Goal: Communication & Community: Participate in discussion

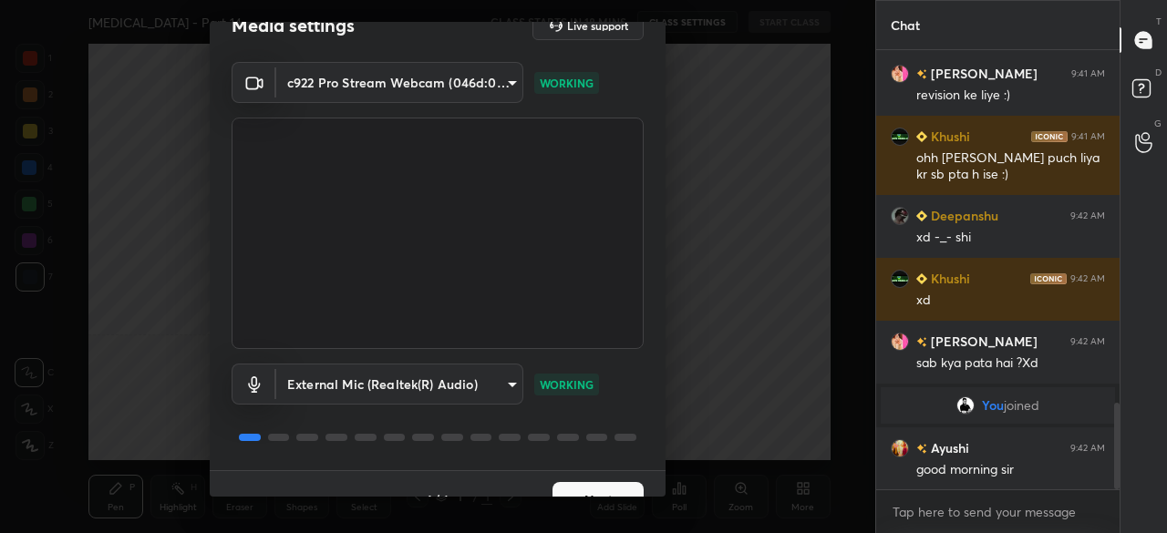
scroll to position [64, 0]
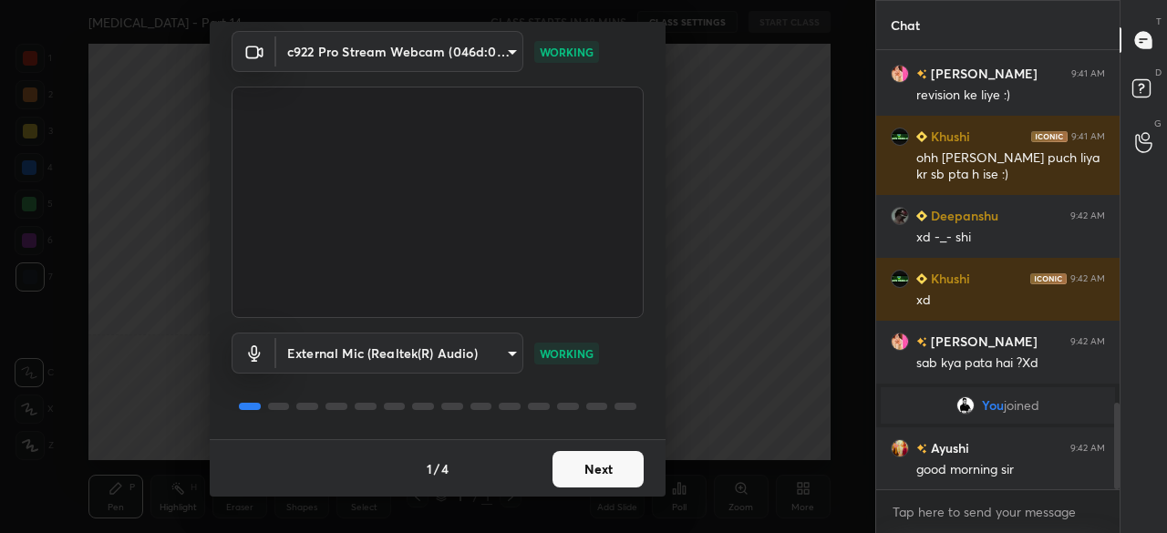
click at [603, 472] on button "Next" at bounding box center [597, 469] width 91 height 36
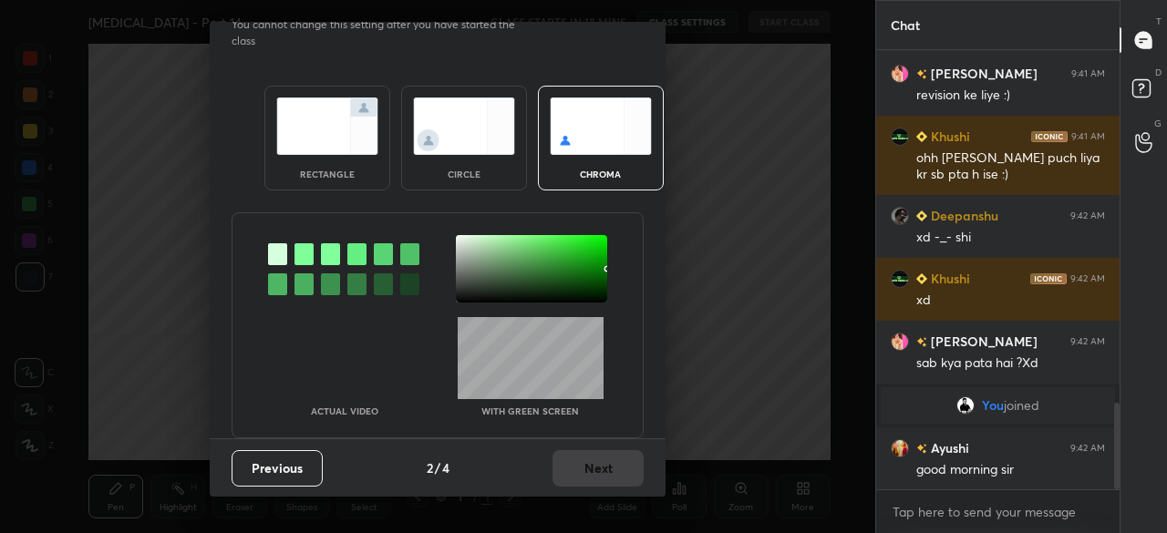
scroll to position [0, 0]
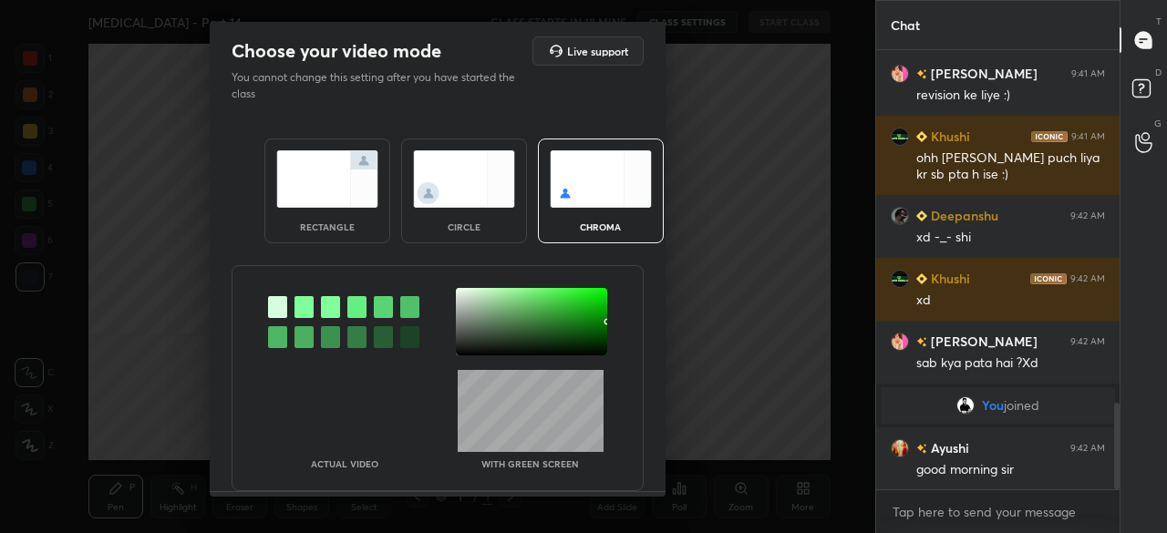
click at [342, 174] on img at bounding box center [327, 178] width 102 height 57
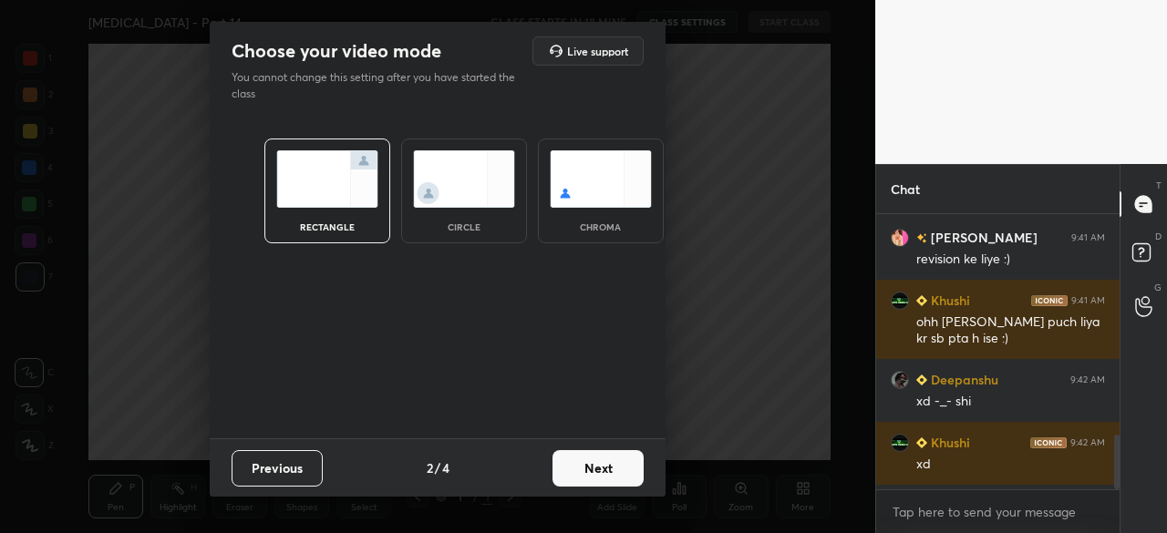
click at [596, 475] on button "Next" at bounding box center [597, 468] width 91 height 36
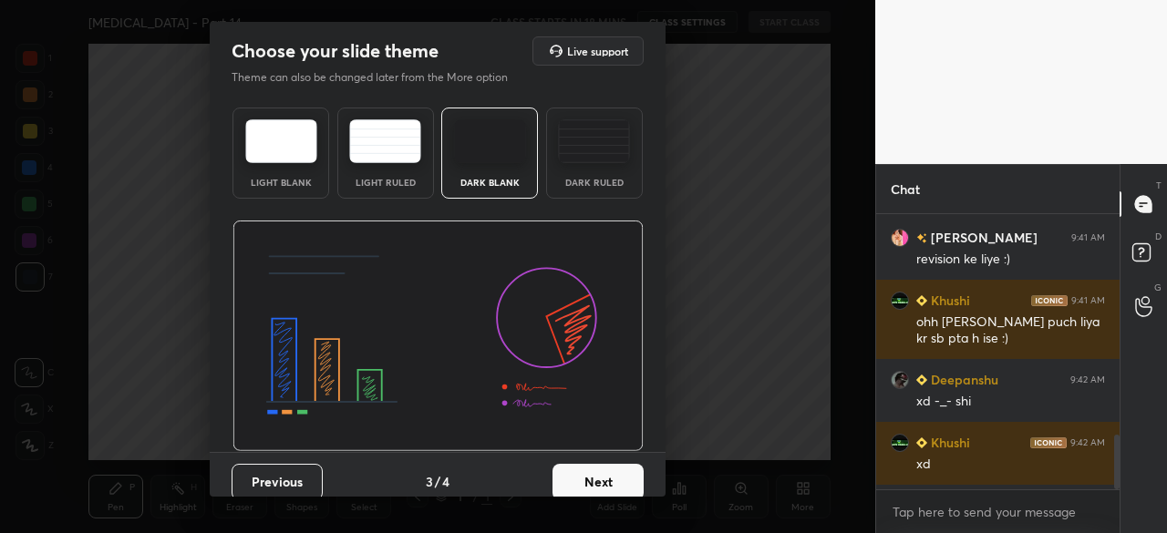
scroll to position [2000, 0]
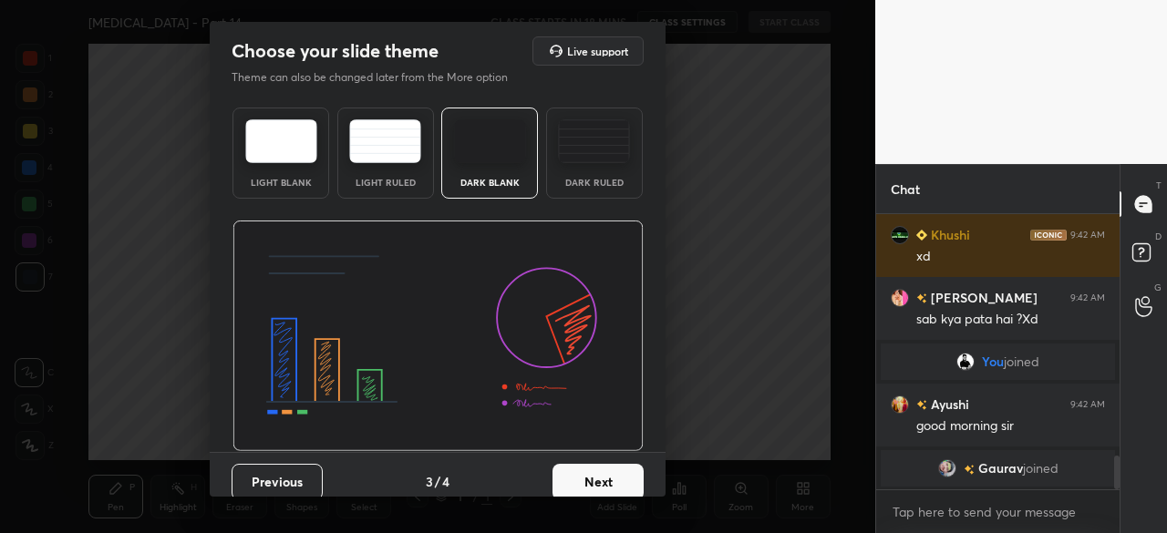
click at [478, 135] on img at bounding box center [490, 141] width 72 height 44
click at [600, 467] on button "Next" at bounding box center [597, 482] width 91 height 36
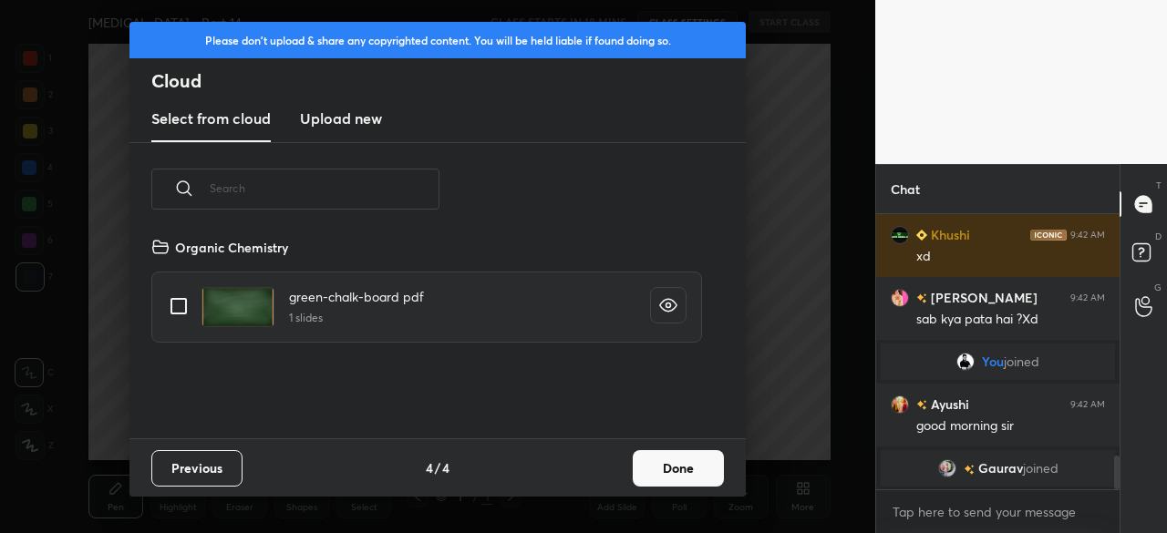
scroll to position [202, 585]
click at [357, 114] on h3 "Upload new" at bounding box center [341, 119] width 82 height 22
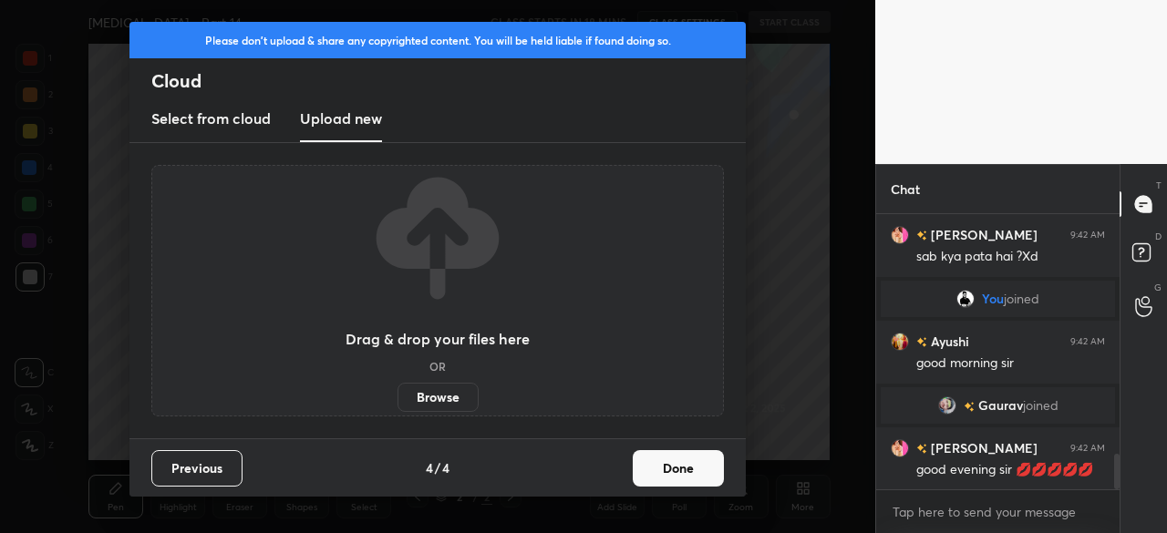
scroll to position [1889, 0]
click at [440, 402] on label "Browse" at bounding box center [437, 397] width 81 height 29
click at [397, 402] on input "Browse" at bounding box center [397, 397] width 0 height 29
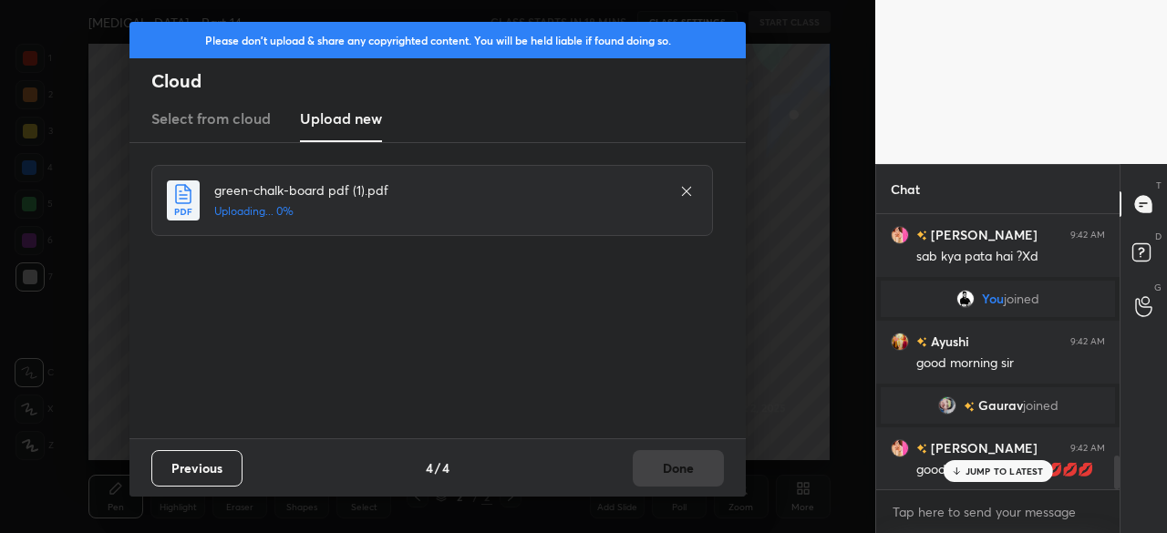
scroll to position [1951, 0]
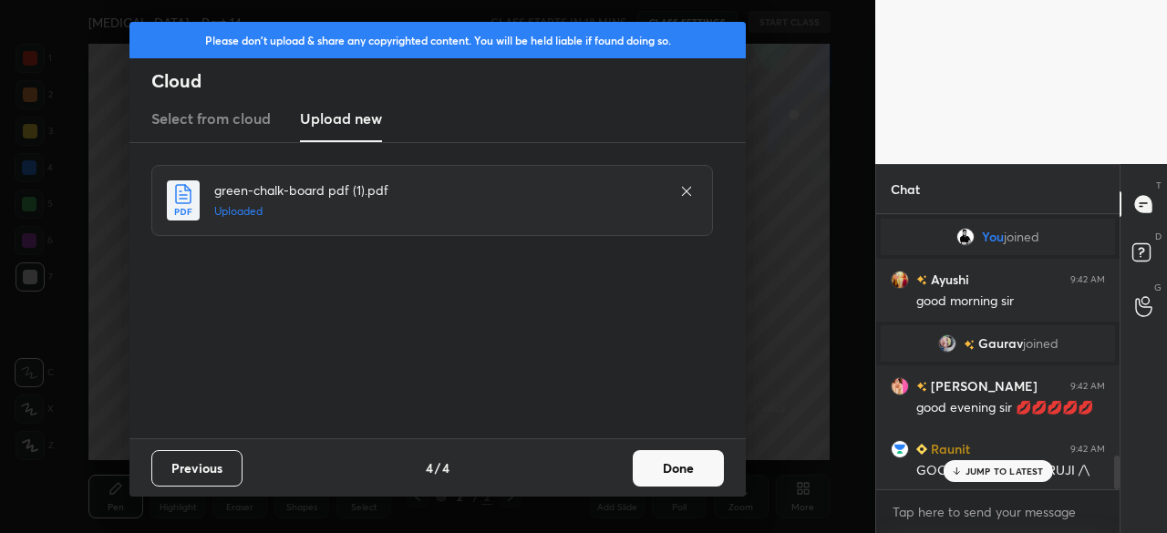
click at [655, 463] on button "Done" at bounding box center [678, 468] width 91 height 36
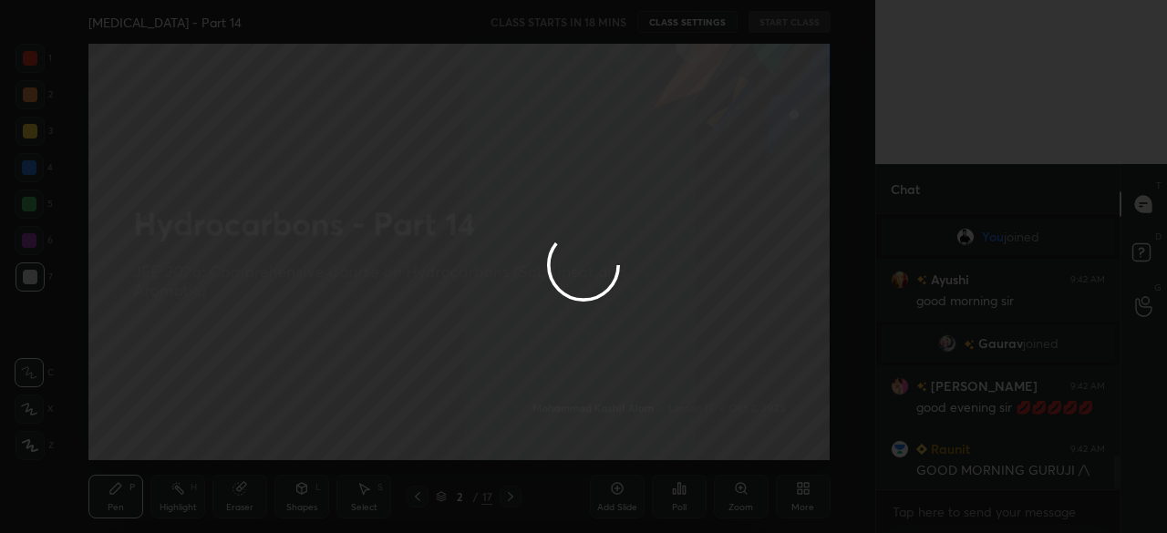
scroll to position [2015, 0]
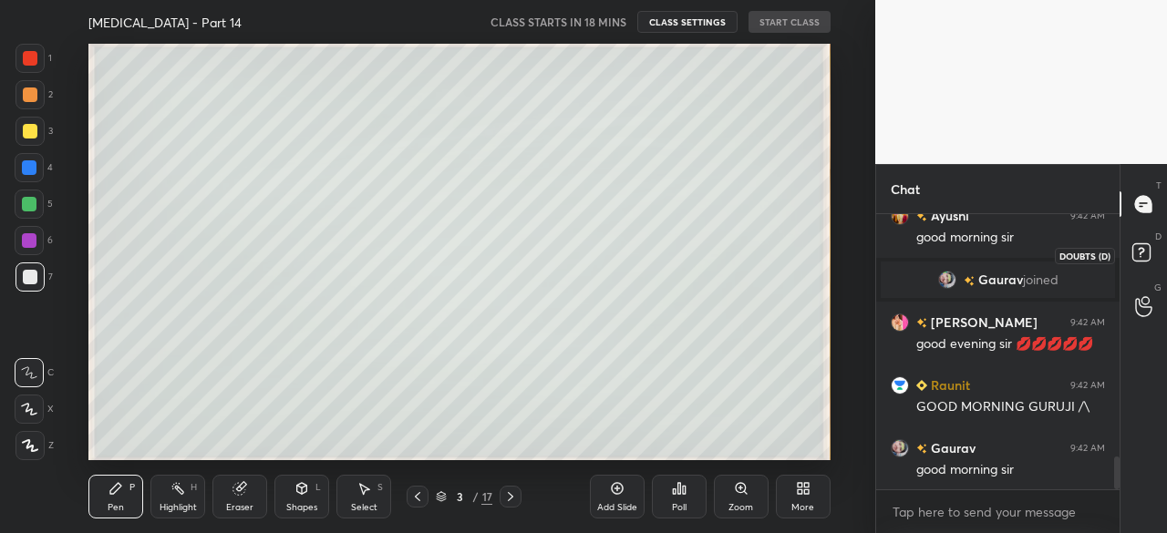
click at [1132, 249] on rect at bounding box center [1140, 252] width 17 height 17
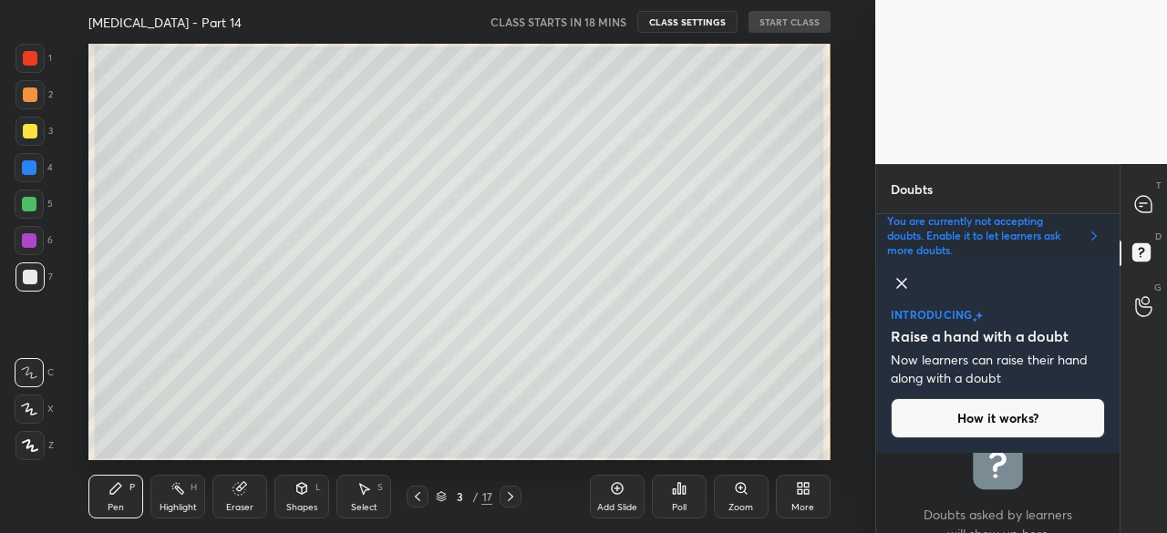
scroll to position [75, 238]
click at [445, 497] on icon at bounding box center [441, 498] width 9 height 3
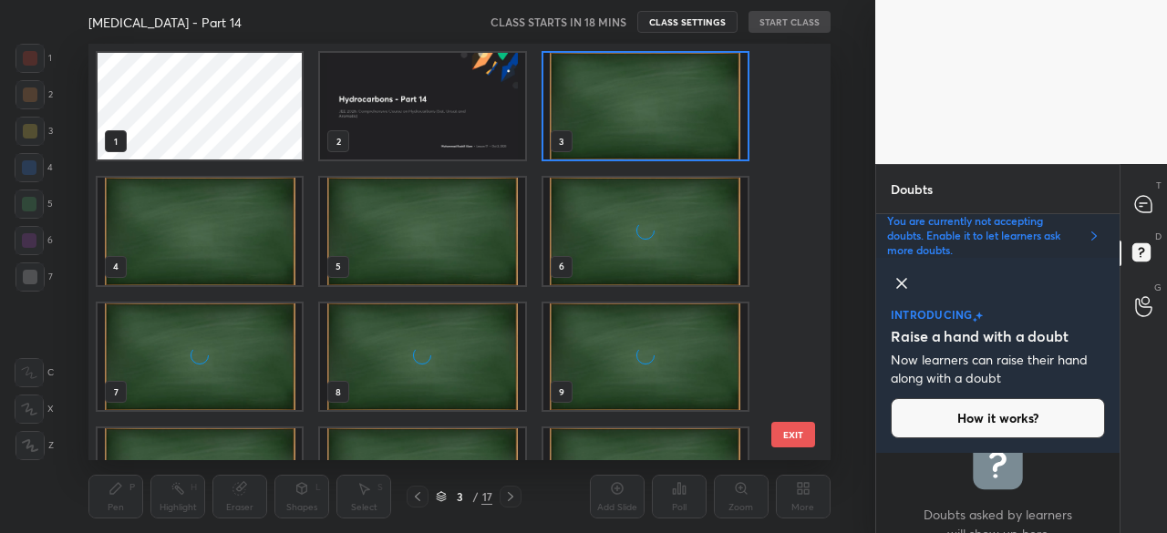
scroll to position [5, 9]
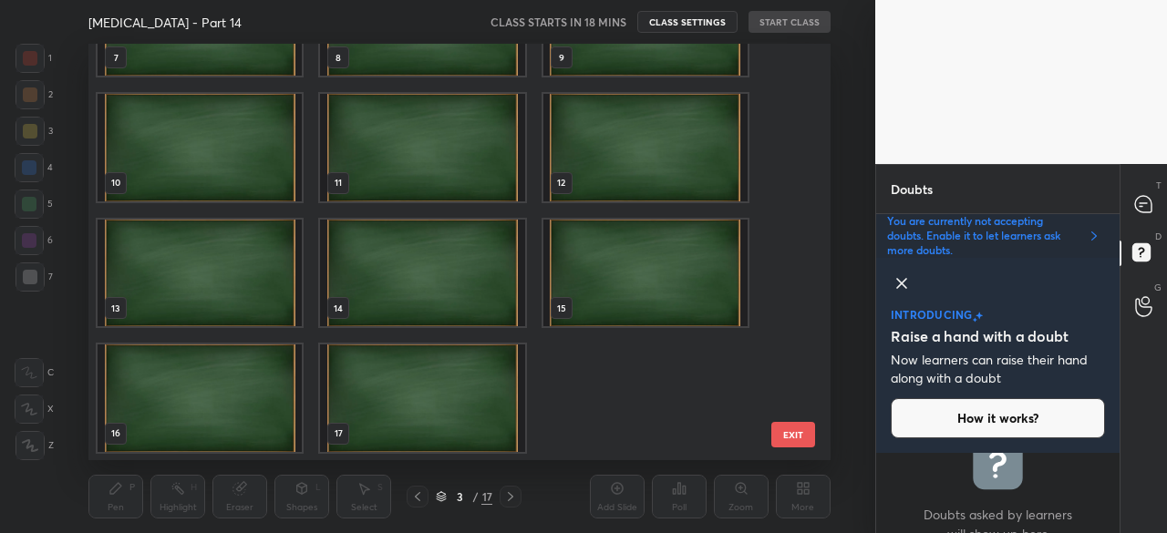
click at [474, 387] on img "grid" at bounding box center [423, 398] width 204 height 107
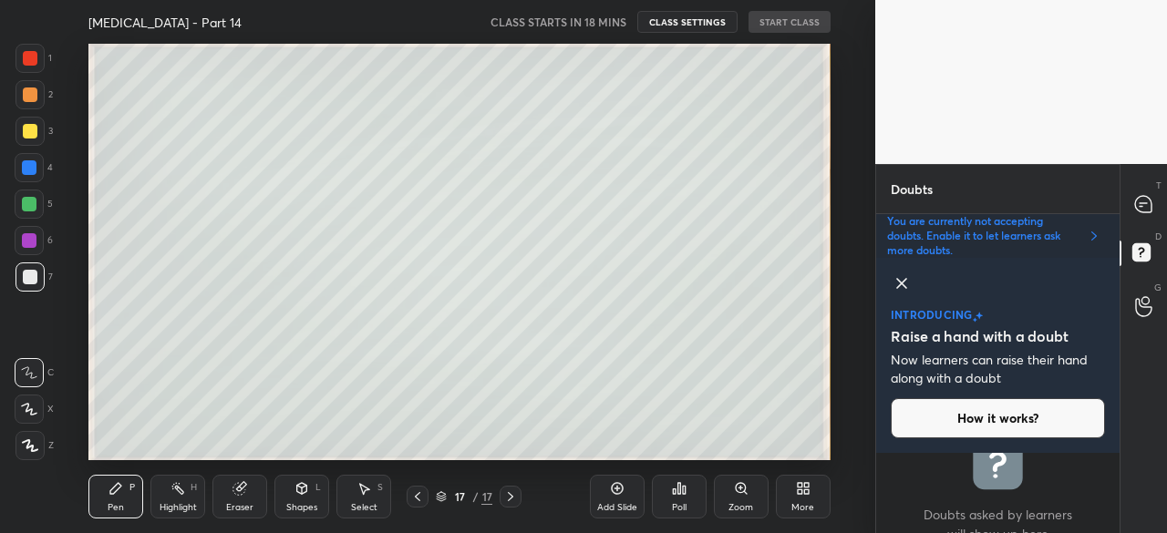
click at [474, 387] on img "grid" at bounding box center [423, 398] width 204 height 107
click at [820, 482] on div "More" at bounding box center [803, 497] width 55 height 44
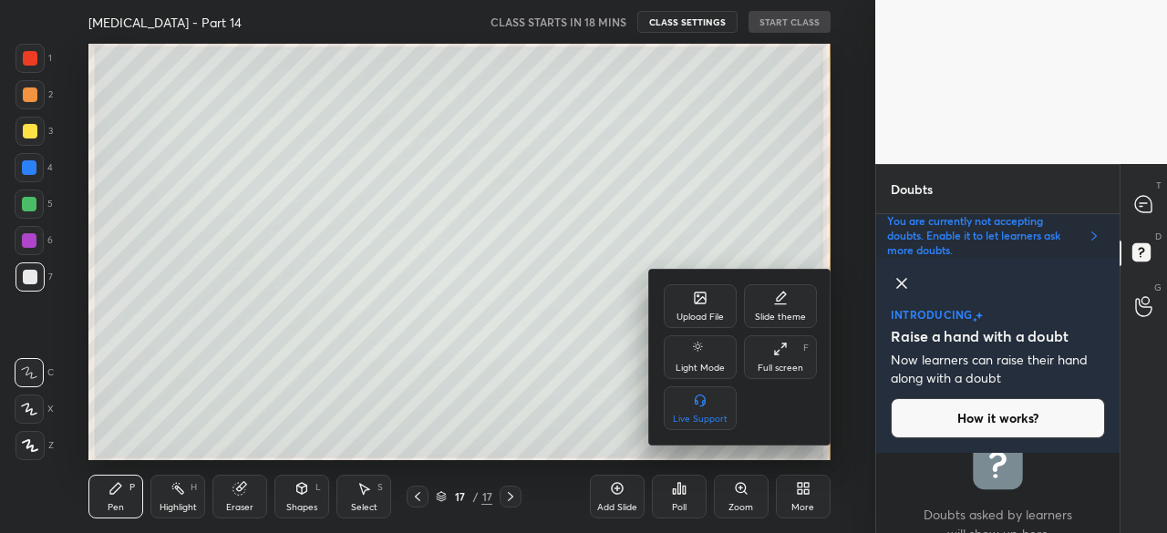
click at [688, 310] on div "Upload File" at bounding box center [700, 306] width 73 height 44
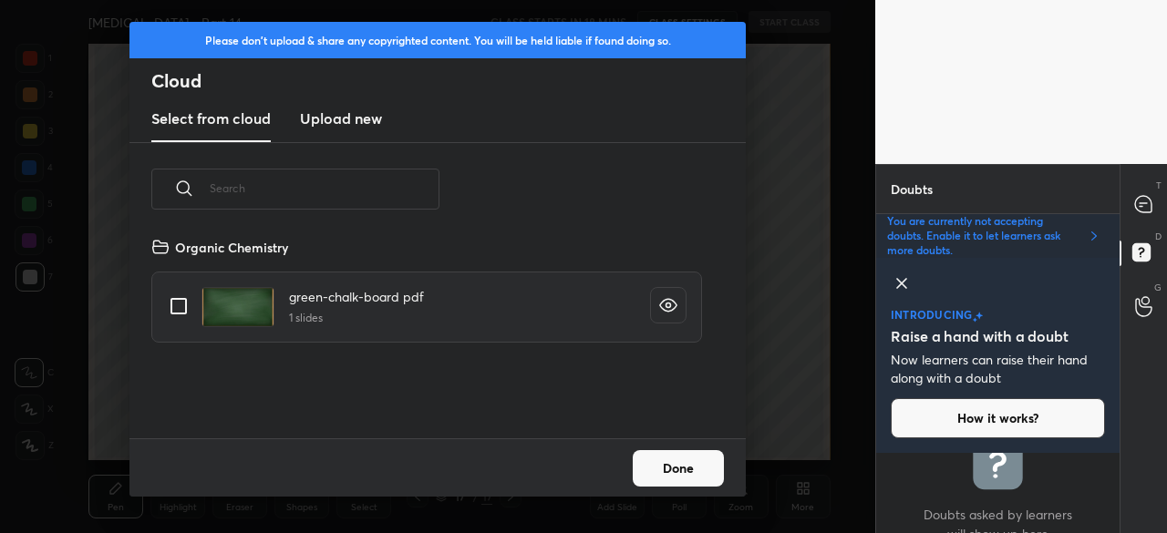
click at [342, 112] on h3 "Upload new" at bounding box center [341, 119] width 82 height 22
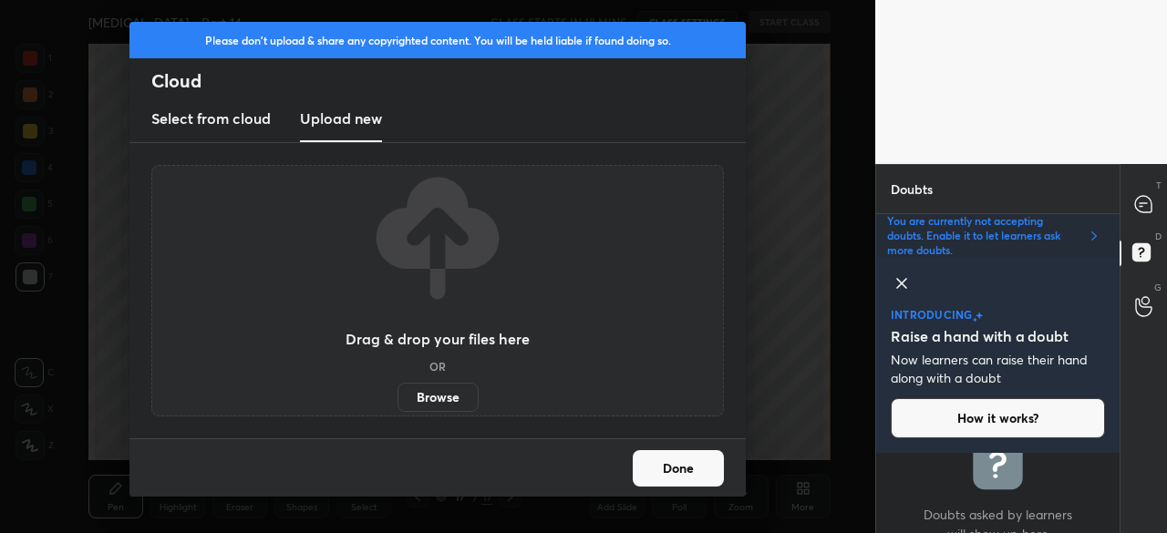
click at [424, 387] on label "Browse" at bounding box center [437, 397] width 81 height 29
click at [397, 387] on input "Browse" at bounding box center [397, 397] width 0 height 29
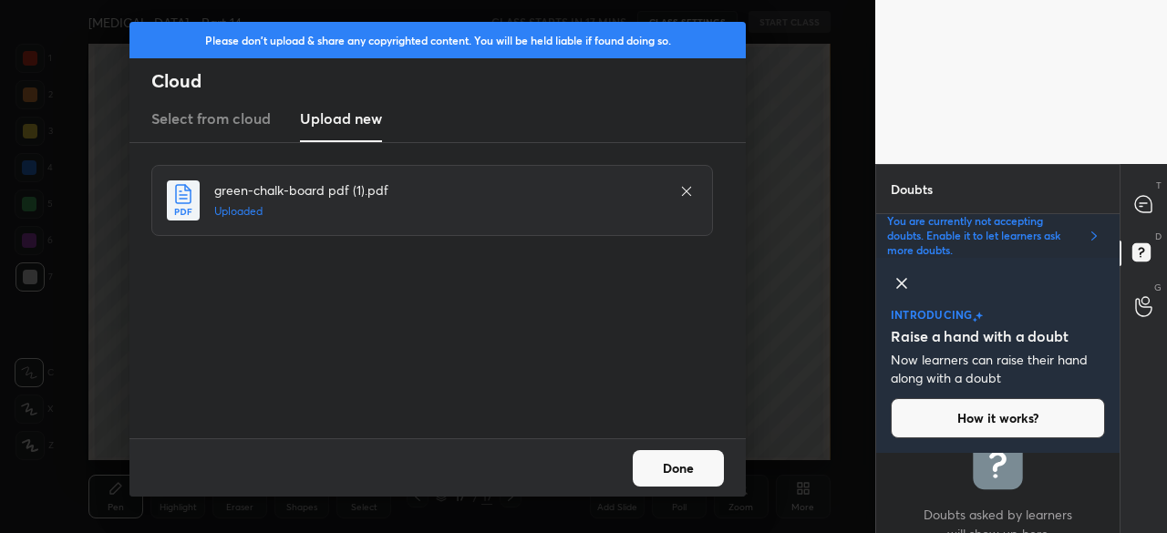
click at [630, 458] on div "Done" at bounding box center [437, 467] width 616 height 58
click at [647, 461] on button "Done" at bounding box center [678, 468] width 91 height 36
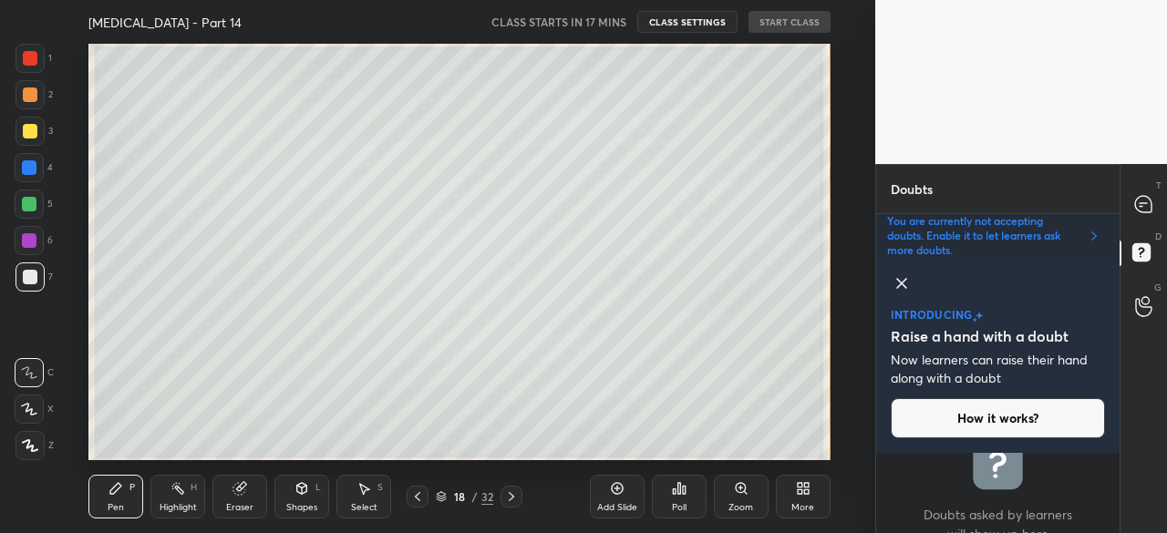
click at [438, 496] on icon at bounding box center [441, 494] width 9 height 5
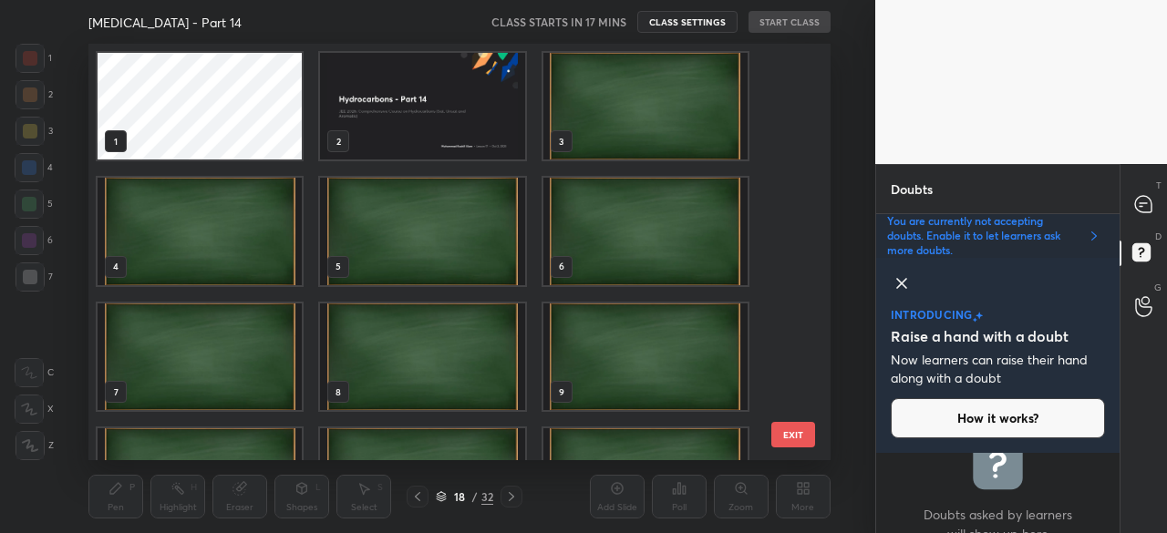
click at [480, 133] on img "grid" at bounding box center [423, 106] width 204 height 107
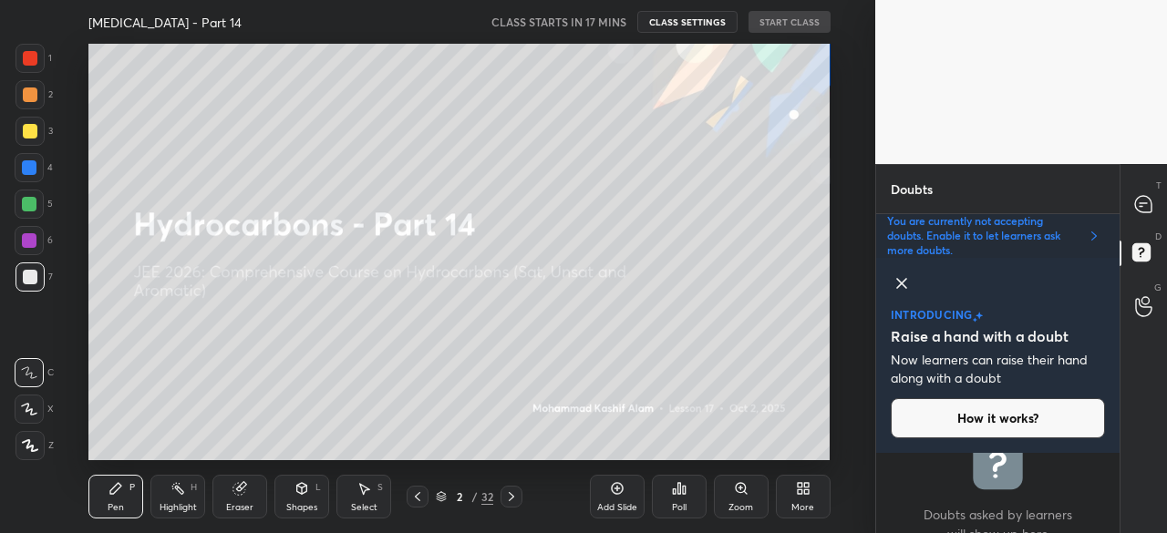
click at [480, 133] on img "grid" at bounding box center [423, 106] width 204 height 107
click at [514, 499] on icon at bounding box center [511, 497] width 15 height 15
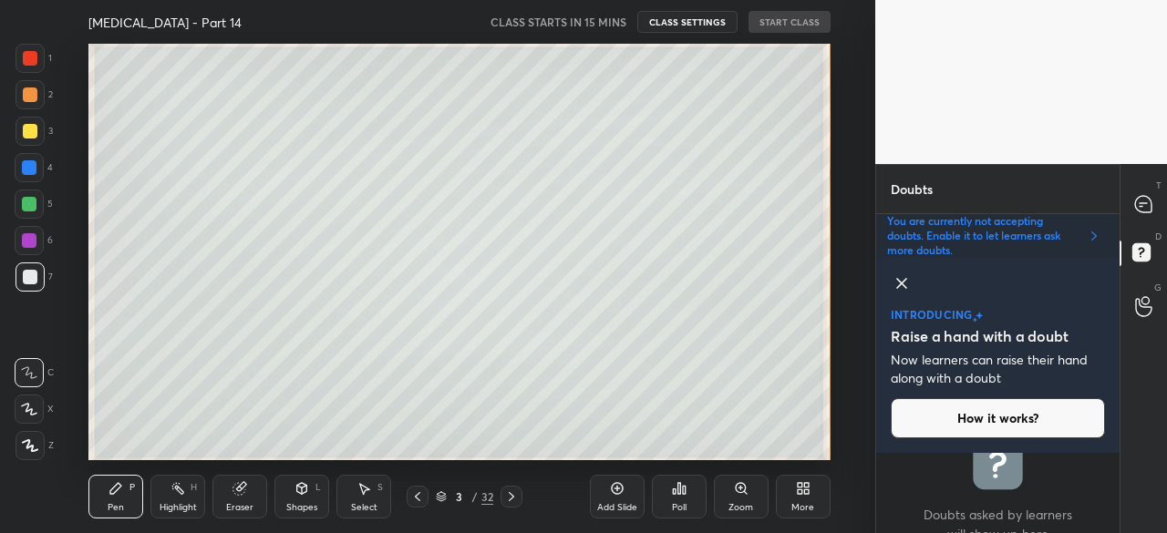
click at [902, 283] on icon at bounding box center [902, 284] width 22 height 22
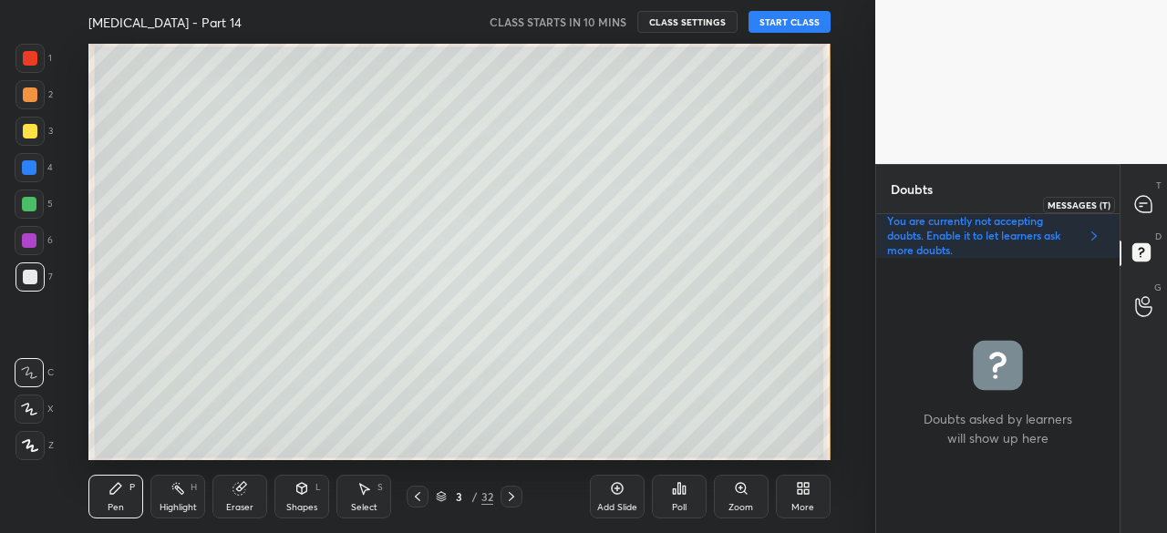
click at [1130, 202] on div at bounding box center [1144, 204] width 36 height 33
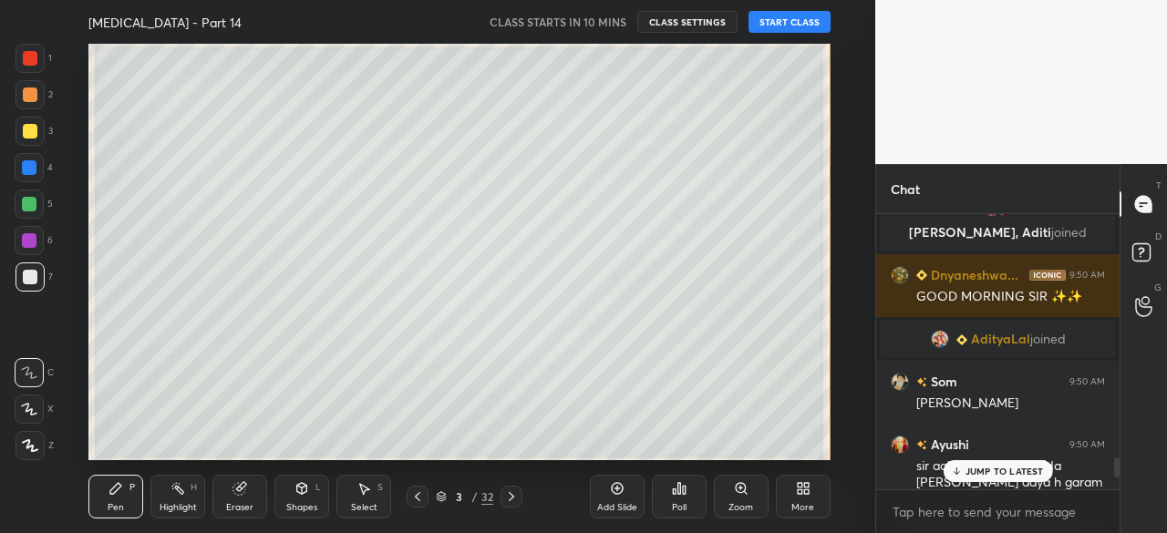
click at [994, 462] on div "JUMP TO LATEST" at bounding box center [997, 471] width 109 height 22
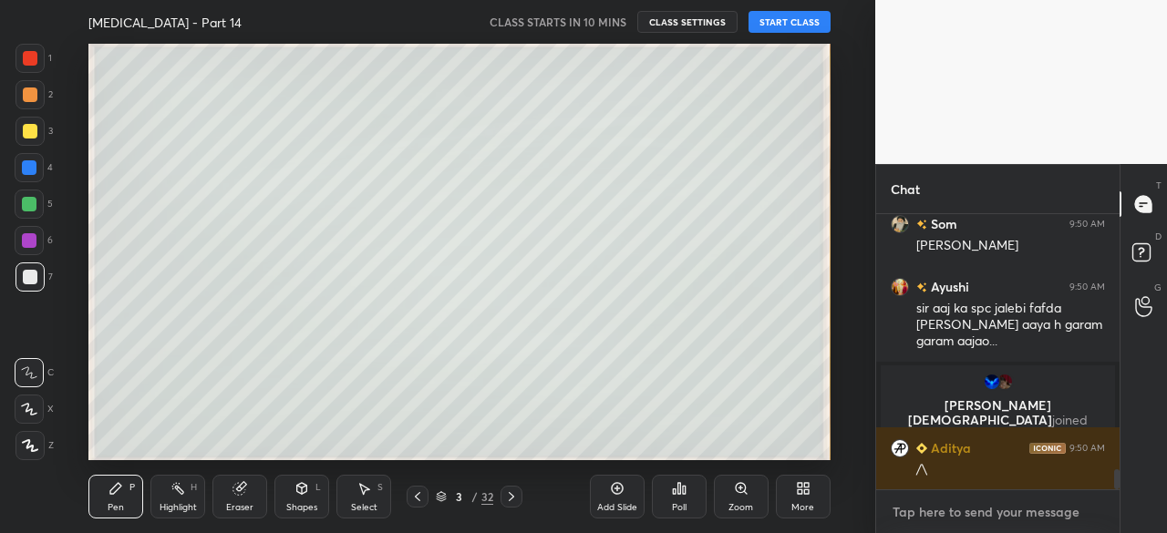
type textarea "x"
click at [938, 511] on textarea at bounding box center [998, 512] width 214 height 29
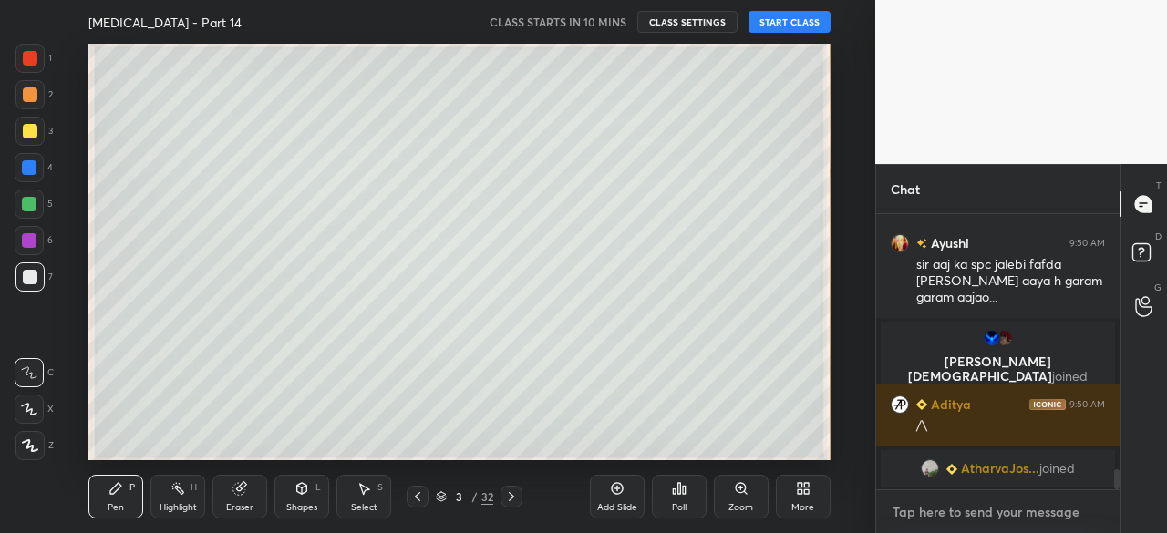
paste textarea "[URL][DOMAIN_NAME]"
type textarea "[URL][DOMAIN_NAME]"
type textarea "x"
click at [939, 511] on textarea "[URL][DOMAIN_NAME]" at bounding box center [980, 512] width 178 height 29
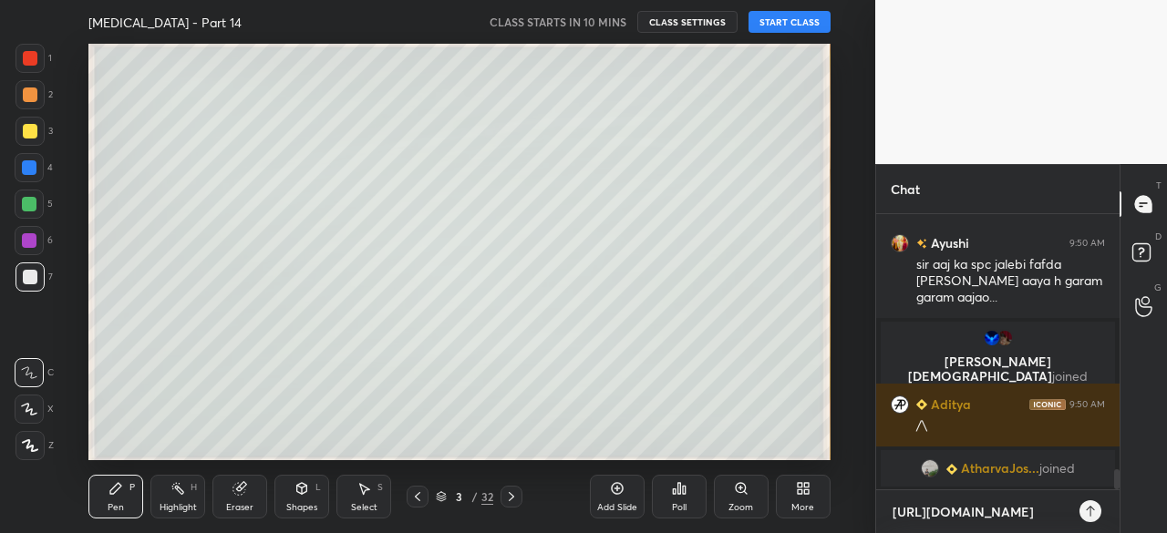
type textarea "[URL][DOMAIN_NAME]"
type textarea "x"
type textarea "[URL][DOMAIN_NAME]"
type textarea "x"
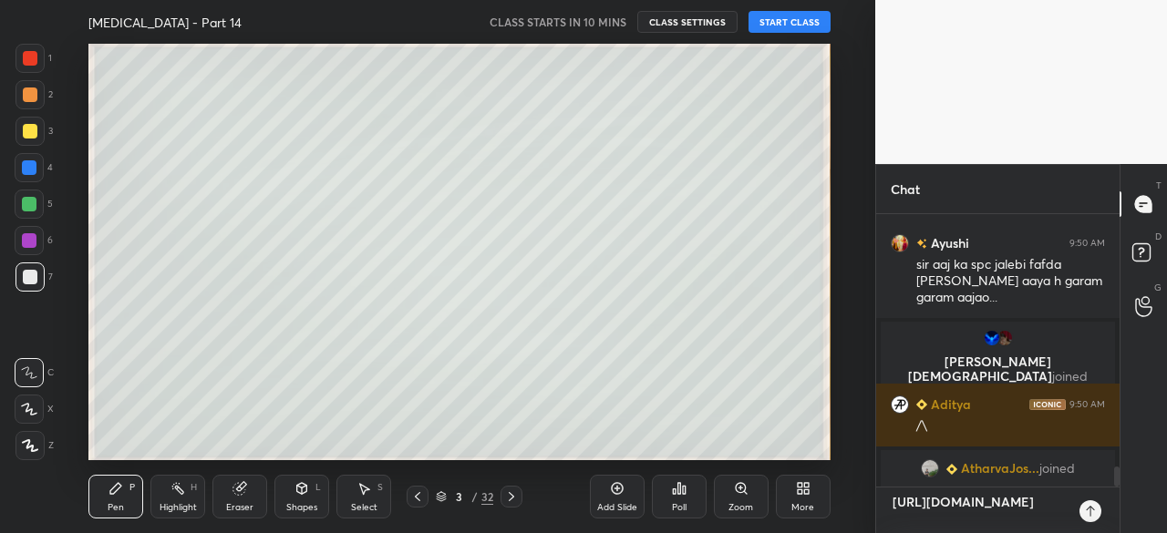
type textarea "[URL][DOMAIN_NAME]"
type textarea "x"
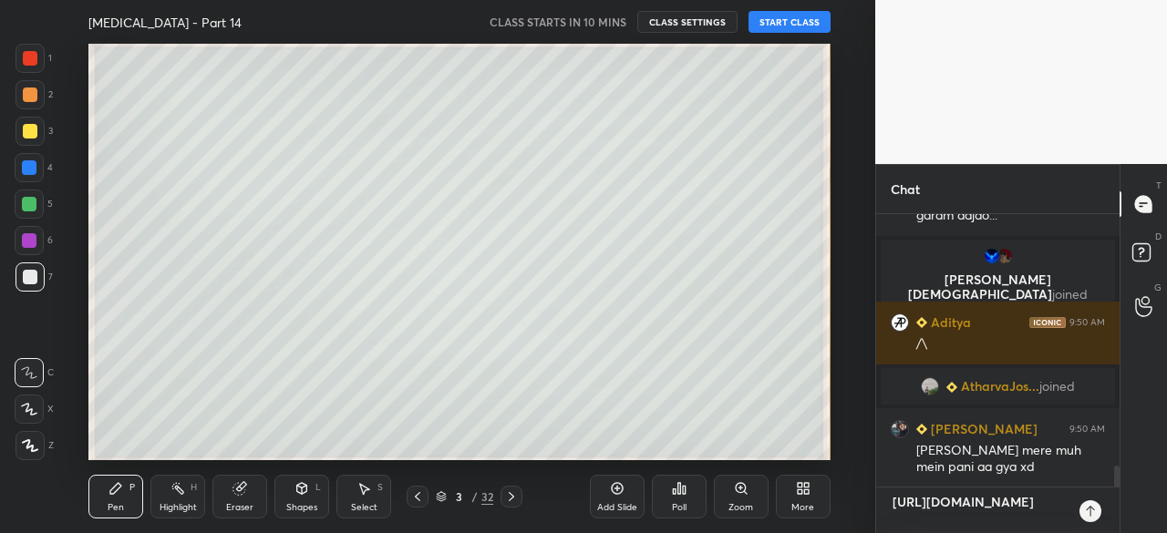
scroll to position [3347, 0]
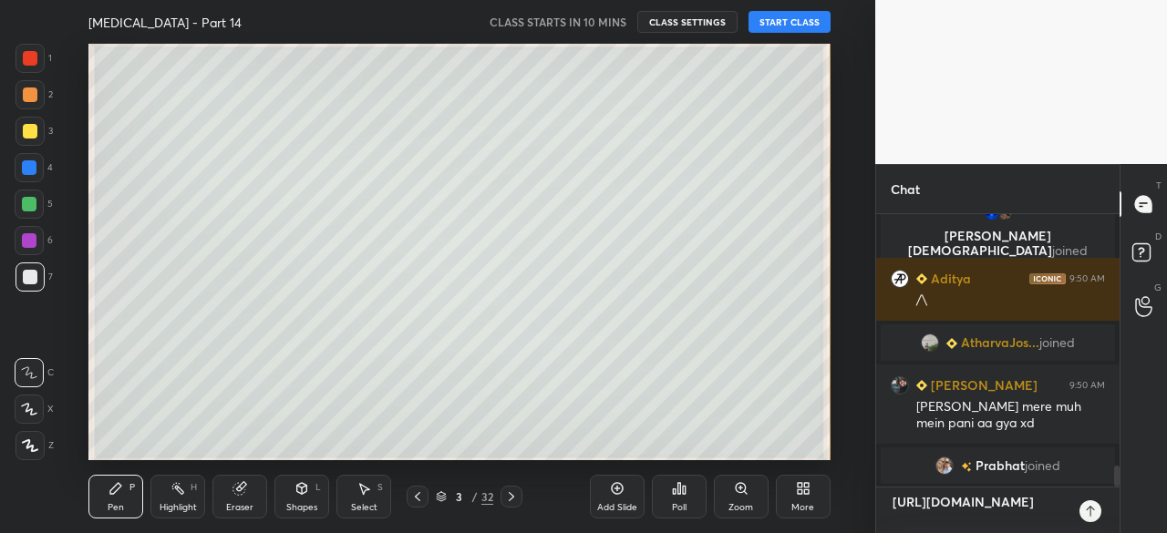
type textarea "[URL][DOMAIN_NAME]"
type textarea "x"
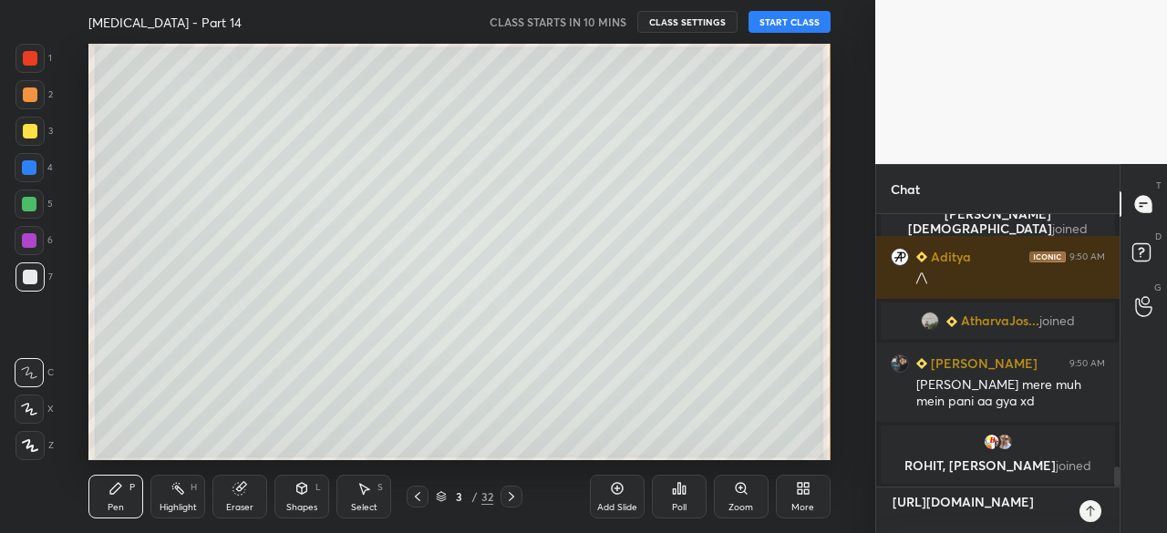
type textarea "[URL][DOMAIN_NAME]"
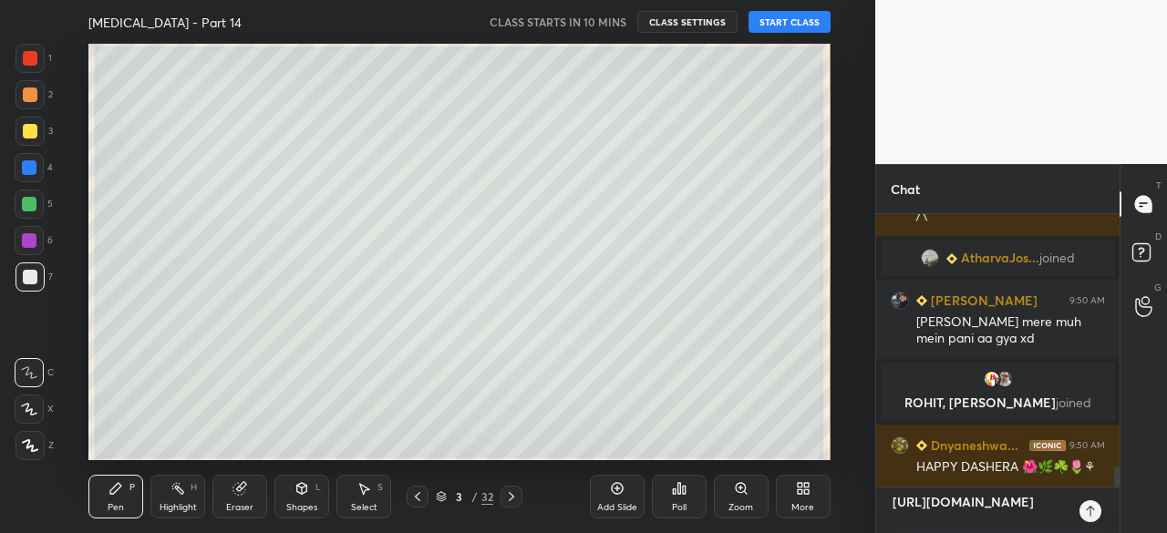
type textarea "x"
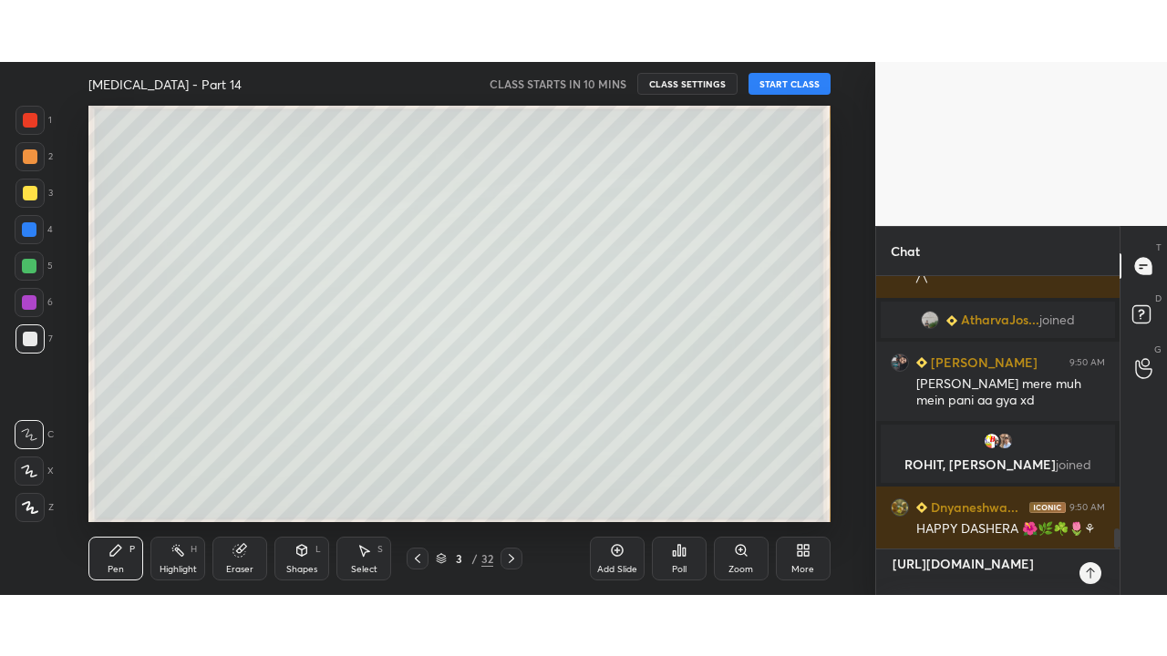
scroll to position [3362, 0]
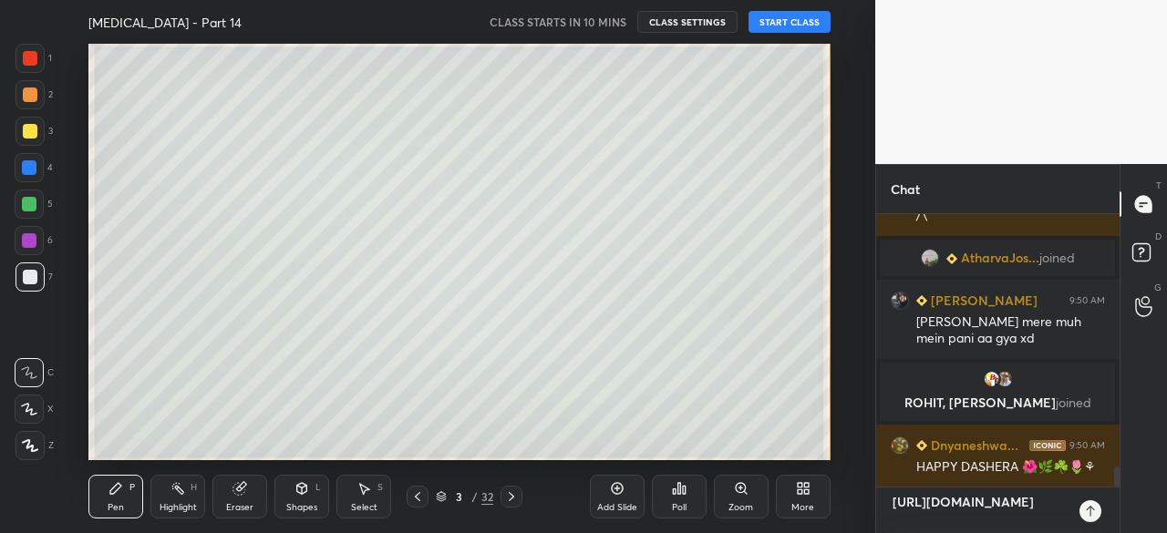
type textarea "[URL][DOMAIN_NAME]"
type textarea "x"
type textarea "[URL][DOMAIN_NAME]"
type textarea "x"
type textarea "[URL][DOMAIN_NAME]"
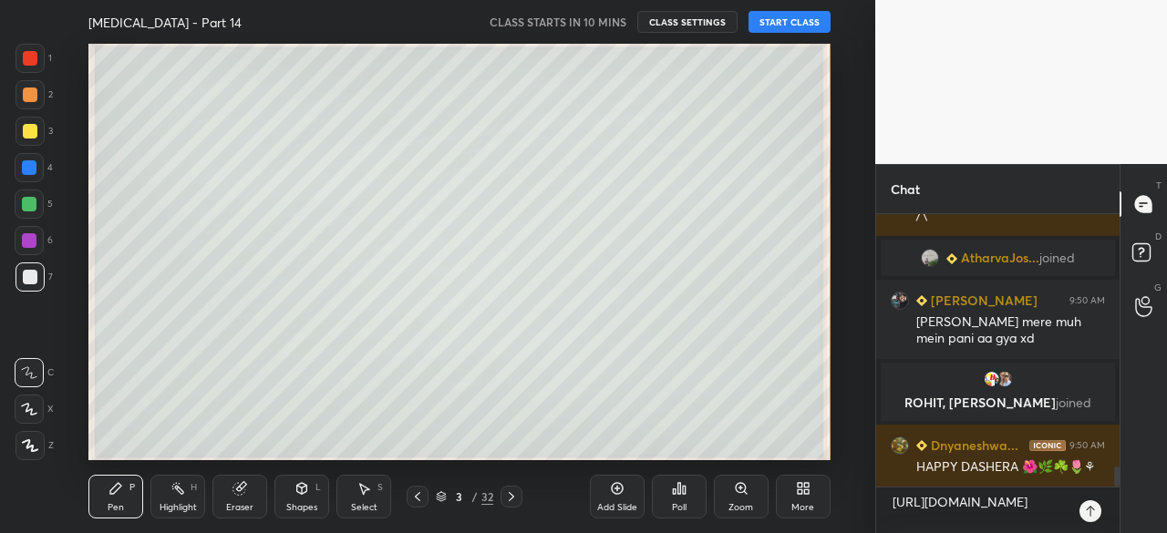
click at [416, 499] on icon at bounding box center [417, 497] width 15 height 15
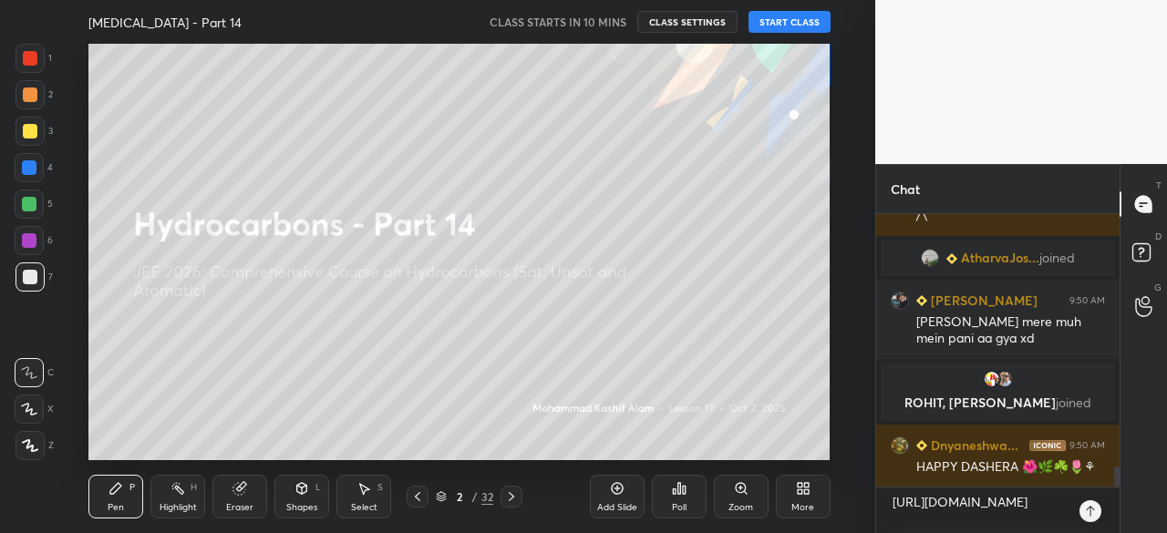
click at [521, 498] on div at bounding box center [511, 497] width 22 height 22
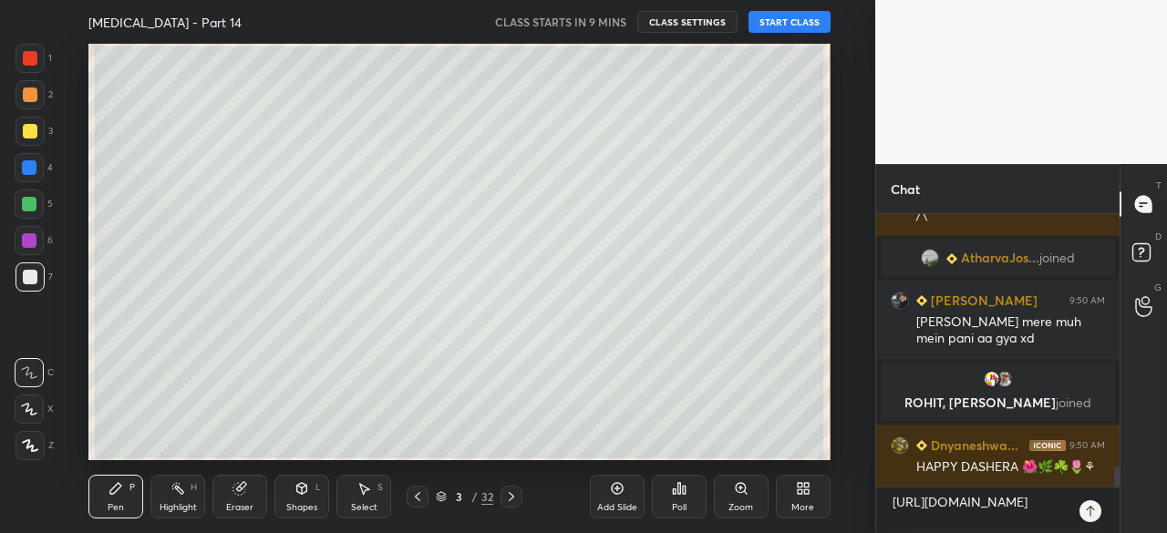
click at [810, 500] on div "More" at bounding box center [803, 497] width 55 height 44
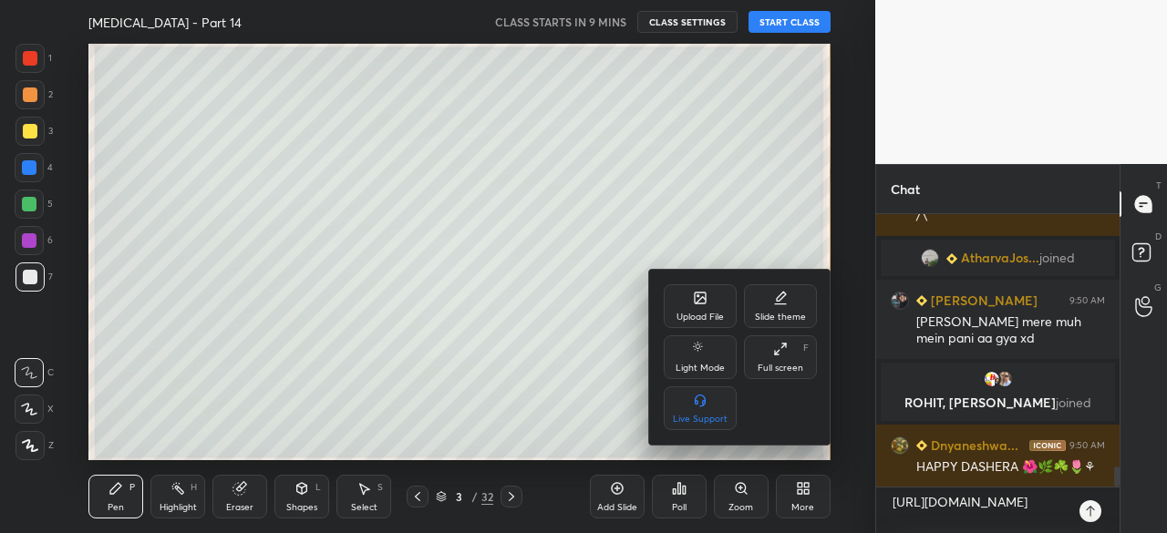
click at [789, 371] on div "Full screen" at bounding box center [781, 368] width 46 height 9
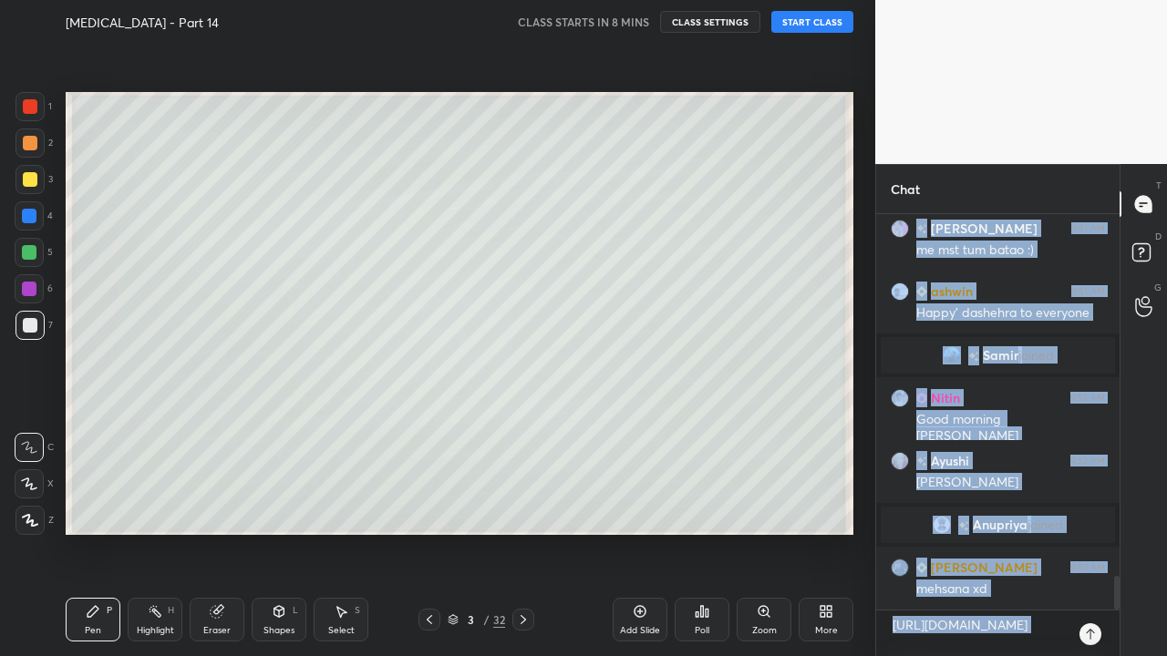
scroll to position [4347, 0]
click at [996, 532] on textarea "[URL][DOMAIN_NAME]" at bounding box center [980, 634] width 178 height 46
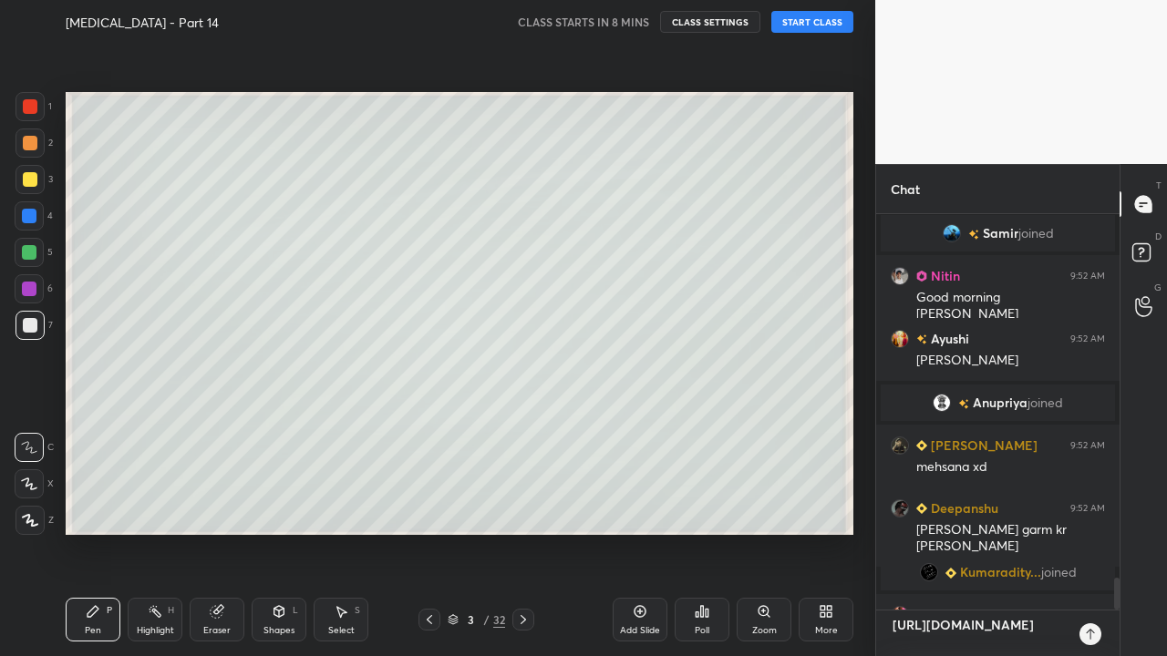
scroll to position [4455, 0]
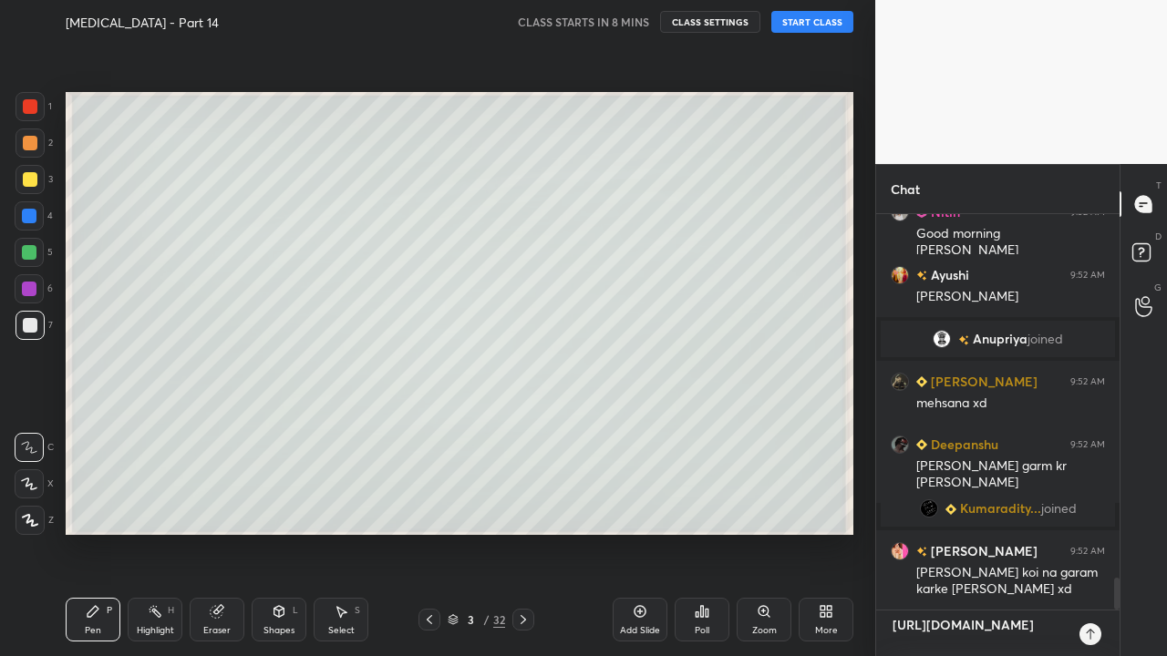
click at [999, 532] on textarea "[URL][DOMAIN_NAME]" at bounding box center [980, 634] width 178 height 46
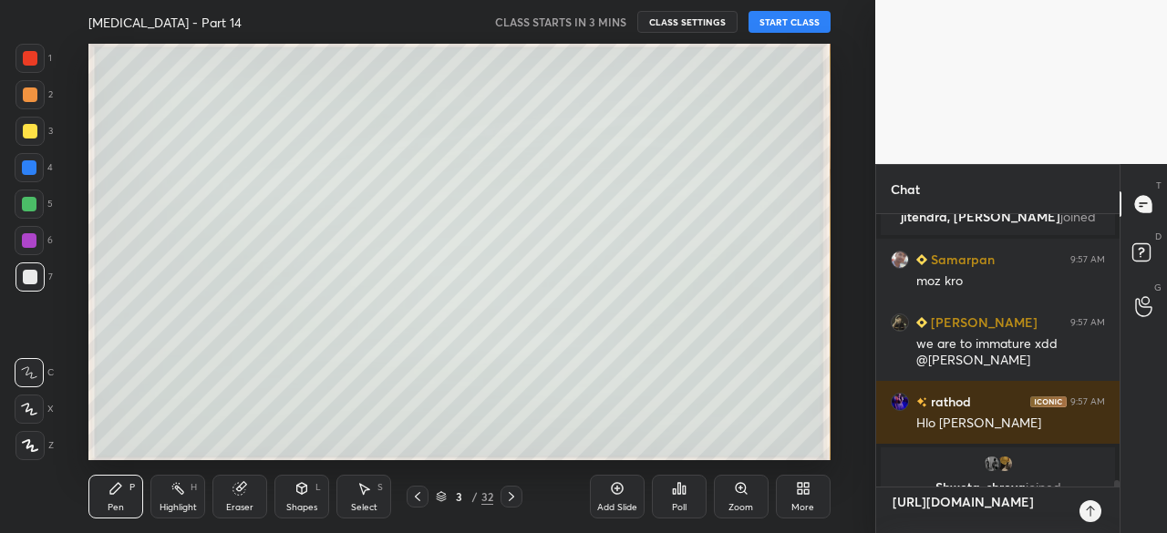
scroll to position [11680, 0]
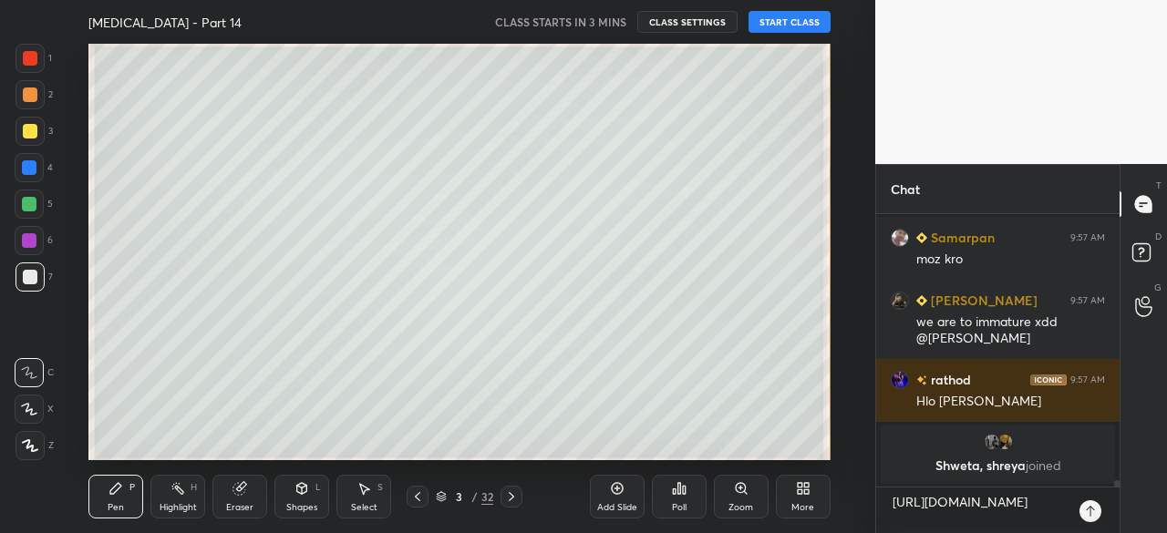
click at [799, 510] on div "More" at bounding box center [802, 507] width 23 height 9
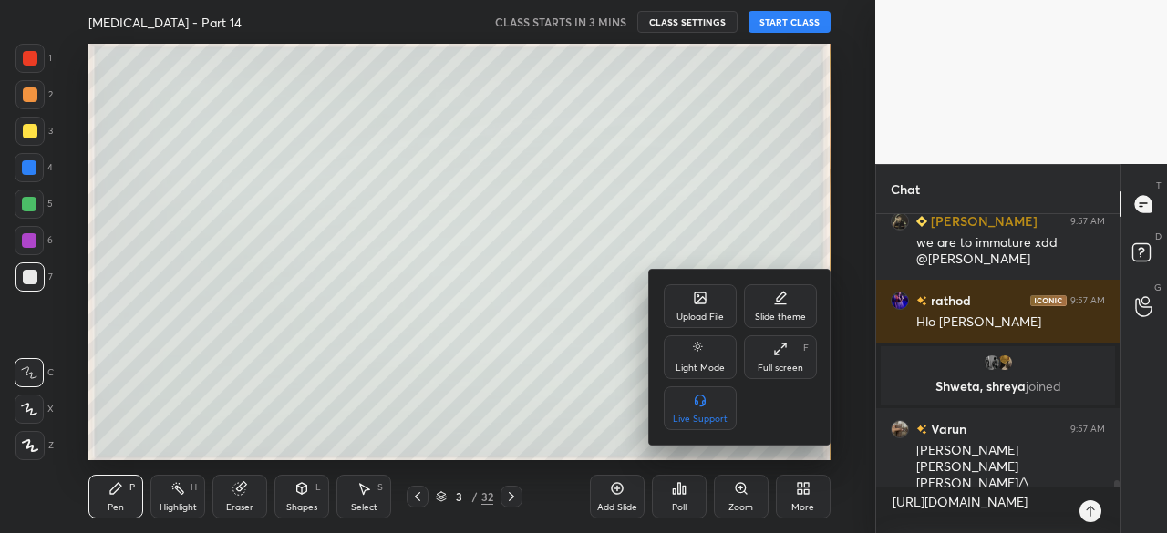
click at [576, 306] on div at bounding box center [583, 266] width 1167 height 533
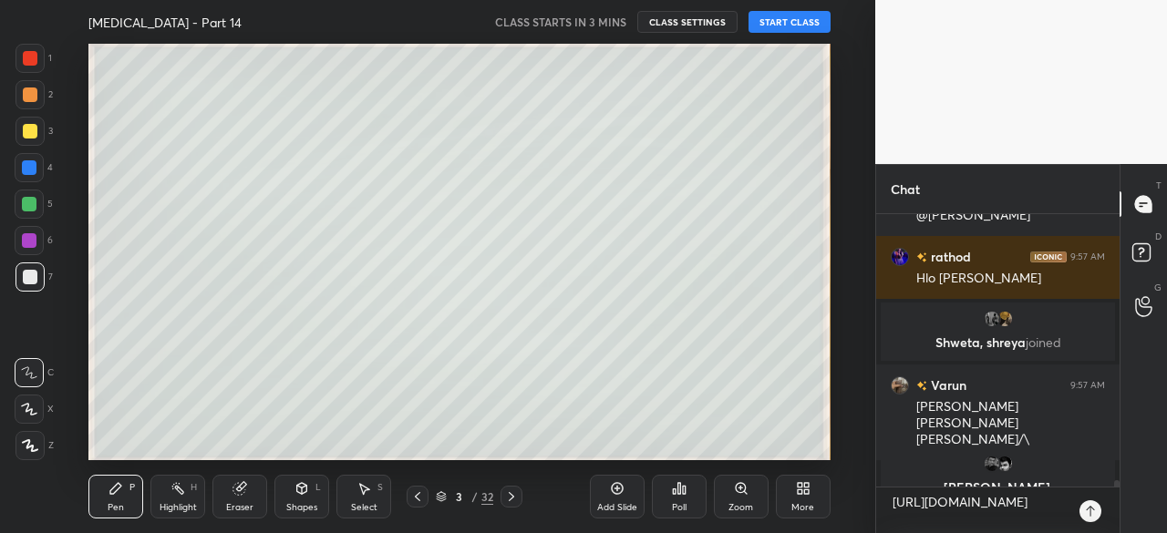
scroll to position [11774, 0]
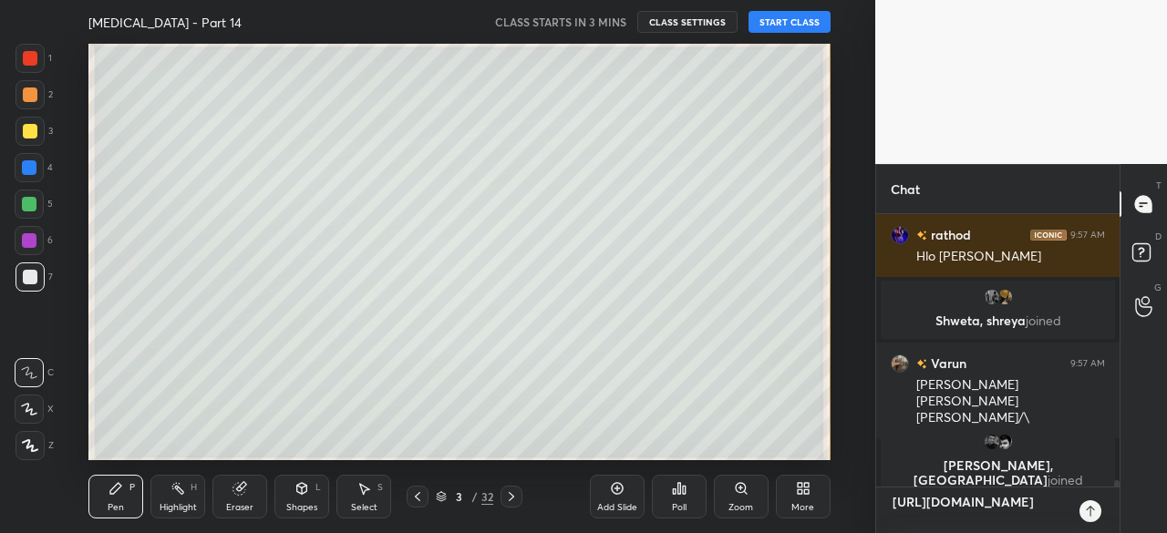
drag, startPoint x: 985, startPoint y: 528, endPoint x: 884, endPoint y: 486, distance: 108.7
click at [884, 486] on div "[PERSON_NAME] 9:57 AM we are to immature xdd @[PERSON_NAME] 9:57 AM [PERSON_NAM…" at bounding box center [997, 373] width 243 height 319
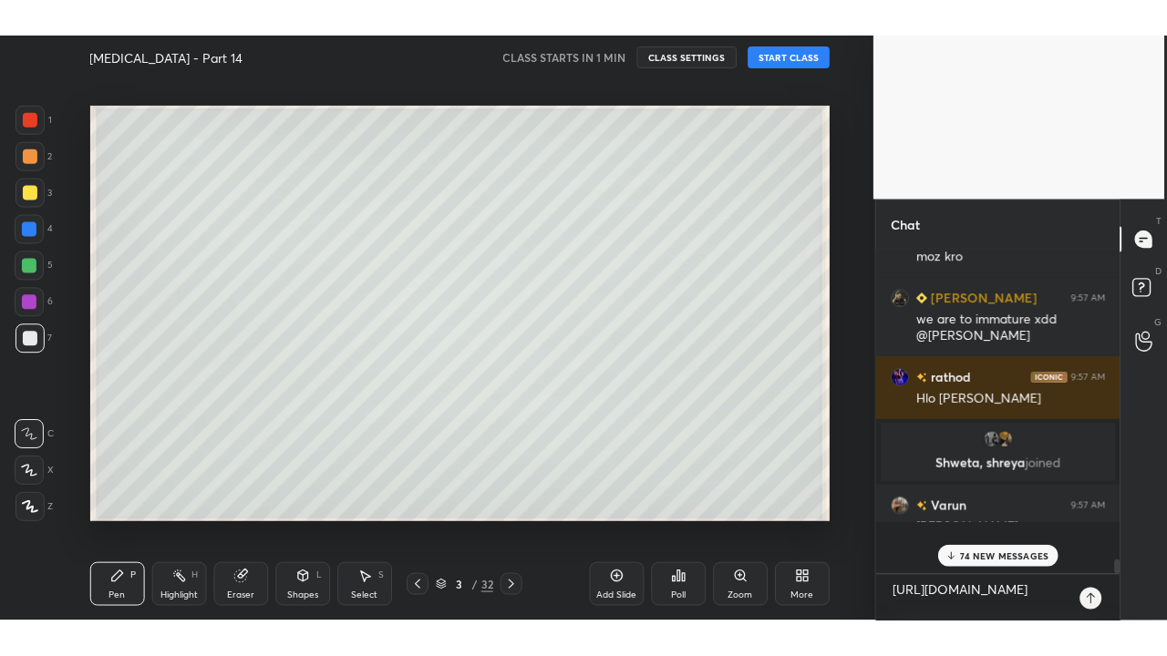
scroll to position [6, 6]
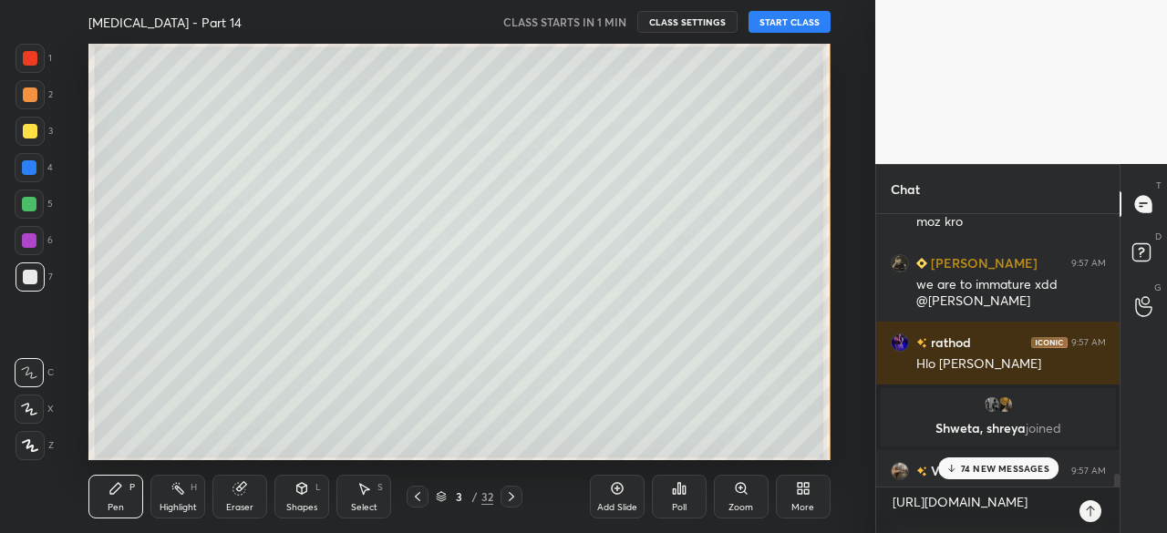
click at [799, 495] on icon at bounding box center [803, 488] width 15 height 15
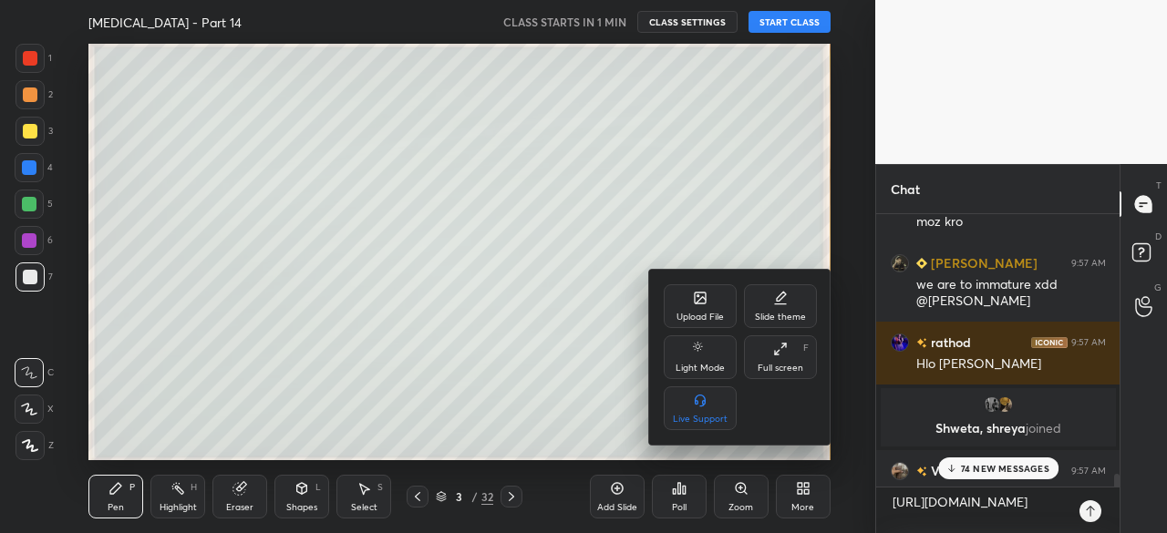
click at [785, 371] on div "Full screen" at bounding box center [781, 368] width 46 height 9
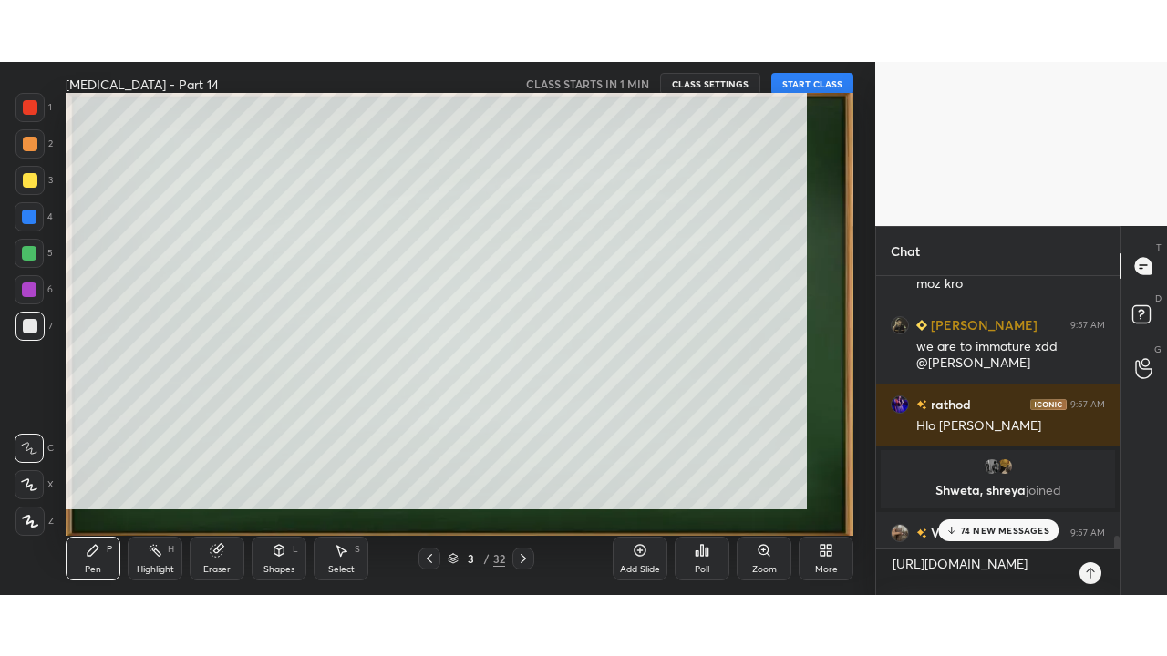
scroll to position [437, 238]
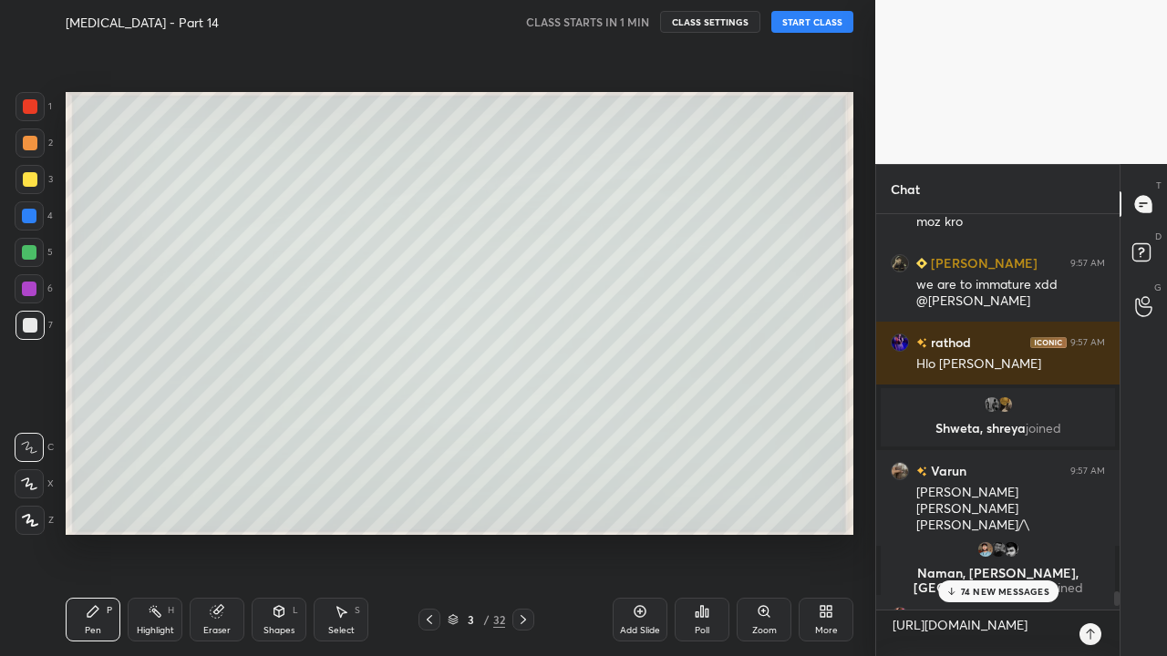
click at [1012, 532] on p "74 NEW MESSAGES" at bounding box center [1004, 591] width 88 height 11
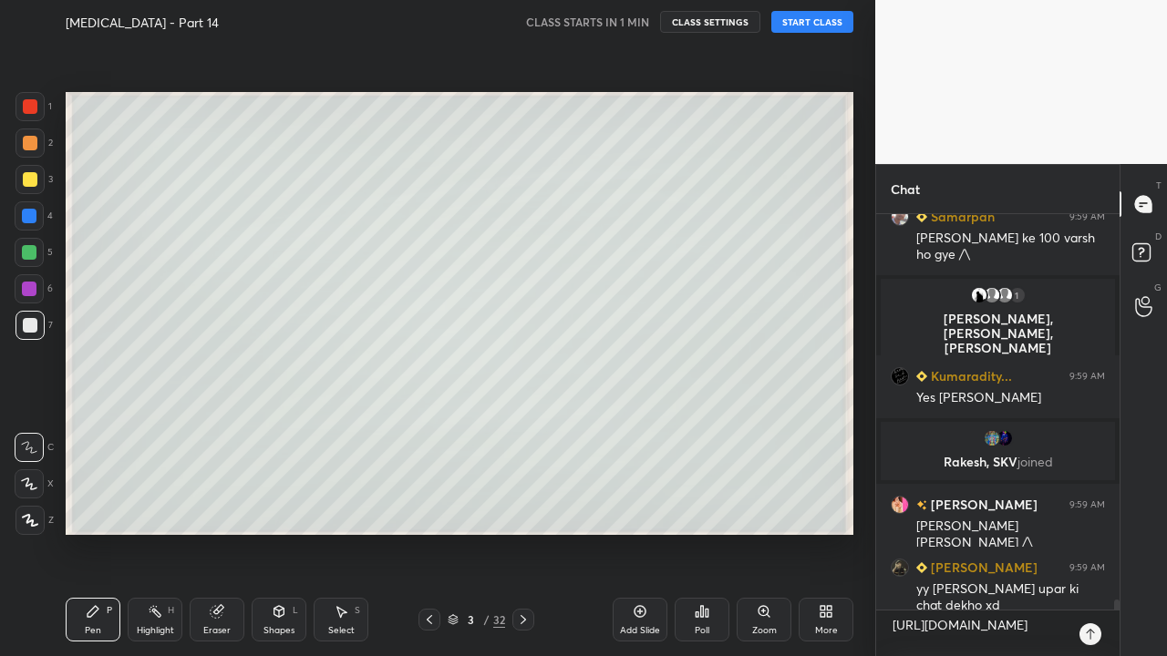
scroll to position [15835, 0]
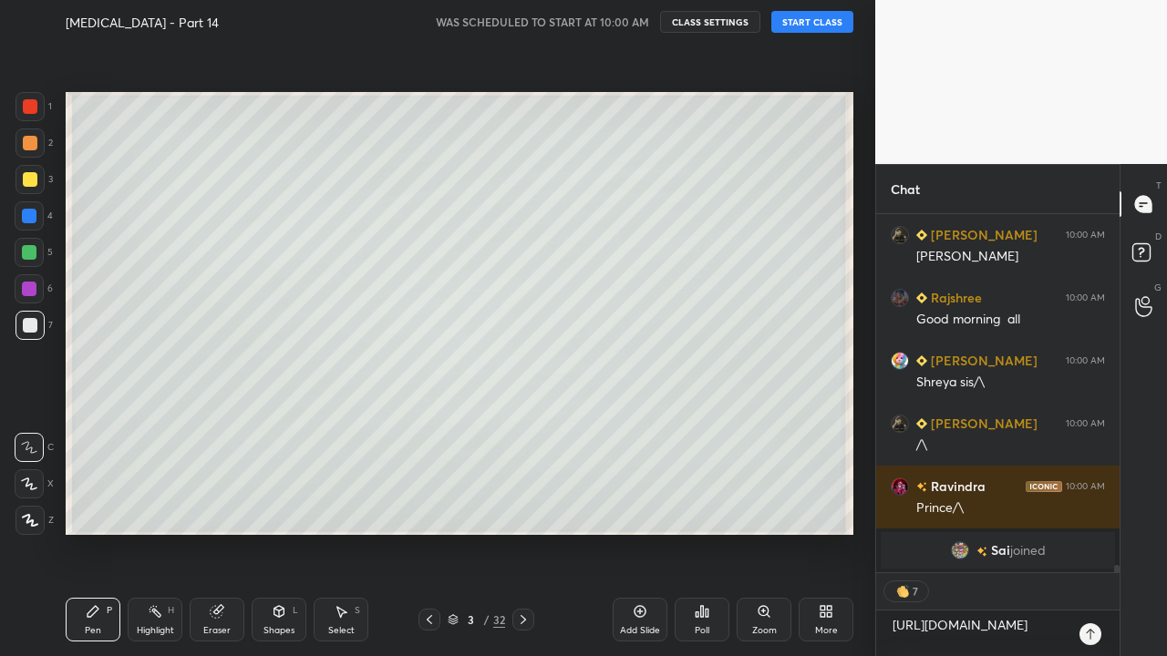
click at [814, 26] on button "START CLASS" at bounding box center [812, 22] width 82 height 22
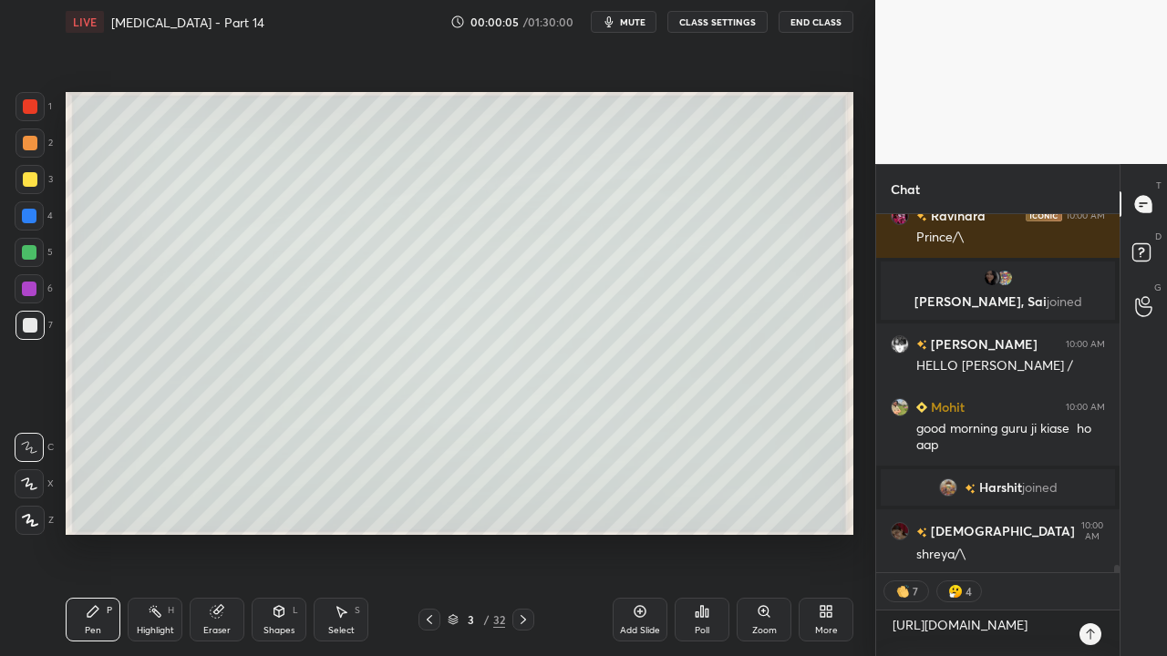
click at [730, 11] on button "CLASS SETTINGS" at bounding box center [717, 22] width 100 height 22
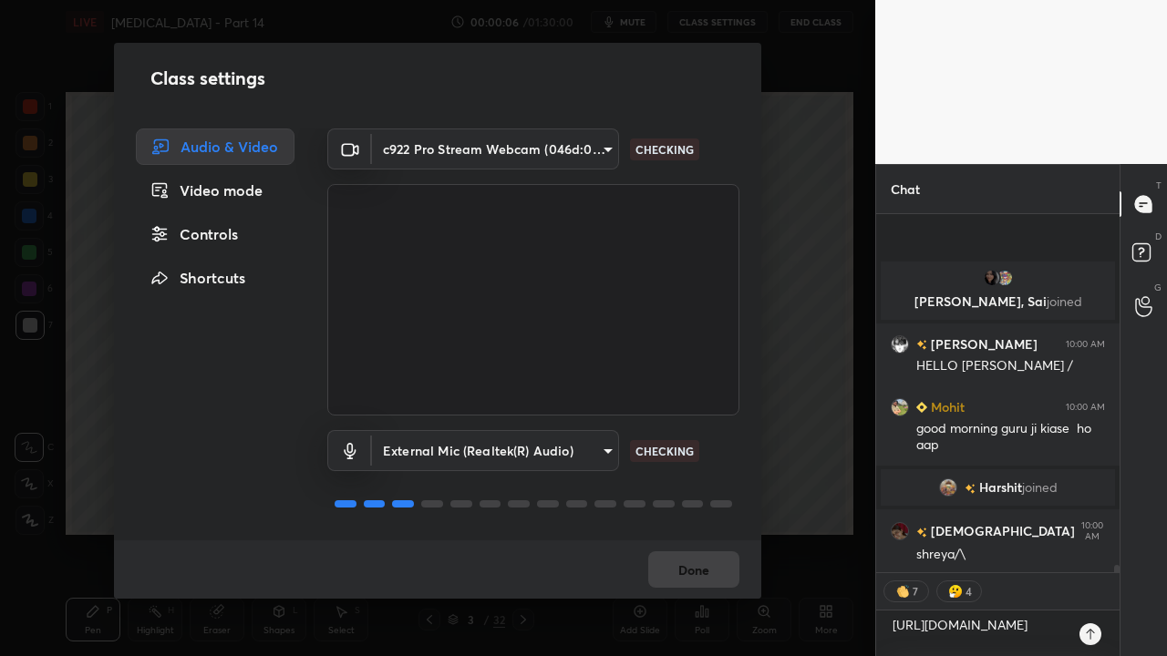
click at [213, 235] on div "Controls" at bounding box center [215, 234] width 159 height 36
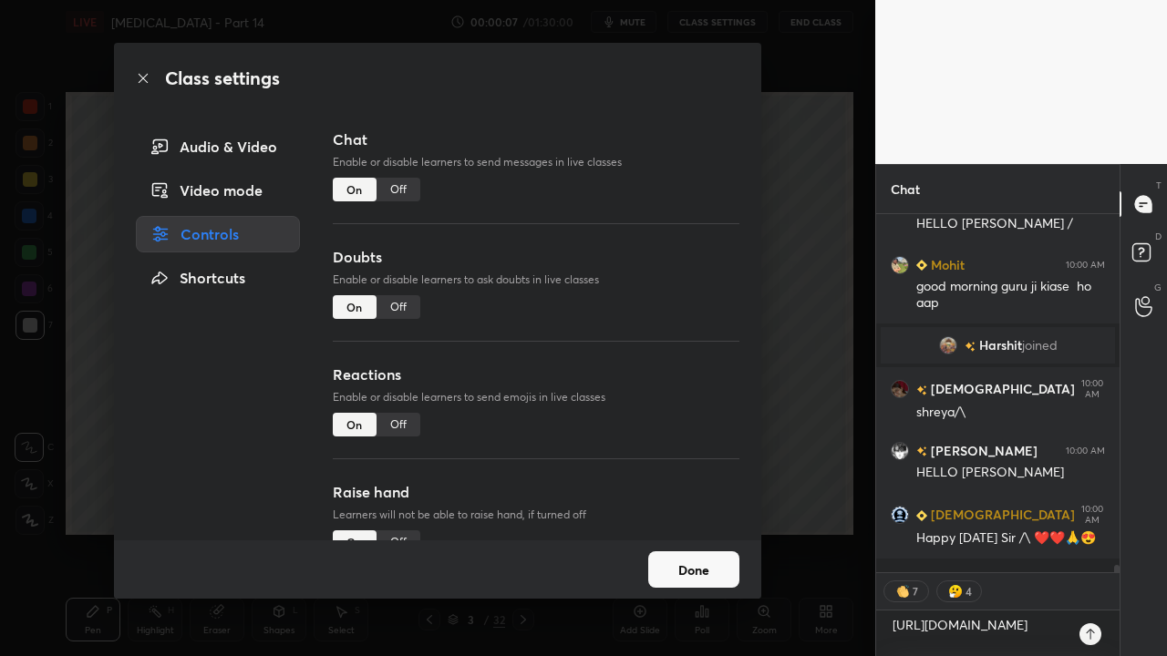
click at [407, 302] on div "Off" at bounding box center [398, 307] width 44 height 24
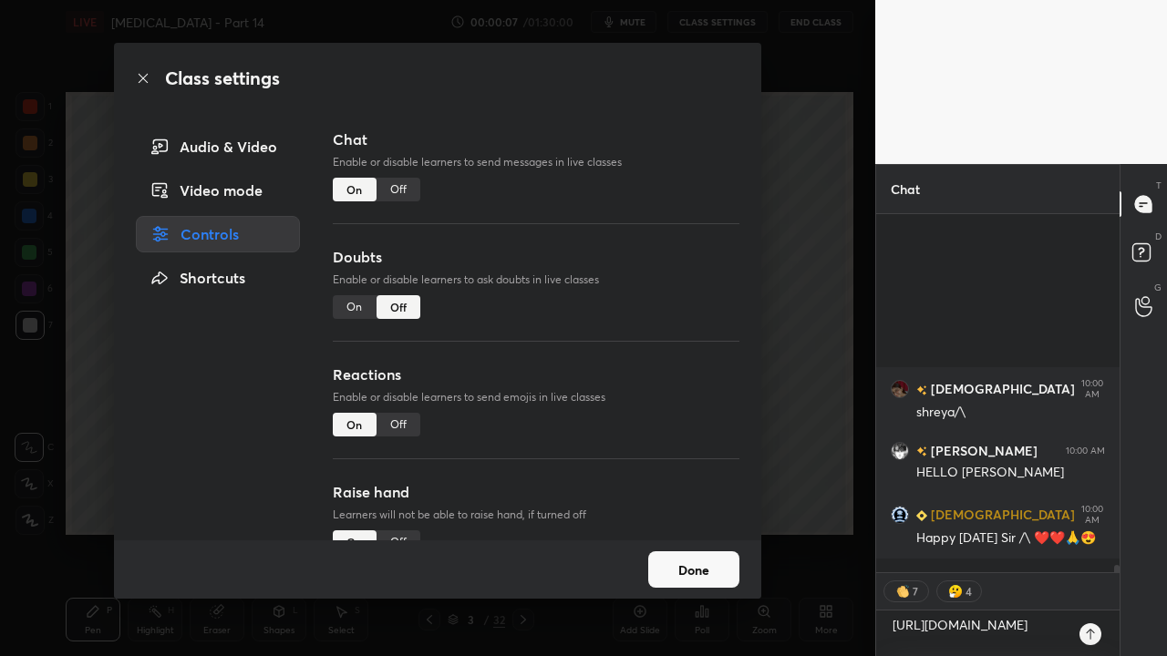
type textarea "x"
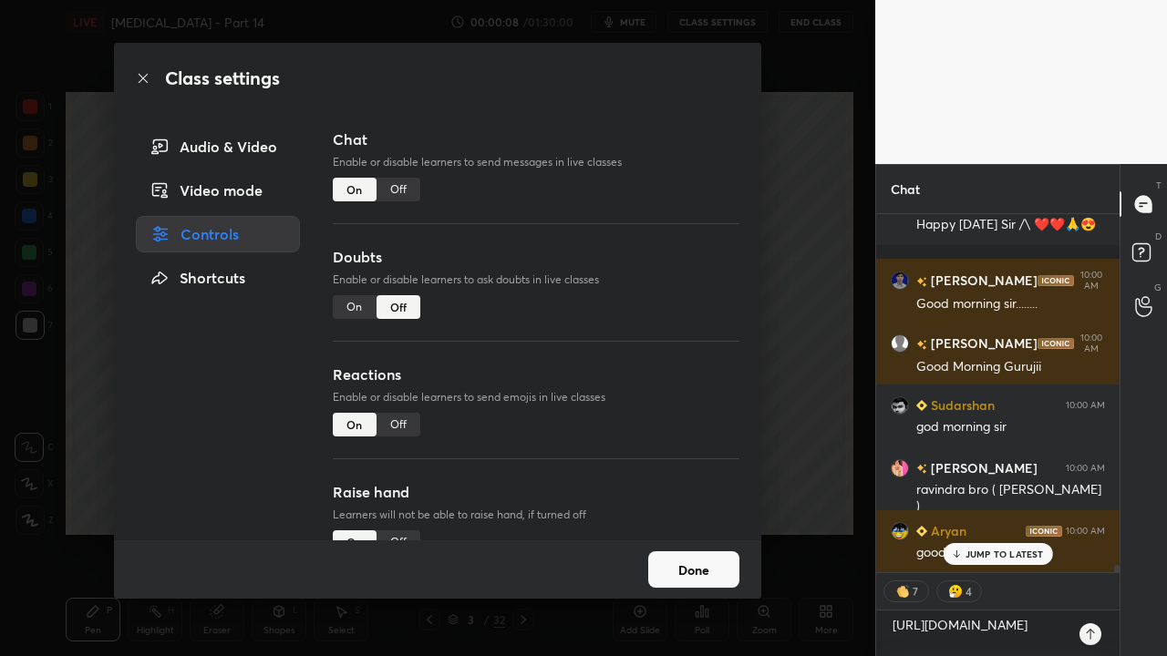
click at [410, 427] on div "Off" at bounding box center [398, 425] width 44 height 24
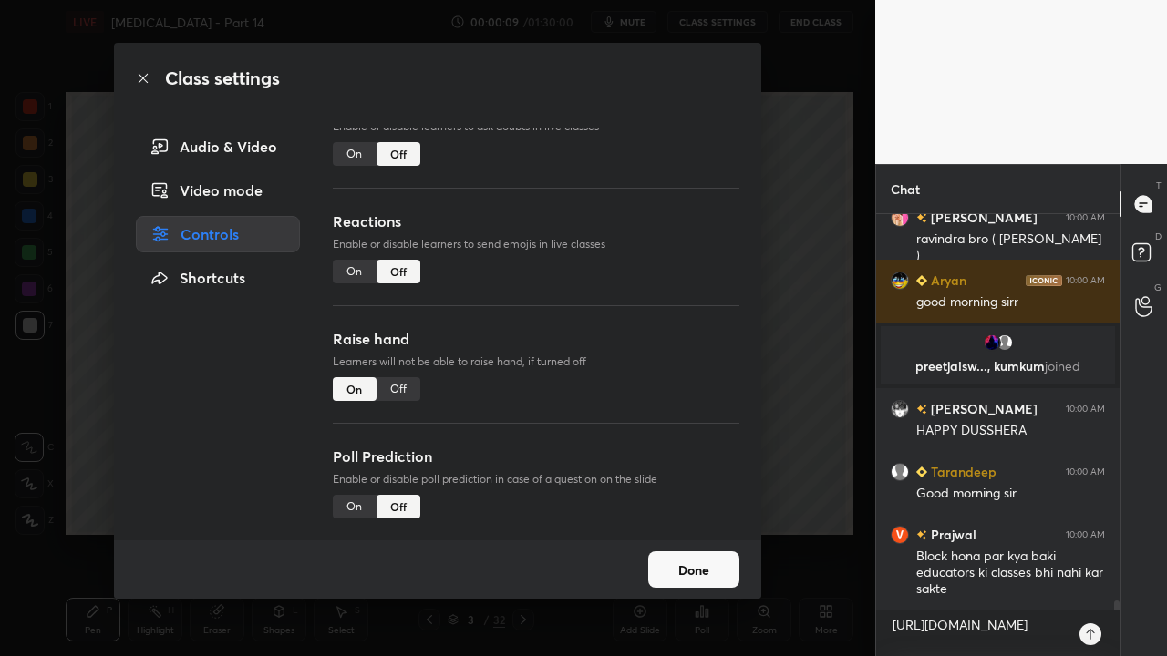
click at [397, 387] on div "Off" at bounding box center [398, 389] width 44 height 24
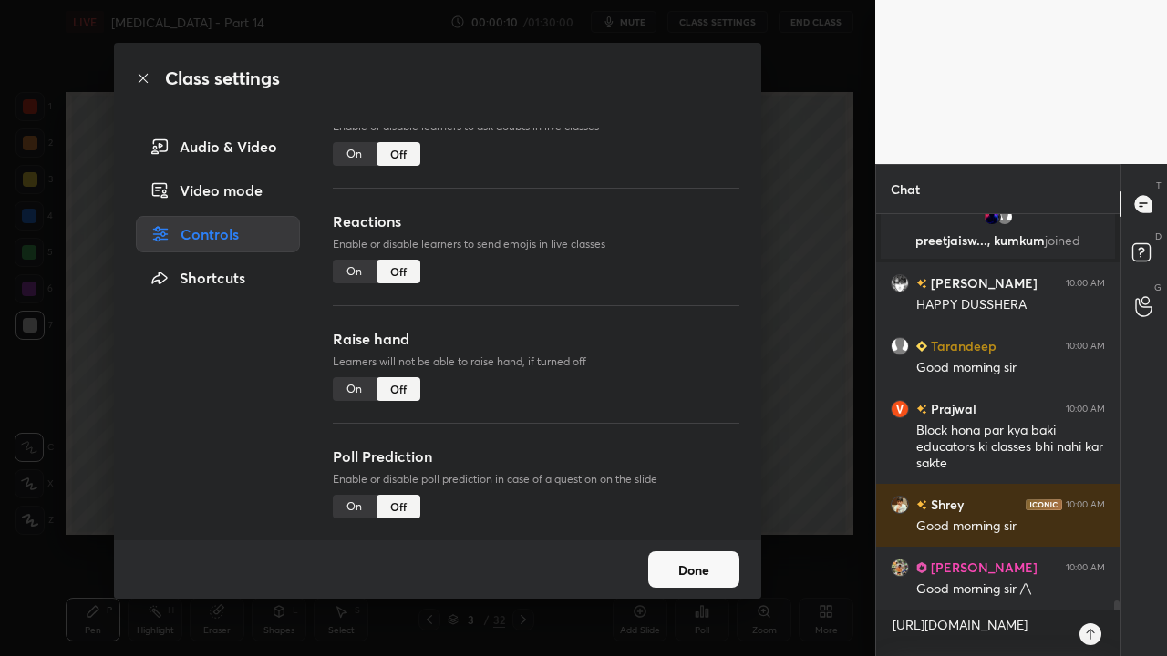
click at [712, 532] on button "Done" at bounding box center [693, 570] width 91 height 36
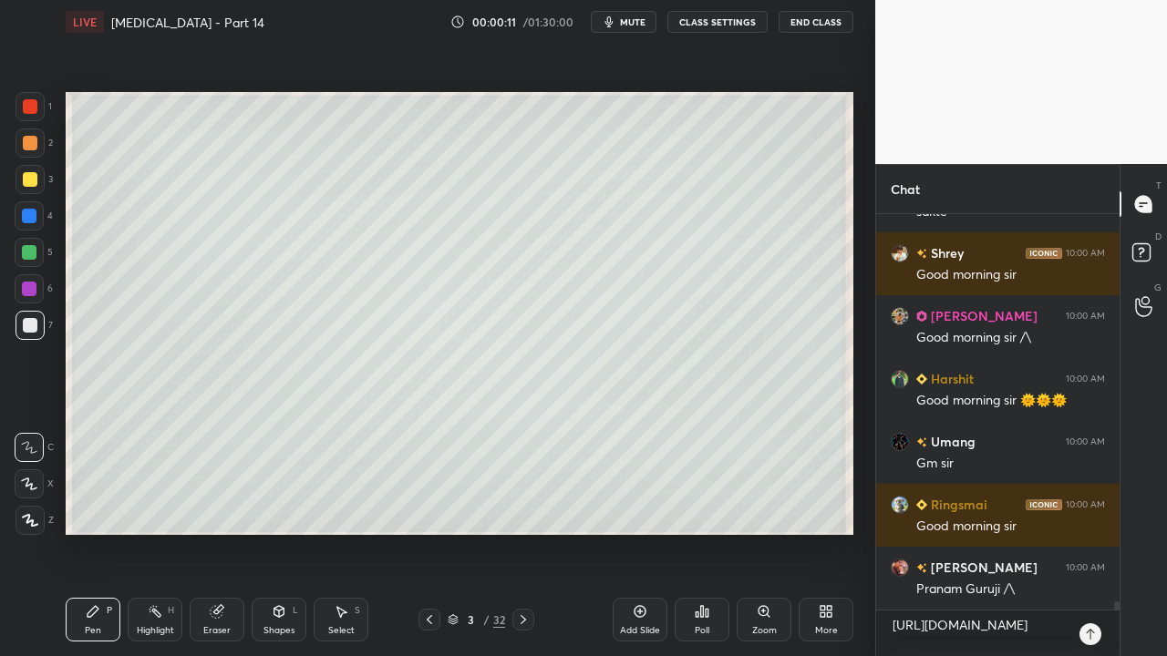
click at [1094, 532] on icon at bounding box center [1090, 634] width 15 height 15
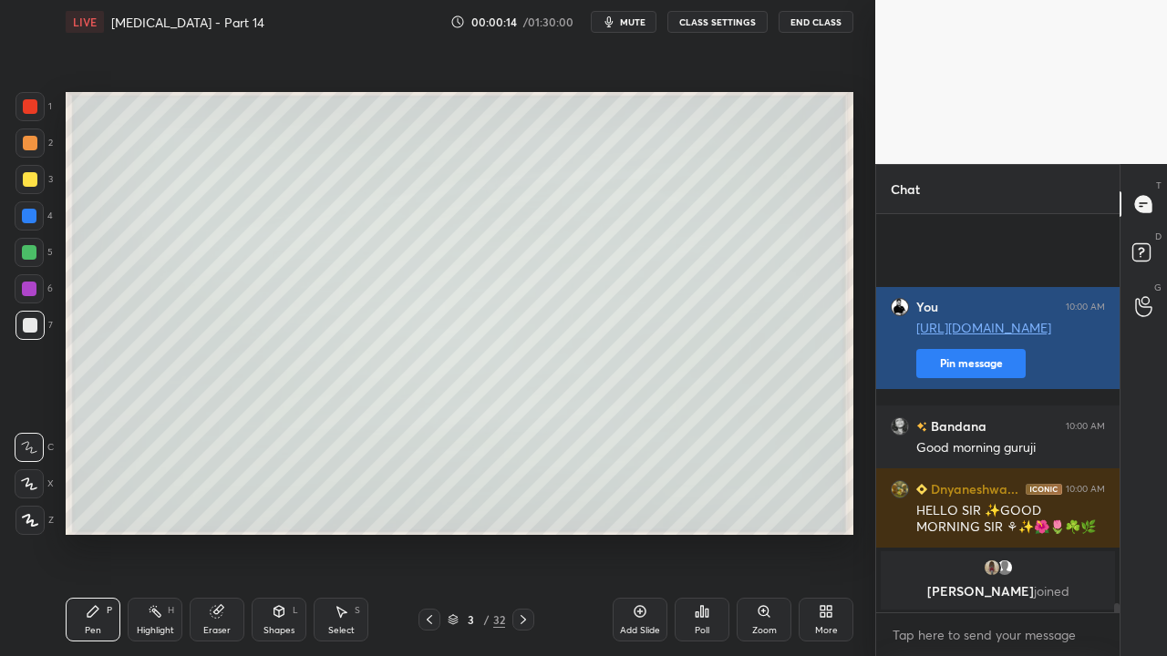
click at [953, 372] on div "You 10:00 AM [URL][DOMAIN_NAME] Pin message Bandana 10:00 AM Good morning [PERS…" at bounding box center [997, 413] width 243 height 398
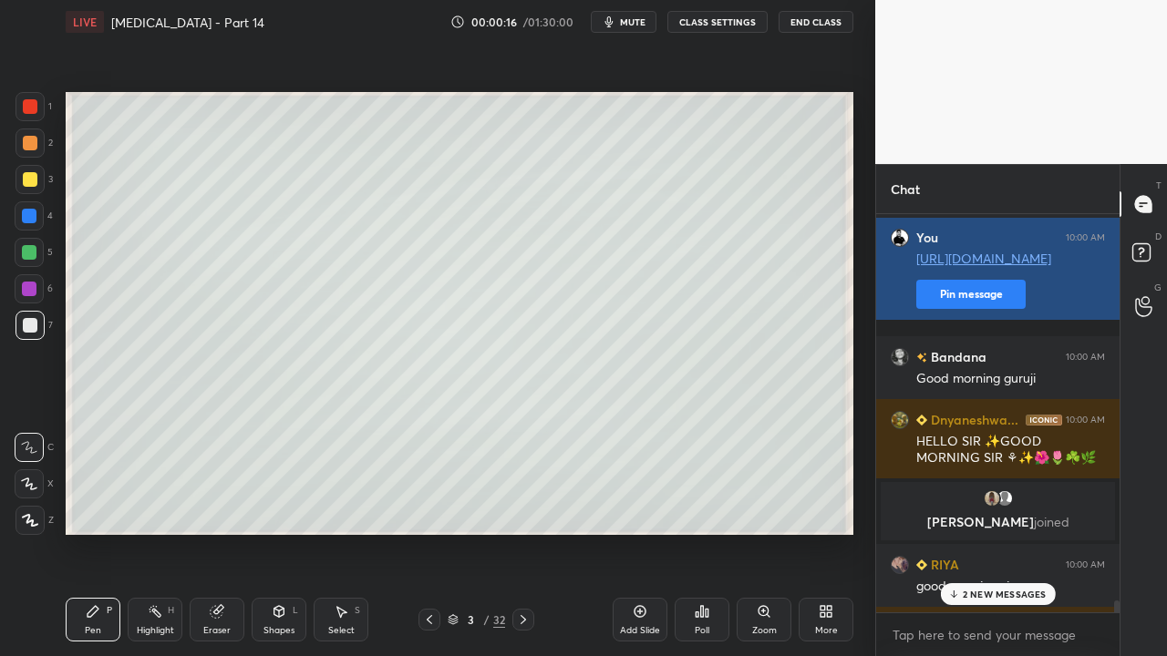
click at [949, 309] on button "Pin message" at bounding box center [970, 294] width 109 height 29
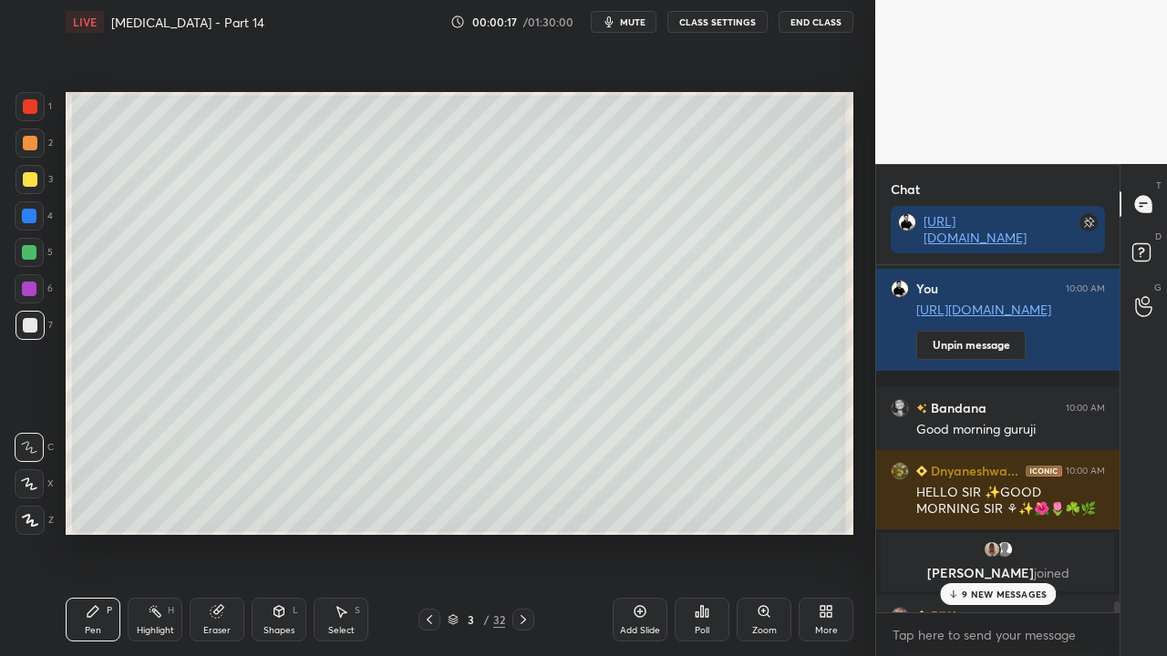
click at [999, 532] on p "9 NEW MESSAGES" at bounding box center [1004, 594] width 85 height 11
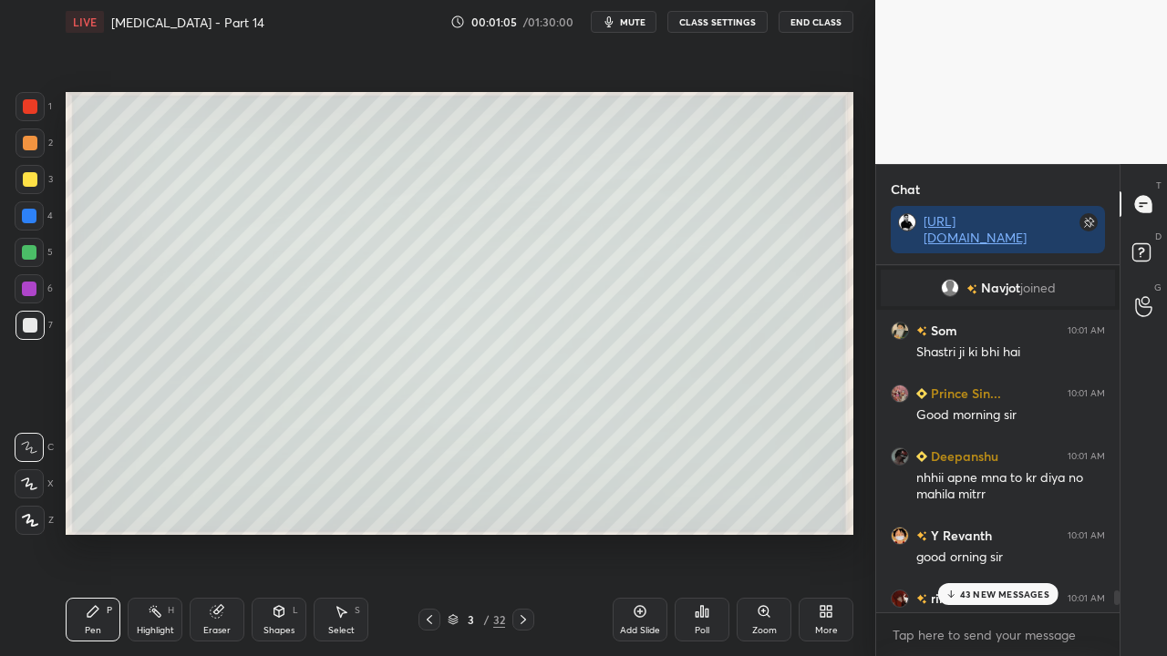
click at [1030, 532] on p "43 NEW MESSAGES" at bounding box center [1004, 594] width 89 height 11
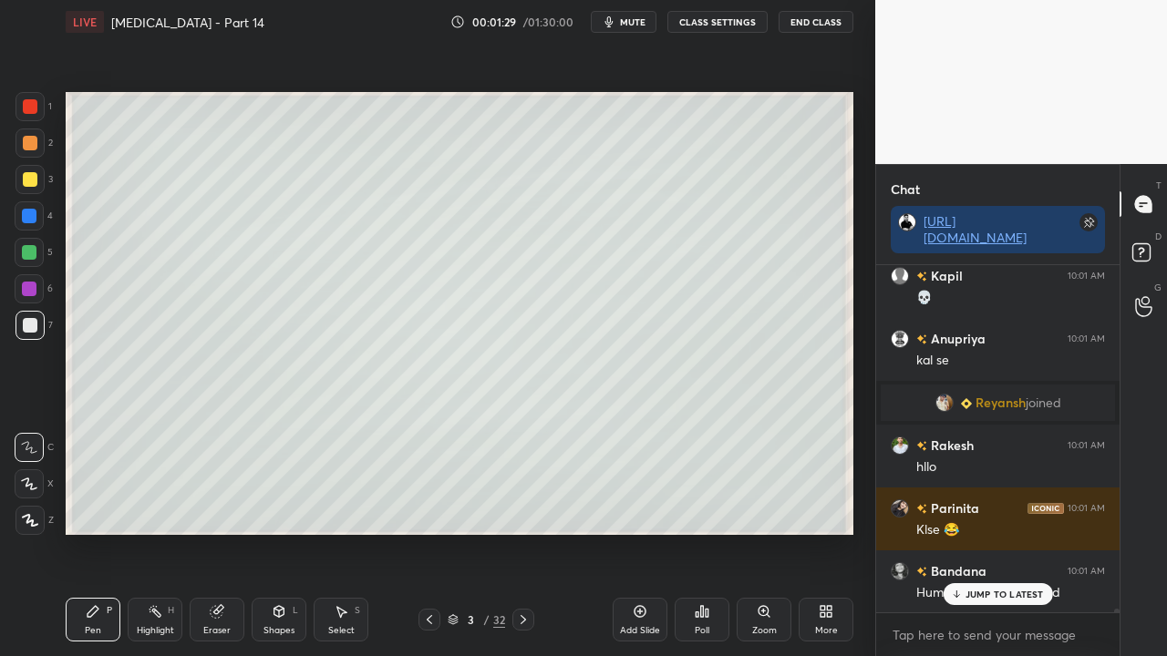
scroll to position [31768, 0]
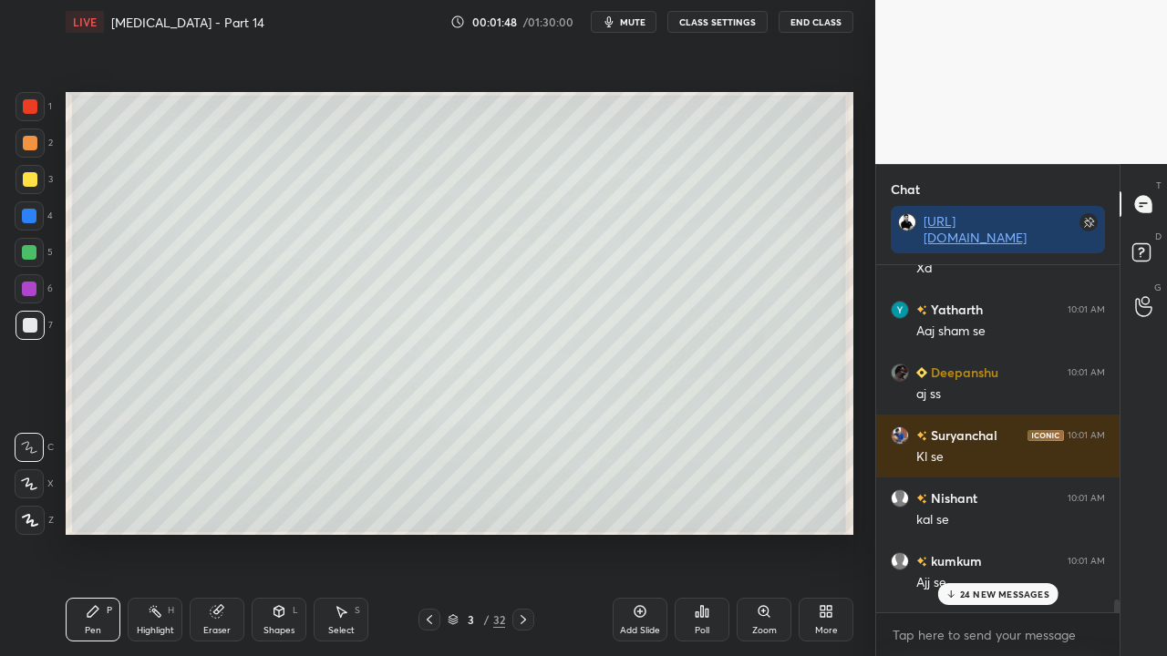
click at [1005, 532] on p "24 NEW MESSAGES" at bounding box center [1004, 594] width 89 height 11
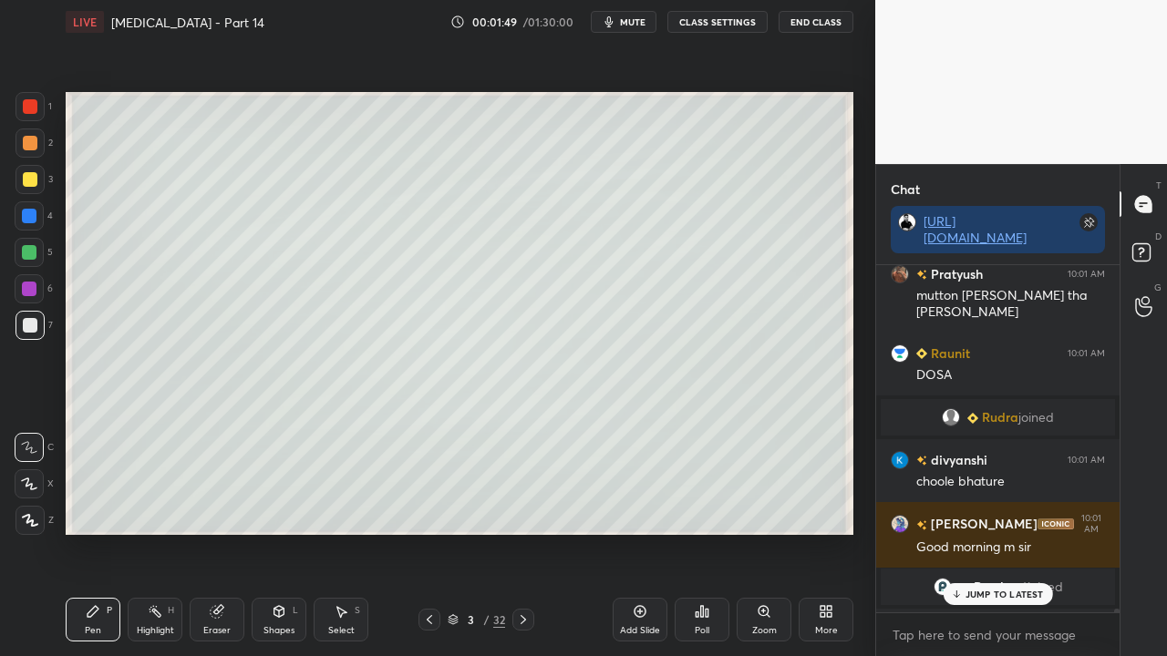
scroll to position [33728, 0]
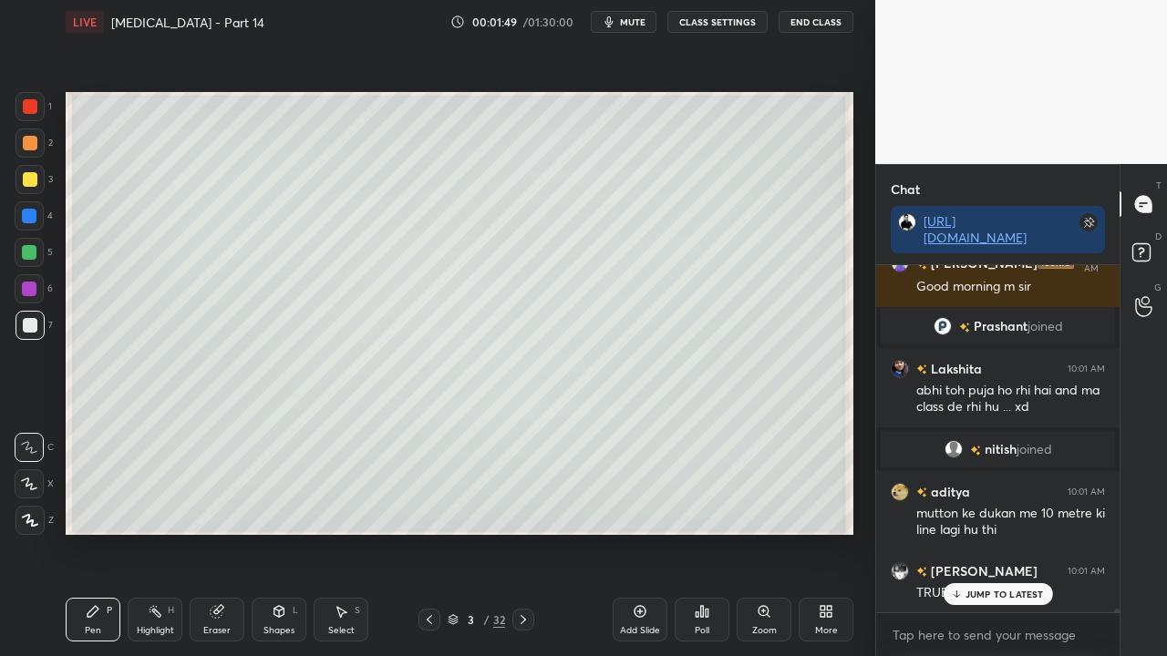
click at [1005, 532] on p "JUMP TO LATEST" at bounding box center [1004, 594] width 78 height 11
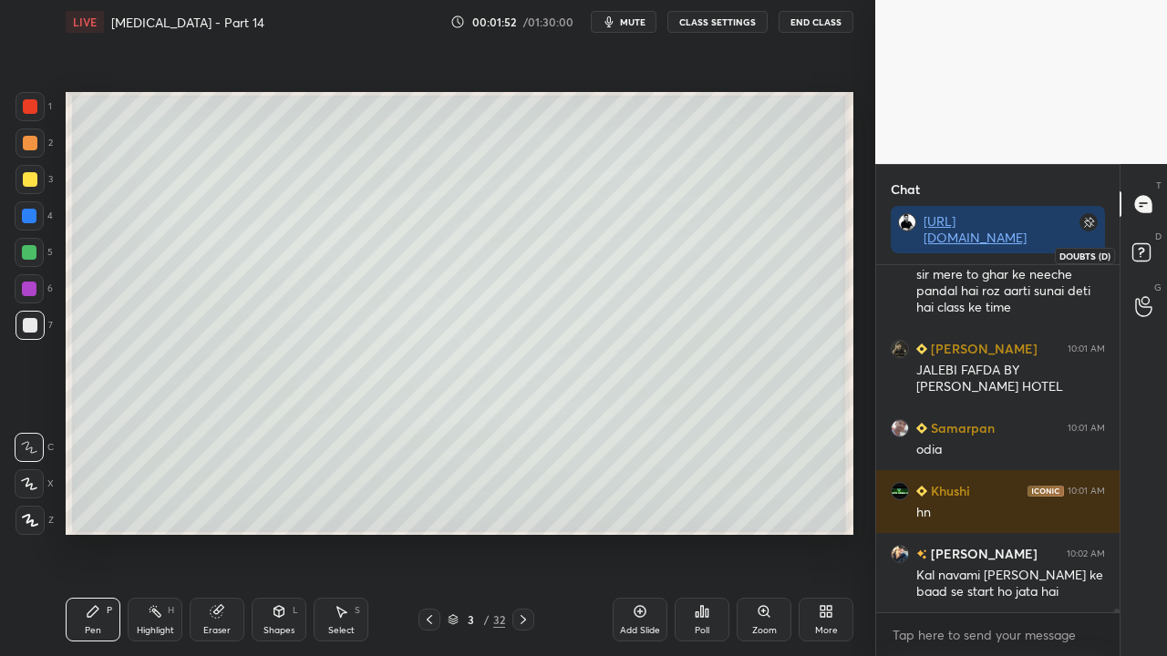
scroll to position [34278, 0]
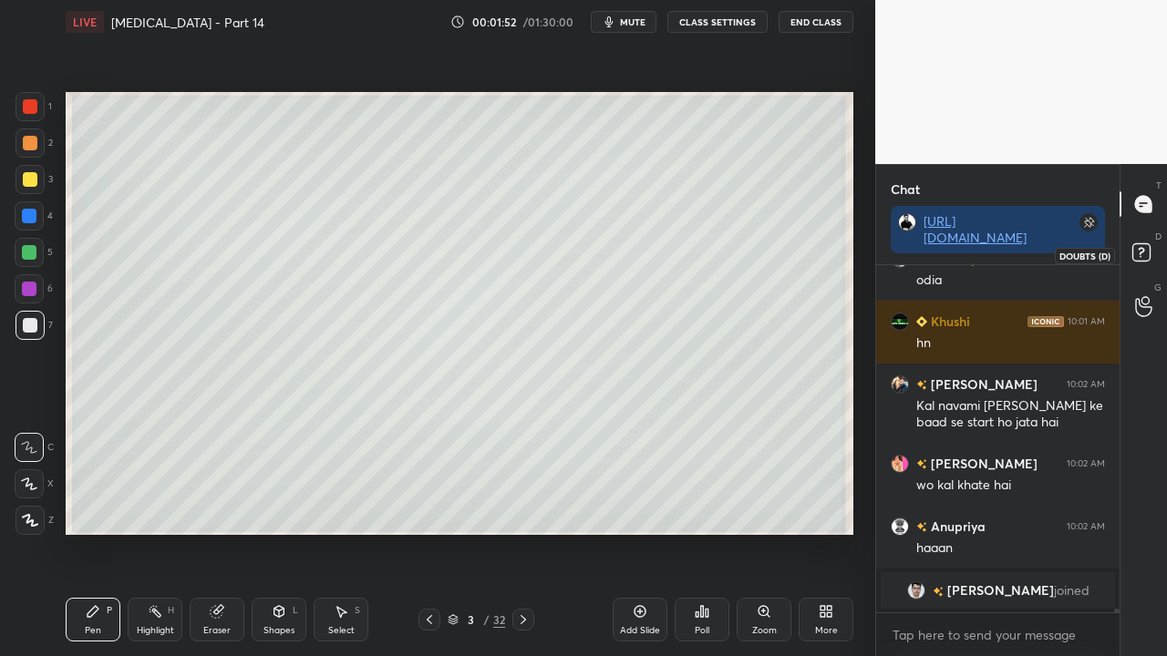
click at [1141, 260] on rect at bounding box center [1140, 252] width 17 height 17
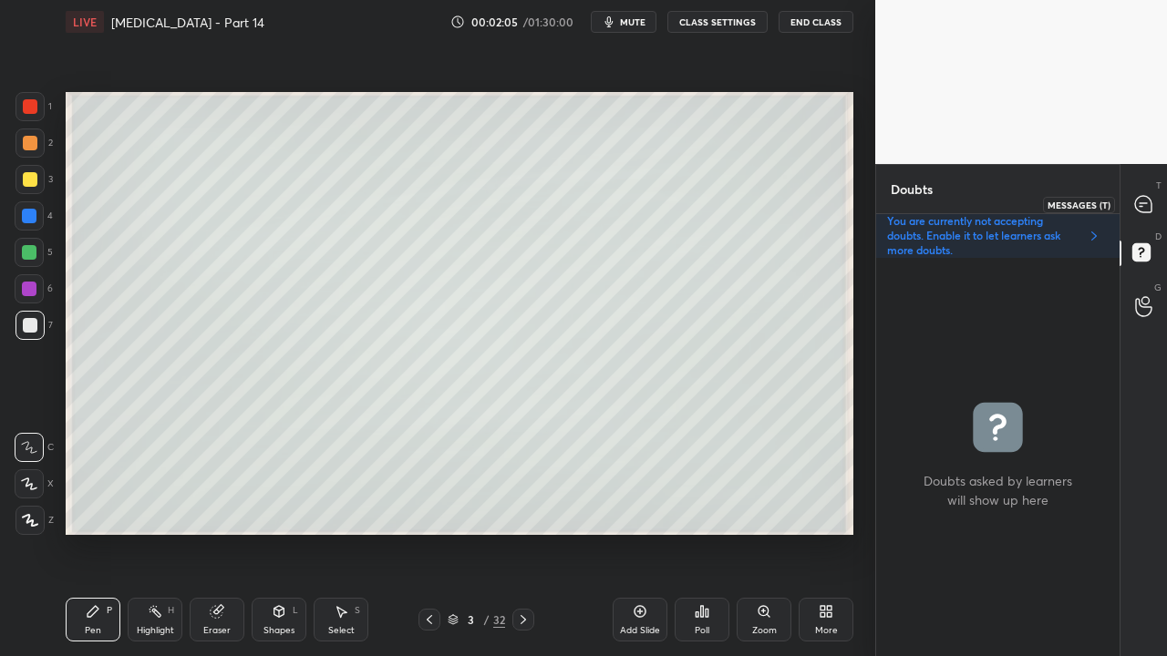
click at [1140, 206] on icon at bounding box center [1141, 206] width 3 height 0
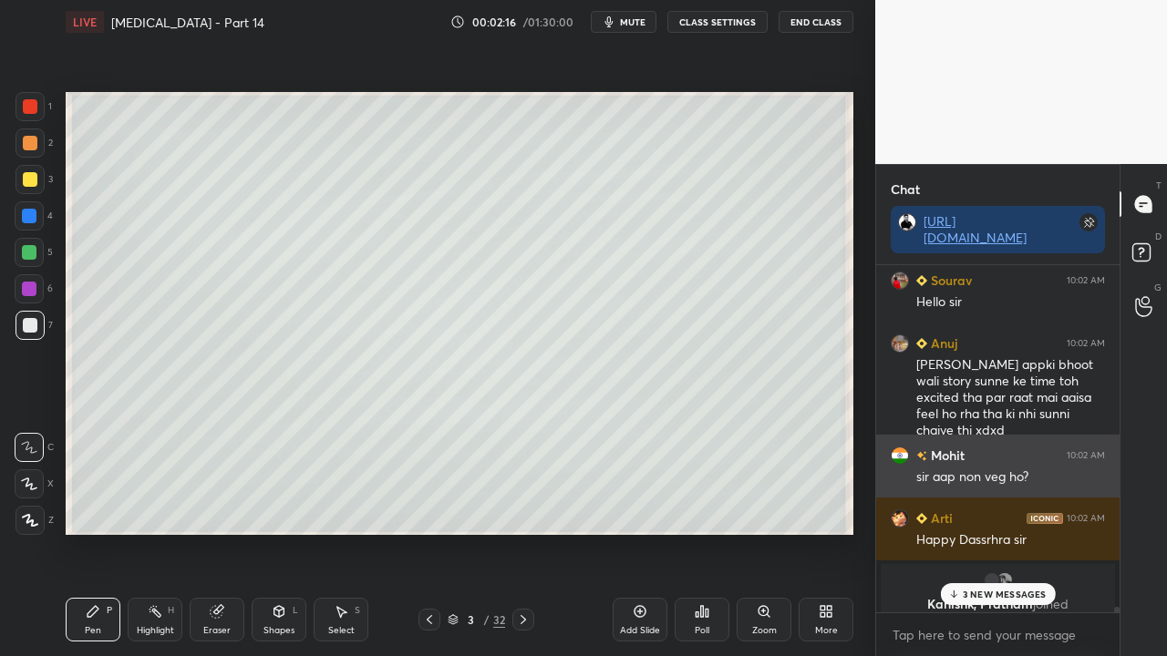
scroll to position [34705, 0]
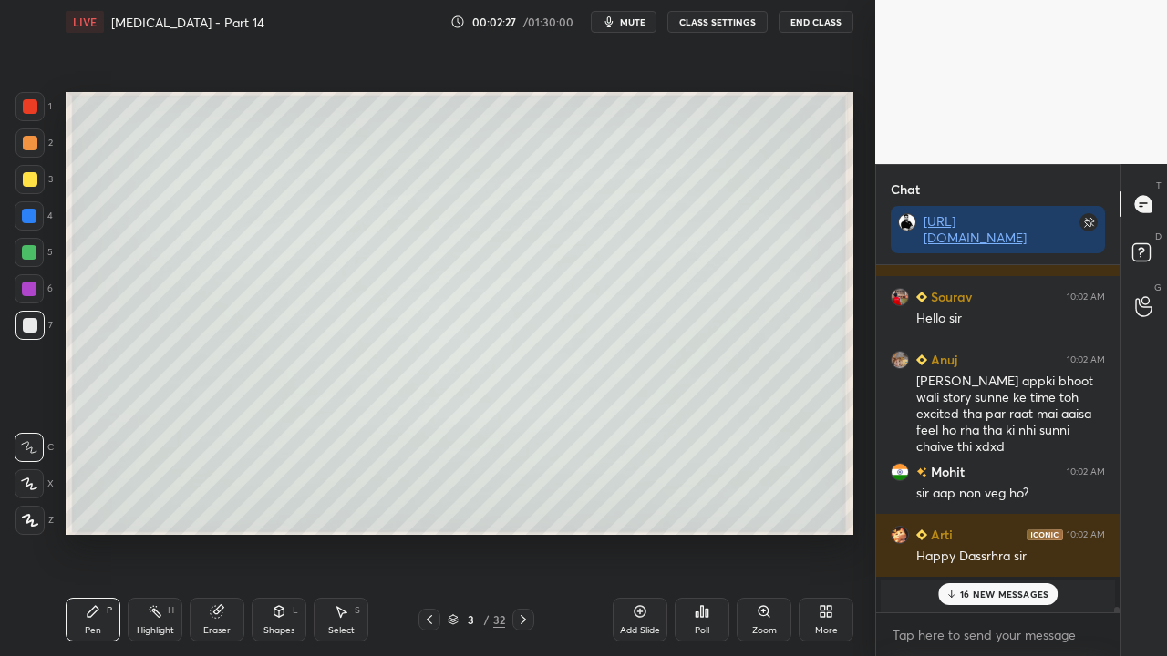
click at [1010, 532] on p "16 NEW MESSAGES" at bounding box center [1004, 594] width 88 height 11
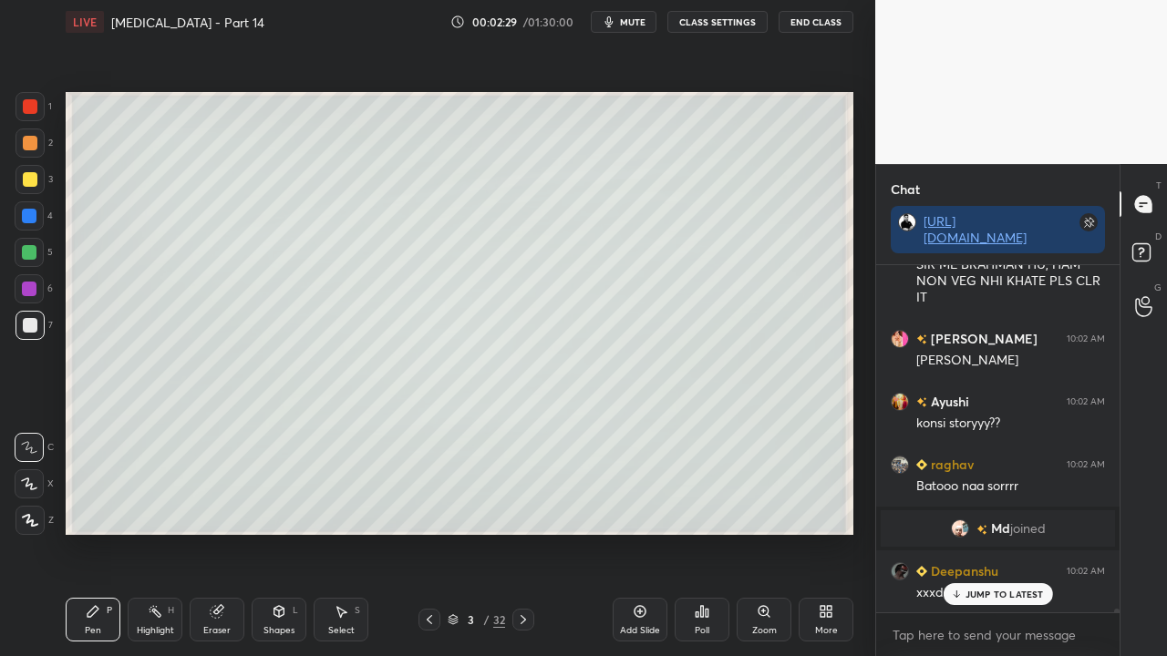
click at [1010, 532] on p "JUMP TO LATEST" at bounding box center [1004, 594] width 78 height 11
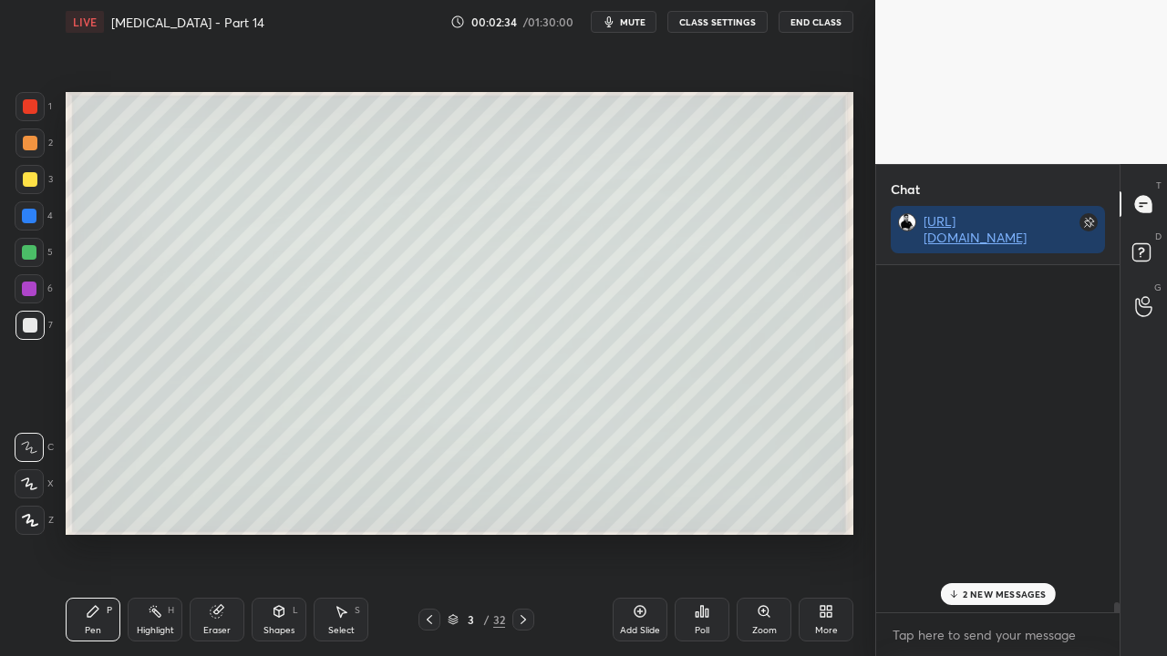
scroll to position [35730, 0]
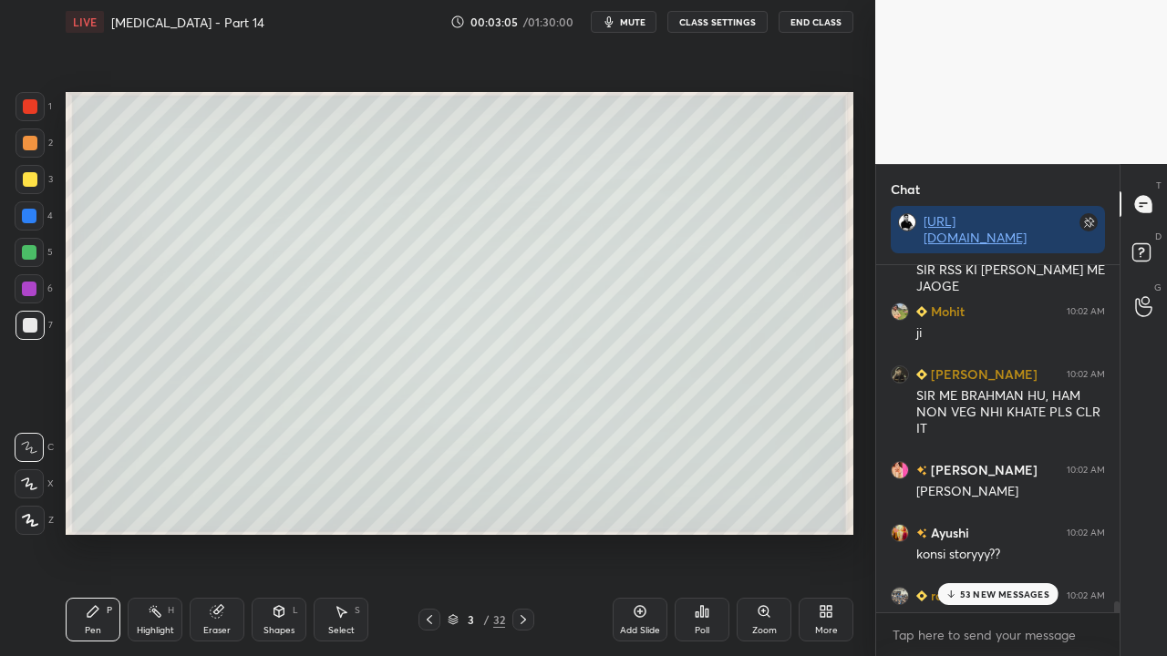
click at [986, 532] on div "53 NEW MESSAGES" at bounding box center [997, 594] width 121 height 22
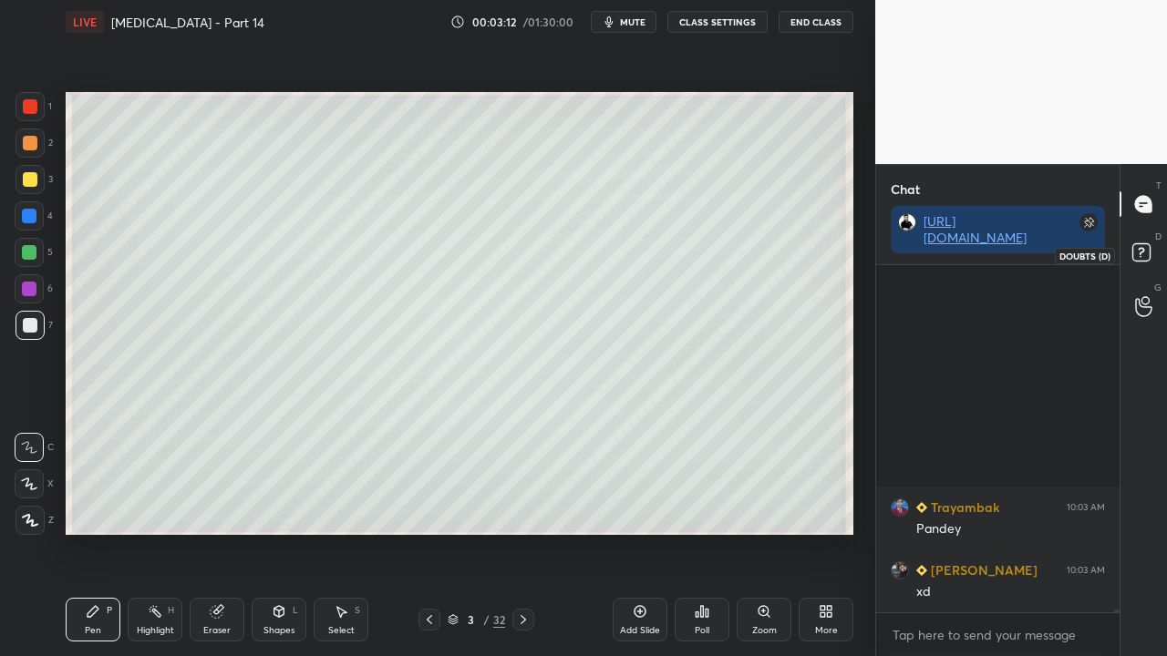
scroll to position [39170, 0]
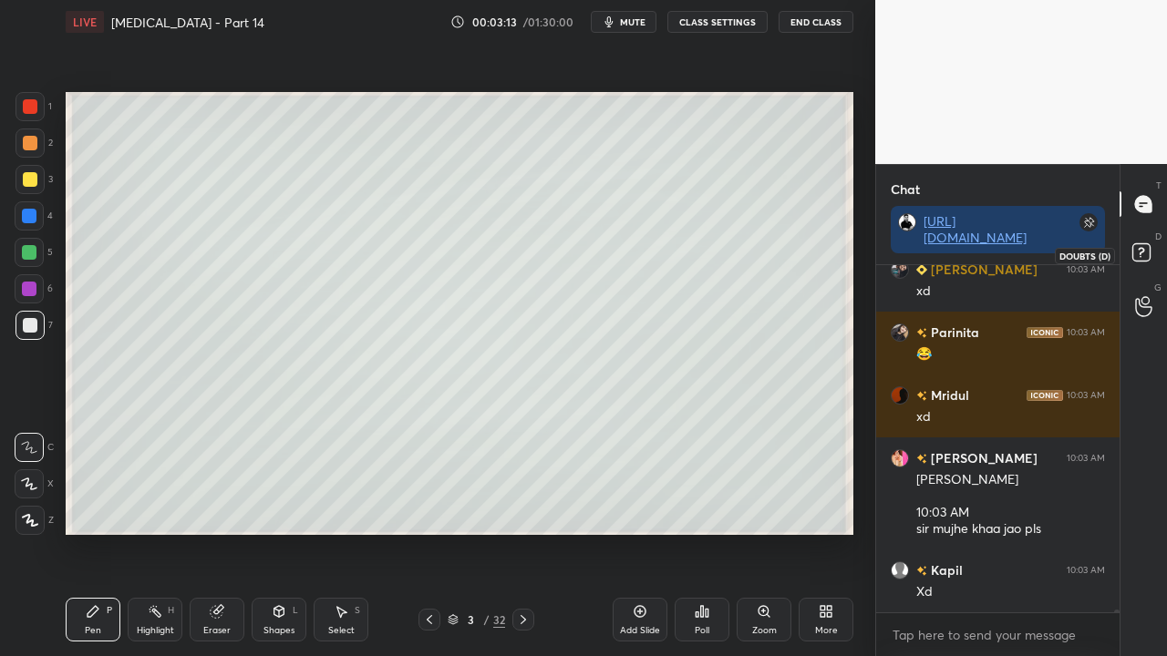
click at [1142, 256] on rect at bounding box center [1140, 252] width 17 height 17
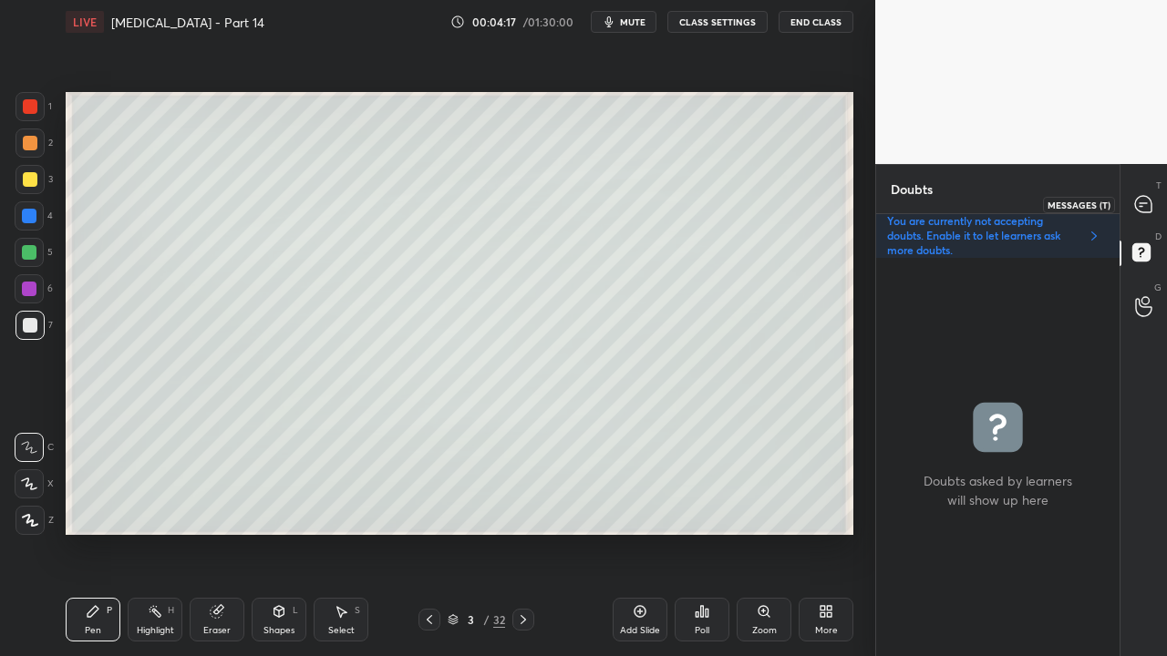
click at [1148, 200] on icon at bounding box center [1143, 204] width 16 height 16
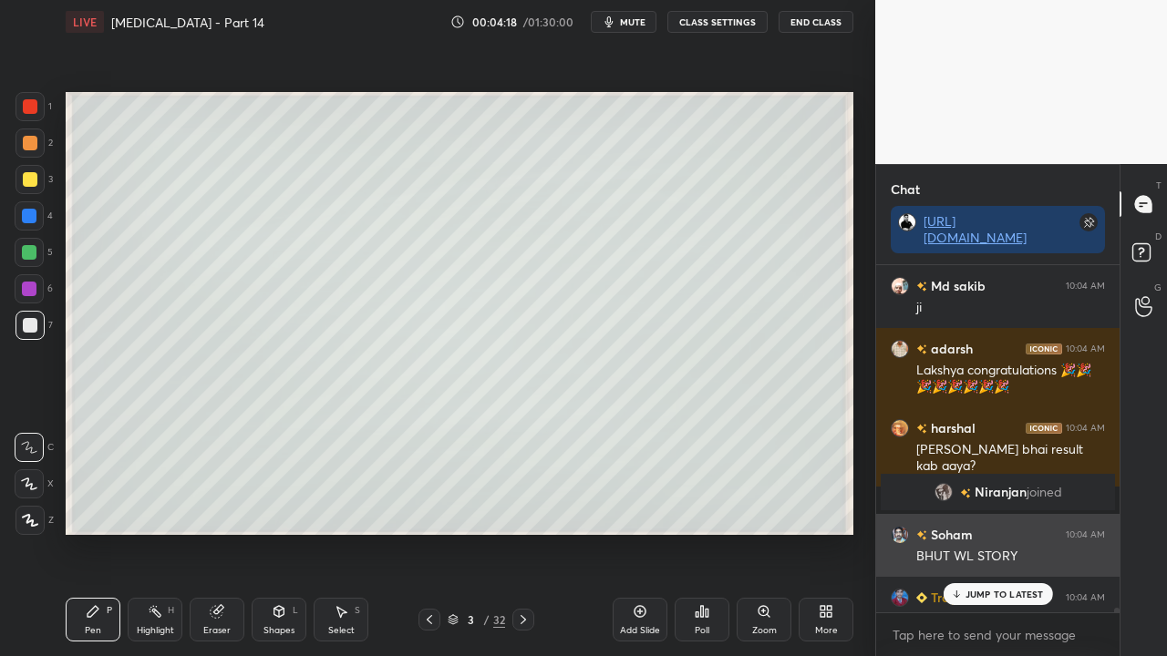
scroll to position [342, 238]
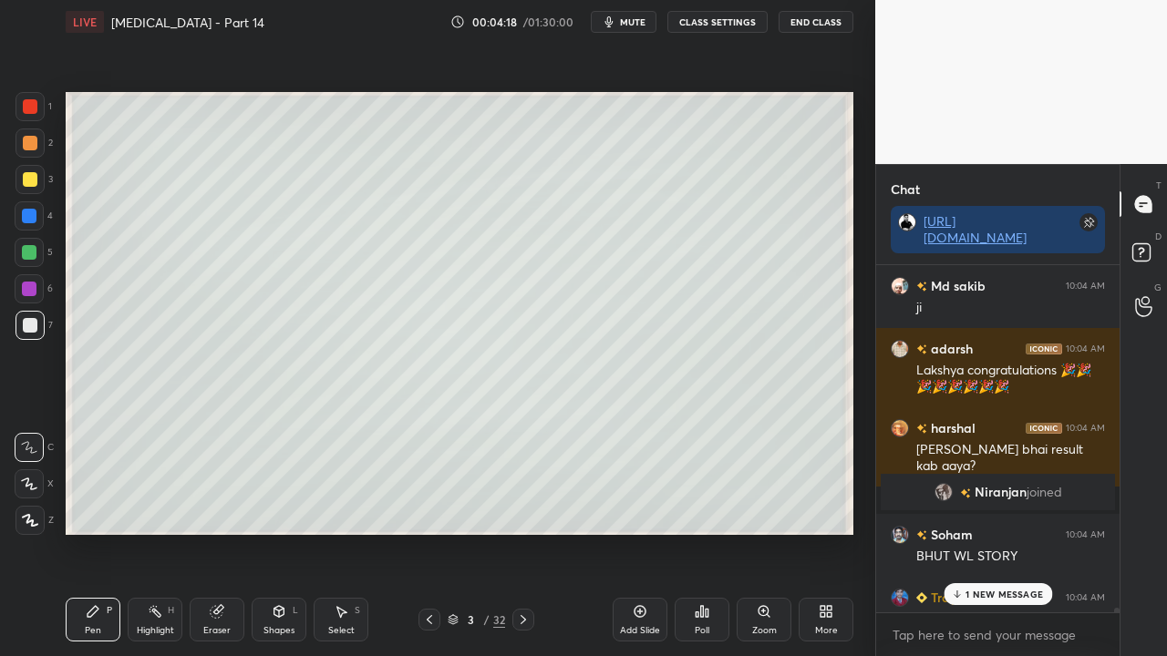
click at [992, 532] on p "1 NEW MESSAGE" at bounding box center [1003, 594] width 77 height 11
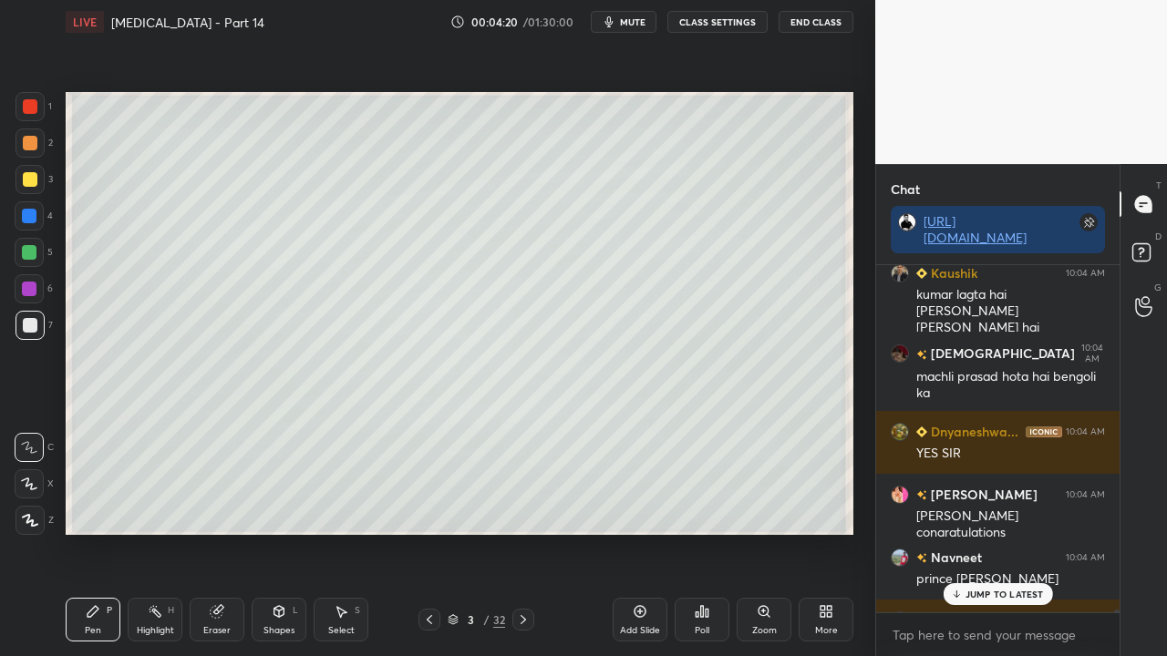
scroll to position [44713, 0]
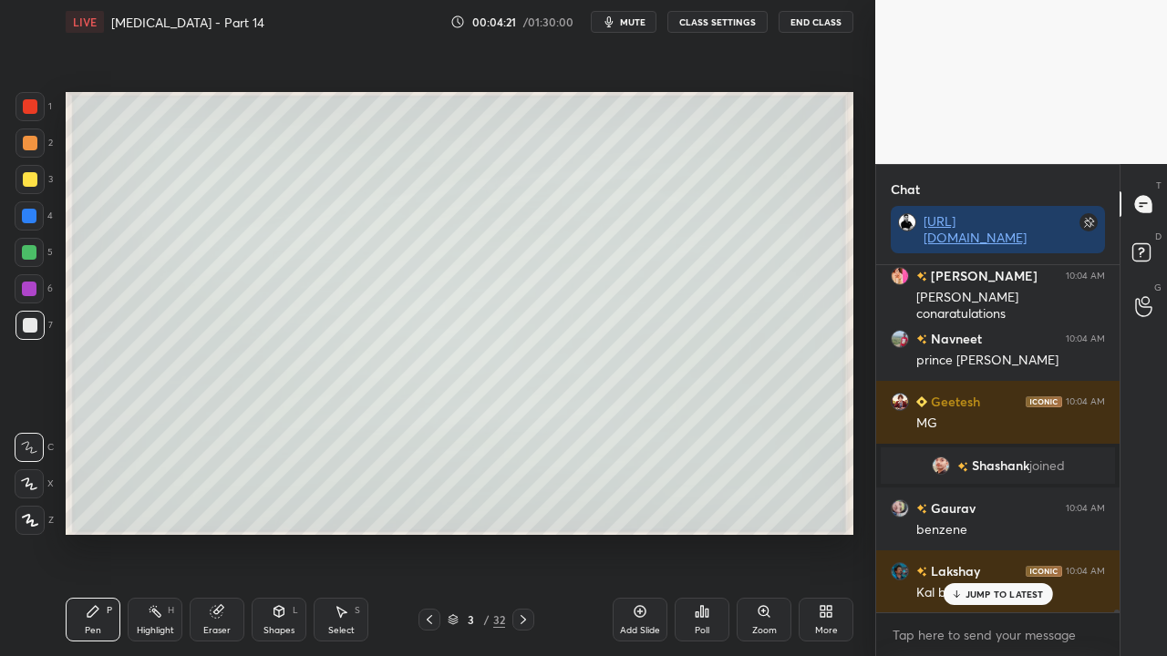
drag, startPoint x: 1016, startPoint y: 591, endPoint x: 822, endPoint y: 655, distance: 204.7
click at [1016, 532] on p "JUMP TO LATEST" at bounding box center [1004, 594] width 78 height 11
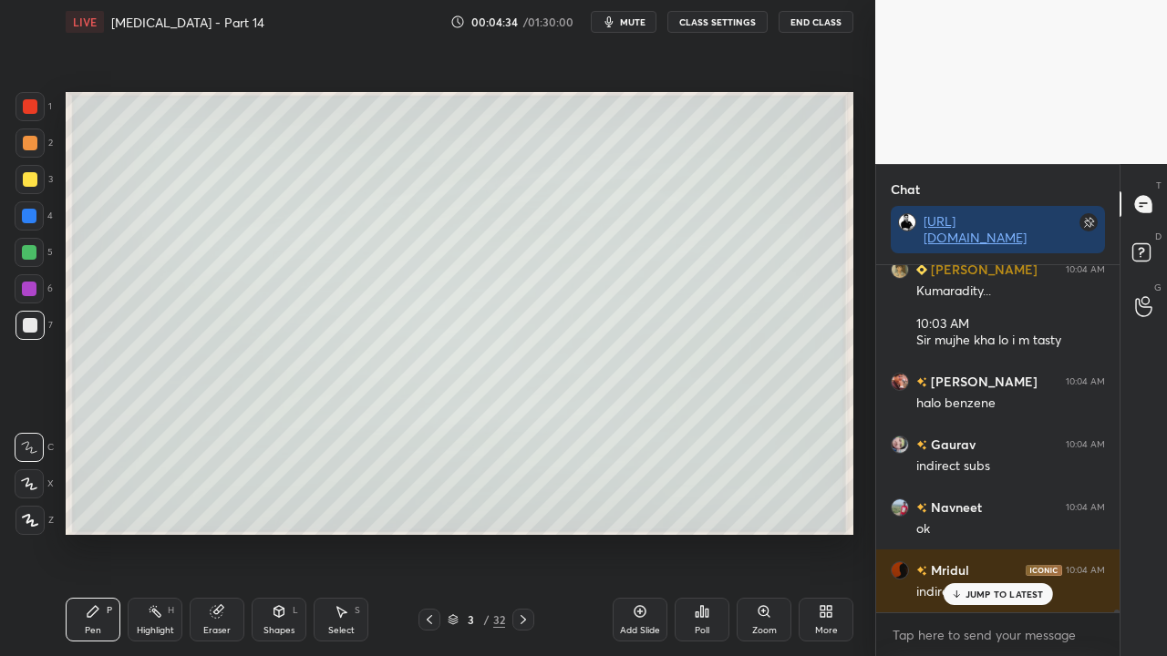
scroll to position [46478, 0]
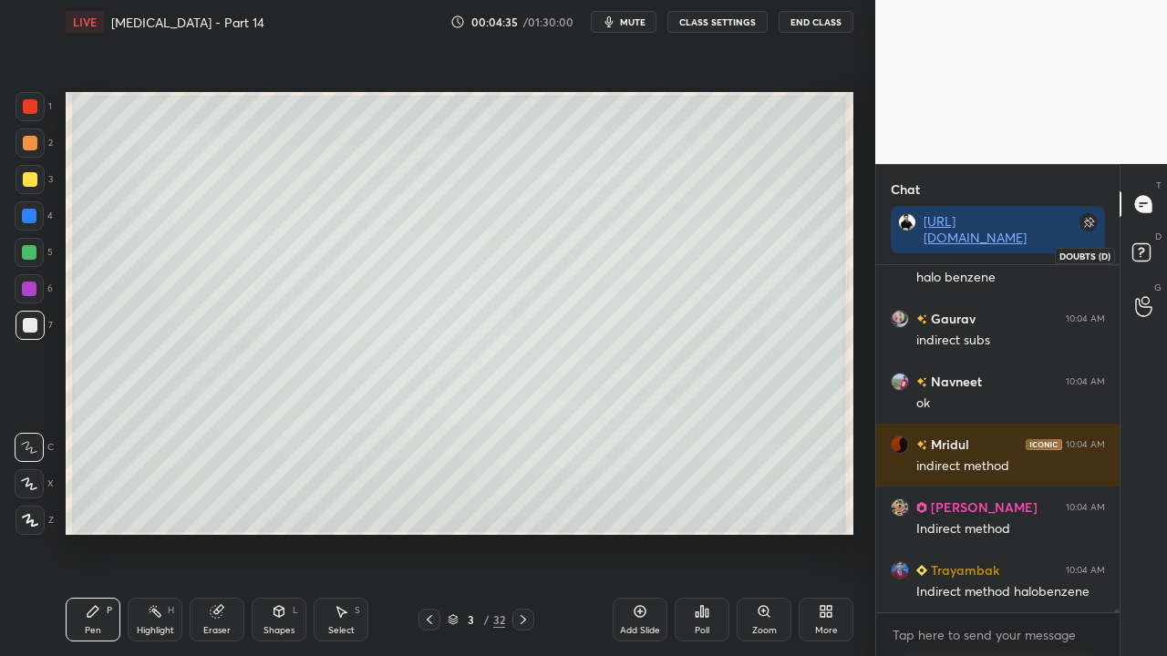
click at [1149, 251] on rect at bounding box center [1140, 252] width 17 height 17
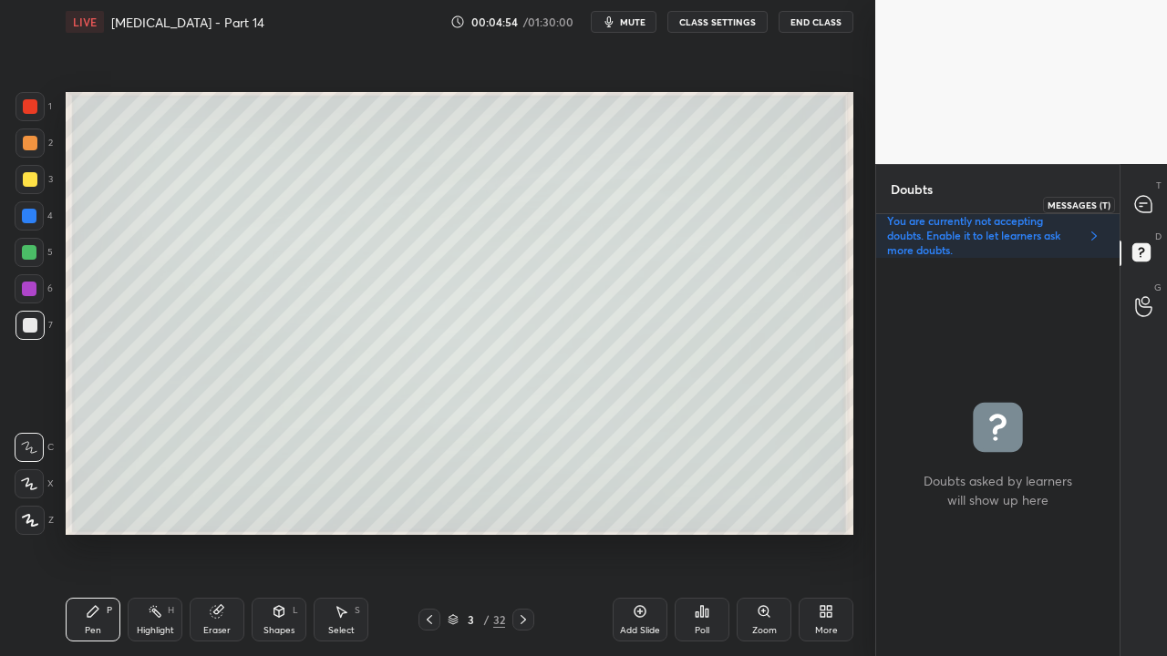
click at [1140, 201] on icon at bounding box center [1143, 204] width 16 height 16
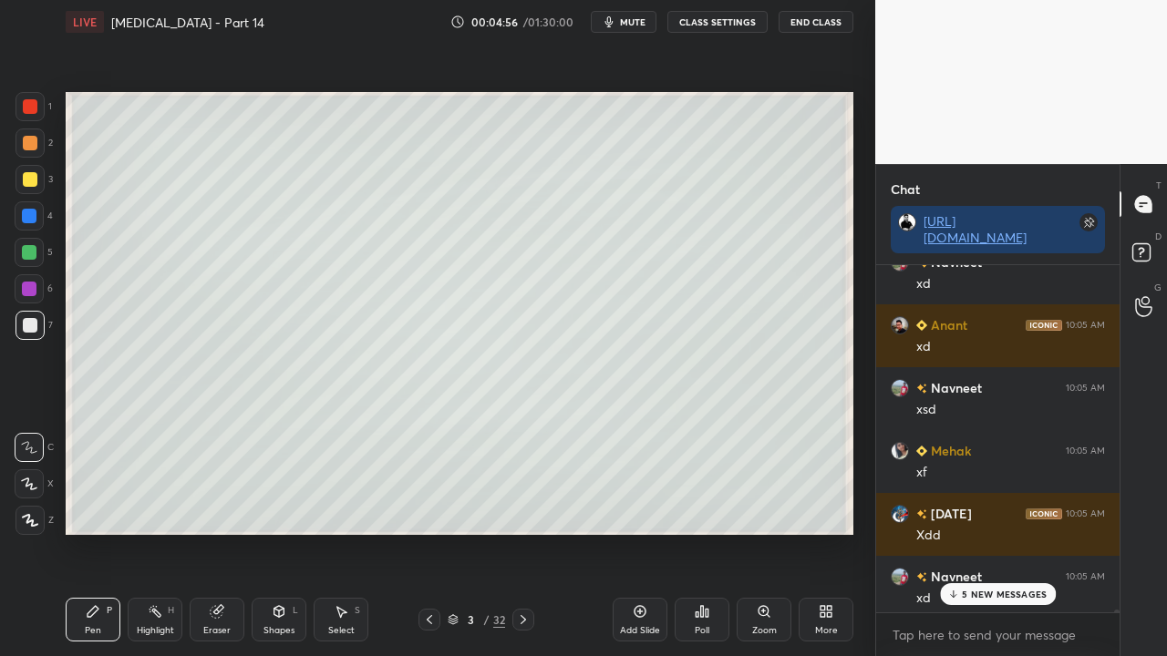
scroll to position [48541, 0]
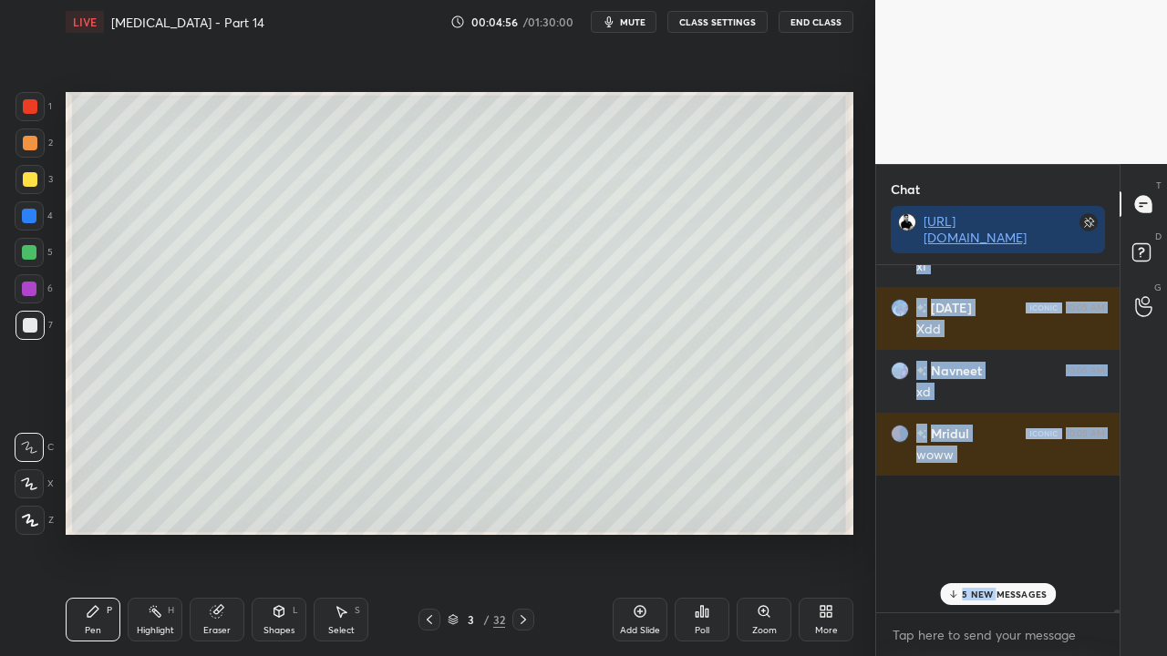
click at [996, 532] on div "Samarpan 10:05 AM [PERSON_NAME] sir sirf veg logo ko khate hn Ravindra 10:05 AM…" at bounding box center [997, 438] width 243 height 347
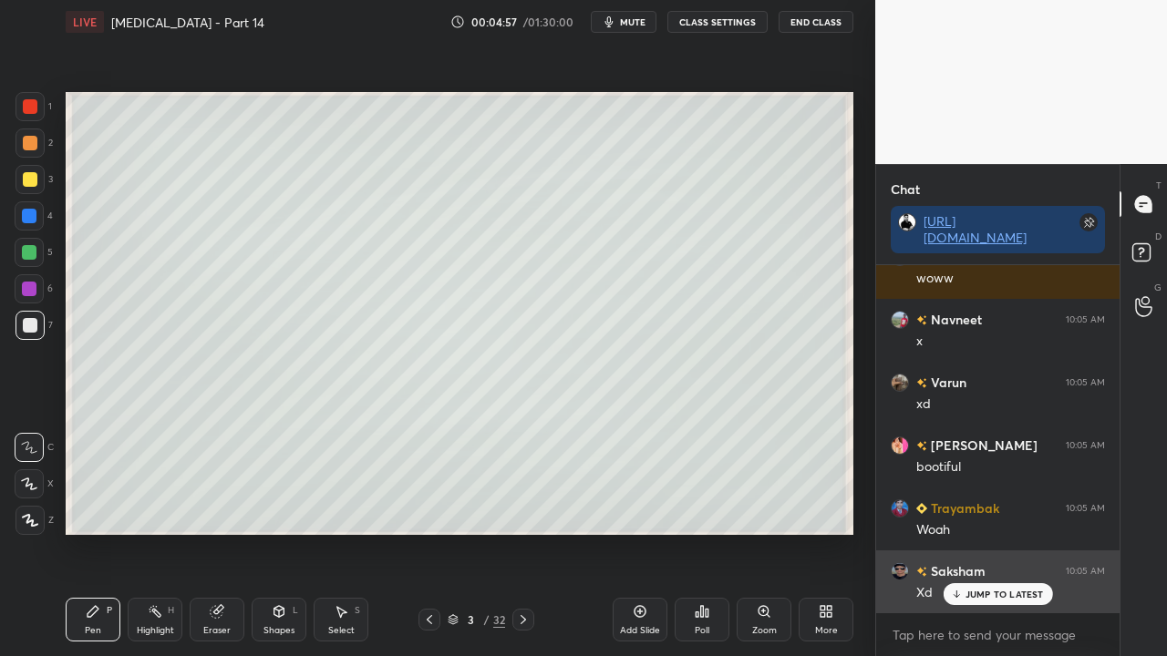
click at [1005, 532] on p "JUMP TO LATEST" at bounding box center [1004, 594] width 78 height 11
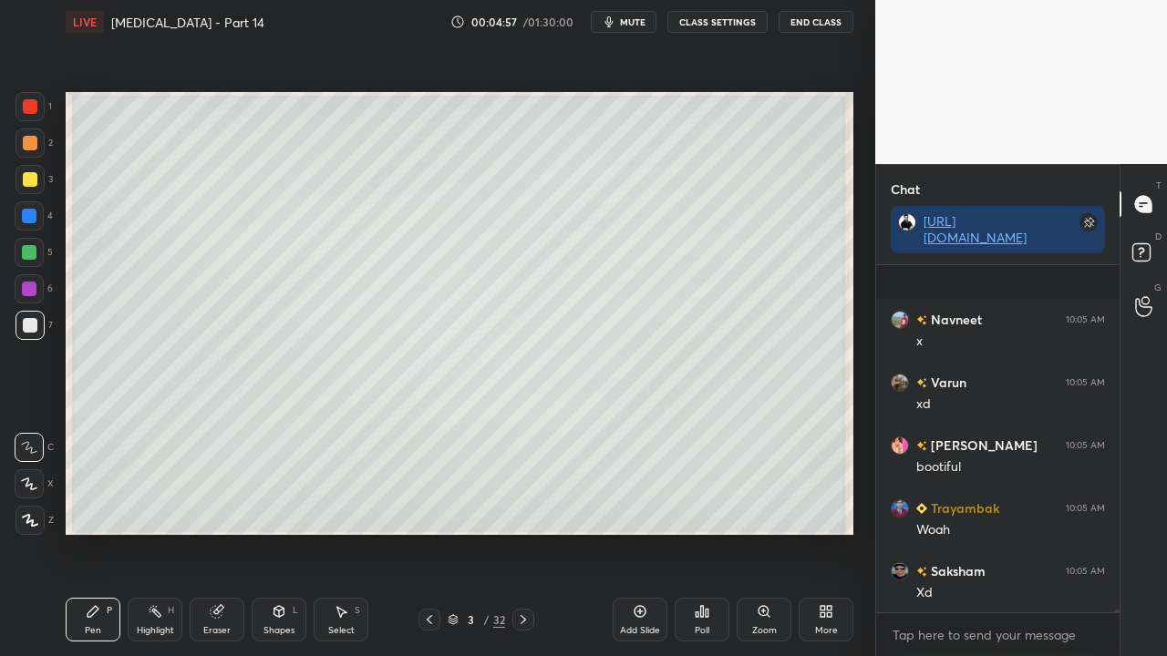
scroll to position [48667, 0]
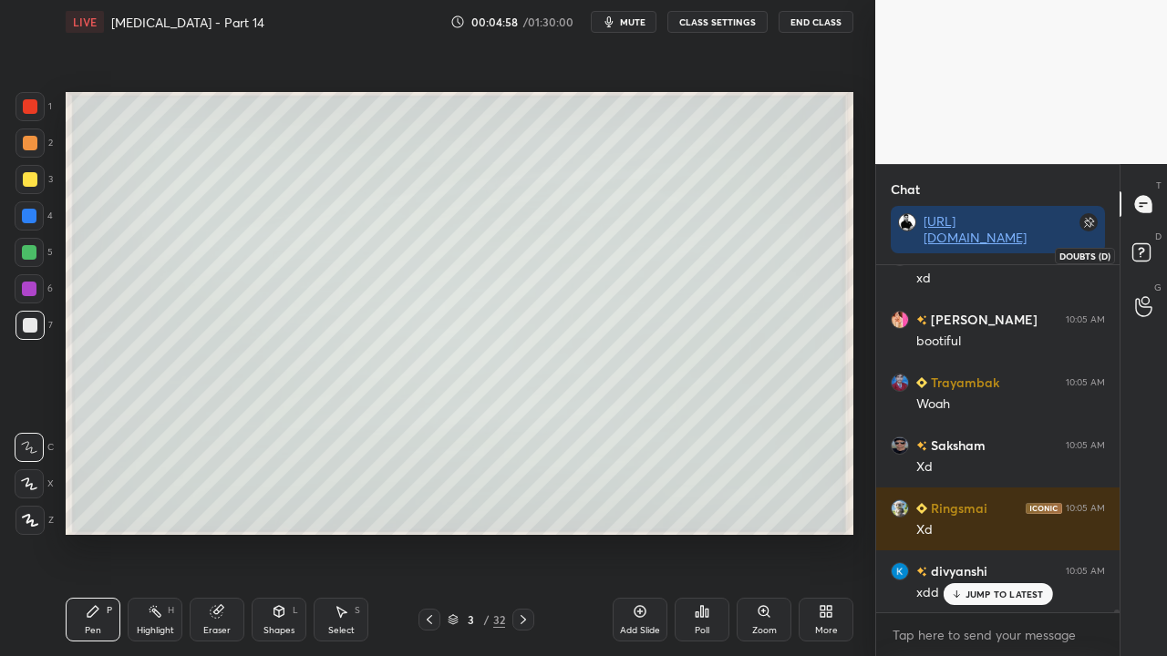
click at [1150, 251] on icon at bounding box center [1144, 255] width 33 height 33
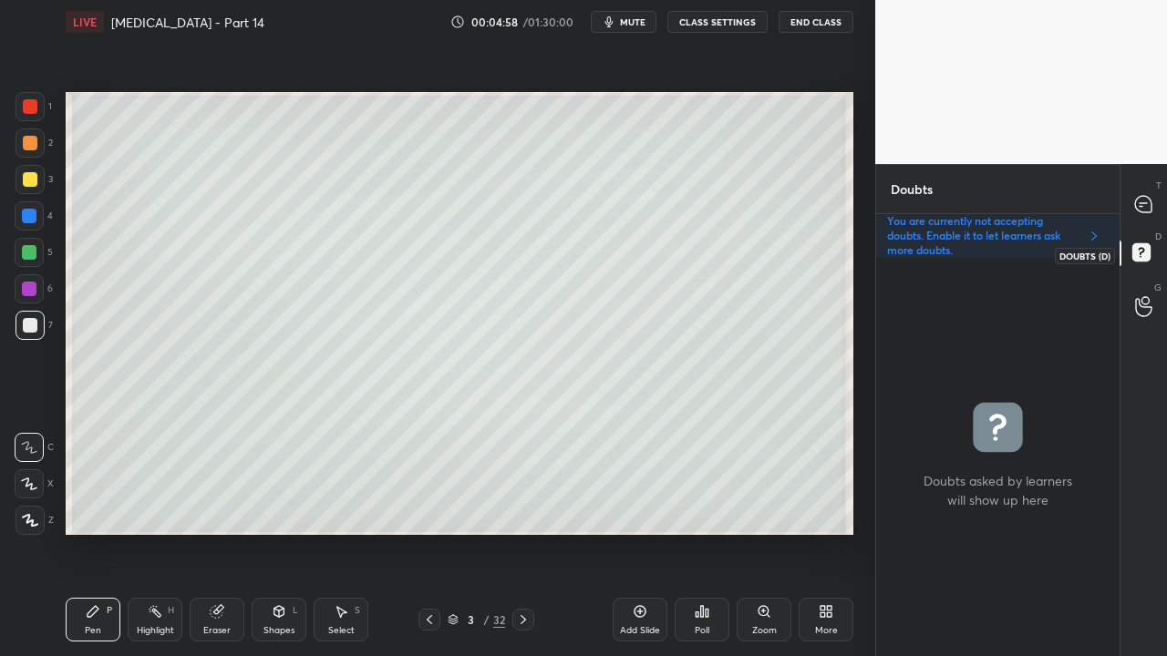
scroll to position [393, 238]
click at [29, 178] on div at bounding box center [30, 179] width 15 height 15
click at [34, 184] on div at bounding box center [30, 179] width 15 height 15
click at [35, 182] on div at bounding box center [30, 179] width 15 height 15
click at [1163, 198] on div "T Messages (T)" at bounding box center [1143, 204] width 46 height 51
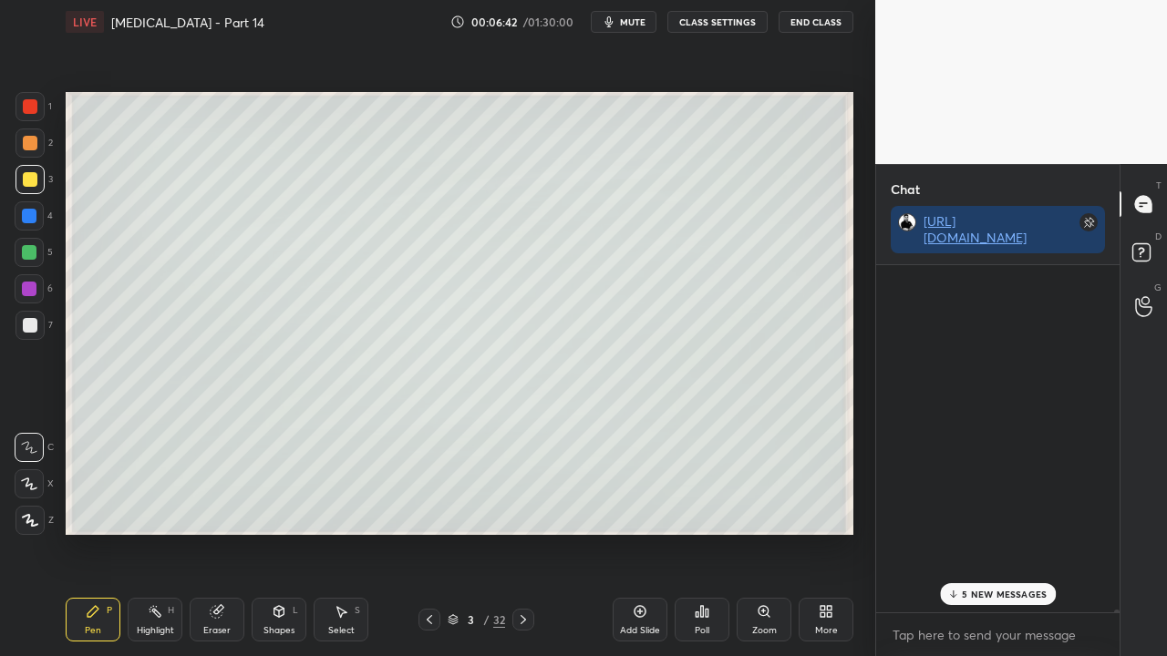
scroll to position [342, 238]
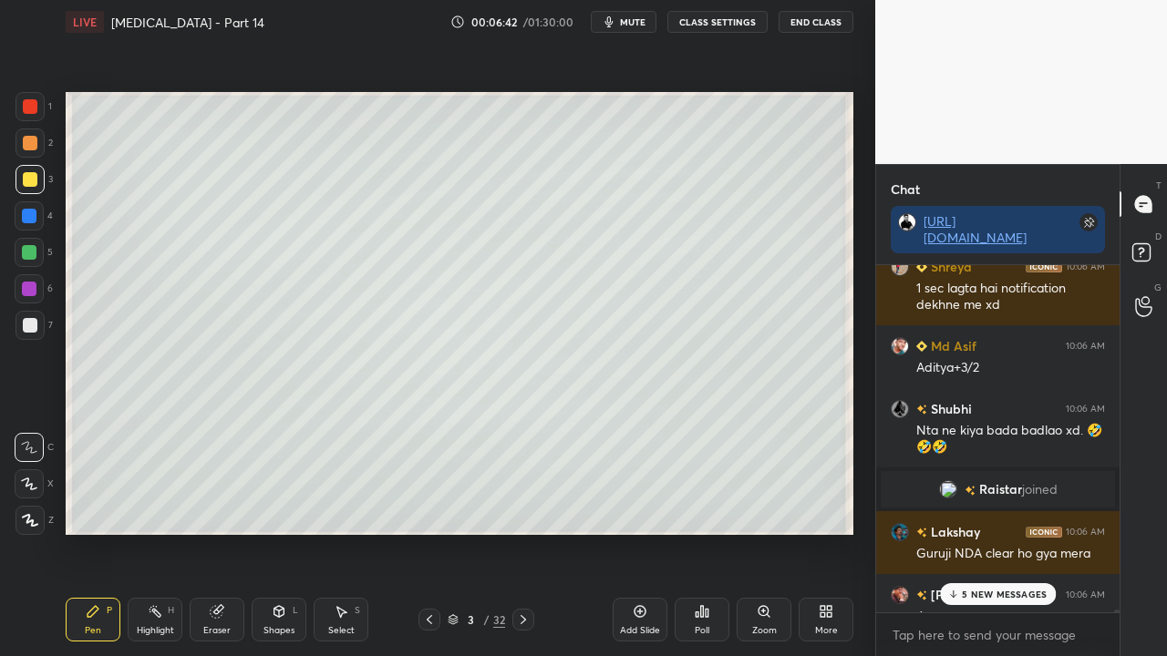
click at [972, 532] on p "5 NEW MESSAGES" at bounding box center [1004, 594] width 85 height 11
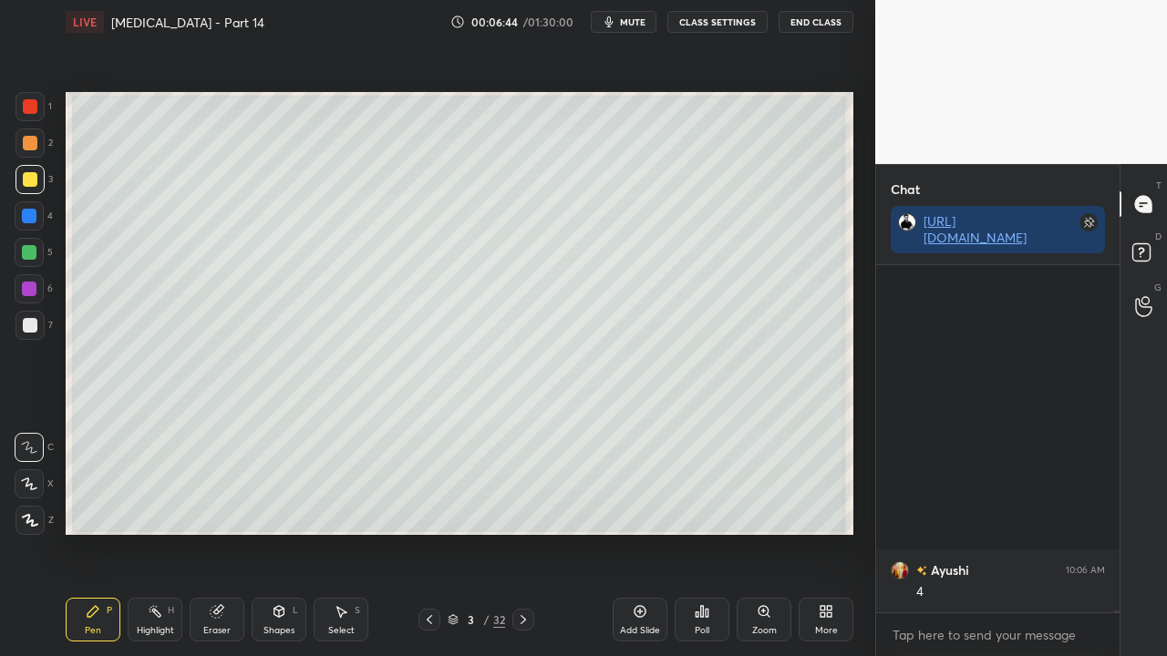
scroll to position [57118, 0]
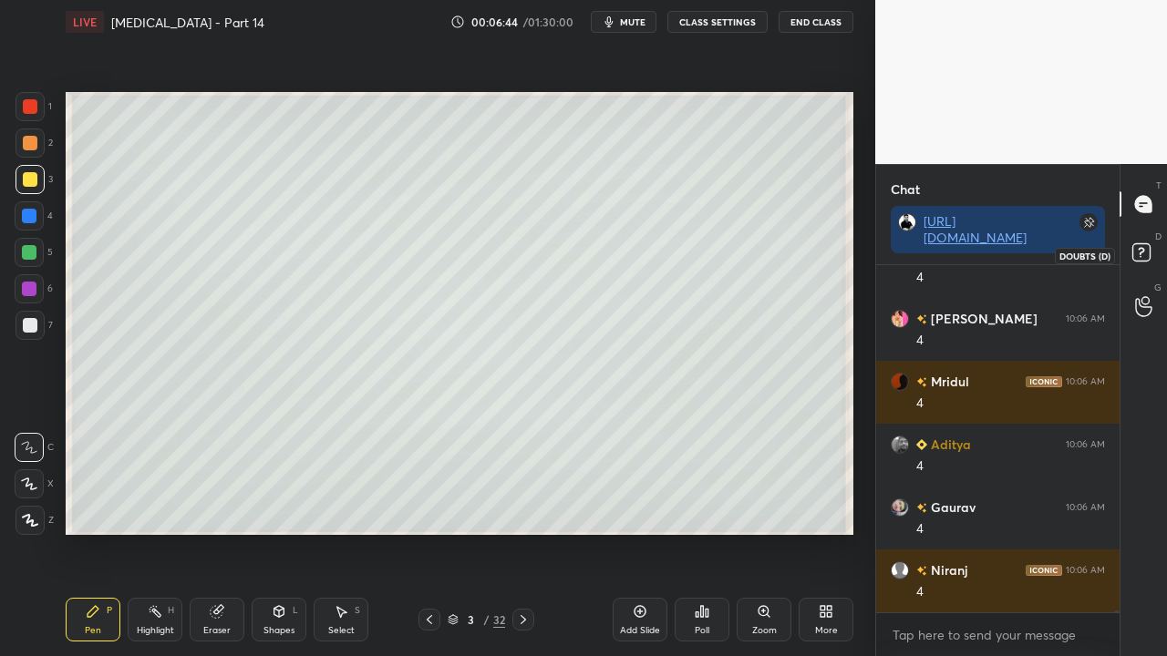
click at [1152, 246] on icon at bounding box center [1144, 255] width 33 height 33
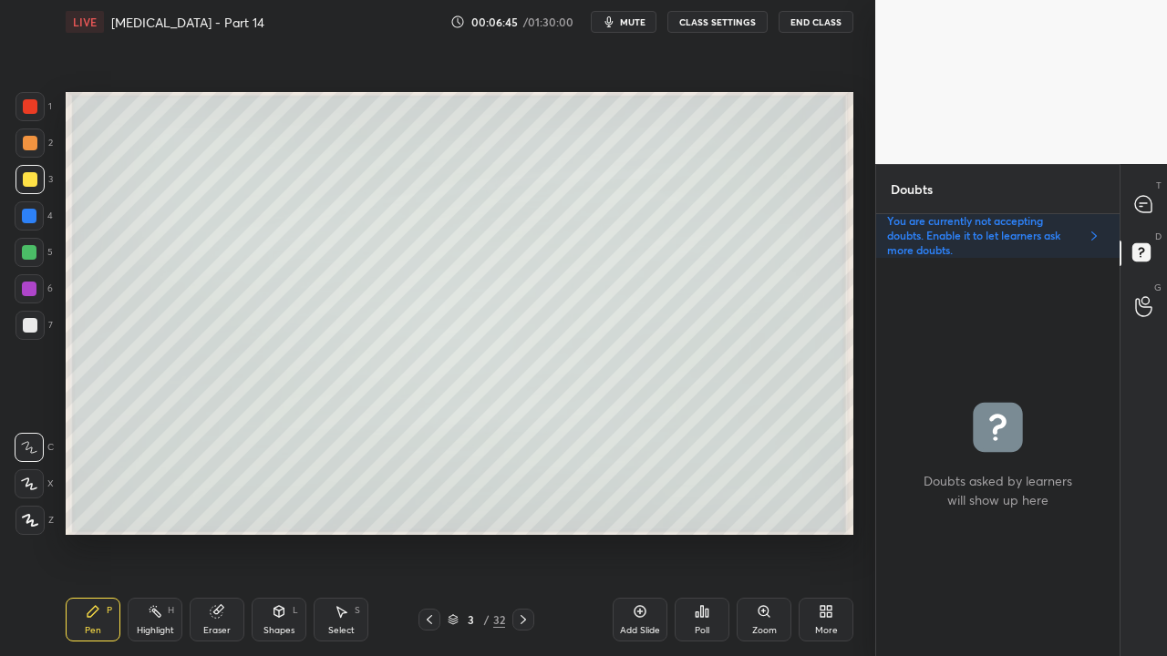
click at [29, 180] on div at bounding box center [30, 179] width 15 height 15
click at [1154, 201] on div at bounding box center [1144, 204] width 36 height 33
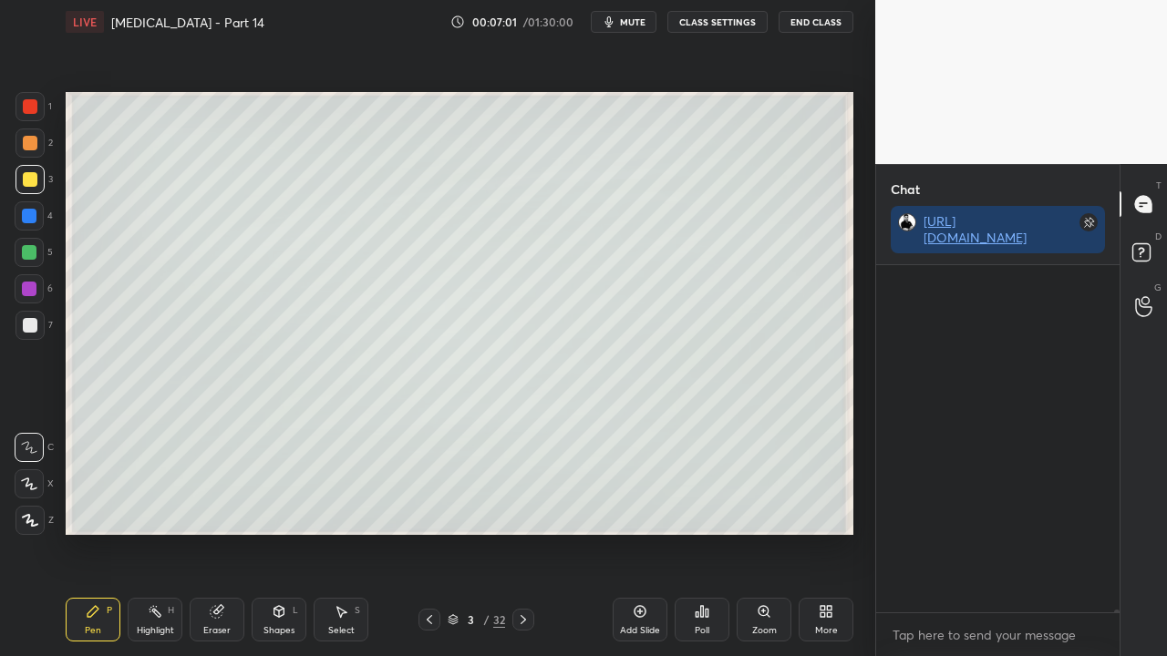
scroll to position [342, 238]
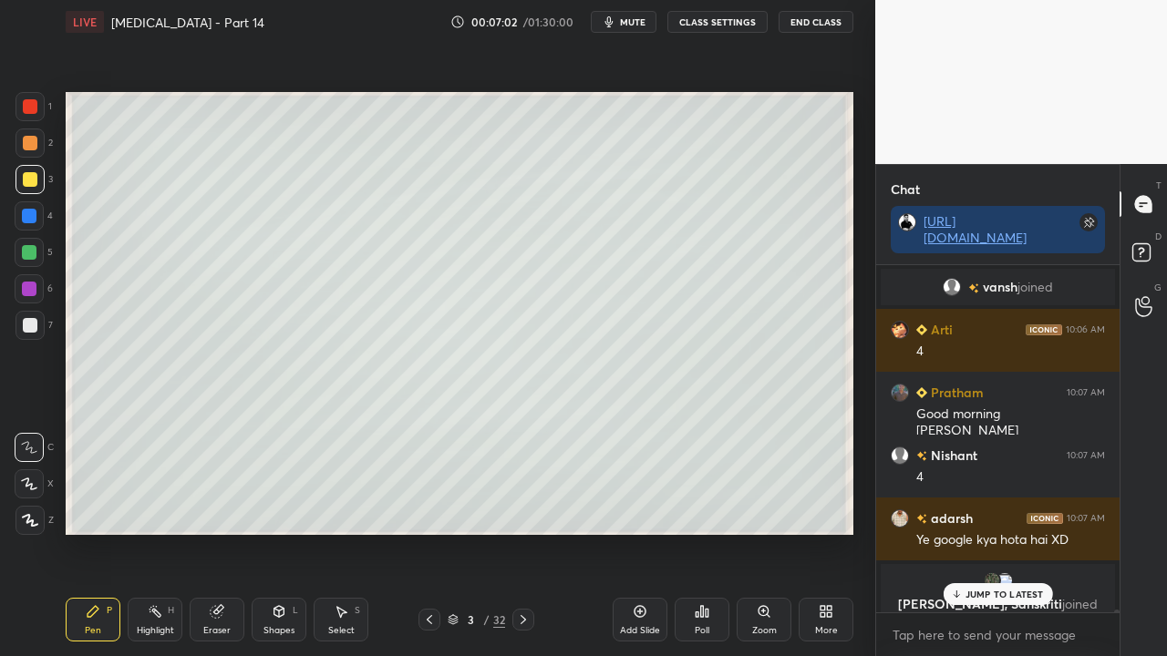
click at [981, 532] on p "JUMP TO LATEST" at bounding box center [1004, 594] width 78 height 11
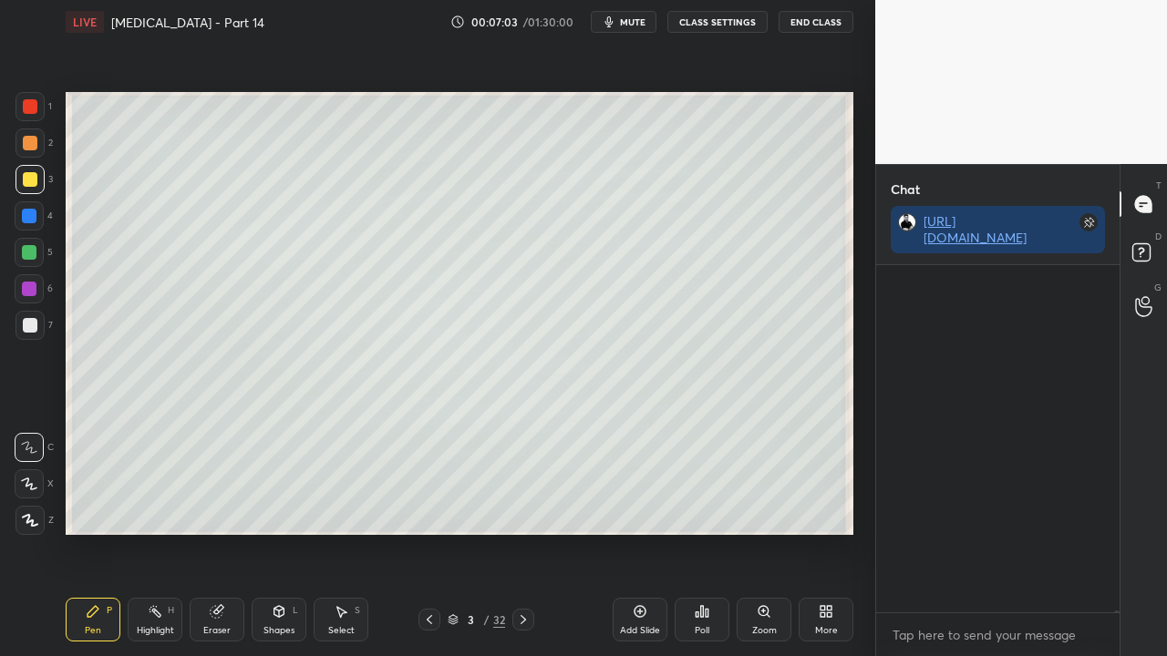
scroll to position [60044, 0]
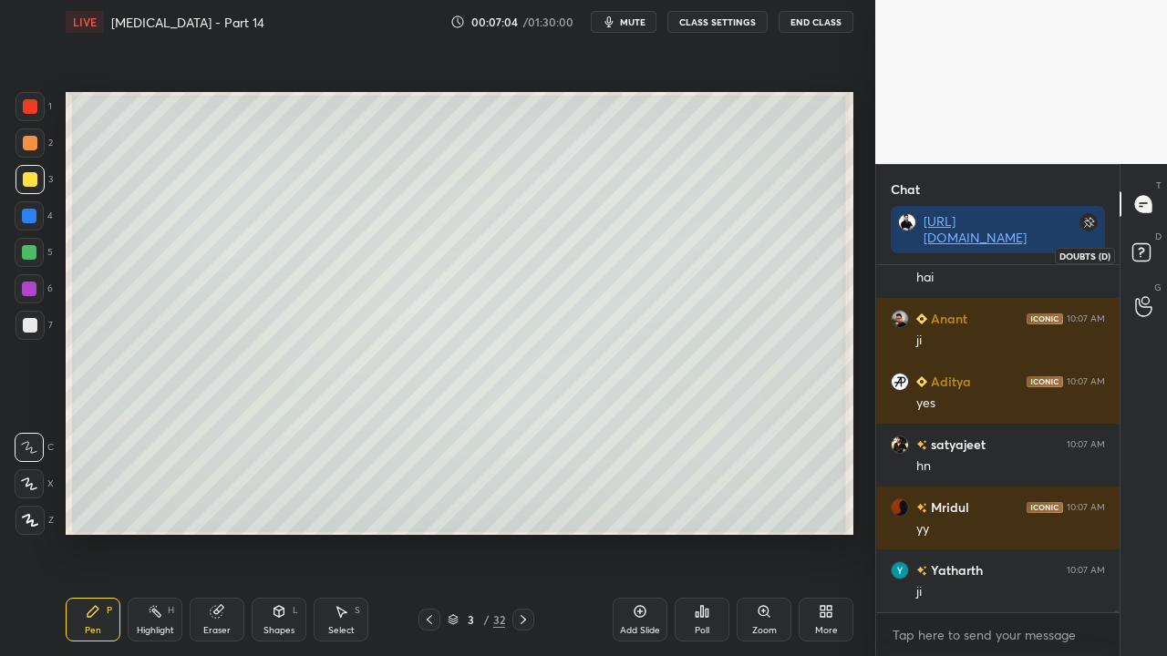
drag, startPoint x: 1147, startPoint y: 261, endPoint x: 1152, endPoint y: 238, distance: 23.4
click at [1147, 261] on rect at bounding box center [1140, 252] width 17 height 17
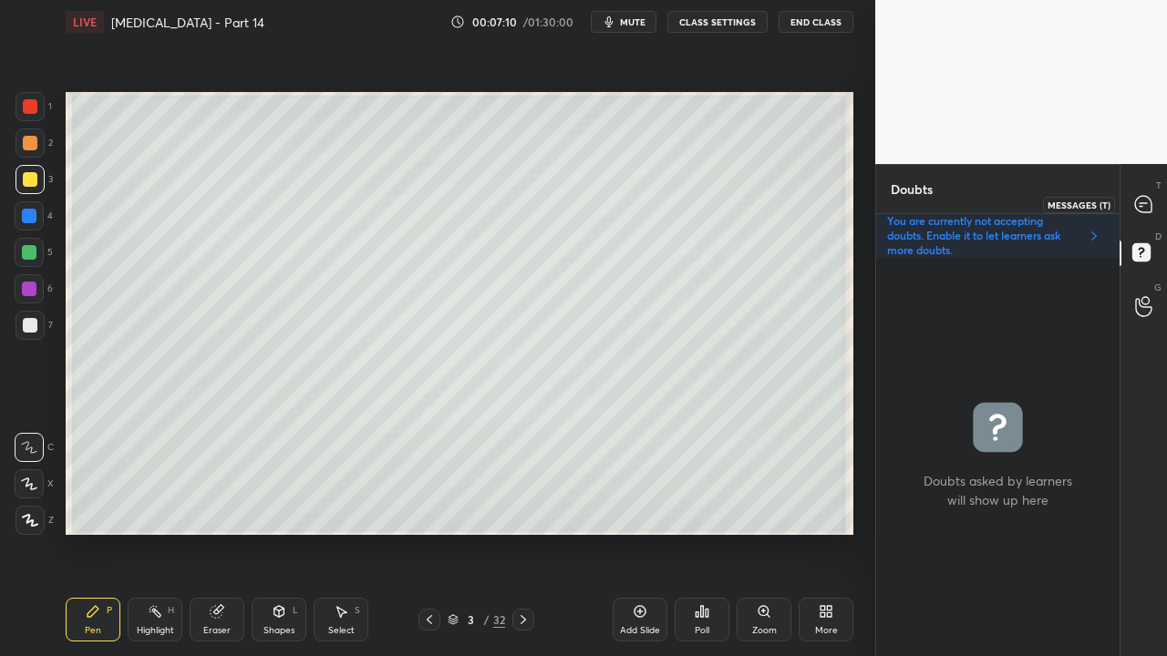
click at [1150, 197] on icon at bounding box center [1143, 204] width 19 height 19
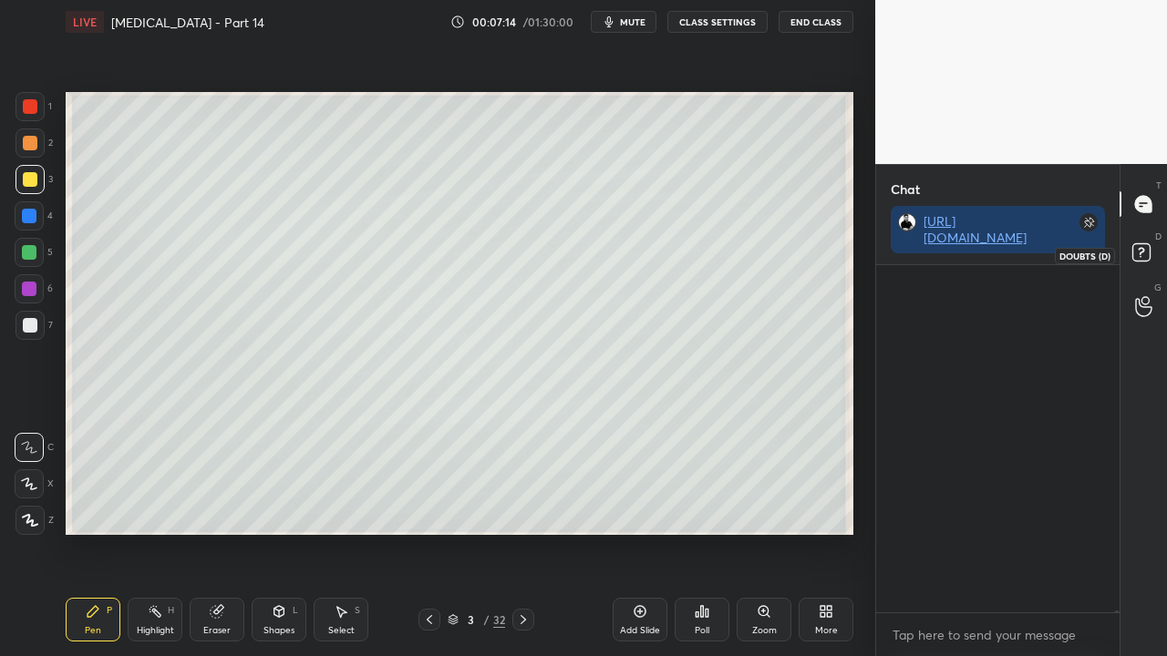
scroll to position [63676, 0]
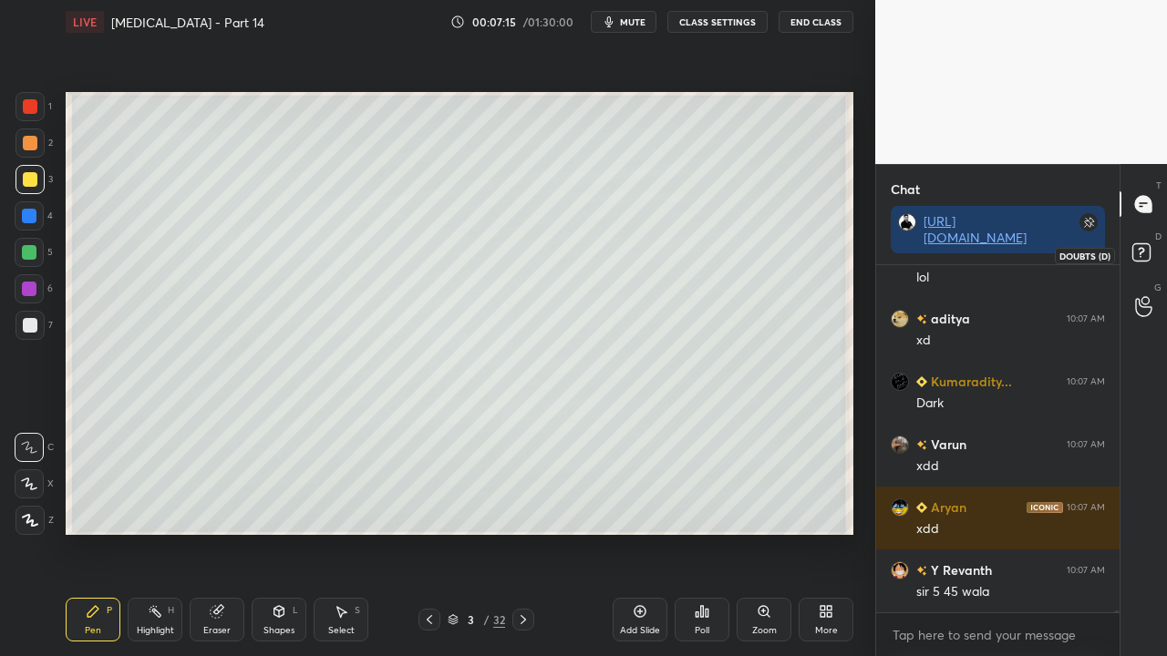
click at [1145, 250] on rect at bounding box center [1140, 252] width 17 height 17
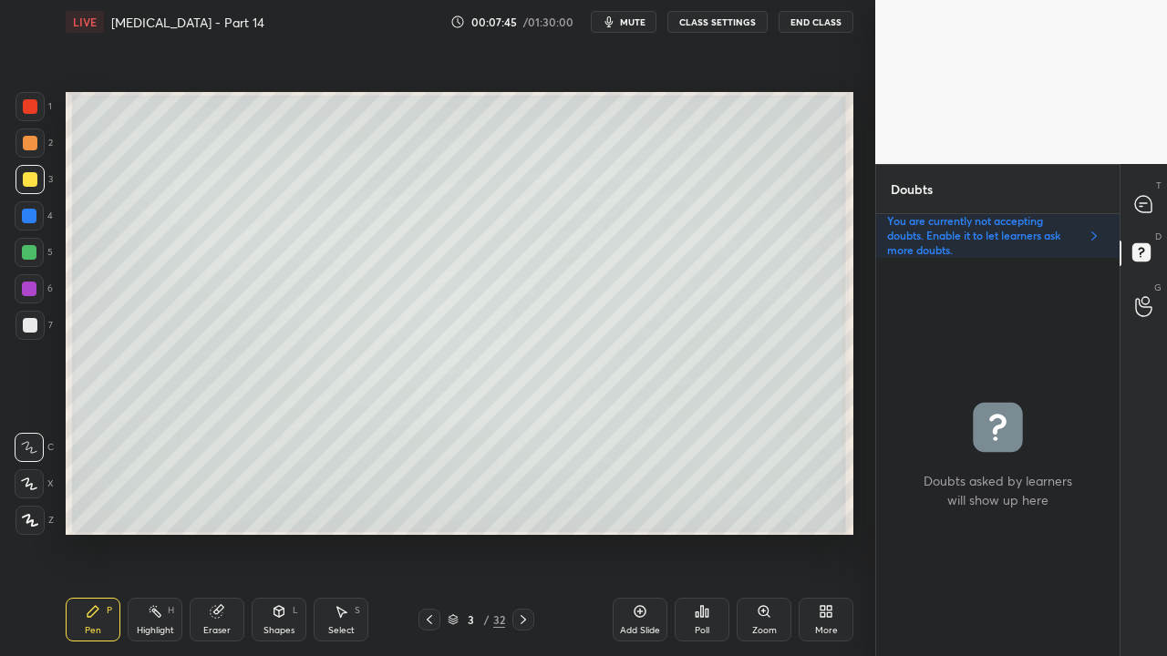
click at [37, 325] on div at bounding box center [29, 325] width 29 height 29
click at [33, 175] on div at bounding box center [30, 179] width 15 height 15
click at [1150, 196] on icon at bounding box center [1143, 204] width 19 height 19
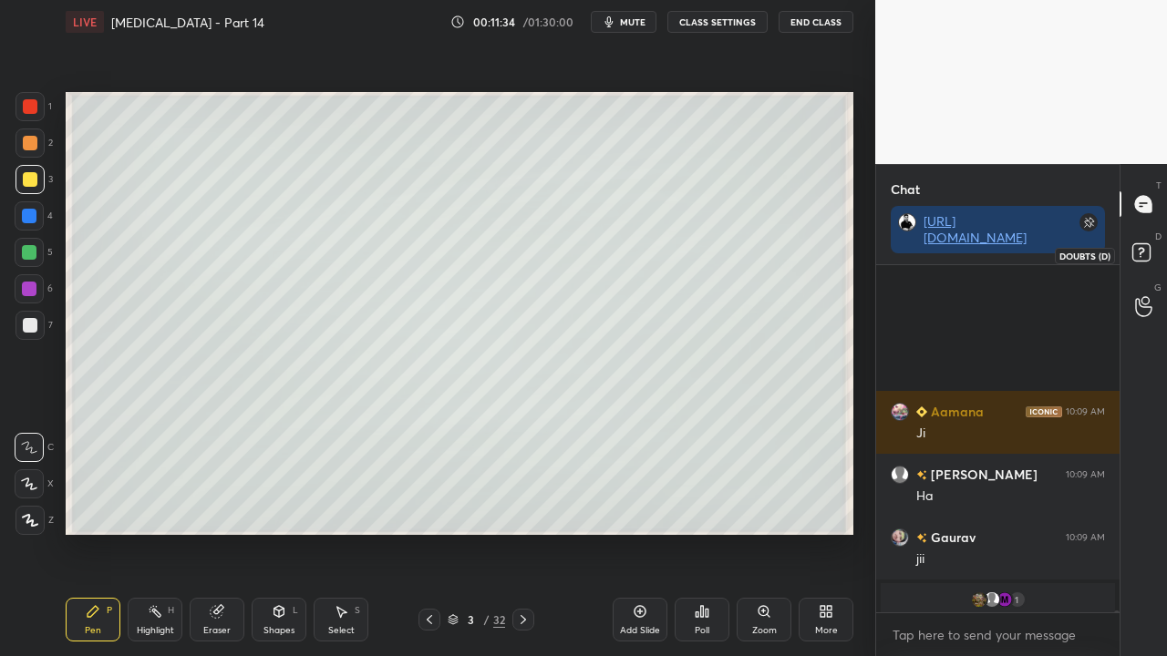
scroll to position [66422, 0]
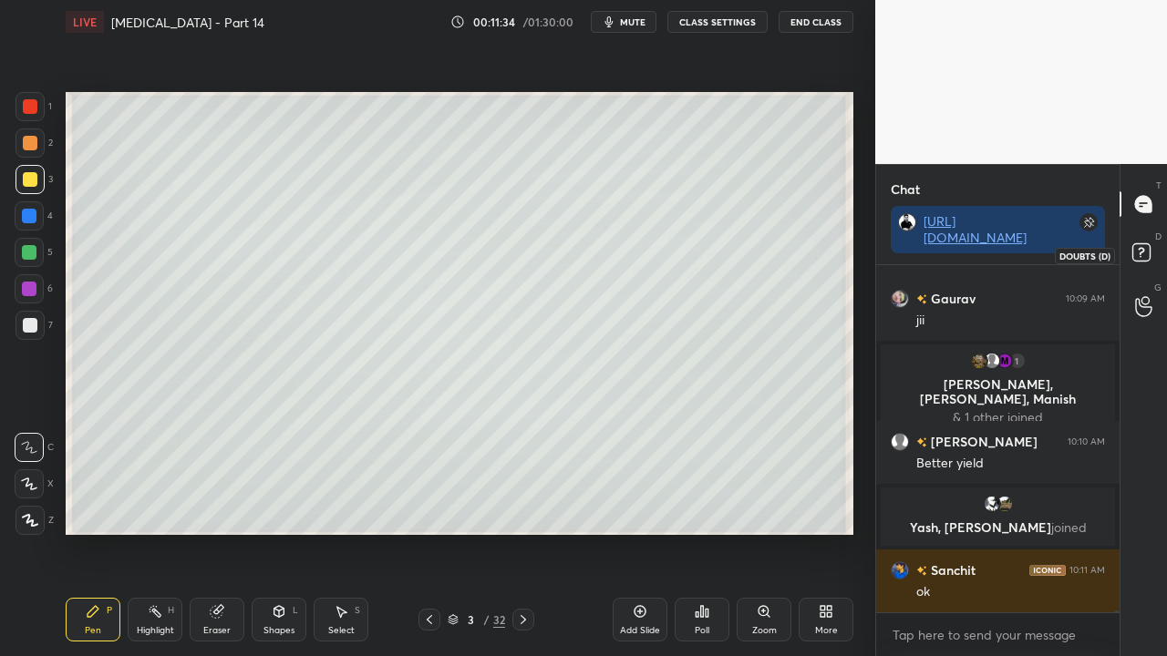
click at [1140, 253] on icon at bounding box center [1141, 251] width 6 height 7
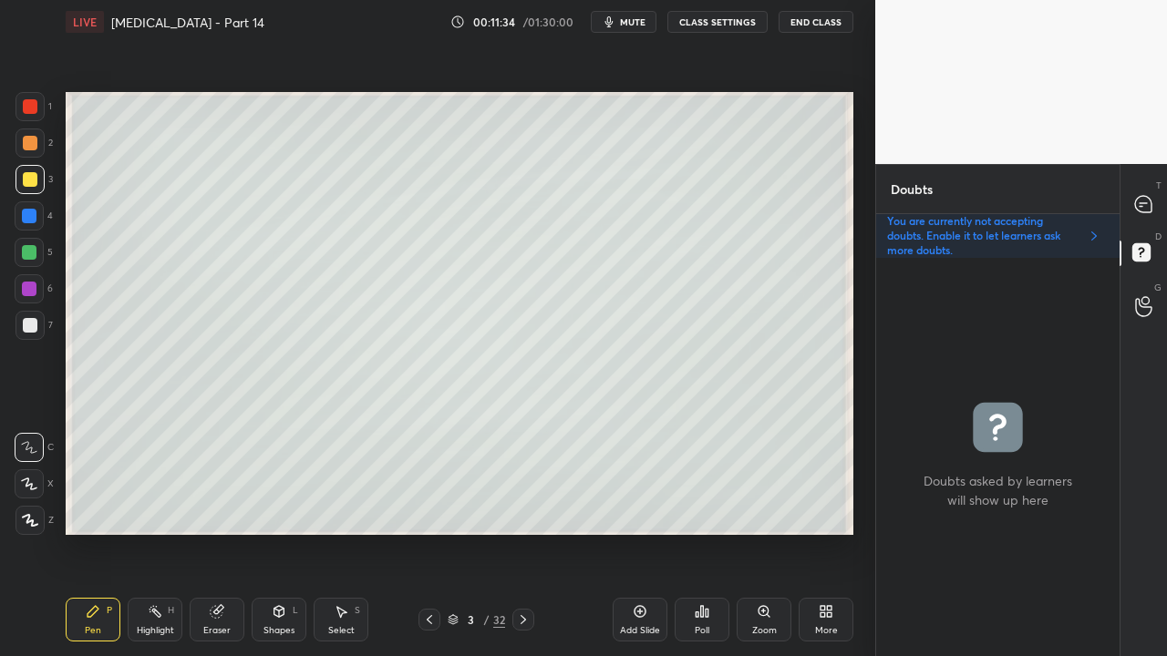
scroll to position [393, 238]
click at [1155, 191] on div at bounding box center [1144, 204] width 36 height 33
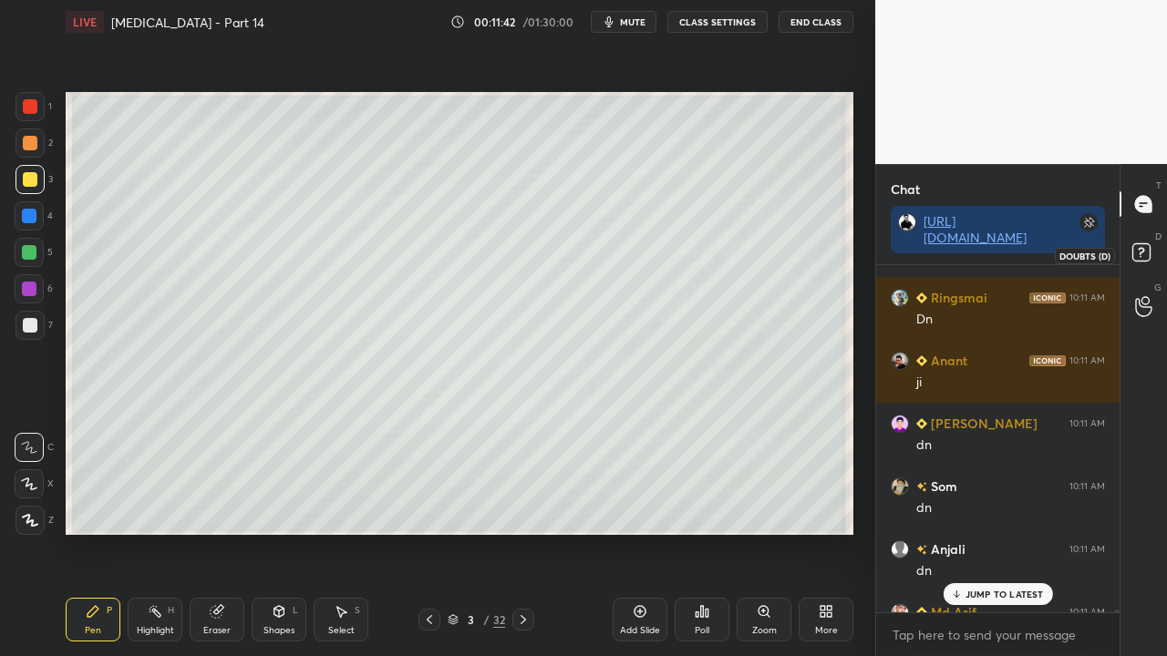
scroll to position [67680, 0]
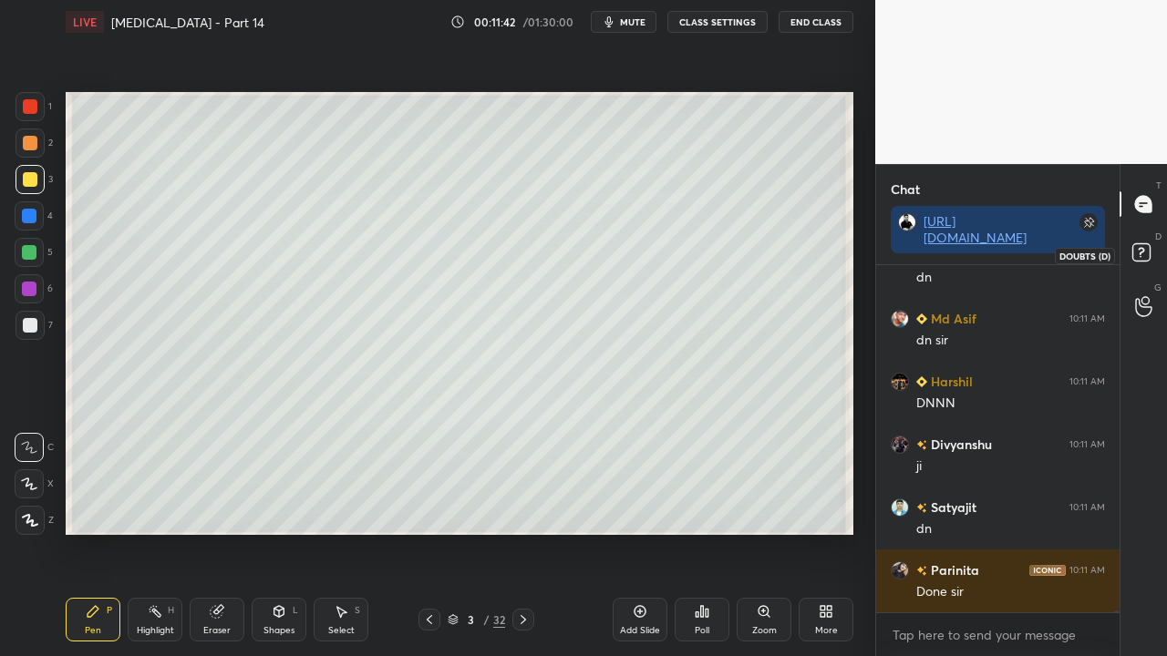
click at [1145, 257] on rect at bounding box center [1140, 252] width 17 height 17
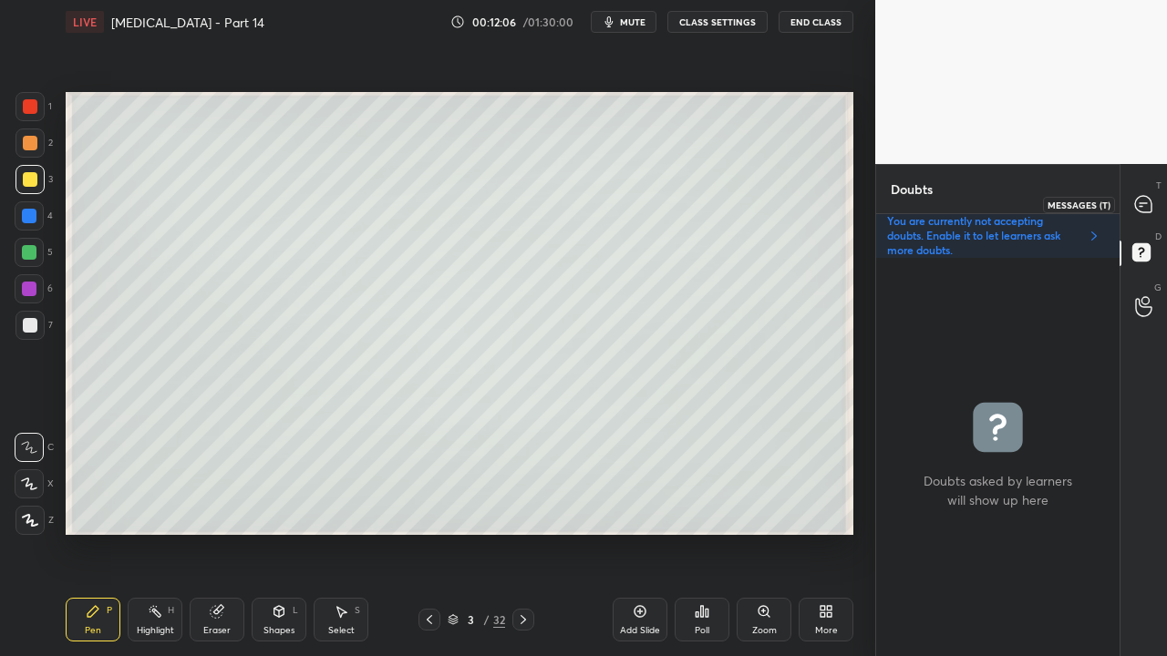
click at [1144, 201] on icon at bounding box center [1143, 204] width 16 height 16
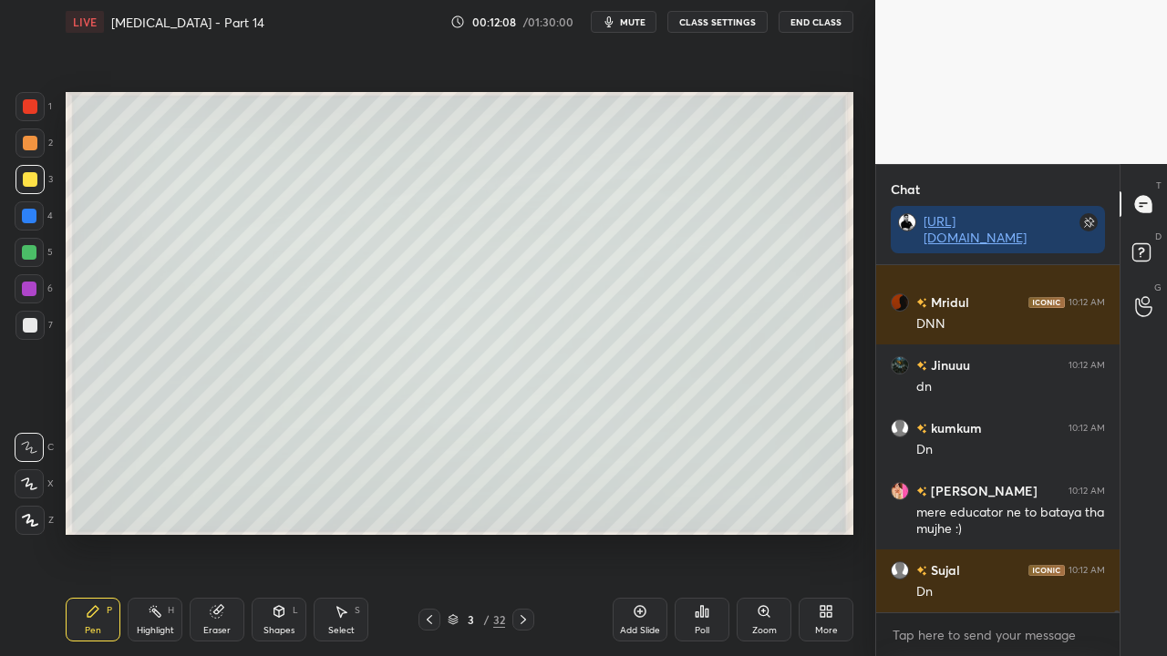
scroll to position [68889, 0]
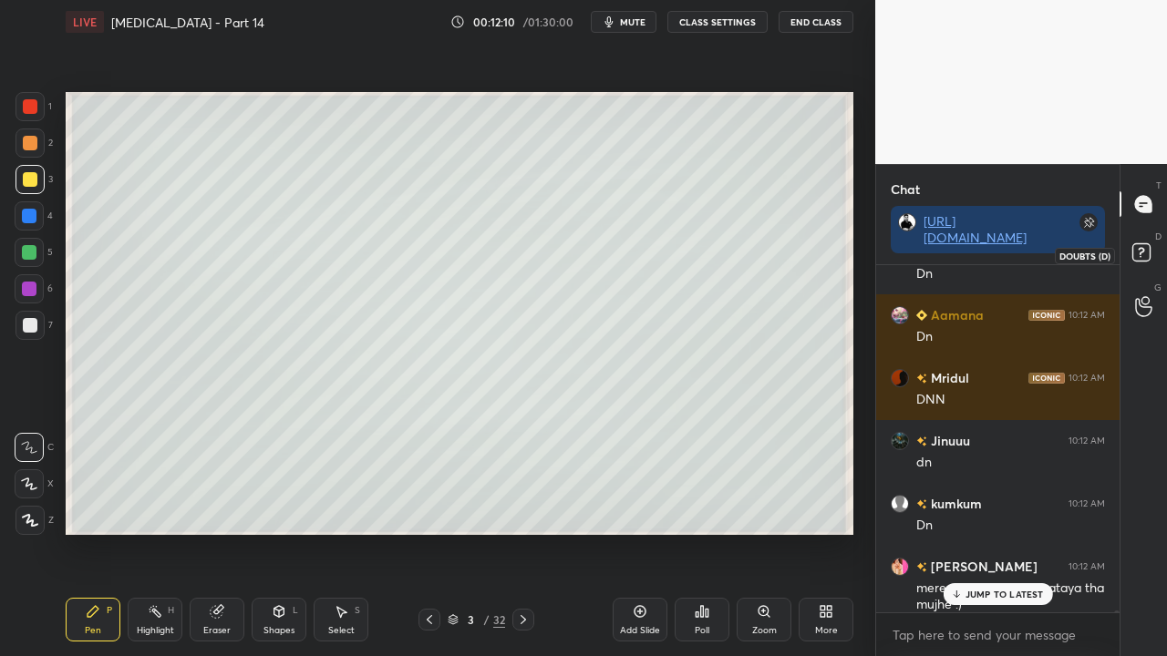
click at [1148, 248] on rect at bounding box center [1140, 252] width 17 height 17
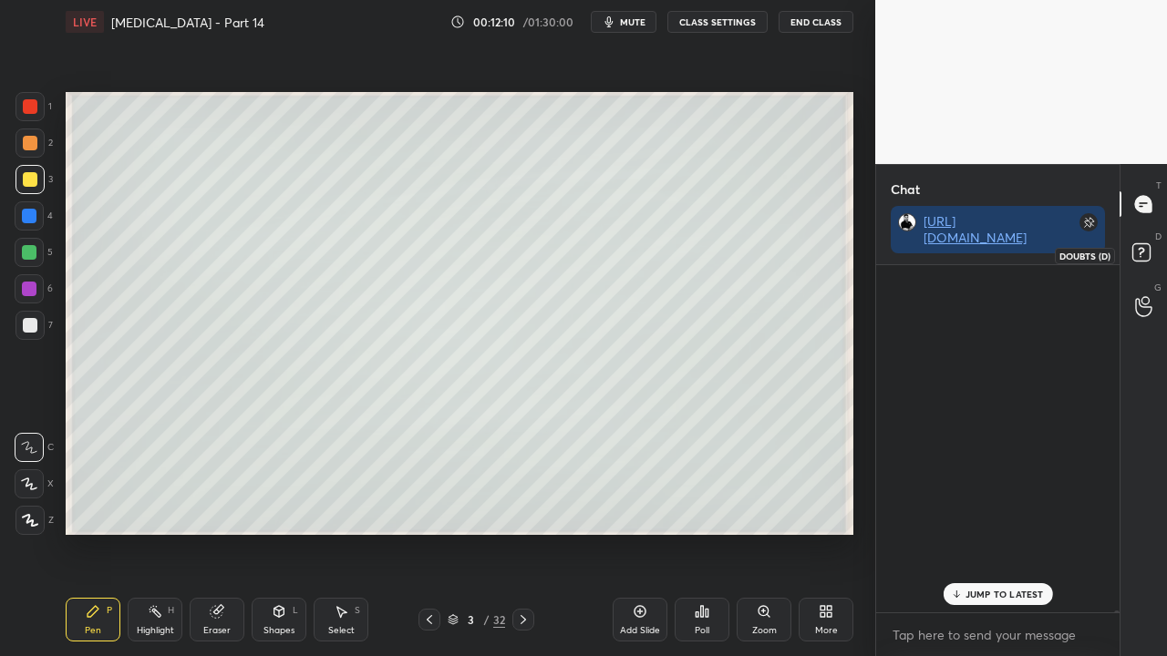
scroll to position [393, 238]
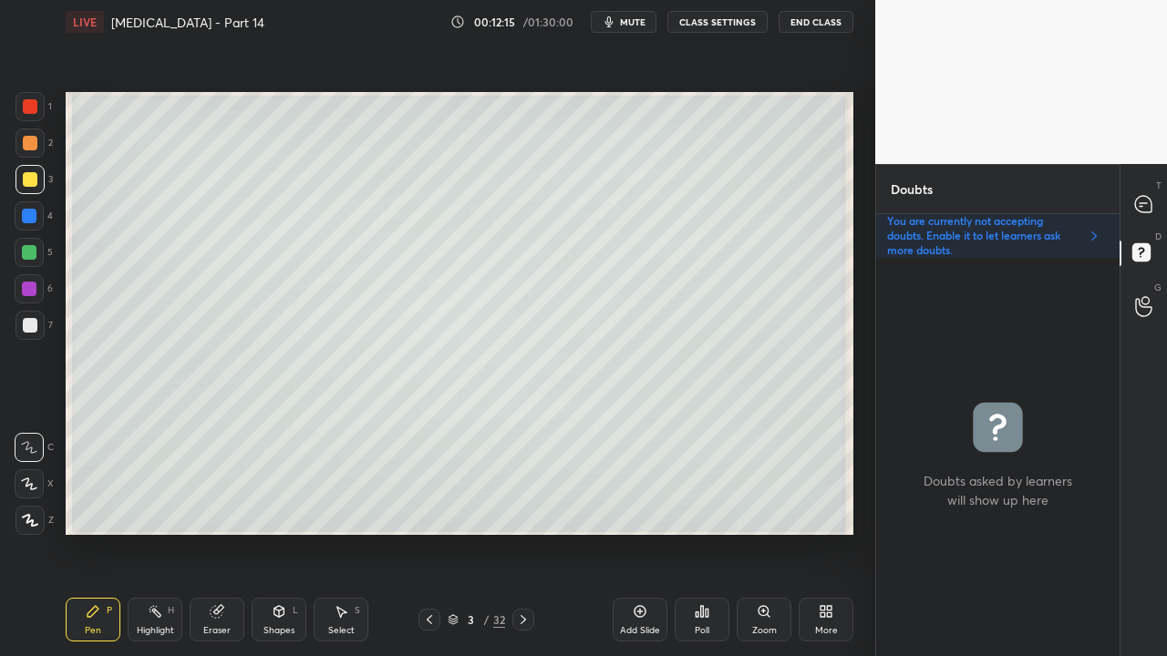
click at [1145, 198] on icon at bounding box center [1143, 204] width 16 height 16
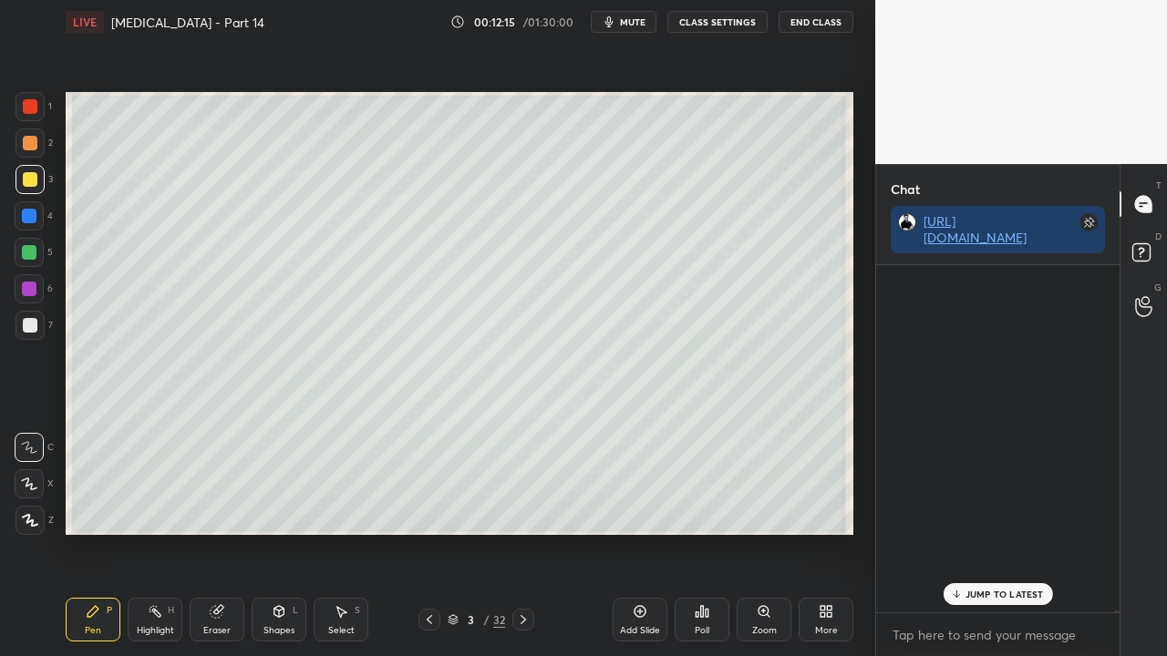
scroll to position [342, 238]
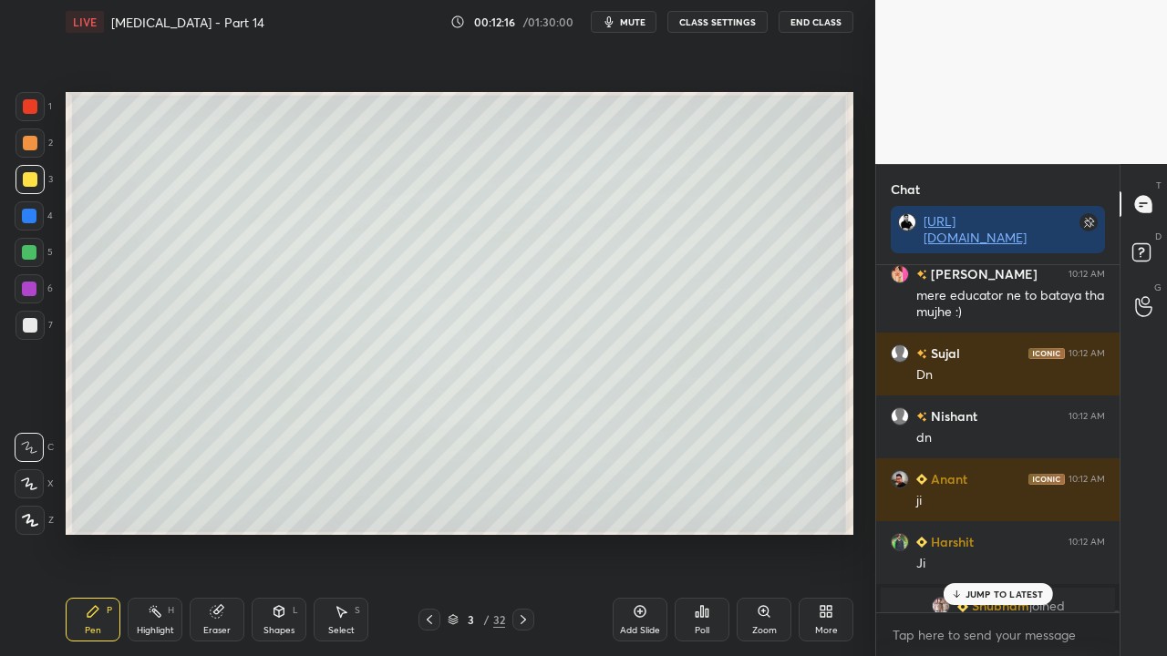
click at [1020, 532] on p "JUMP TO LATEST" at bounding box center [1004, 594] width 78 height 11
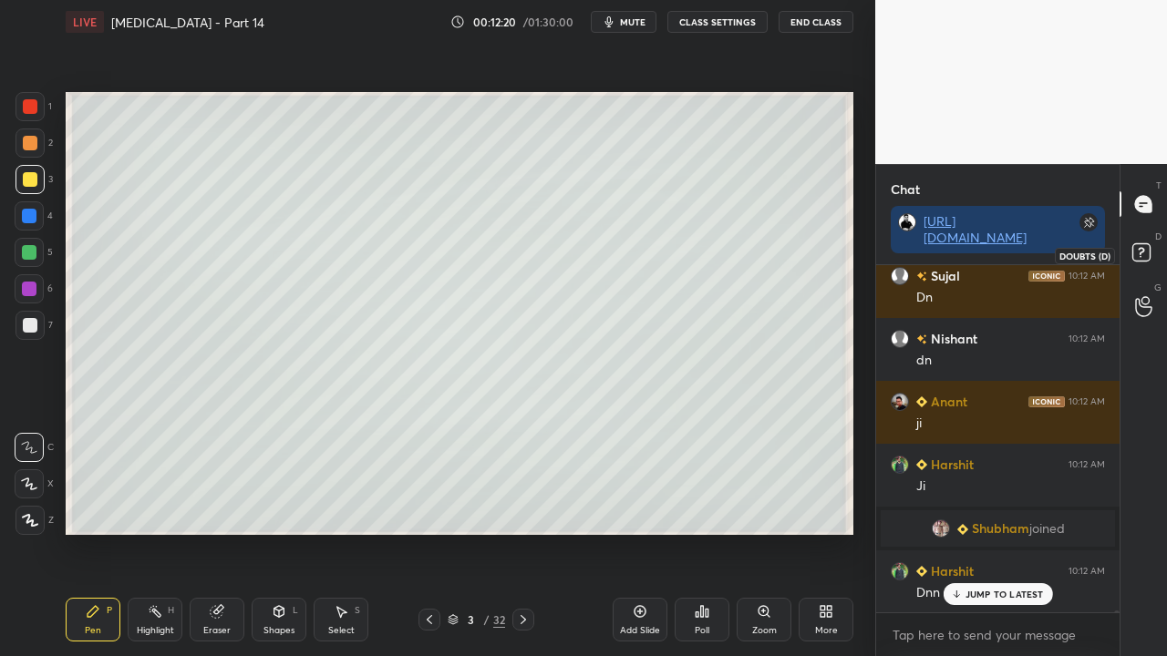
scroll to position [69323, 0]
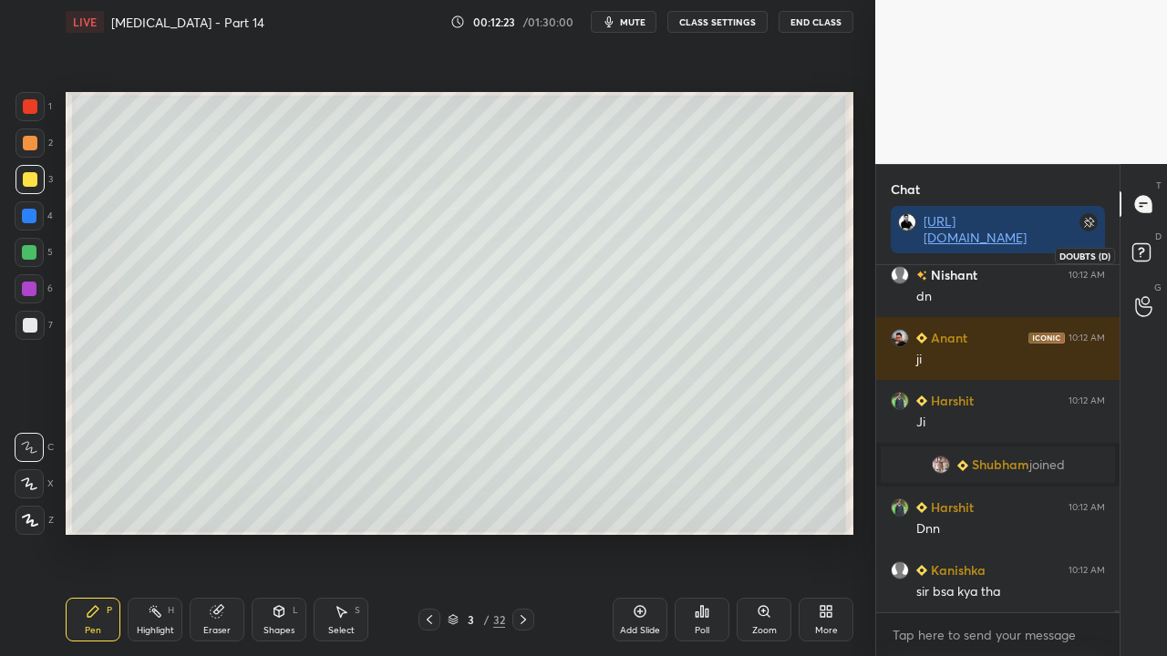
click at [1141, 253] on rect at bounding box center [1140, 252] width 17 height 17
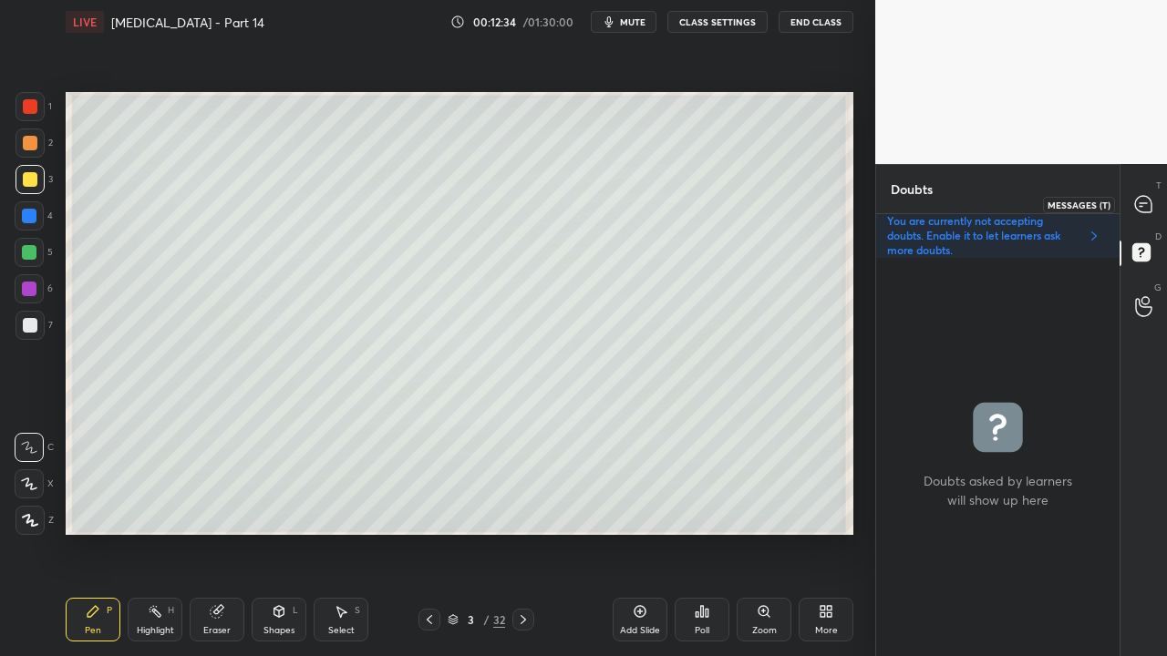
click at [1152, 200] on icon at bounding box center [1143, 204] width 19 height 19
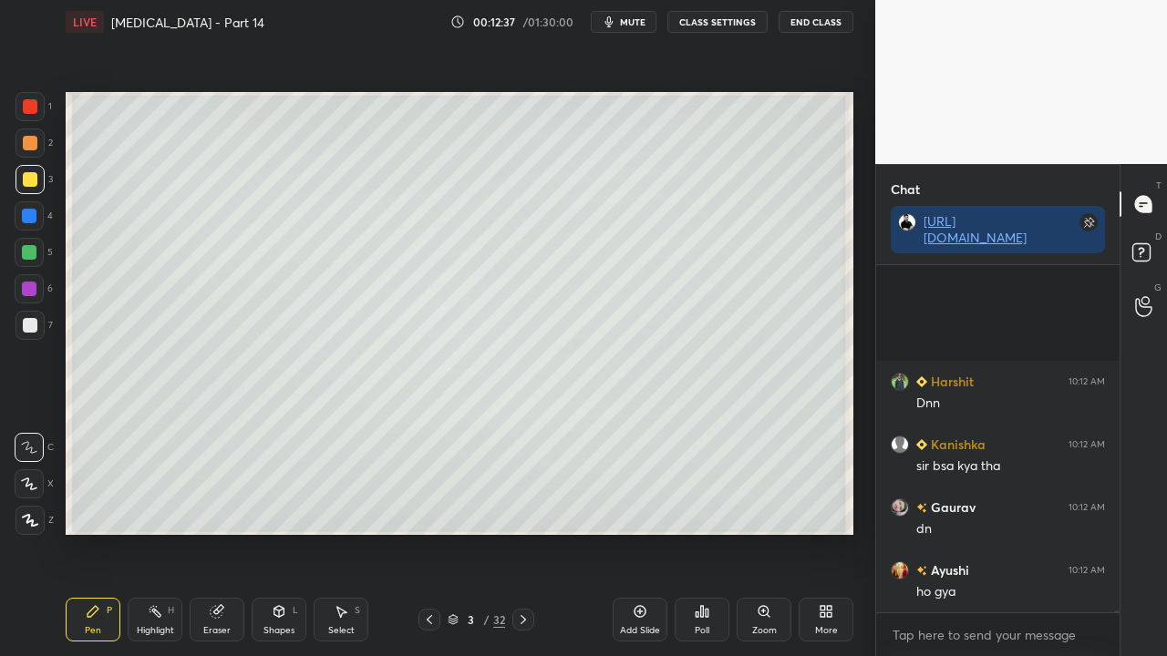
scroll to position [69636, 0]
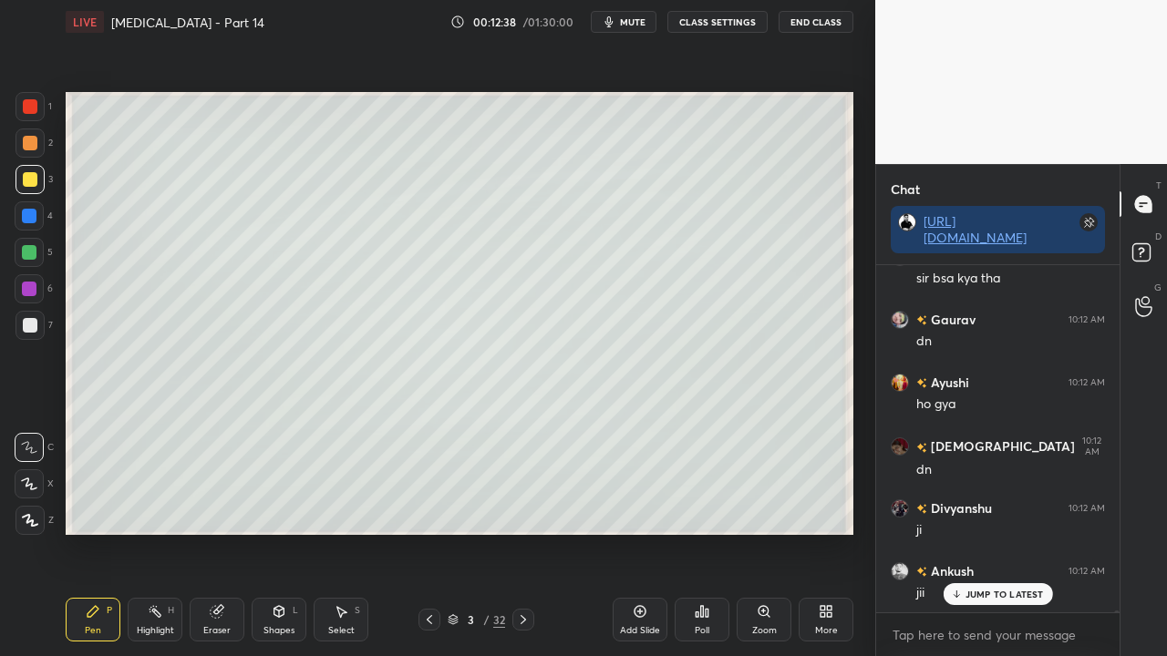
click at [1146, 247] on rect at bounding box center [1140, 252] width 17 height 17
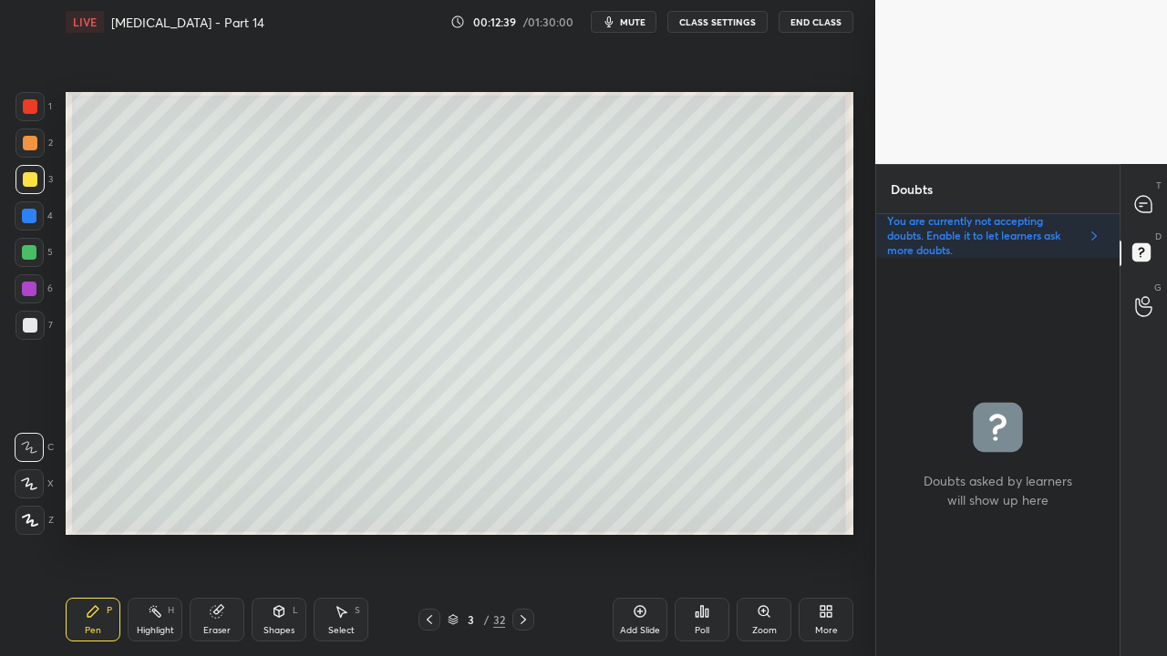
drag, startPoint x: 521, startPoint y: 615, endPoint x: 514, endPoint y: 603, distance: 13.9
click at [523, 532] on icon at bounding box center [523, 620] width 15 height 15
click at [31, 323] on div at bounding box center [30, 325] width 15 height 15
click at [1147, 204] on icon at bounding box center [1143, 204] width 16 height 16
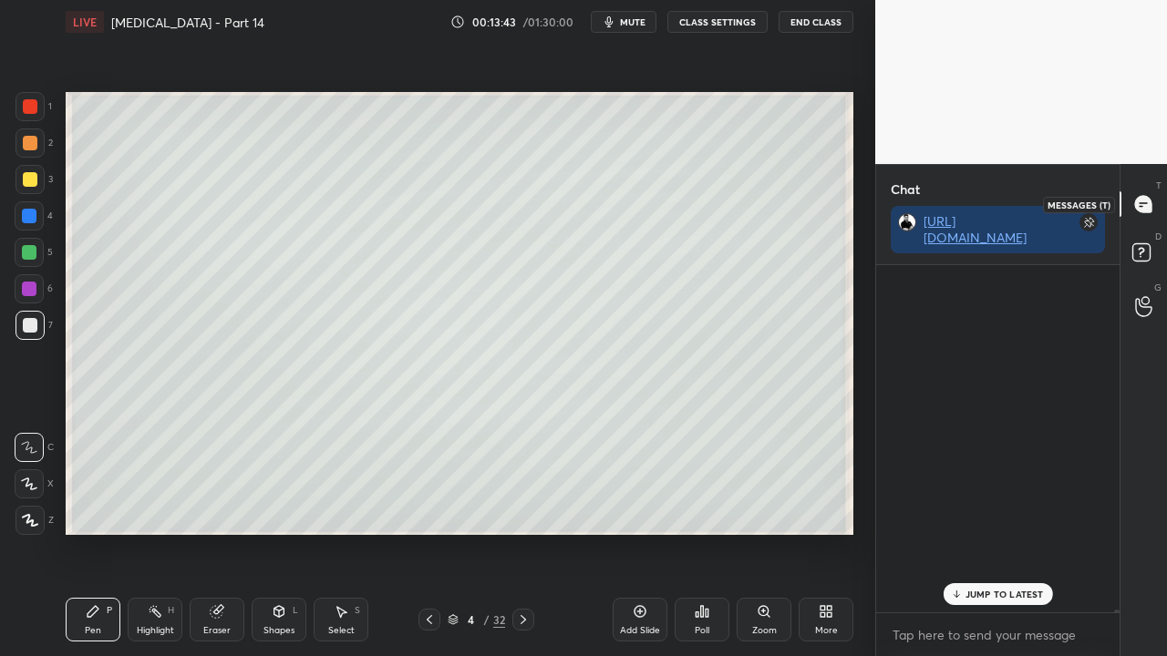
scroll to position [342, 238]
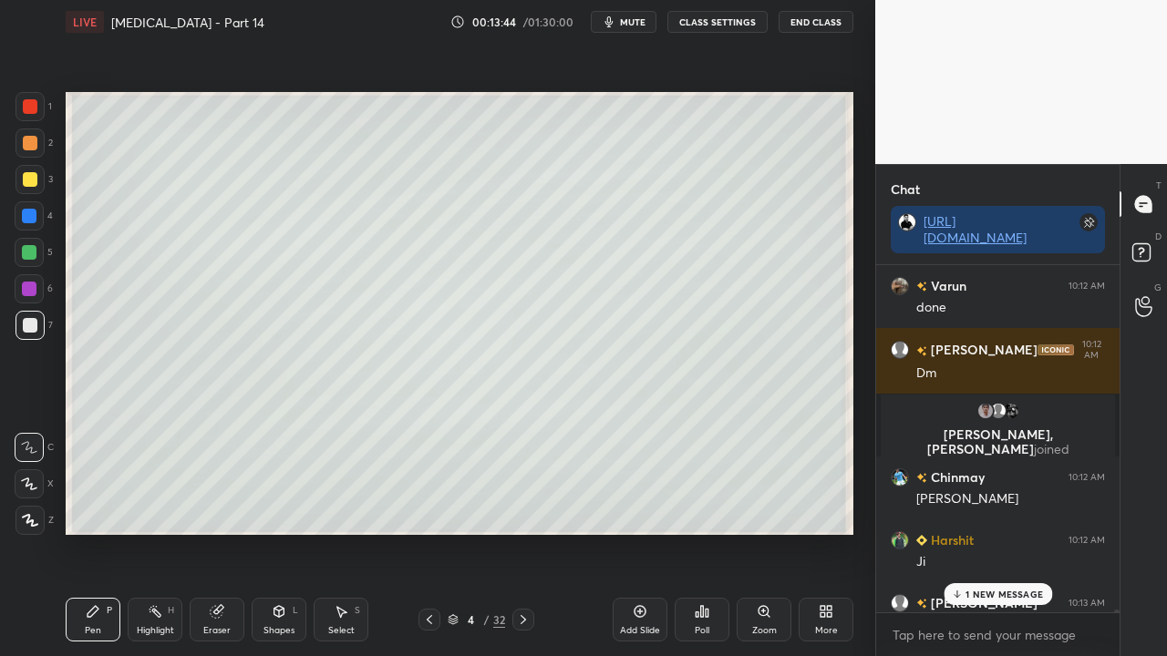
click at [981, 532] on p "1 NEW MESSAGE" at bounding box center [1003, 594] width 77 height 11
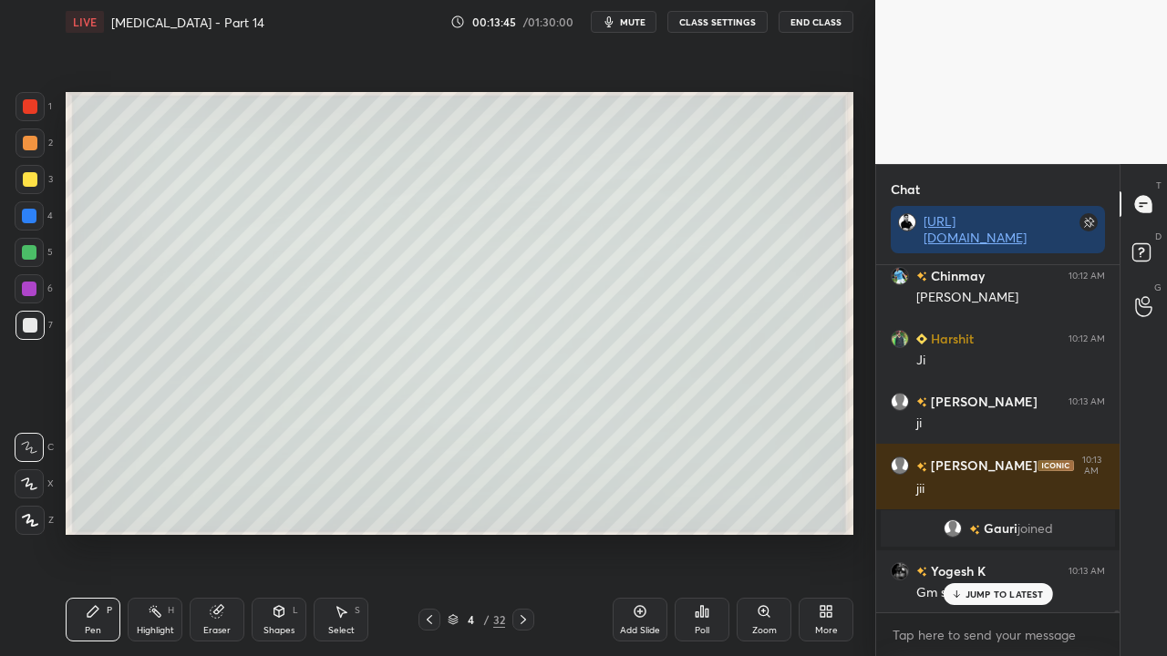
drag, startPoint x: 1009, startPoint y: 593, endPoint x: 895, endPoint y: 613, distance: 115.7
click at [1009, 532] on p "JUMP TO LATEST" at bounding box center [1004, 594] width 78 height 11
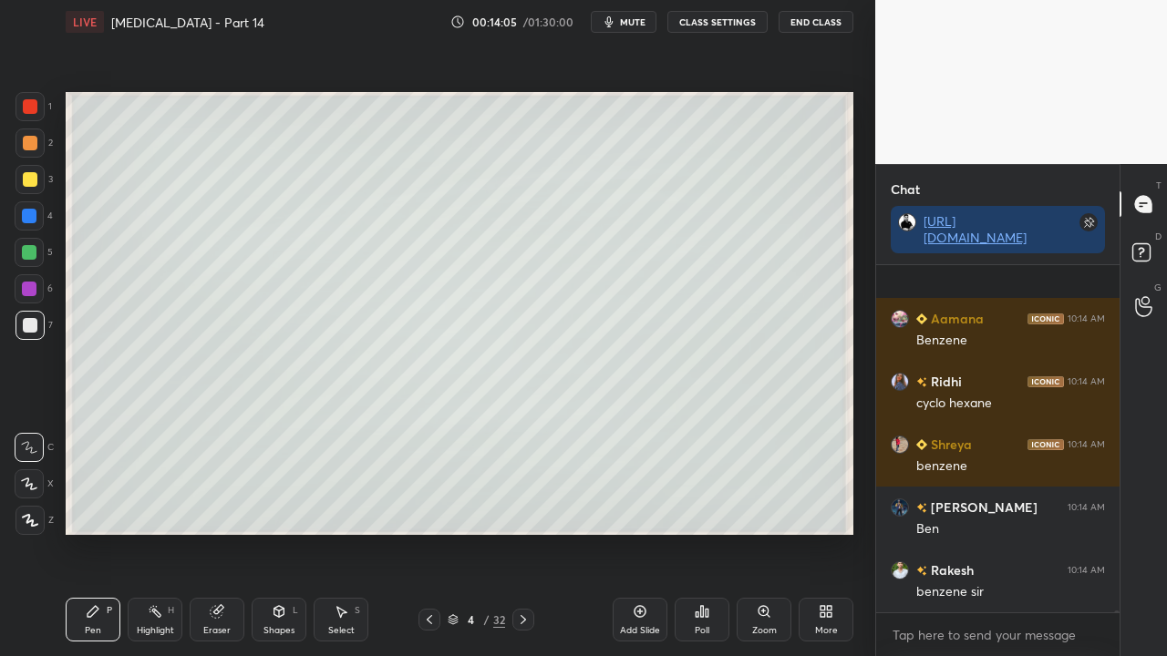
scroll to position [72289, 0]
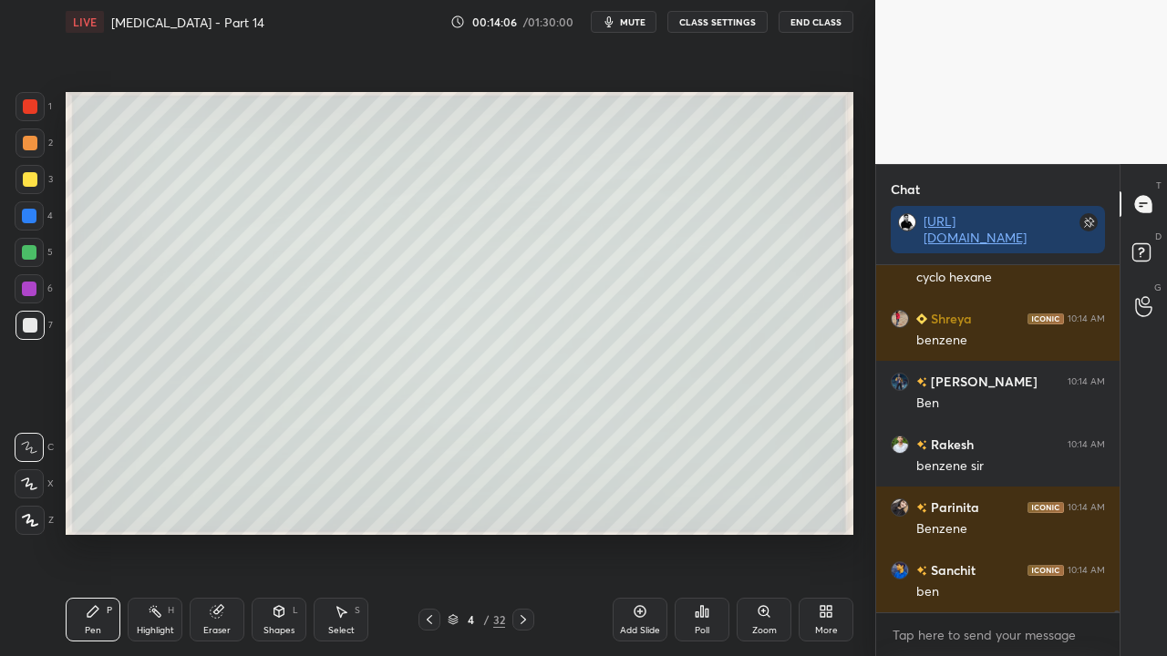
click at [1143, 251] on icon at bounding box center [1144, 255] width 33 height 33
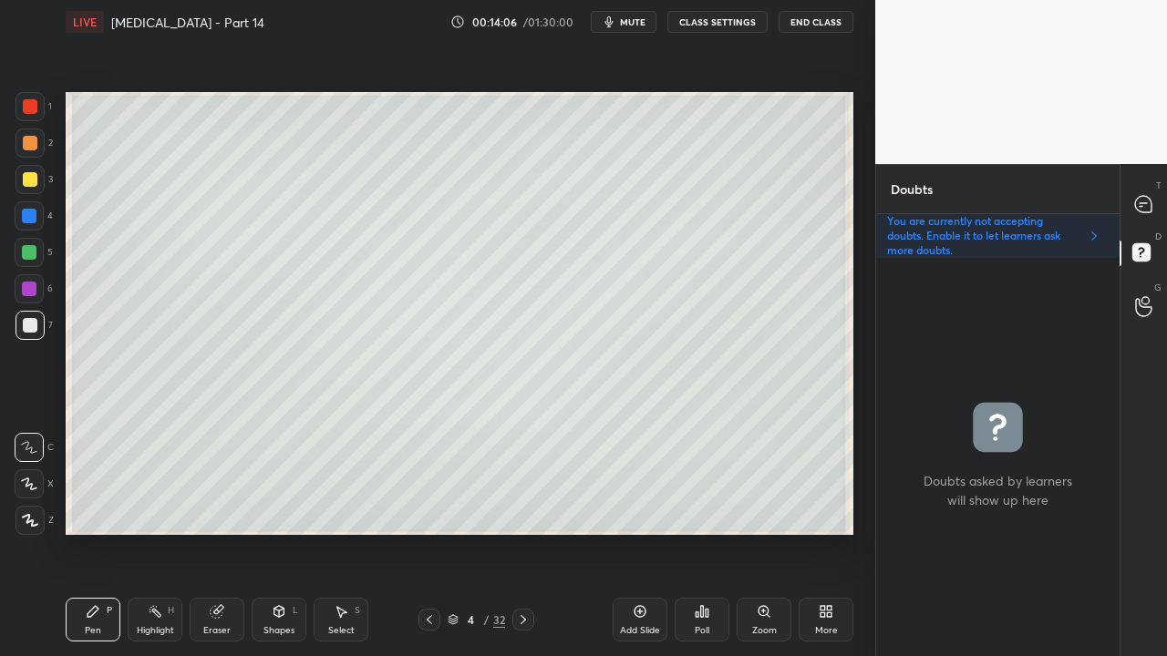
scroll to position [393, 238]
click at [1148, 250] on rect at bounding box center [1140, 252] width 17 height 17
click at [22, 184] on div at bounding box center [29, 179] width 29 height 29
click at [436, 532] on icon at bounding box center [429, 620] width 15 height 15
drag, startPoint x: 525, startPoint y: 614, endPoint x: 499, endPoint y: 542, distance: 76.7
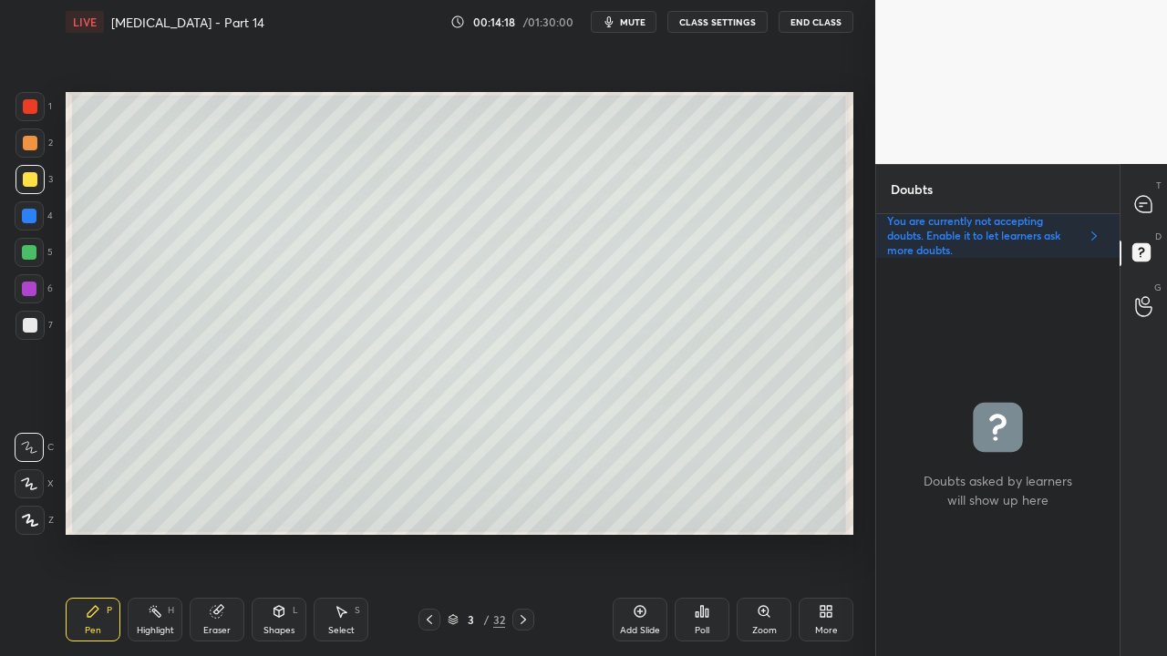
click at [525, 532] on icon at bounding box center [523, 620] width 15 height 15
click at [1147, 199] on icon at bounding box center [1143, 204] width 19 height 19
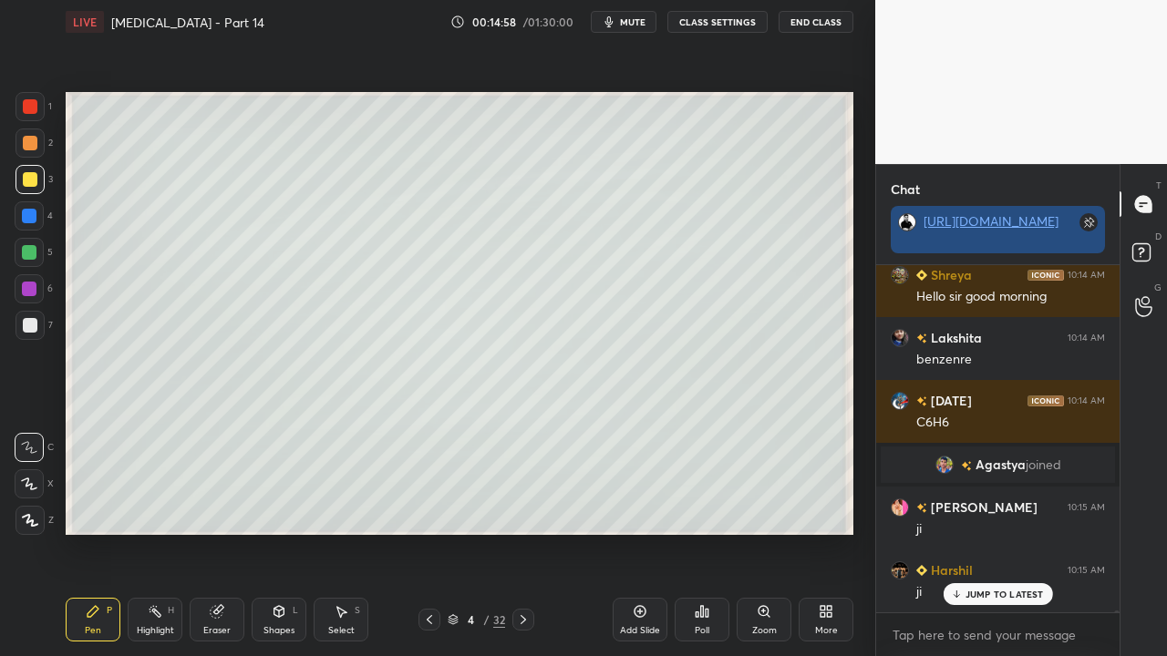
scroll to position [68139, 0]
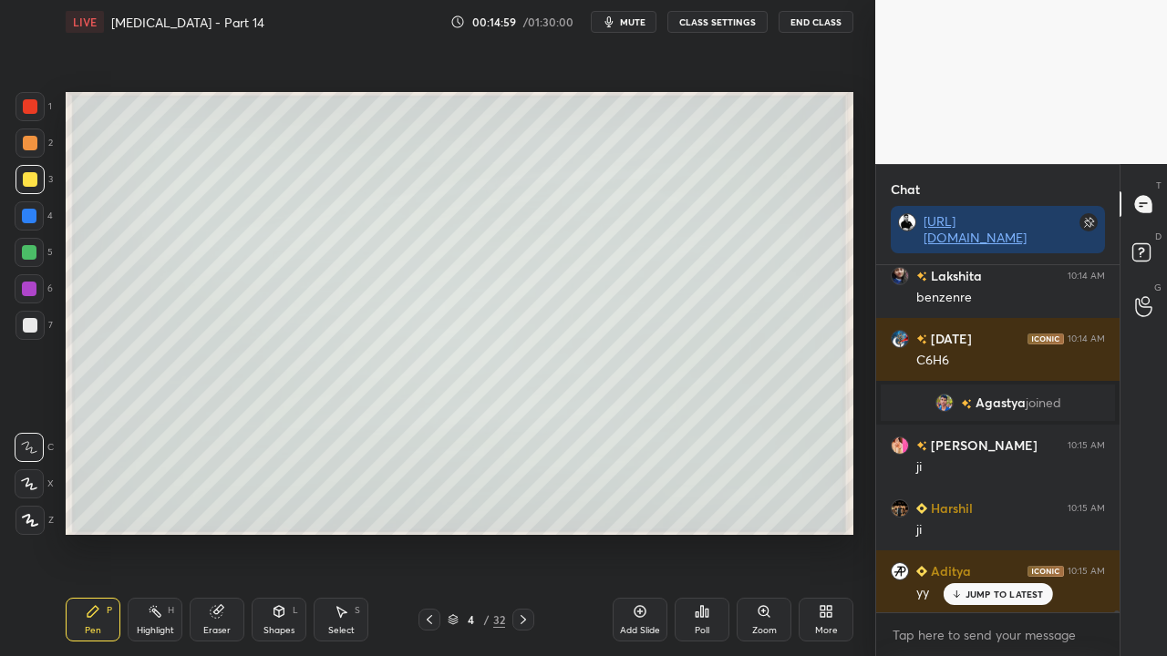
click at [1135, 247] on rect at bounding box center [1140, 252] width 17 height 17
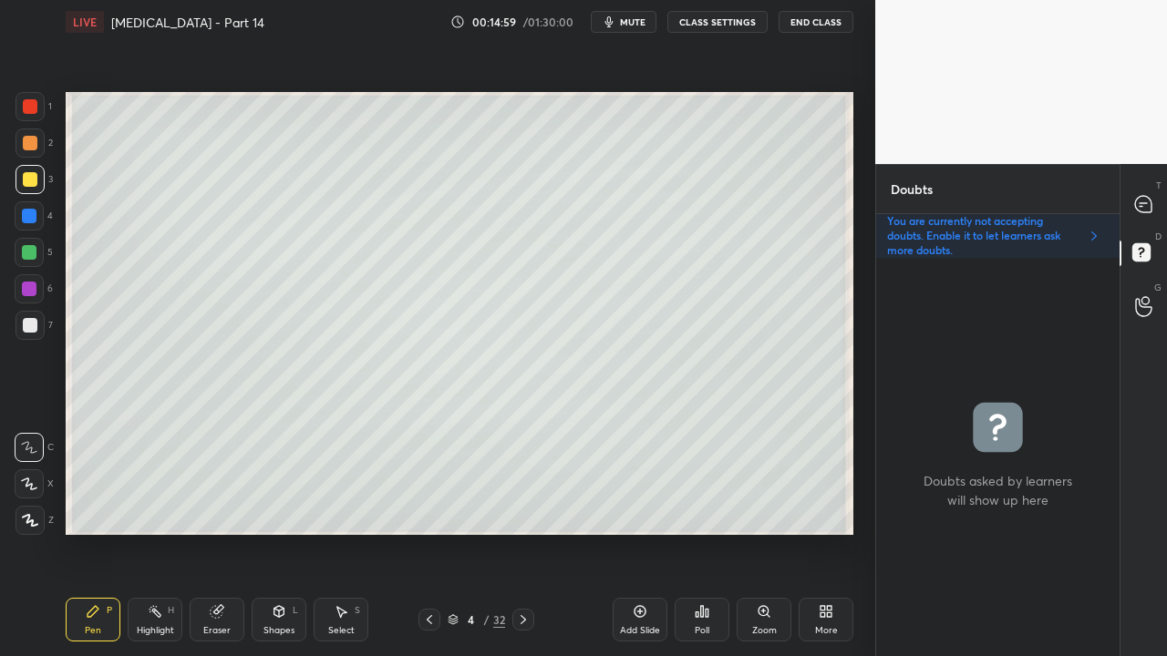
scroll to position [393, 238]
click at [1136, 188] on div at bounding box center [1144, 204] width 36 height 33
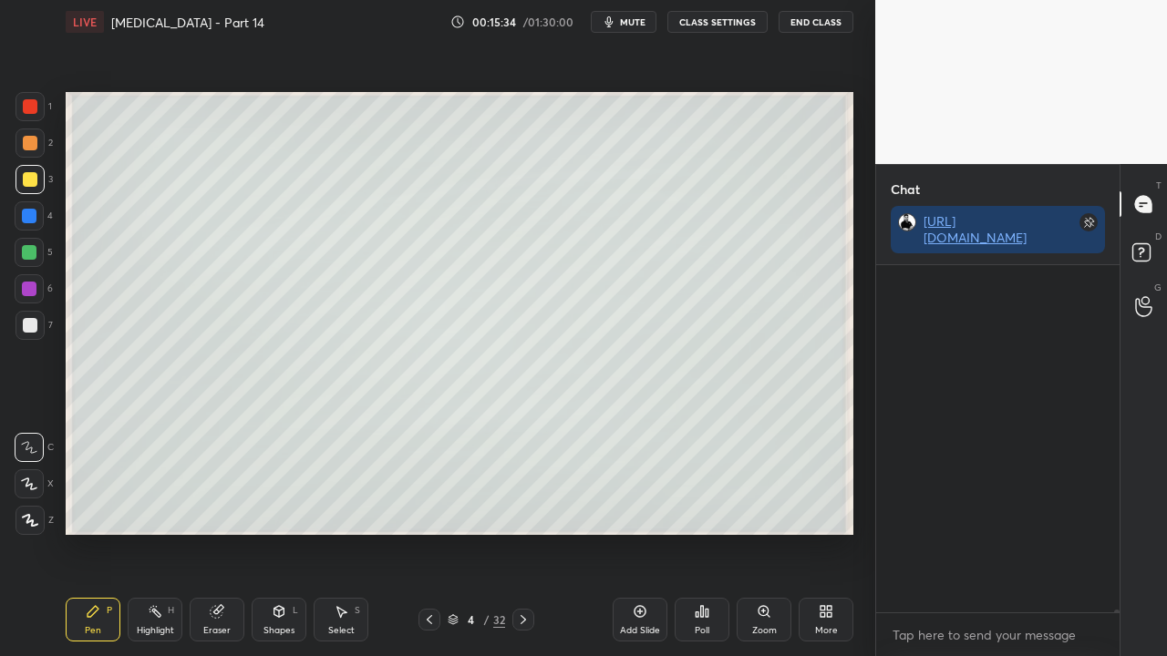
scroll to position [342, 238]
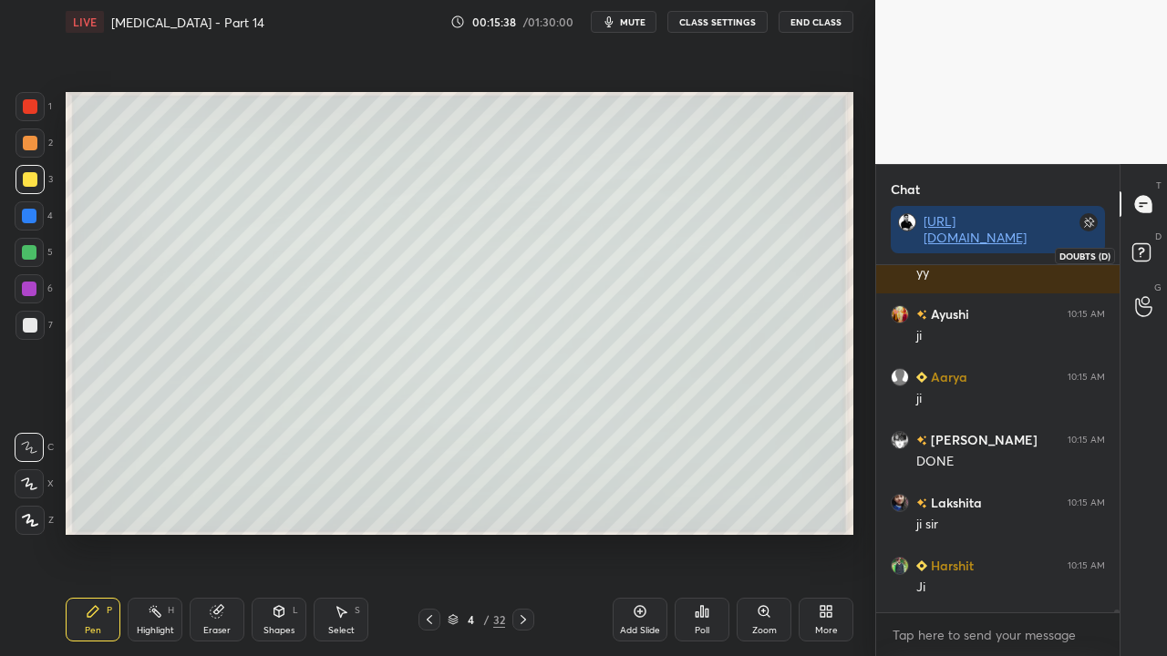
click at [1160, 246] on div at bounding box center [1144, 255] width 36 height 33
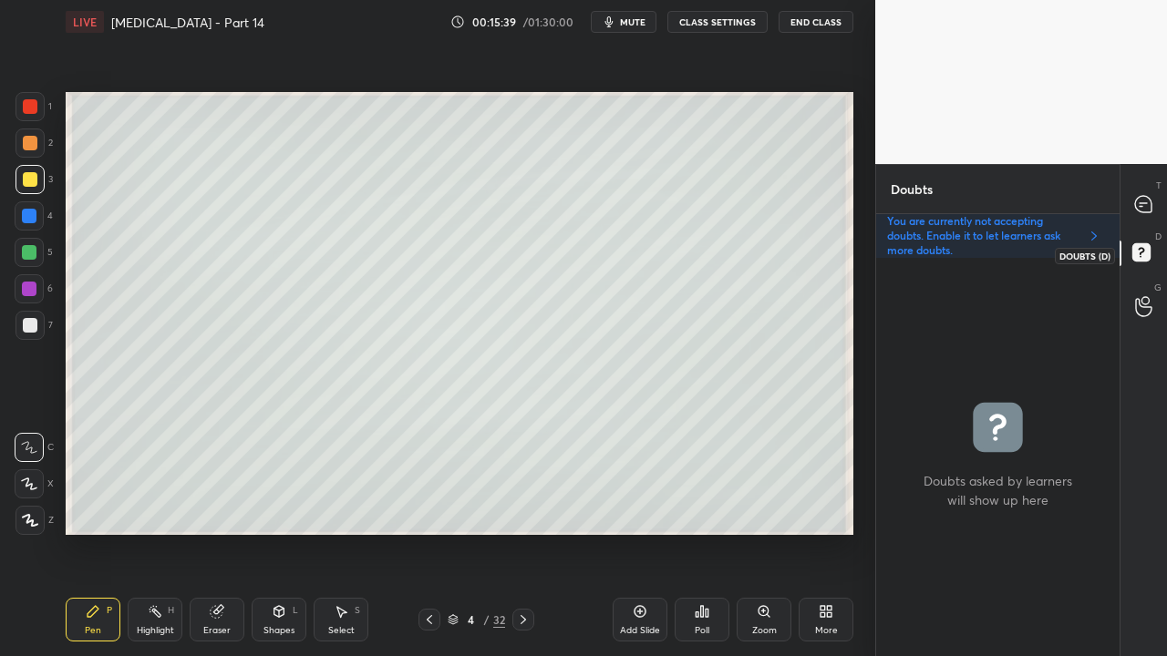
scroll to position [393, 238]
click at [1149, 202] on icon at bounding box center [1143, 204] width 16 height 16
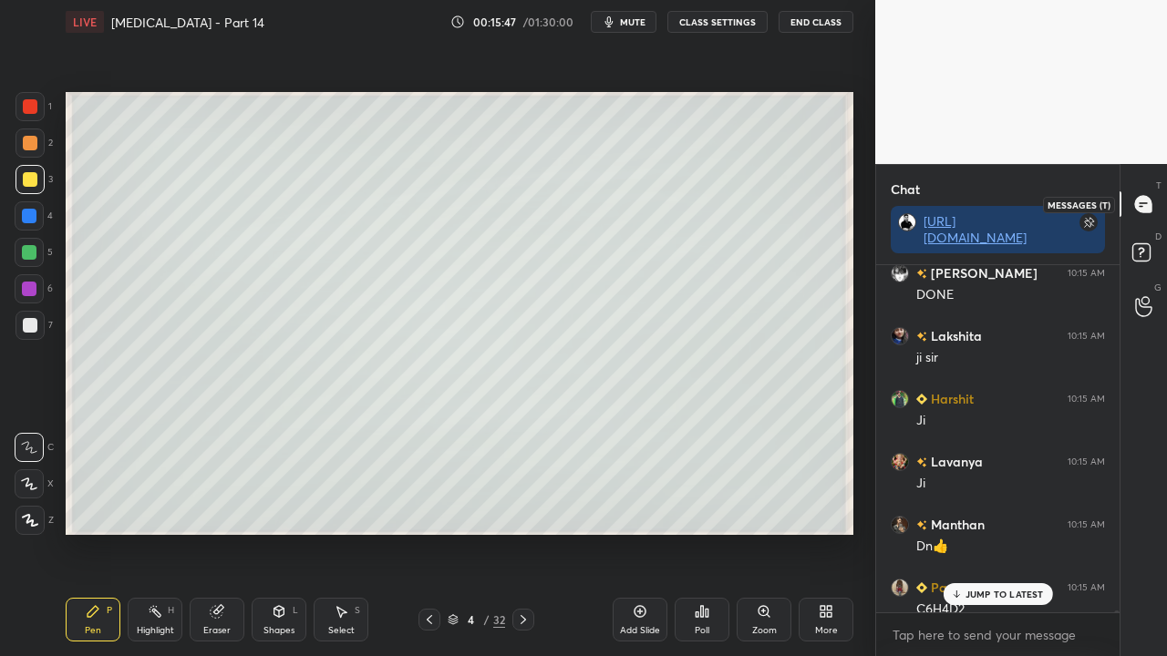
scroll to position [342, 238]
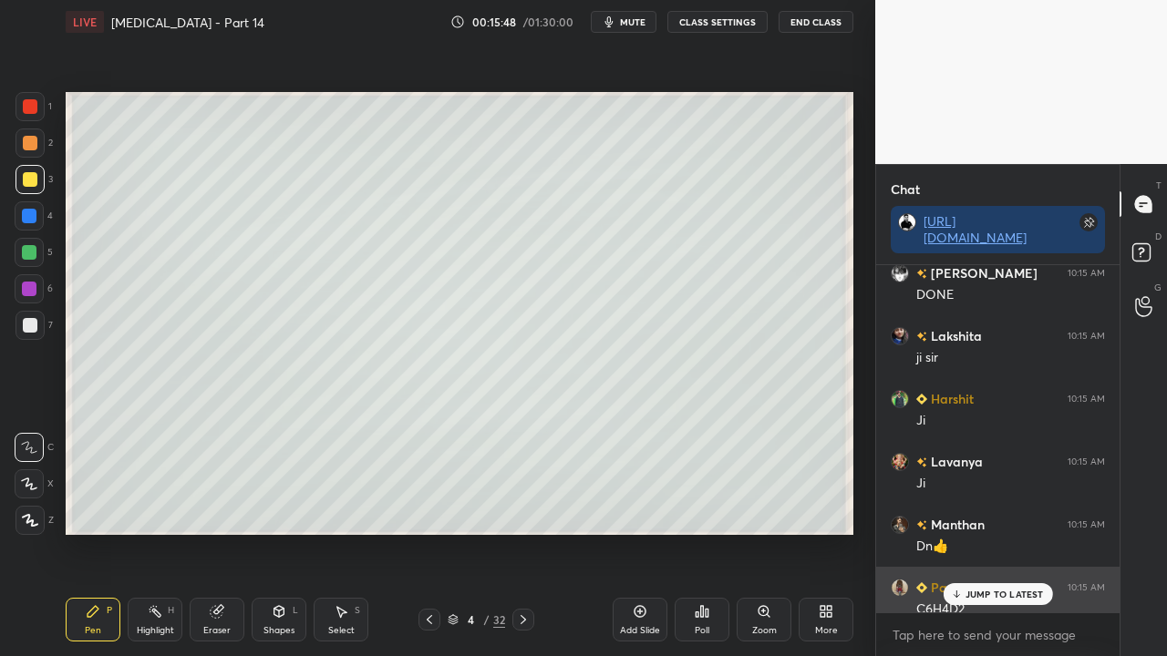
click at [990, 532] on p "JUMP TO LATEST" at bounding box center [1004, 594] width 78 height 11
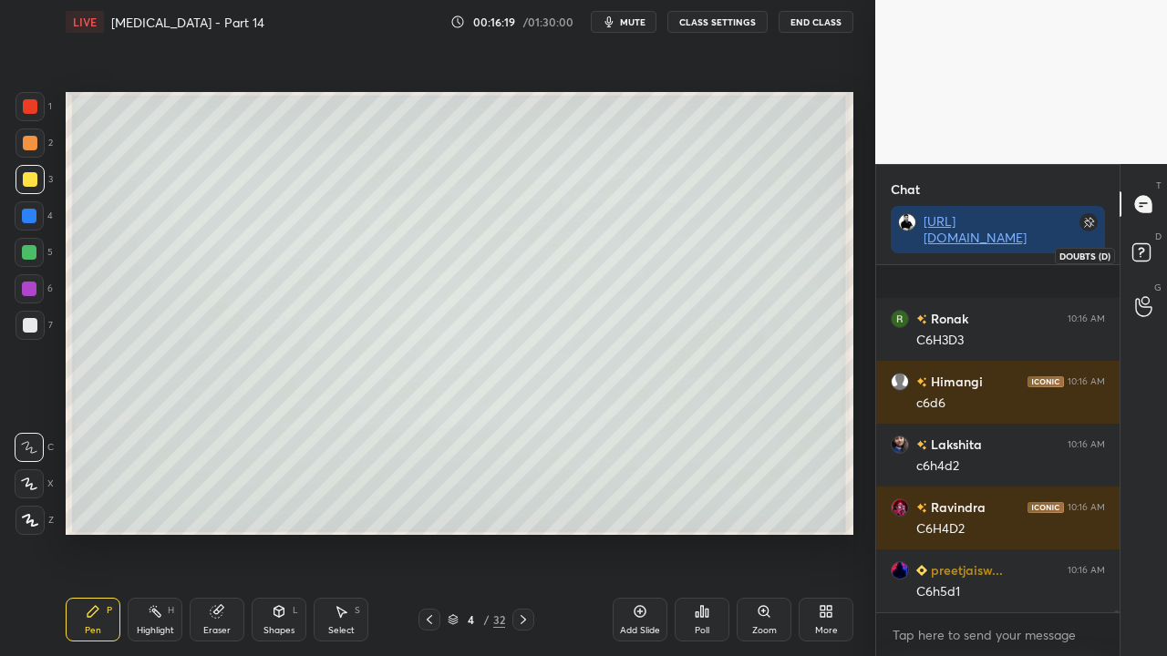
scroll to position [71804, 0]
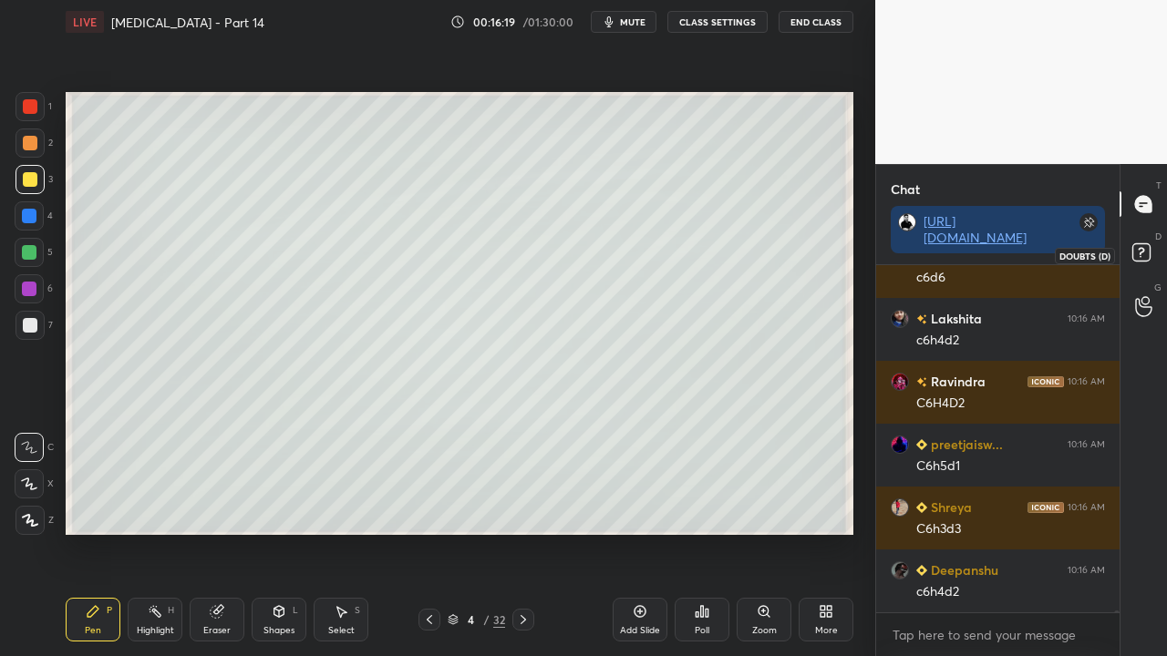
click at [1147, 250] on rect at bounding box center [1140, 252] width 17 height 17
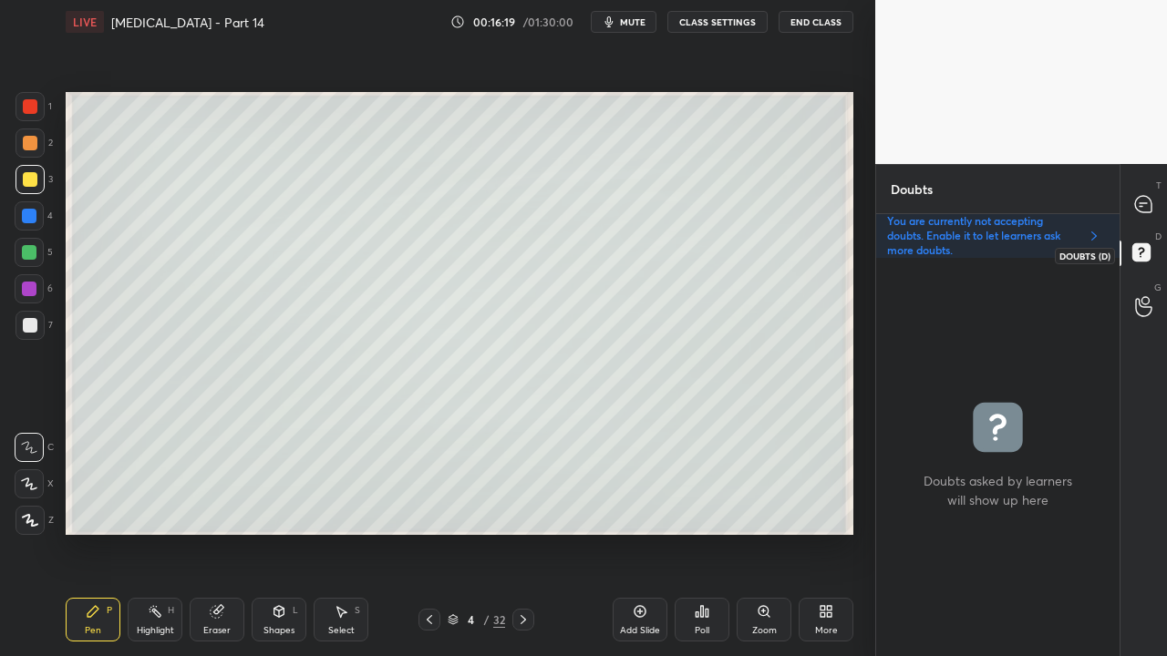
scroll to position [393, 238]
click at [29, 321] on div at bounding box center [30, 325] width 15 height 15
click at [425, 532] on icon at bounding box center [429, 620] width 15 height 15
click at [515, 532] on div at bounding box center [523, 620] width 22 height 22
click at [527, 532] on icon at bounding box center [523, 620] width 15 height 15
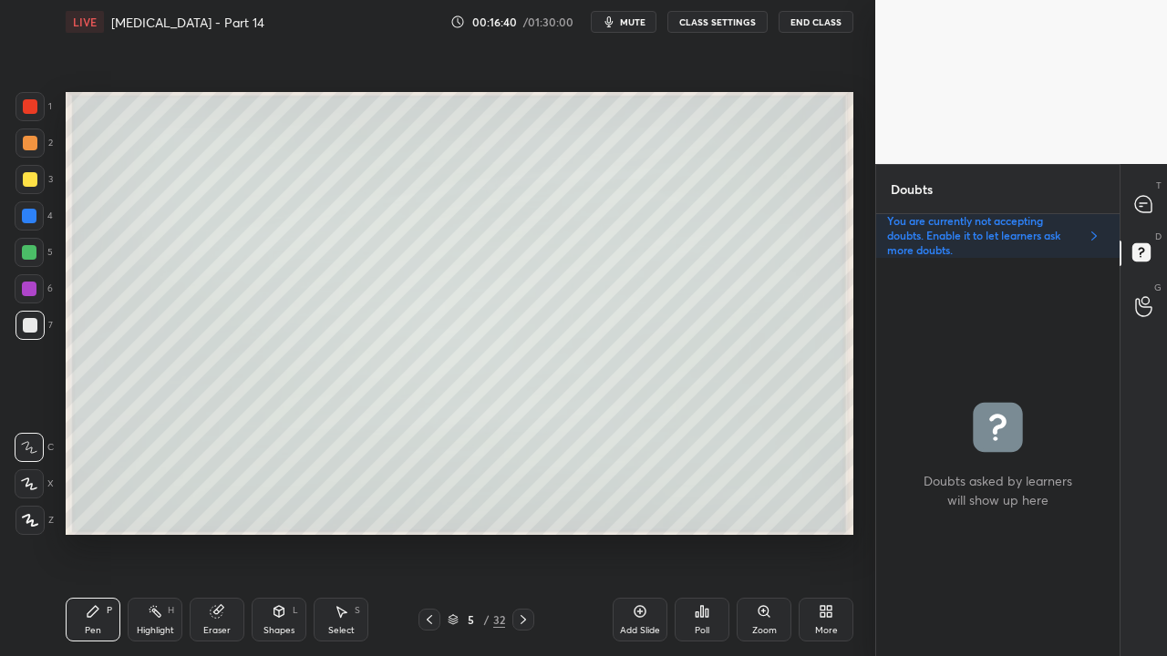
drag, startPoint x: 425, startPoint y: 620, endPoint x: 459, endPoint y: 545, distance: 82.4
click at [425, 532] on icon at bounding box center [429, 620] width 15 height 15
click at [1156, 199] on div at bounding box center [1144, 204] width 36 height 33
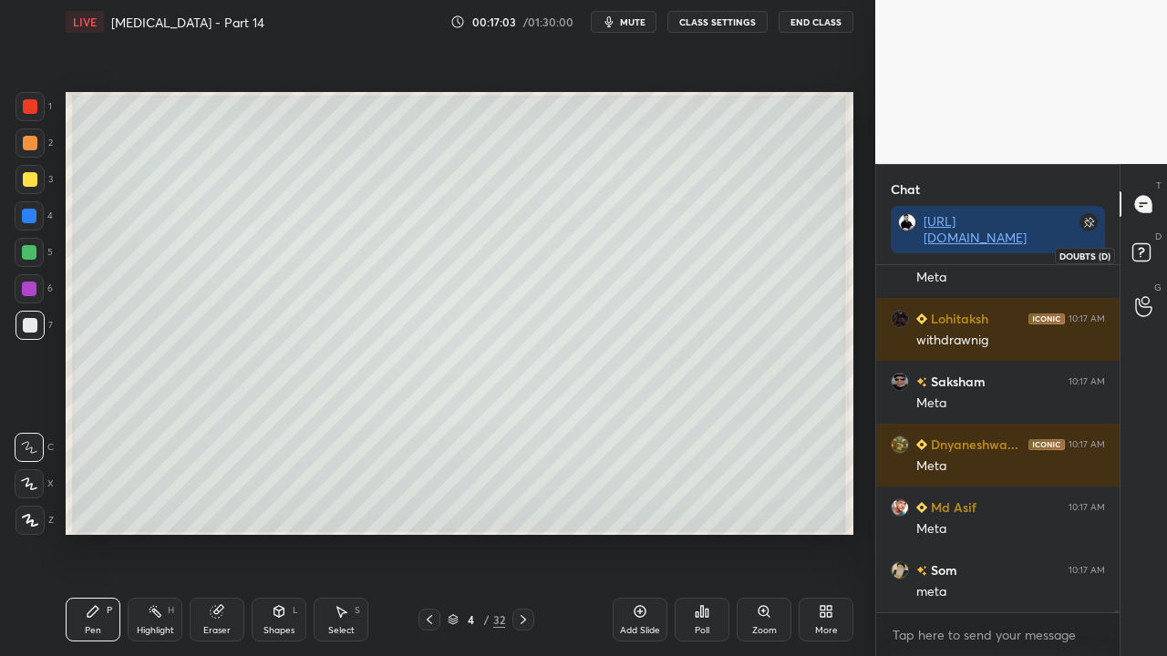
scroll to position [78207, 0]
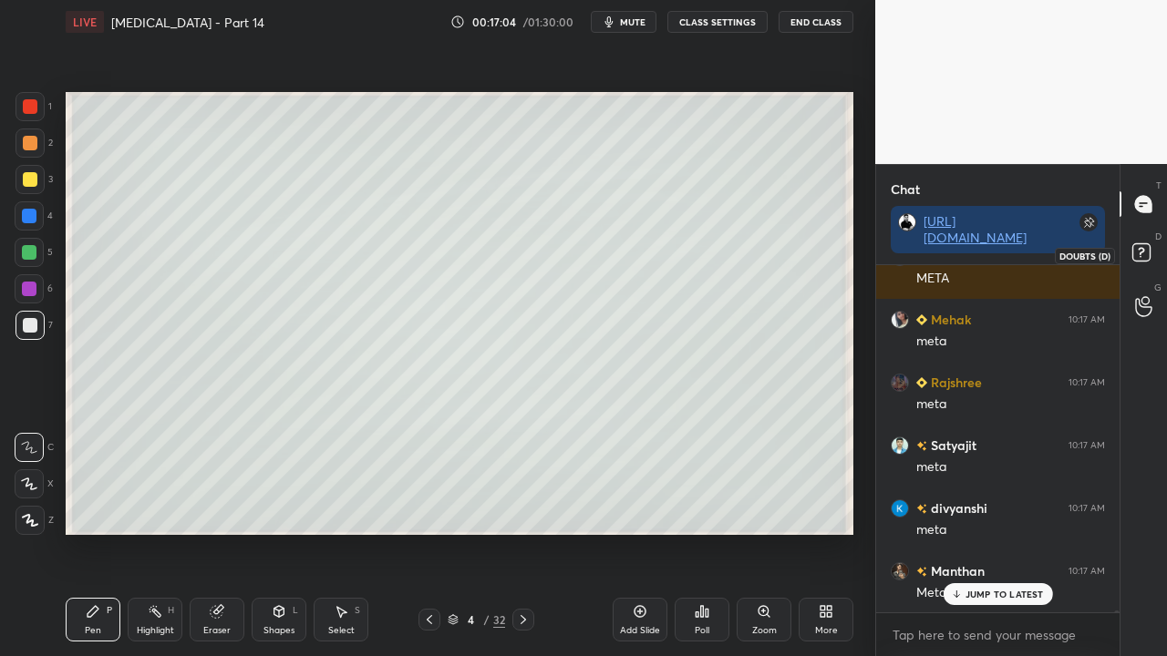
click at [1147, 249] on rect at bounding box center [1140, 252] width 17 height 17
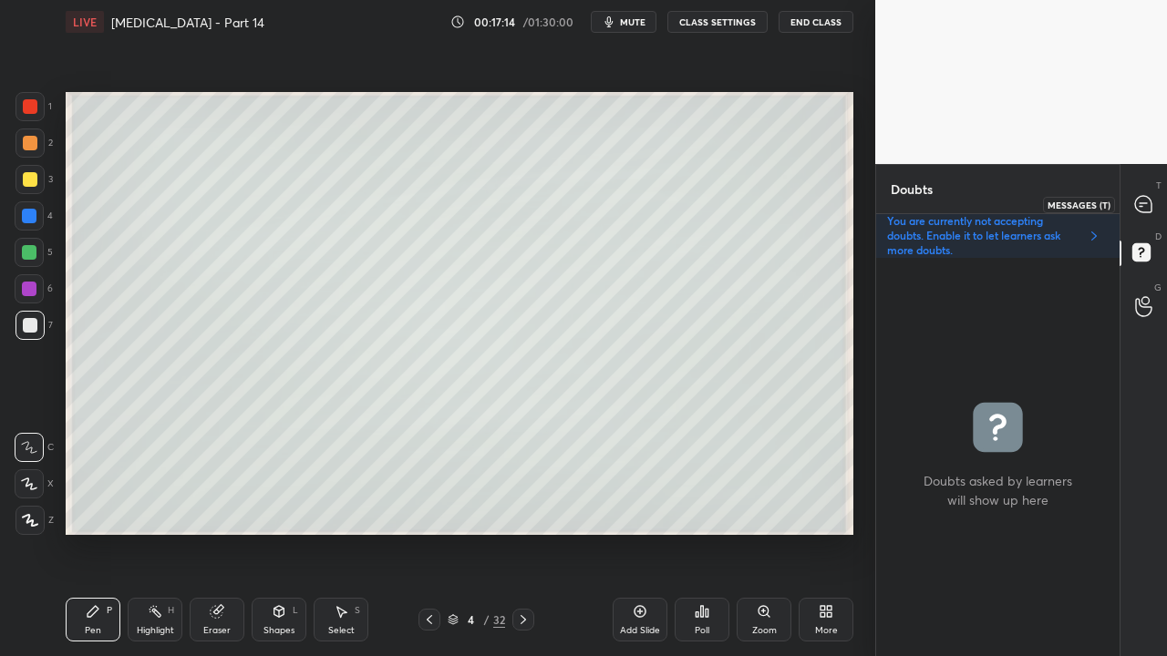
click at [1148, 201] on icon at bounding box center [1143, 204] width 16 height 16
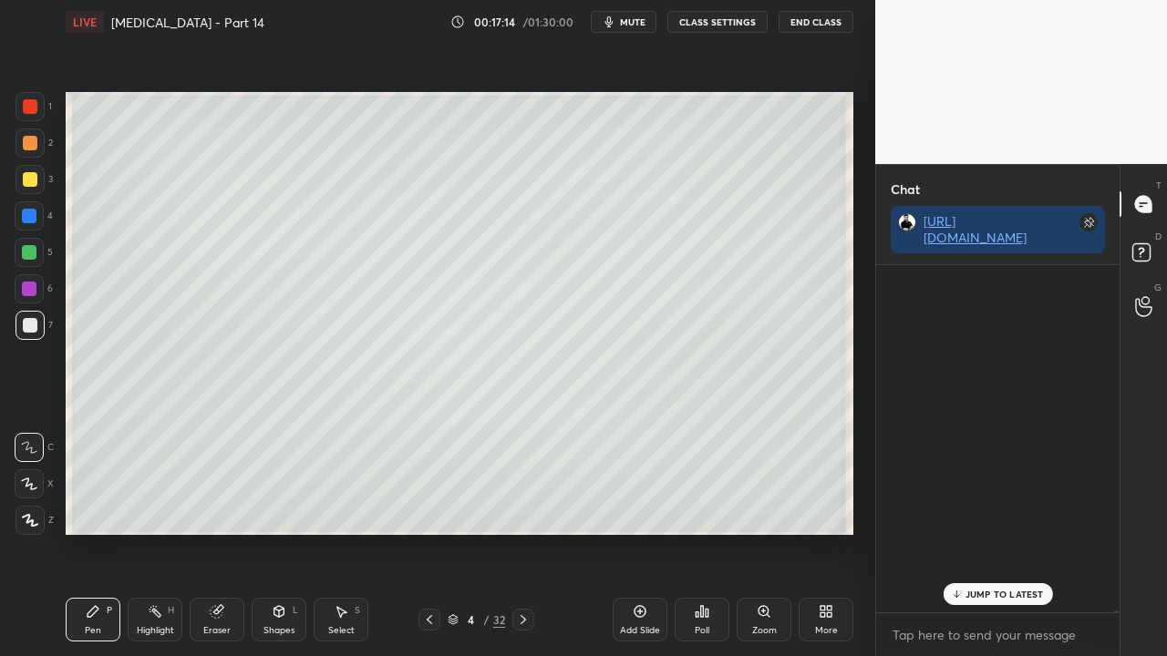
scroll to position [342, 238]
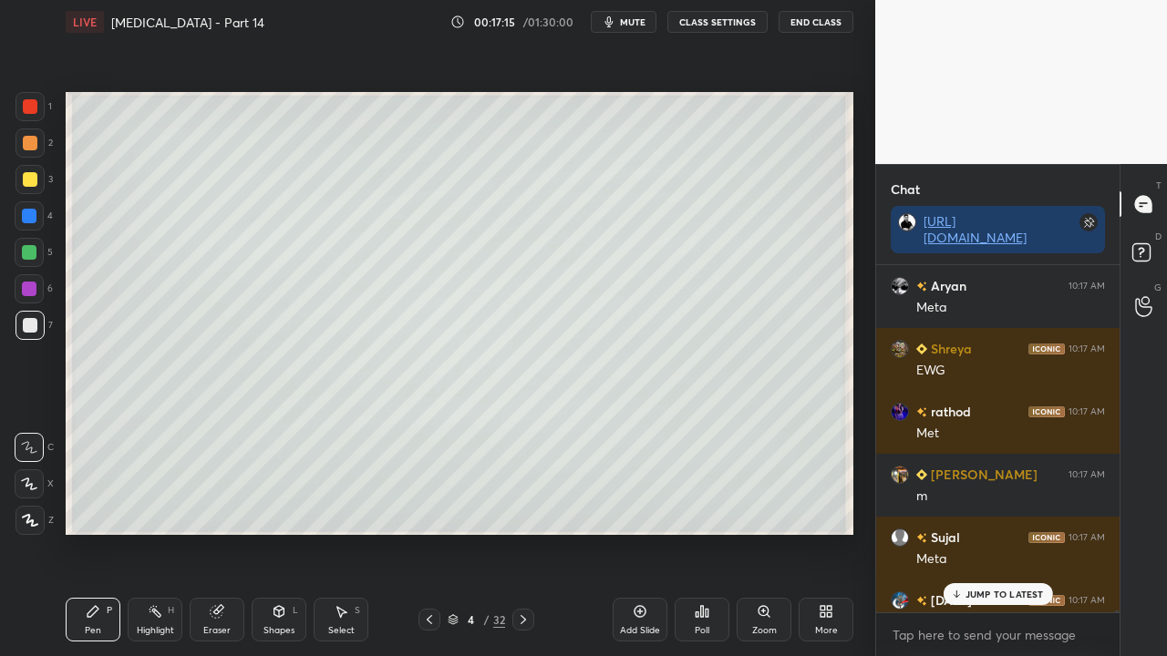
click at [974, 532] on p "JUMP TO LATEST" at bounding box center [1004, 594] width 78 height 11
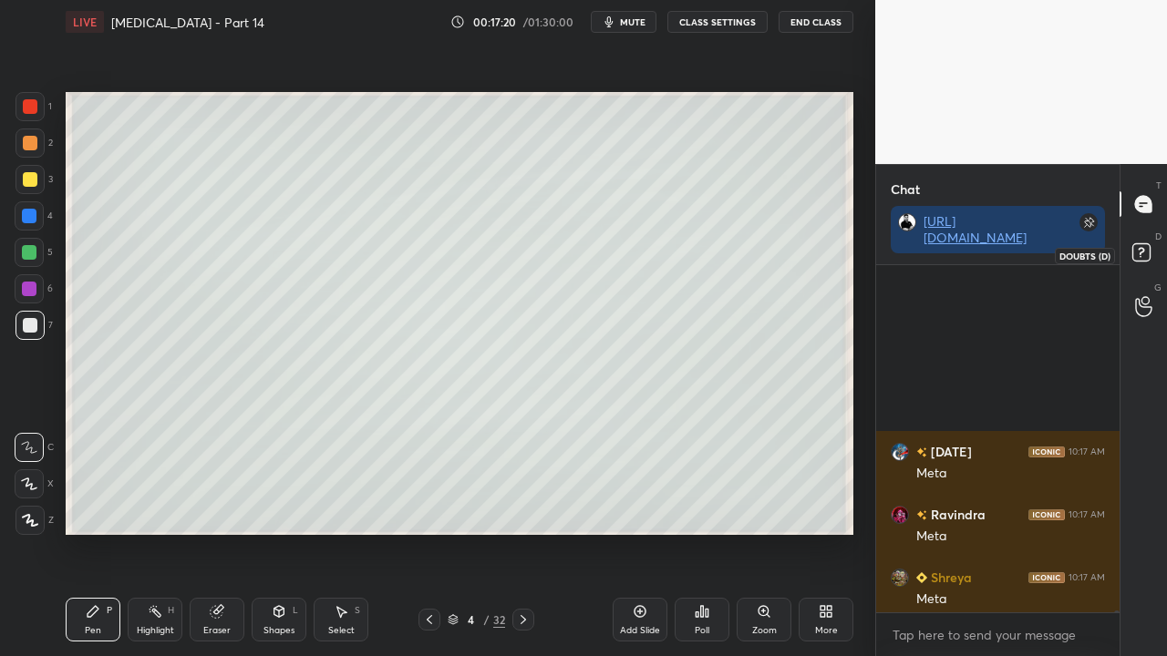
scroll to position [79277, 0]
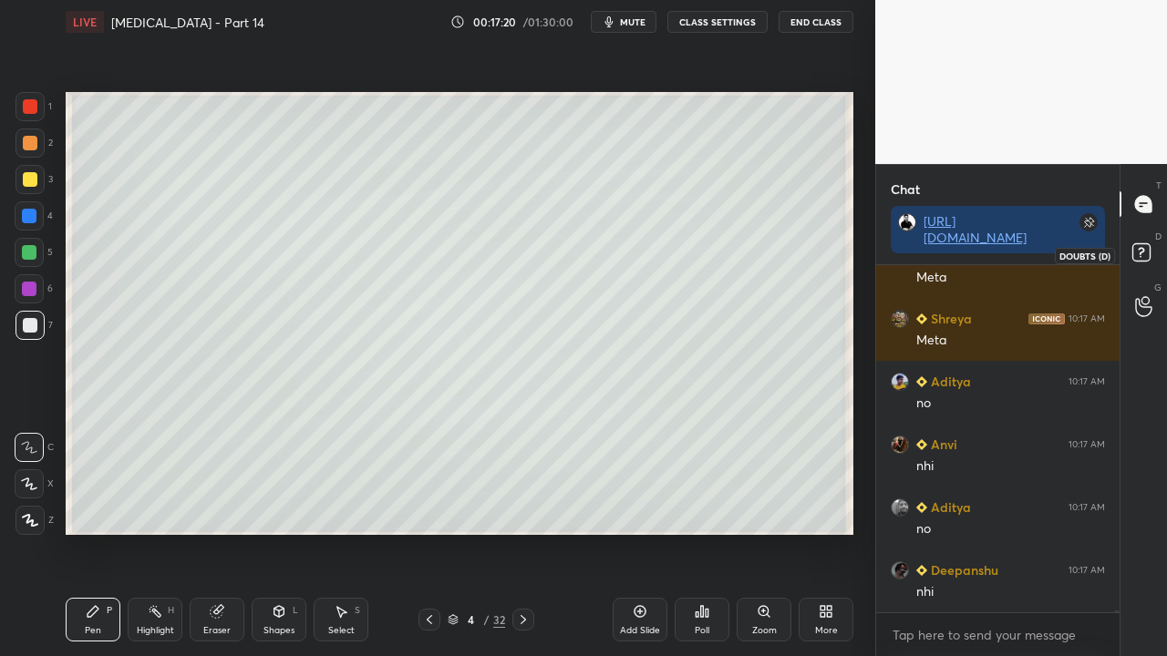
drag, startPoint x: 1148, startPoint y: 249, endPoint x: 1154, endPoint y: 238, distance: 12.7
click at [1149, 249] on rect at bounding box center [1140, 252] width 17 height 17
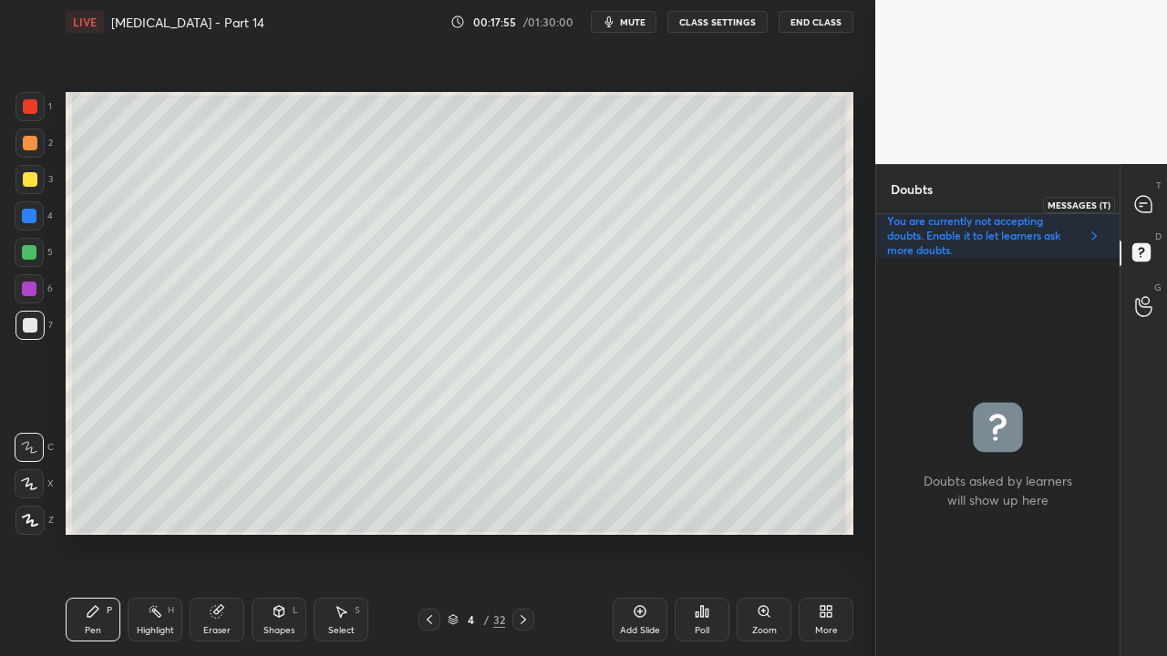
click at [1157, 208] on div at bounding box center [1144, 204] width 36 height 33
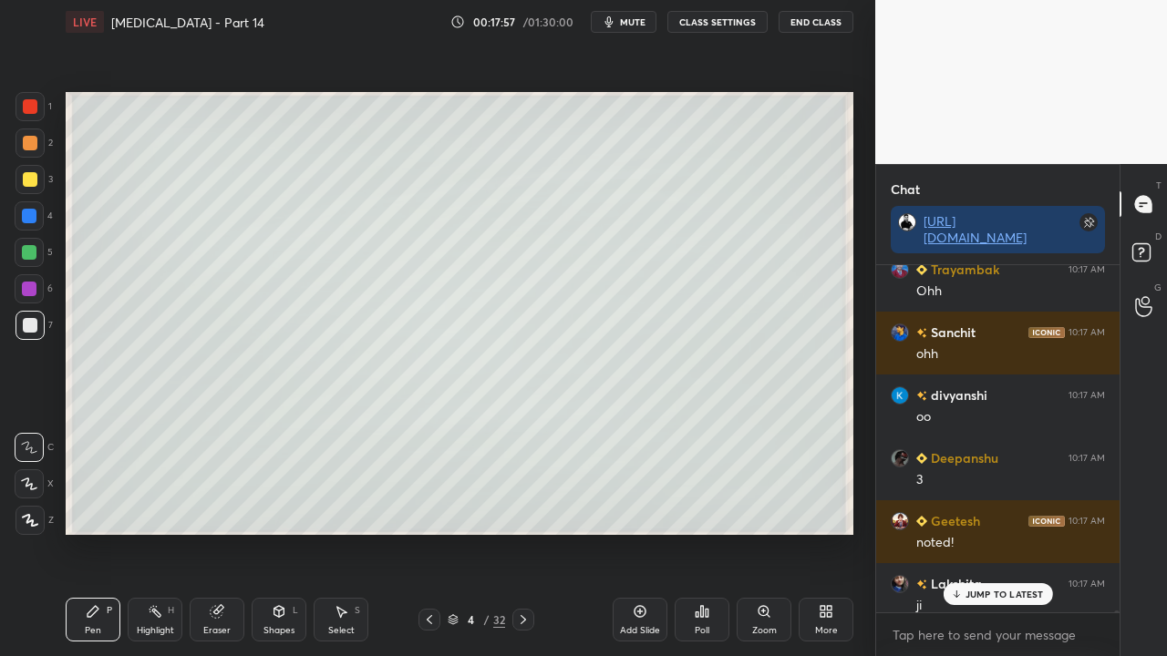
scroll to position [77157, 0]
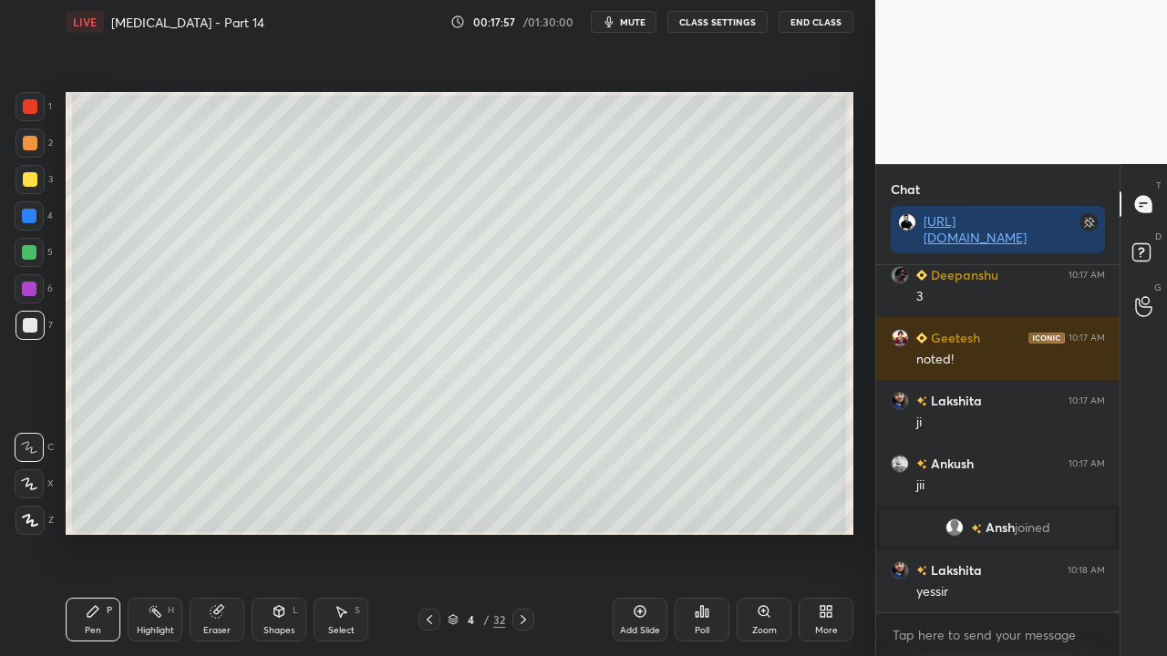
click at [997, 532] on div "[PERSON_NAME] 10:17 AM oo [PERSON_NAME] 10:17 AM 3 [PERSON_NAME] 10:17 AM noted…" at bounding box center [997, 438] width 243 height 347
click at [1145, 253] on rect at bounding box center [1140, 252] width 17 height 17
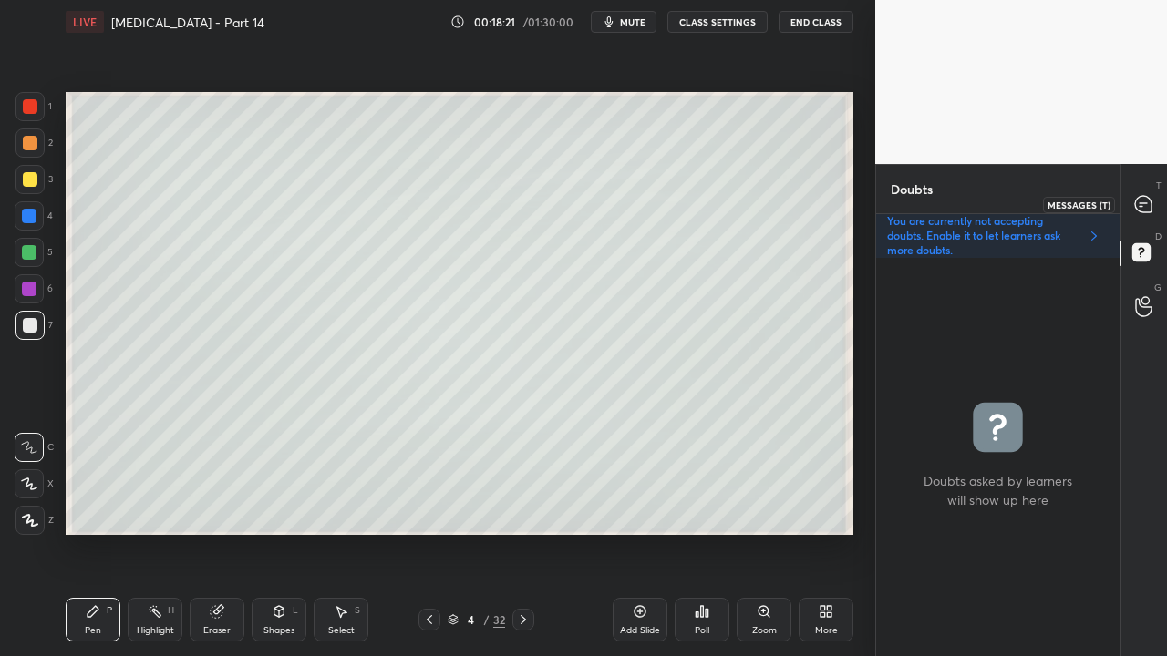
click at [1148, 210] on icon at bounding box center [1143, 204] width 16 height 16
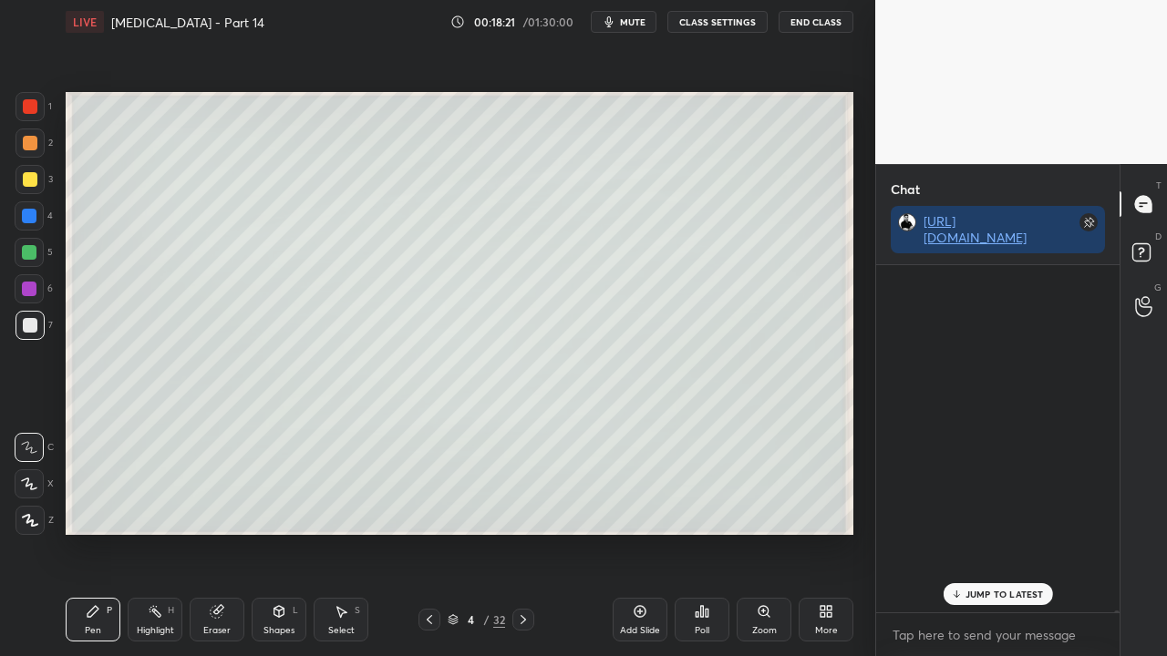
scroll to position [342, 238]
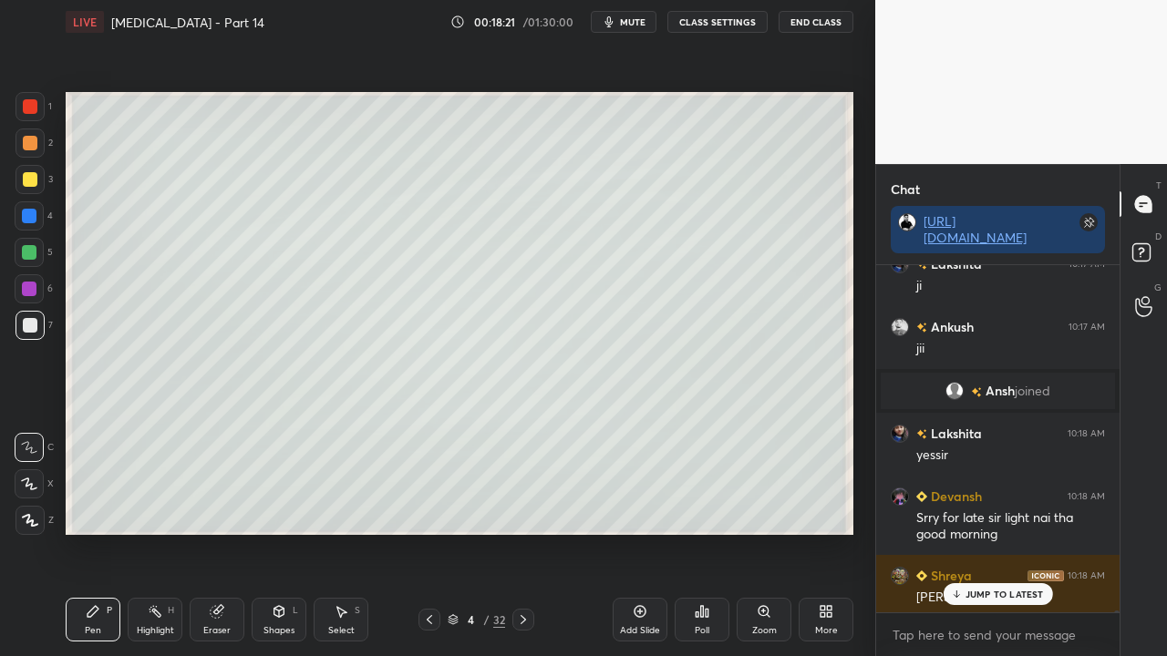
drag, startPoint x: 990, startPoint y: 597, endPoint x: 980, endPoint y: 601, distance: 10.7
click at [992, 532] on p "JUMP TO LATEST" at bounding box center [1004, 594] width 78 height 11
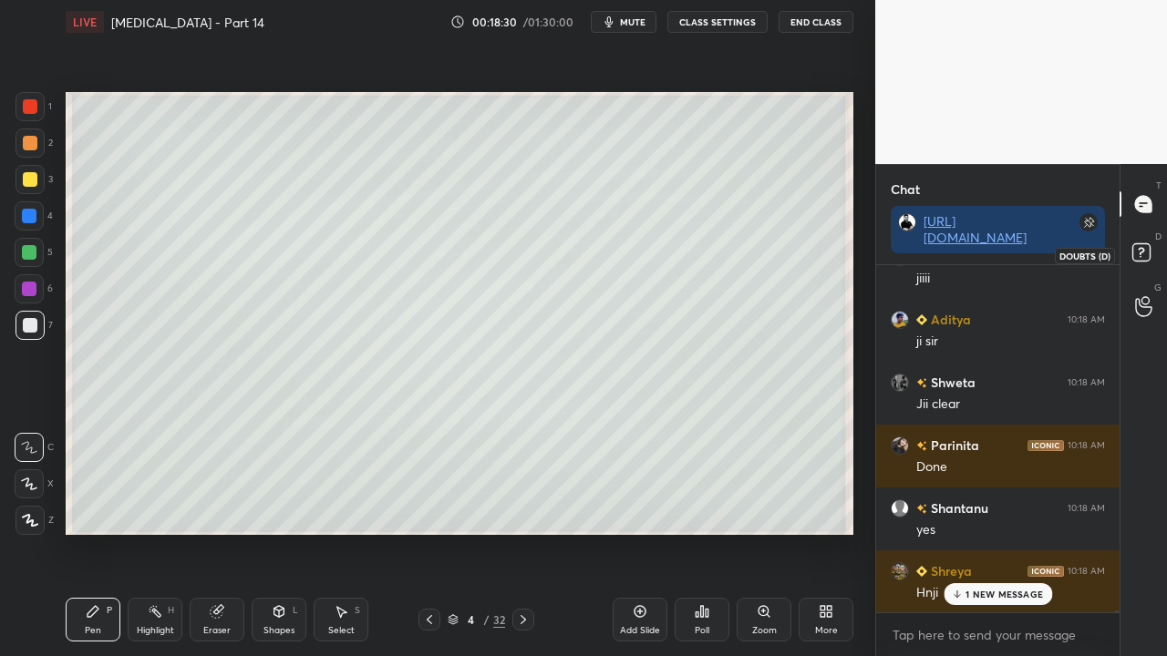
scroll to position [79642, 0]
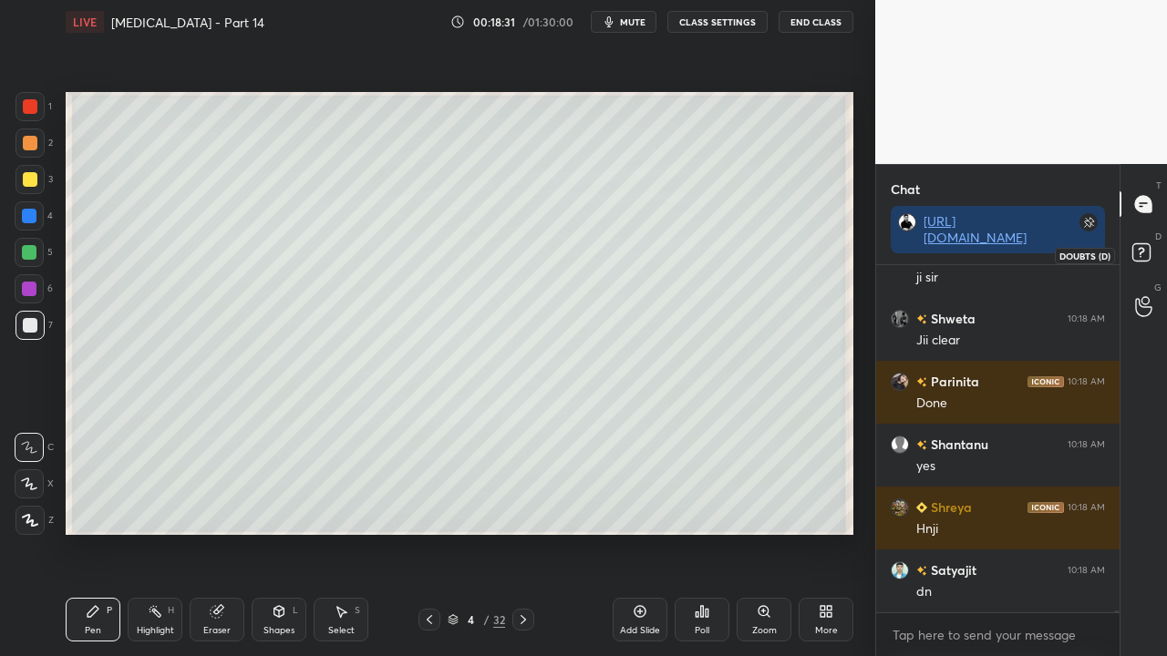
click at [1145, 253] on rect at bounding box center [1140, 252] width 17 height 17
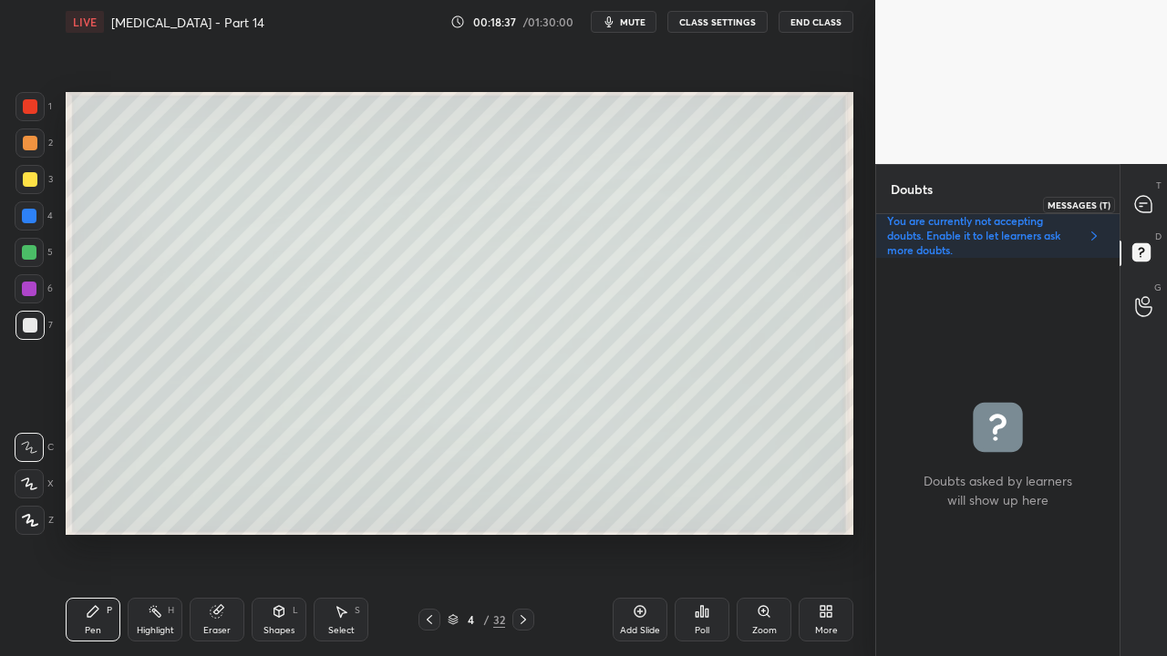
click at [1153, 196] on div at bounding box center [1144, 204] width 36 height 33
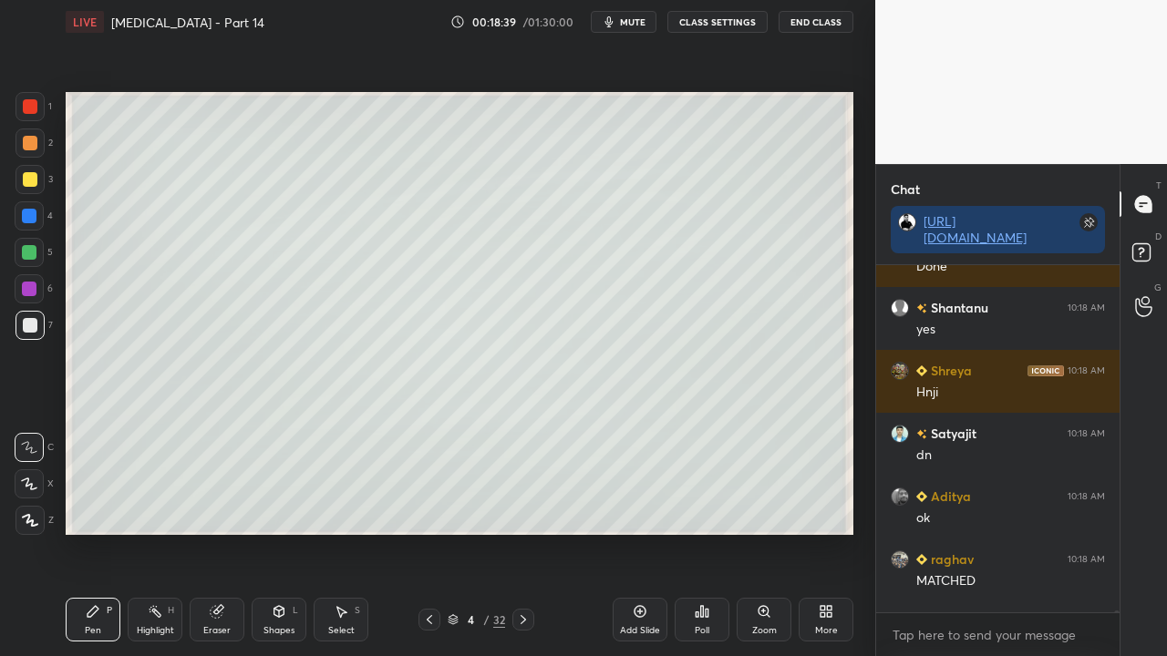
scroll to position [79894, 0]
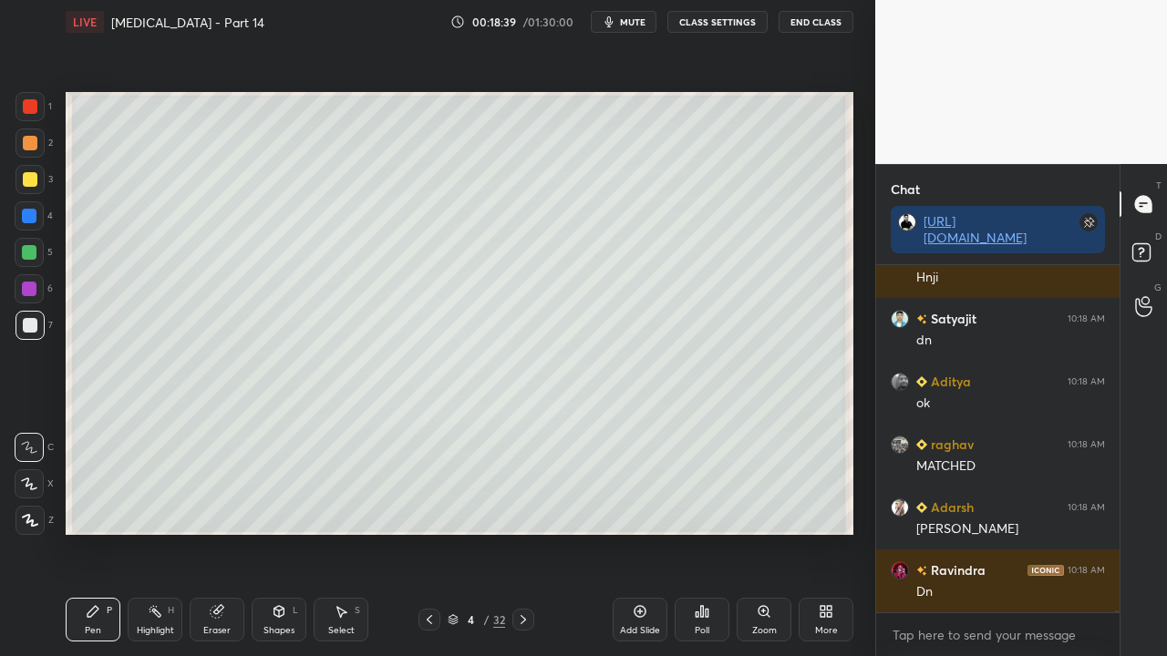
click at [429, 532] on icon at bounding box center [429, 620] width 15 height 15
click at [530, 532] on icon at bounding box center [523, 620] width 15 height 15
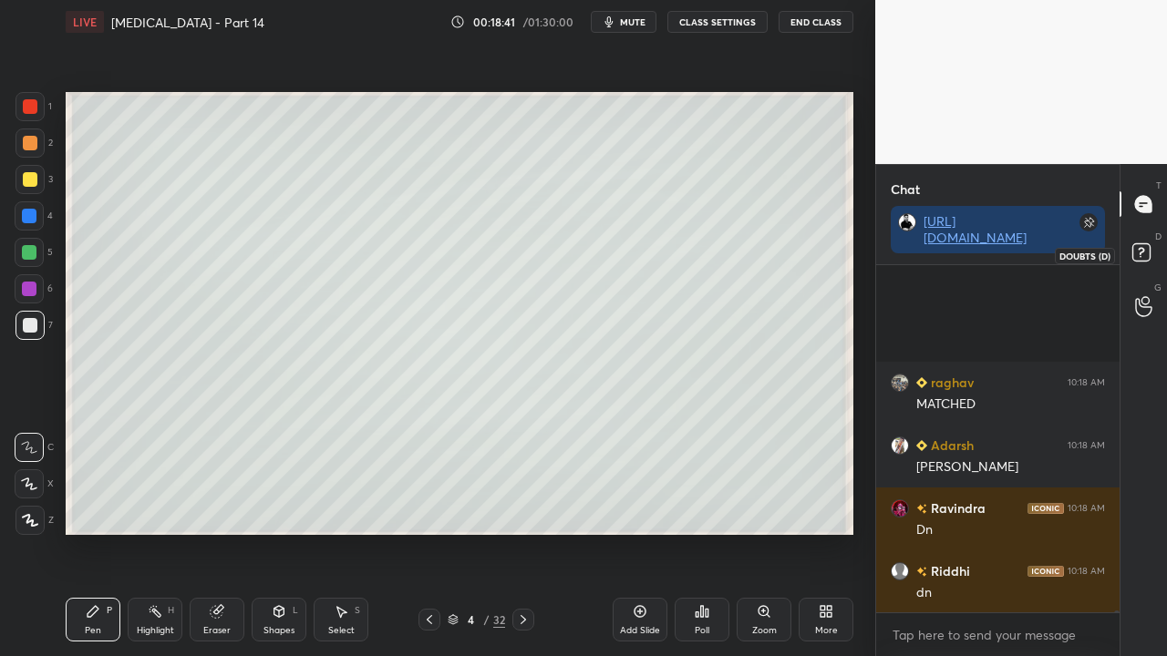
scroll to position [80145, 0]
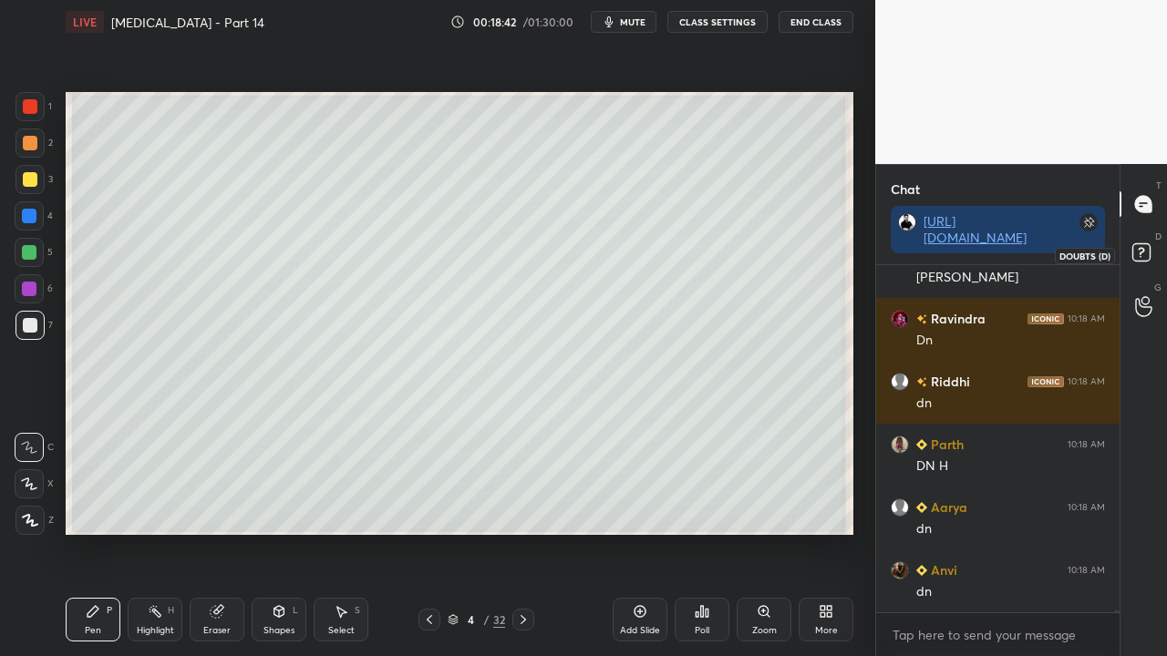
click at [1150, 252] on icon at bounding box center [1144, 255] width 33 height 33
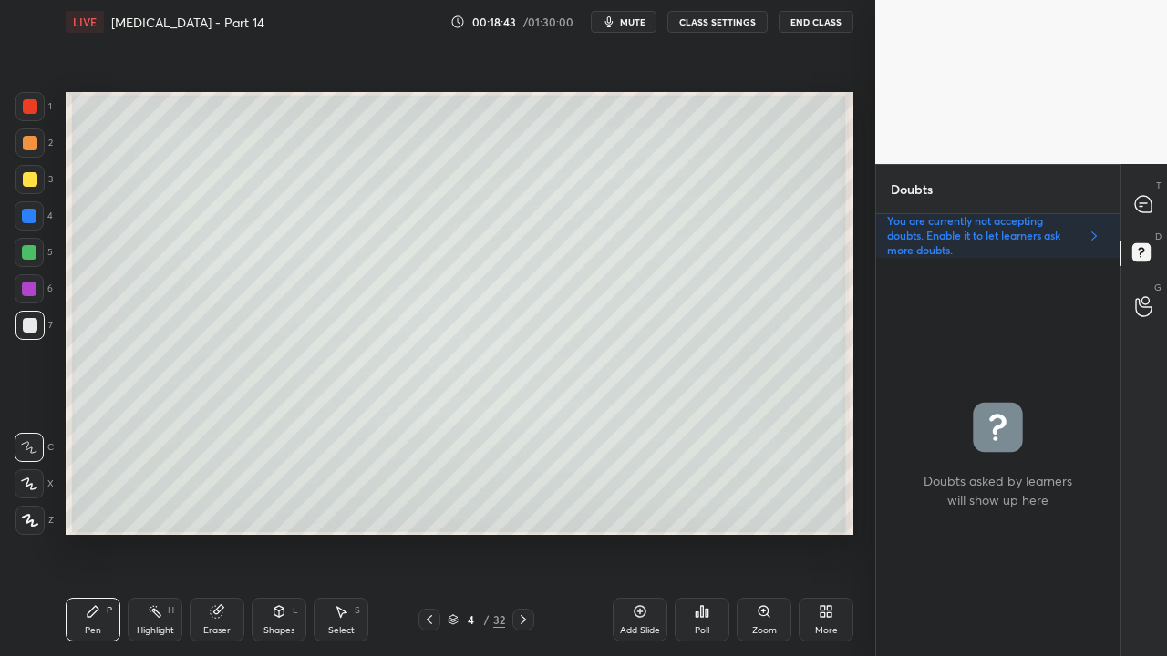
click at [521, 532] on icon at bounding box center [523, 620] width 15 height 15
click at [31, 179] on div at bounding box center [30, 179] width 15 height 15
click at [1156, 206] on div at bounding box center [1144, 204] width 36 height 33
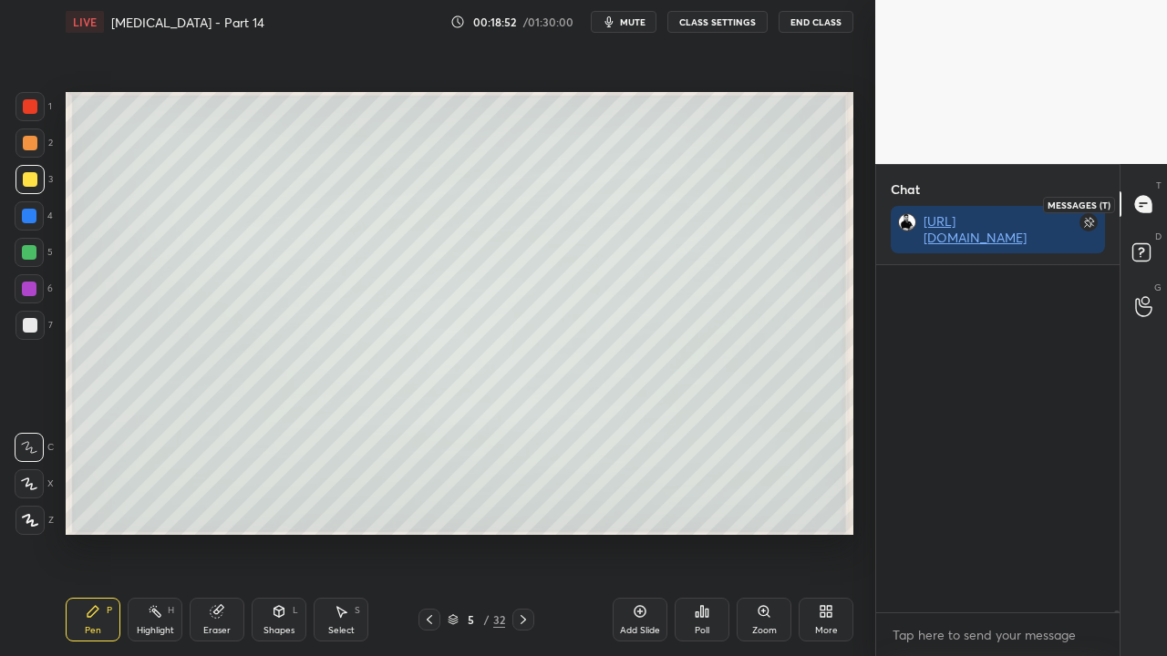
scroll to position [80328, 0]
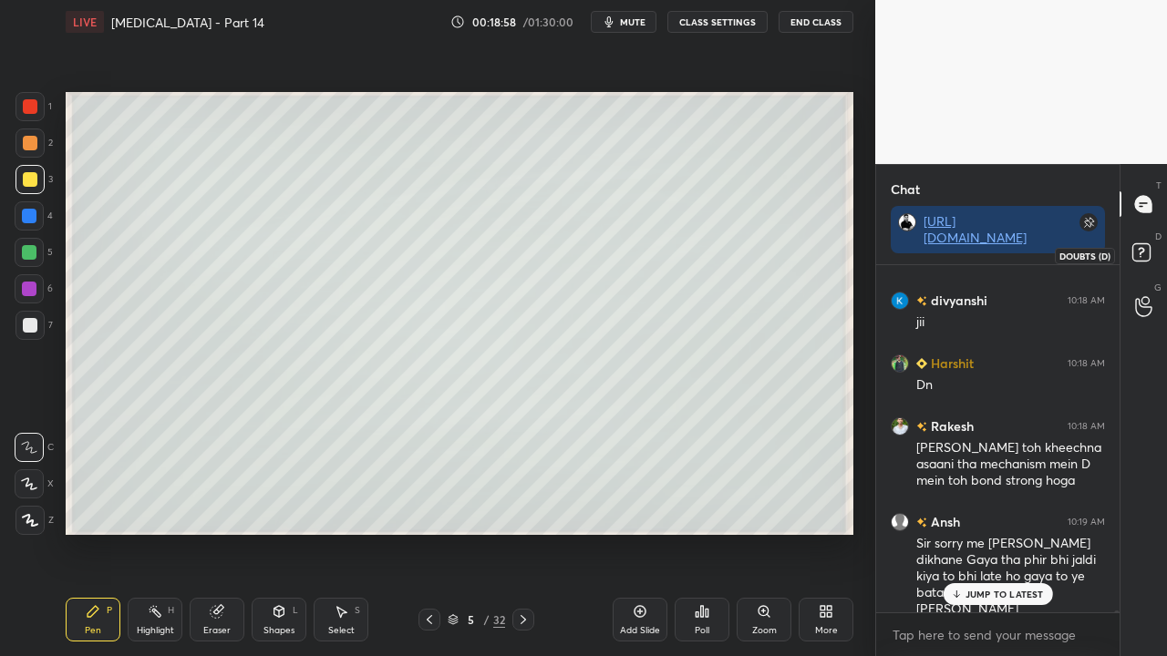
click at [1150, 256] on icon at bounding box center [1144, 255] width 33 height 33
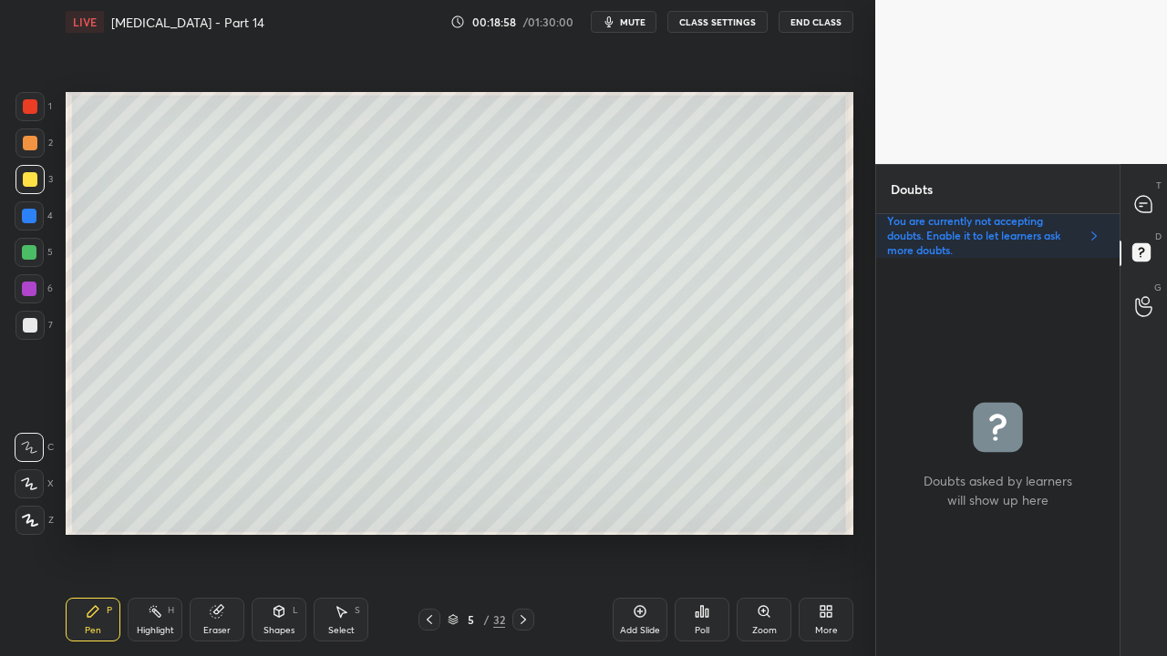
click at [428, 532] on icon at bounding box center [429, 620] width 15 height 15
click at [521, 532] on icon at bounding box center [523, 620] width 15 height 15
click at [1148, 187] on div "T Messages (T)" at bounding box center [1143, 204] width 46 height 51
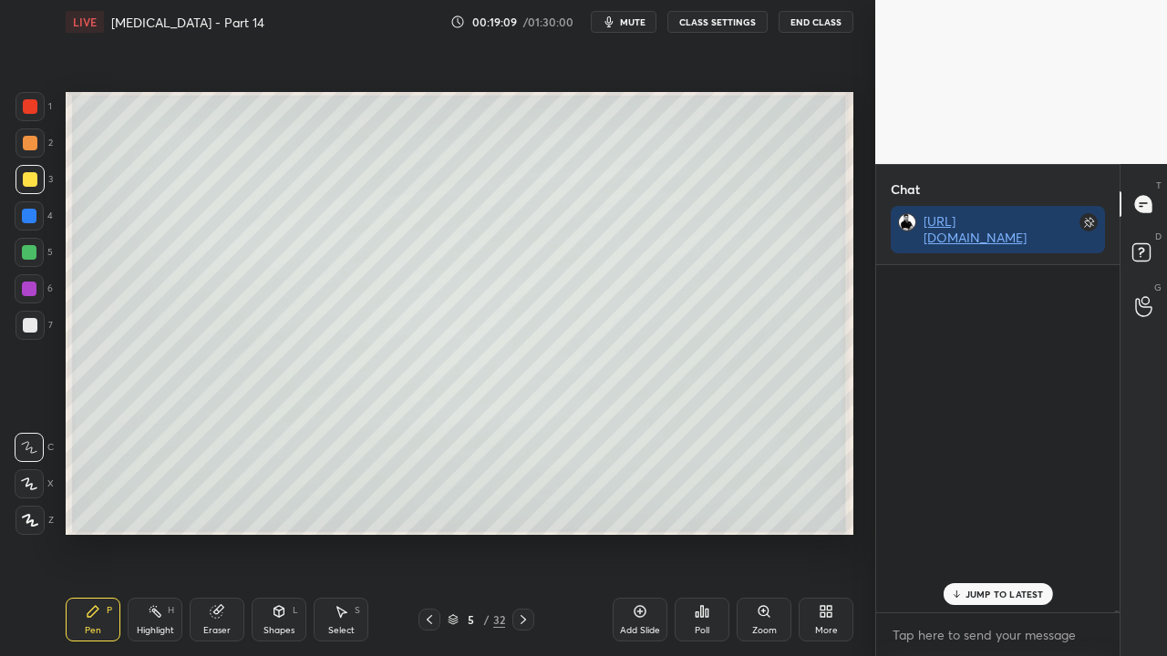
scroll to position [80541, 0]
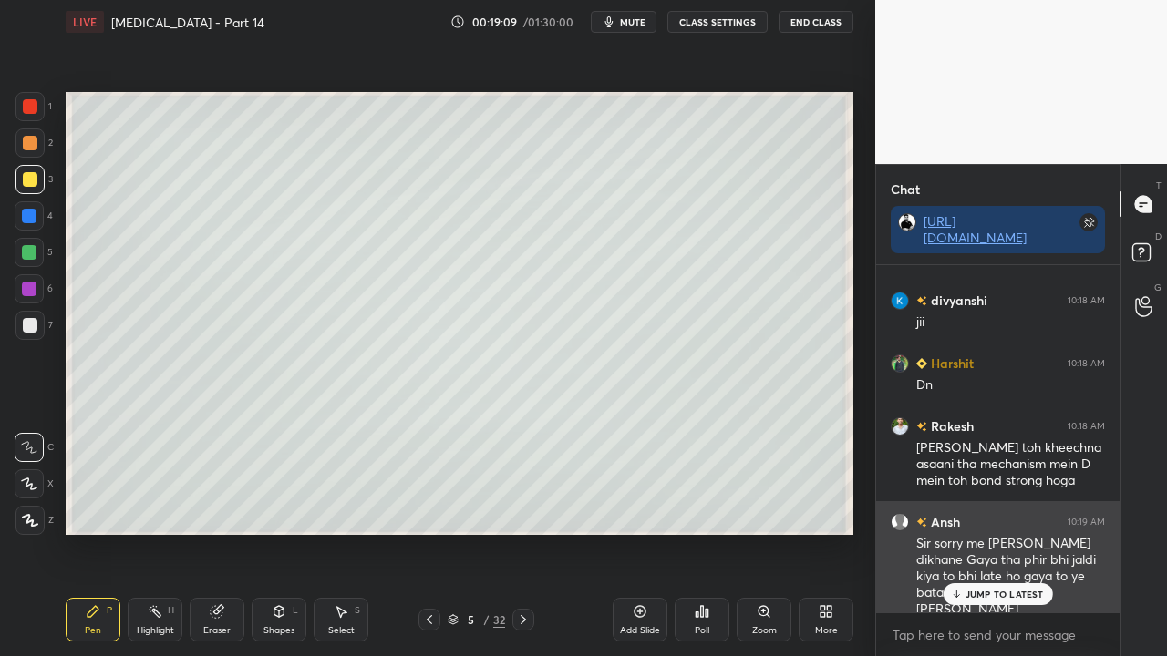
click at [995, 532] on div "JUMP TO LATEST" at bounding box center [997, 594] width 109 height 22
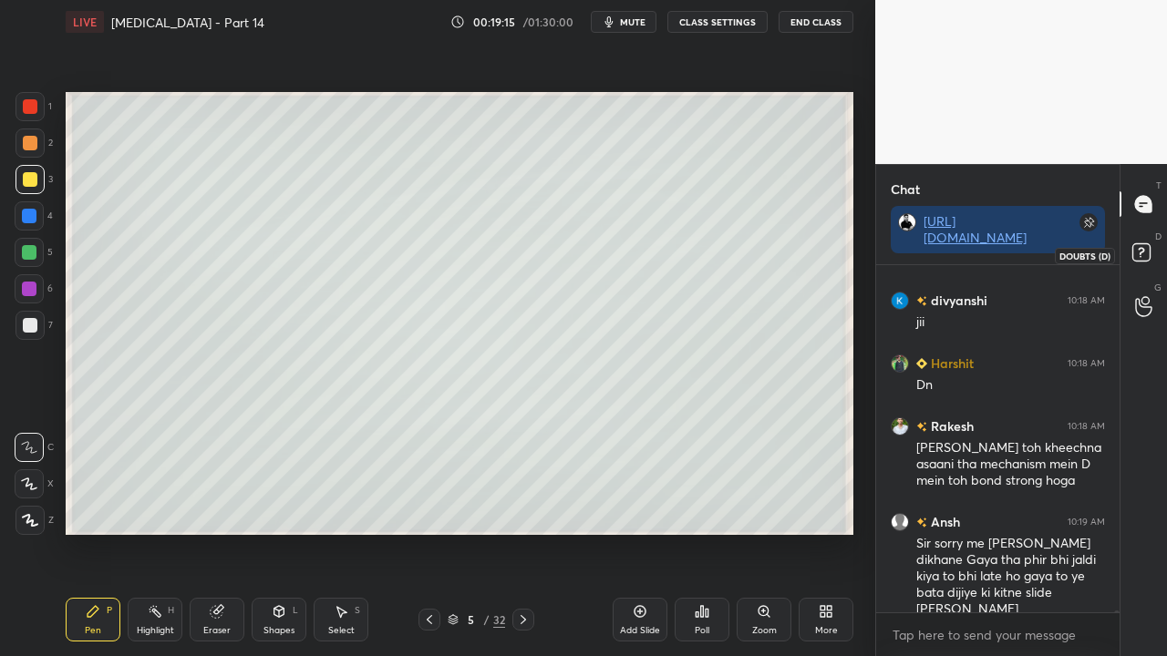
drag, startPoint x: 1146, startPoint y: 245, endPoint x: 1164, endPoint y: 228, distance: 25.1
click at [1148, 245] on rect at bounding box center [1140, 252] width 17 height 17
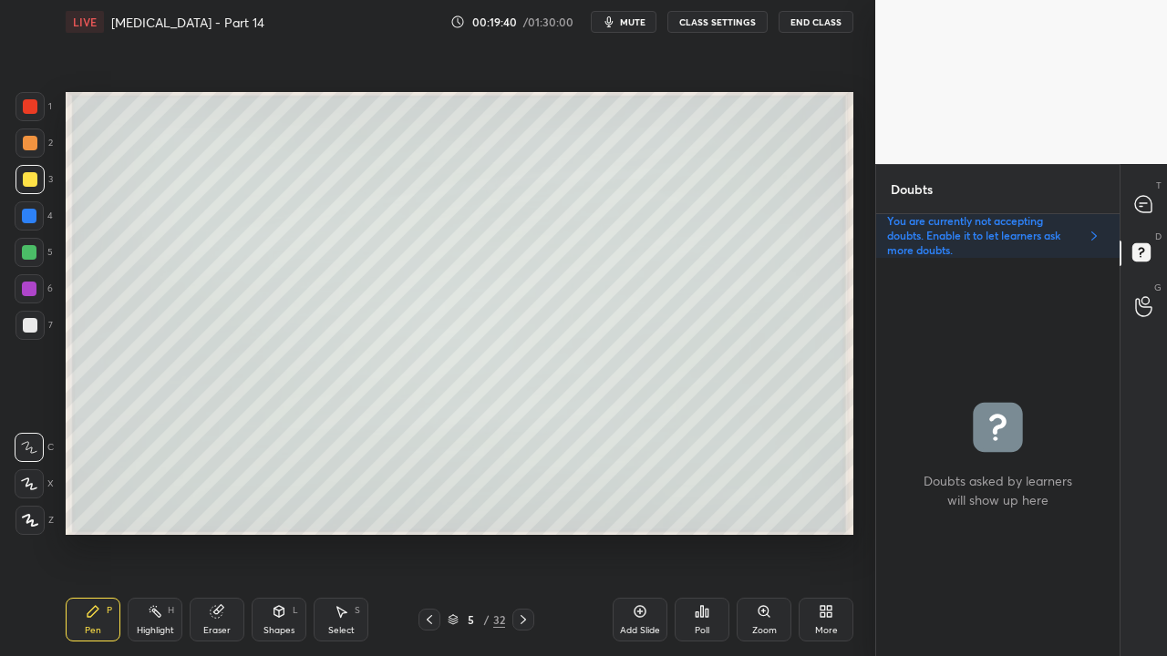
click at [34, 323] on div at bounding box center [30, 325] width 15 height 15
click at [1147, 201] on icon at bounding box center [1143, 204] width 16 height 16
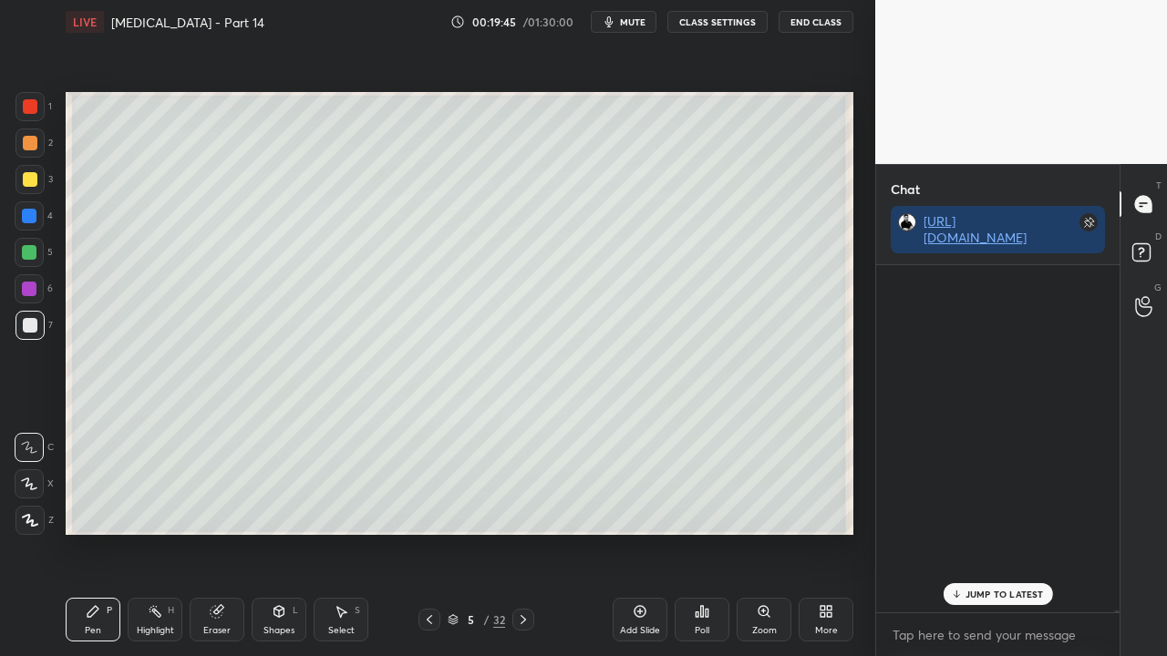
scroll to position [342, 238]
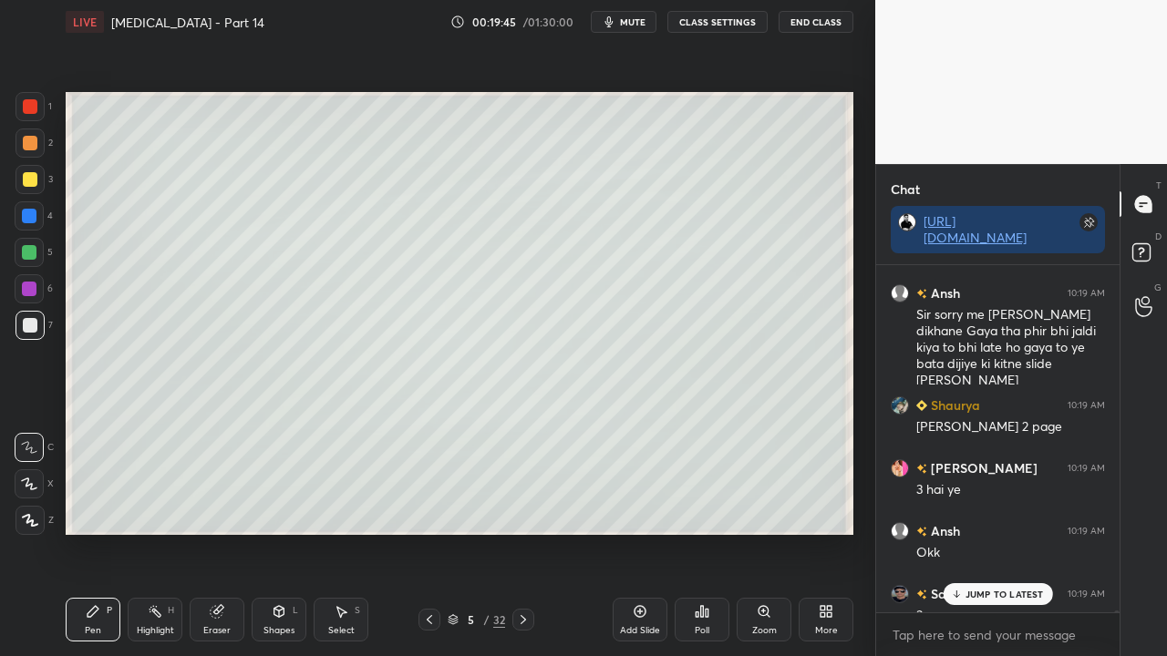
click at [979, 532] on p "JUMP TO LATEST" at bounding box center [1004, 594] width 78 height 11
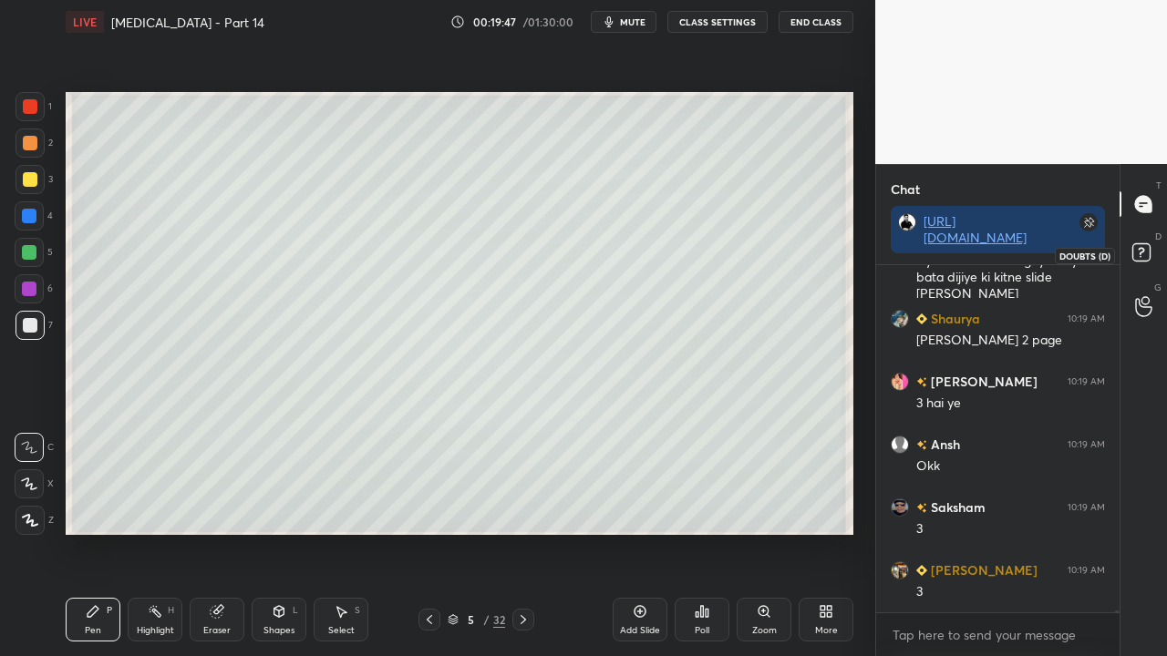
click at [1149, 253] on rect at bounding box center [1140, 252] width 17 height 17
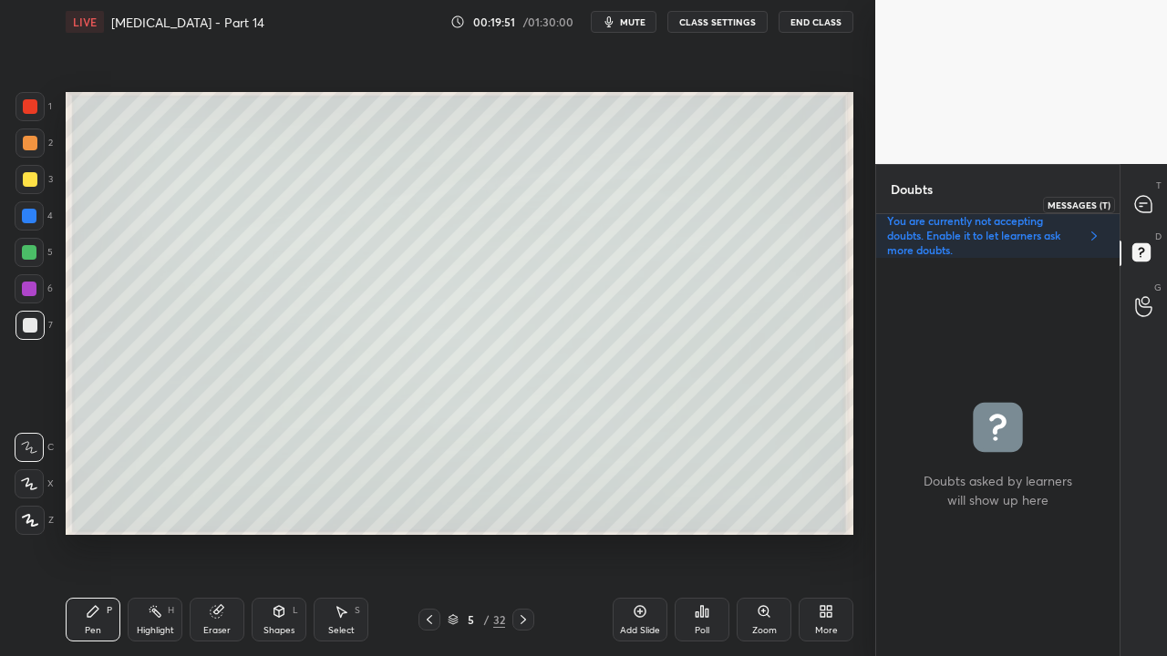
click at [1146, 206] on icon at bounding box center [1143, 204] width 16 height 16
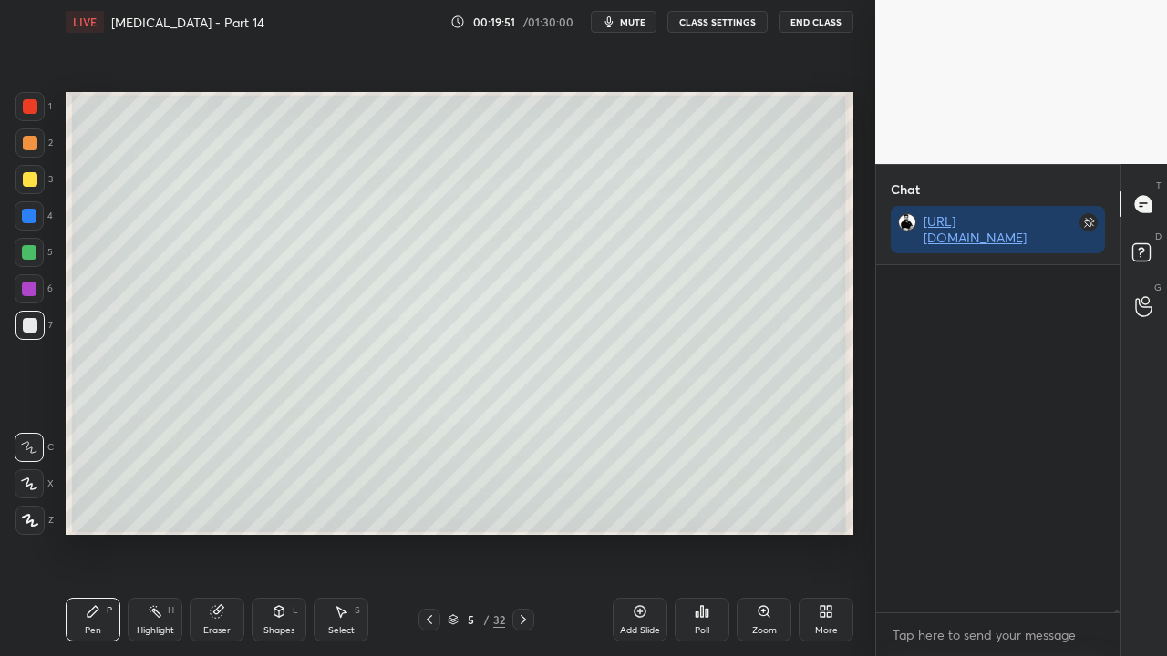
scroll to position [342, 238]
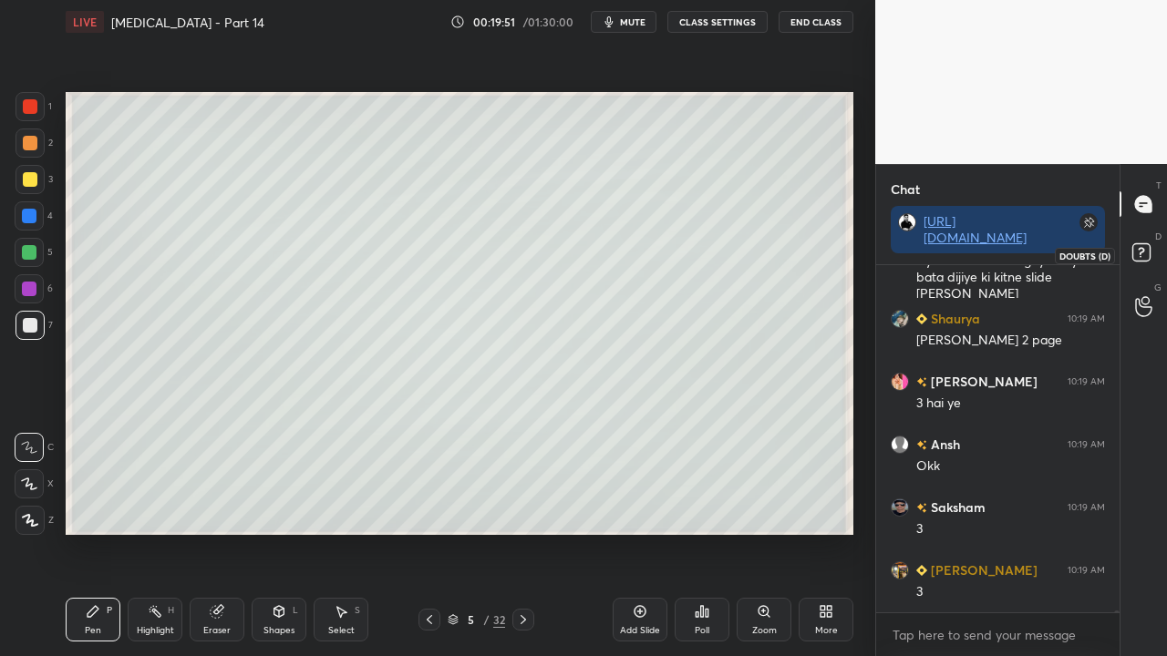
click at [1135, 252] on rect at bounding box center [1140, 252] width 17 height 17
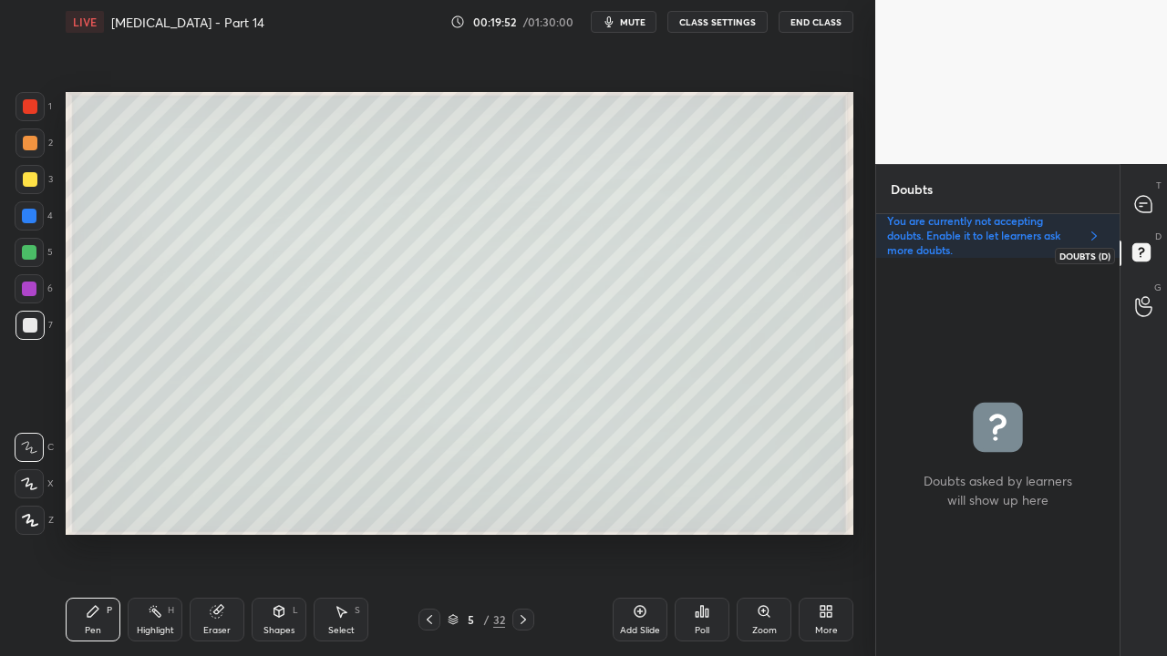
scroll to position [393, 238]
click at [1149, 197] on icon at bounding box center [1143, 204] width 19 height 19
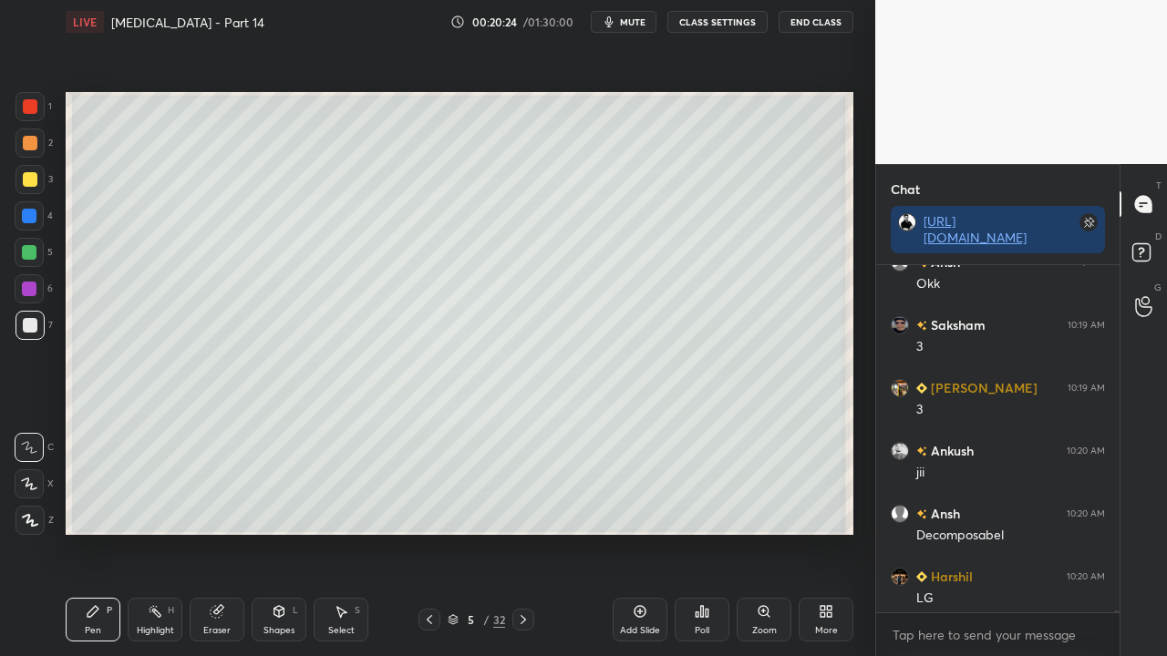
scroll to position [81170, 0]
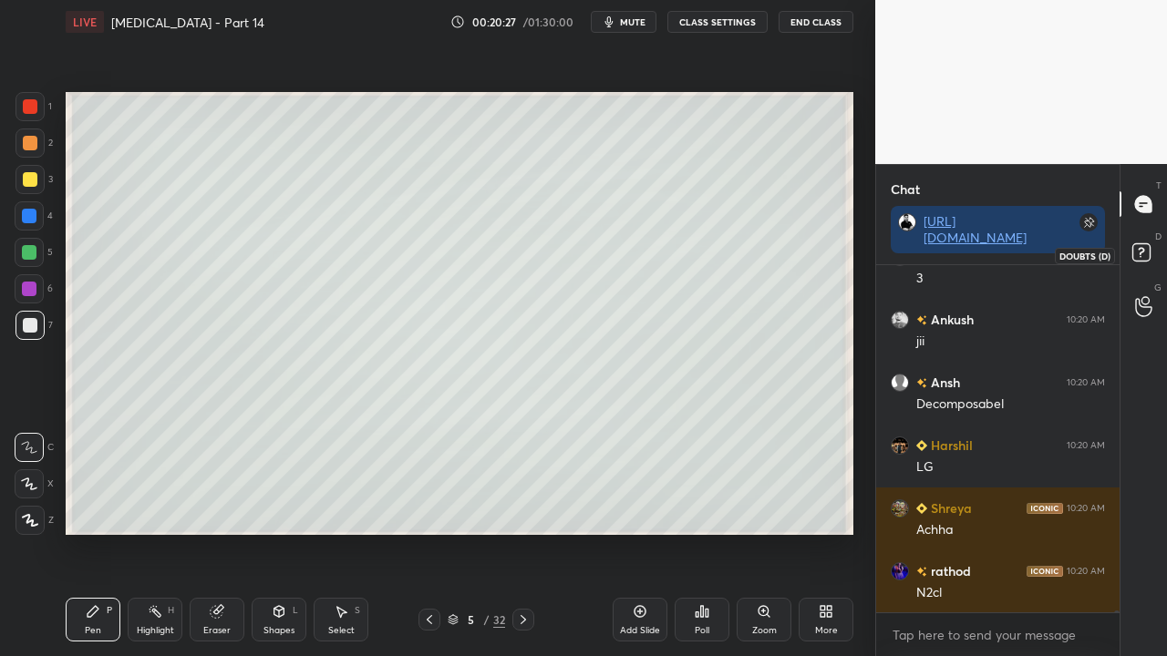
click at [1147, 248] on rect at bounding box center [1140, 252] width 17 height 17
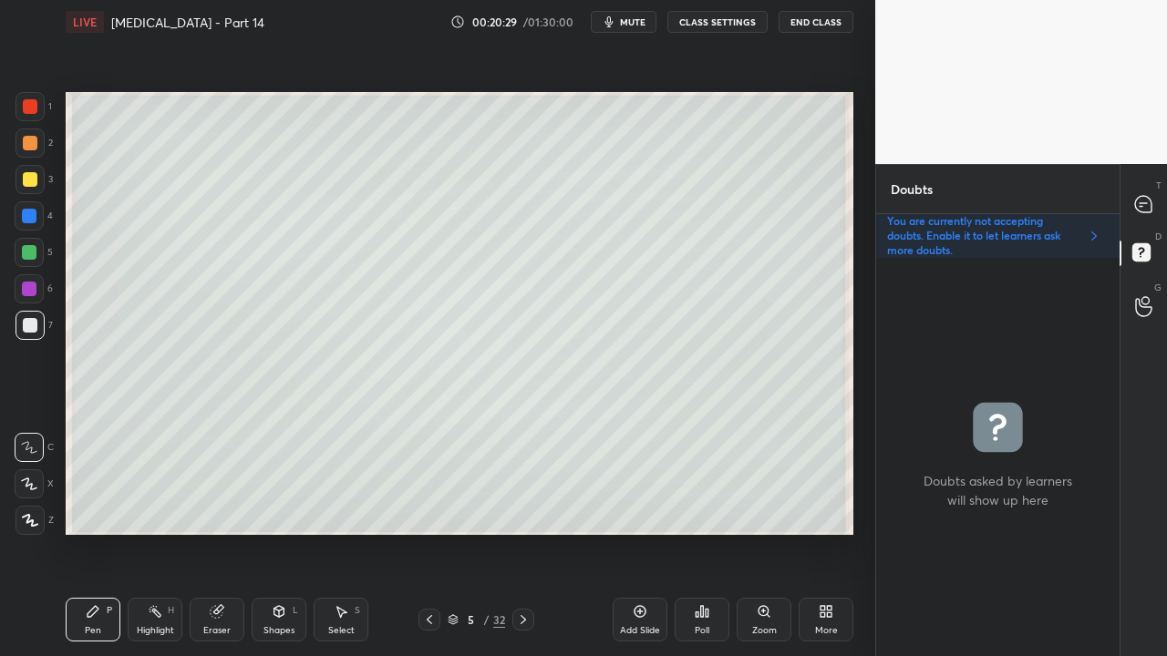
click at [33, 325] on div at bounding box center [30, 325] width 15 height 15
click at [28, 180] on div at bounding box center [30, 179] width 15 height 15
click at [1150, 191] on div at bounding box center [1144, 204] width 36 height 33
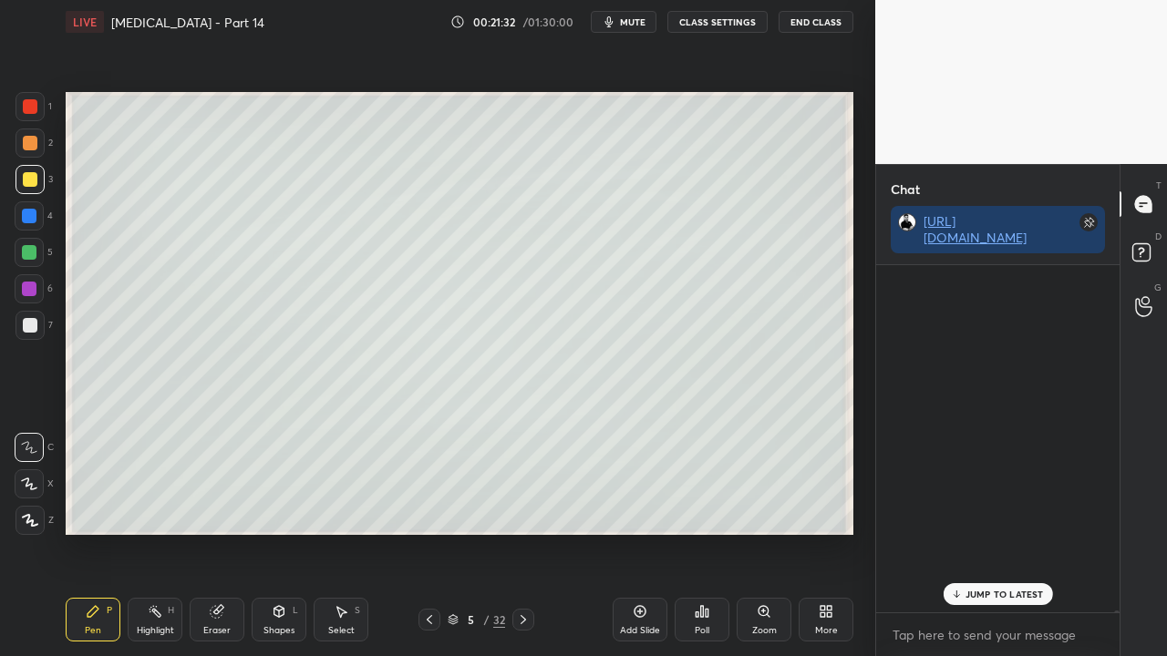
scroll to position [342, 238]
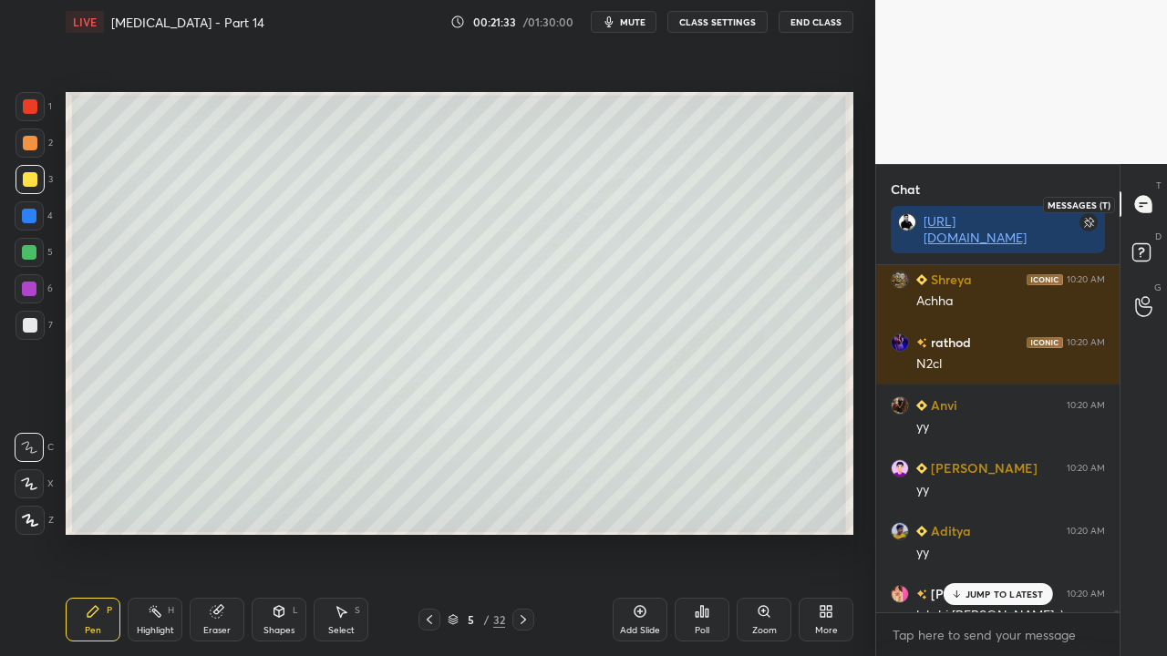
click at [1144, 257] on rect at bounding box center [1140, 252] width 17 height 17
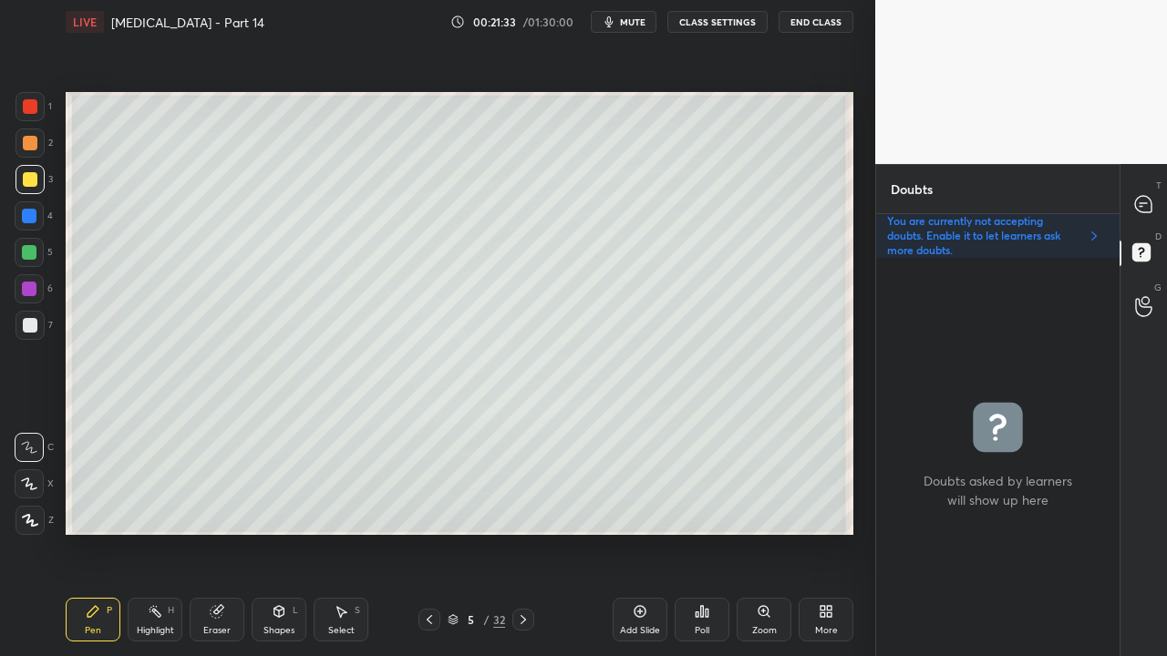
scroll to position [393, 238]
click at [1152, 201] on icon at bounding box center [1143, 204] width 19 height 19
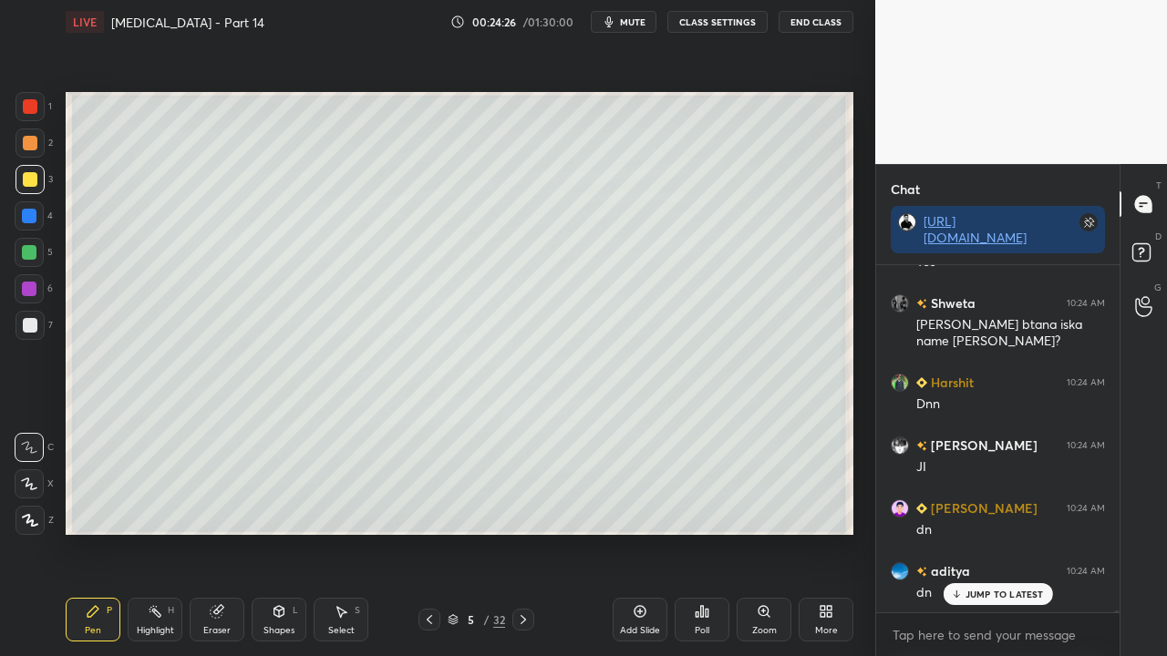
scroll to position [83432, 0]
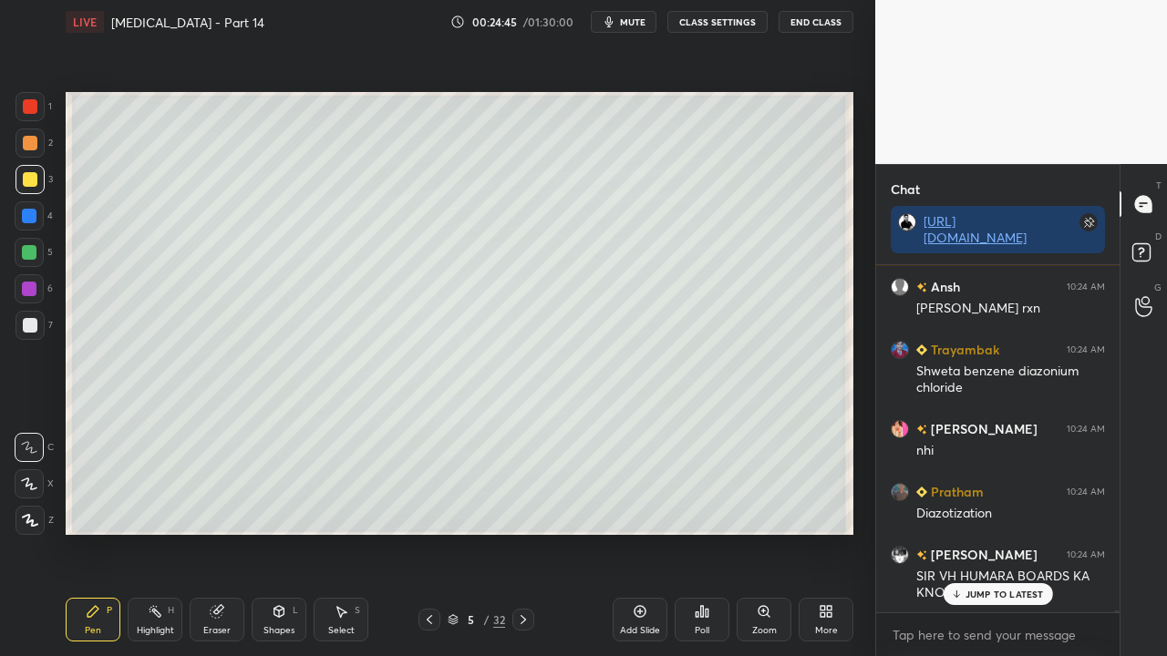
click at [976, 532] on div "JUMP TO LATEST" at bounding box center [997, 594] width 109 height 22
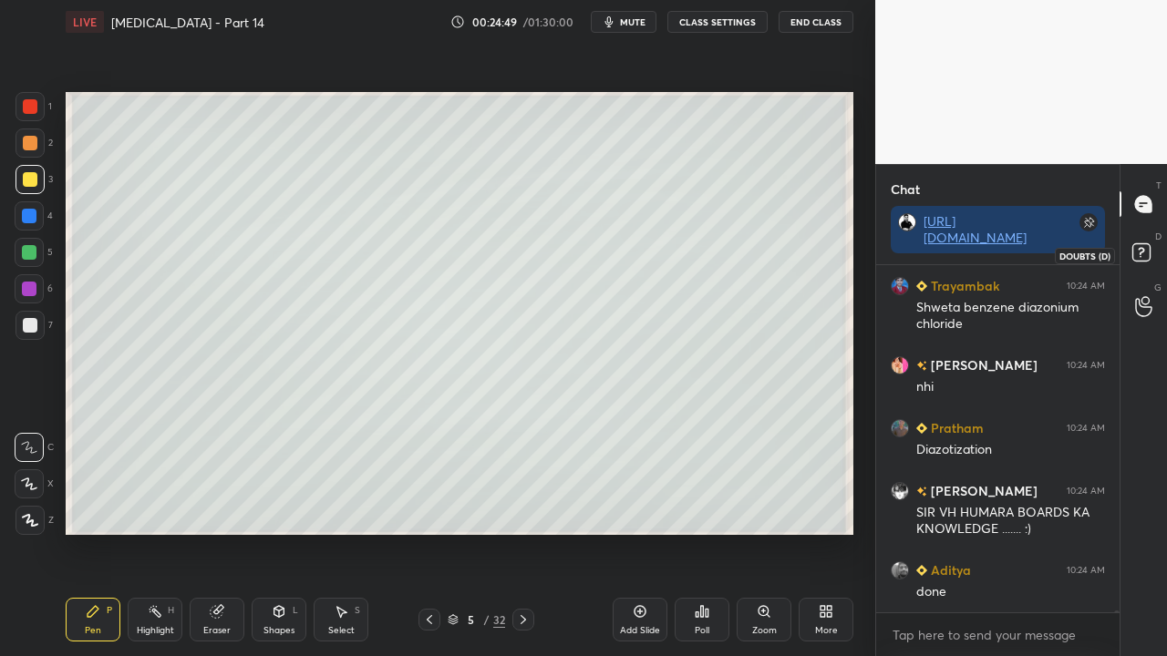
click at [1149, 251] on rect at bounding box center [1140, 252] width 17 height 17
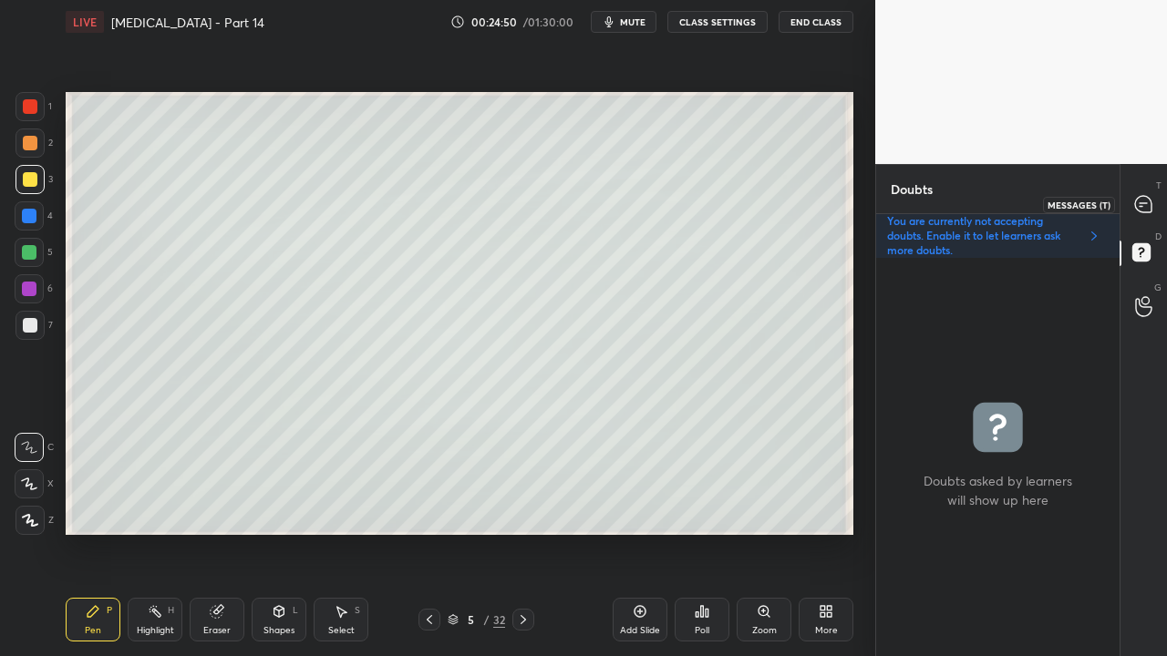
click at [1157, 199] on div at bounding box center [1144, 204] width 36 height 33
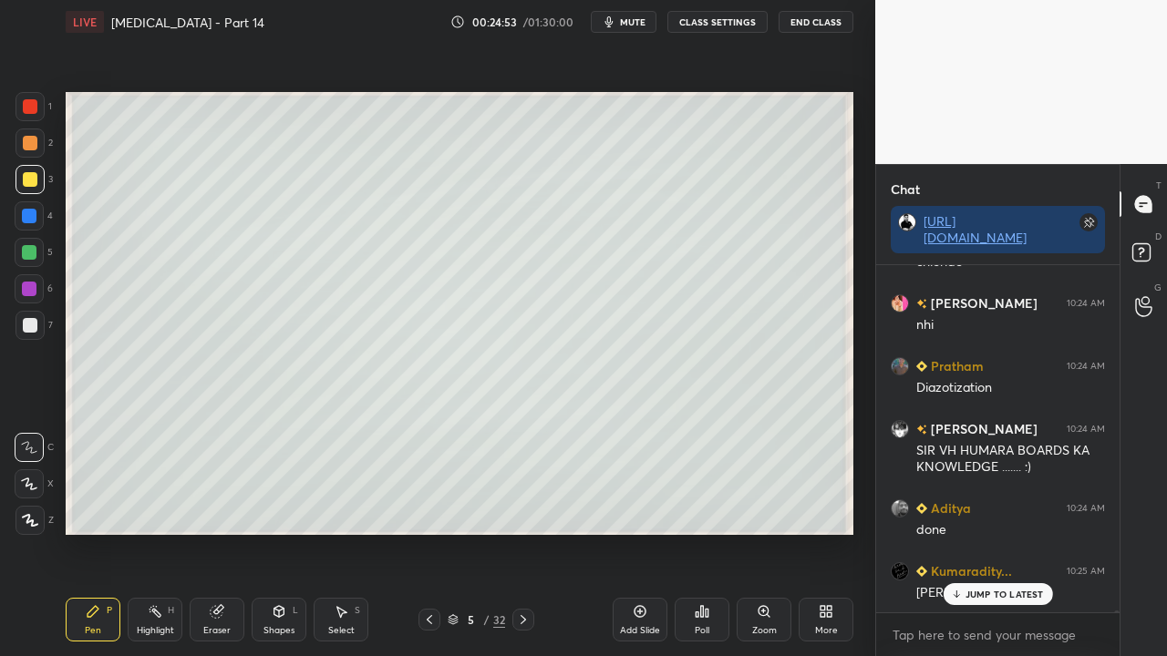
click at [959, 532] on div "[PERSON_NAME] 10:24 AM dn Aamana 10:24 AM Dnn Anjali 10:24 AM dn [PERSON_NAME] …" at bounding box center [997, 438] width 243 height 347
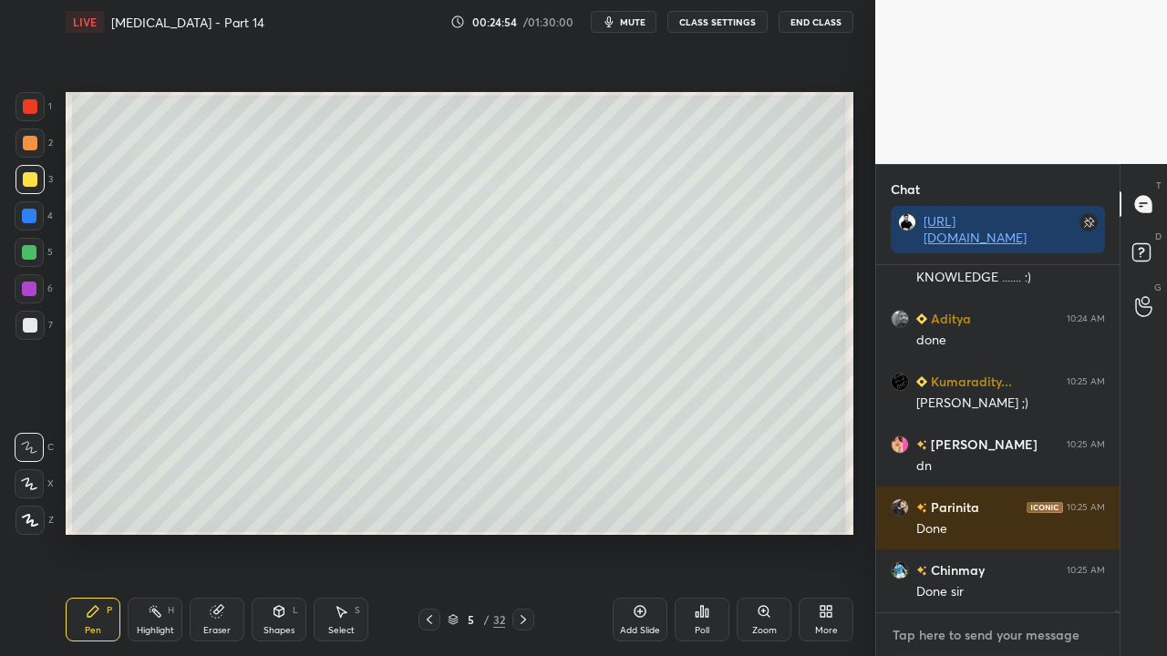
click at [955, 532] on textarea at bounding box center [998, 635] width 214 height 29
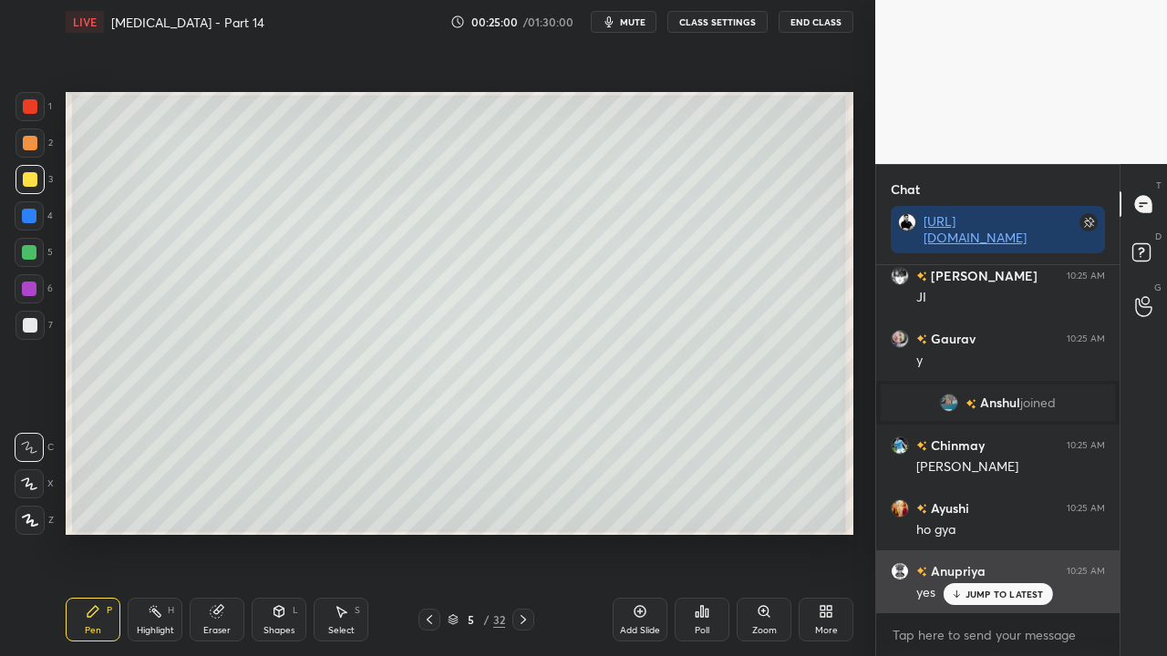
click at [999, 532] on p "JUMP TO LATEST" at bounding box center [1004, 594] width 78 height 11
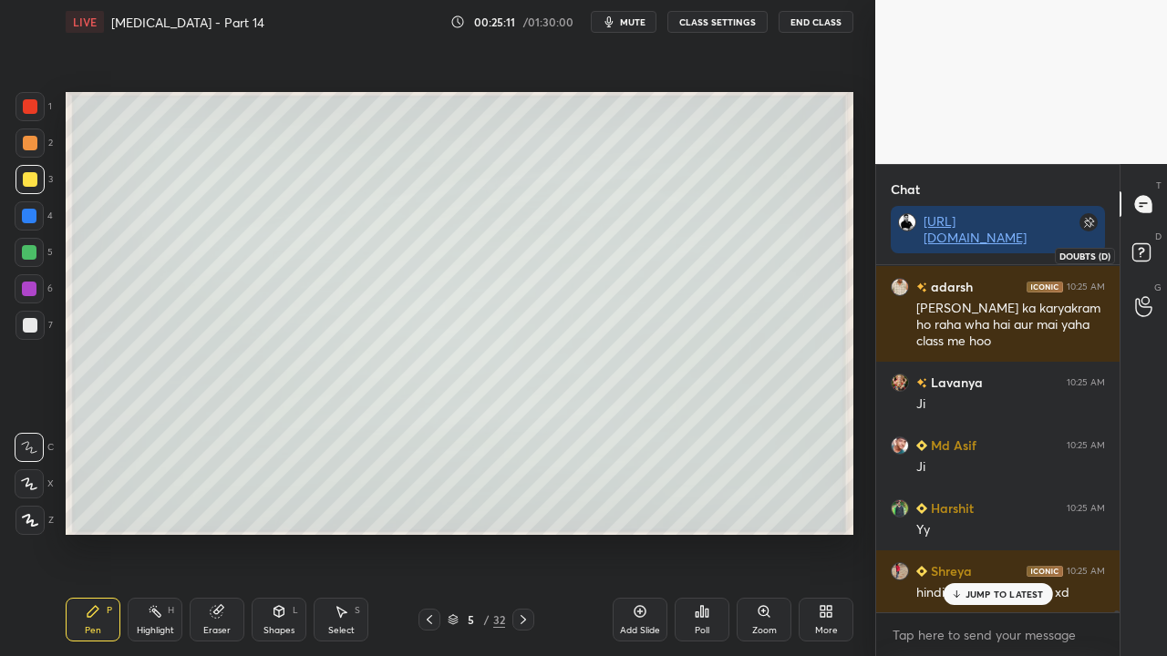
click at [1152, 250] on icon at bounding box center [1144, 255] width 33 height 33
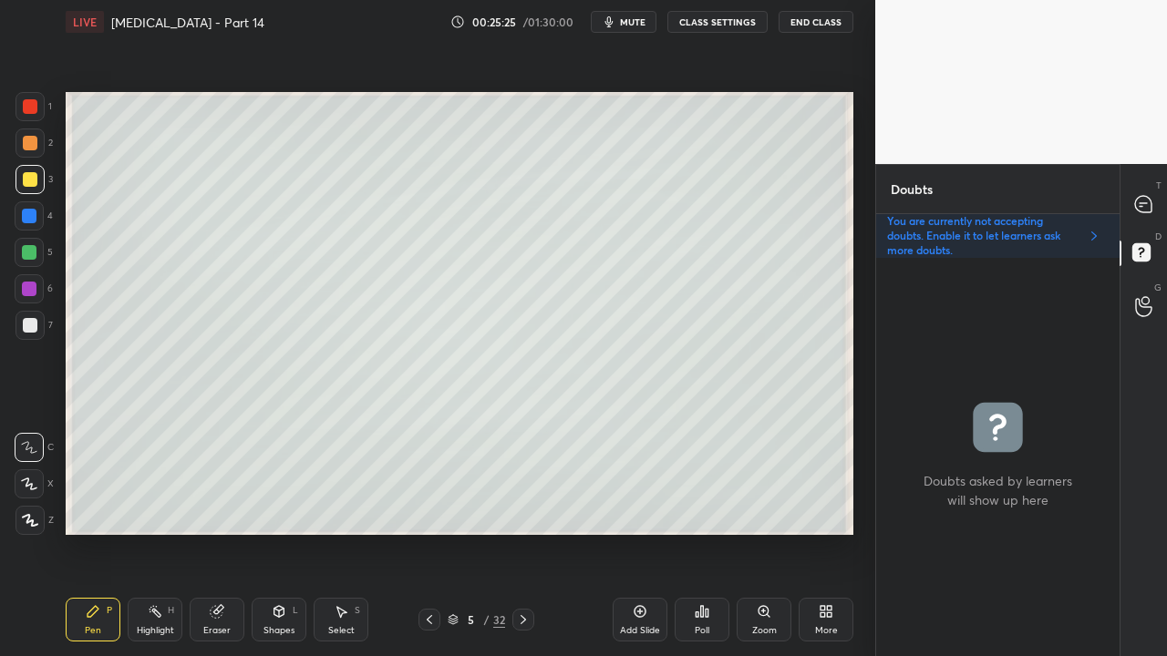
drag, startPoint x: 520, startPoint y: 615, endPoint x: 501, endPoint y: 572, distance: 47.4
click at [520, 532] on icon at bounding box center [523, 620] width 15 height 15
click at [35, 178] on div at bounding box center [30, 179] width 15 height 15
click at [31, 323] on div at bounding box center [30, 325] width 15 height 15
click at [1147, 197] on div at bounding box center [1144, 204] width 36 height 33
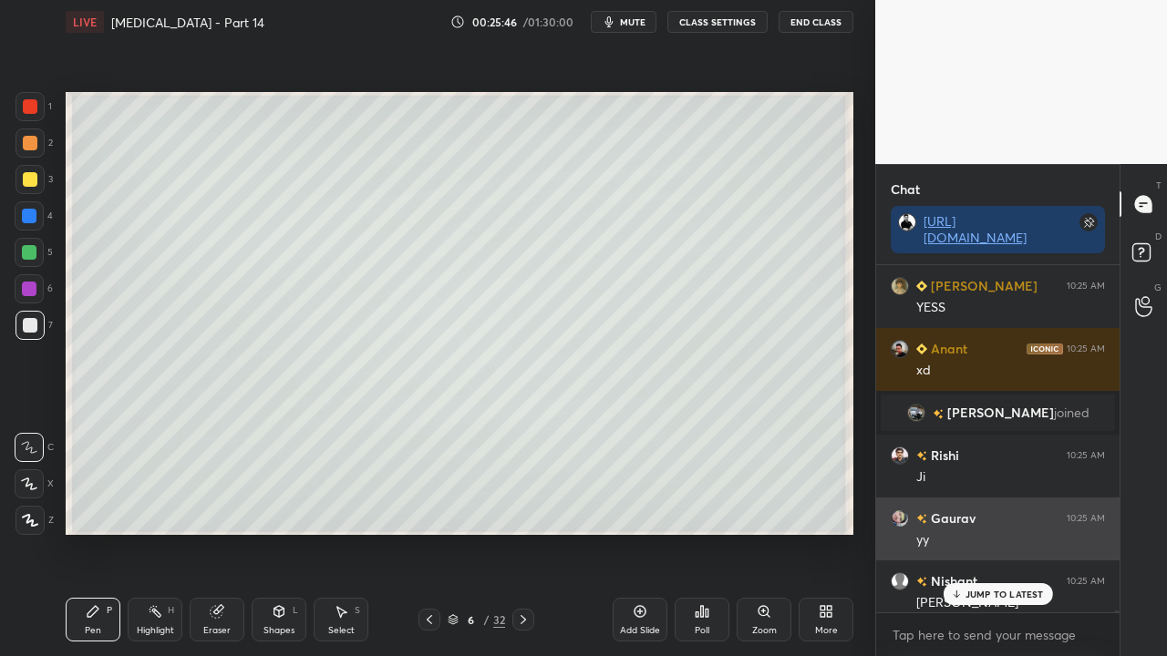
scroll to position [342, 238]
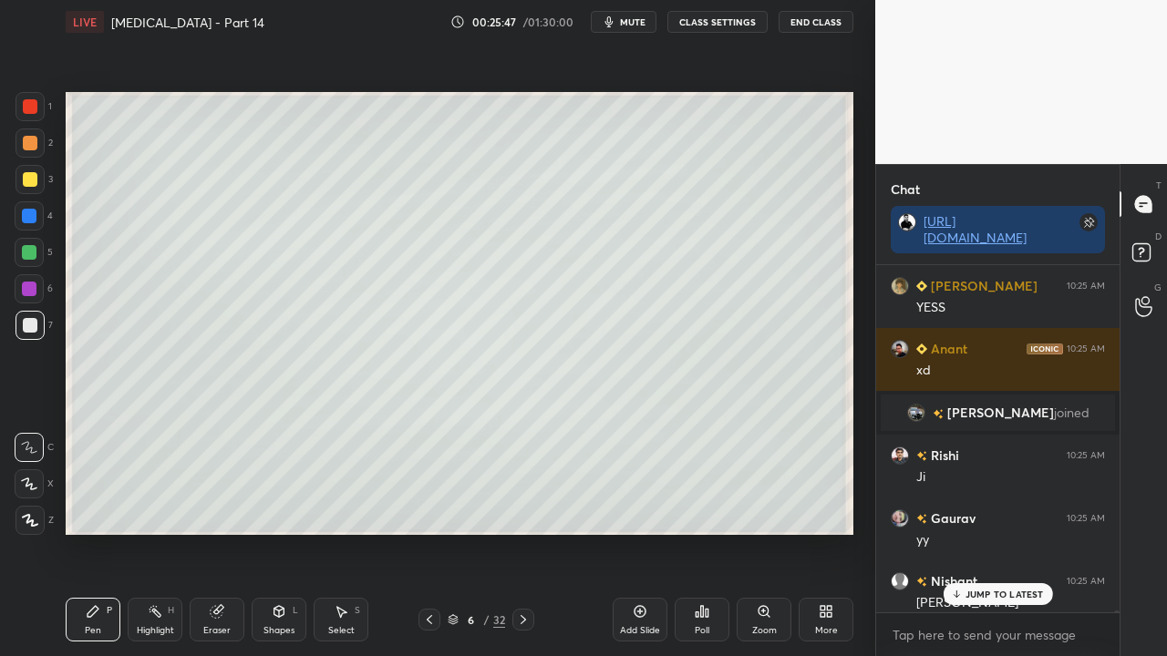
drag, startPoint x: 976, startPoint y: 593, endPoint x: 960, endPoint y: 596, distance: 16.8
click at [976, 532] on p "JUMP TO LATEST" at bounding box center [1004, 594] width 78 height 11
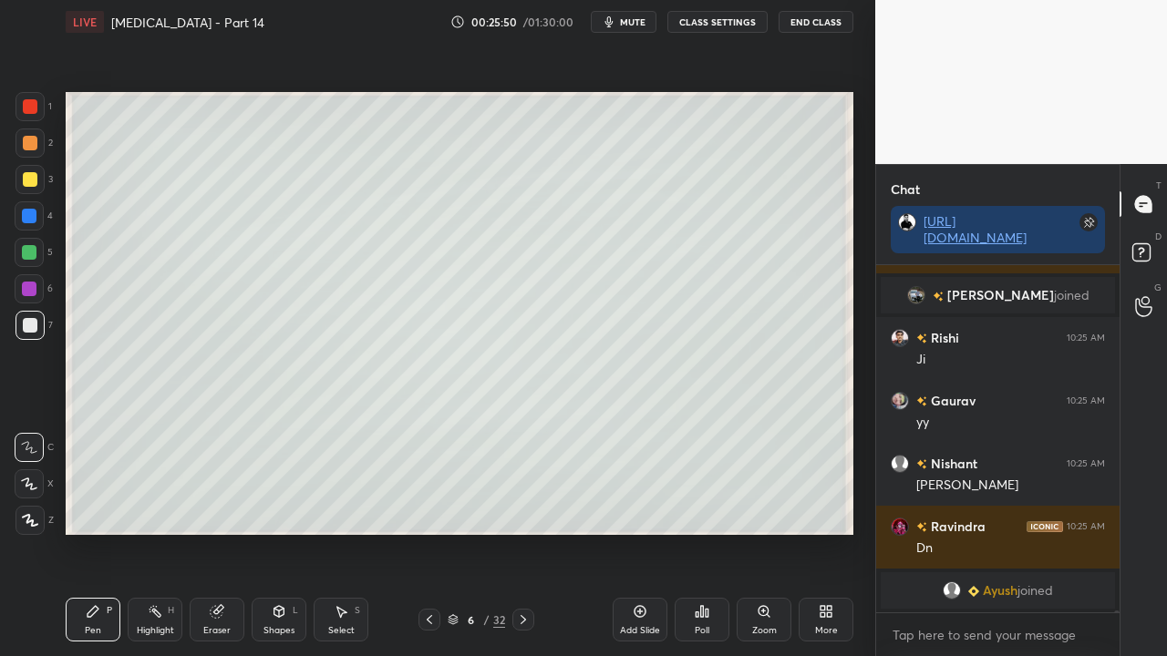
click at [36, 182] on div at bounding box center [30, 179] width 15 height 15
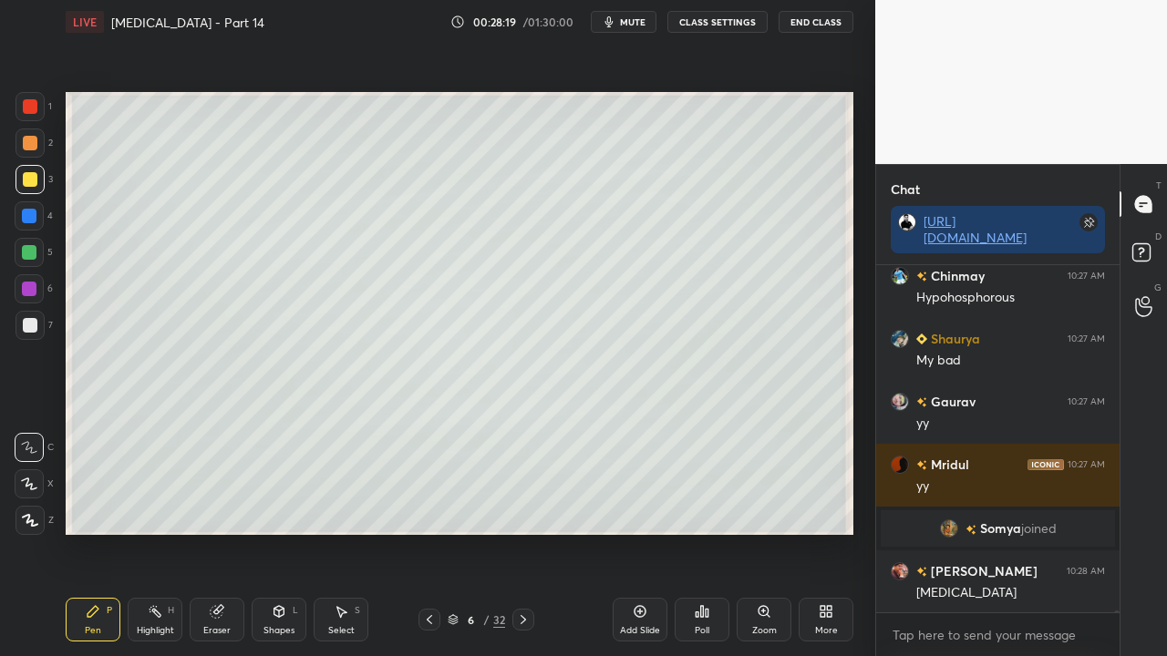
scroll to position [84907, 0]
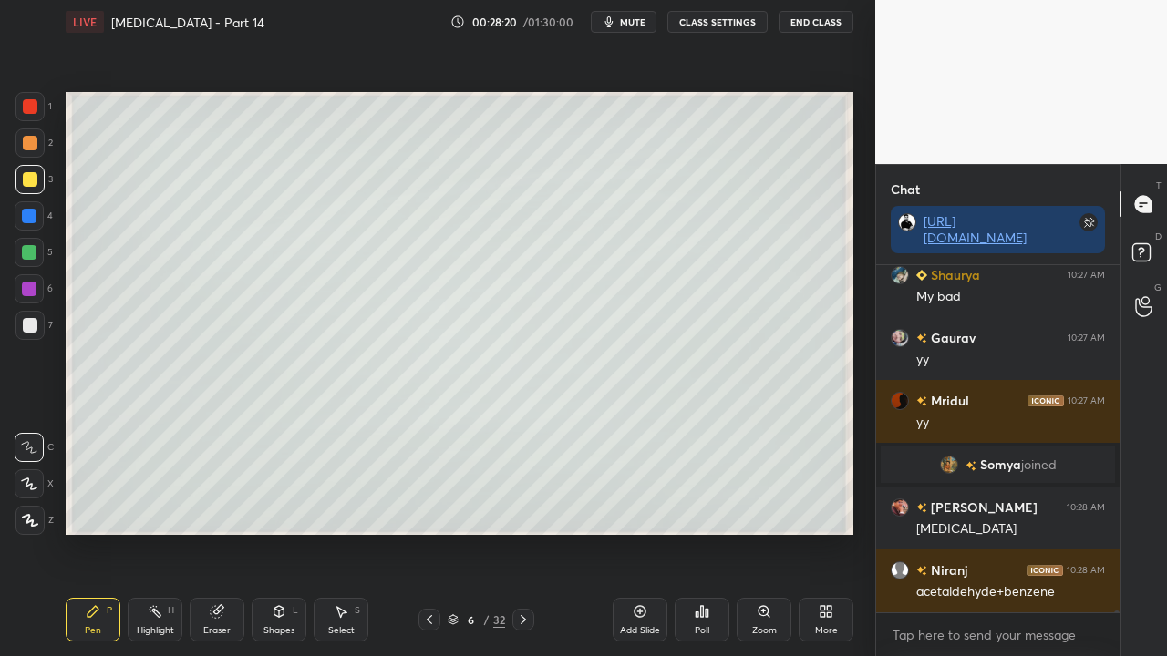
click at [820, 532] on div "More" at bounding box center [826, 630] width 23 height 9
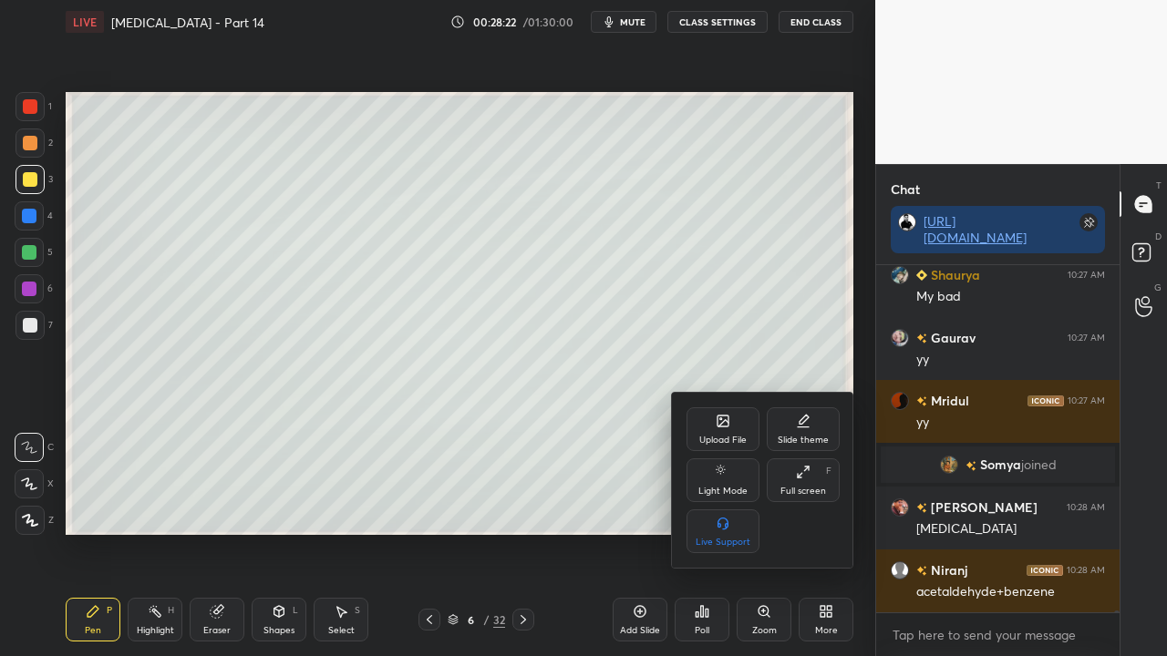
click at [830, 532] on div at bounding box center [583, 328] width 1167 height 656
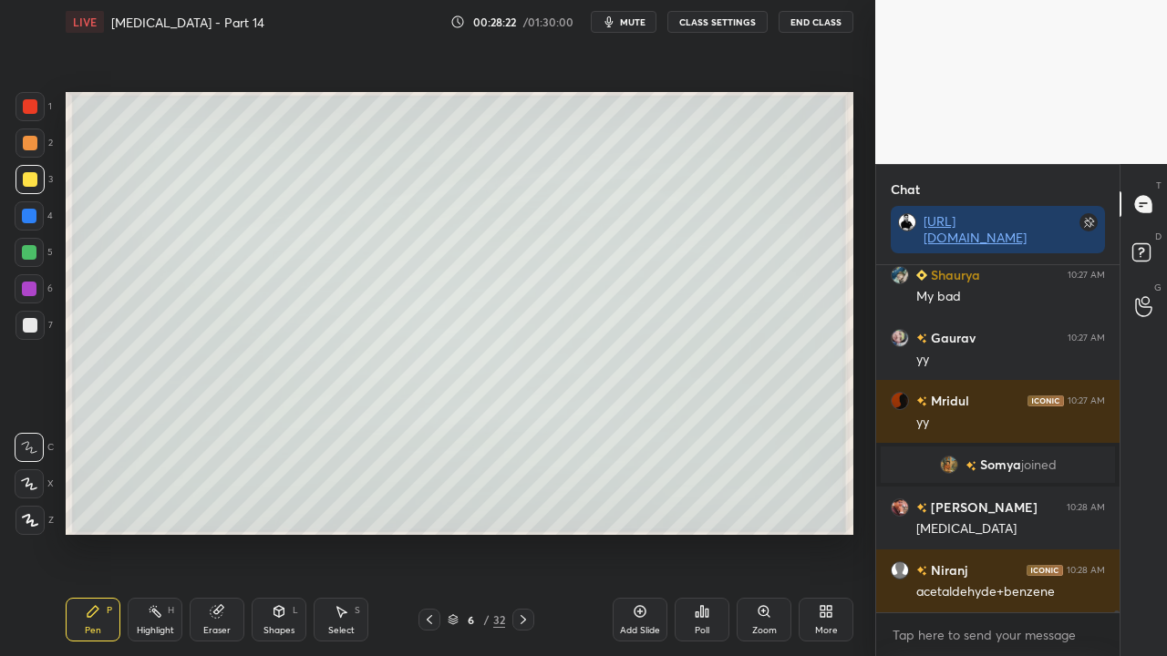
click at [760, 532] on div "Zoom" at bounding box center [764, 630] width 25 height 9
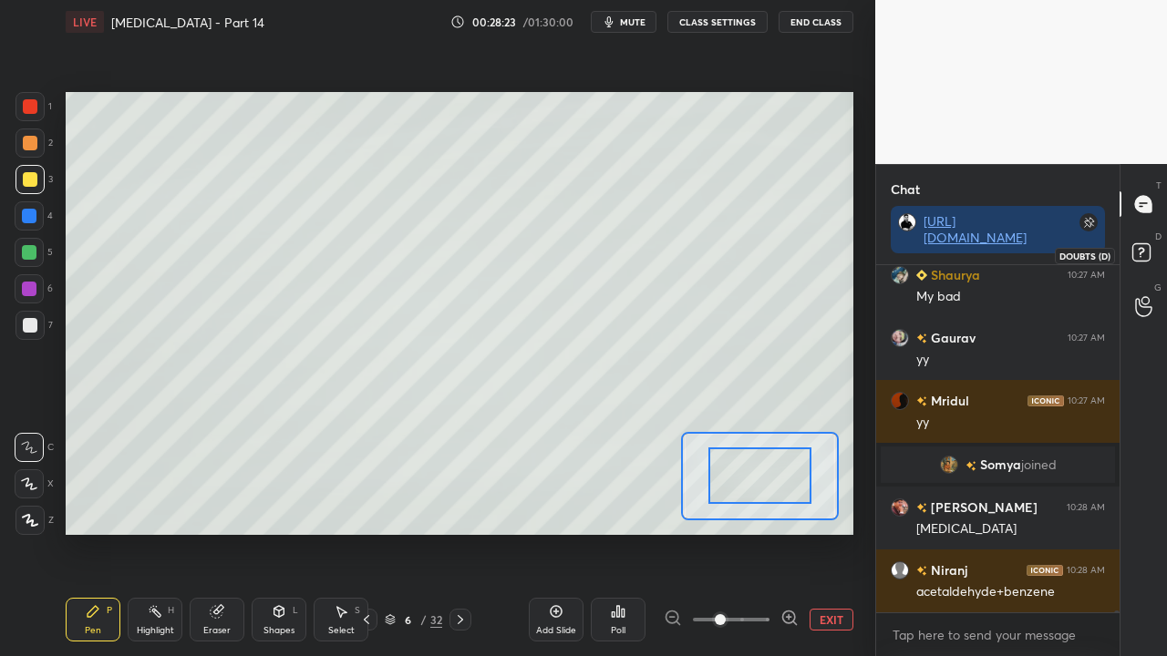
click at [1140, 248] on icon at bounding box center [1144, 255] width 33 height 33
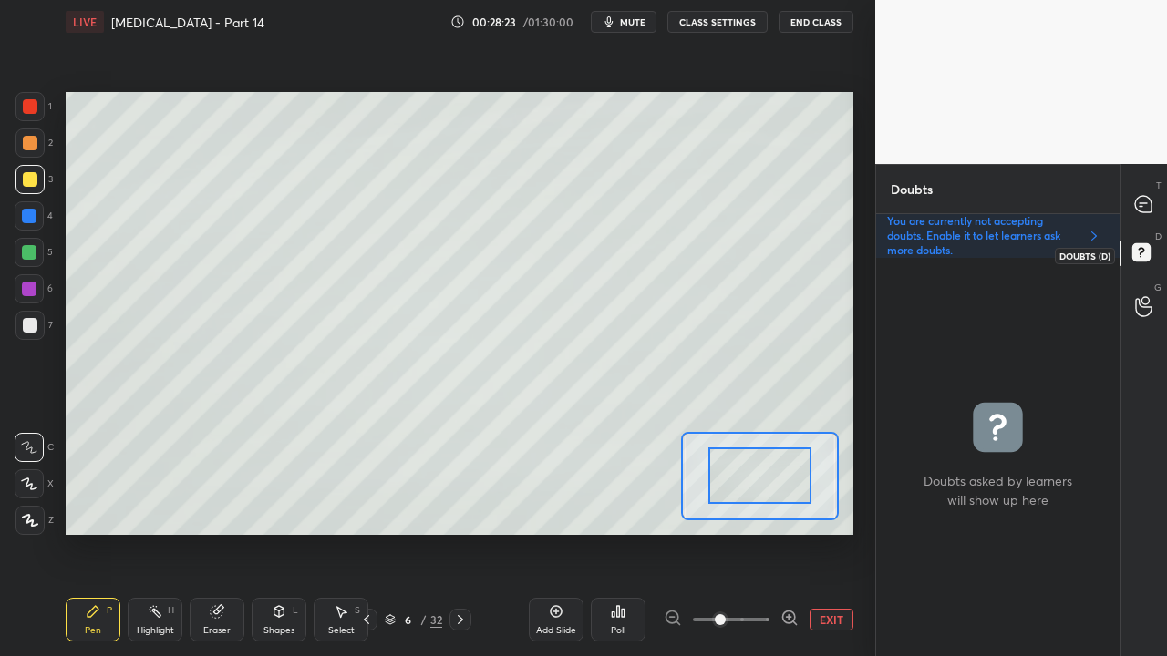
scroll to position [393, 238]
drag, startPoint x: 760, startPoint y: 481, endPoint x: 722, endPoint y: 505, distance: 45.0
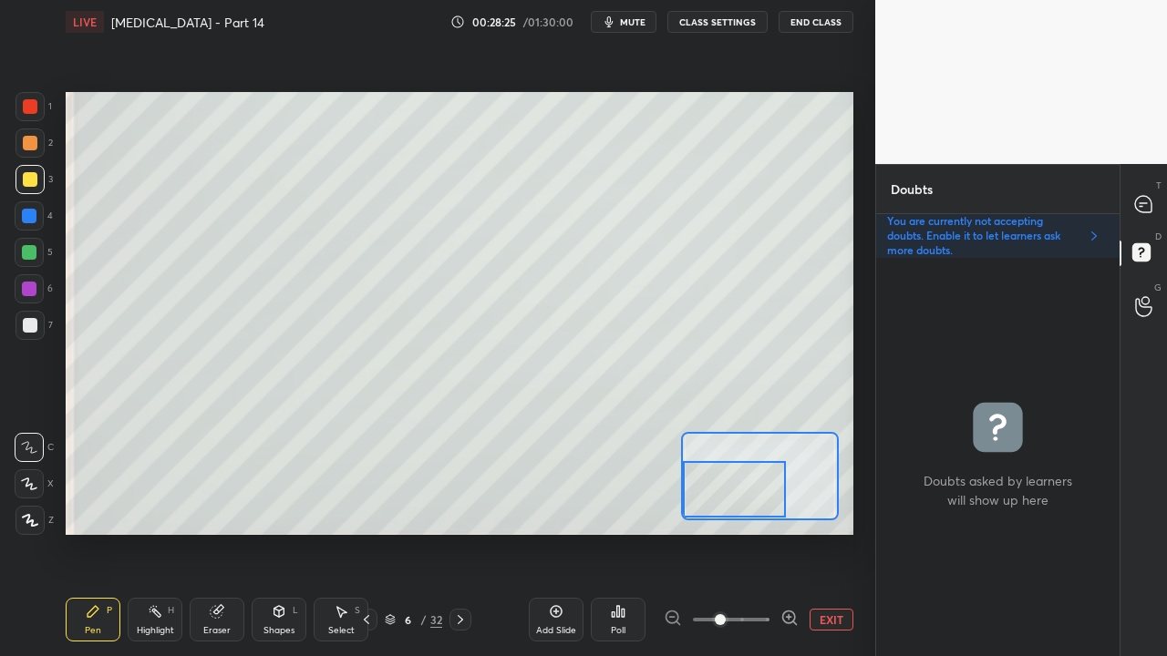
drag, startPoint x: 734, startPoint y: 499, endPoint x: 726, endPoint y: 503, distance: 9.4
click at [726, 503] on div at bounding box center [734, 489] width 103 height 57
click at [788, 532] on icon at bounding box center [789, 618] width 18 height 18
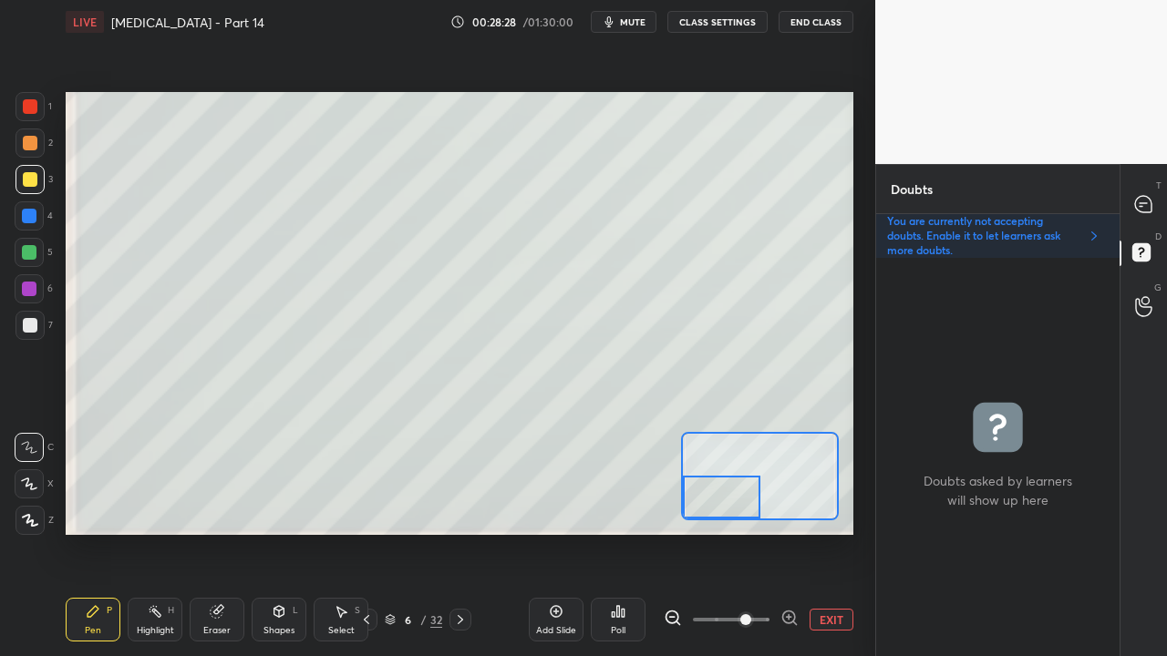
click at [734, 521] on div "Setting up your live class Poll for secs No correct answer Start poll" at bounding box center [460, 313] width 788 height 443
click at [22, 321] on div at bounding box center [29, 325] width 29 height 29
click at [221, 532] on icon at bounding box center [217, 612] width 12 height 12
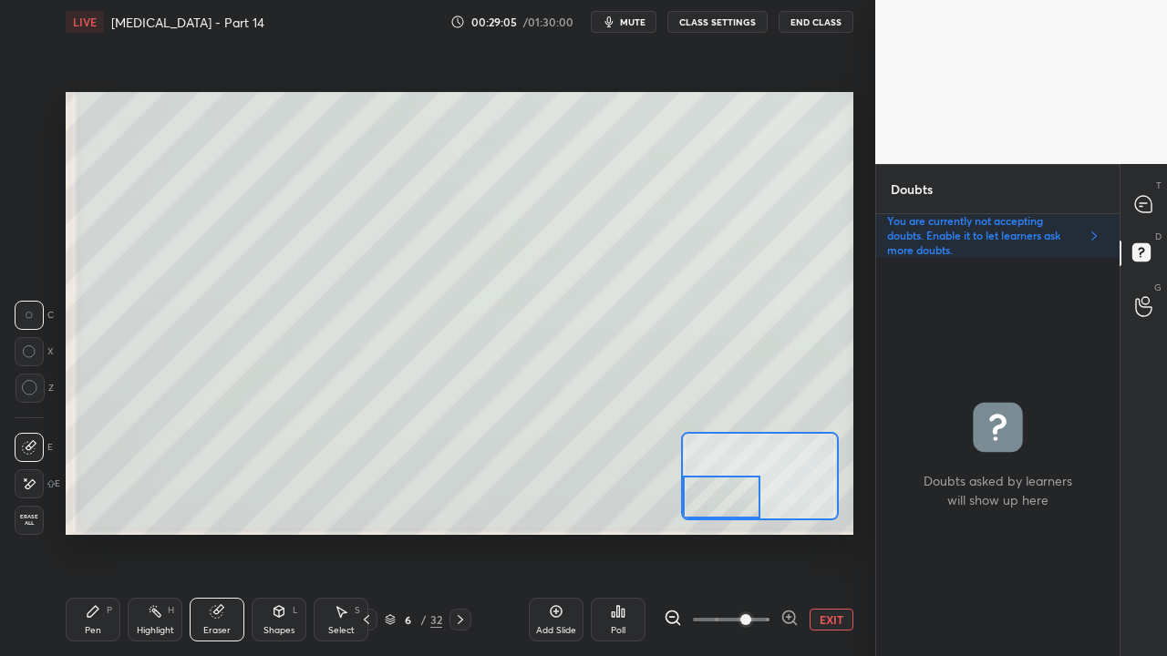
click at [95, 532] on div "Pen P" at bounding box center [93, 620] width 55 height 44
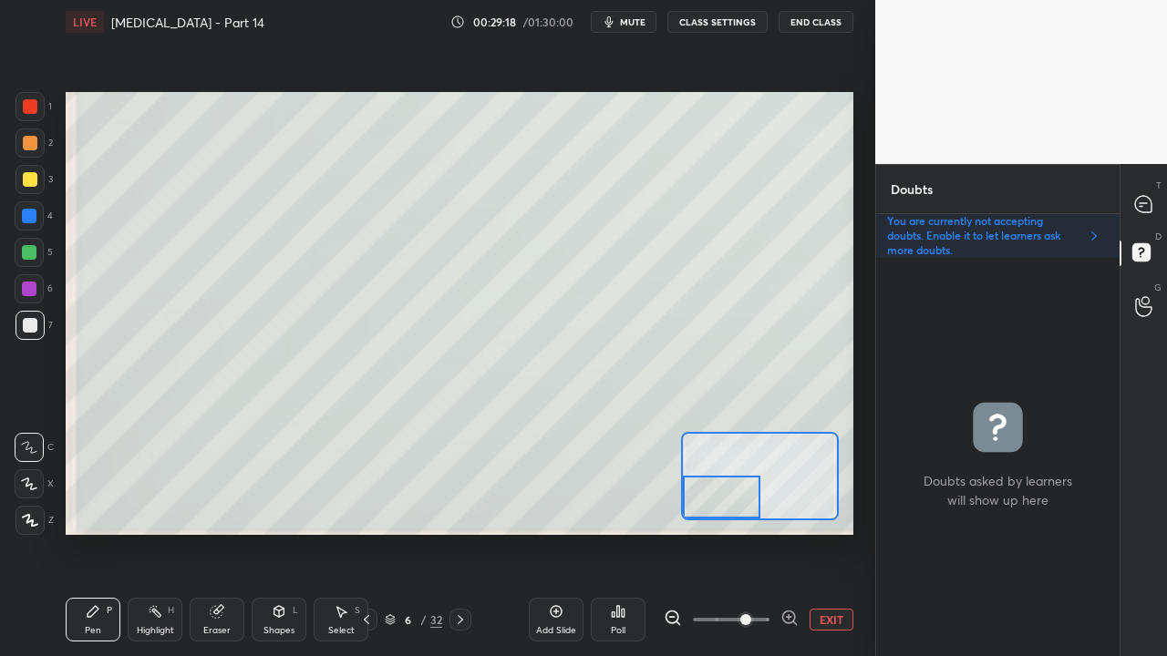
click at [1149, 199] on icon at bounding box center [1143, 204] width 16 height 16
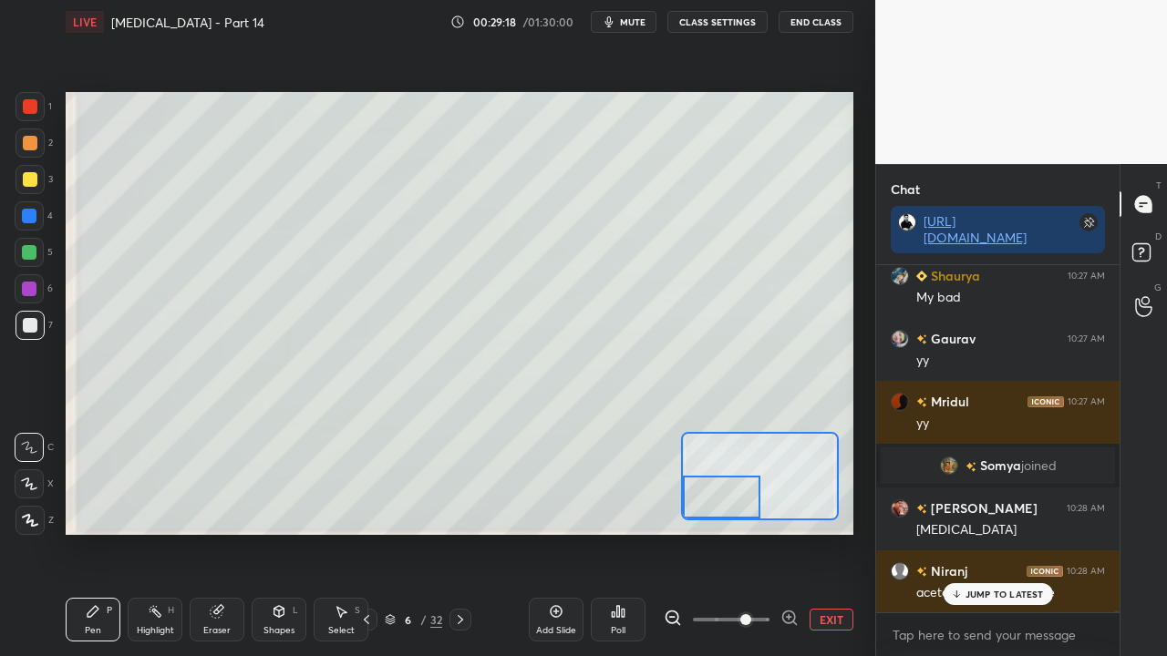
scroll to position [342, 238]
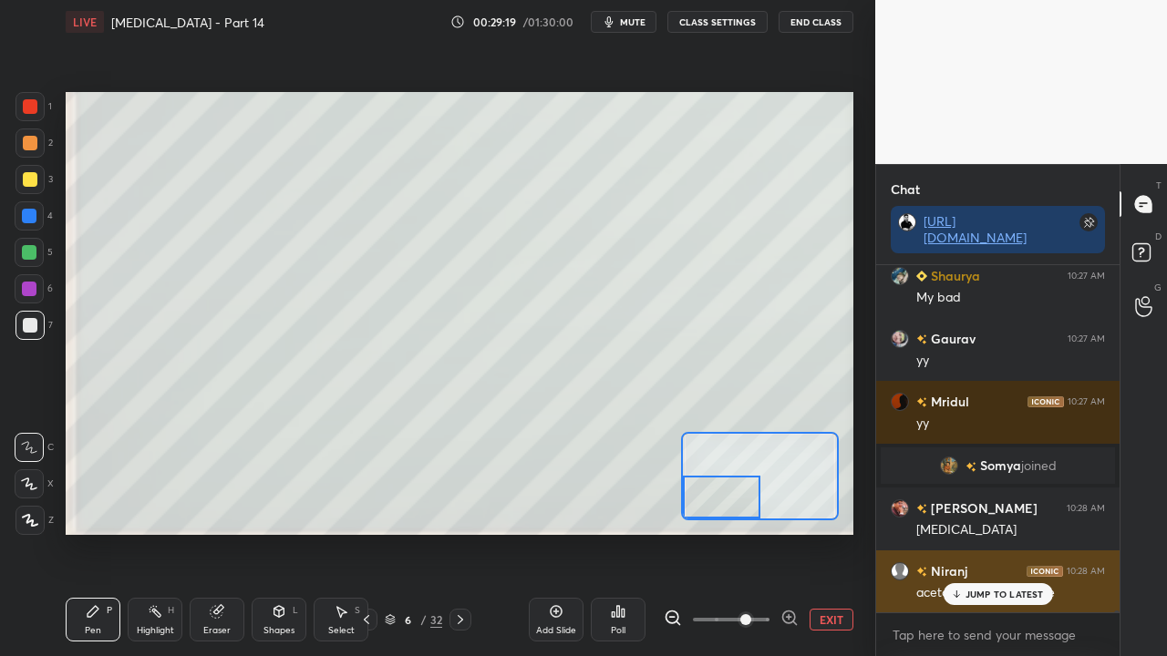
click at [979, 532] on p "JUMP TO LATEST" at bounding box center [1004, 594] width 78 height 11
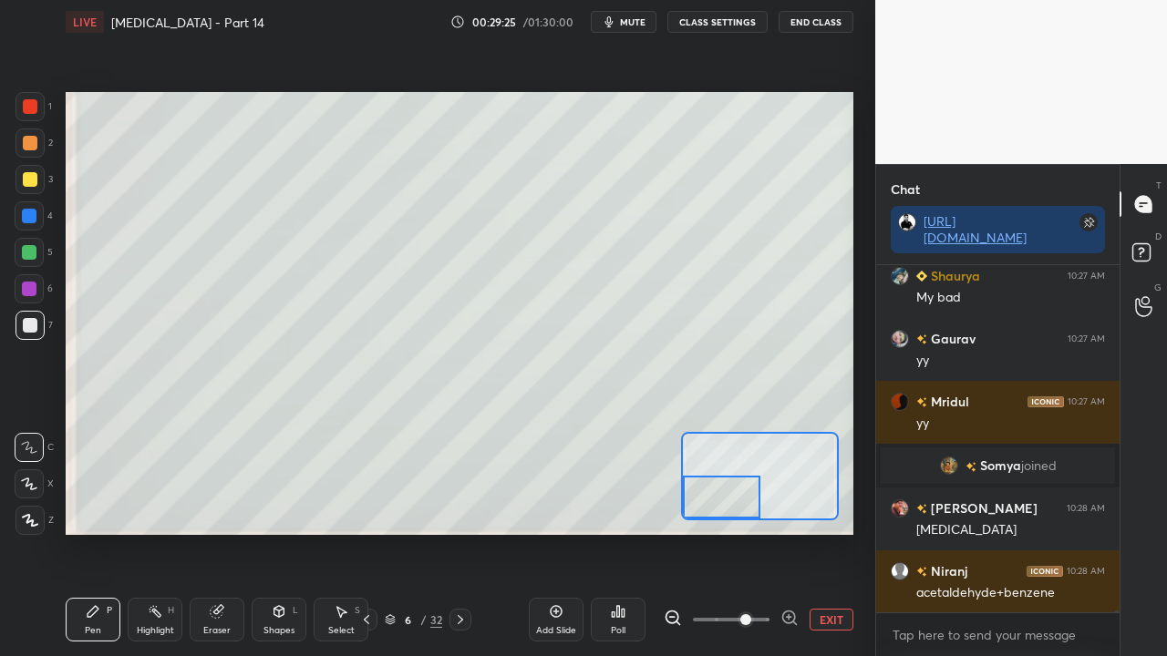
click at [224, 532] on div "Eraser" at bounding box center [217, 620] width 55 height 44
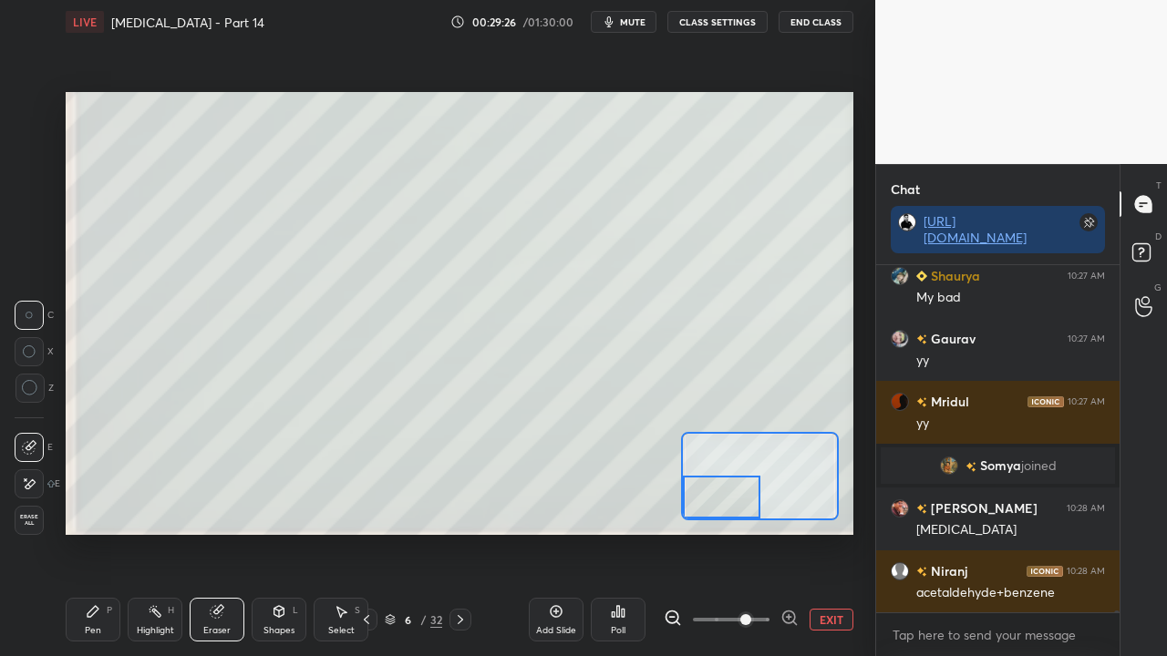
drag, startPoint x: 106, startPoint y: 616, endPoint x: 148, endPoint y: 567, distance: 64.7
click at [106, 532] on div "Pen P" at bounding box center [93, 620] width 55 height 44
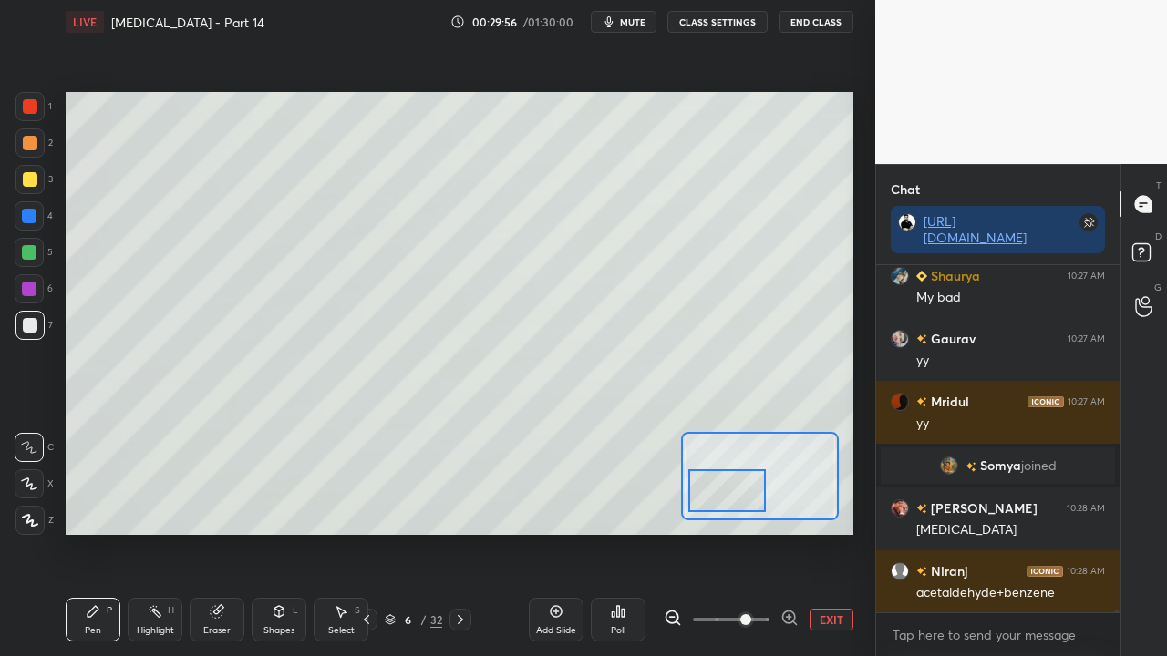
click at [728, 489] on div at bounding box center [726, 490] width 77 height 43
click at [841, 532] on button "EXIT" at bounding box center [832, 620] width 44 height 22
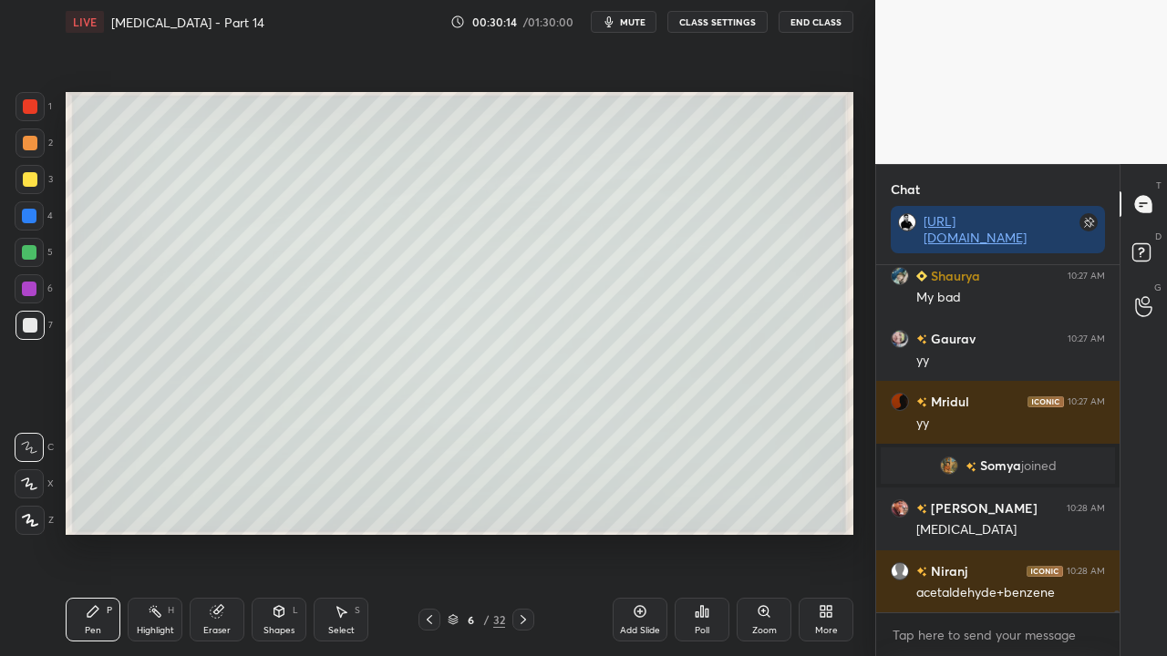
click at [31, 109] on div at bounding box center [30, 106] width 15 height 15
click at [33, 329] on div at bounding box center [30, 325] width 15 height 15
click at [1158, 256] on icon at bounding box center [1144, 255] width 33 height 33
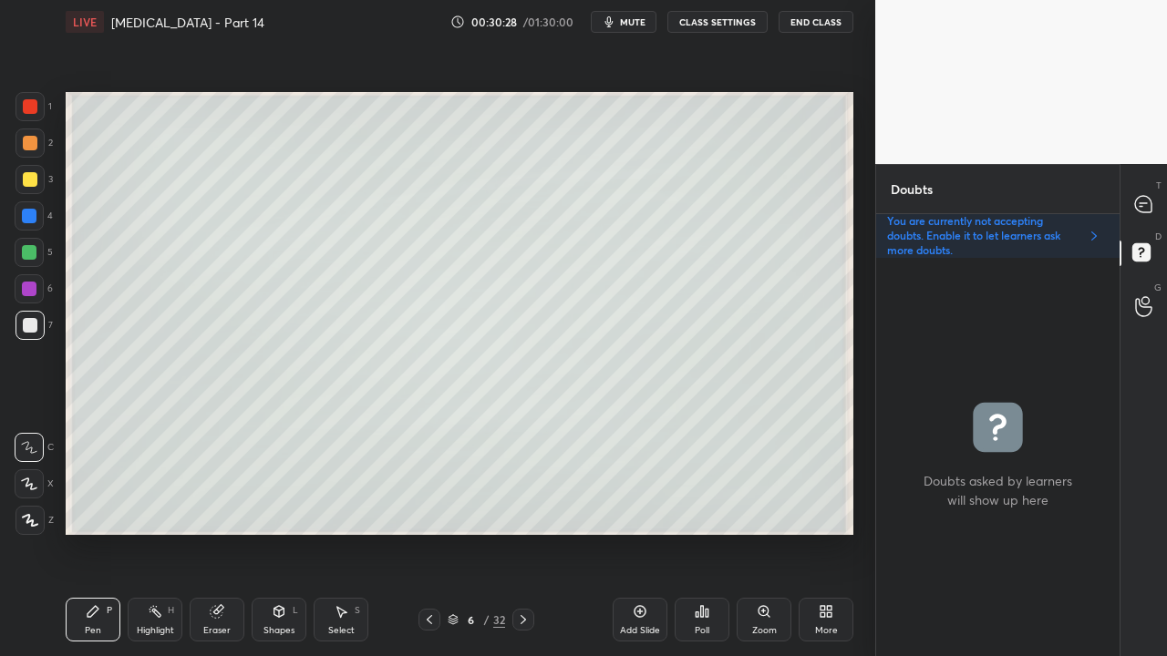
scroll to position [393, 238]
click at [1152, 207] on icon at bounding box center [1143, 204] width 19 height 19
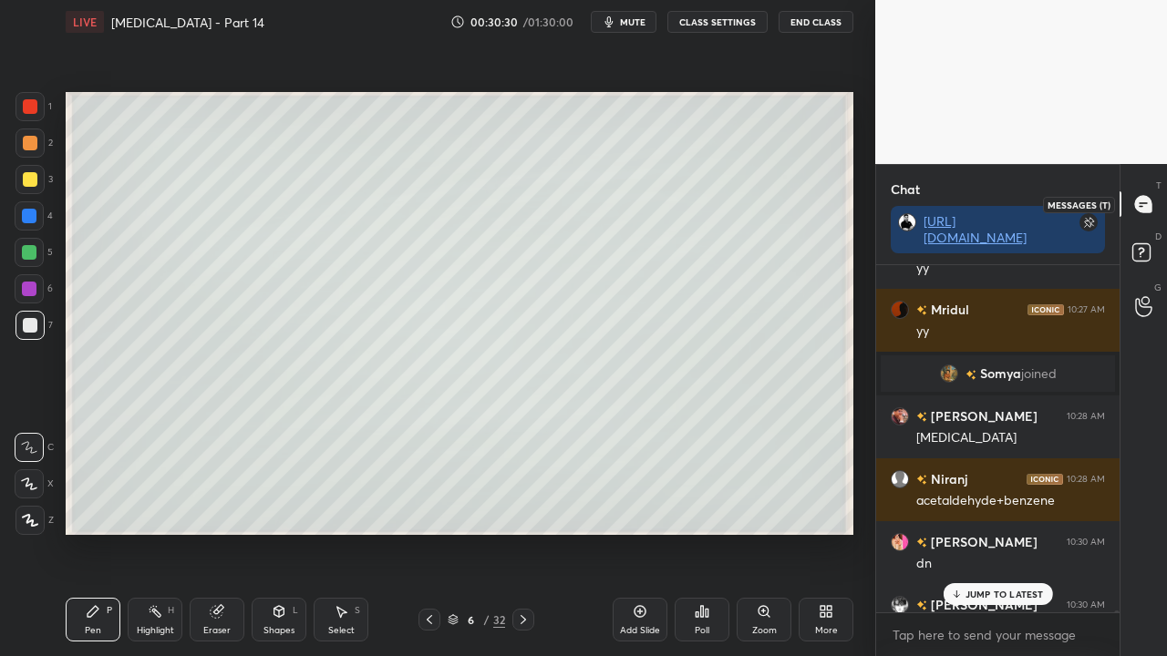
scroll to position [342, 238]
click at [1016, 532] on p "JUMP TO LATEST" at bounding box center [1004, 594] width 78 height 11
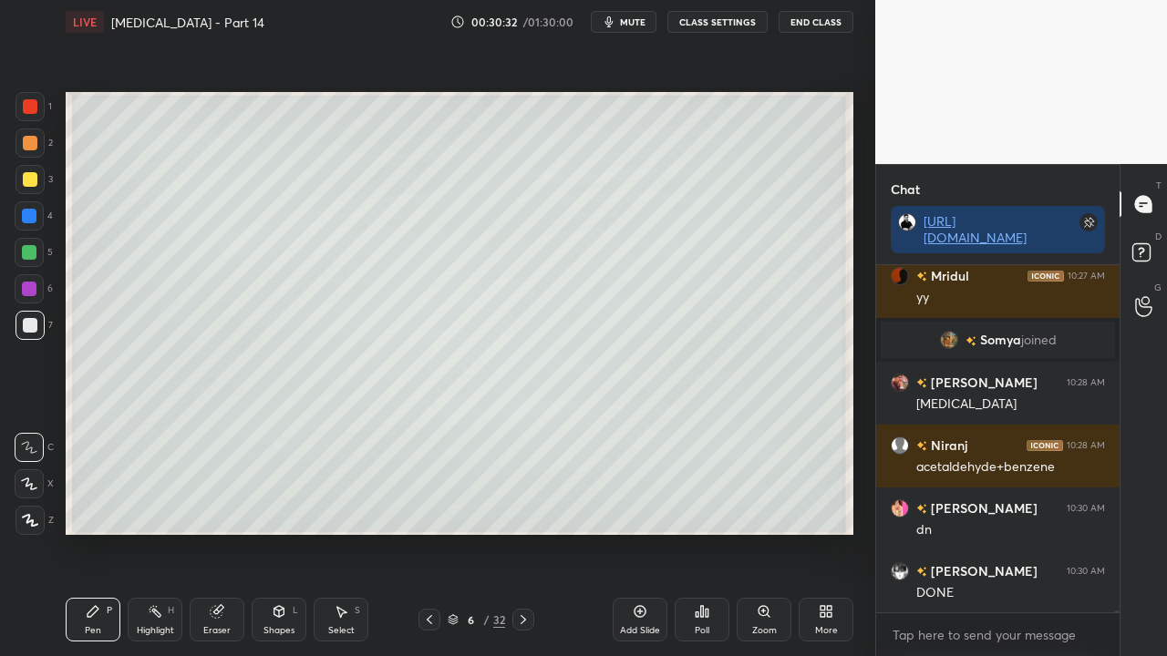
scroll to position [85363, 0]
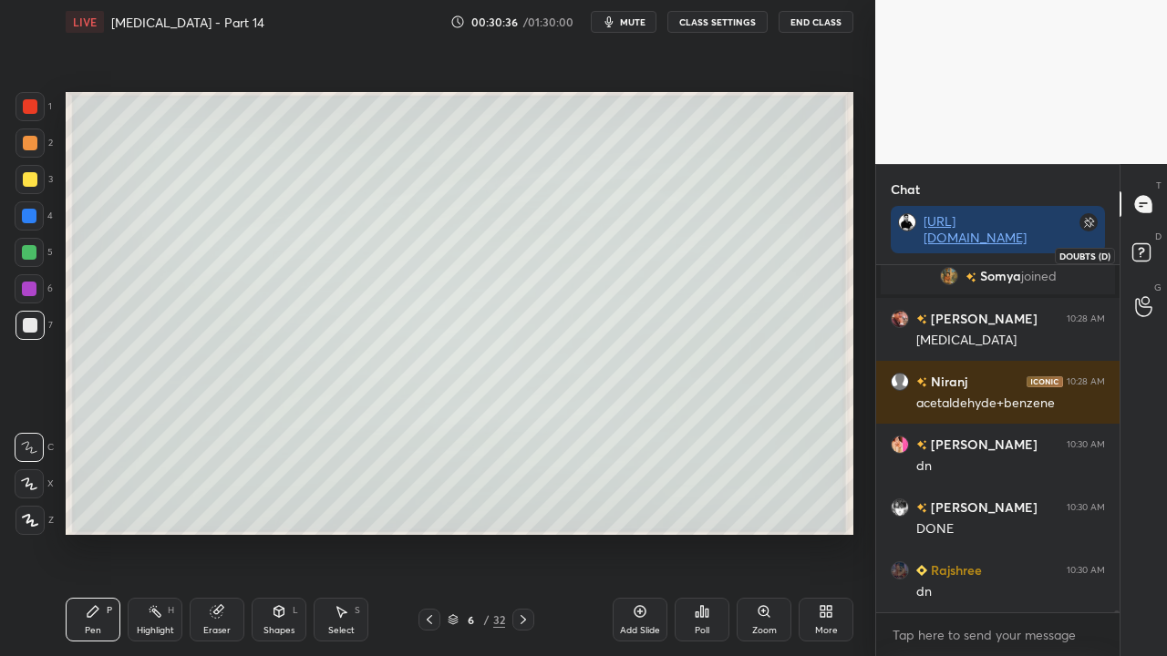
click at [1145, 254] on rect at bounding box center [1140, 252] width 17 height 17
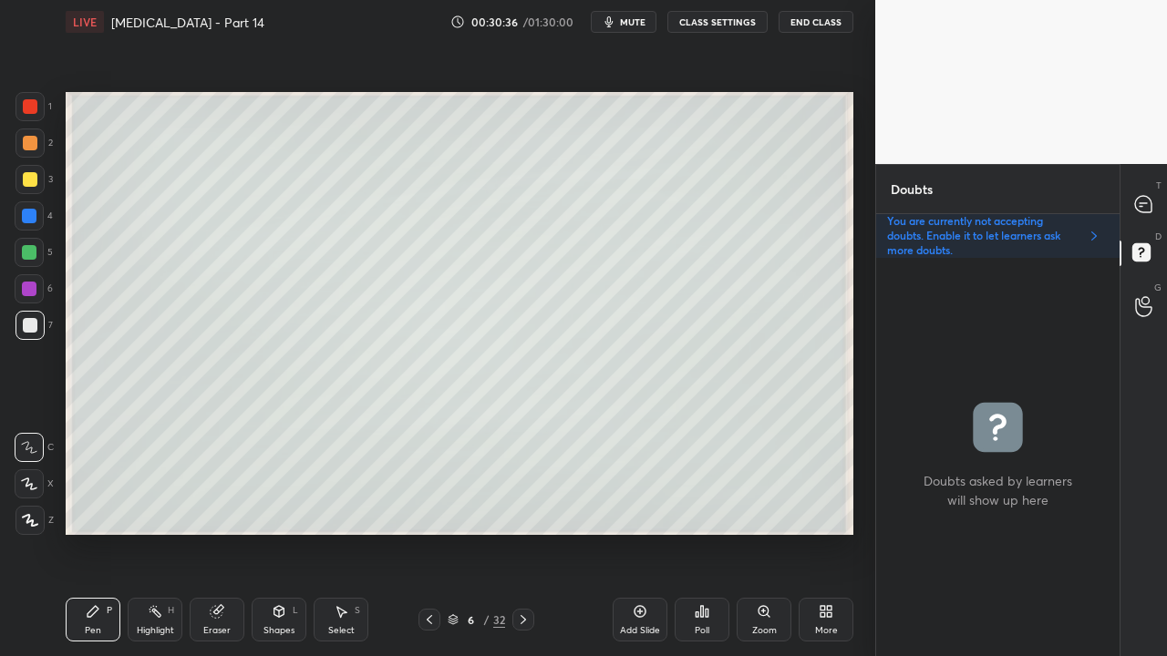
scroll to position [393, 238]
click at [1156, 202] on div at bounding box center [1144, 204] width 36 height 33
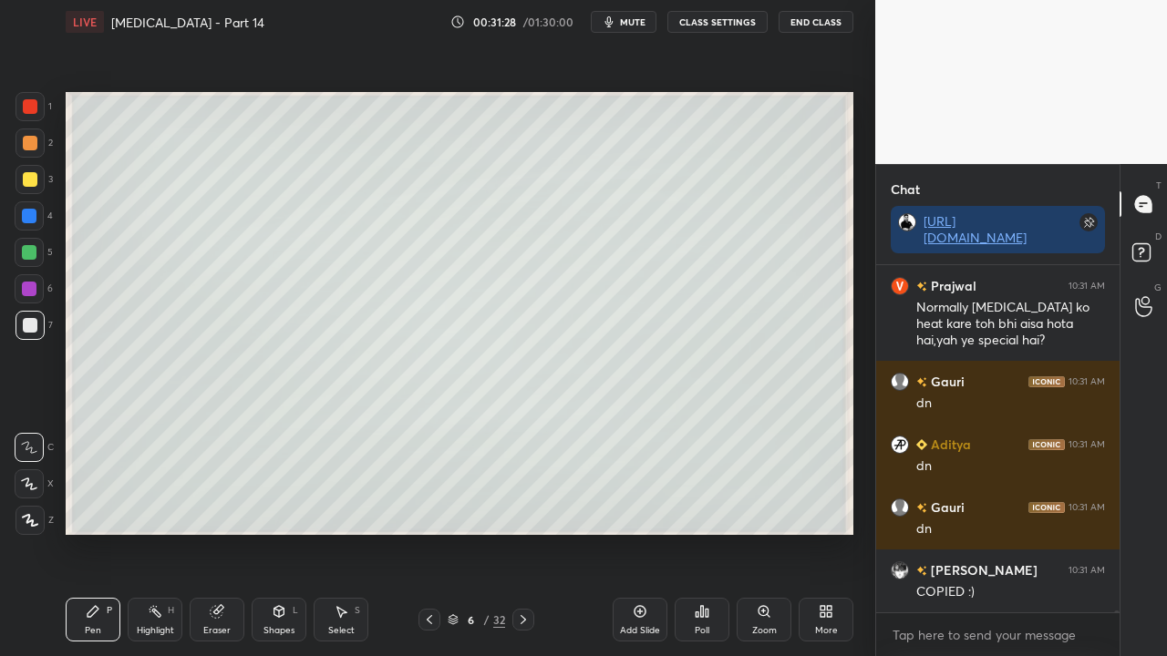
scroll to position [86986, 0]
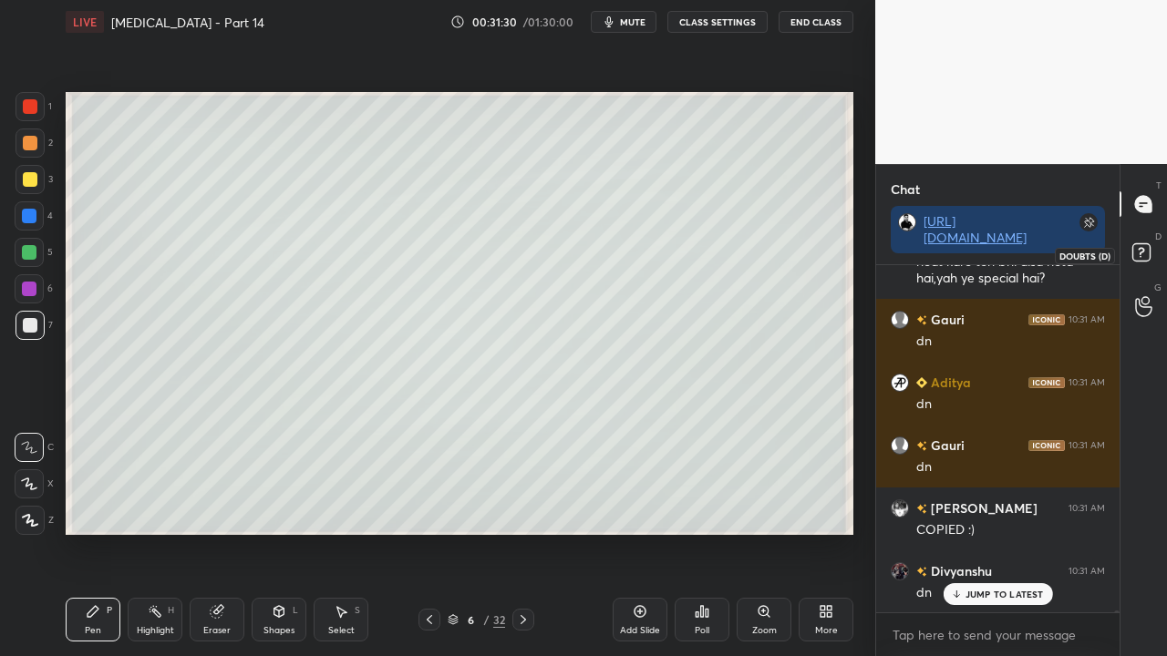
click at [1143, 259] on rect at bounding box center [1140, 252] width 17 height 17
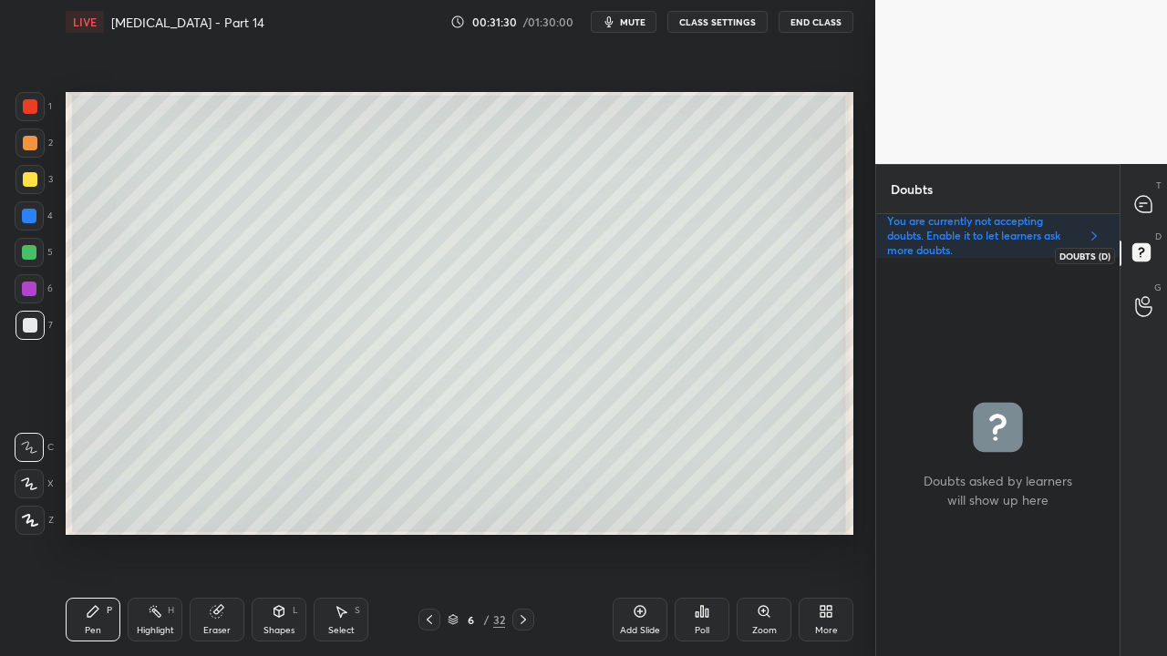
scroll to position [393, 238]
drag, startPoint x: 1147, startPoint y: 199, endPoint x: 1138, endPoint y: 192, distance: 11.1
click at [1147, 201] on icon at bounding box center [1143, 204] width 16 height 16
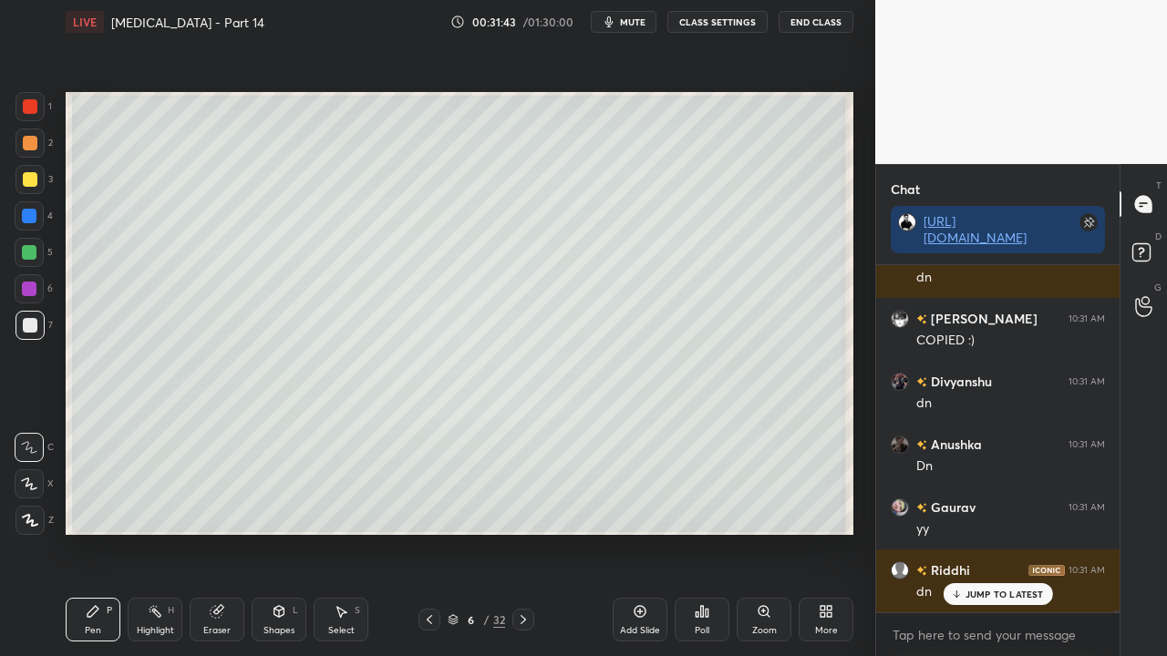
scroll to position [87238, 0]
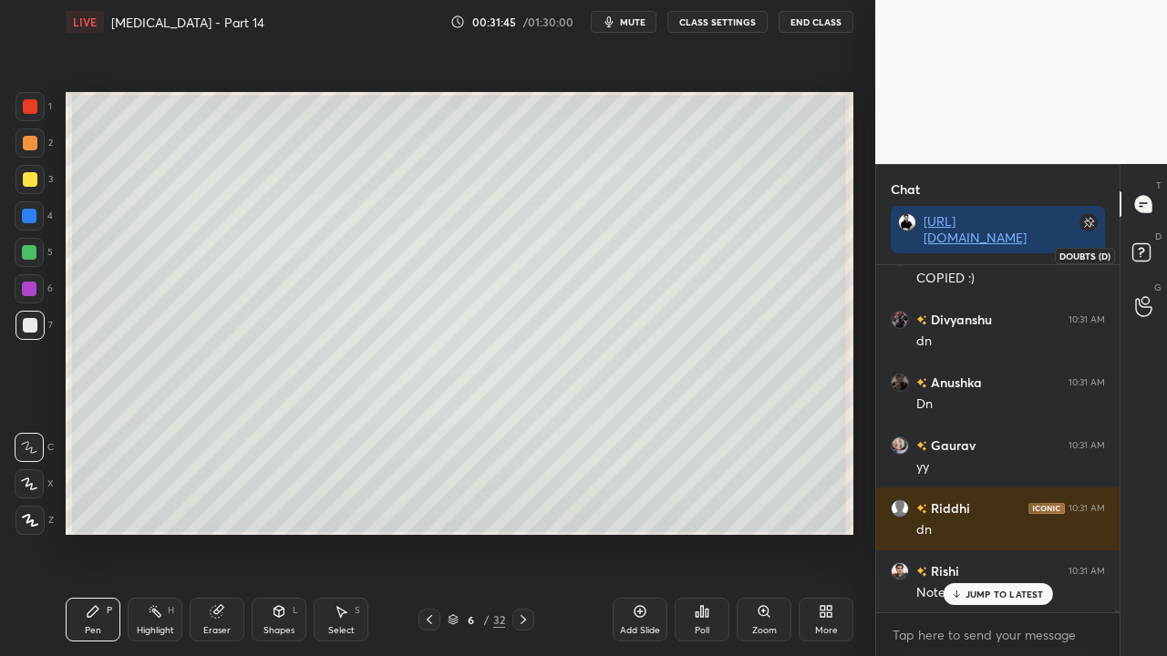
click at [1144, 253] on rect at bounding box center [1140, 252] width 17 height 17
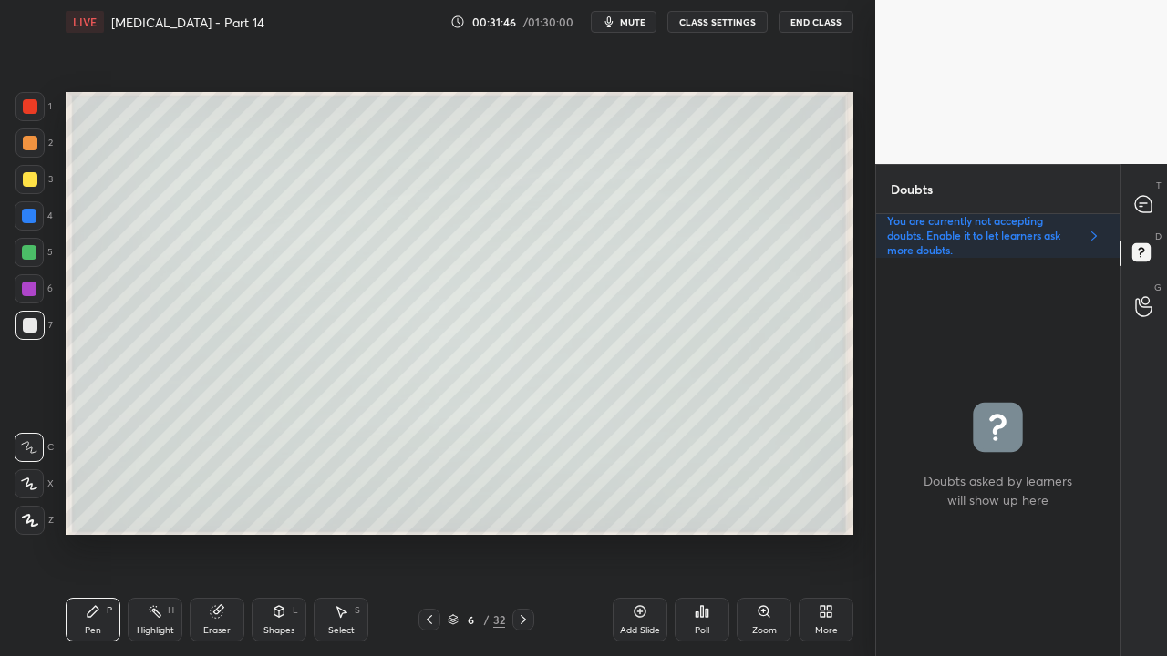
scroll to position [393, 238]
click at [1148, 200] on icon at bounding box center [1143, 204] width 16 height 16
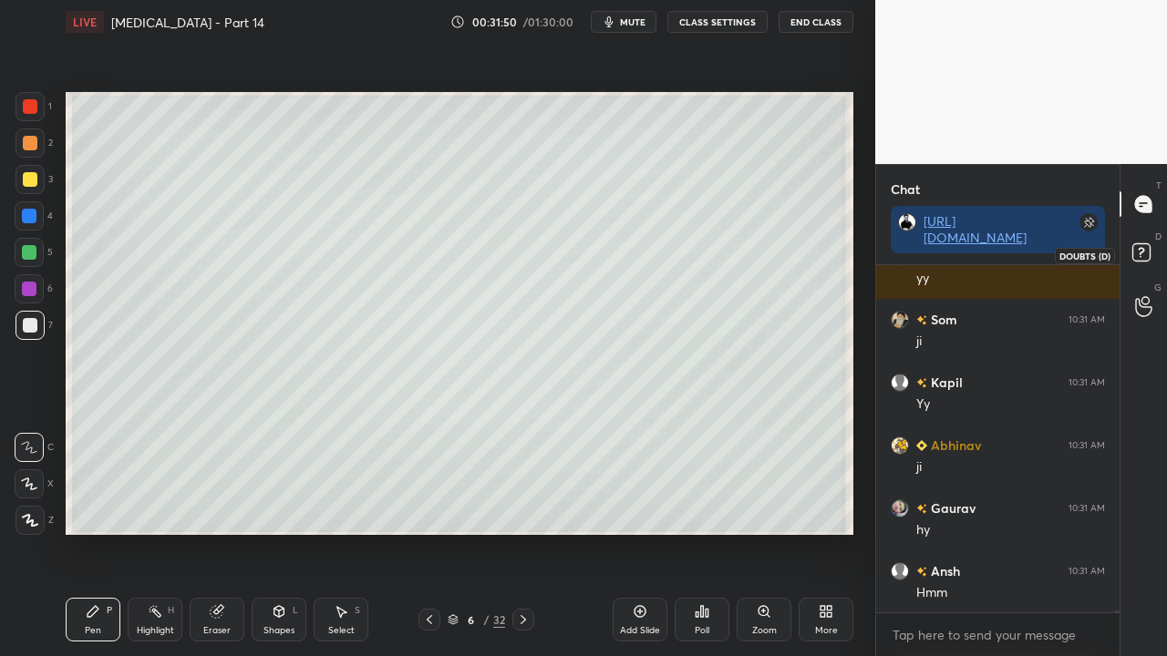
scroll to position [87679, 0]
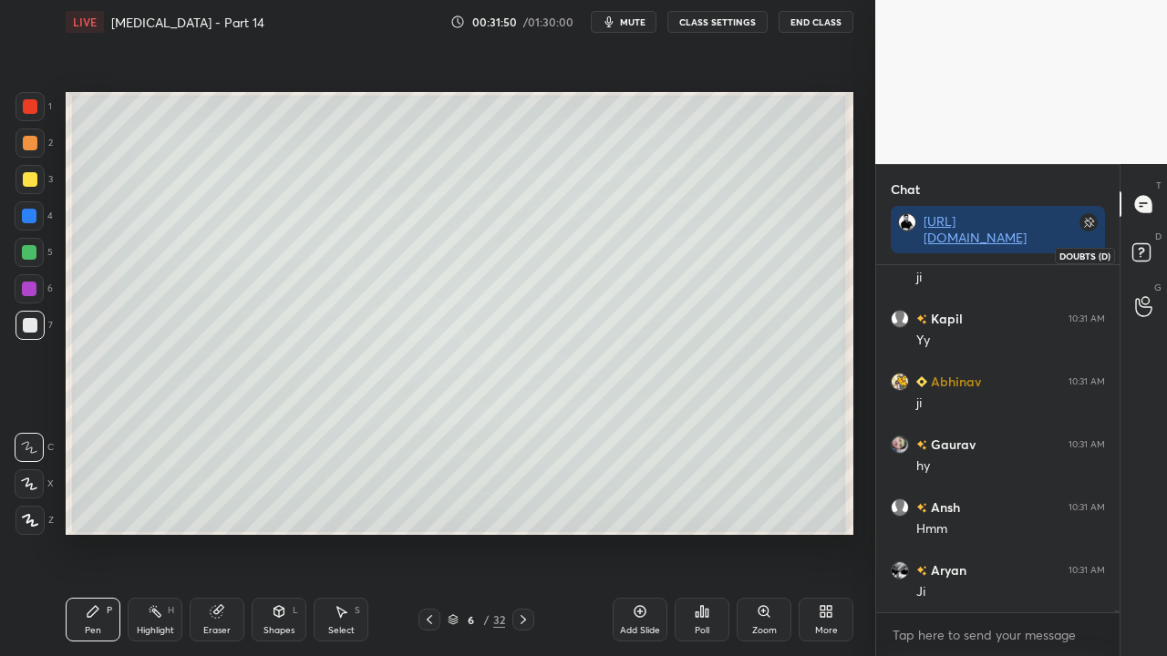
click at [1140, 257] on icon at bounding box center [1144, 255] width 33 height 33
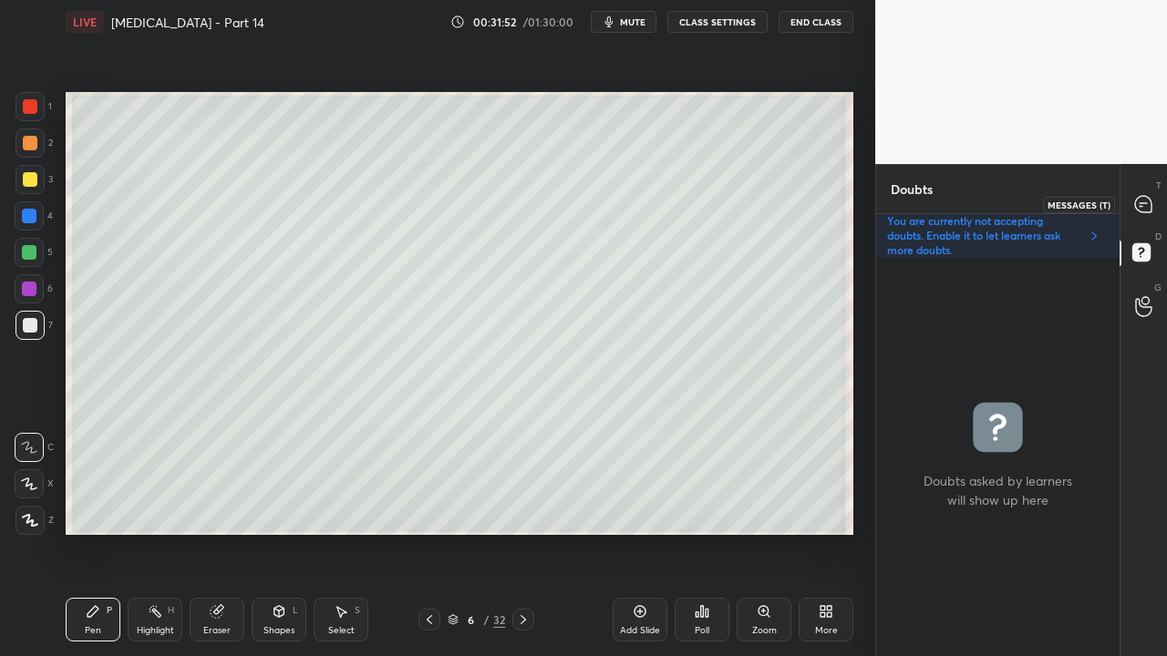
click at [1149, 195] on icon at bounding box center [1143, 204] width 19 height 19
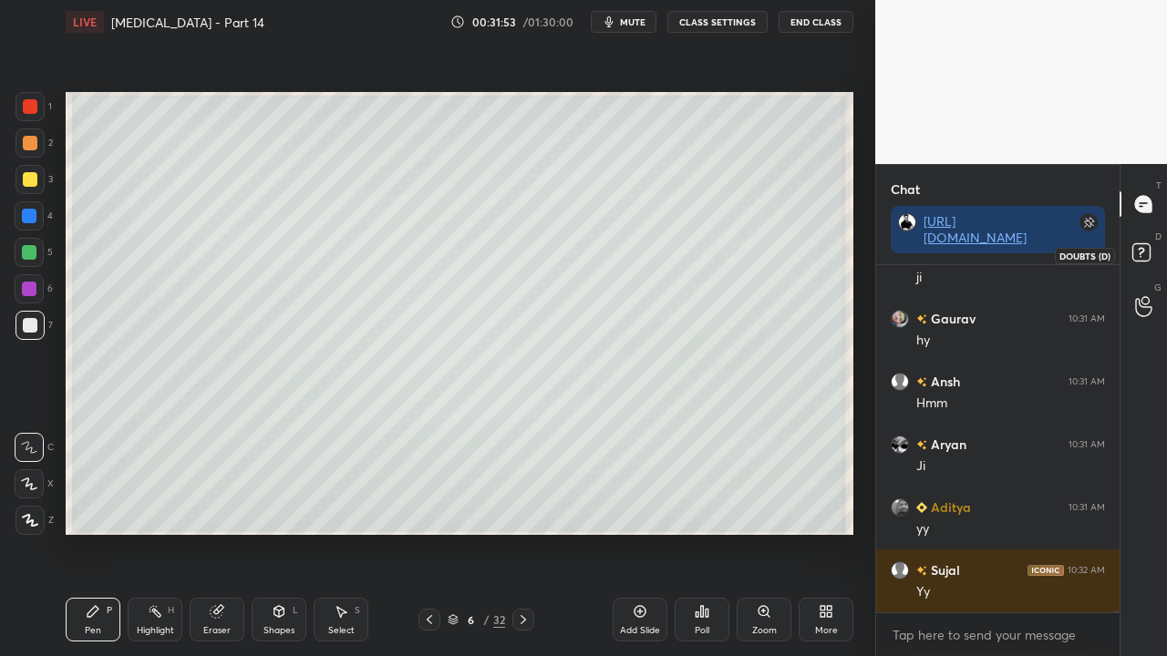
click at [1143, 248] on rect at bounding box center [1140, 252] width 17 height 17
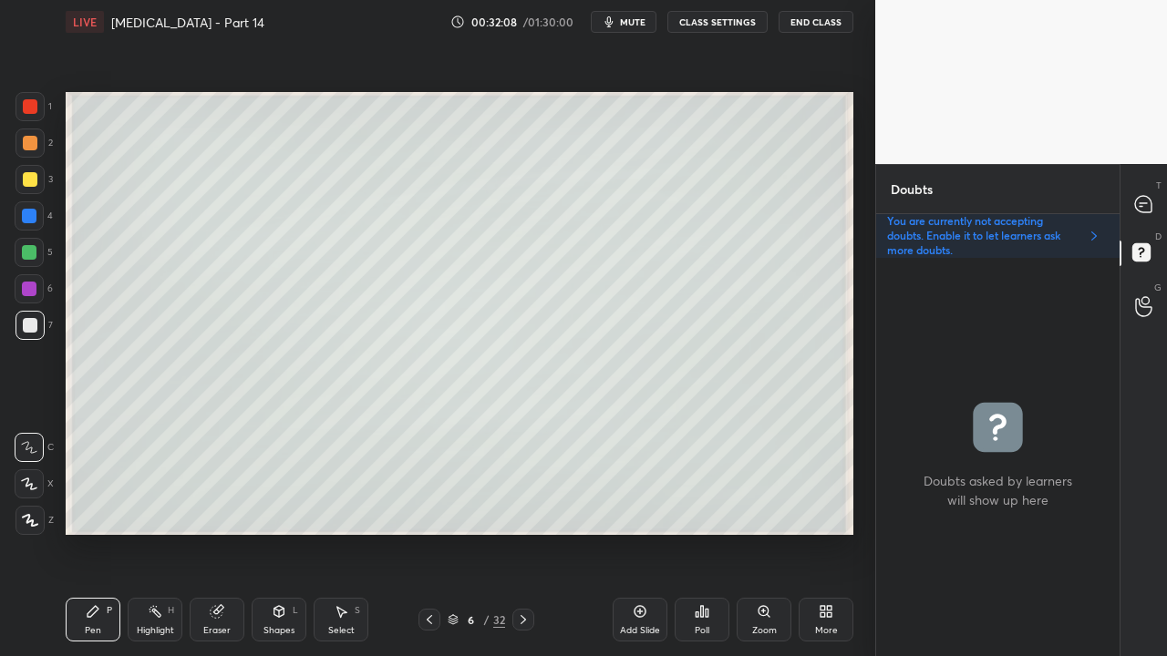
click at [520, 532] on icon at bounding box center [523, 620] width 15 height 15
click at [427, 532] on icon at bounding box center [429, 620] width 15 height 15
click at [426, 532] on icon at bounding box center [429, 620] width 15 height 15
click at [521, 532] on icon at bounding box center [523, 620] width 15 height 15
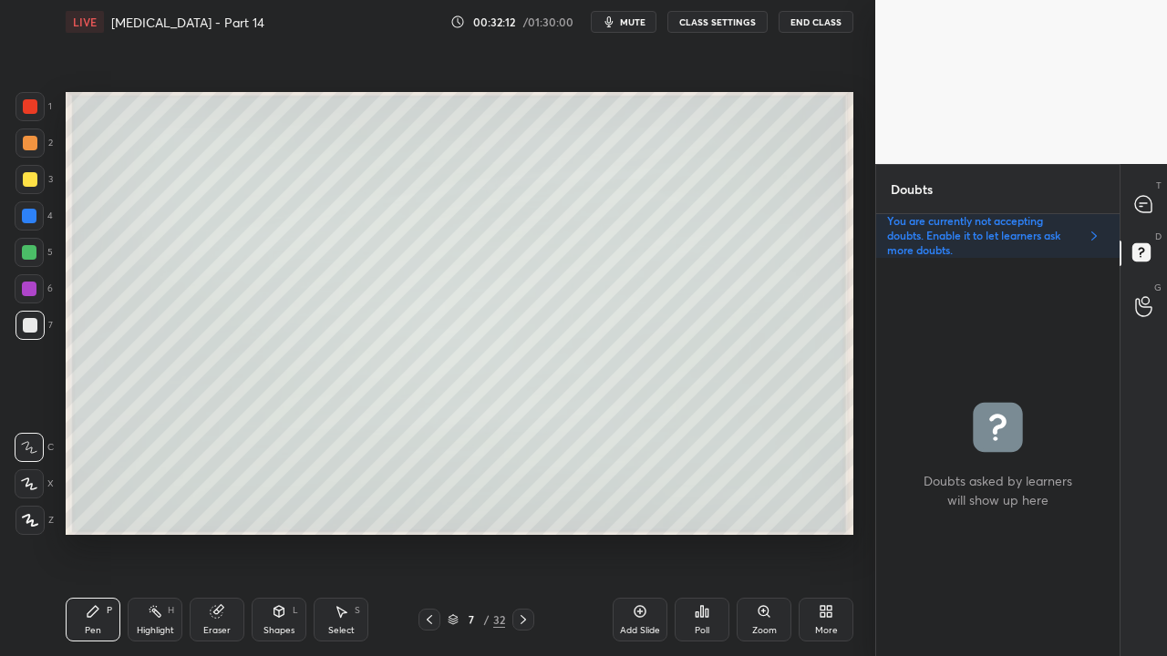
click at [31, 177] on div at bounding box center [30, 179] width 15 height 15
click at [1147, 202] on icon at bounding box center [1143, 204] width 19 height 19
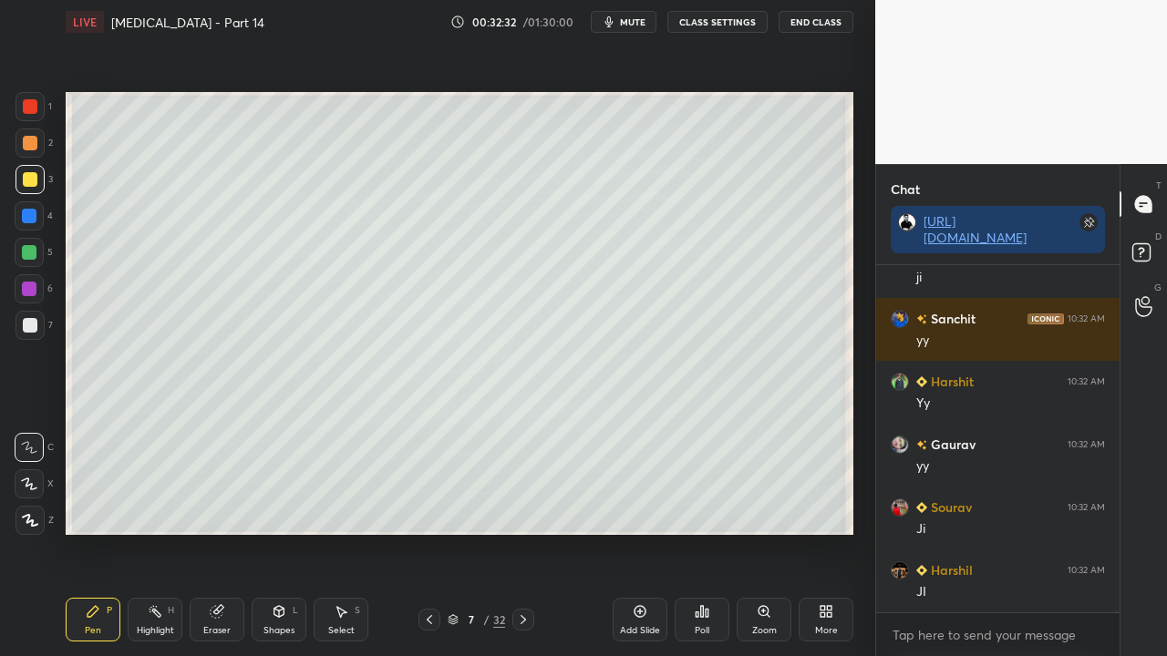
scroll to position [88867, 0]
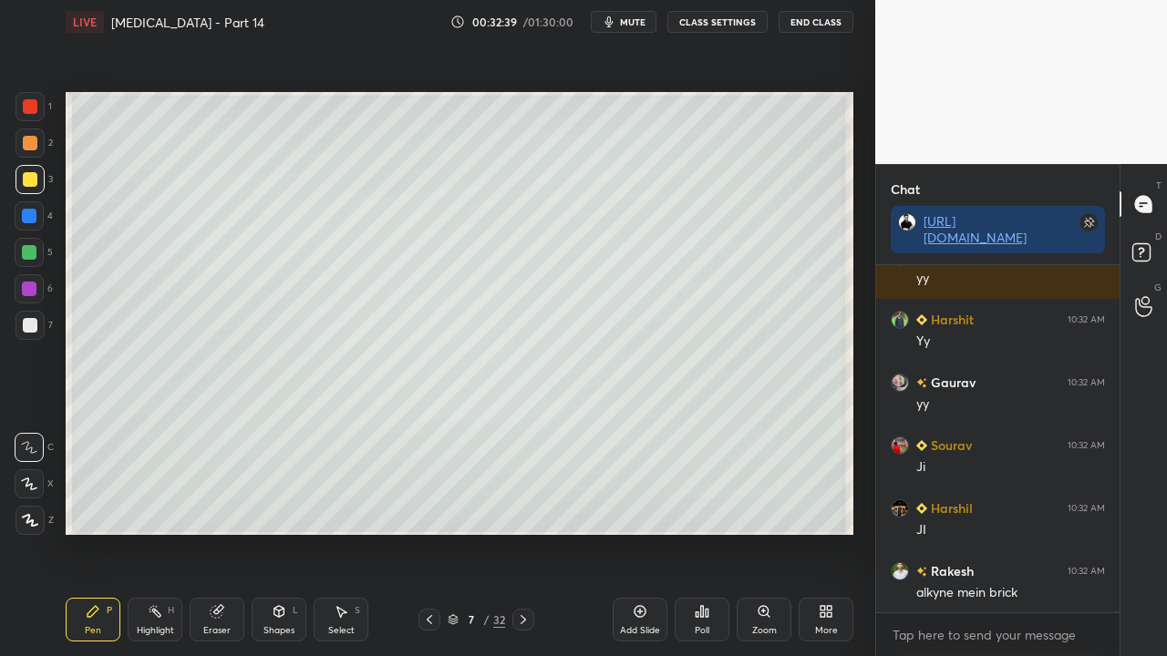
click at [1160, 250] on icon at bounding box center [1144, 255] width 33 height 33
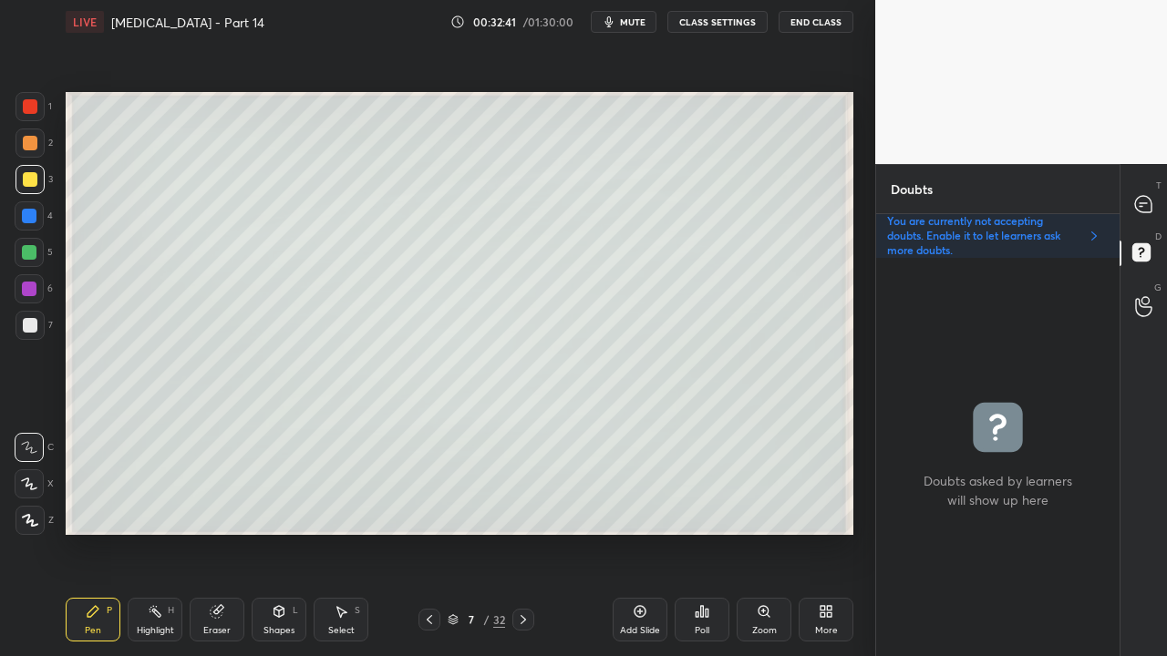
click at [31, 326] on div at bounding box center [30, 325] width 15 height 15
click at [1151, 201] on icon at bounding box center [1143, 204] width 19 height 19
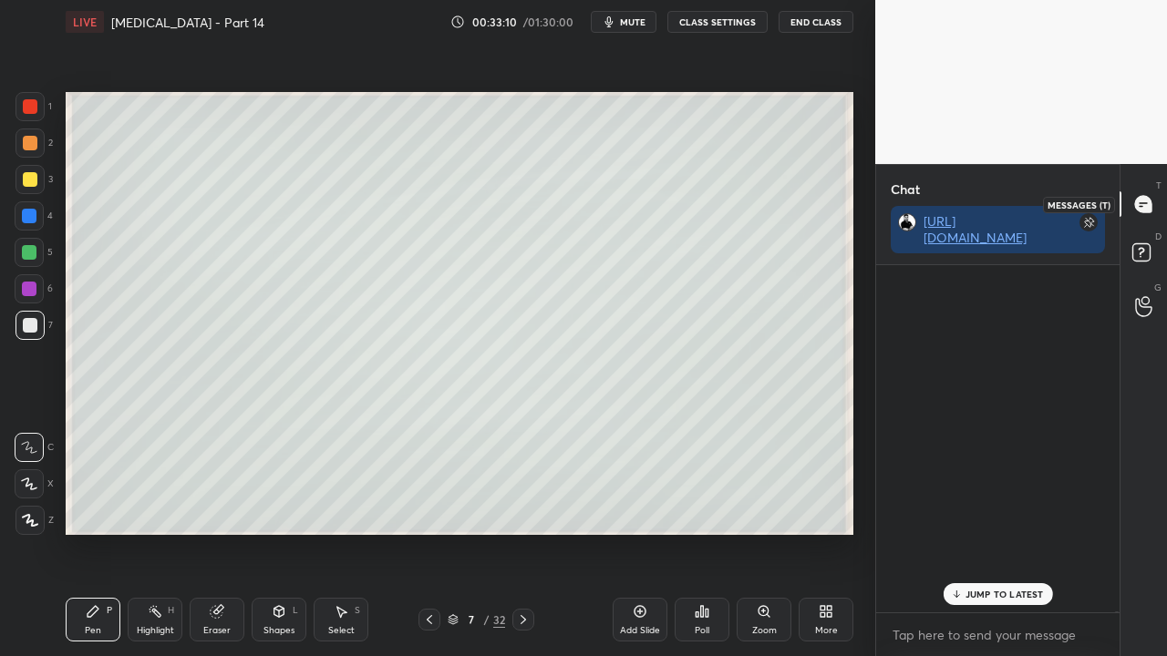
scroll to position [342, 238]
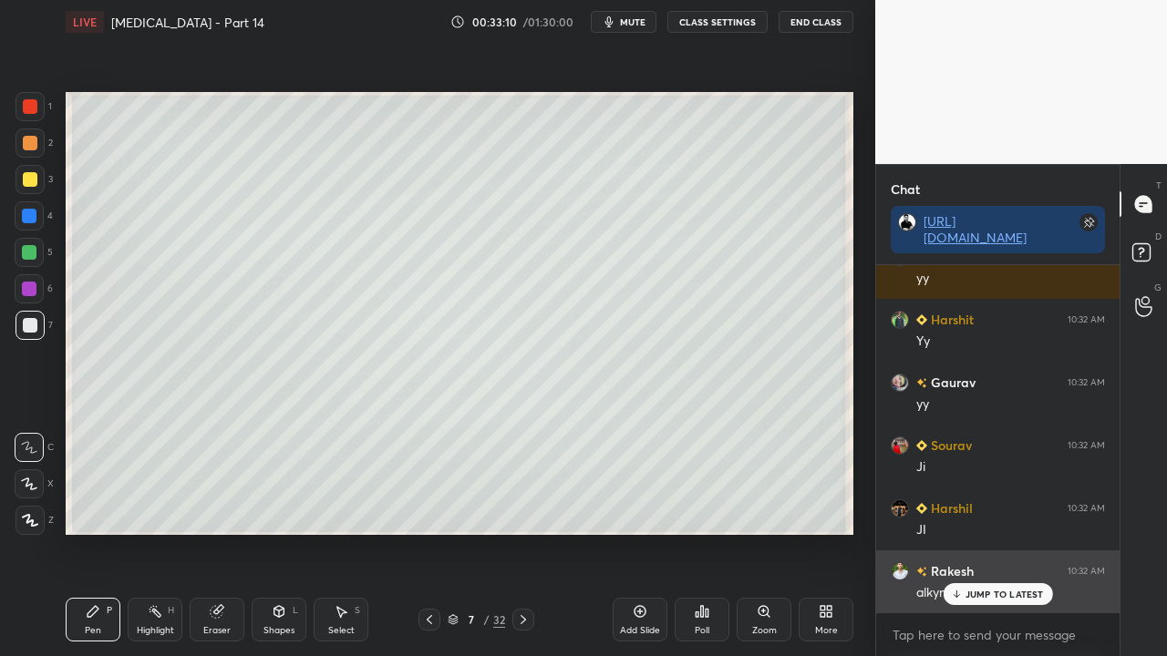
click at [993, 532] on div "JUMP TO LATEST" at bounding box center [997, 594] width 109 height 22
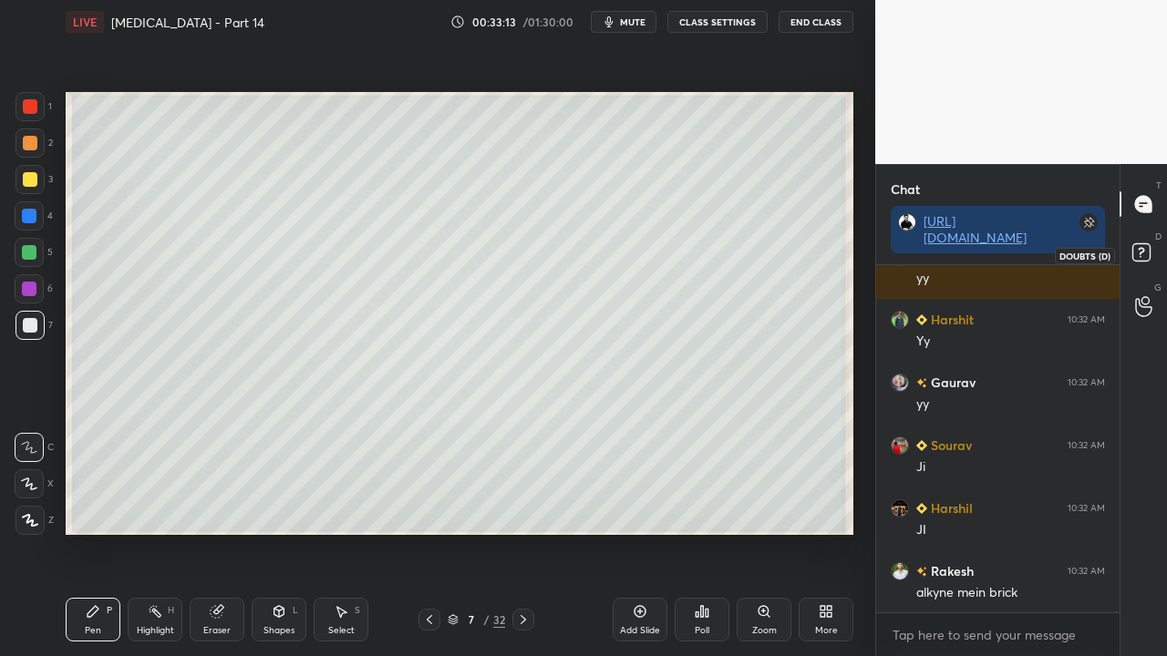
click at [1147, 255] on rect at bounding box center [1140, 252] width 17 height 17
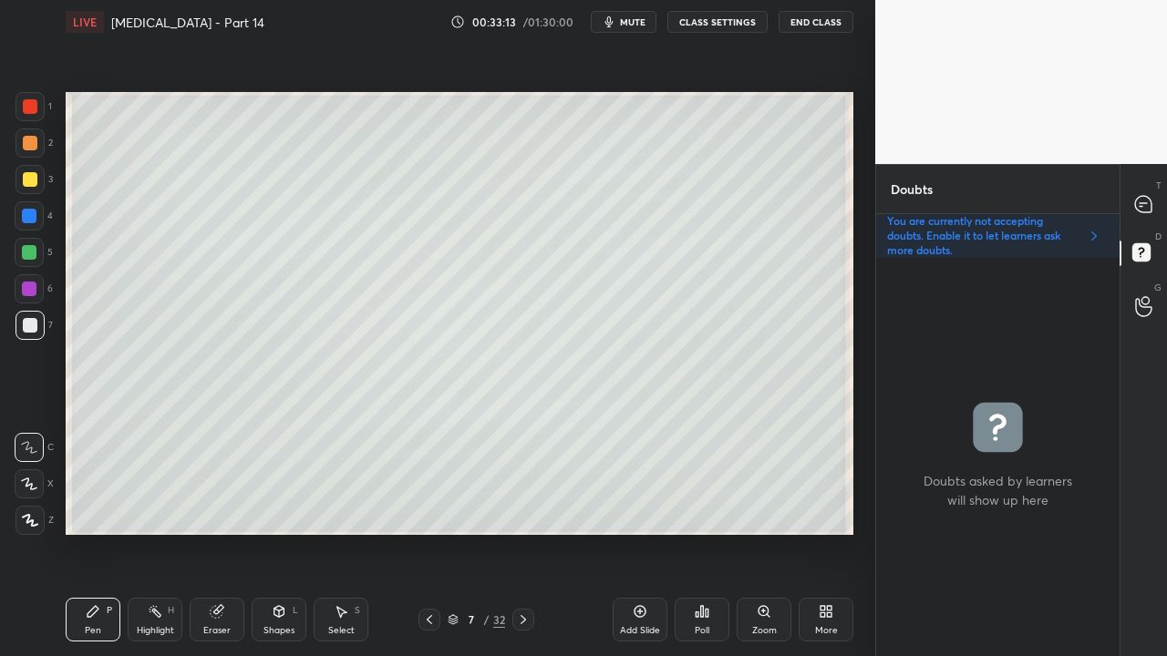
scroll to position [393, 238]
click at [1146, 200] on icon at bounding box center [1143, 204] width 16 height 16
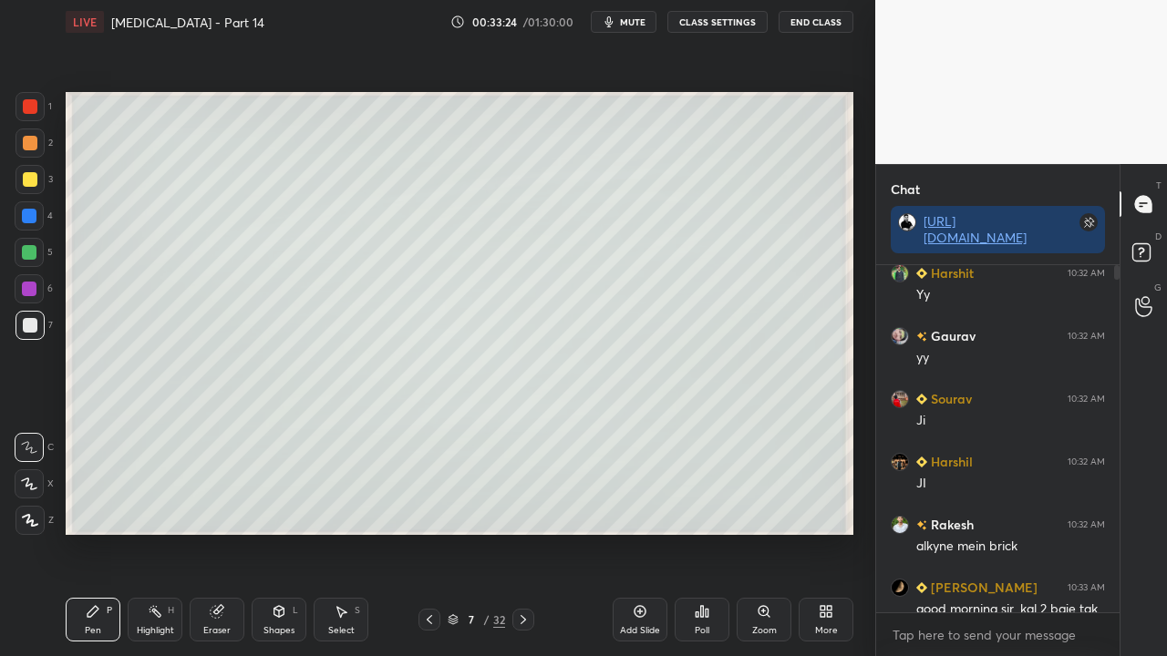
scroll to position [342, 238]
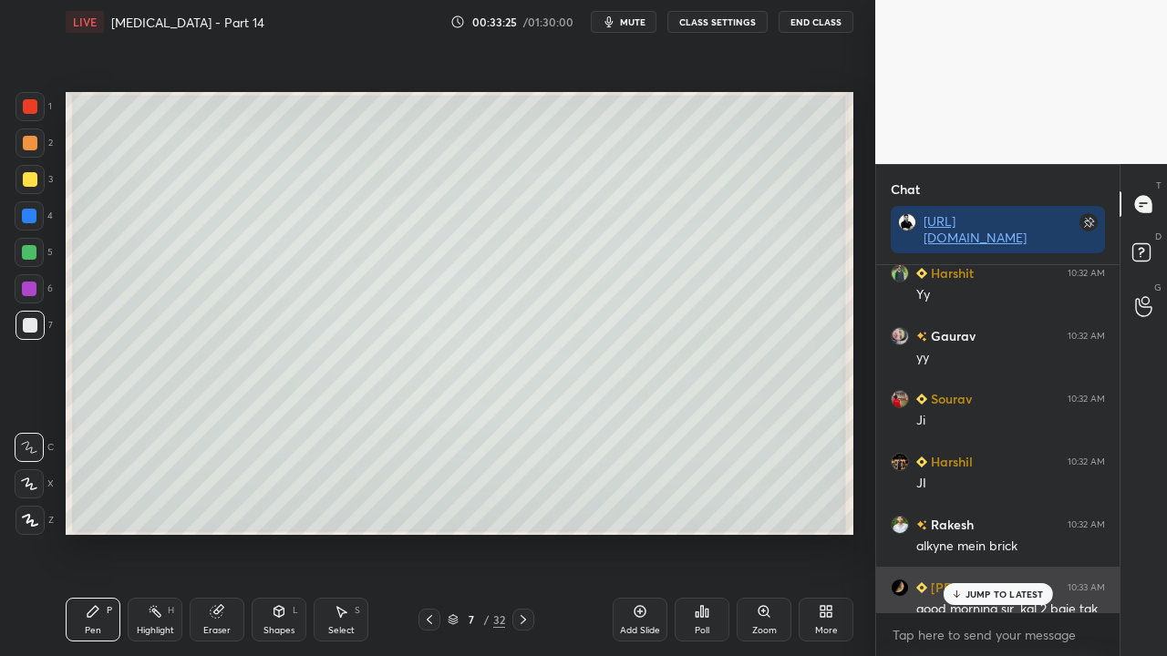
click at [981, 532] on p "JUMP TO LATEST" at bounding box center [1004, 594] width 78 height 11
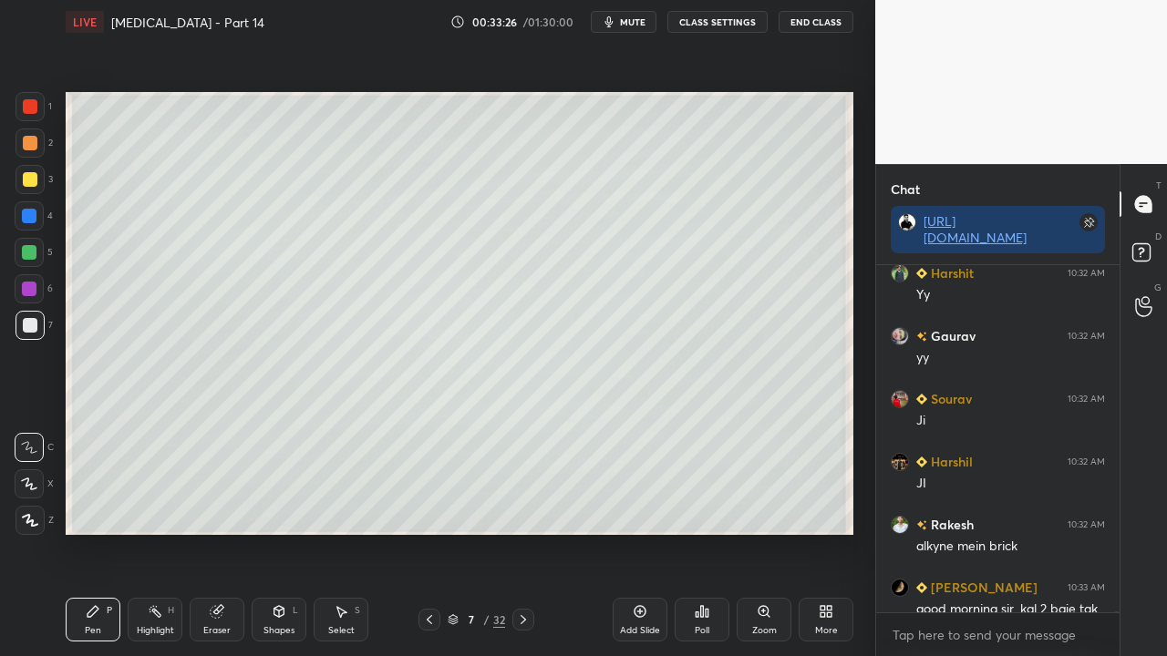
scroll to position [88964, 0]
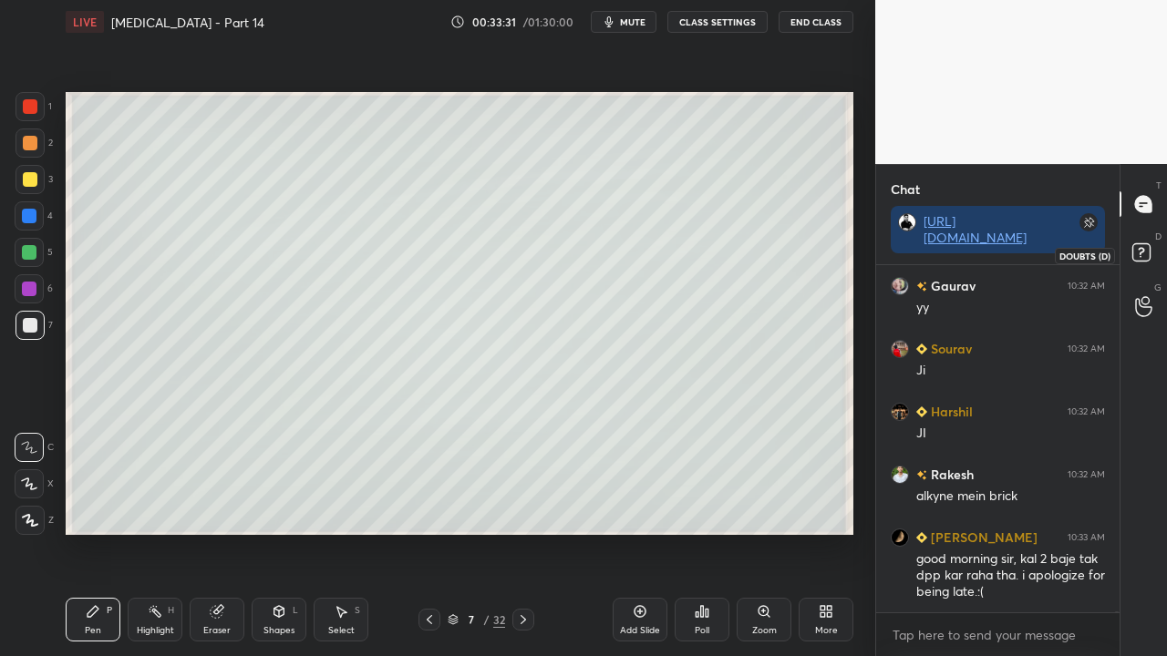
click at [1143, 253] on rect at bounding box center [1140, 252] width 17 height 17
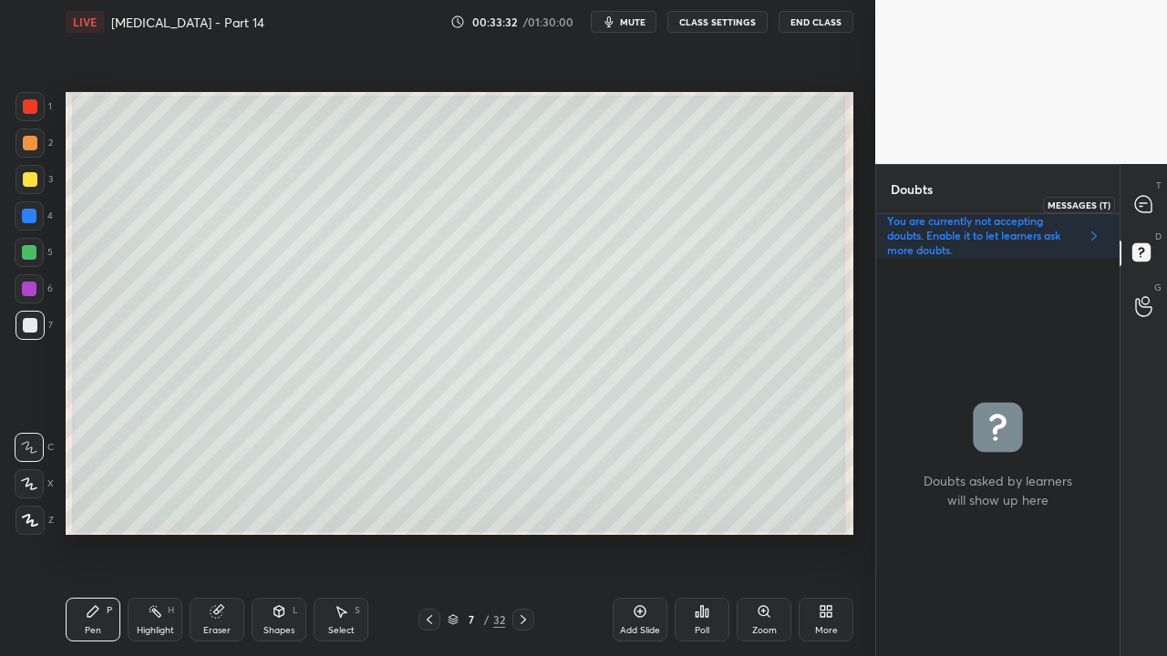
click at [1147, 197] on icon at bounding box center [1143, 204] width 16 height 16
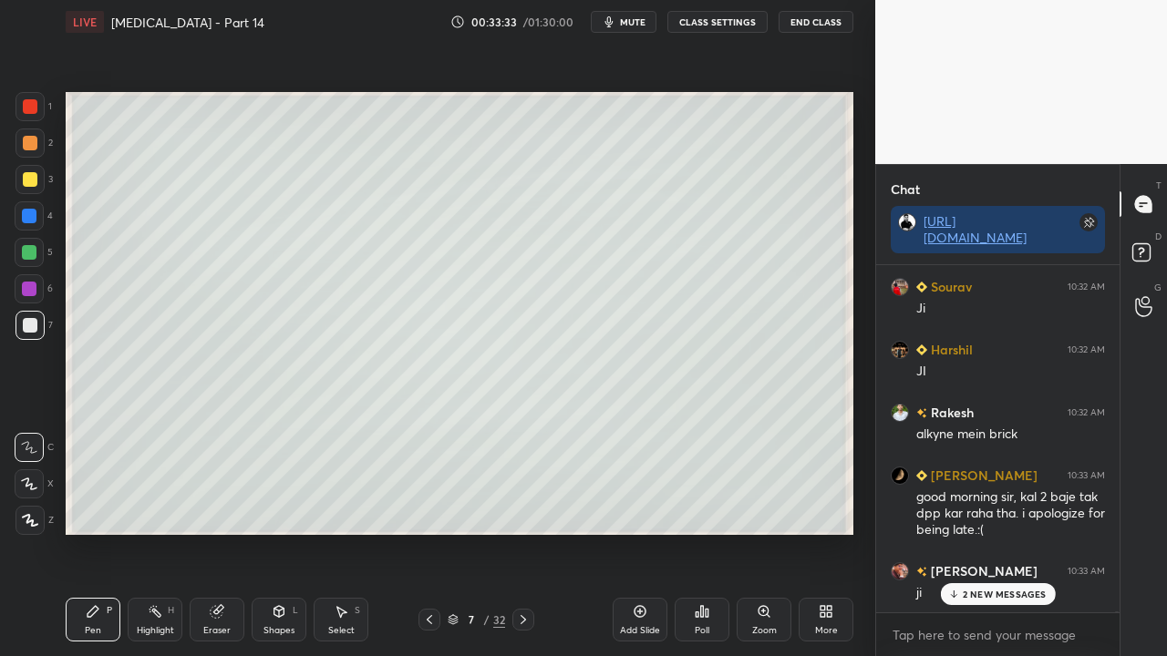
scroll to position [89152, 0]
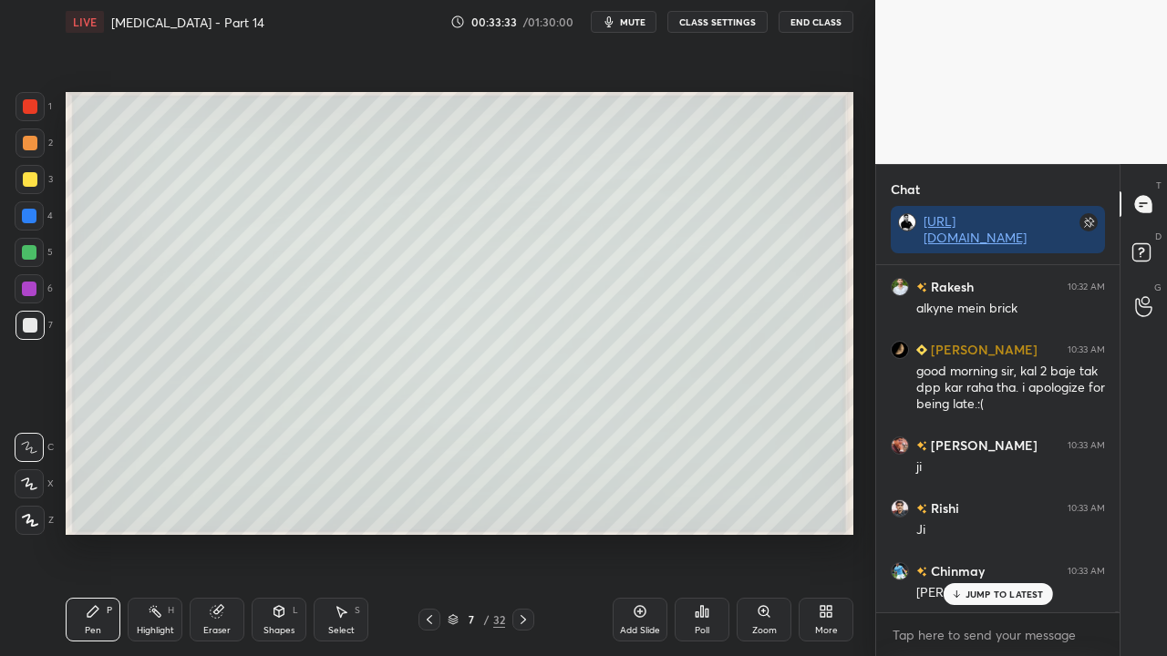
click at [1001, 532] on p "JUMP TO LATEST" at bounding box center [1004, 594] width 78 height 11
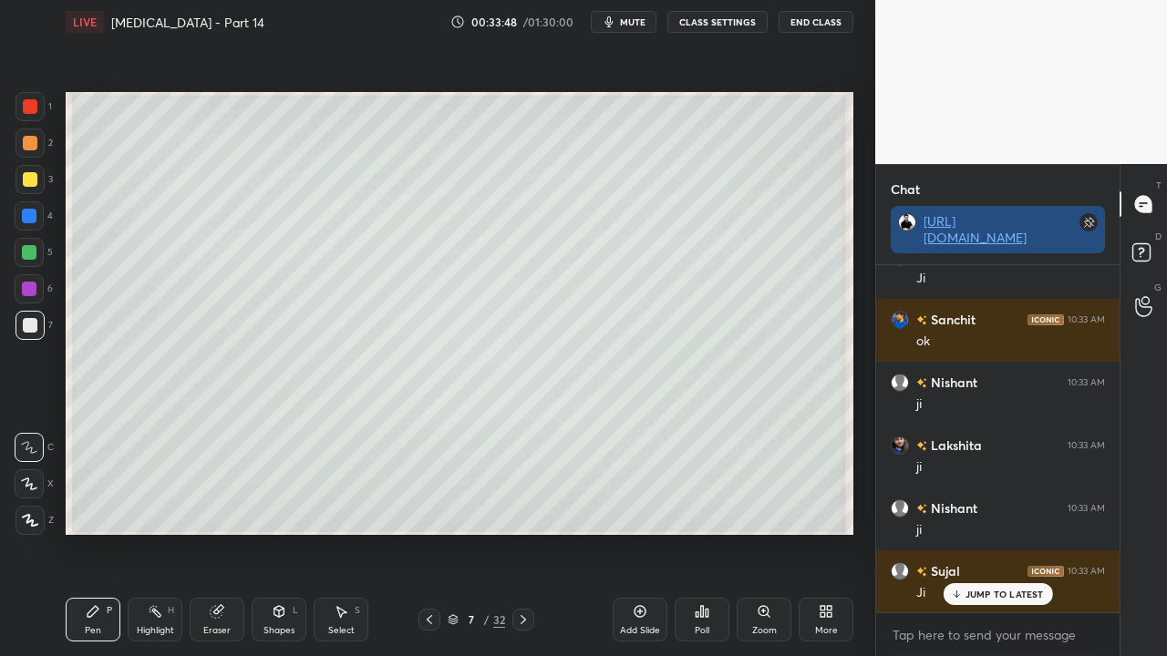
scroll to position [89593, 0]
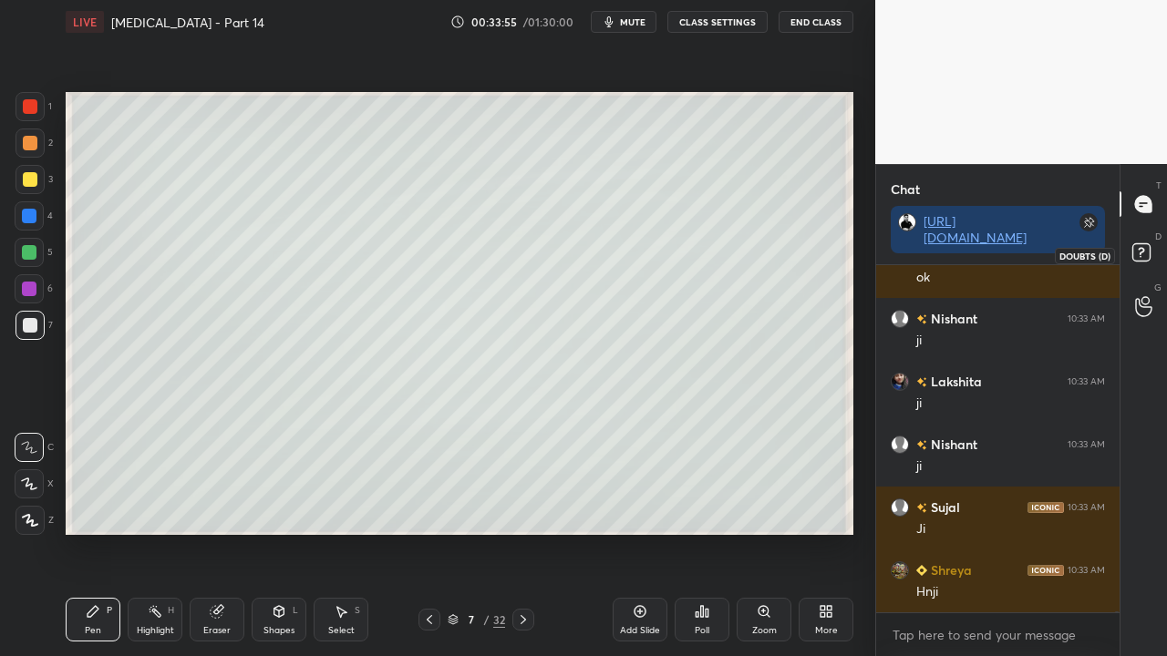
click at [1150, 248] on rect at bounding box center [1140, 252] width 17 height 17
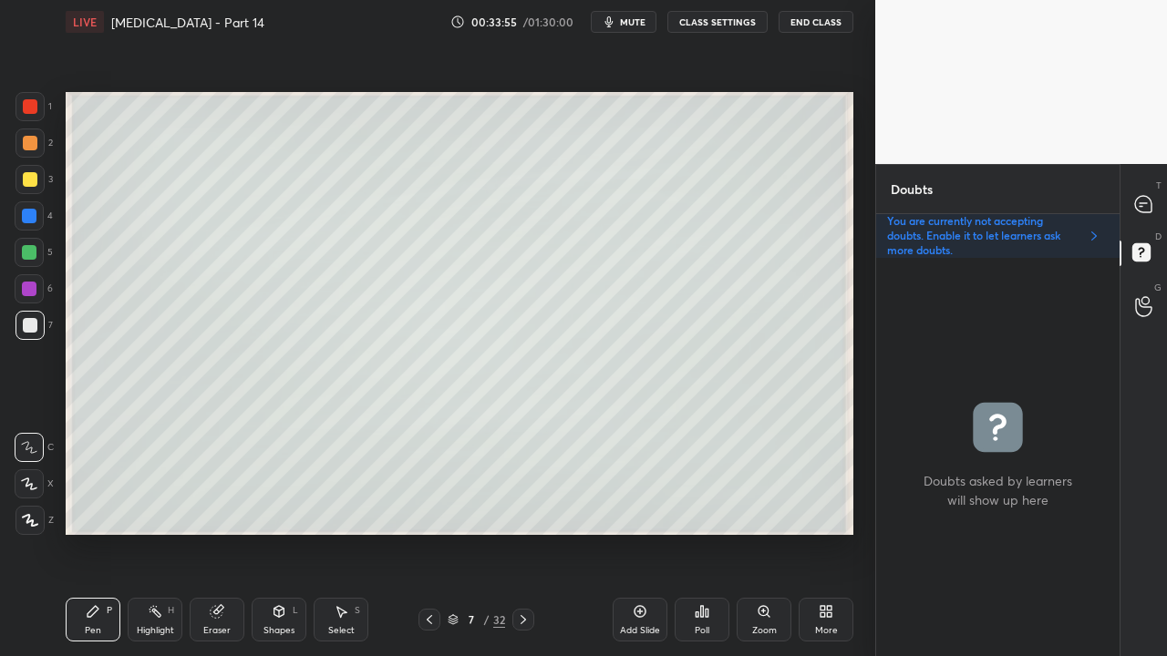
scroll to position [393, 238]
click at [1158, 190] on div at bounding box center [1144, 204] width 36 height 33
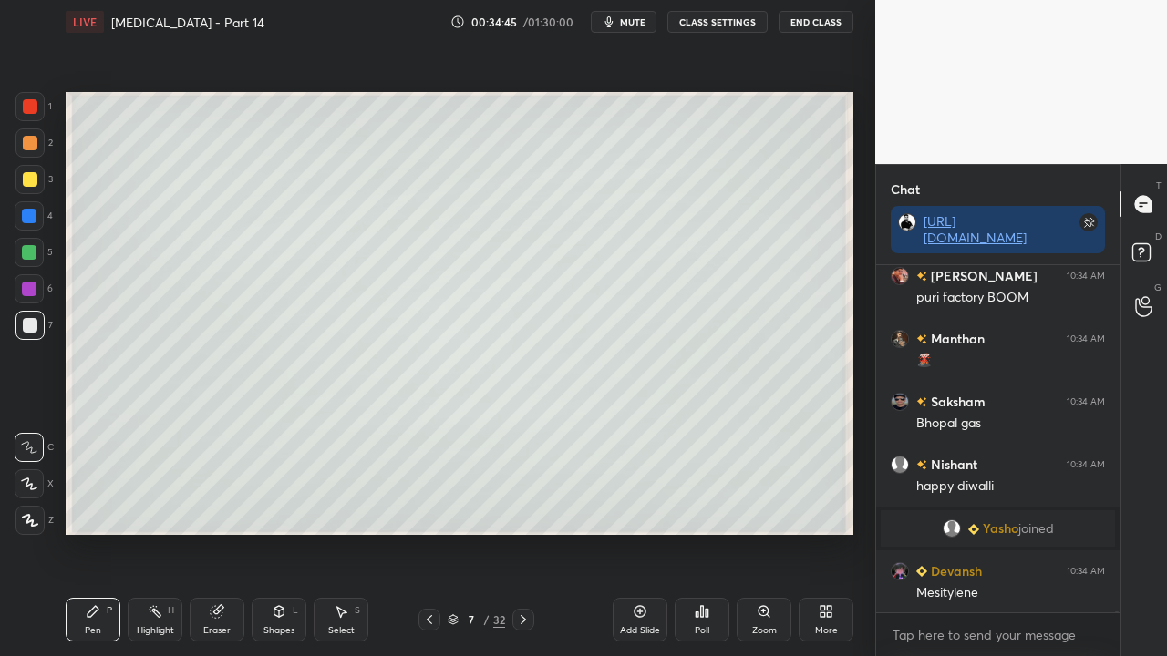
scroll to position [88455, 0]
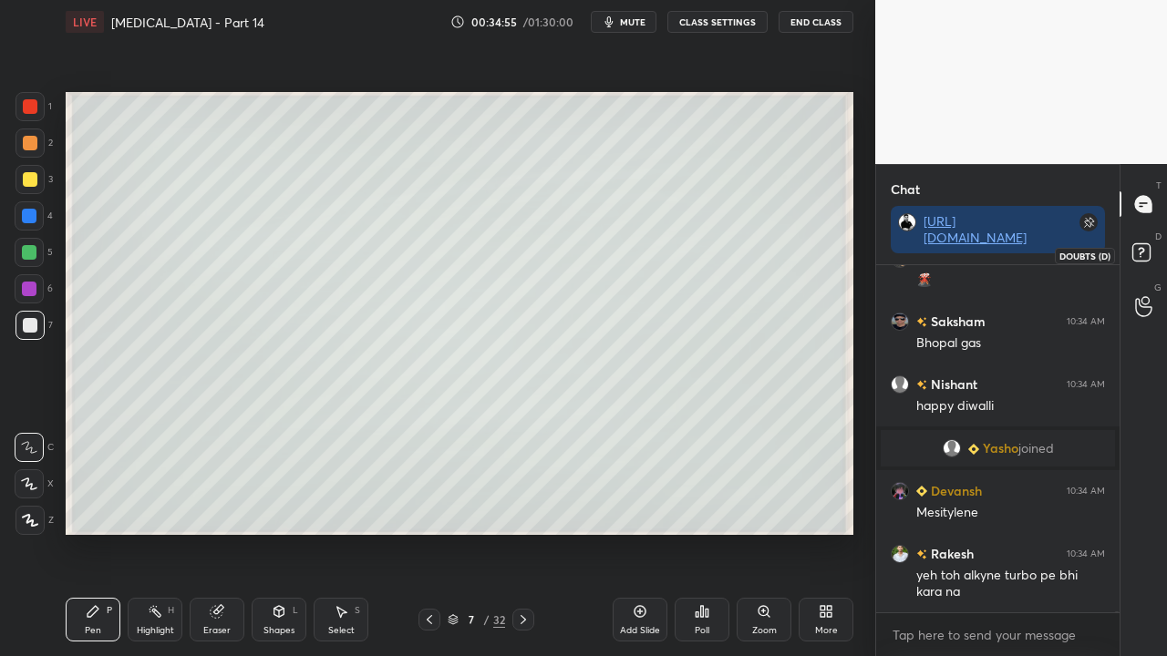
click at [1154, 251] on icon at bounding box center [1144, 255] width 33 height 33
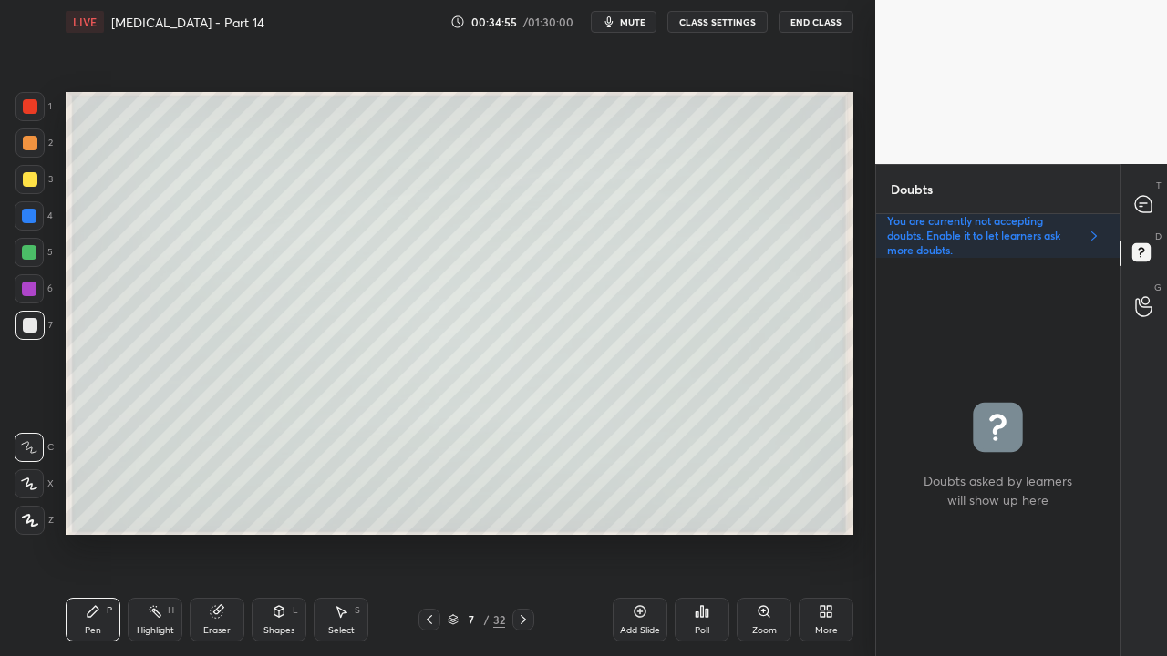
scroll to position [393, 238]
click at [1158, 201] on div at bounding box center [1144, 204] width 36 height 33
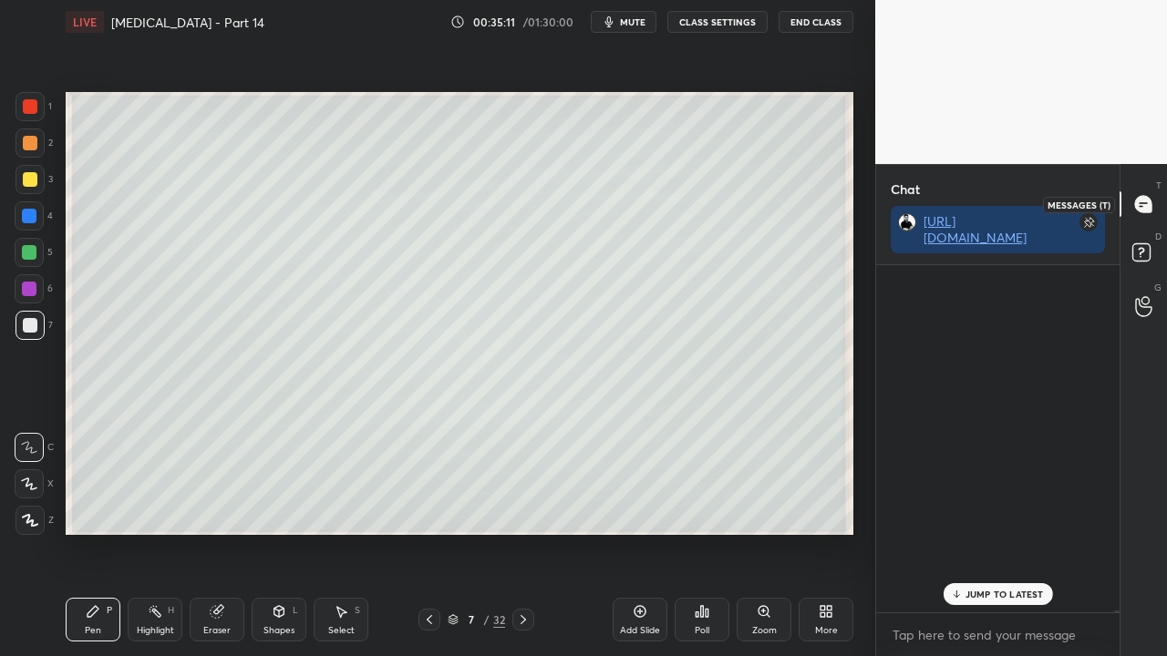
scroll to position [342, 238]
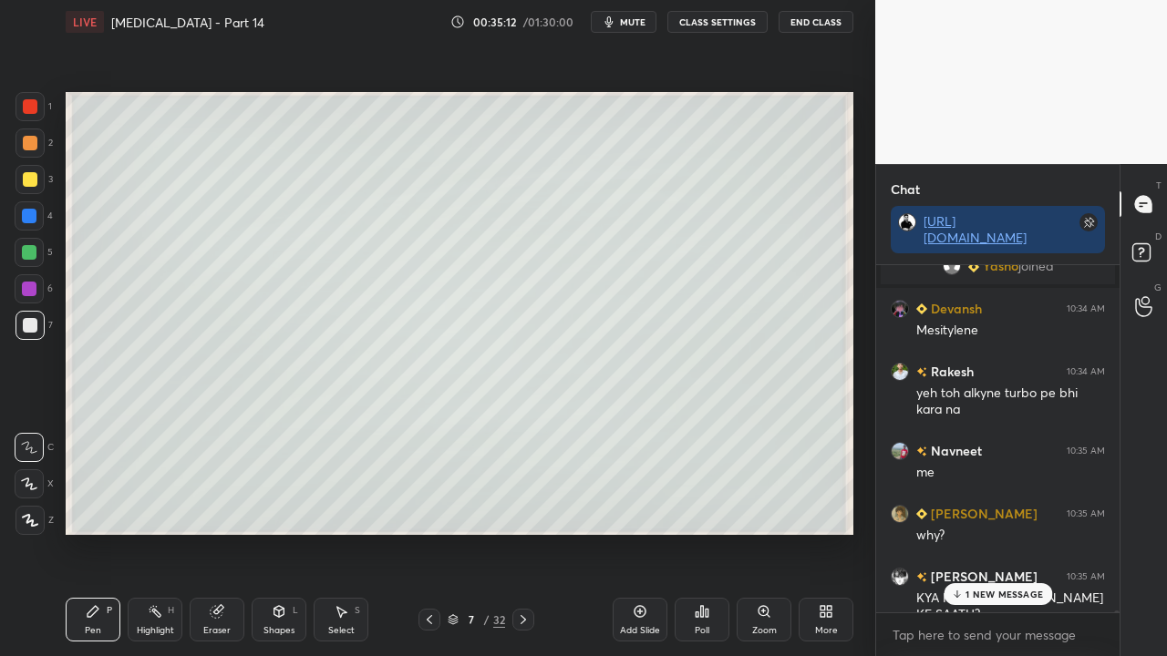
click at [992, 532] on p "1 NEW MESSAGE" at bounding box center [1003, 594] width 77 height 11
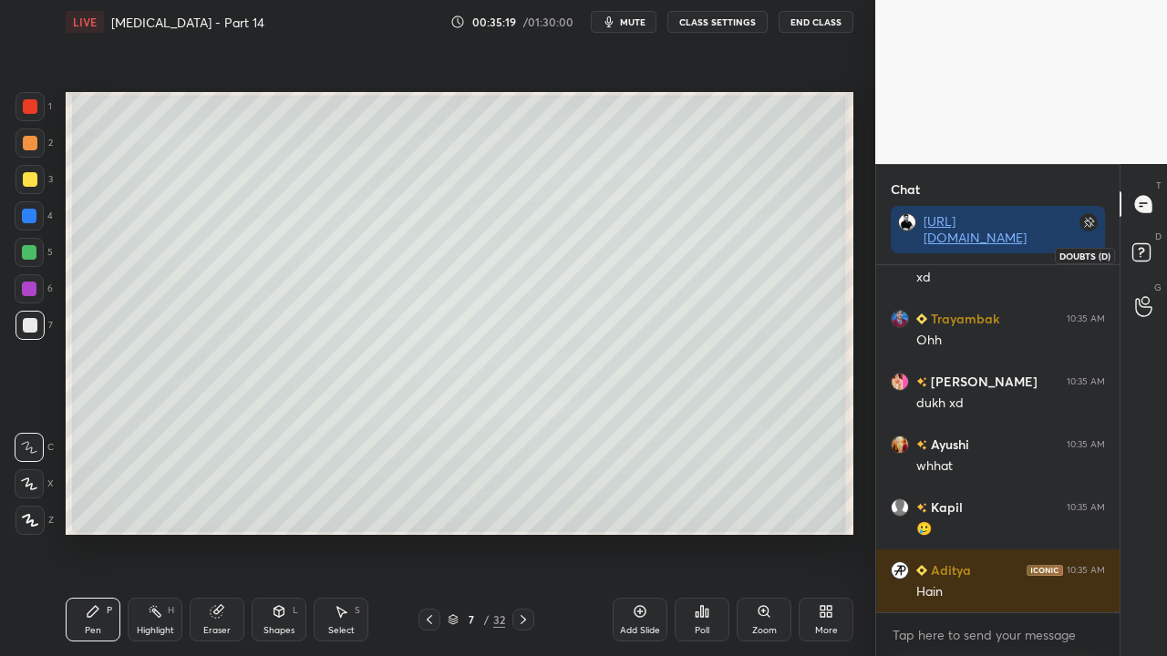
scroll to position [89511, 0]
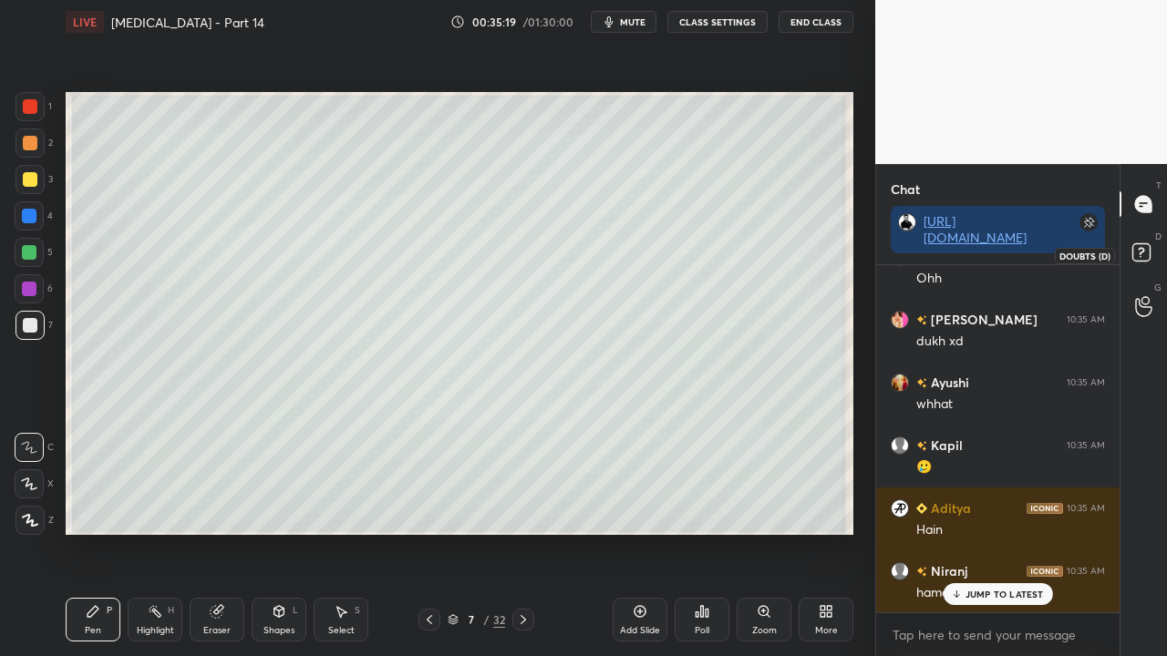
click at [1143, 246] on rect at bounding box center [1140, 252] width 17 height 17
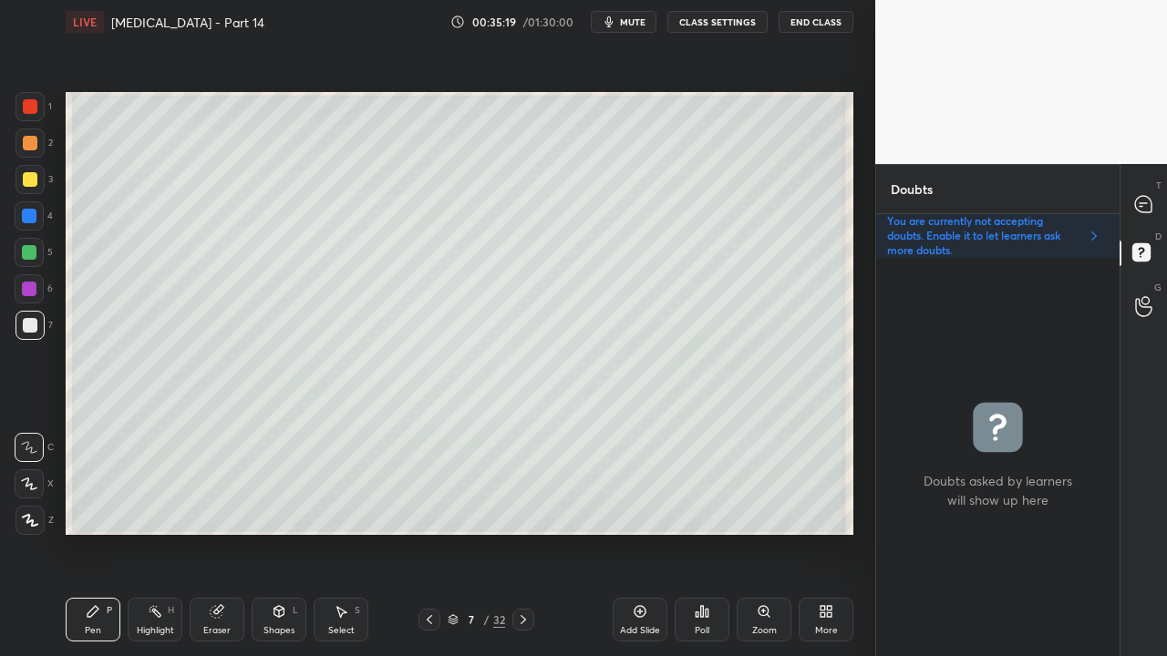
scroll to position [393, 238]
click at [234, 532] on div "Eraser" at bounding box center [217, 620] width 55 height 44
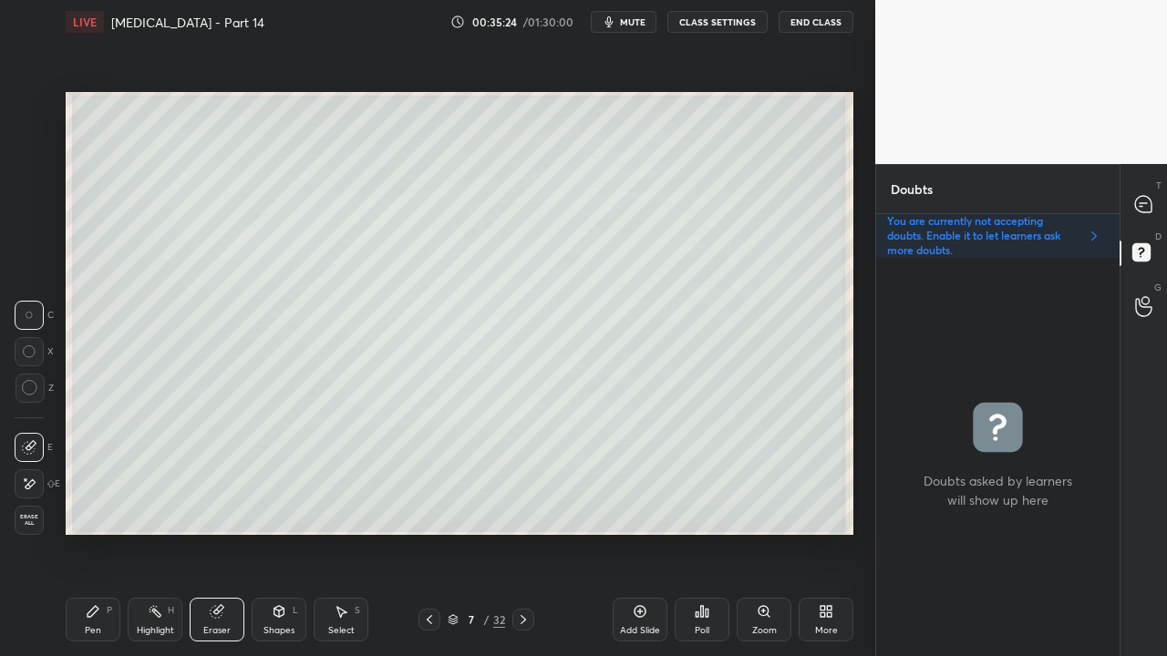
click at [108, 532] on div "Pen P" at bounding box center [93, 620] width 55 height 44
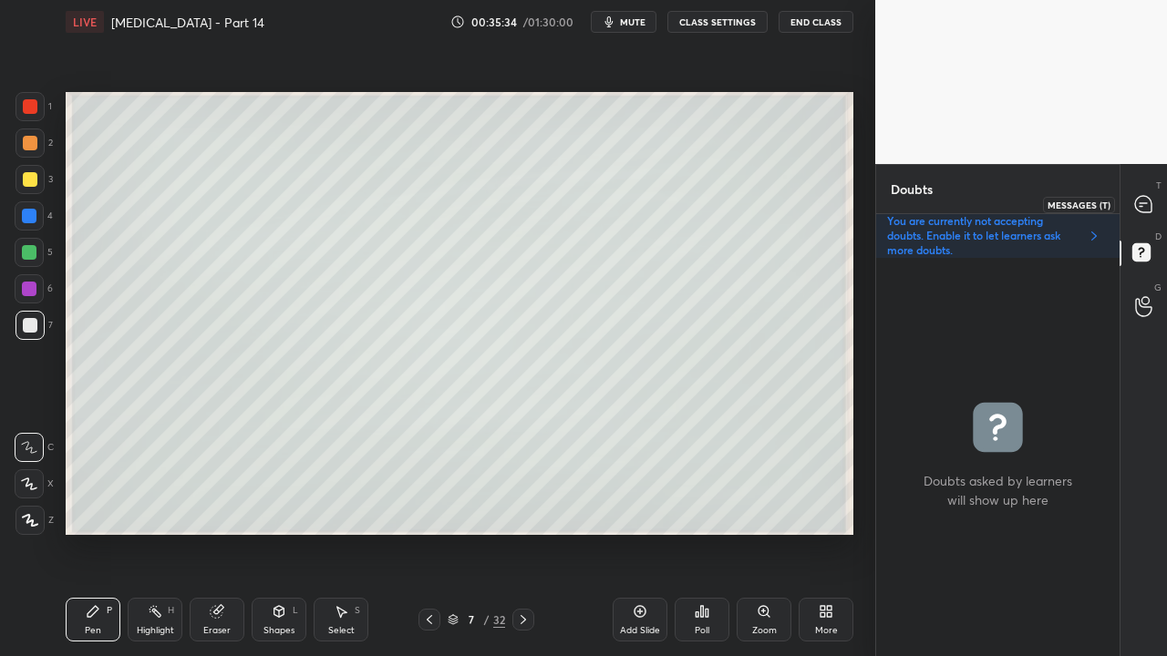
click at [1145, 203] on icon at bounding box center [1143, 203] width 7 height 0
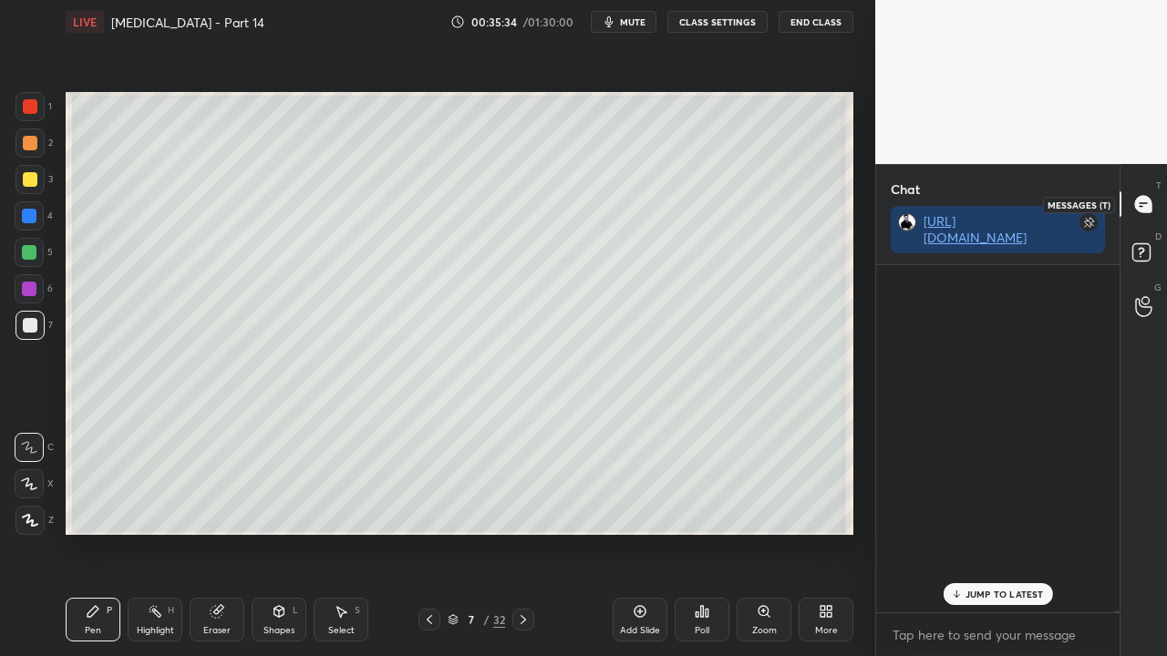
scroll to position [342, 238]
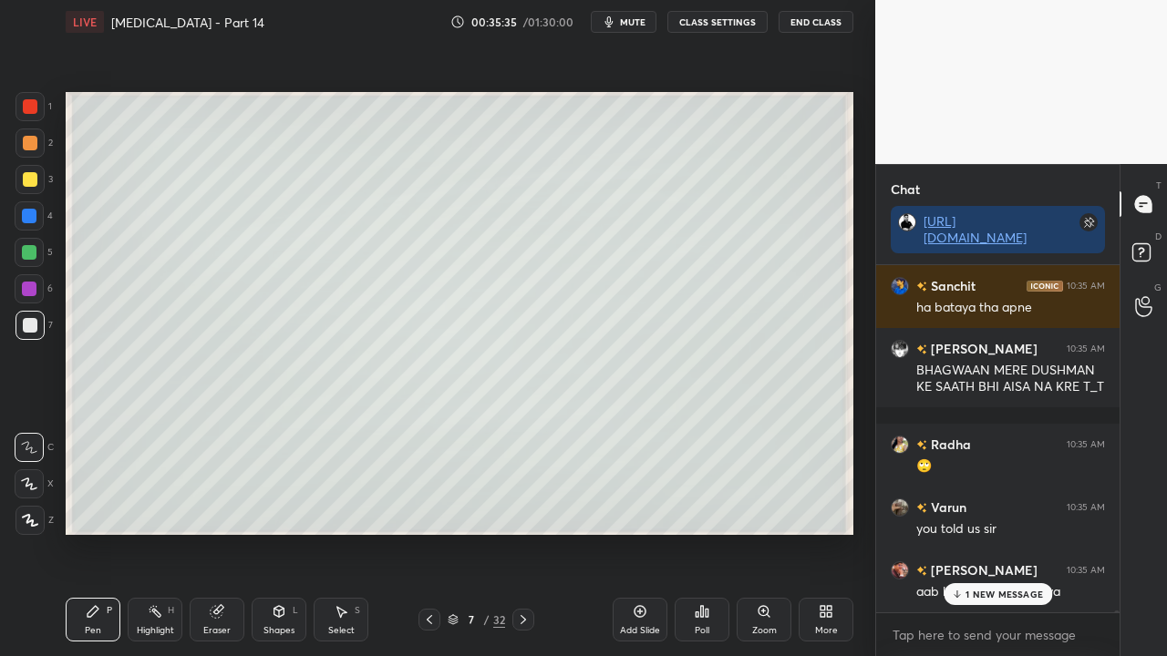
click at [974, 532] on p "1 NEW MESSAGE" at bounding box center [1003, 594] width 77 height 11
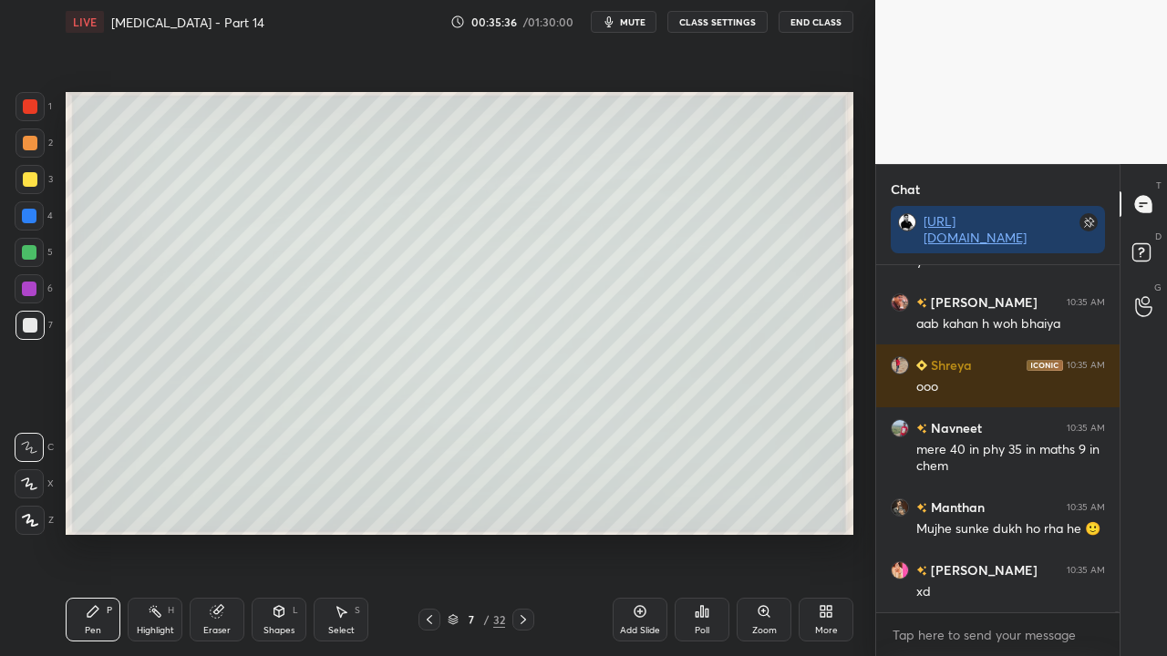
scroll to position [90441, 0]
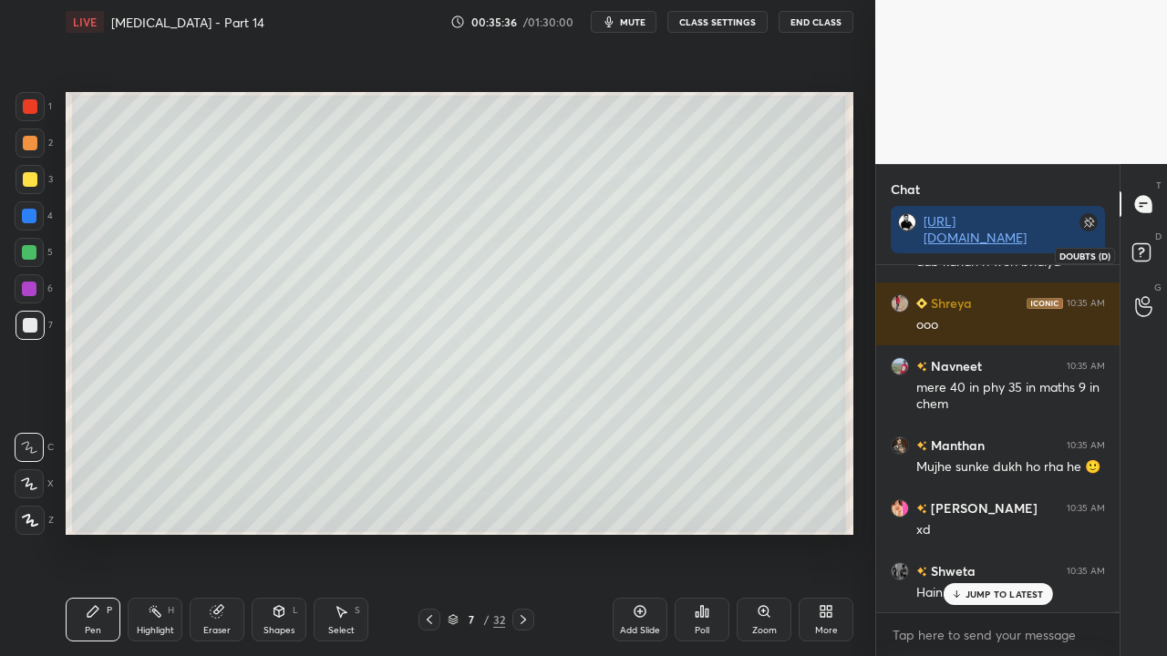
click at [1140, 256] on icon at bounding box center [1141, 257] width 2 height 2
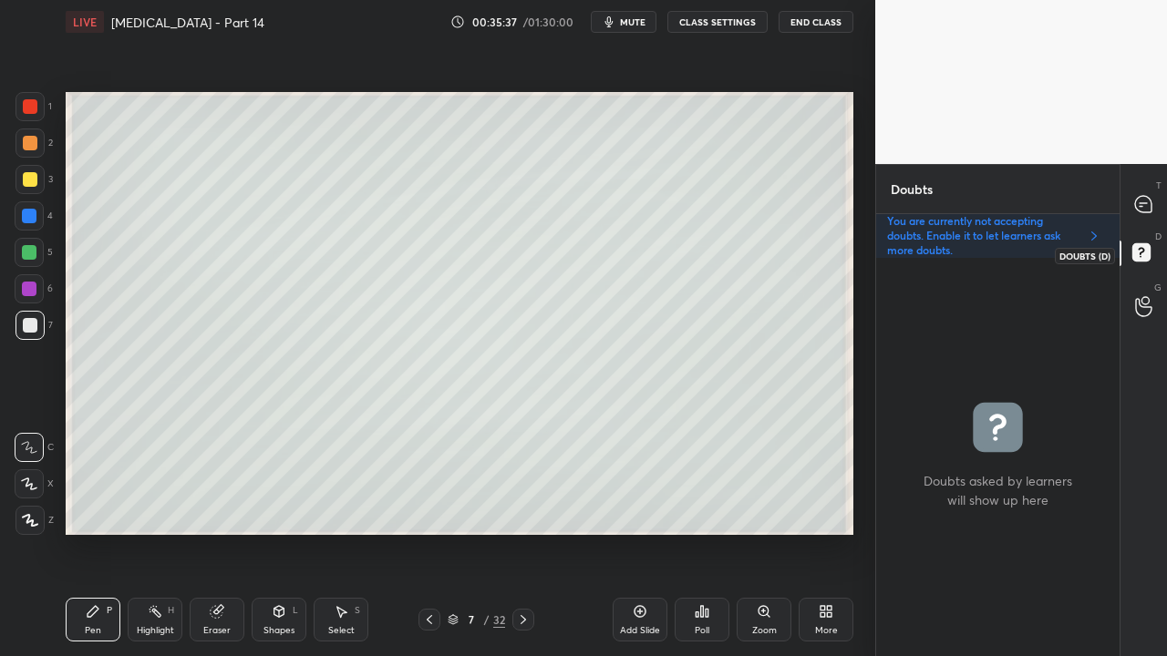
scroll to position [393, 238]
click at [1148, 200] on icon at bounding box center [1143, 204] width 19 height 19
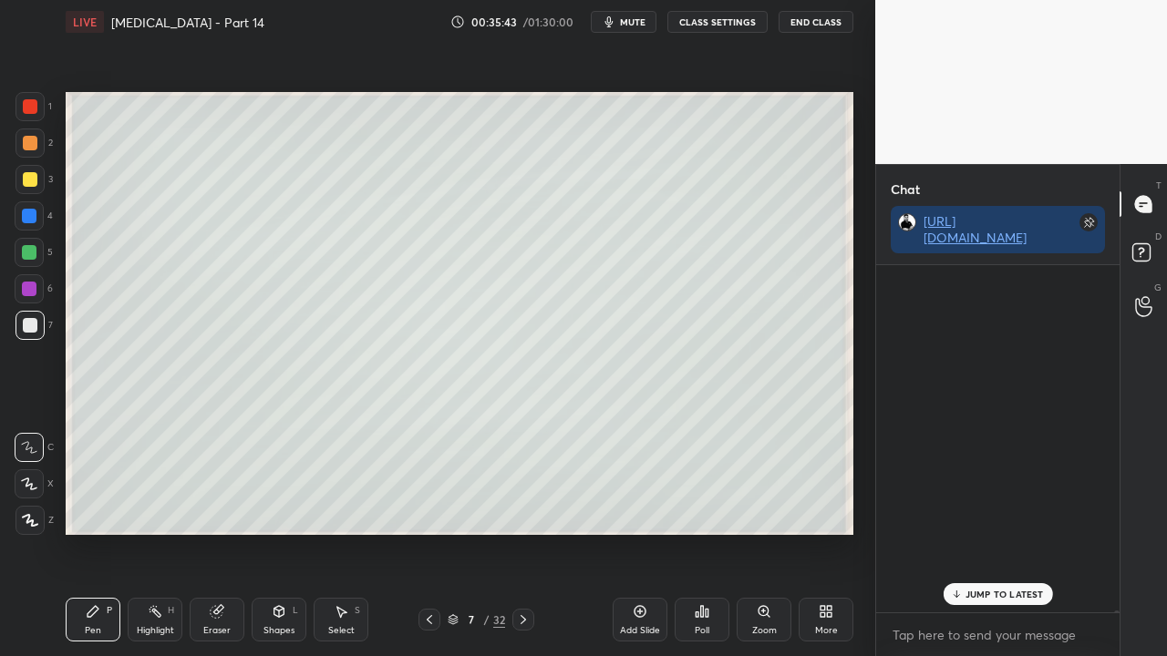
scroll to position [342, 238]
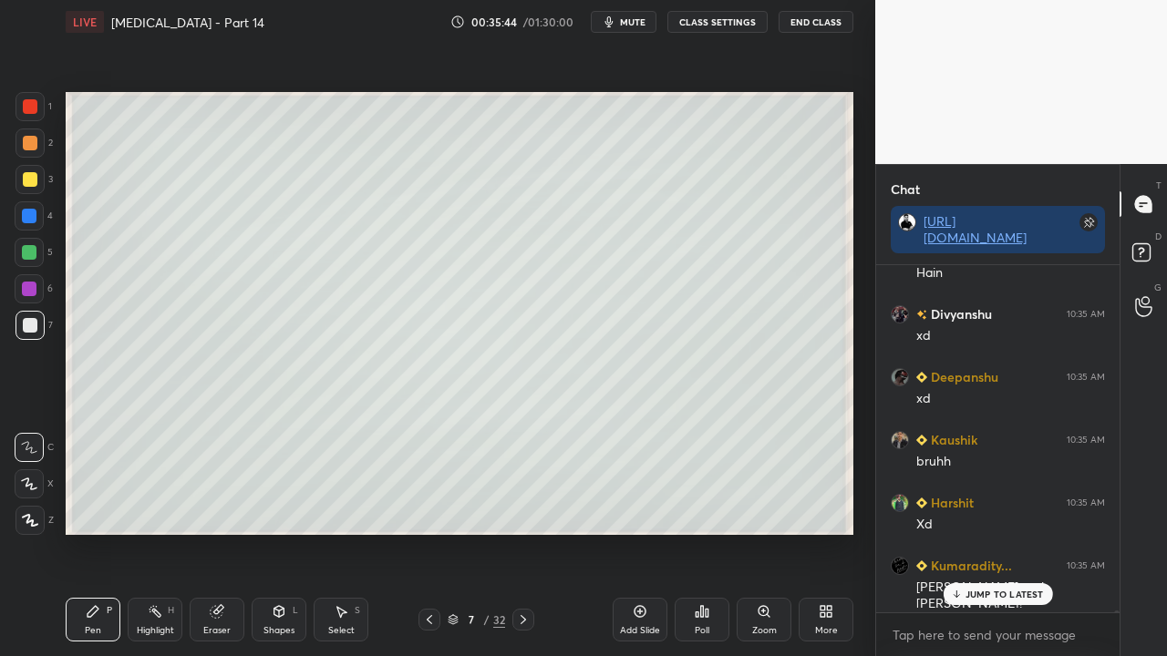
click at [981, 532] on p "JUMP TO LATEST" at bounding box center [1004, 594] width 78 height 11
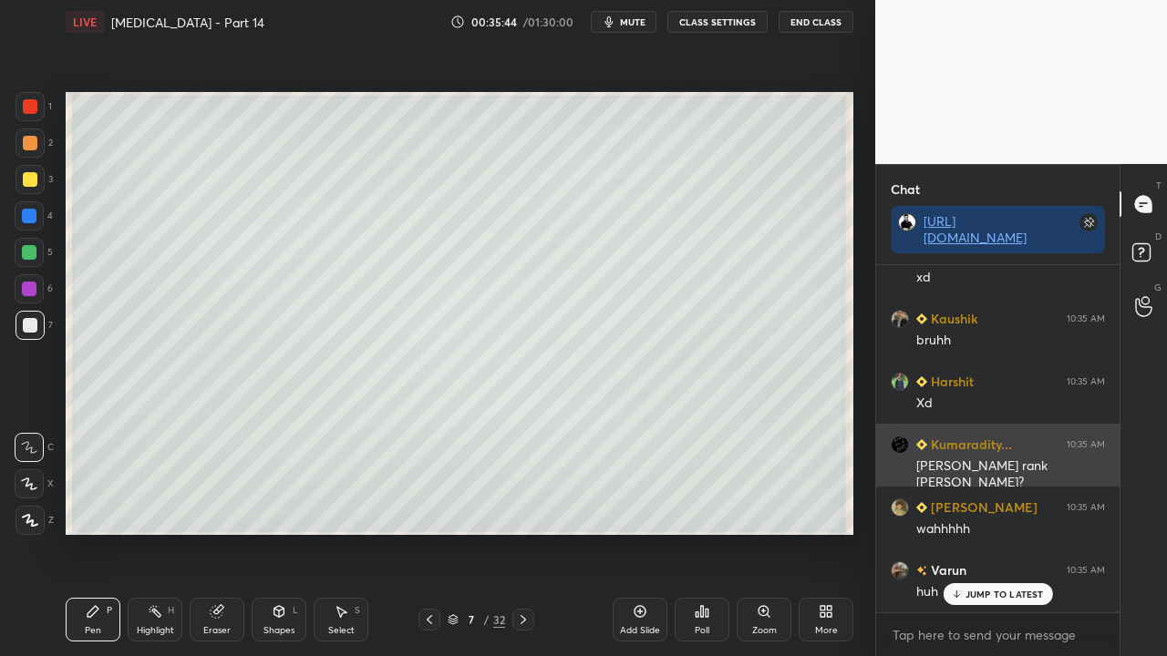
scroll to position [90961, 0]
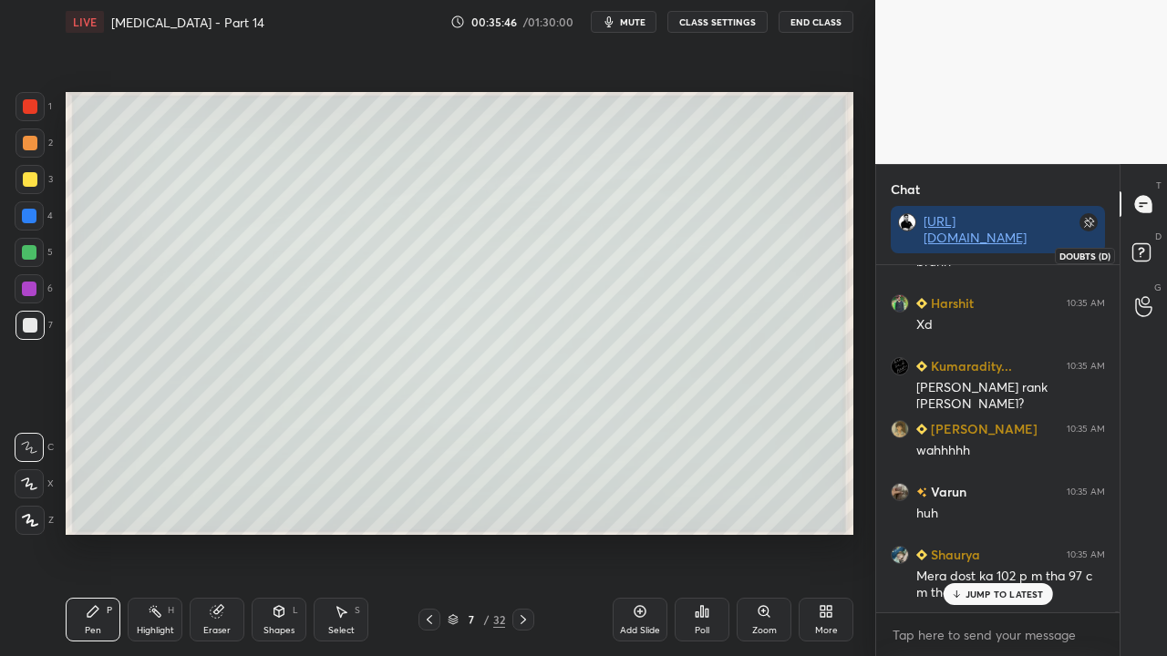
click at [1138, 254] on rect at bounding box center [1140, 252] width 17 height 17
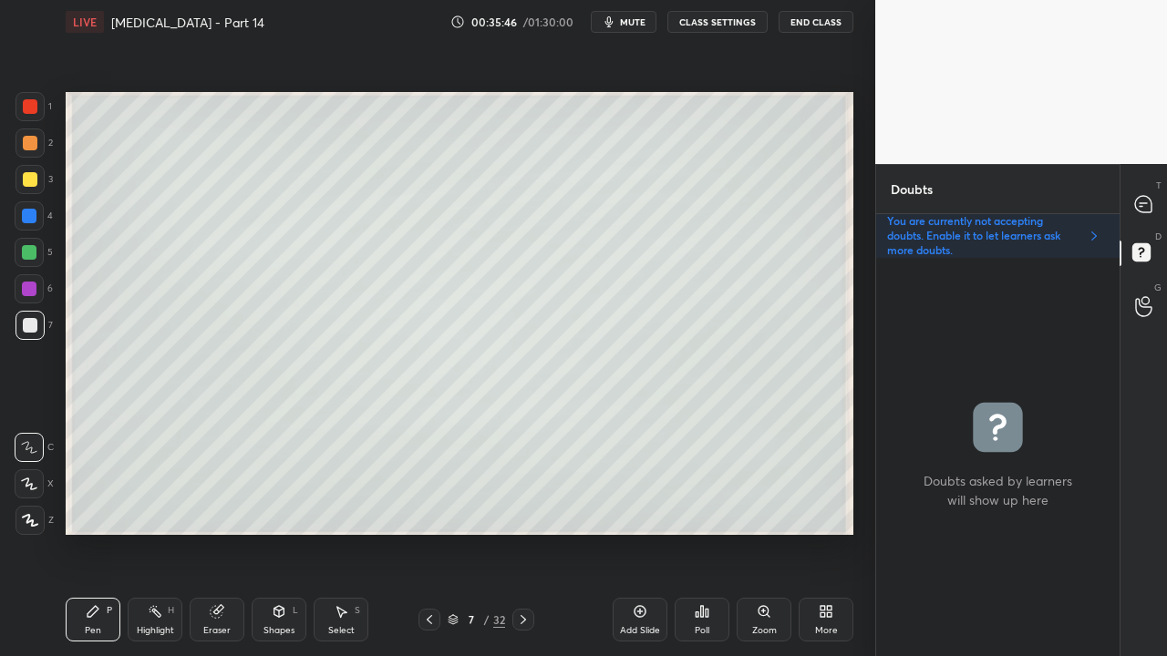
scroll to position [393, 238]
click at [1148, 204] on icon at bounding box center [1143, 204] width 16 height 16
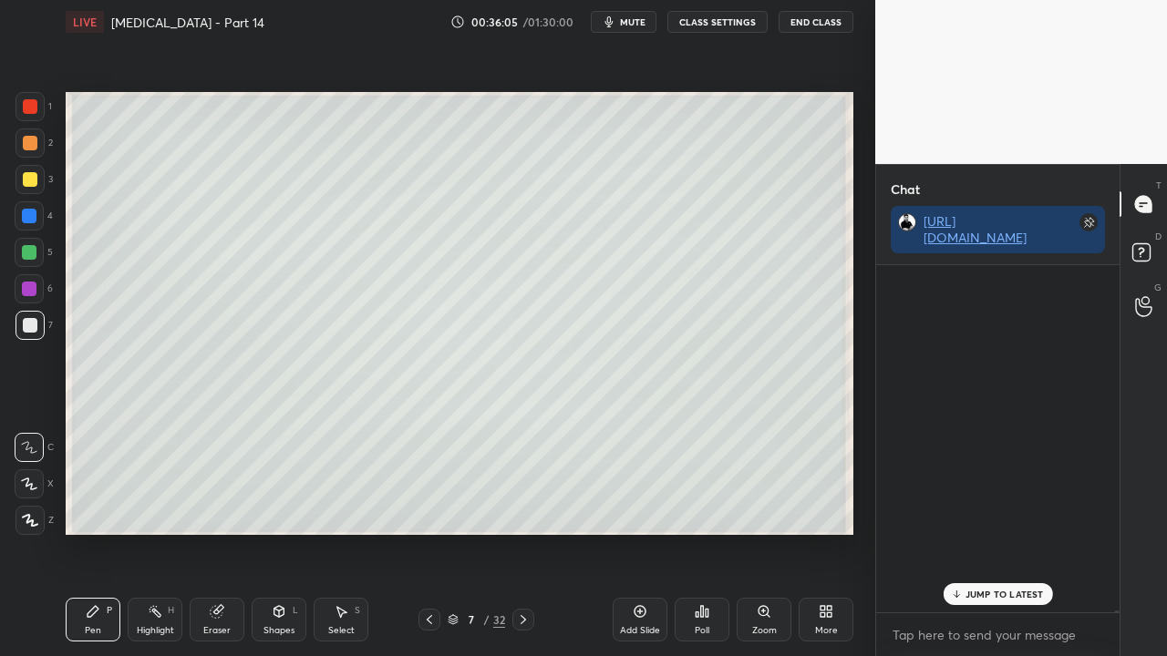
scroll to position [342, 238]
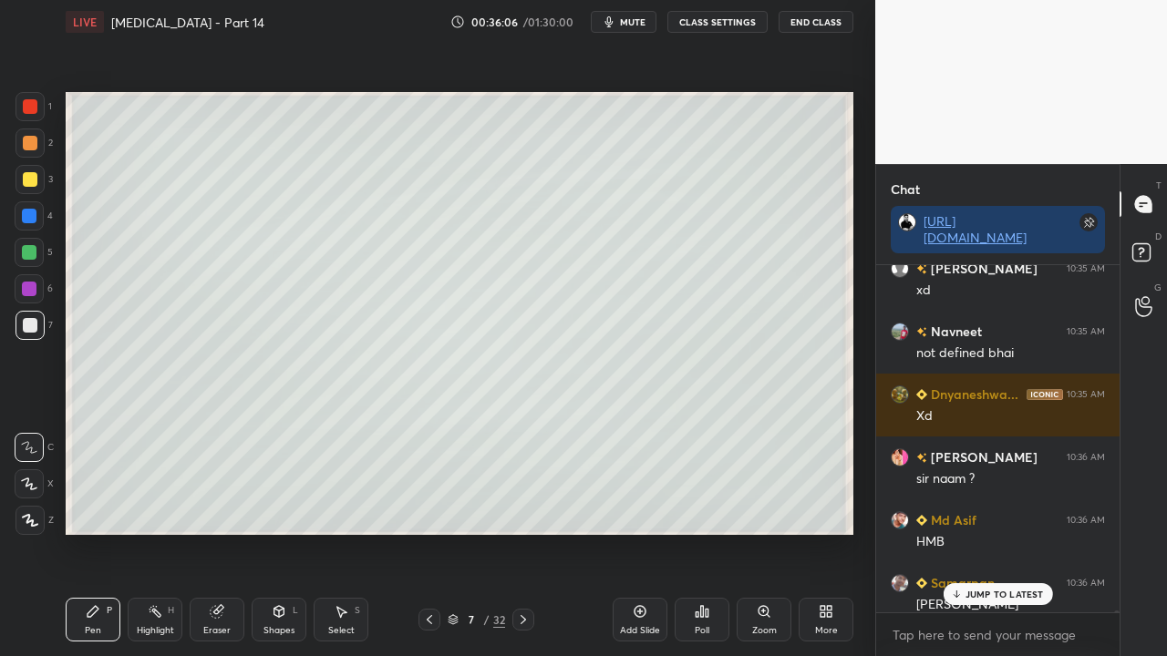
click at [982, 532] on p "JUMP TO LATEST" at bounding box center [1004, 594] width 78 height 11
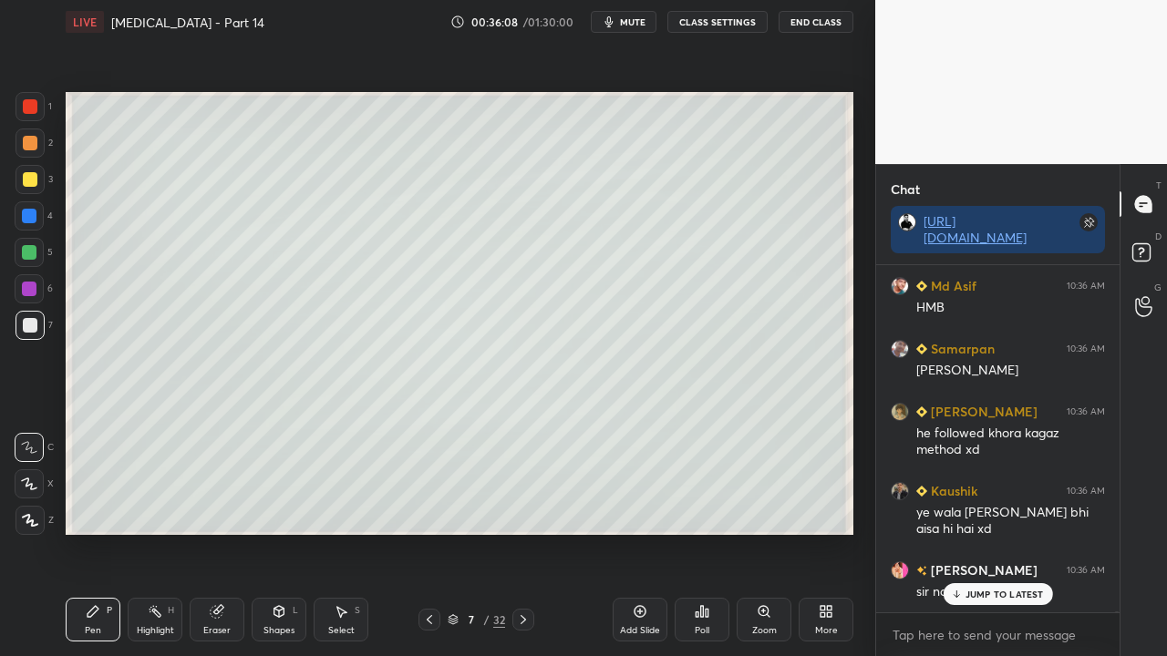
scroll to position [91622, 0]
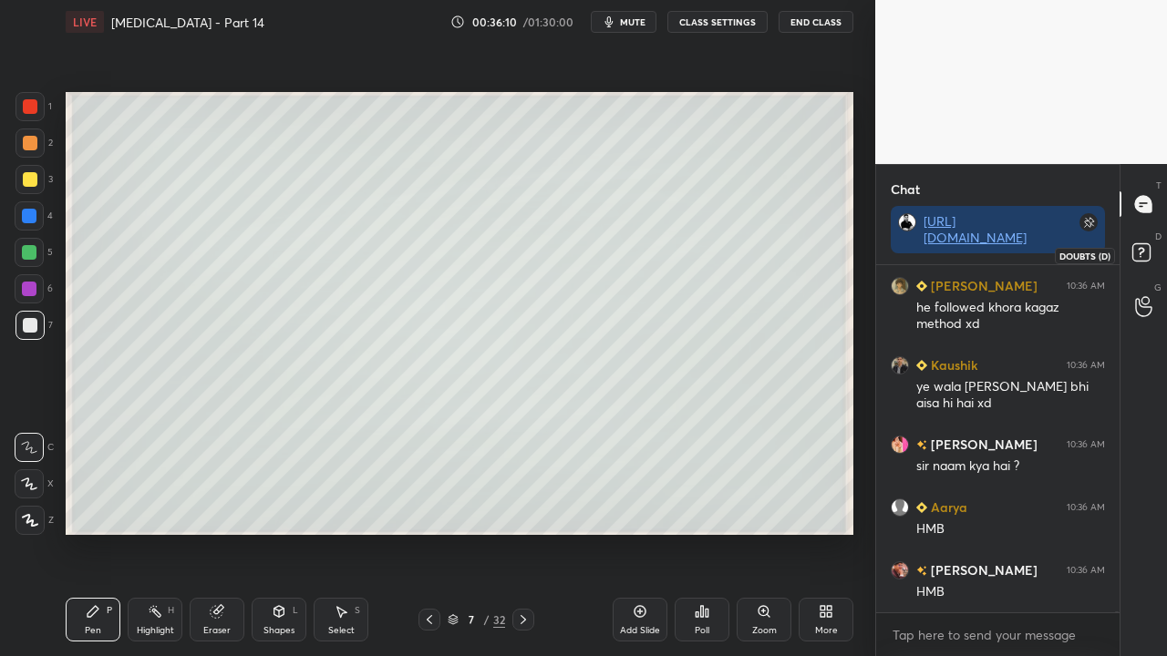
click at [1146, 253] on rect at bounding box center [1140, 252] width 17 height 17
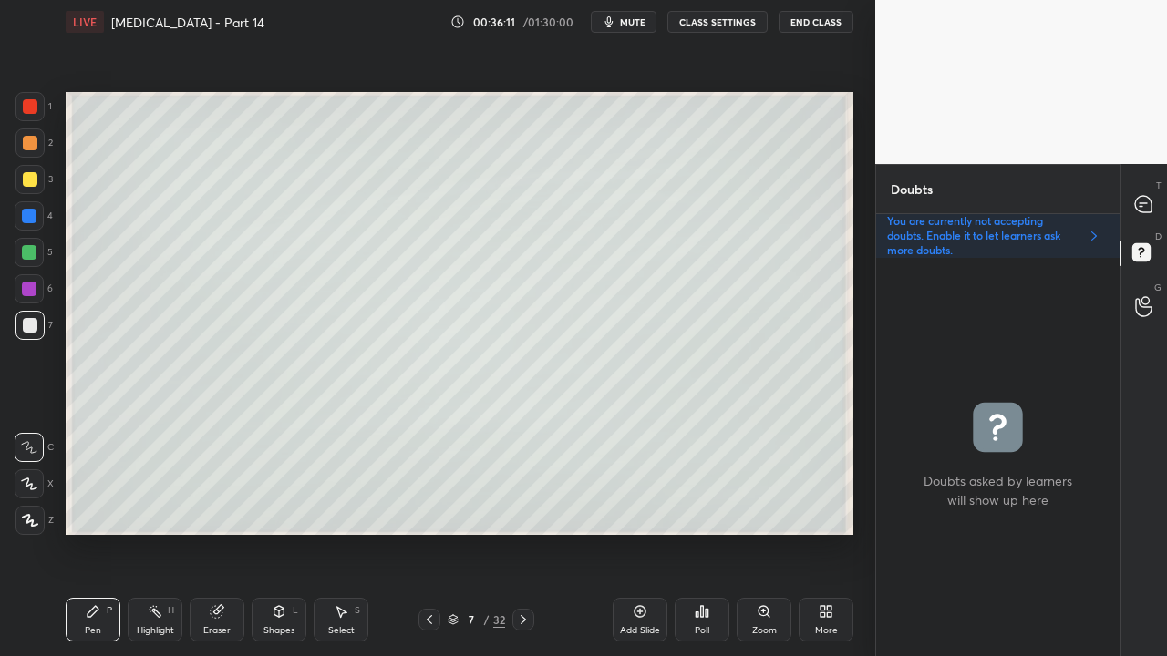
scroll to position [393, 238]
click at [1154, 194] on div at bounding box center [1144, 204] width 36 height 33
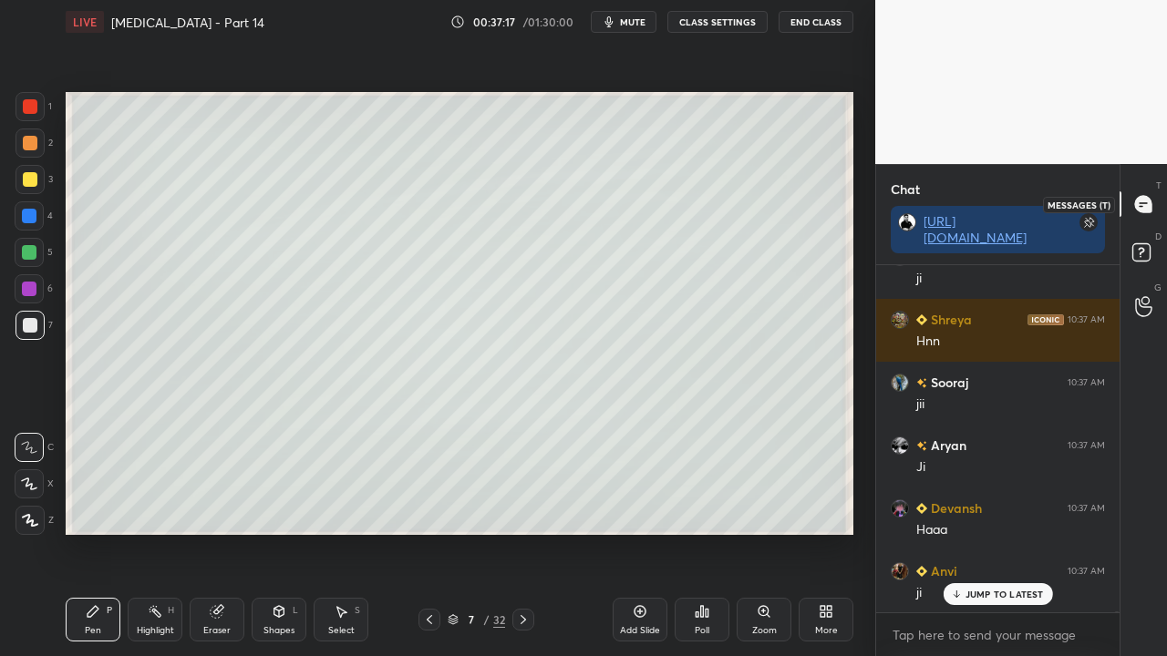
scroll to position [94674, 0]
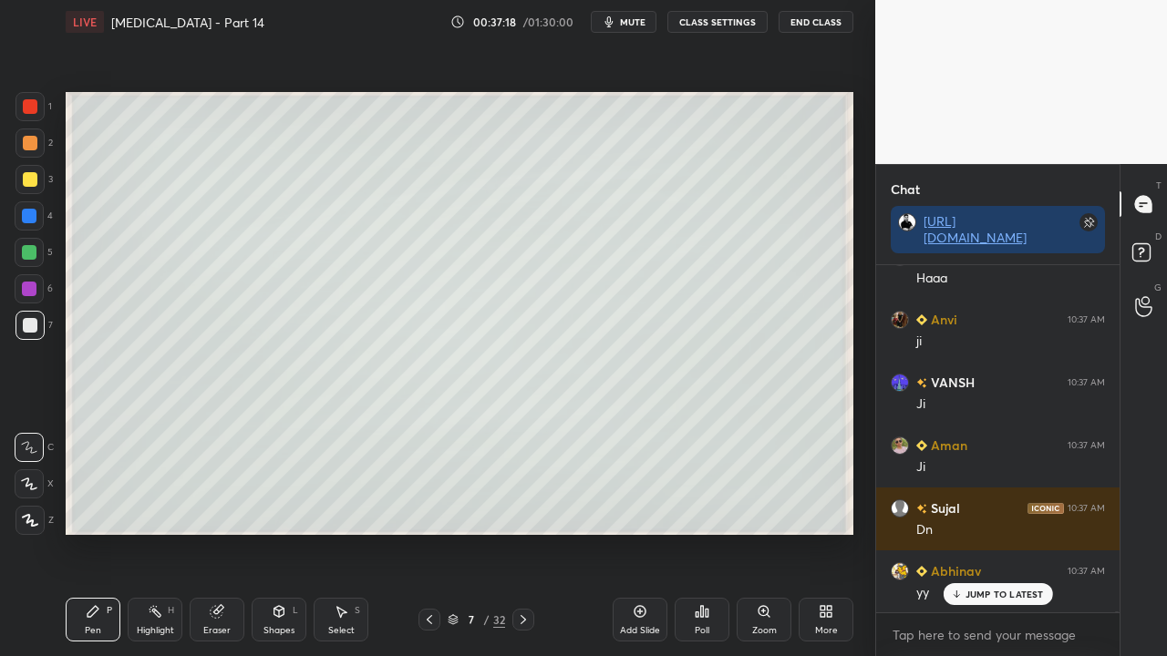
click at [1152, 233] on div "D Doubts (D)" at bounding box center [1143, 255] width 46 height 51
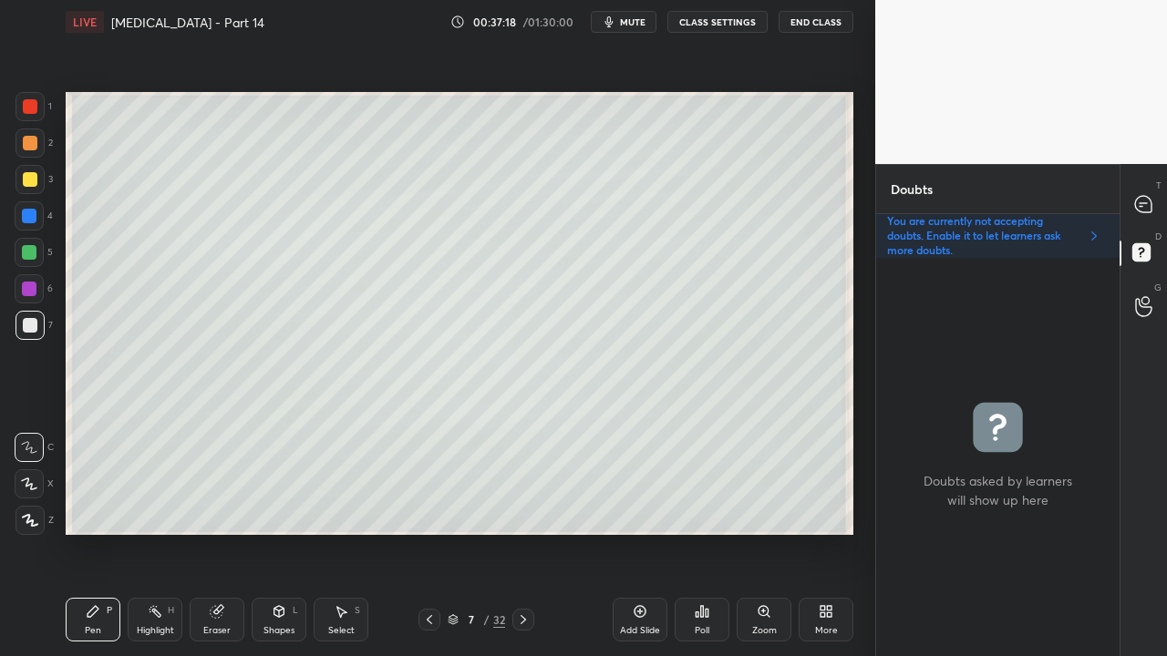
scroll to position [393, 238]
click at [1152, 197] on icon at bounding box center [1143, 204] width 19 height 19
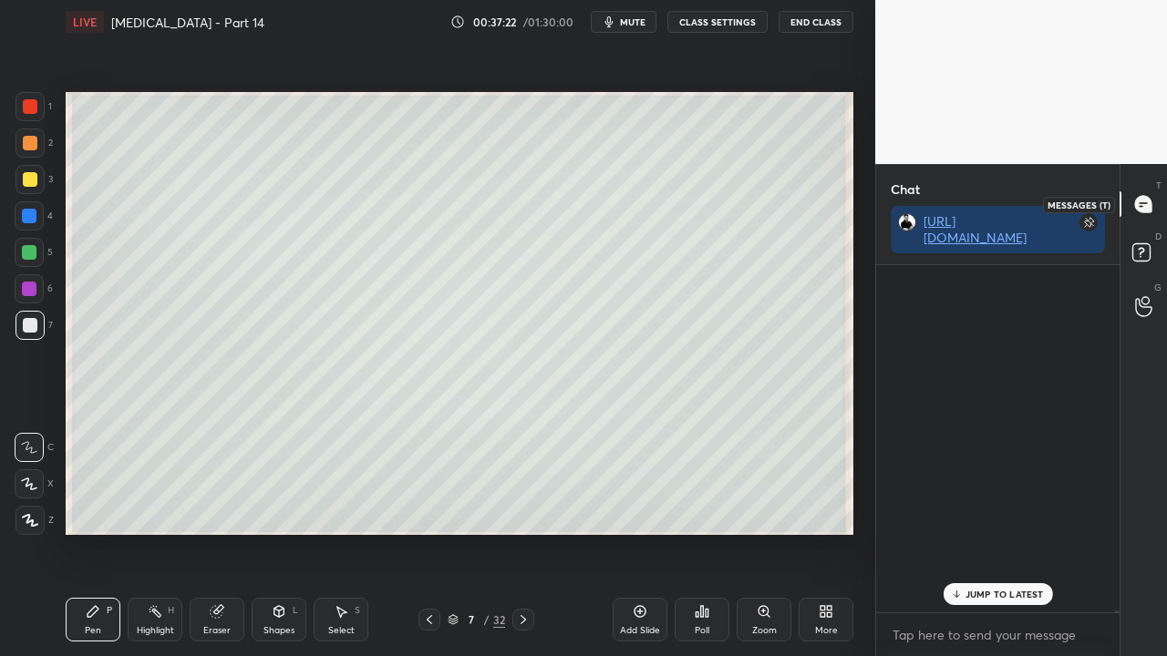
scroll to position [342, 238]
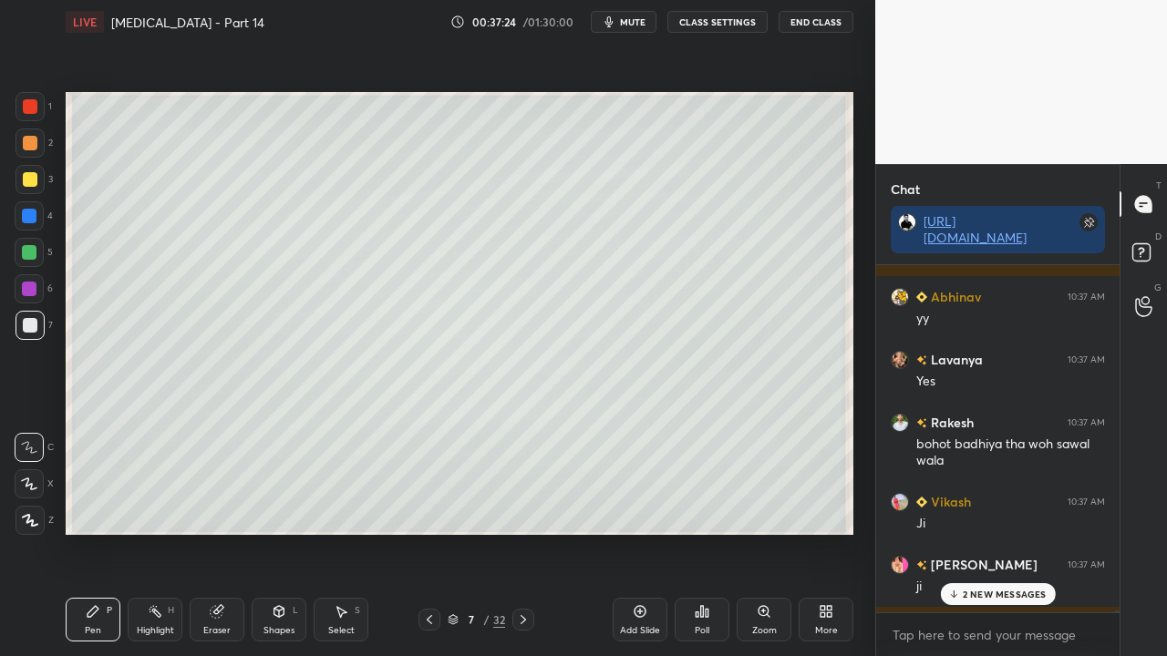
click at [992, 532] on p "2 NEW MESSAGES" at bounding box center [1005, 594] width 84 height 11
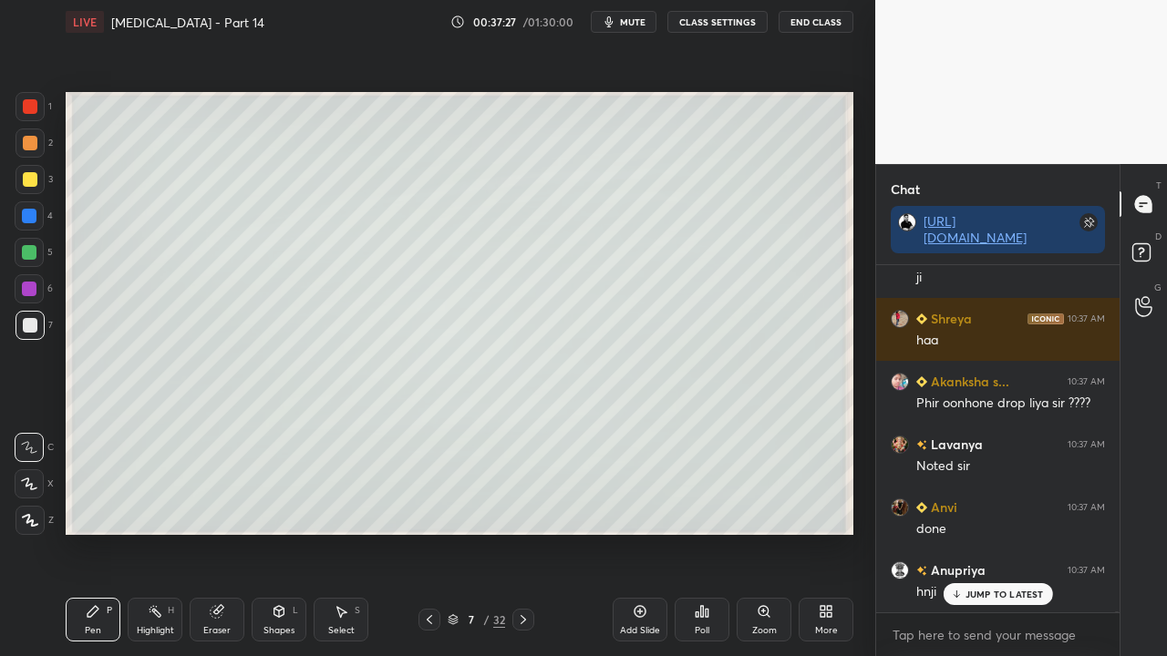
scroll to position [95320, 0]
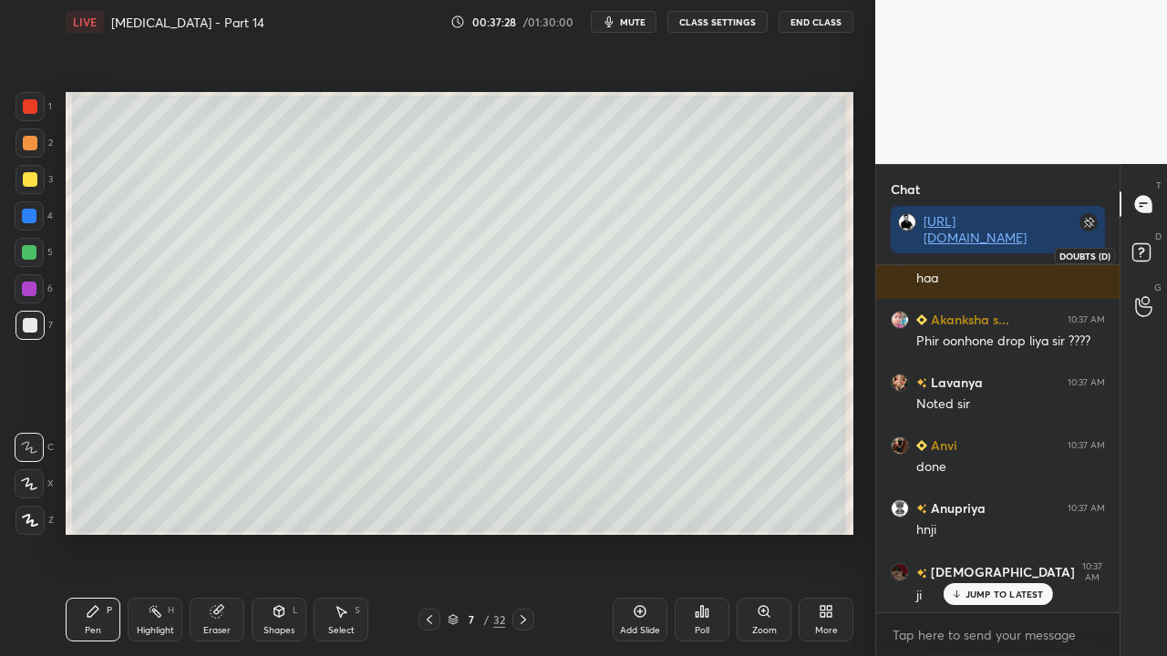
click at [1145, 248] on rect at bounding box center [1140, 252] width 17 height 17
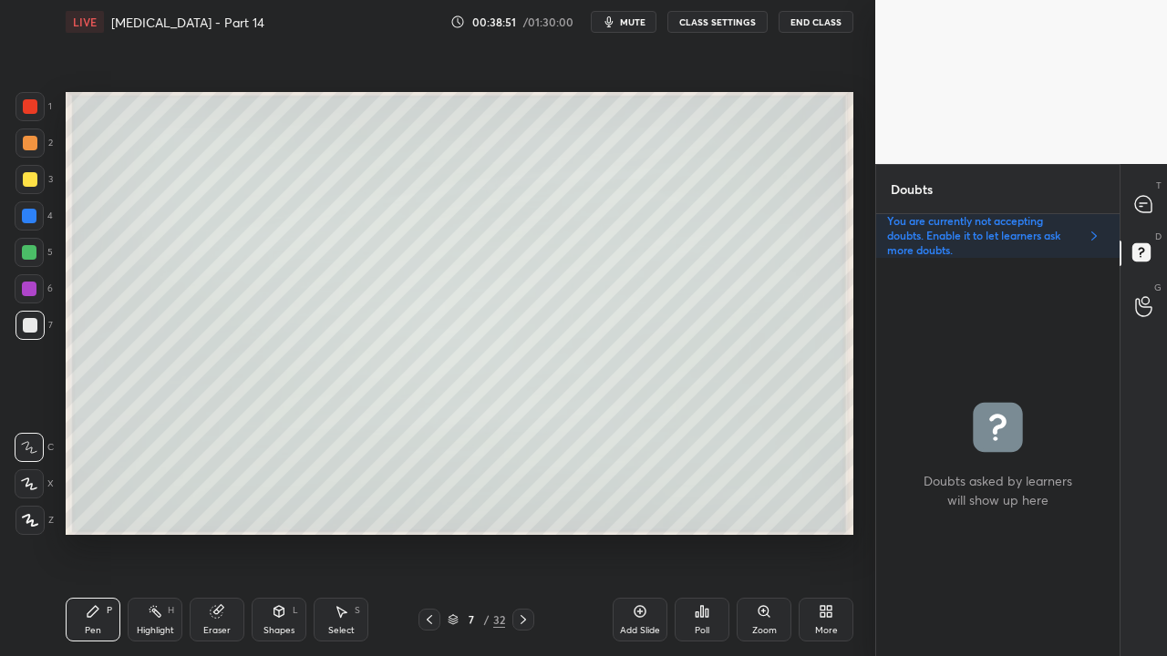
click at [520, 532] on icon at bounding box center [523, 620] width 15 height 15
drag, startPoint x: 29, startPoint y: 178, endPoint x: 26, endPoint y: 187, distance: 9.8
click at [30, 178] on div at bounding box center [30, 179] width 15 height 15
click at [1162, 198] on div "T Messages (T)" at bounding box center [1143, 204] width 46 height 51
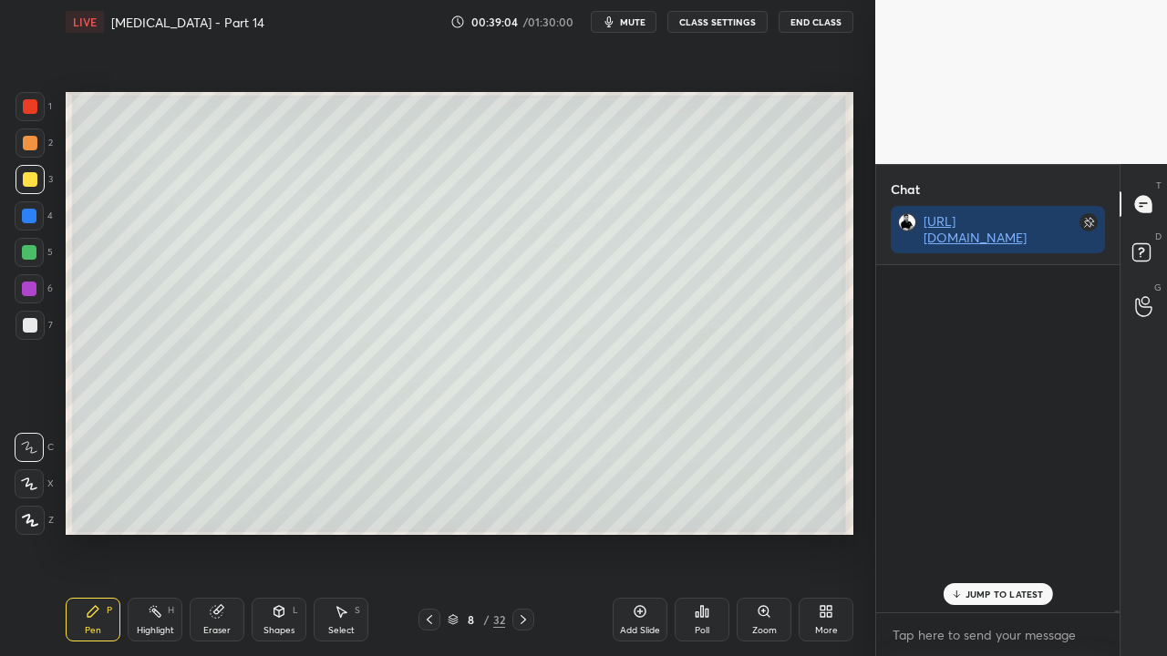
scroll to position [342, 238]
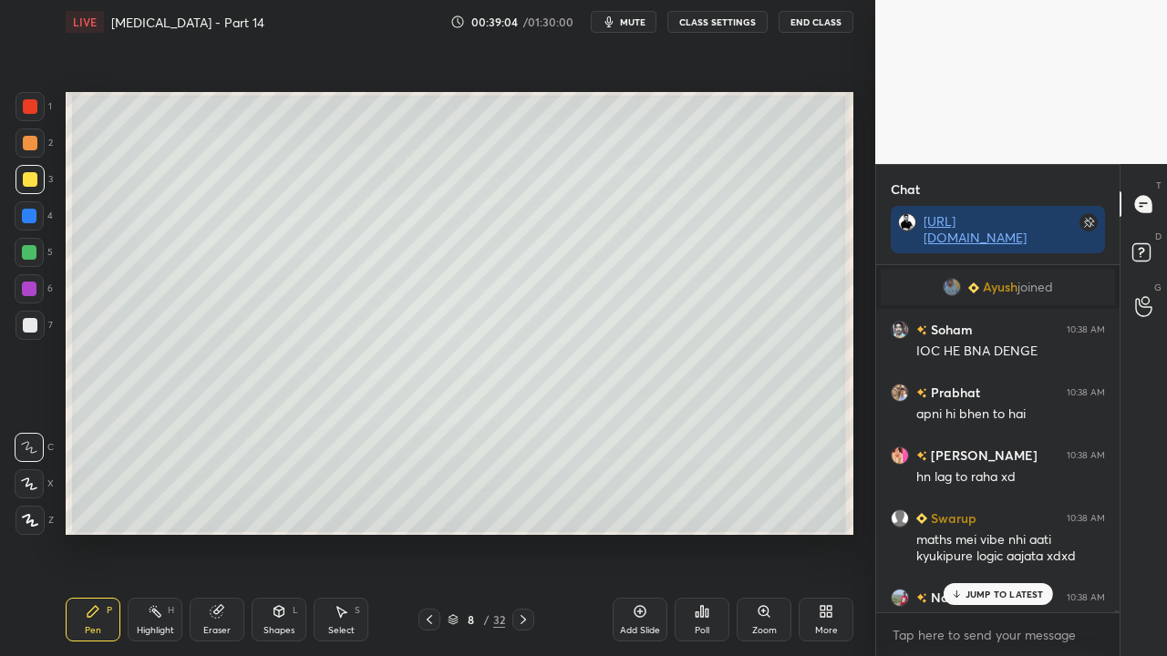
click at [999, 532] on div "JUMP TO LATEST" at bounding box center [997, 594] width 109 height 22
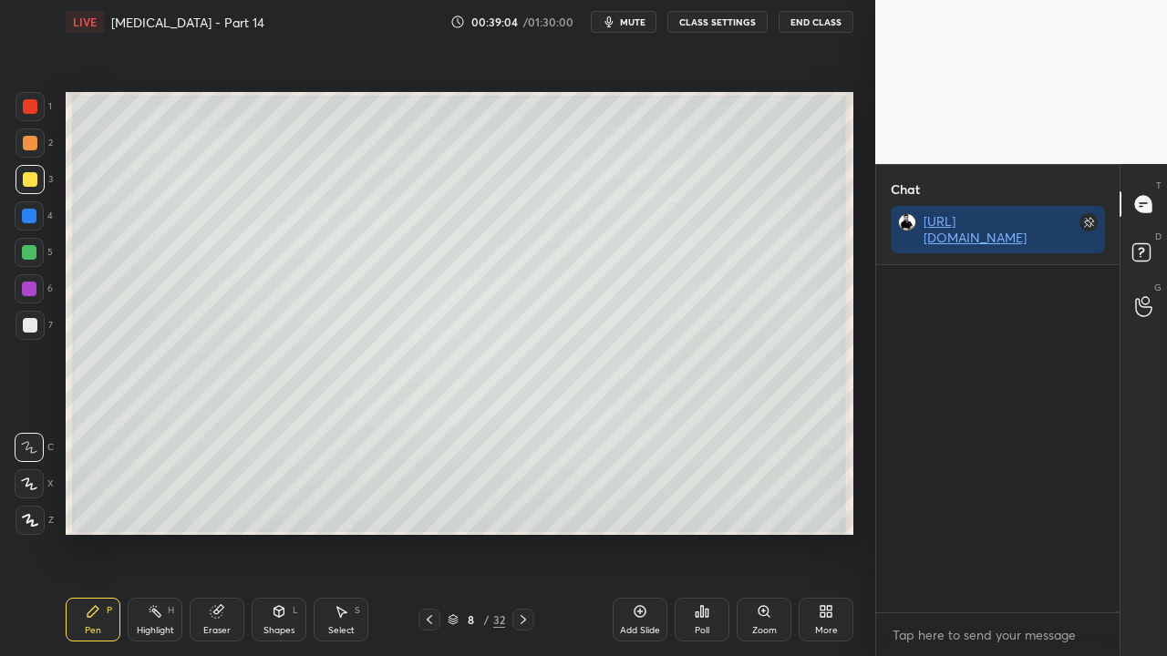
scroll to position [97203, 0]
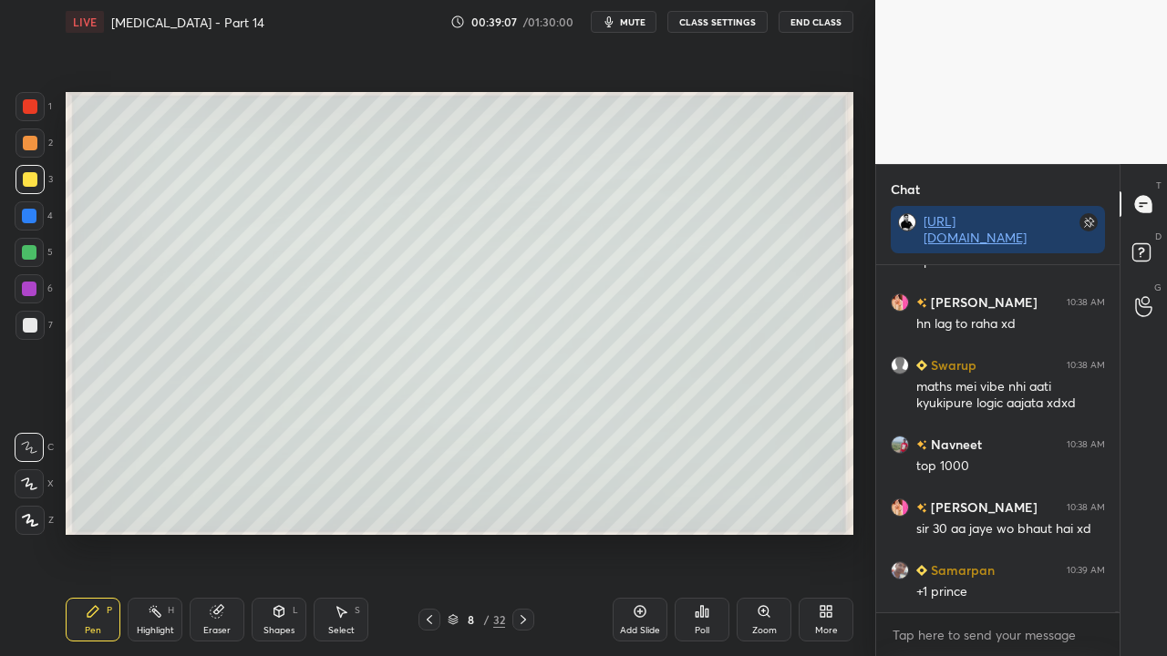
click at [33, 323] on div at bounding box center [30, 325] width 15 height 15
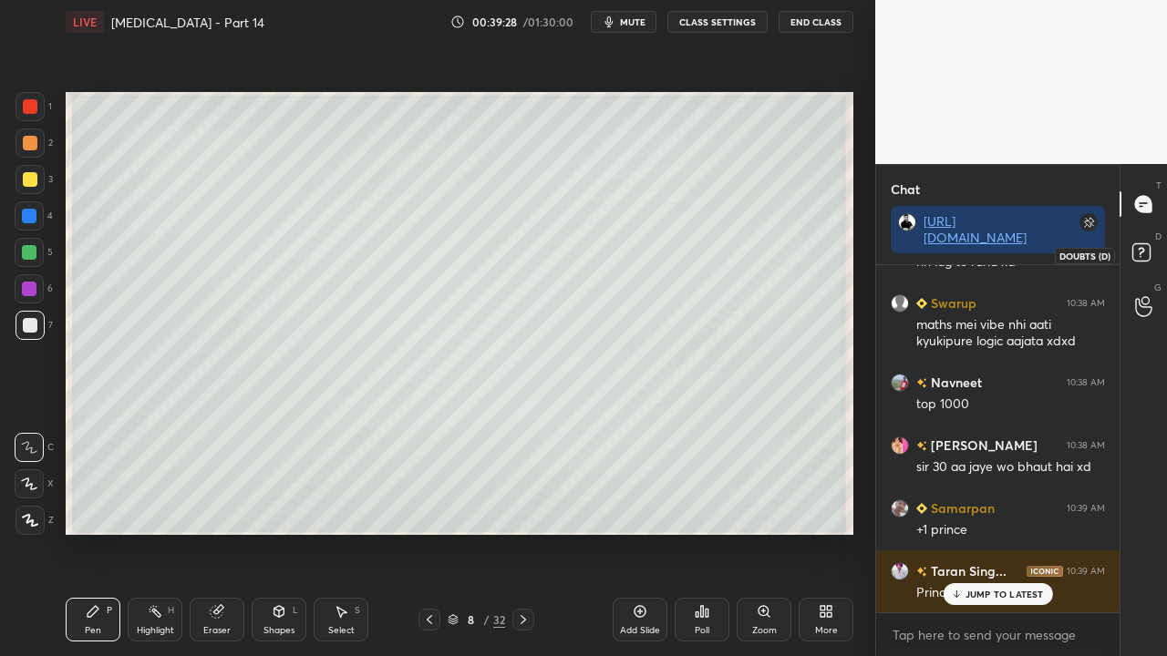
click at [1152, 250] on icon at bounding box center [1144, 255] width 33 height 33
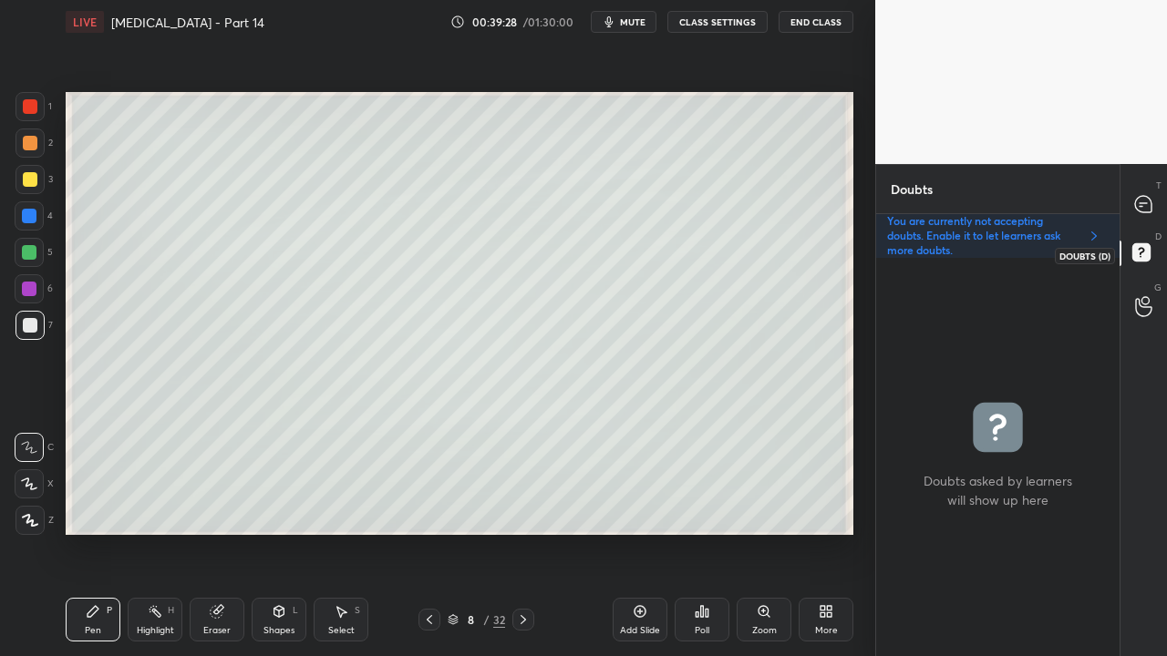
scroll to position [393, 238]
drag, startPoint x: 1143, startPoint y: 197, endPoint x: 1134, endPoint y: 202, distance: 10.6
click at [1141, 201] on icon at bounding box center [1143, 204] width 16 height 16
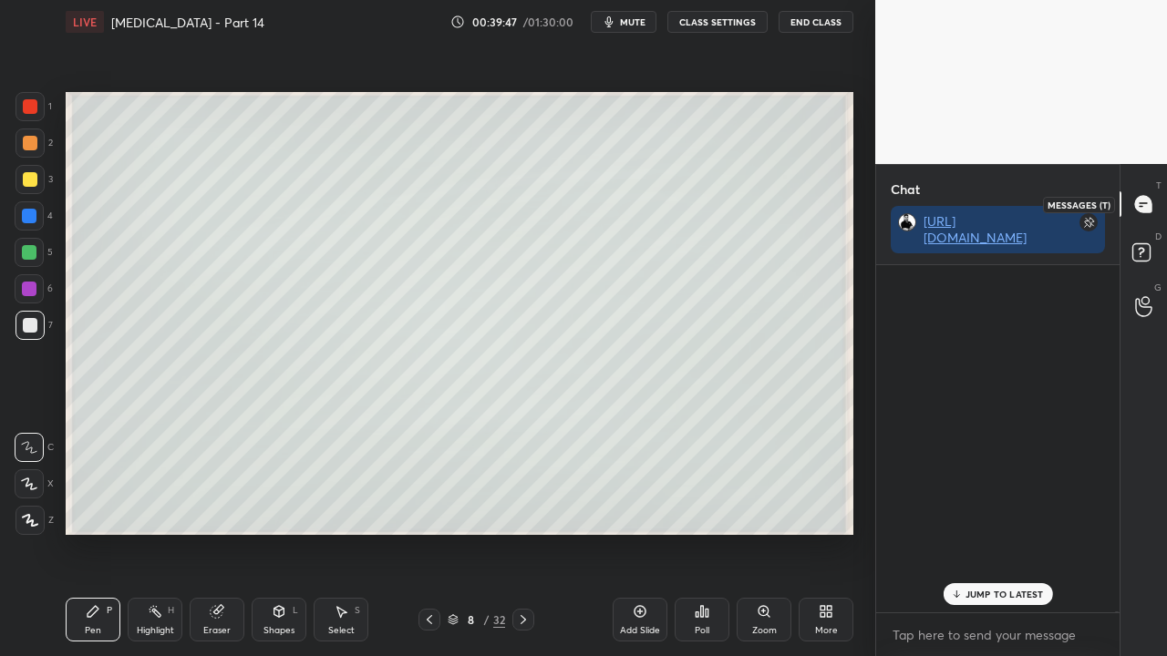
scroll to position [342, 238]
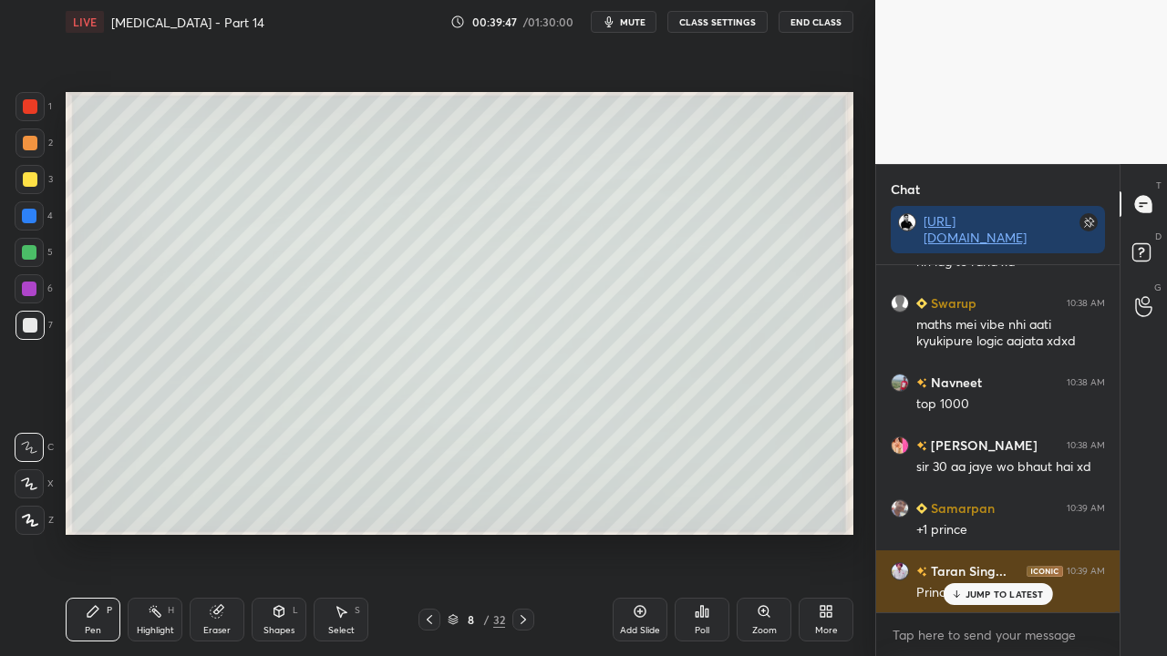
click at [989, 532] on p "JUMP TO LATEST" at bounding box center [1004, 594] width 78 height 11
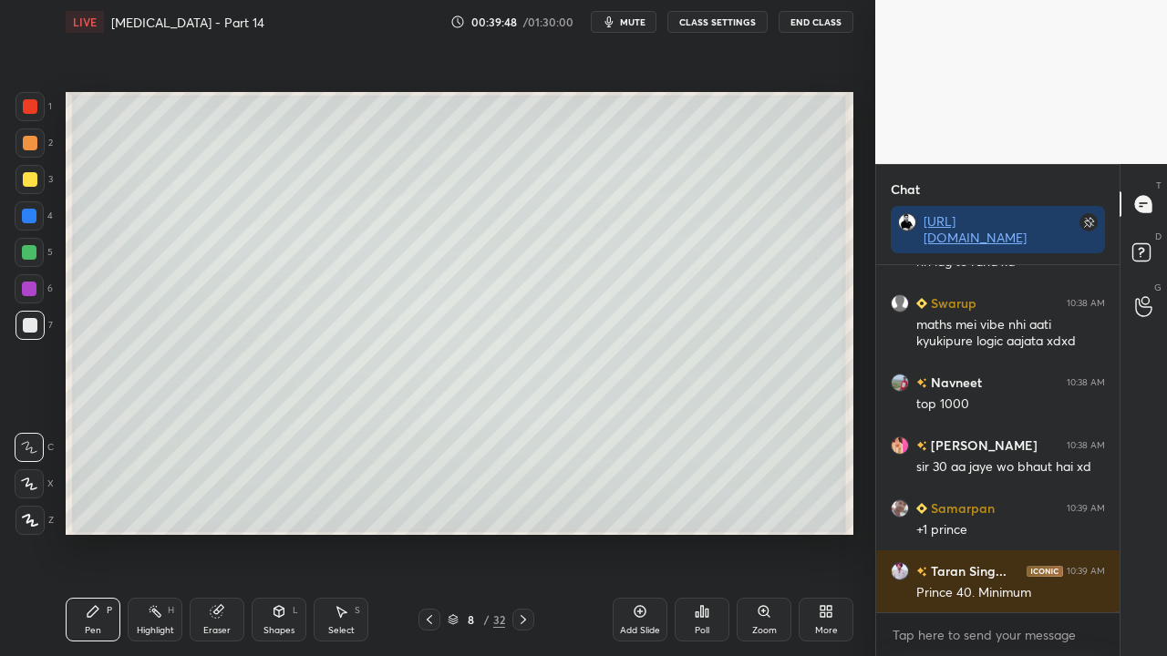
scroll to position [97329, 0]
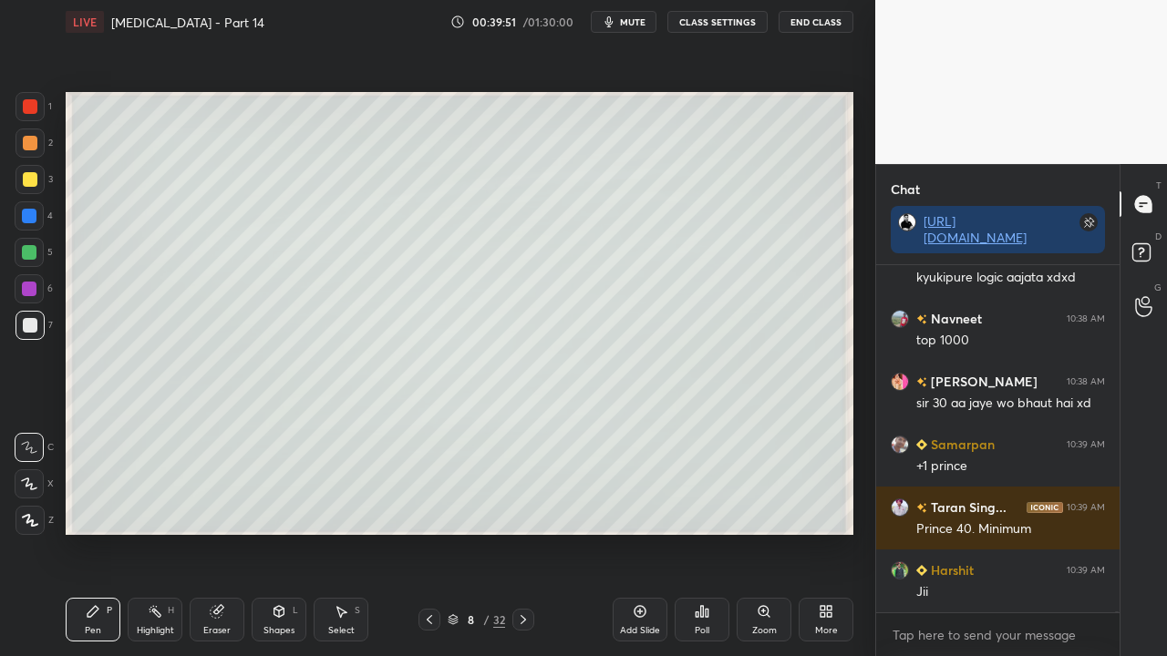
click at [34, 326] on div at bounding box center [30, 325] width 15 height 15
click at [27, 177] on div at bounding box center [30, 179] width 15 height 15
click at [27, 176] on div at bounding box center [30, 179] width 15 height 15
click at [28, 180] on div at bounding box center [30, 179] width 15 height 15
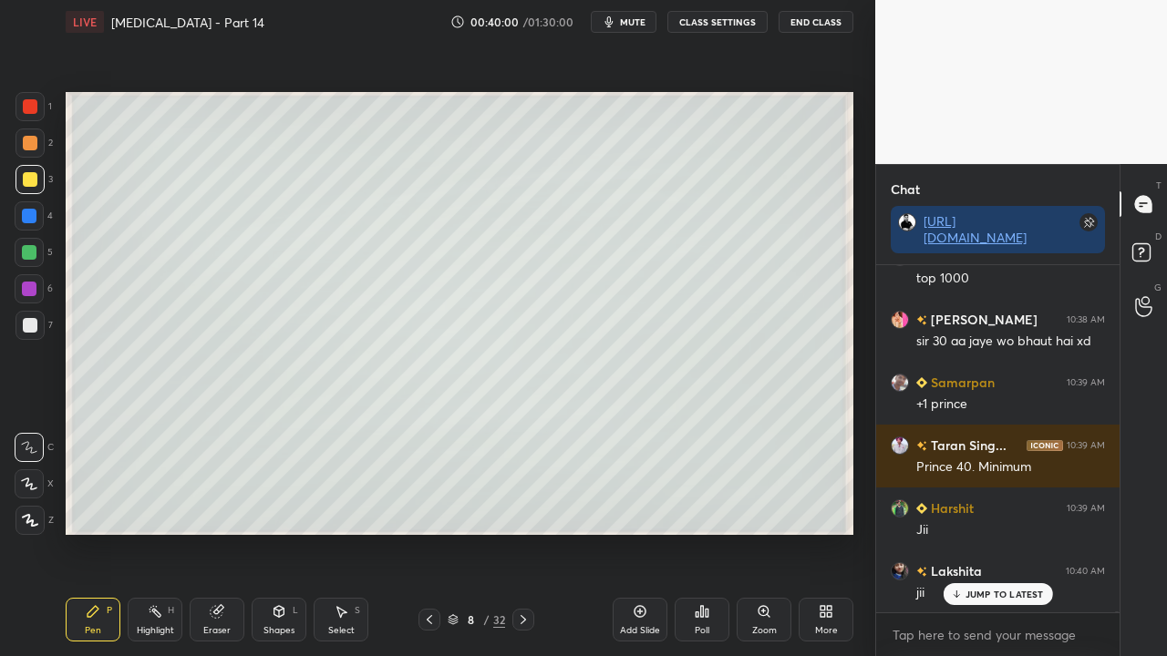
click at [224, 532] on div "Eraser" at bounding box center [217, 620] width 55 height 44
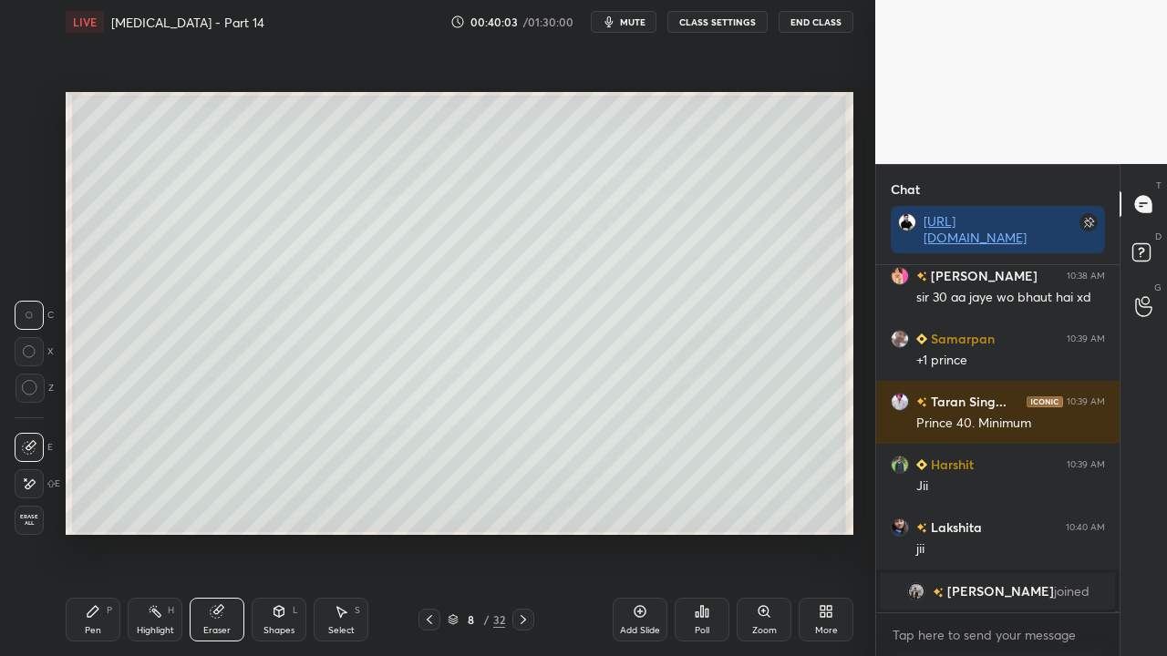
scroll to position [97457, 0]
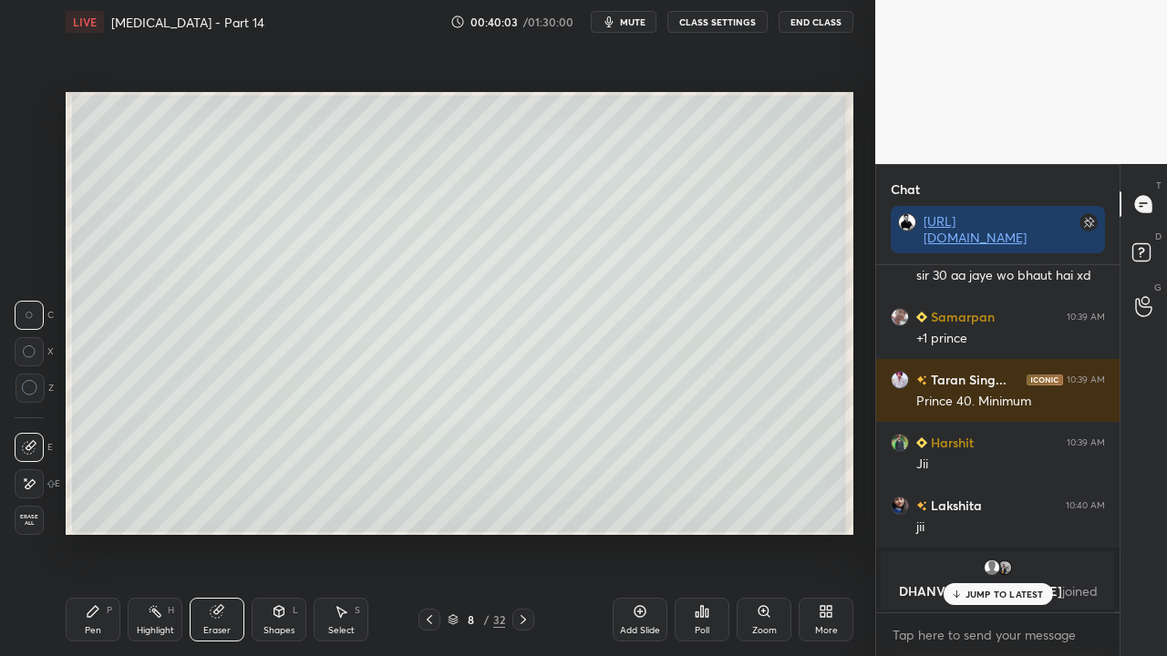
click at [102, 532] on div "Pen P" at bounding box center [93, 620] width 55 height 44
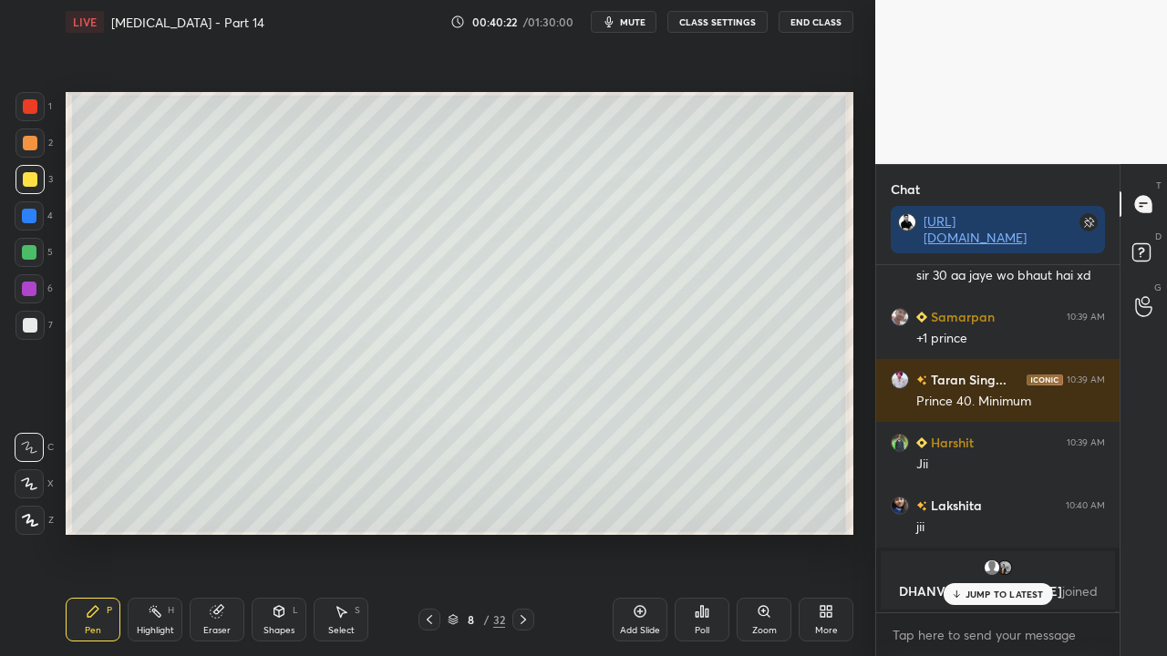
click at [970, 532] on p "JUMP TO LATEST" at bounding box center [1004, 594] width 78 height 11
click at [31, 325] on div at bounding box center [30, 325] width 15 height 15
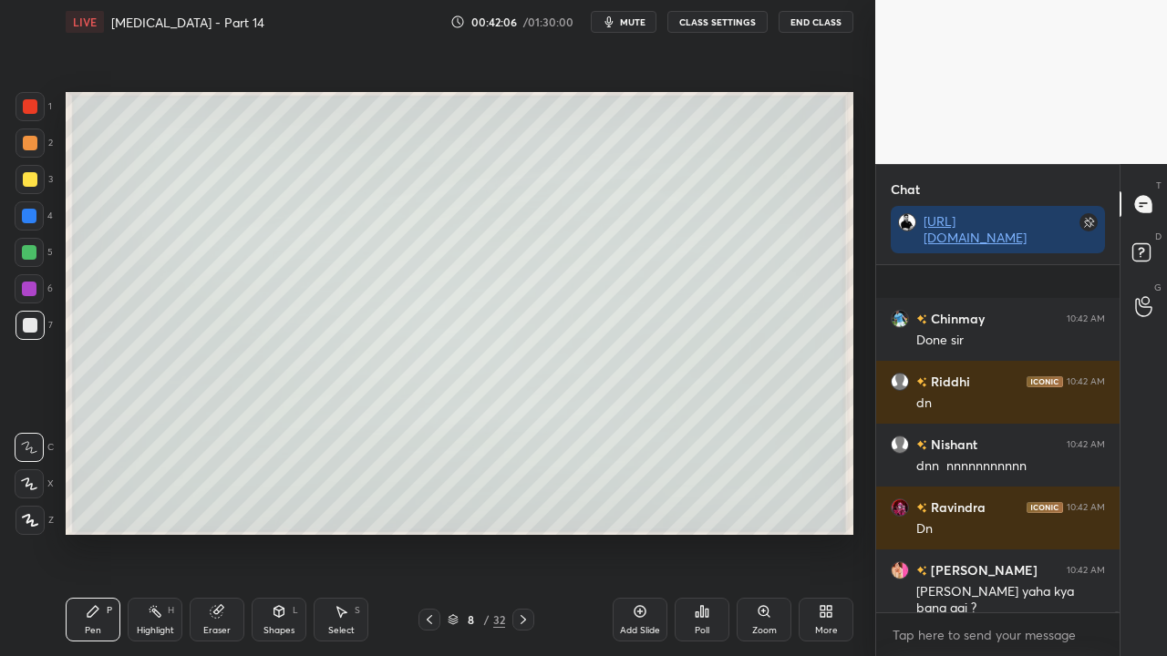
scroll to position [96476, 0]
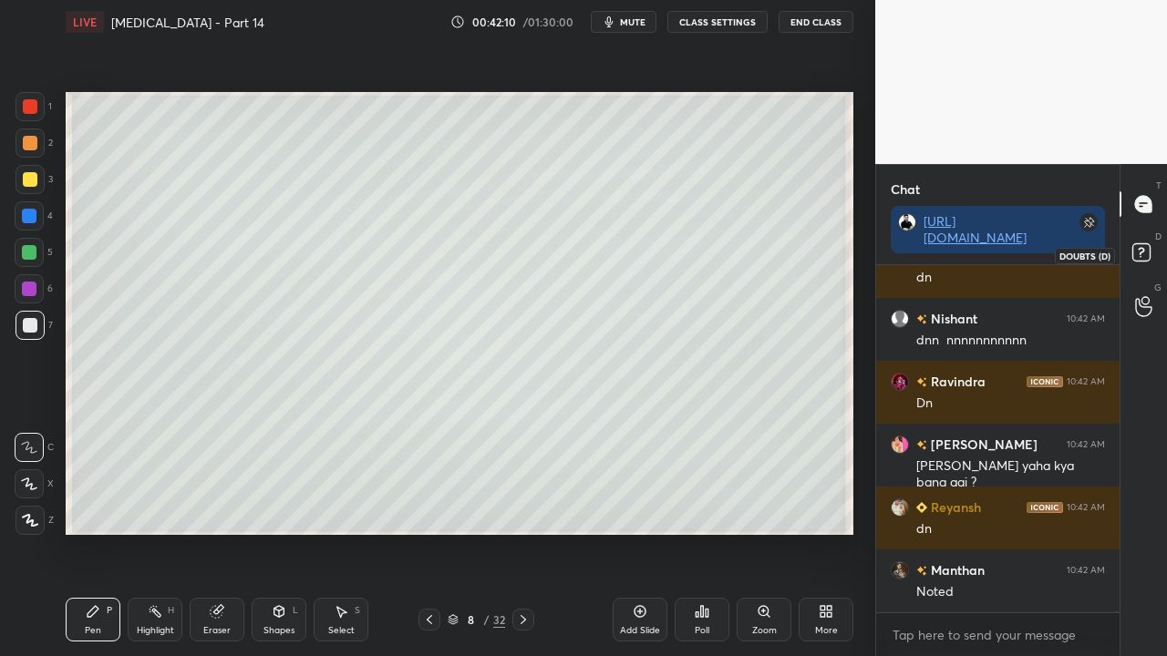
click at [1147, 250] on rect at bounding box center [1140, 252] width 17 height 17
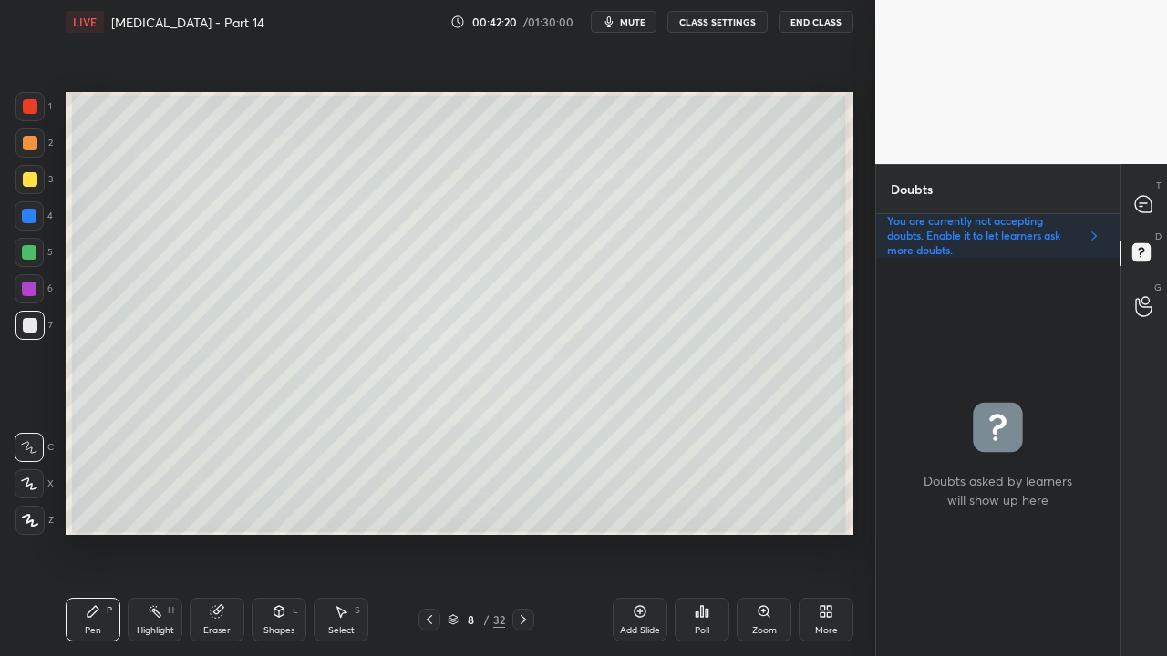
click at [1145, 202] on icon at bounding box center [1143, 204] width 19 height 19
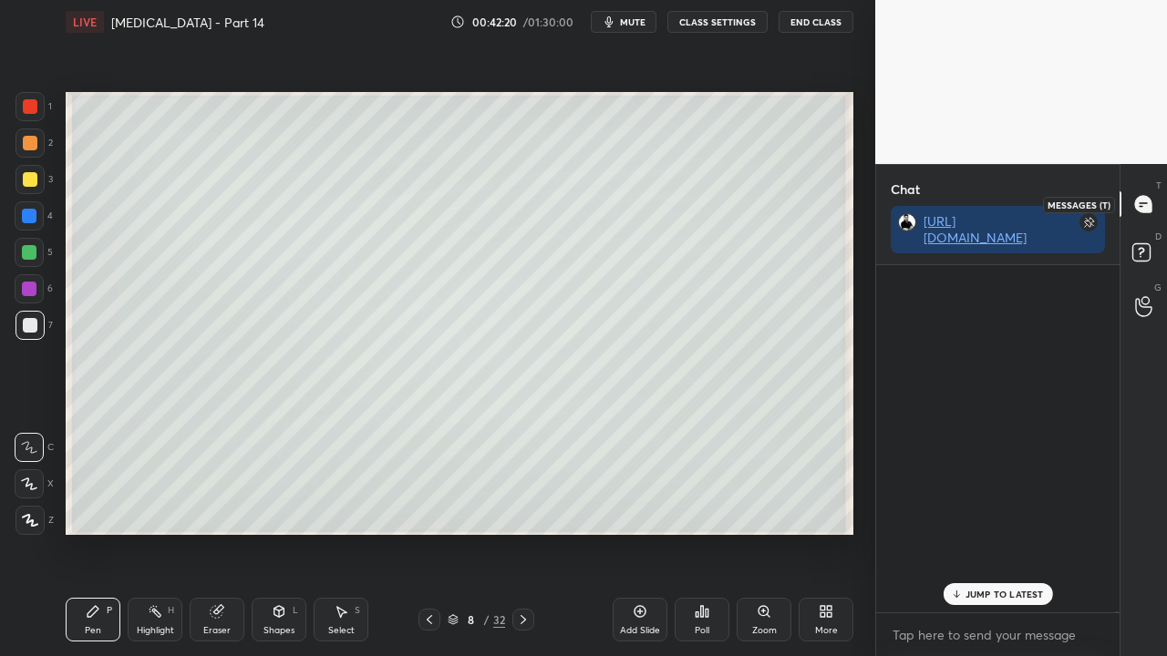
scroll to position [342, 238]
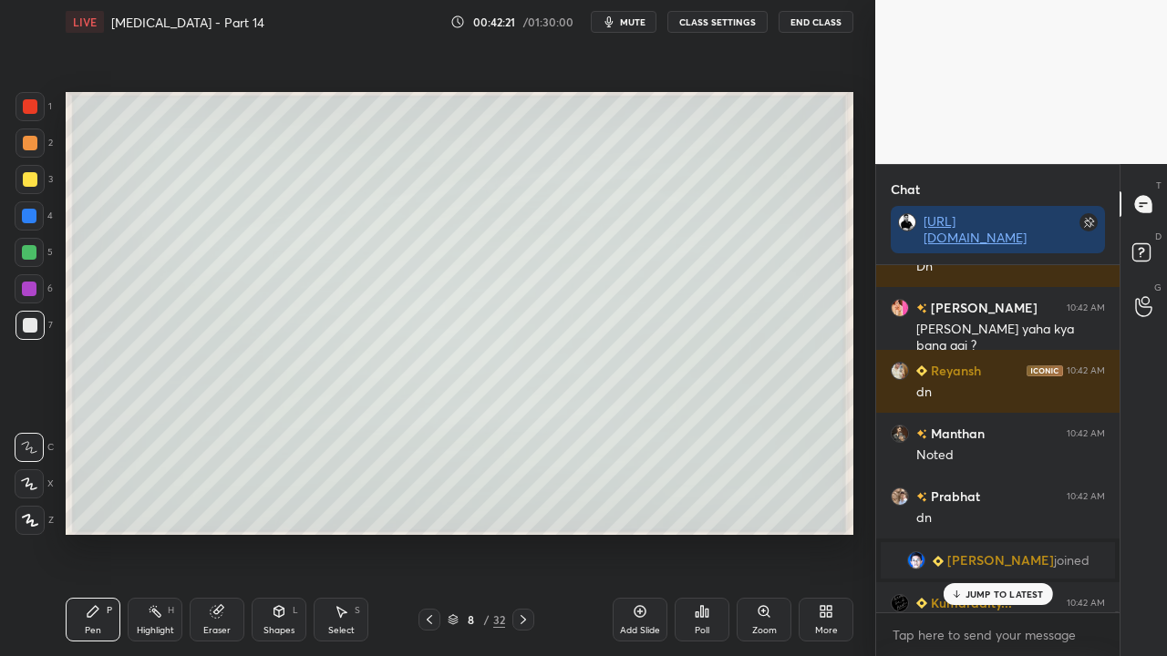
click at [985, 532] on p "JUMP TO LATEST" at bounding box center [1004, 594] width 78 height 11
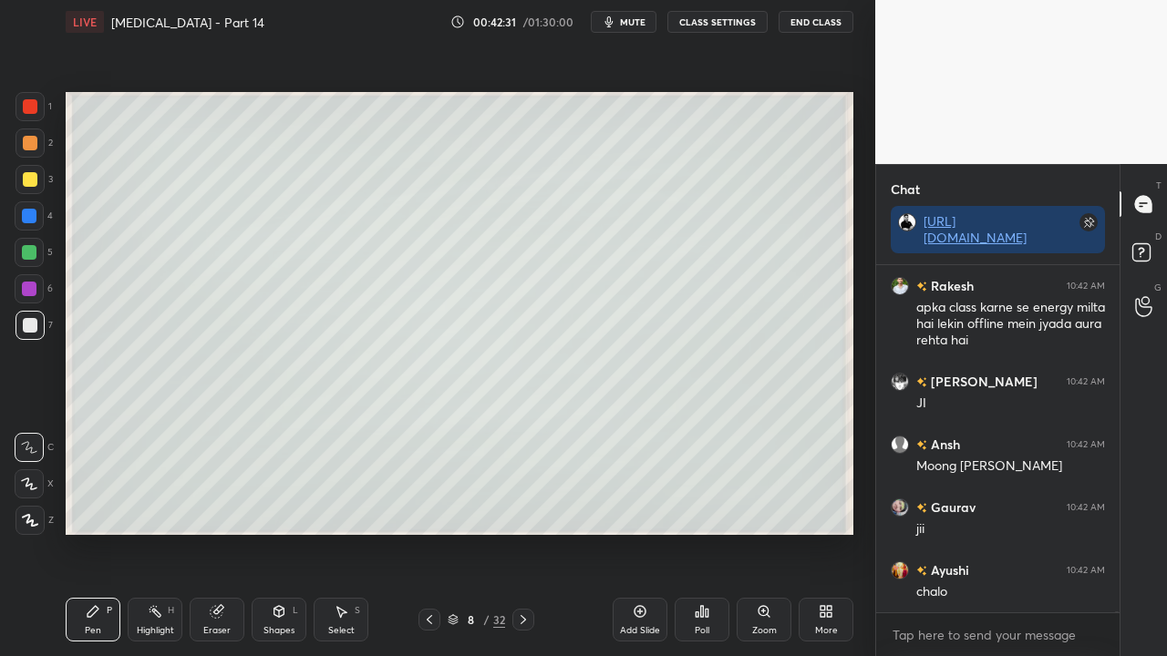
scroll to position [97322, 0]
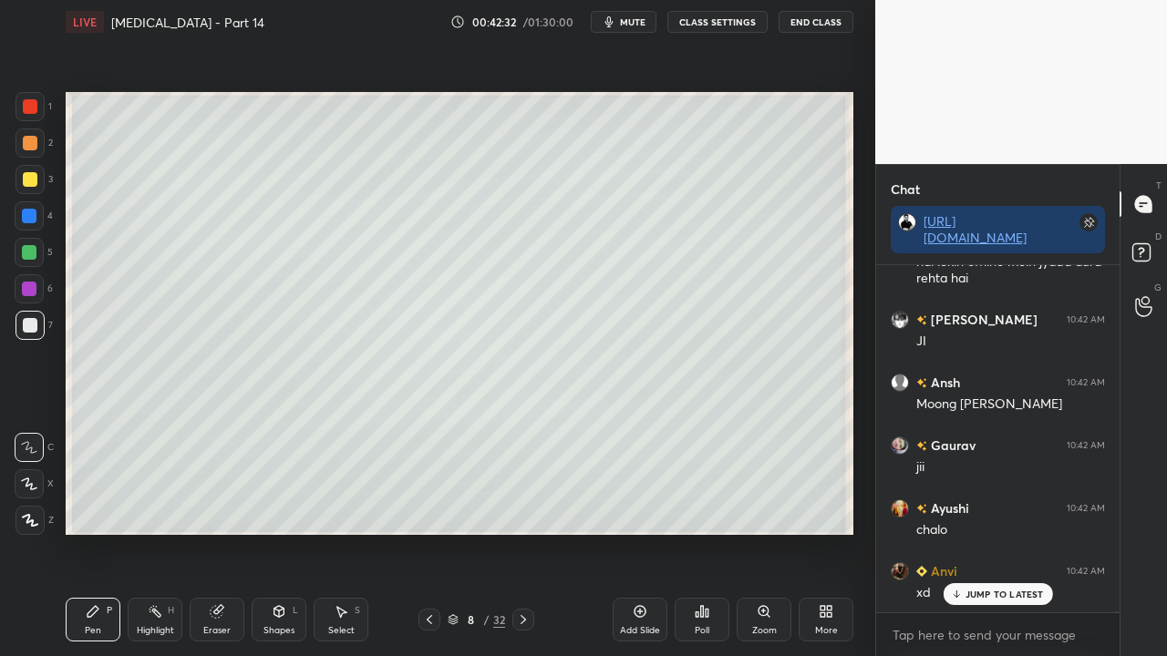
click at [1140, 240] on icon at bounding box center [1144, 255] width 33 height 33
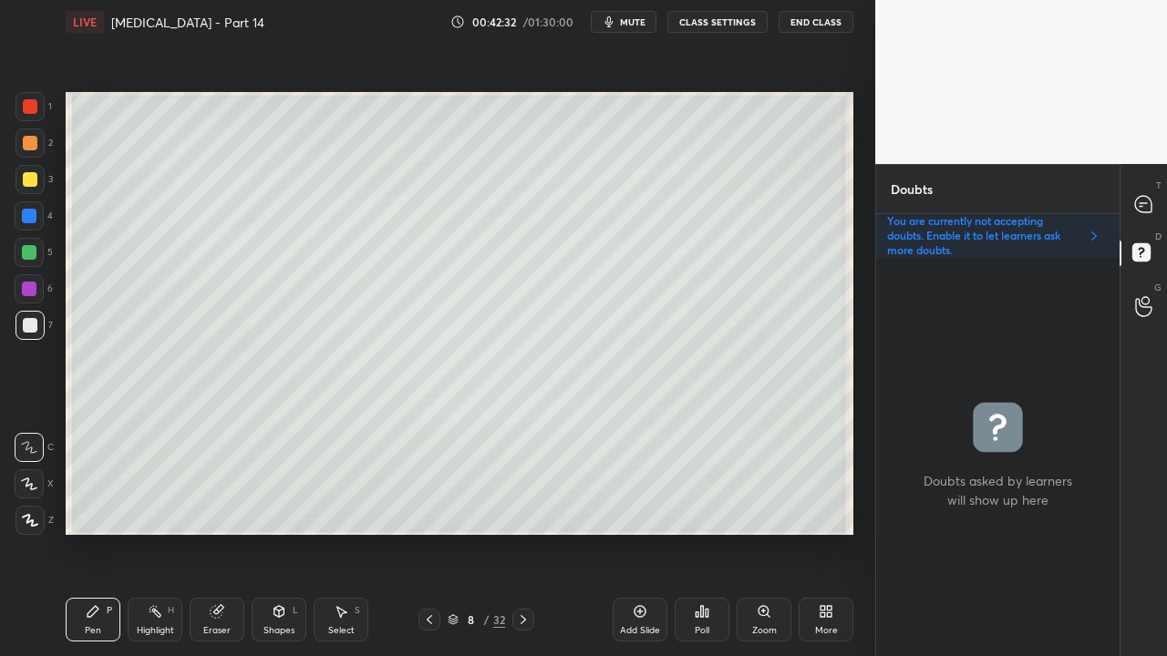
scroll to position [393, 238]
click at [31, 331] on div at bounding box center [30, 325] width 15 height 15
click at [1156, 206] on div at bounding box center [1144, 204] width 36 height 33
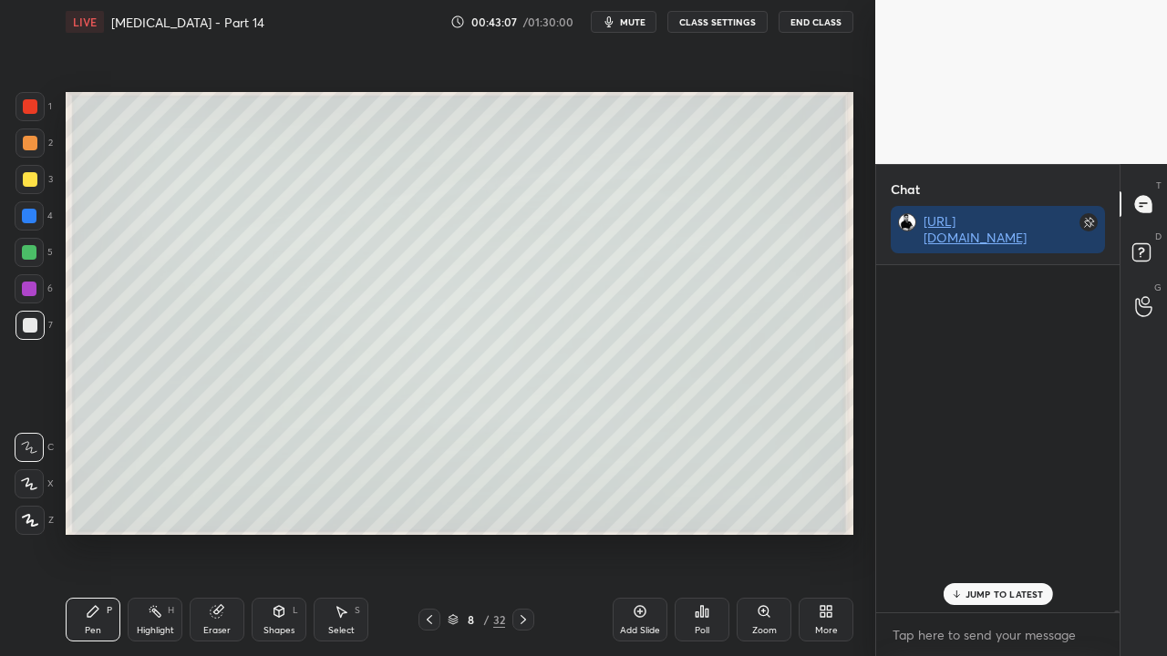
scroll to position [342, 238]
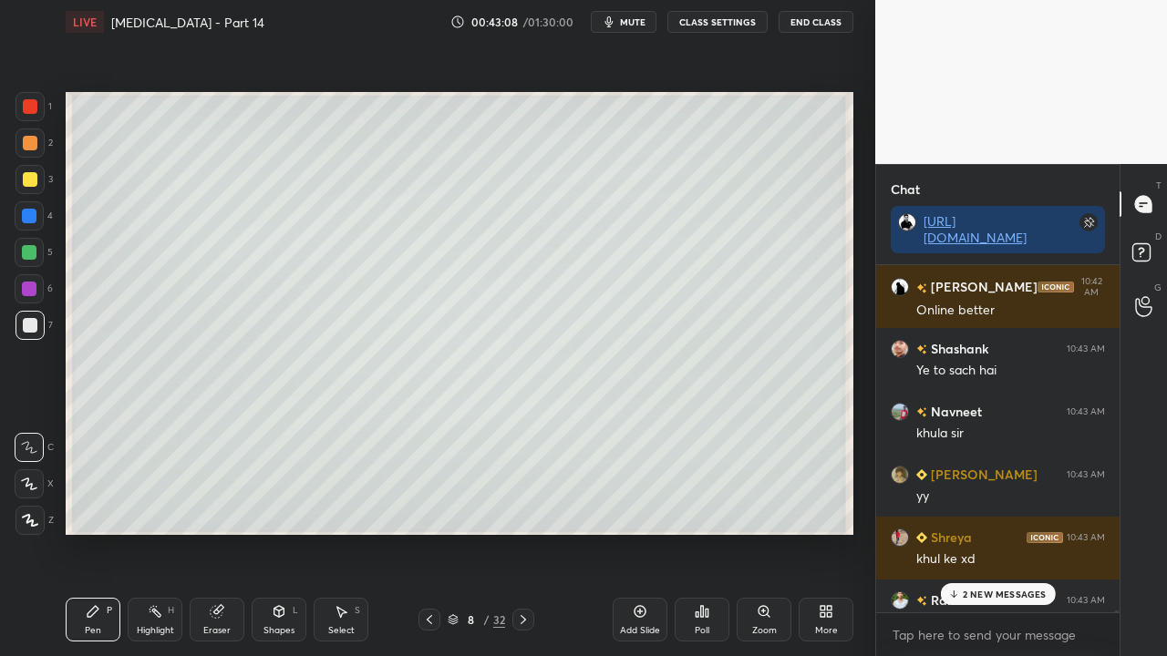
click at [995, 532] on p "2 NEW MESSAGES" at bounding box center [1005, 594] width 84 height 11
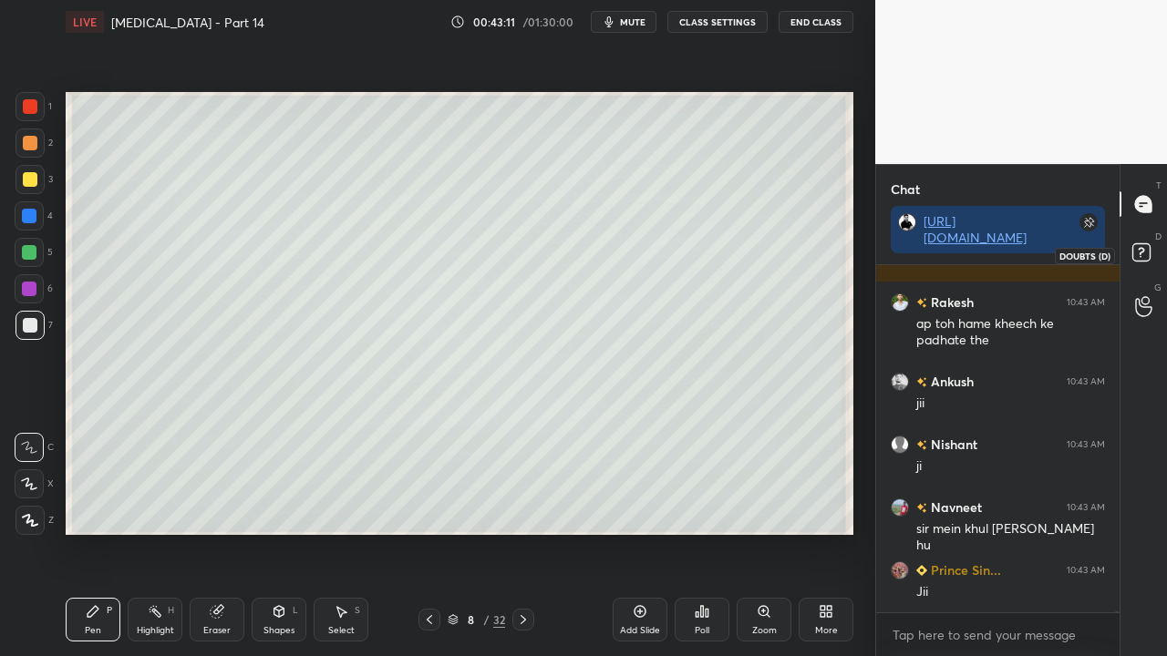
click at [1141, 247] on rect at bounding box center [1140, 252] width 17 height 17
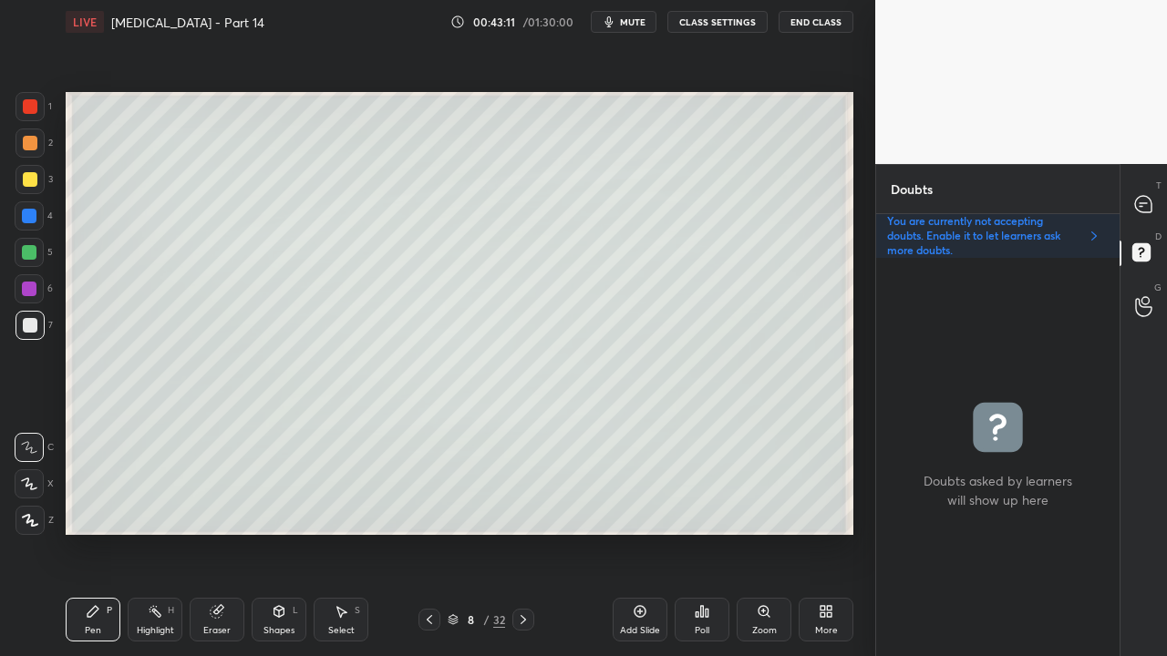
scroll to position [393, 238]
click at [1147, 203] on icon at bounding box center [1143, 203] width 7 height 0
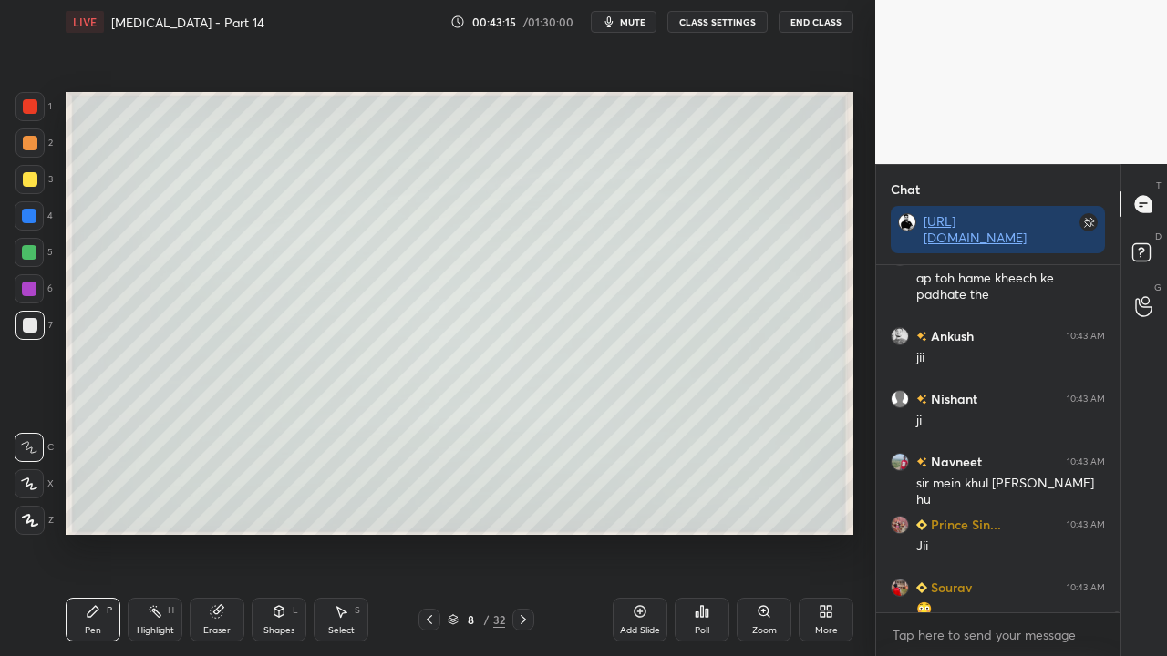
scroll to position [98248, 0]
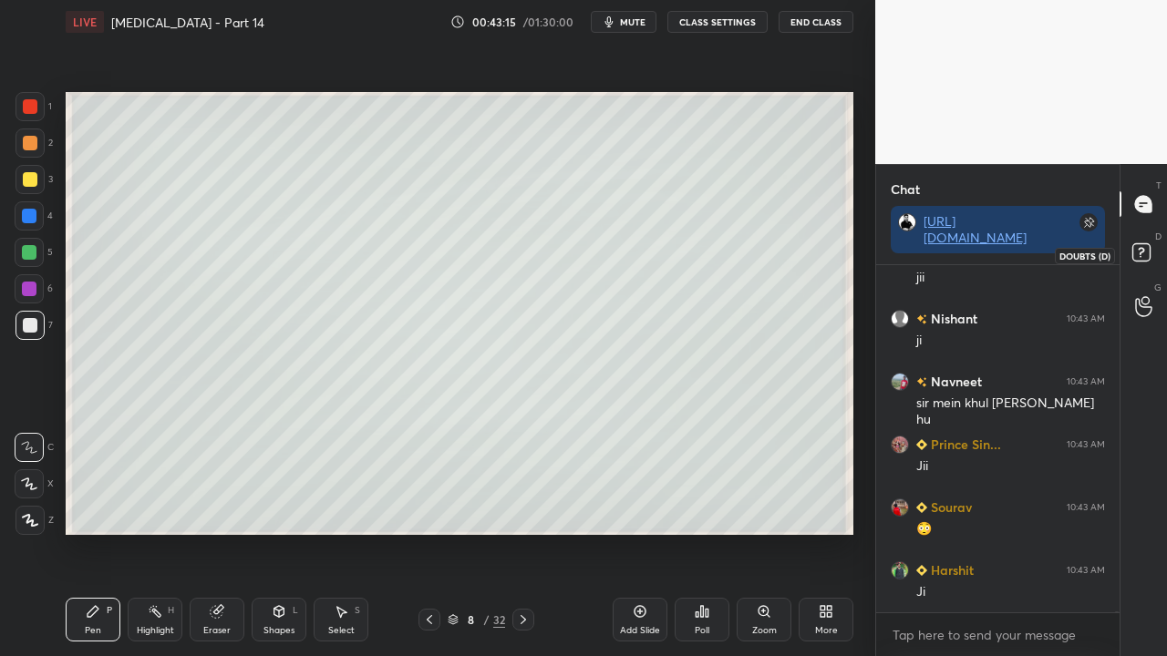
click at [1141, 250] on rect at bounding box center [1140, 252] width 17 height 17
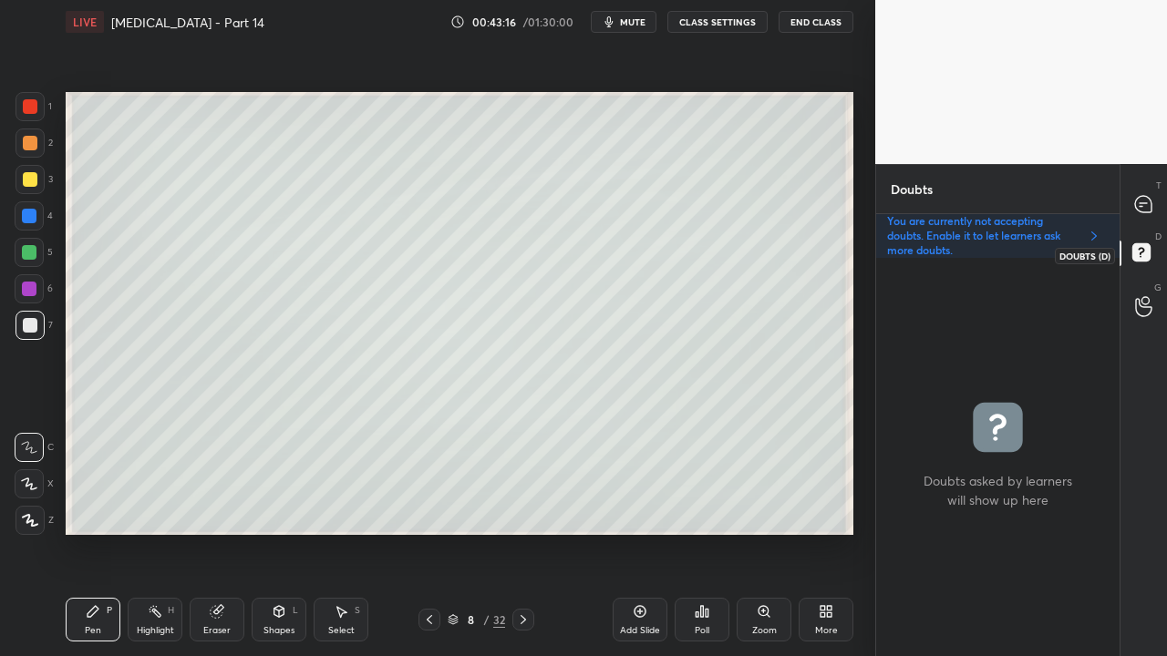
scroll to position [393, 238]
click at [523, 532] on icon at bounding box center [523, 620] width 15 height 15
click at [27, 179] on div at bounding box center [30, 179] width 15 height 15
click at [27, 178] on div at bounding box center [30, 179] width 15 height 15
click at [425, 532] on icon at bounding box center [429, 620] width 15 height 15
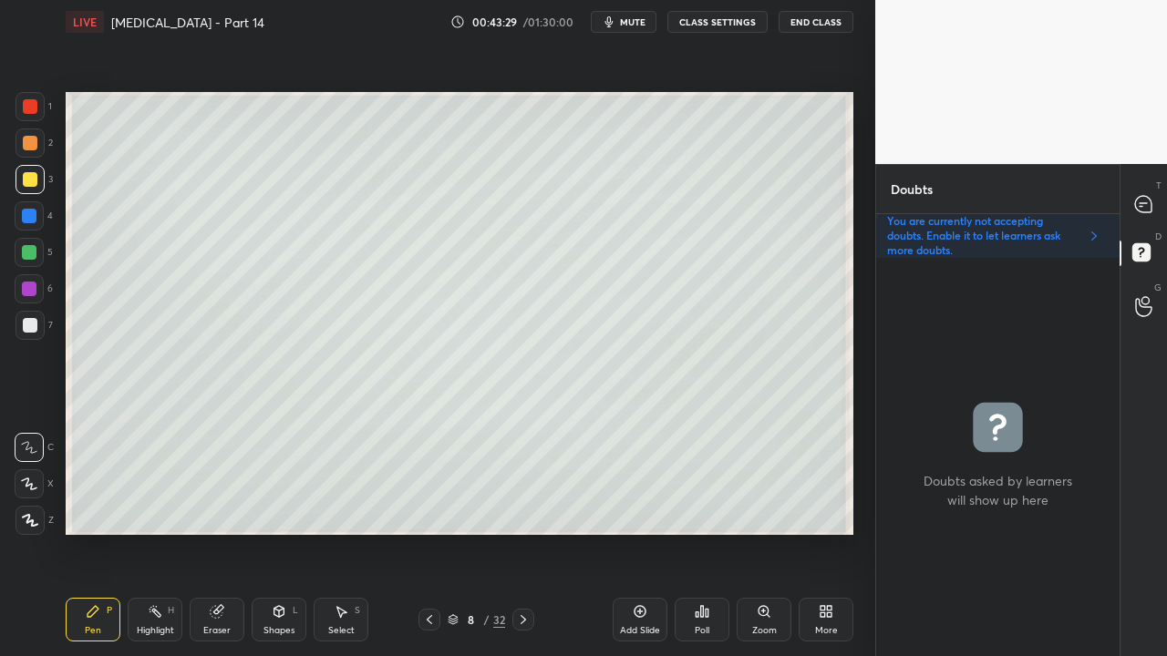
click at [526, 532] on icon at bounding box center [523, 620] width 15 height 15
click at [430, 532] on icon at bounding box center [429, 620] width 15 height 15
click at [521, 532] on icon at bounding box center [523, 620] width 15 height 15
click at [1152, 198] on icon at bounding box center [1143, 204] width 19 height 19
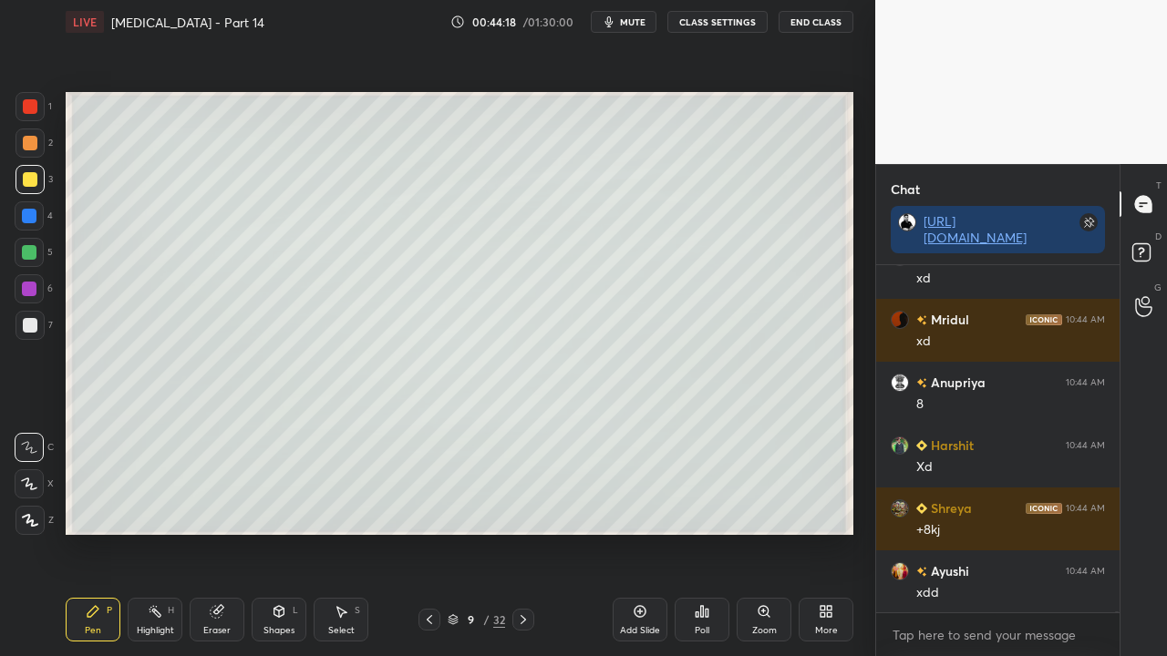
scroll to position [103362, 0]
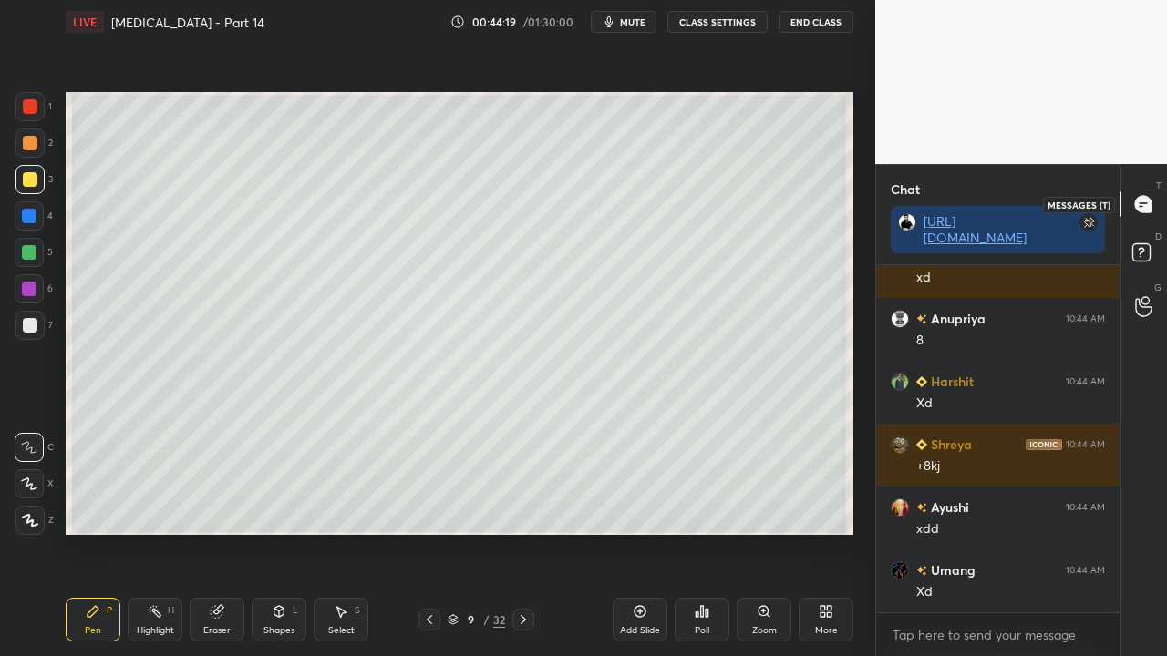
click at [1145, 232] on div "D Doubts (D)" at bounding box center [1143, 255] width 46 height 51
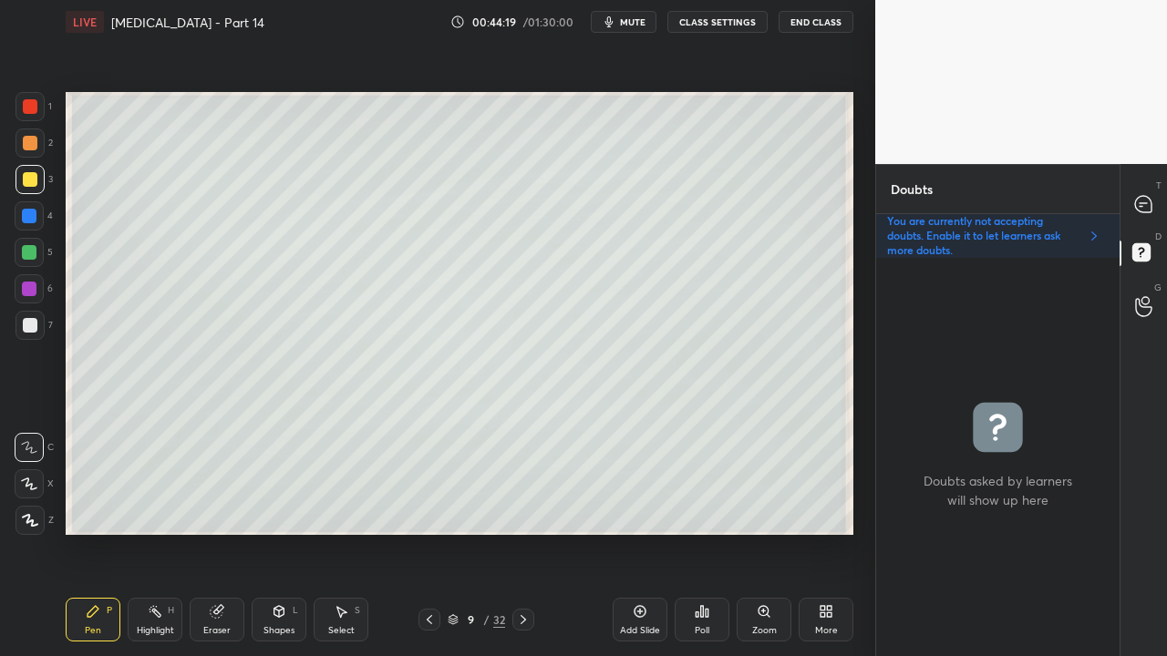
scroll to position [393, 238]
click at [28, 325] on div at bounding box center [30, 325] width 15 height 15
click at [1143, 213] on div at bounding box center [1144, 204] width 36 height 33
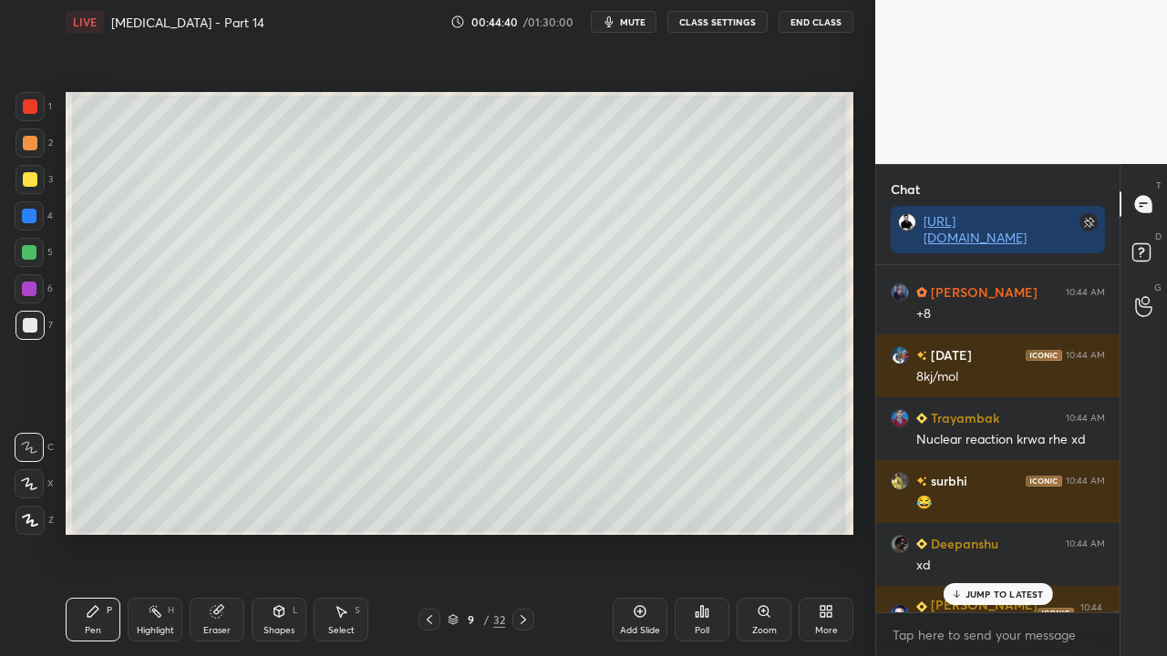
scroll to position [104394, 0]
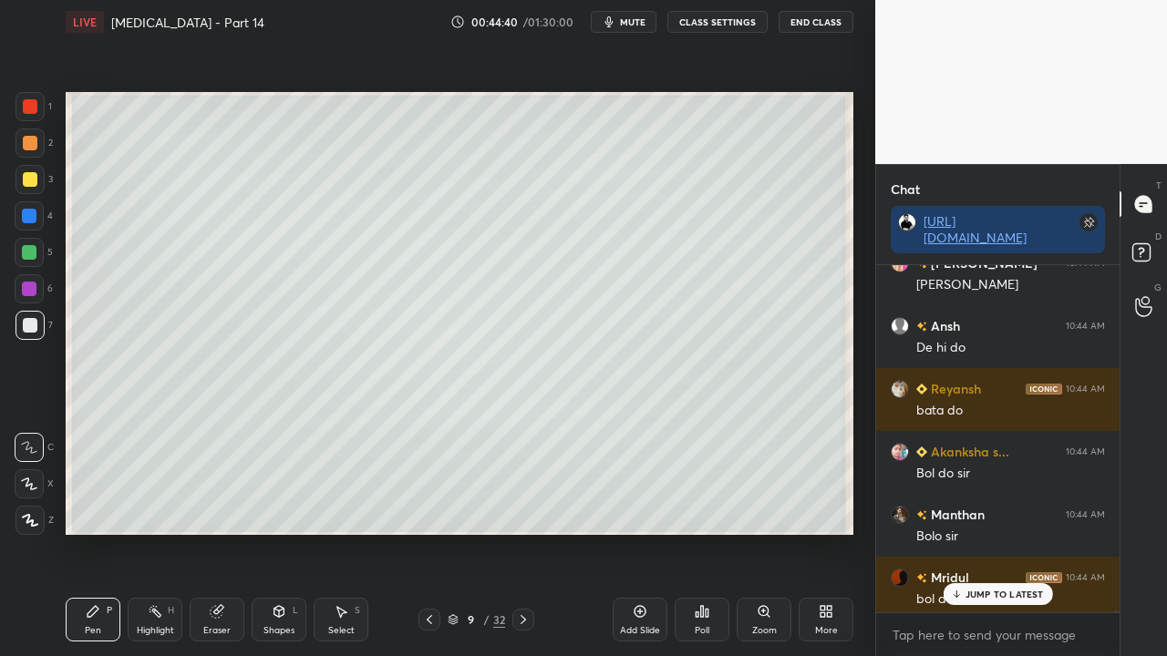
click at [998, 532] on p "JUMP TO LATEST" at bounding box center [1004, 594] width 78 height 11
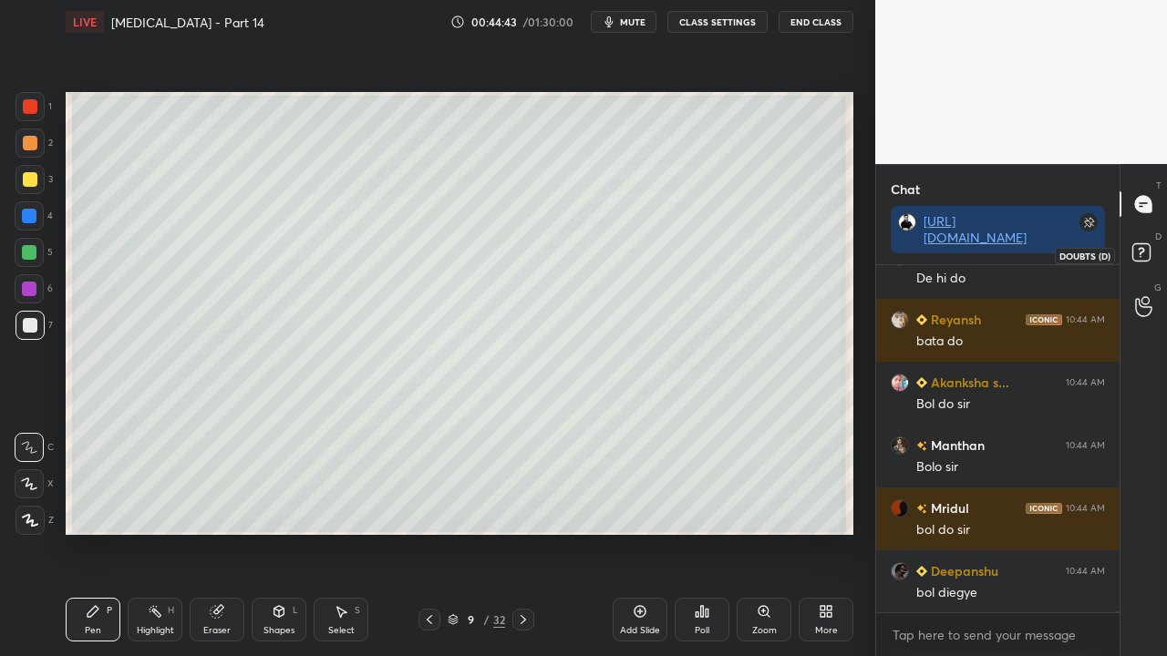
click at [1145, 253] on rect at bounding box center [1140, 252] width 17 height 17
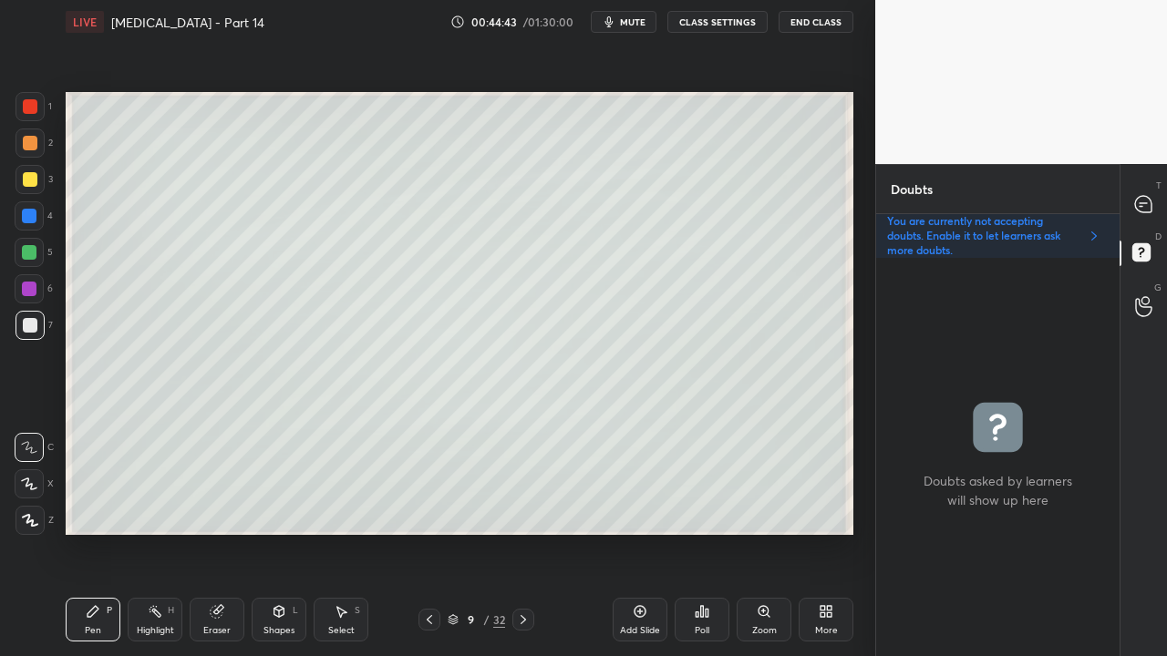
scroll to position [393, 238]
click at [1144, 197] on icon at bounding box center [1143, 204] width 16 height 16
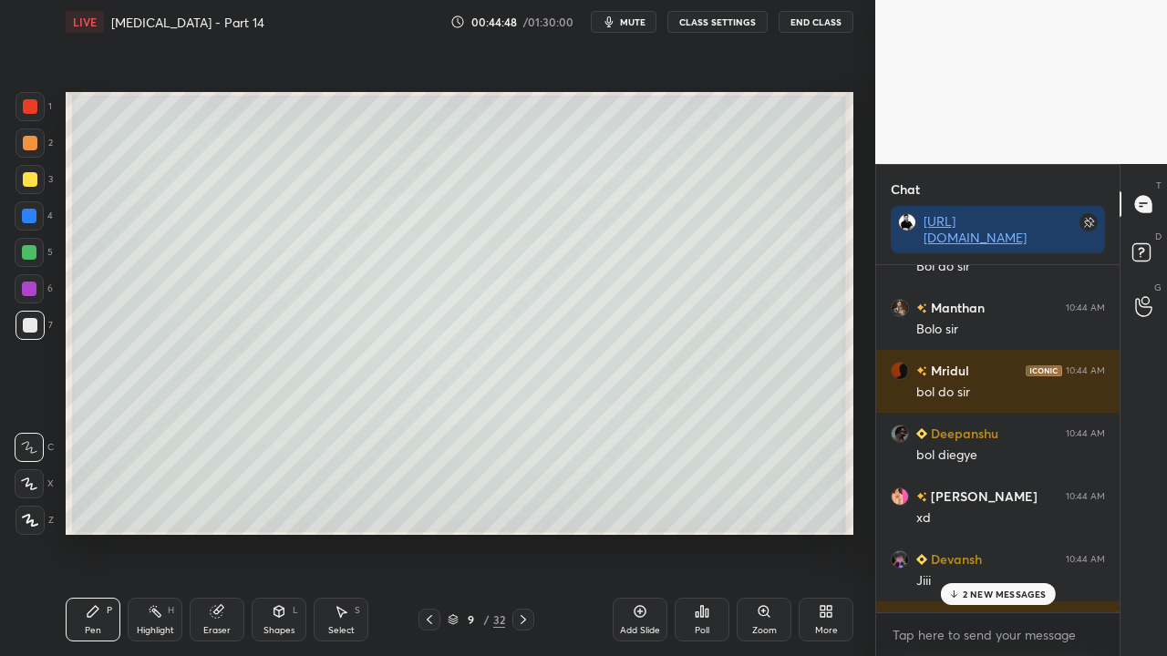
click at [978, 532] on p "2 NEW MESSAGES" at bounding box center [1005, 594] width 84 height 11
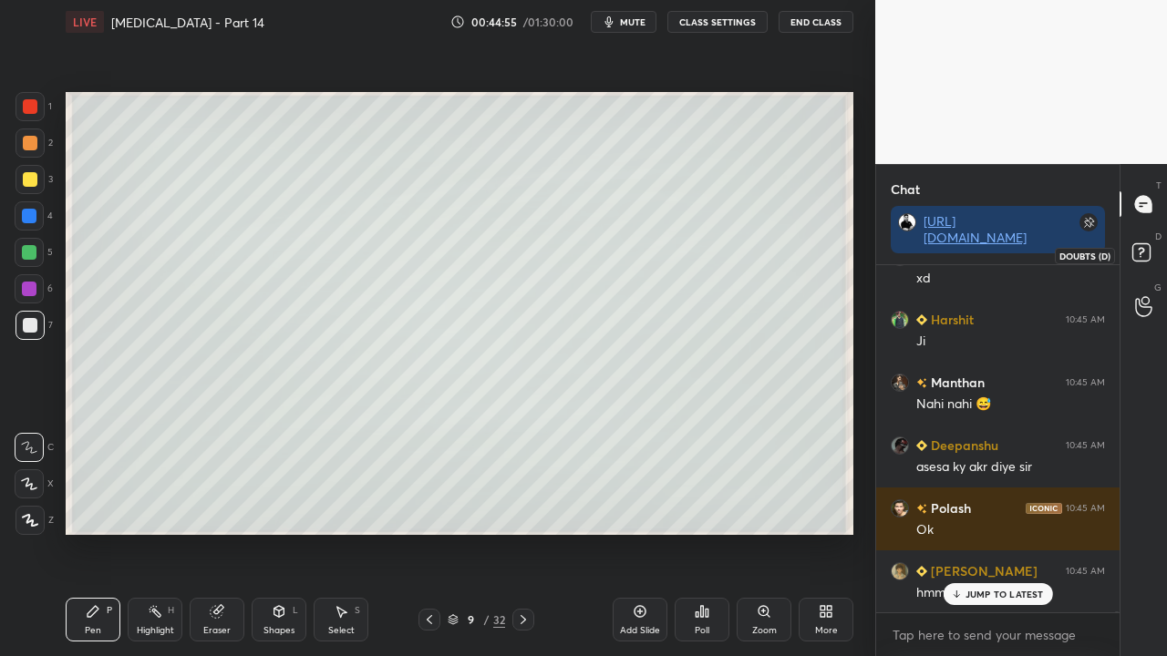
click at [1135, 258] on rect at bounding box center [1140, 252] width 17 height 17
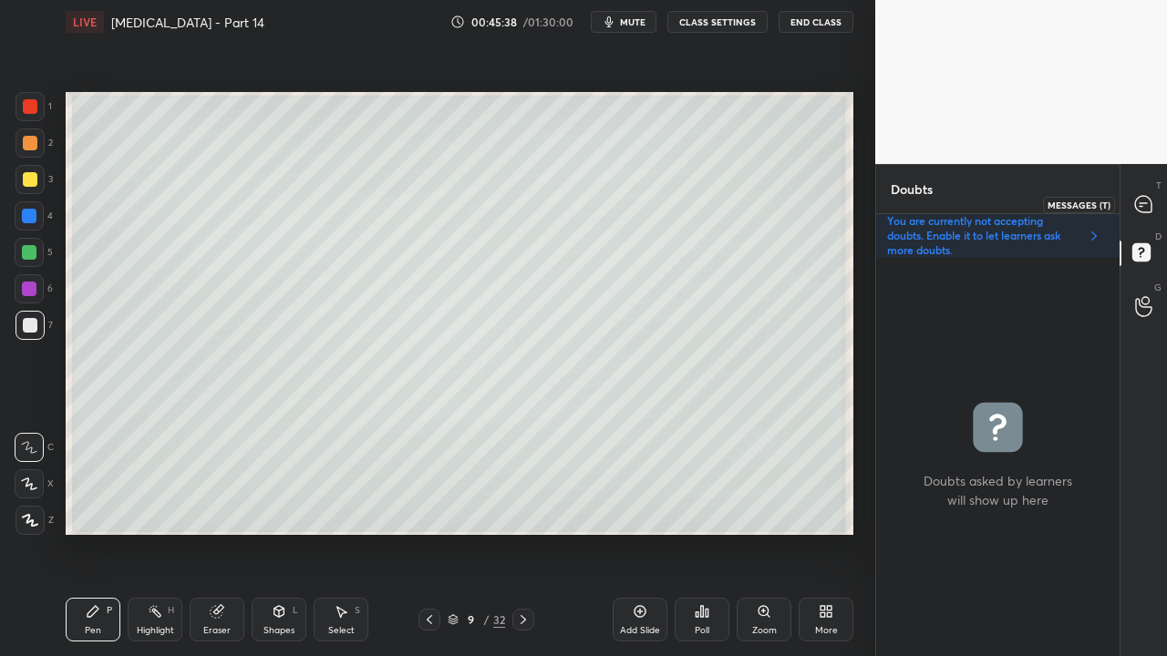
click at [1149, 208] on icon at bounding box center [1143, 204] width 16 height 16
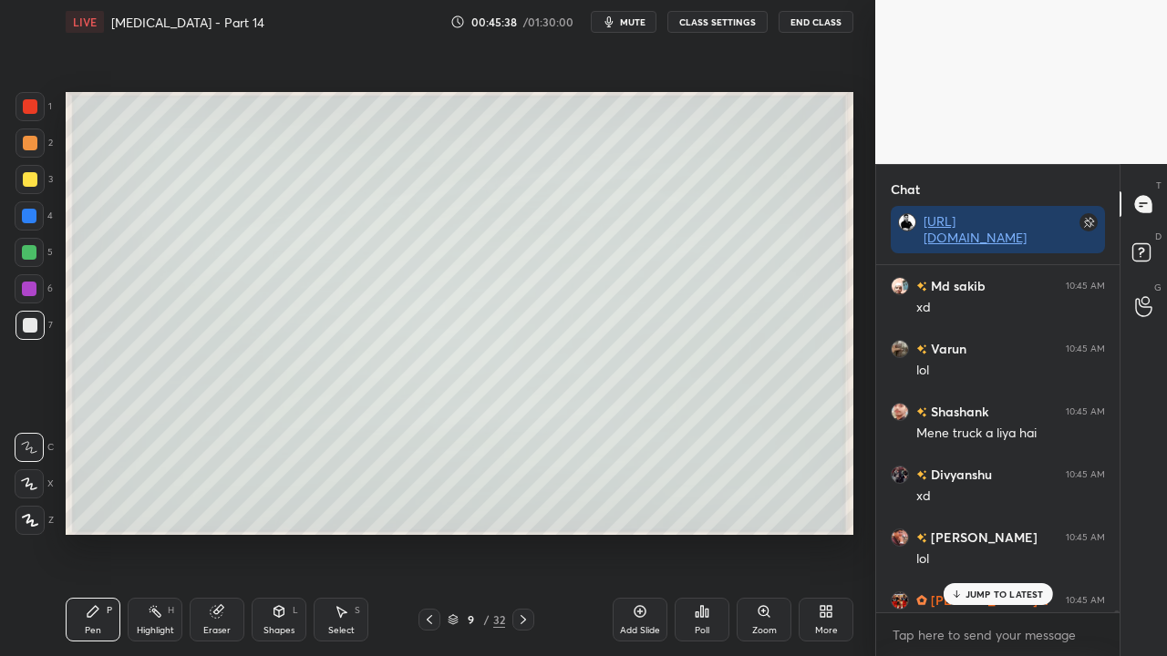
scroll to position [342, 238]
click at [985, 532] on p "3 NEW MESSAGES" at bounding box center [1005, 594] width 84 height 11
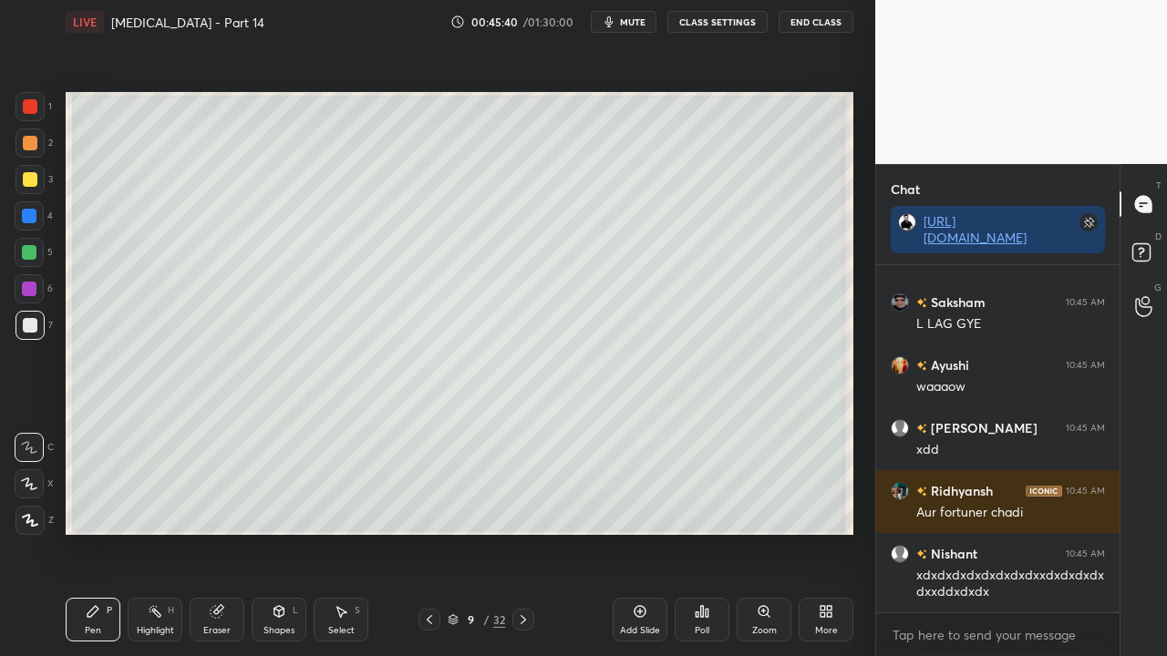
scroll to position [108551, 0]
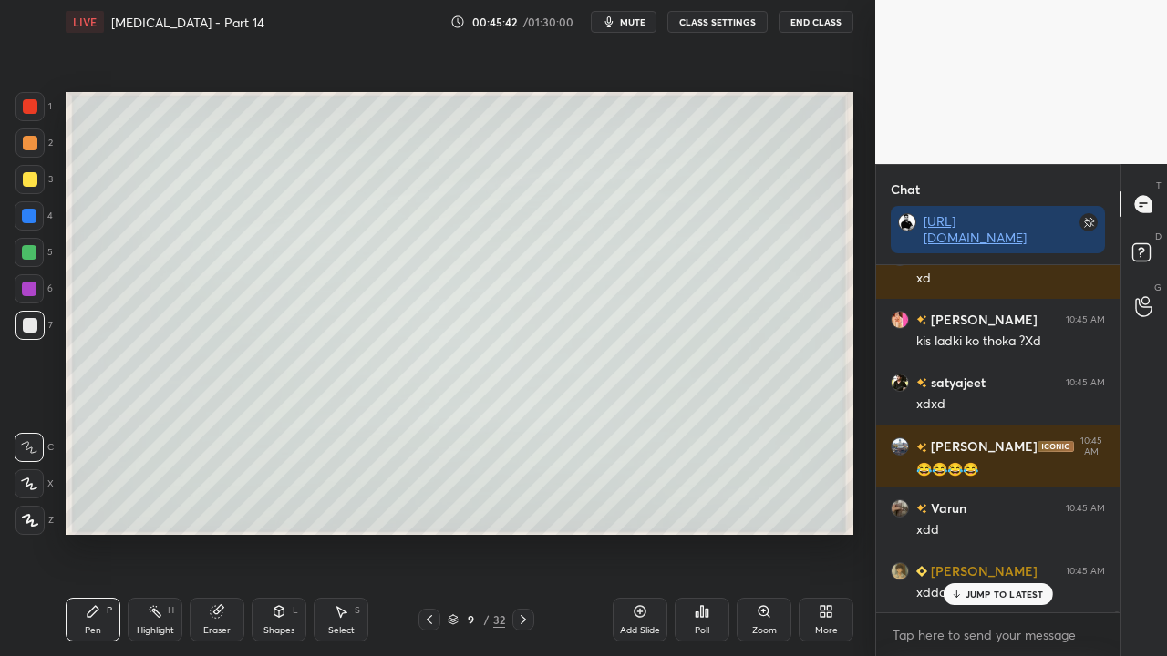
click at [1003, 532] on p "JUMP TO LATEST" at bounding box center [1004, 594] width 78 height 11
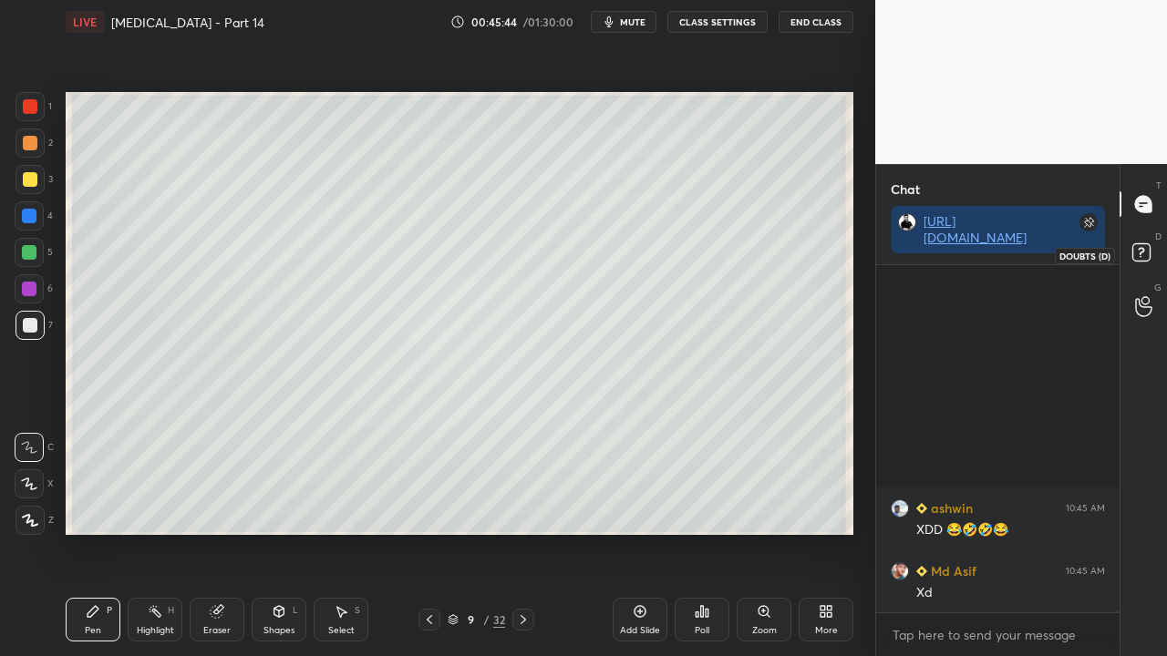
scroll to position [109557, 0]
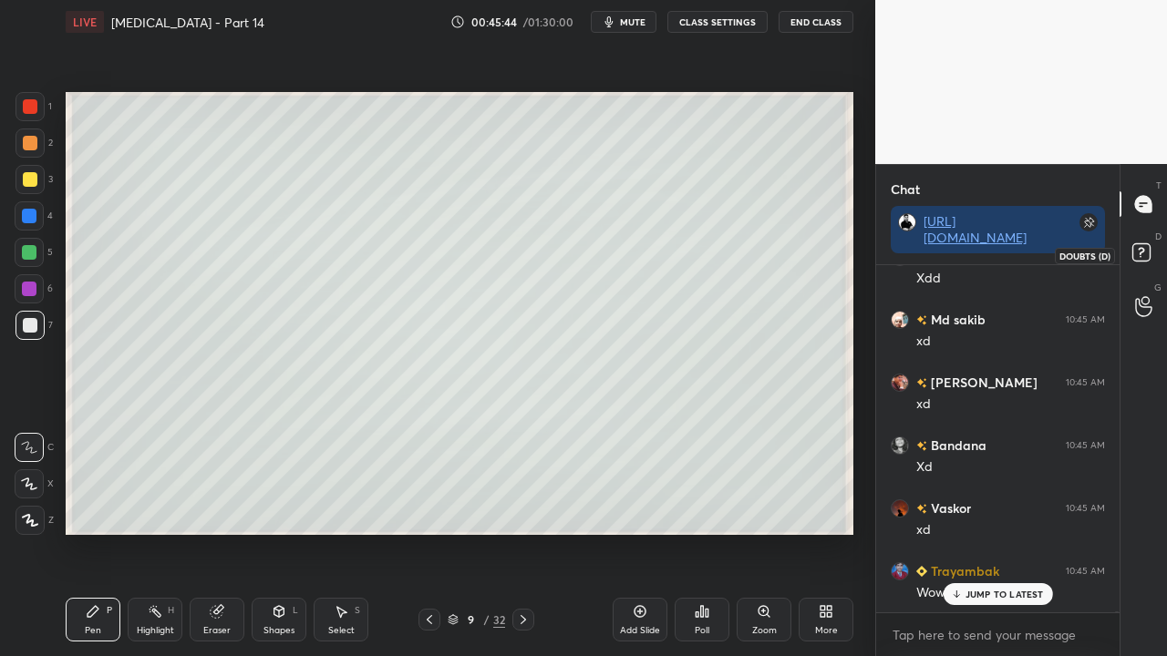
click at [1147, 259] on rect at bounding box center [1140, 252] width 17 height 17
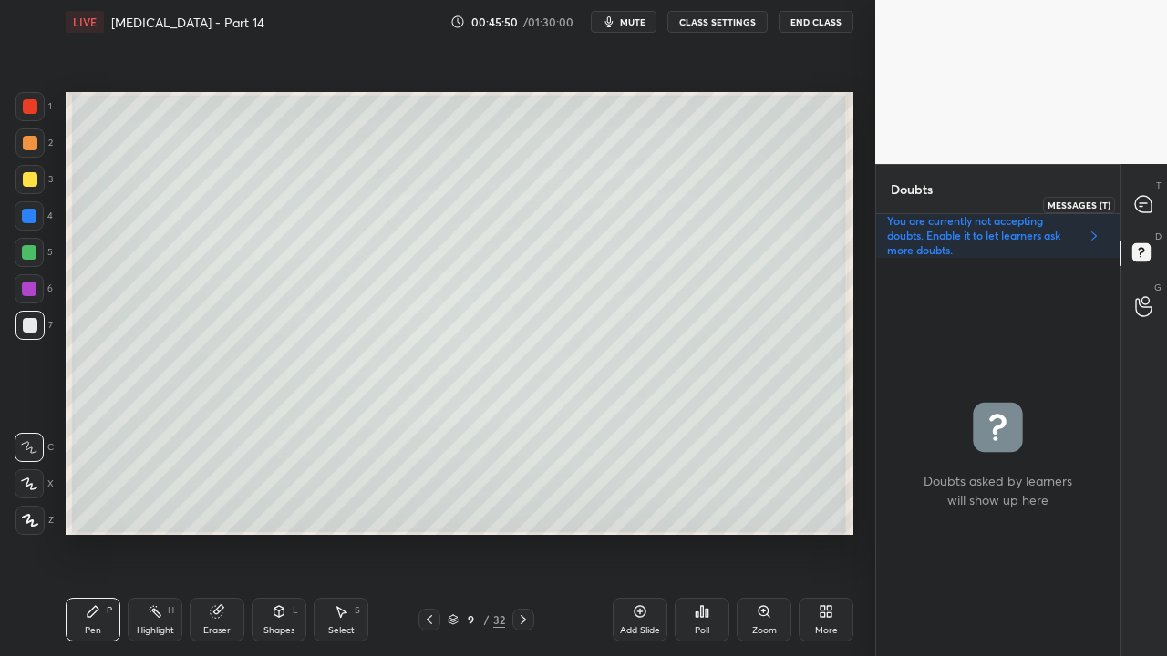
click at [1148, 202] on icon at bounding box center [1143, 204] width 16 height 16
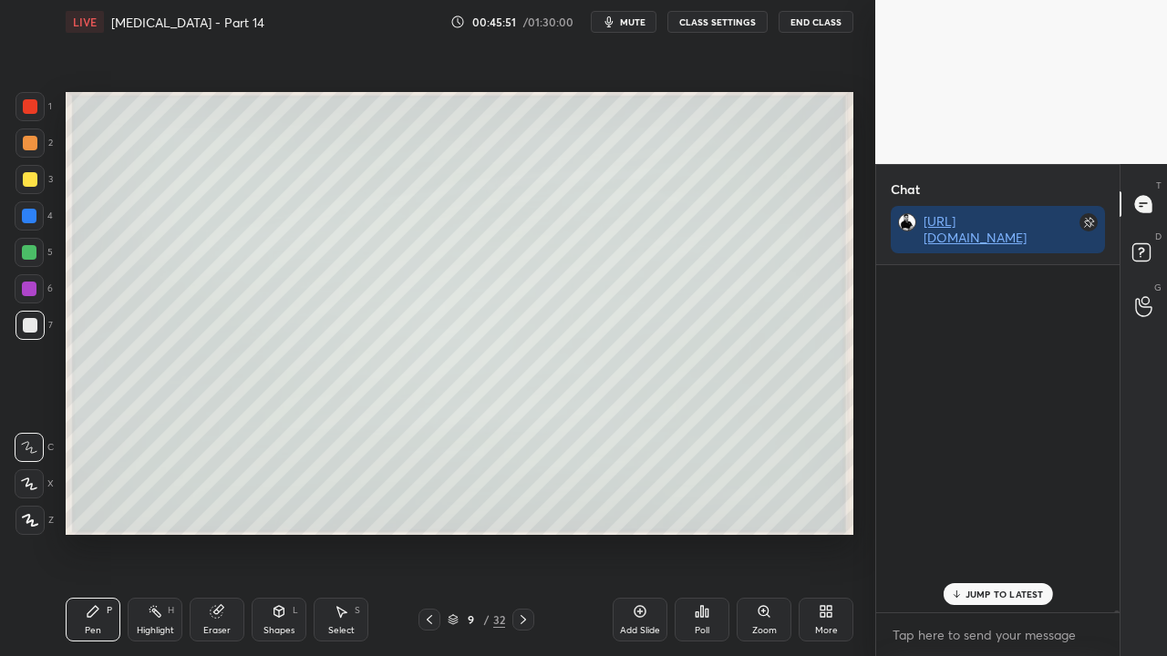
scroll to position [342, 238]
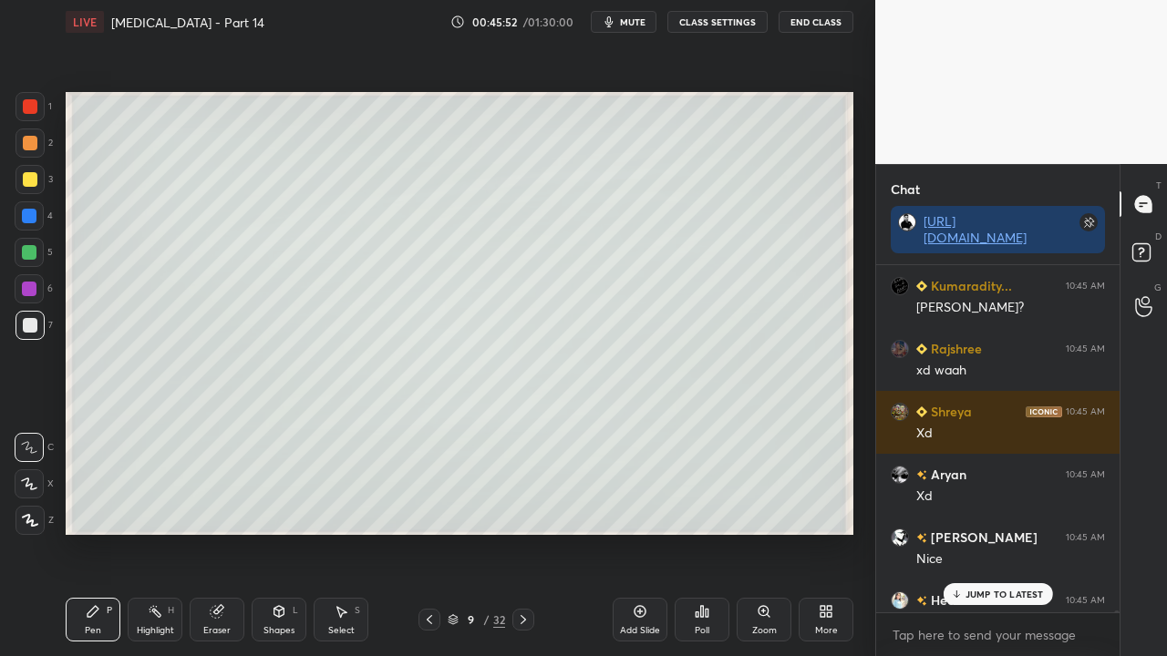
click at [982, 532] on p "JUMP TO LATEST" at bounding box center [1004, 594] width 78 height 11
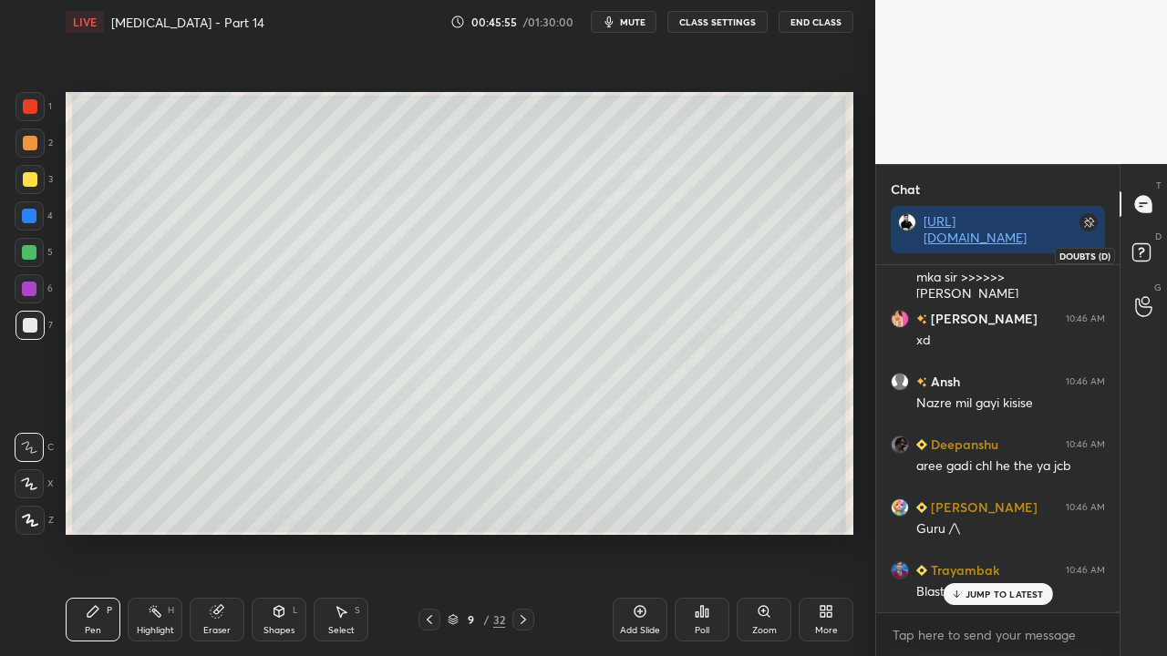
scroll to position [111386, 0]
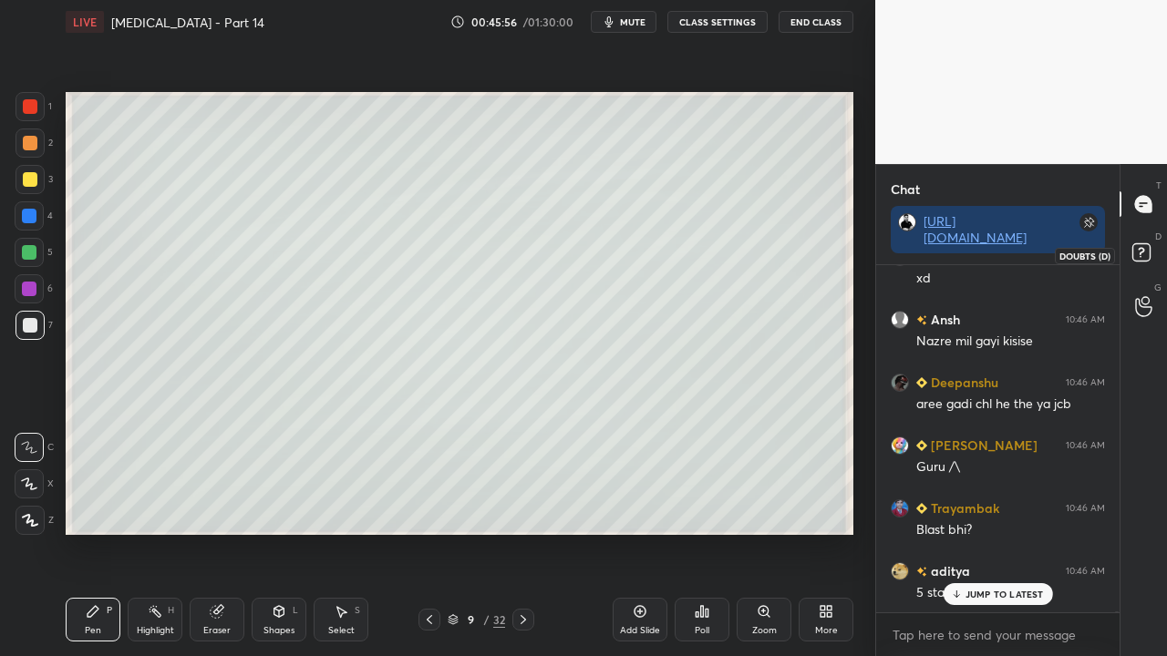
click at [1137, 245] on rect at bounding box center [1140, 252] width 17 height 17
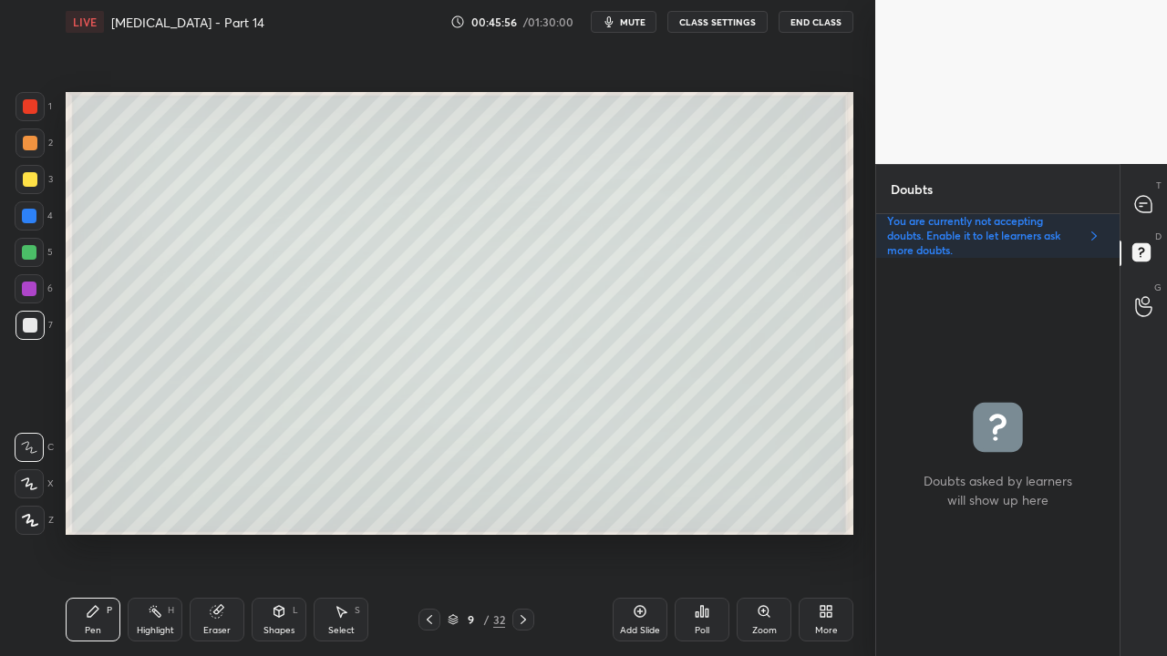
scroll to position [393, 238]
click at [1143, 205] on icon at bounding box center [1143, 204] width 16 height 16
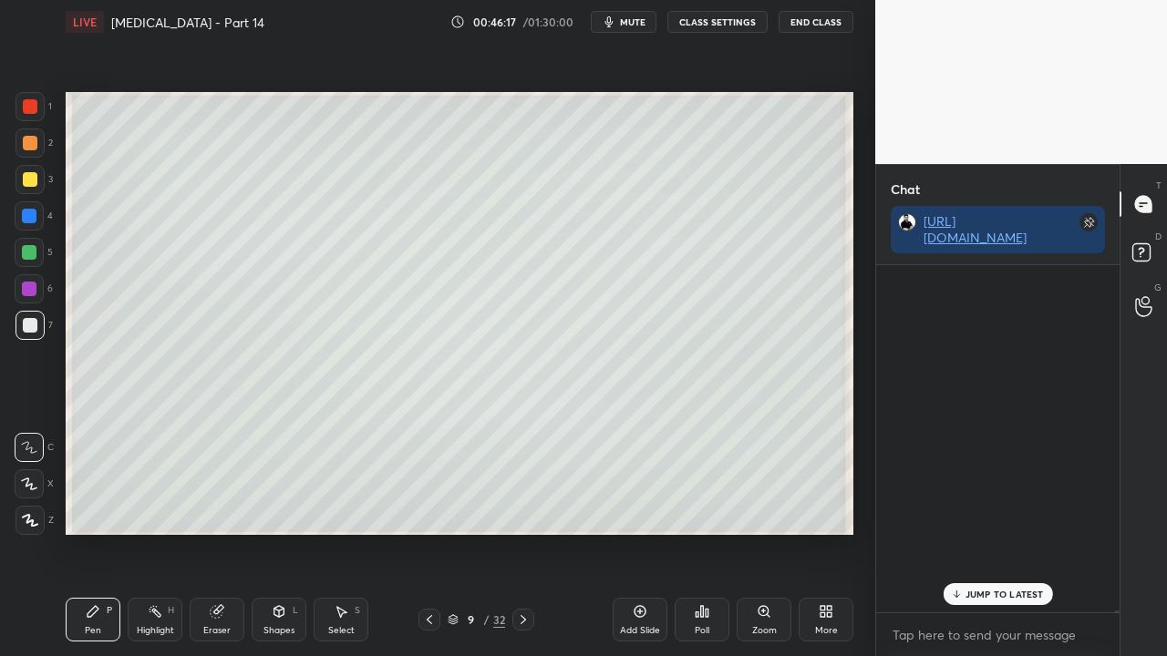
scroll to position [342, 238]
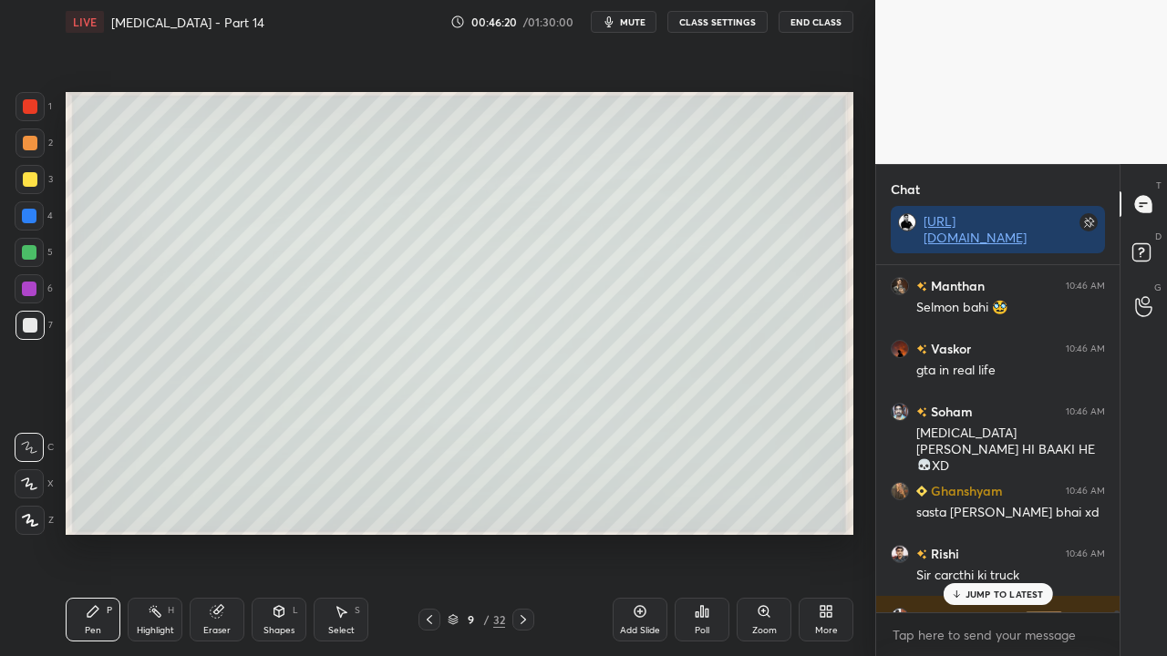
drag, startPoint x: 995, startPoint y: 593, endPoint x: 942, endPoint y: 621, distance: 60.3
click at [995, 532] on p "JUMP TO LATEST" at bounding box center [1004, 594] width 78 height 11
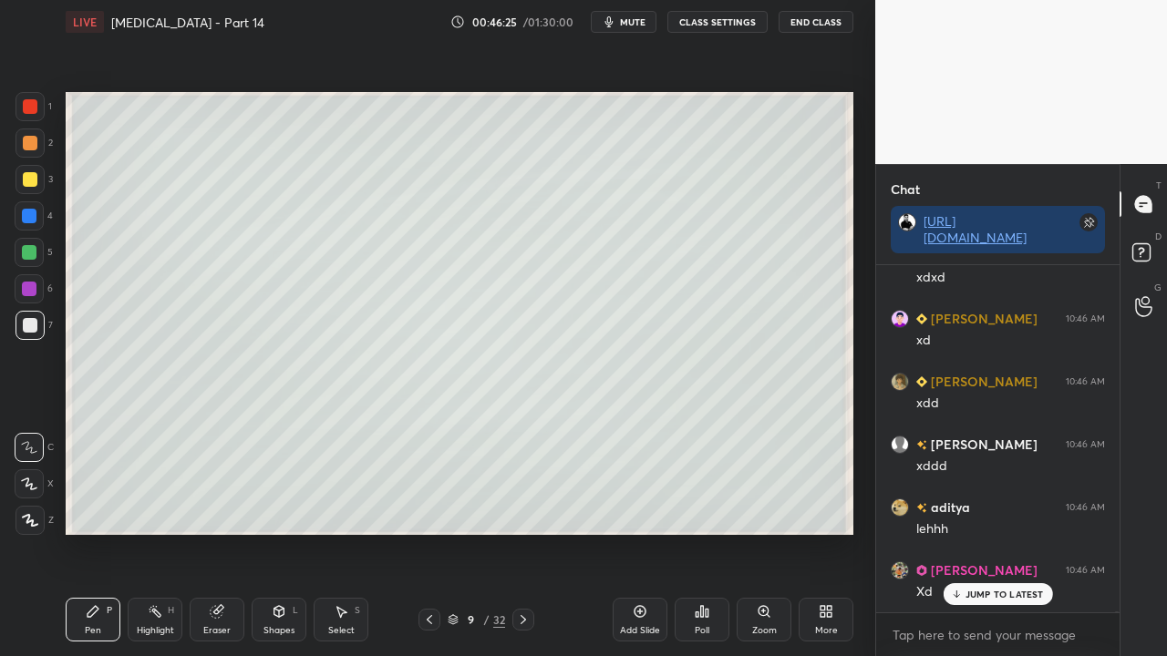
scroll to position [113558, 0]
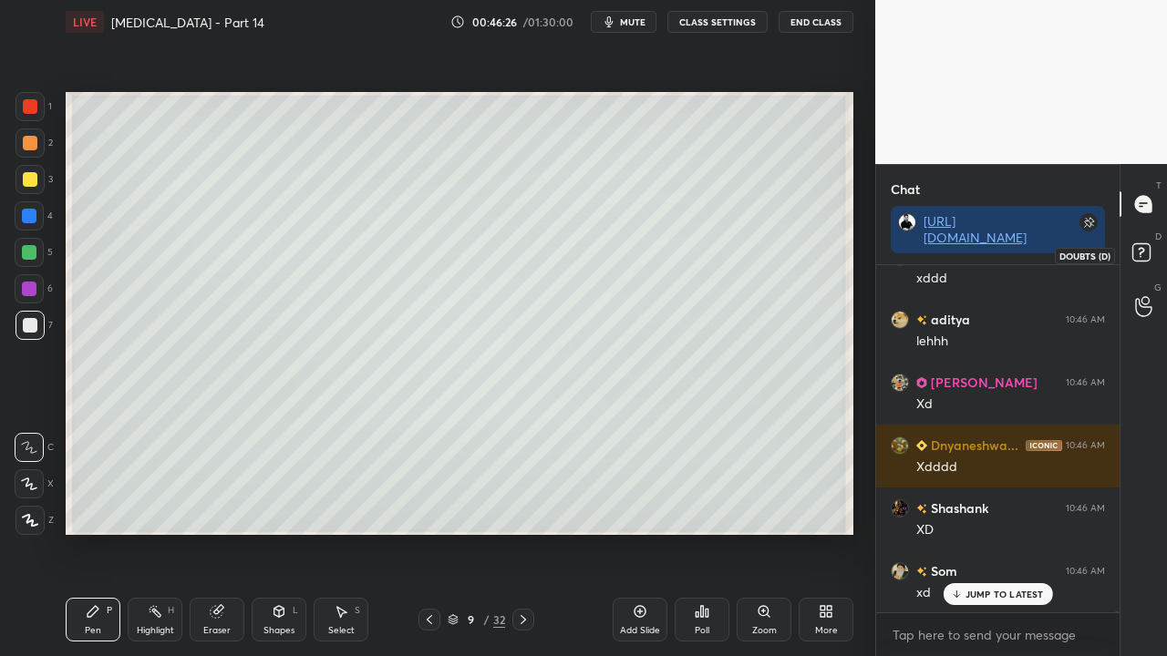
click at [1140, 255] on rect at bounding box center [1140, 252] width 17 height 17
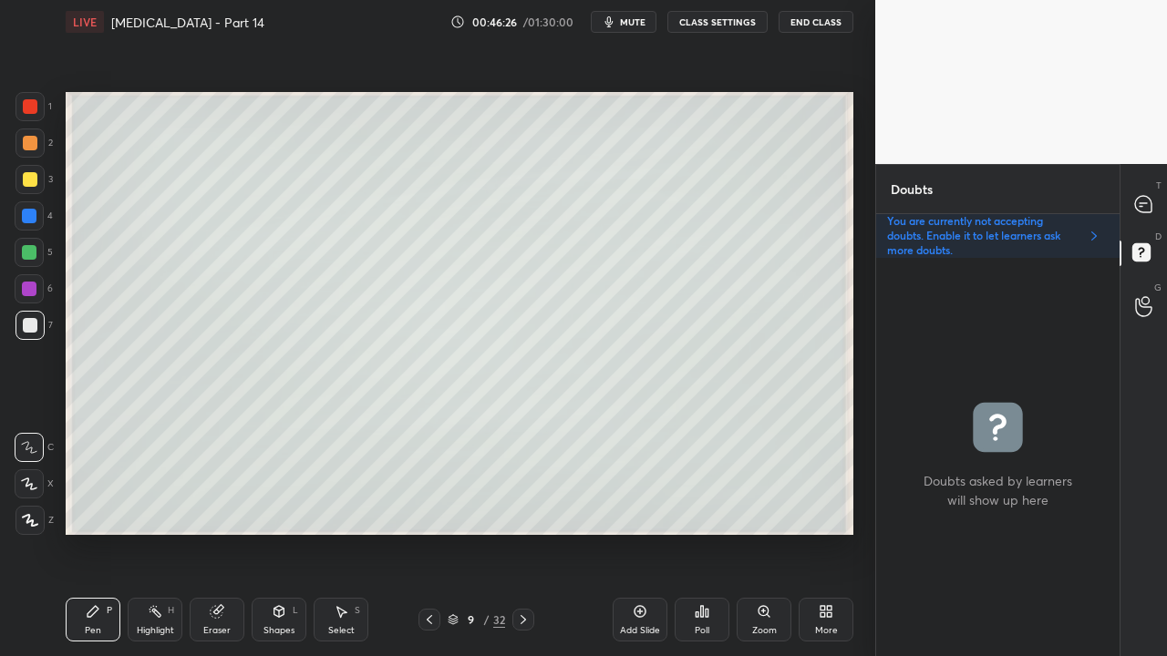
scroll to position [393, 238]
click at [1147, 204] on icon at bounding box center [1143, 204] width 16 height 16
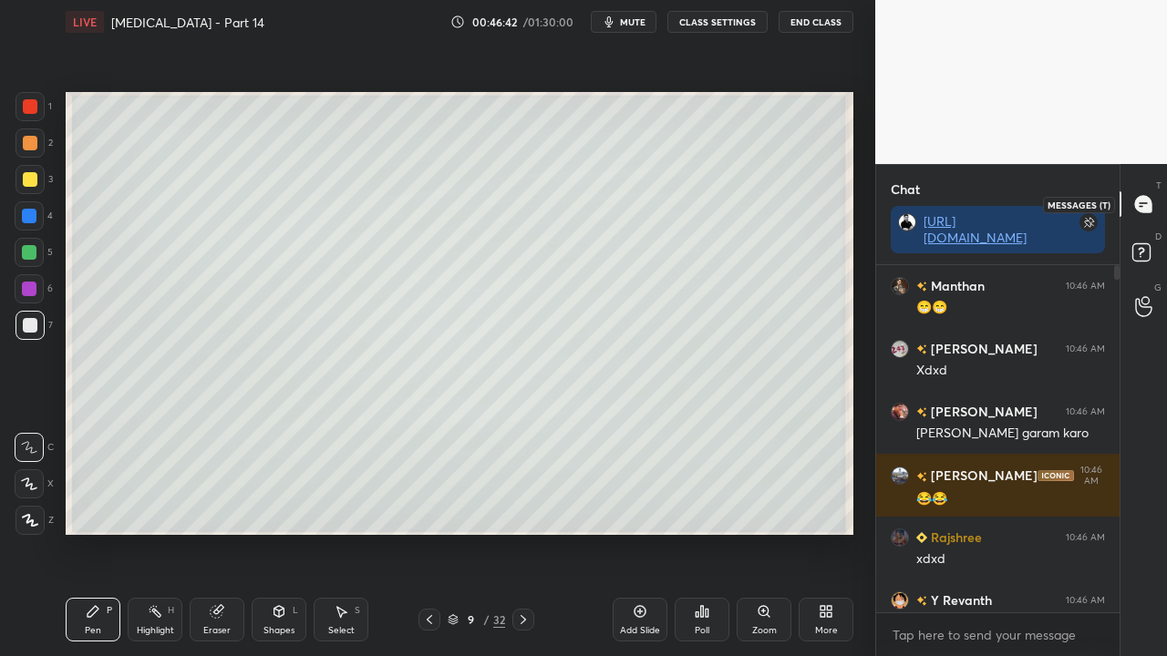
scroll to position [342, 238]
click at [979, 532] on p "3 NEW MESSAGES" at bounding box center [1005, 594] width 84 height 11
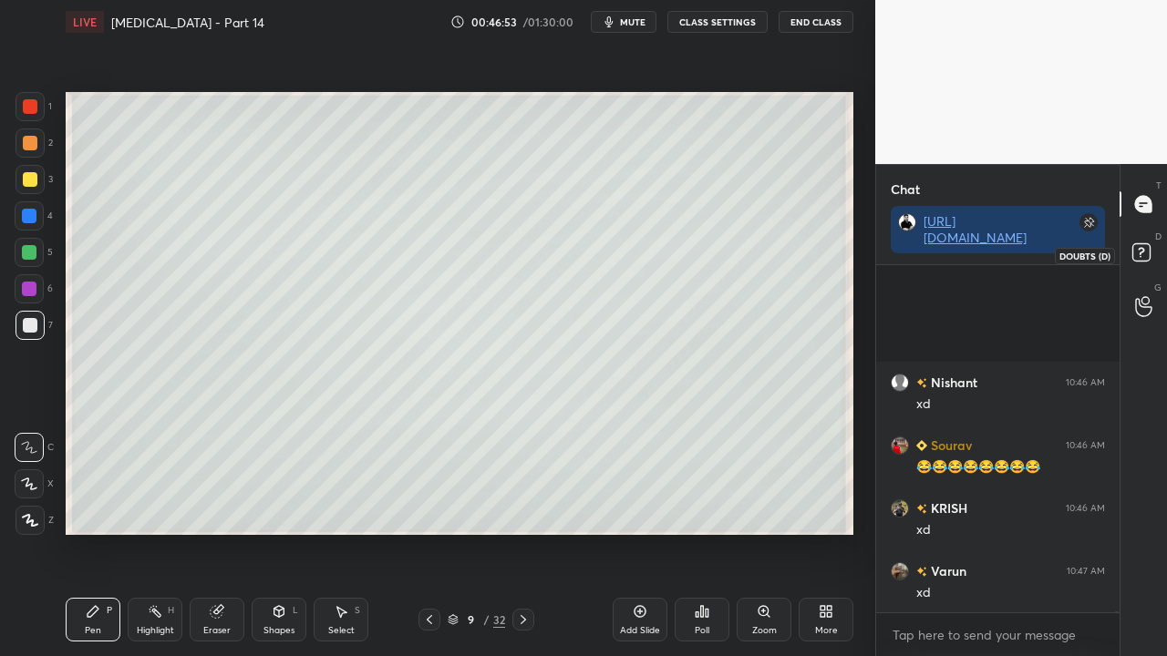
scroll to position [116471, 0]
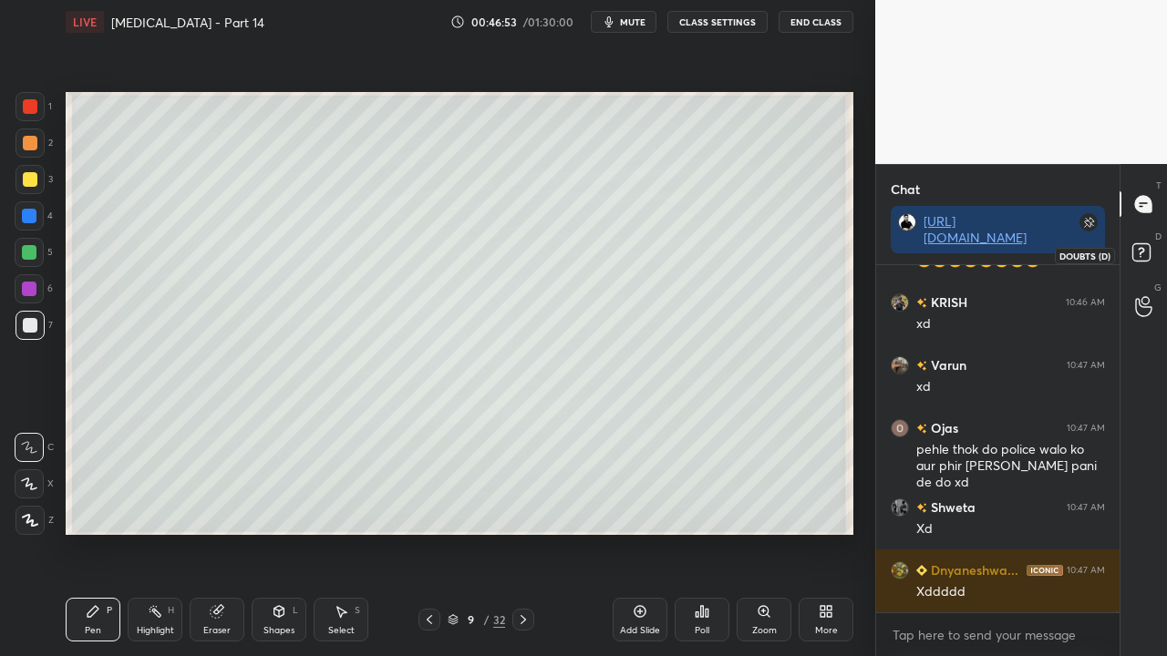
click at [1151, 249] on icon at bounding box center [1144, 255] width 33 height 33
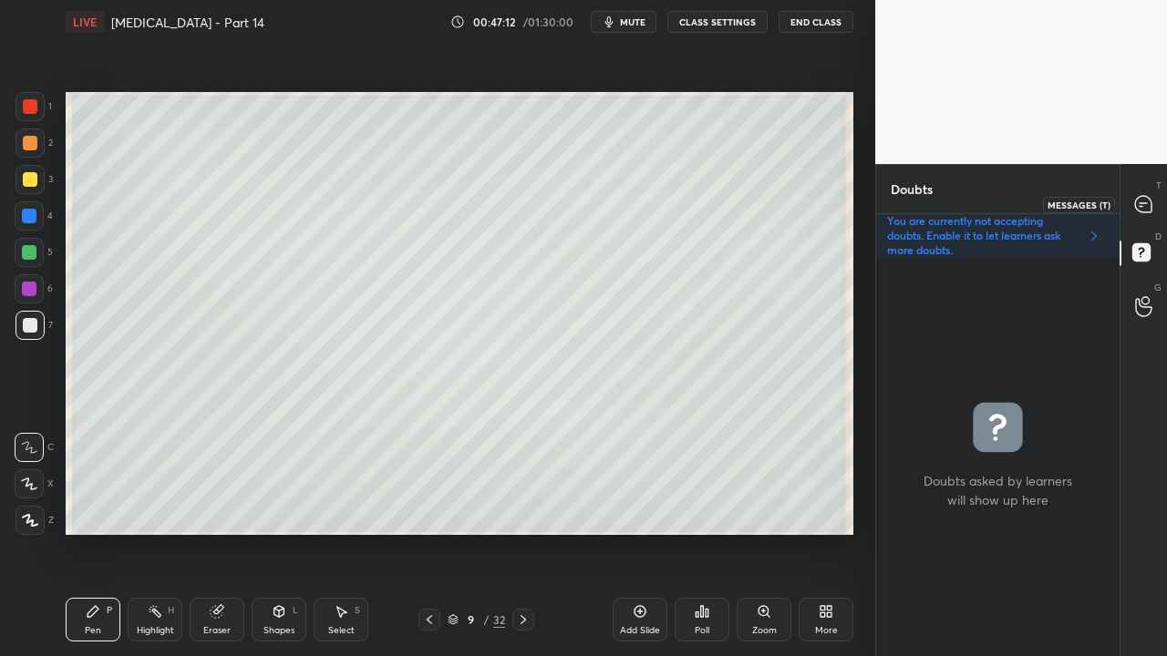
click at [1143, 201] on icon at bounding box center [1143, 204] width 16 height 16
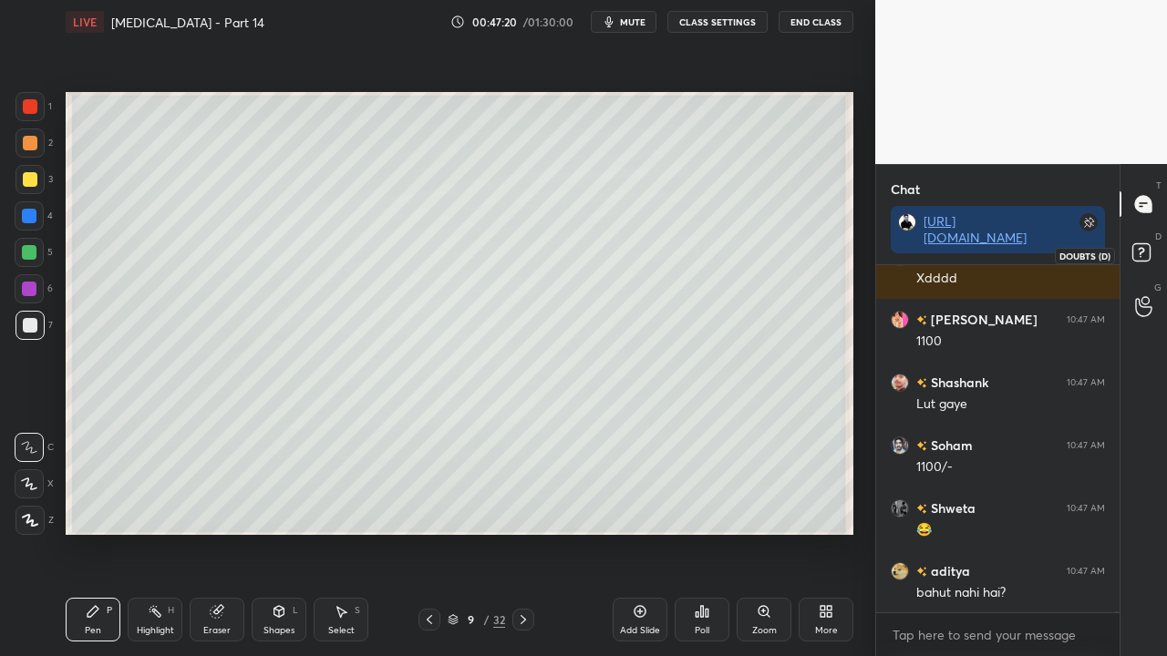
scroll to position [118464, 0]
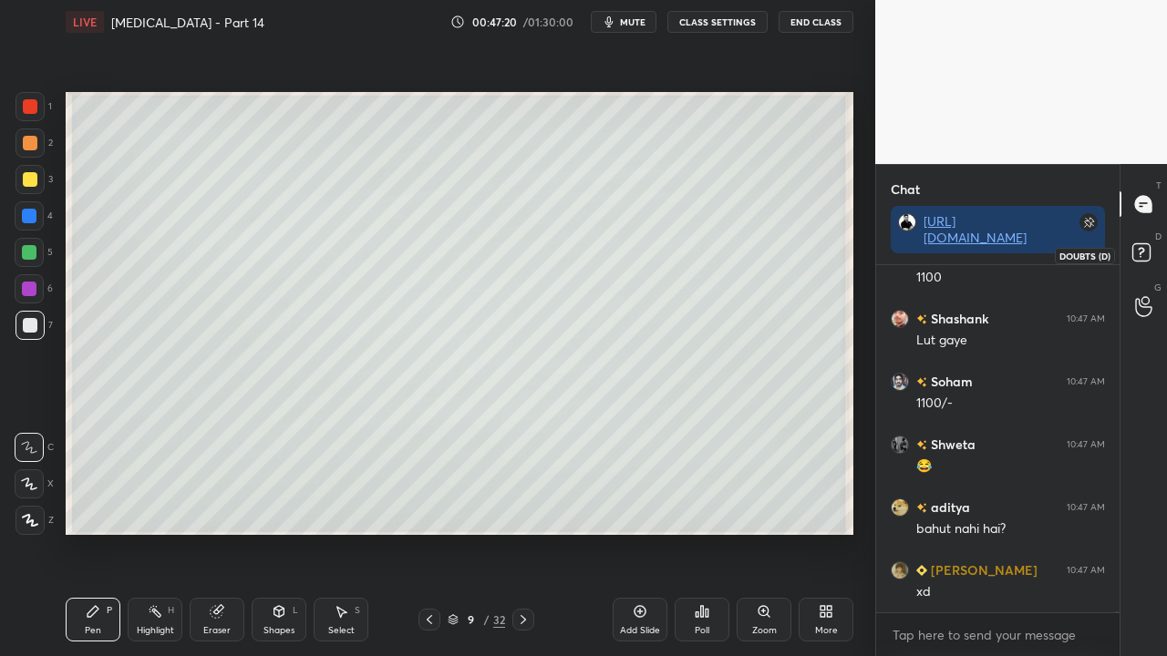
click at [1145, 254] on rect at bounding box center [1140, 252] width 17 height 17
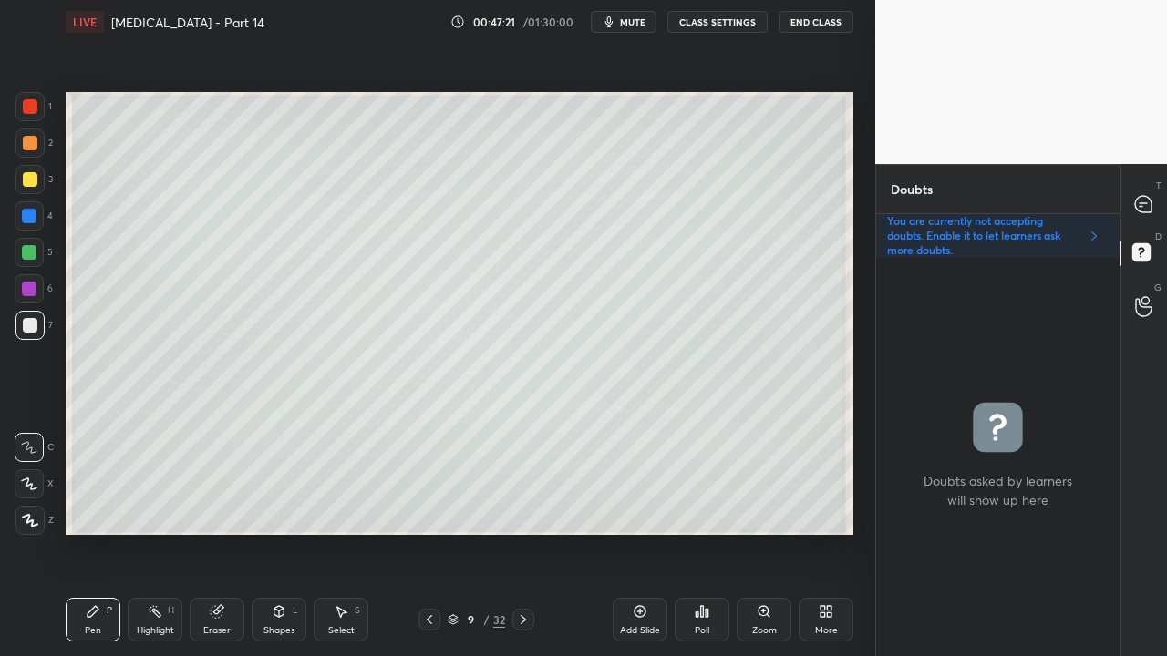
scroll to position [393, 238]
click at [1143, 205] on icon at bounding box center [1143, 204] width 16 height 16
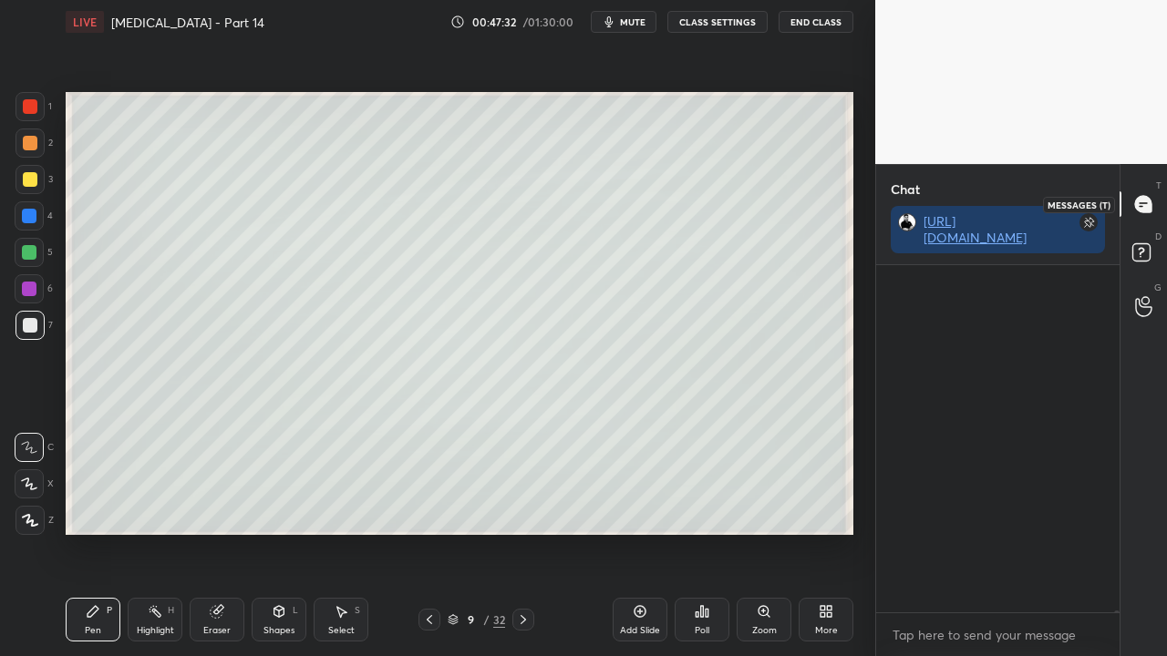
scroll to position [342, 238]
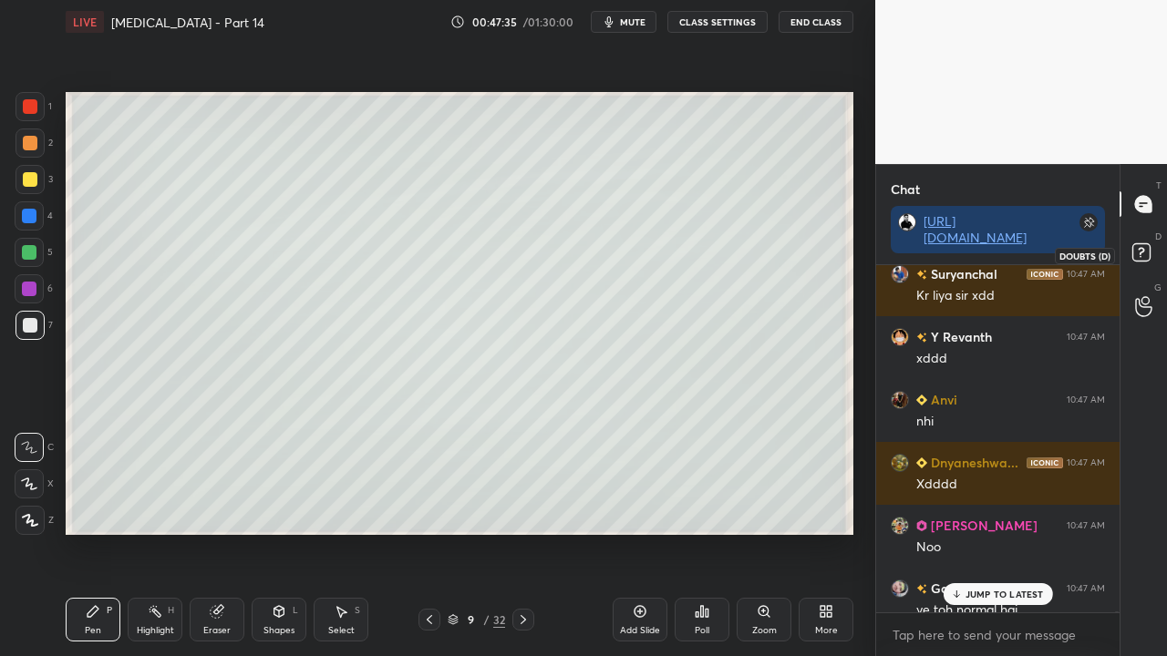
click at [1149, 253] on rect at bounding box center [1140, 252] width 17 height 17
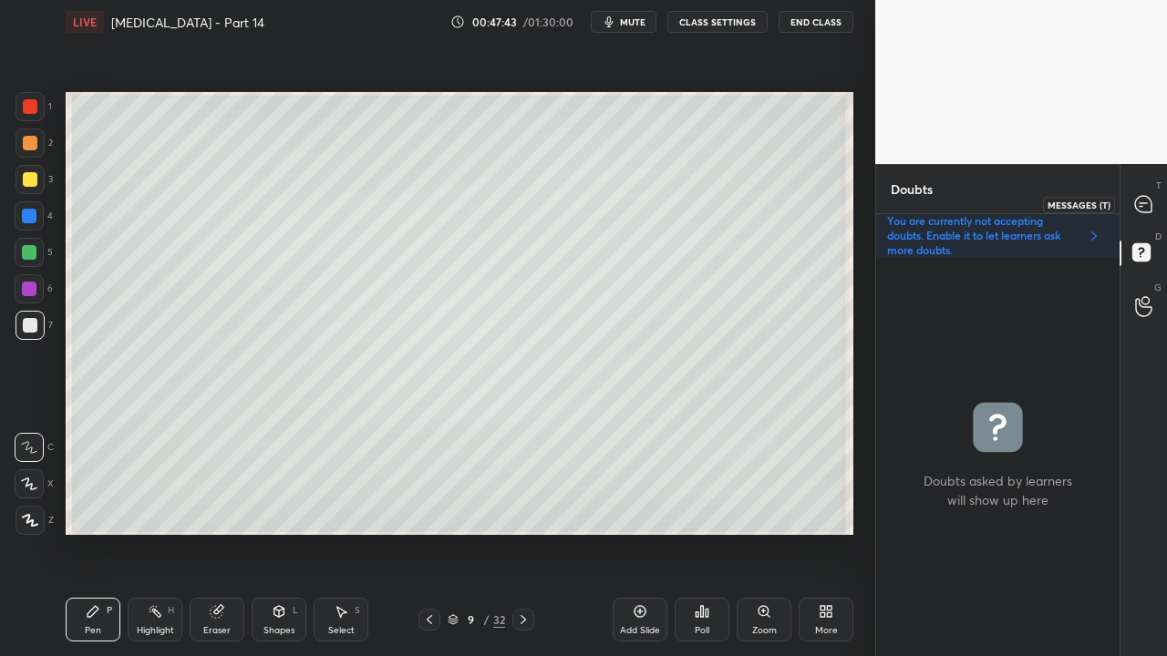
click at [1149, 201] on icon at bounding box center [1143, 204] width 16 height 16
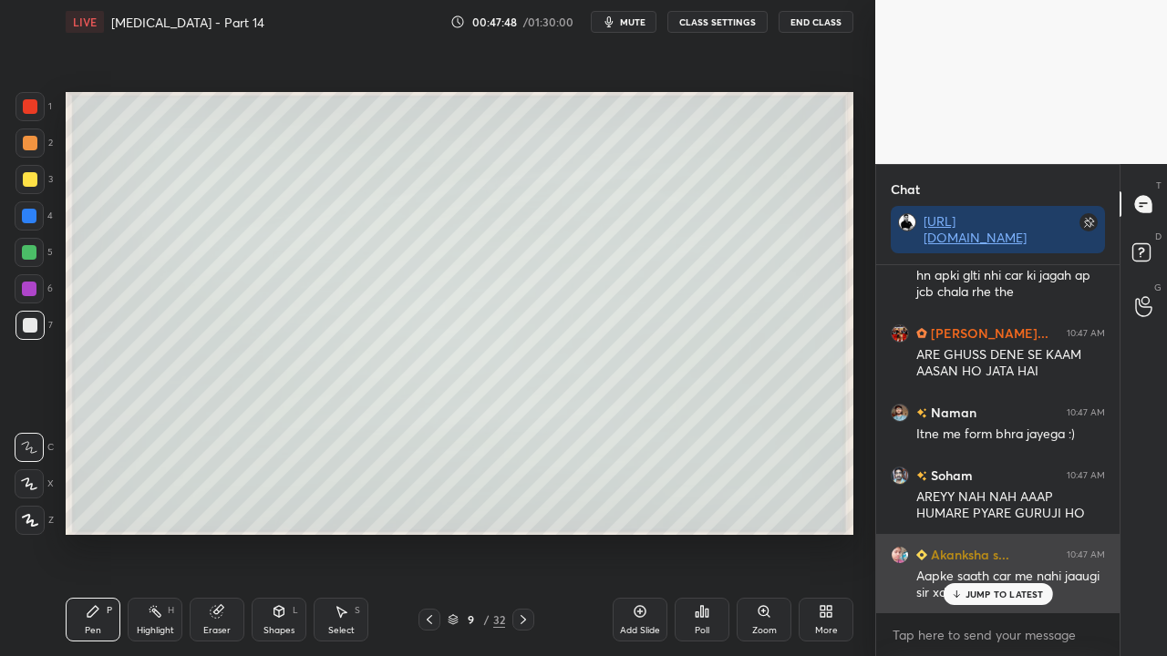
click at [997, 532] on p "JUMP TO LATEST" at bounding box center [1004, 594] width 78 height 11
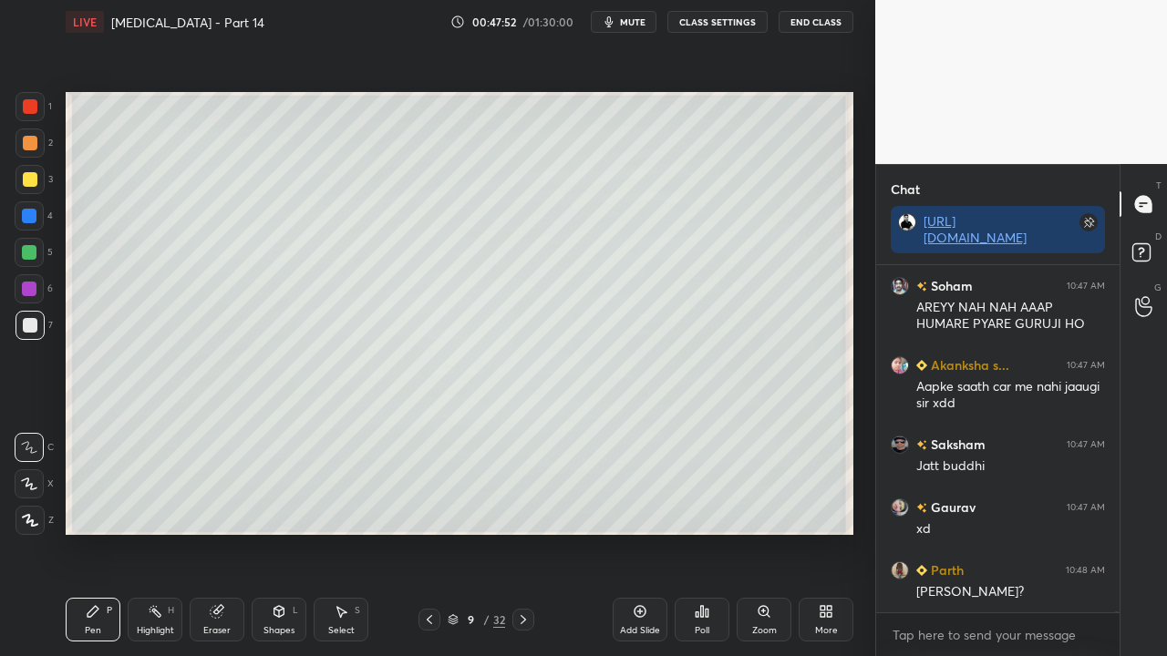
scroll to position [121281, 0]
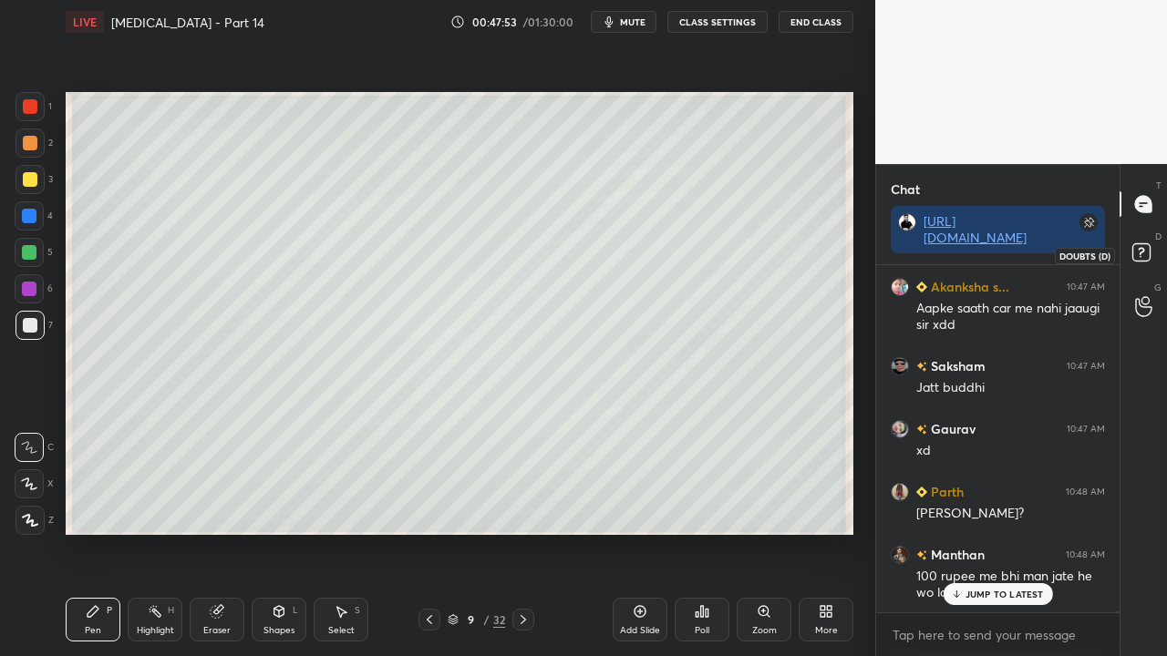
click at [1143, 255] on rect at bounding box center [1140, 252] width 17 height 17
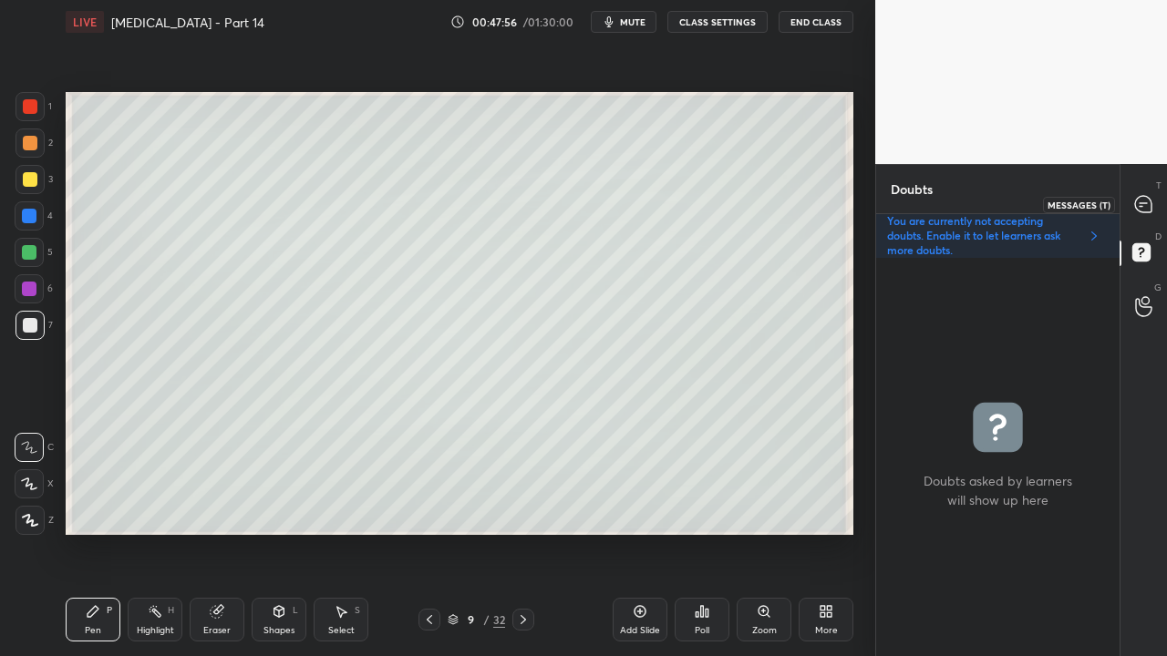
click at [1142, 196] on icon at bounding box center [1143, 204] width 16 height 16
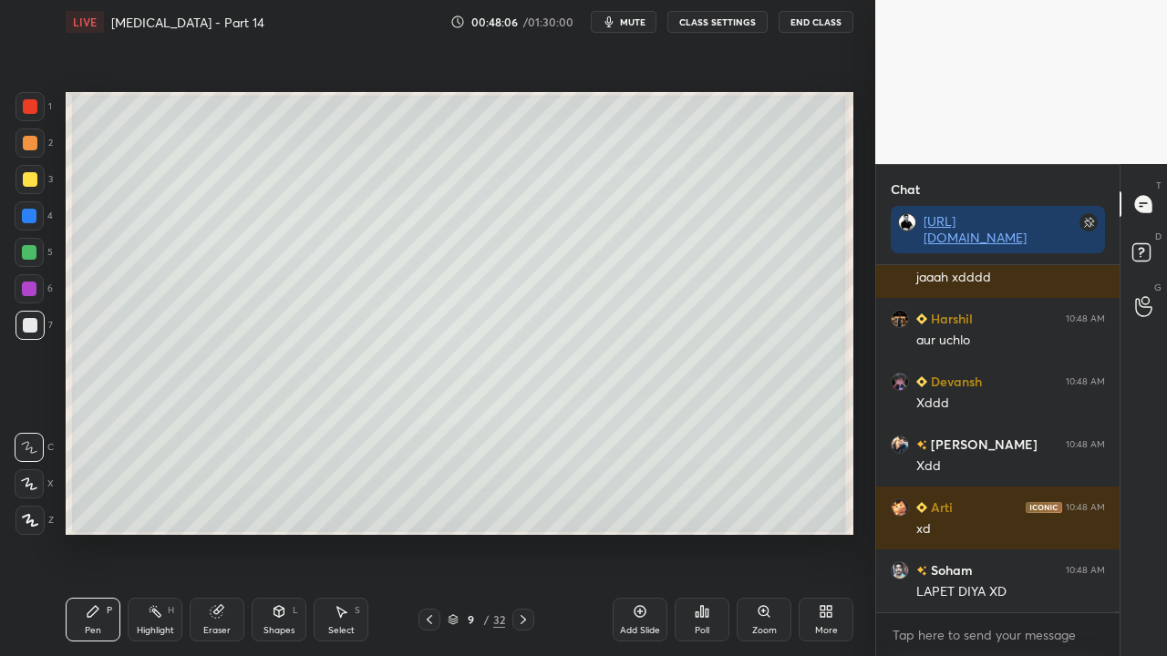
click at [1160, 254] on icon at bounding box center [1144, 255] width 33 height 33
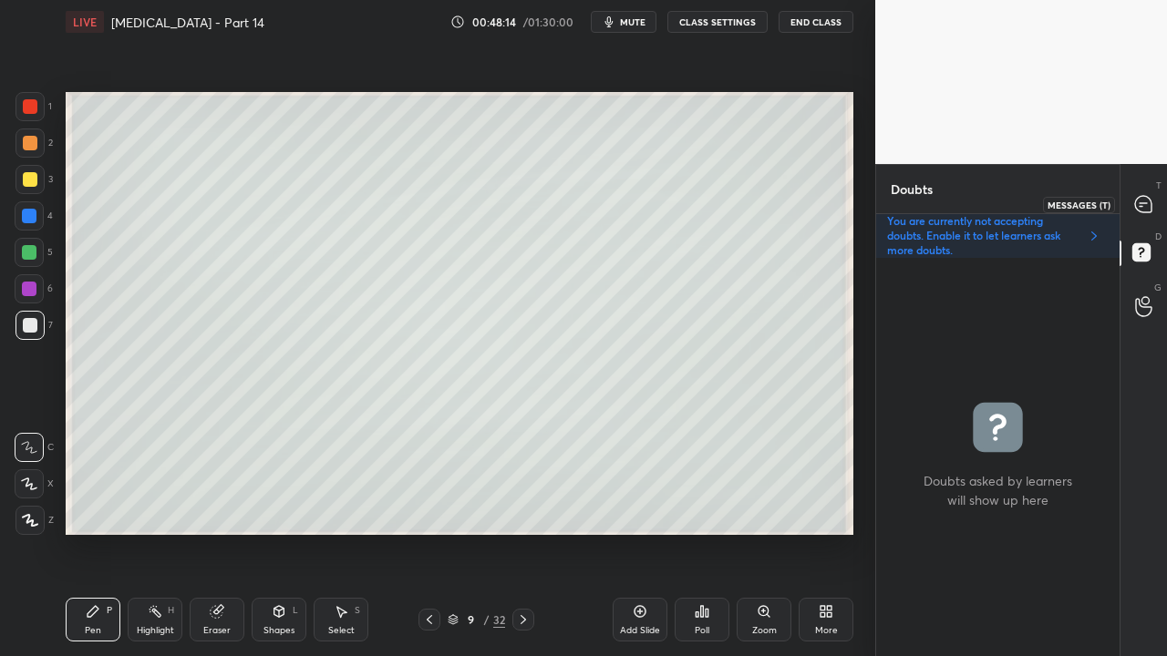
click at [1158, 192] on div at bounding box center [1144, 204] width 36 height 33
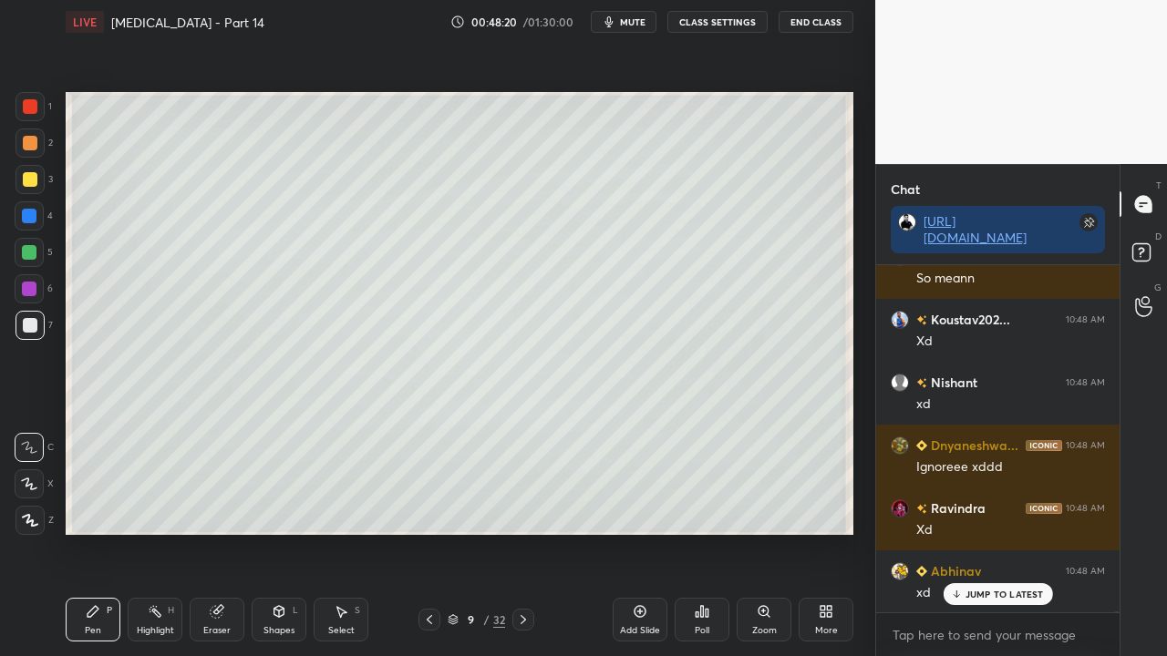
click at [1148, 264] on icon at bounding box center [1144, 255] width 33 height 33
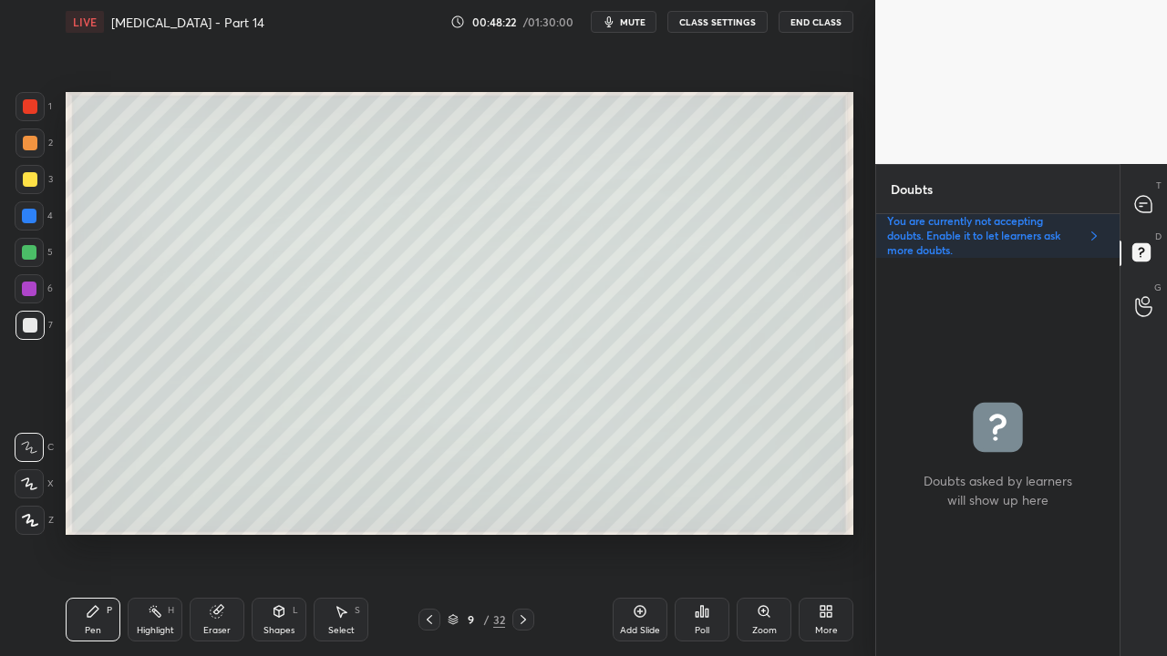
click at [31, 175] on div at bounding box center [30, 179] width 15 height 15
click at [1161, 191] on div "T Messages (T)" at bounding box center [1143, 204] width 46 height 51
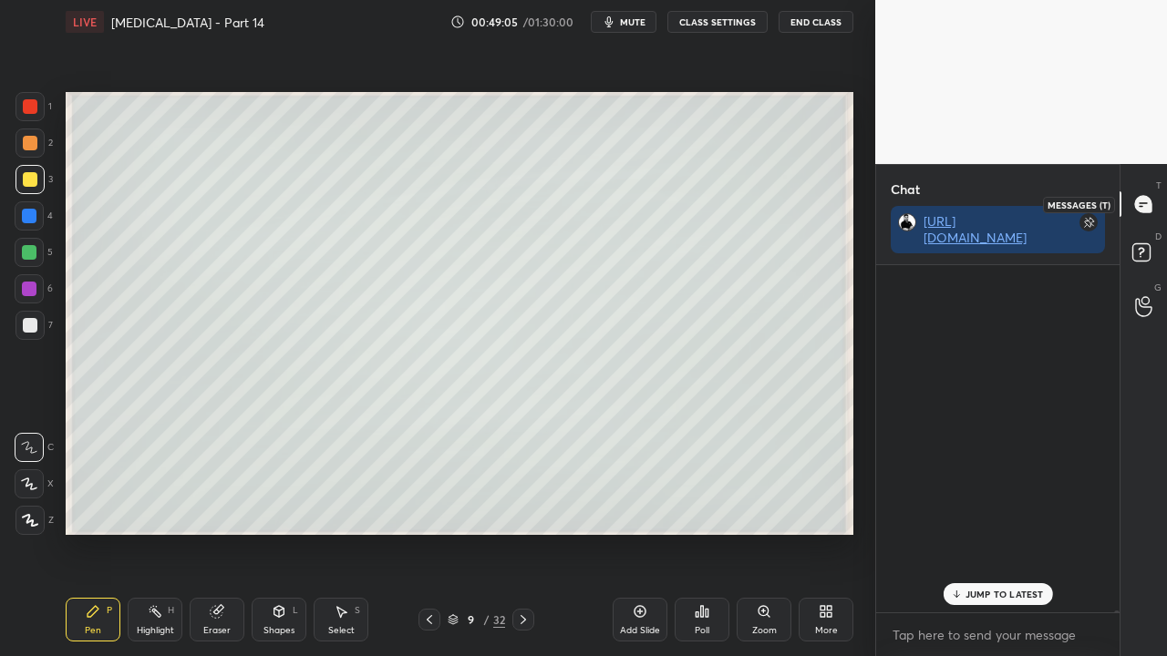
scroll to position [342, 238]
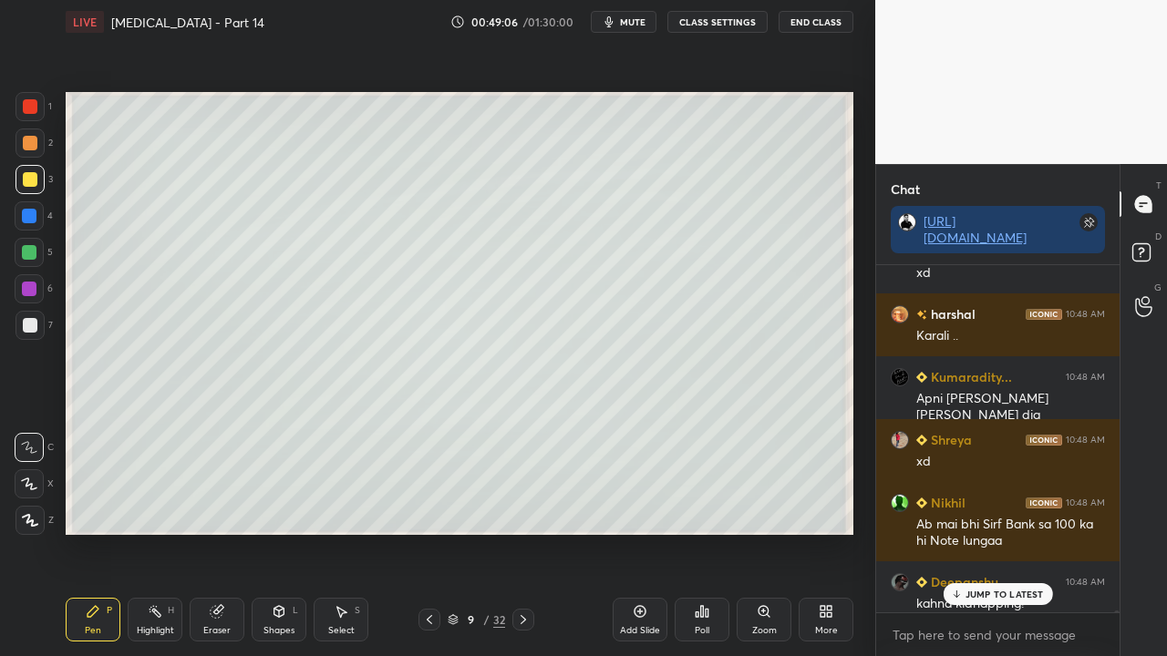
click at [975, 532] on p "JUMP TO LATEST" at bounding box center [1004, 594] width 78 height 11
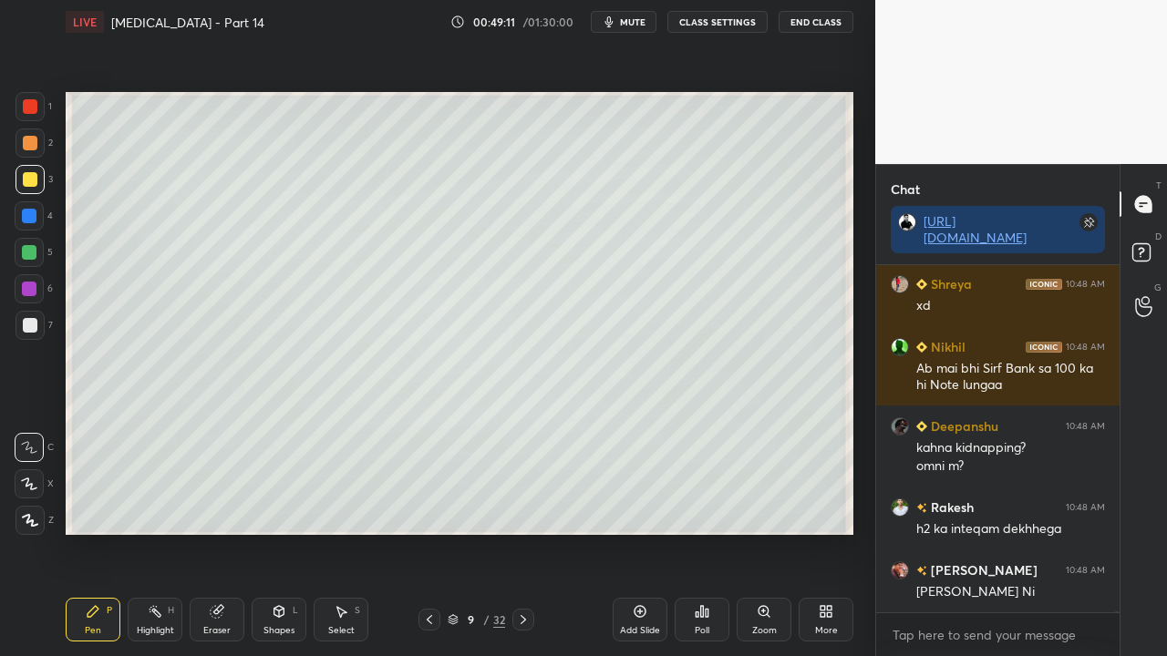
scroll to position [126993, 0]
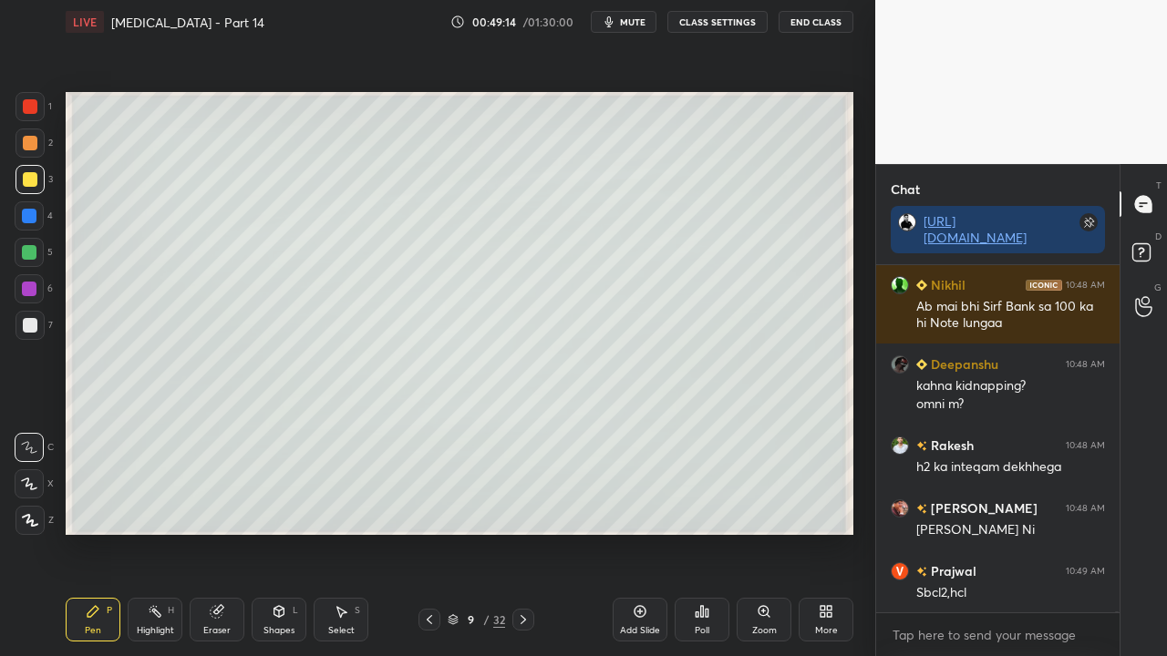
click at [1145, 257] on rect at bounding box center [1140, 252] width 17 height 17
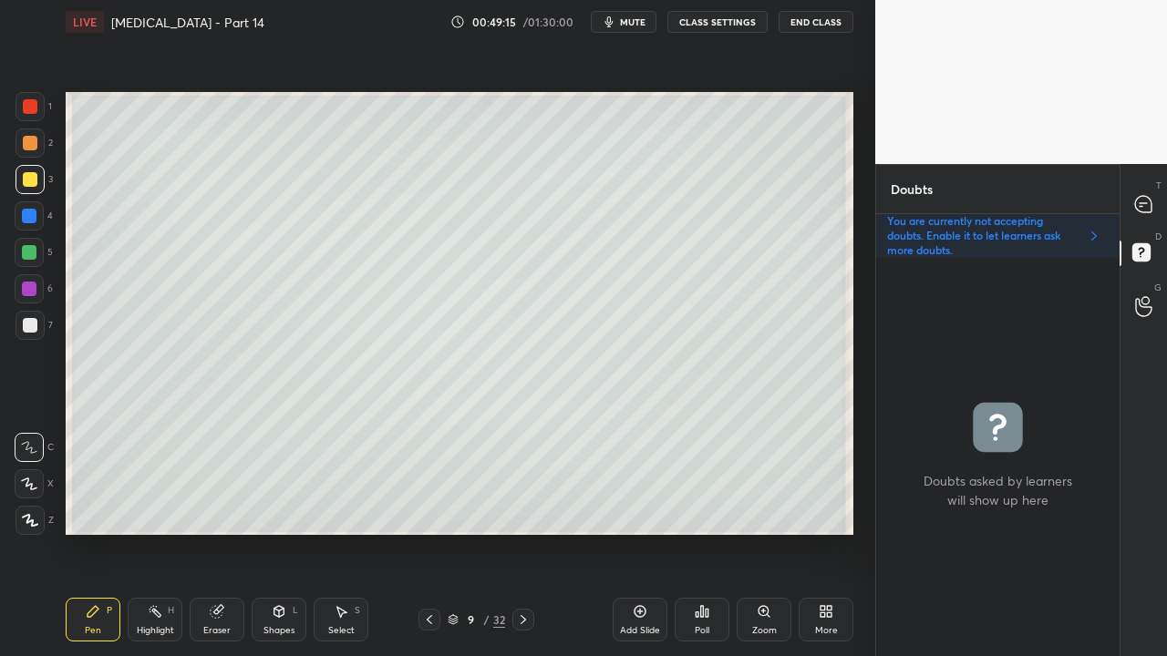
scroll to position [393, 238]
click at [32, 315] on div at bounding box center [29, 325] width 29 height 29
click at [1156, 195] on div at bounding box center [1144, 204] width 36 height 33
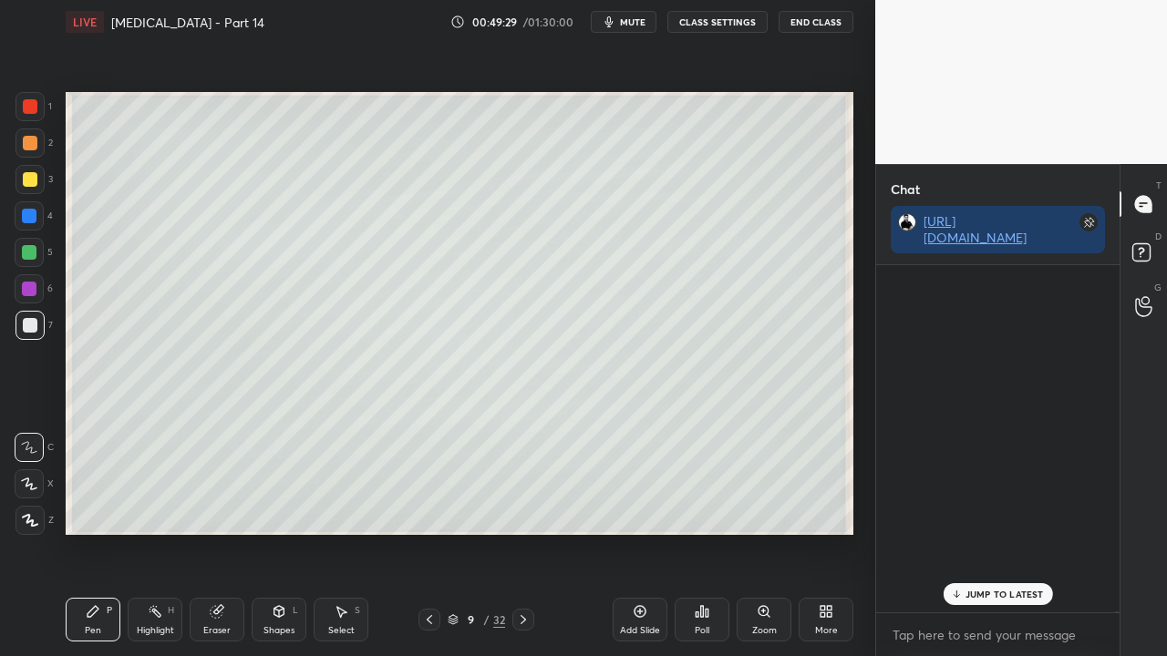
scroll to position [342, 238]
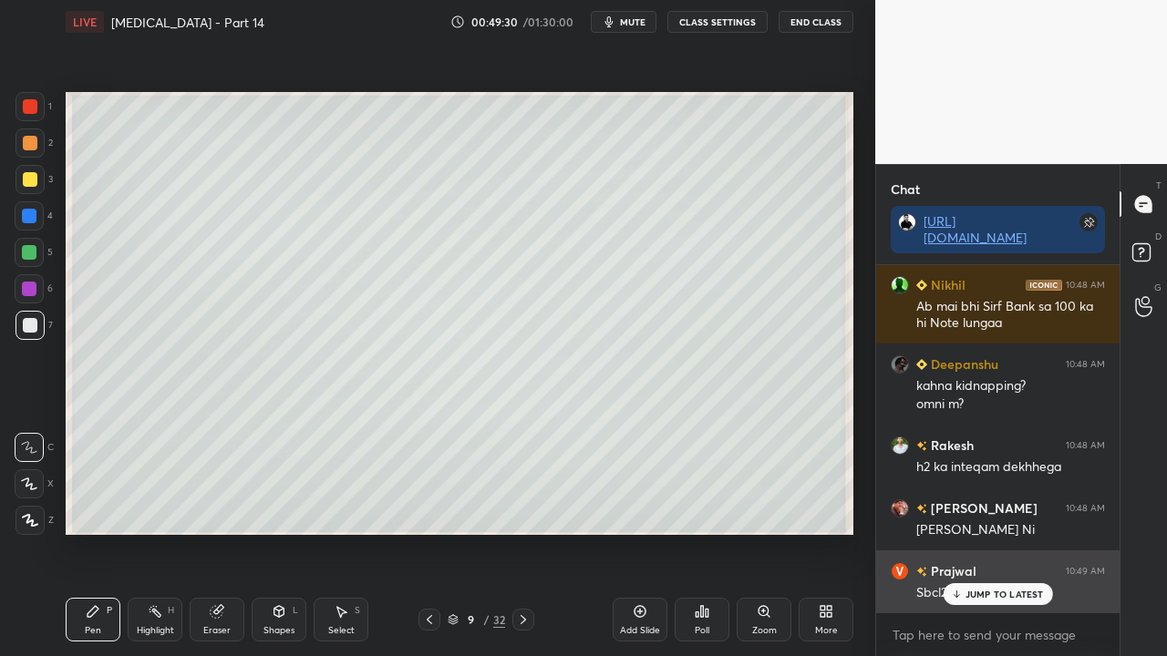
click at [1003, 532] on p "JUMP TO LATEST" at bounding box center [1004, 594] width 78 height 11
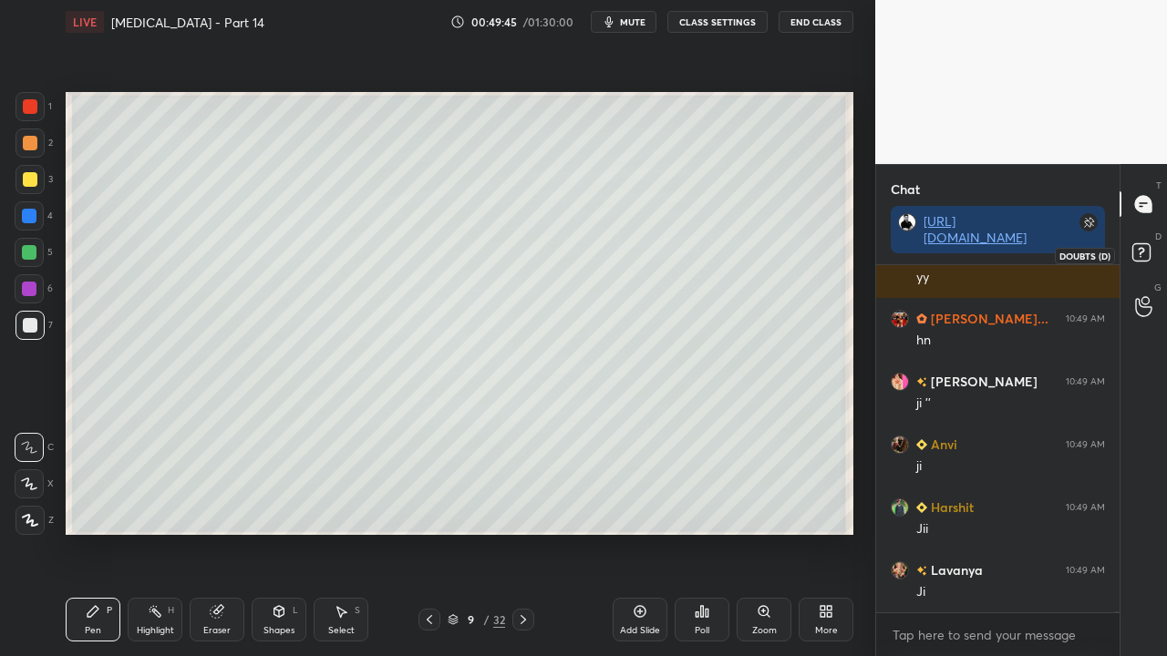
scroll to position [127496, 0]
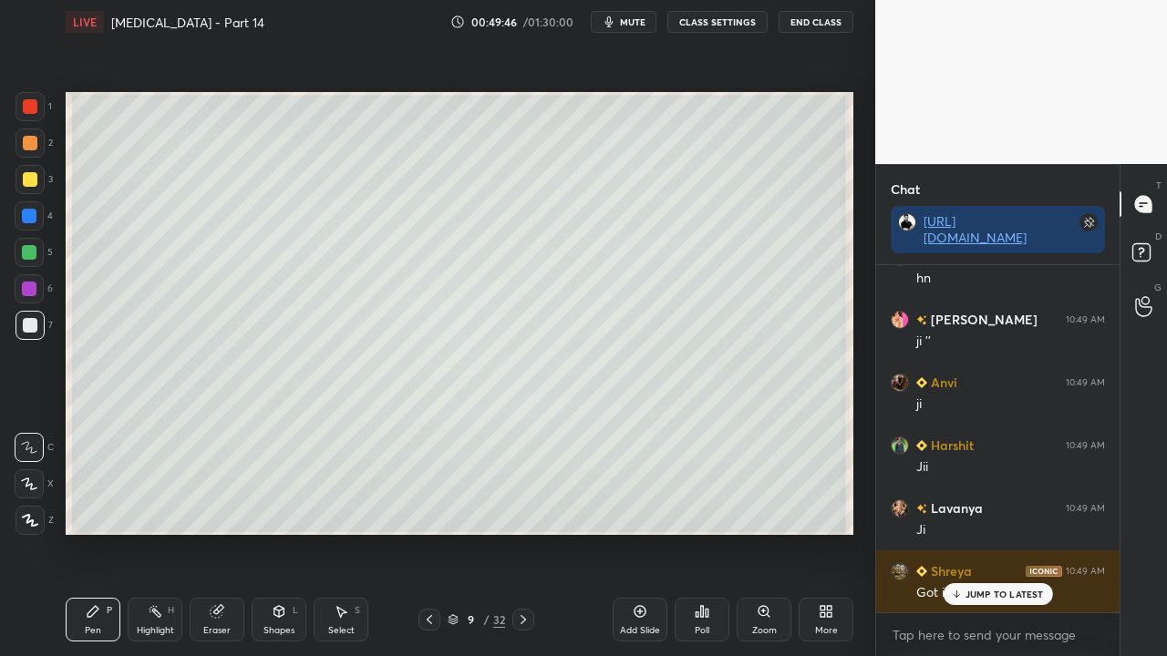
click at [1160, 236] on p "D" at bounding box center [1158, 237] width 6 height 14
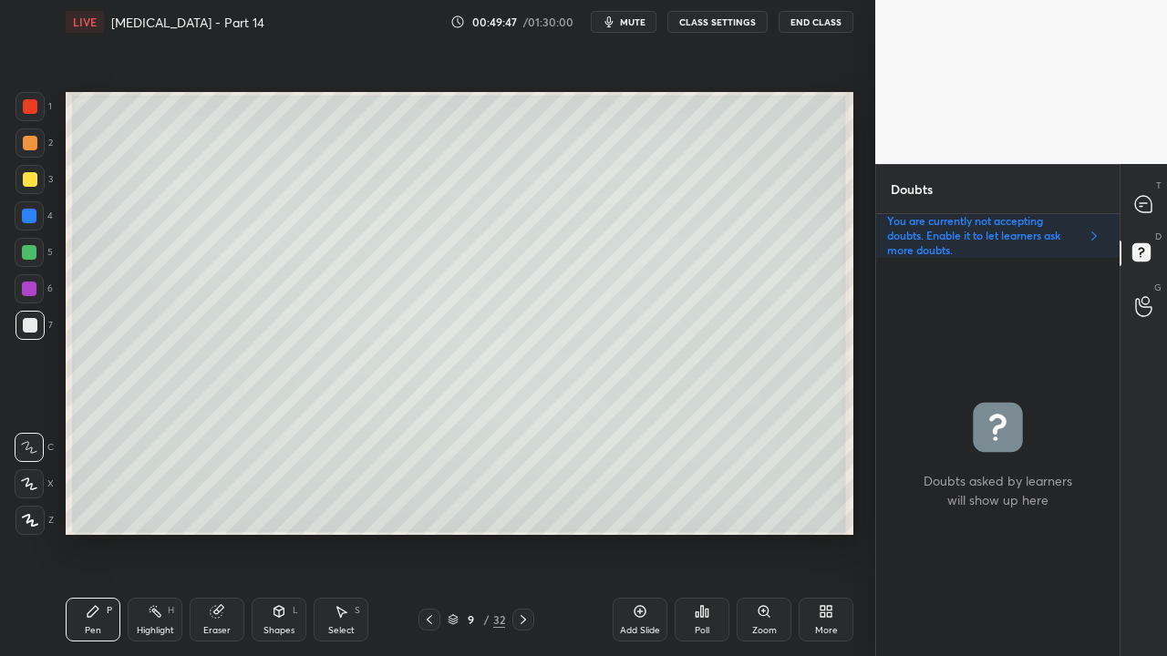
scroll to position [393, 238]
click at [1155, 201] on div at bounding box center [1144, 204] width 36 height 33
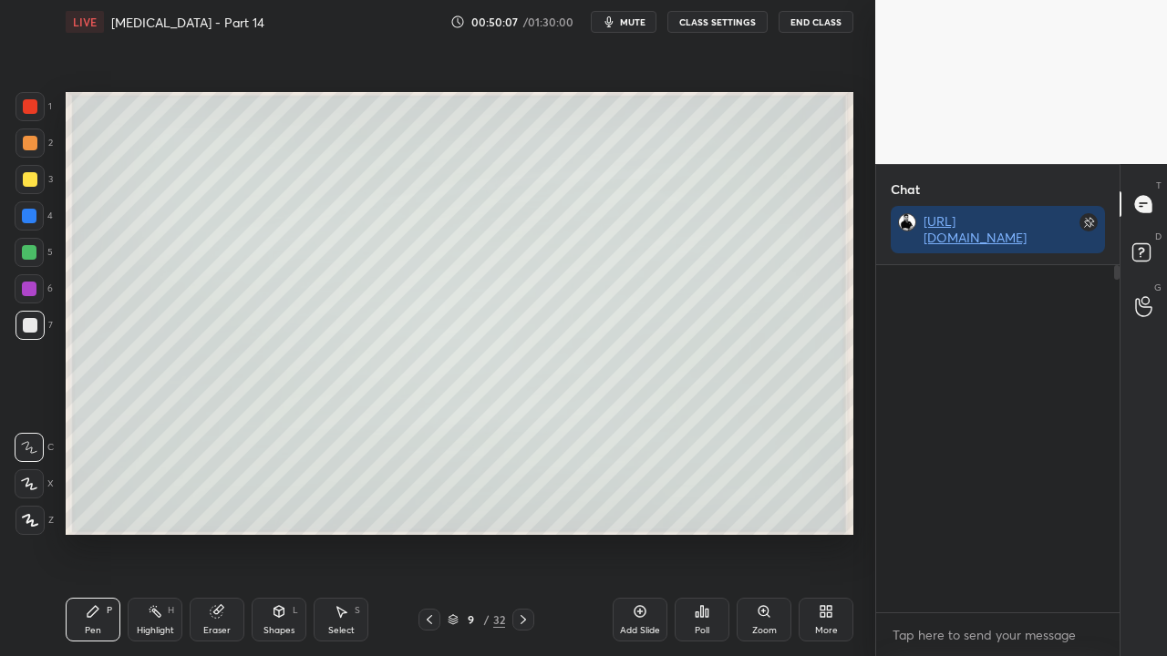
scroll to position [342, 238]
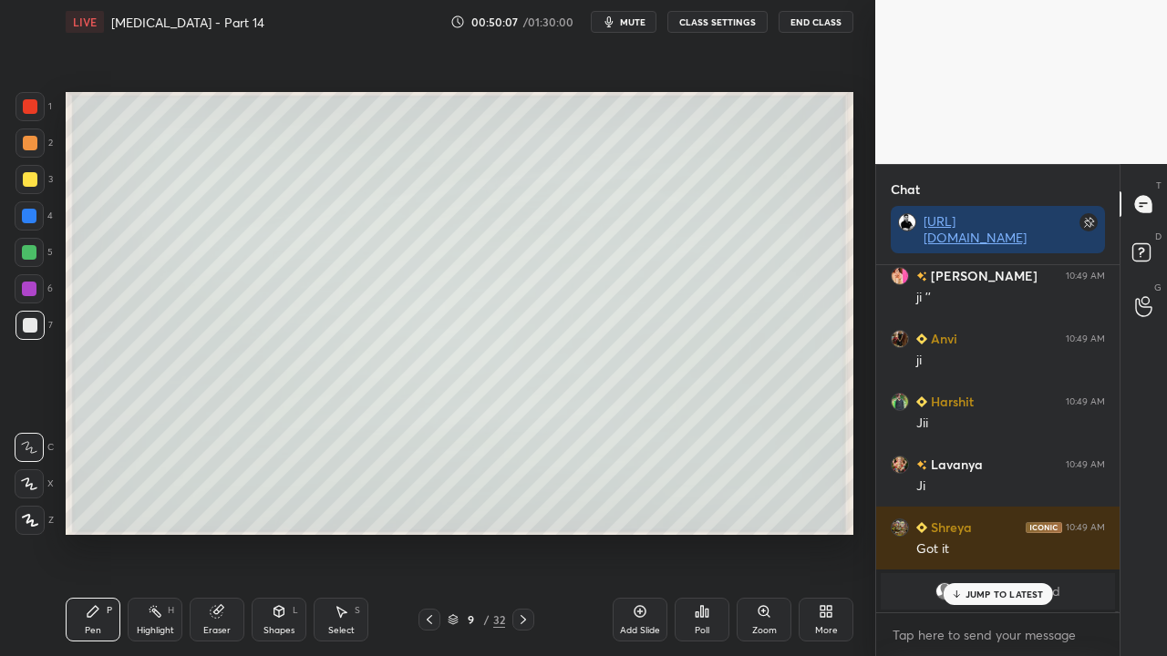
click at [986, 532] on p "JUMP TO LATEST" at bounding box center [1004, 594] width 78 height 11
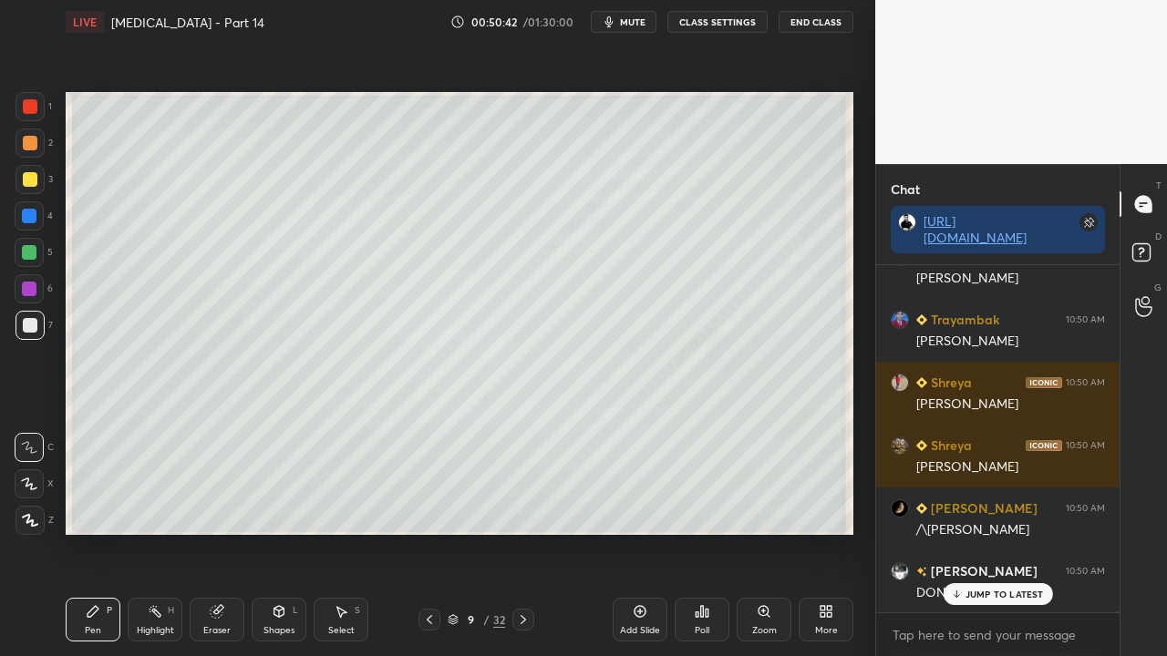
scroll to position [127981, 0]
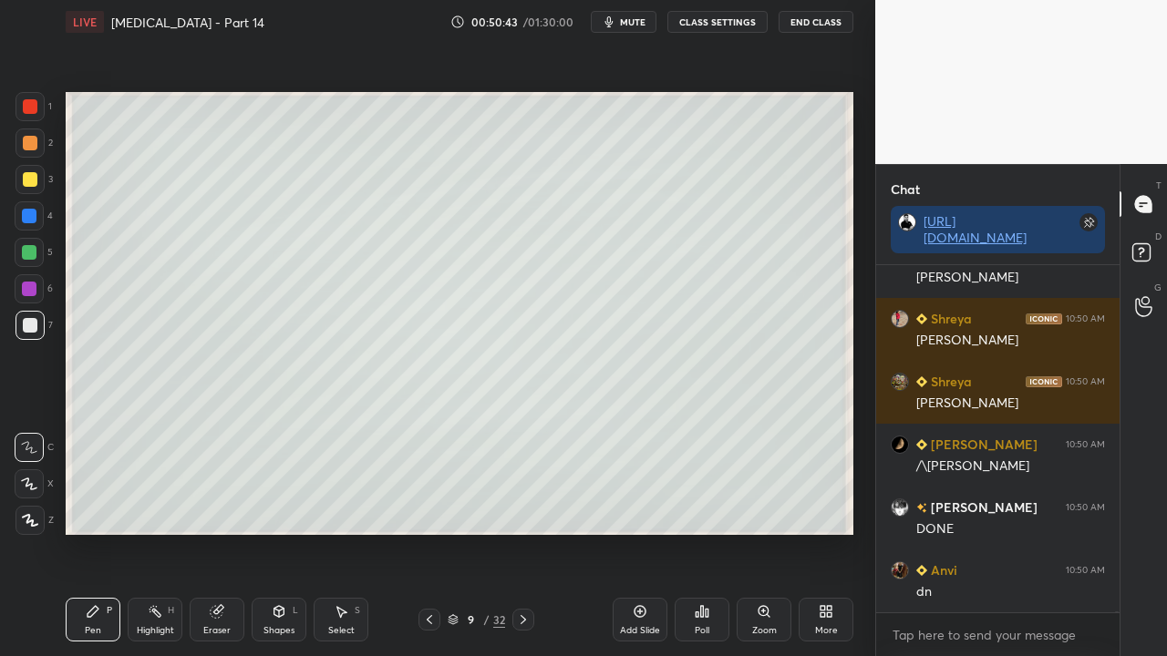
click at [636, 26] on span "mute" at bounding box center [633, 21] width 26 height 13
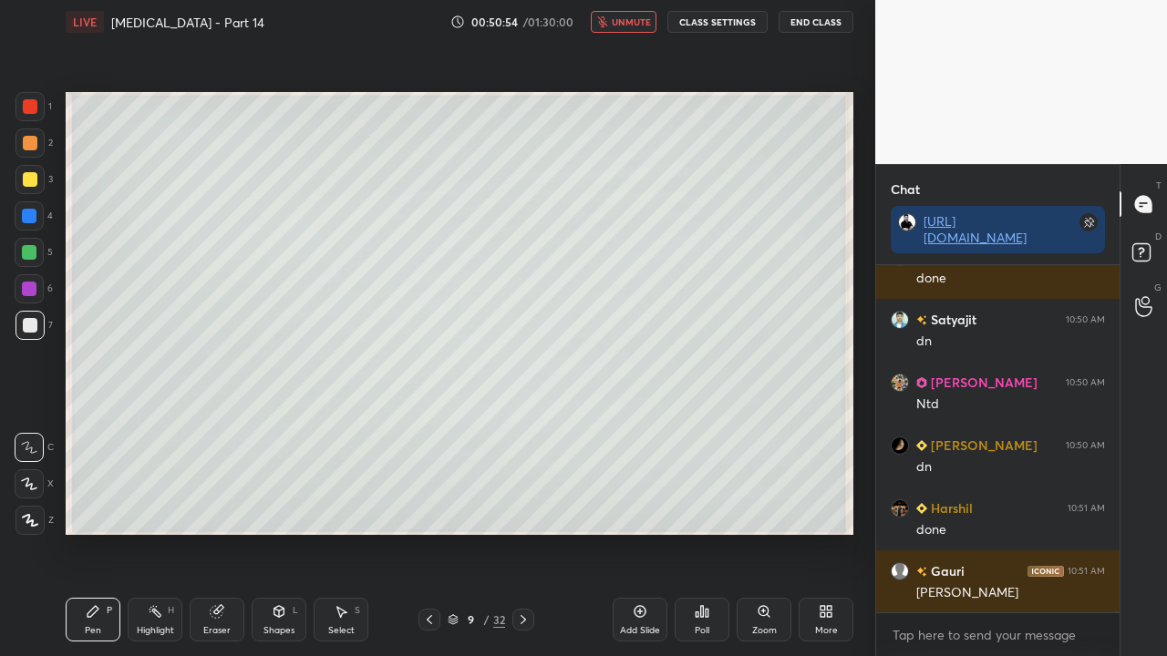
scroll to position [129006, 0]
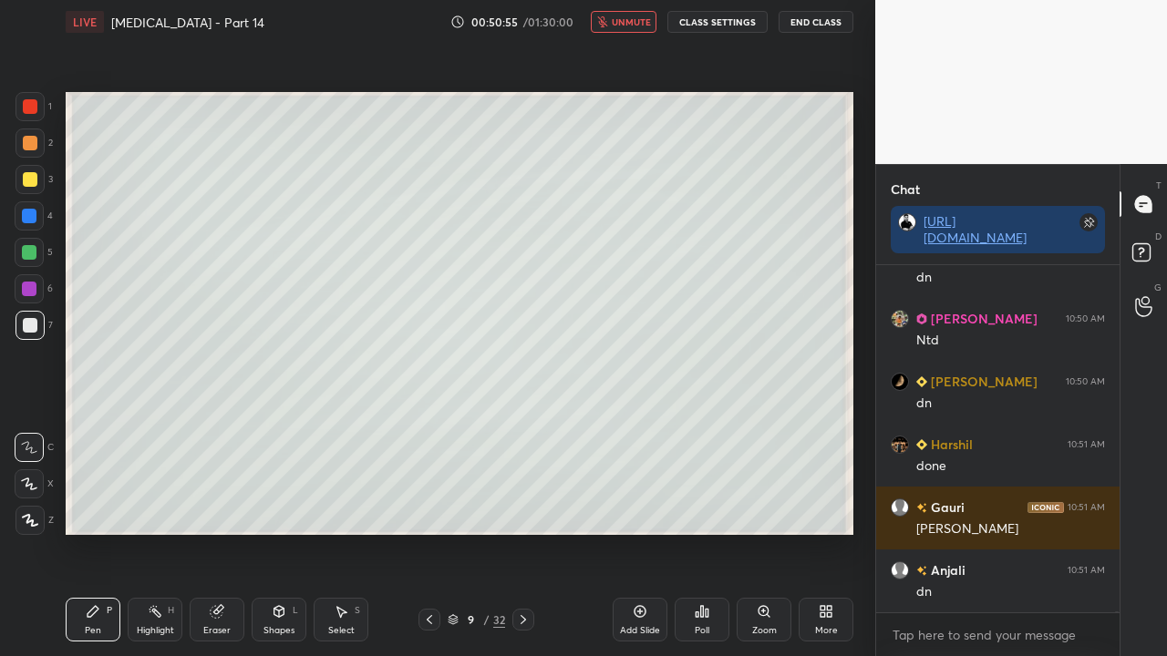
drag, startPoint x: 634, startPoint y: 19, endPoint x: 597, endPoint y: 48, distance: 47.4
click at [634, 20] on span "unmute" at bounding box center [631, 21] width 39 height 13
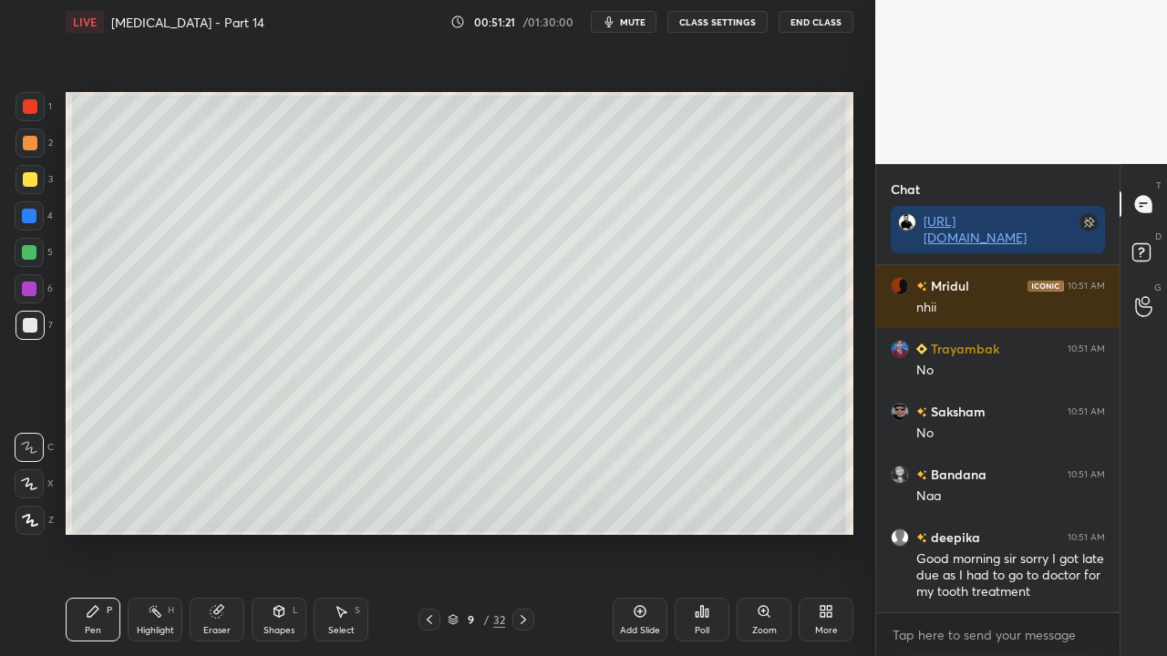
scroll to position [131020, 0]
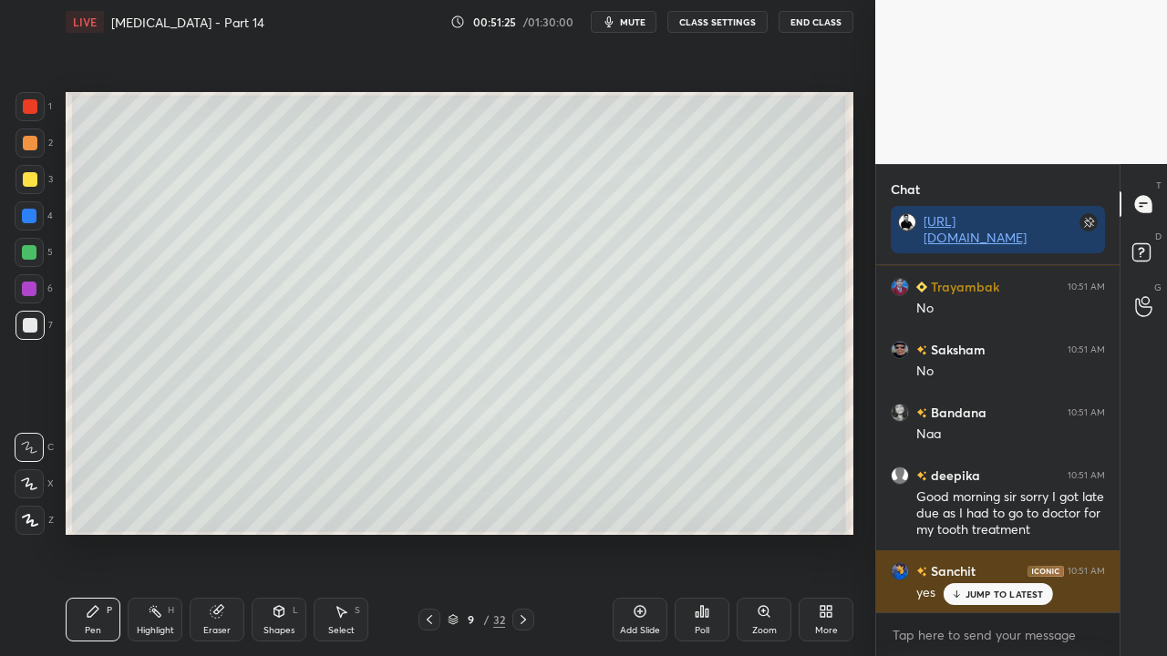
drag, startPoint x: 966, startPoint y: 589, endPoint x: 977, endPoint y: 579, distance: 14.8
click at [967, 532] on p "JUMP TO LATEST" at bounding box center [1004, 594] width 78 height 11
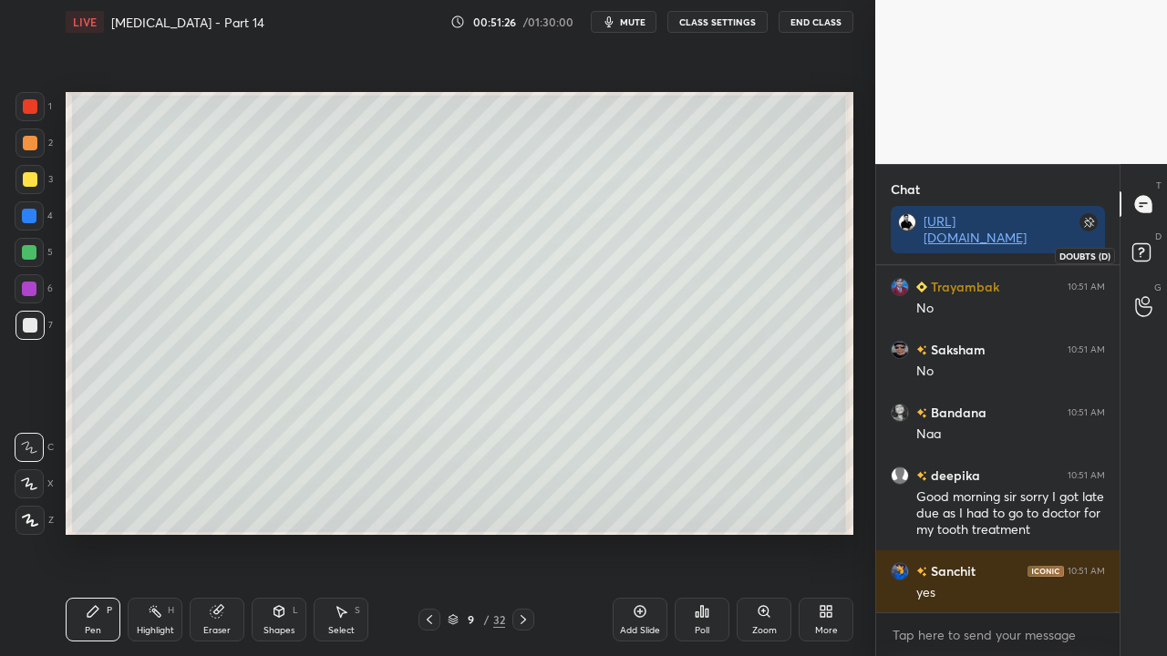
click at [1151, 252] on icon at bounding box center [1144, 255] width 33 height 33
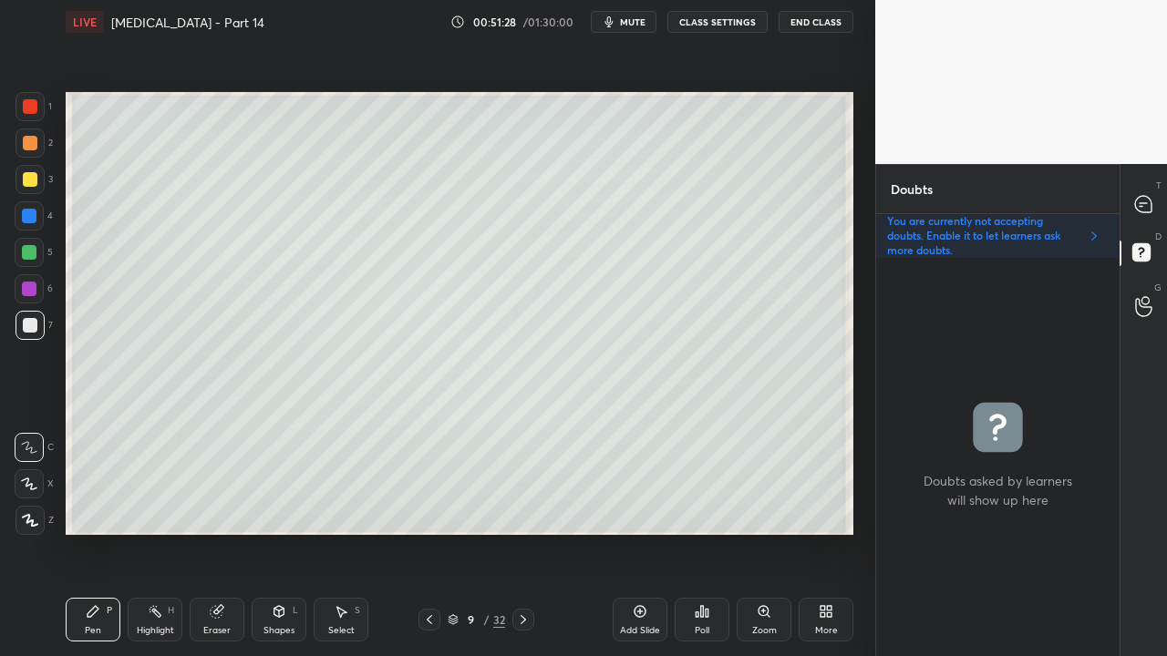
click at [520, 532] on div at bounding box center [523, 620] width 22 height 22
click at [27, 179] on div at bounding box center [30, 179] width 15 height 15
click at [1158, 196] on div at bounding box center [1144, 204] width 36 height 33
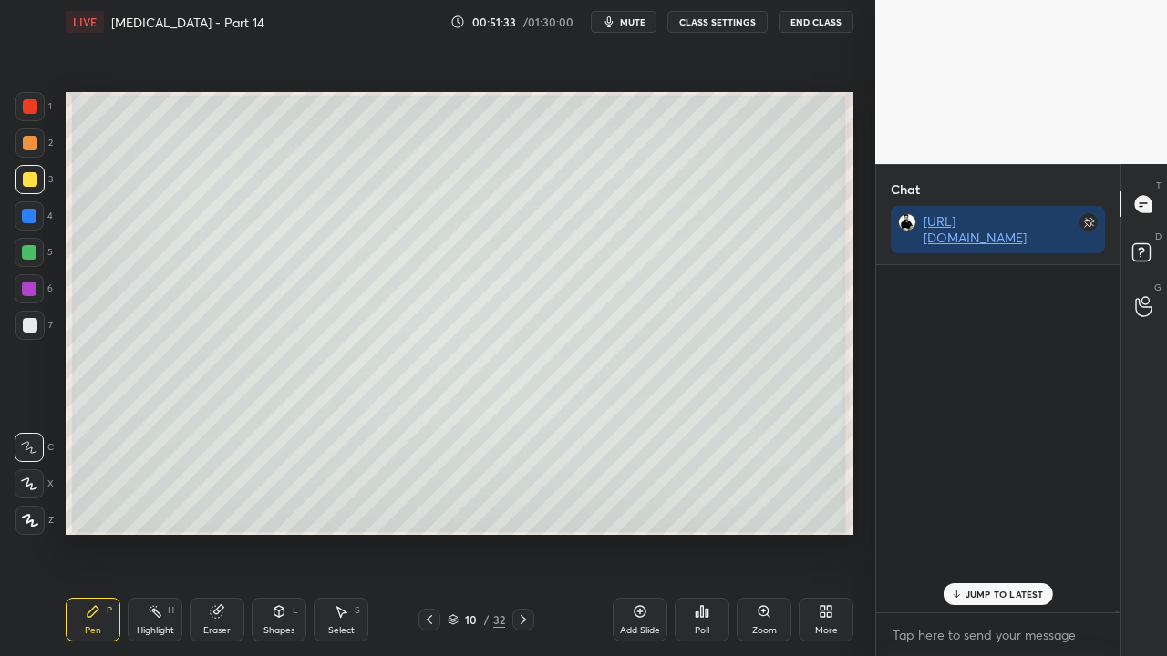
scroll to position [131158, 0]
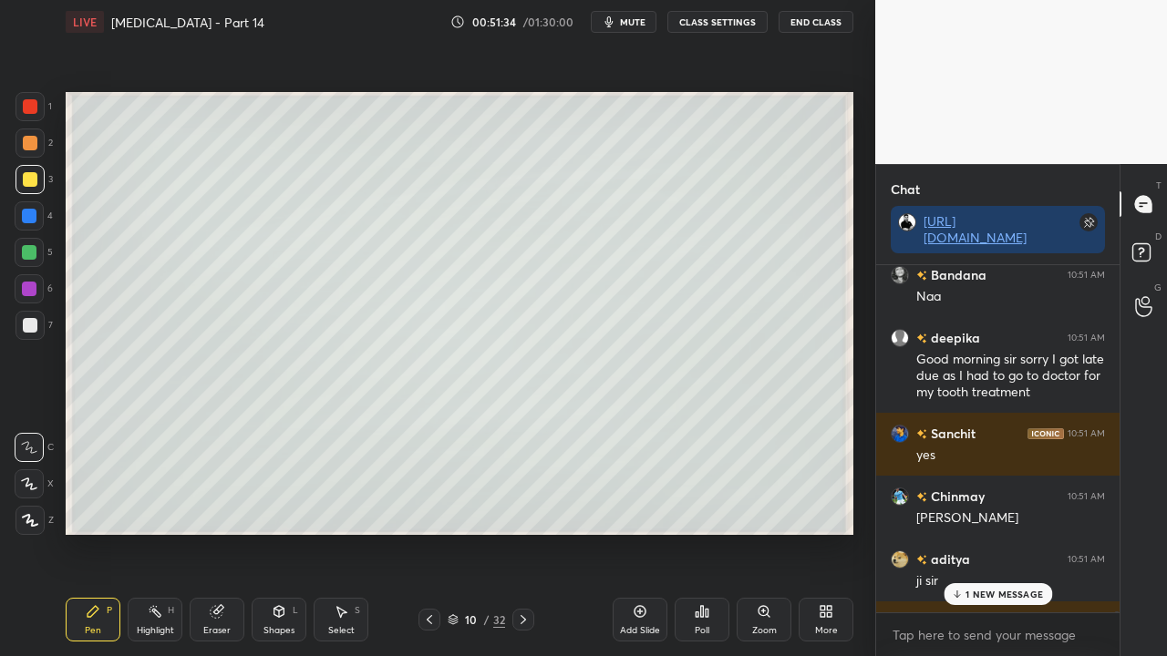
drag, startPoint x: 991, startPoint y: 587, endPoint x: 975, endPoint y: 596, distance: 18.8
click at [989, 532] on div "1 NEW MESSAGE" at bounding box center [998, 594] width 108 height 22
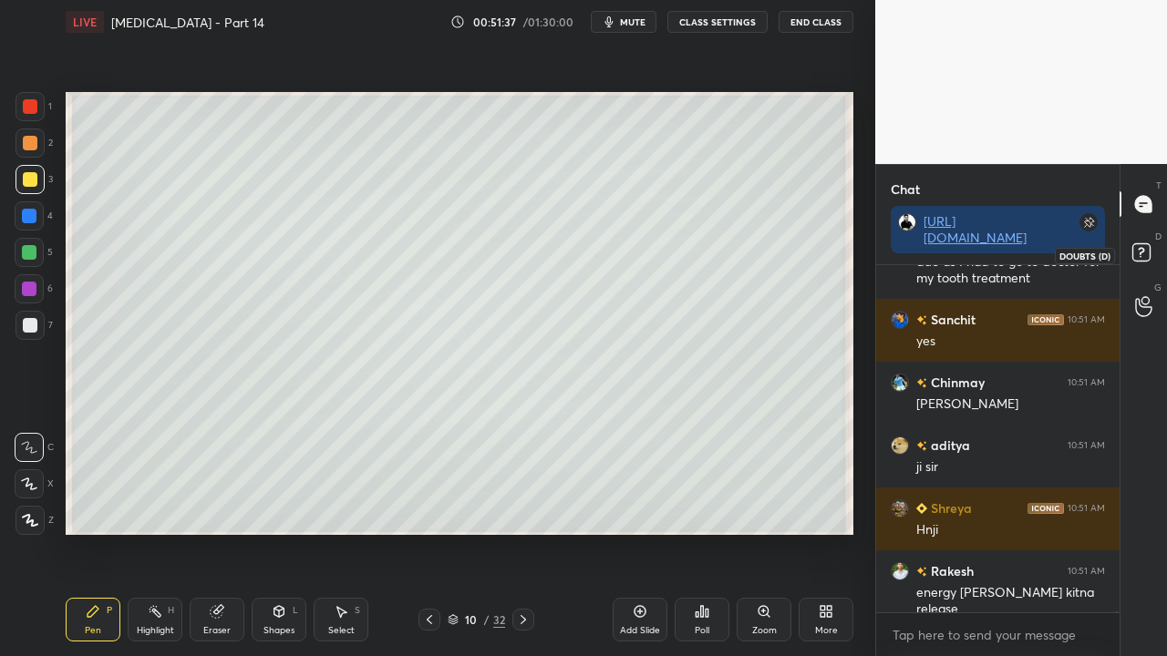
click at [1145, 256] on rect at bounding box center [1140, 252] width 17 height 17
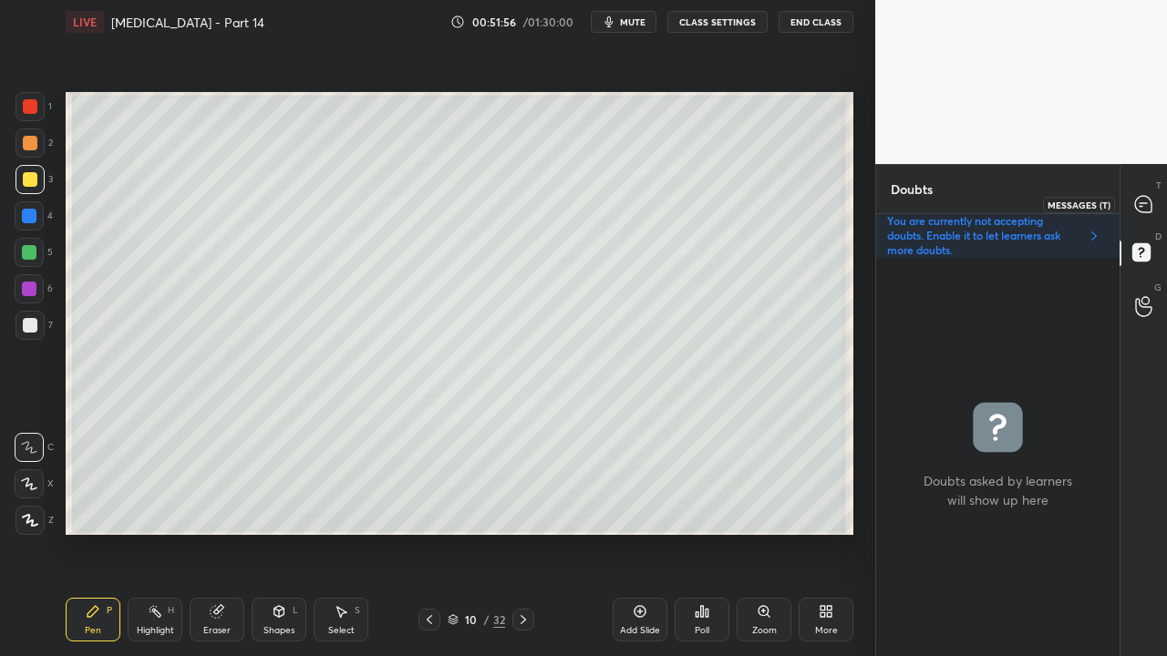
click at [1160, 198] on div "T Messages (T)" at bounding box center [1143, 204] width 46 height 51
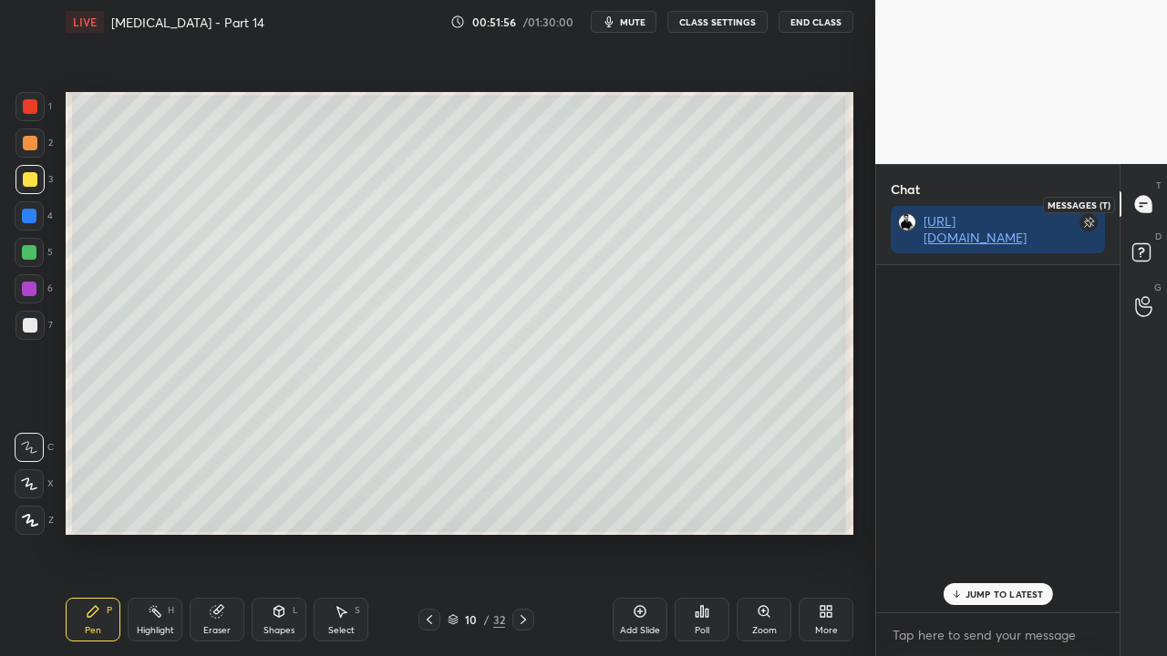
scroll to position [342, 238]
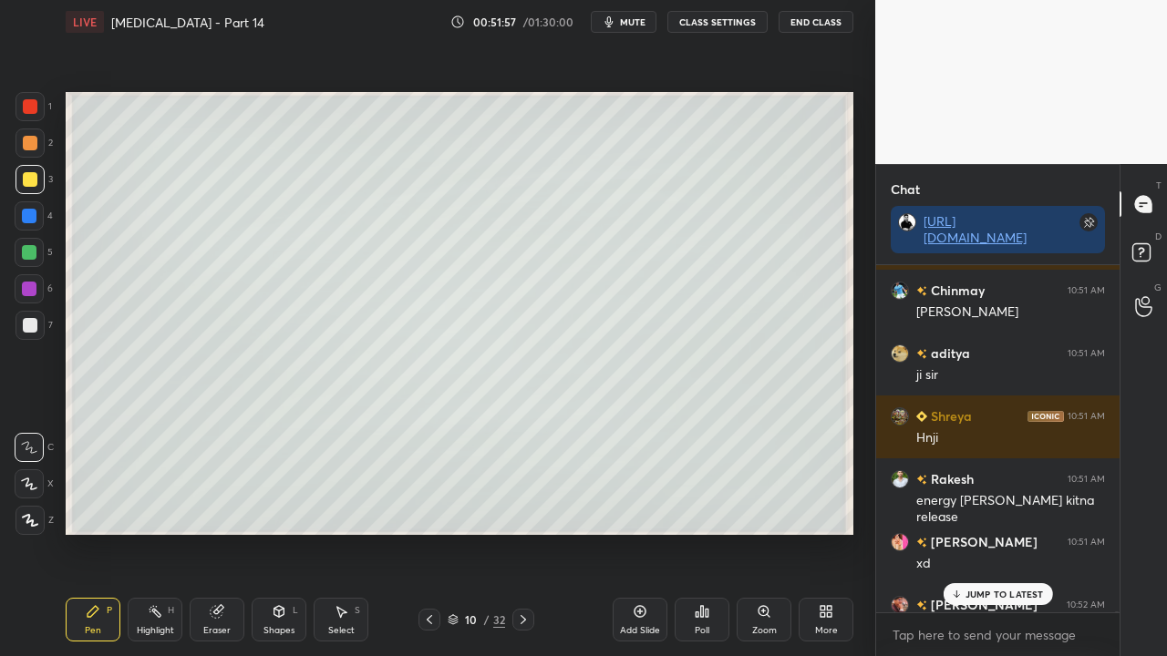
click at [988, 532] on p "JUMP TO LATEST" at bounding box center [1004, 594] width 78 height 11
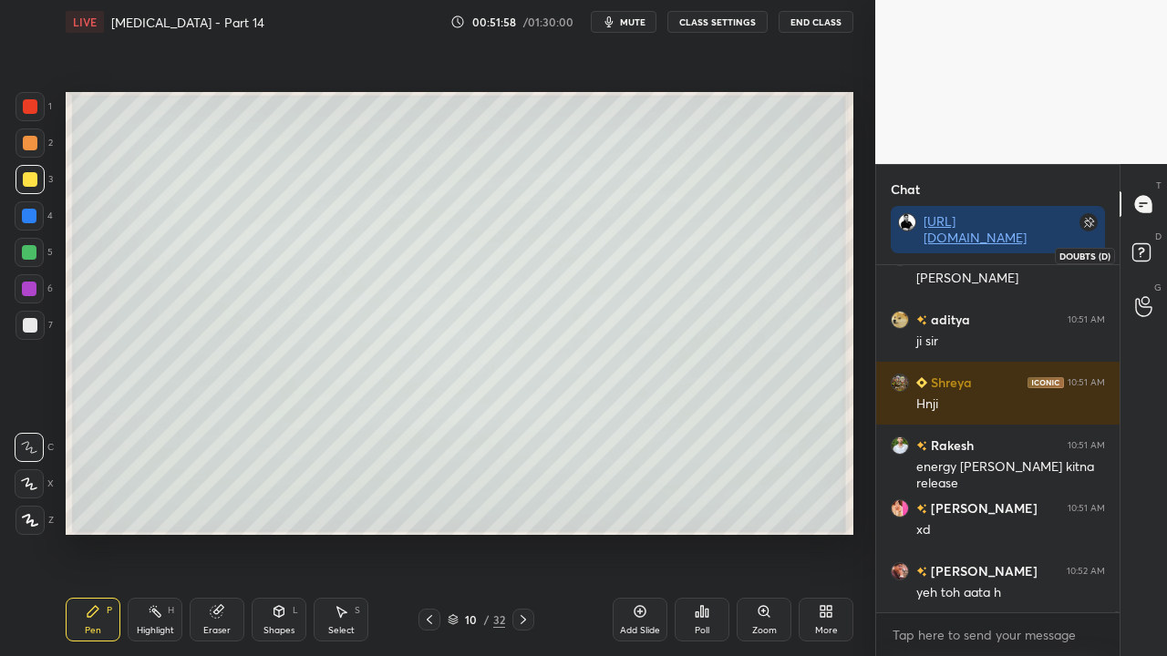
click at [1142, 248] on icon at bounding box center [1141, 251] width 6 height 7
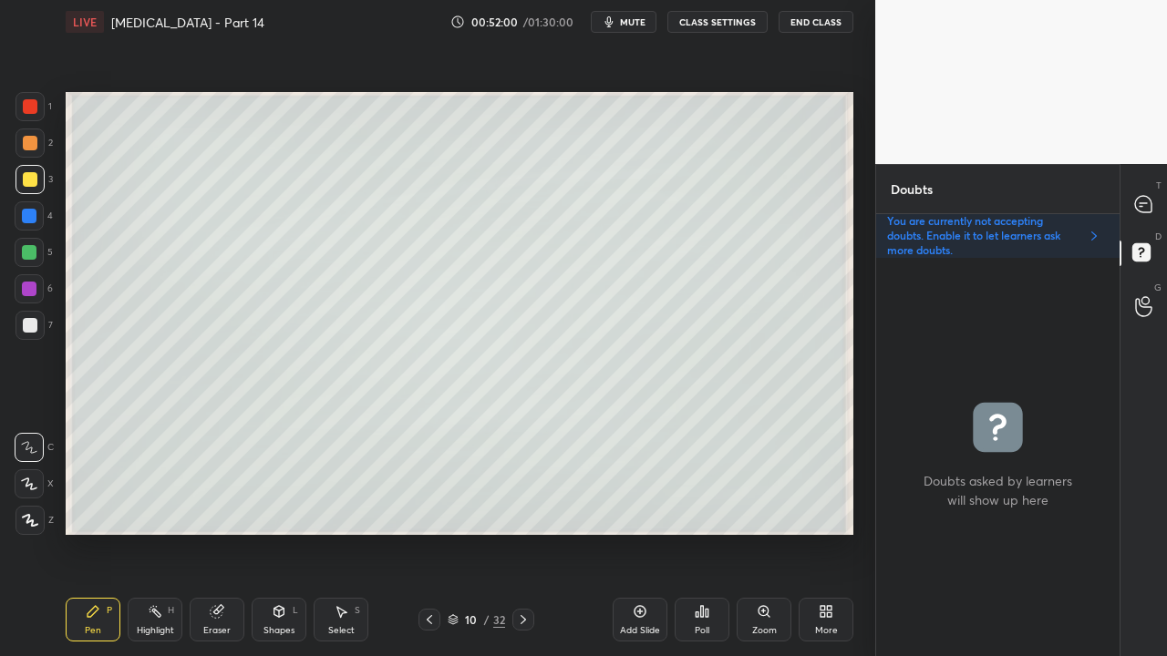
click at [31, 327] on div at bounding box center [30, 325] width 15 height 15
click at [1150, 206] on icon at bounding box center [1143, 204] width 16 height 16
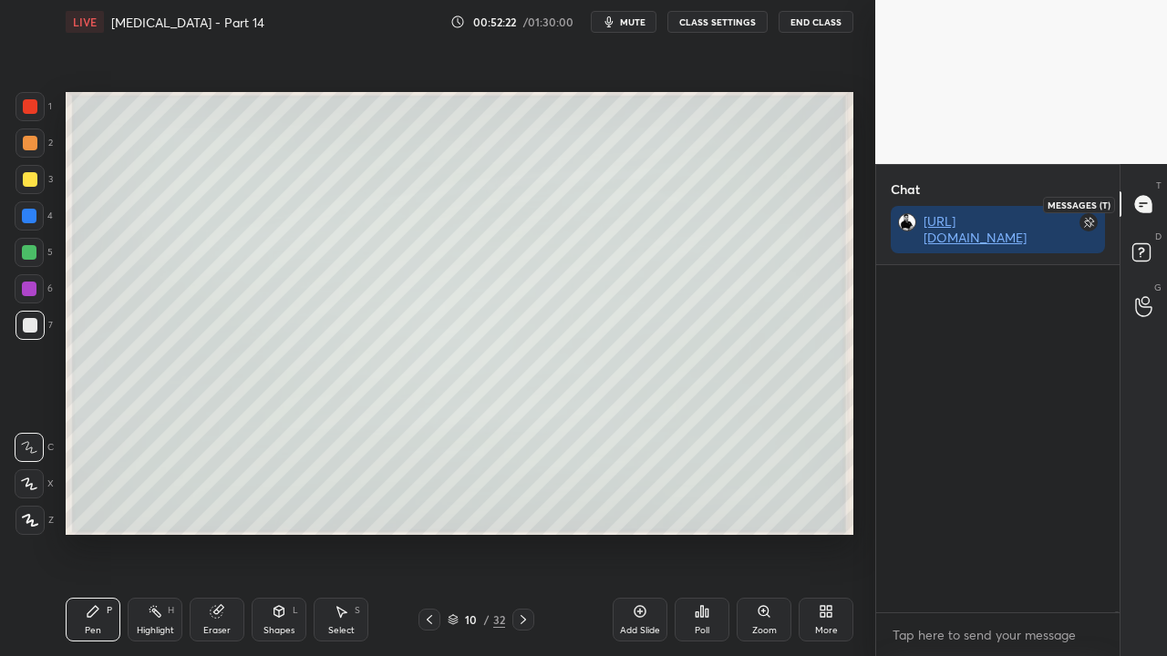
scroll to position [342, 238]
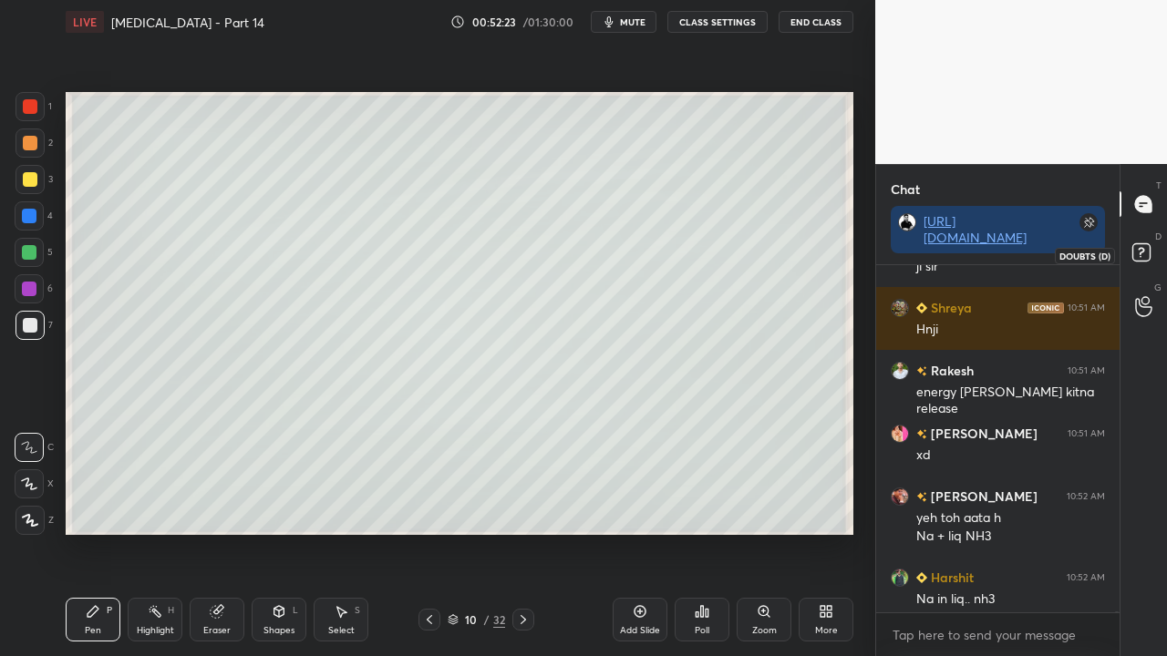
click at [1153, 244] on icon at bounding box center [1144, 255] width 33 height 33
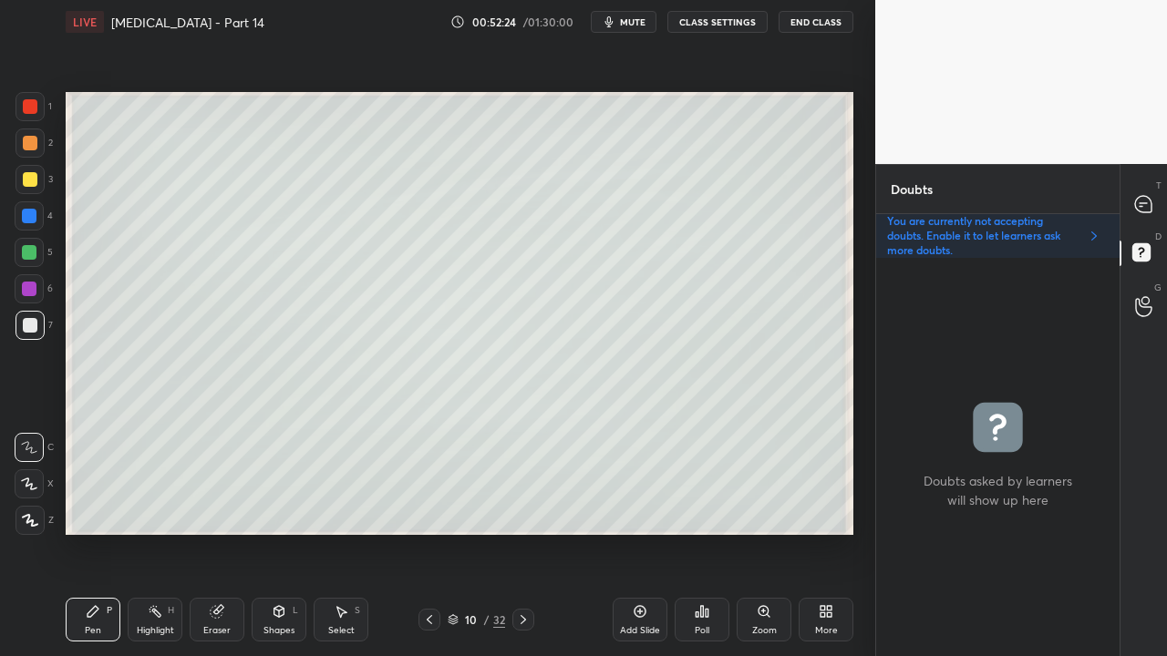
scroll to position [393, 238]
click at [202, 532] on div "Eraser" at bounding box center [217, 620] width 55 height 44
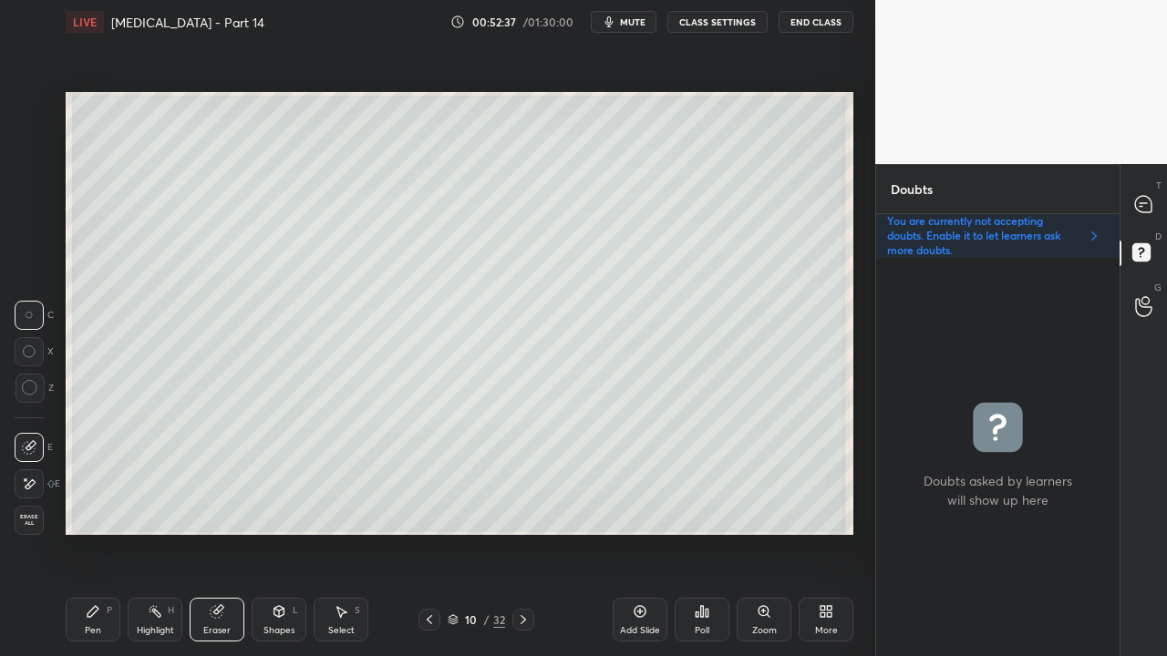
click at [103, 532] on div "Pen P" at bounding box center [93, 620] width 55 height 44
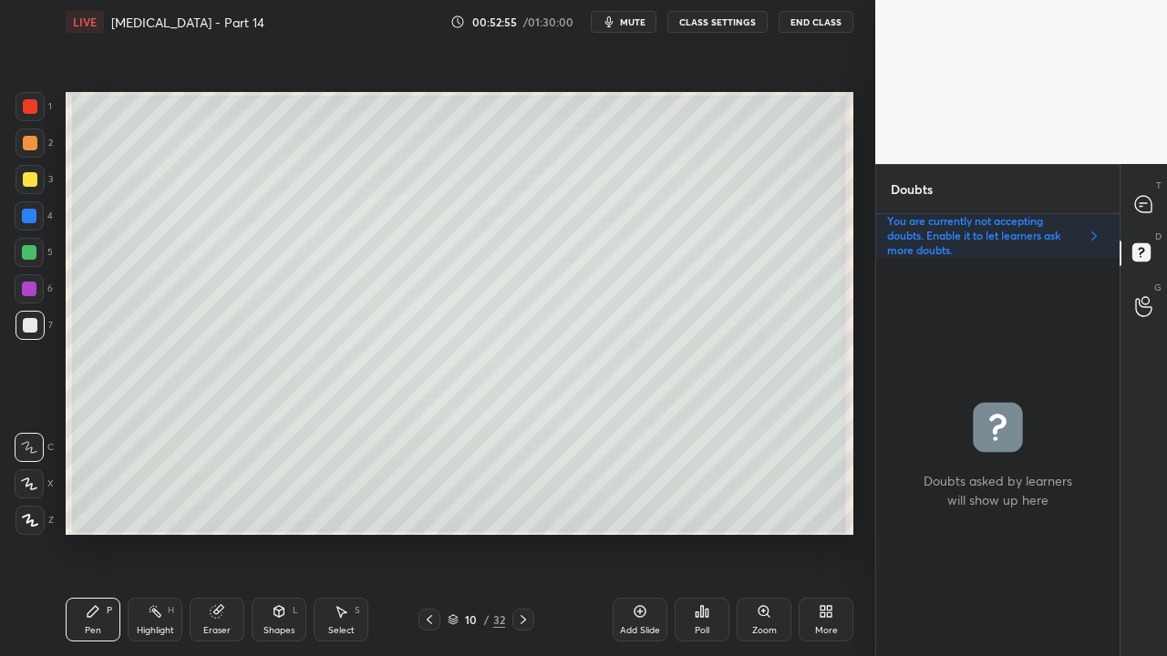
click at [1150, 220] on div at bounding box center [1144, 204] width 36 height 33
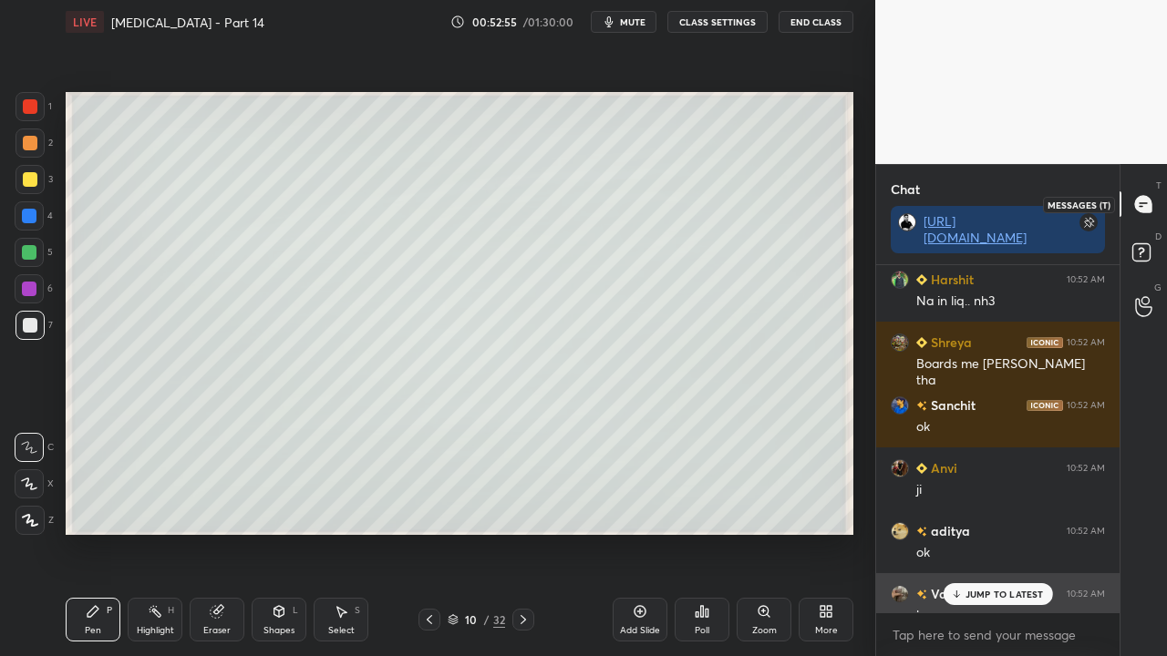
scroll to position [342, 238]
click at [975, 532] on p "JUMP TO LATEST" at bounding box center [1004, 594] width 78 height 11
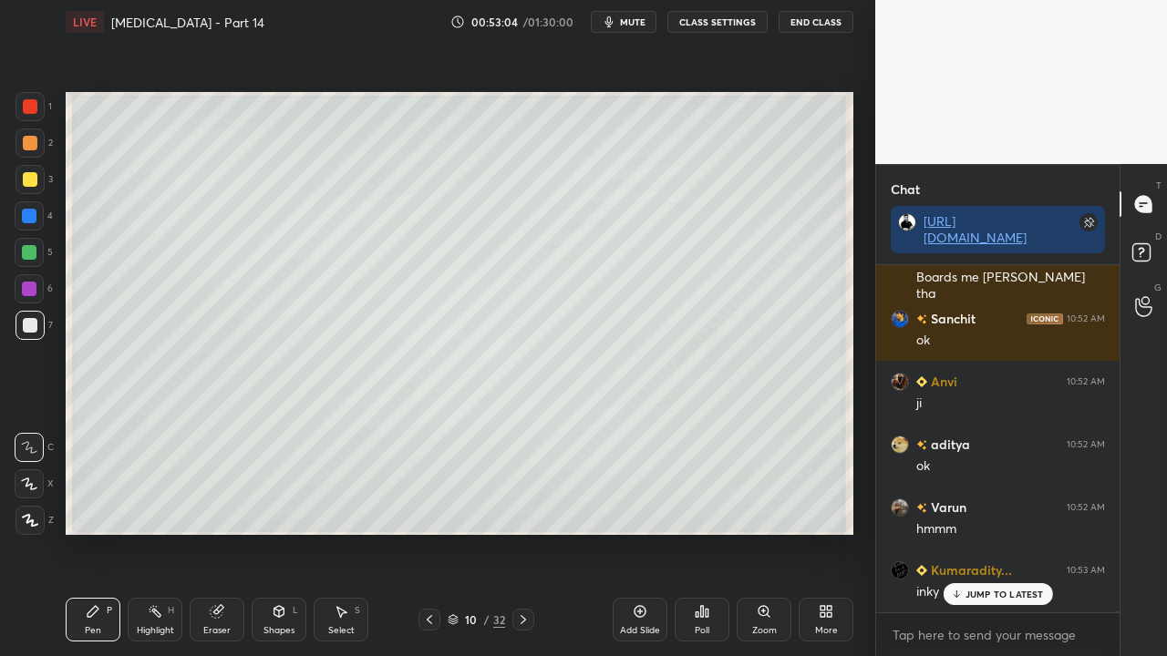
scroll to position [131919, 0]
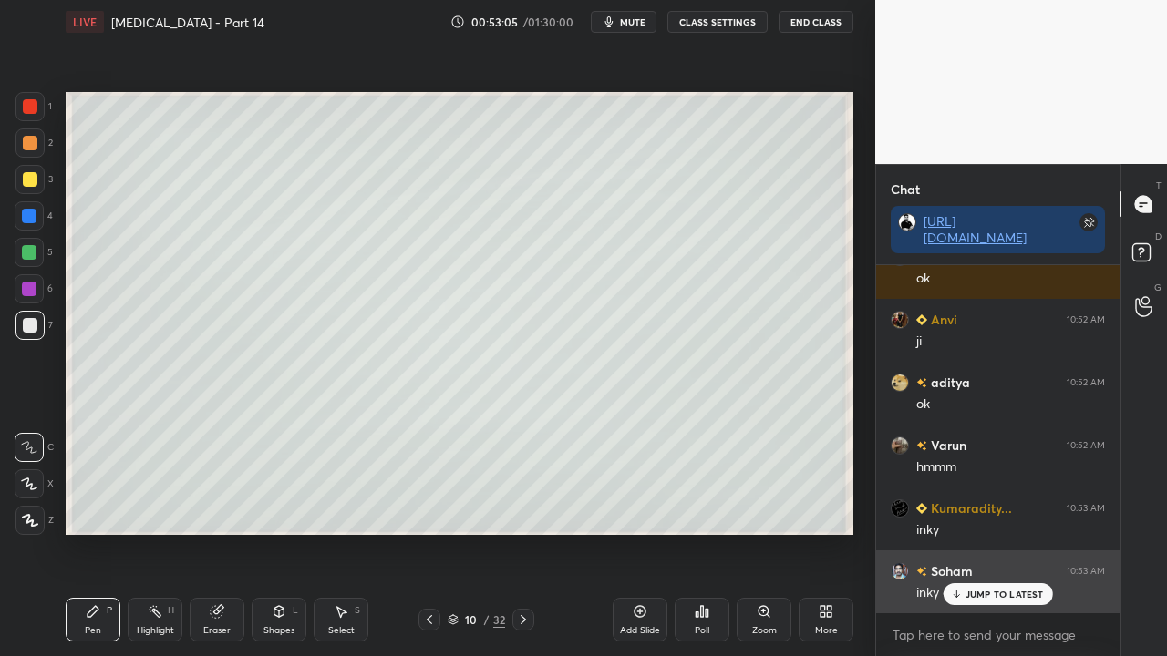
click at [994, 532] on div "[PERSON_NAME] 10:53 AM inky ok" at bounding box center [997, 582] width 243 height 63
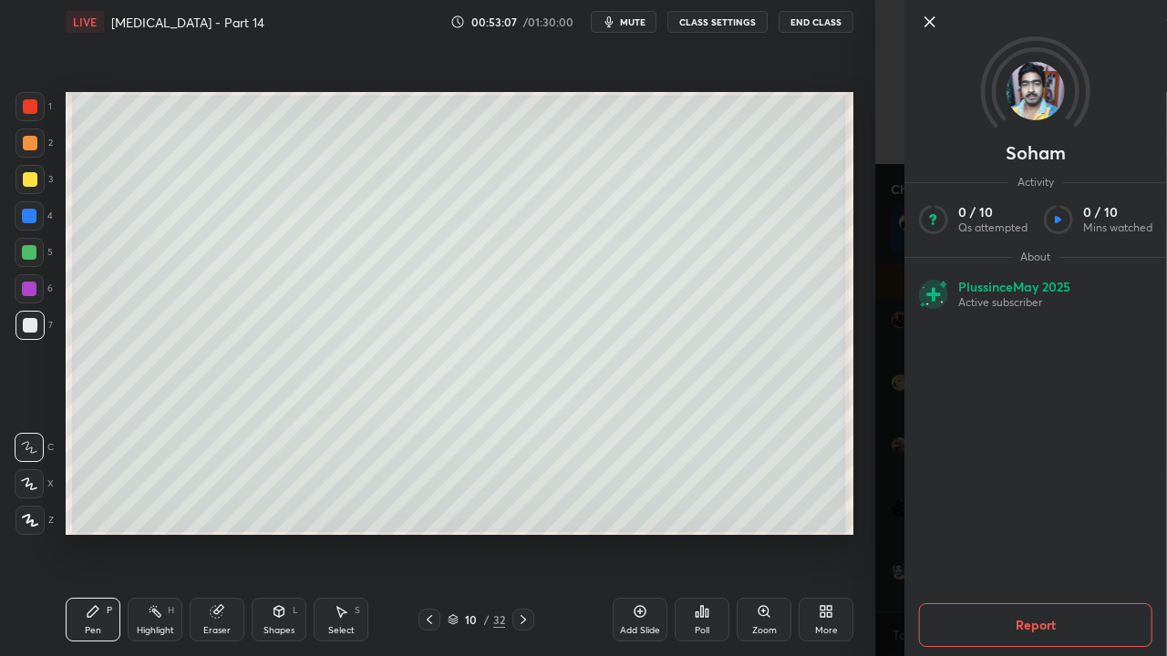
click at [898, 469] on div "[PERSON_NAME] Activity 0 / 10 Qs attempted 0 / 10 Mins watched About Plus since…" at bounding box center [1021, 328] width 292 height 656
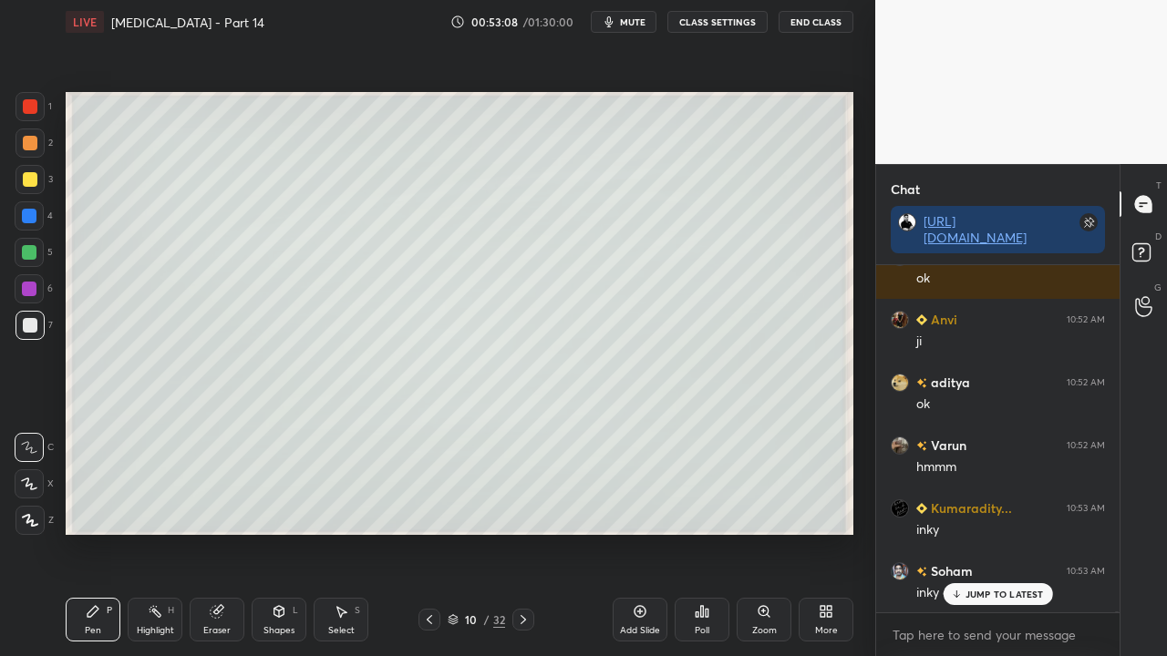
click at [32, 184] on div at bounding box center [30, 179] width 15 height 15
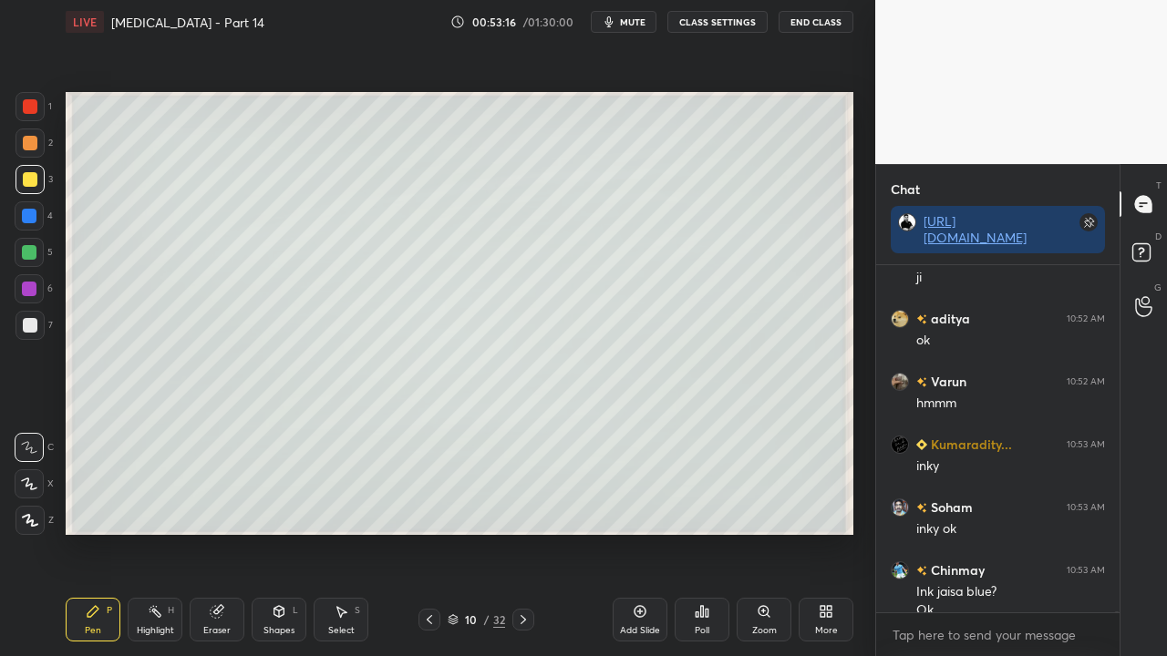
scroll to position [132001, 0]
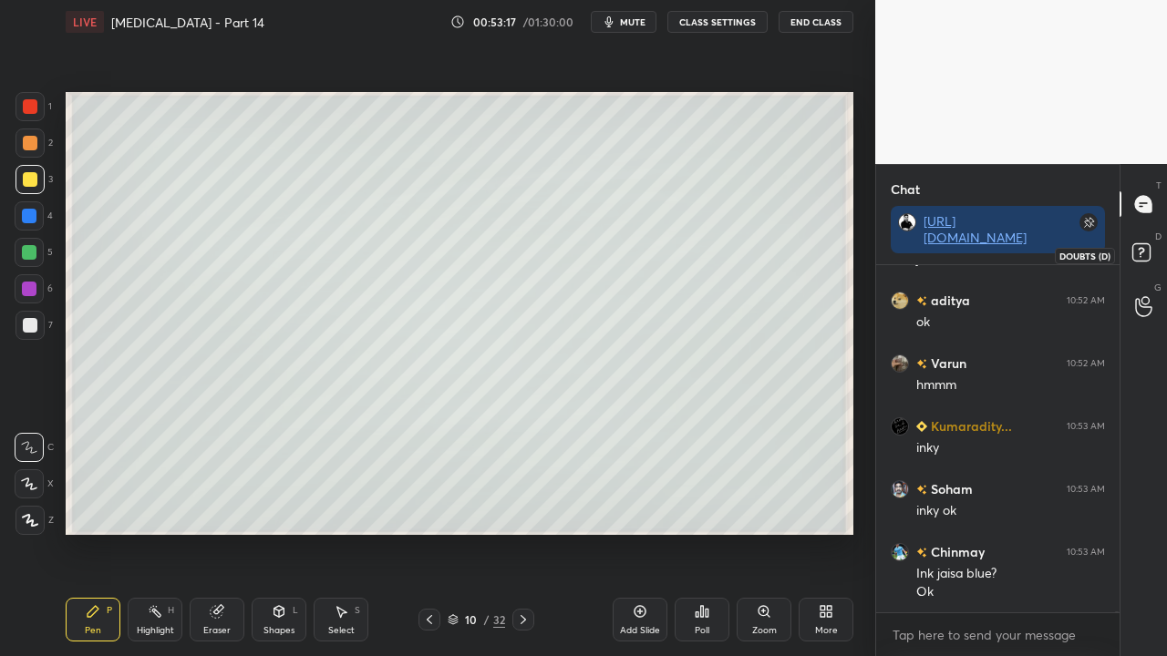
click at [1156, 250] on icon at bounding box center [1144, 255] width 33 height 33
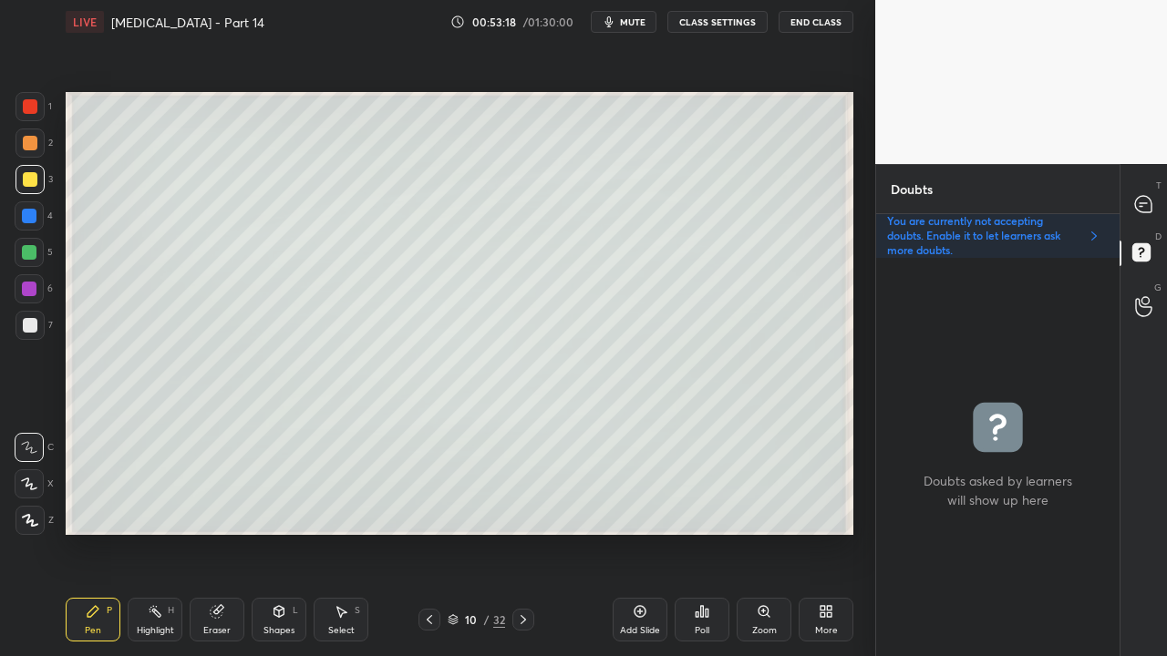
click at [1164, 204] on div "T Messages (T)" at bounding box center [1143, 204] width 46 height 51
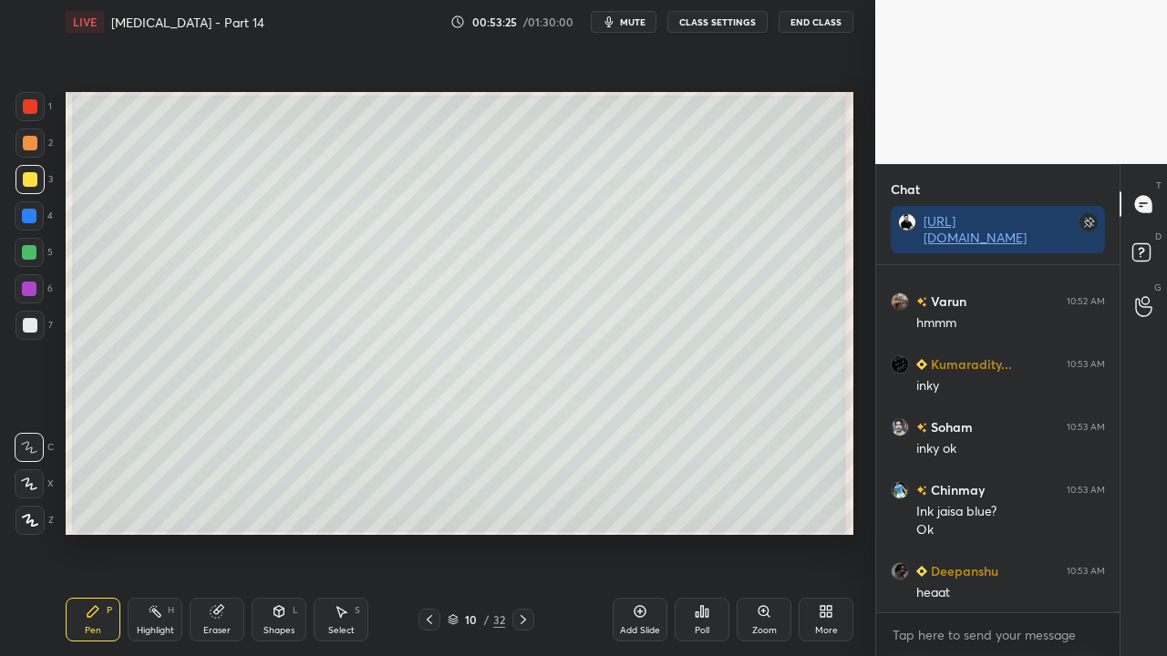
scroll to position [132127, 0]
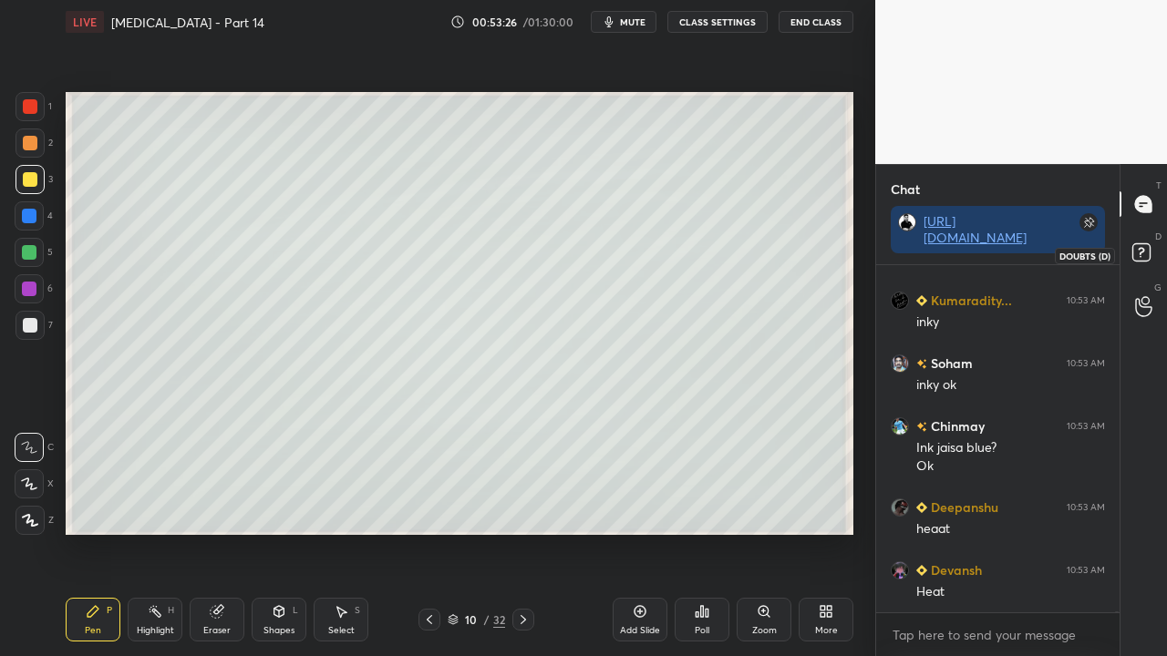
click at [1146, 239] on icon at bounding box center [1144, 255] width 33 height 33
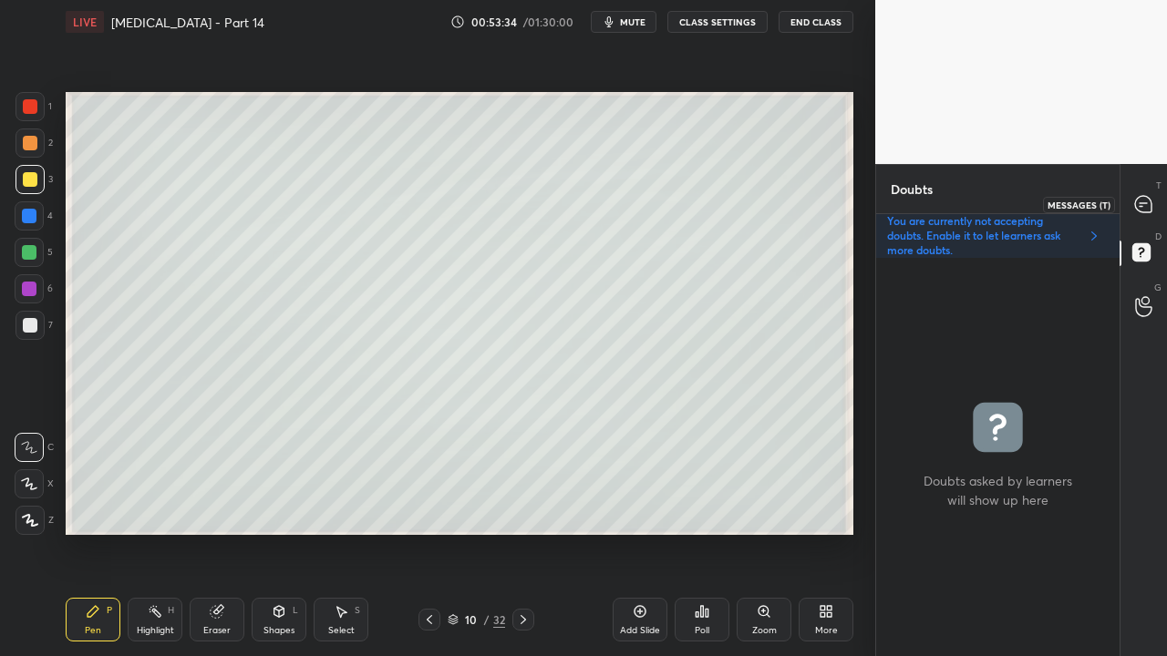
click at [1147, 201] on icon at bounding box center [1143, 204] width 19 height 19
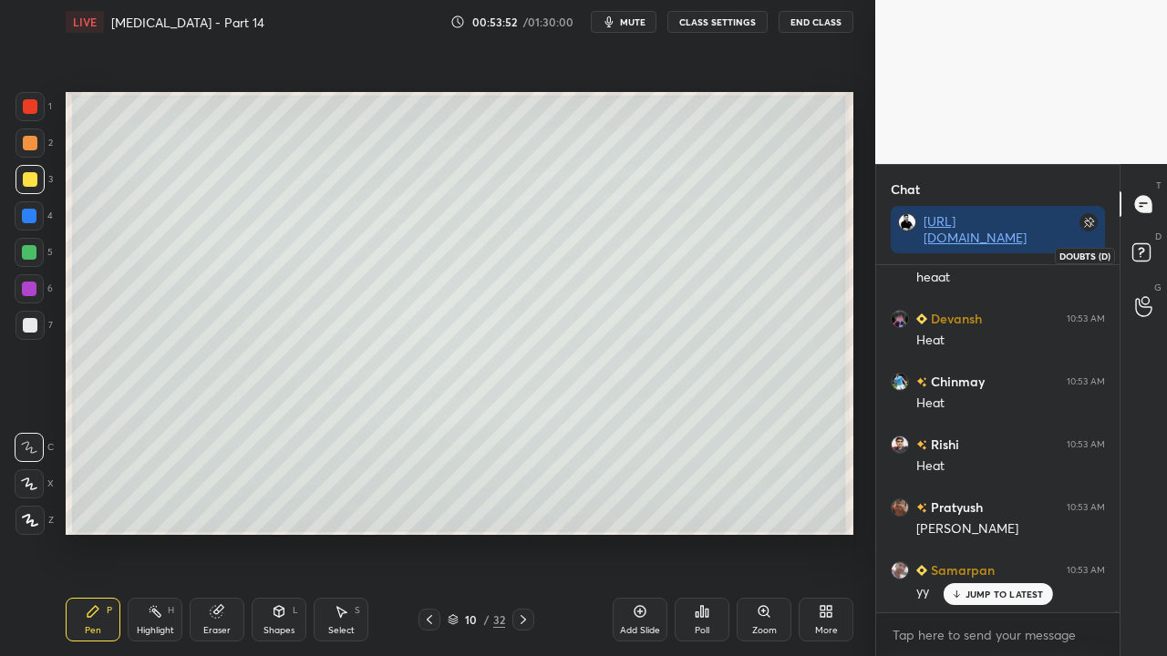
scroll to position [132441, 0]
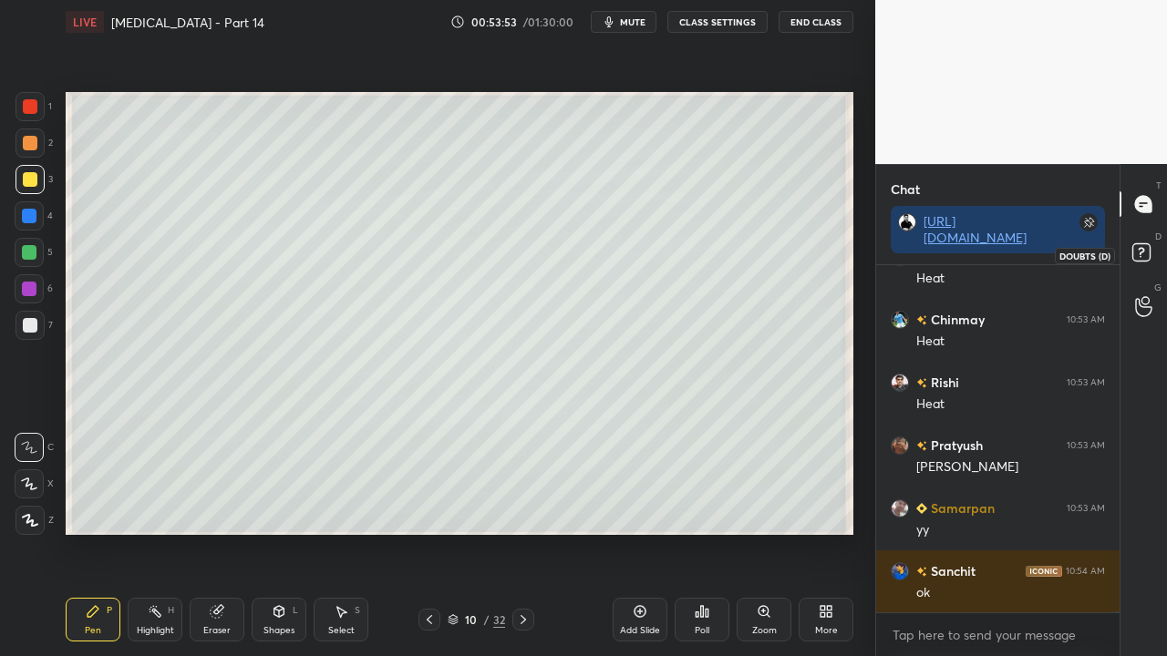
click at [1141, 256] on rect at bounding box center [1140, 252] width 17 height 17
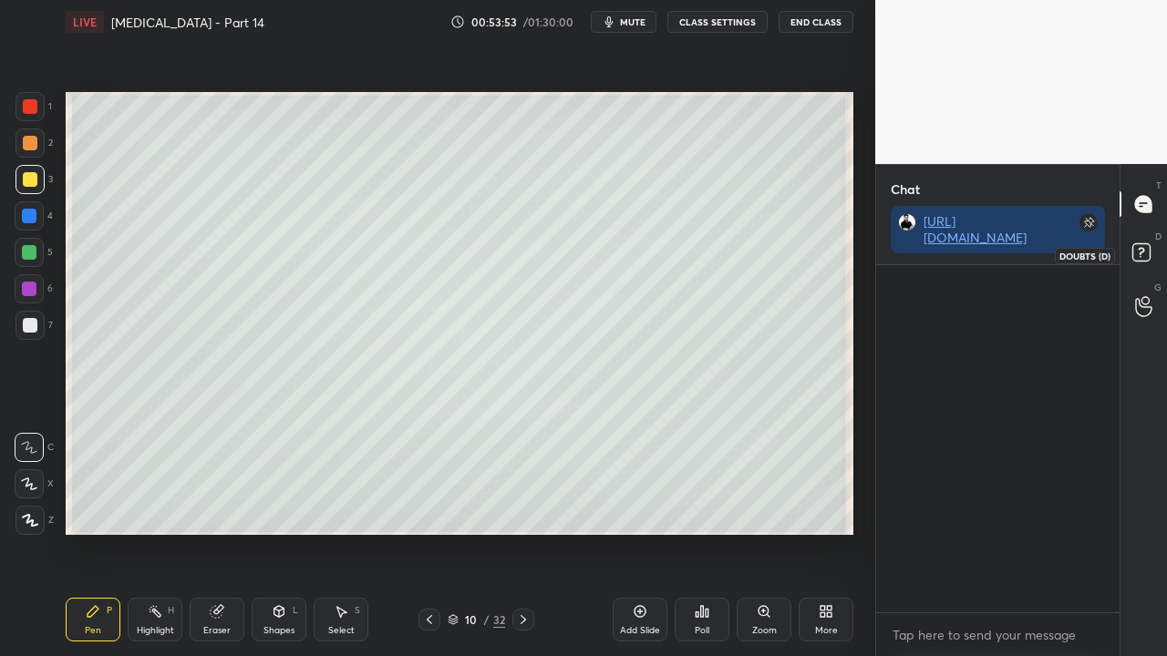
scroll to position [393, 238]
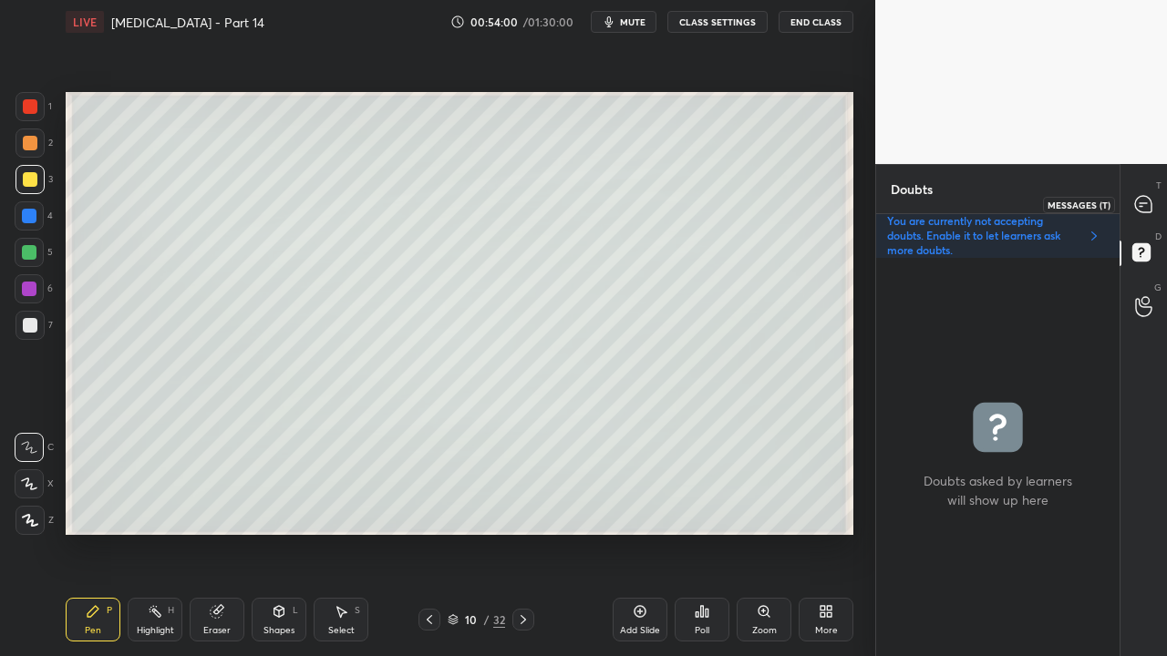
click at [1145, 204] on icon at bounding box center [1143, 204] width 16 height 16
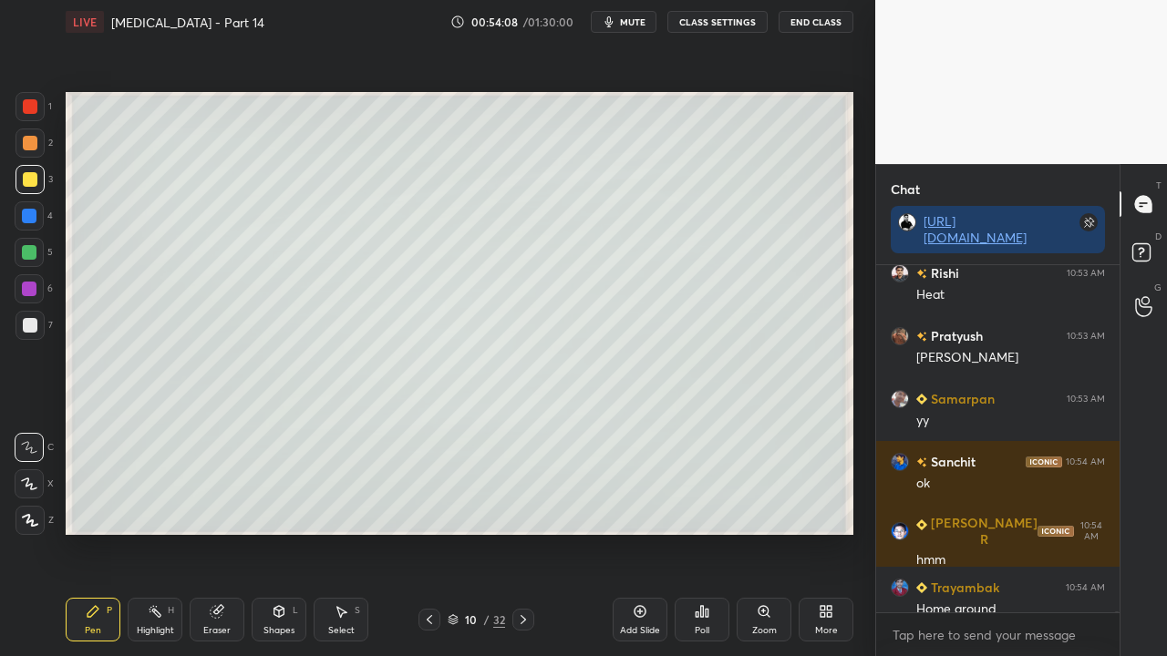
scroll to position [132630, 0]
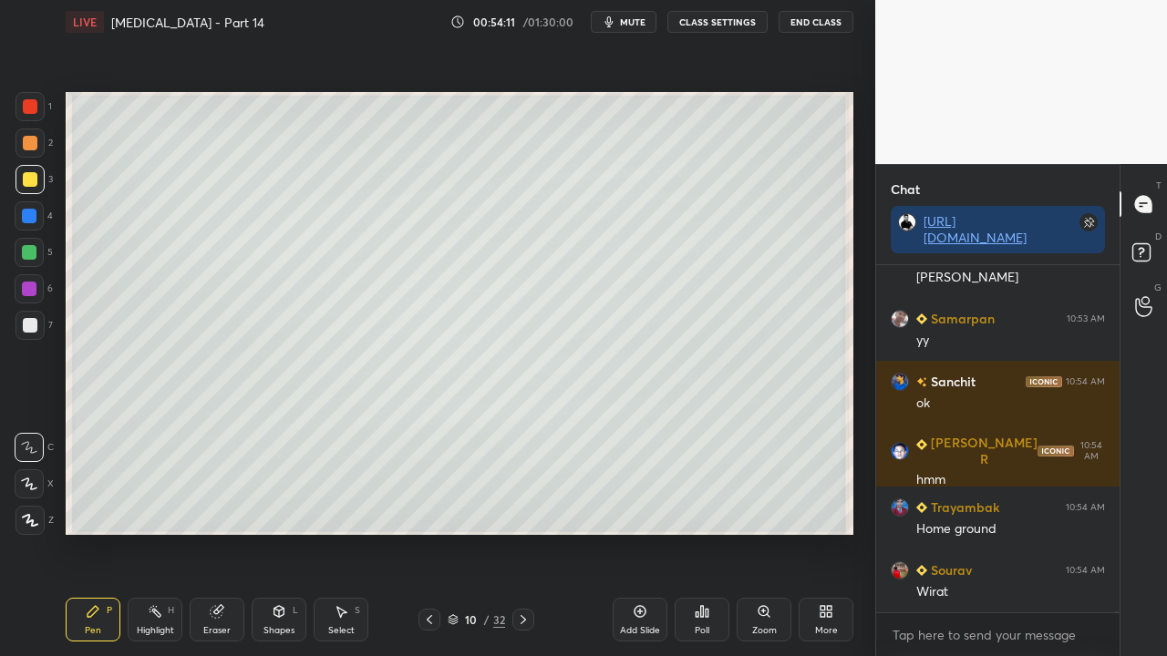
click at [31, 332] on div at bounding box center [30, 325] width 15 height 15
click at [1141, 256] on rect at bounding box center [1140, 252] width 17 height 17
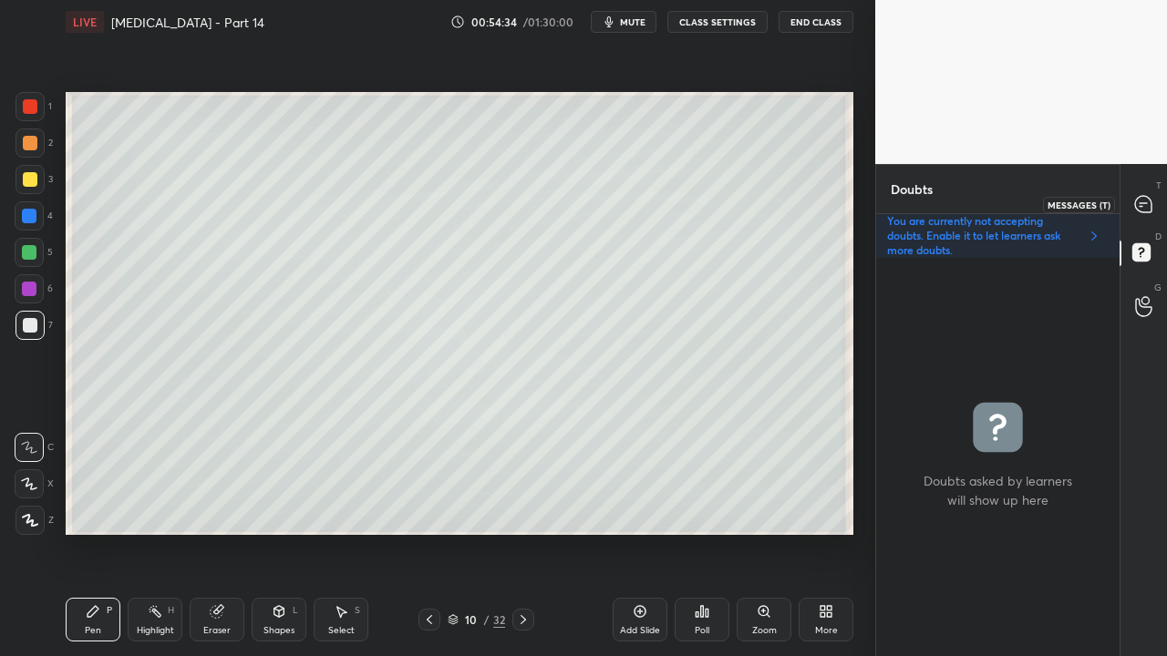
click at [1150, 198] on icon at bounding box center [1143, 204] width 19 height 19
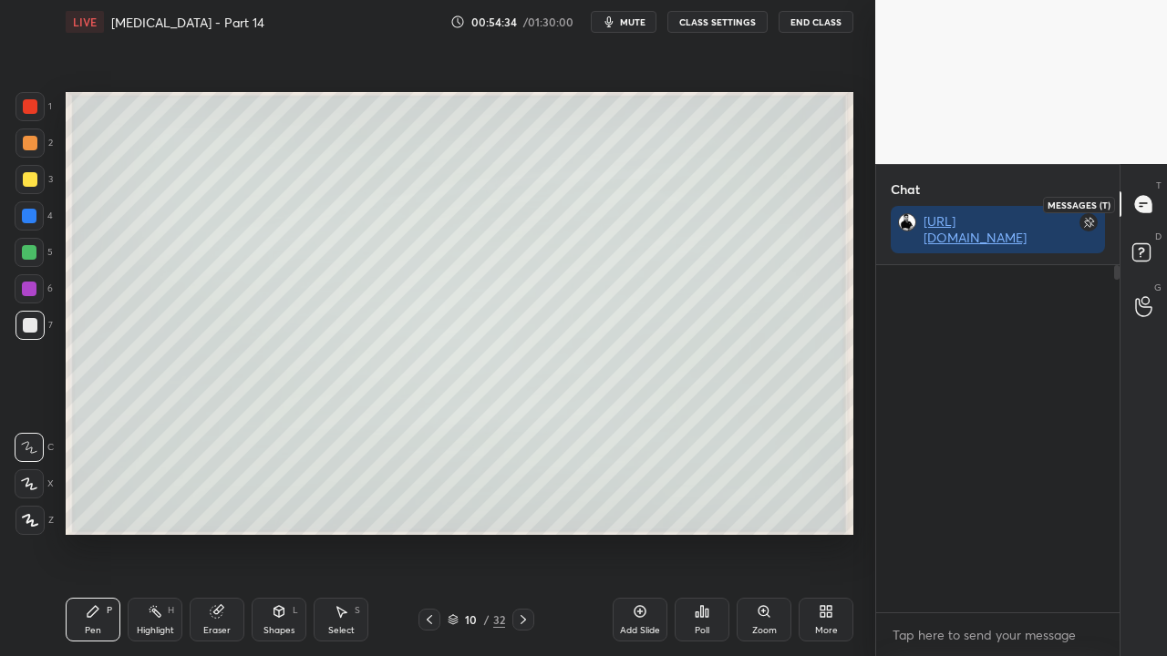
scroll to position [342, 238]
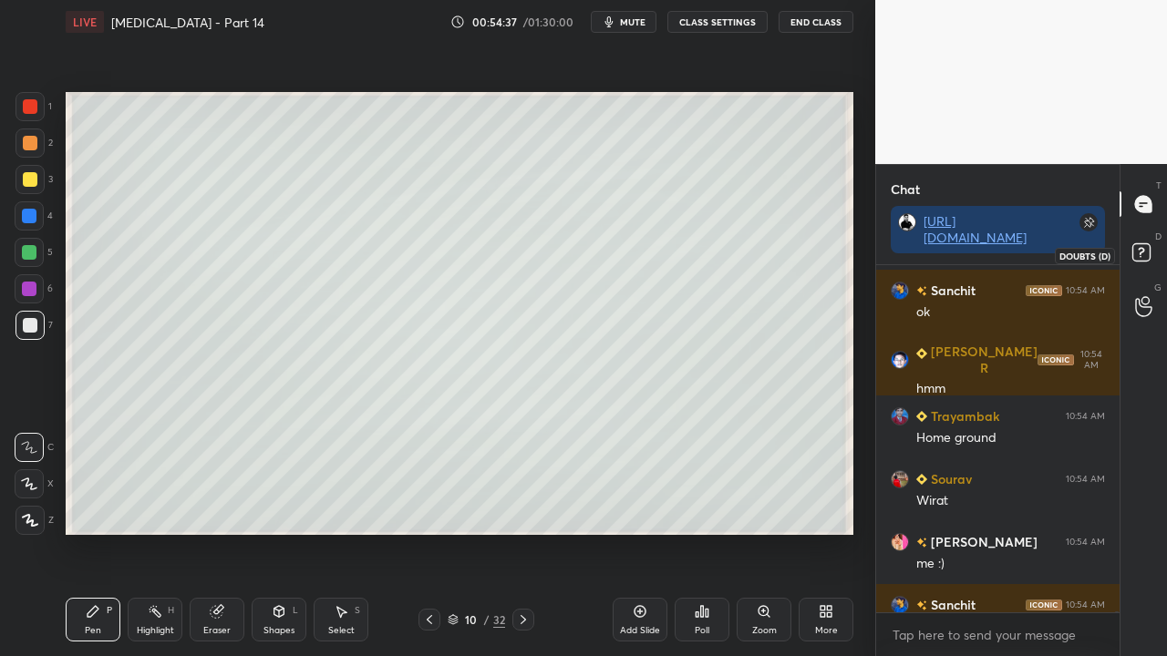
click at [1150, 253] on rect at bounding box center [1140, 252] width 17 height 17
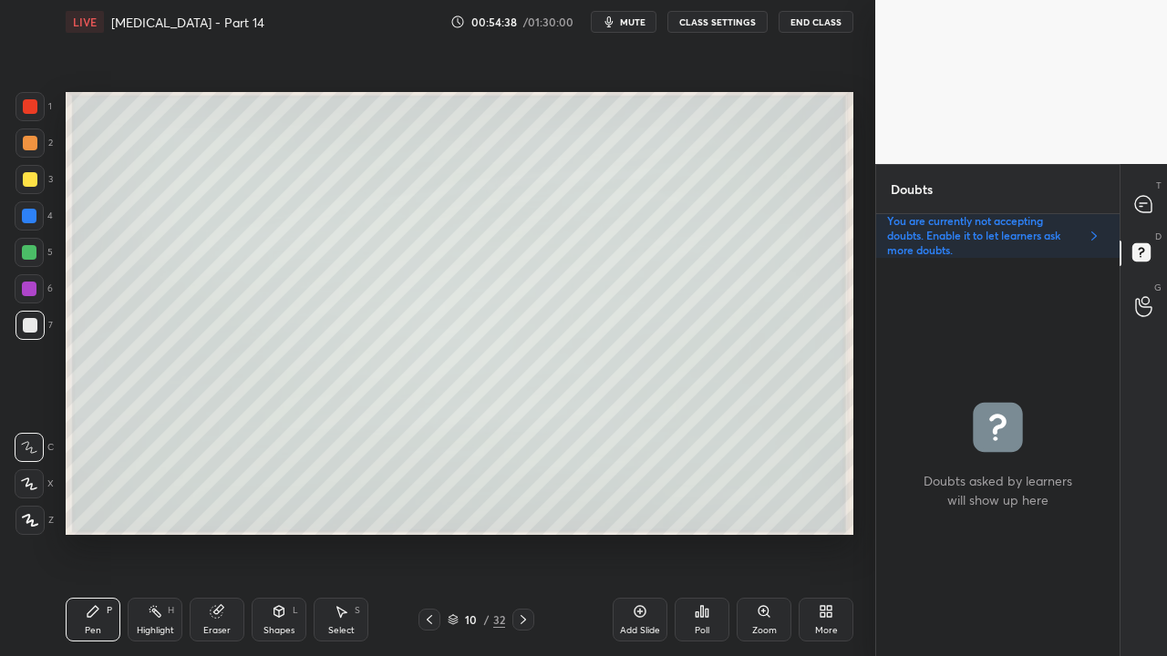
scroll to position [393, 238]
click at [1152, 204] on div at bounding box center [1144, 204] width 36 height 33
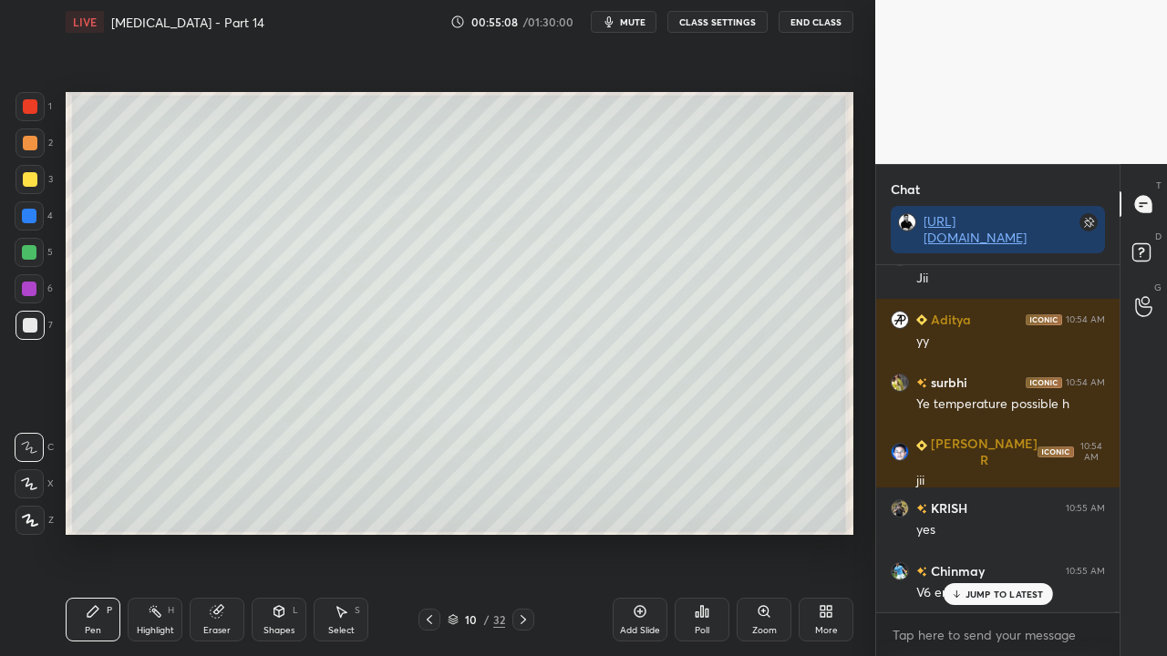
scroll to position [133259, 0]
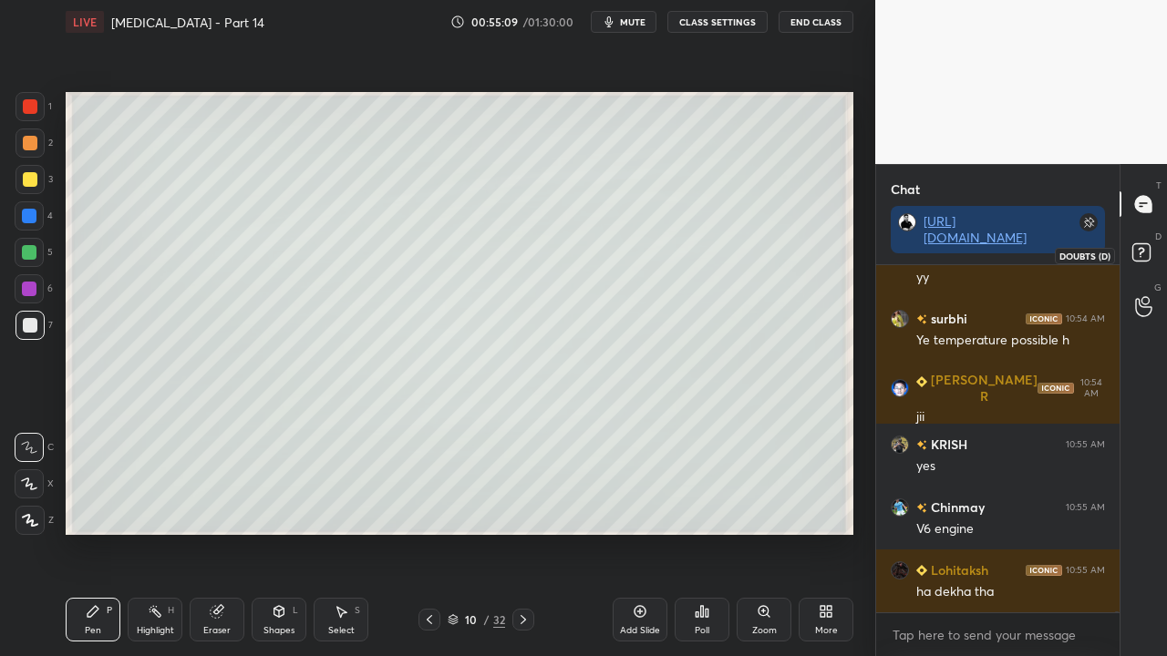
click at [1147, 247] on rect at bounding box center [1140, 252] width 17 height 17
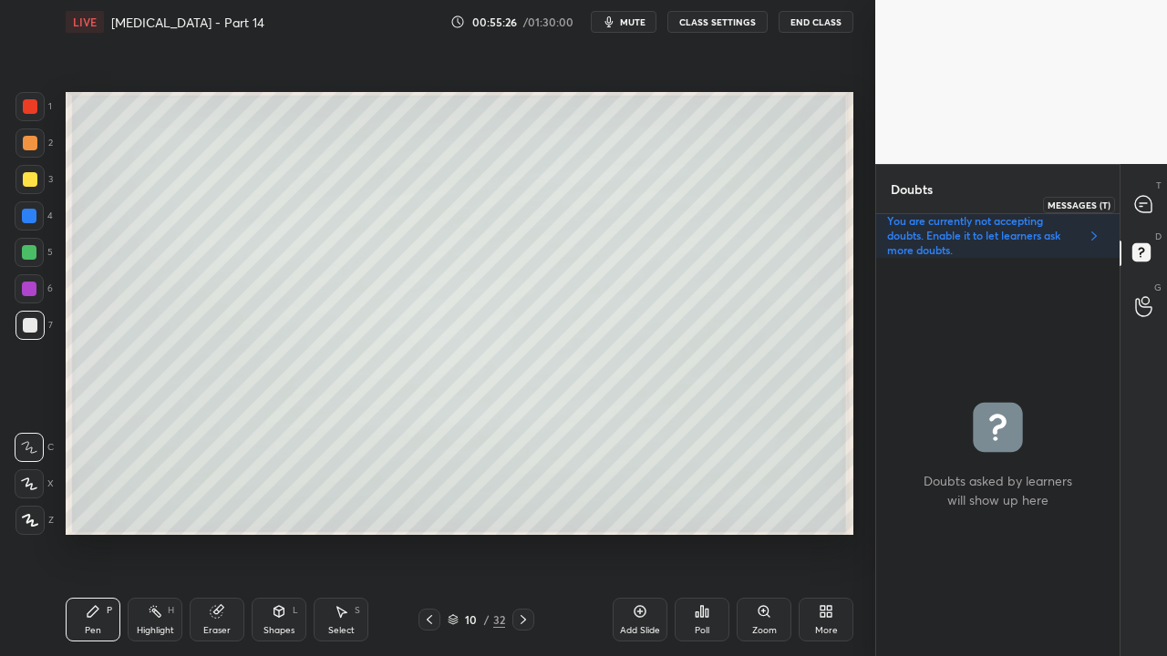
click at [1151, 196] on div at bounding box center [1144, 204] width 36 height 33
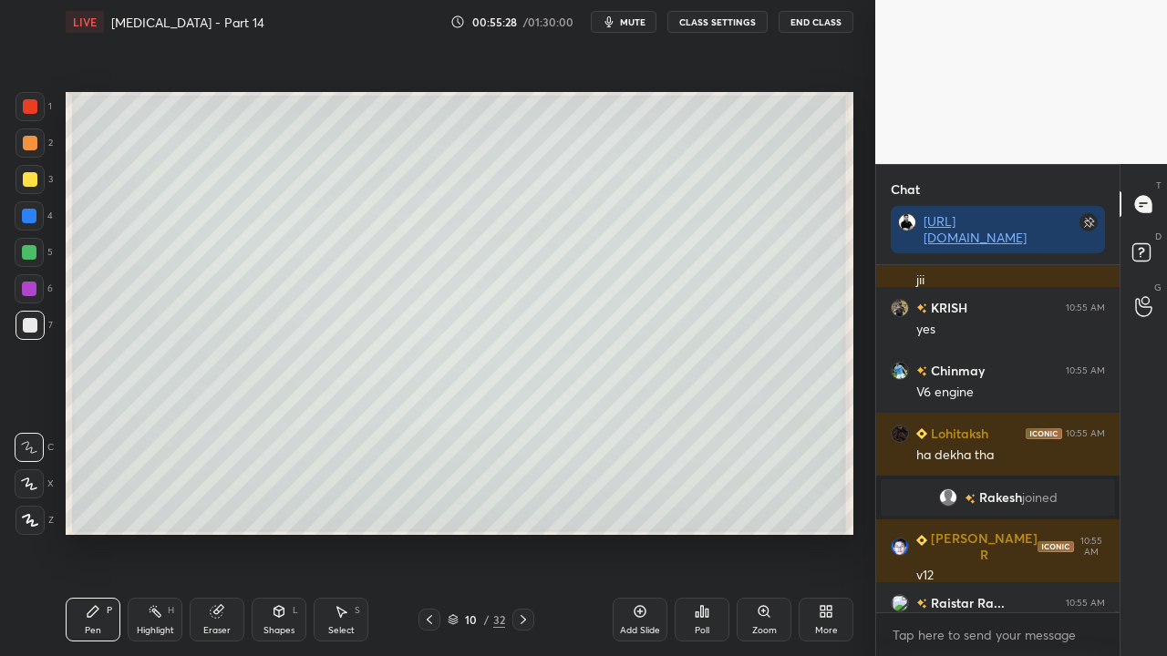
scroll to position [133507, 0]
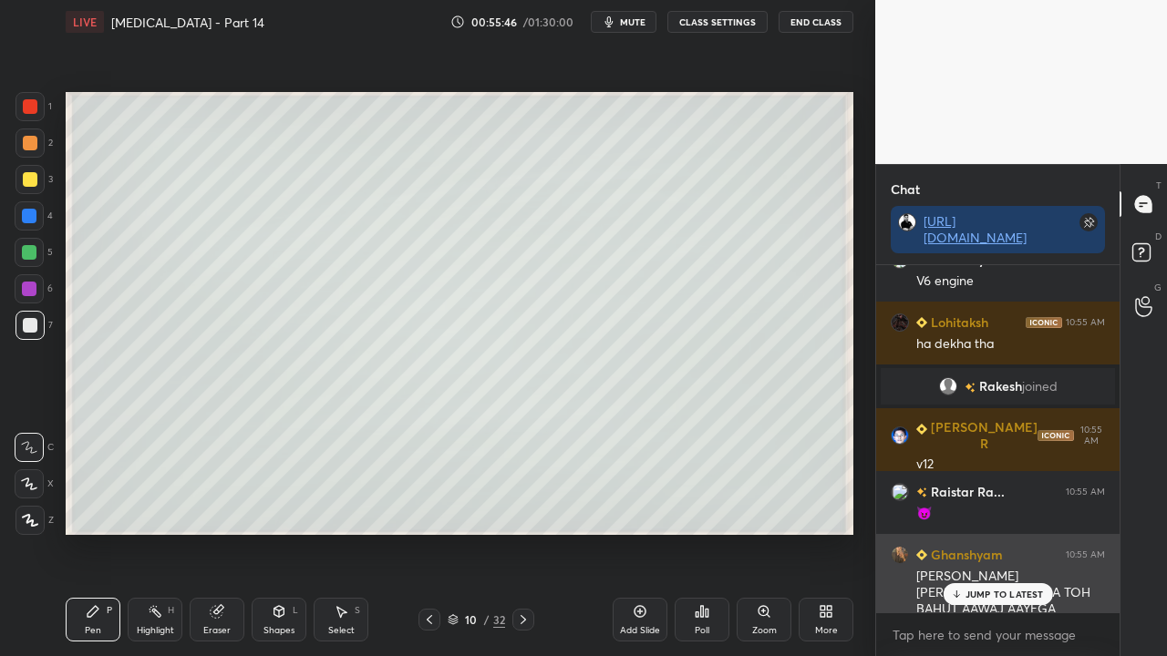
click at [1034, 532] on p "JUMP TO LATEST" at bounding box center [1004, 594] width 78 height 11
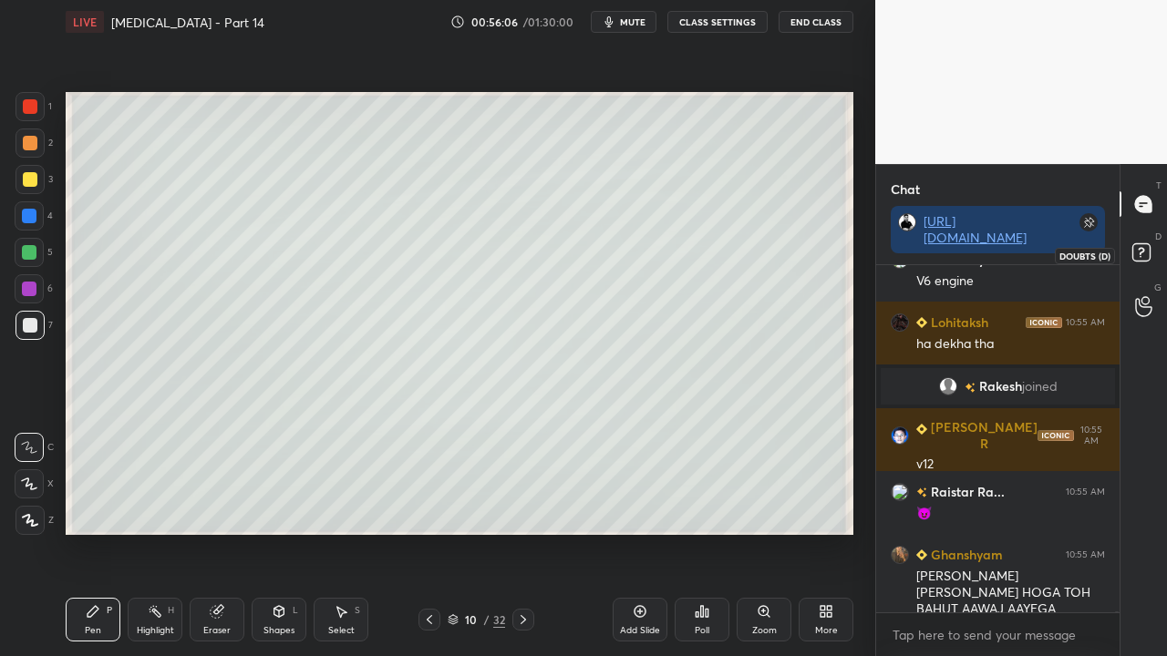
click at [1152, 244] on icon at bounding box center [1144, 255] width 33 height 33
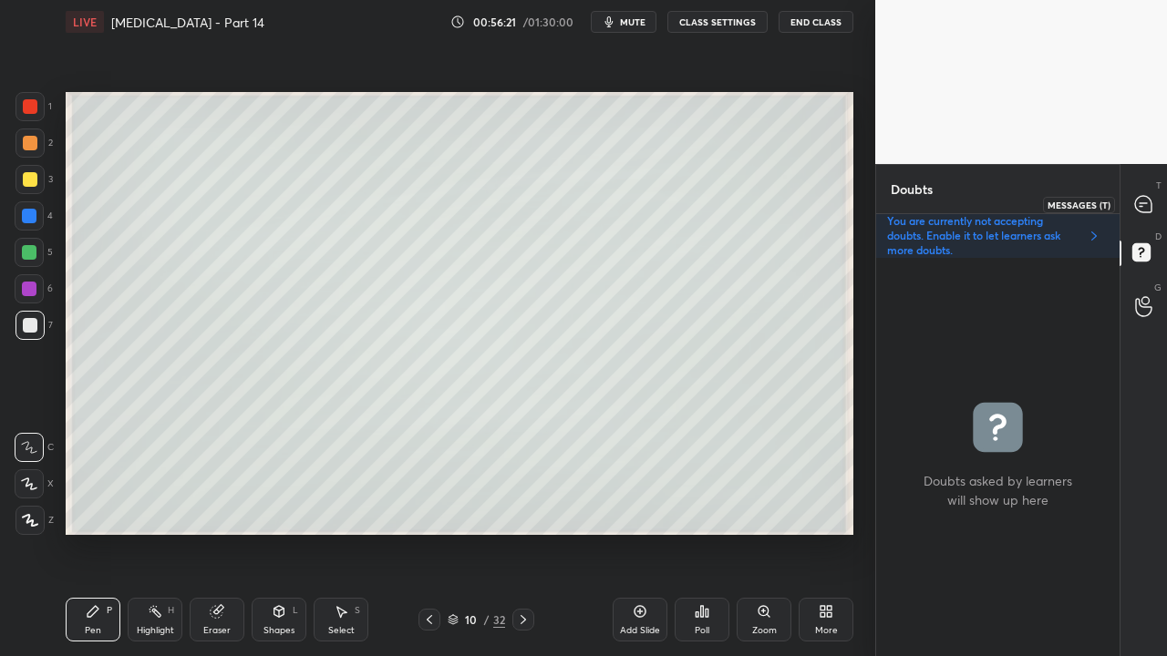
click at [1152, 200] on icon at bounding box center [1143, 204] width 19 height 19
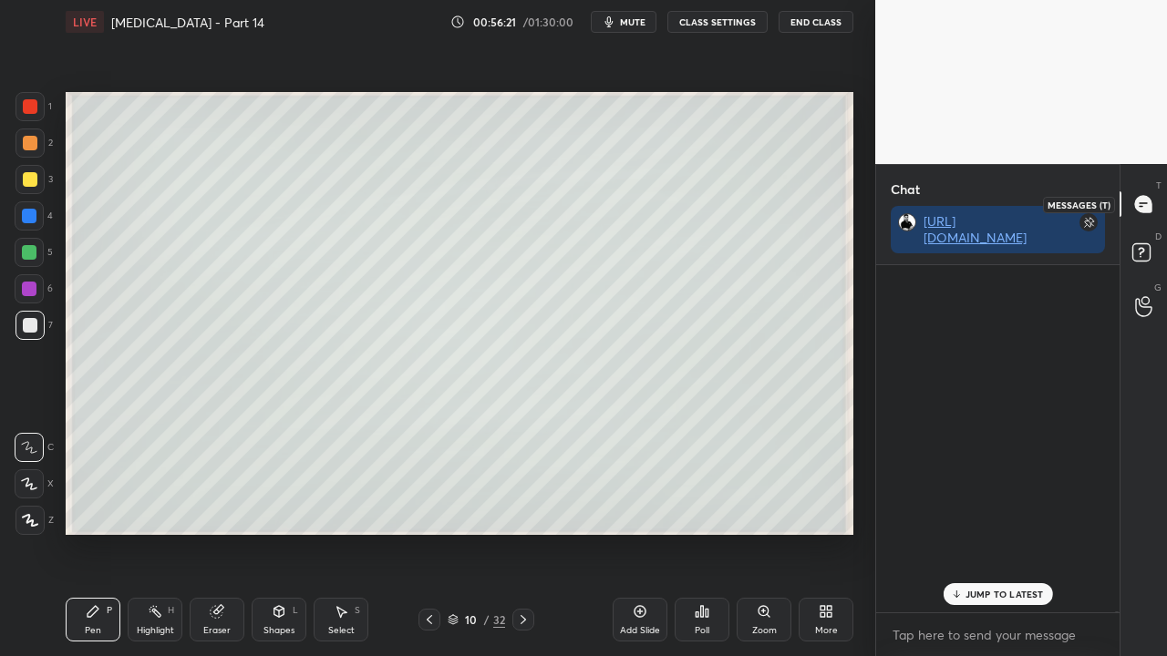
scroll to position [342, 238]
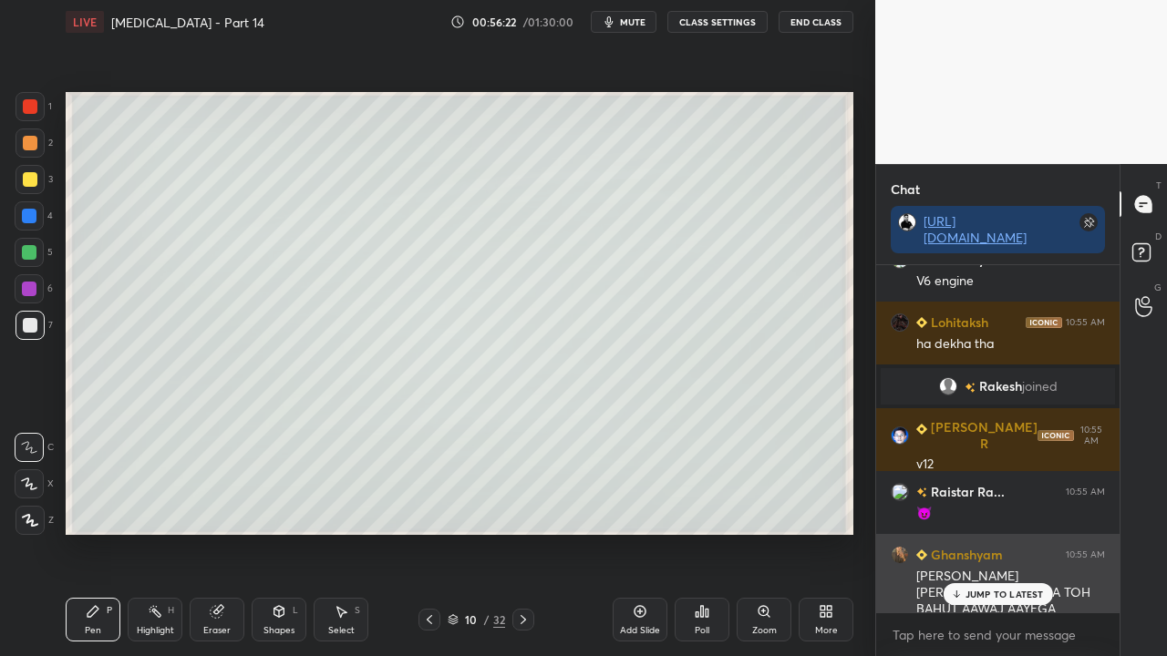
click at [995, 532] on p "JUMP TO LATEST" at bounding box center [1004, 594] width 78 height 11
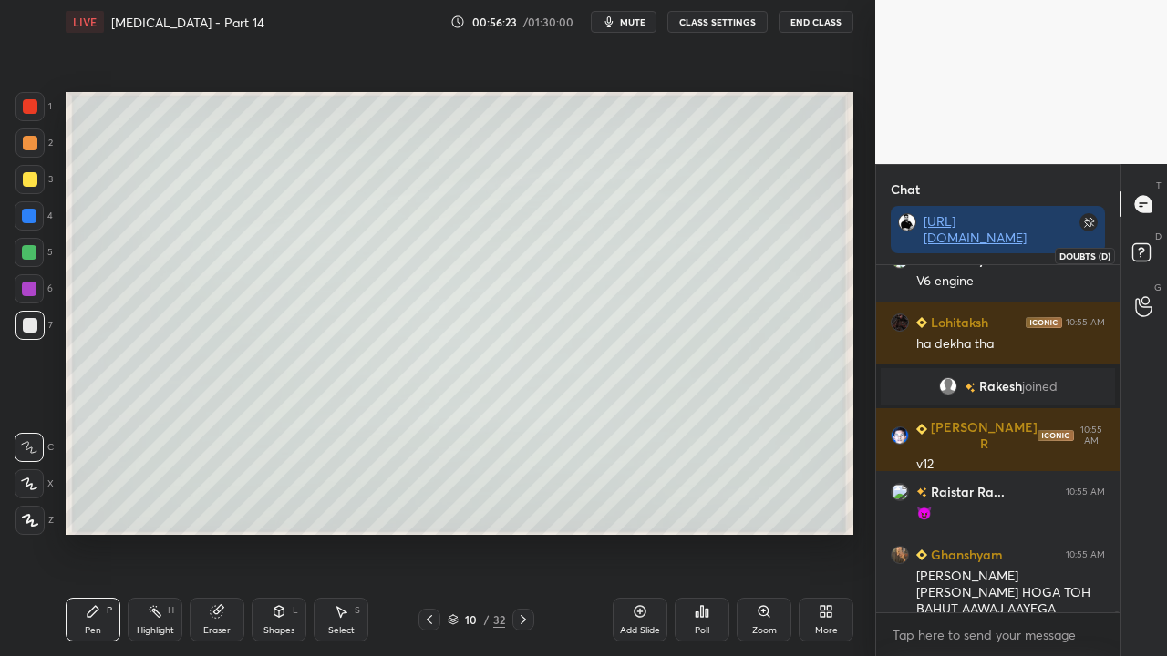
drag, startPoint x: 1147, startPoint y: 252, endPoint x: 1129, endPoint y: 263, distance: 21.3
click at [1147, 253] on rect at bounding box center [1140, 252] width 17 height 17
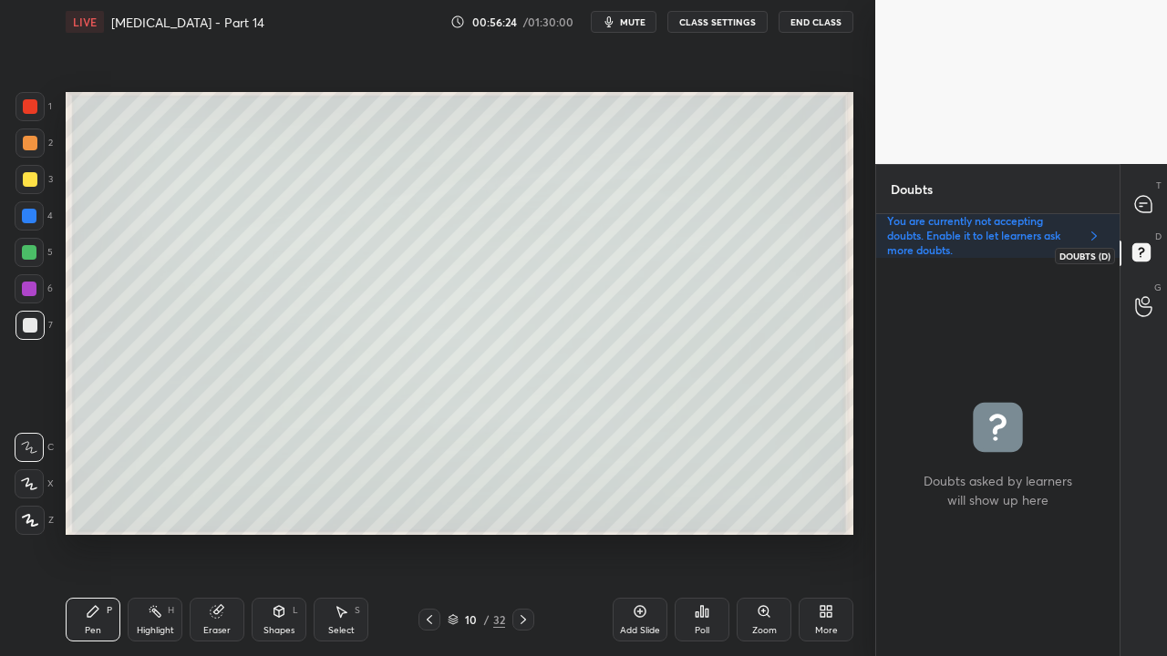
scroll to position [393, 238]
drag, startPoint x: 1140, startPoint y: 190, endPoint x: 1133, endPoint y: 173, distance: 18.0
click at [1141, 191] on div at bounding box center [1144, 204] width 36 height 33
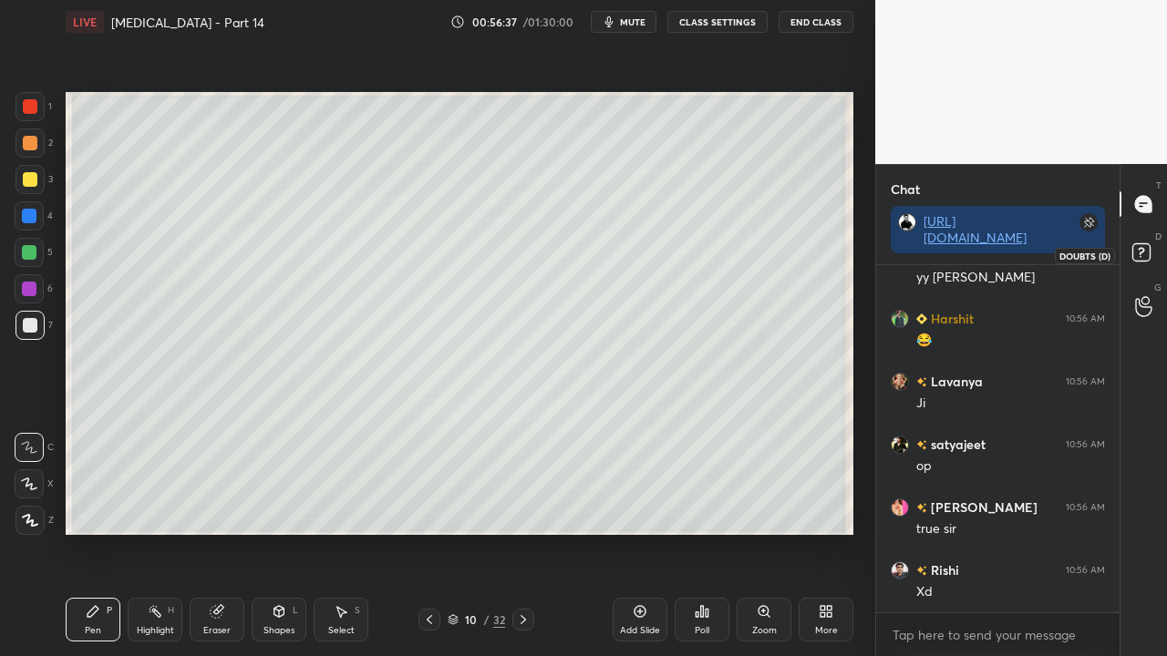
scroll to position [134514, 0]
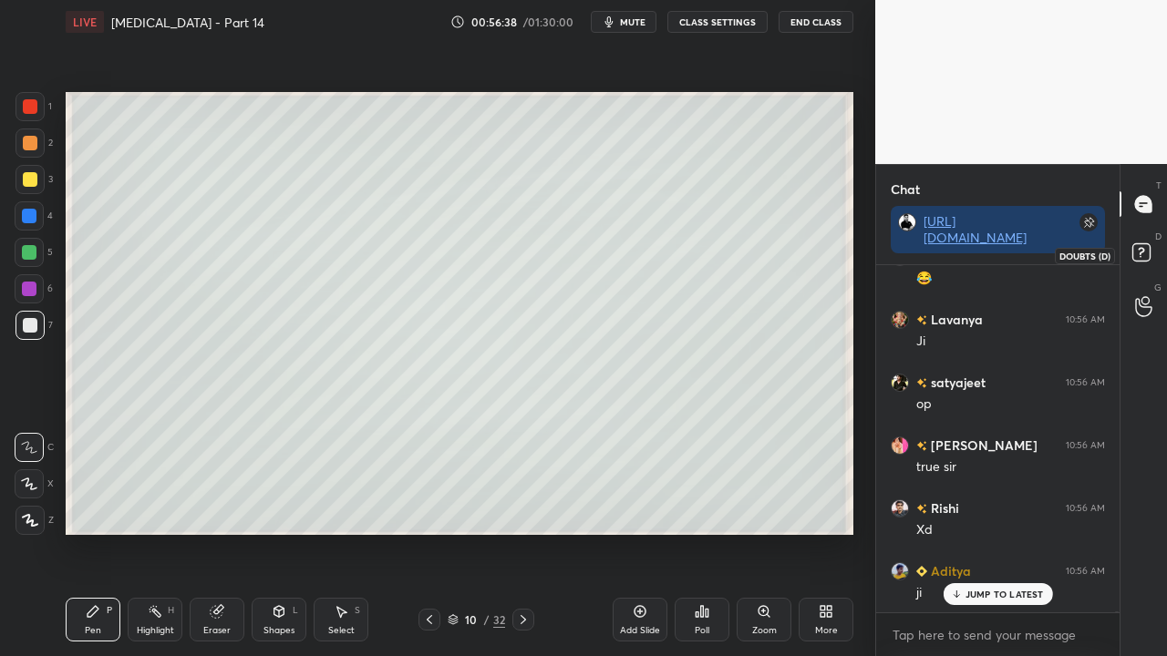
click at [1134, 252] on rect at bounding box center [1140, 252] width 17 height 17
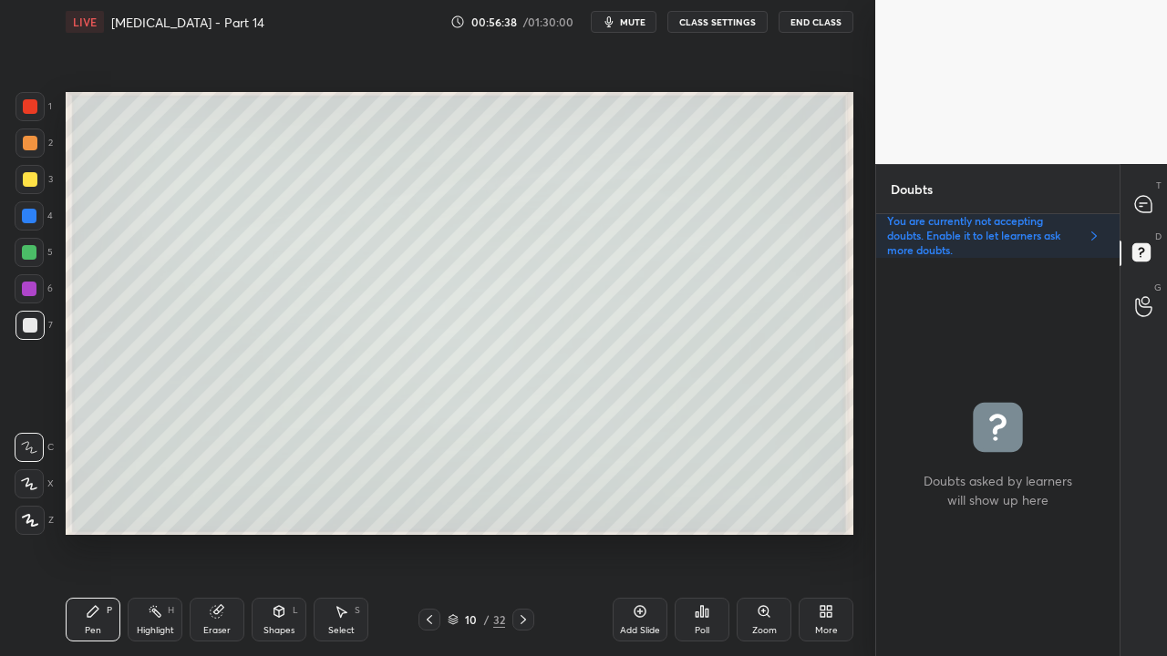
scroll to position [393, 238]
click at [640, 24] on span "mute" at bounding box center [633, 21] width 26 height 13
click at [644, 22] on span "unmute" at bounding box center [631, 21] width 39 height 13
click at [1156, 201] on div at bounding box center [1144, 204] width 36 height 33
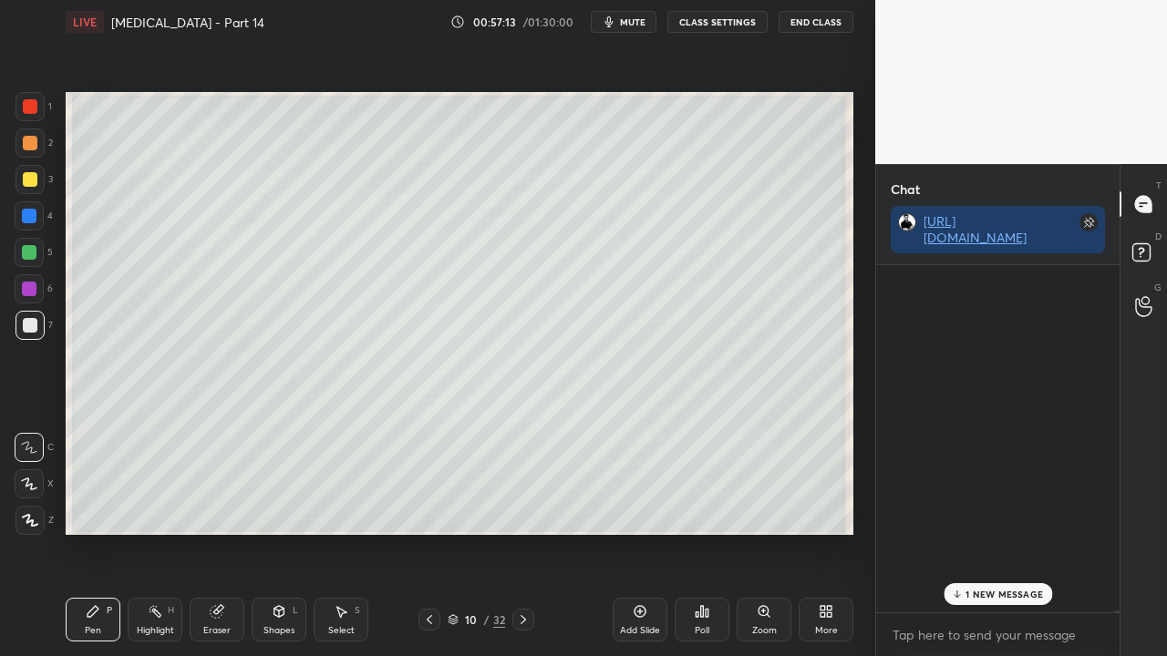
scroll to position [342, 238]
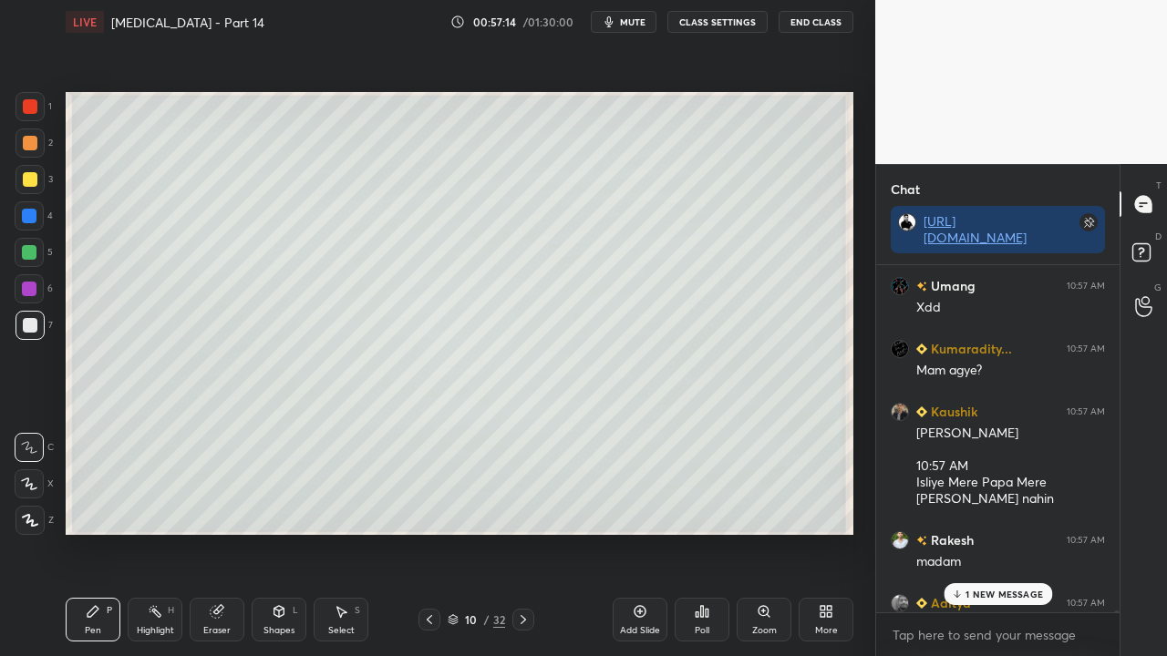
click at [977, 532] on p "1 NEW MESSAGE" at bounding box center [1003, 594] width 77 height 11
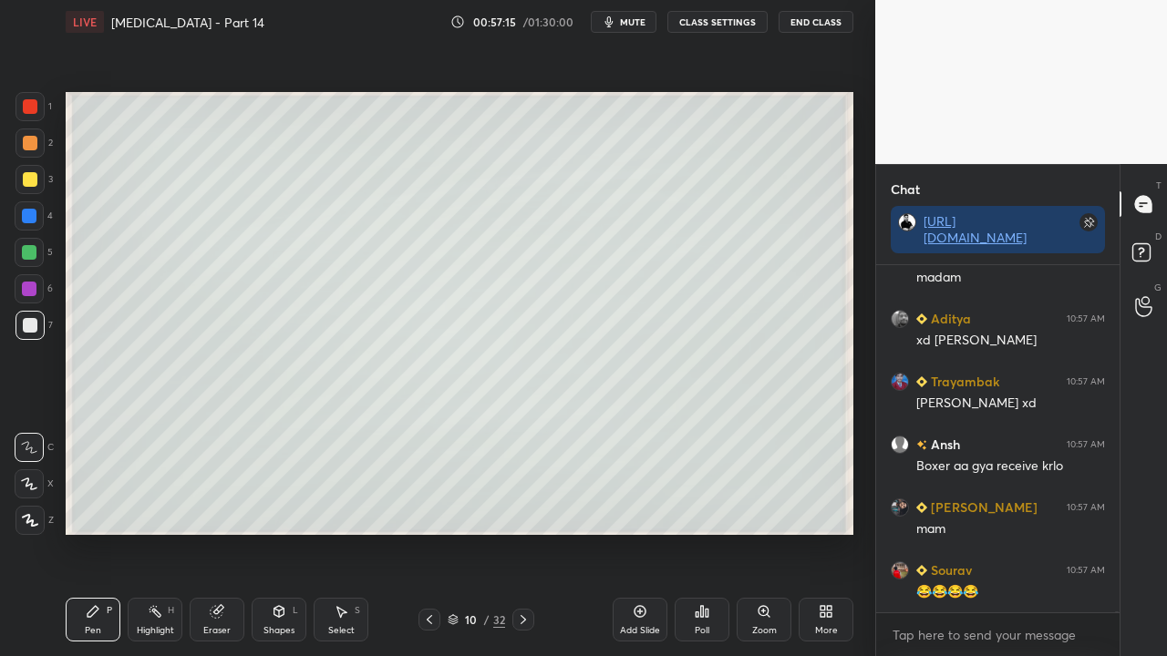
scroll to position [136714, 0]
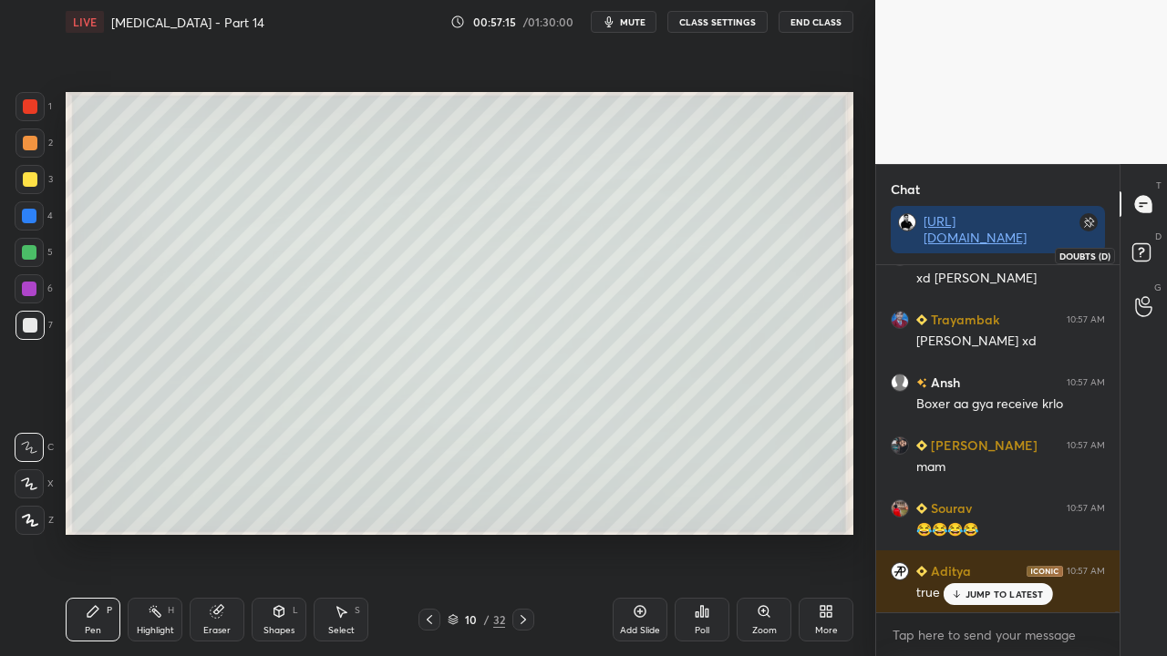
click at [1149, 251] on rect at bounding box center [1140, 252] width 17 height 17
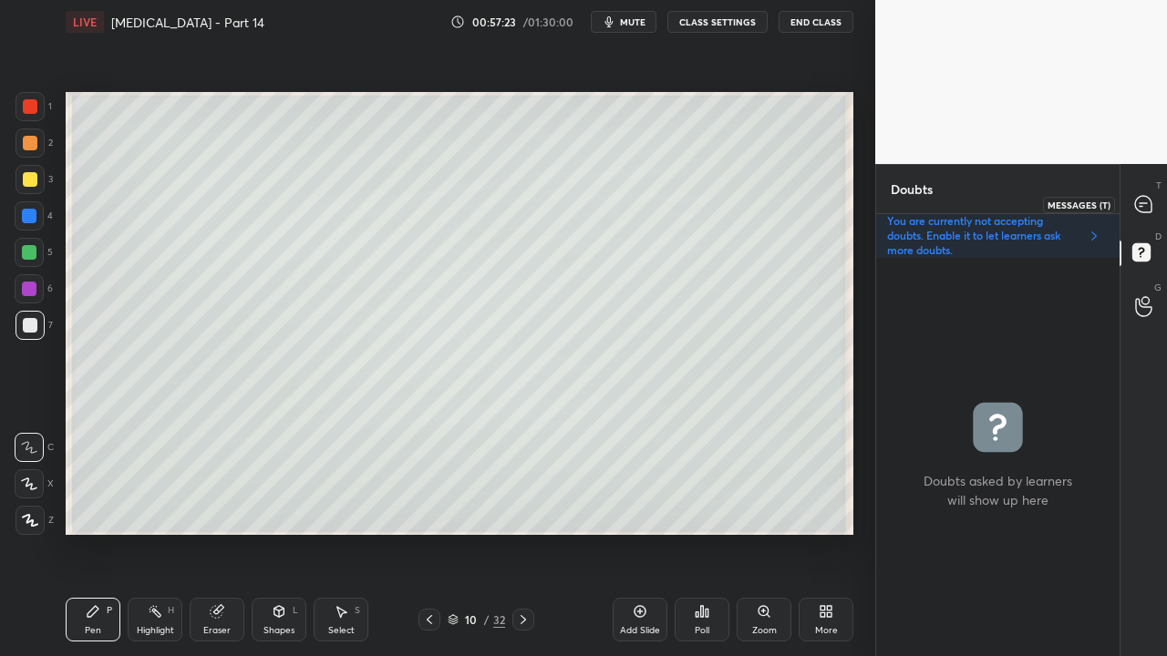
click at [1147, 209] on icon at bounding box center [1143, 204] width 16 height 16
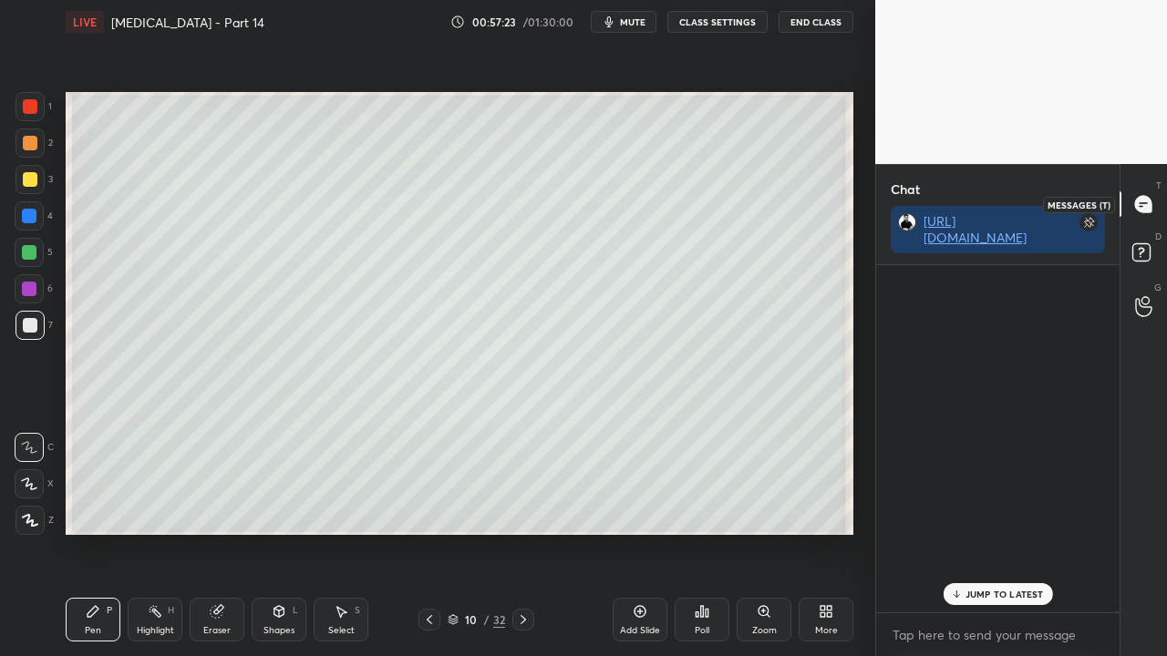
scroll to position [342, 238]
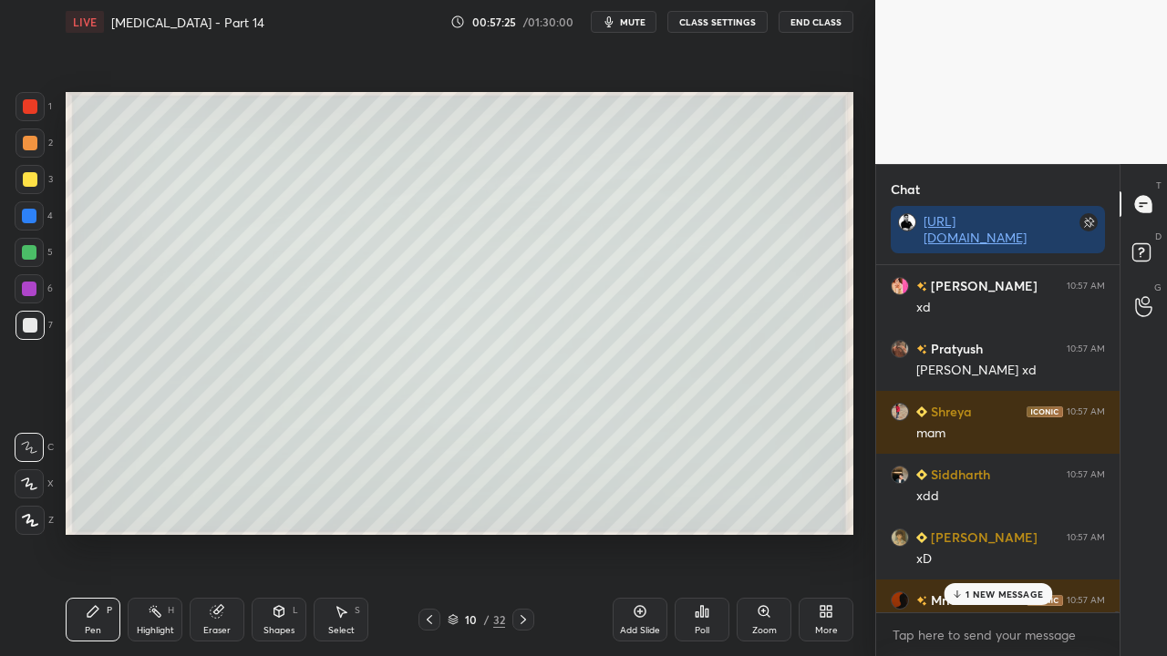
click at [975, 532] on p "1 NEW MESSAGE" at bounding box center [1003, 594] width 77 height 11
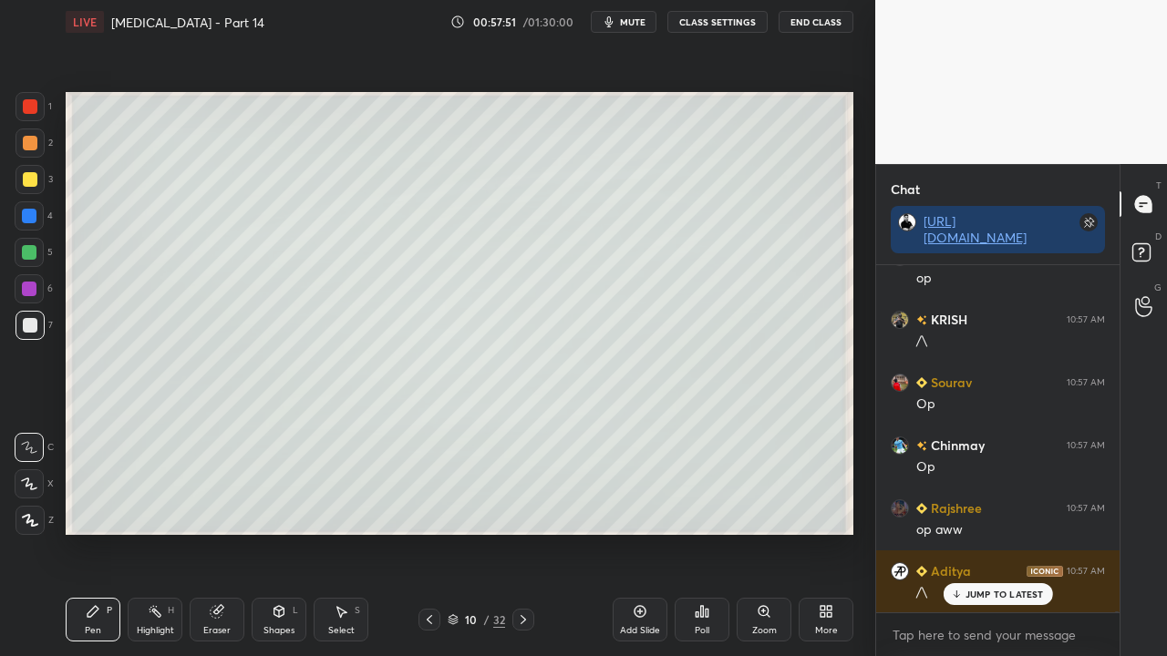
scroll to position [143901, 0]
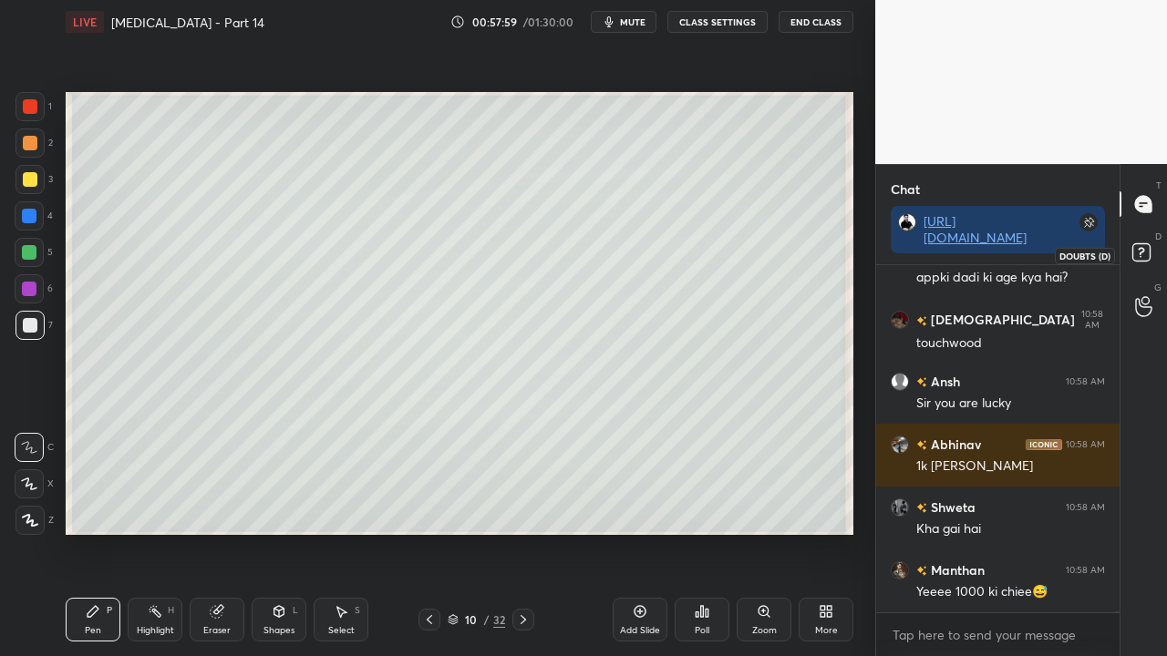
click at [1137, 253] on rect at bounding box center [1140, 252] width 17 height 17
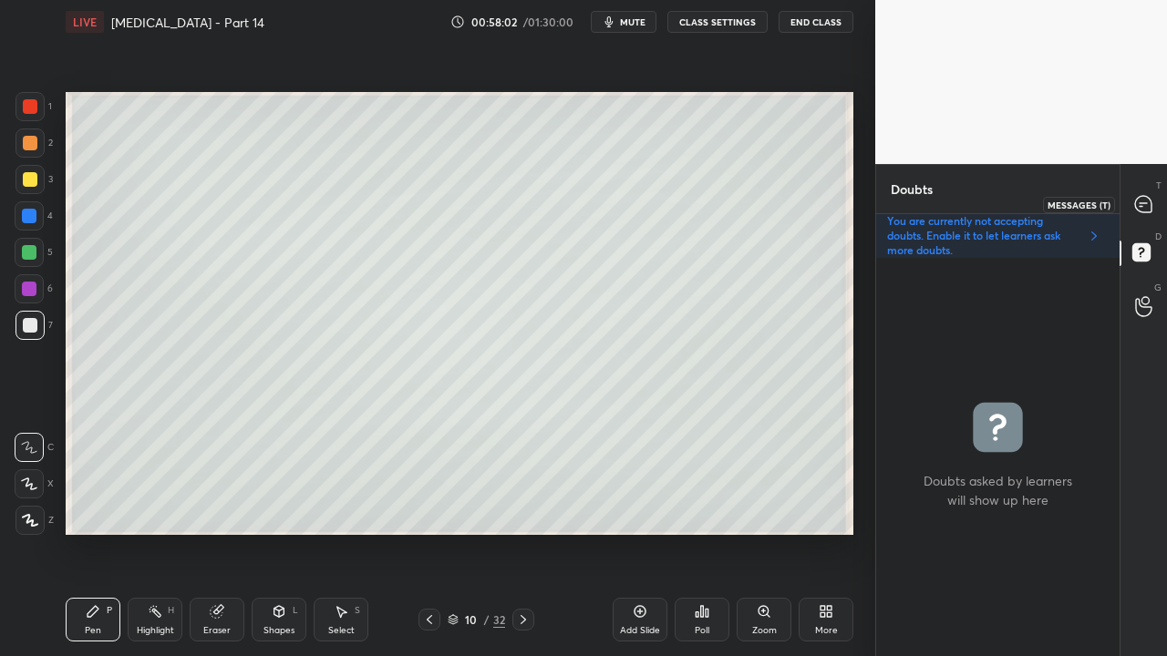
click at [1145, 199] on icon at bounding box center [1143, 204] width 16 height 16
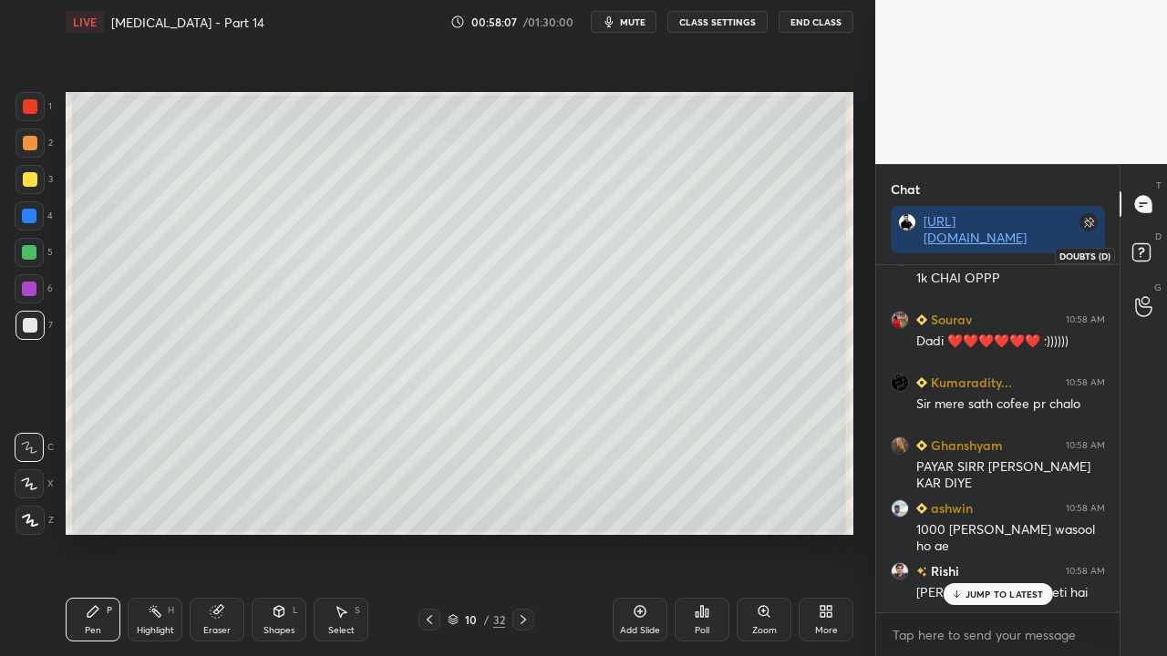
click at [1130, 255] on icon at bounding box center [1144, 255] width 33 height 33
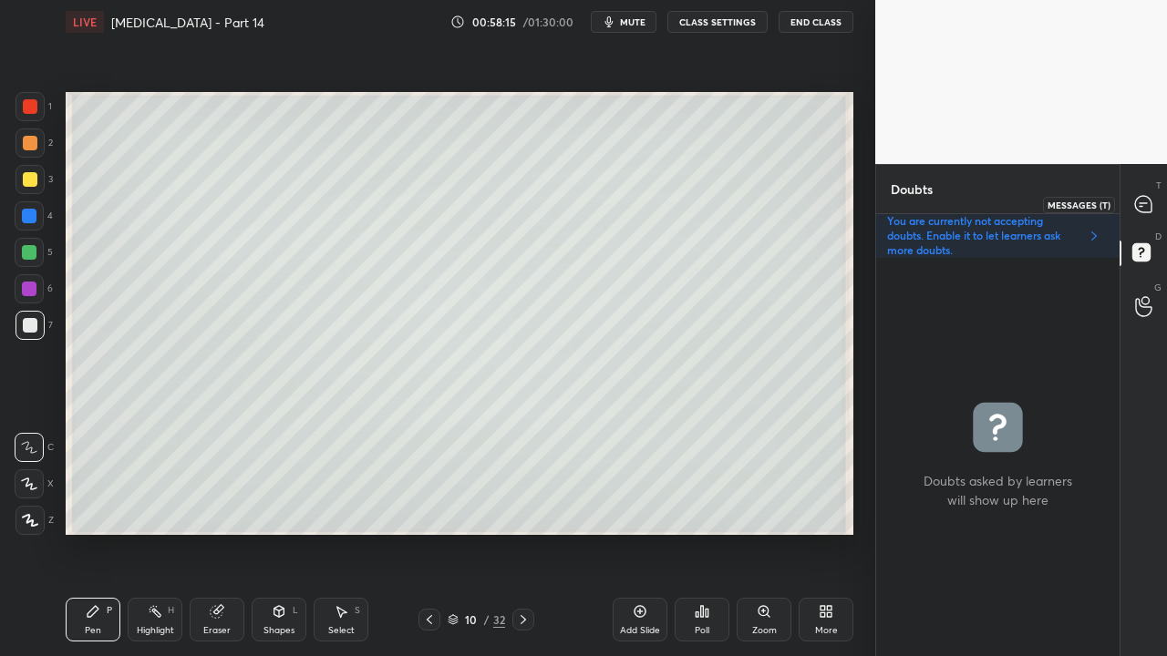
click at [1150, 200] on icon at bounding box center [1143, 204] width 16 height 16
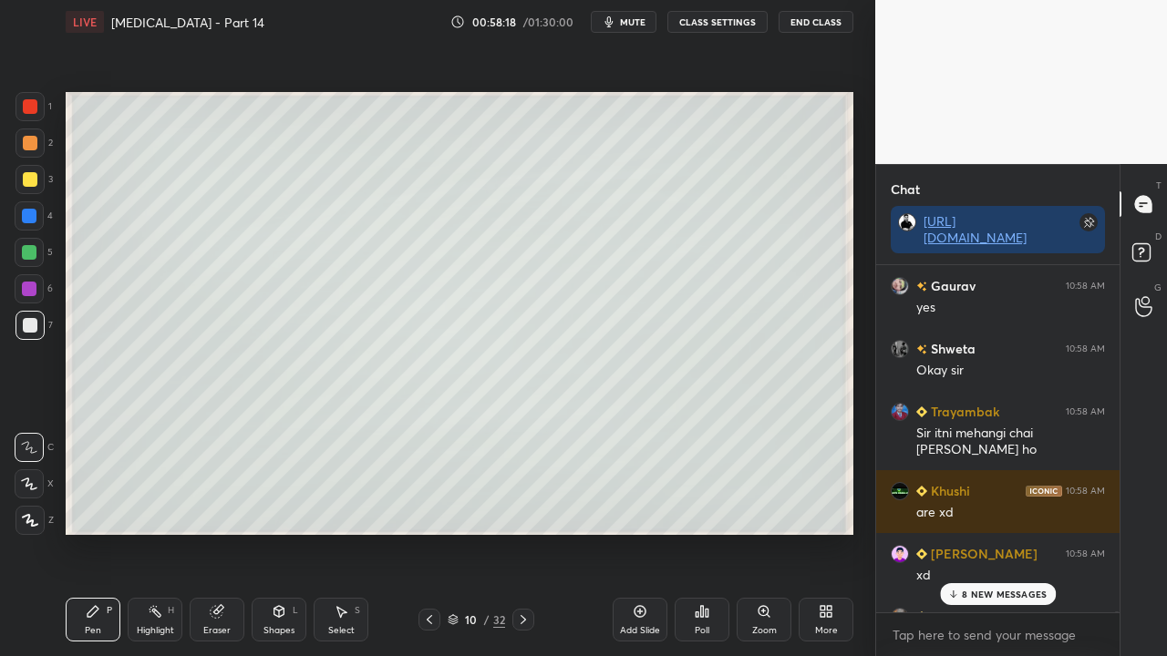
click at [990, 532] on p "8 NEW MESSAGES" at bounding box center [1004, 594] width 85 height 11
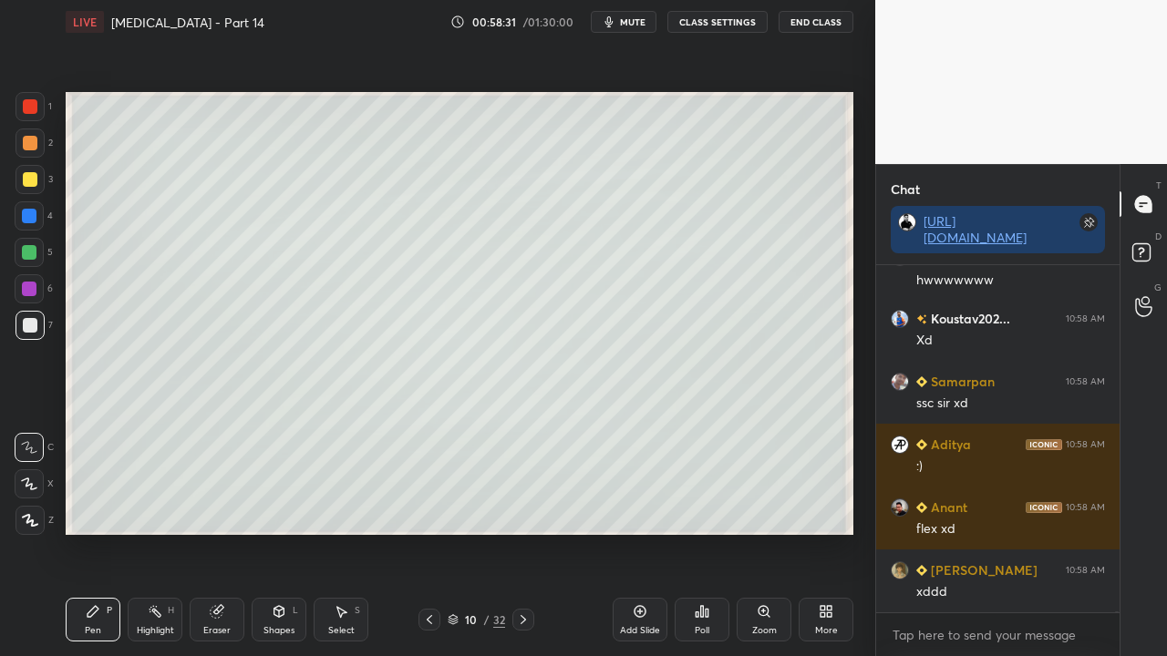
click at [1149, 239] on icon at bounding box center [1144, 255] width 33 height 33
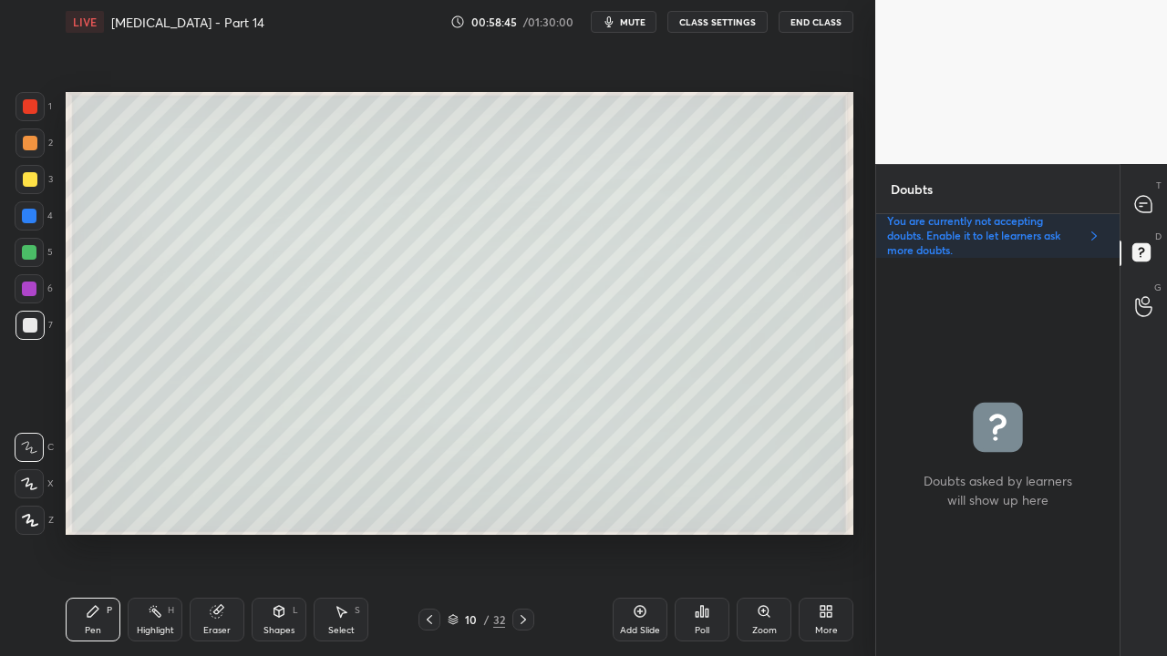
click at [24, 177] on div at bounding box center [30, 179] width 15 height 15
click at [26, 177] on div at bounding box center [30, 179] width 15 height 15
click at [39, 326] on div at bounding box center [29, 325] width 29 height 29
click at [1160, 200] on div at bounding box center [1144, 204] width 36 height 33
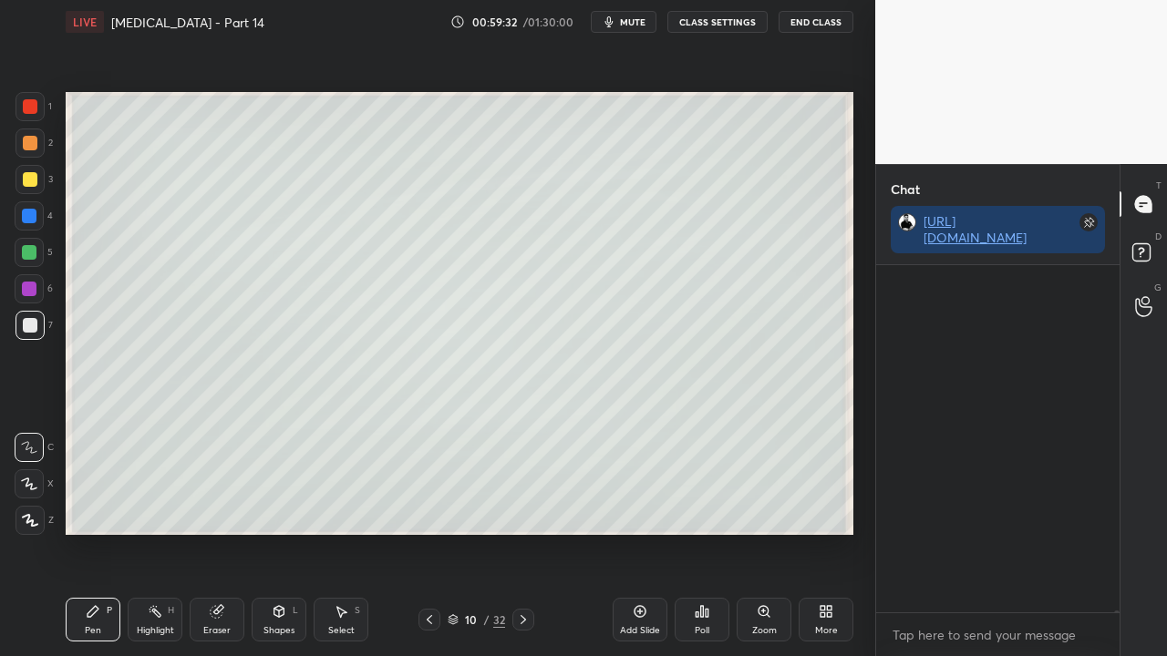
scroll to position [342, 238]
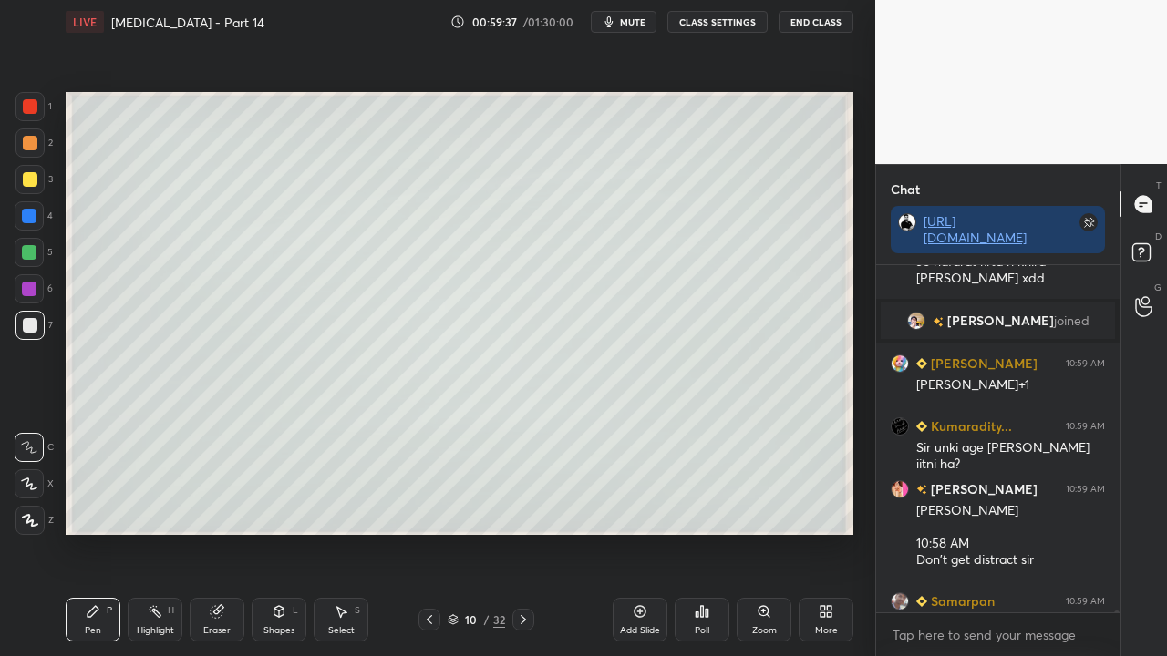
click at [1156, 242] on icon at bounding box center [1144, 255] width 33 height 33
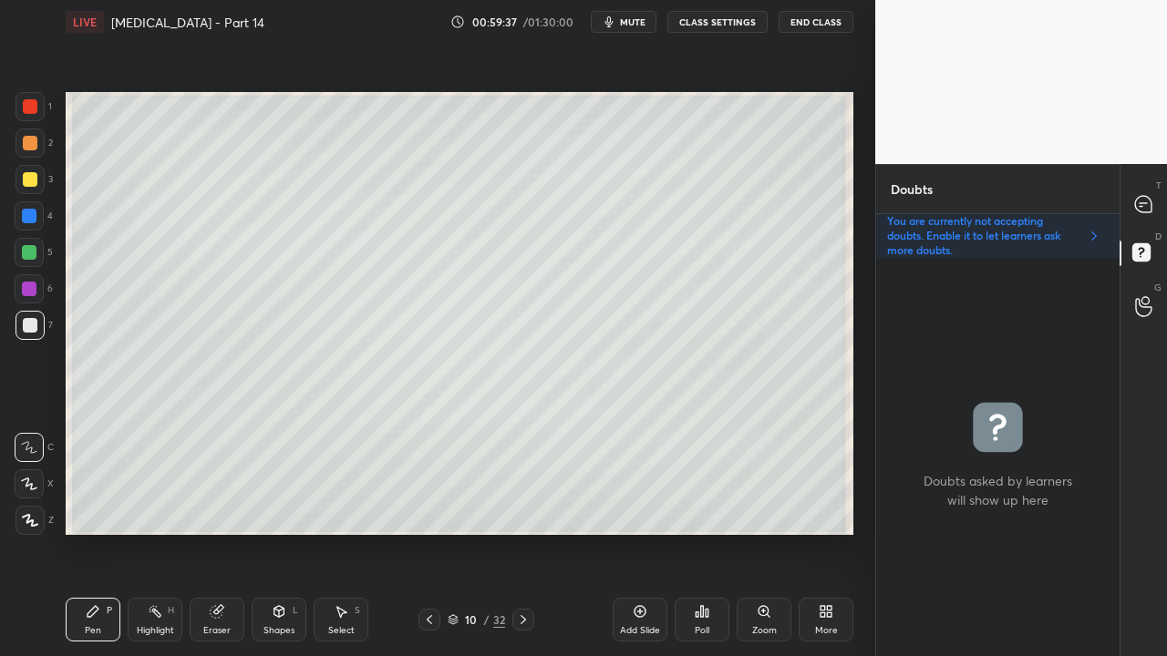
scroll to position [393, 238]
click at [1149, 197] on icon at bounding box center [1143, 204] width 19 height 19
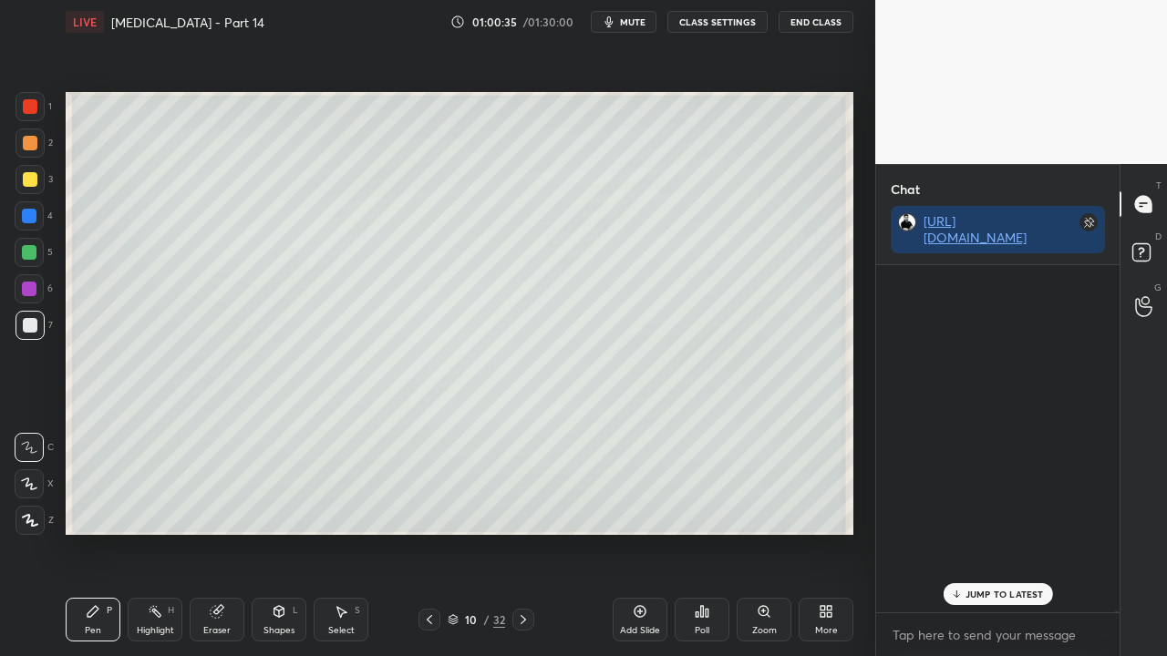
scroll to position [342, 238]
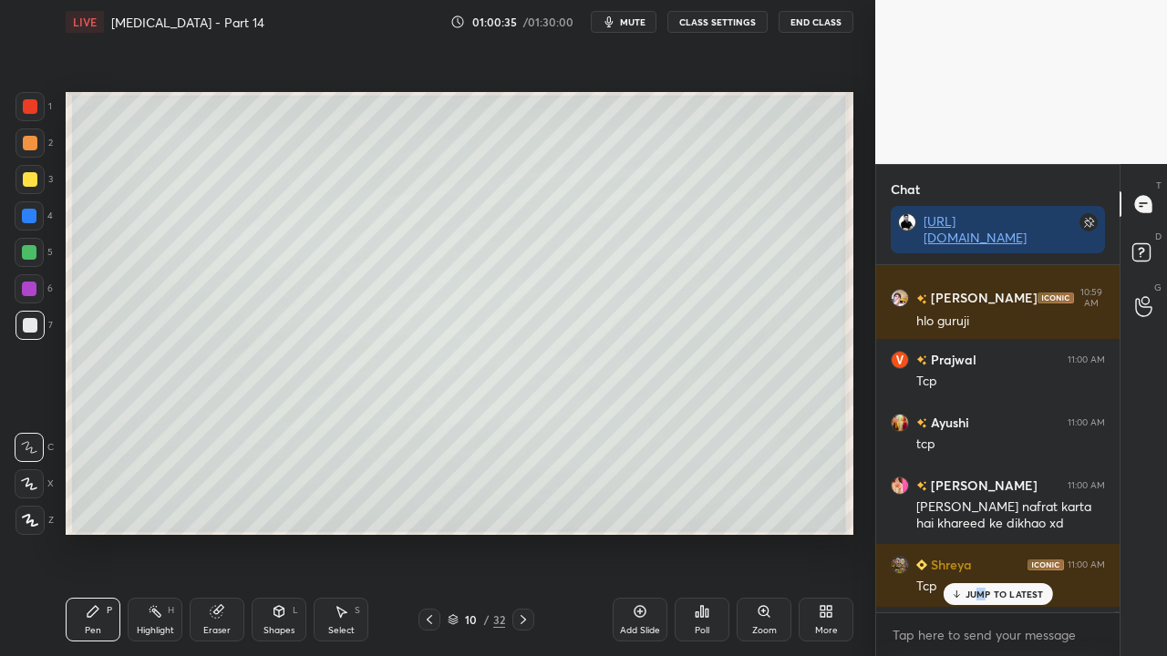
click at [982, 532] on p "JUMP TO LATEST" at bounding box center [1004, 594] width 78 height 11
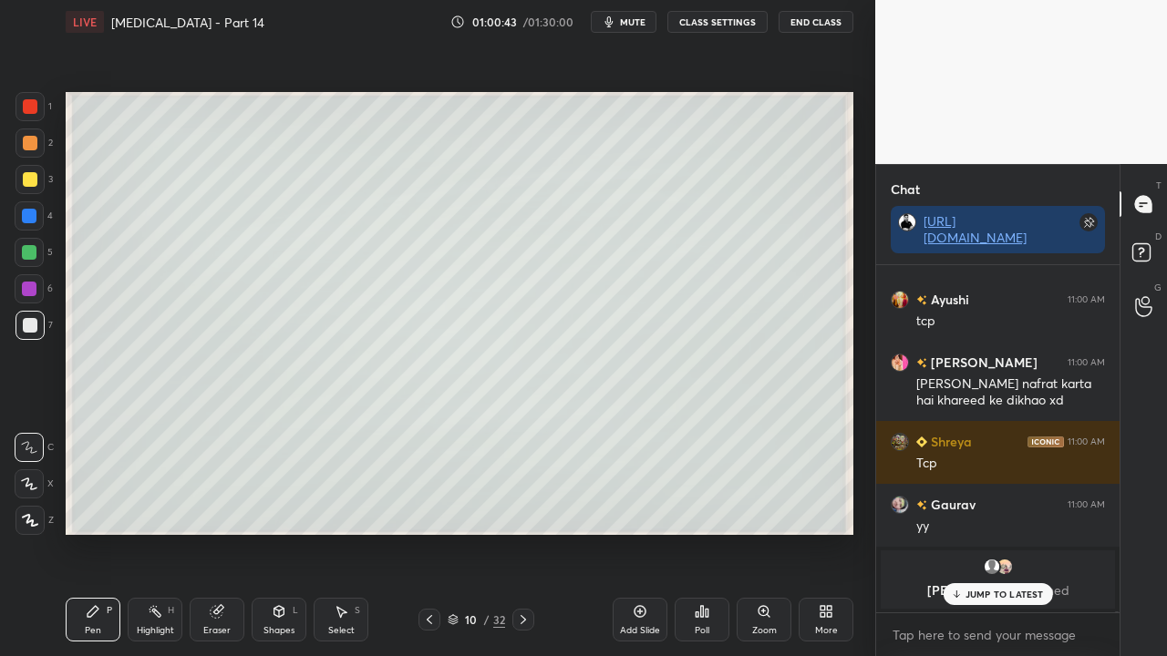
scroll to position [152954, 0]
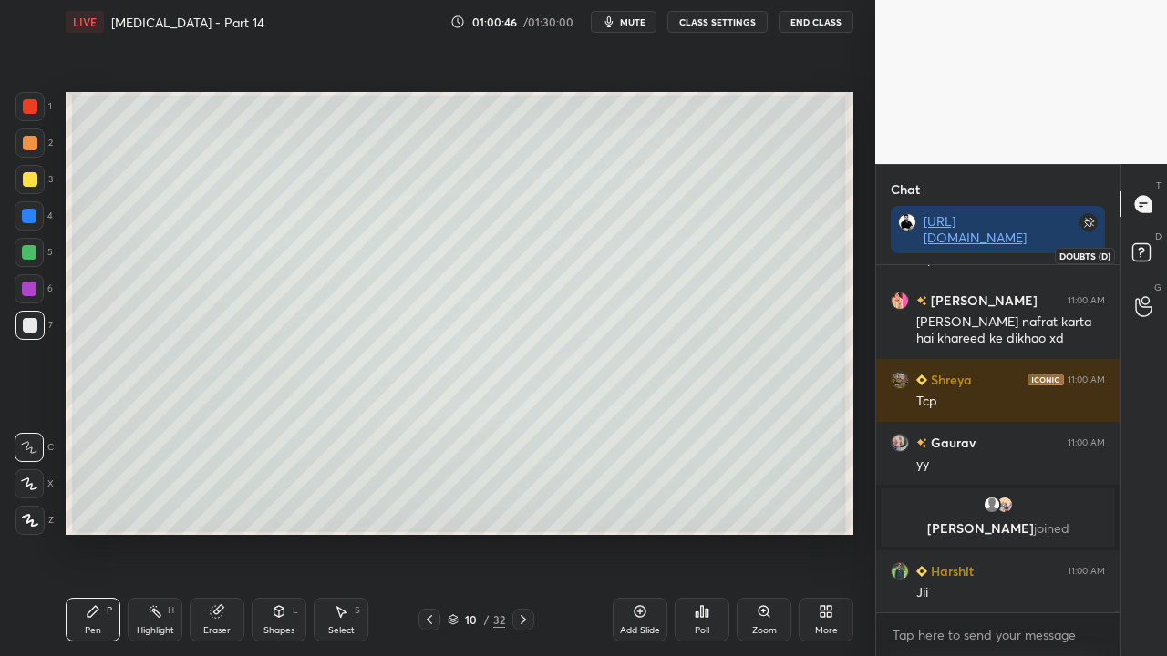
click at [1138, 247] on rect at bounding box center [1140, 252] width 17 height 17
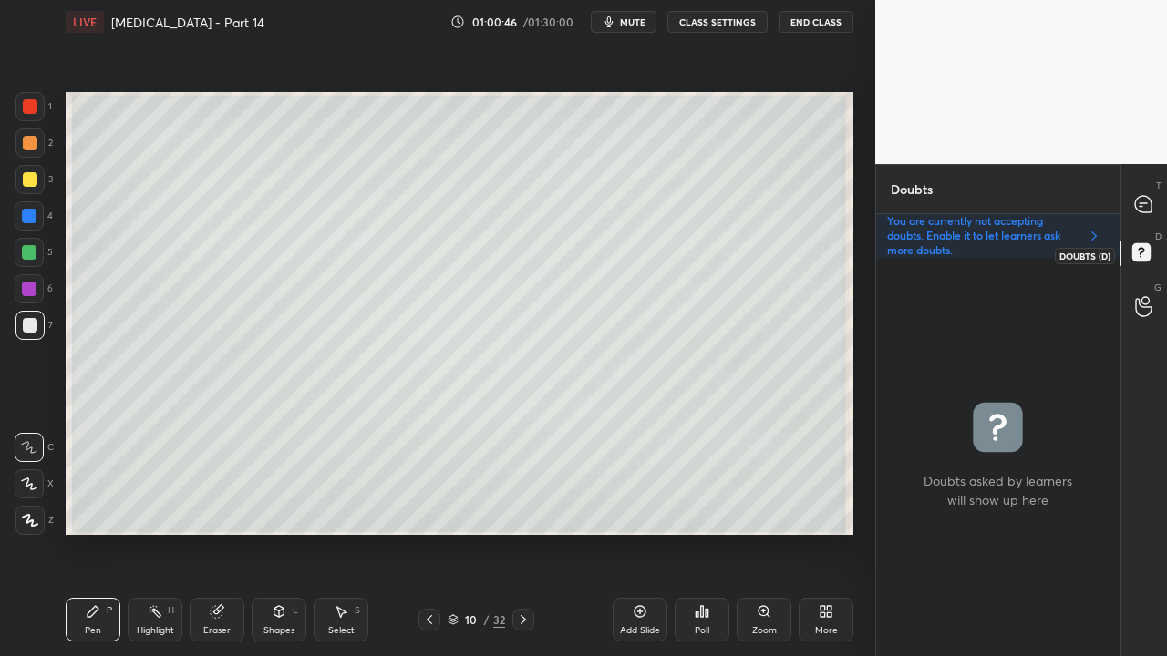
scroll to position [393, 238]
click at [1152, 191] on div at bounding box center [1144, 204] width 36 height 33
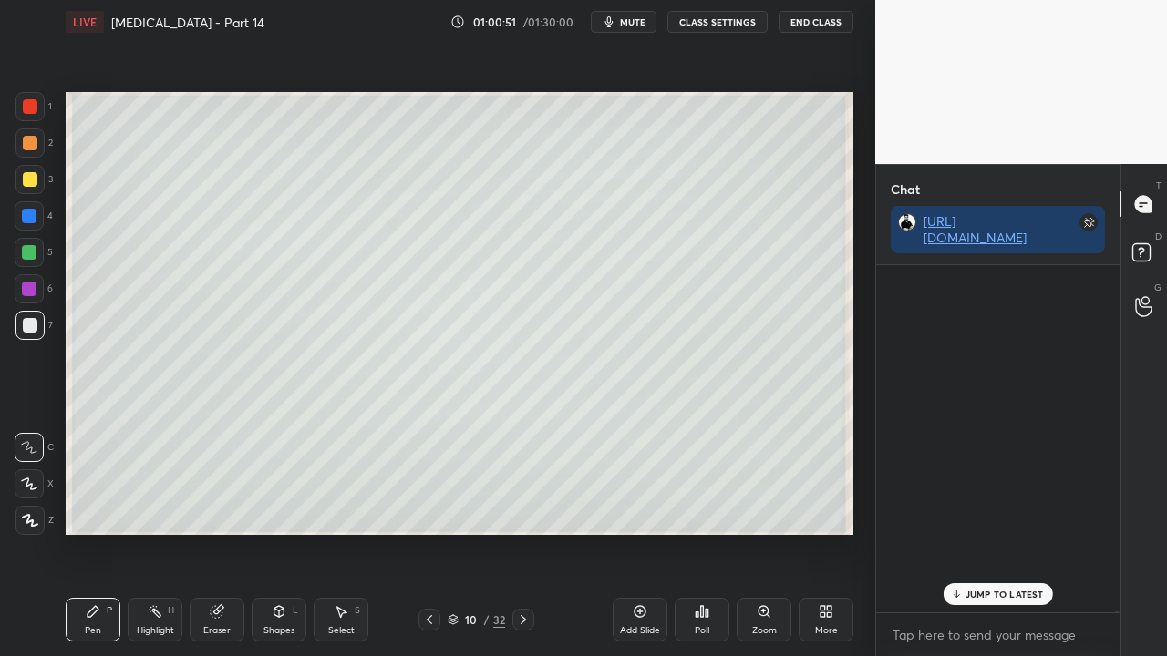
scroll to position [342, 238]
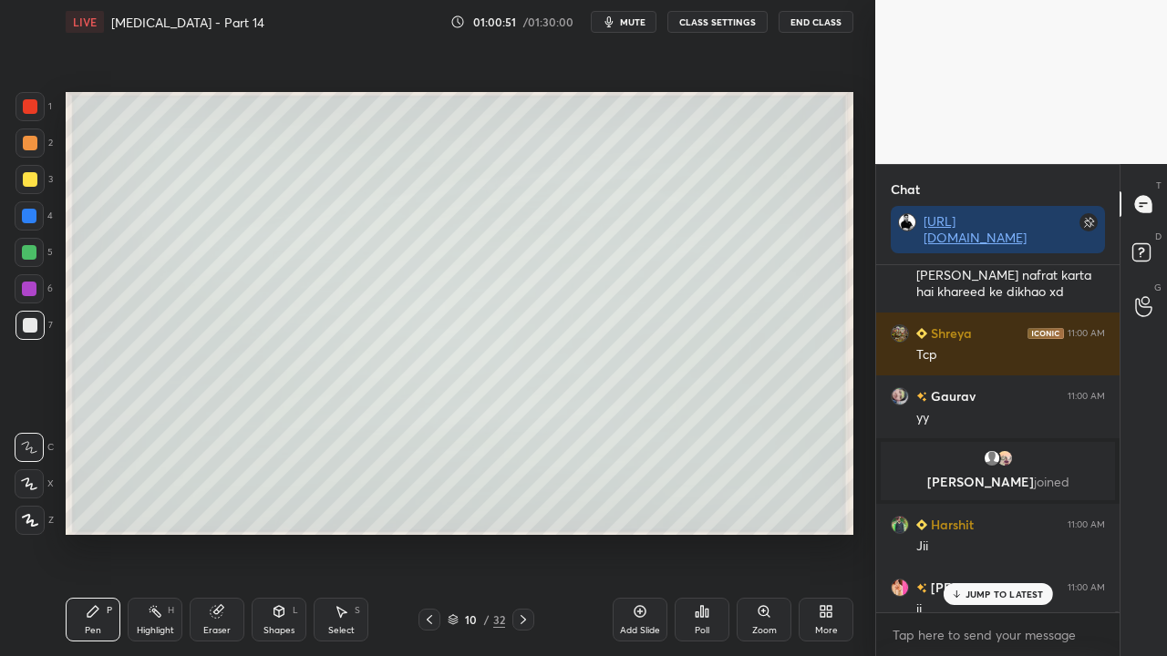
click at [972, 532] on p "JUMP TO LATEST" at bounding box center [1004, 594] width 78 height 11
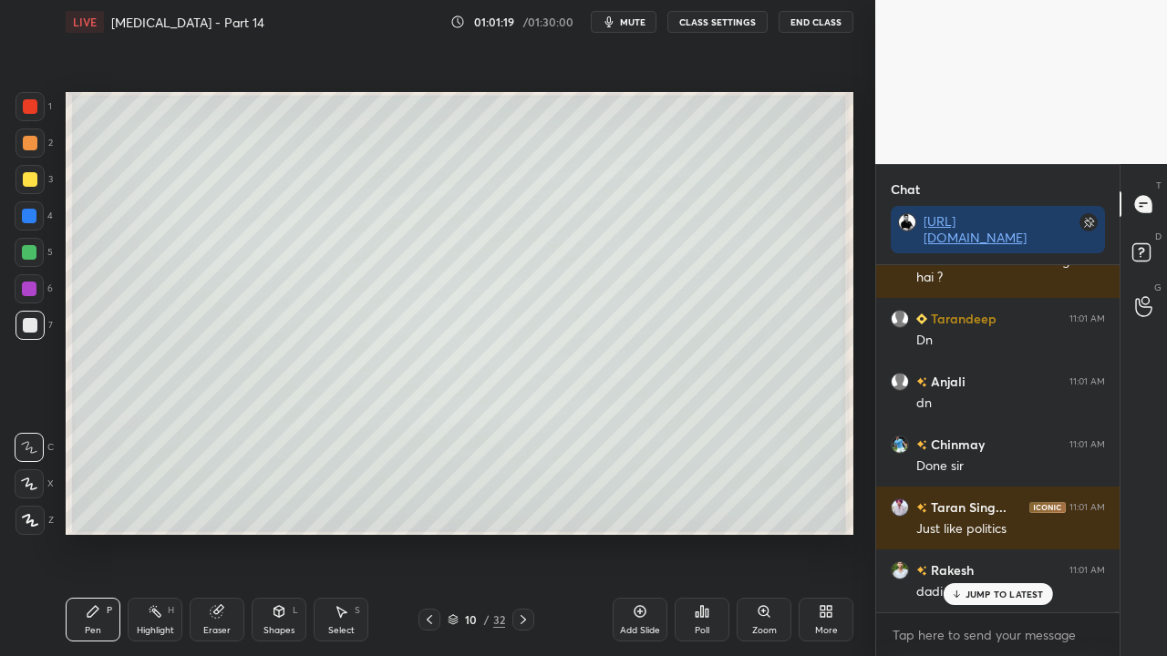
scroll to position [154857, 0]
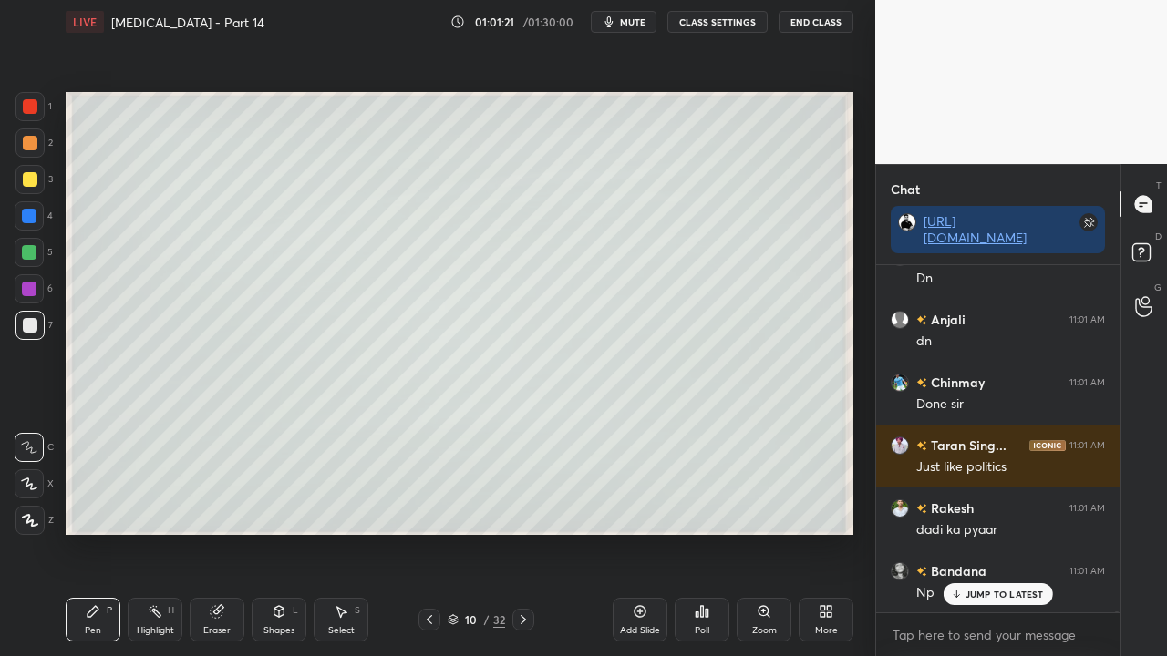
click at [522, 532] on icon at bounding box center [523, 620] width 15 height 15
click at [24, 175] on div at bounding box center [30, 179] width 15 height 15
click at [24, 170] on div at bounding box center [29, 179] width 29 height 29
click at [25, 165] on div at bounding box center [29, 179] width 29 height 29
click at [428, 532] on icon at bounding box center [429, 620] width 15 height 15
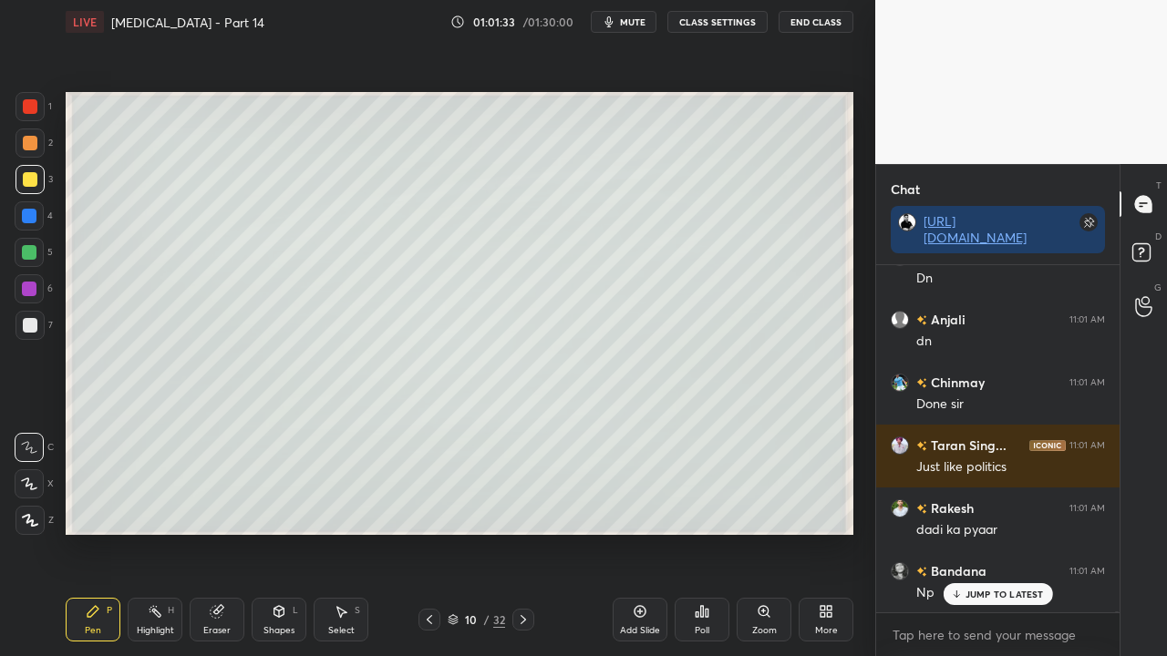
click at [528, 532] on icon at bounding box center [523, 620] width 15 height 15
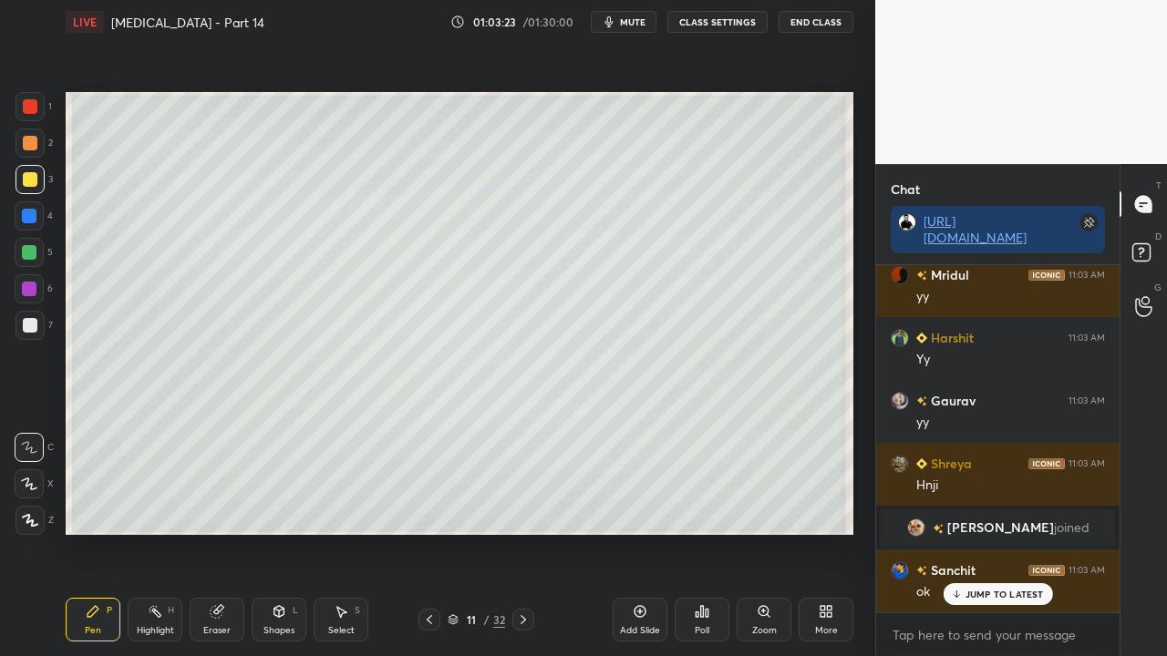
scroll to position [139591, 0]
click at [1148, 248] on rect at bounding box center [1140, 252] width 17 height 17
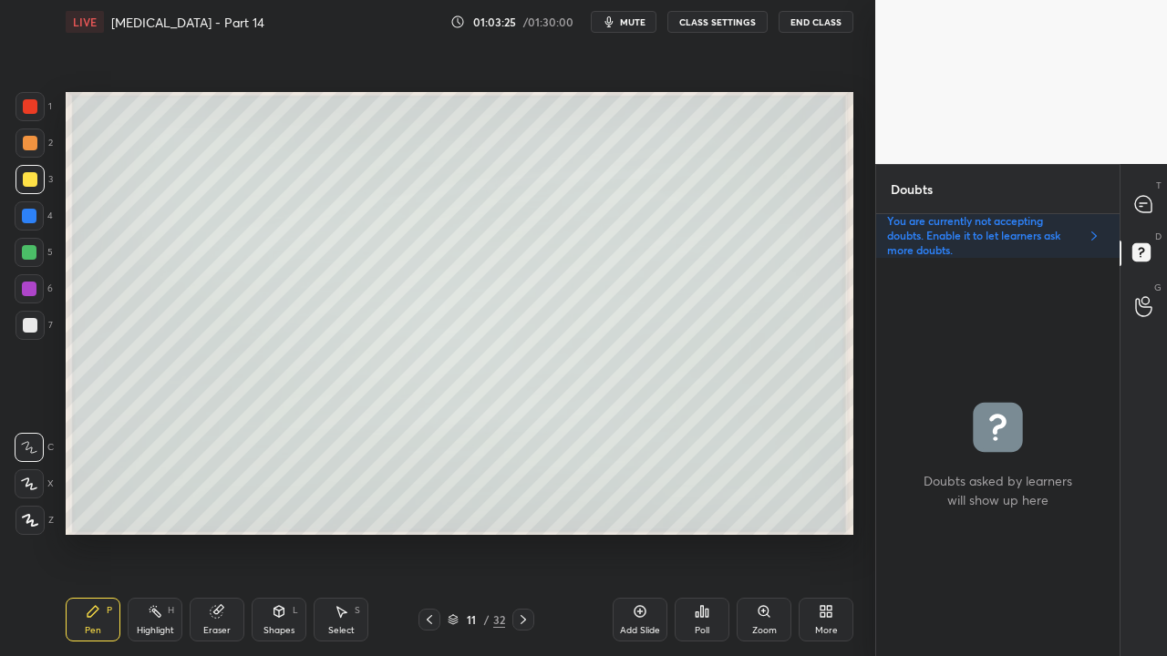
scroll to position [393, 238]
click at [1149, 182] on div "T Messages (T) D Doubts (D) G Raise Hand (G)" at bounding box center [1142, 410] width 47 height 492
click at [1150, 199] on icon at bounding box center [1143, 204] width 19 height 19
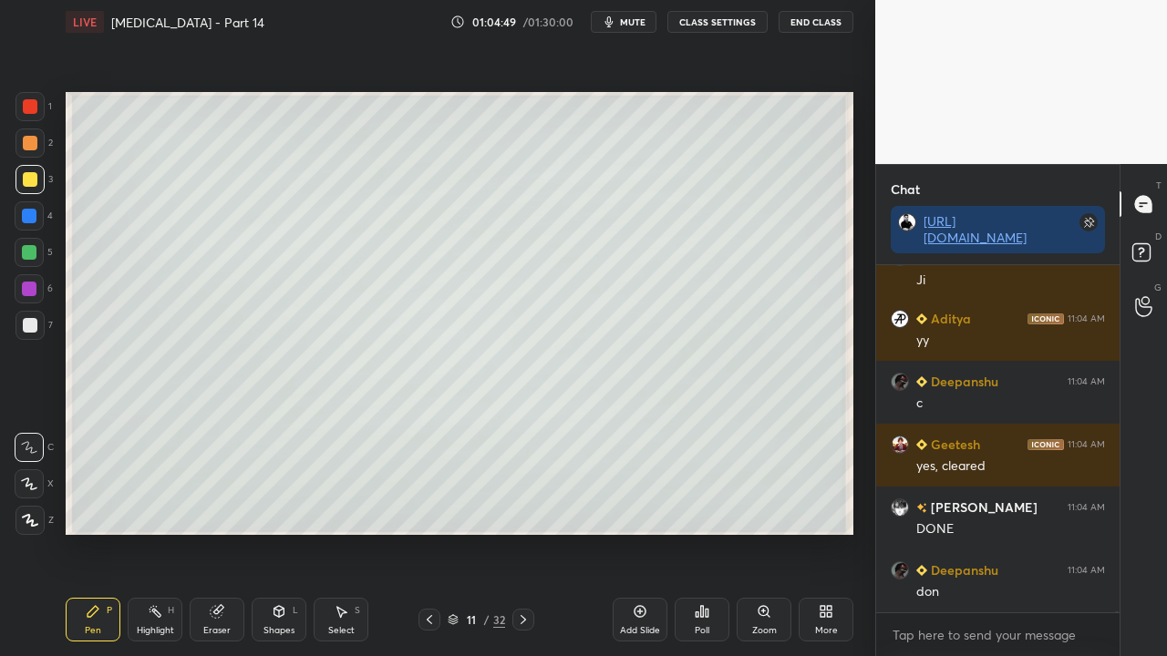
scroll to position [140550, 0]
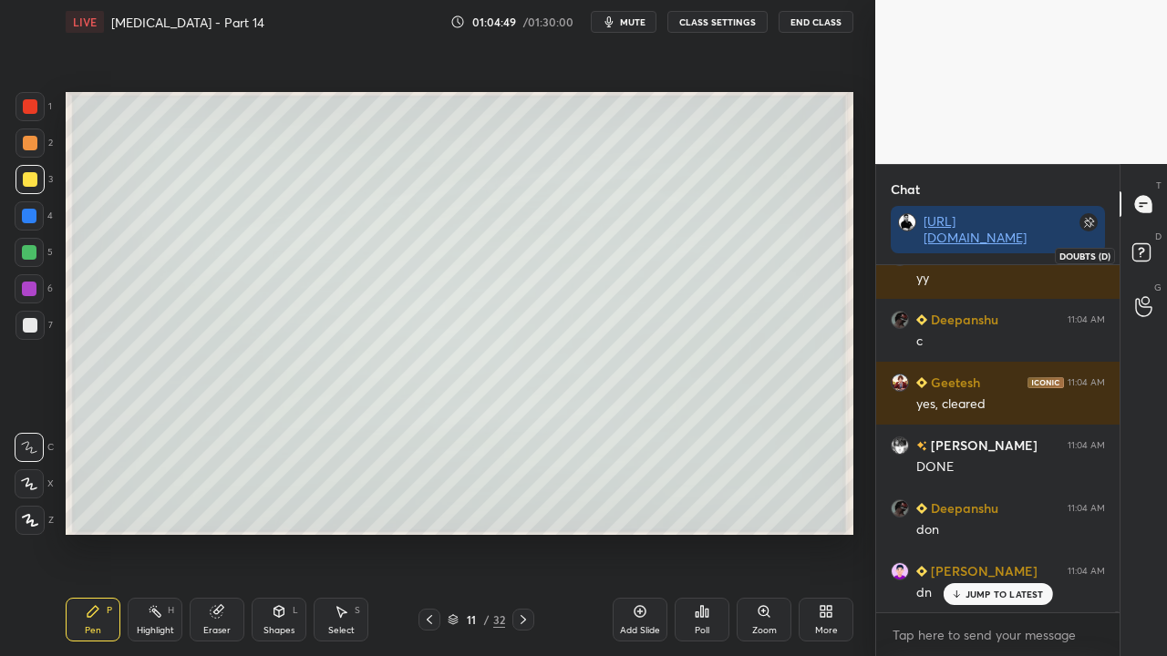
click at [1150, 249] on icon at bounding box center [1144, 255] width 33 height 33
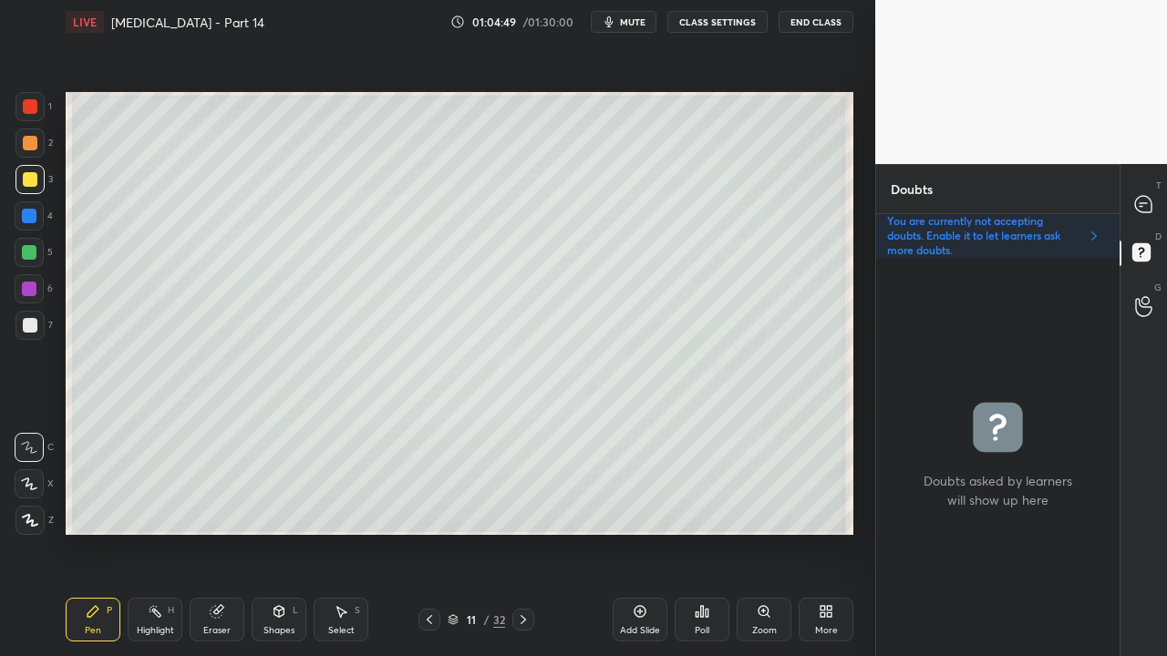
scroll to position [393, 238]
click at [1141, 203] on icon at bounding box center [1143, 203] width 7 height 0
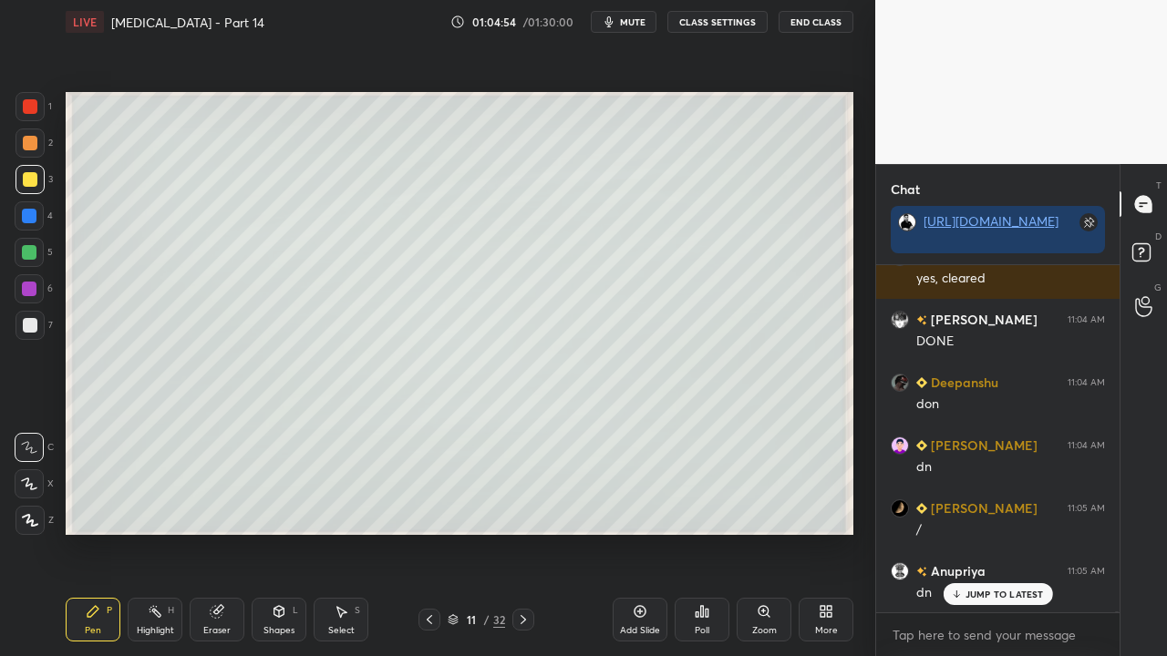
scroll to position [342, 238]
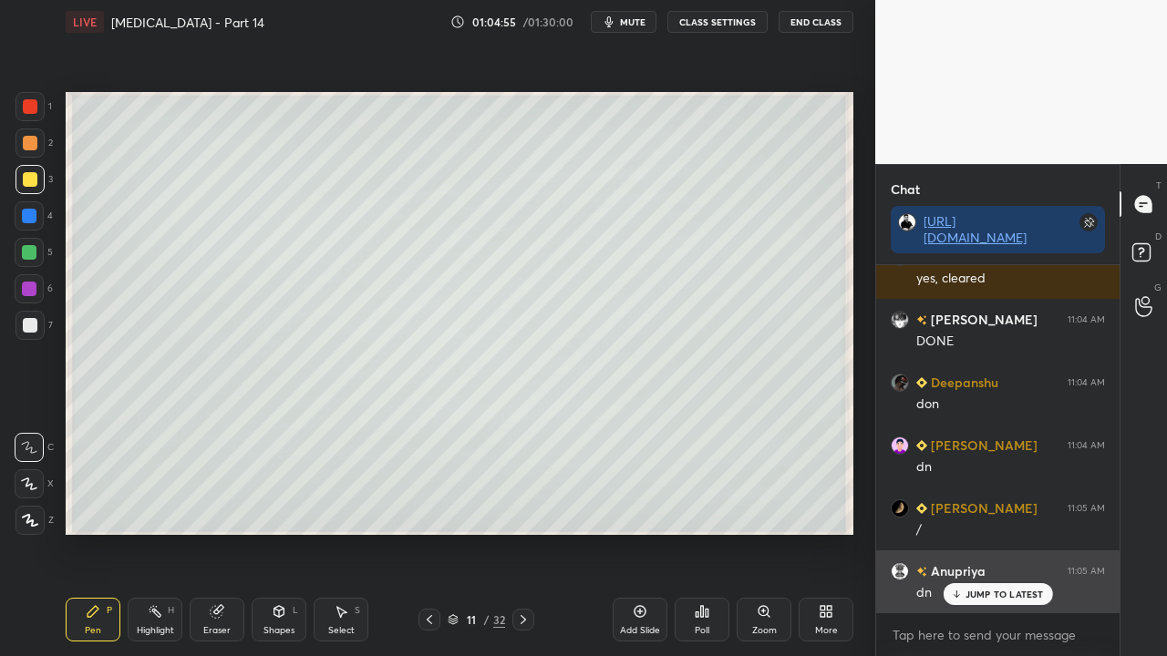
click at [974, 532] on div "JUMP TO LATEST" at bounding box center [997, 594] width 109 height 22
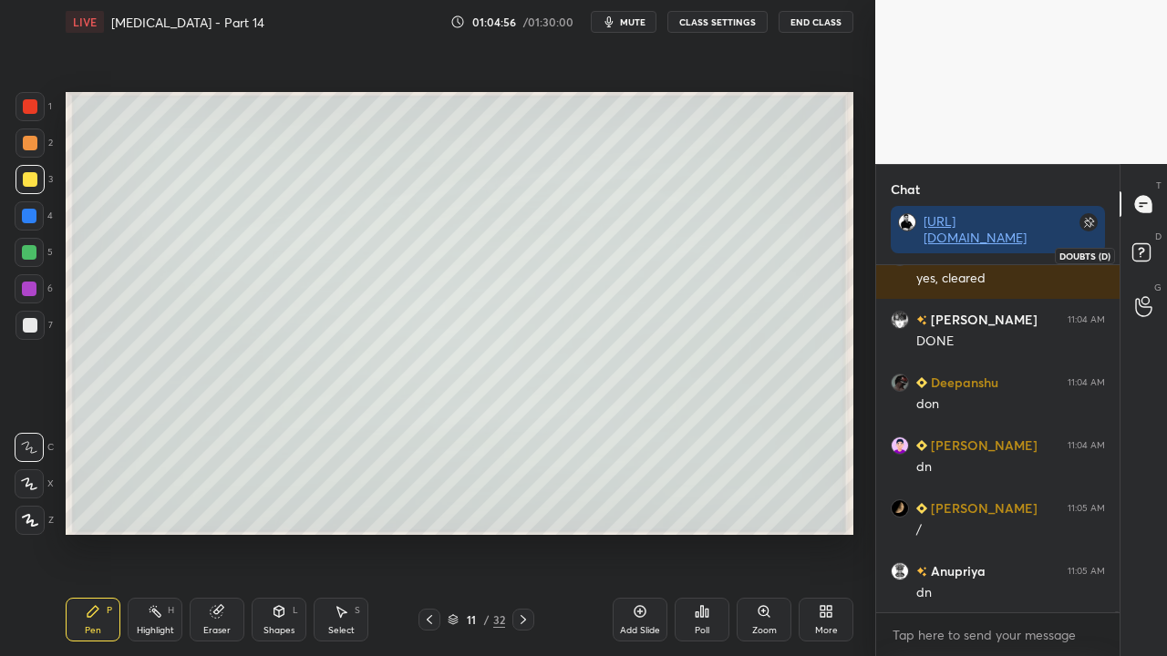
click at [1139, 252] on rect at bounding box center [1140, 252] width 17 height 17
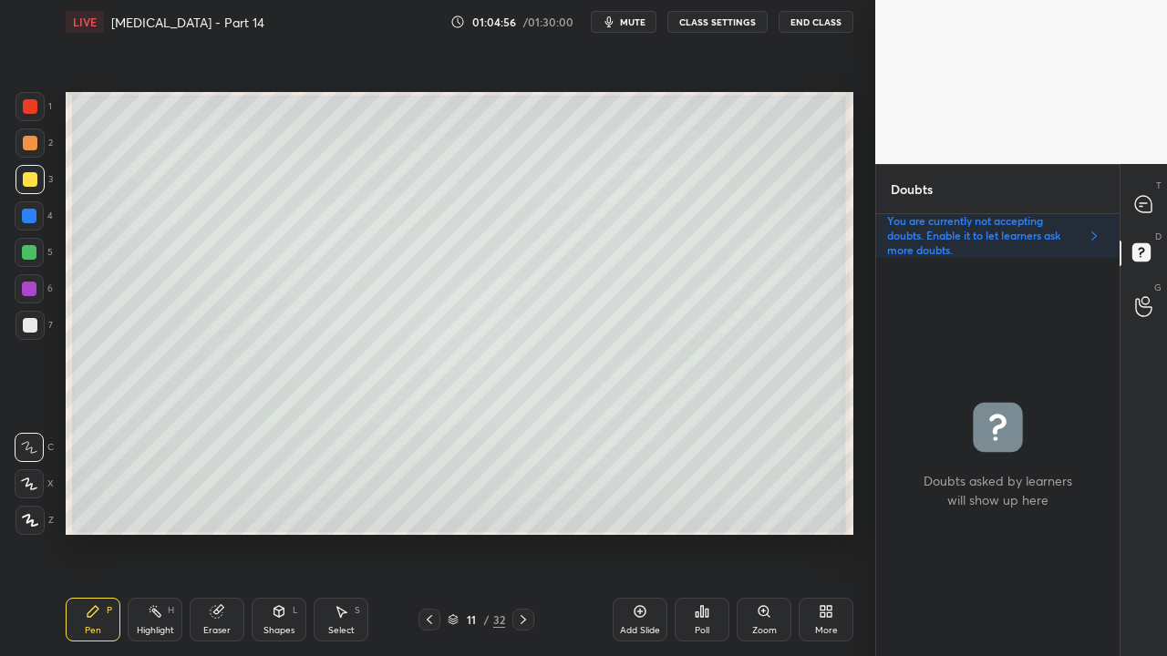
scroll to position [393, 238]
click at [1141, 207] on icon at bounding box center [1143, 204] width 16 height 16
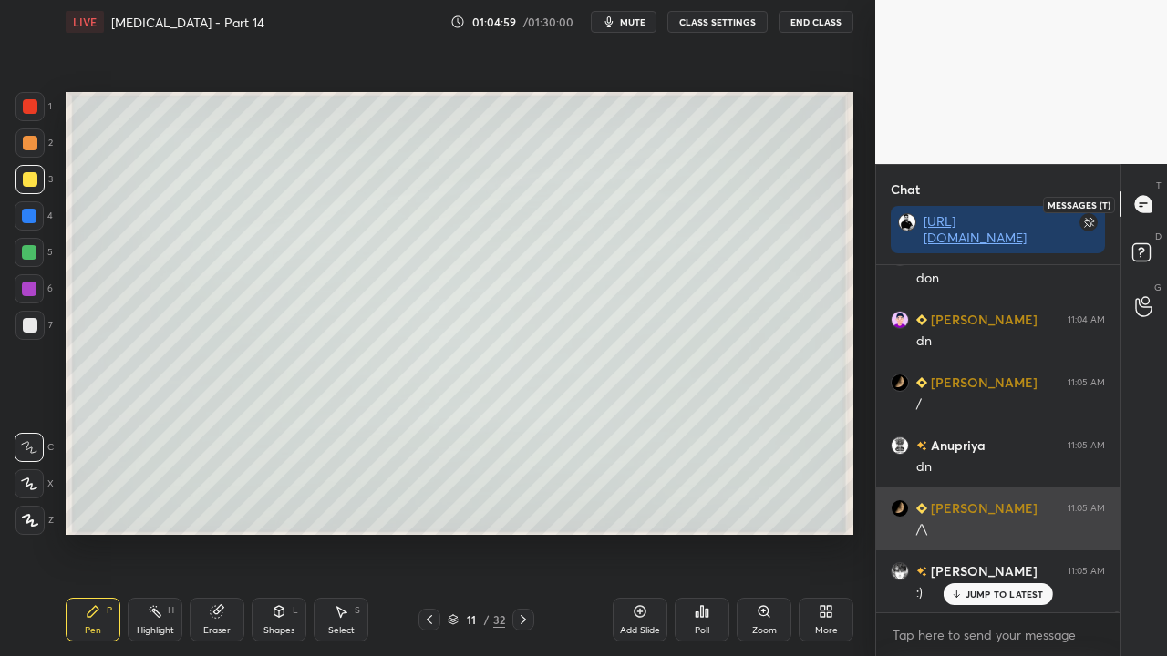
scroll to position [342, 238]
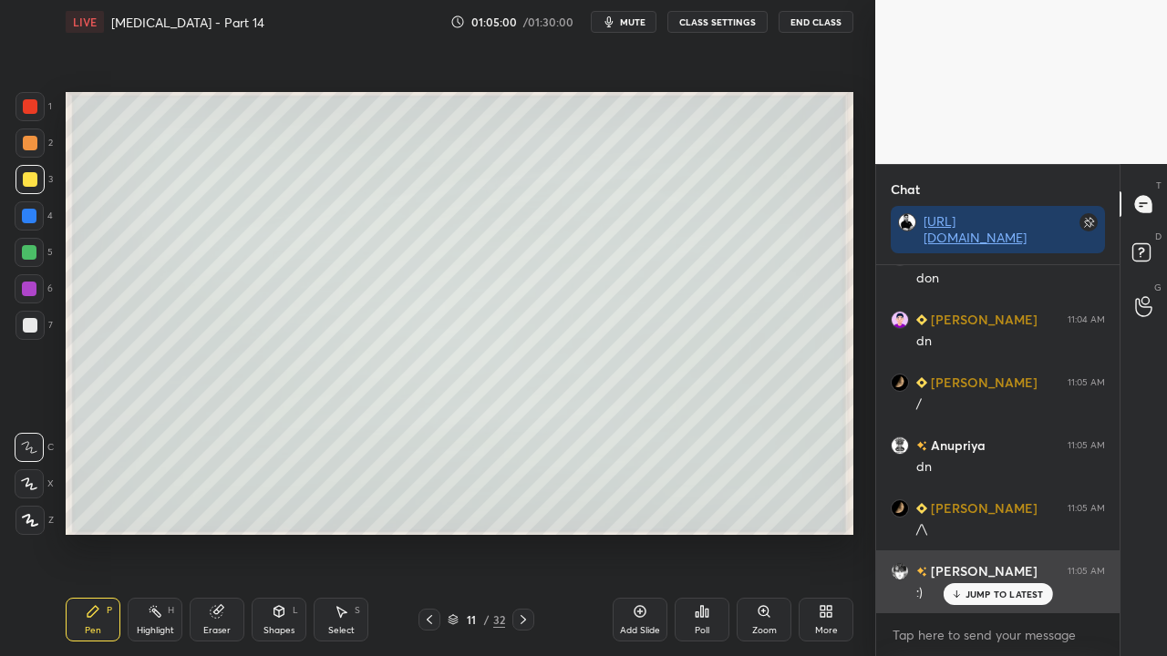
click at [983, 532] on p "JUMP TO LATEST" at bounding box center [1004, 594] width 78 height 11
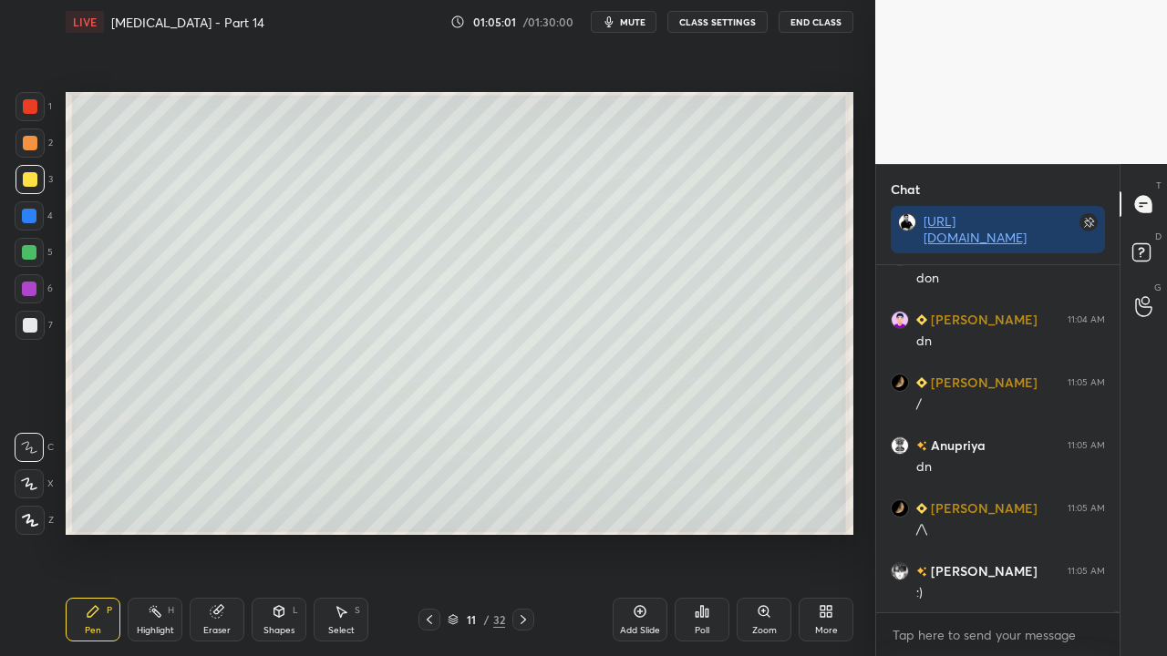
click at [1147, 260] on rect at bounding box center [1140, 252] width 17 height 17
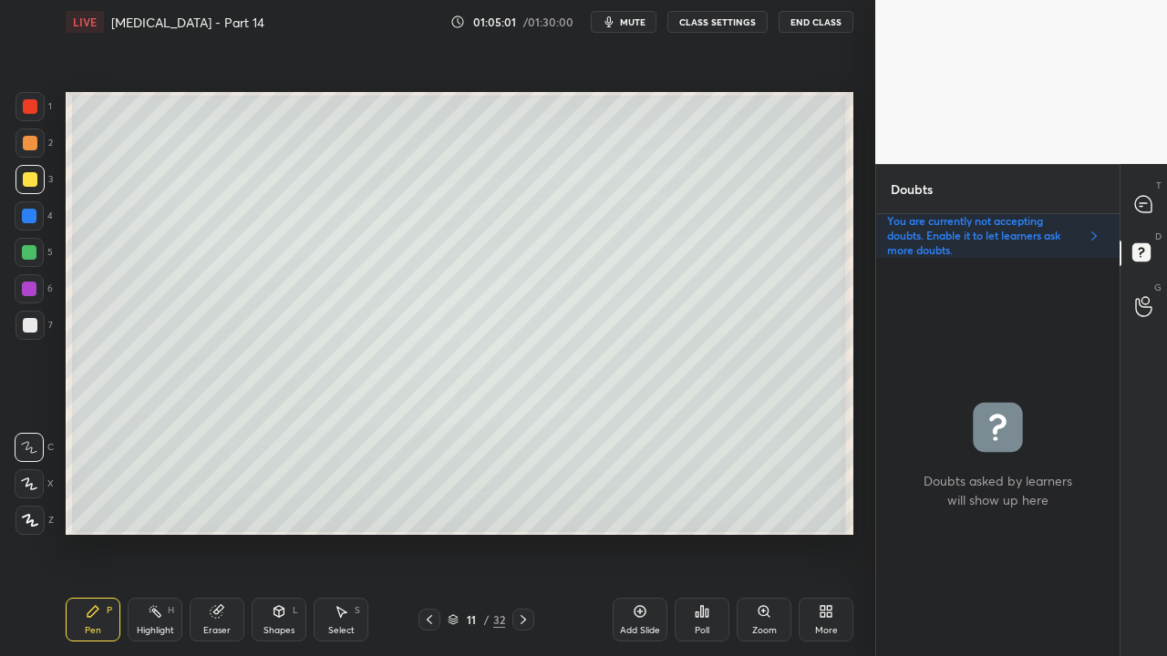
scroll to position [393, 238]
click at [1142, 202] on icon at bounding box center [1143, 204] width 19 height 19
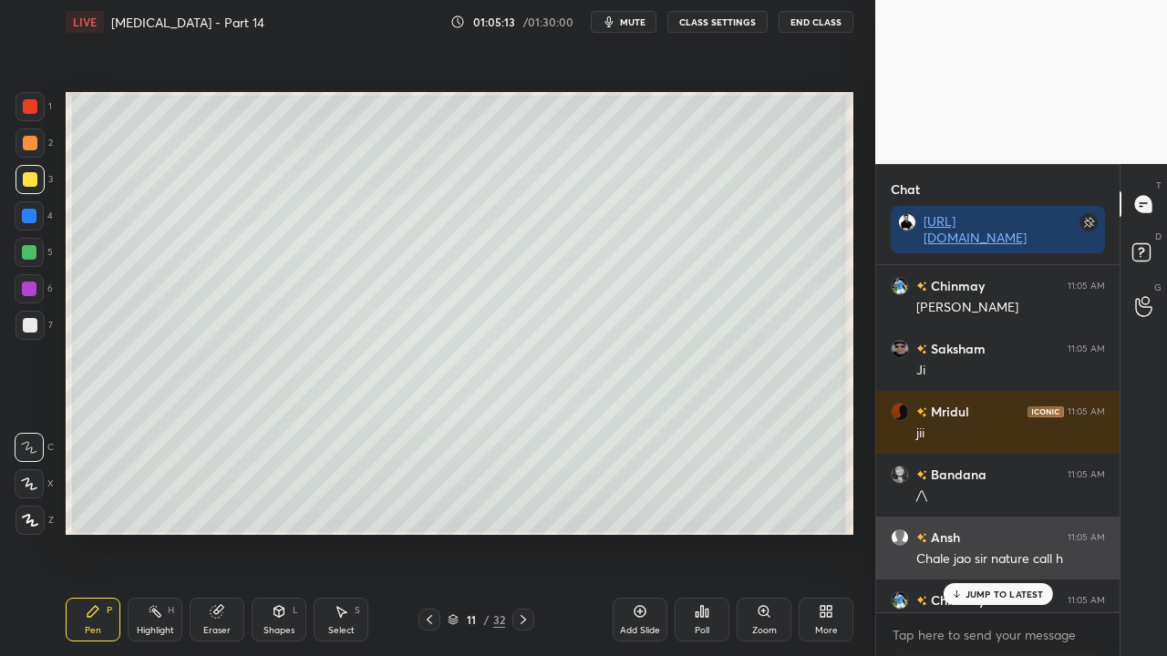
scroll to position [342, 238]
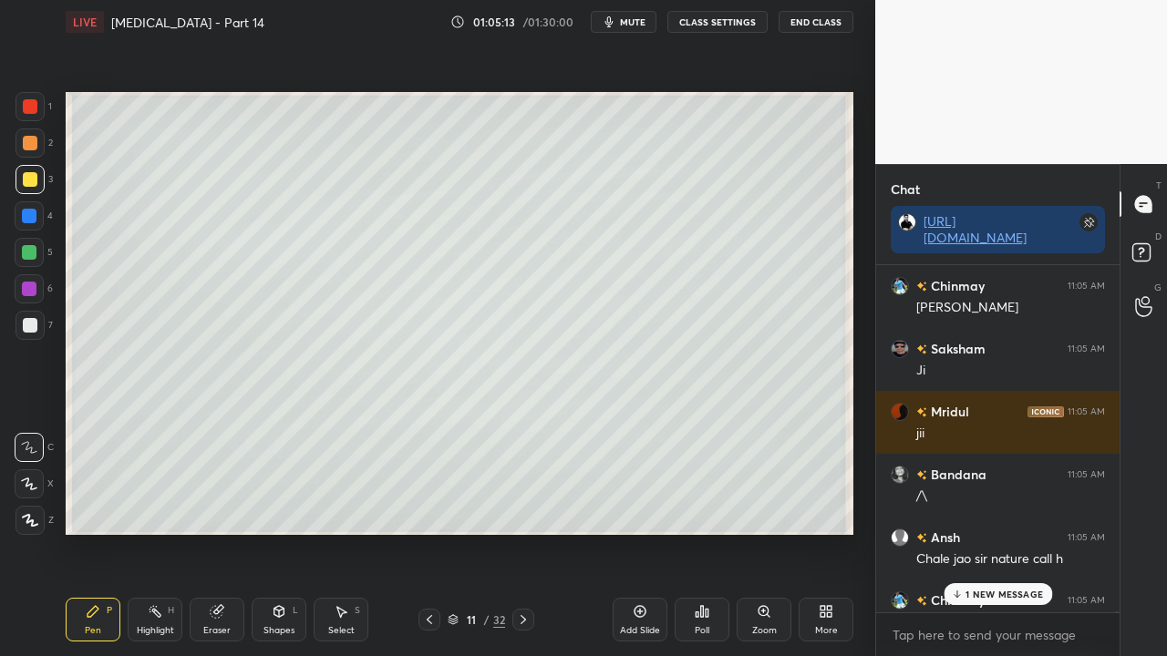
click at [982, 532] on p "1 NEW MESSAGE" at bounding box center [1003, 594] width 77 height 11
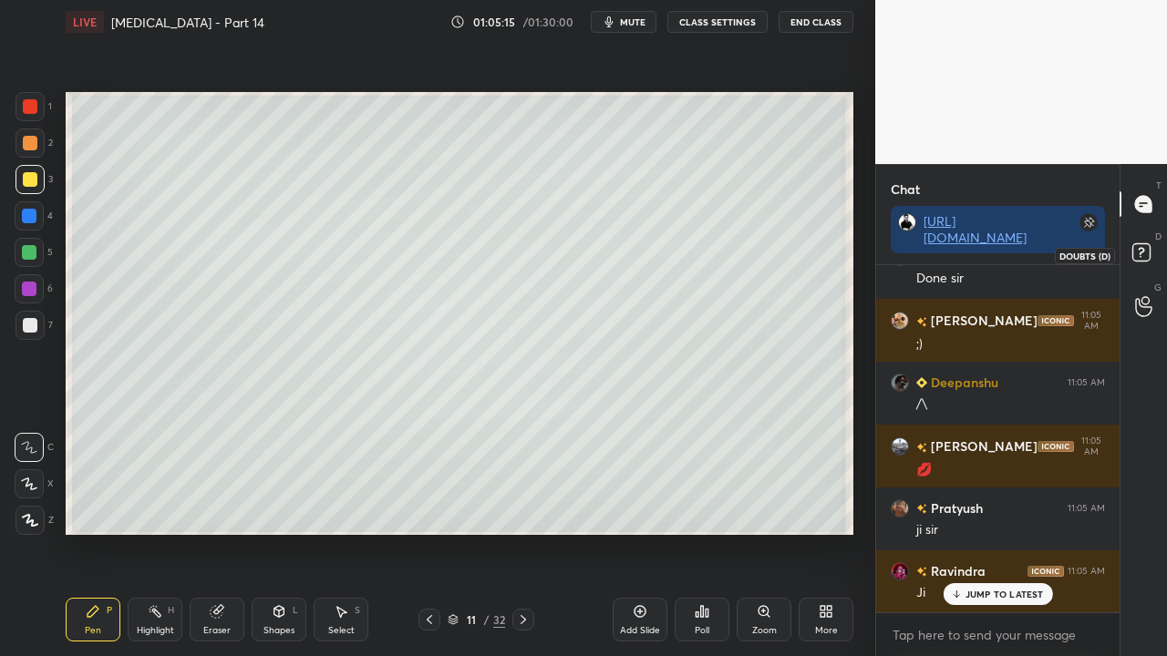
scroll to position [142124, 0]
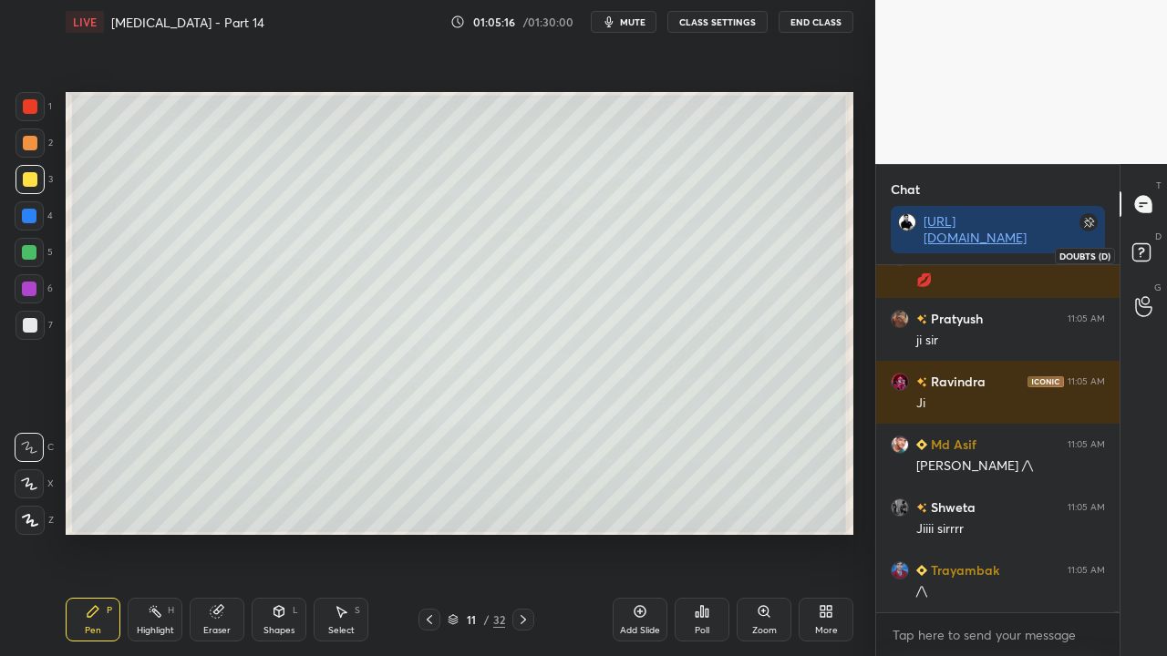
click at [1142, 252] on icon at bounding box center [1141, 251] width 6 height 7
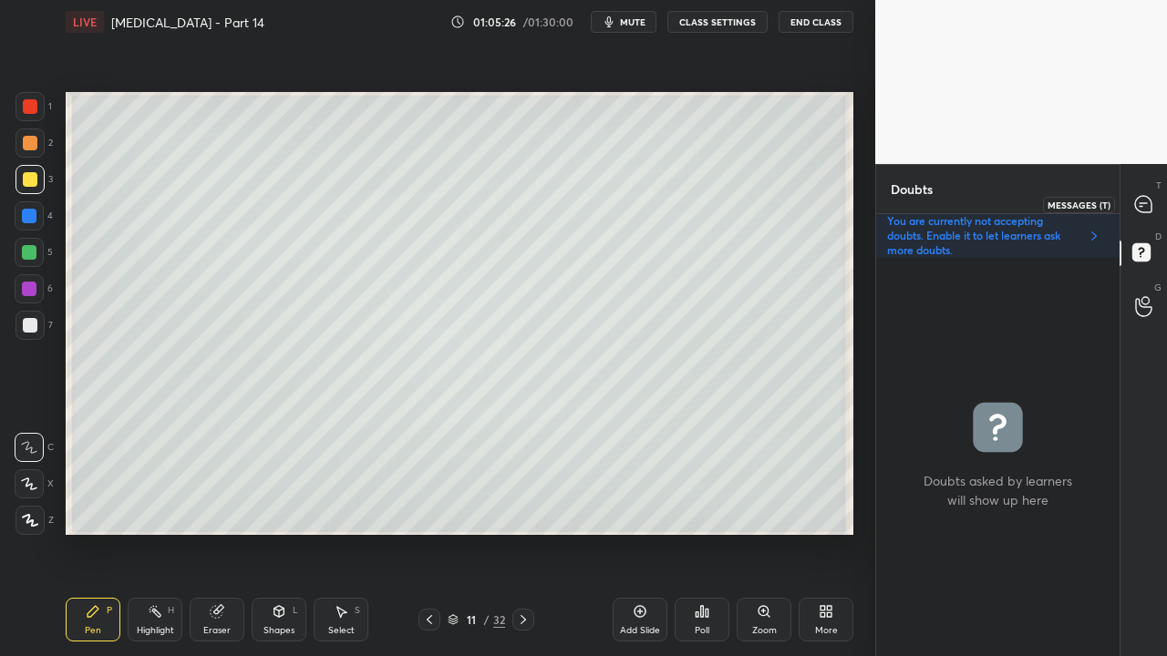
click at [1141, 201] on icon at bounding box center [1143, 204] width 16 height 16
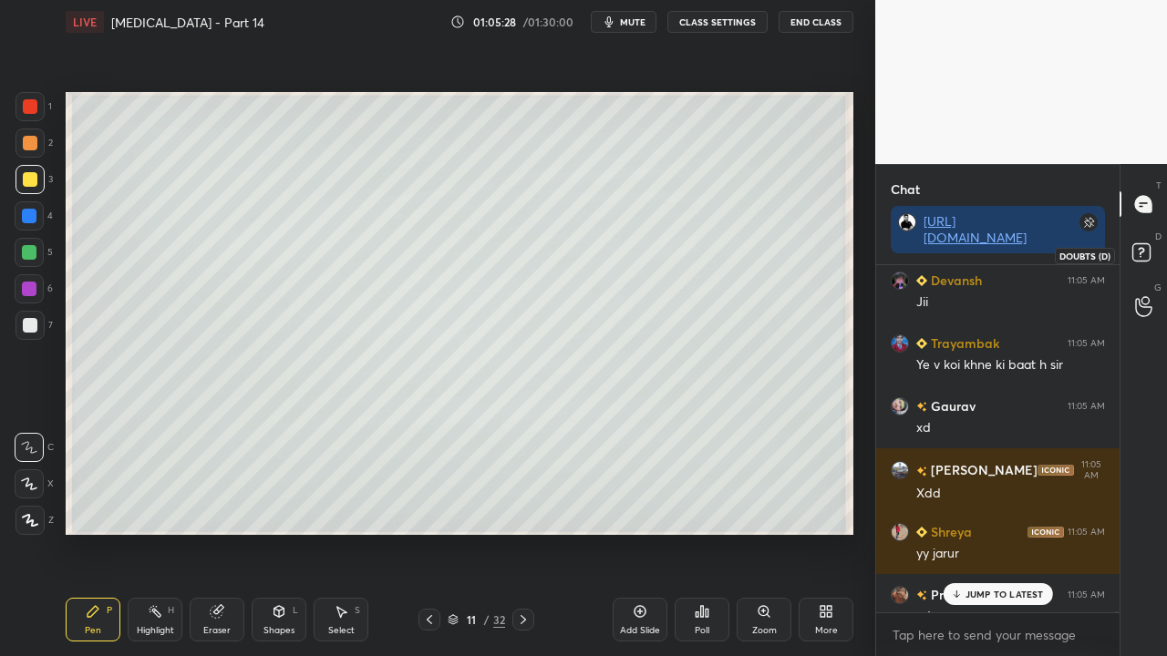
click at [1147, 245] on rect at bounding box center [1140, 252] width 17 height 17
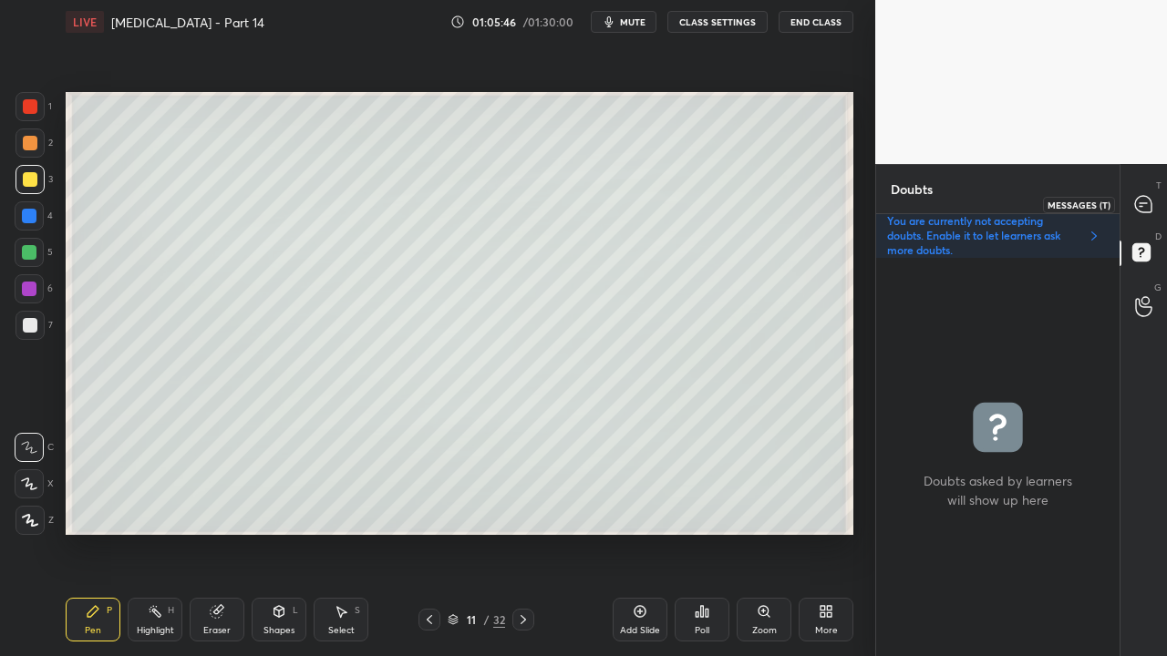
click at [1154, 199] on div at bounding box center [1144, 204] width 36 height 33
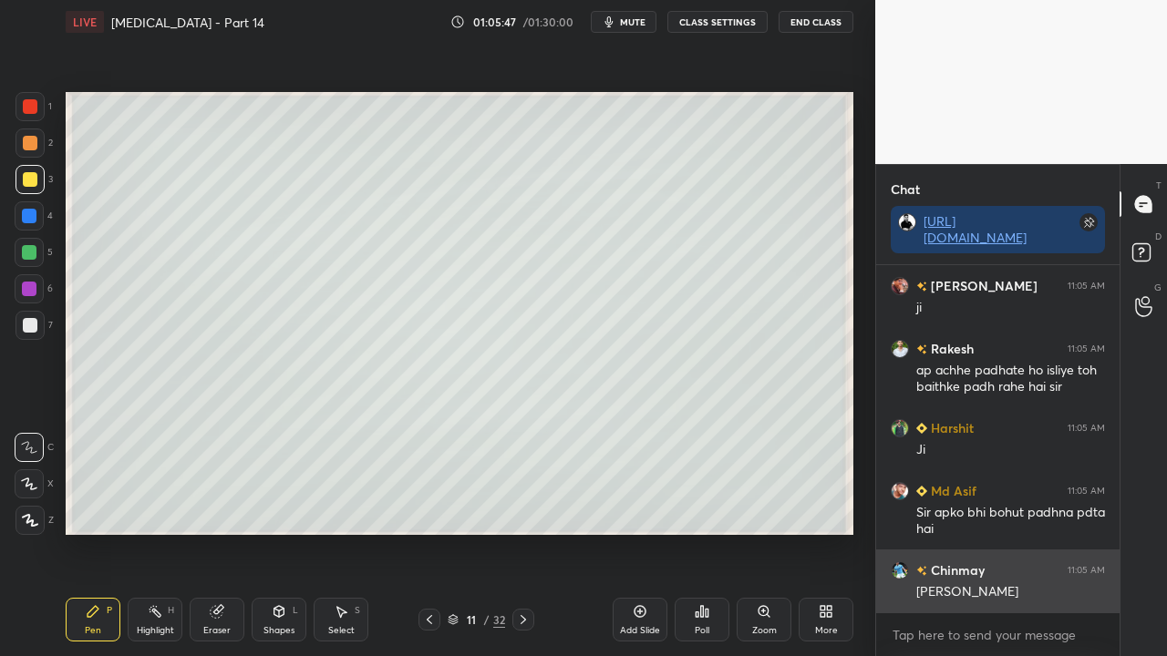
click at [990, 532] on div "[PERSON_NAME]" at bounding box center [1010, 592] width 189 height 18
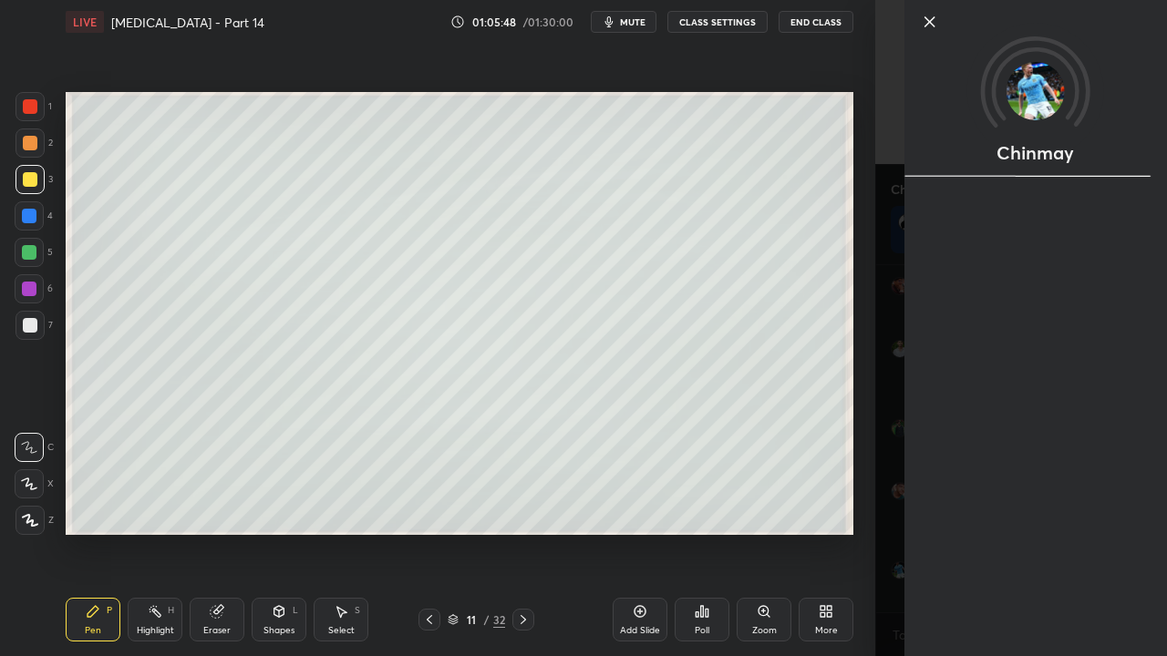
click at [899, 532] on div "Chinmay" at bounding box center [1021, 328] width 292 height 656
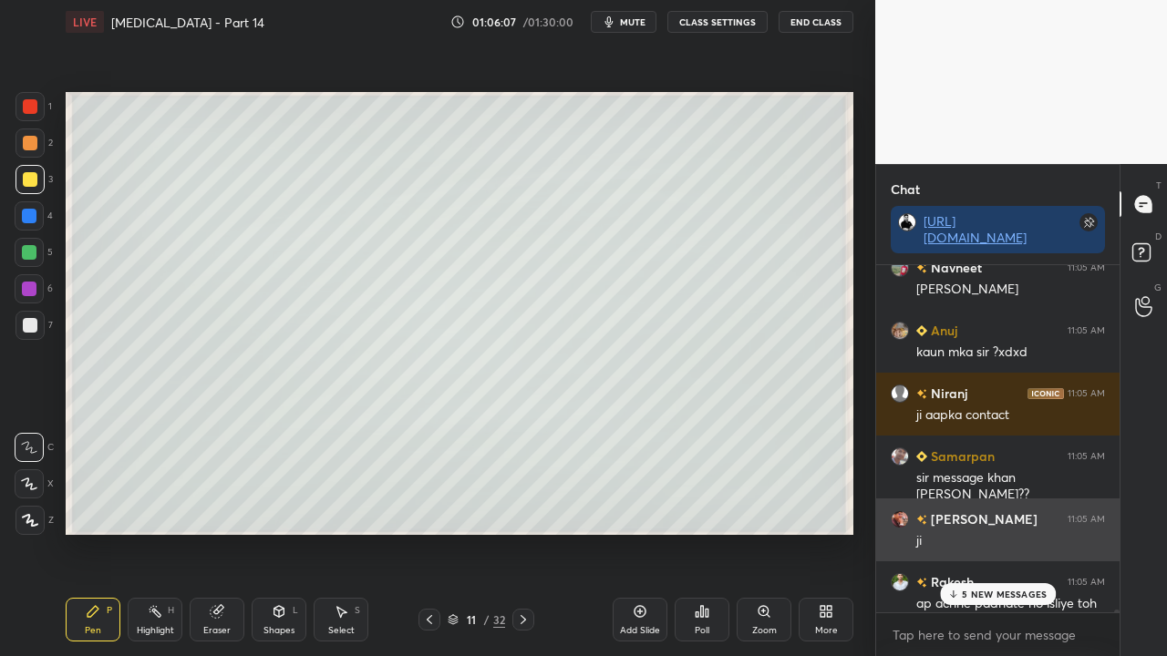
scroll to position [144350, 0]
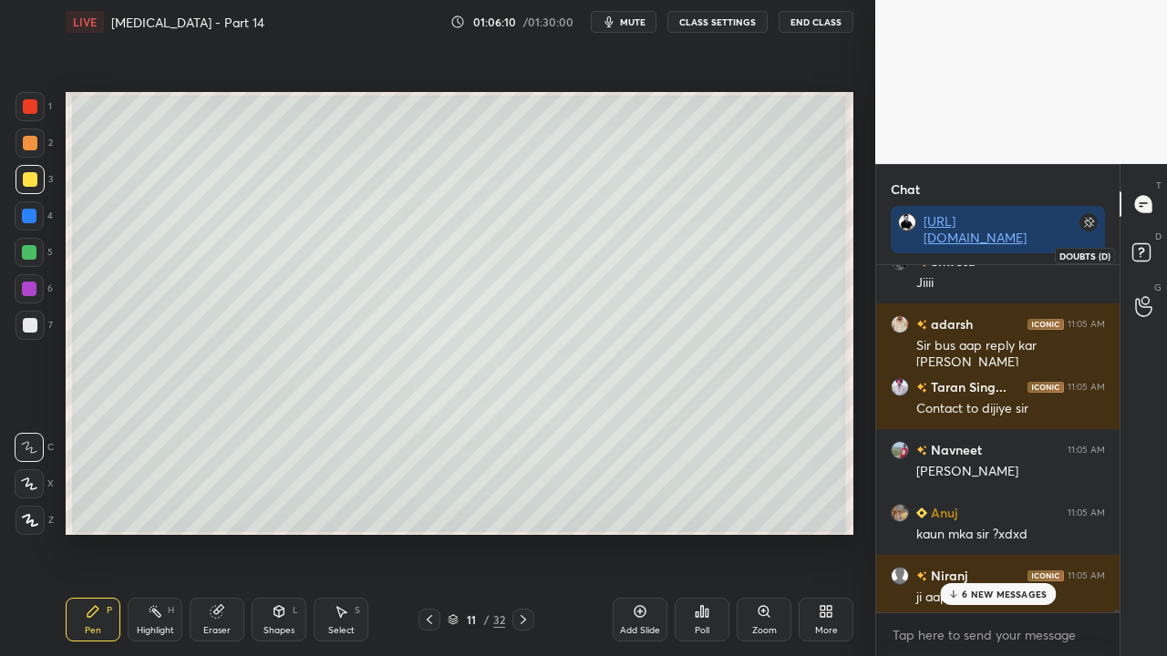
click at [1132, 255] on rect at bounding box center [1140, 252] width 17 height 17
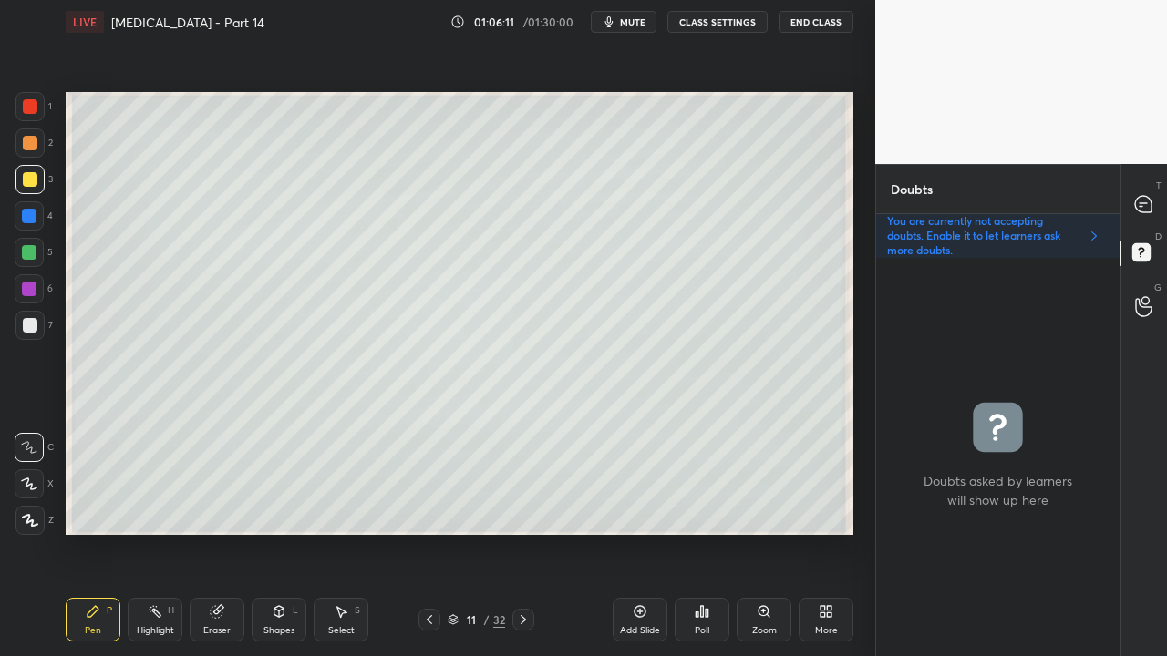
scroll to position [393, 238]
click at [431, 532] on icon at bounding box center [429, 620] width 15 height 15
click at [527, 532] on icon at bounding box center [523, 620] width 15 height 15
click at [524, 532] on icon at bounding box center [523, 620] width 15 height 15
click at [35, 173] on div at bounding box center [29, 179] width 29 height 29
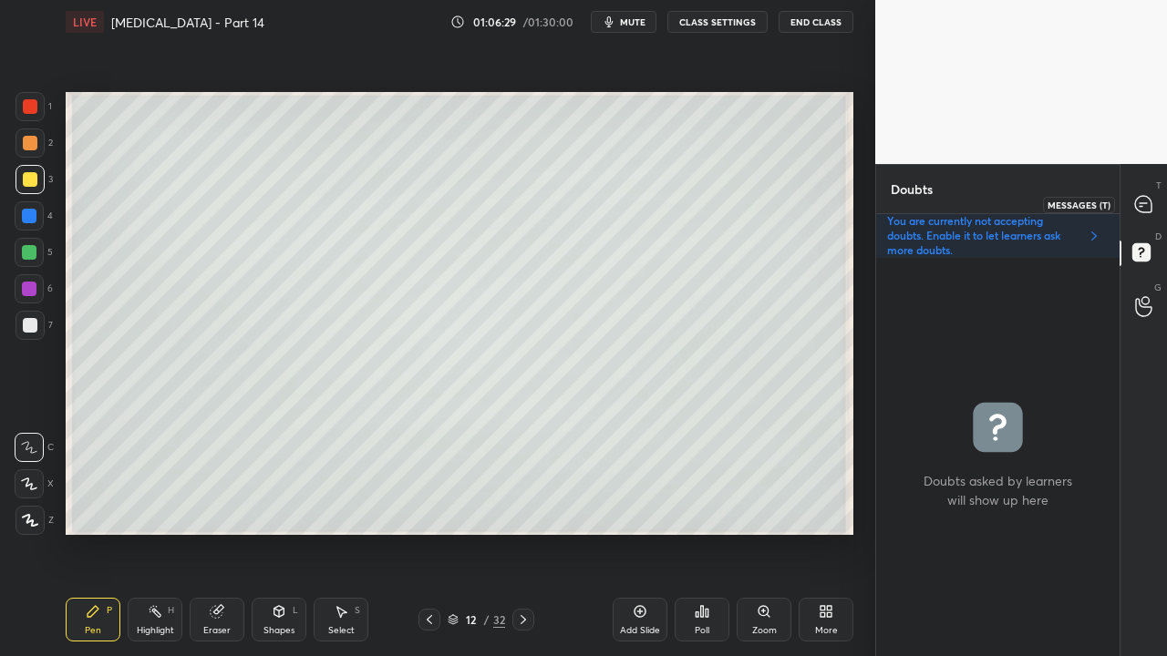
click at [1157, 199] on div at bounding box center [1144, 204] width 36 height 33
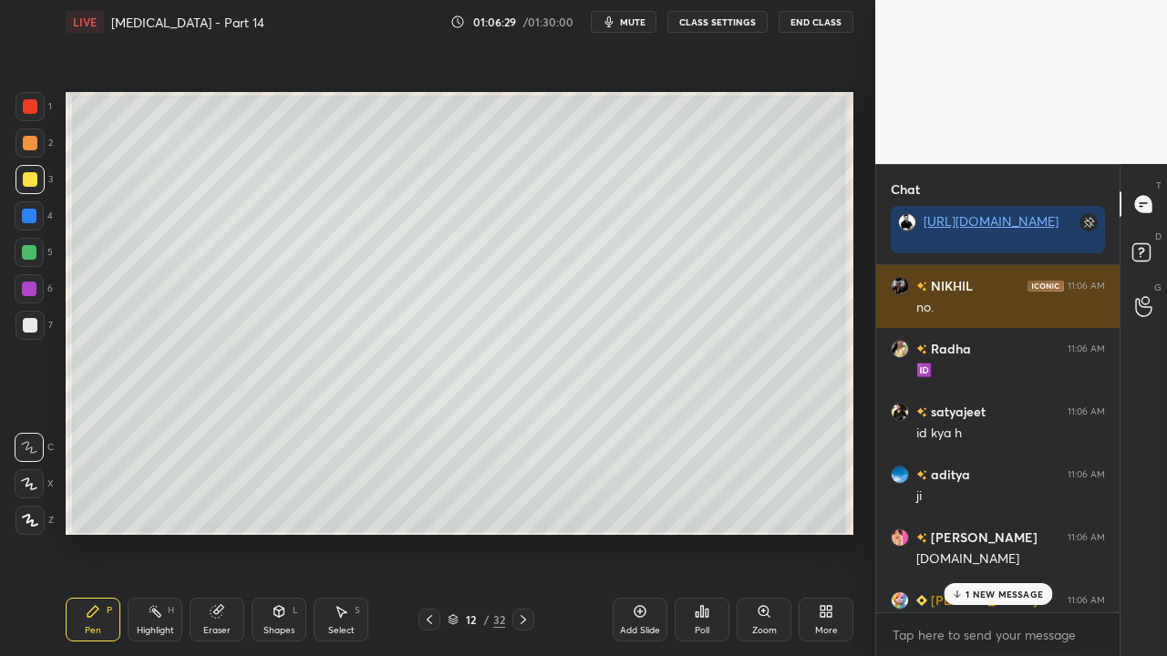
scroll to position [342, 238]
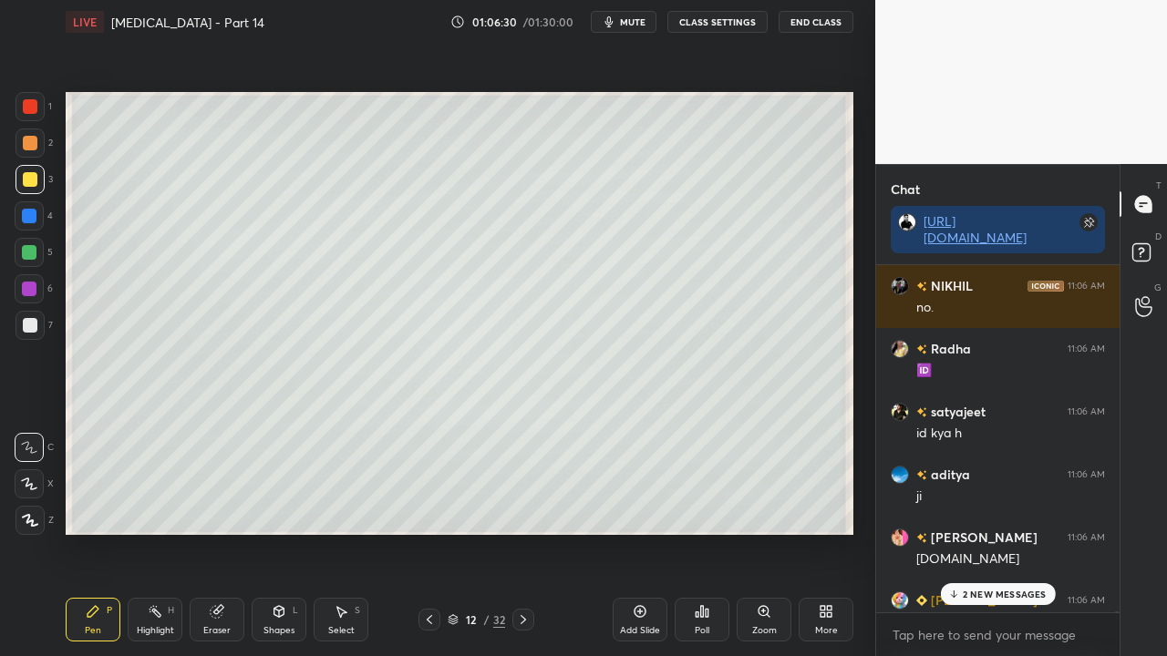
drag, startPoint x: 999, startPoint y: 596, endPoint x: 945, endPoint y: 594, distance: 53.8
click at [999, 532] on p "2 NEW MESSAGES" at bounding box center [1005, 594] width 84 height 11
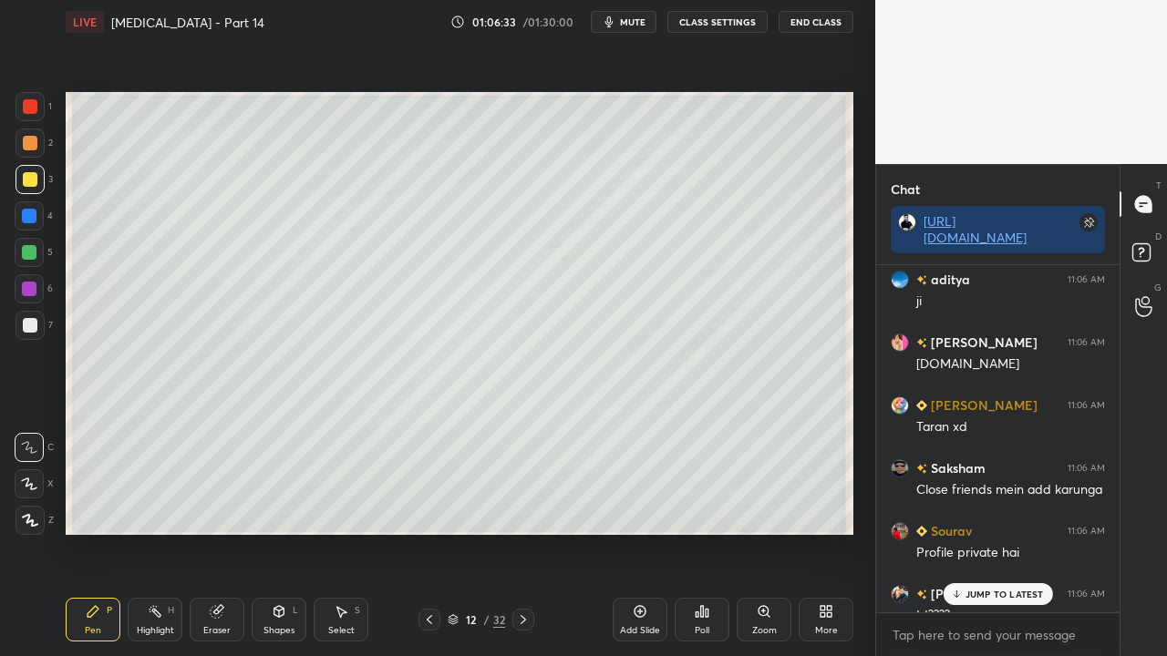
scroll to position [146443, 0]
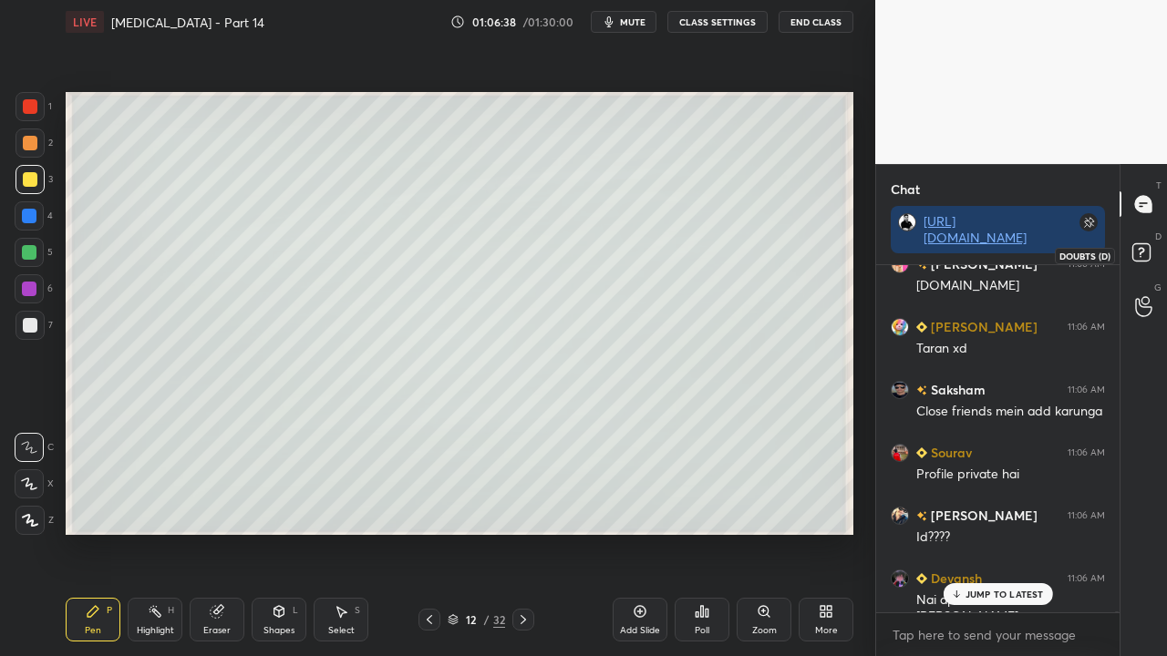
click at [1140, 262] on icon at bounding box center [1144, 255] width 33 height 33
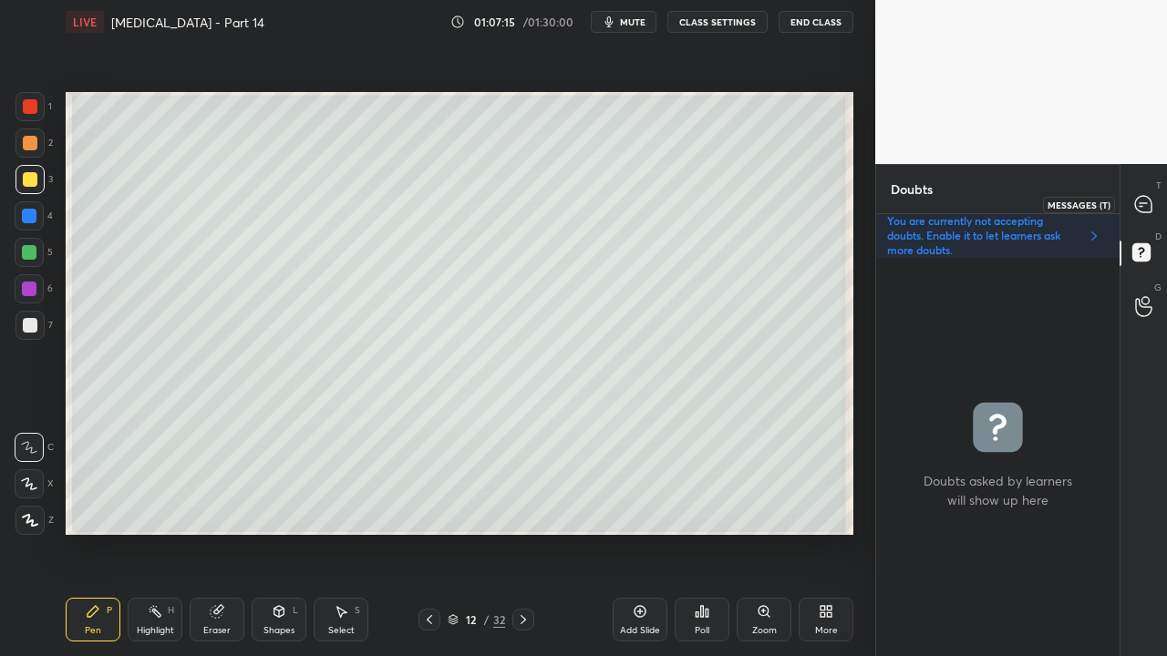
click at [1150, 196] on icon at bounding box center [1143, 204] width 19 height 19
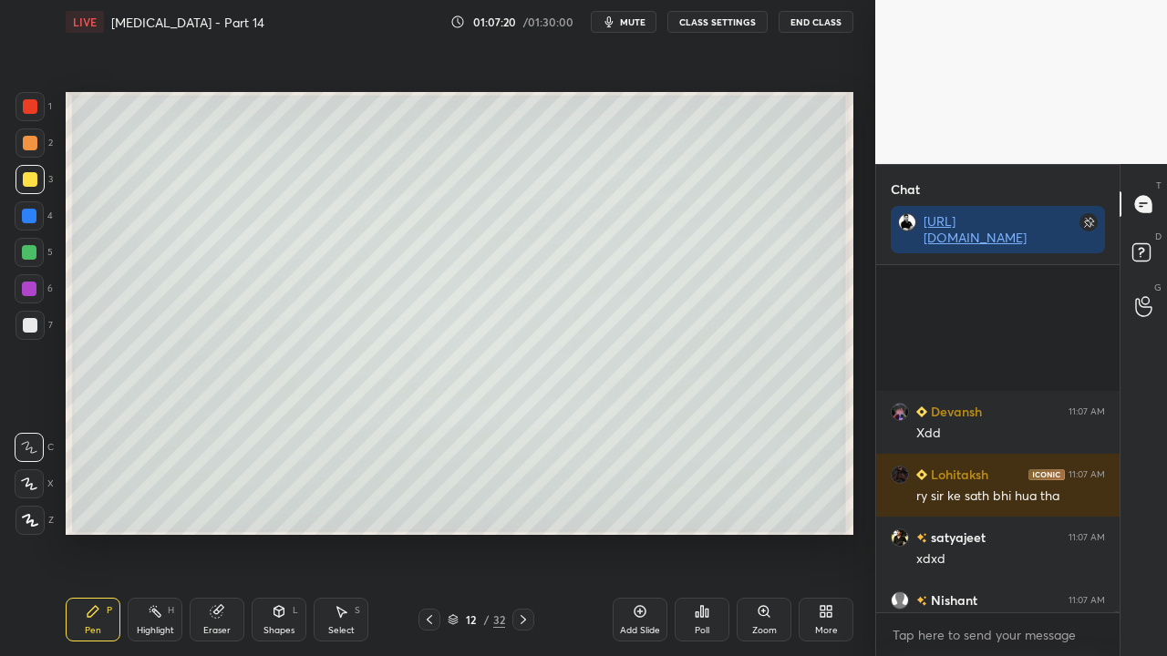
scroll to position [148162, 0]
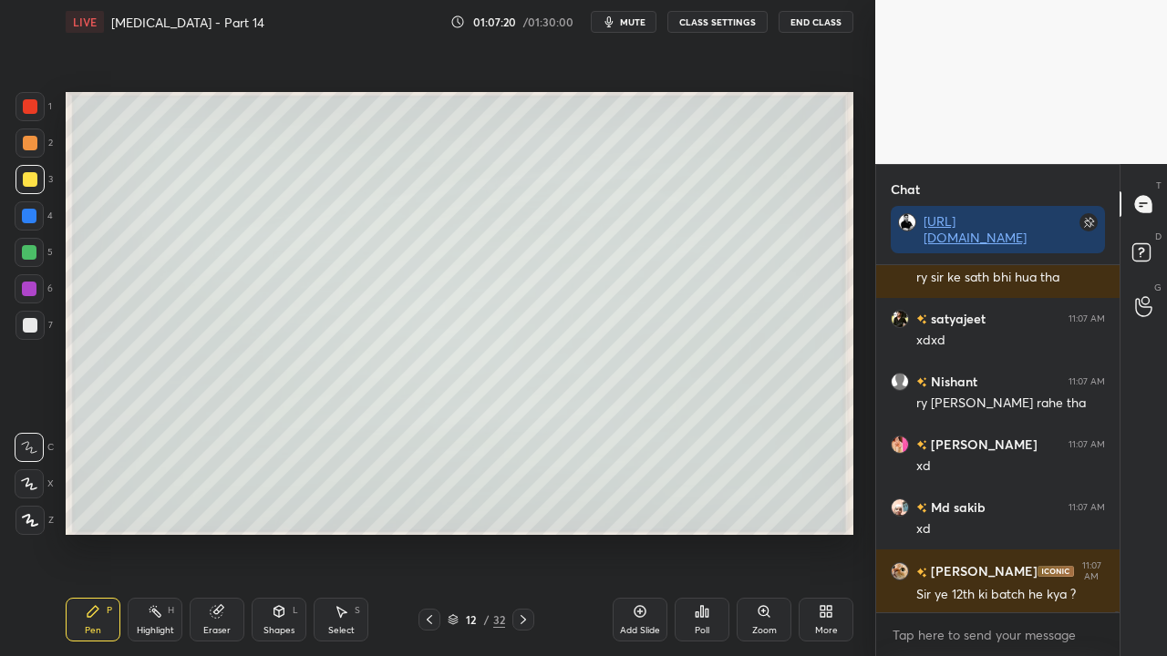
click at [36, 323] on div at bounding box center [29, 325] width 29 height 29
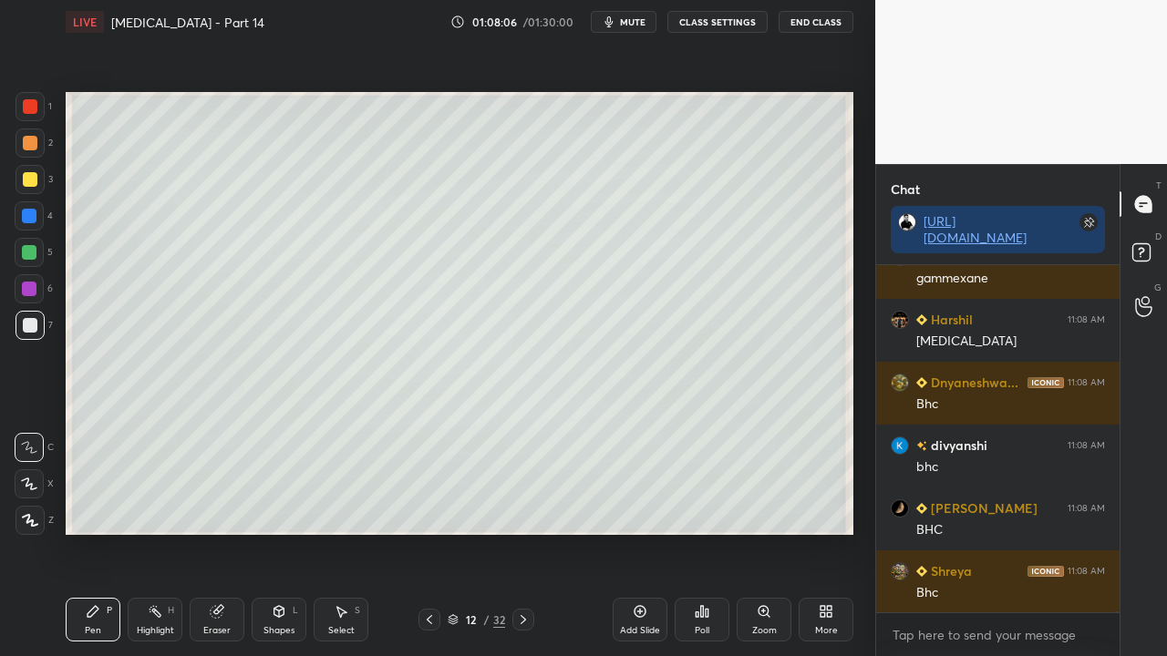
scroll to position [149386, 0]
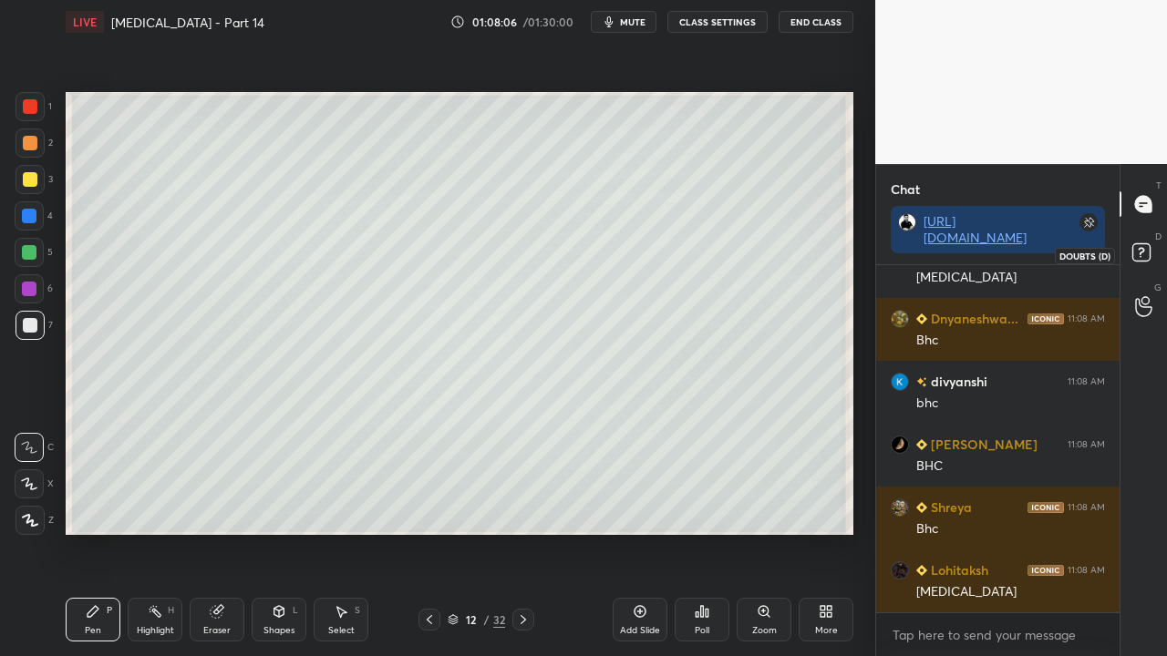
drag, startPoint x: 1149, startPoint y: 250, endPoint x: 1154, endPoint y: 241, distance: 10.6
click at [1149, 249] on rect at bounding box center [1140, 252] width 17 height 17
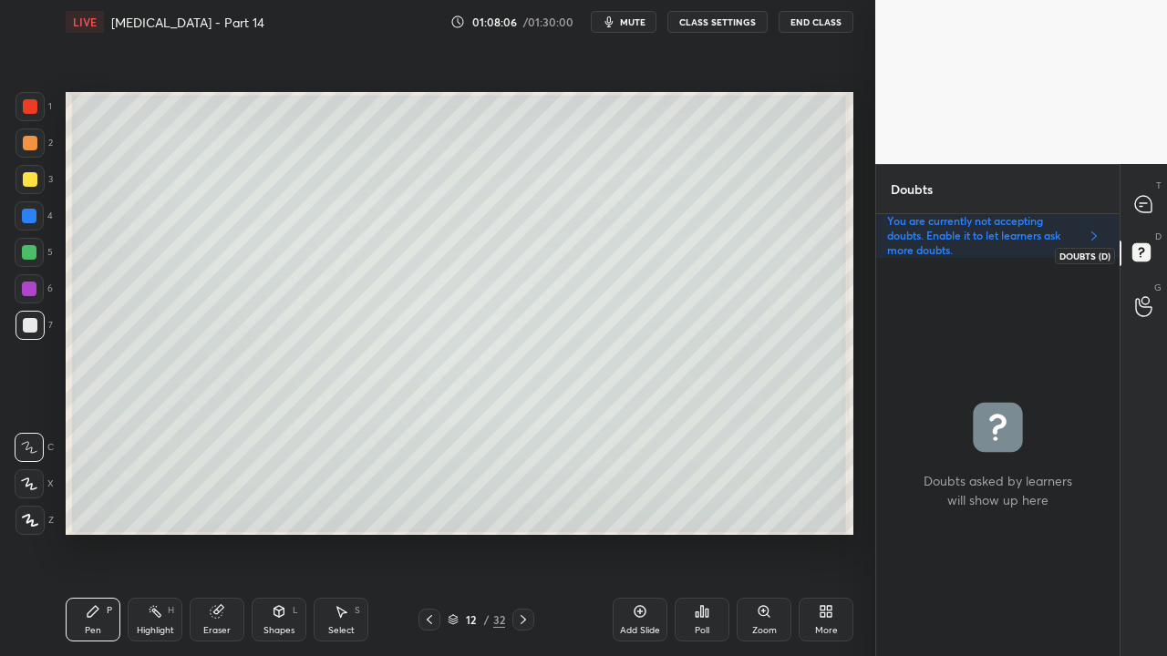
scroll to position [393, 238]
click at [1152, 201] on icon at bounding box center [1143, 204] width 19 height 19
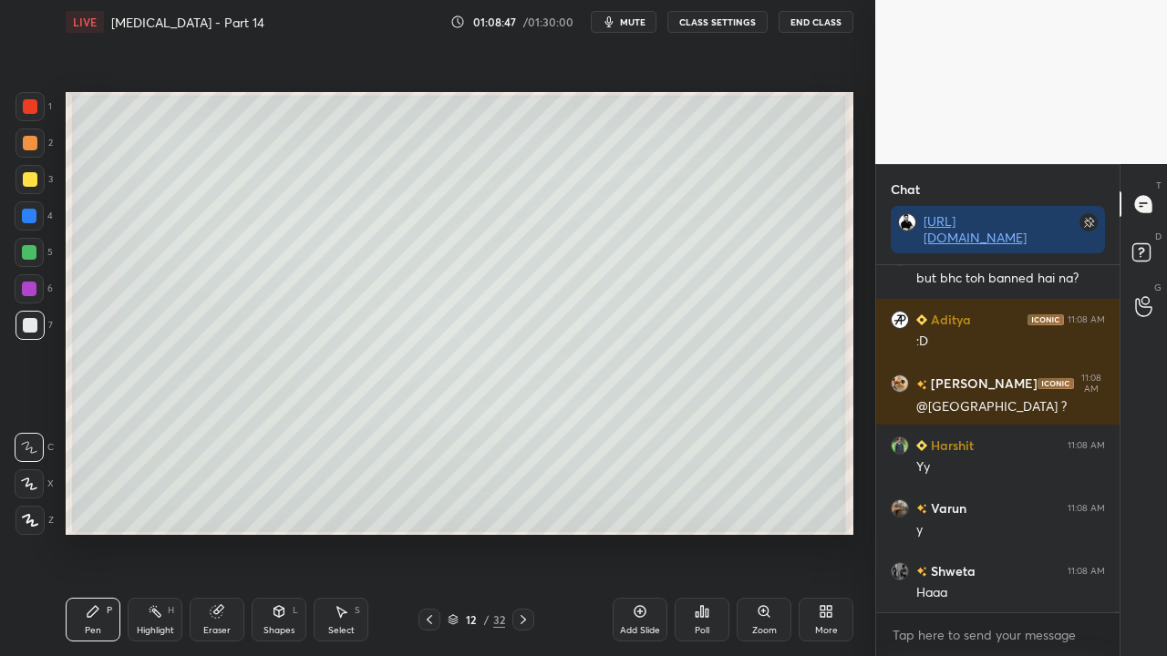
scroll to position [150140, 0]
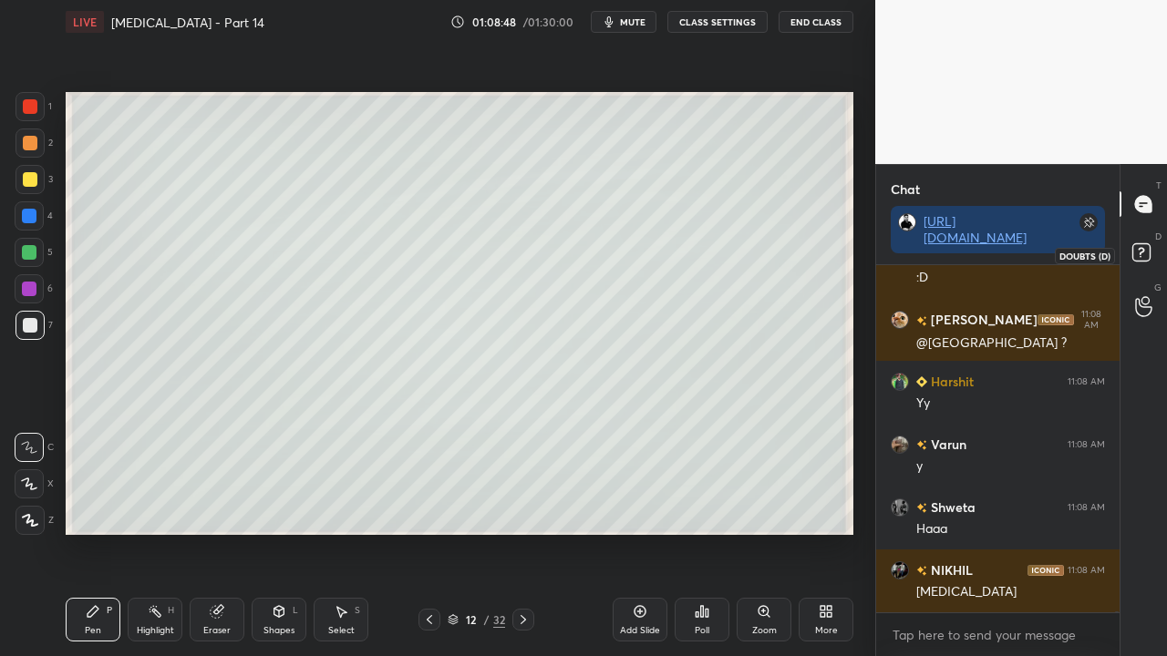
click at [1146, 253] on rect at bounding box center [1140, 252] width 17 height 17
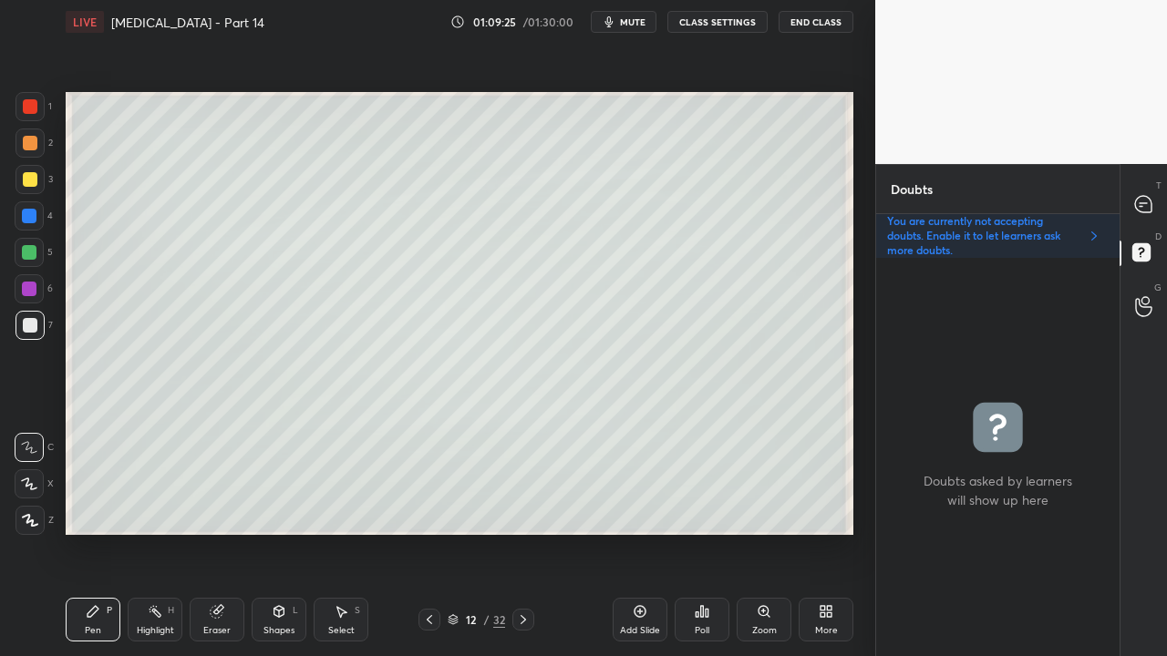
click at [1152, 199] on icon at bounding box center [1143, 204] width 19 height 19
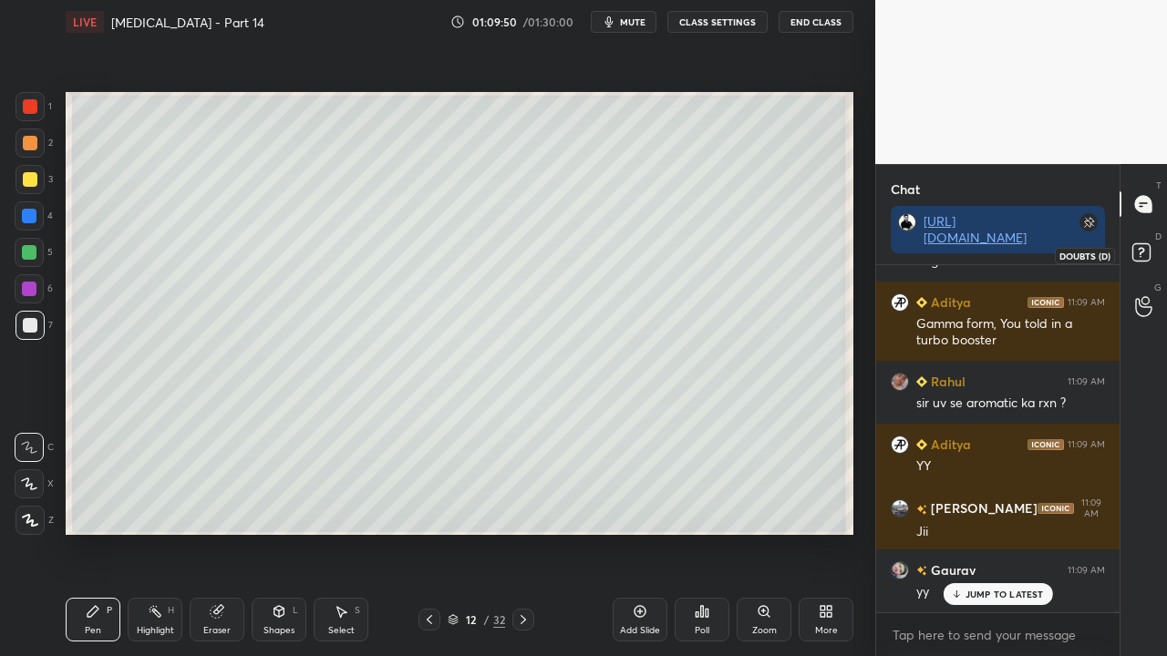
scroll to position [151116, 0]
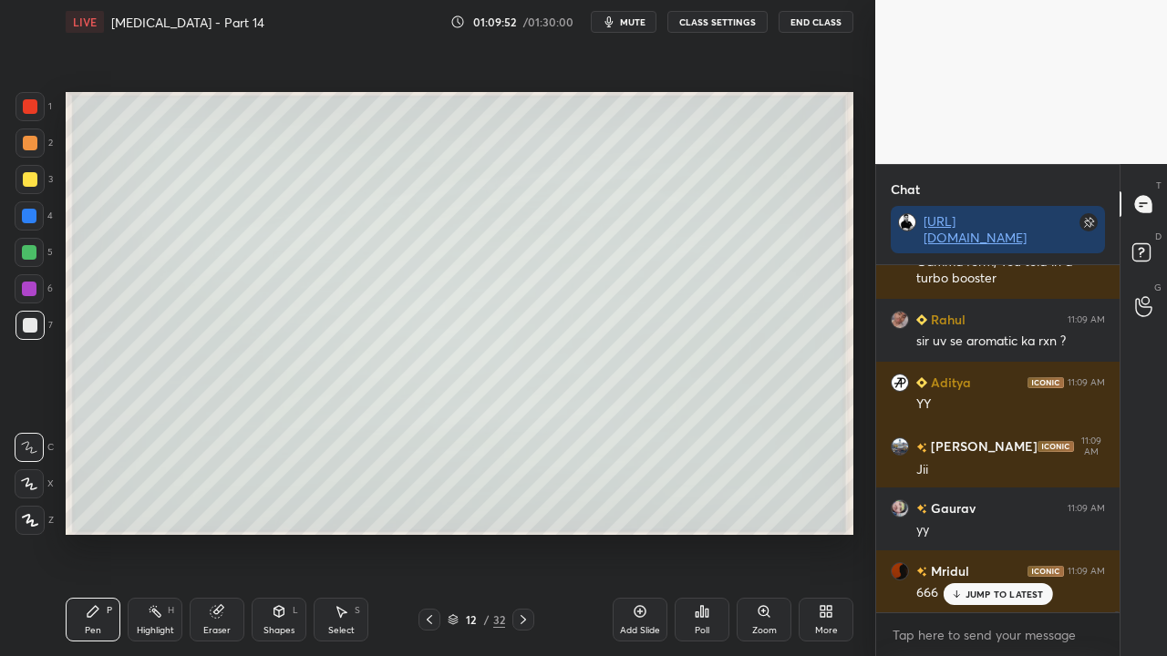
click at [1134, 241] on icon at bounding box center [1144, 255] width 33 height 33
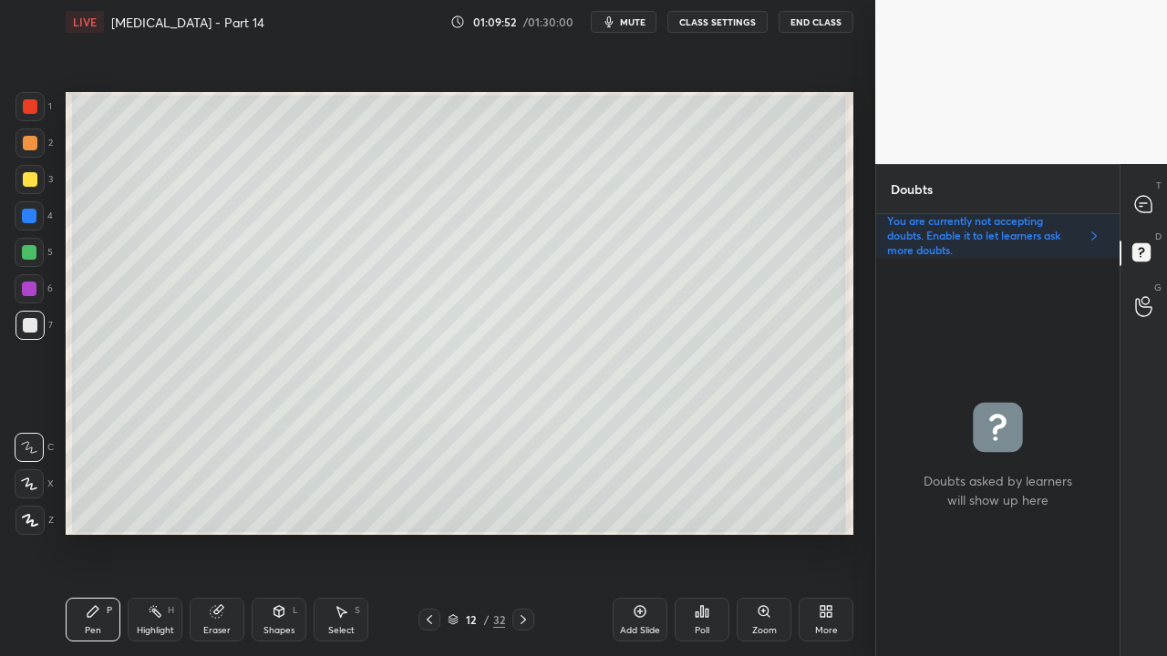
scroll to position [393, 238]
click at [1149, 206] on icon at bounding box center [1143, 204] width 16 height 16
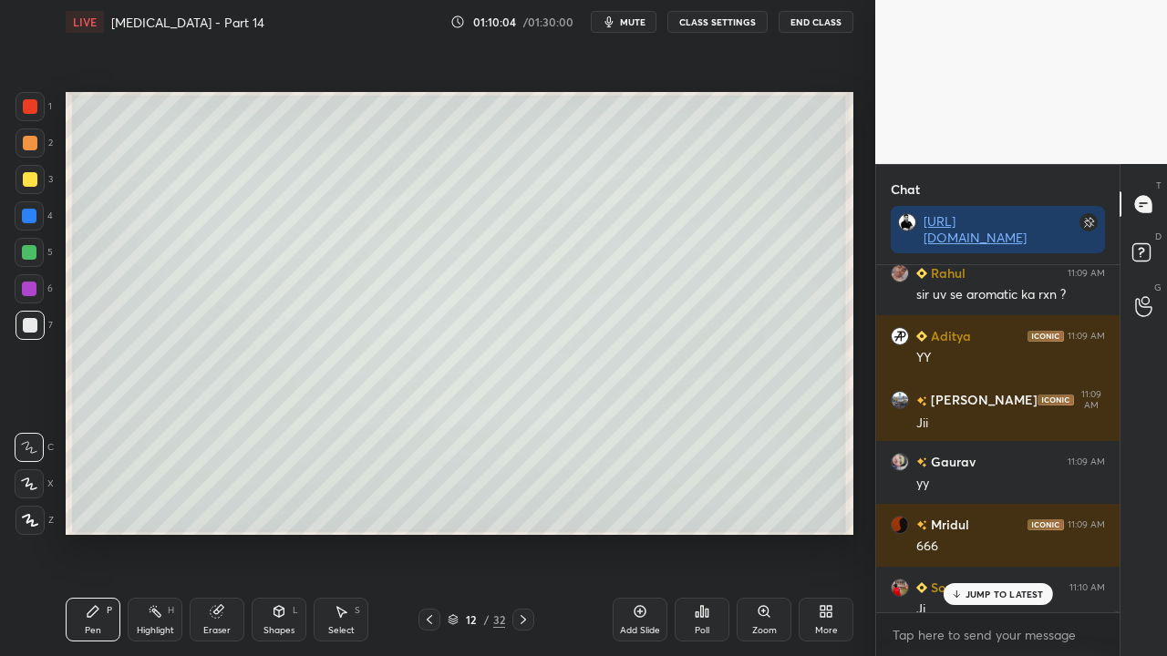
scroll to position [342, 238]
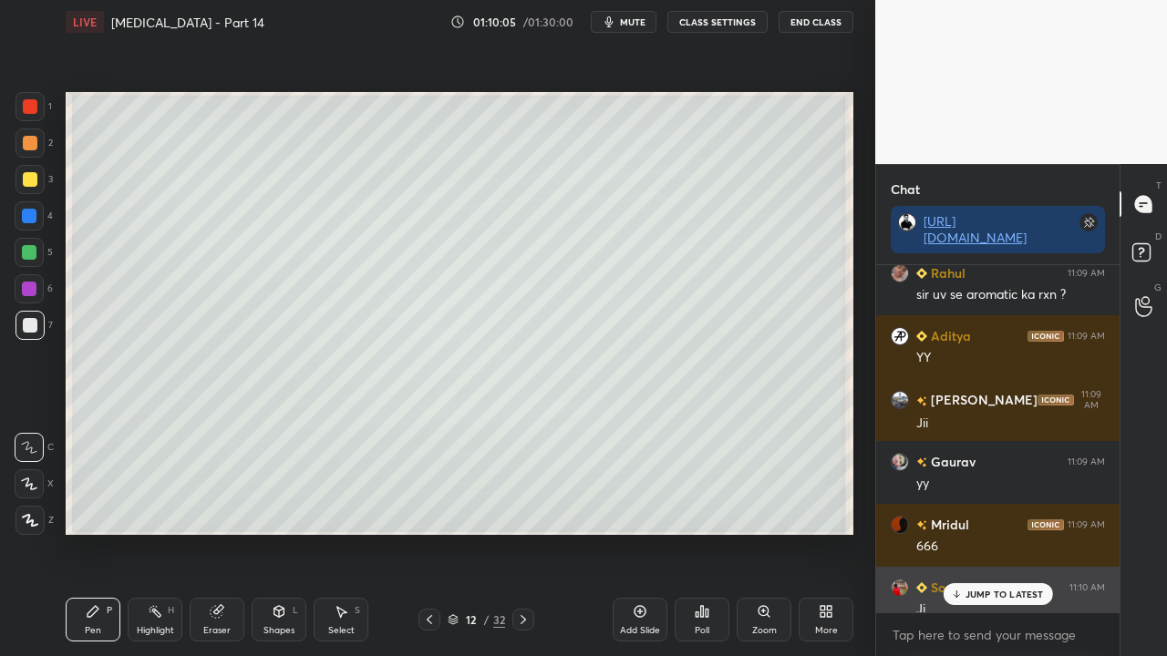
click at [979, 532] on p "JUMP TO LATEST" at bounding box center [1004, 594] width 78 height 11
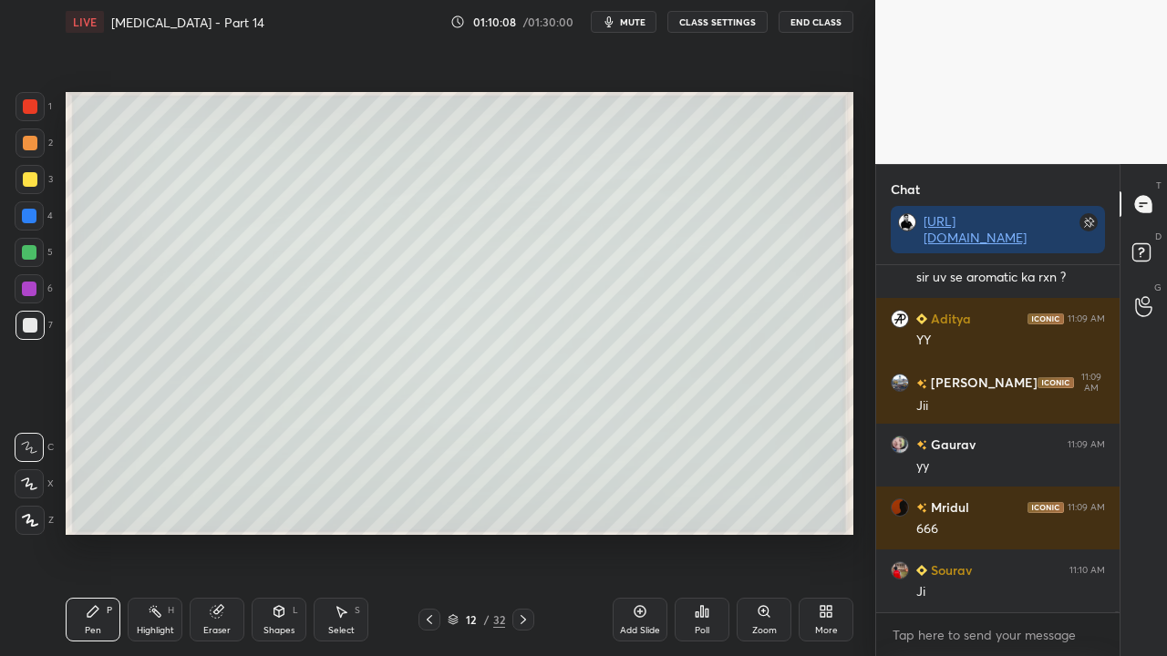
scroll to position [151275, 0]
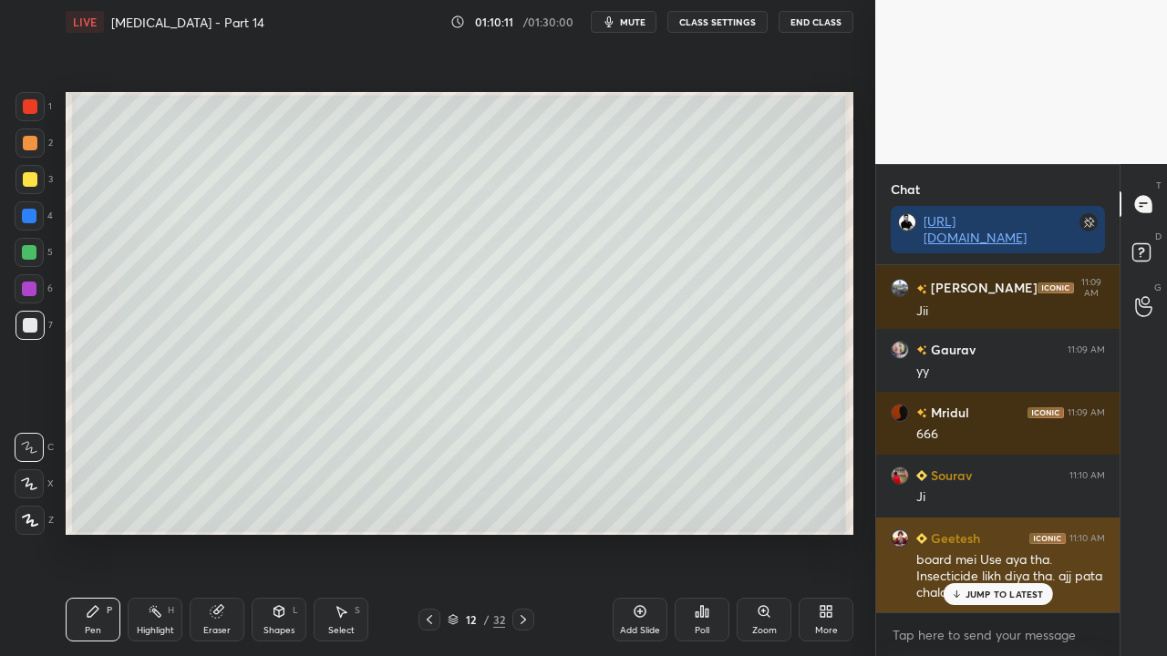
click at [998, 532] on p "JUMP TO LATEST" at bounding box center [1004, 594] width 78 height 11
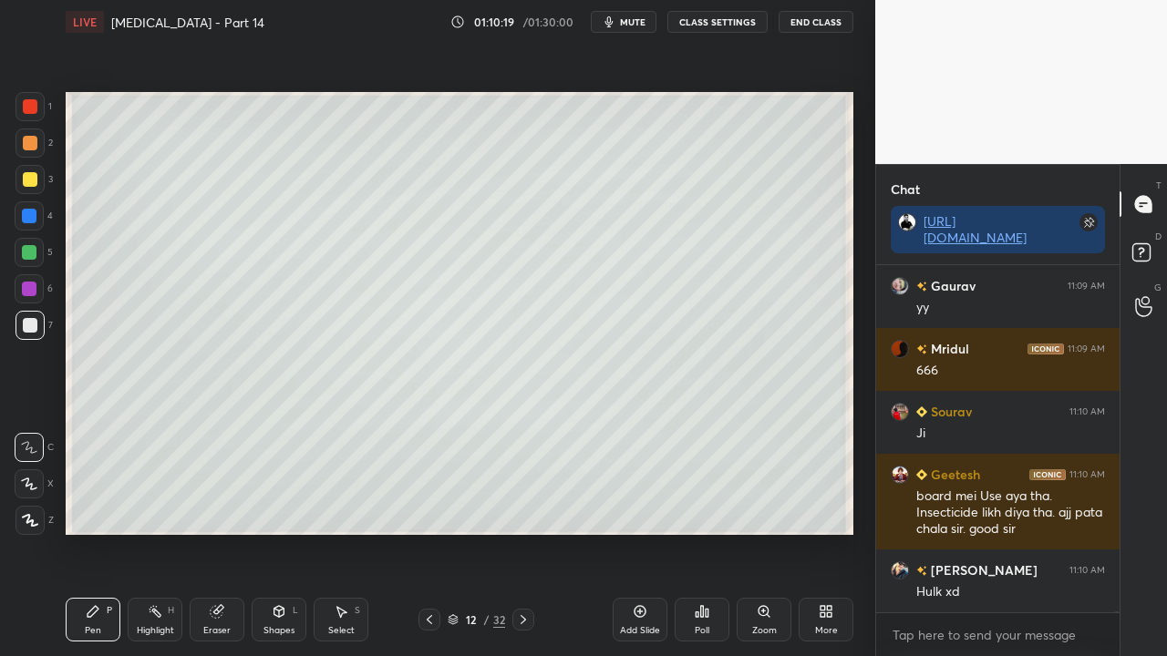
scroll to position [151417, 0]
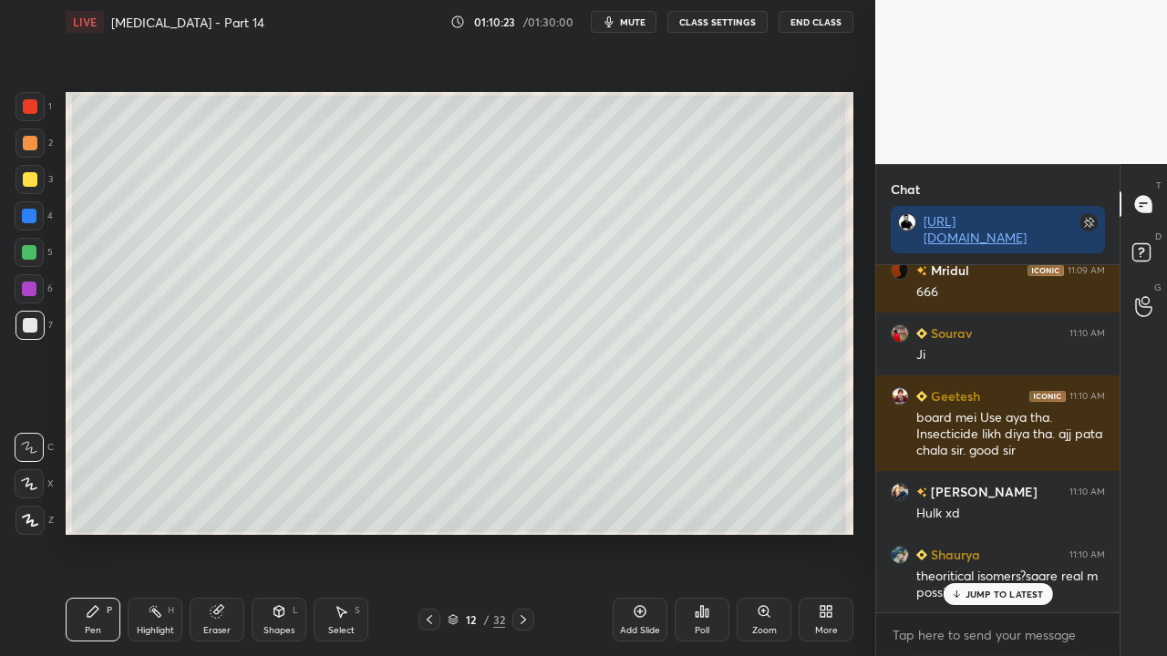
click at [983, 532] on p "JUMP TO LATEST" at bounding box center [1004, 594] width 78 height 11
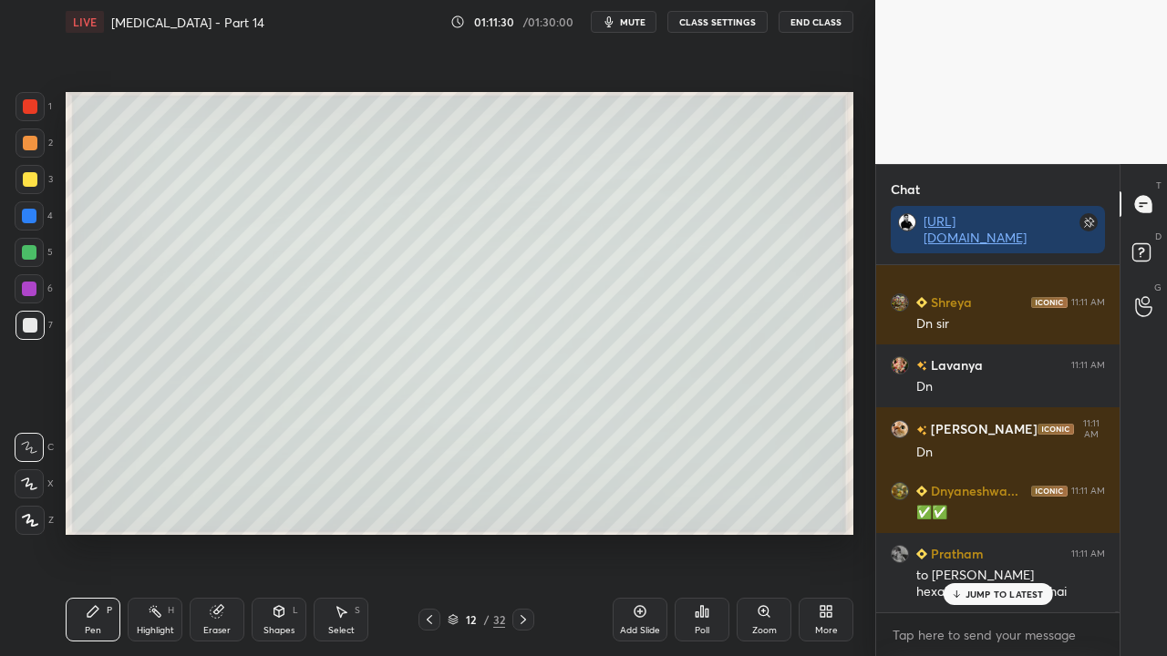
scroll to position [152206, 0]
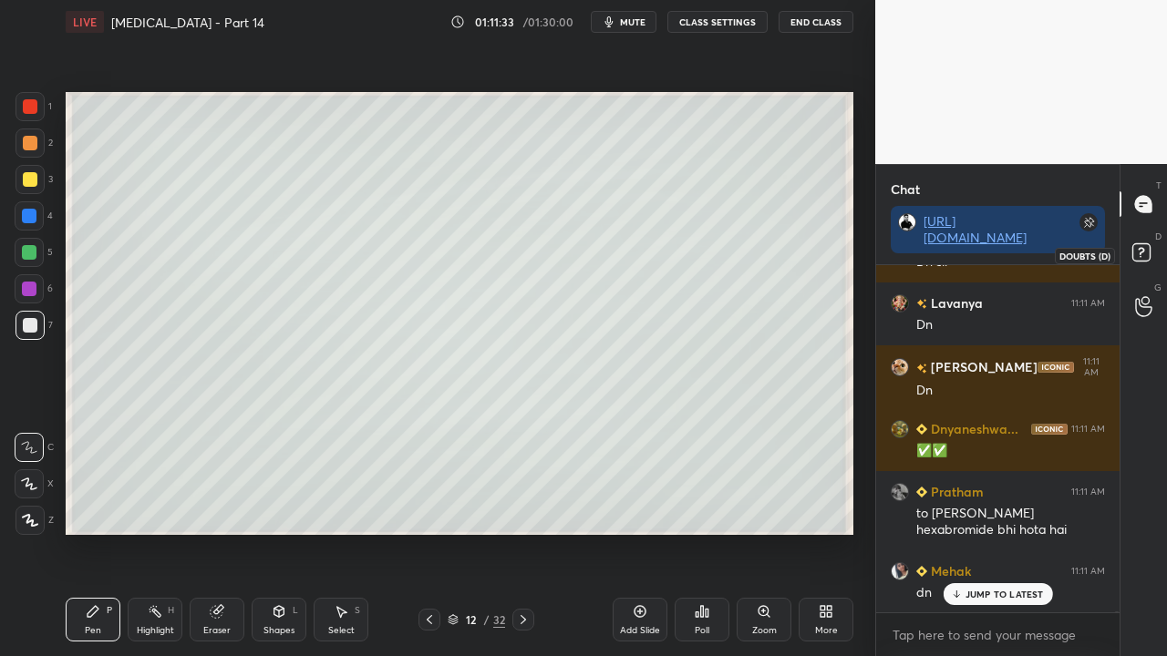
click at [1138, 248] on icon at bounding box center [1141, 251] width 6 height 7
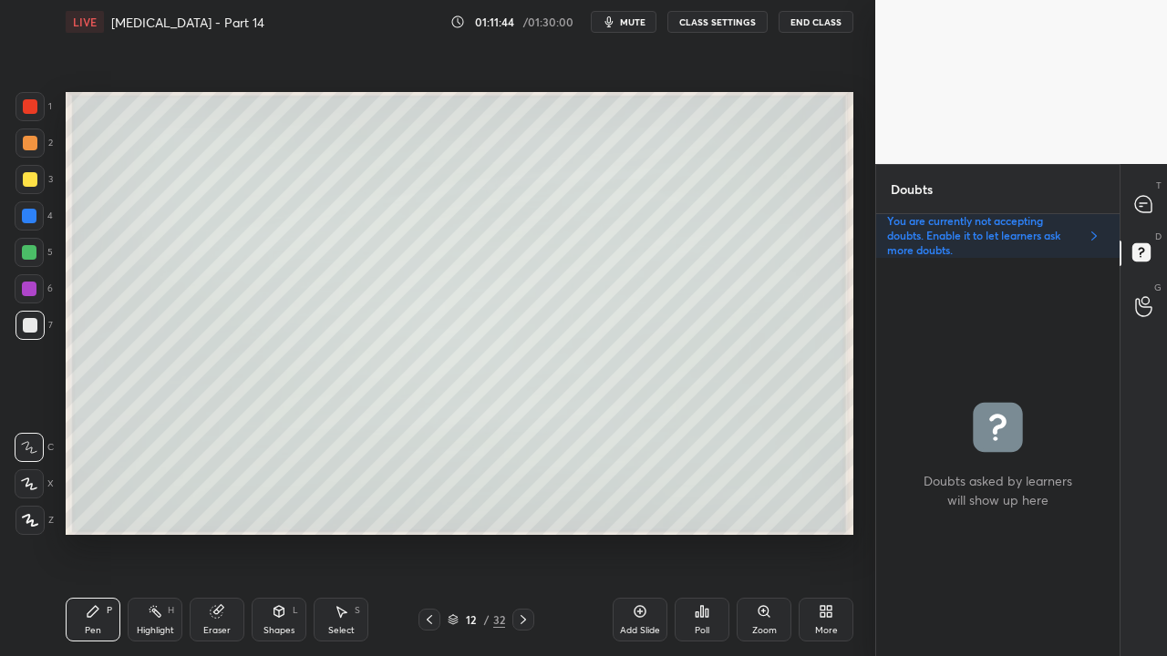
click at [1147, 201] on icon at bounding box center [1143, 204] width 16 height 16
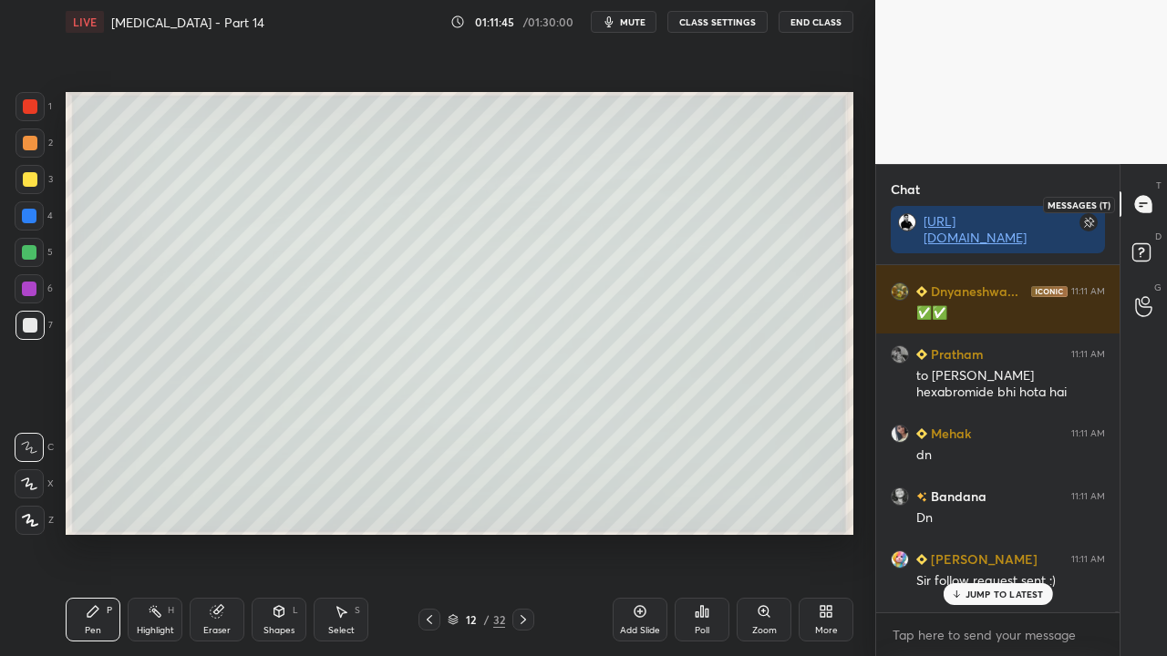
scroll to position [342, 238]
drag, startPoint x: 986, startPoint y: 591, endPoint x: 901, endPoint y: 640, distance: 98.8
click at [986, 532] on p "JUMP TO LATEST" at bounding box center [1004, 594] width 78 height 11
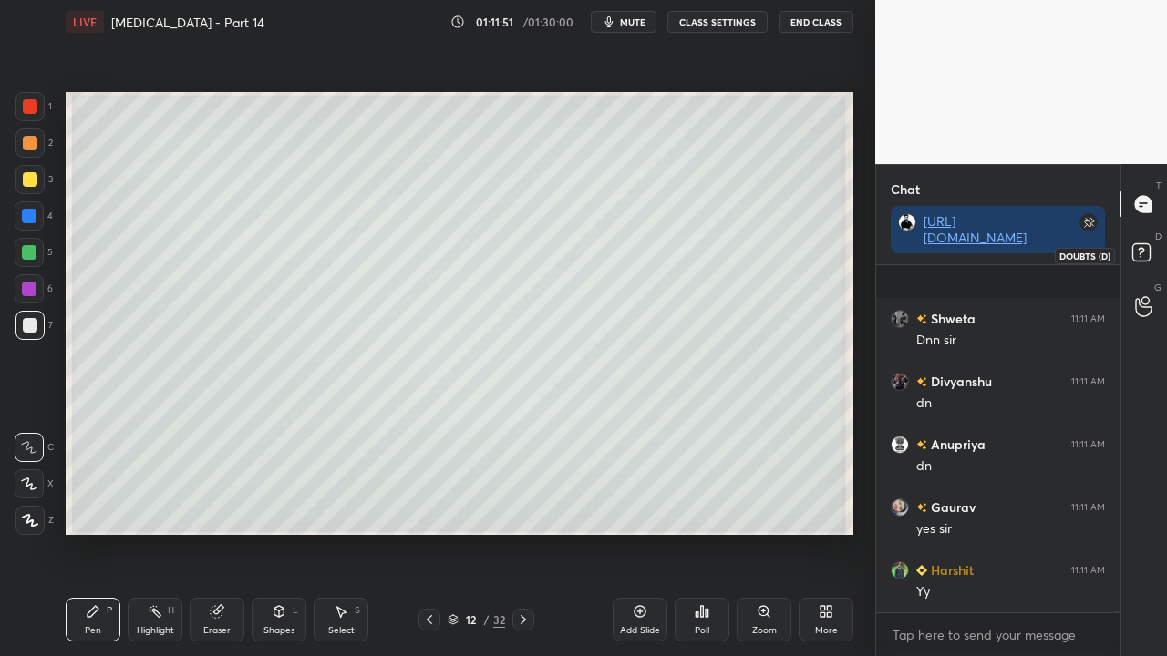
scroll to position [152899, 0]
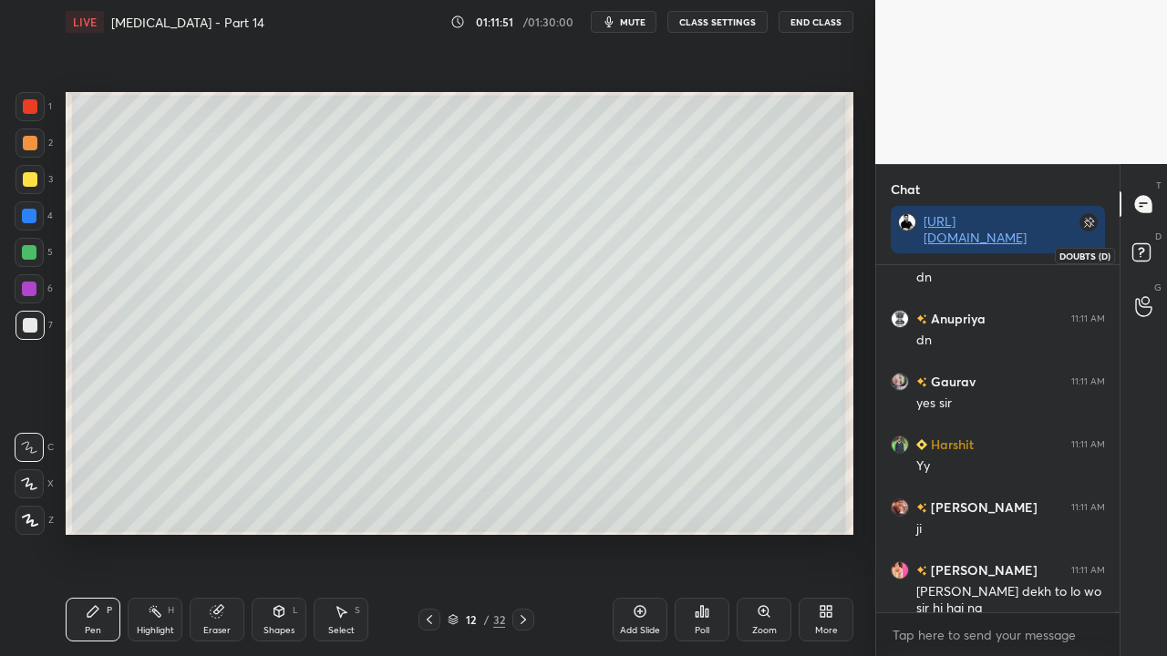
click at [1150, 250] on icon at bounding box center [1144, 255] width 33 height 33
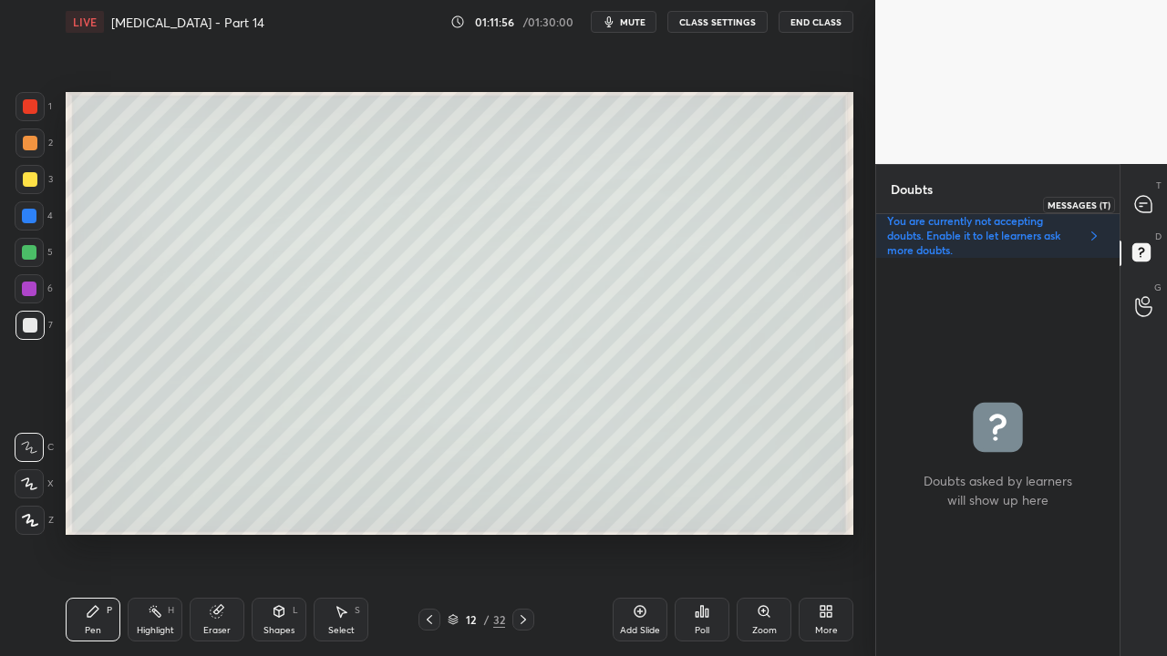
click at [1151, 193] on div at bounding box center [1144, 204] width 36 height 33
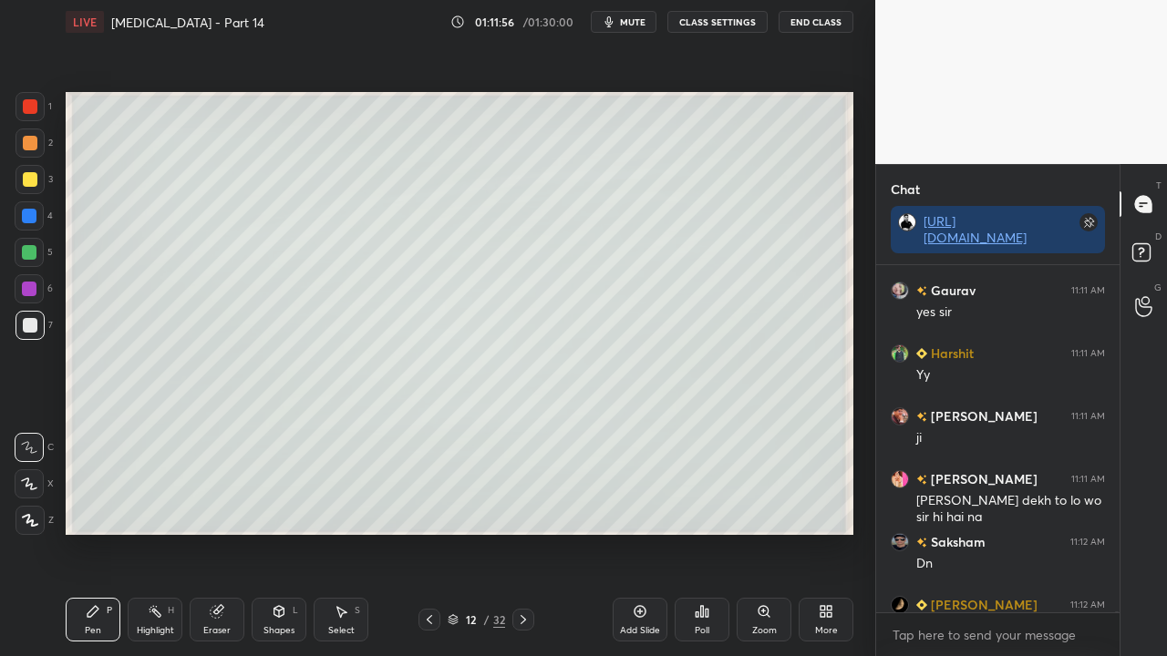
scroll to position [153087, 0]
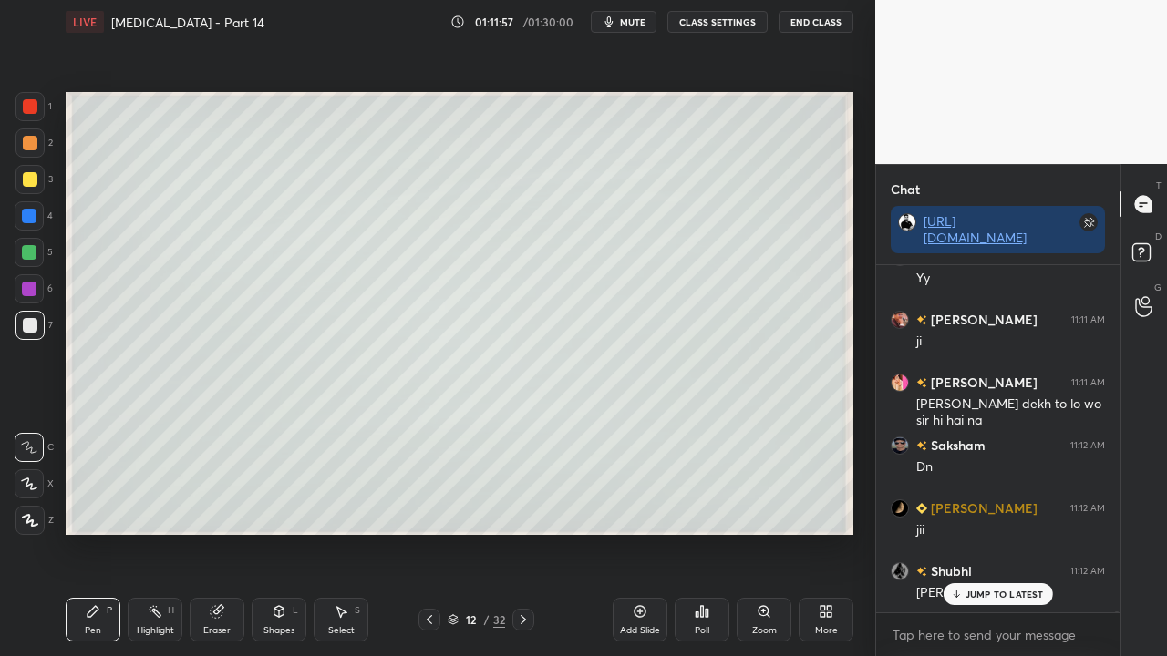
click at [1005, 532] on p "JUMP TO LATEST" at bounding box center [1004, 594] width 78 height 11
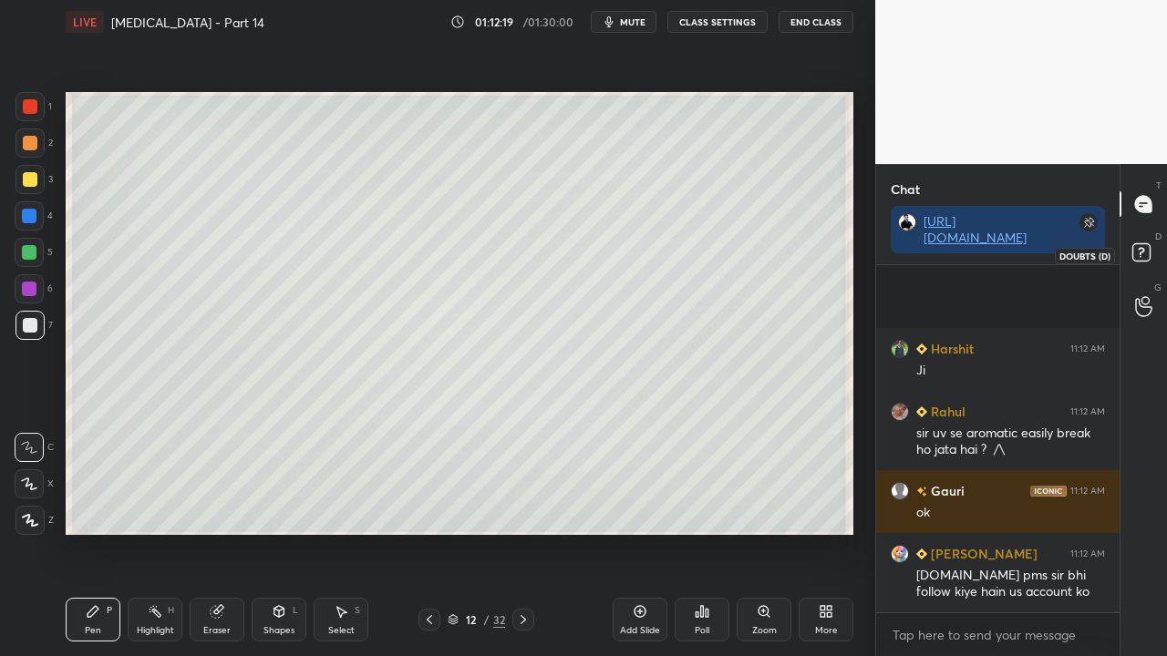
scroll to position [153812, 0]
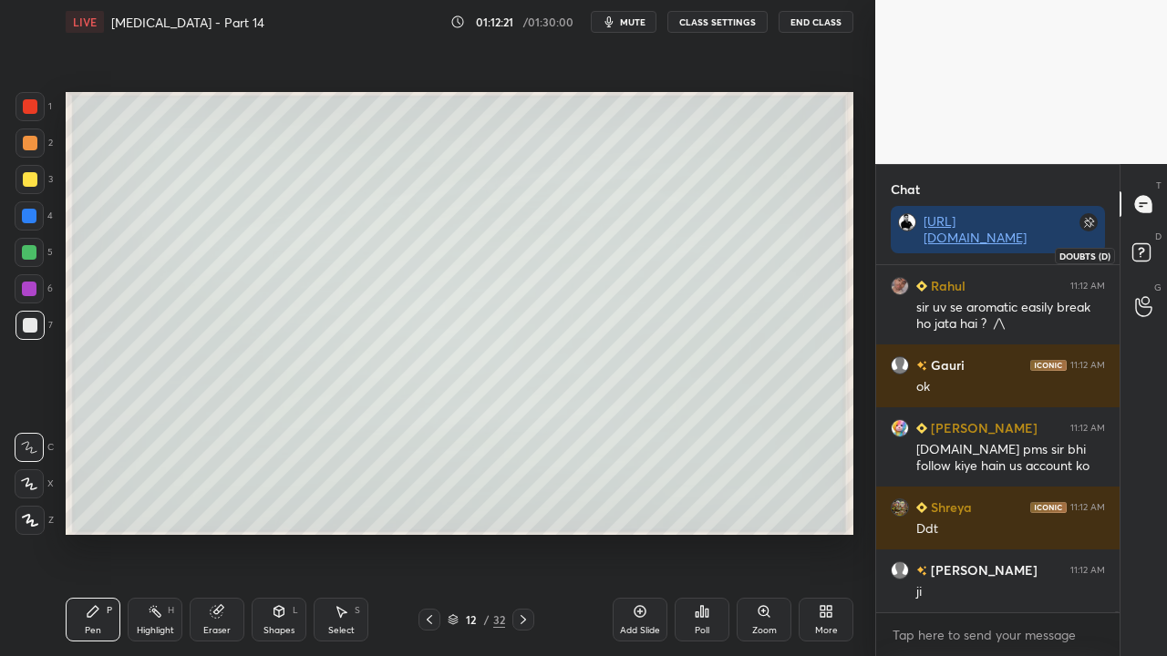
click at [1136, 251] on rect at bounding box center [1140, 252] width 17 height 17
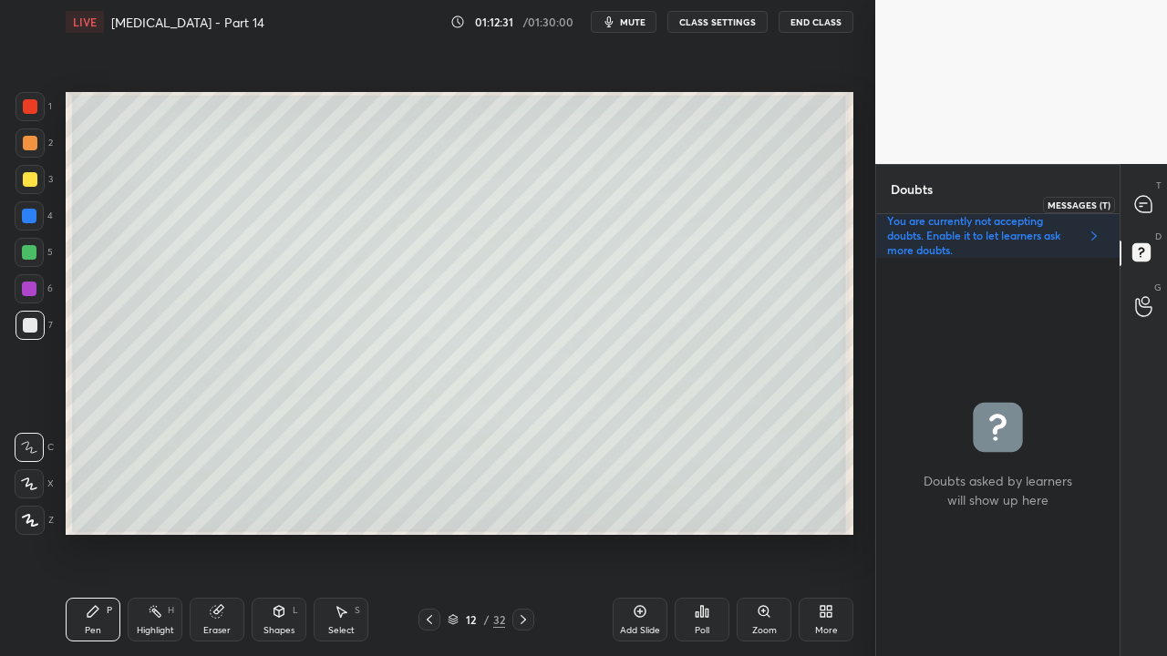
click at [1153, 198] on div at bounding box center [1144, 204] width 36 height 33
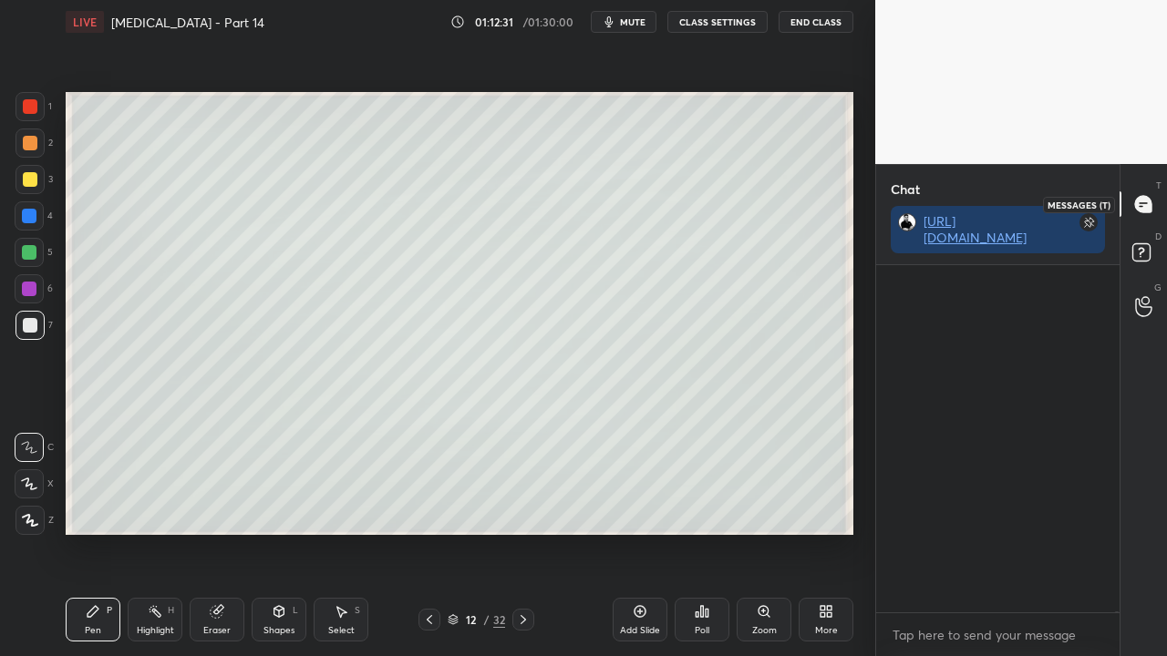
scroll to position [5, 5]
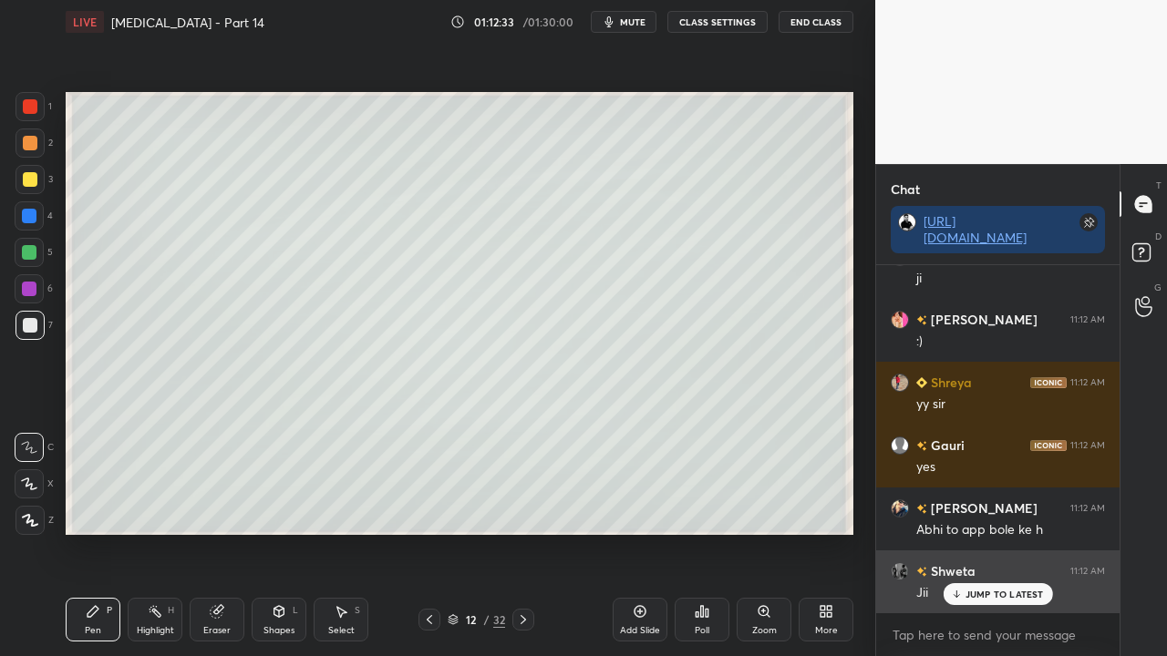
click at [977, 532] on div "JUMP TO LATEST" at bounding box center [997, 594] width 109 height 22
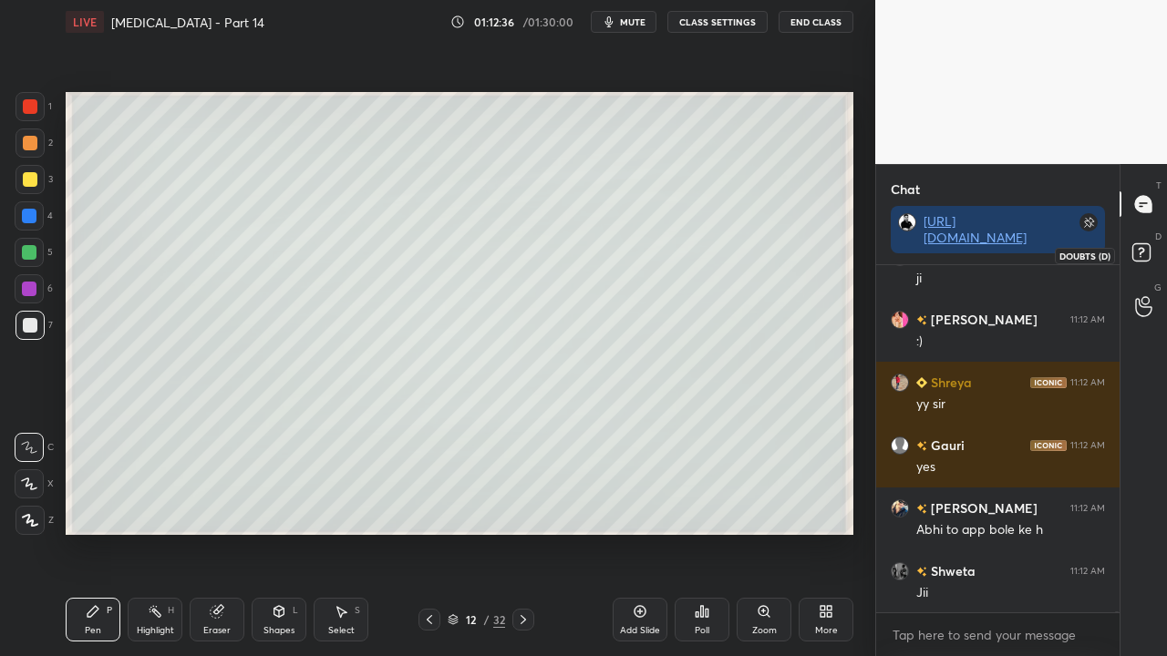
click at [1140, 250] on rect at bounding box center [1140, 252] width 17 height 17
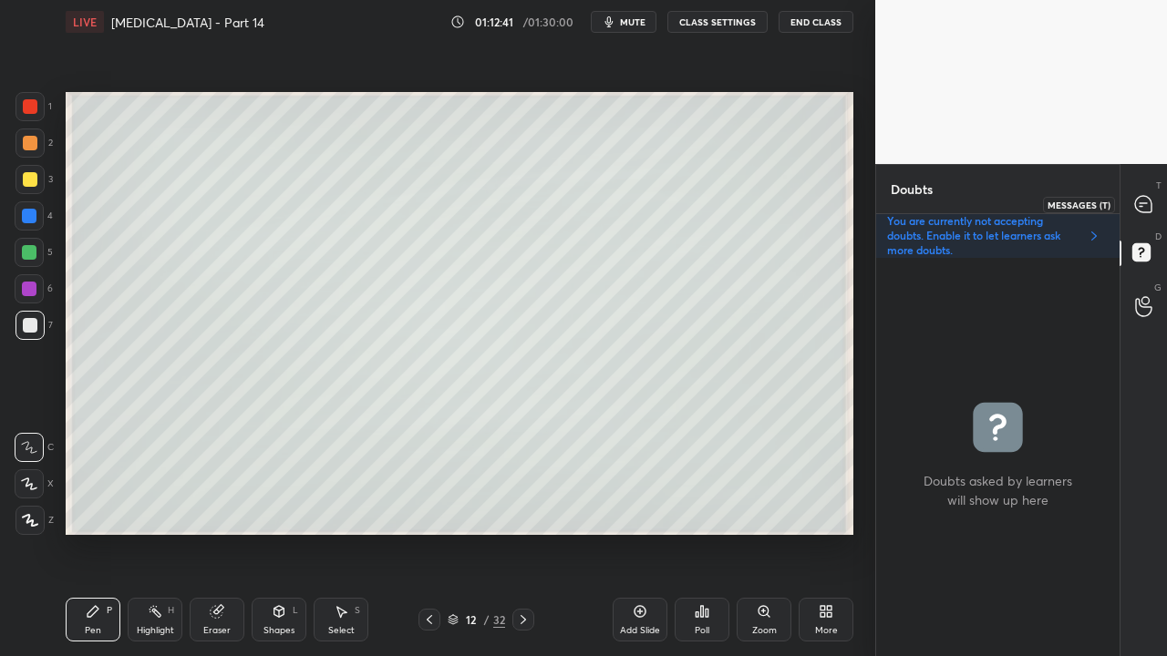
click at [1154, 197] on div at bounding box center [1144, 204] width 36 height 33
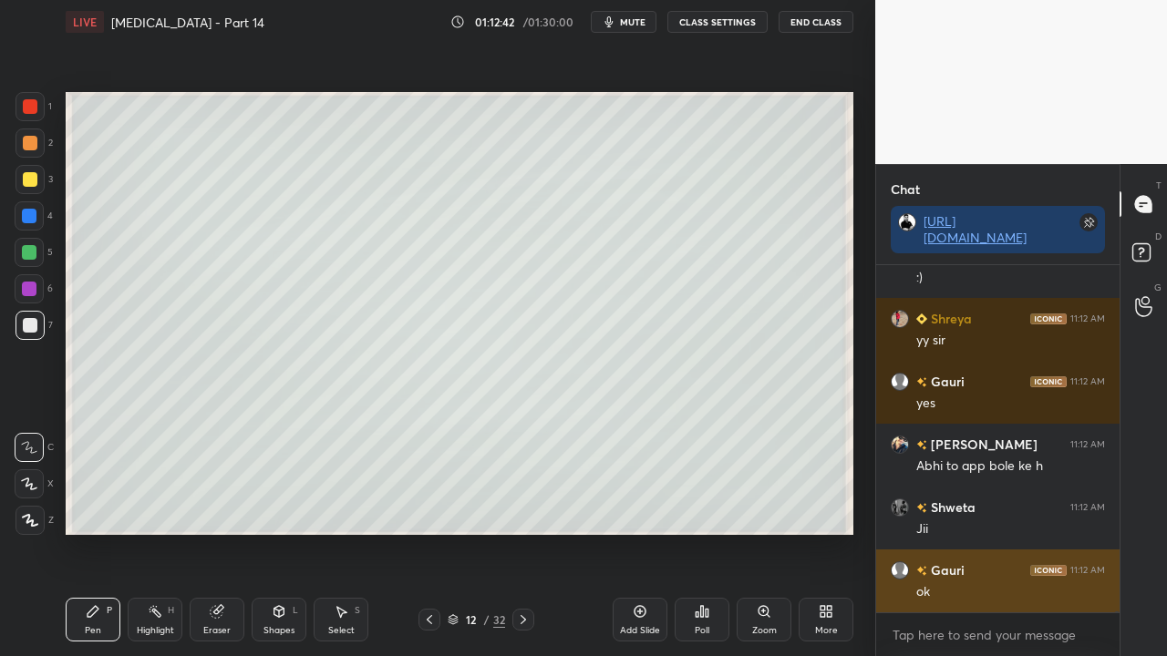
click at [963, 532] on div "ok" at bounding box center [1010, 592] width 189 height 18
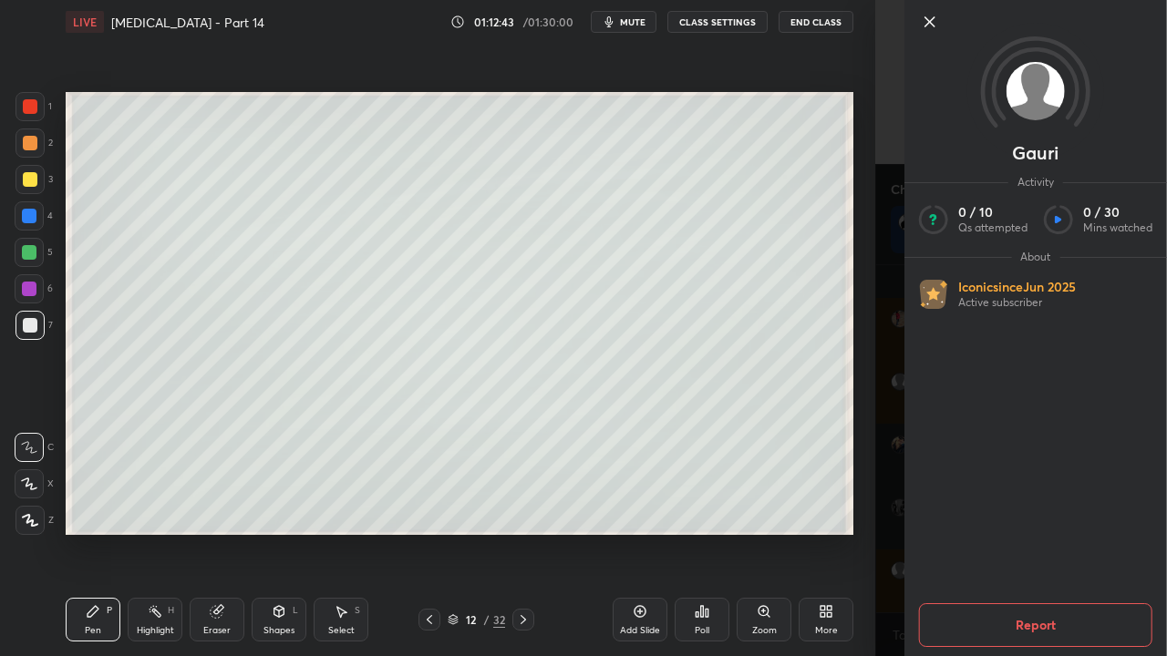
drag, startPoint x: 873, startPoint y: 496, endPoint x: 862, endPoint y: 490, distance: 12.2
click at [874, 497] on div "1 2 3 4 5 6 7 C X Z C X Z E E Erase all H H LIVE [MEDICAL_DATA] - Part 14 01:12…" at bounding box center [437, 328] width 875 height 656
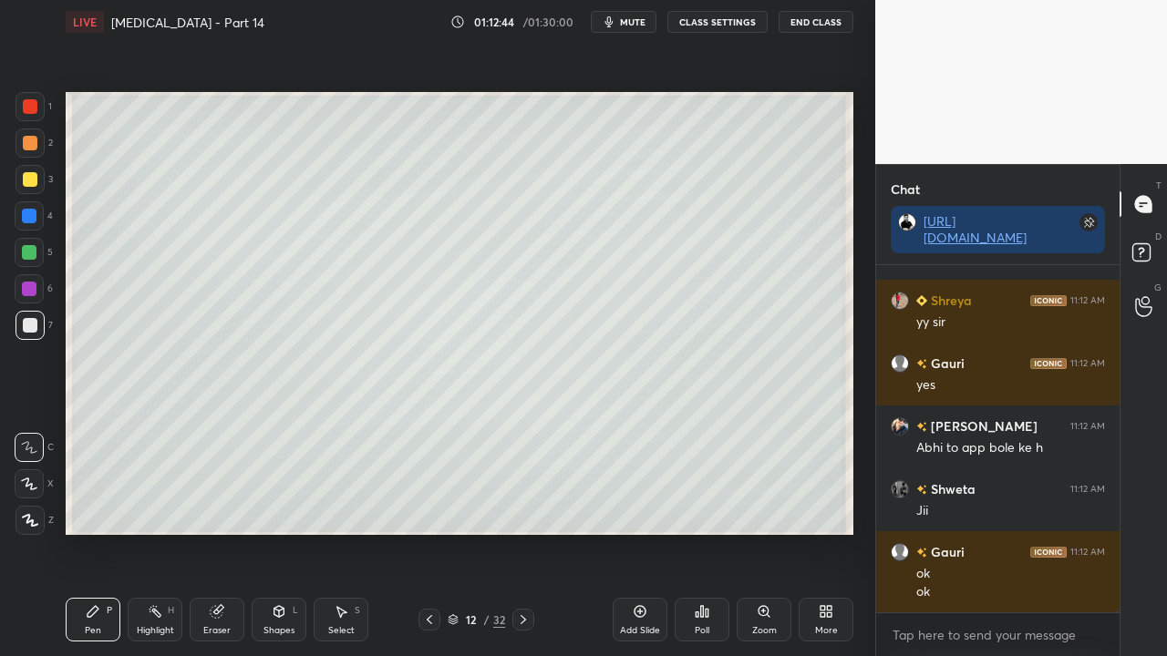
click at [518, 532] on div at bounding box center [523, 620] width 22 height 22
click at [33, 171] on div at bounding box center [29, 179] width 29 height 29
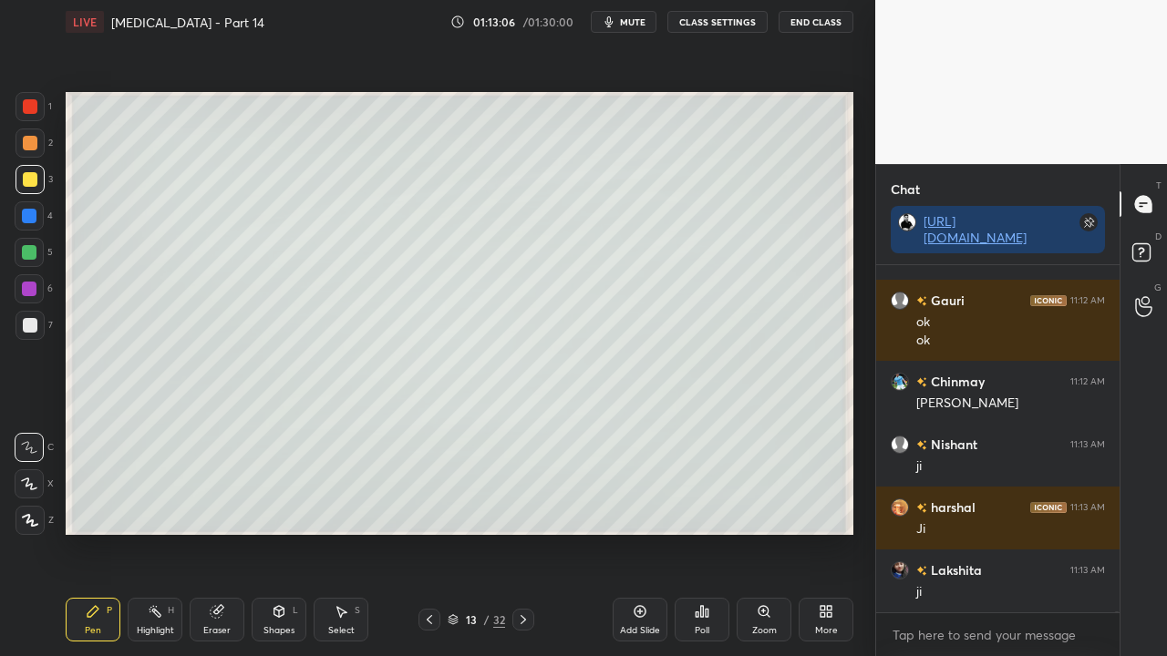
scroll to position [154647, 0]
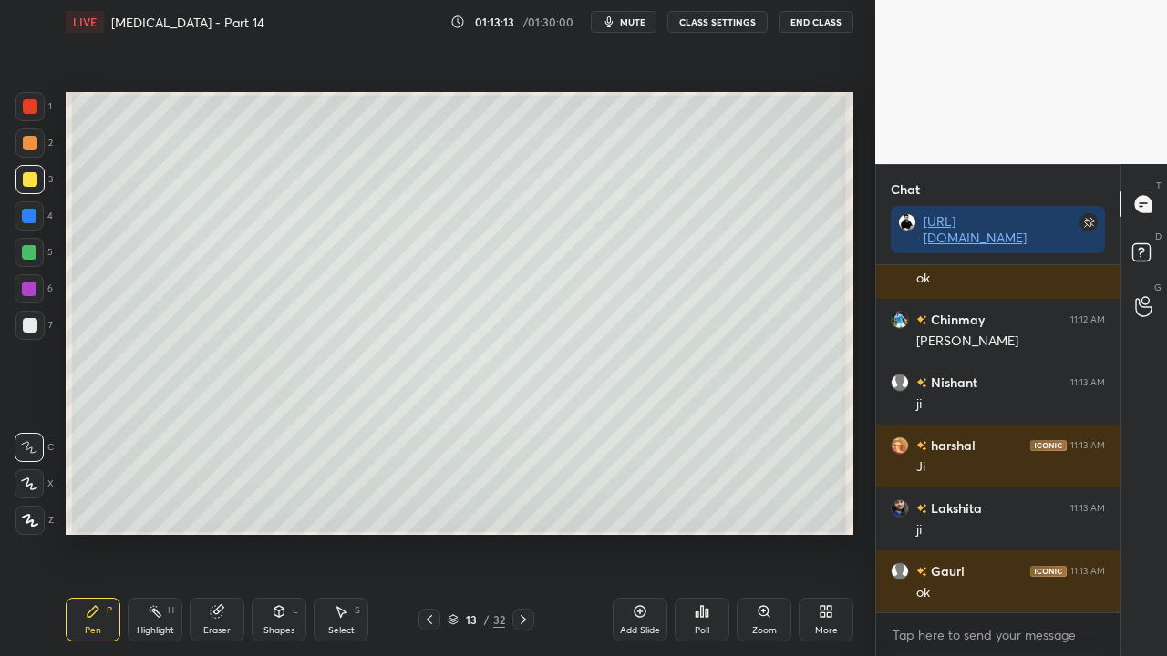
click at [26, 326] on div at bounding box center [30, 325] width 15 height 15
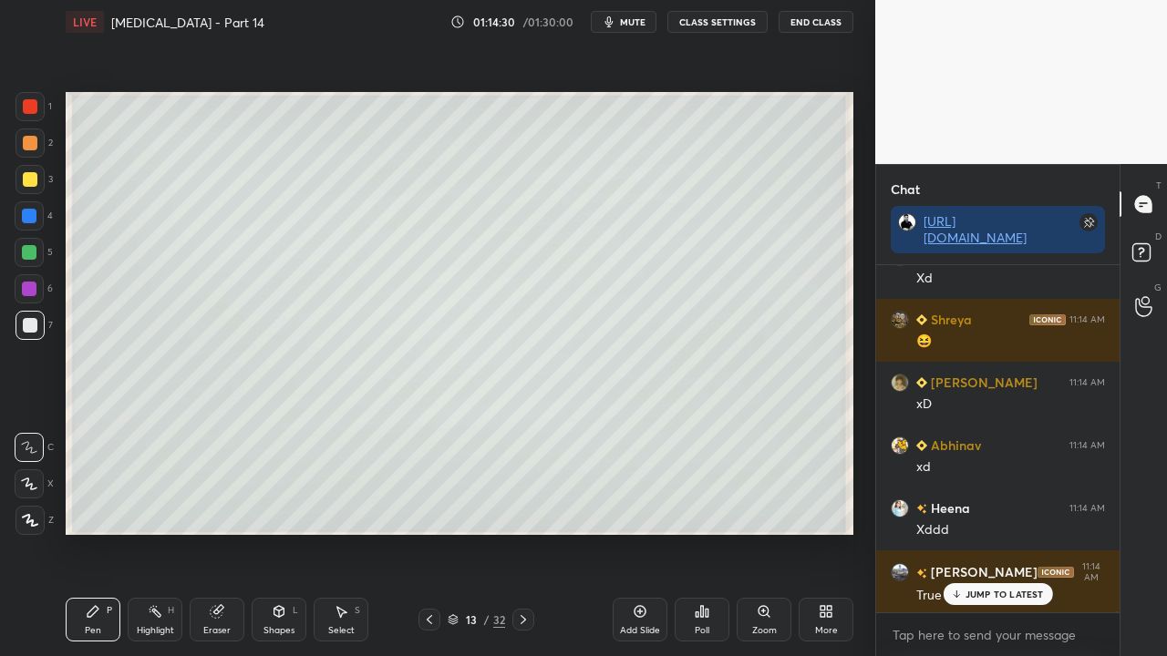
scroll to position [155780, 0]
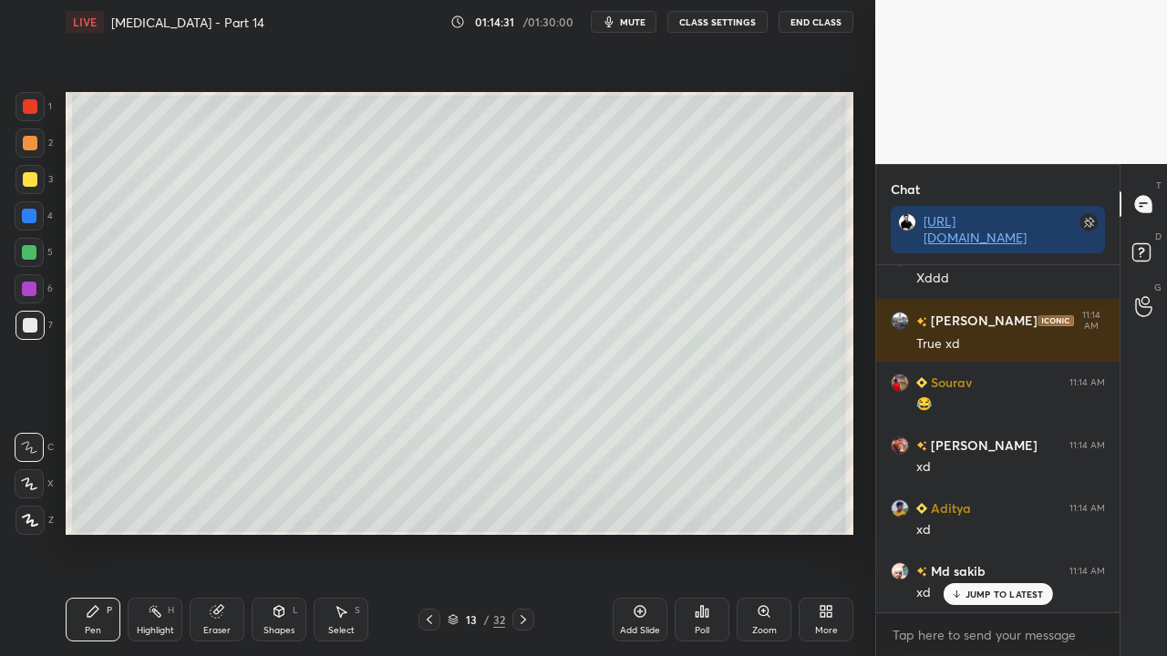
click at [27, 181] on div at bounding box center [30, 179] width 15 height 15
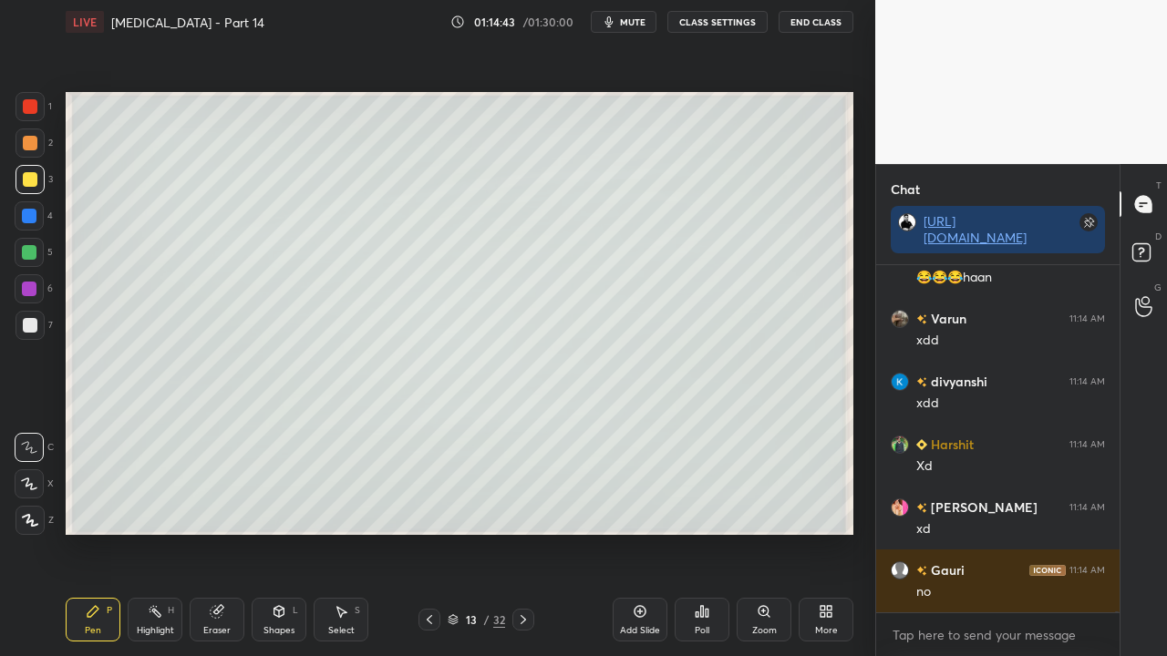
scroll to position [157322, 0]
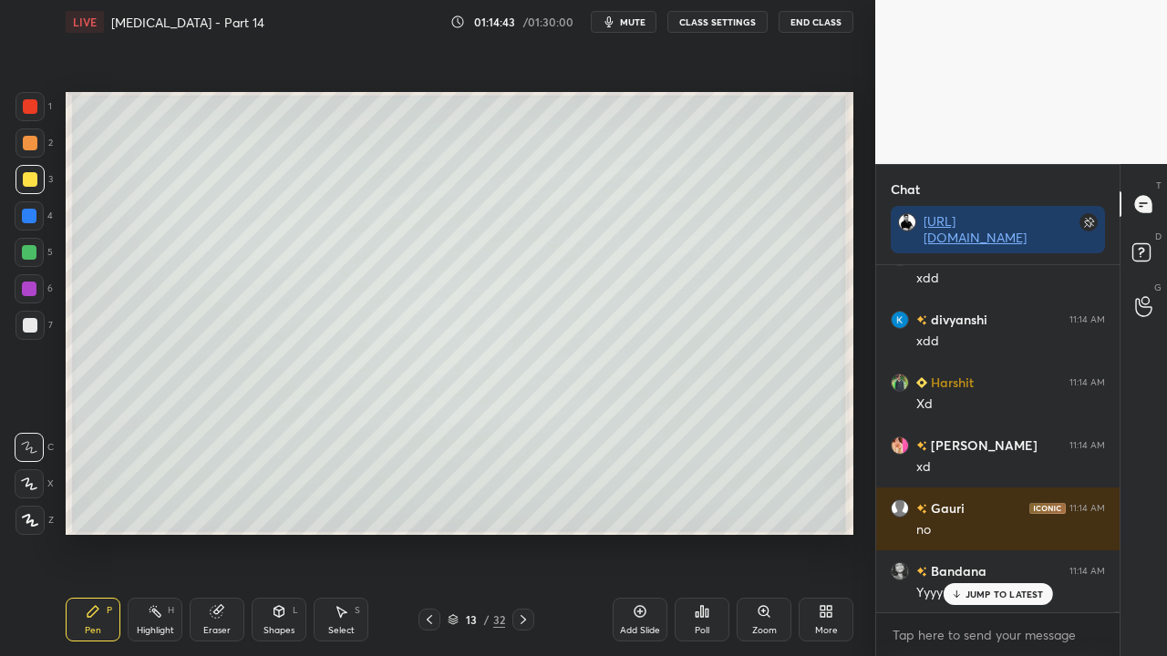
click at [40, 310] on div "6" at bounding box center [34, 292] width 38 height 36
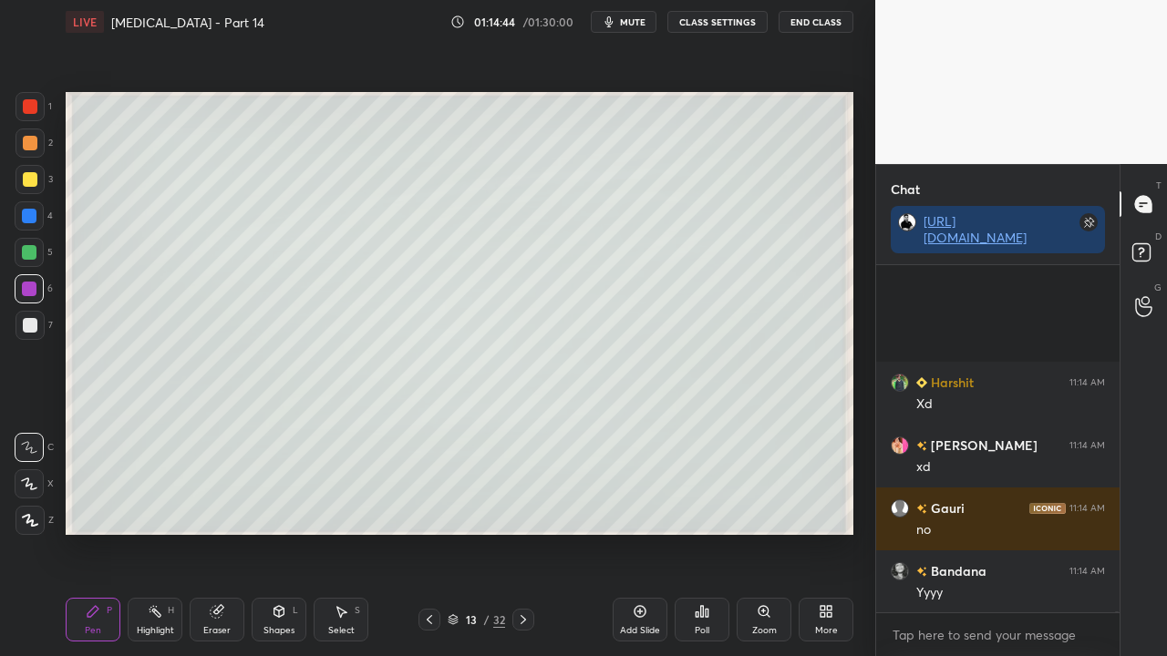
scroll to position [157512, 0]
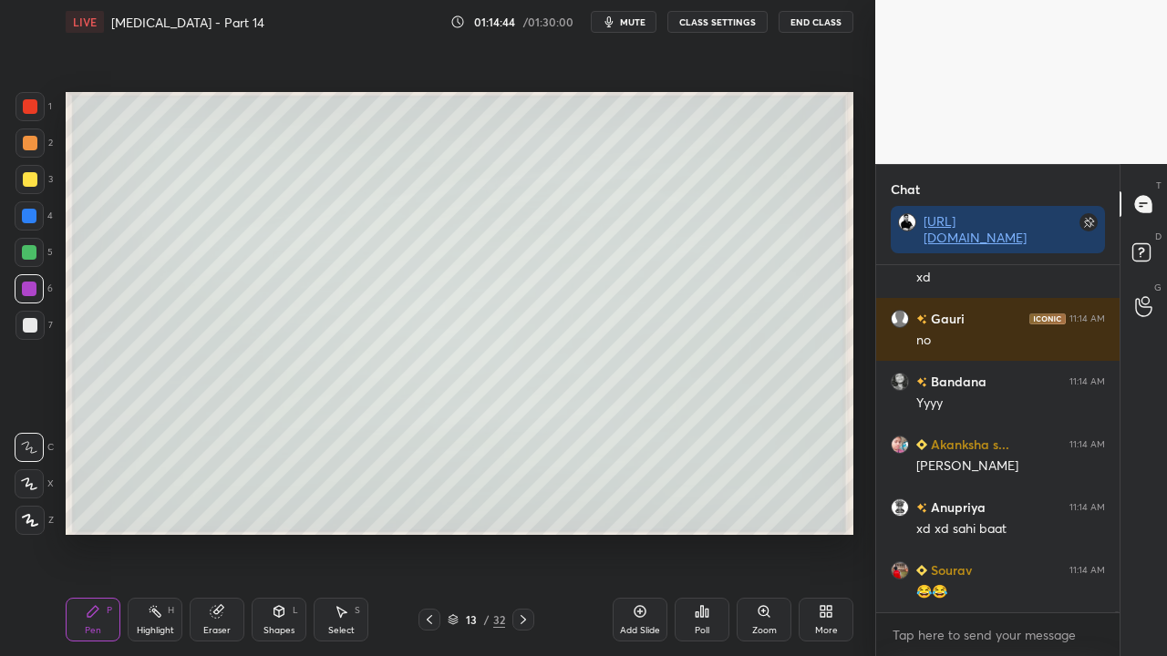
click at [24, 177] on div at bounding box center [29, 179] width 29 height 29
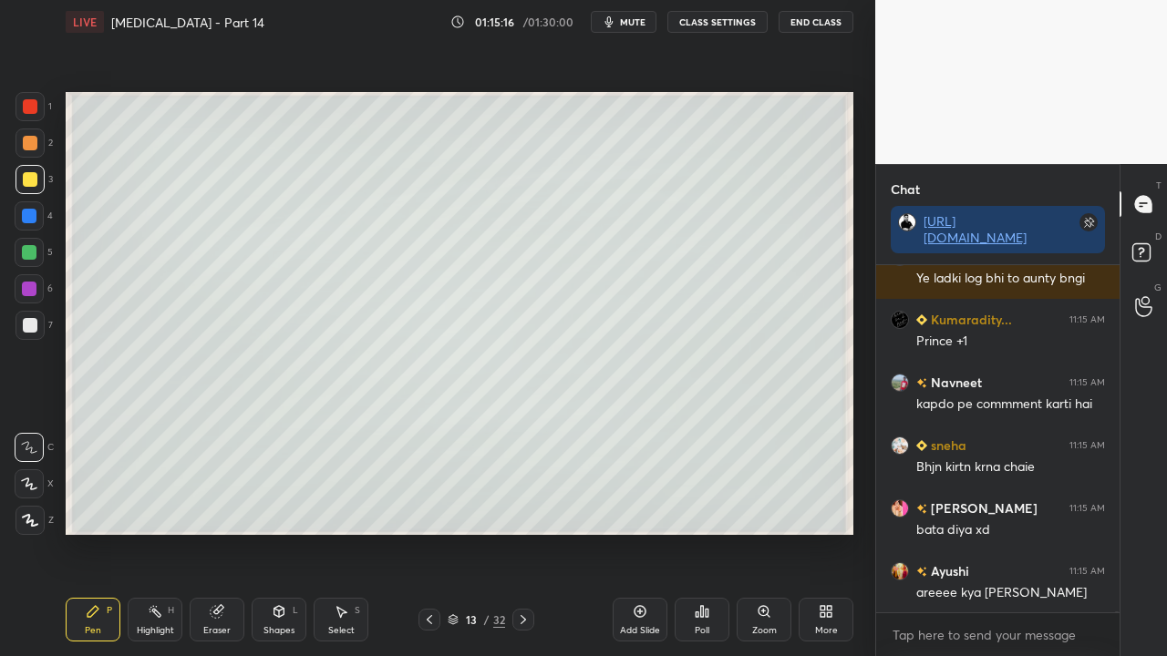
scroll to position [158535, 0]
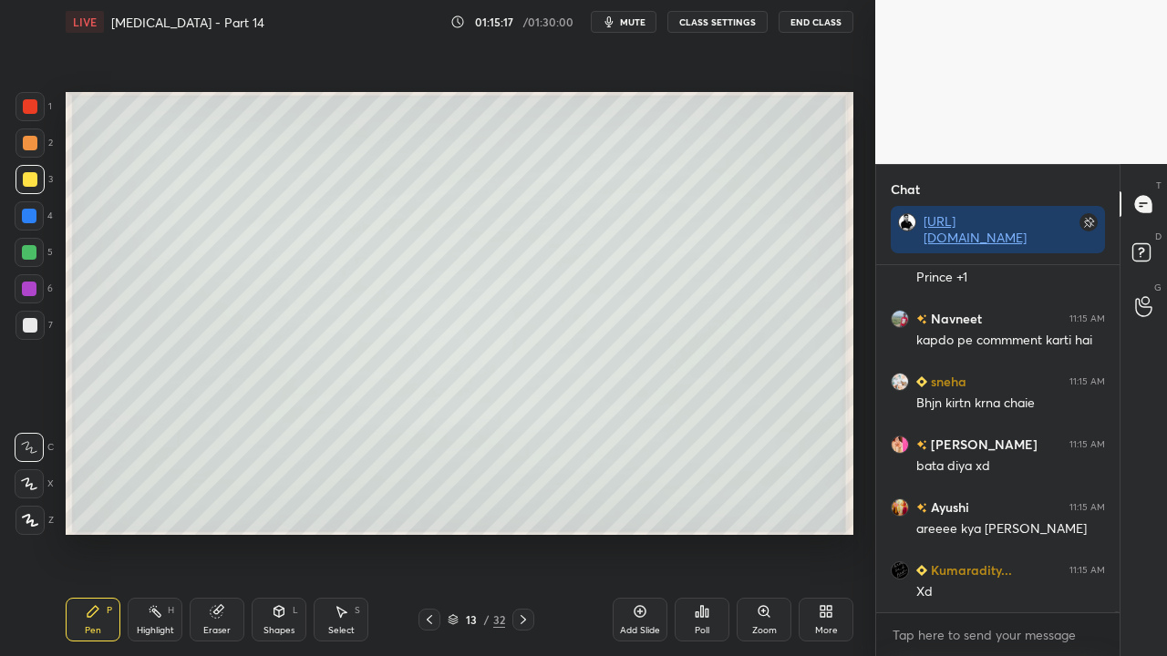
click at [26, 321] on div at bounding box center [30, 325] width 15 height 15
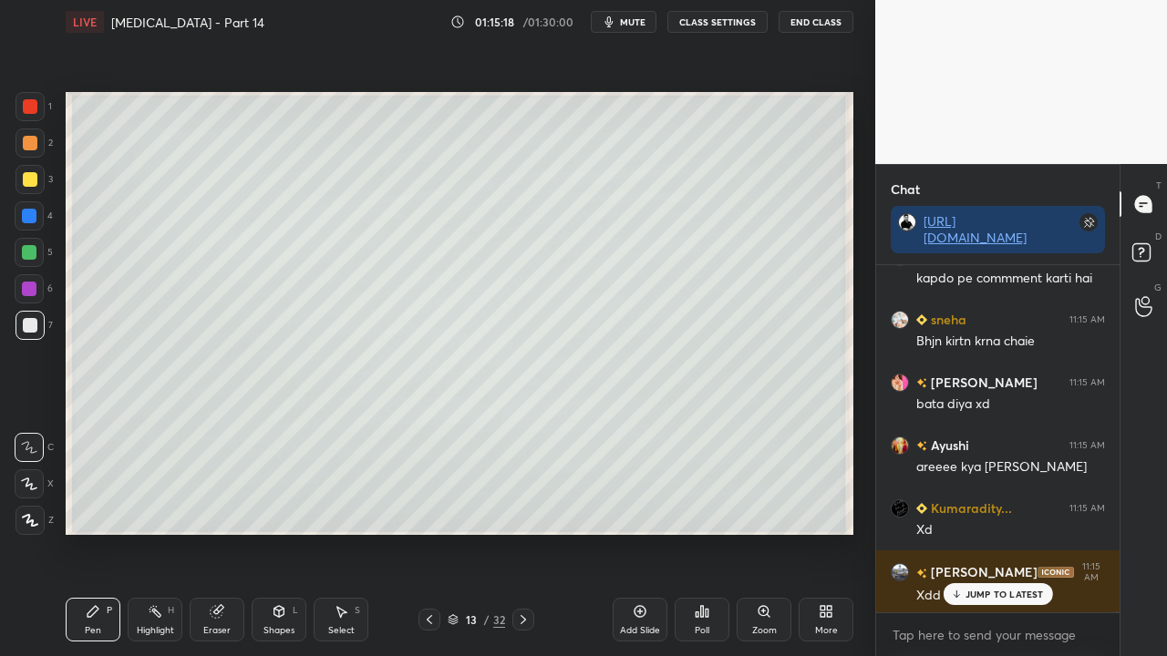
click at [222, 532] on div "Eraser" at bounding box center [216, 630] width 27 height 9
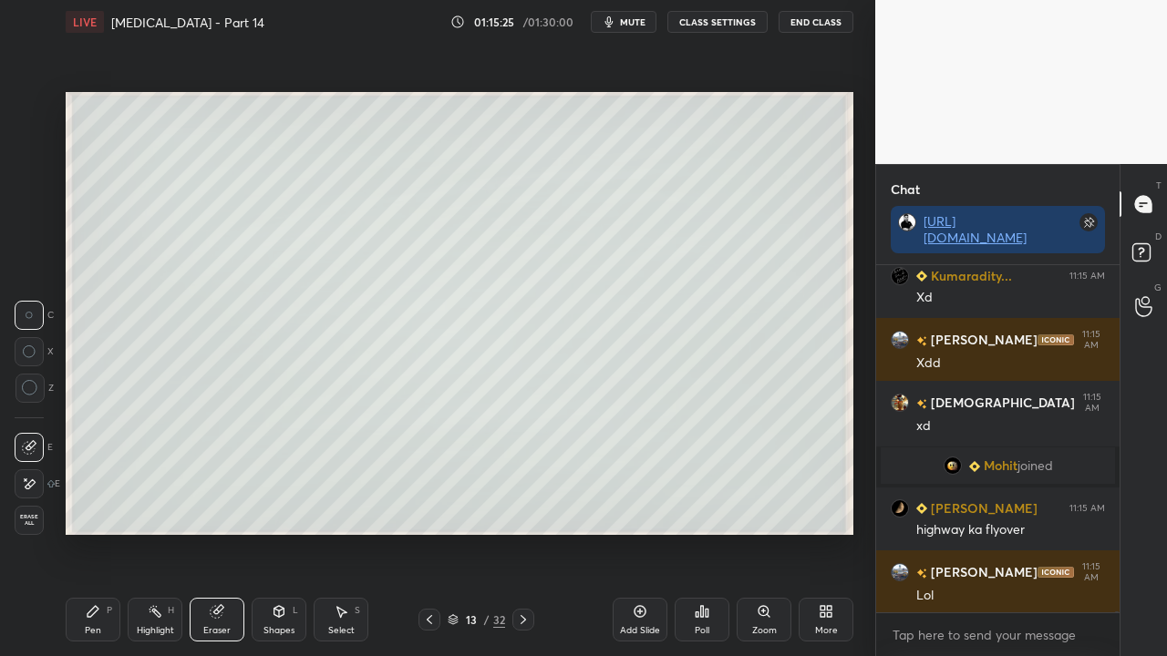
scroll to position [153636, 0]
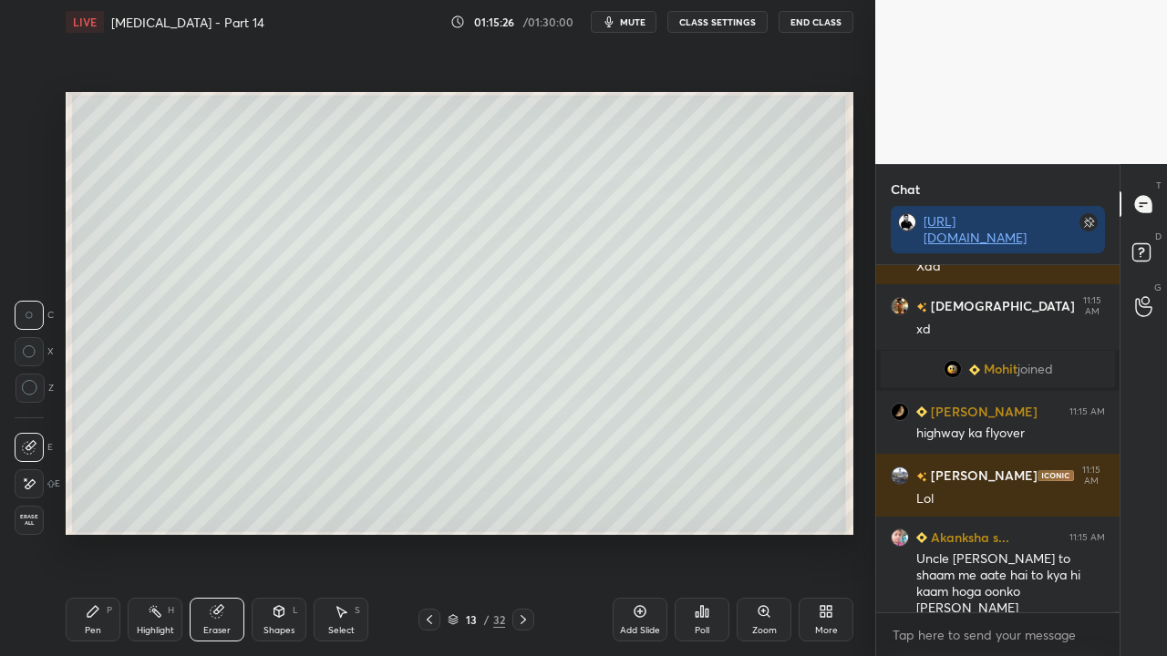
click at [107, 532] on div "Pen P" at bounding box center [93, 620] width 55 height 44
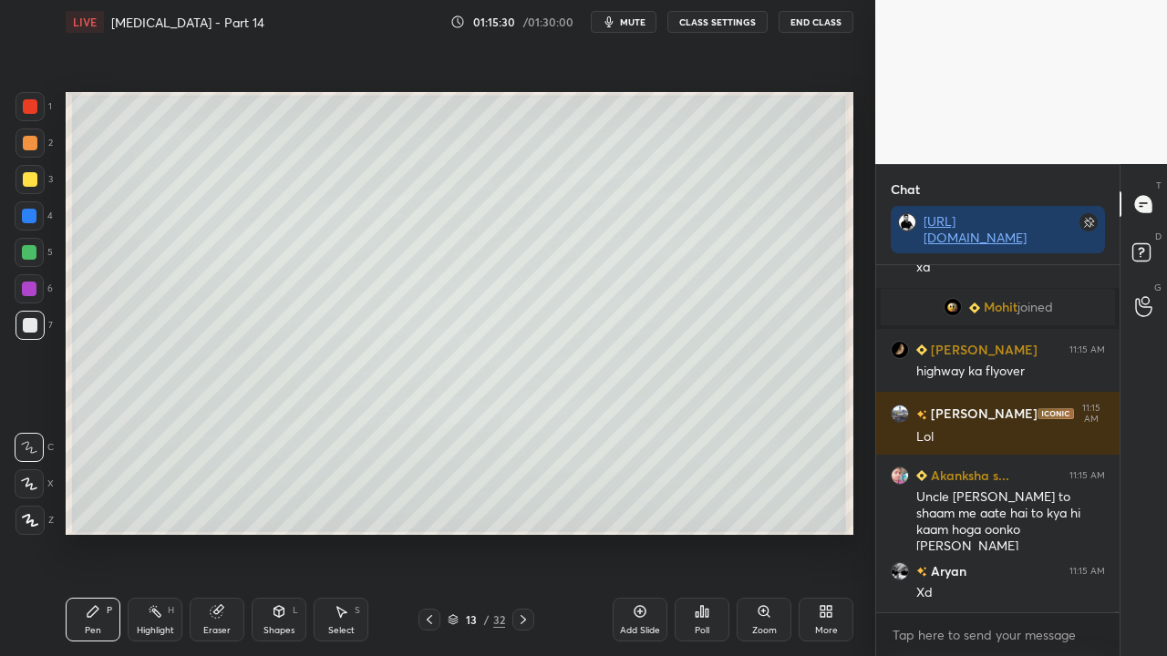
click at [24, 180] on div at bounding box center [30, 179] width 15 height 15
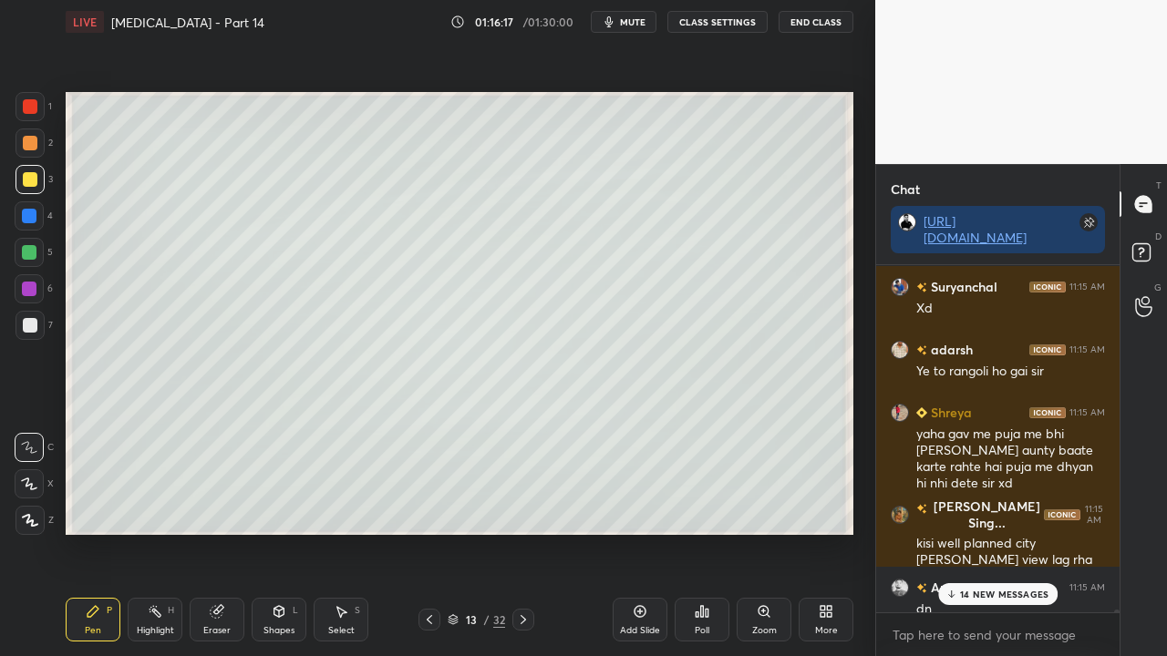
scroll to position [154390, 0]
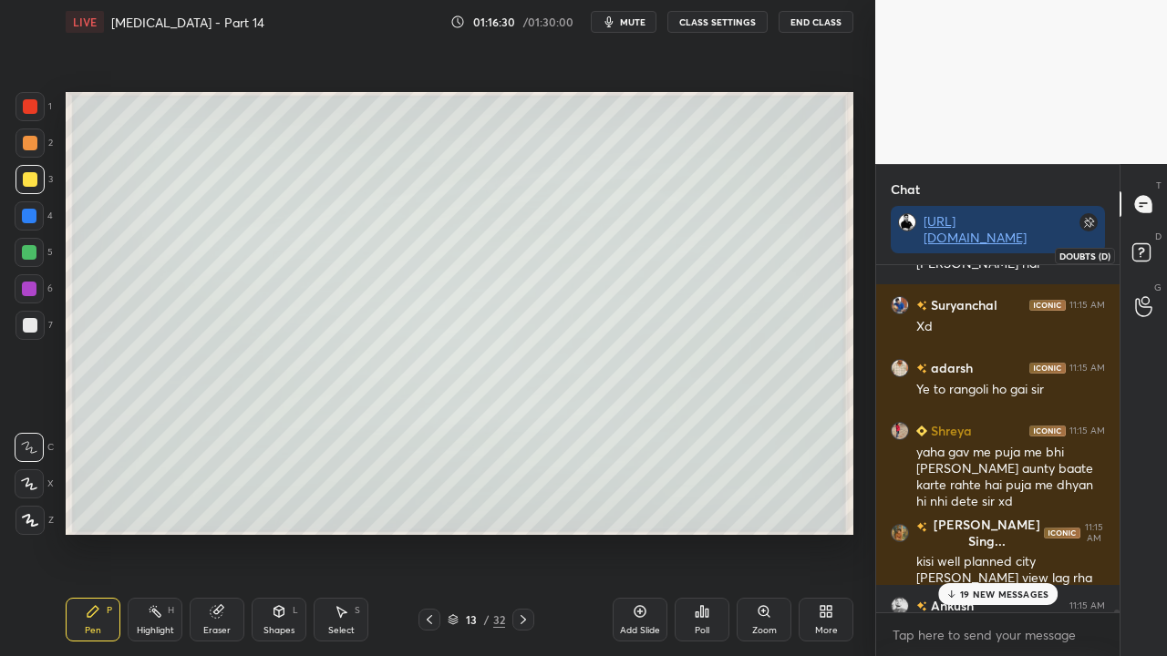
click at [1148, 246] on rect at bounding box center [1140, 252] width 17 height 17
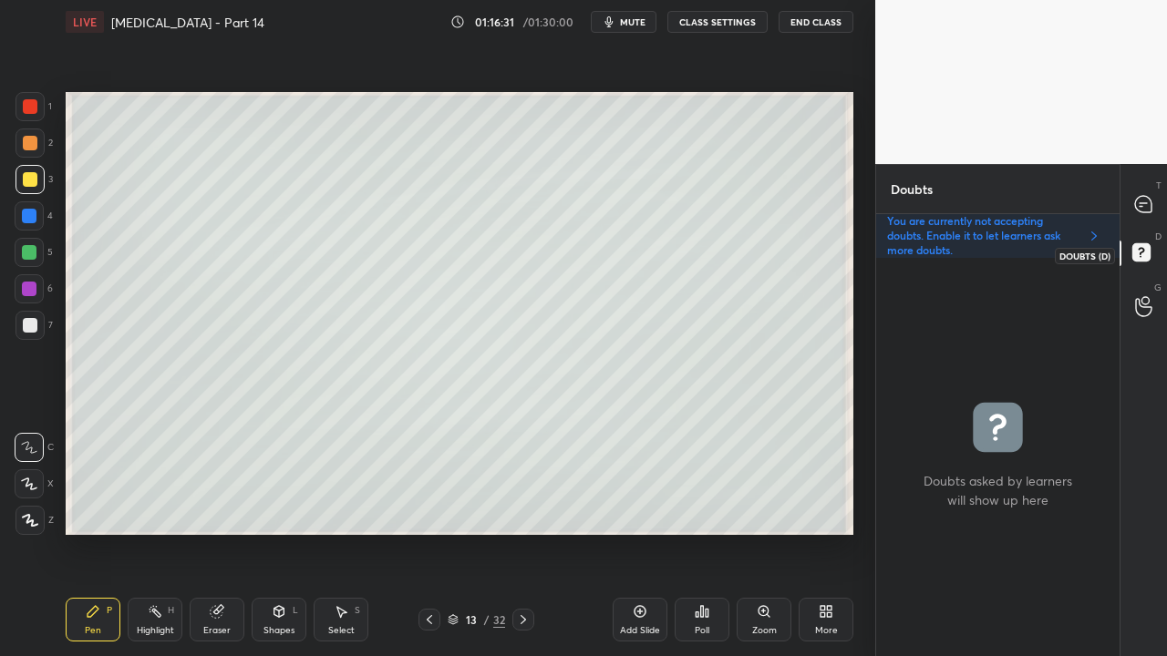
scroll to position [393, 238]
click at [1145, 197] on icon at bounding box center [1143, 204] width 16 height 16
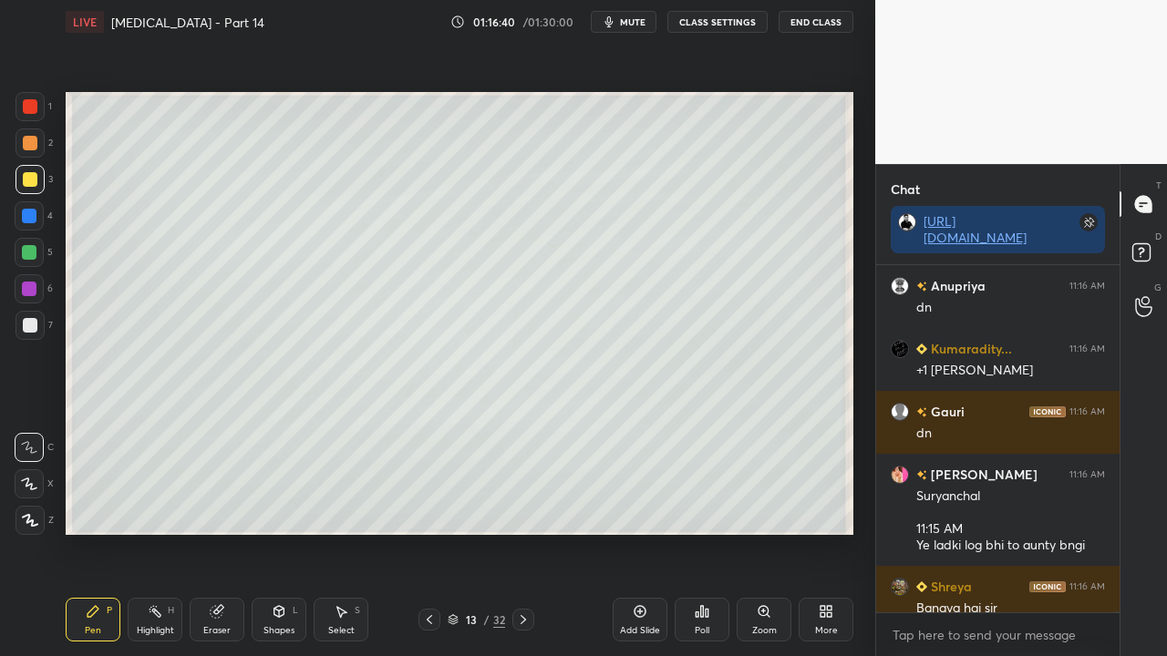
scroll to position [156659, 0]
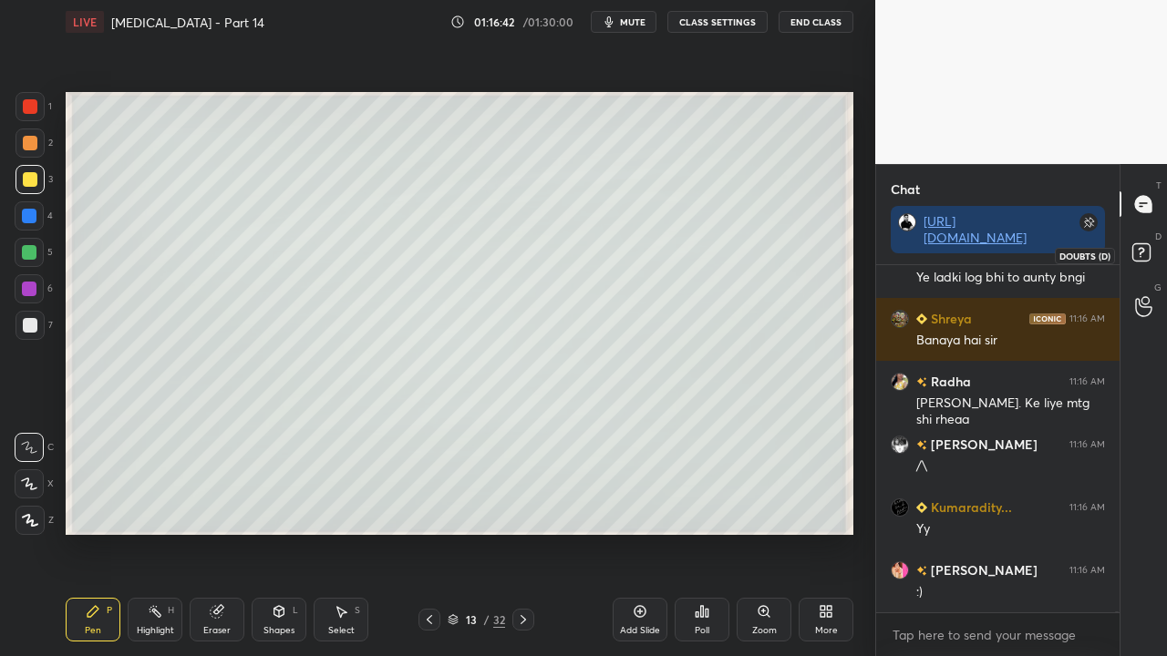
drag, startPoint x: 1150, startPoint y: 244, endPoint x: 1151, endPoint y: 235, distance: 9.2
click at [1151, 244] on icon at bounding box center [1144, 255] width 33 height 33
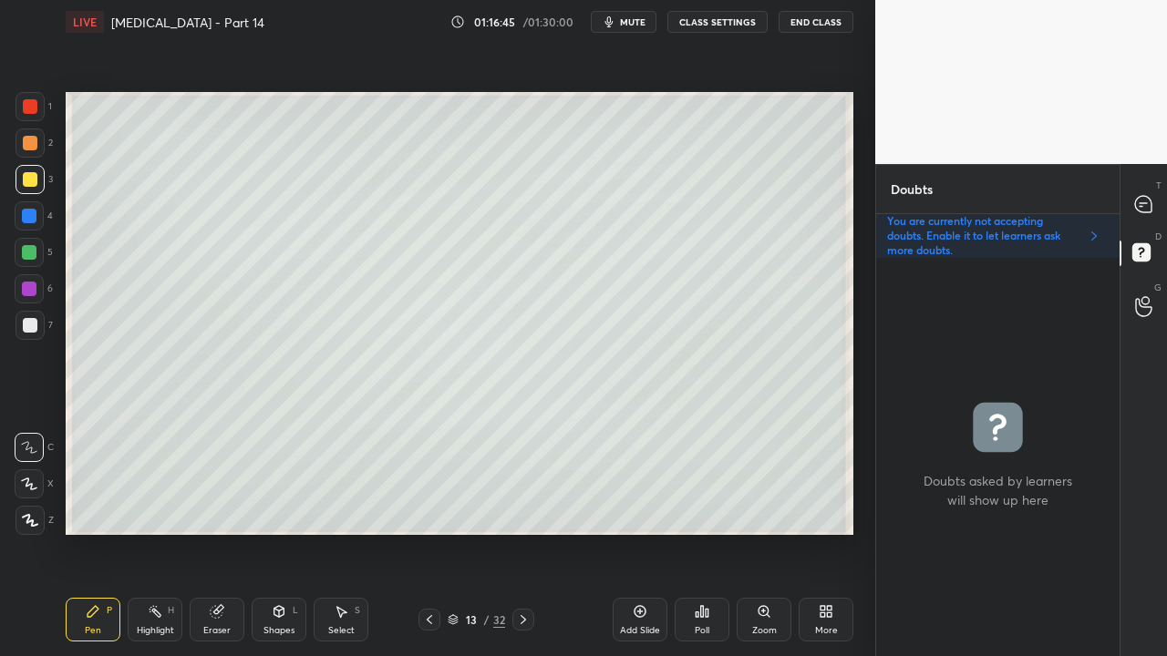
click at [27, 321] on div at bounding box center [30, 325] width 15 height 15
click at [1147, 199] on icon at bounding box center [1143, 204] width 16 height 16
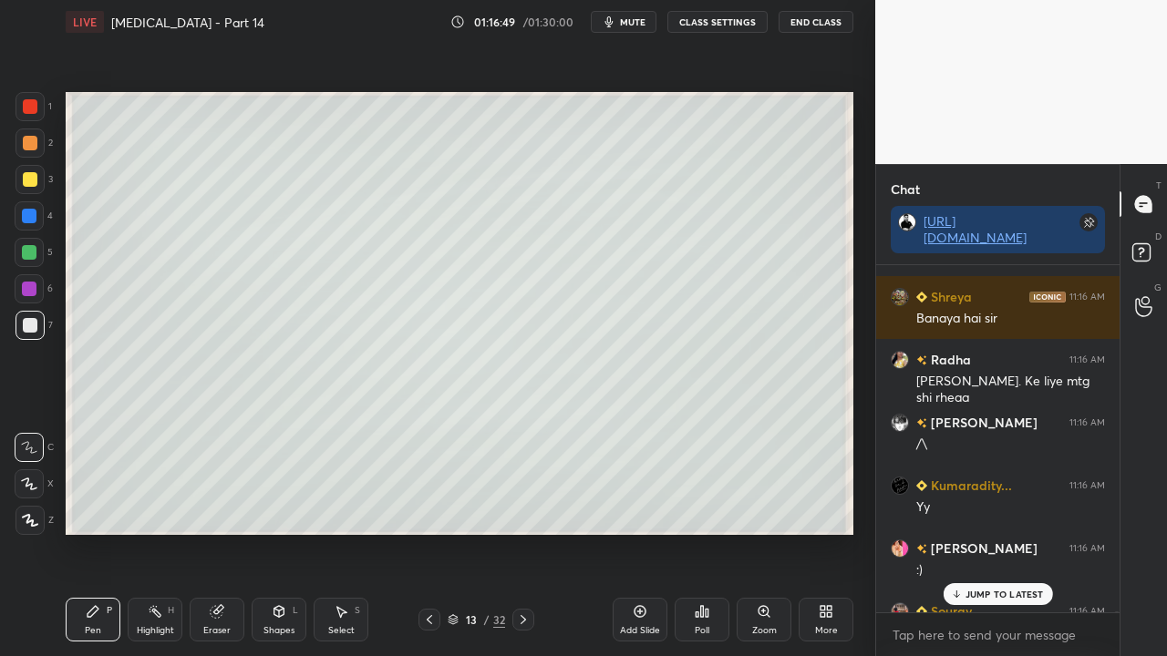
scroll to position [156846, 0]
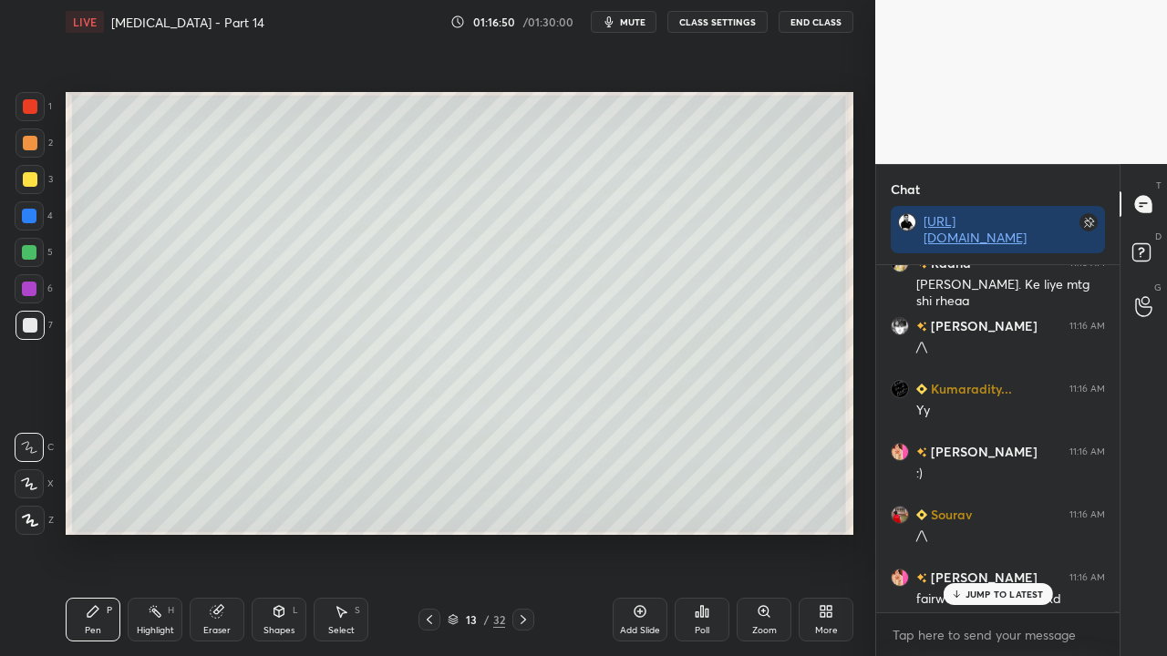
click at [999, 532] on p "JUMP TO LATEST" at bounding box center [1004, 594] width 78 height 11
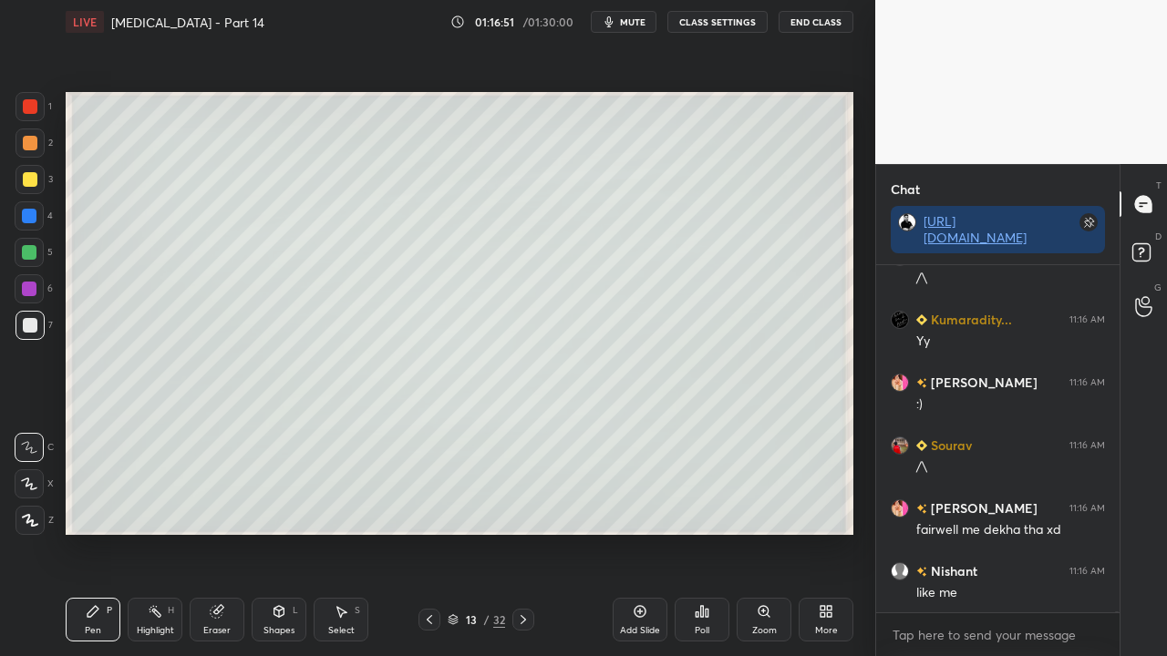
scroll to position [156979, 0]
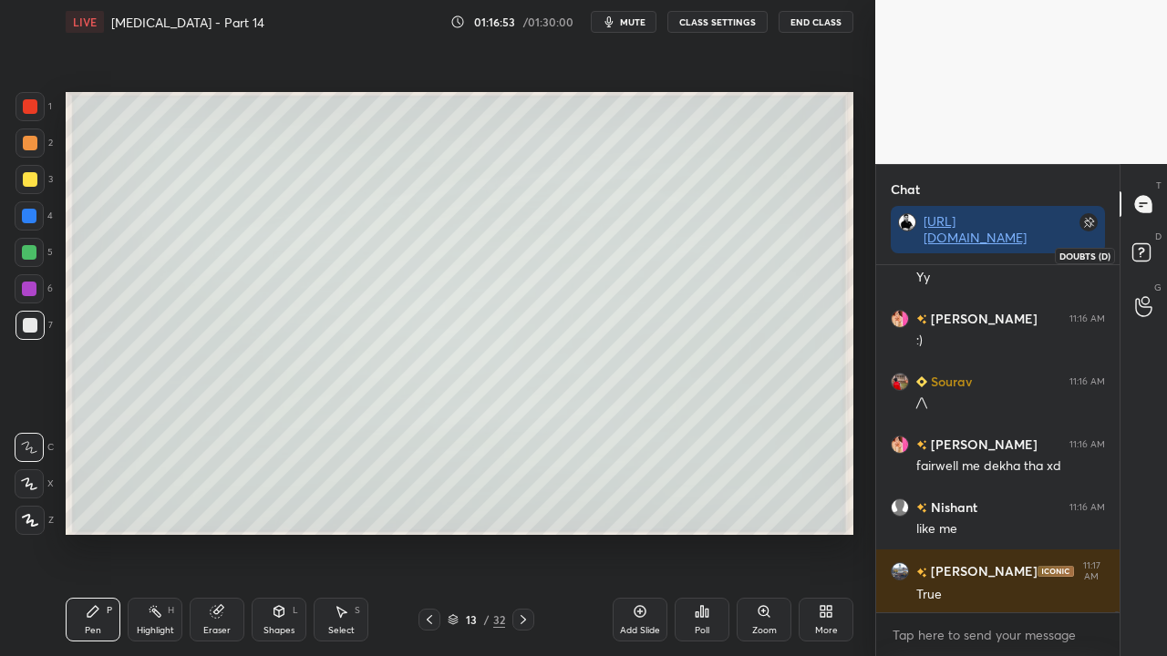
click at [1138, 248] on icon at bounding box center [1144, 255] width 33 height 33
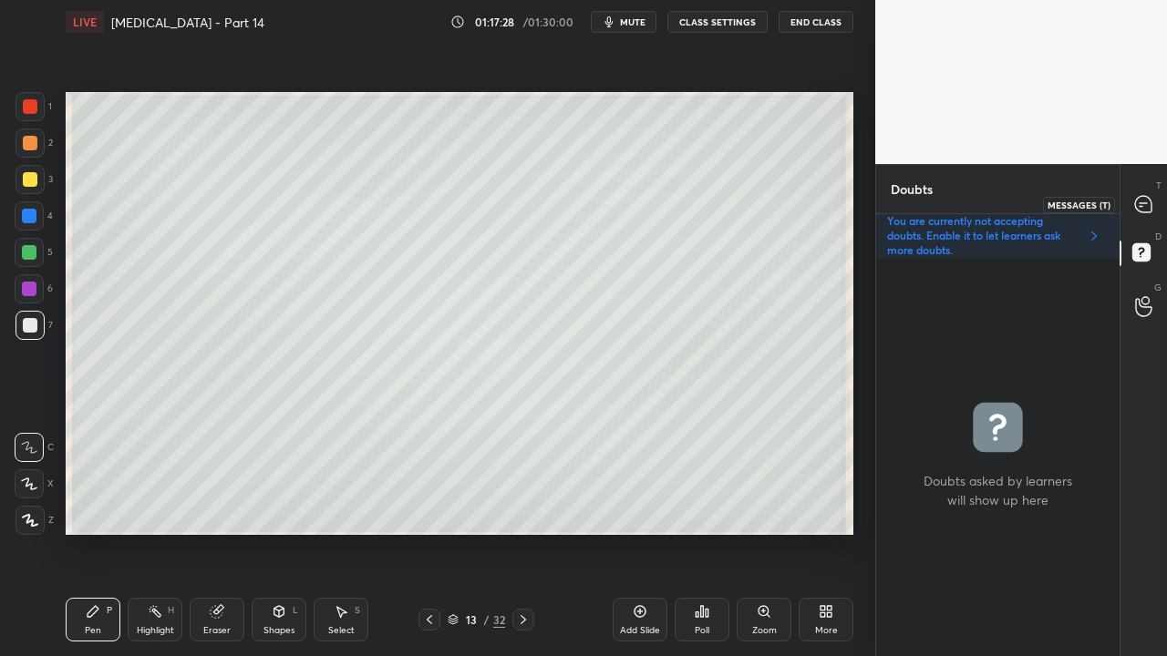
click at [1148, 201] on icon at bounding box center [1143, 204] width 16 height 16
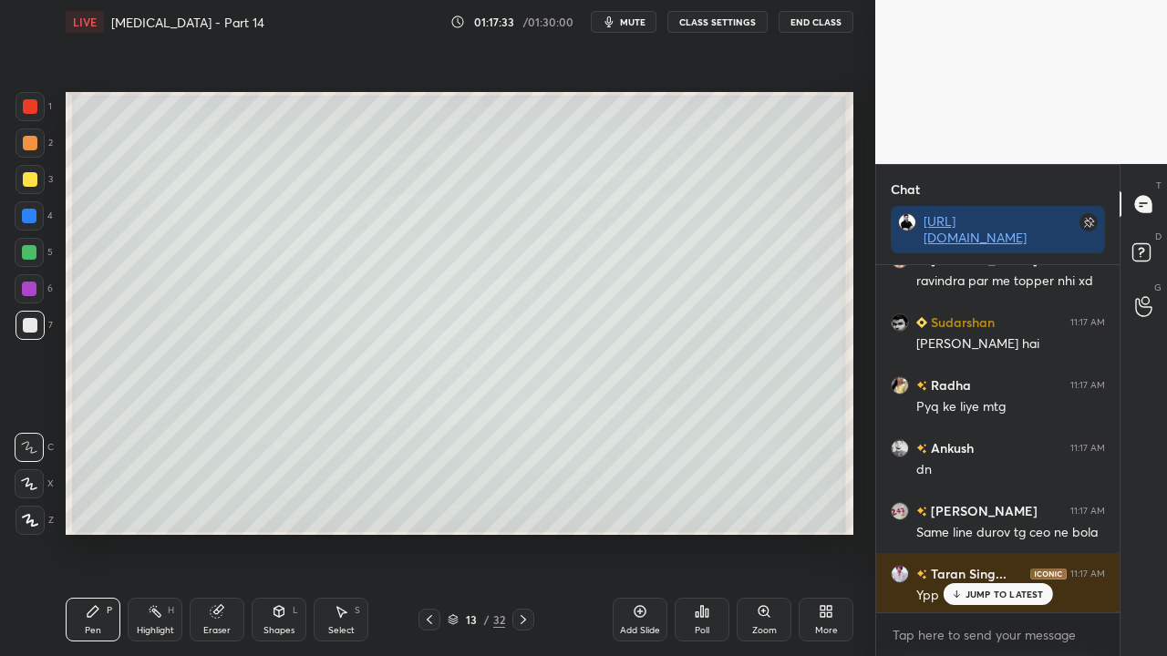
scroll to position [156810, 0]
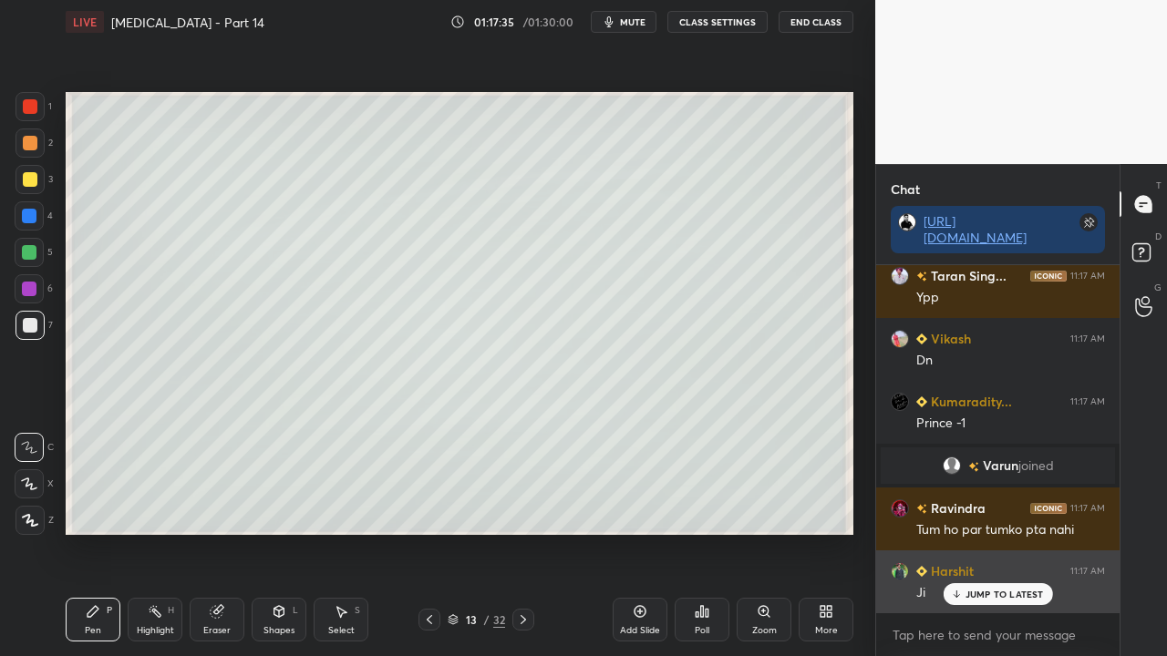
click at [979, 532] on p "JUMP TO LATEST" at bounding box center [1004, 594] width 78 height 11
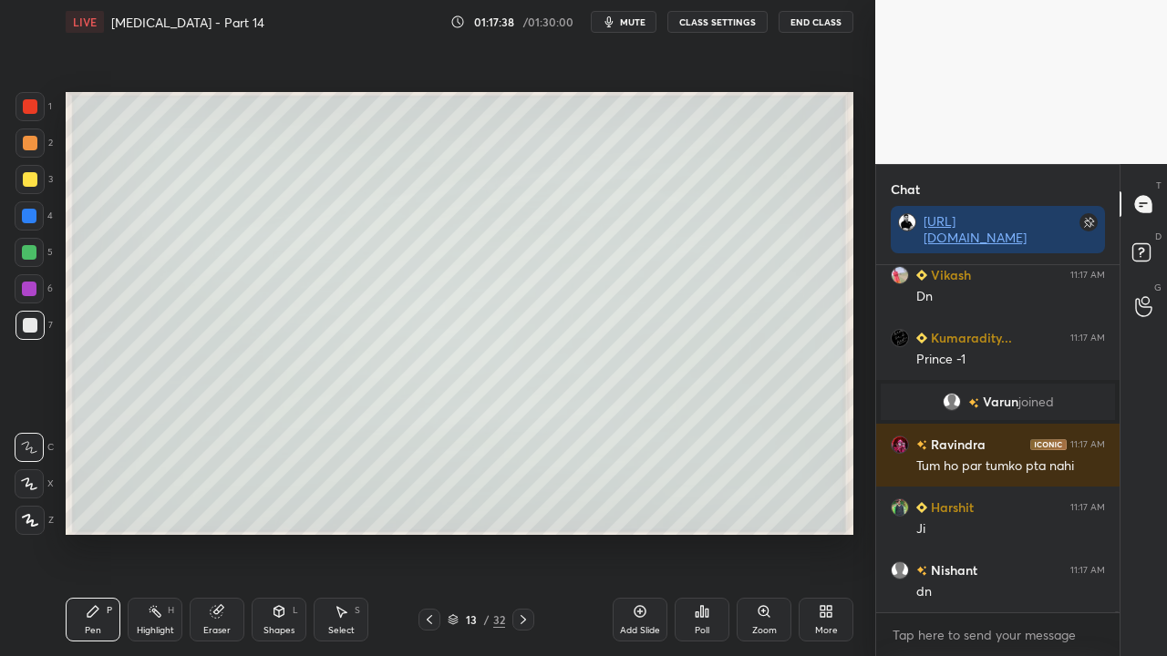
scroll to position [156936, 0]
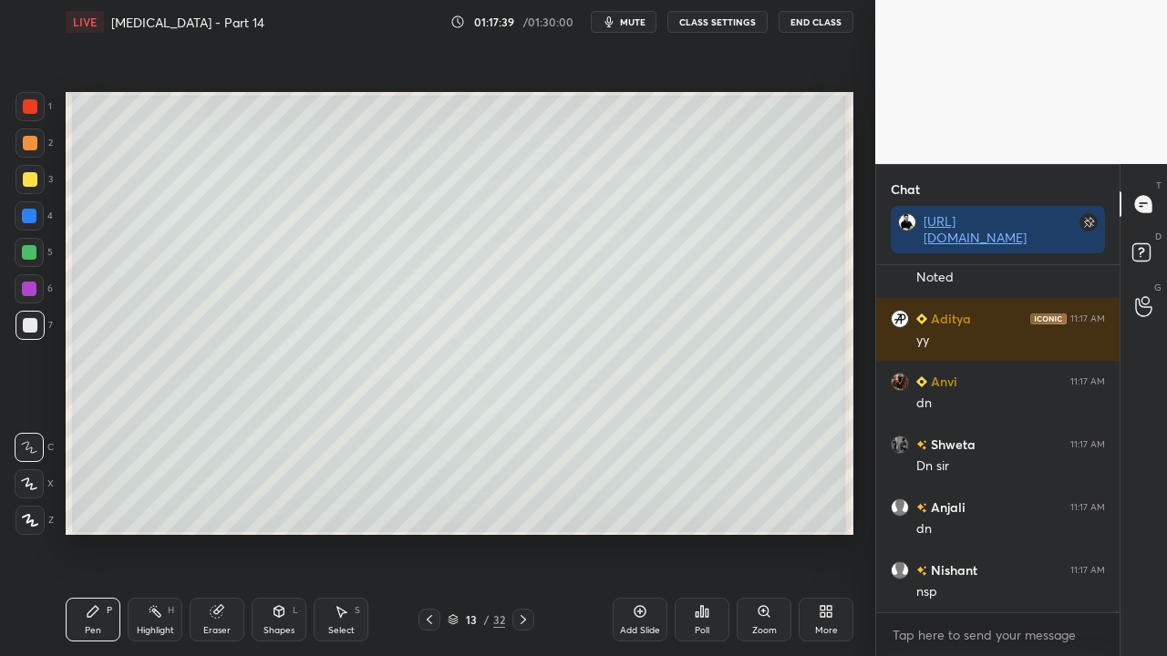
click at [428, 532] on icon at bounding box center [429, 620] width 15 height 15
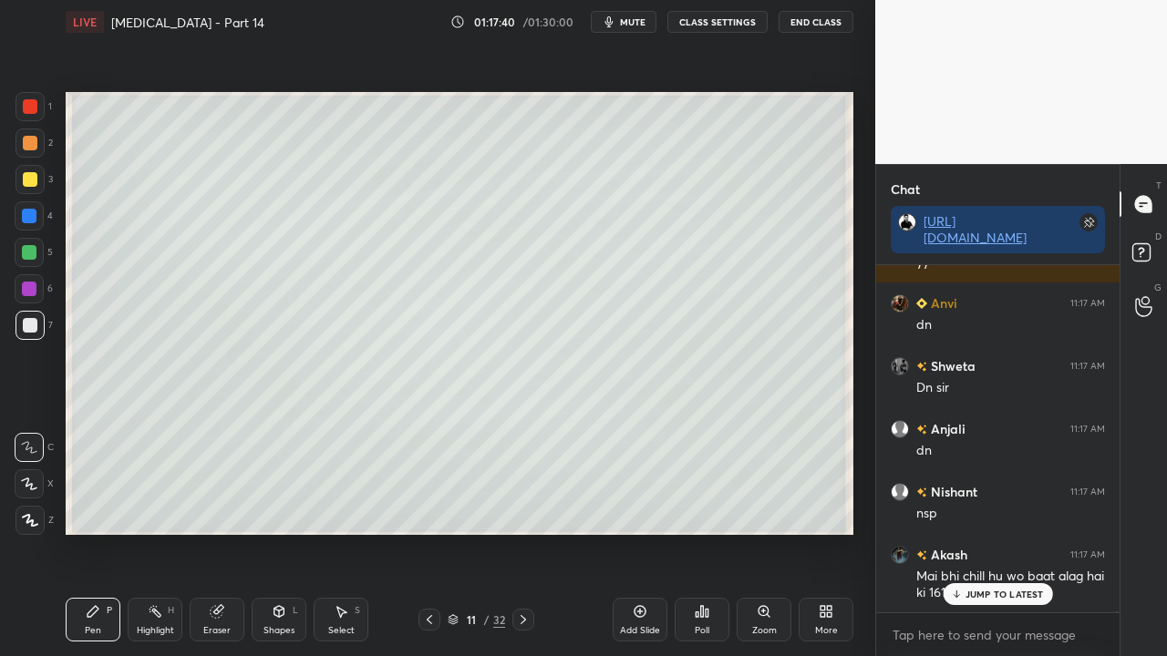
click at [430, 532] on icon at bounding box center [429, 620] width 15 height 15
click at [432, 532] on icon at bounding box center [429, 620] width 15 height 15
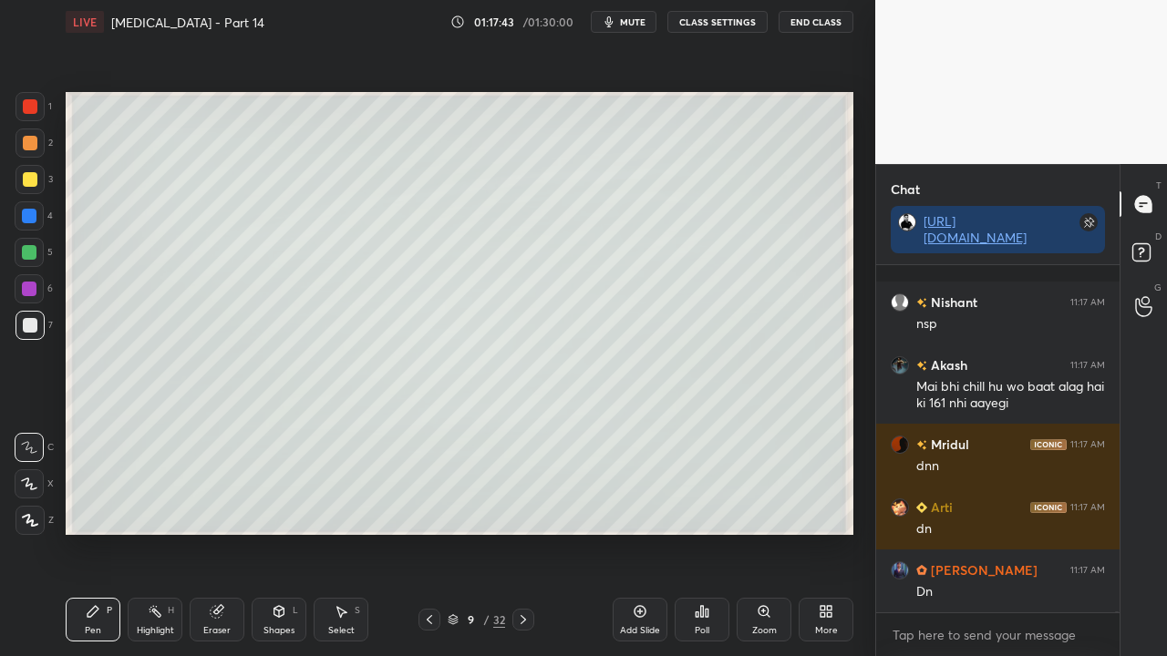
scroll to position [157645, 0]
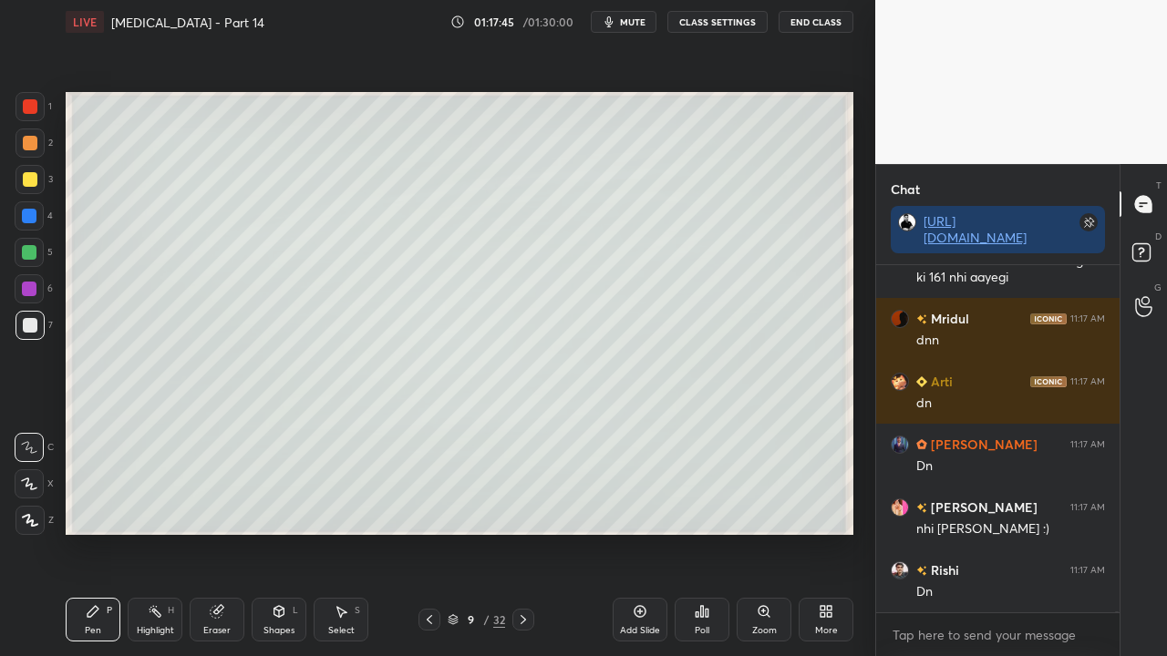
click at [529, 532] on icon at bounding box center [523, 620] width 15 height 15
click at [527, 532] on icon at bounding box center [523, 620] width 15 height 15
click at [526, 532] on icon at bounding box center [523, 620] width 15 height 15
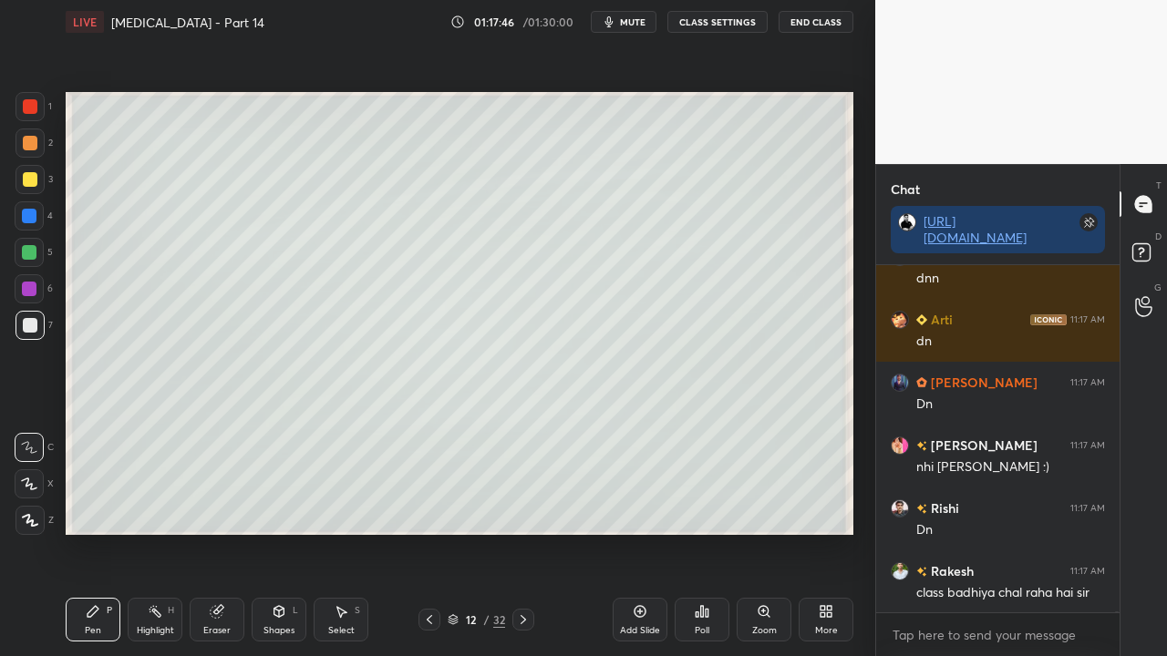
click at [526, 532] on icon at bounding box center [523, 620] width 15 height 15
click at [29, 175] on div at bounding box center [30, 179] width 15 height 15
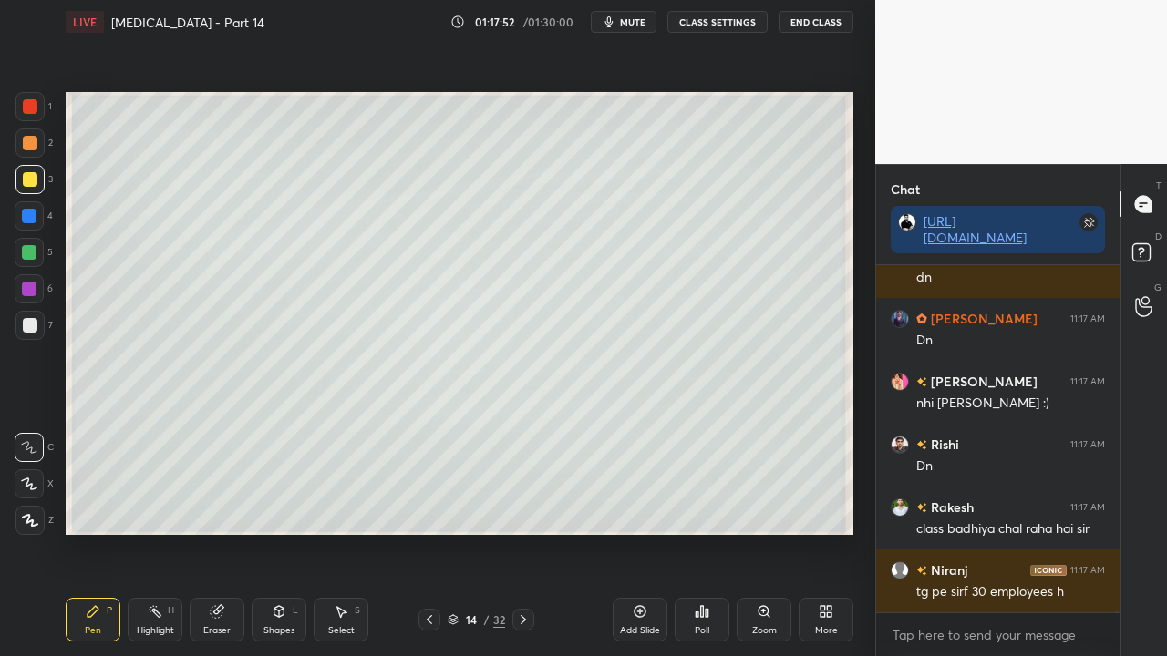
click at [1137, 246] on rect at bounding box center [1140, 252] width 17 height 17
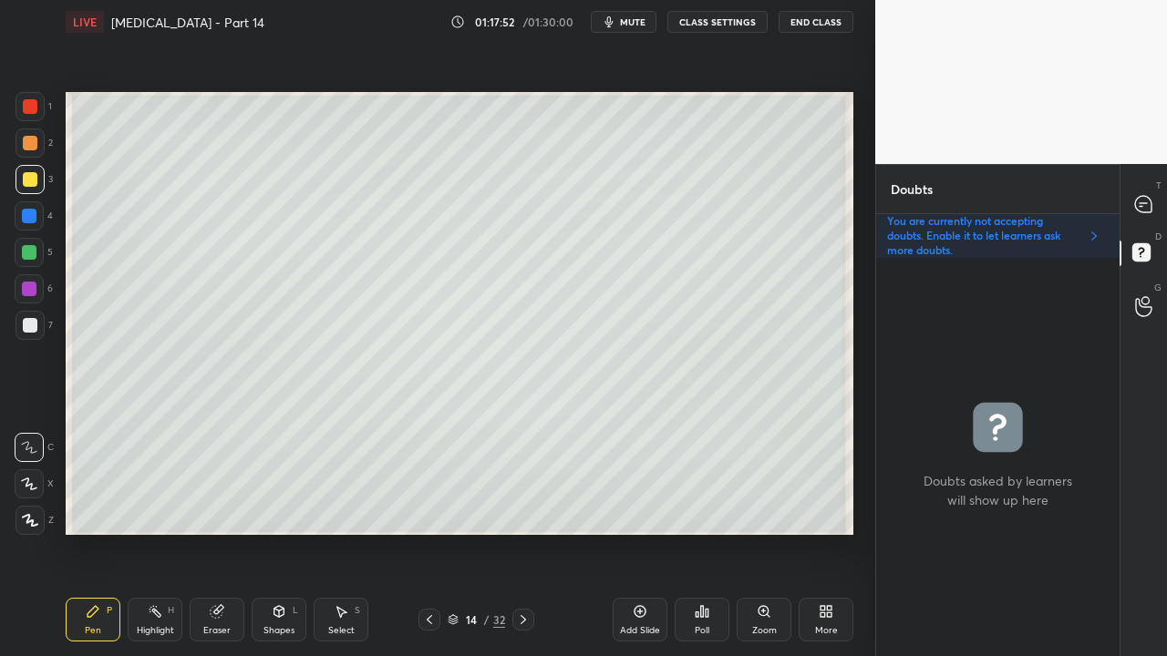
scroll to position [393, 238]
click at [1149, 202] on icon at bounding box center [1143, 204] width 16 height 16
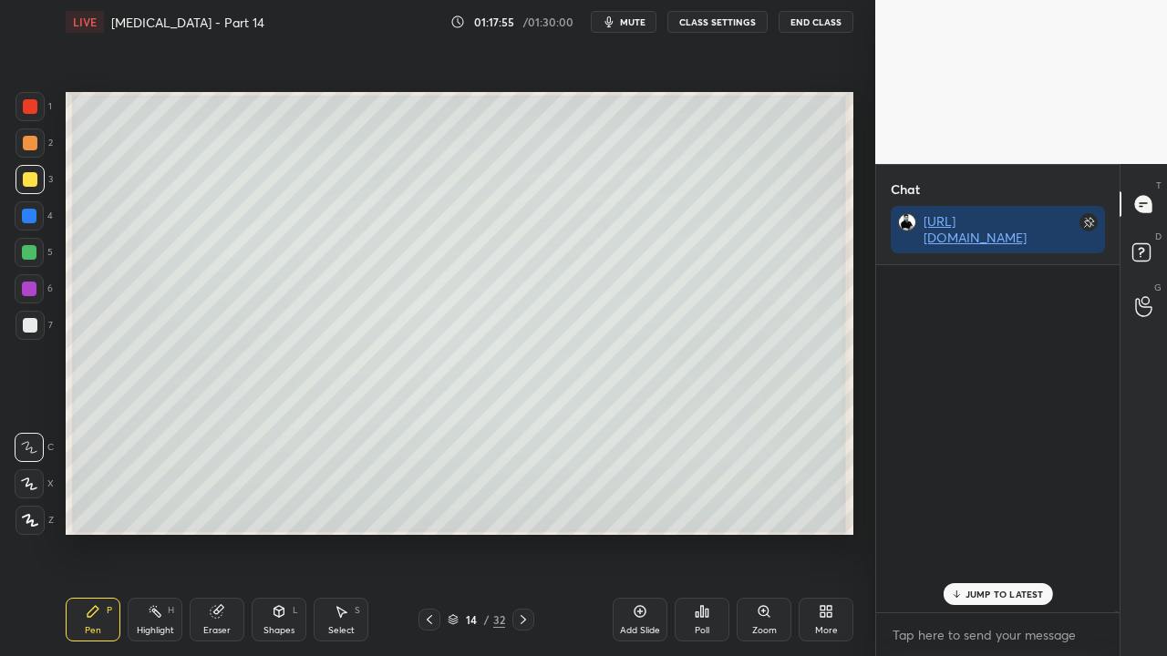
scroll to position [342, 238]
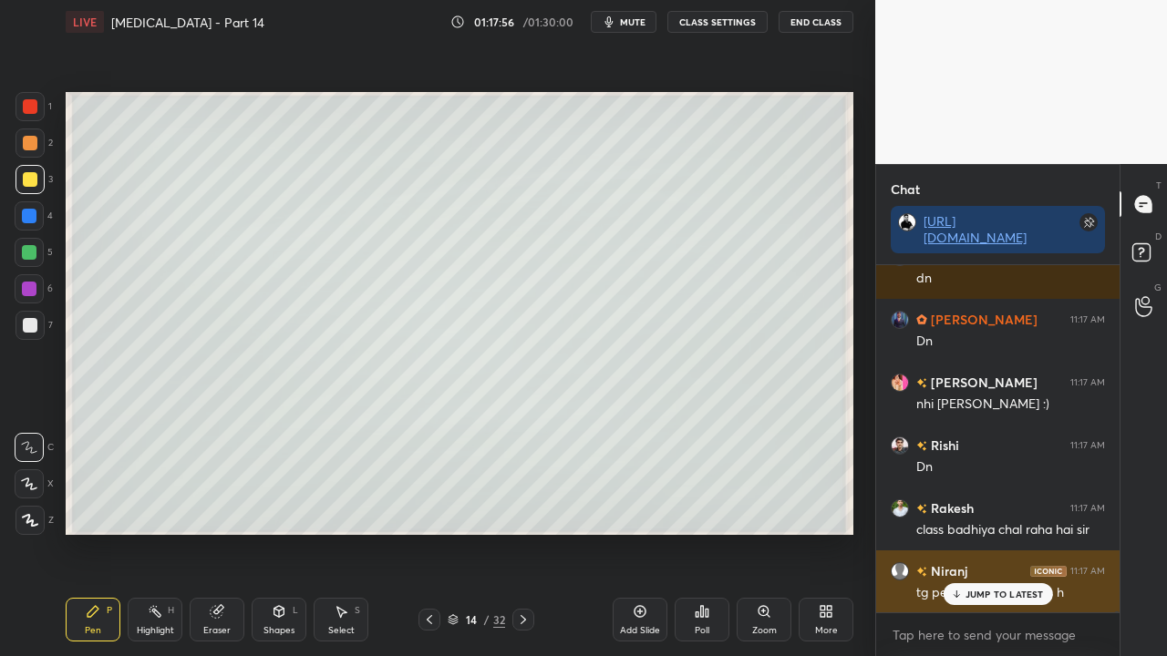
click at [995, 532] on p "JUMP TO LATEST" at bounding box center [1004, 594] width 78 height 11
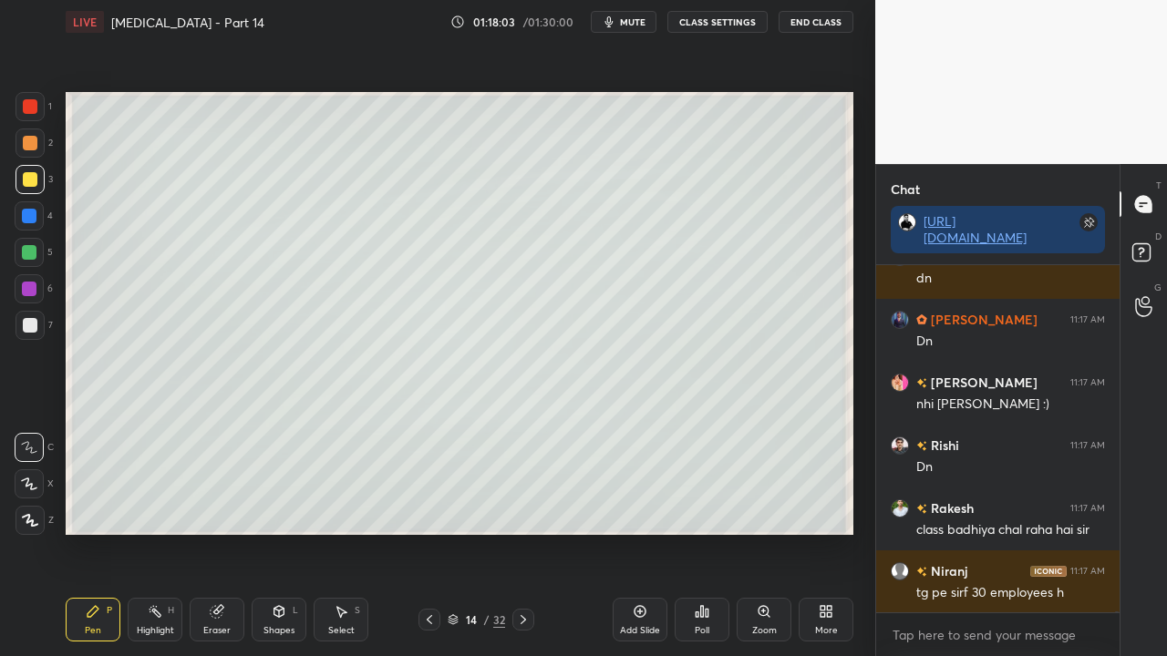
scroll to position [158101, 0]
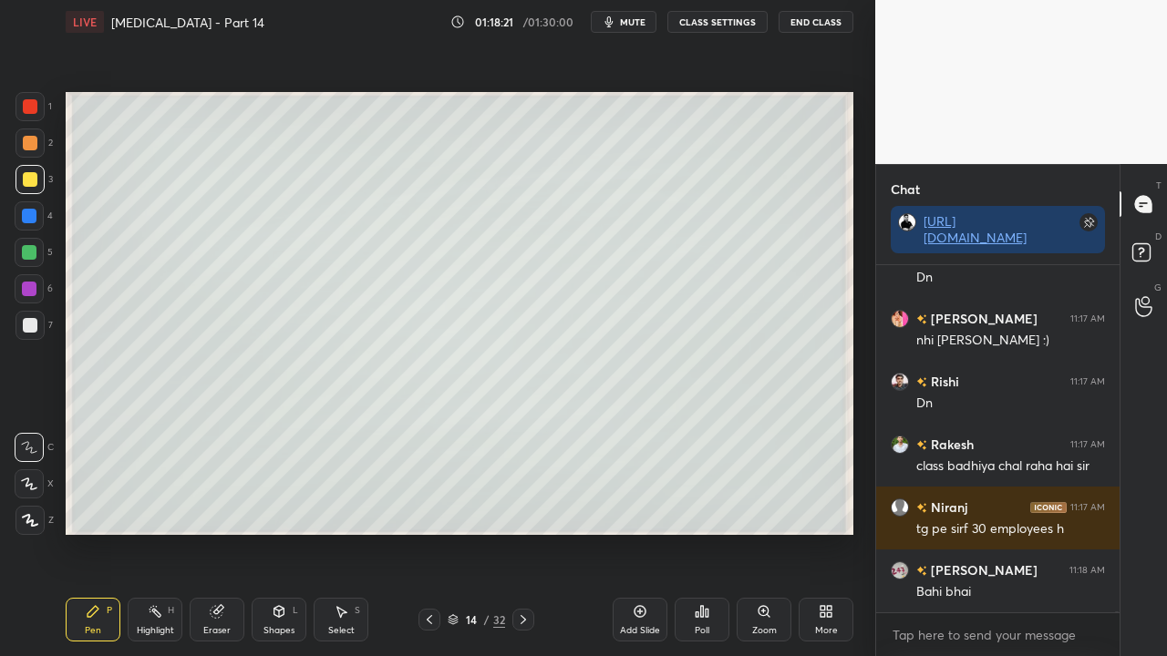
click at [36, 332] on div at bounding box center [30, 325] width 15 height 15
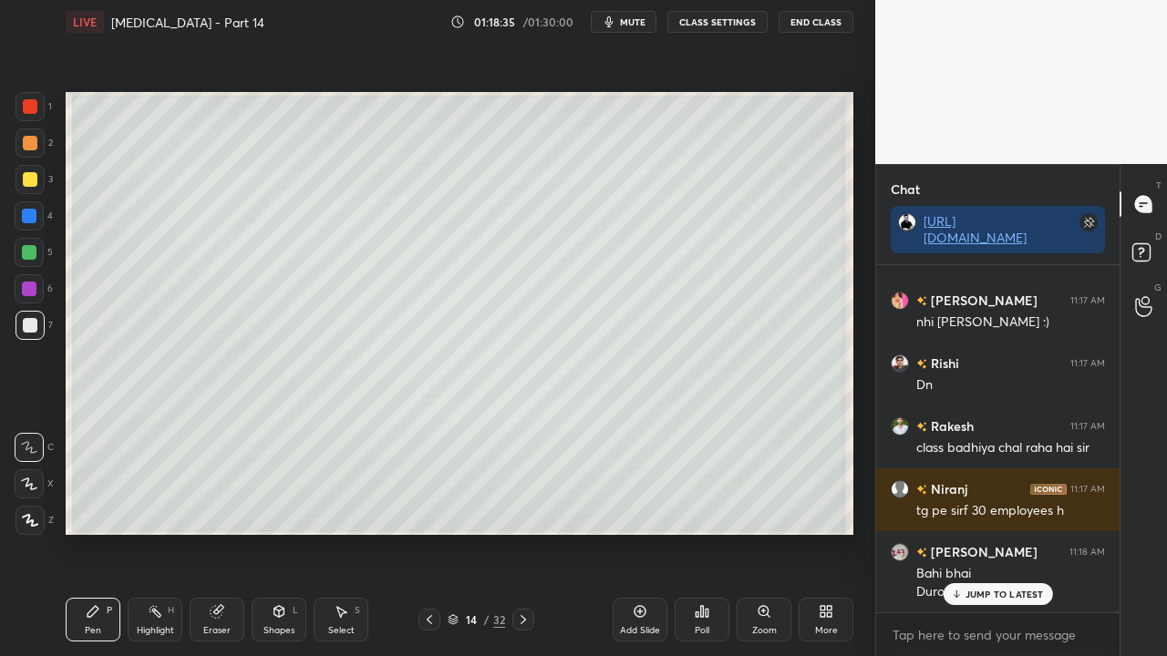
scroll to position [158181, 0]
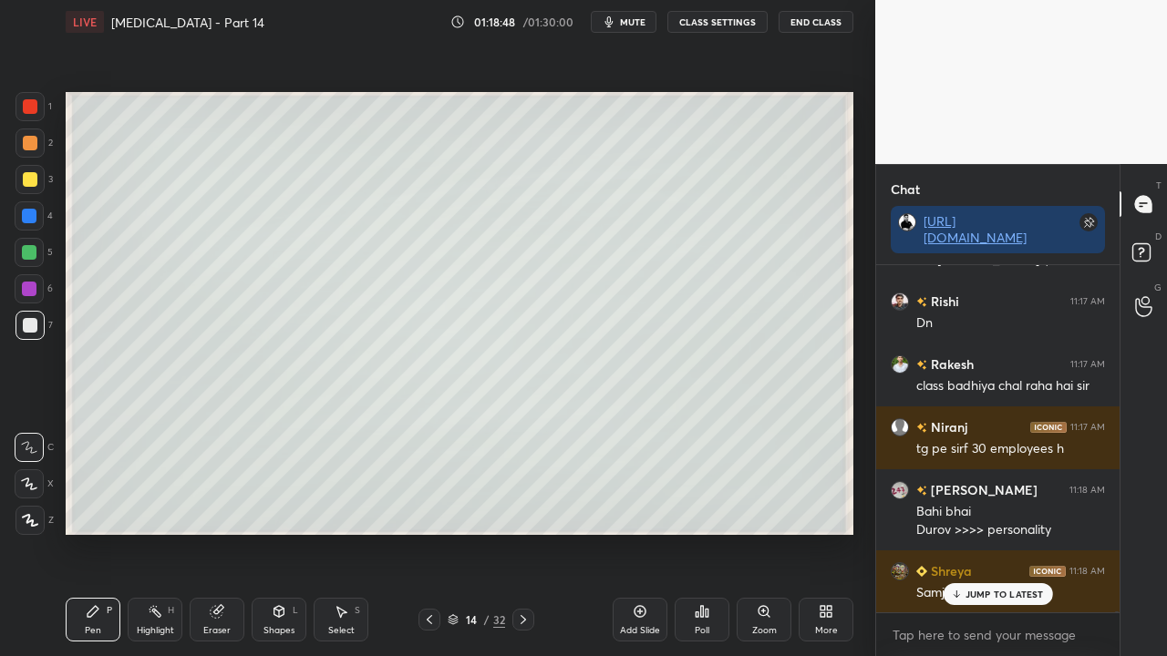
click at [434, 532] on icon at bounding box center [429, 620] width 15 height 15
click at [426, 532] on icon at bounding box center [429, 620] width 15 height 15
click at [425, 532] on icon at bounding box center [429, 620] width 15 height 15
click at [423, 532] on icon at bounding box center [429, 620] width 15 height 15
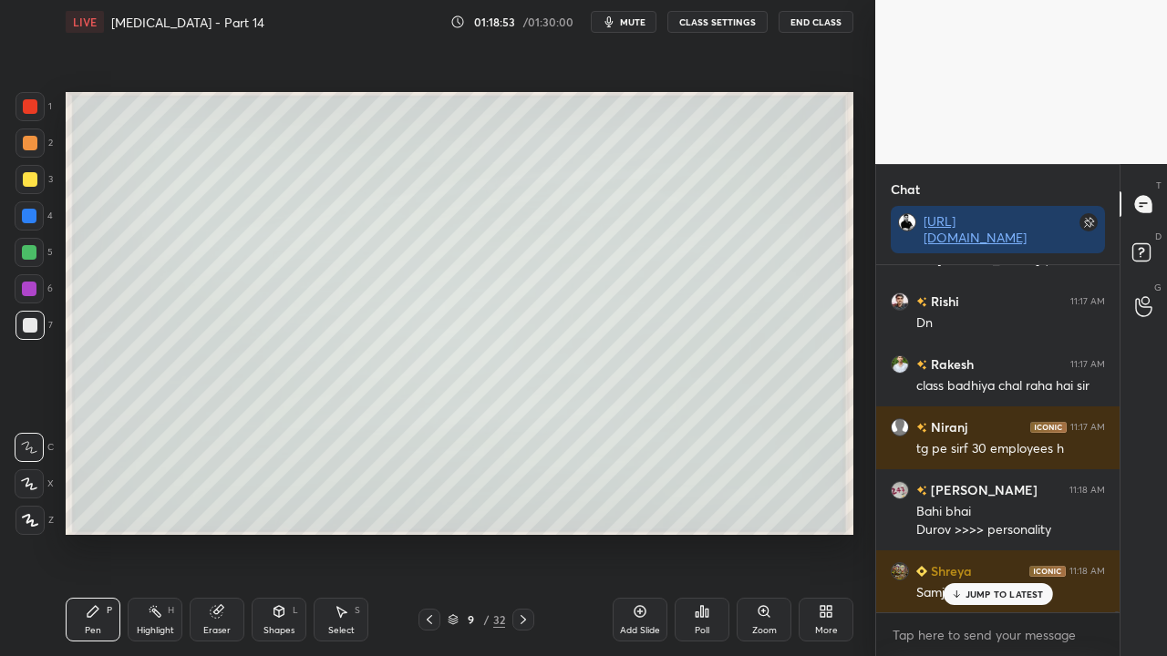
click at [525, 532] on icon at bounding box center [523, 620] width 15 height 15
click at [521, 532] on icon at bounding box center [523, 620] width 15 height 15
click at [522, 532] on icon at bounding box center [523, 620] width 15 height 15
click at [521, 532] on icon at bounding box center [523, 620] width 15 height 15
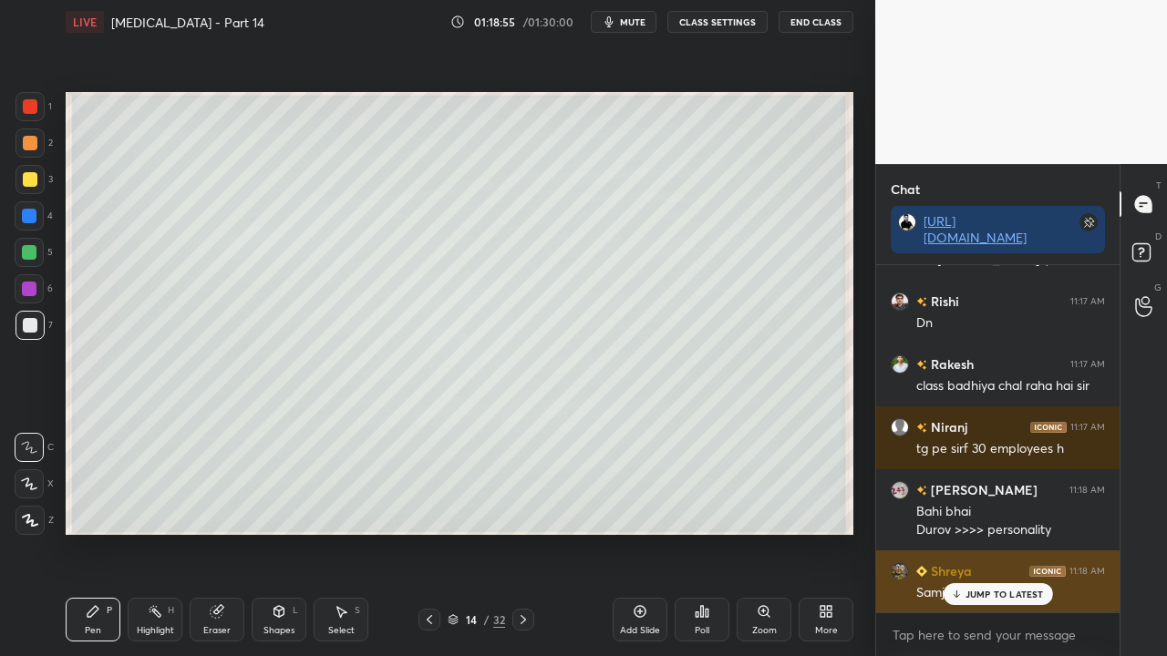
click at [951, 532] on icon at bounding box center [956, 594] width 12 height 11
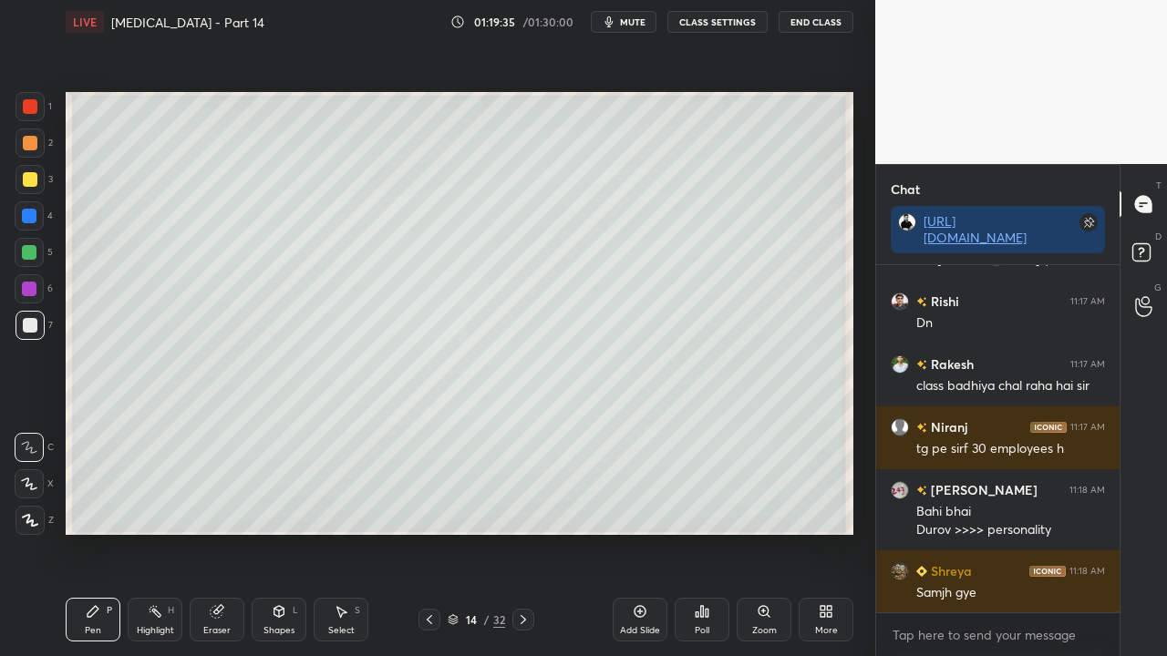
drag, startPoint x: 635, startPoint y: 24, endPoint x: 629, endPoint y: 33, distance: 11.1
click at [636, 26] on span "mute" at bounding box center [633, 21] width 26 height 13
click at [634, 22] on span "unmute" at bounding box center [631, 21] width 39 height 13
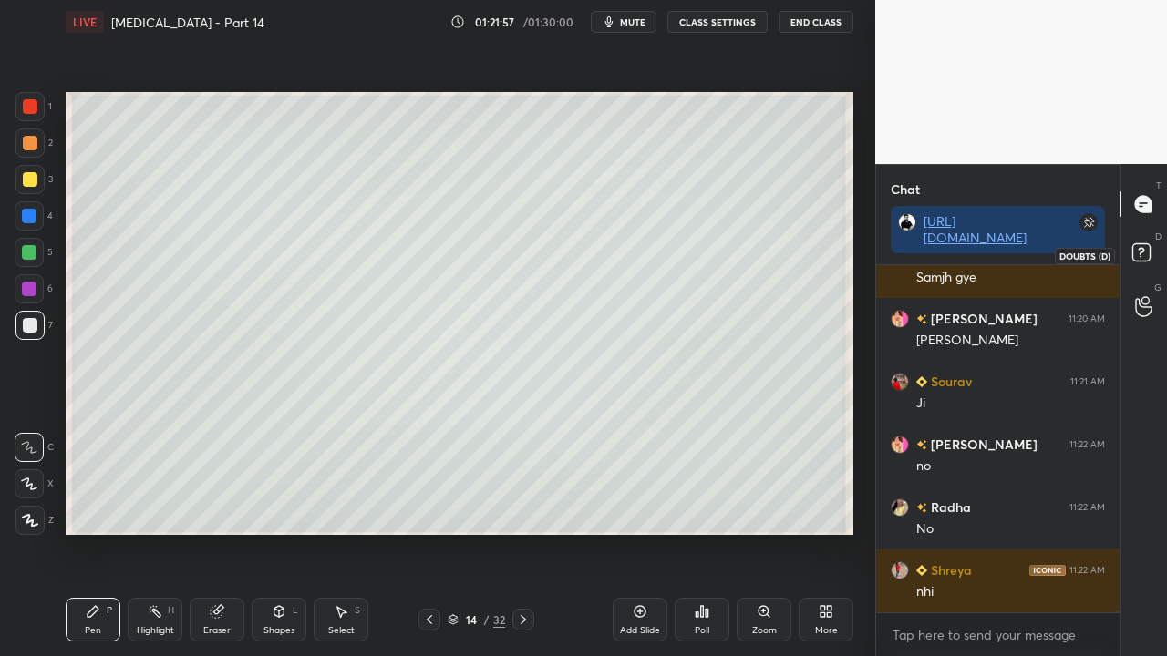
scroll to position [158558, 0]
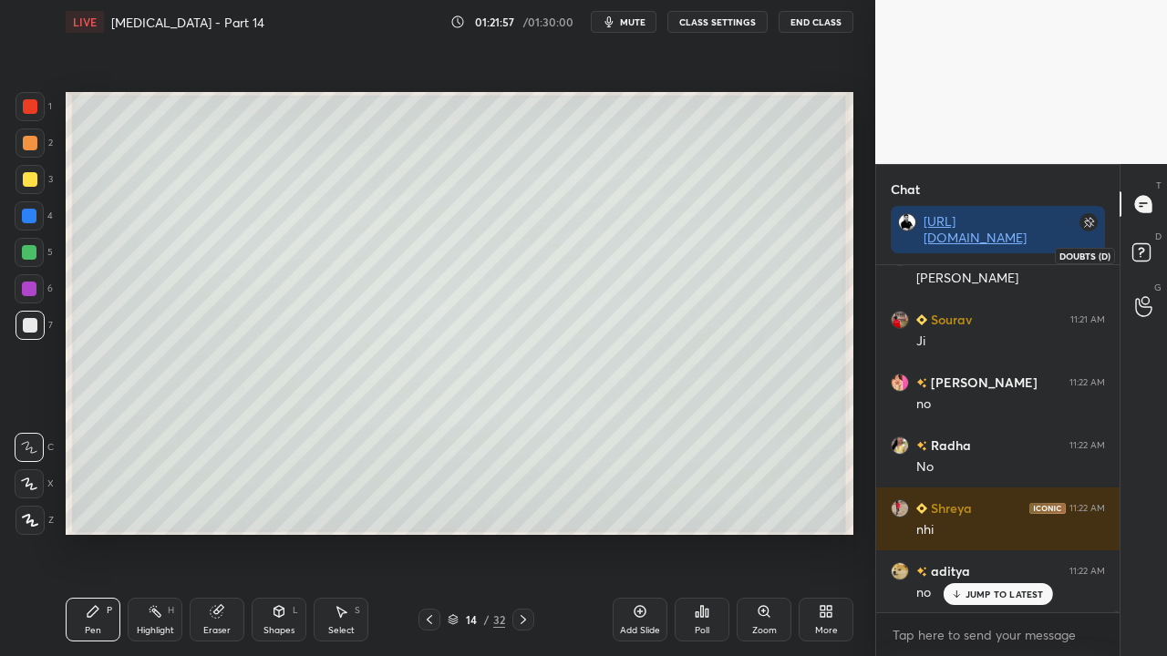
click at [1150, 252] on icon at bounding box center [1144, 255] width 33 height 33
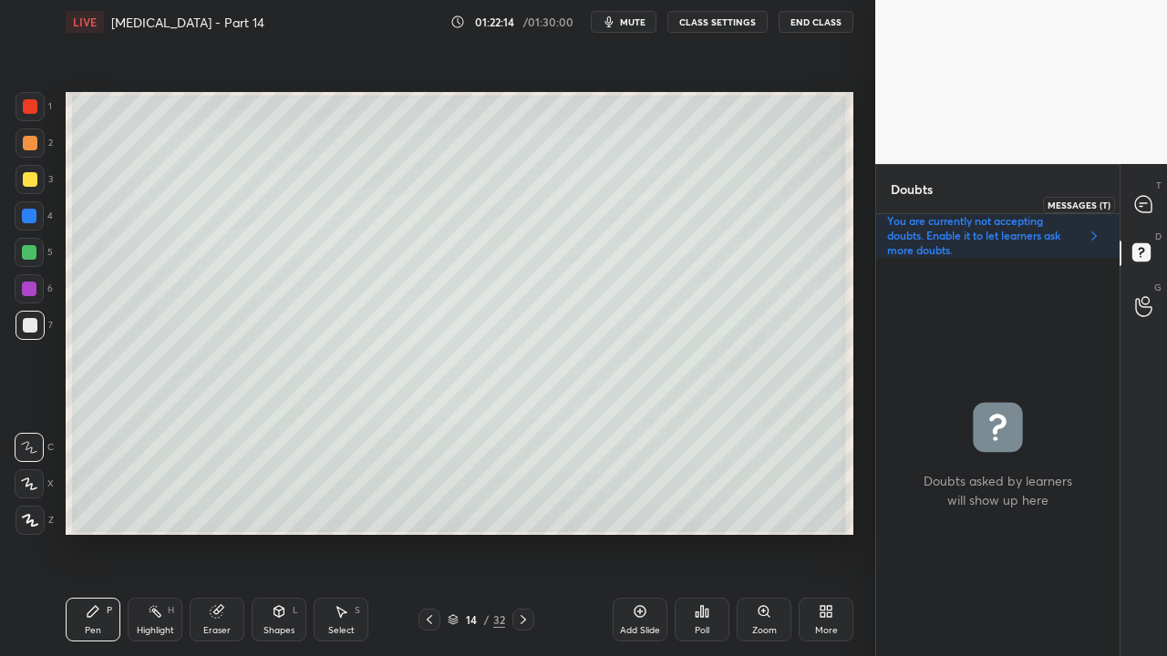
click at [1148, 203] on icon at bounding box center [1143, 204] width 19 height 19
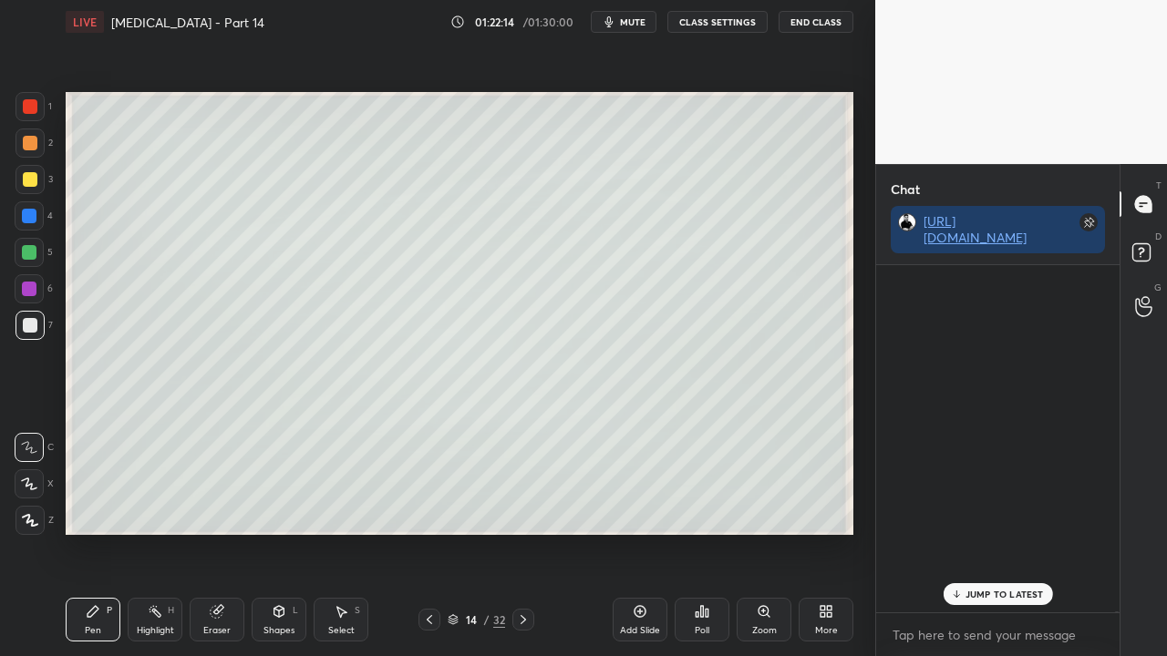
scroll to position [342, 238]
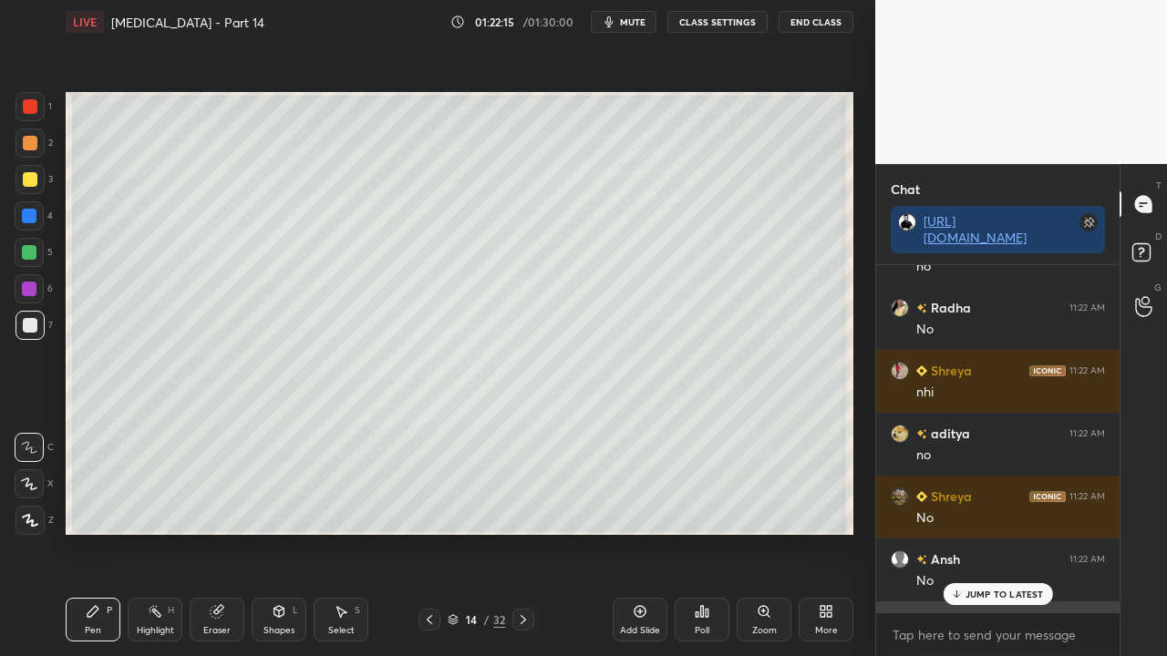
click at [982, 532] on p "JUMP TO LATEST" at bounding box center [1004, 594] width 78 height 11
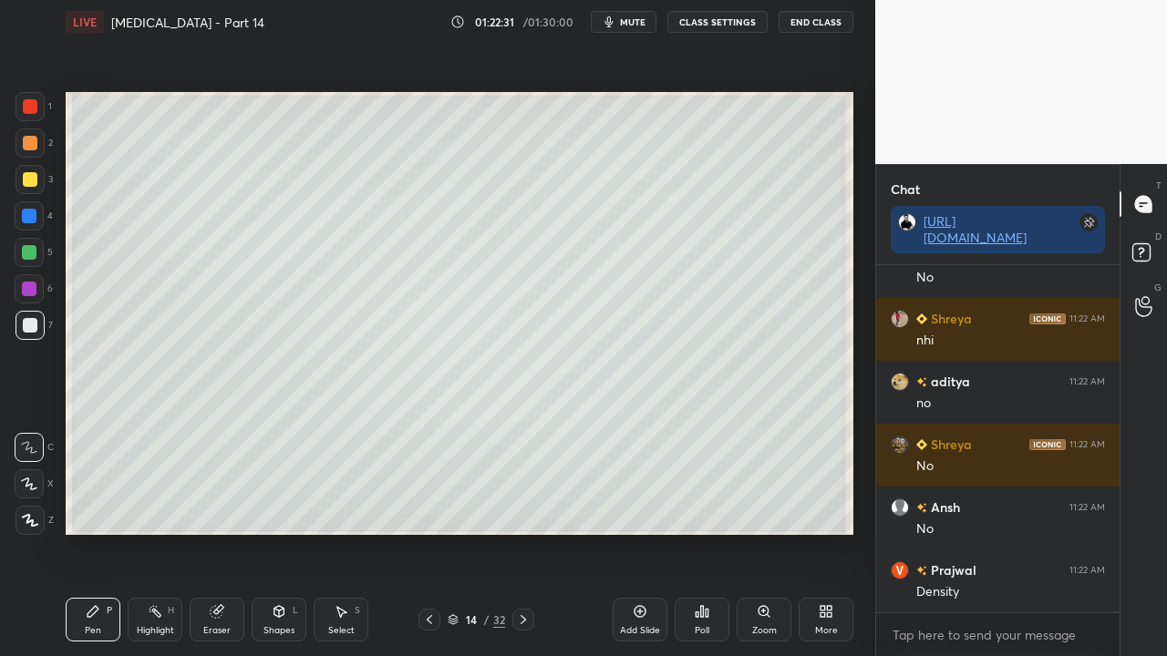
scroll to position [158810, 0]
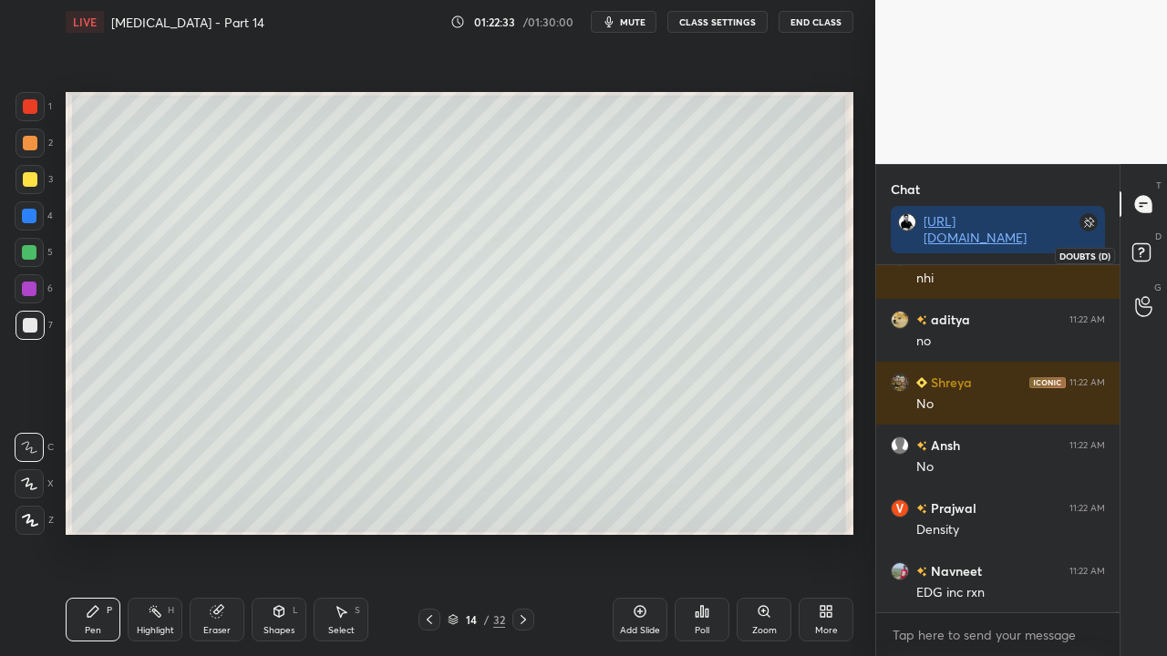
click at [1148, 244] on icon at bounding box center [1144, 255] width 33 height 33
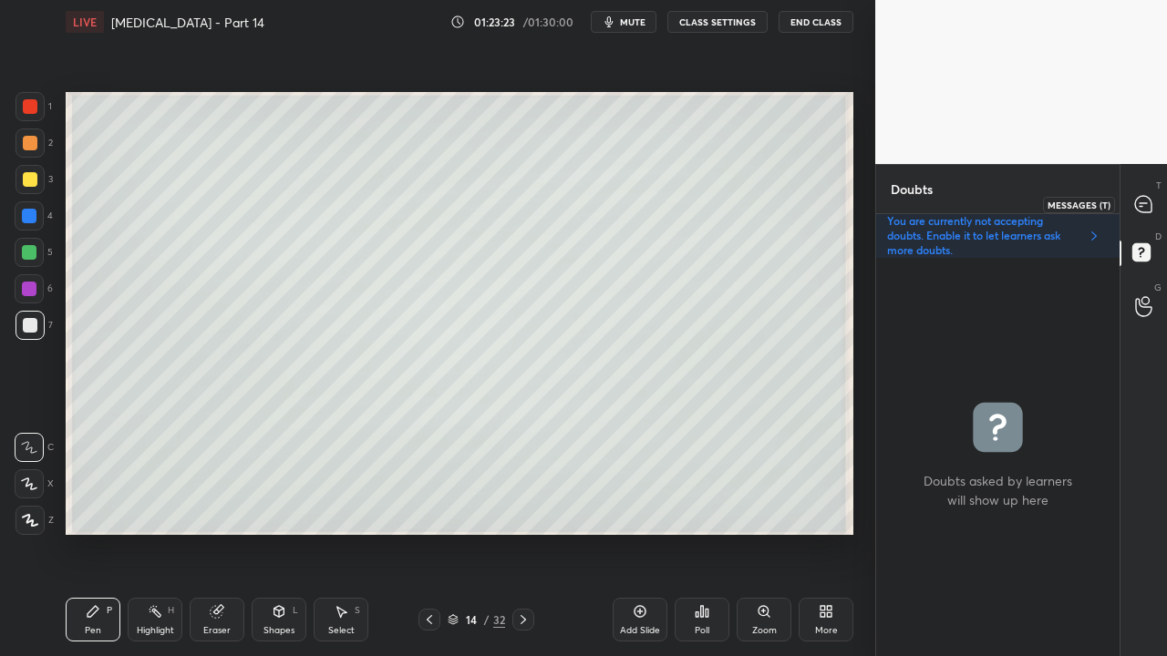
click at [1160, 191] on div at bounding box center [1144, 204] width 36 height 33
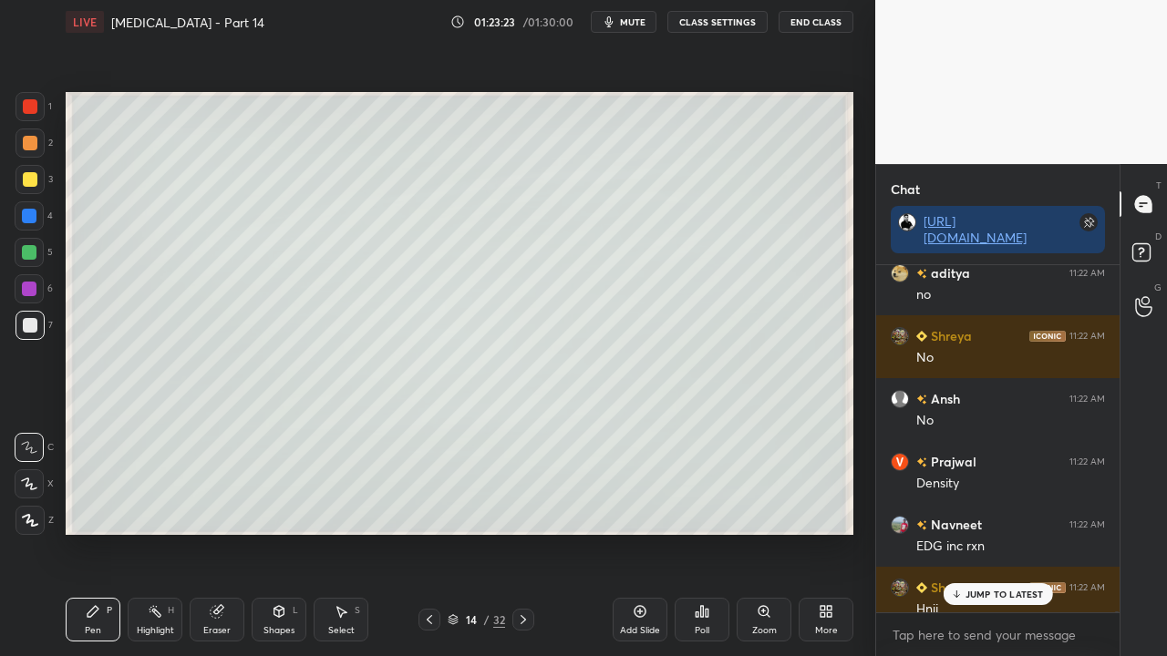
scroll to position [342, 238]
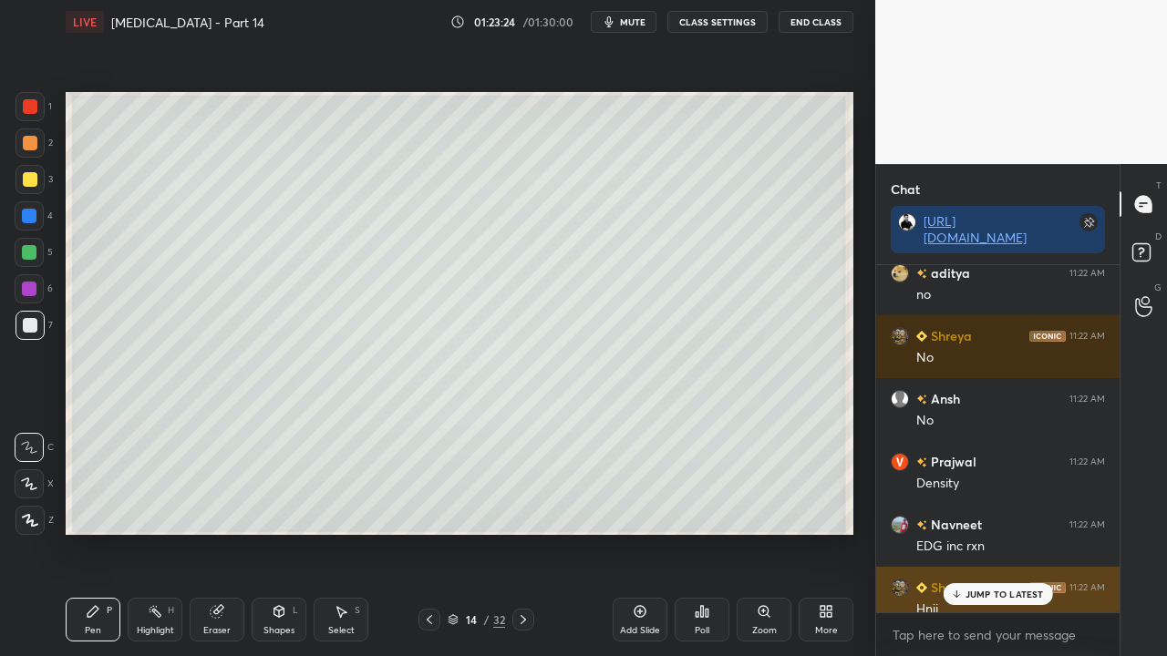
click at [983, 532] on p "JUMP TO LATEST" at bounding box center [1004, 594] width 78 height 11
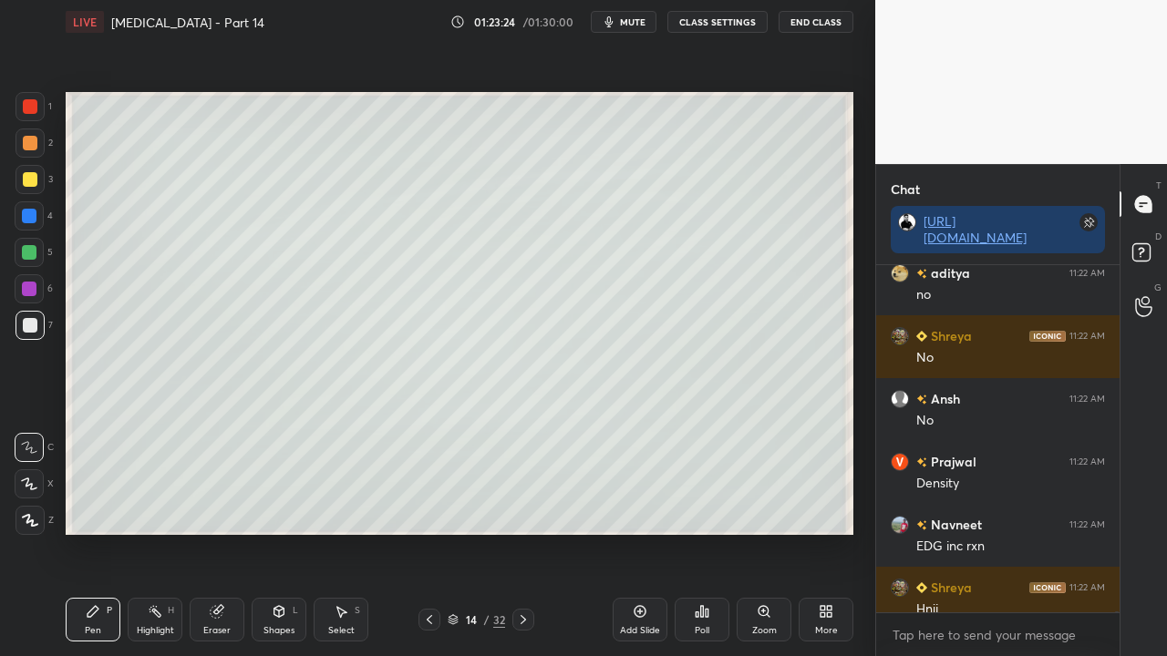
scroll to position [158874, 0]
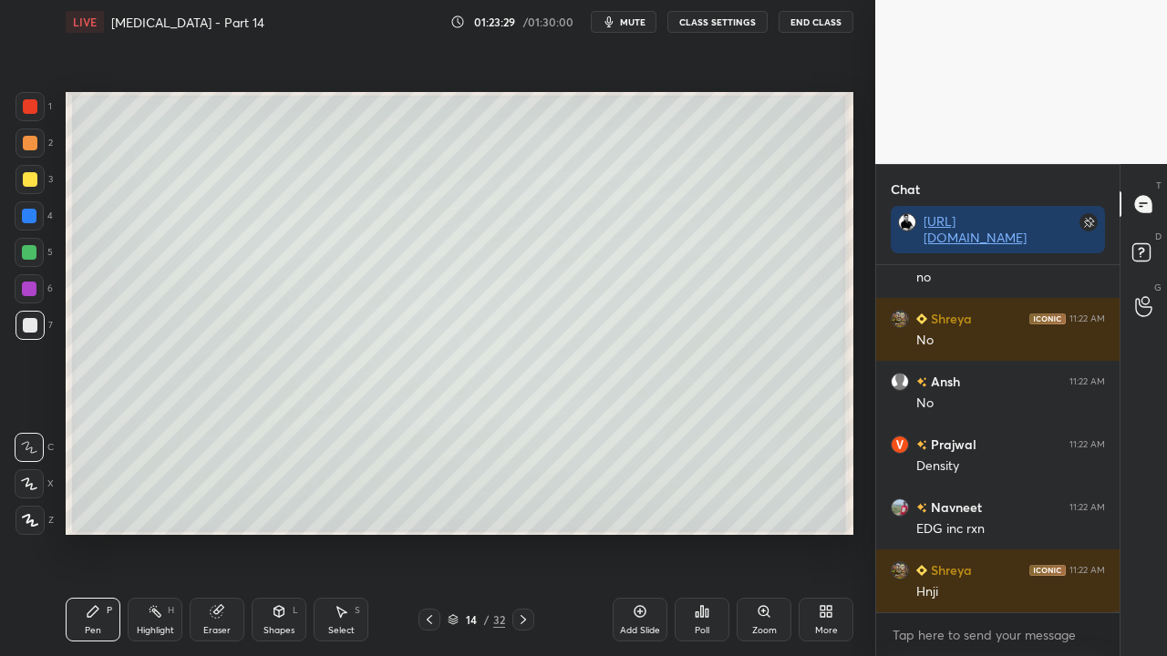
click at [30, 190] on div at bounding box center [29, 179] width 29 height 29
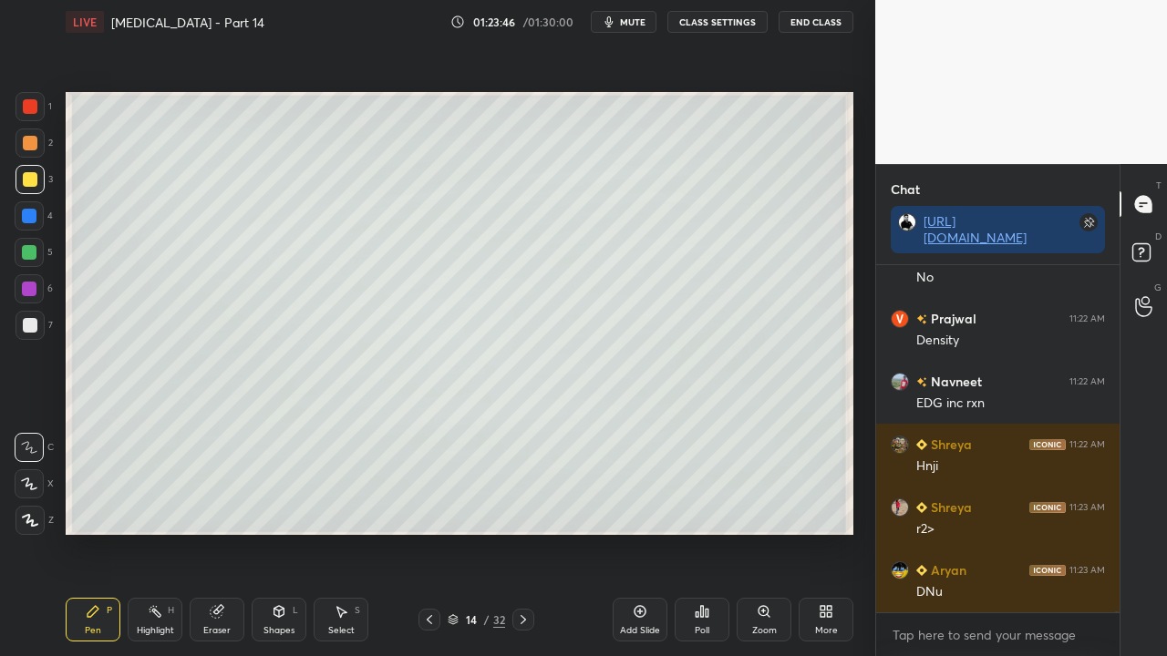
scroll to position [159062, 0]
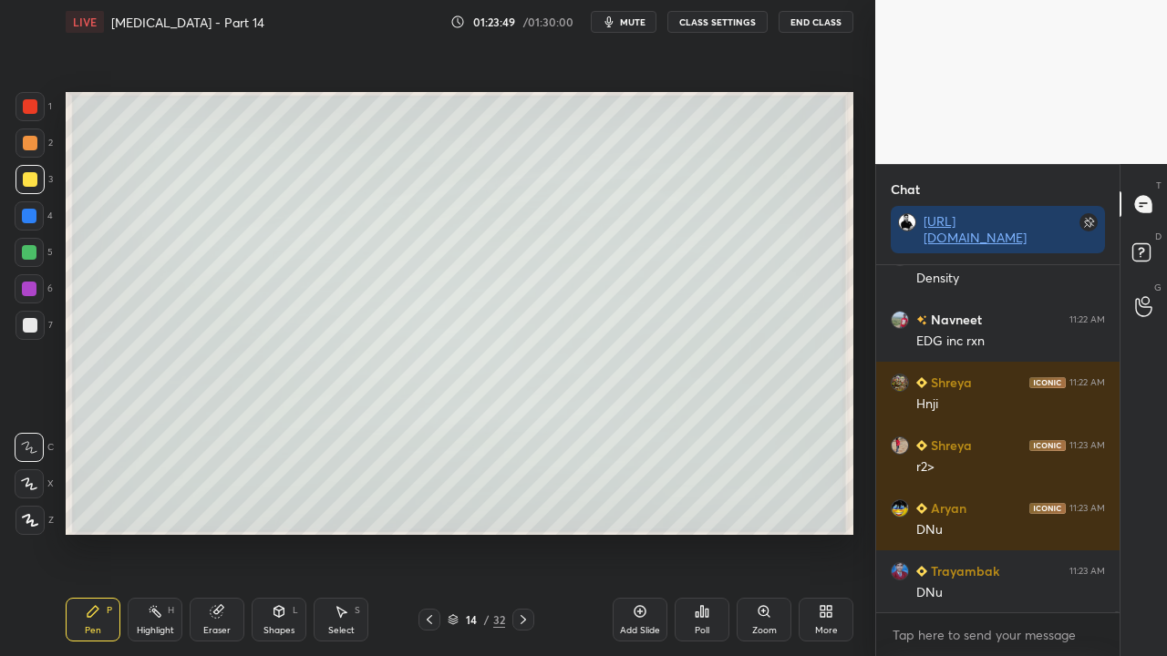
drag, startPoint x: 222, startPoint y: 615, endPoint x: 325, endPoint y: 565, distance: 114.6
click at [229, 532] on div "Eraser" at bounding box center [217, 620] width 55 height 44
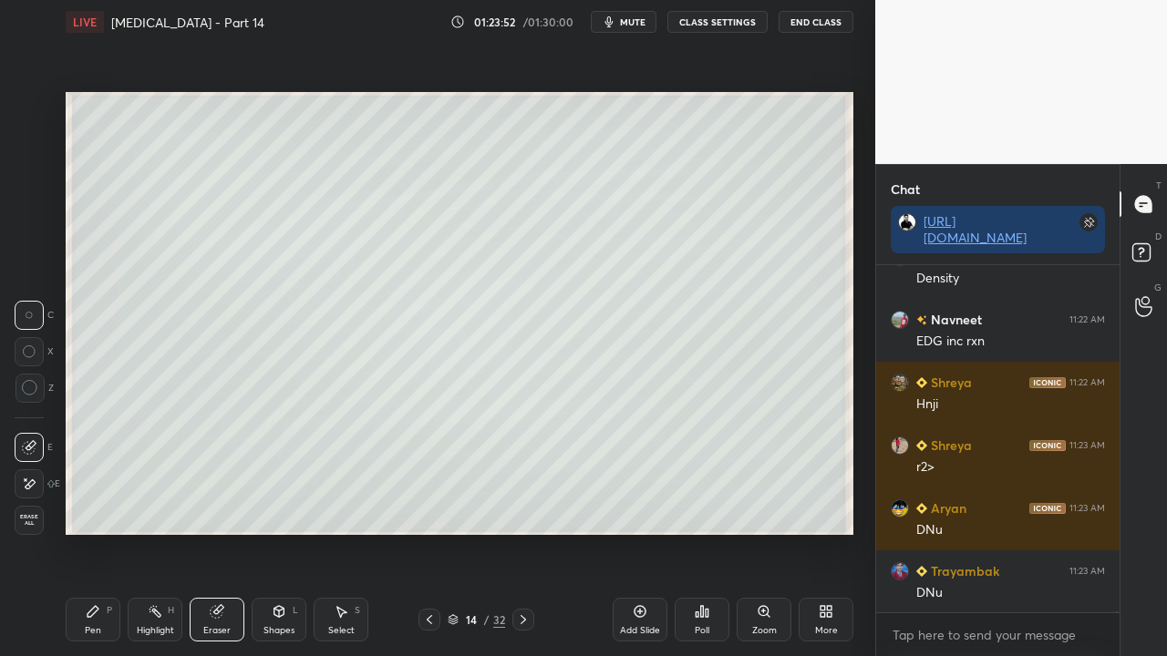
click at [90, 532] on icon at bounding box center [93, 611] width 15 height 15
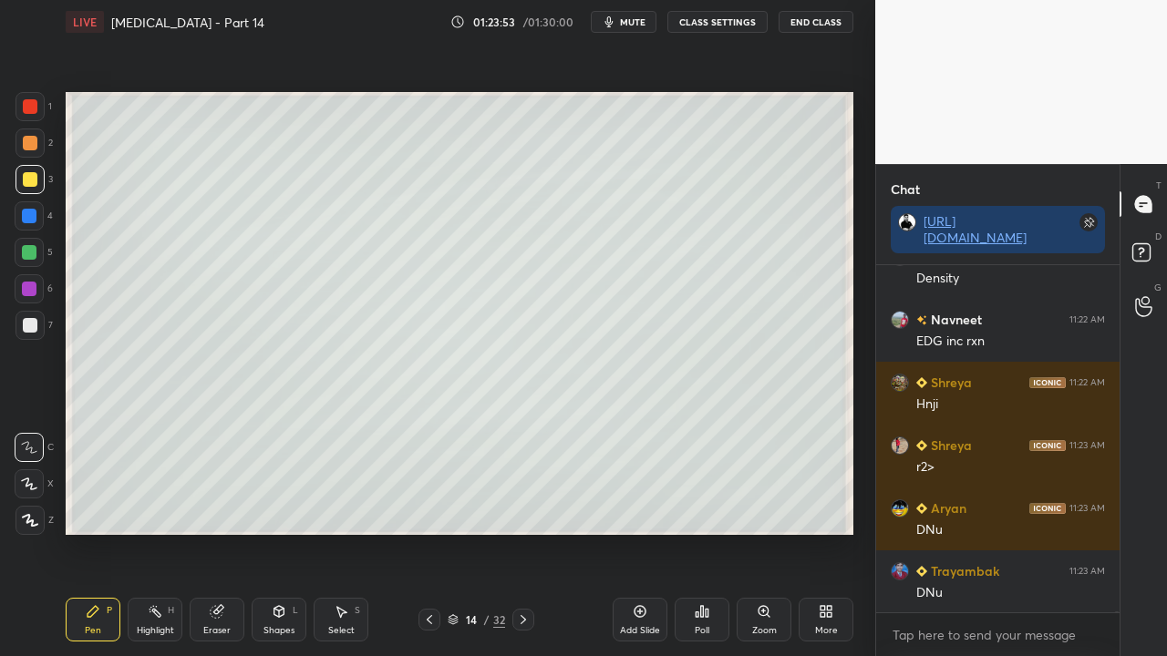
click at [32, 324] on div "1 2 3 4 5 6 7" at bounding box center [34, 219] width 38 height 255
click at [30, 324] on div at bounding box center [30, 325] width 15 height 15
click at [34, 174] on div at bounding box center [30, 179] width 15 height 15
click at [268, 532] on div "Shapes L" at bounding box center [279, 620] width 55 height 44
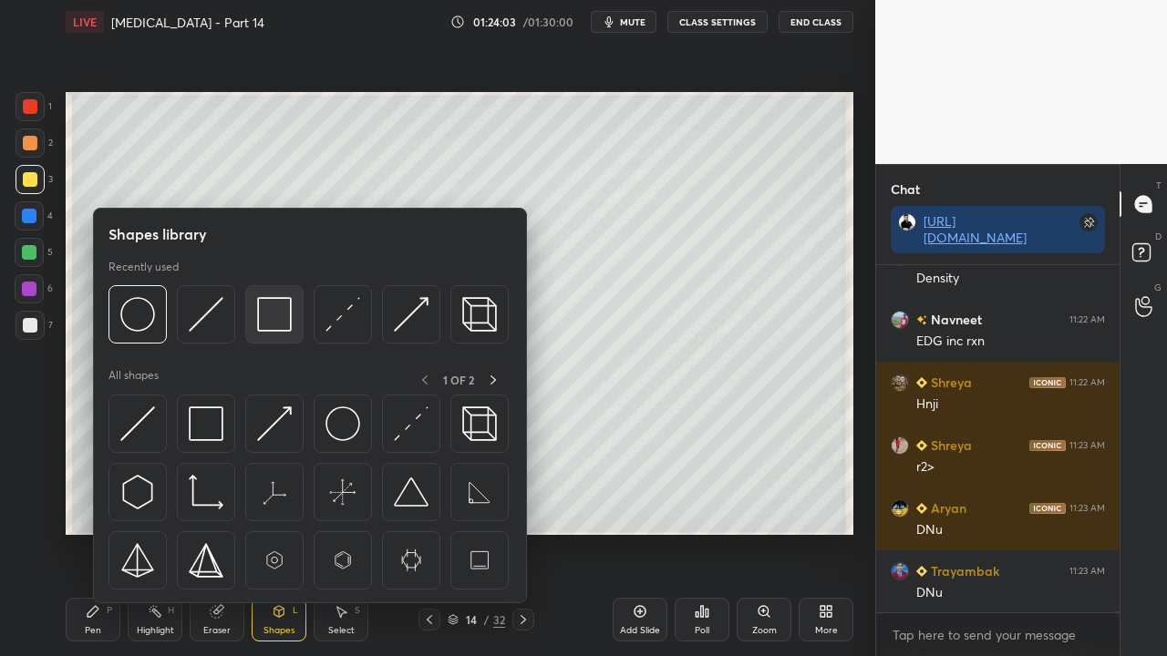
click at [270, 317] on img at bounding box center [274, 314] width 35 height 35
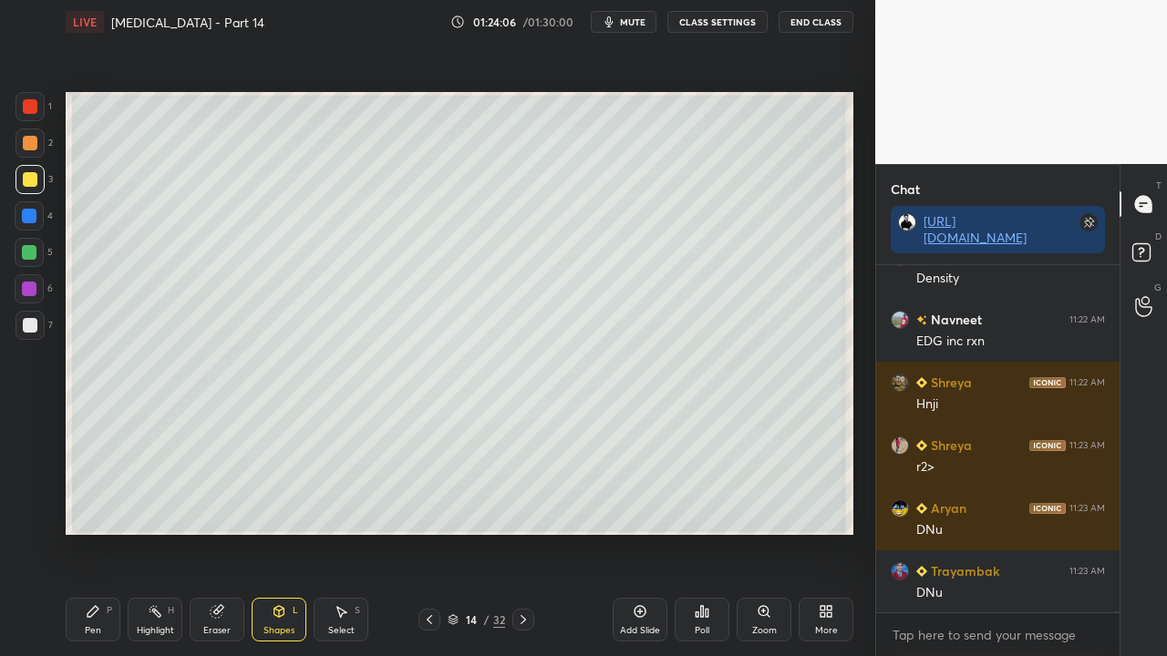
click at [108, 532] on div "Pen P" at bounding box center [93, 620] width 55 height 44
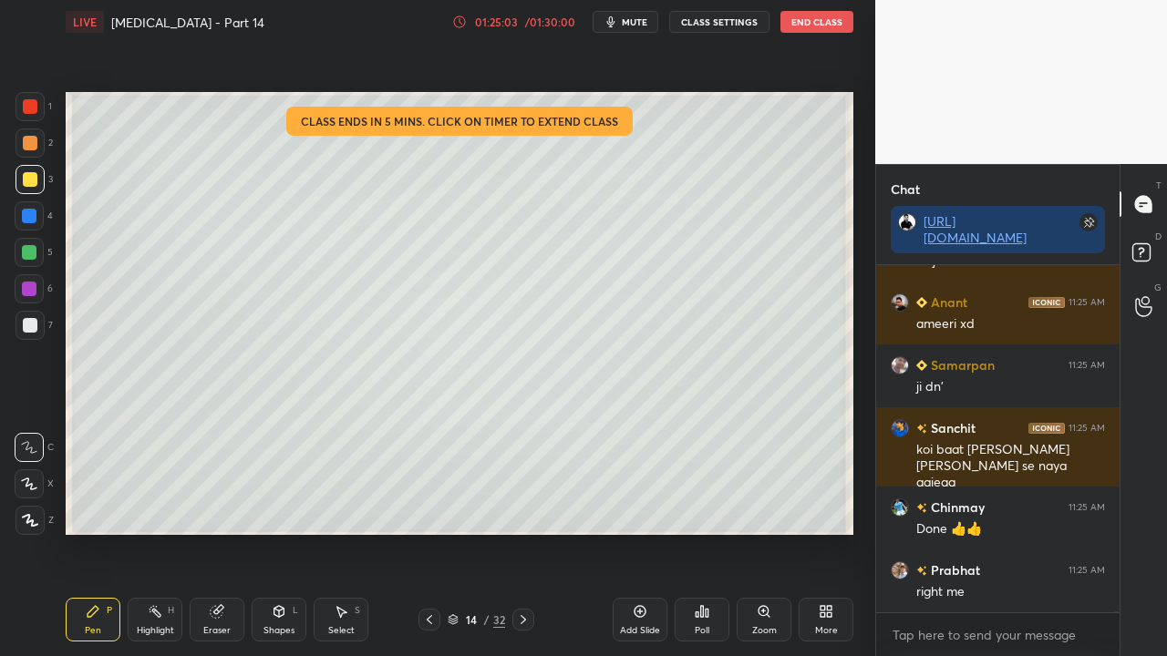
scroll to position [162239, 0]
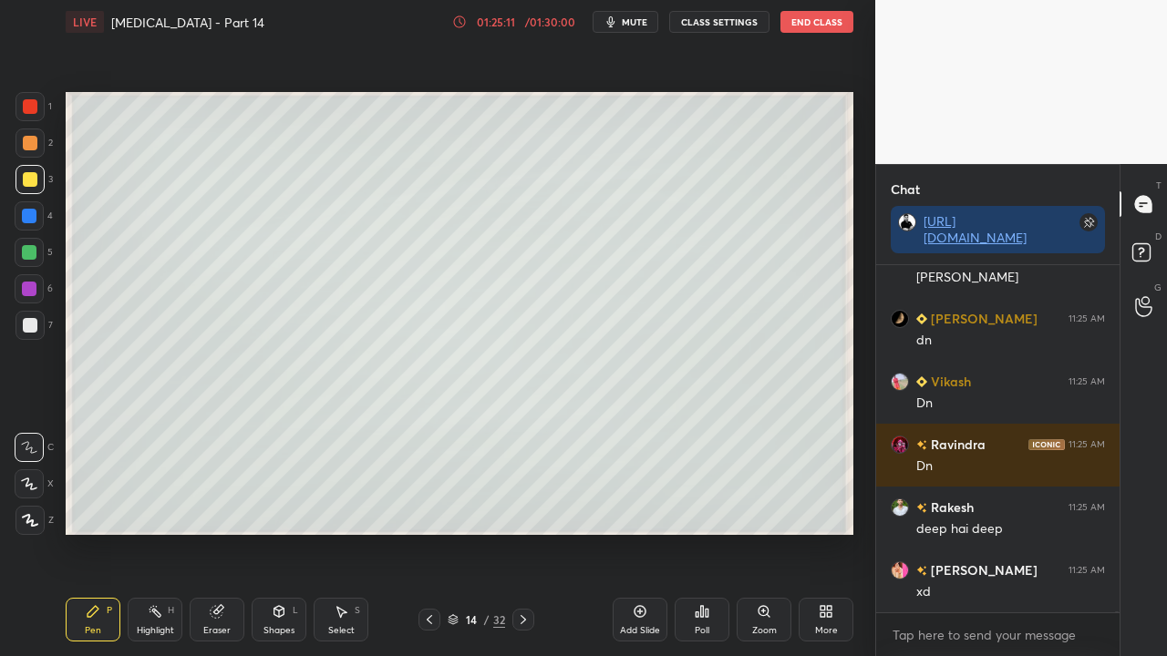
click at [547, 22] on div "/ 01:30:00" at bounding box center [549, 21] width 57 height 11
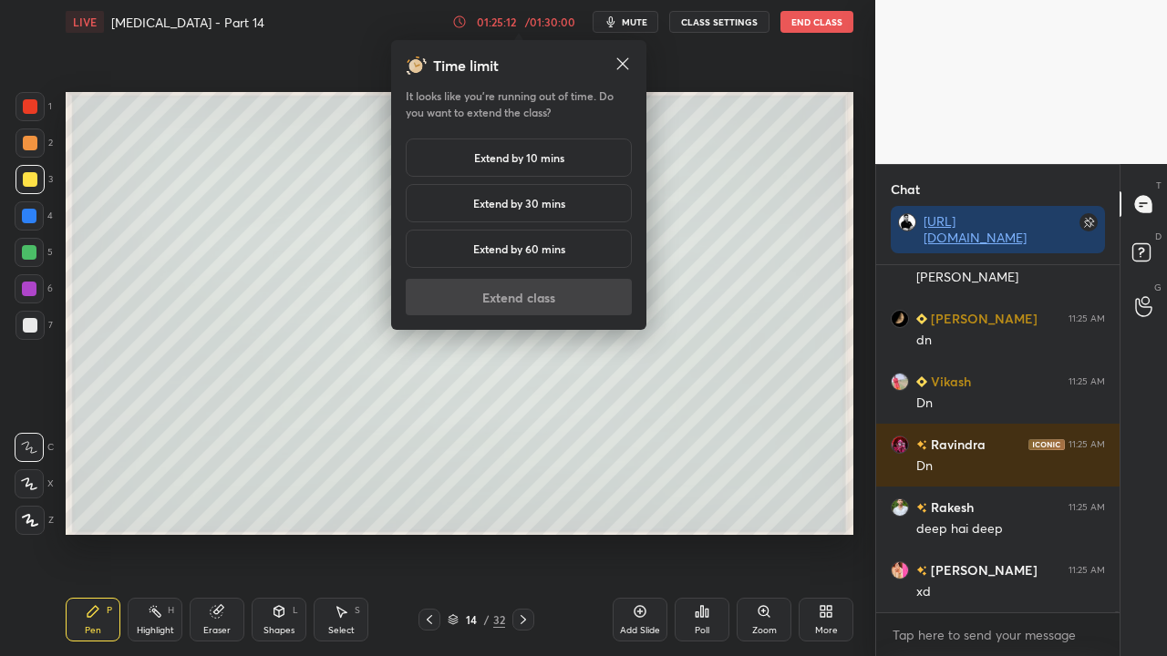
click at [523, 155] on h5 "Extend by 10 mins" at bounding box center [519, 158] width 90 height 16
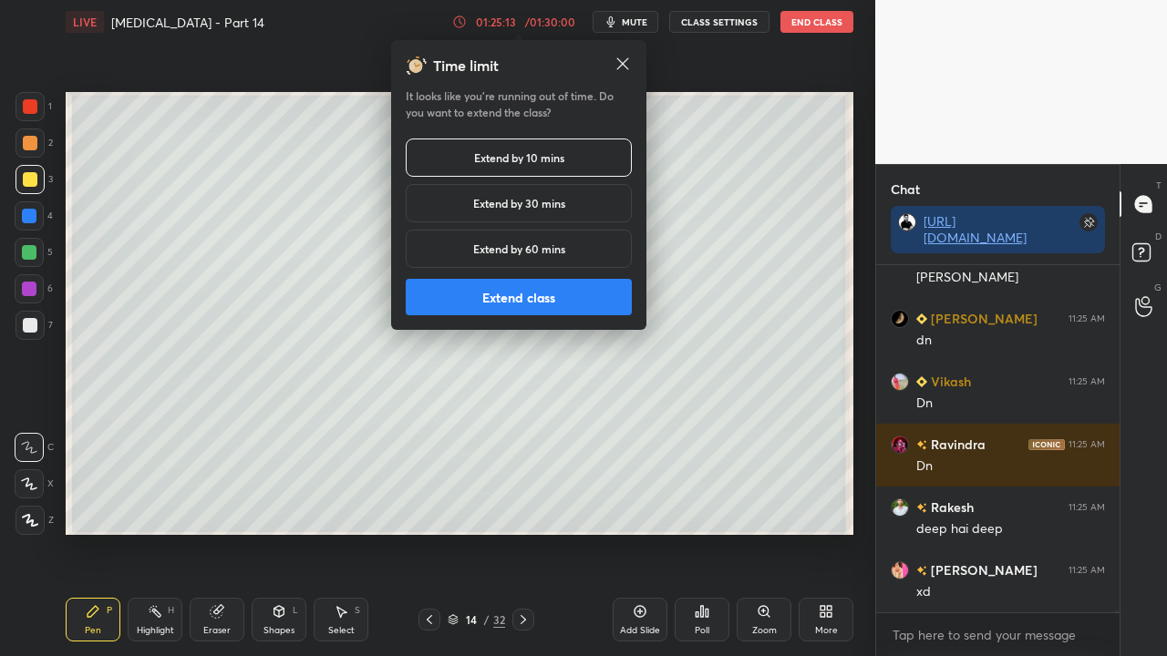
click at [483, 303] on button "Extend class" at bounding box center [519, 297] width 226 height 36
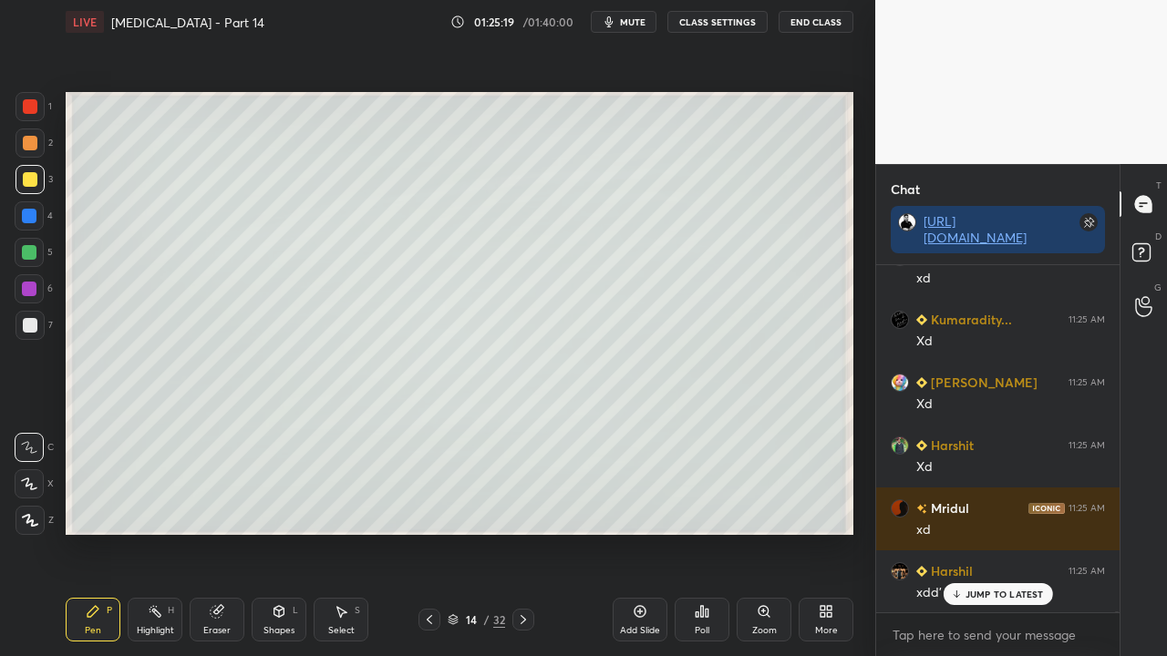
click at [1156, 243] on icon at bounding box center [1144, 255] width 33 height 33
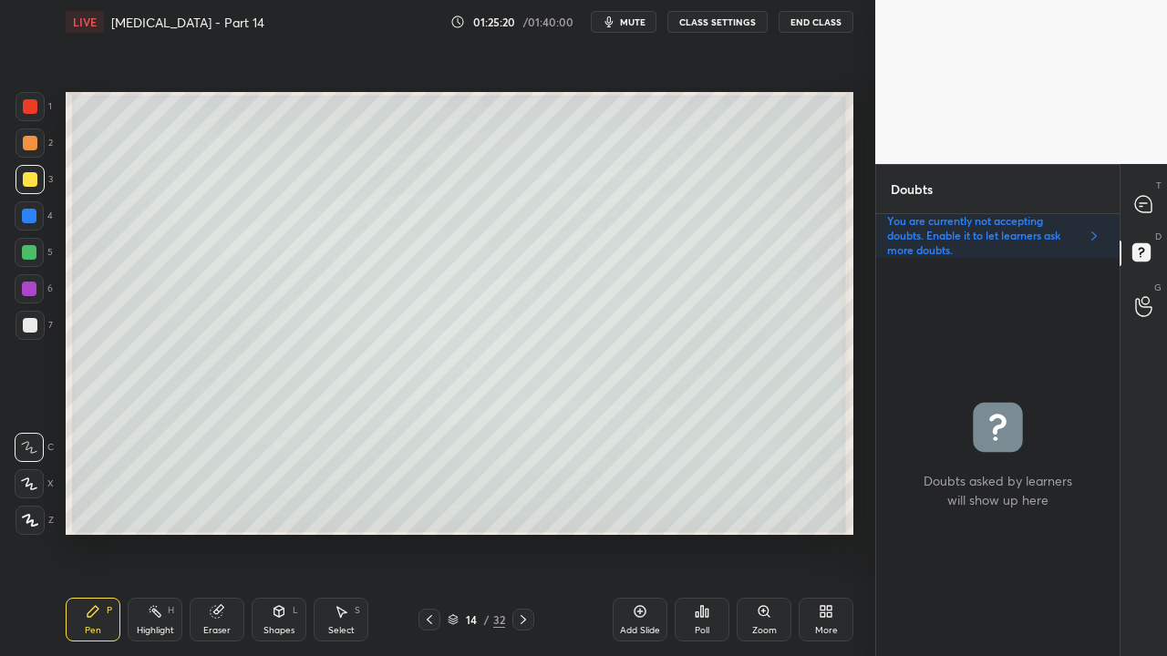
click at [521, 532] on div at bounding box center [523, 620] width 22 height 22
click at [1138, 204] on icon at bounding box center [1143, 204] width 16 height 16
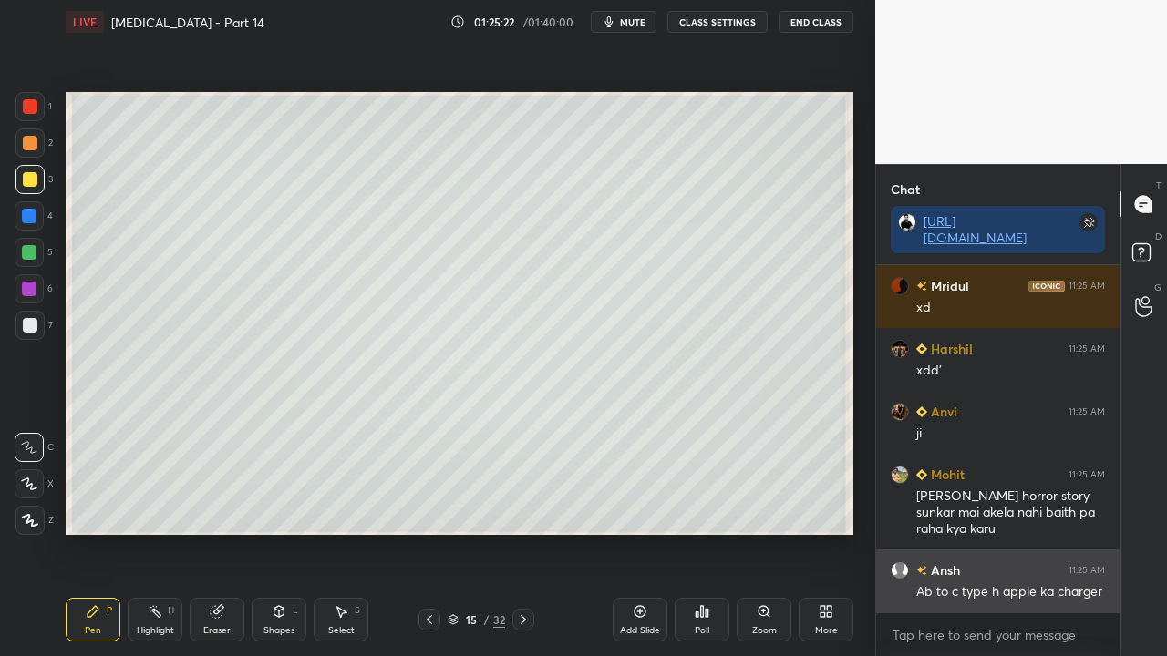
click at [994, 532] on div "Ab to c type h apple ka charger" at bounding box center [1010, 592] width 189 height 18
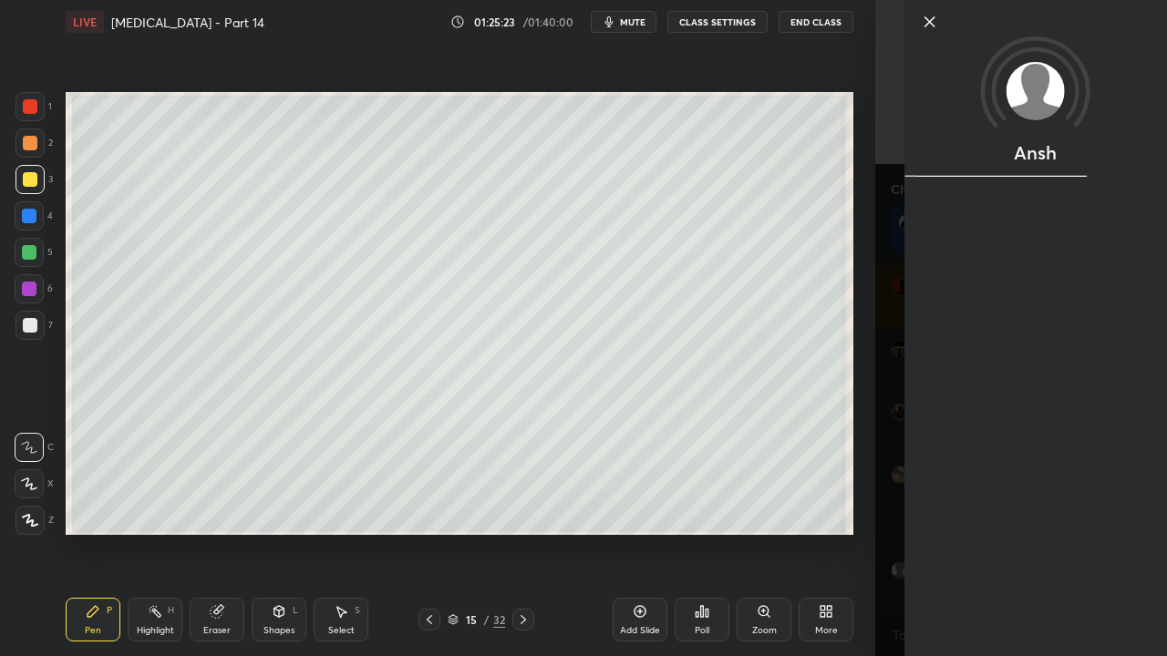
click at [896, 532] on div "Ansh" at bounding box center [1021, 328] width 292 height 656
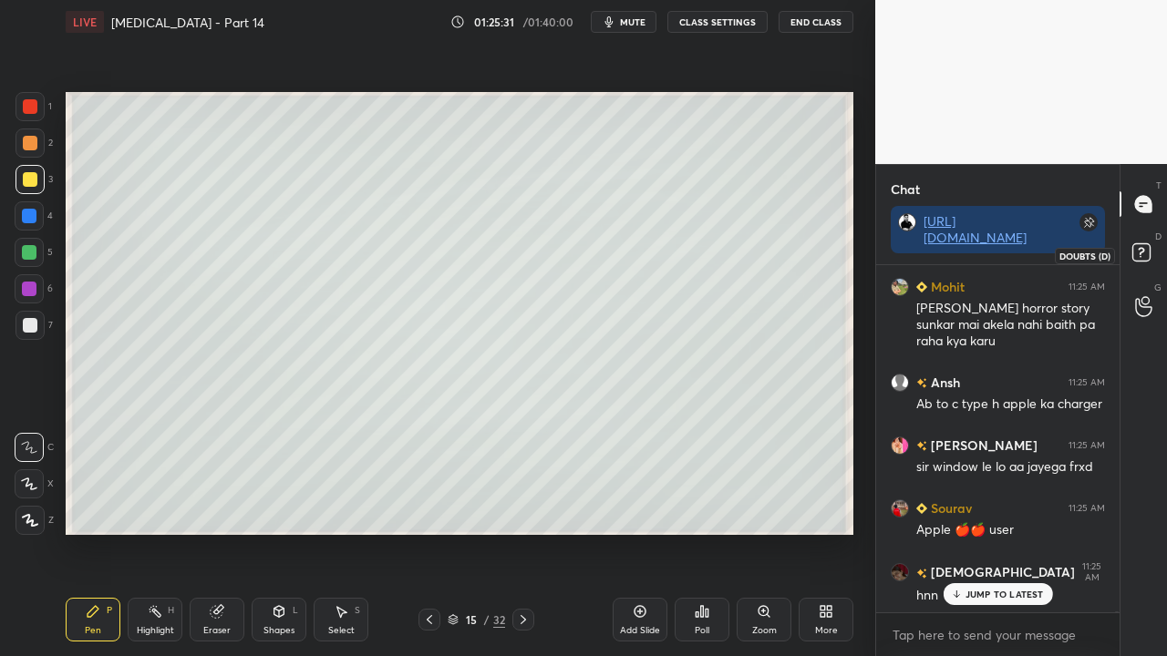
click at [1155, 253] on icon at bounding box center [1144, 255] width 33 height 33
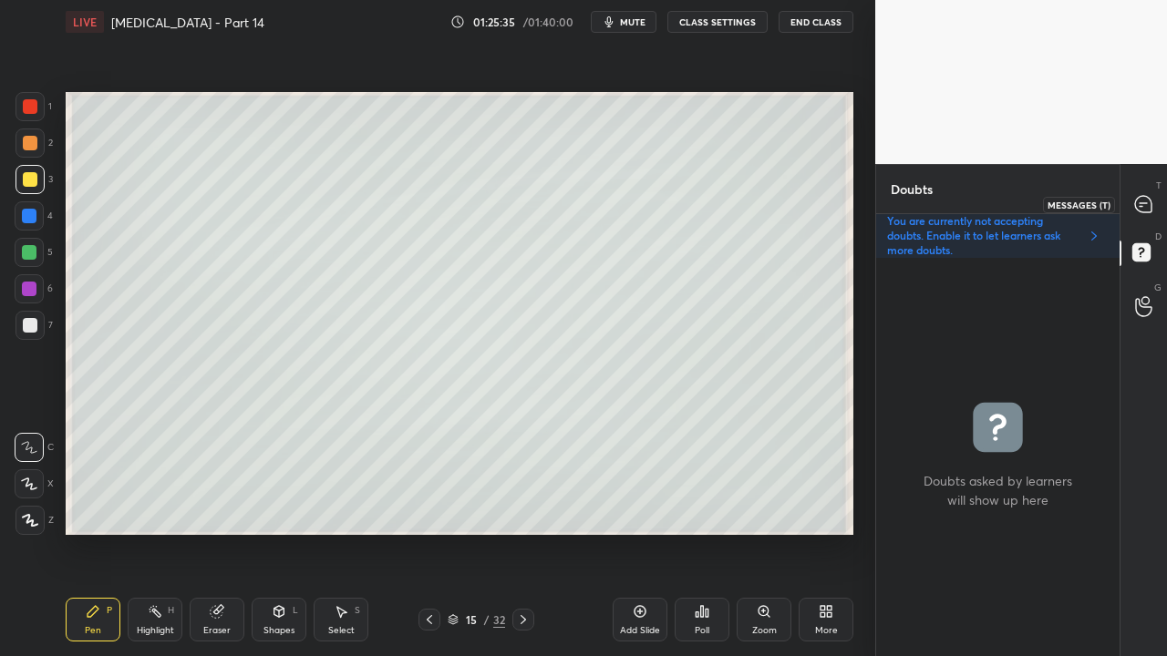
click at [1143, 188] on div at bounding box center [1144, 204] width 36 height 33
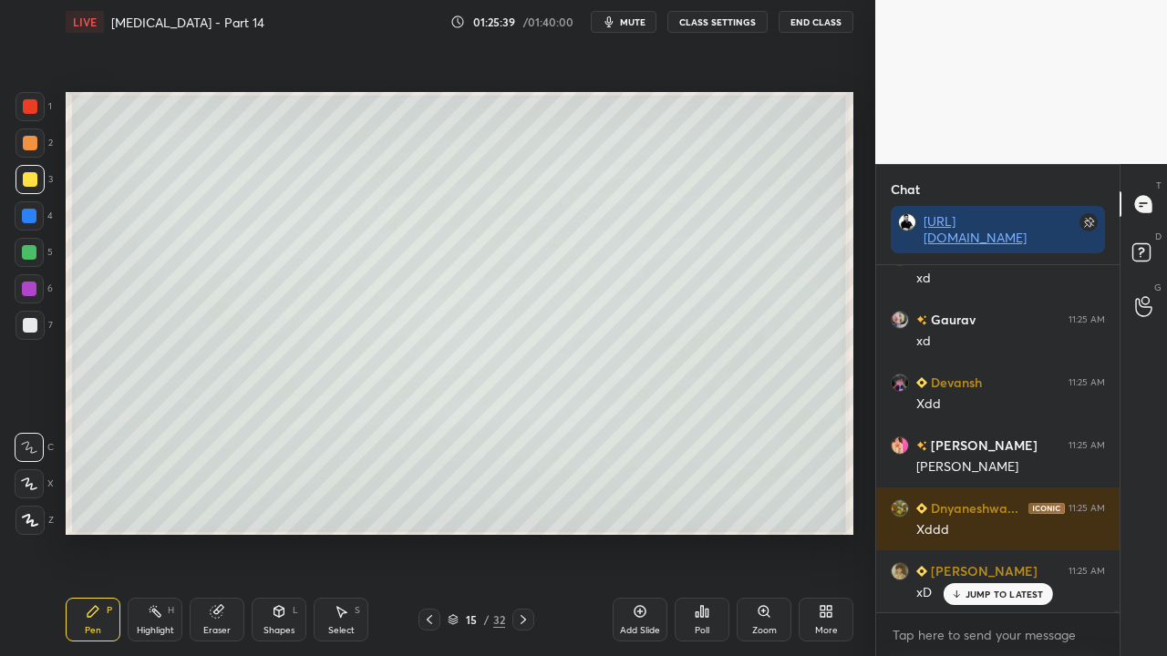
click at [276, 532] on div "Shapes L" at bounding box center [279, 620] width 55 height 44
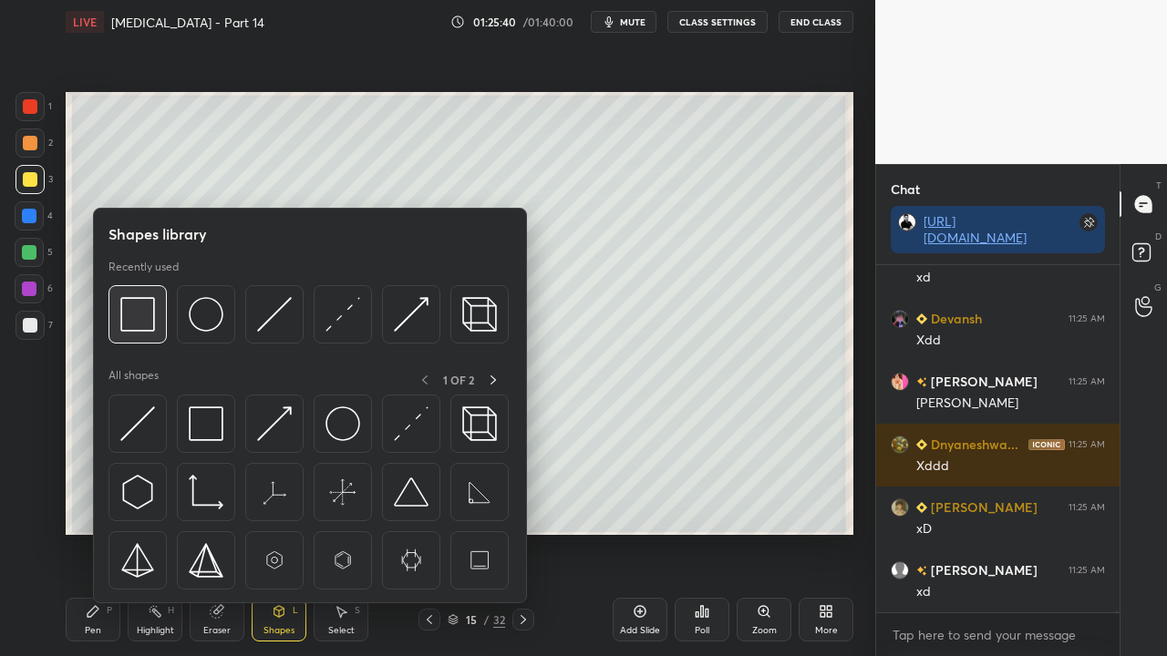
click at [141, 313] on img at bounding box center [137, 314] width 35 height 35
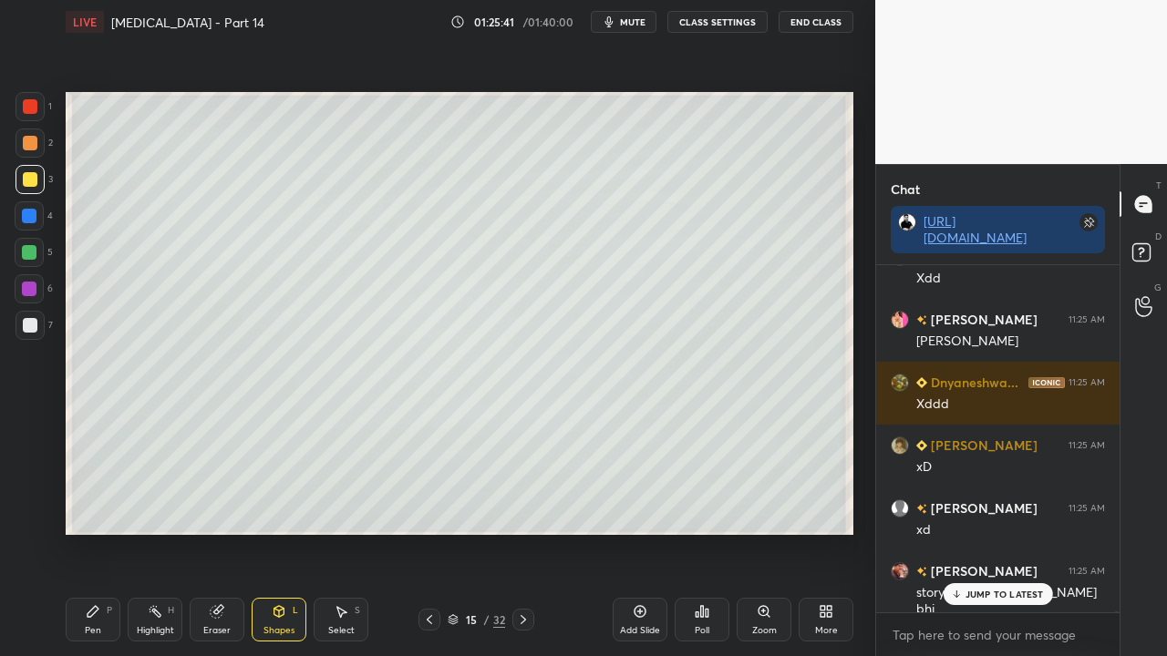
click at [27, 180] on div at bounding box center [30, 179] width 15 height 15
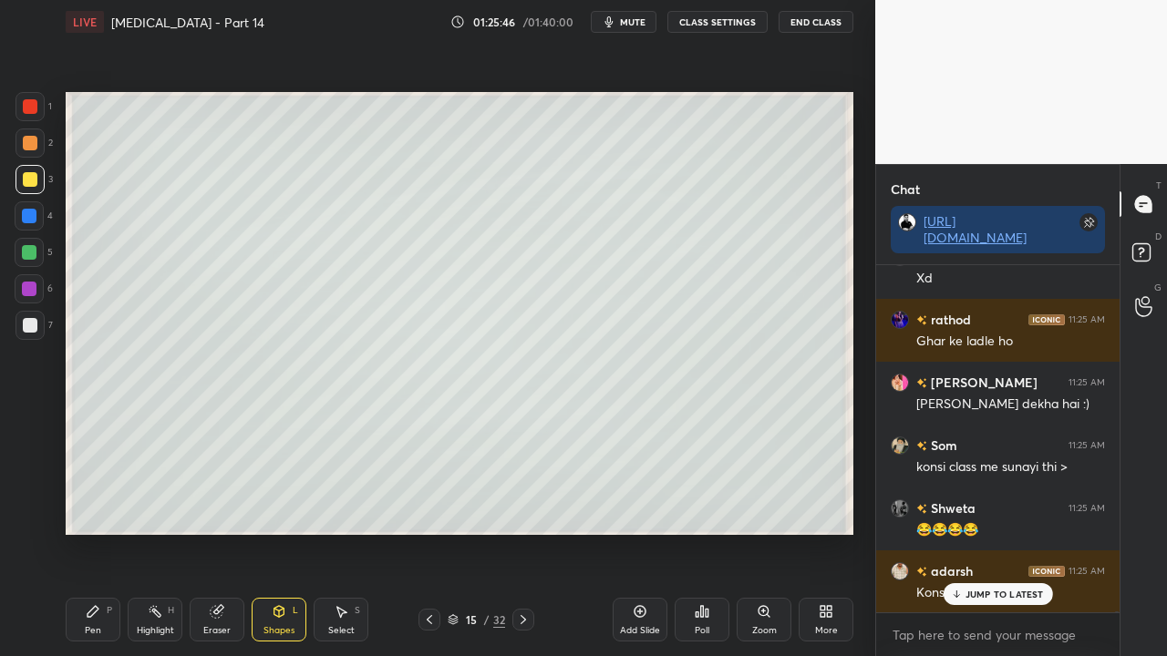
click at [89, 532] on icon at bounding box center [93, 611] width 11 height 11
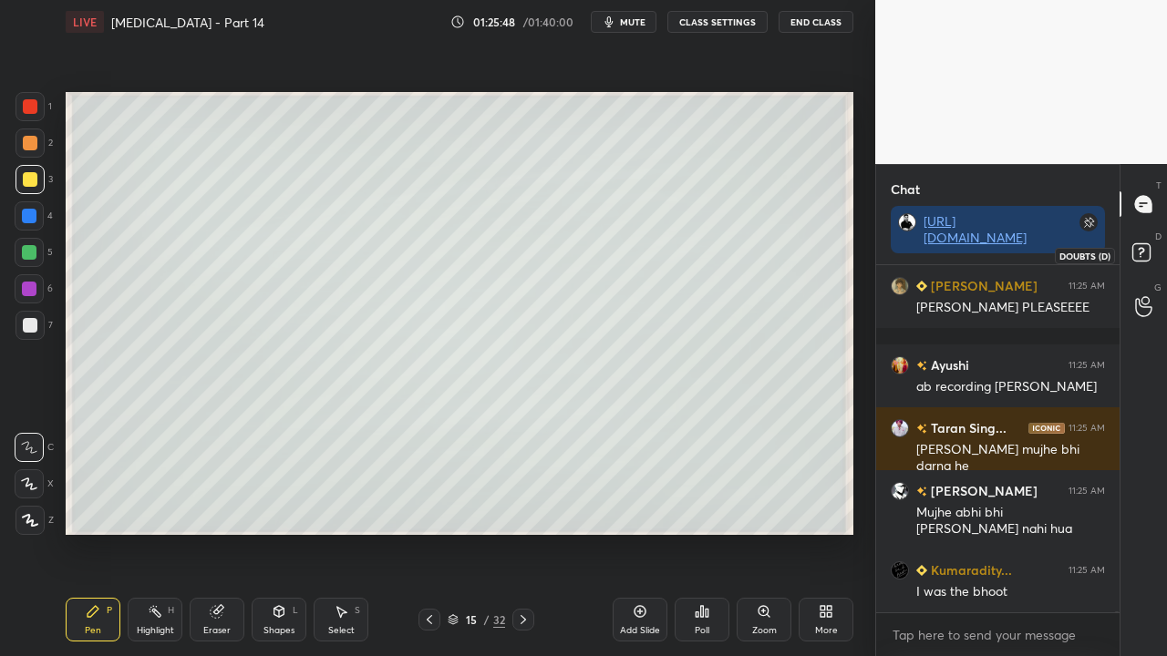
click at [1149, 253] on rect at bounding box center [1140, 252] width 17 height 17
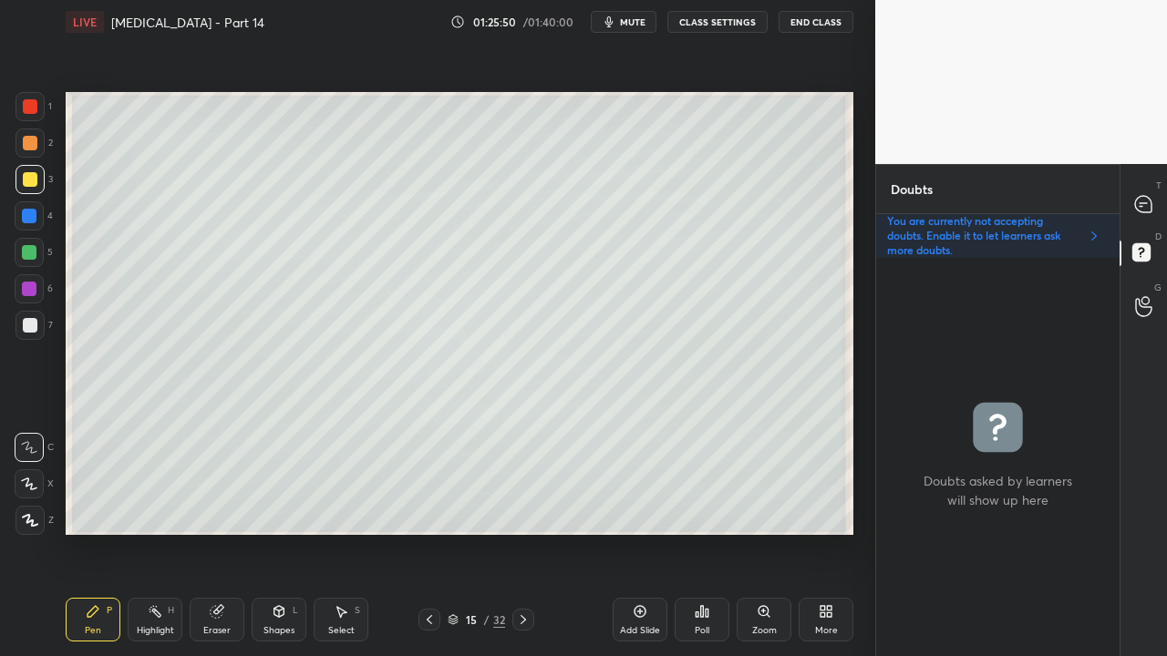
click at [24, 170] on div at bounding box center [29, 179] width 29 height 29
click at [27, 172] on div at bounding box center [30, 179] width 15 height 15
click at [36, 330] on div at bounding box center [30, 325] width 15 height 15
click at [232, 532] on div "Eraser" at bounding box center [217, 620] width 55 height 44
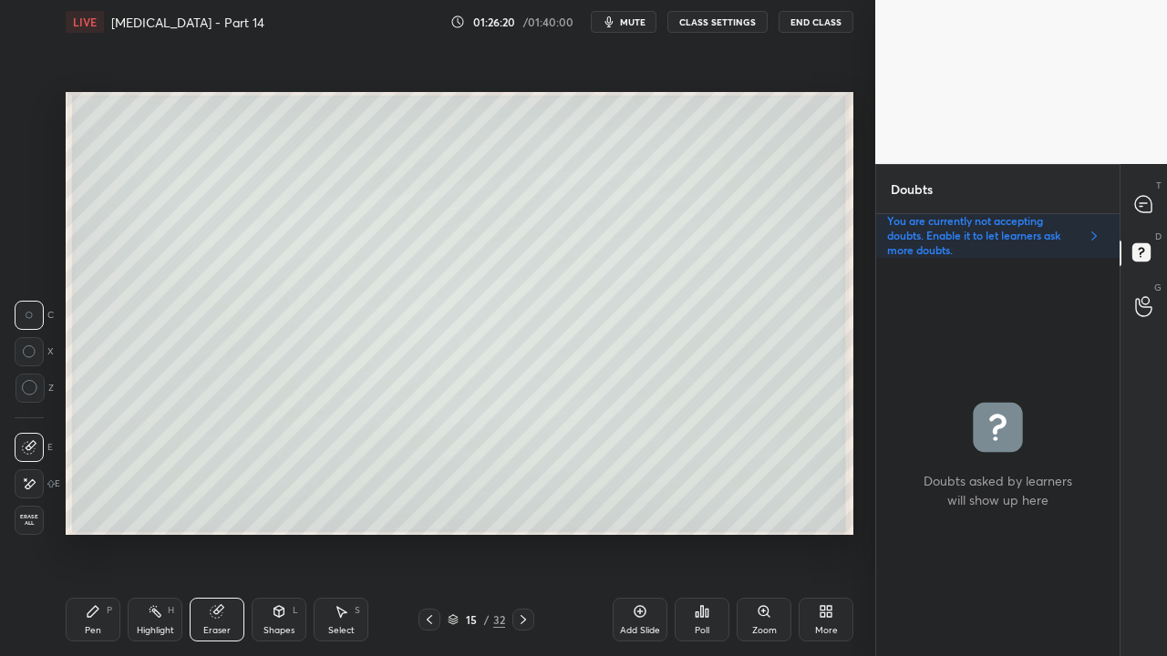
click at [104, 532] on div "Pen P" at bounding box center [93, 620] width 55 height 44
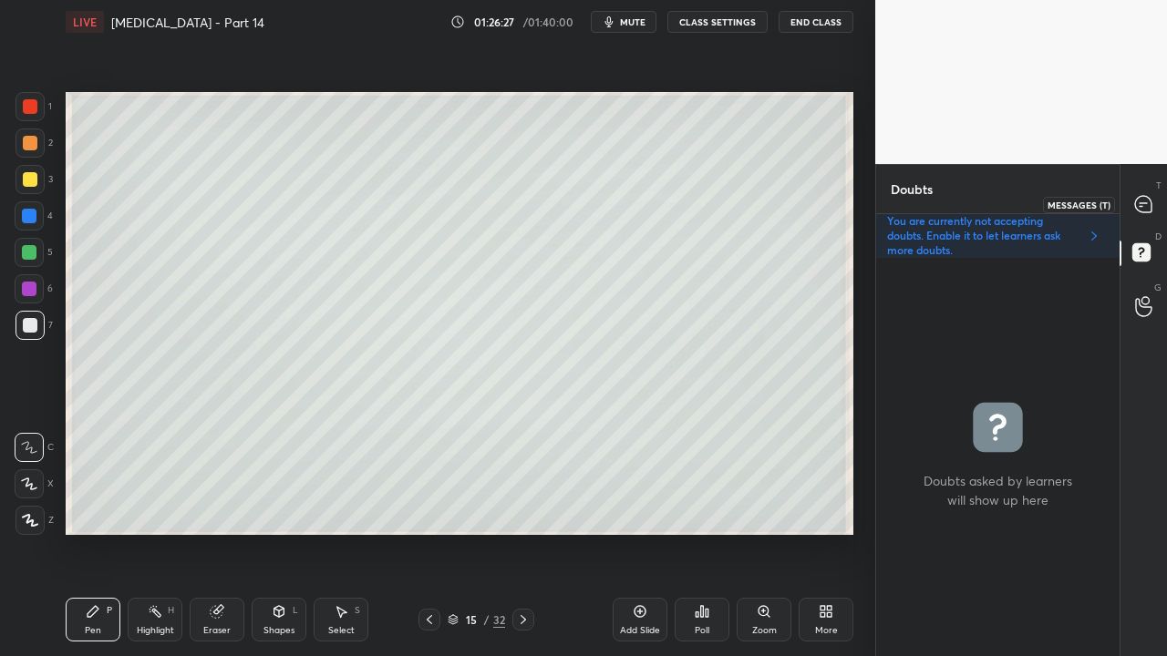
click at [1156, 203] on div at bounding box center [1144, 204] width 36 height 33
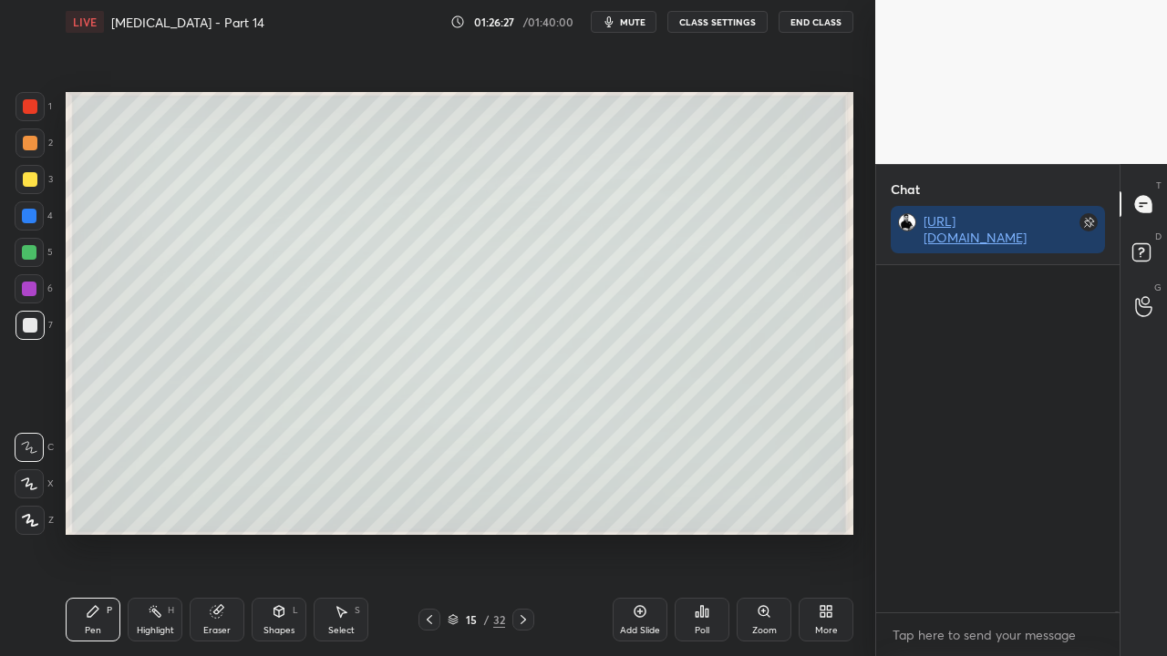
scroll to position [342, 238]
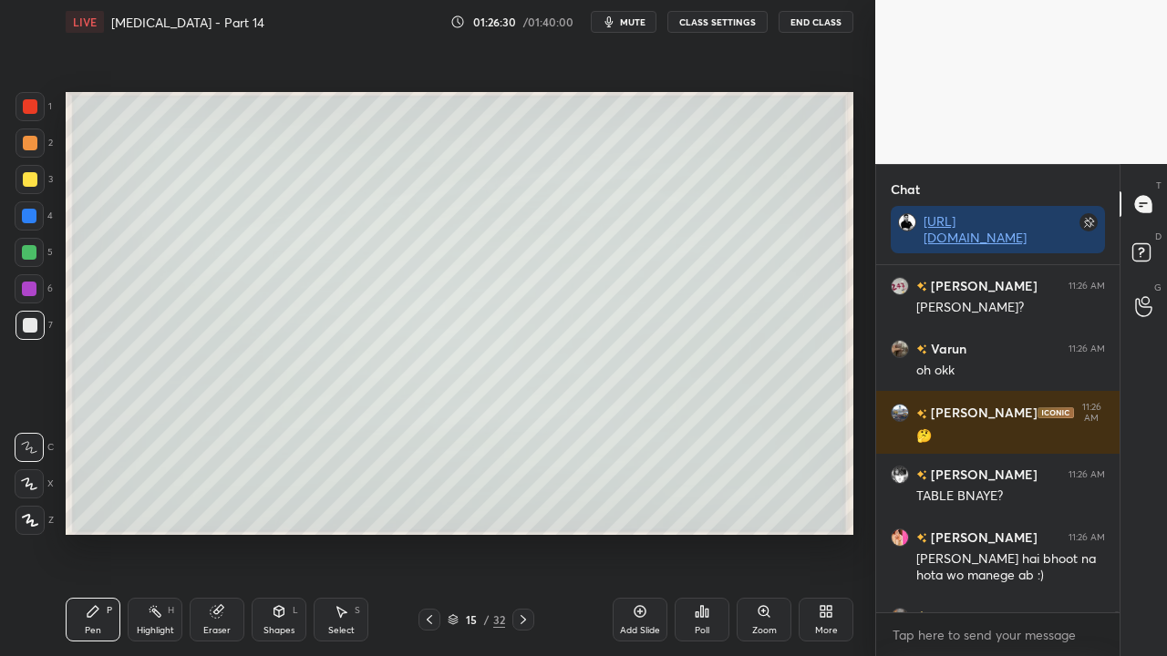
click at [32, 177] on div at bounding box center [30, 179] width 15 height 15
click at [30, 174] on div at bounding box center [30, 179] width 15 height 15
click at [33, 174] on div at bounding box center [30, 179] width 15 height 15
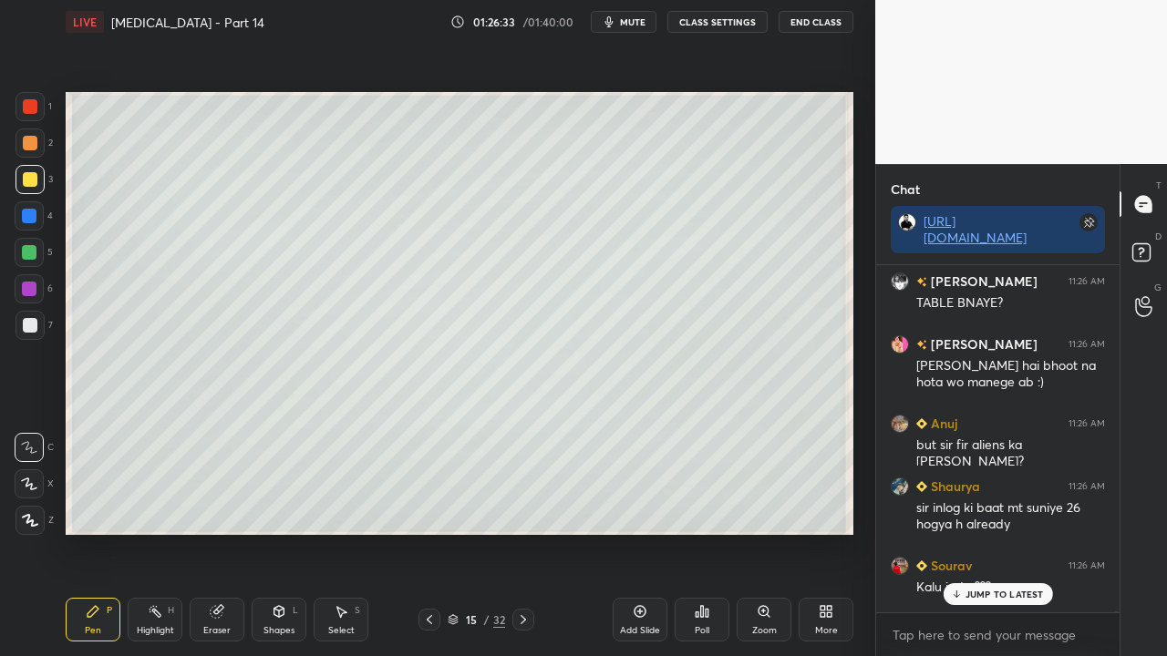
scroll to position [166362, 0]
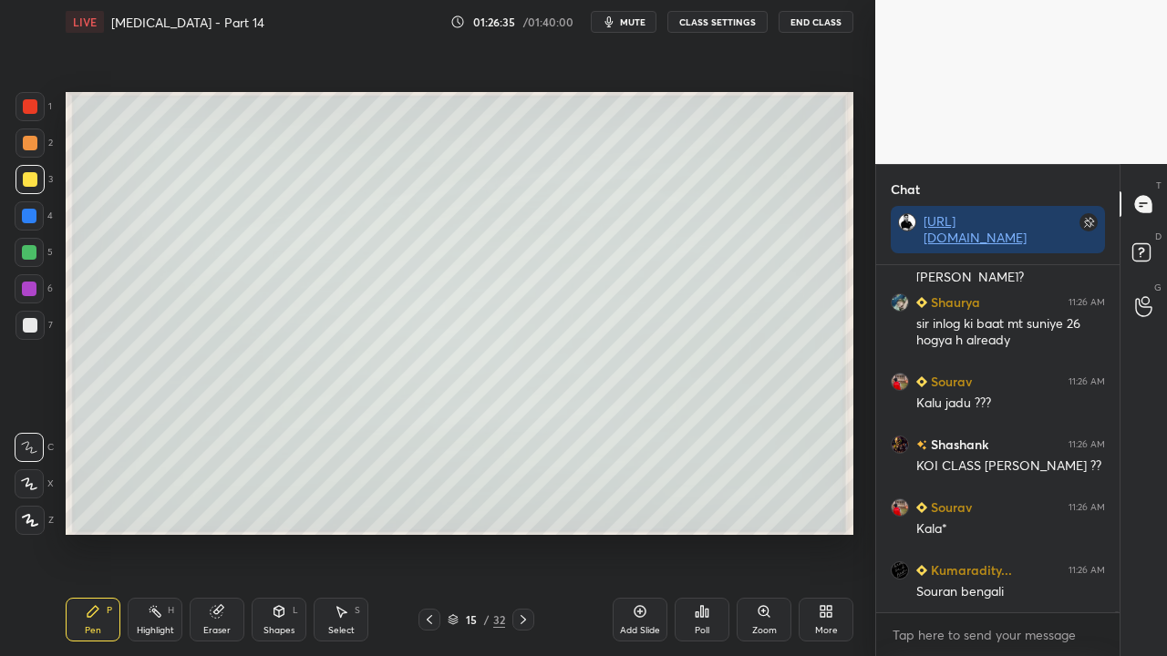
click at [270, 532] on div "Shapes L" at bounding box center [279, 620] width 55 height 44
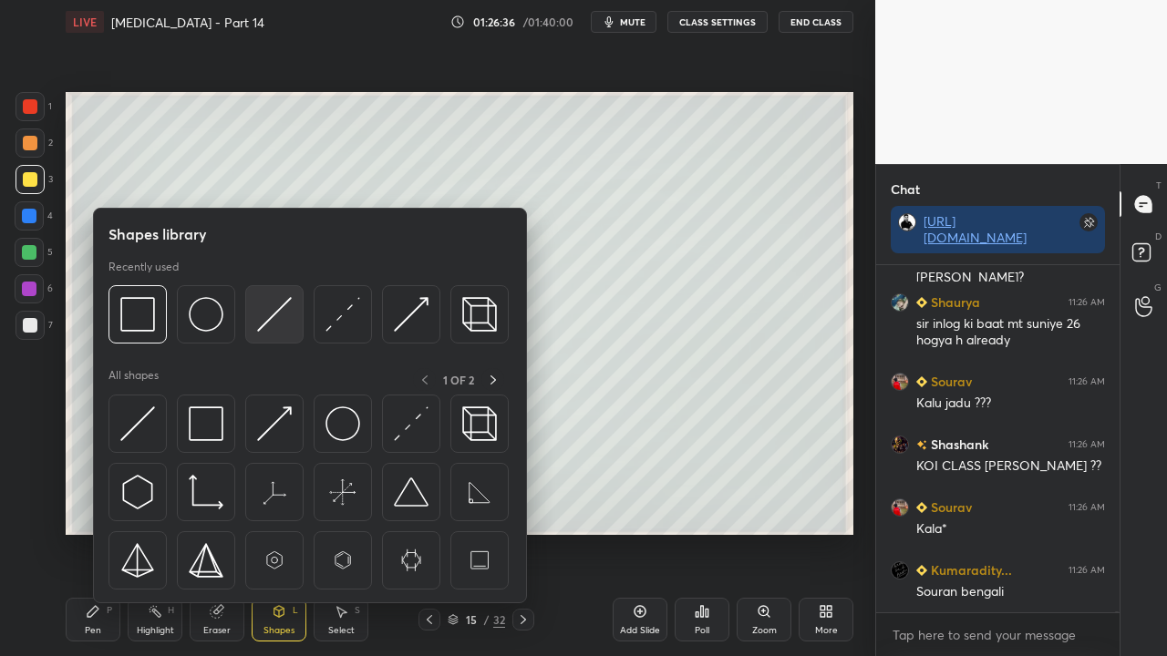
click at [275, 310] on img at bounding box center [274, 314] width 35 height 35
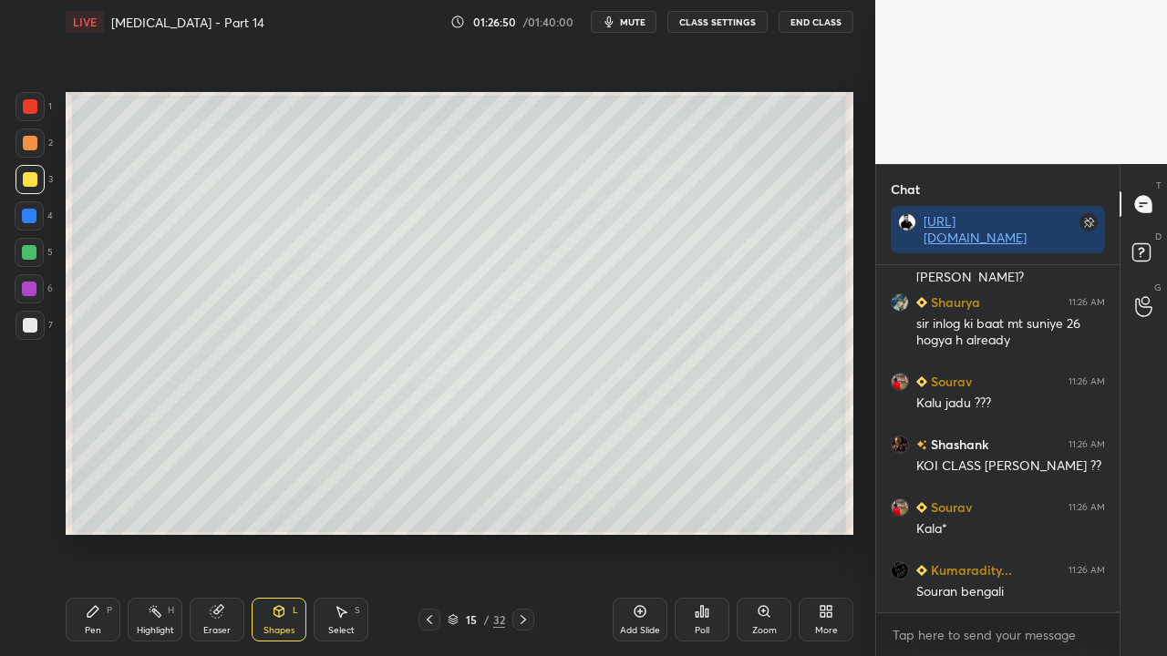
scroll to position [166424, 0]
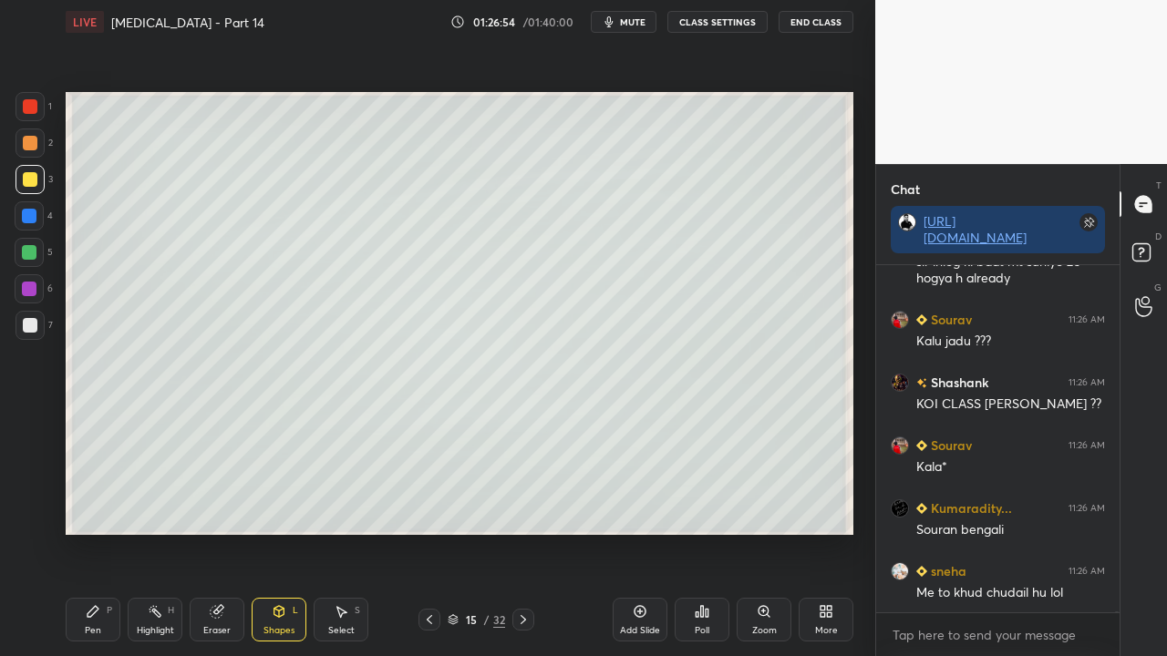
click at [36, 322] on div at bounding box center [29, 325] width 29 height 29
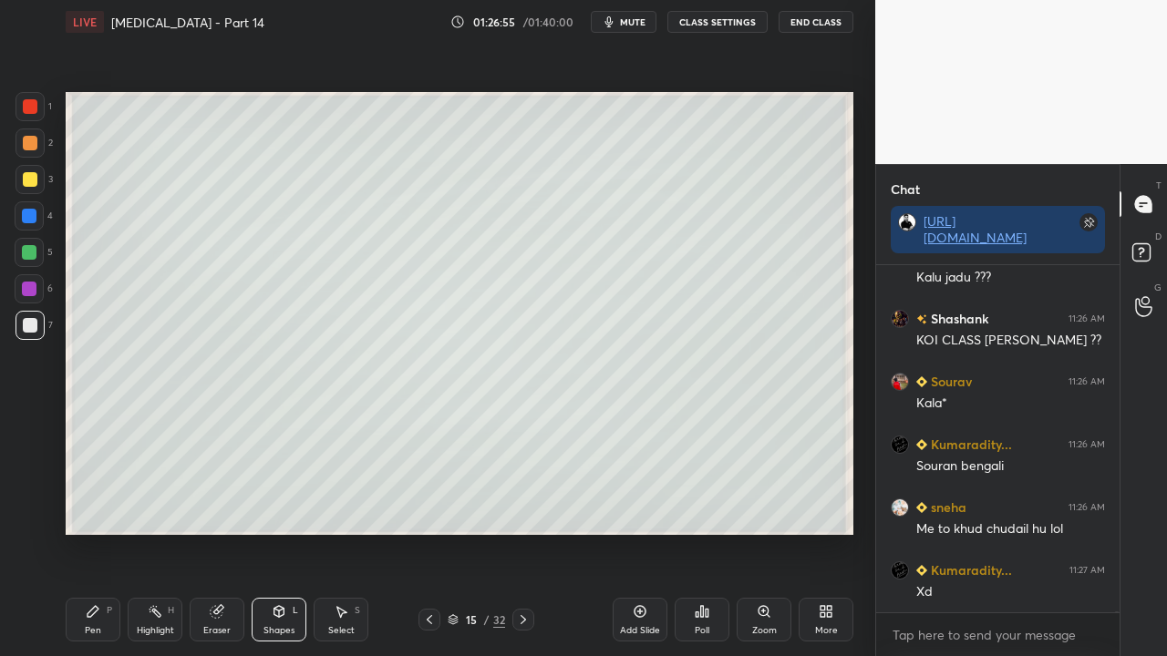
click at [31, 179] on div at bounding box center [30, 179] width 15 height 15
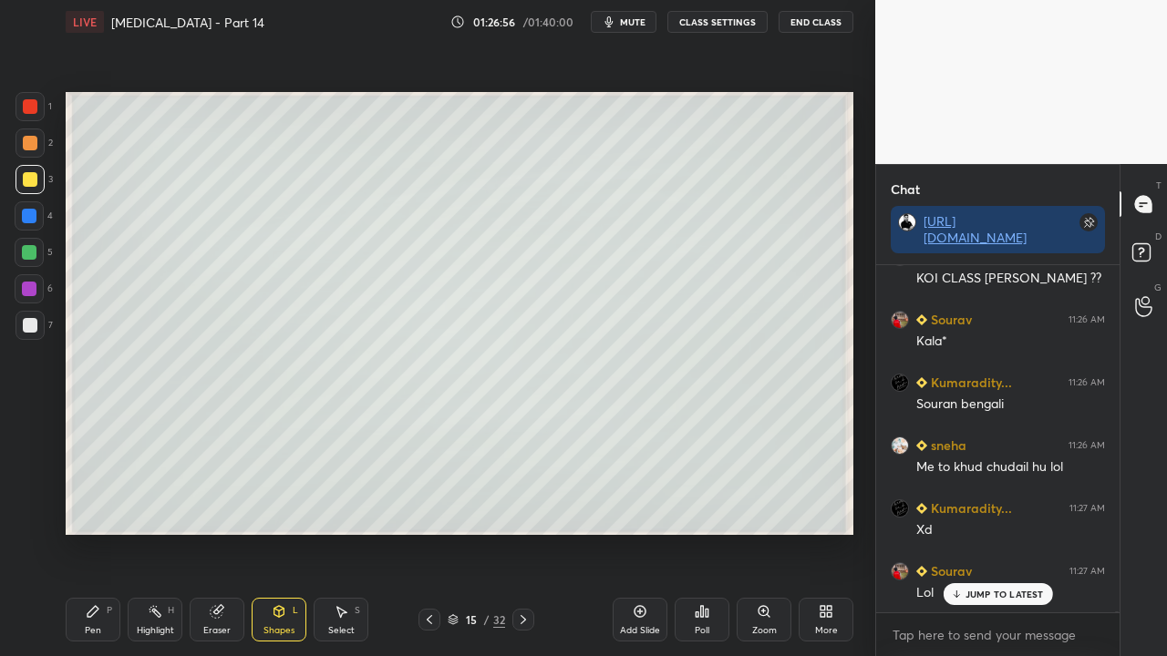
click at [100, 532] on div "Pen P" at bounding box center [93, 620] width 55 height 44
click at [1151, 241] on icon at bounding box center [1144, 255] width 33 height 33
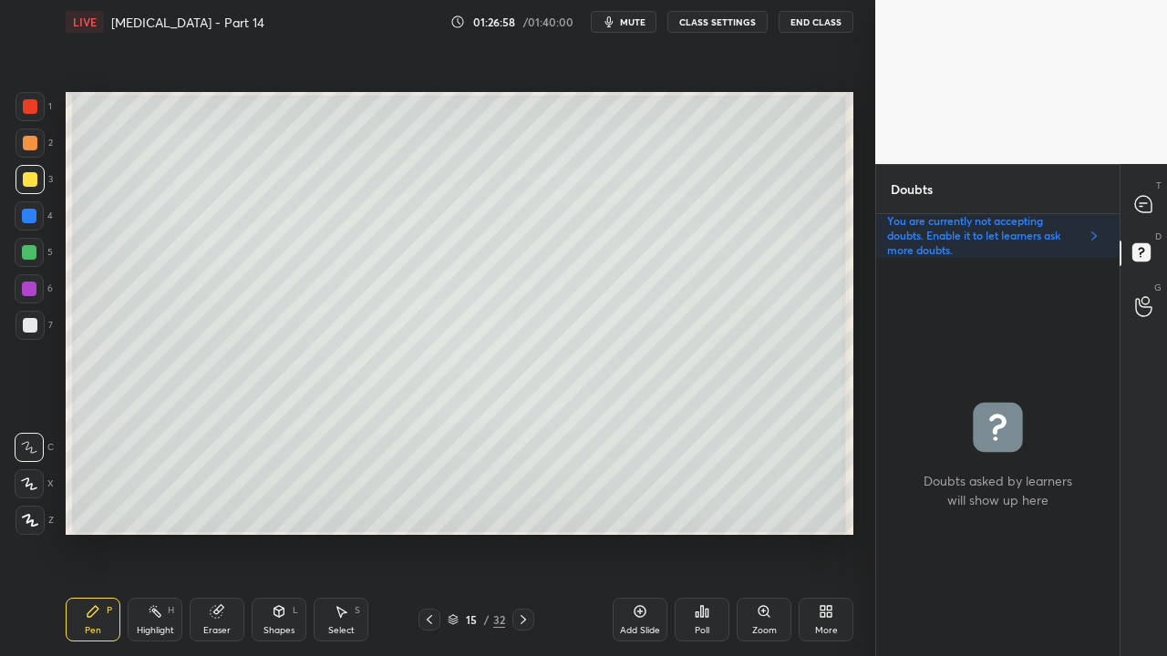
click at [821, 532] on div "More" at bounding box center [826, 620] width 55 height 44
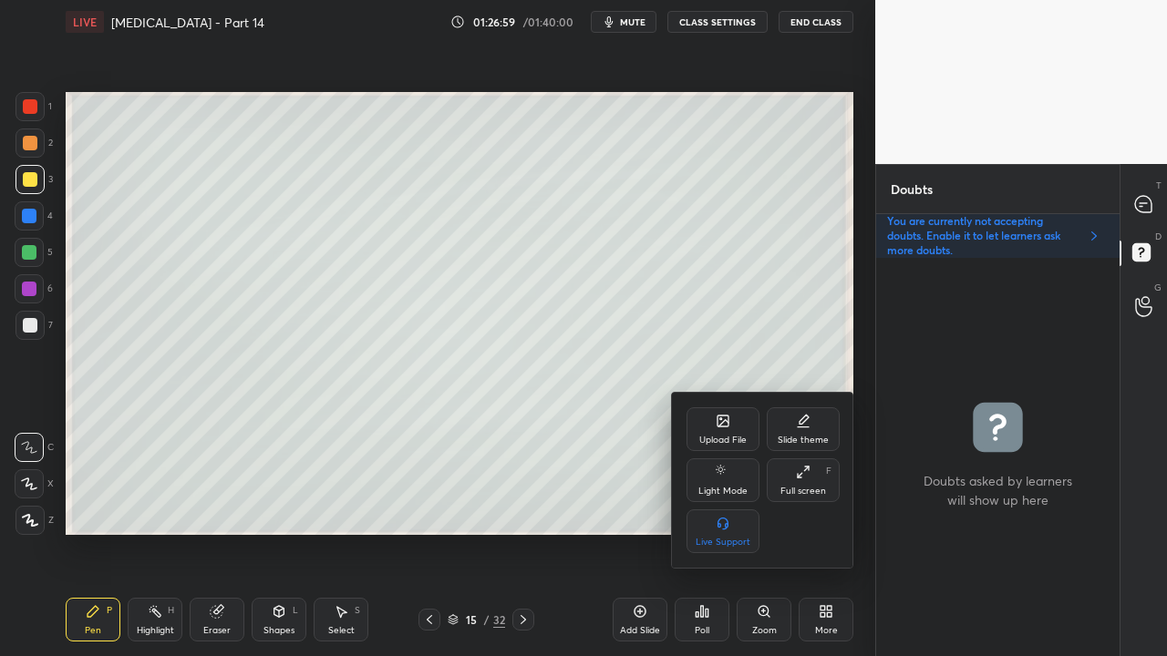
click at [589, 459] on div at bounding box center [583, 328] width 1167 height 656
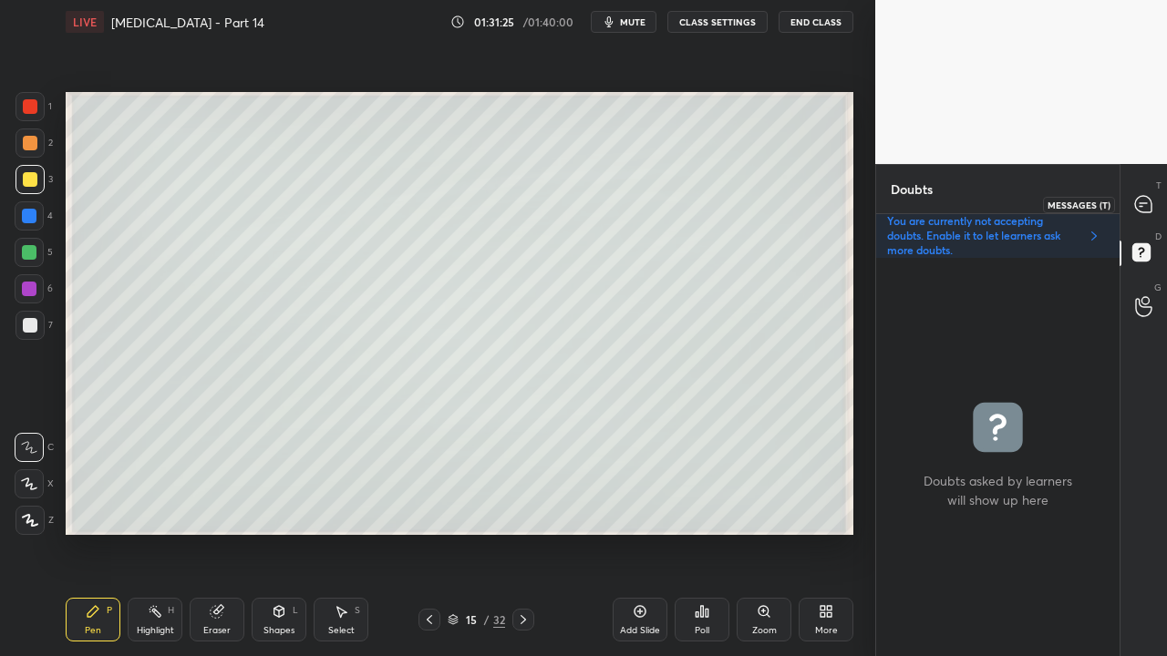
click at [1152, 201] on icon at bounding box center [1143, 204] width 19 height 19
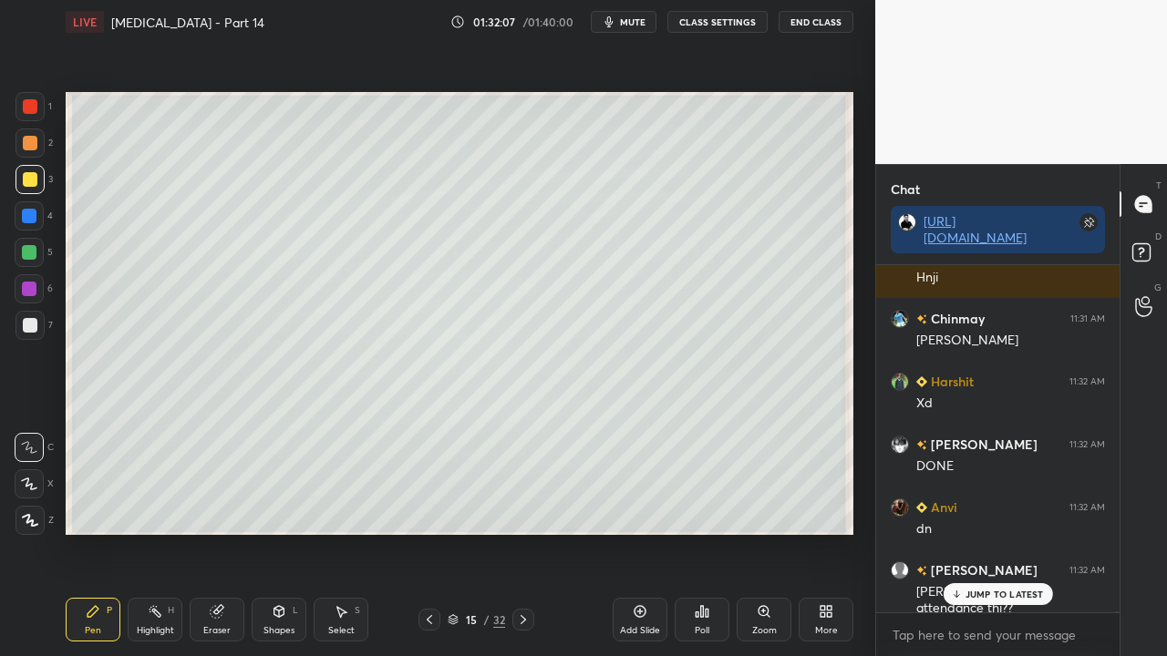
scroll to position [168522, 0]
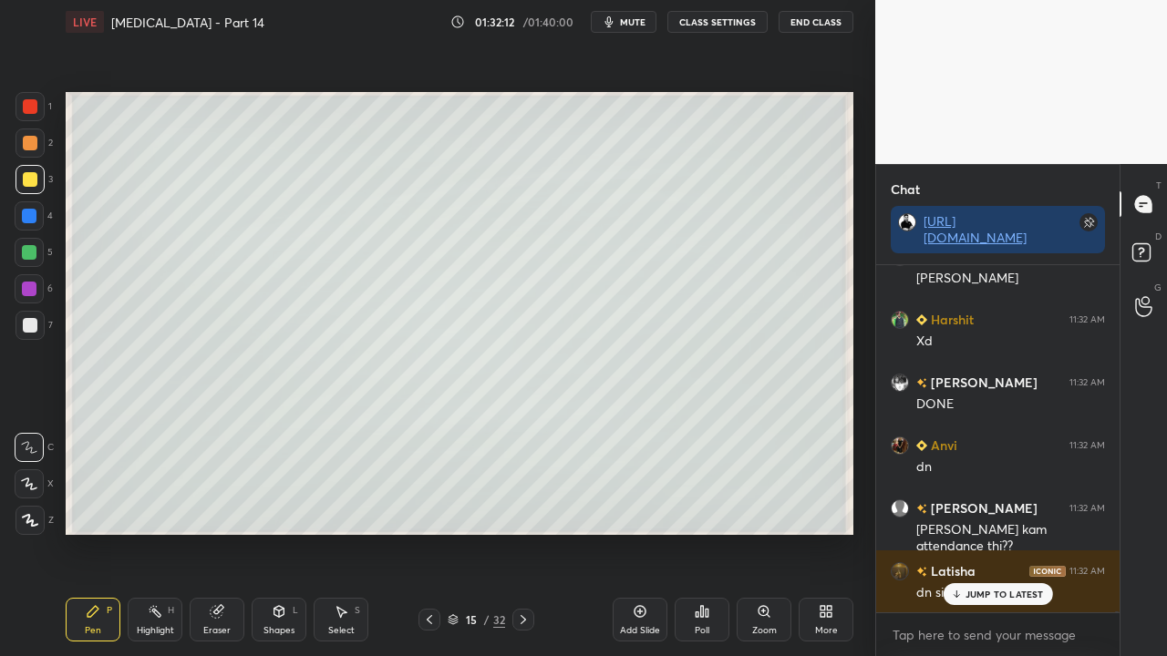
click at [1138, 252] on rect at bounding box center [1140, 252] width 17 height 17
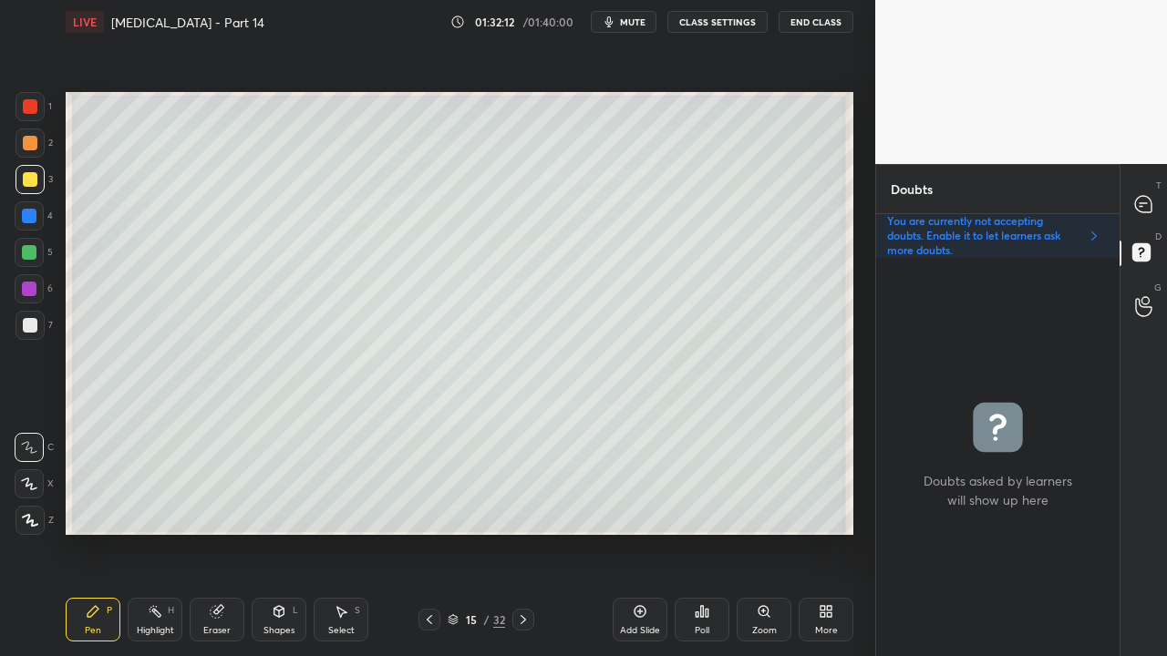
scroll to position [393, 238]
click at [1150, 186] on div "T Messages (T)" at bounding box center [1143, 204] width 46 height 51
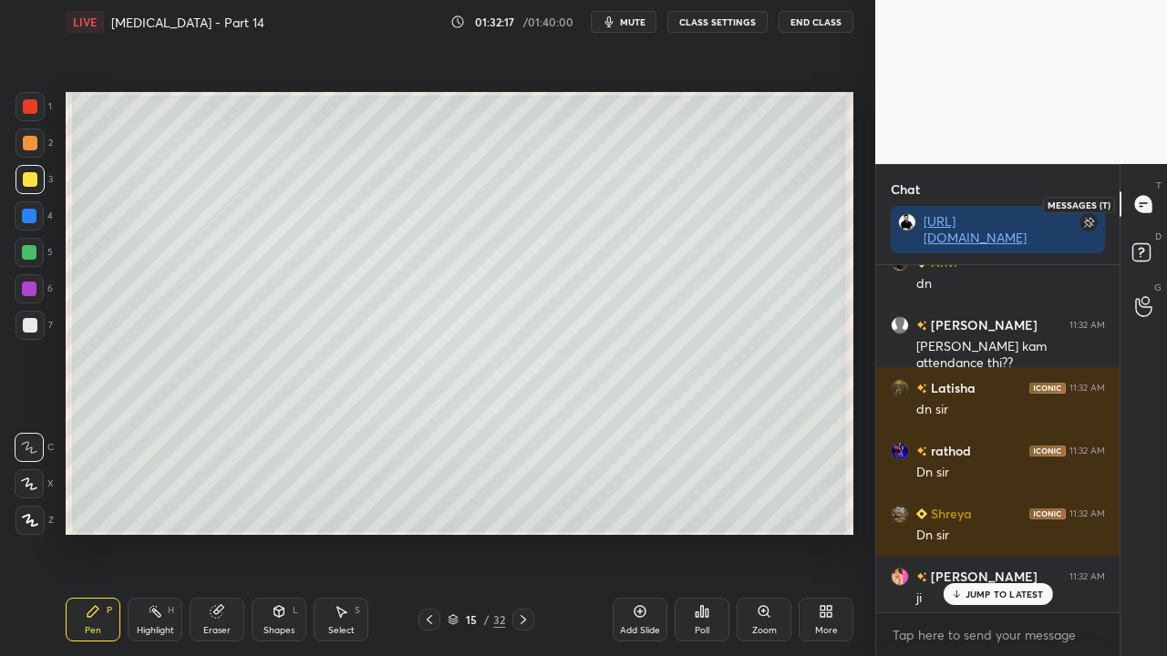
scroll to position [342, 238]
click at [995, 532] on div "1 NEW MESSAGE" at bounding box center [998, 594] width 108 height 22
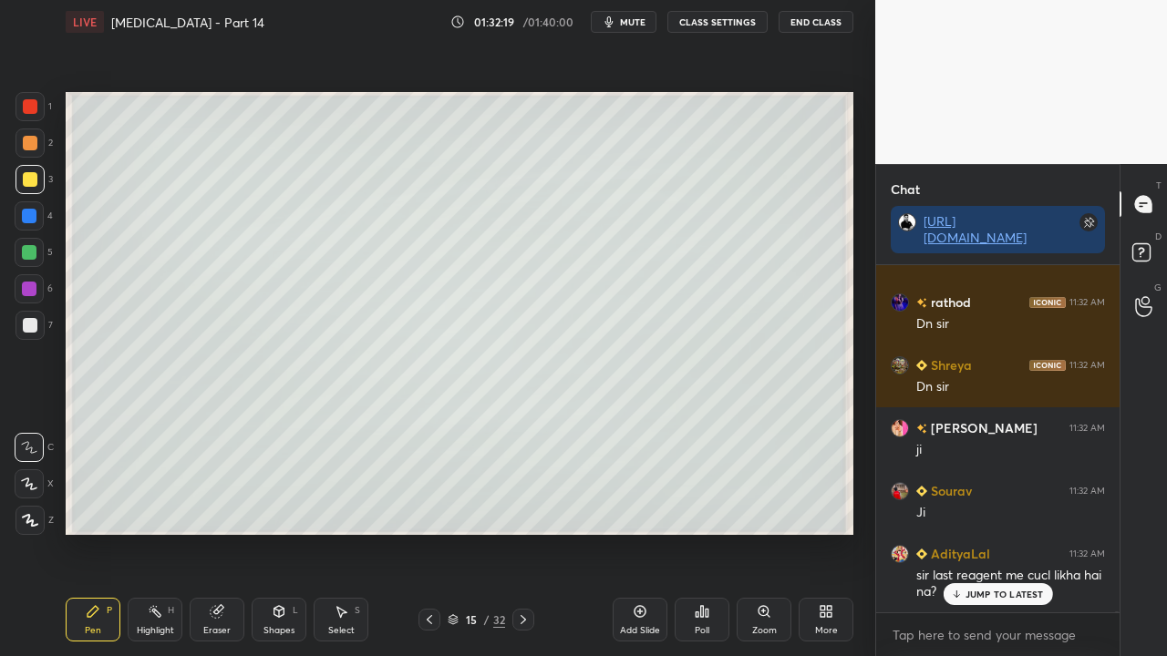
scroll to position [168916, 0]
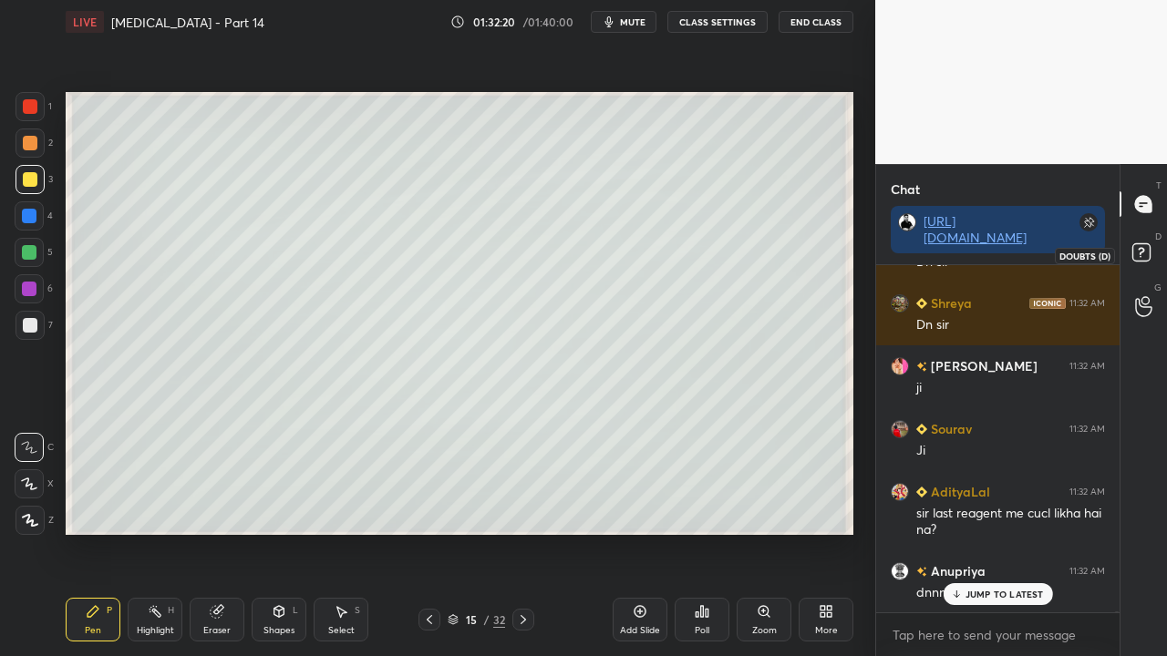
click at [1153, 255] on icon at bounding box center [1144, 255] width 33 height 33
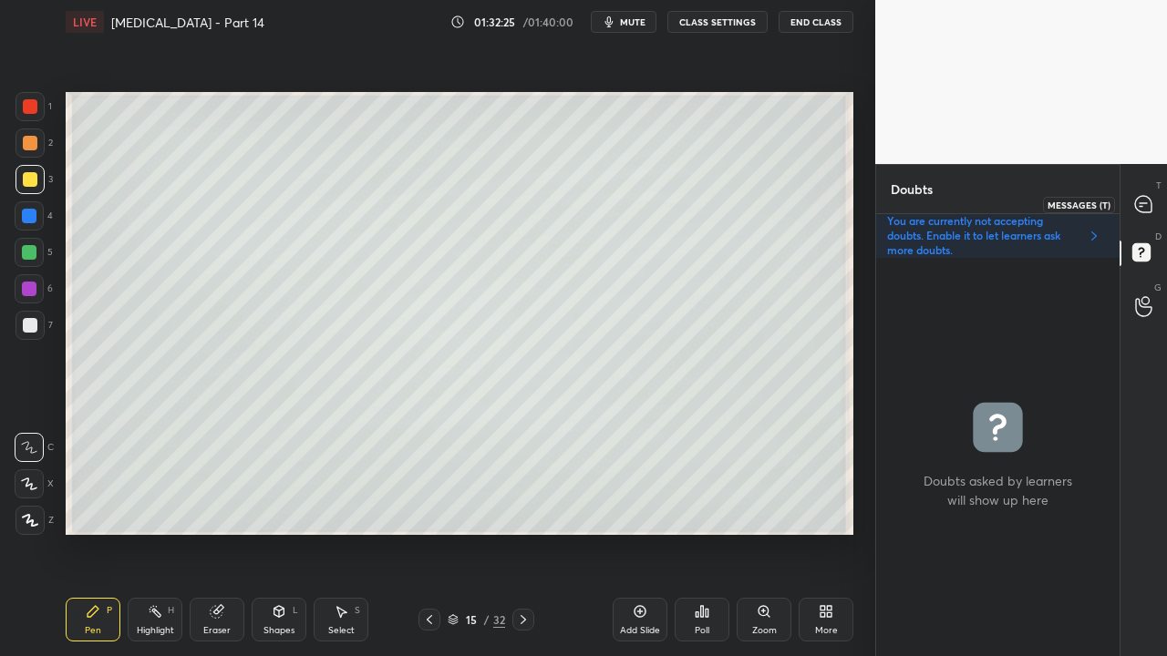
click at [1148, 197] on icon at bounding box center [1143, 204] width 16 height 16
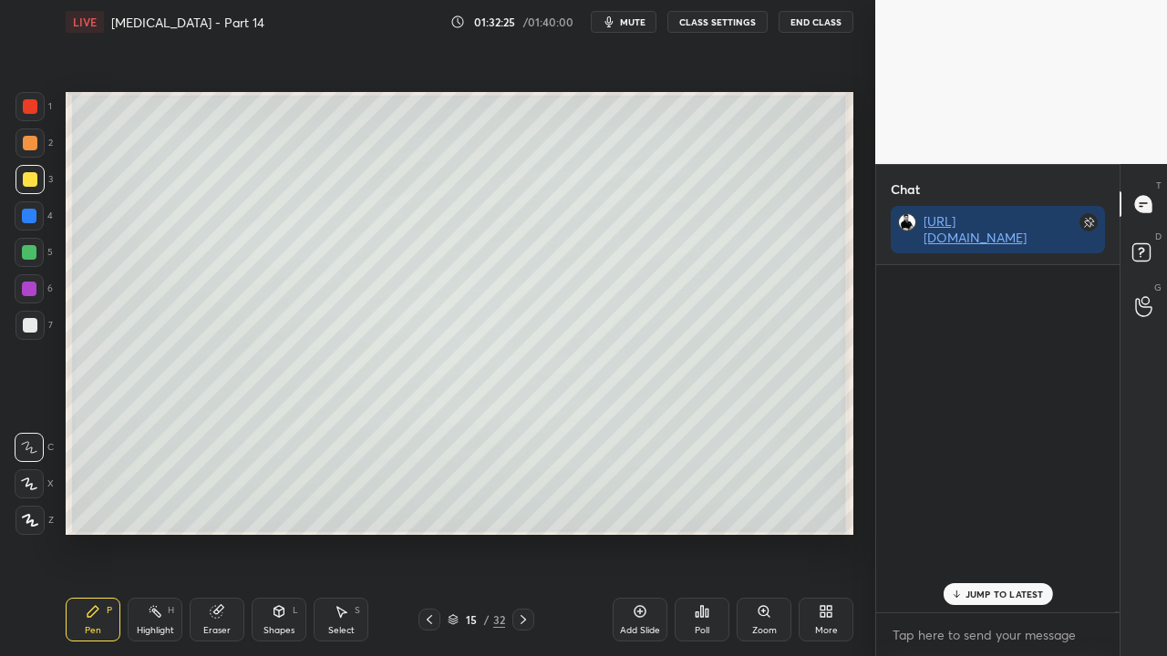
scroll to position [342, 238]
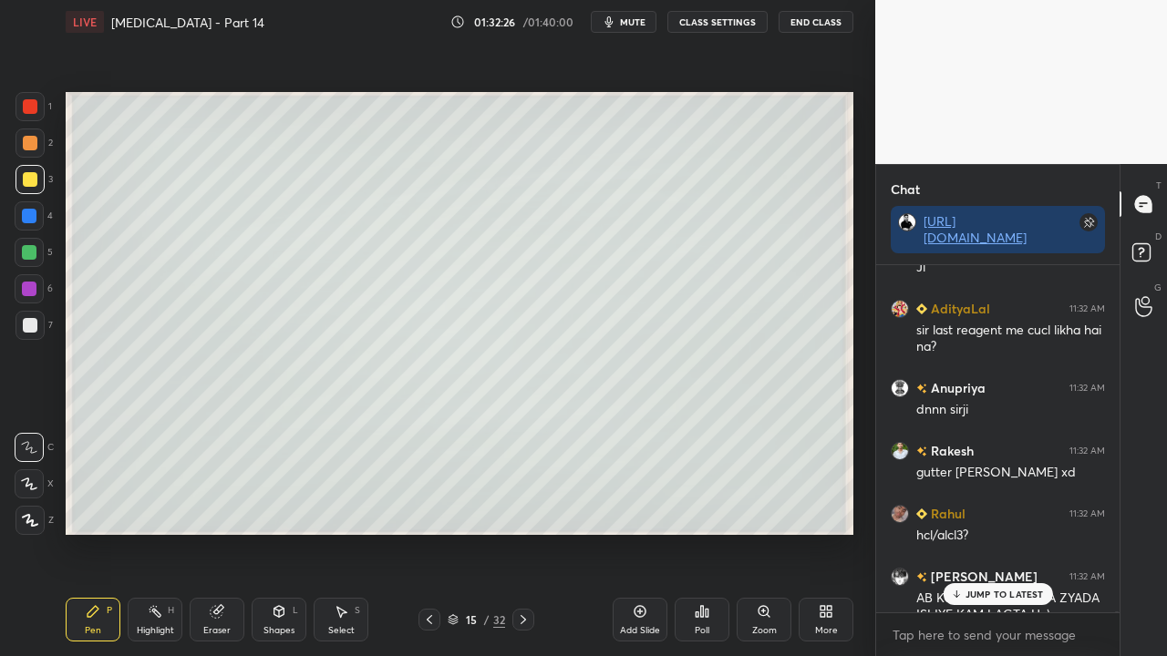
click at [988, 532] on p "JUMP TO LATEST" at bounding box center [1004, 594] width 78 height 11
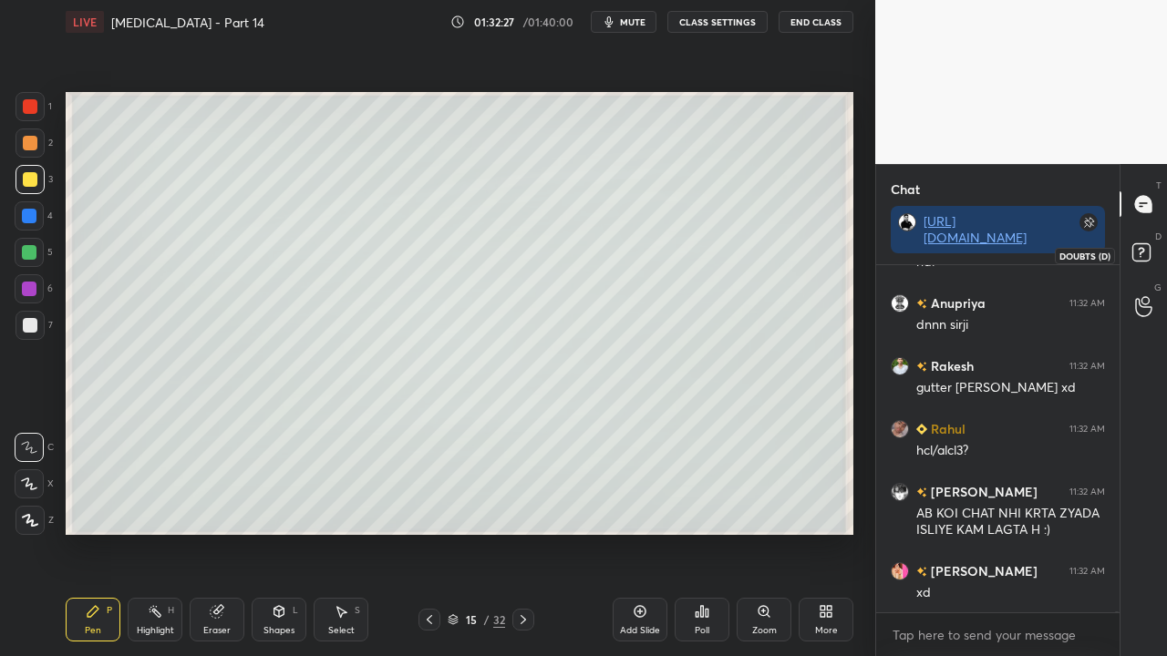
click at [1145, 245] on rect at bounding box center [1140, 252] width 17 height 17
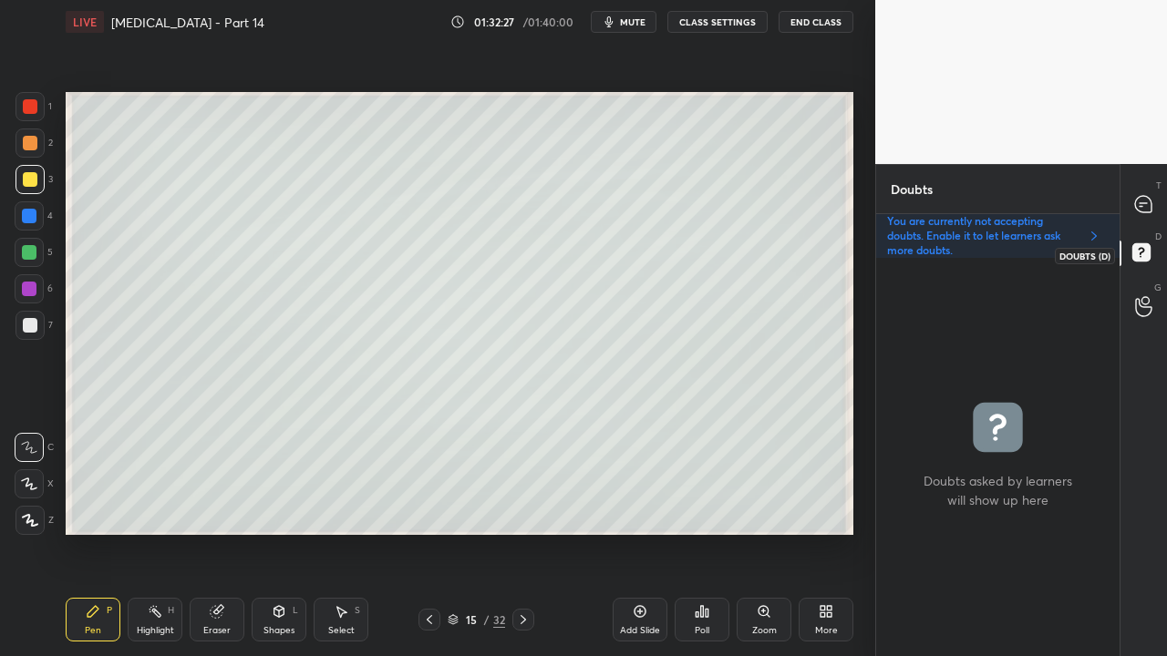
scroll to position [393, 238]
click at [1146, 195] on div at bounding box center [1144, 204] width 36 height 33
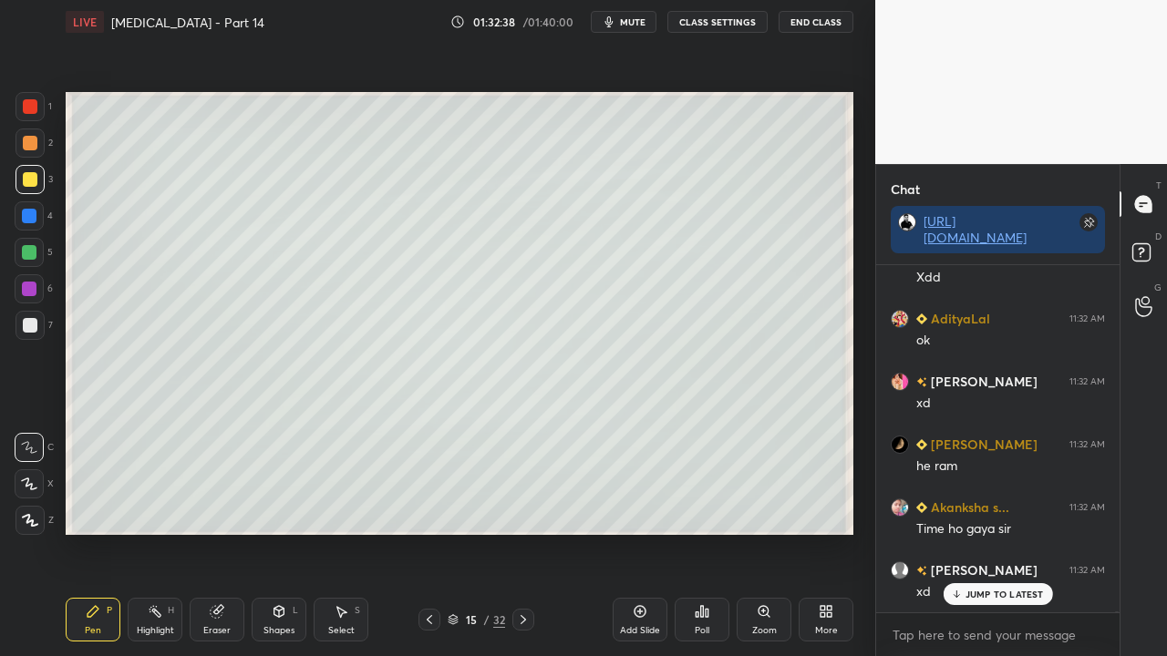
scroll to position [169955, 0]
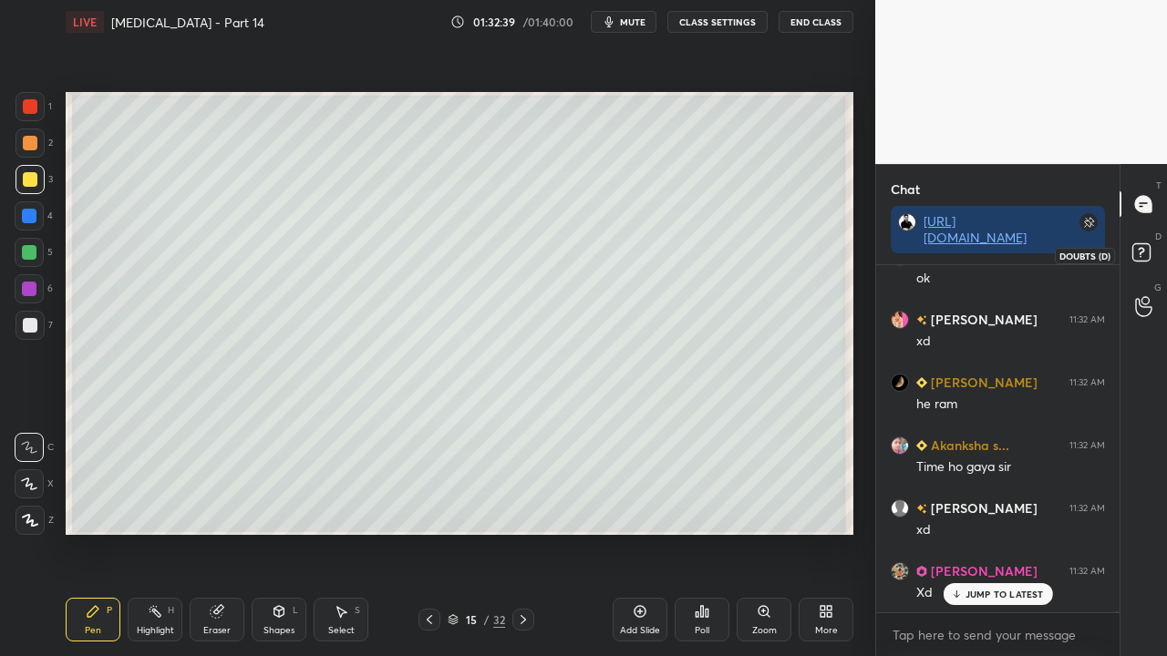
click at [1140, 247] on icon at bounding box center [1144, 255] width 33 height 33
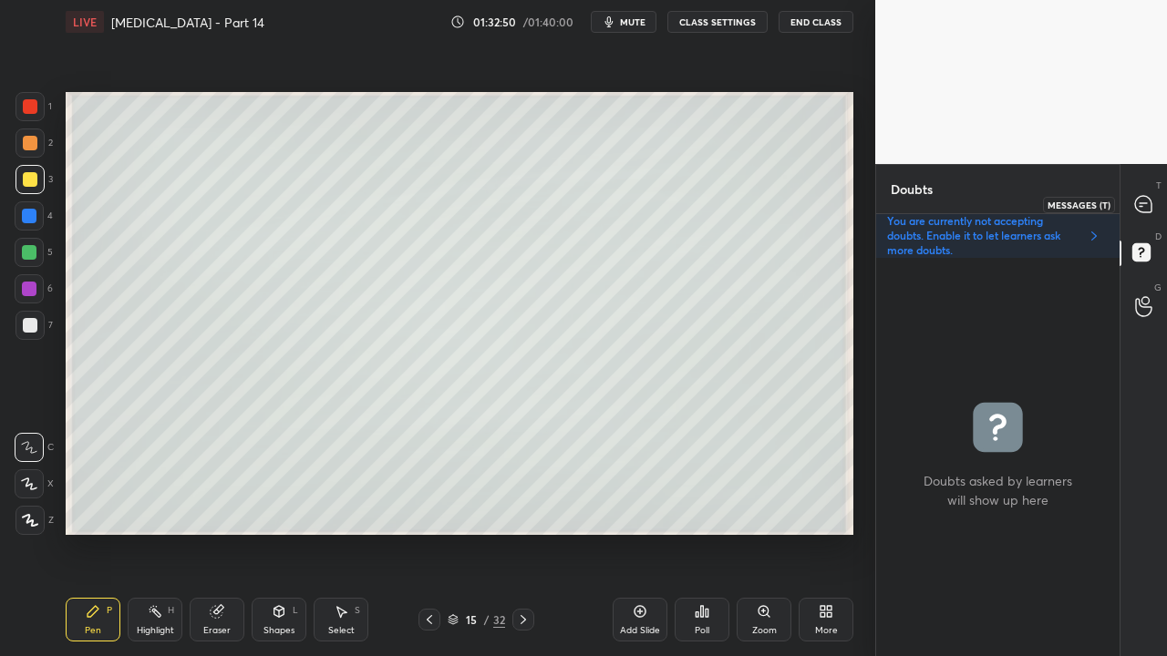
click at [1144, 198] on icon at bounding box center [1143, 204] width 16 height 16
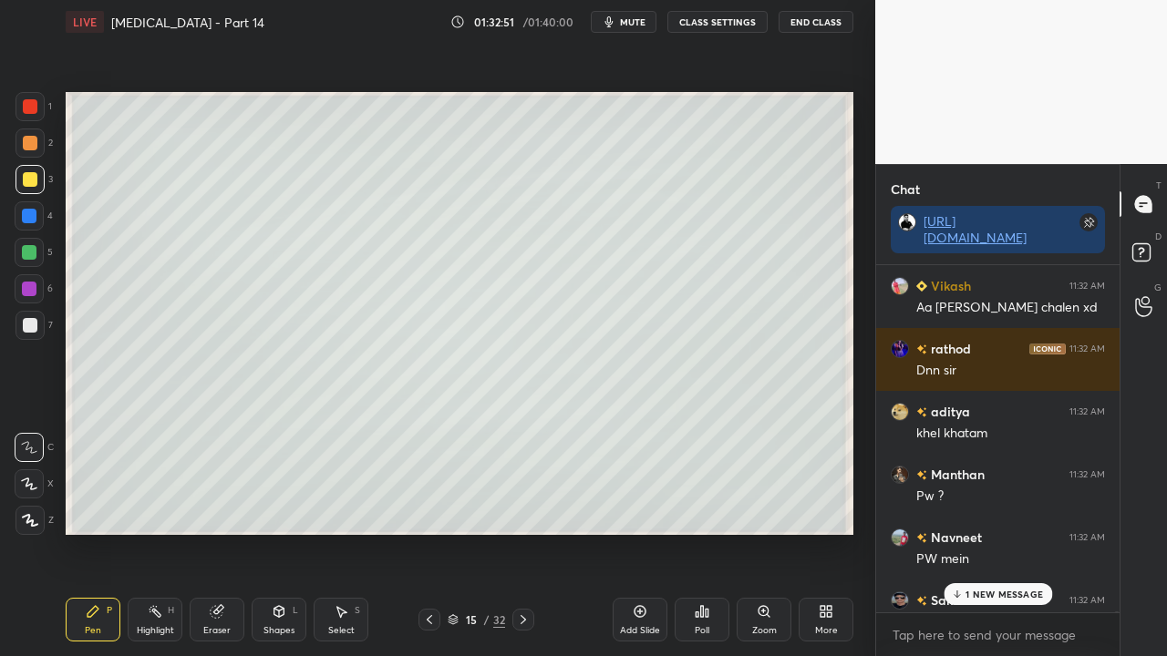
click at [973, 532] on p "1 NEW MESSAGE" at bounding box center [1003, 594] width 77 height 11
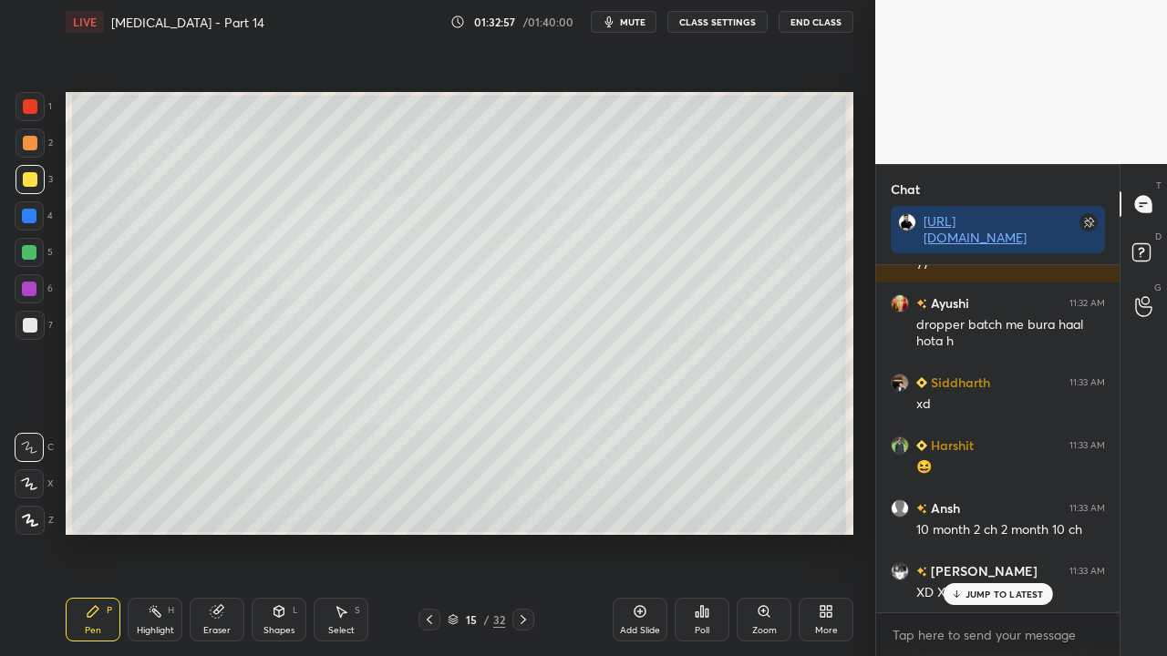
click at [1138, 272] on div "D Doubts (D)" at bounding box center [1143, 255] width 46 height 51
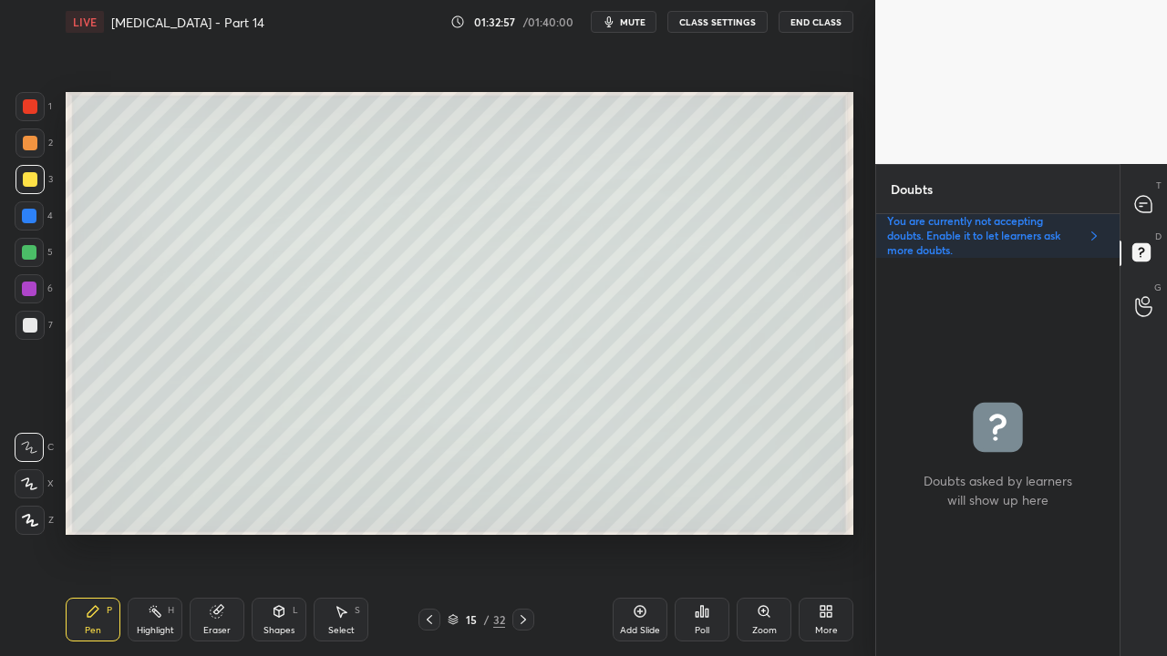
click at [1147, 207] on icon at bounding box center [1143, 204] width 16 height 16
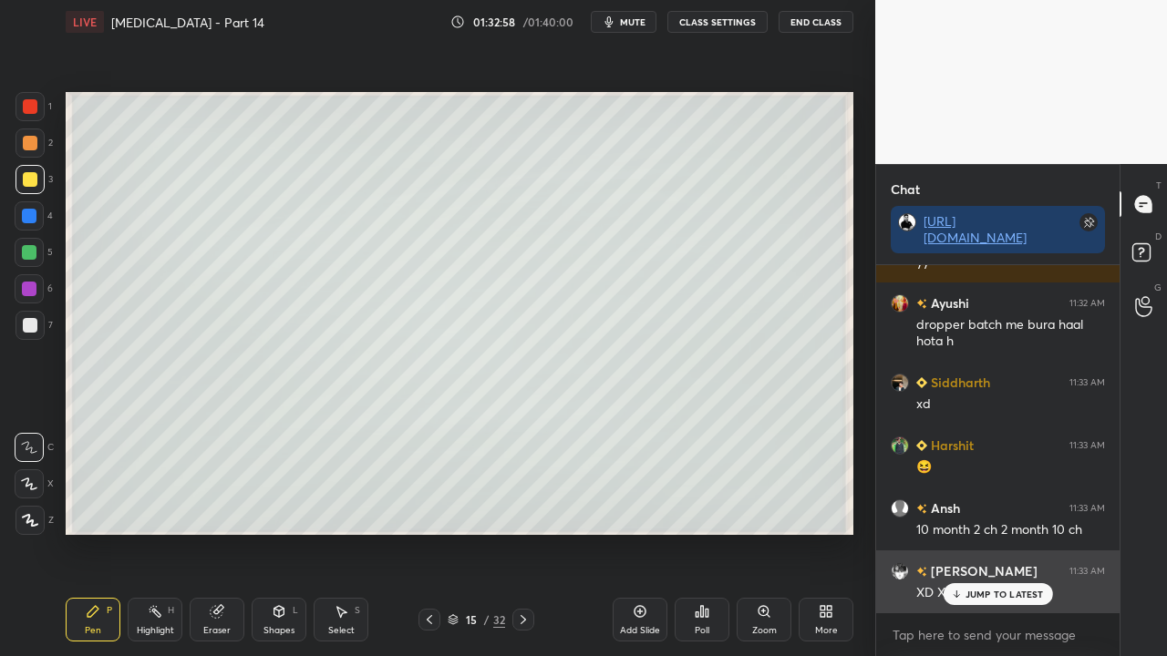
click at [984, 532] on p "JUMP TO LATEST" at bounding box center [1004, 594] width 78 height 11
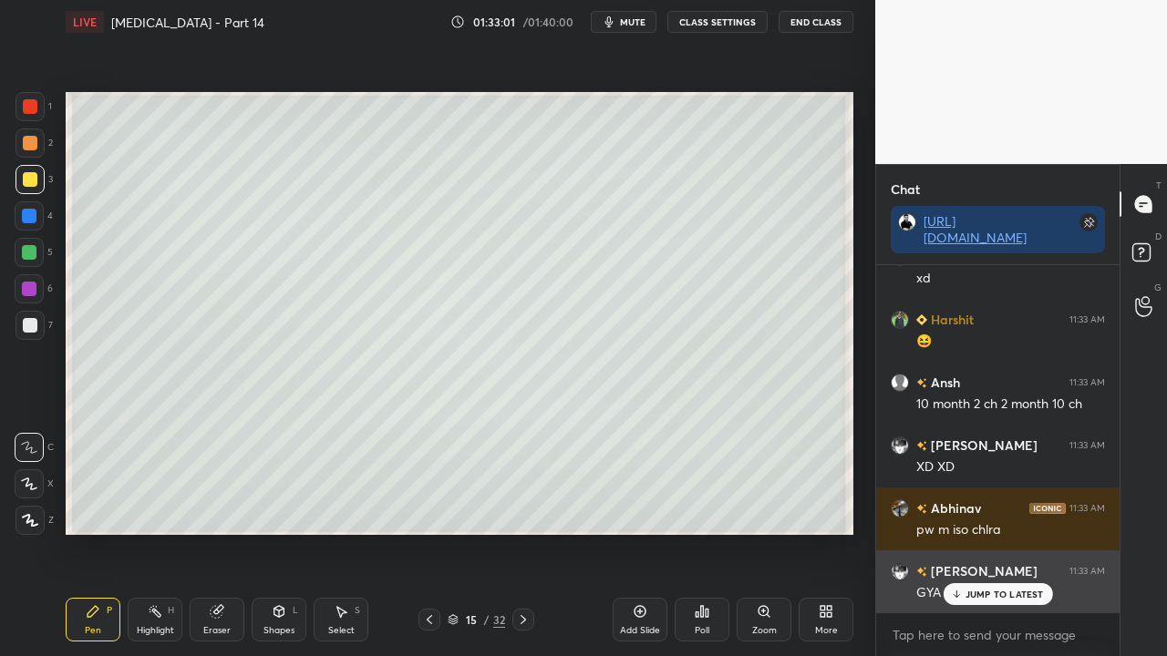
click at [983, 532] on p "JUMP TO LATEST" at bounding box center [1004, 594] width 78 height 11
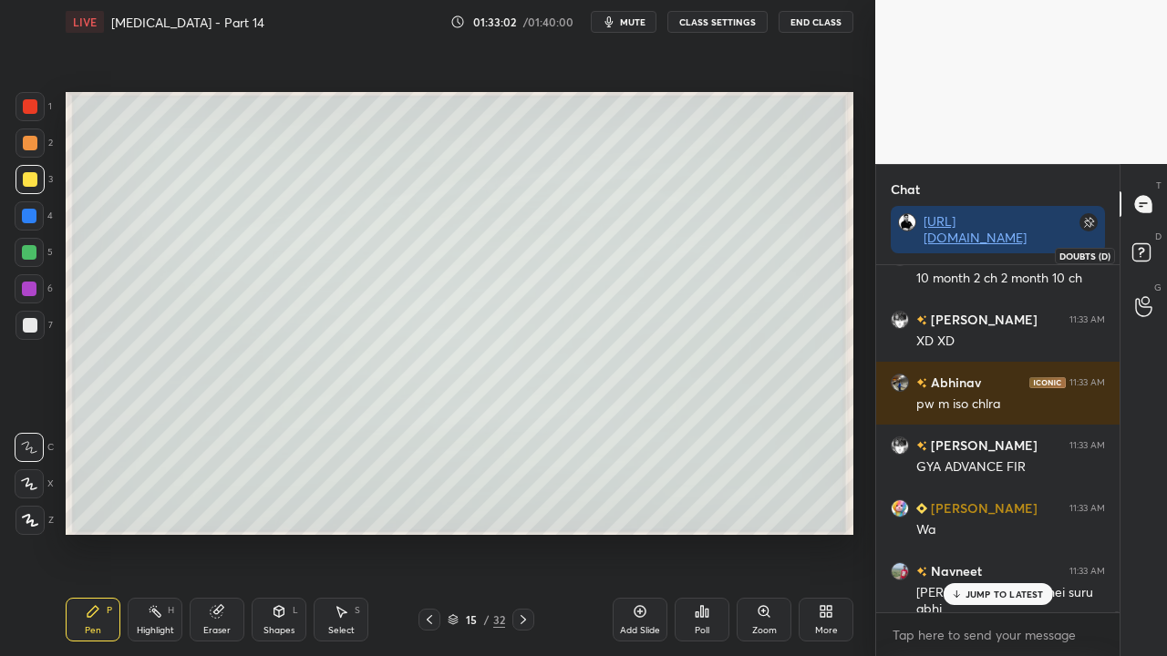
click at [1143, 244] on rect at bounding box center [1140, 252] width 17 height 17
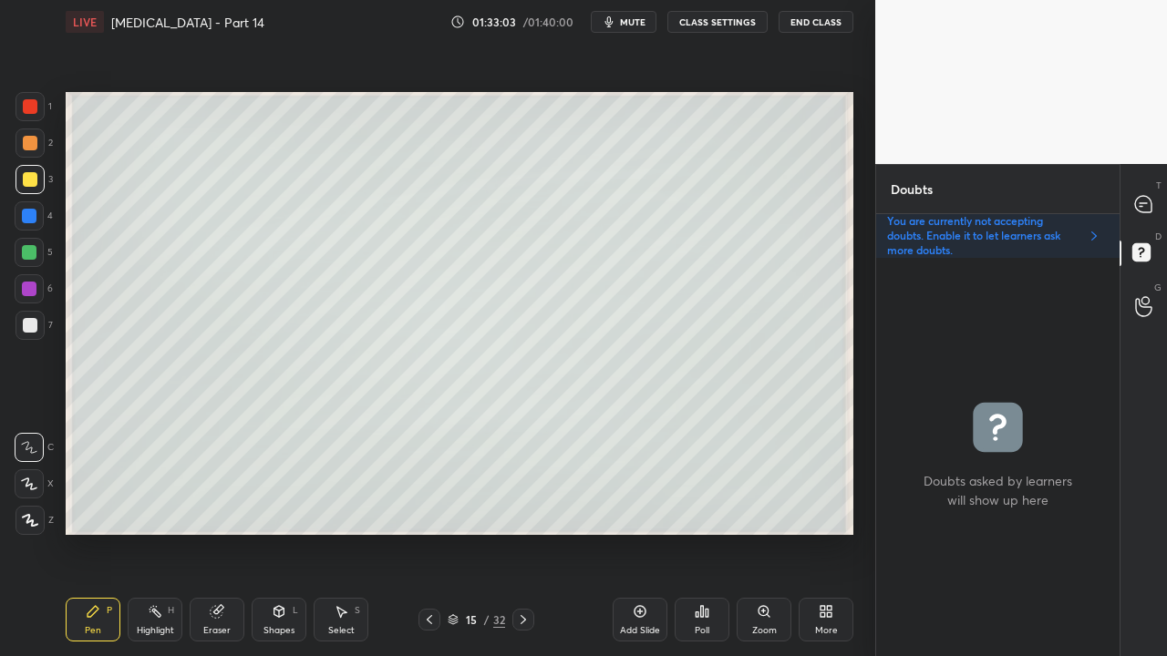
click at [1165, 206] on div "T Messages (T)" at bounding box center [1143, 204] width 46 height 51
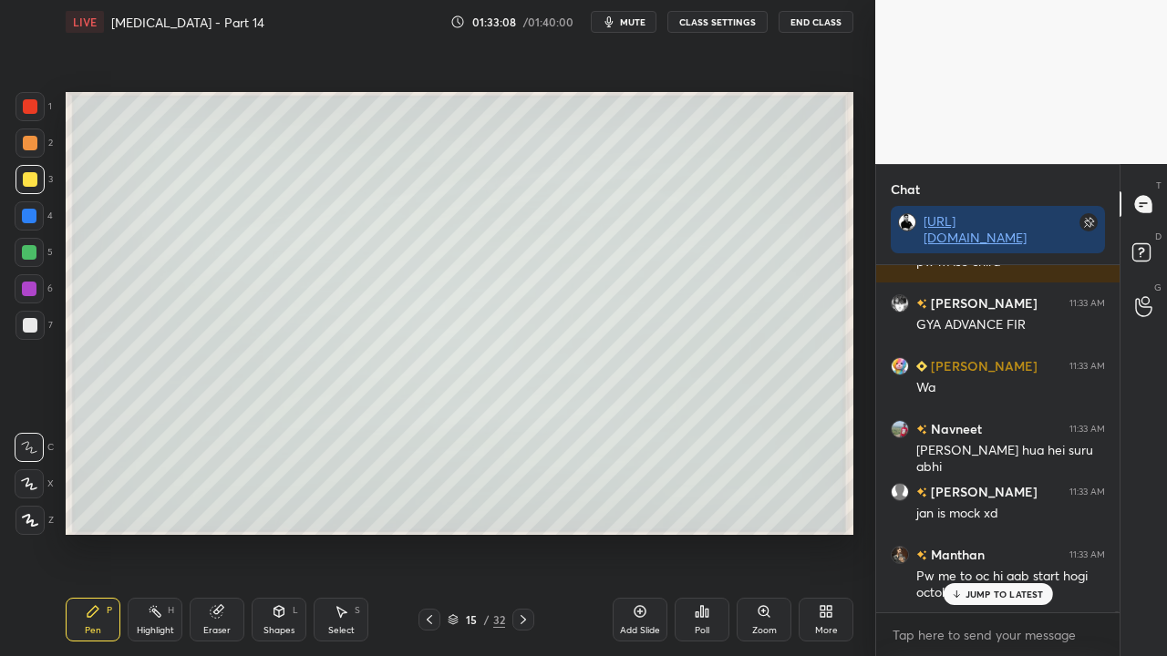
click at [988, 532] on p "JUMP TO LATEST" at bounding box center [1004, 594] width 78 height 11
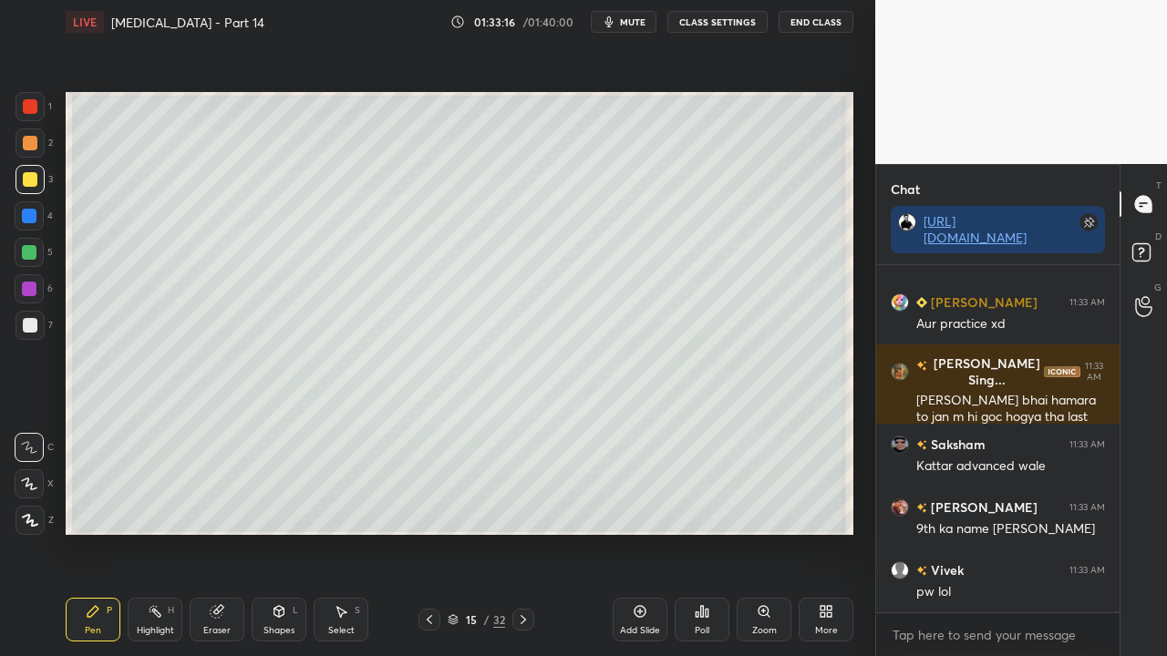
click at [1149, 238] on div "D Doubts (D)" at bounding box center [1143, 255] width 46 height 51
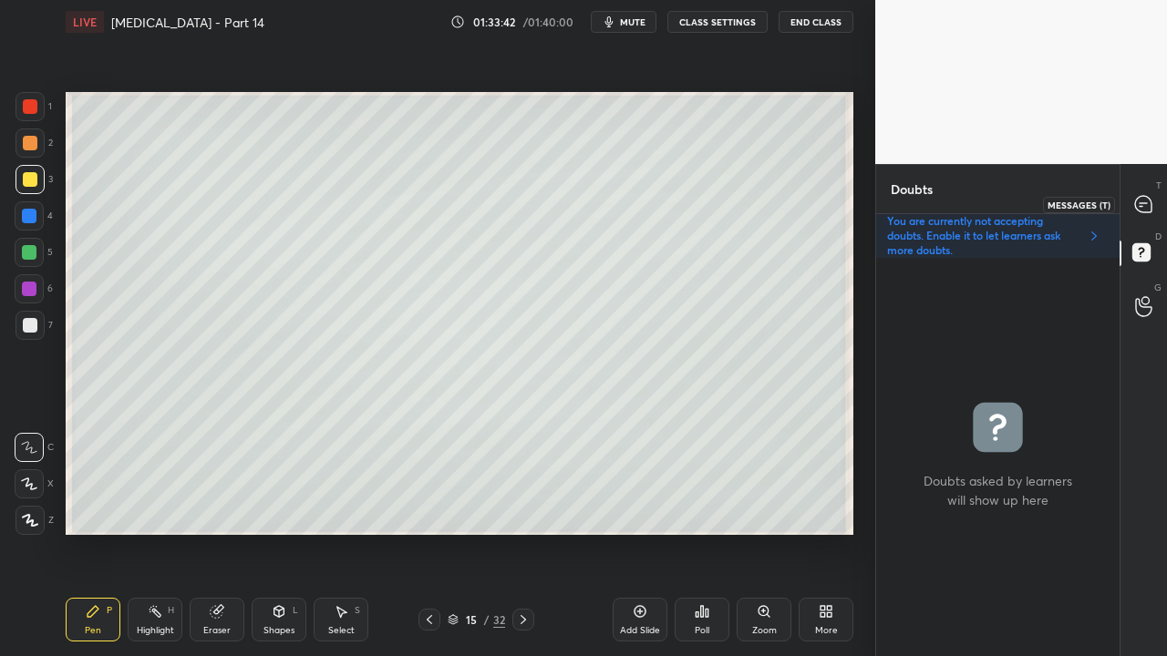
click at [1150, 201] on icon at bounding box center [1143, 204] width 16 height 16
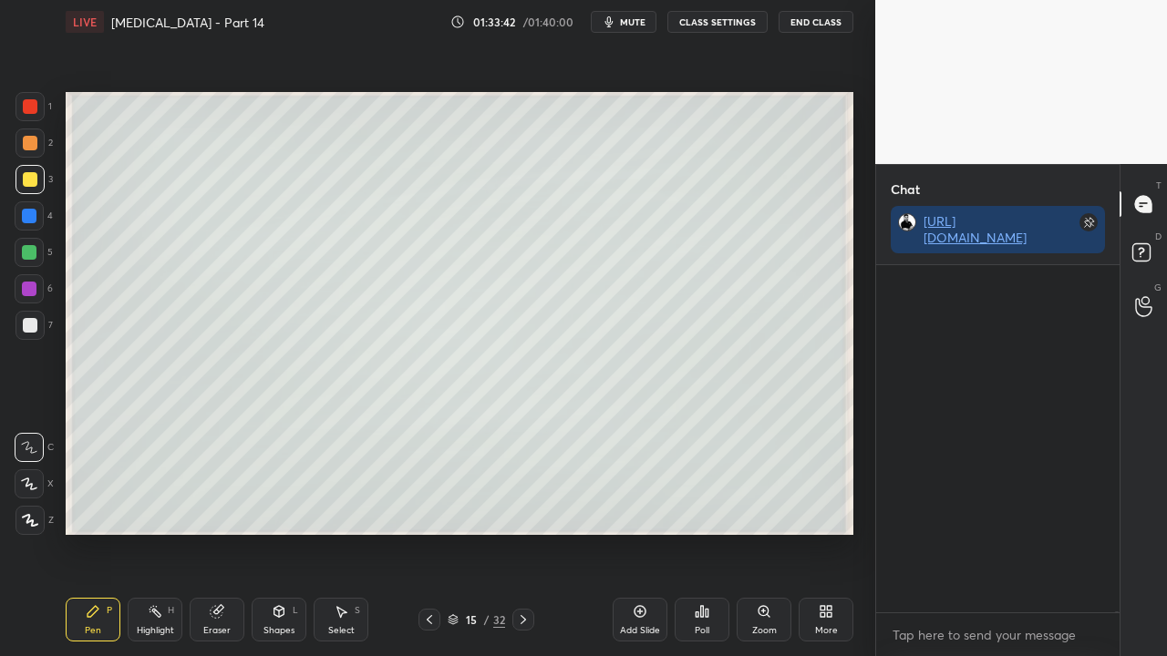
scroll to position [386, 238]
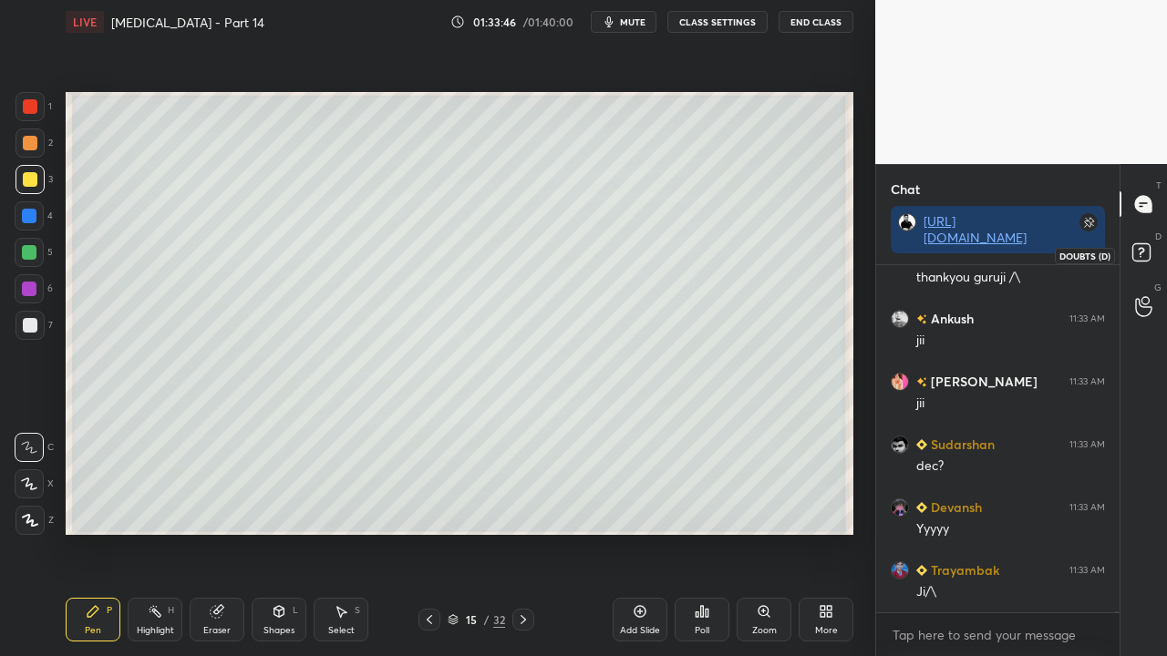
click at [1150, 251] on icon at bounding box center [1144, 255] width 33 height 33
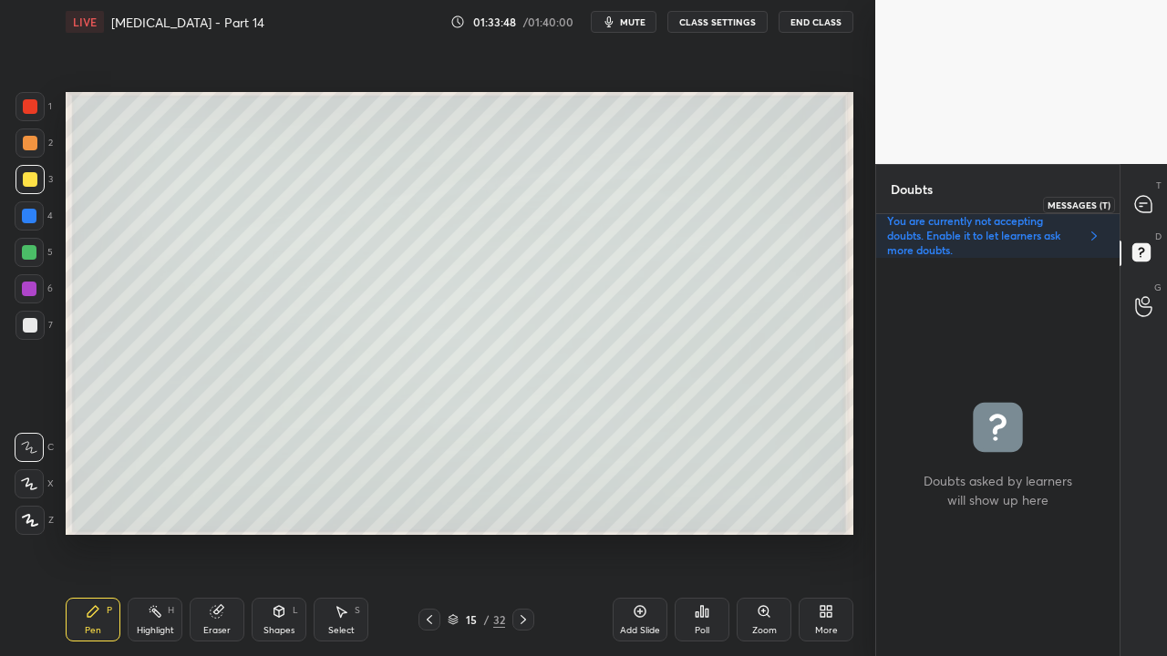
click at [1150, 206] on icon at bounding box center [1143, 204] width 16 height 16
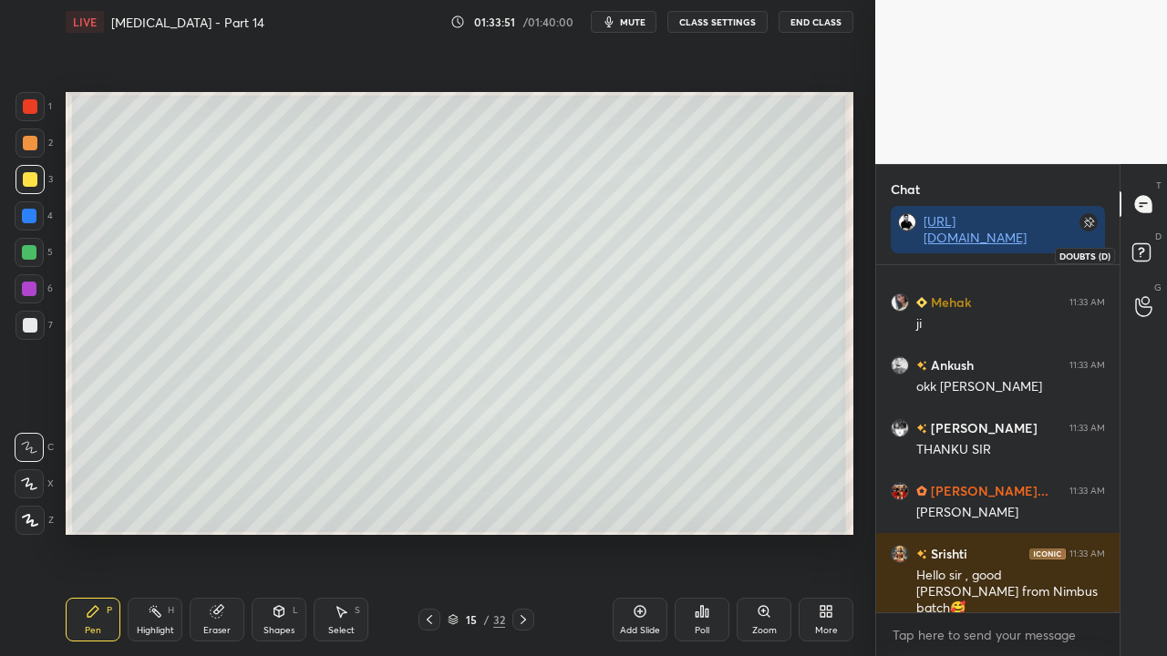
click at [1147, 244] on rect at bounding box center [1140, 252] width 17 height 17
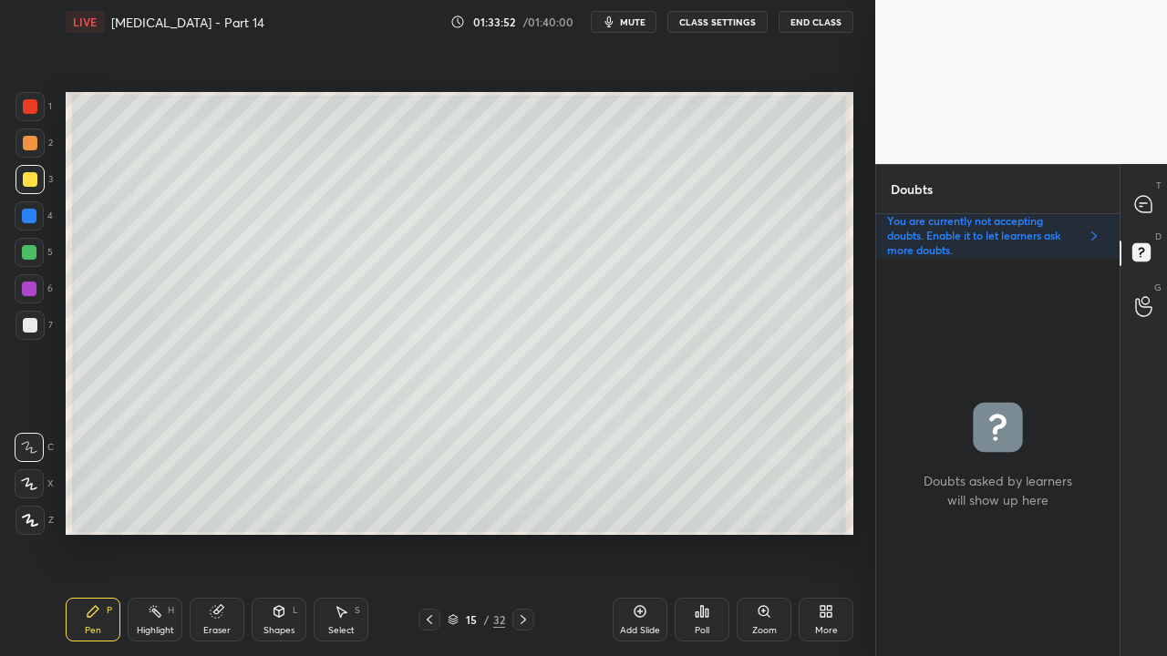
click at [1150, 191] on div at bounding box center [1144, 204] width 36 height 33
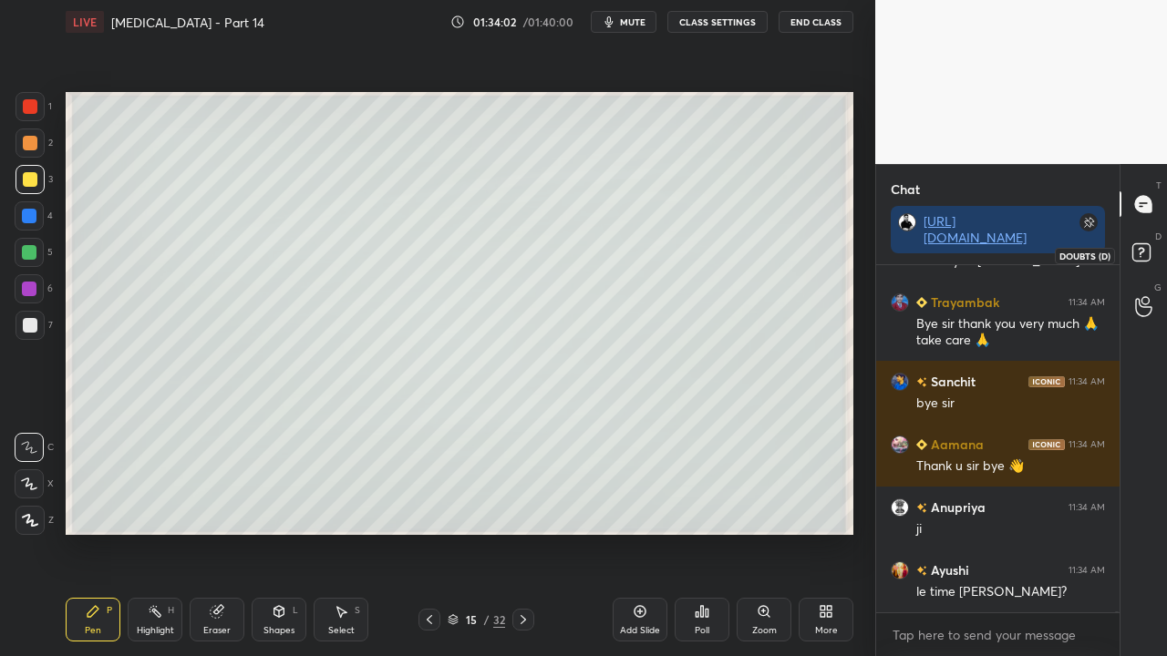
click at [1143, 252] on icon at bounding box center [1144, 255] width 33 height 33
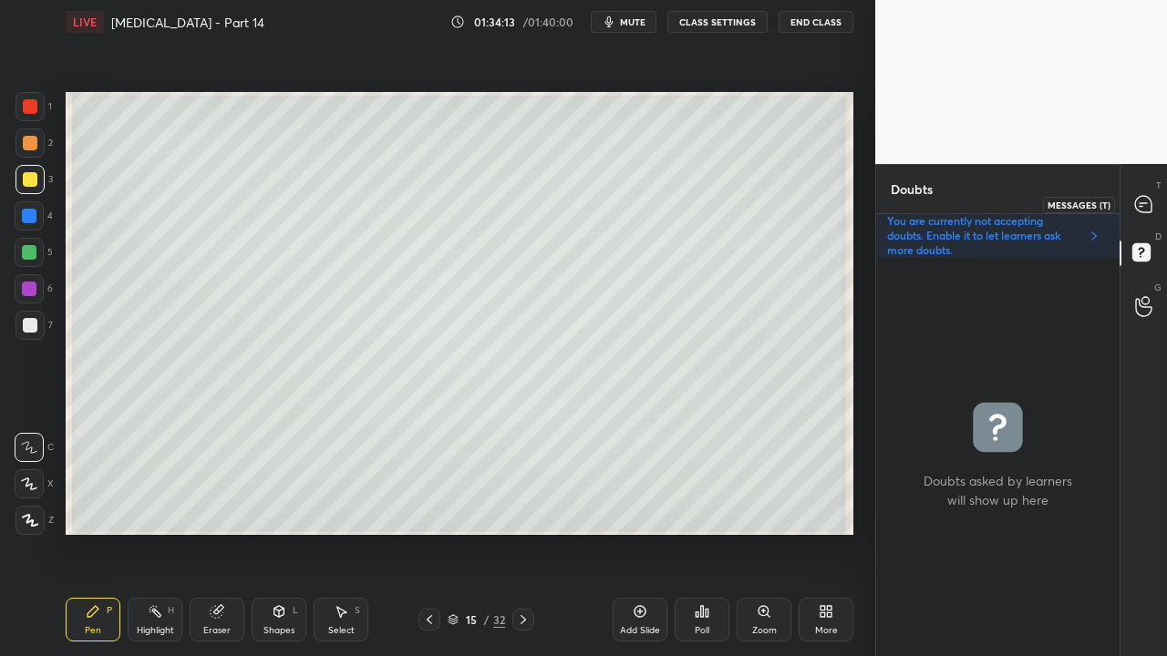
click at [1148, 200] on icon at bounding box center [1143, 204] width 16 height 16
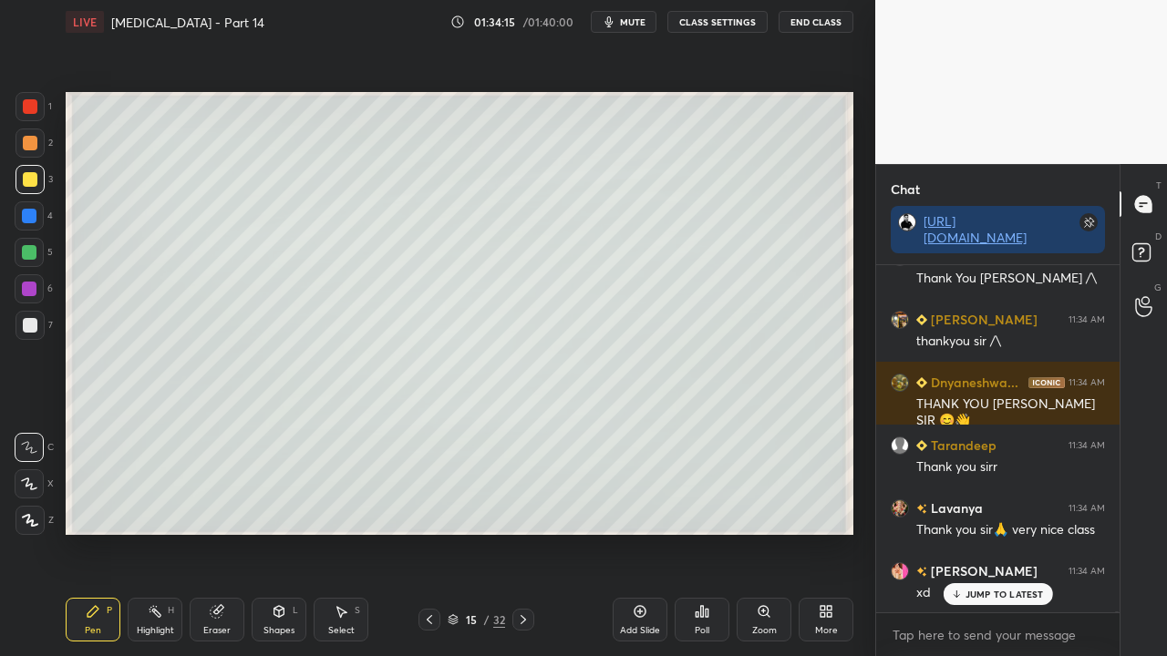
click at [984, 532] on p "JUMP TO LATEST" at bounding box center [1004, 594] width 78 height 11
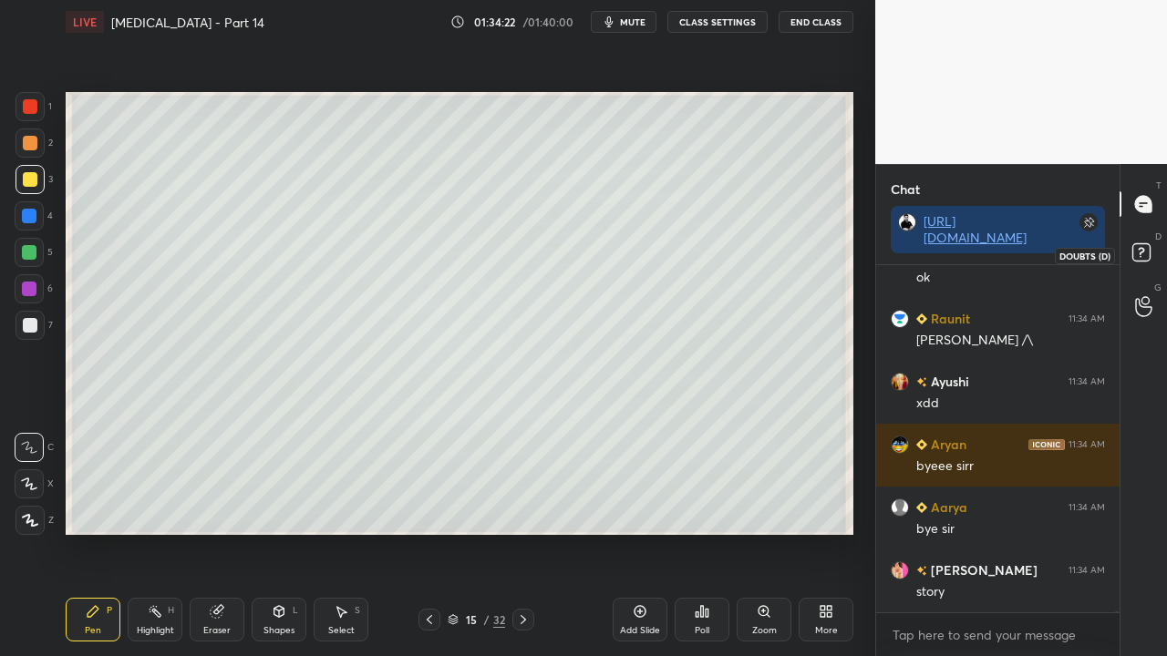
click at [1143, 249] on rect at bounding box center [1140, 252] width 17 height 17
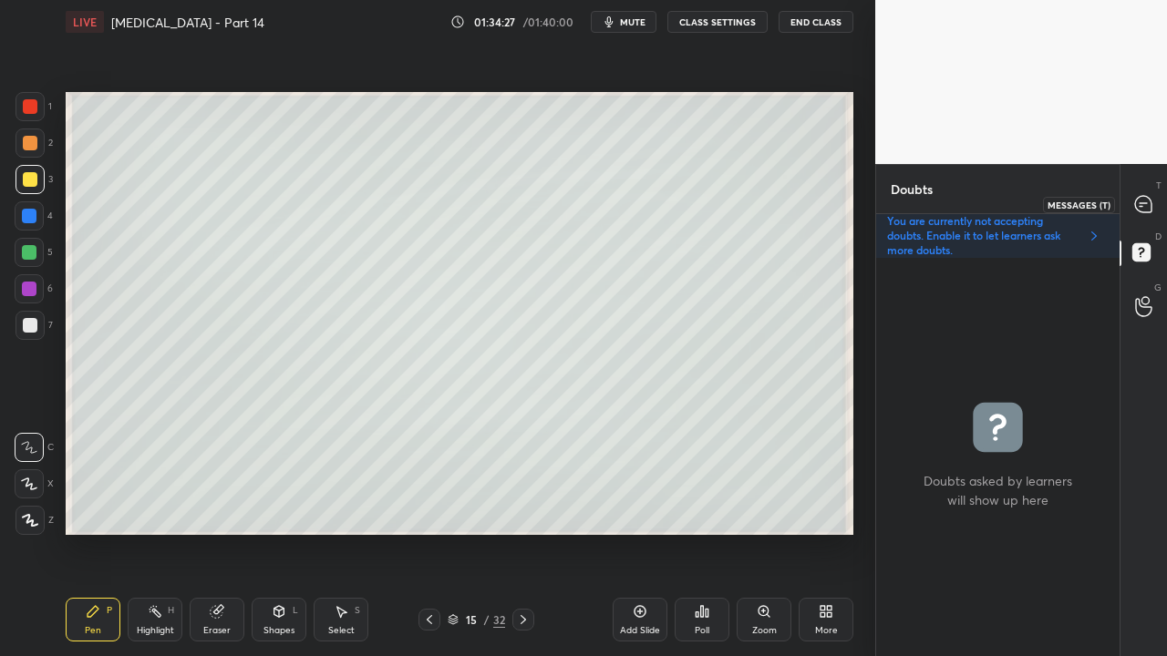
click at [1140, 207] on icon at bounding box center [1143, 204] width 16 height 16
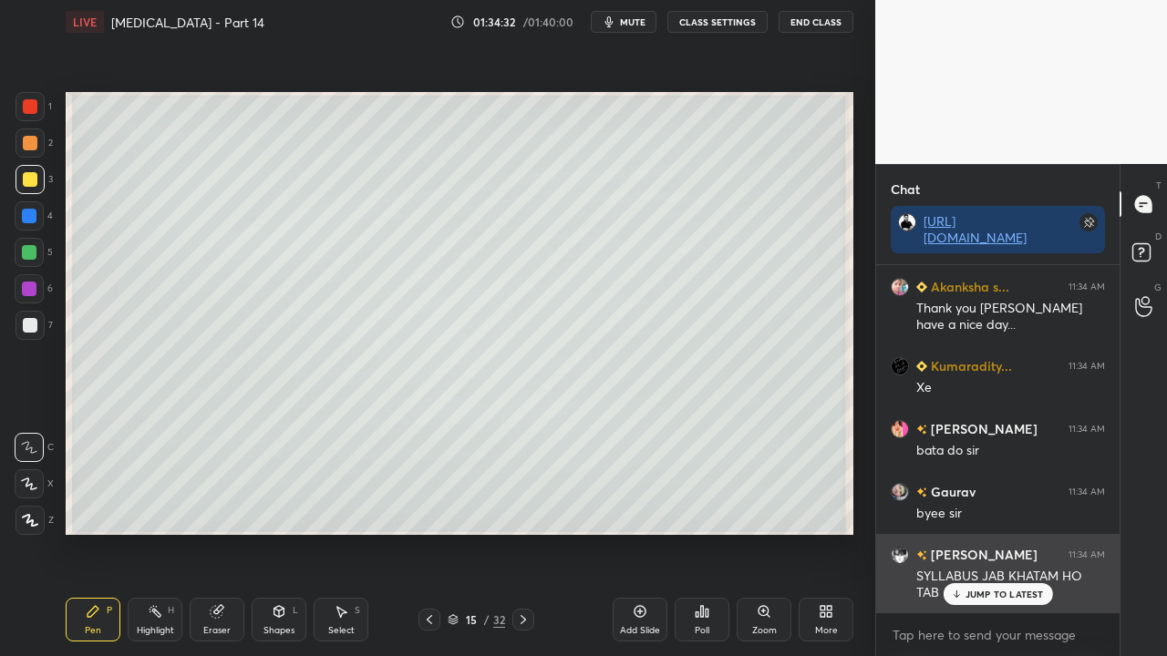
click at [989, 532] on p "JUMP TO LATEST" at bounding box center [1004, 594] width 78 height 11
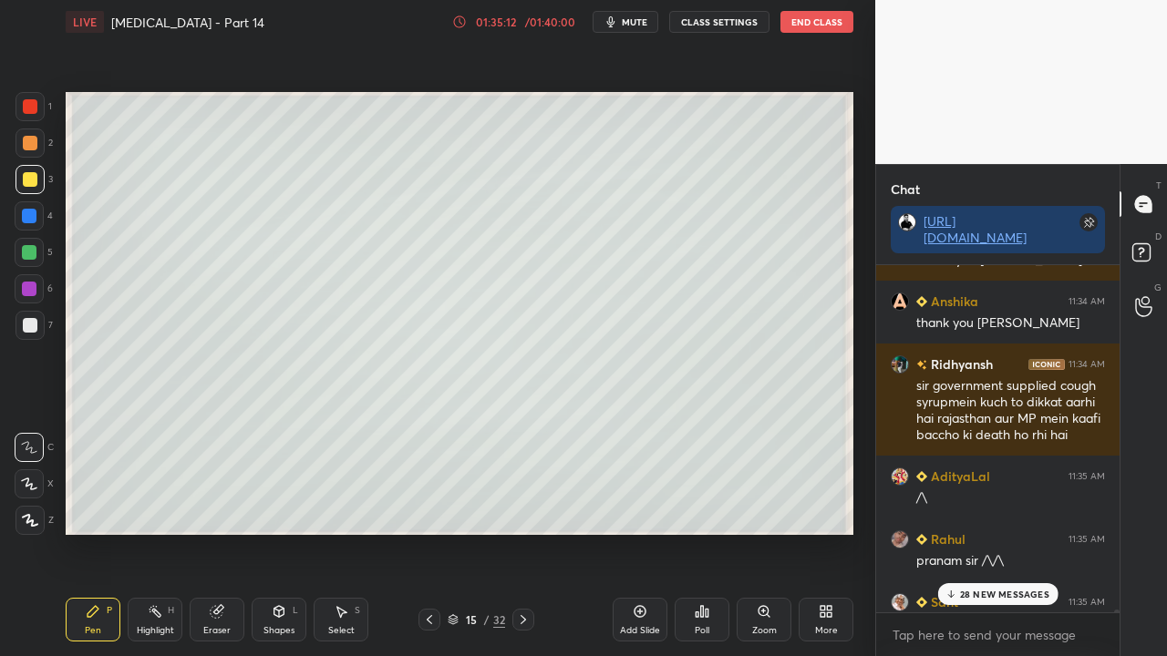
click at [978, 532] on p "28 NEW MESSAGES" at bounding box center [1004, 594] width 89 height 11
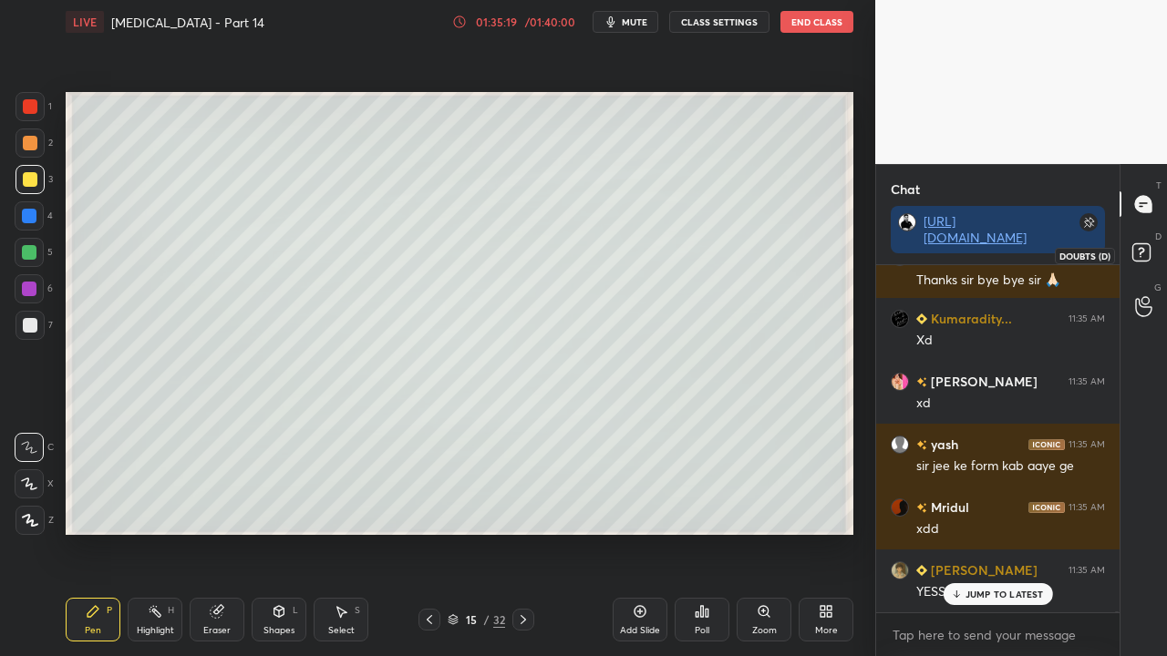
scroll to position [184299, 0]
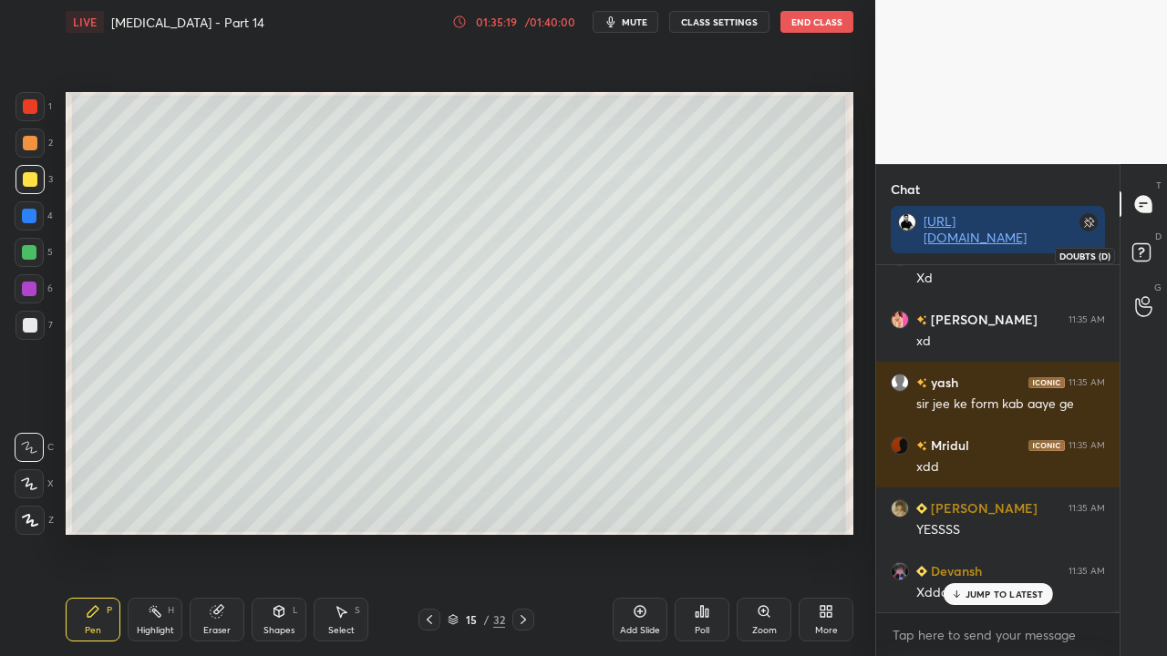
click at [1147, 257] on rect at bounding box center [1140, 252] width 17 height 17
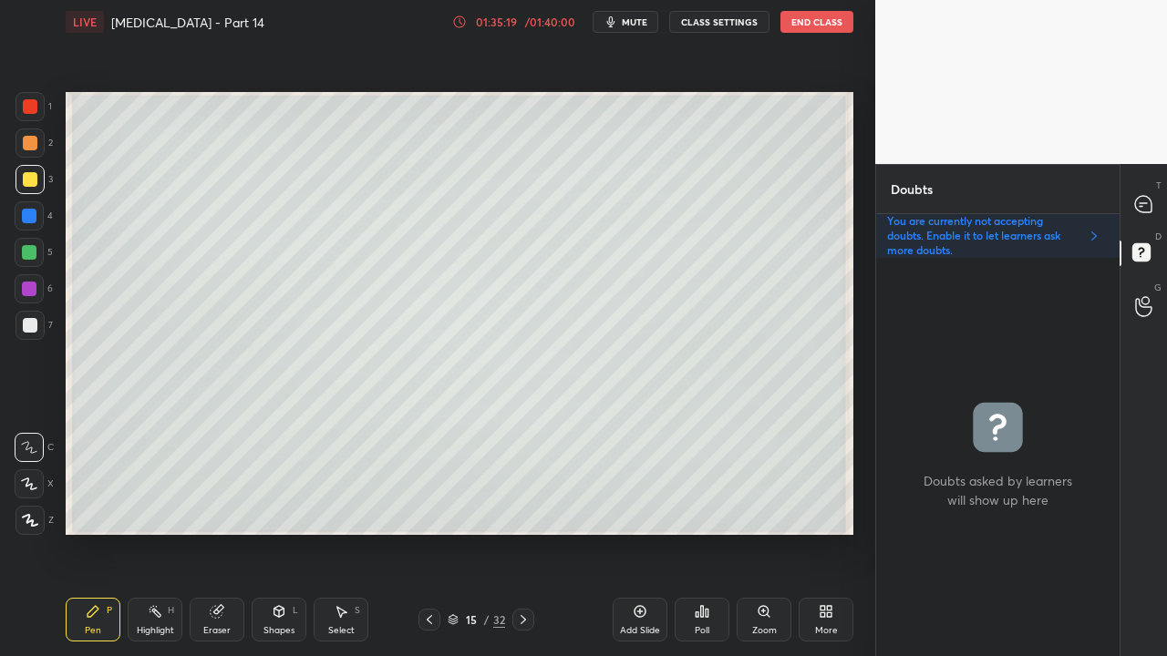
scroll to position [393, 238]
click at [1148, 201] on icon at bounding box center [1143, 204] width 16 height 16
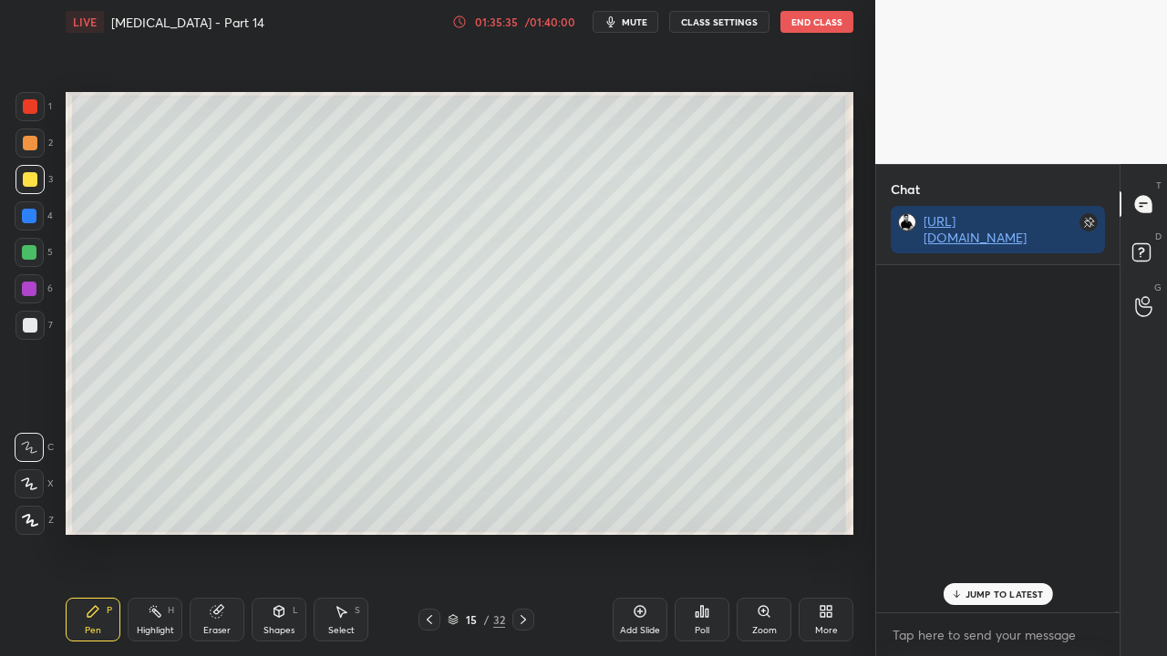
scroll to position [342, 238]
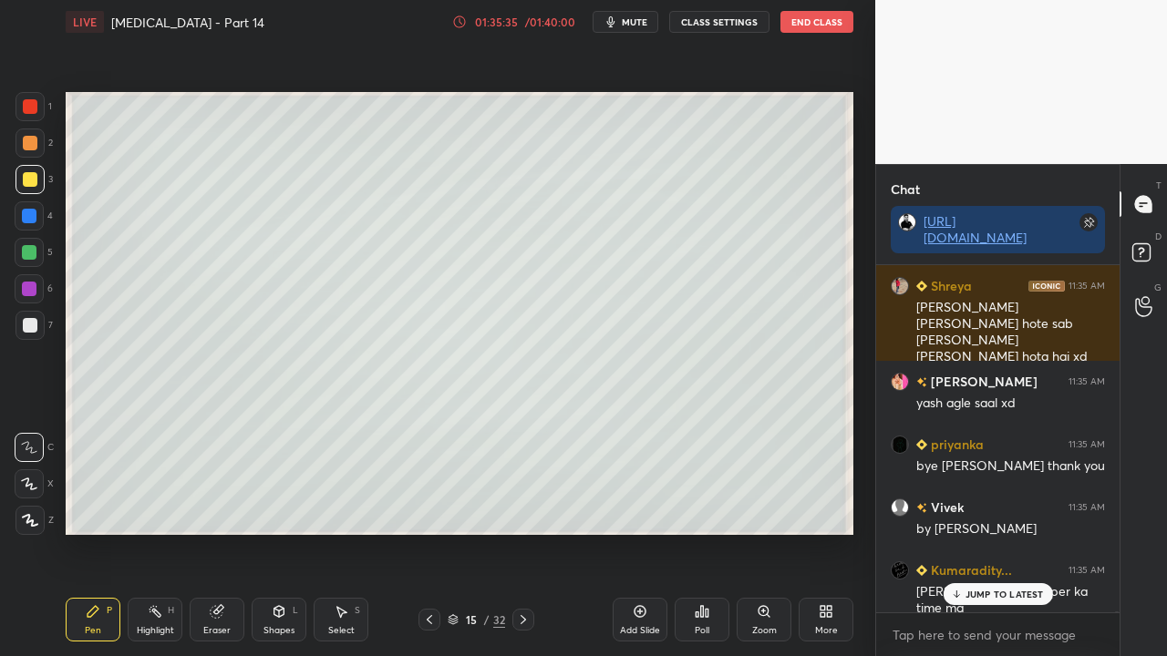
click at [977, 532] on div "JUMP TO LATEST" at bounding box center [997, 594] width 109 height 22
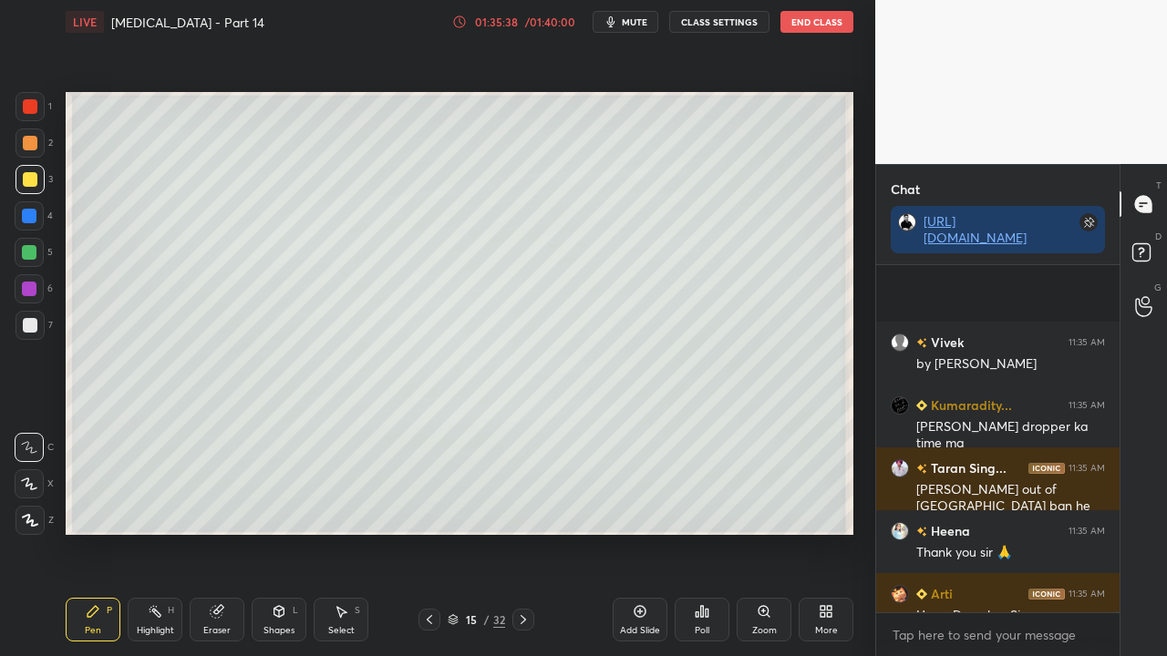
scroll to position [185292, 0]
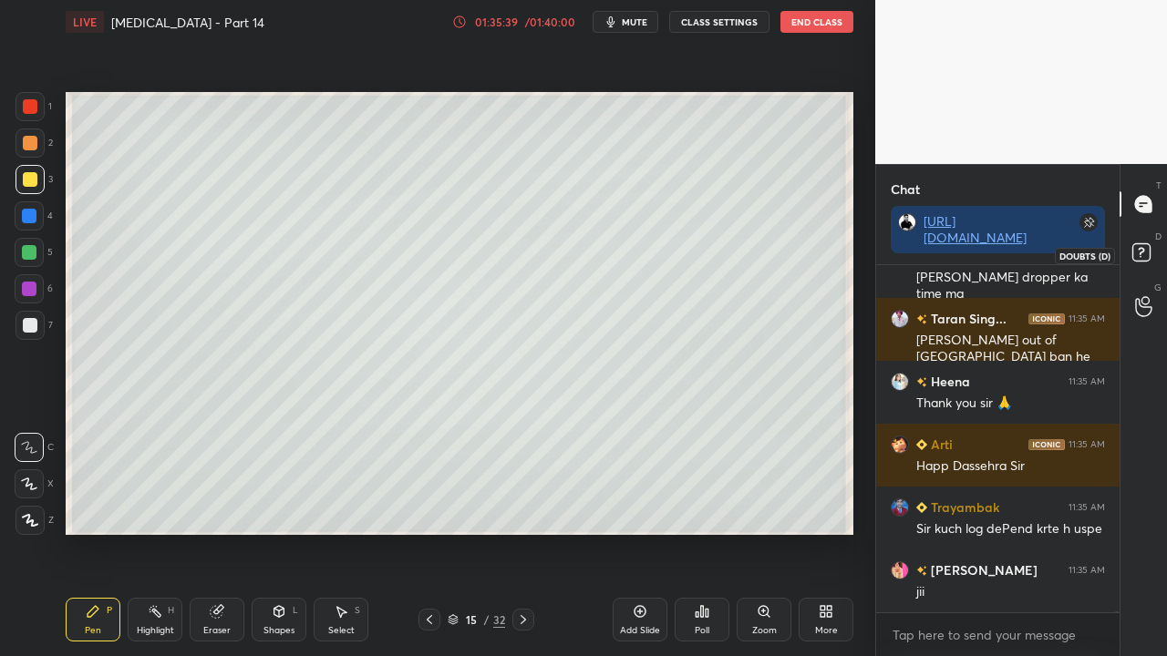
click at [1136, 246] on rect at bounding box center [1140, 252] width 17 height 17
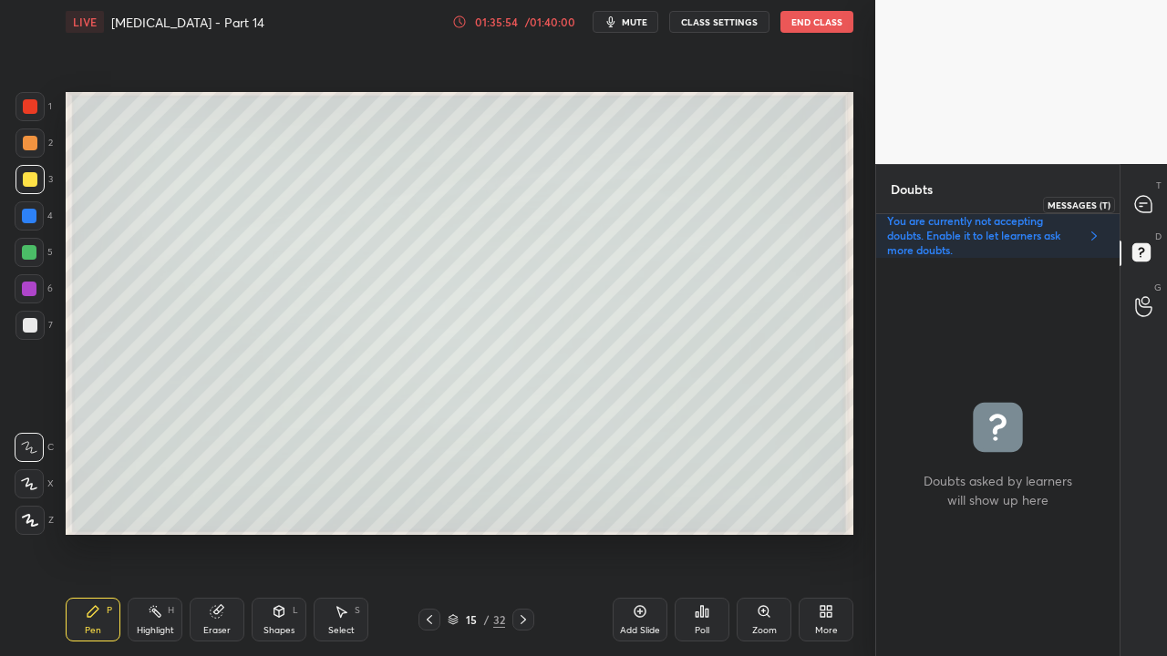
click at [1139, 206] on icon at bounding box center [1143, 204] width 19 height 19
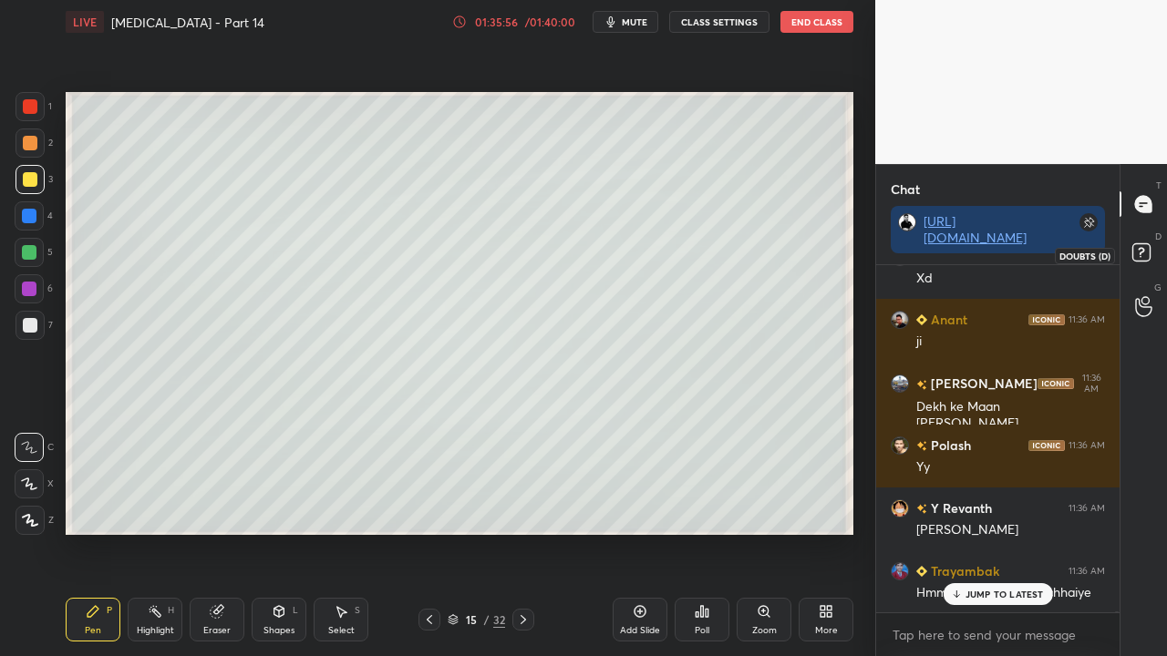
scroll to position [186047, 0]
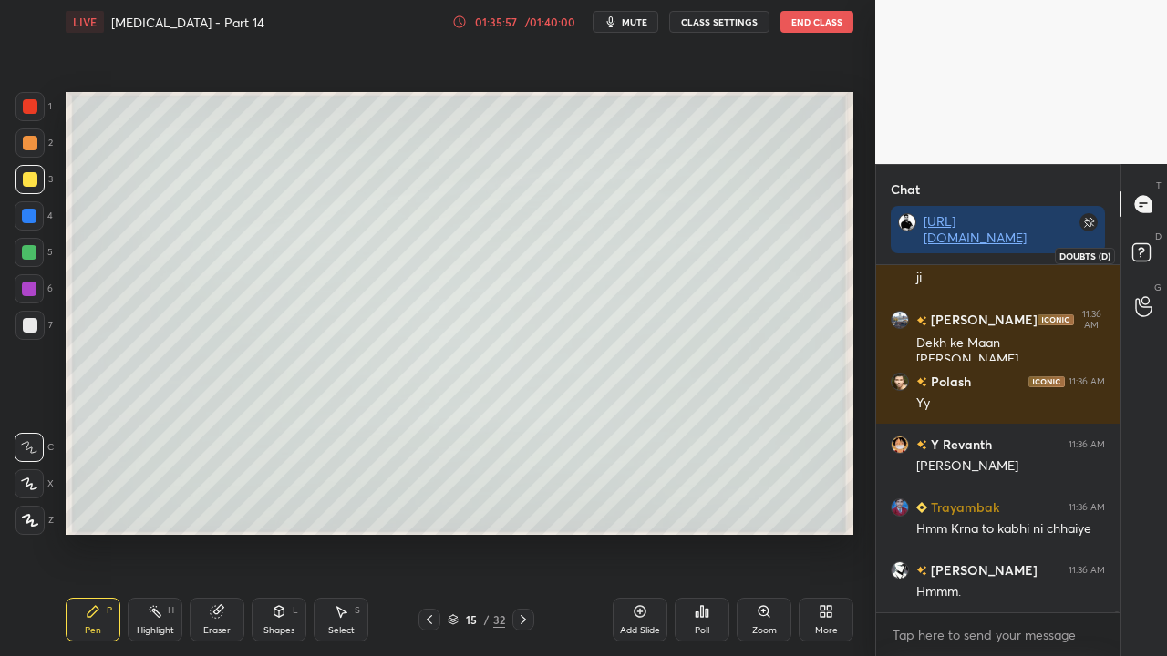
click at [1142, 253] on icon at bounding box center [1144, 255] width 33 height 33
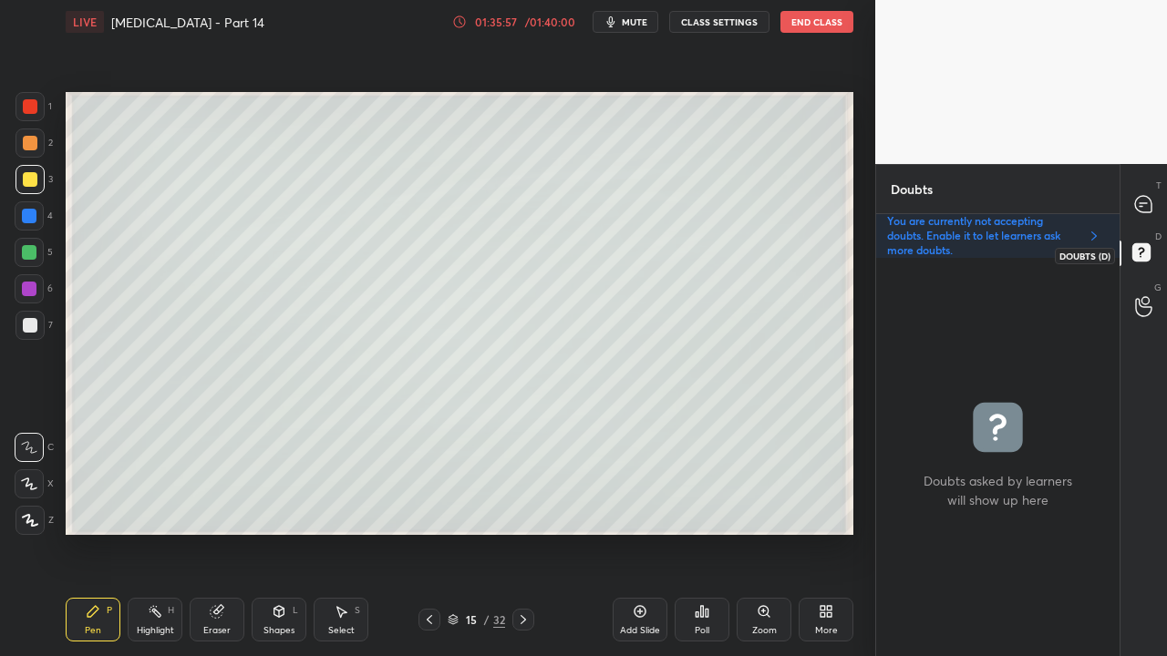
scroll to position [393, 238]
click at [1147, 201] on icon at bounding box center [1143, 204] width 16 height 16
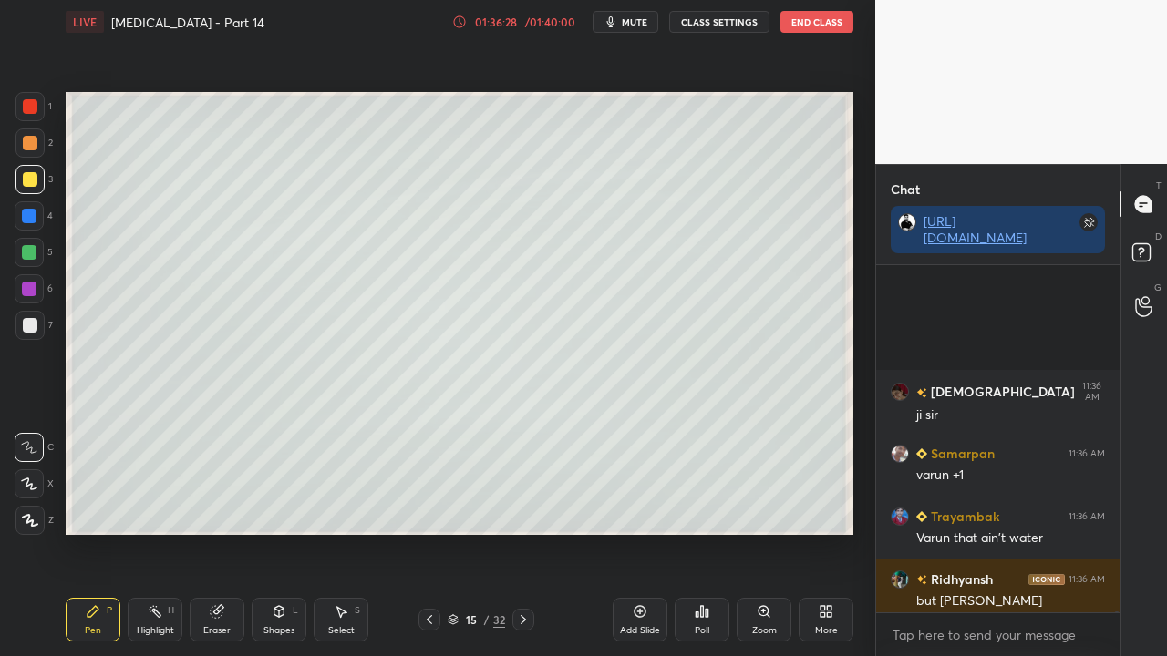
scroll to position [187258, 0]
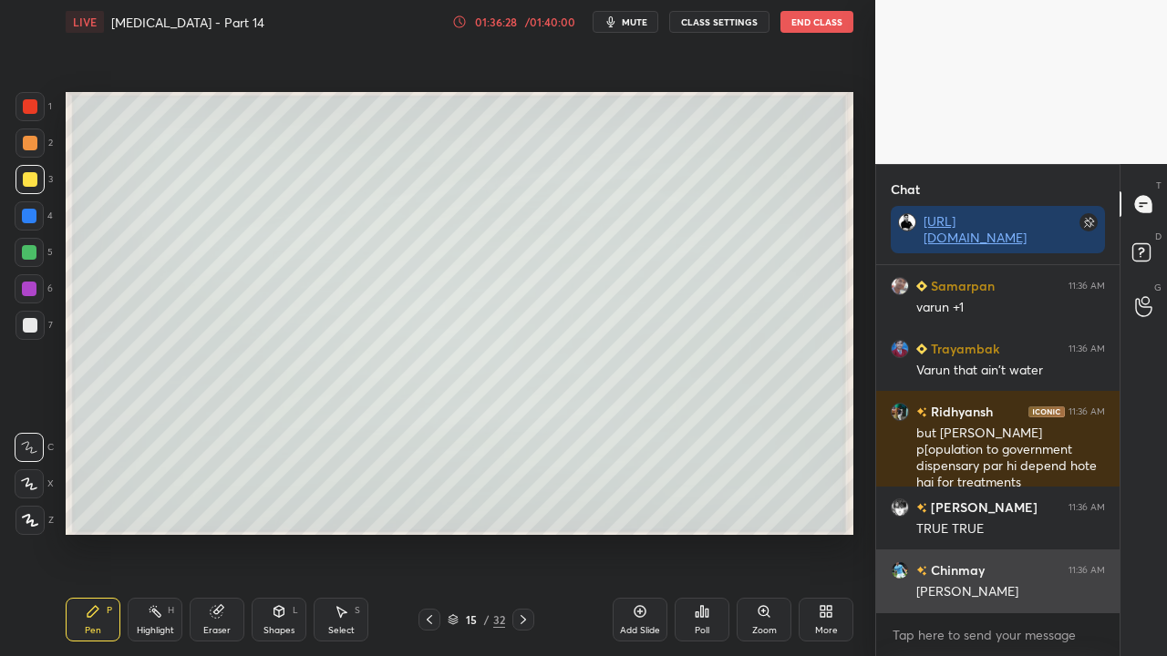
click at [977, 532] on div "[PERSON_NAME]" at bounding box center [1010, 592] width 189 height 18
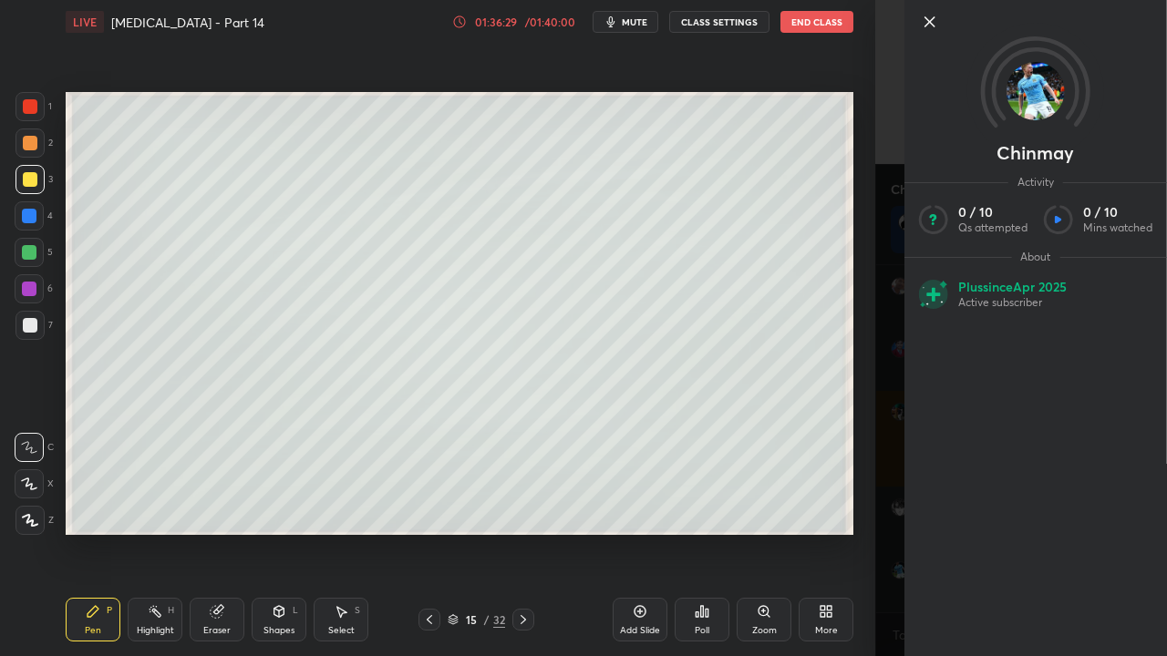
click at [894, 532] on div "[PERSON_NAME] Activity 0 / 10 Qs attempted 0 / 10 Mins watched About Plus since…" at bounding box center [1021, 328] width 292 height 656
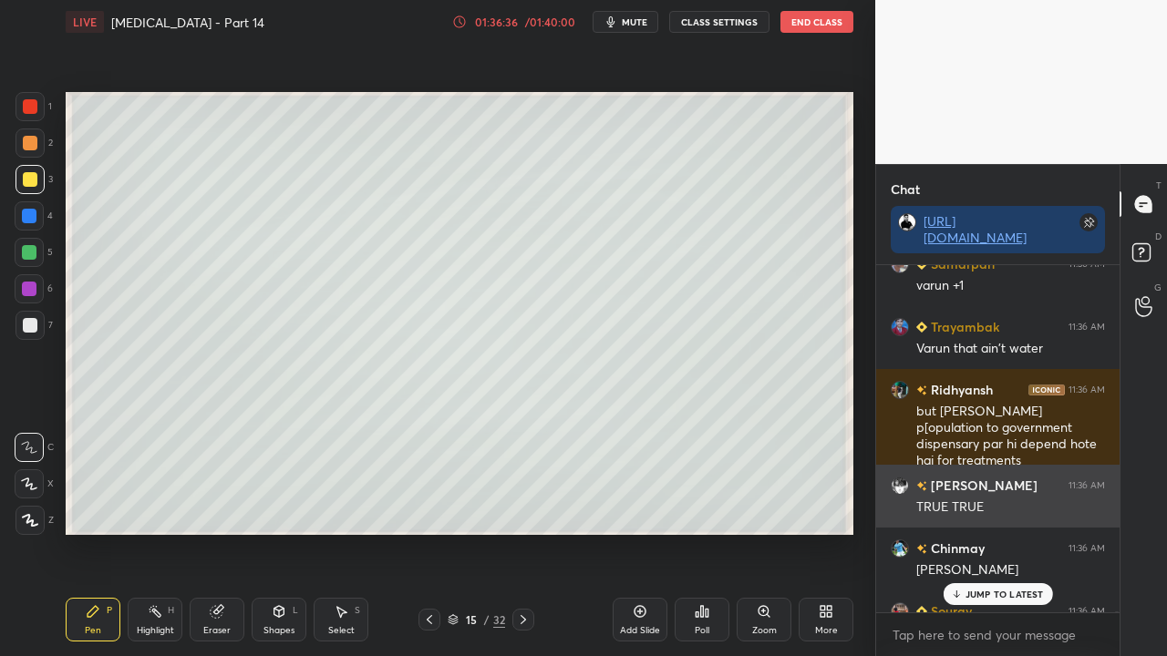
scroll to position [187263, 0]
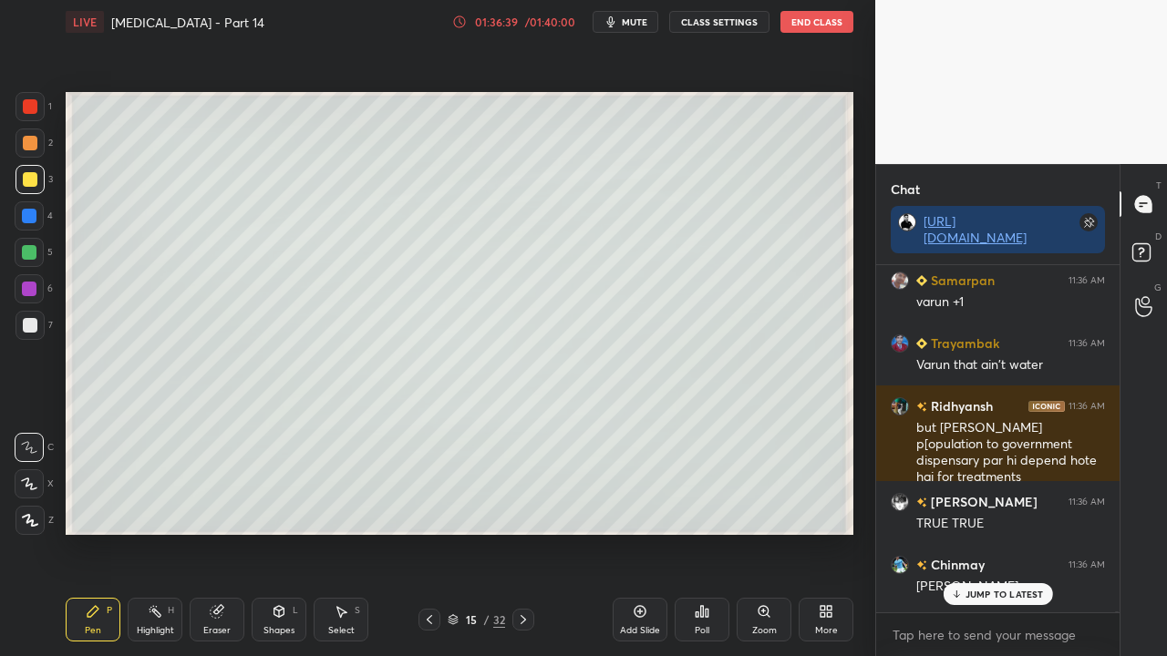
click at [1016, 532] on p "JUMP TO LATEST" at bounding box center [1004, 594] width 78 height 11
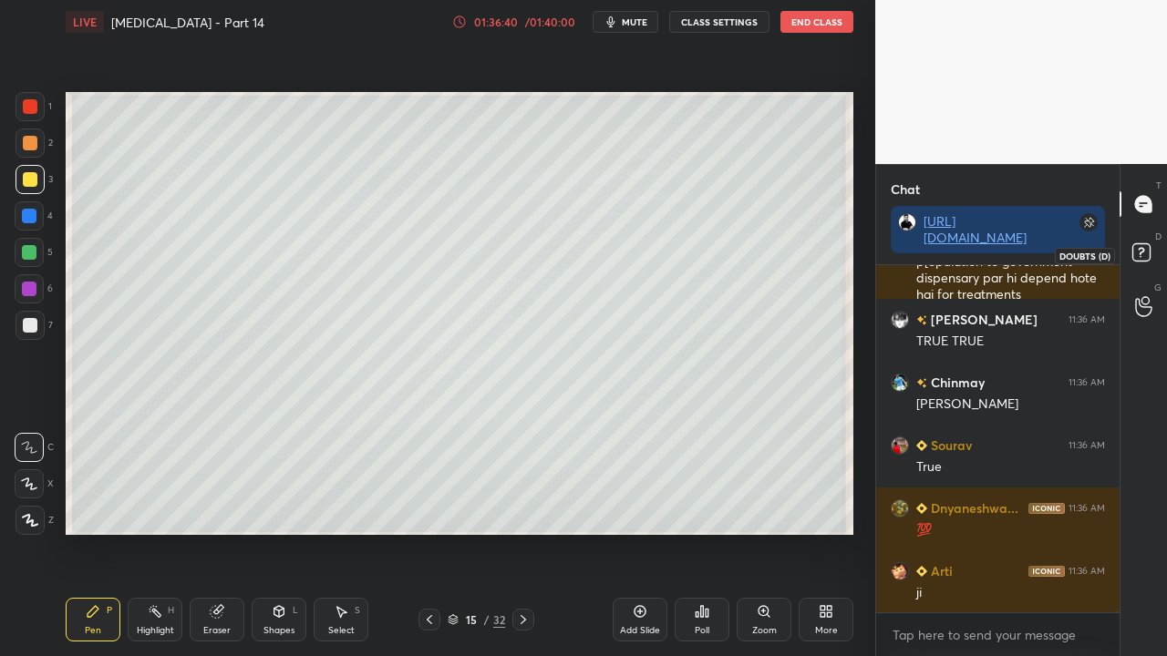
click at [1139, 252] on rect at bounding box center [1140, 252] width 17 height 17
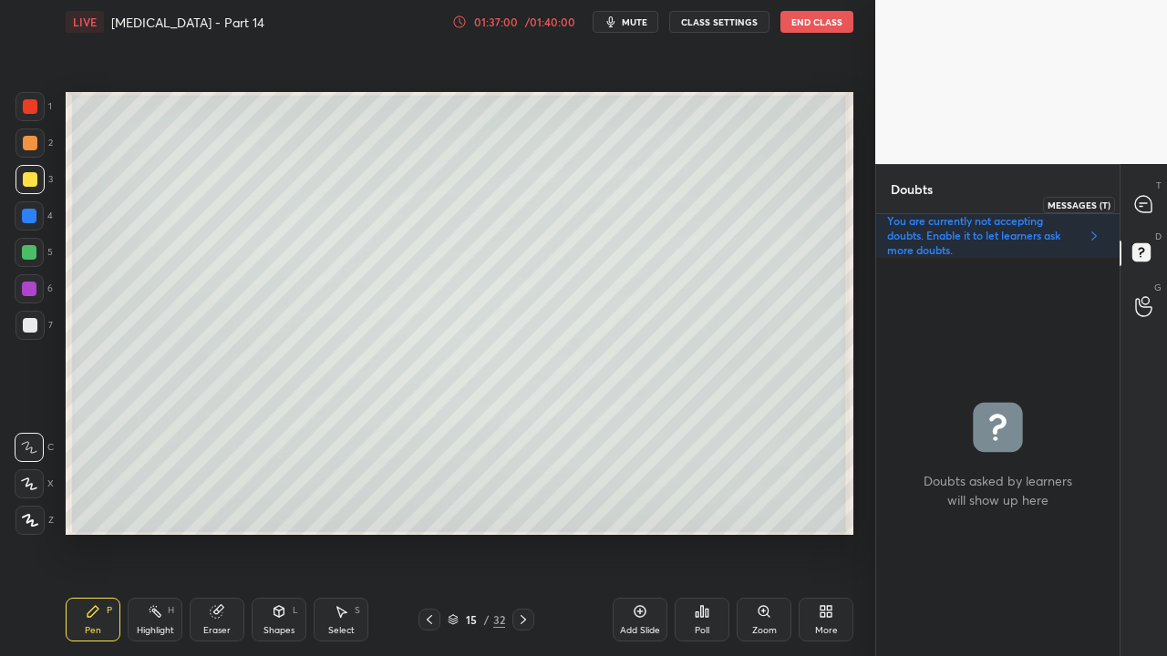
click at [1154, 203] on div at bounding box center [1144, 204] width 36 height 33
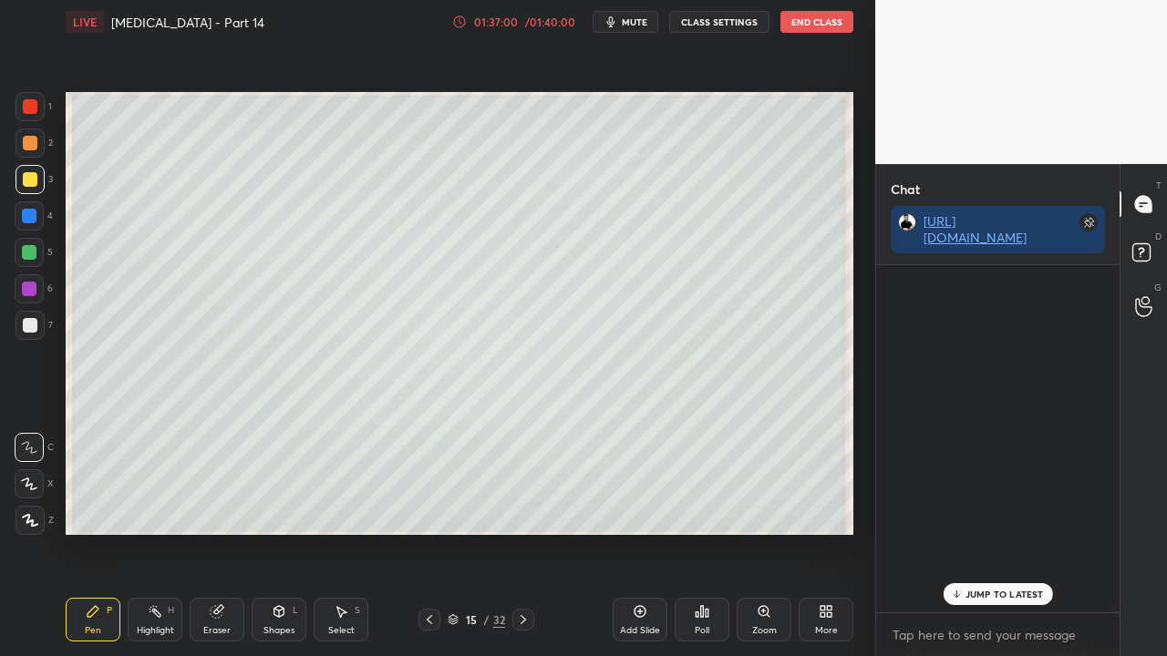
scroll to position [342, 238]
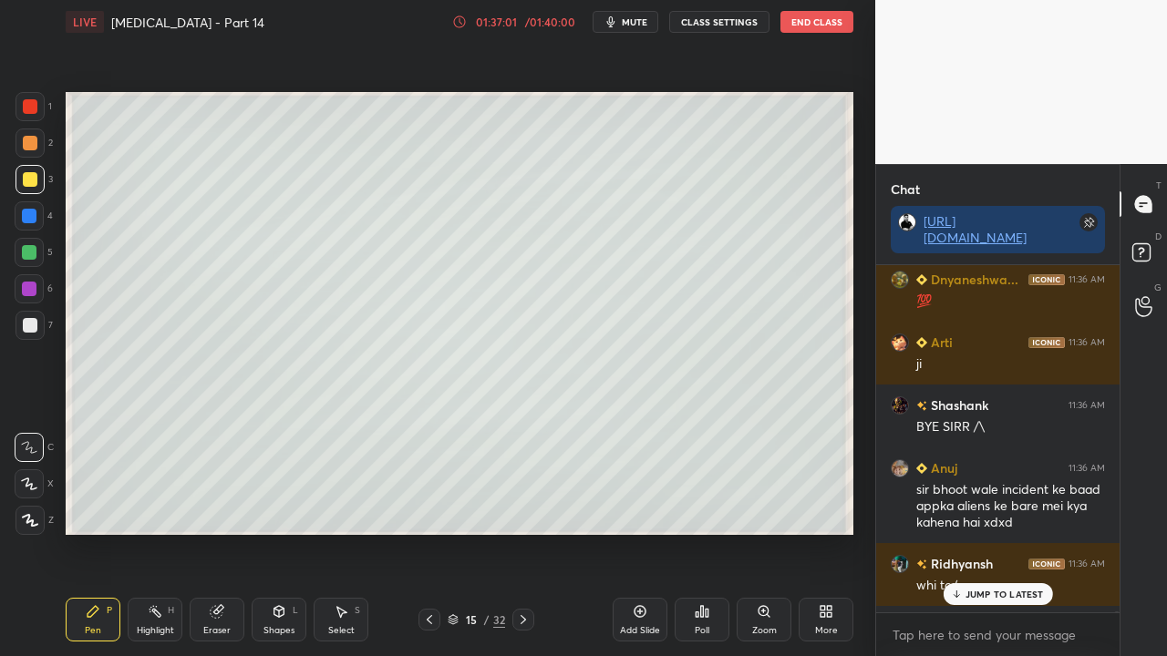
click at [964, 532] on div "JUMP TO LATEST" at bounding box center [997, 594] width 109 height 22
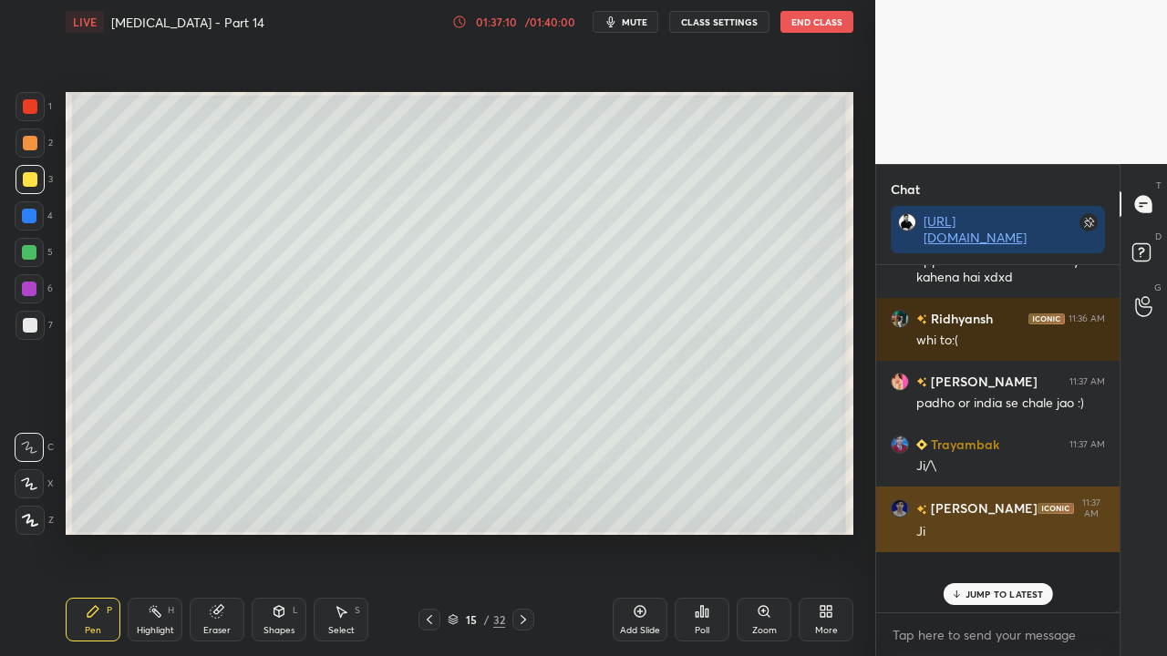
scroll to position [187555, 0]
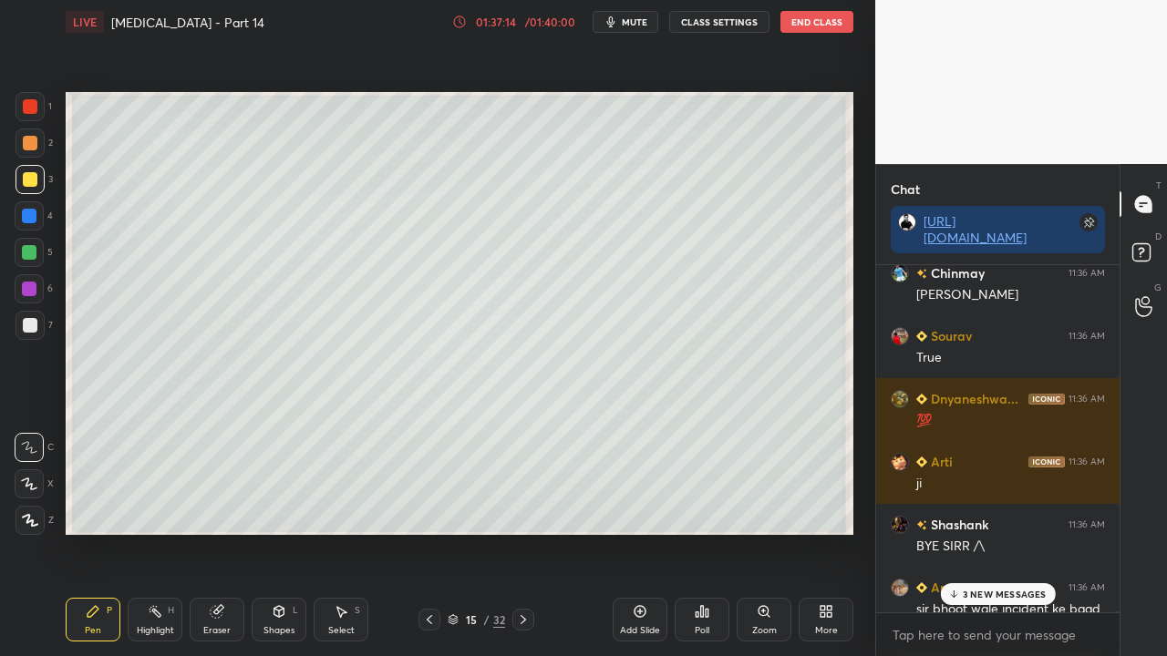
click at [999, 532] on div "3 NEW MESSAGES" at bounding box center [997, 594] width 115 height 22
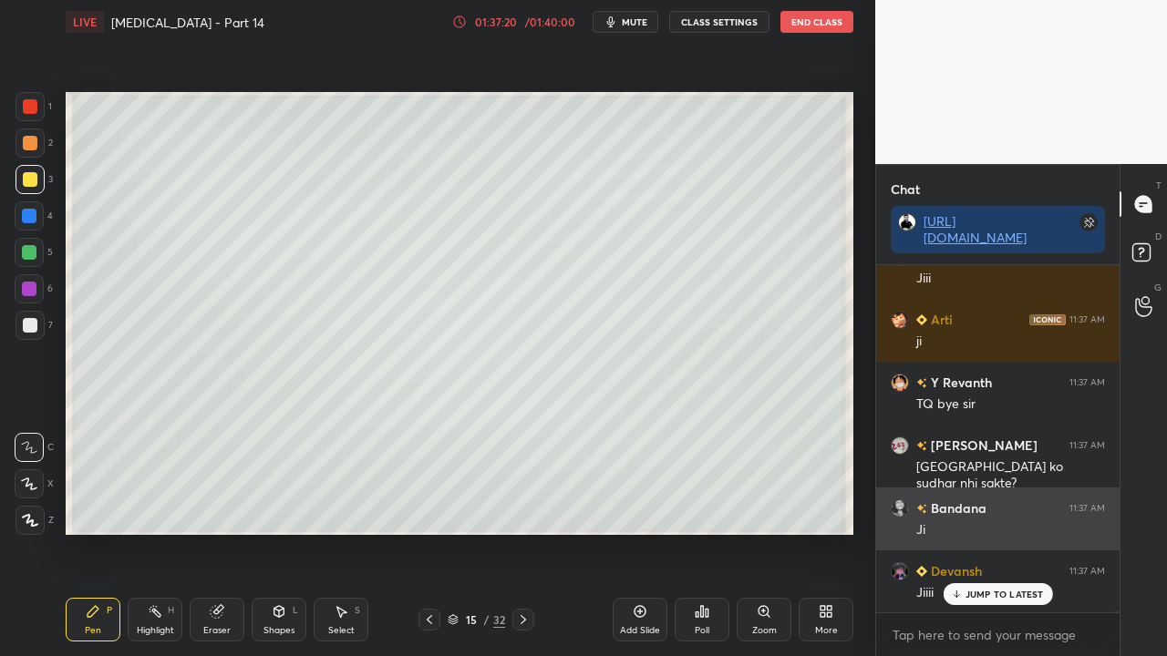
scroll to position [188302, 0]
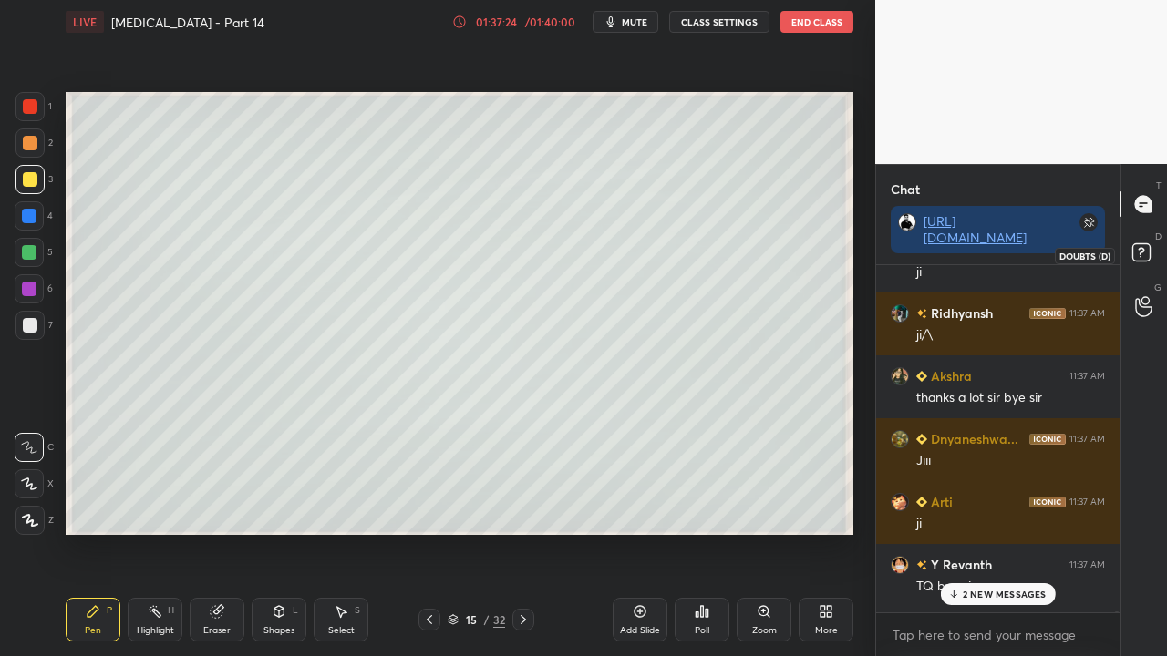
click at [1130, 257] on icon at bounding box center [1144, 255] width 33 height 33
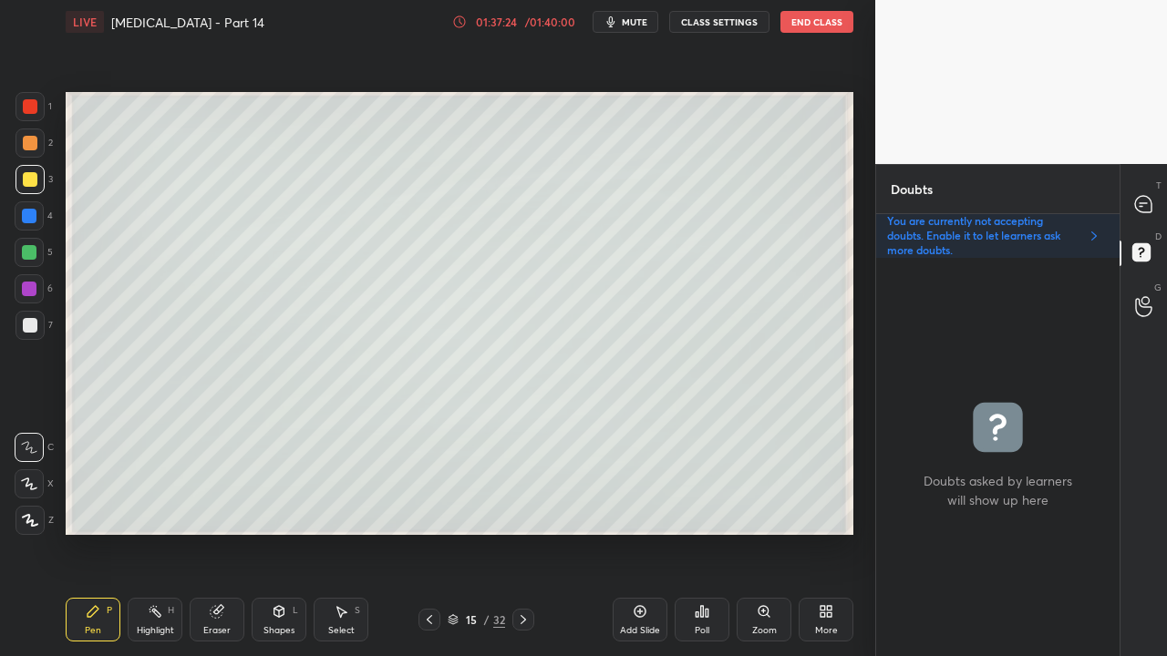
scroll to position [393, 238]
click at [1145, 206] on icon at bounding box center [1143, 204] width 16 height 16
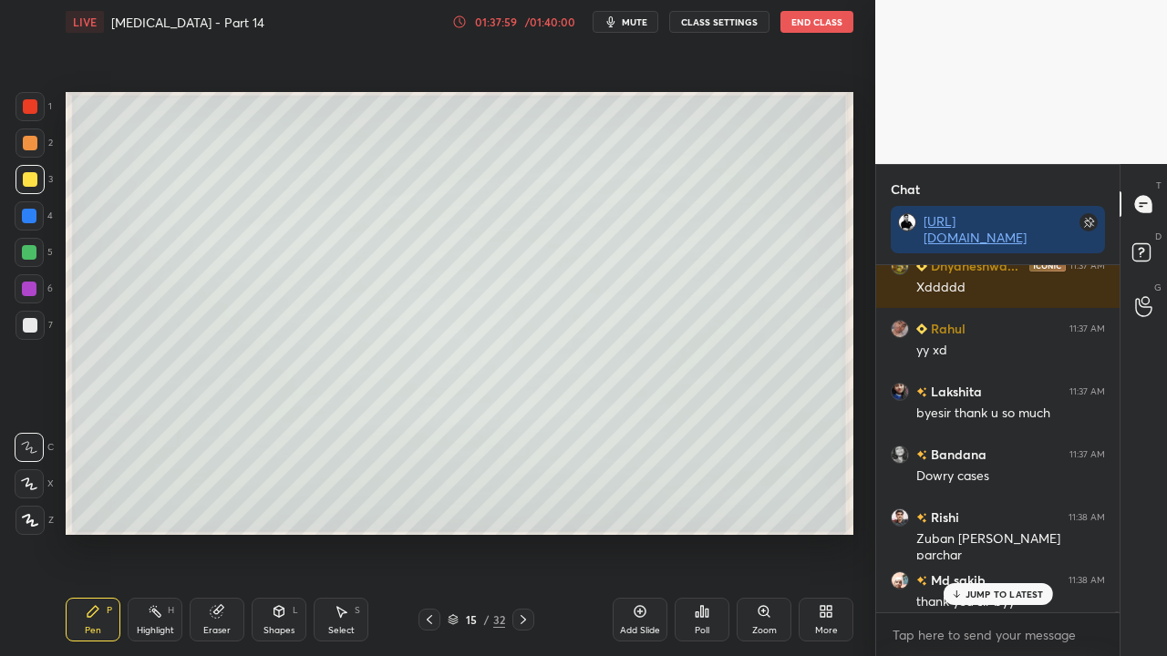
scroll to position [189353, 0]
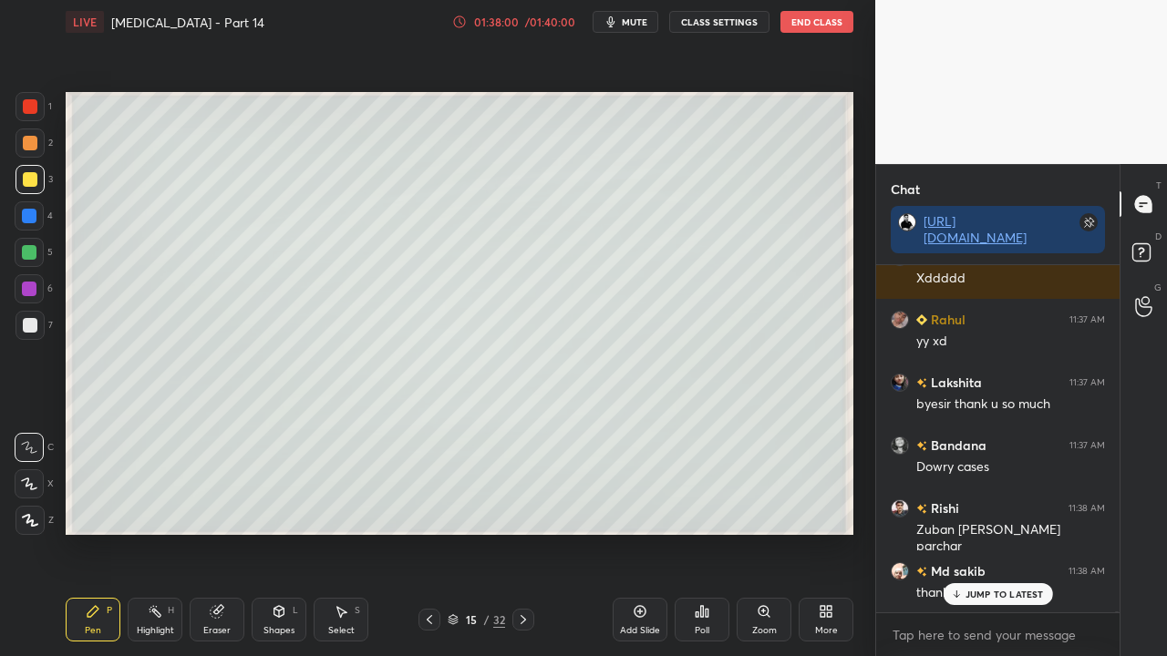
click at [987, 532] on p "JUMP TO LATEST" at bounding box center [1004, 594] width 78 height 11
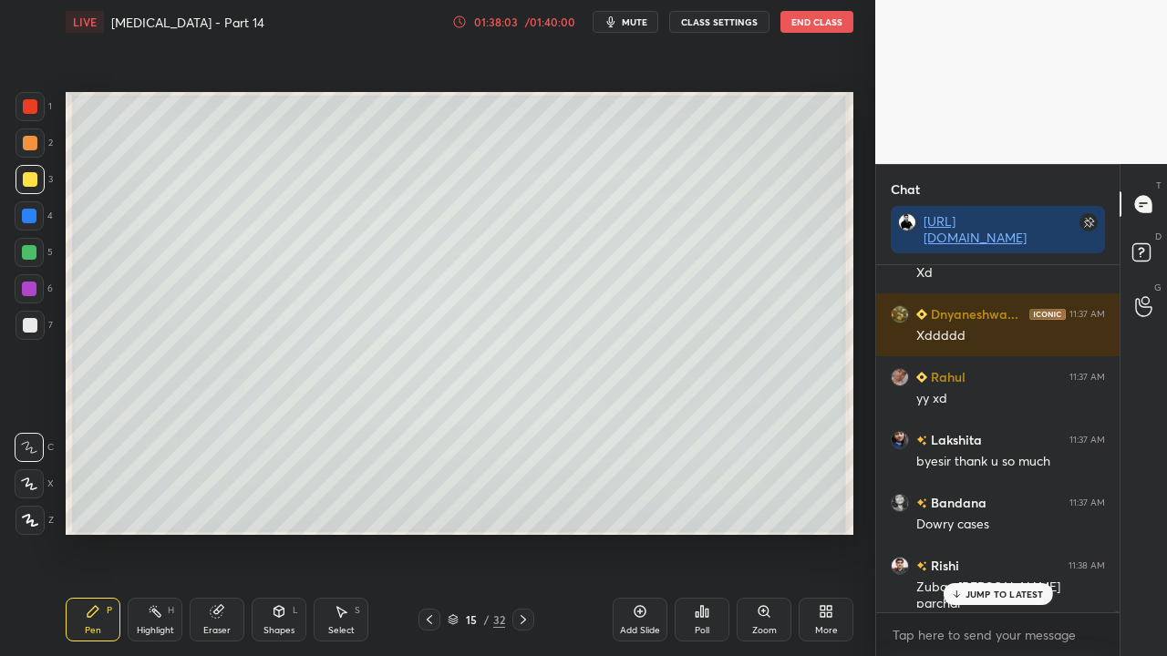
scroll to position [189478, 0]
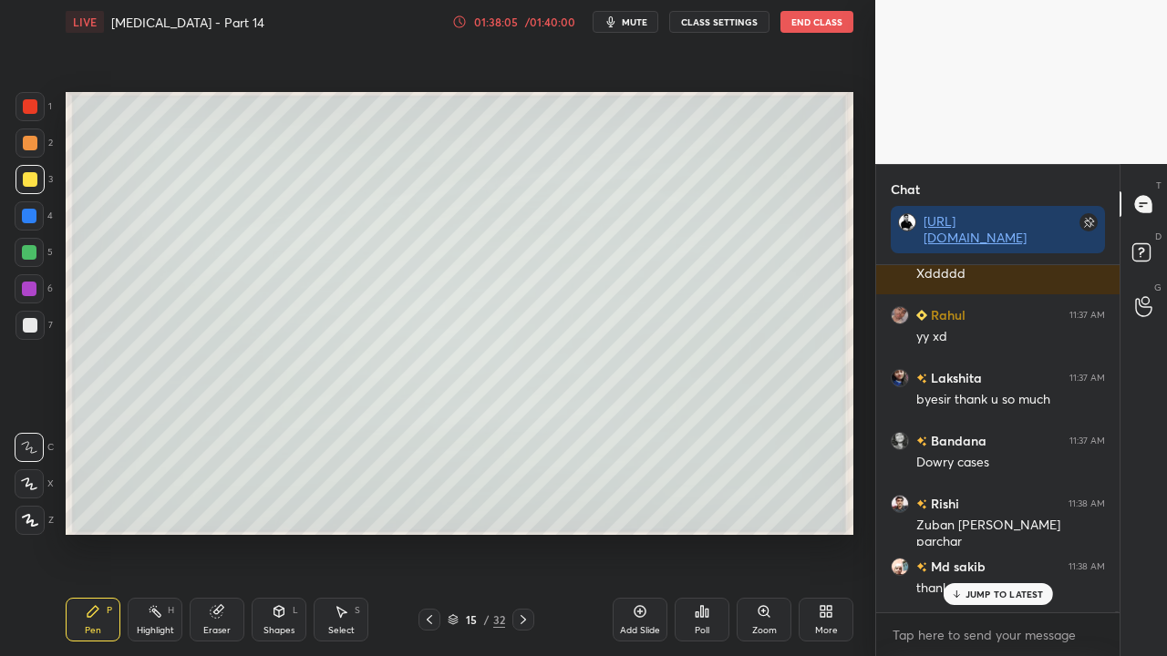
click at [975, 532] on p "JUMP TO LATEST" at bounding box center [1004, 594] width 78 height 11
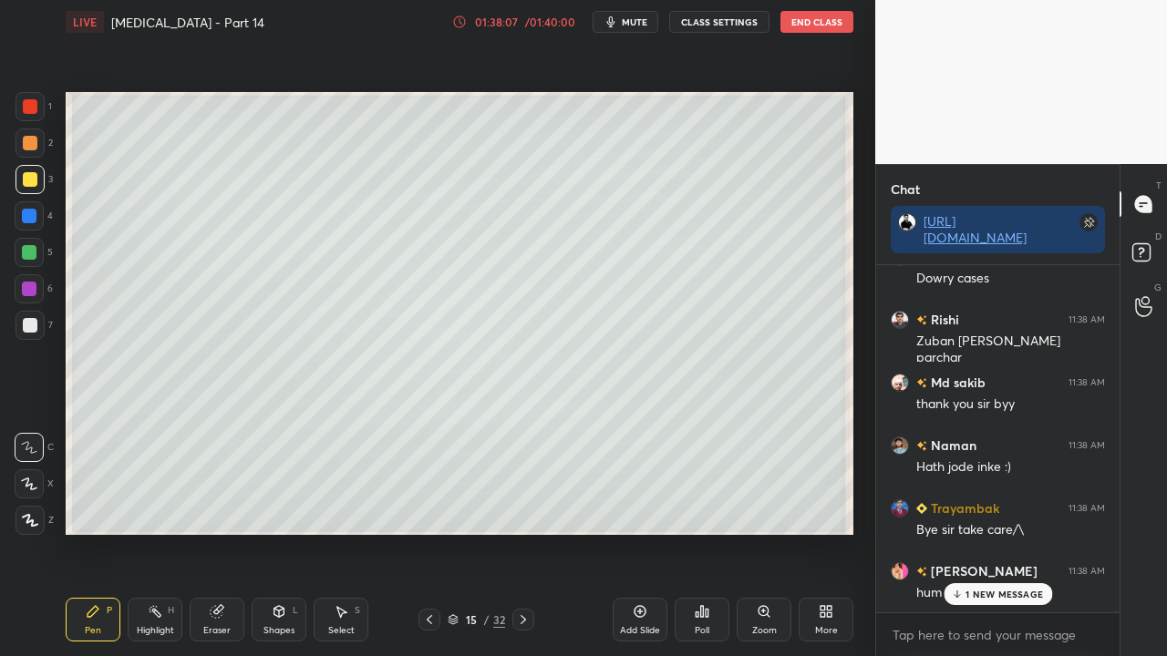
scroll to position [189743, 0]
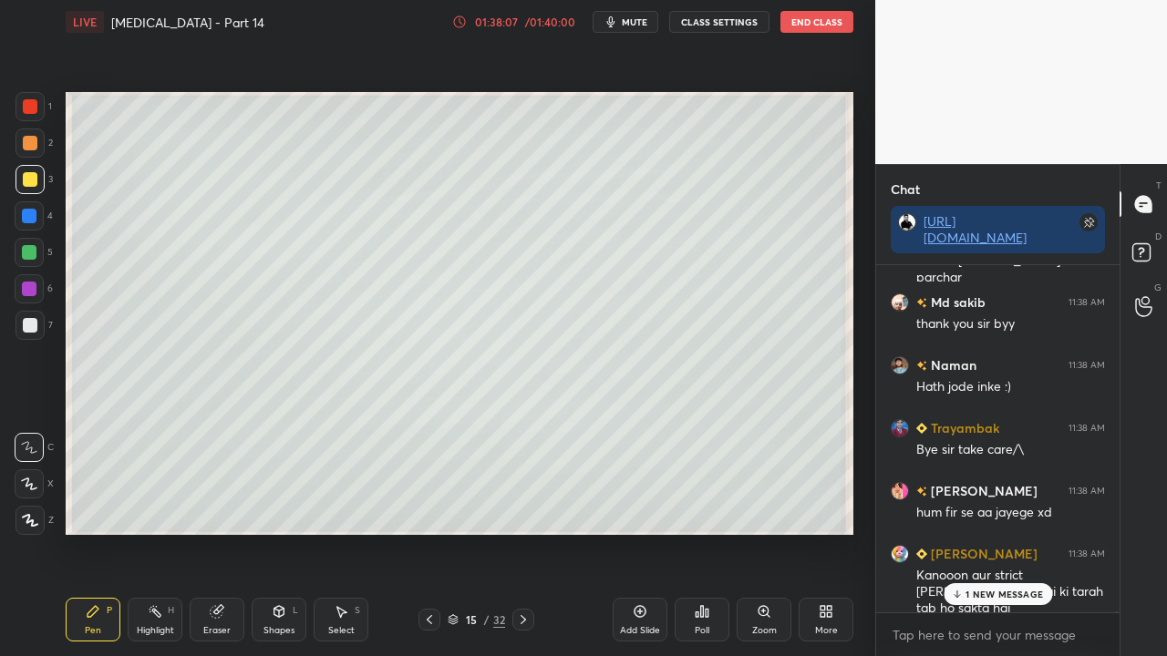
click at [1014, 532] on div "Kanooon aur strict [PERSON_NAME] dubai ki tarah tab ho sakta hai" at bounding box center [1010, 592] width 189 height 51
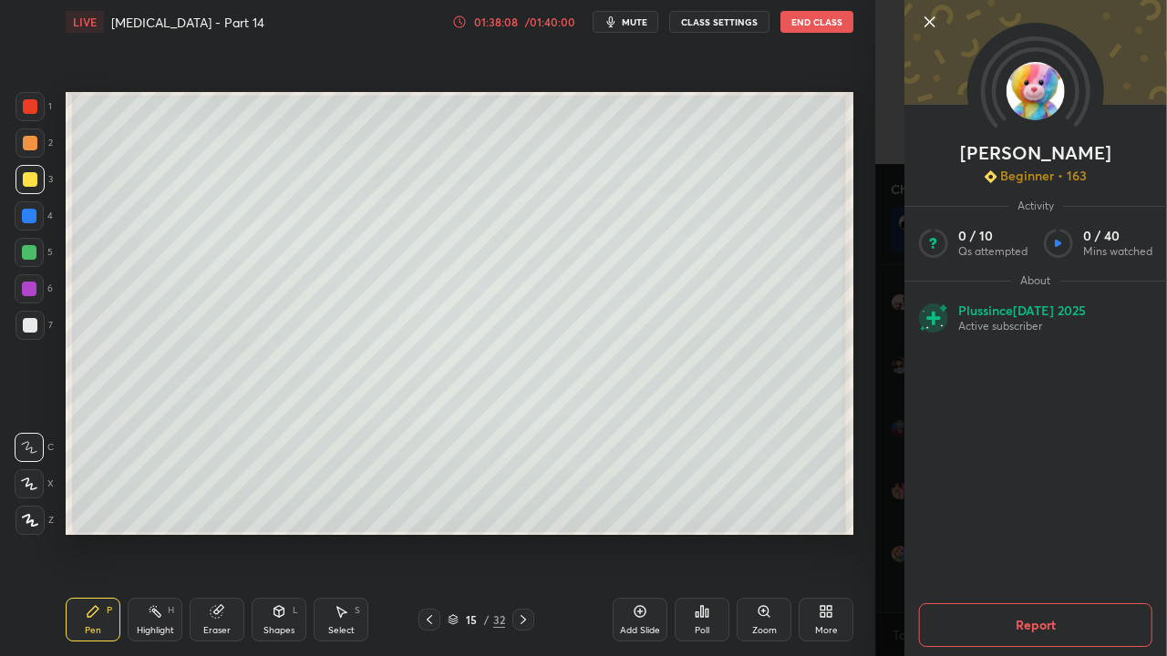
click at [882, 532] on div "[PERSON_NAME] Beginner • 163 Activity 0 / 10 Qs attempted 0 / 40 Mins watched A…" at bounding box center [1021, 328] width 292 height 656
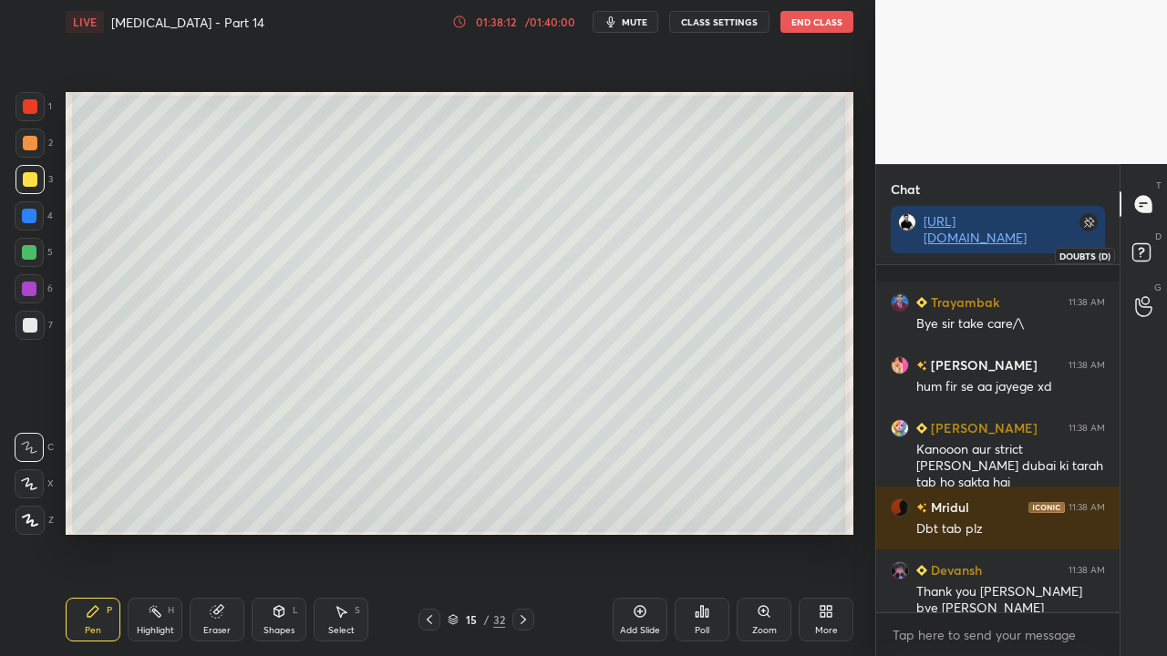
scroll to position [189994, 0]
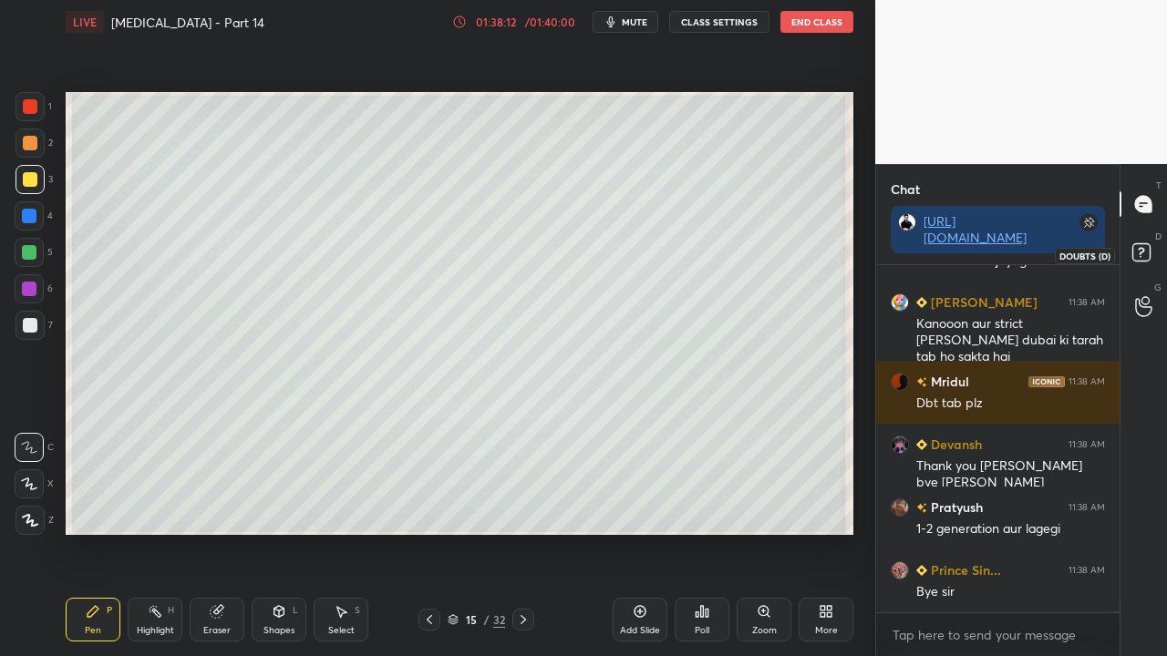
click at [1143, 244] on rect at bounding box center [1140, 252] width 17 height 17
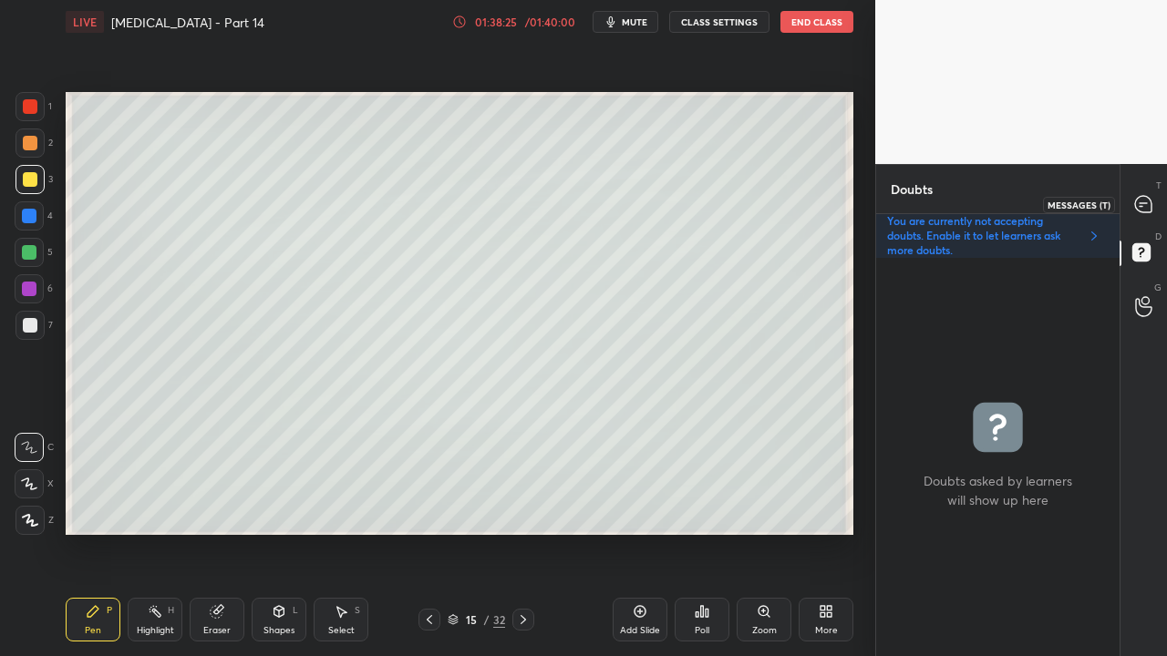
click at [1147, 206] on icon at bounding box center [1143, 204] width 16 height 16
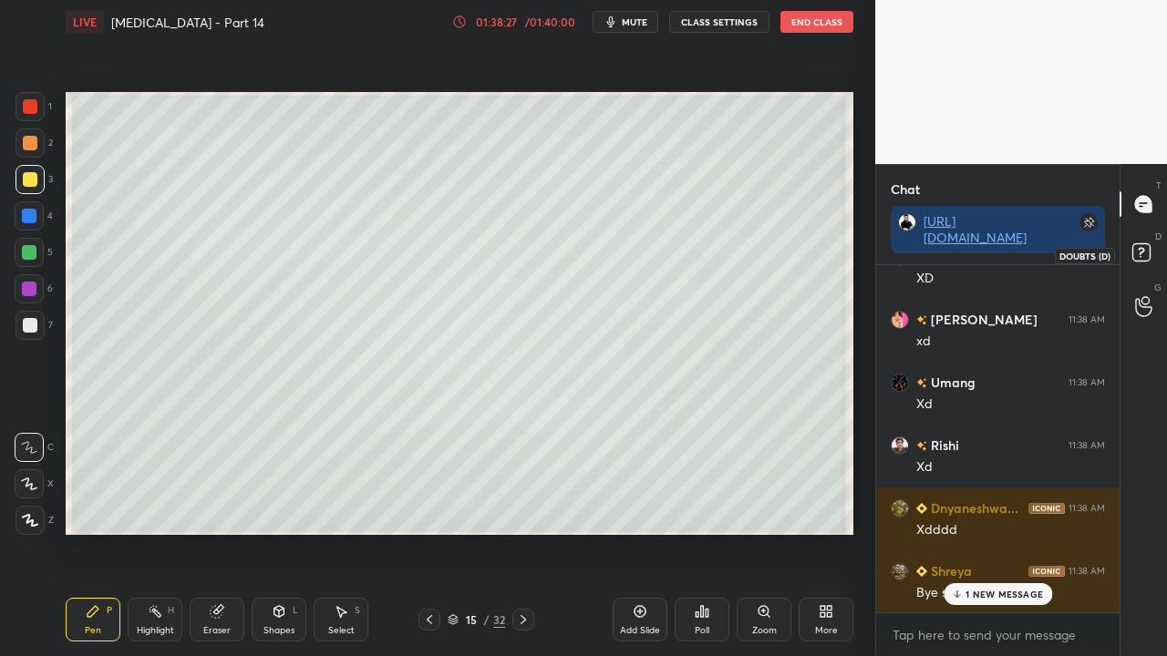
scroll to position [190766, 0]
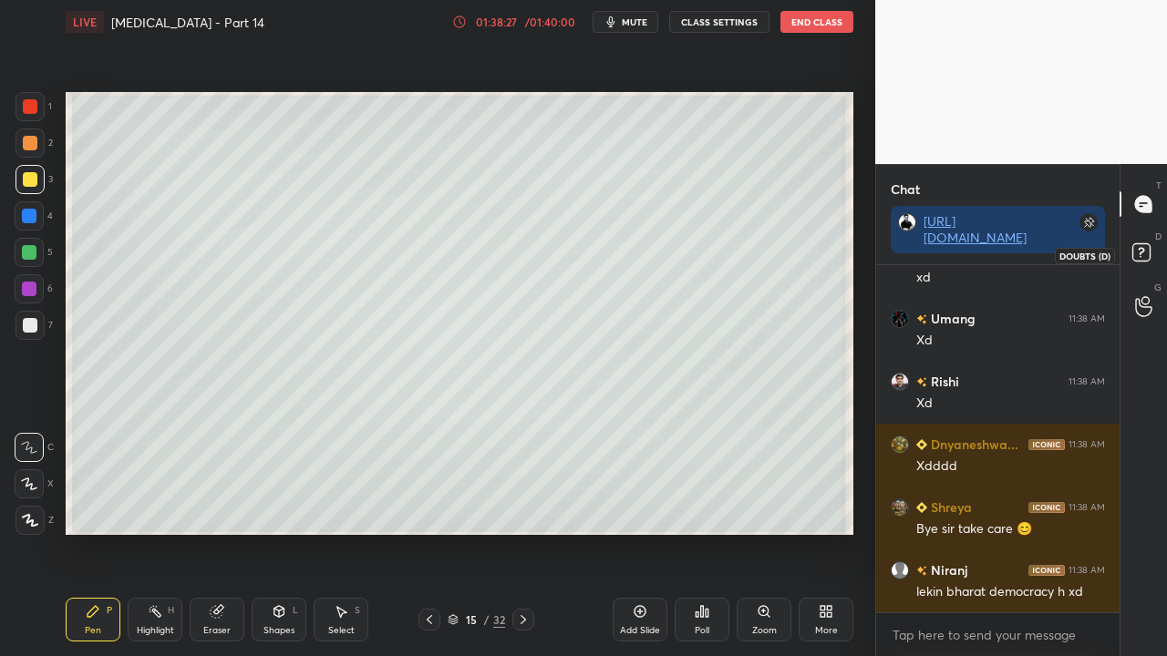
click at [1152, 250] on icon at bounding box center [1144, 255] width 33 height 33
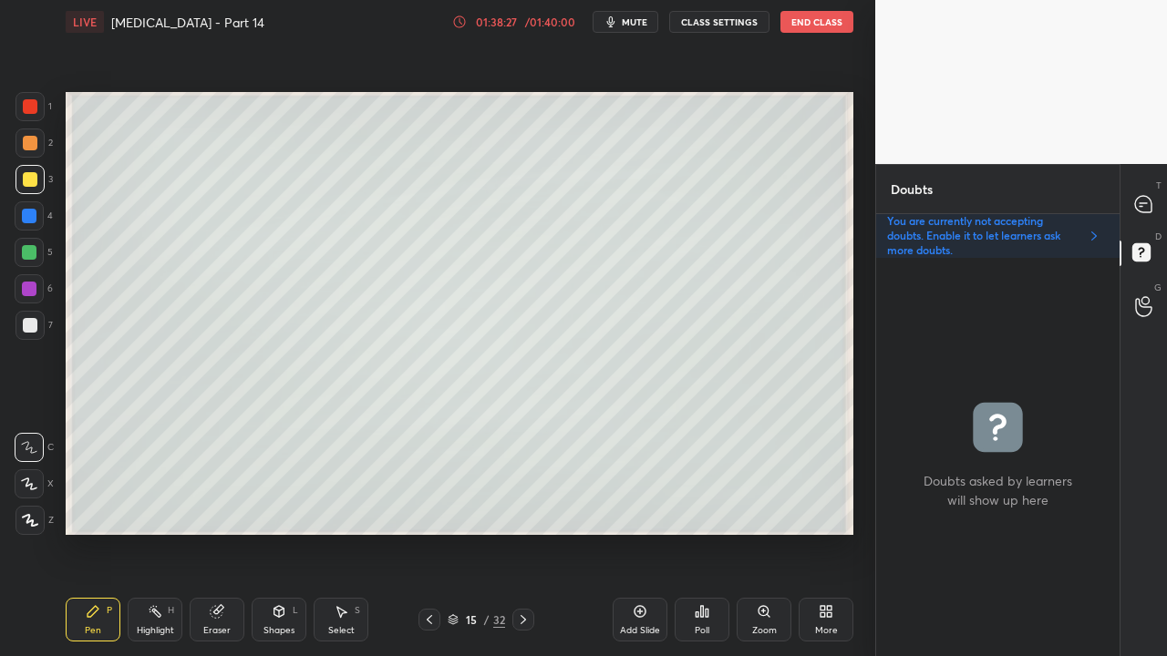
scroll to position [393, 238]
click at [1145, 210] on icon at bounding box center [1143, 204] width 16 height 16
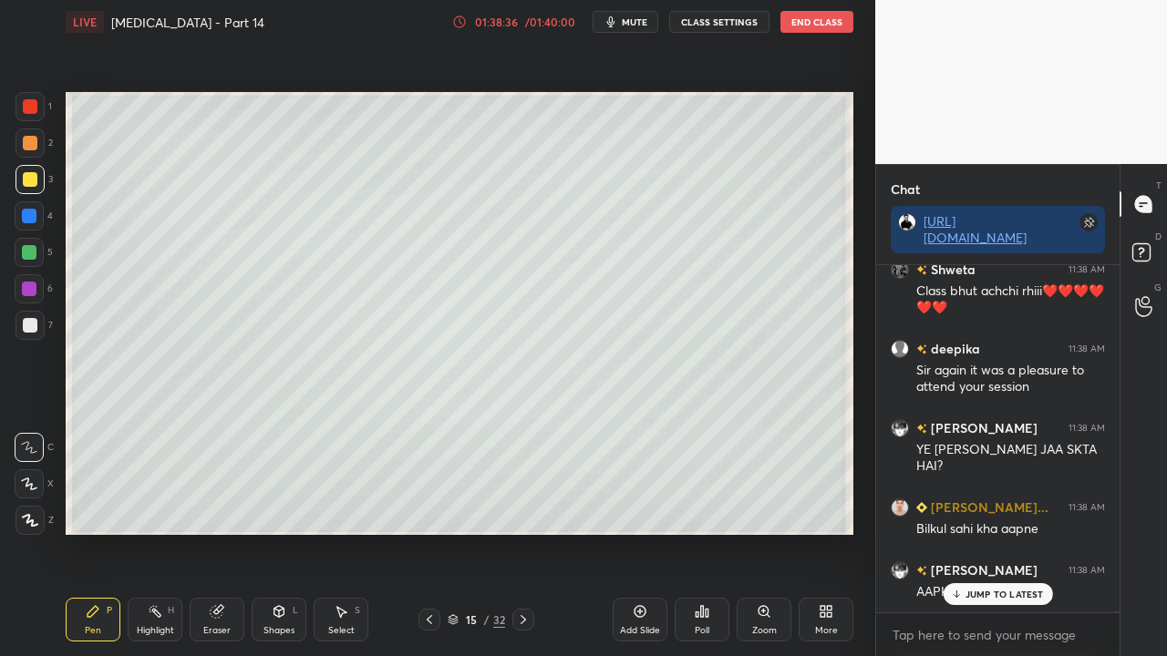
scroll to position [191254, 0]
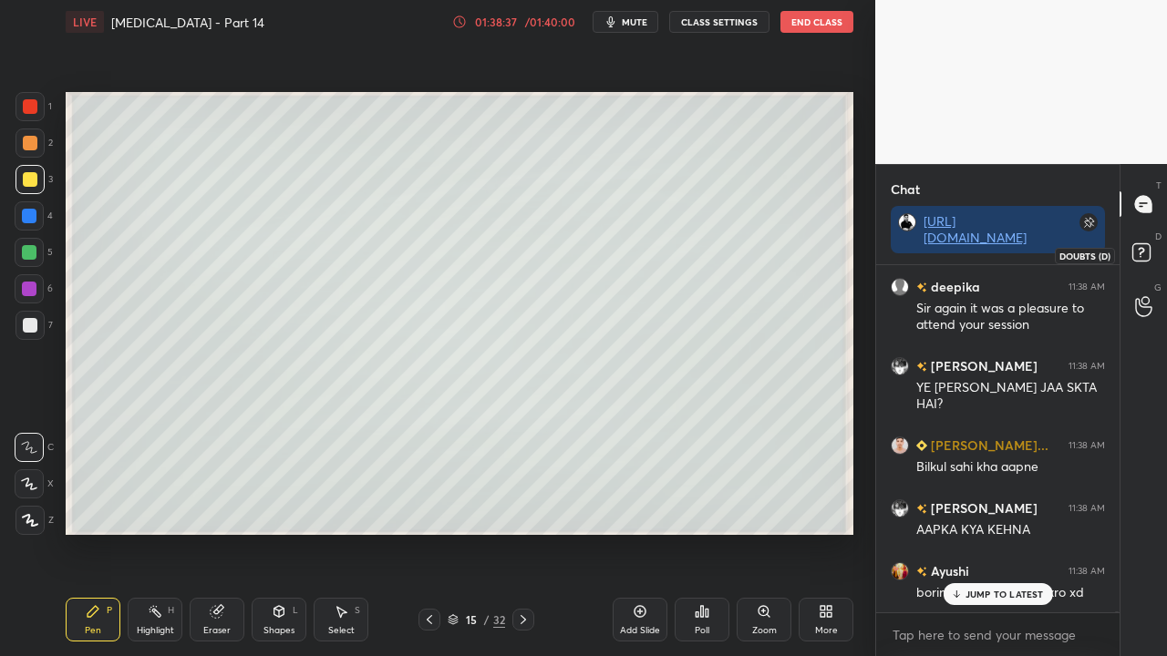
click at [1145, 259] on rect at bounding box center [1140, 252] width 17 height 17
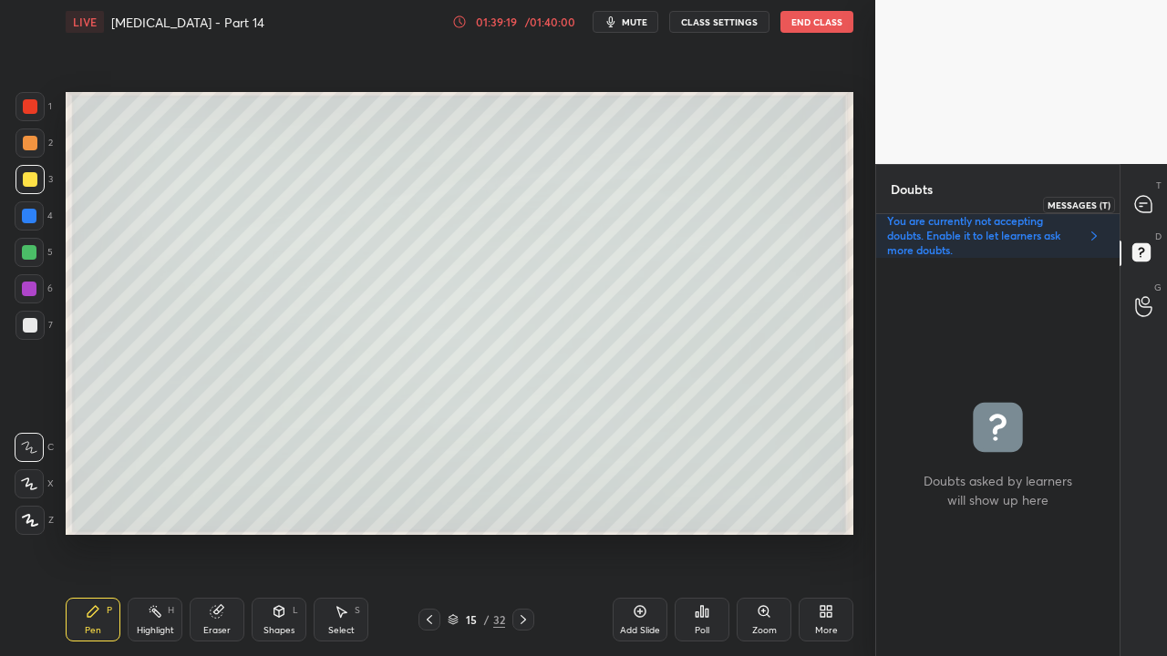
click at [1147, 191] on div at bounding box center [1144, 204] width 36 height 33
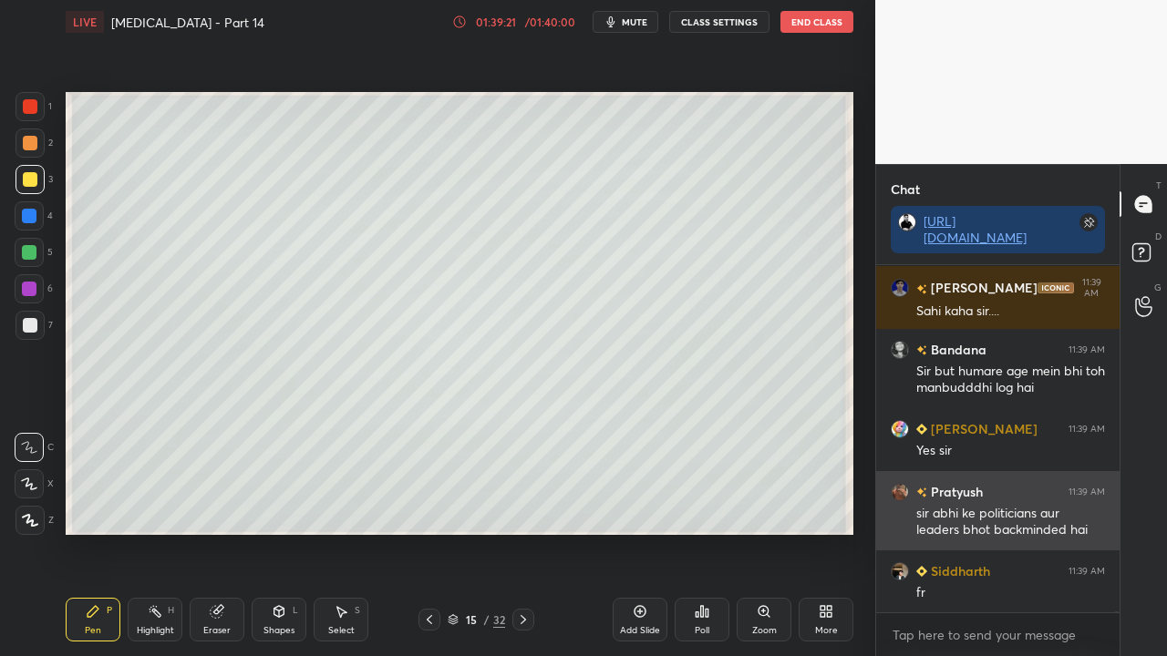
scroll to position [191903, 0]
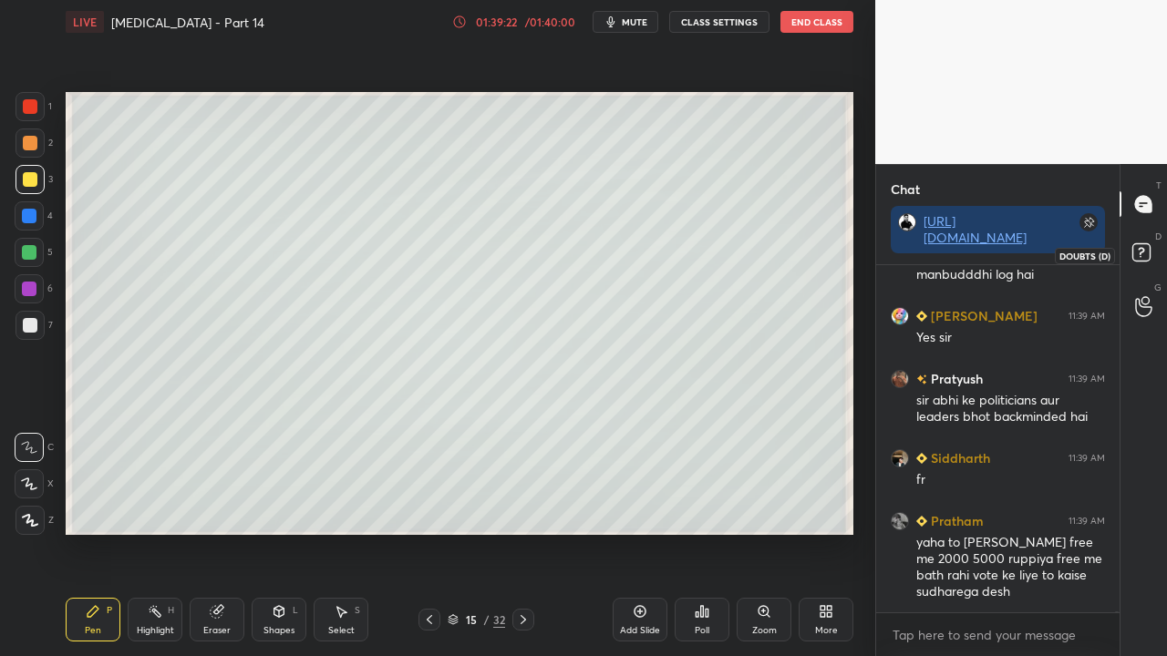
click at [1141, 259] on rect at bounding box center [1140, 252] width 17 height 17
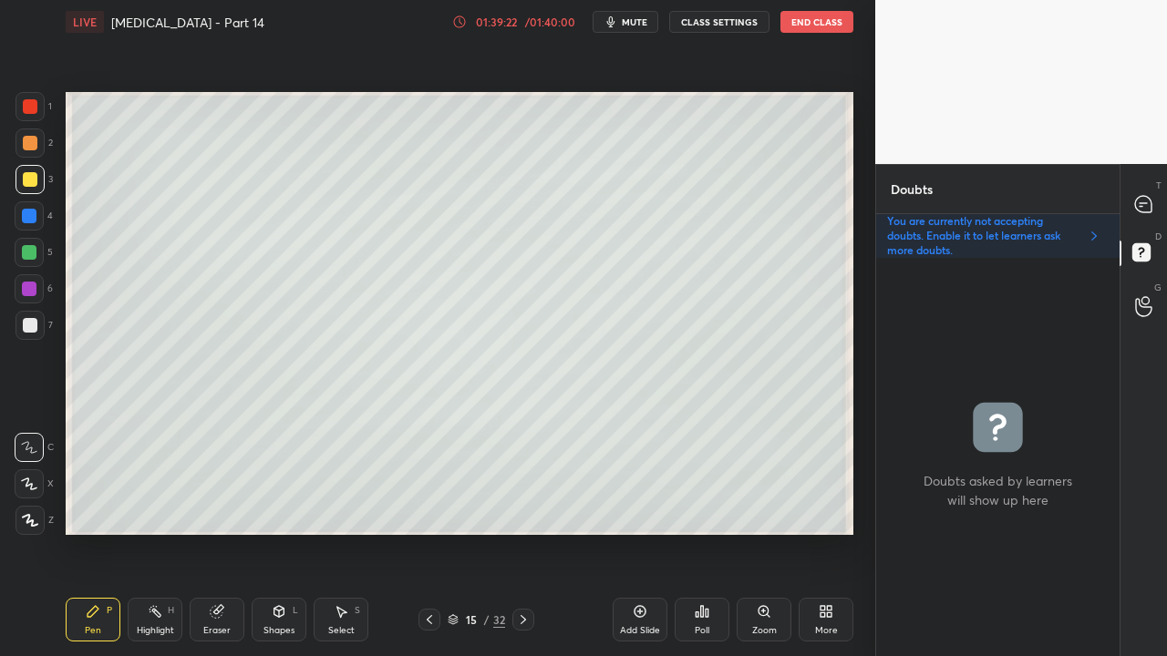
scroll to position [393, 238]
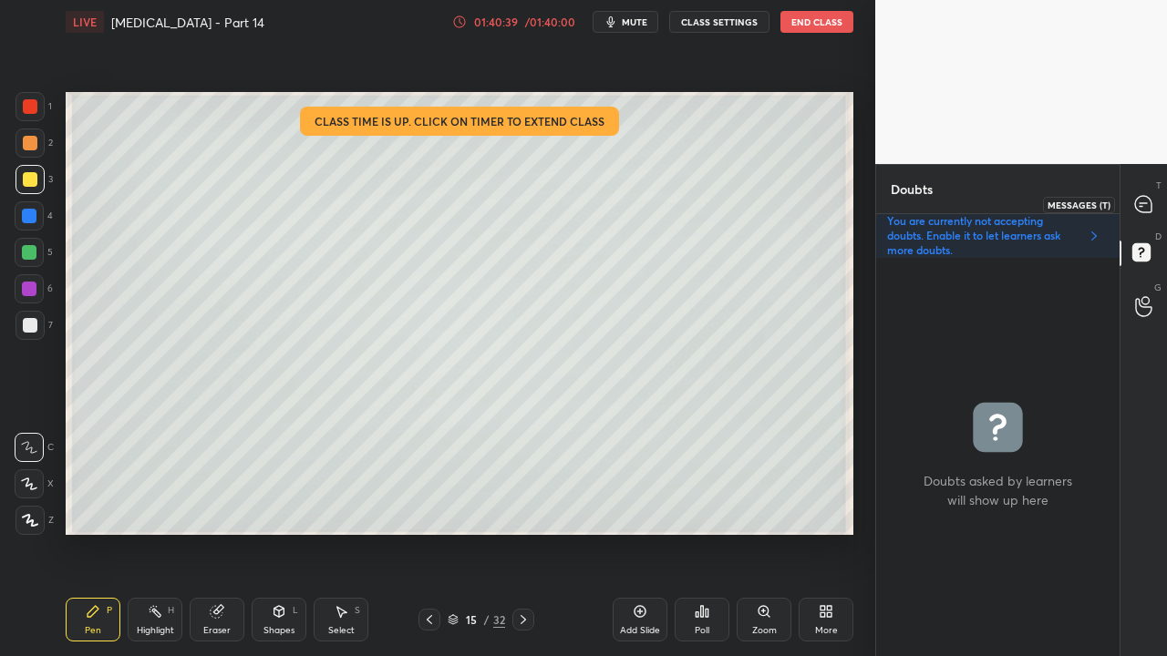
click at [1155, 193] on div at bounding box center [1144, 204] width 36 height 33
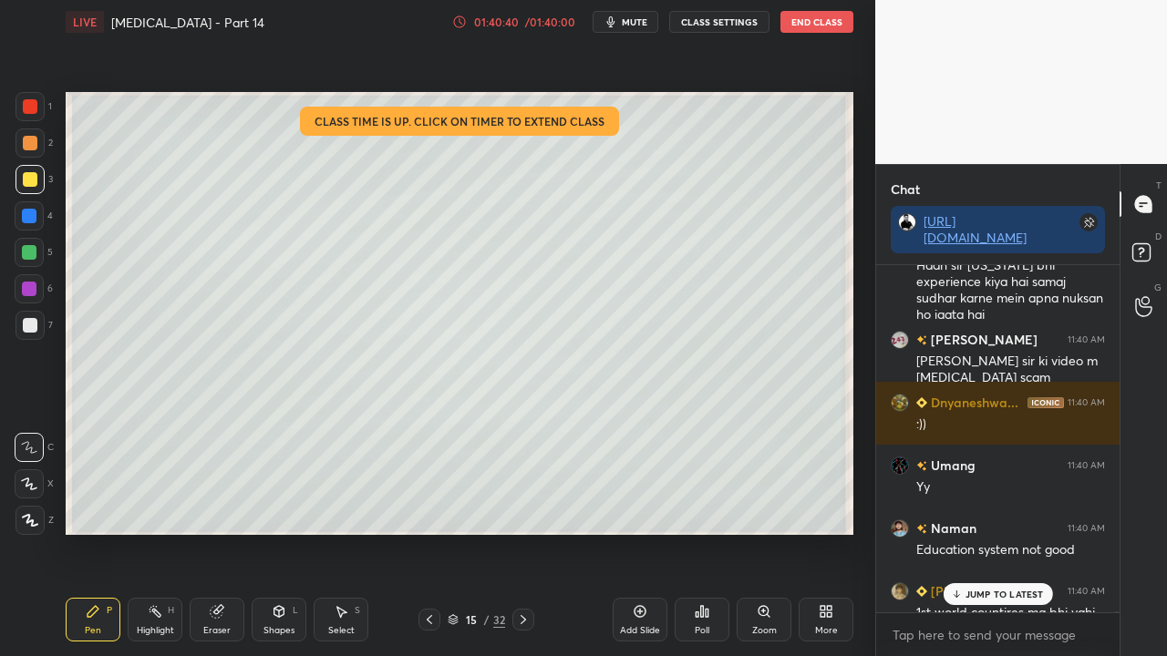
scroll to position [192609, 0]
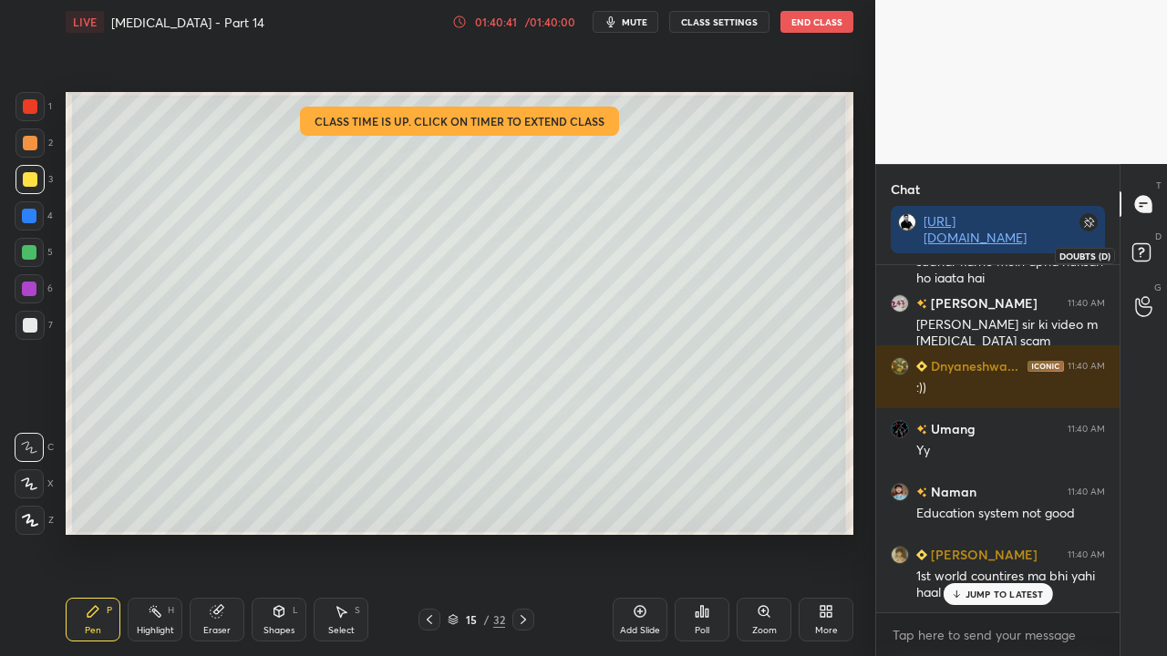
click at [1132, 259] on rect at bounding box center [1140, 252] width 17 height 17
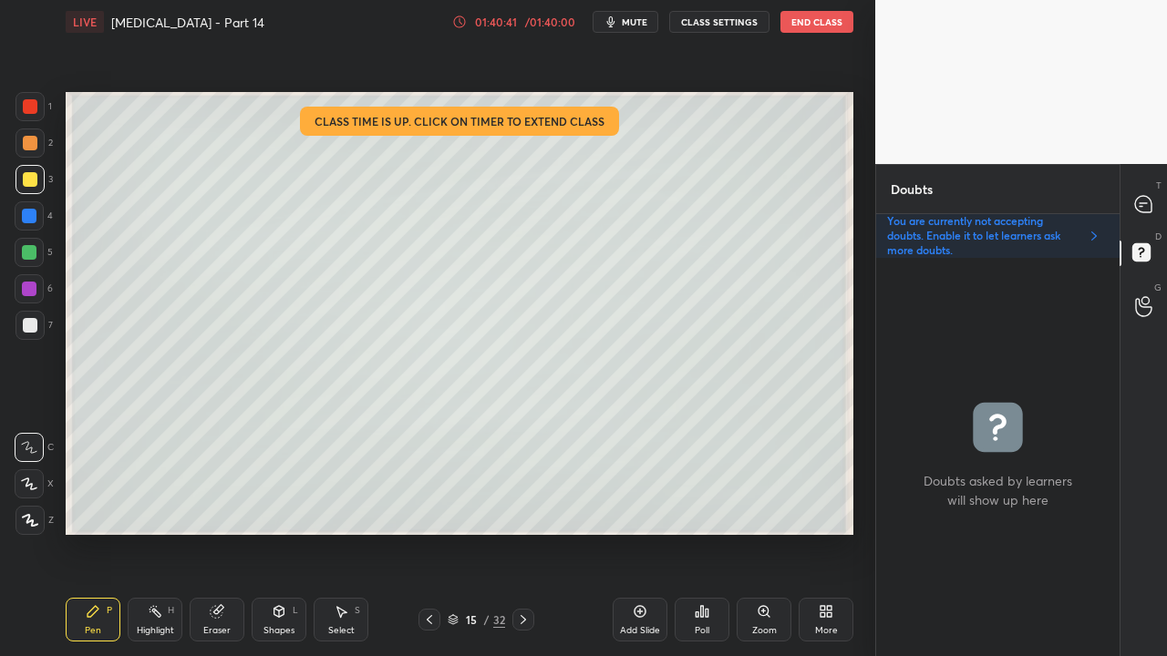
scroll to position [393, 238]
click at [1138, 202] on icon at bounding box center [1143, 204] width 16 height 16
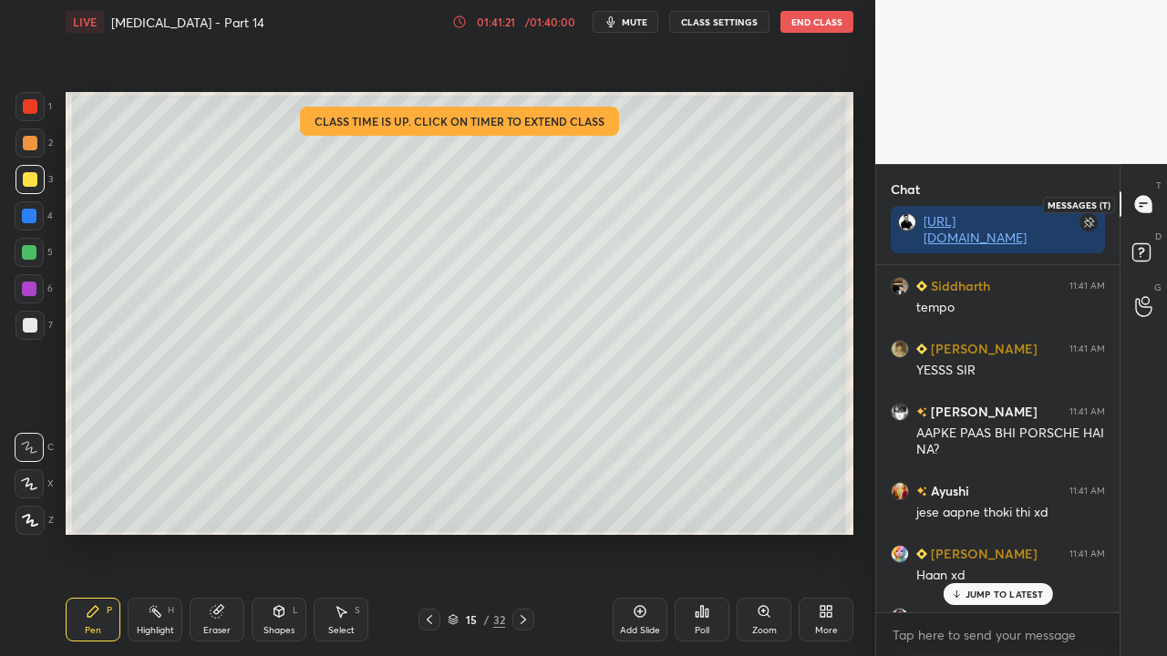
scroll to position [342, 238]
drag, startPoint x: 985, startPoint y: 594, endPoint x: 933, endPoint y: 626, distance: 60.2
click at [985, 532] on p "JUMP TO LATEST" at bounding box center [1004, 594] width 78 height 11
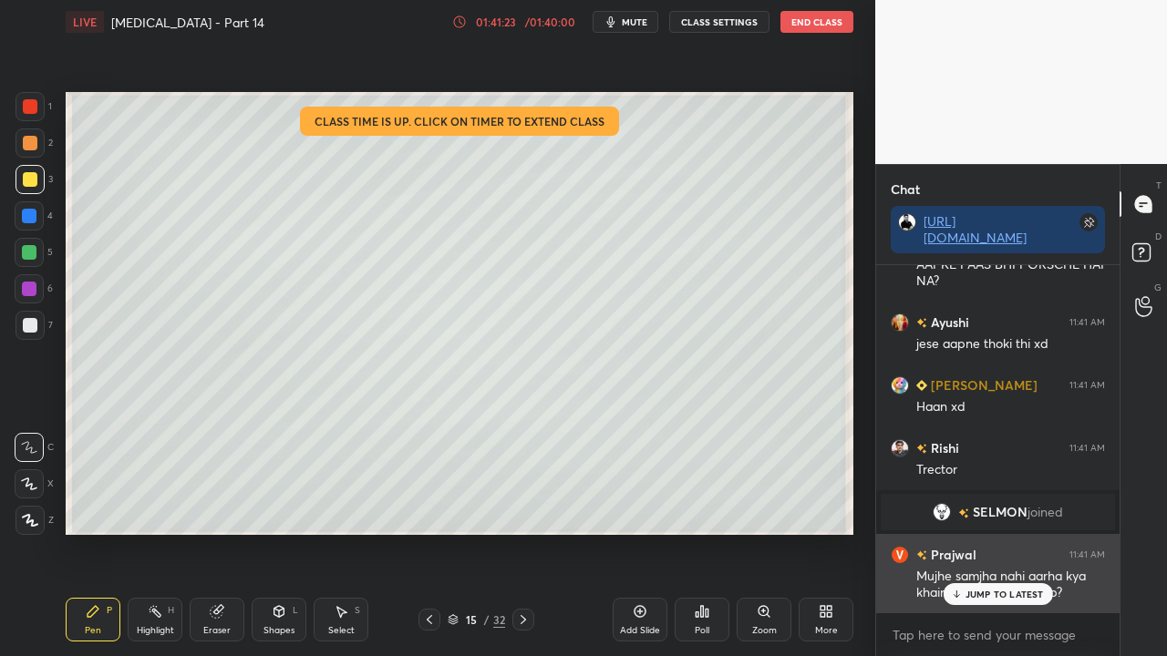
click at [977, 532] on p "JUMP TO LATEST" at bounding box center [1004, 594] width 78 height 11
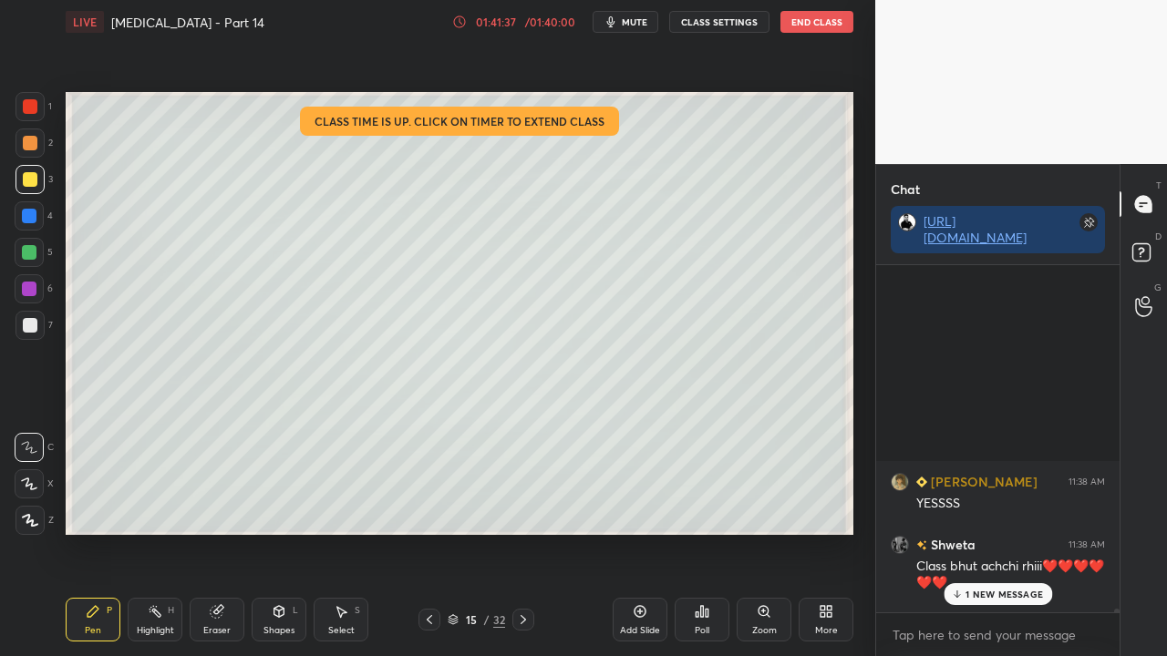
scroll to position [192193, 0]
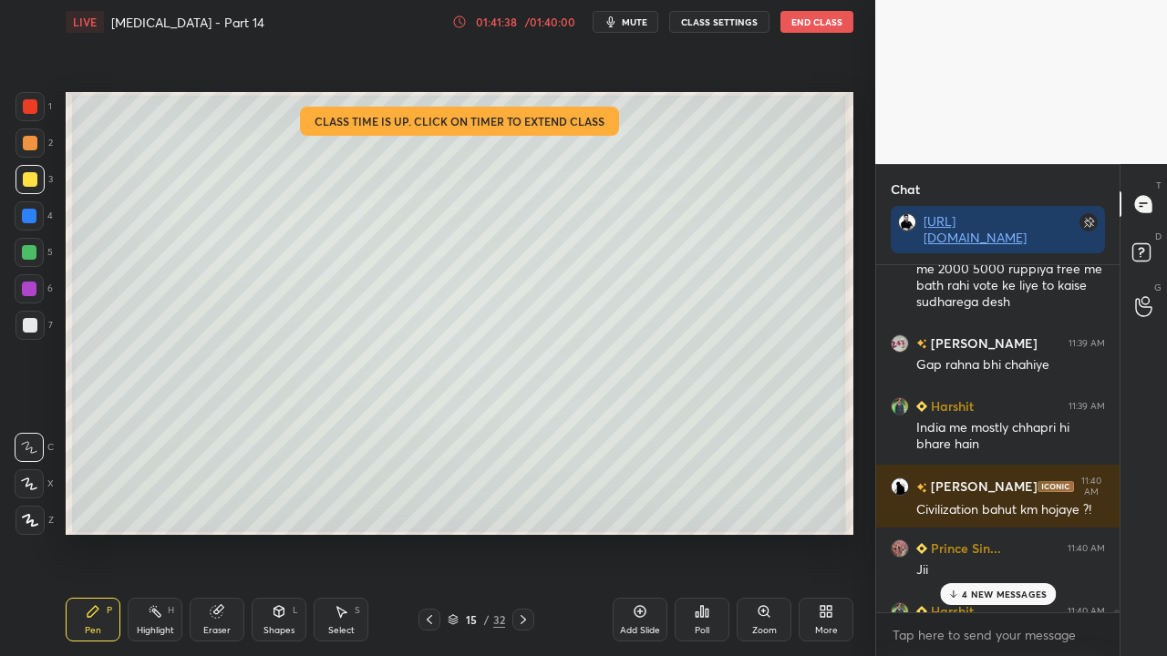
click at [1004, 532] on p "4 NEW MESSAGES" at bounding box center [1004, 594] width 85 height 11
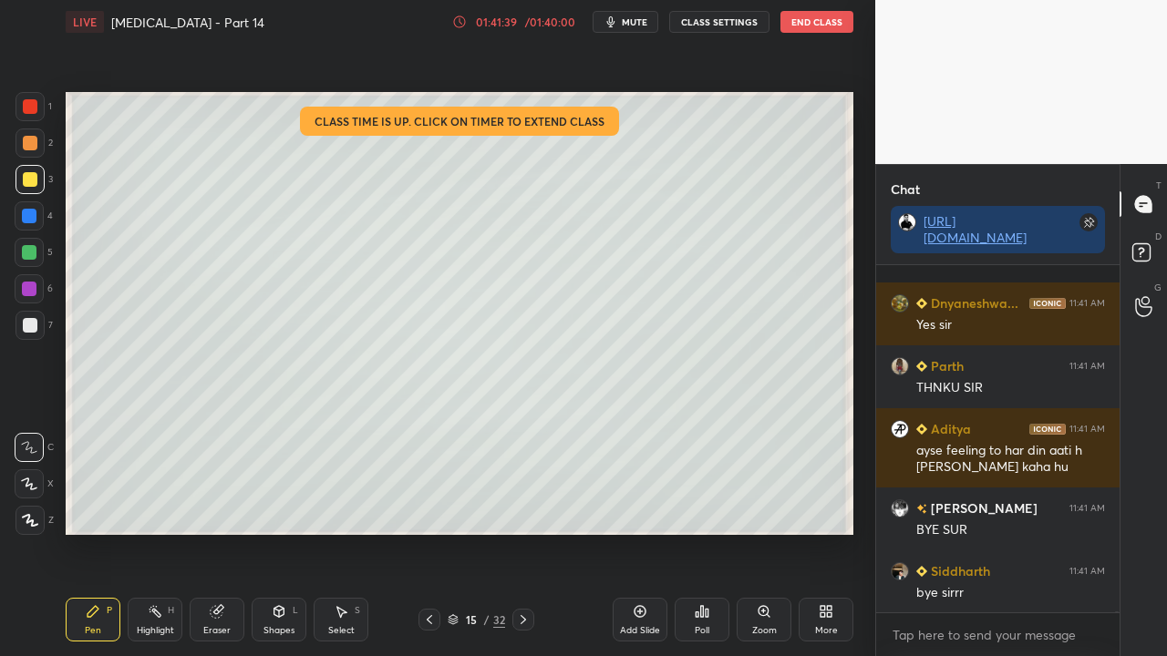
scroll to position [194279, 0]
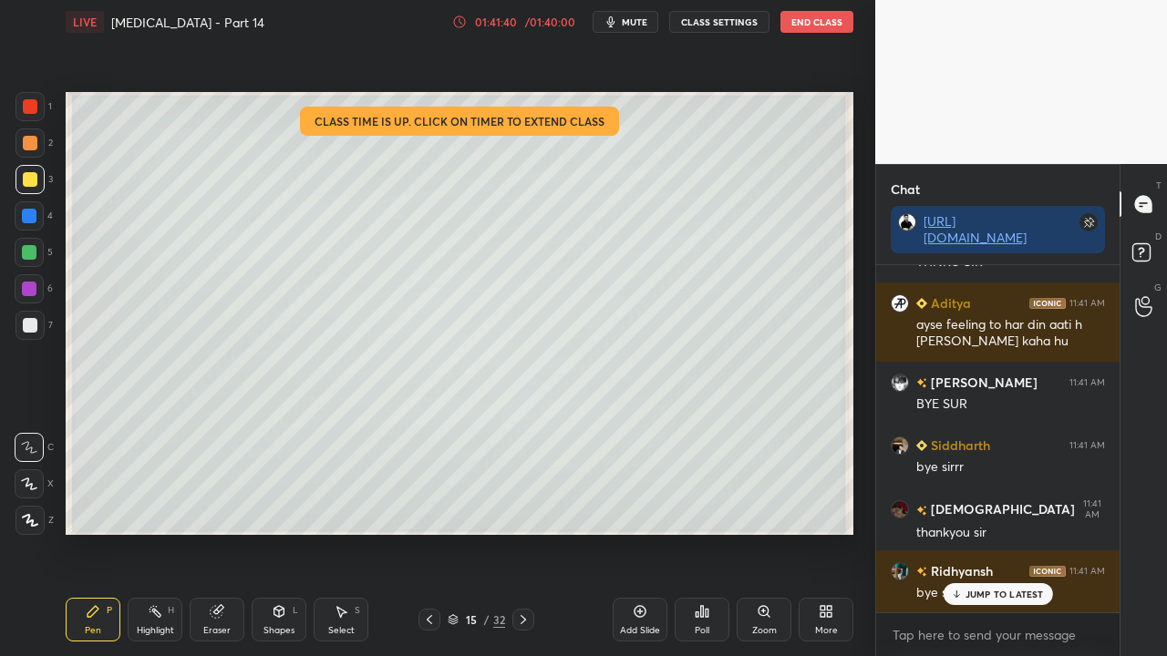
click at [1004, 532] on p "JUMP TO LATEST" at bounding box center [1004, 594] width 78 height 11
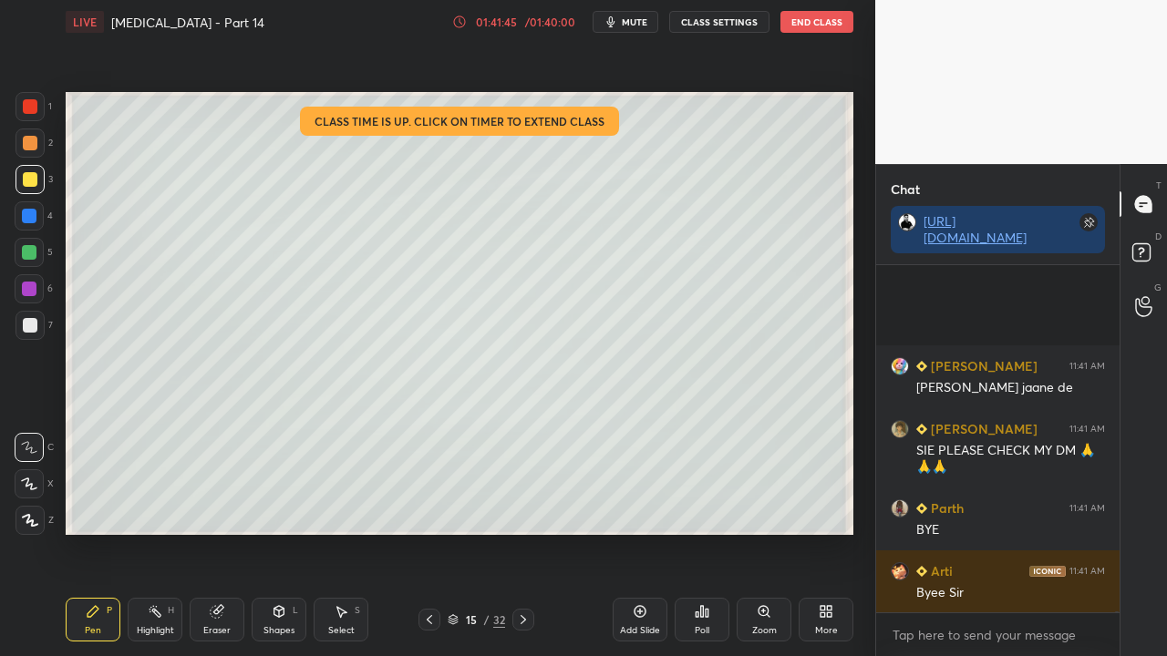
scroll to position [194862, 0]
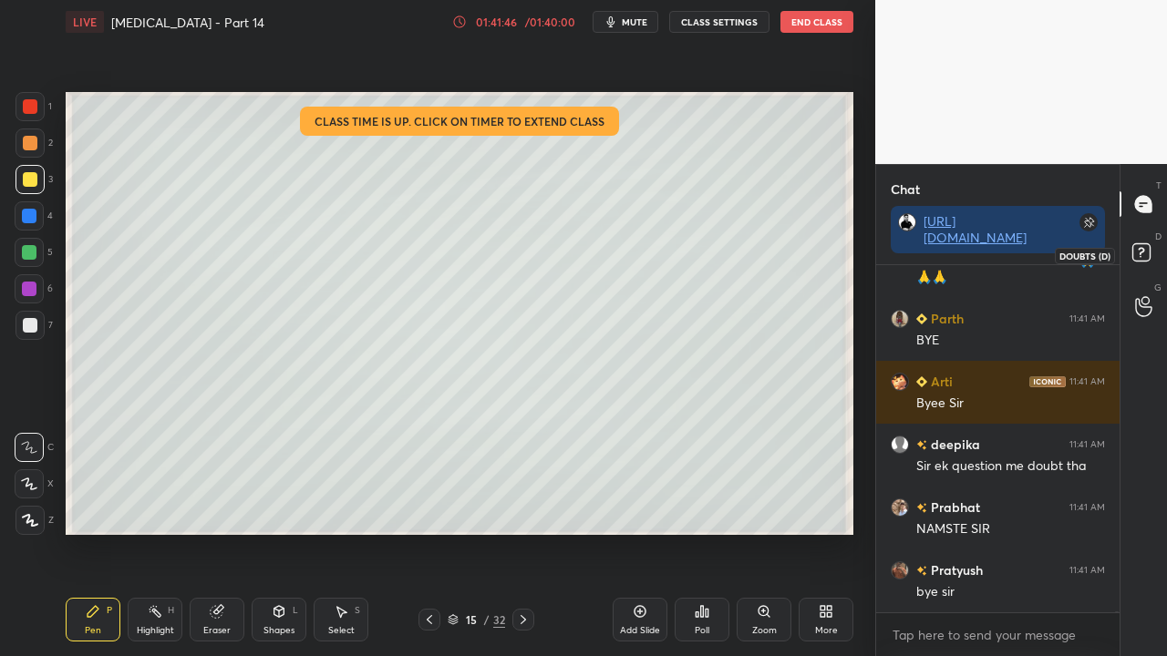
click at [1145, 262] on icon at bounding box center [1144, 255] width 33 height 33
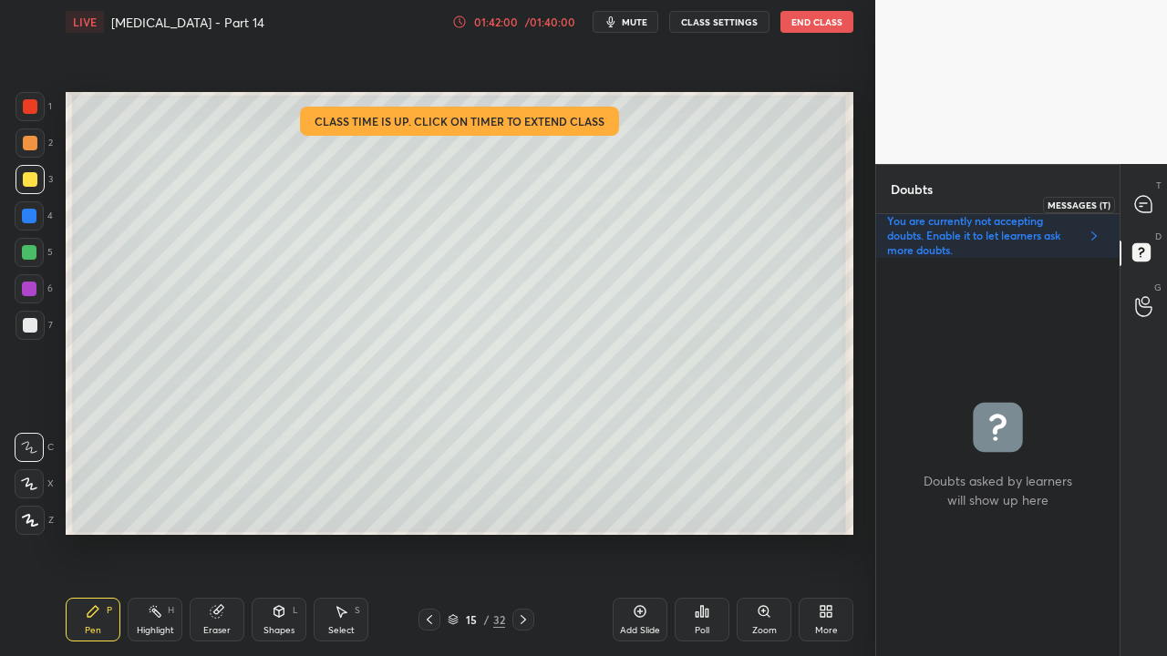
click at [1147, 197] on icon at bounding box center [1143, 204] width 16 height 16
type textarea "x"
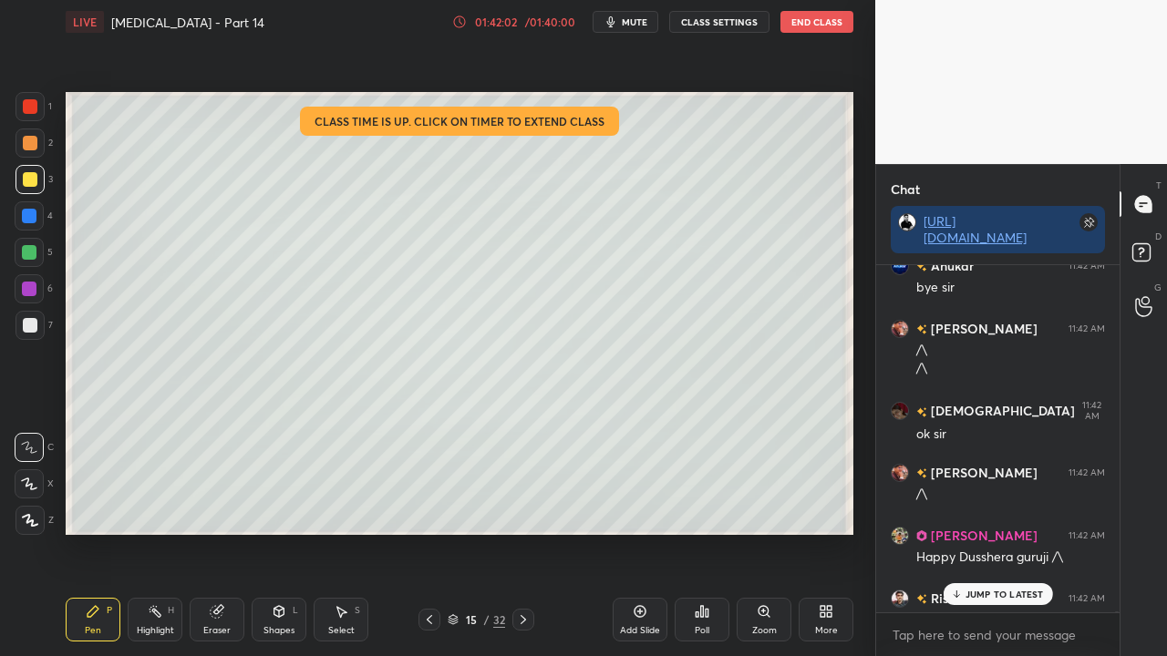
scroll to position [195827, 0]
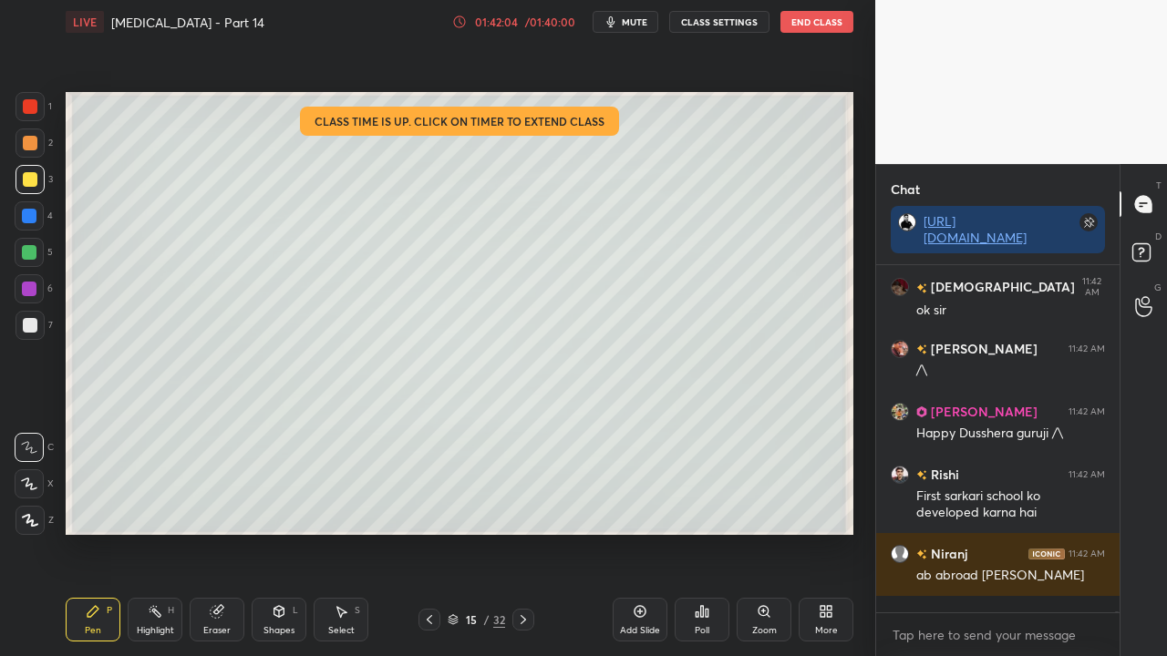
click at [1001, 532] on div "ab abroad [PERSON_NAME]" at bounding box center [1010, 576] width 189 height 18
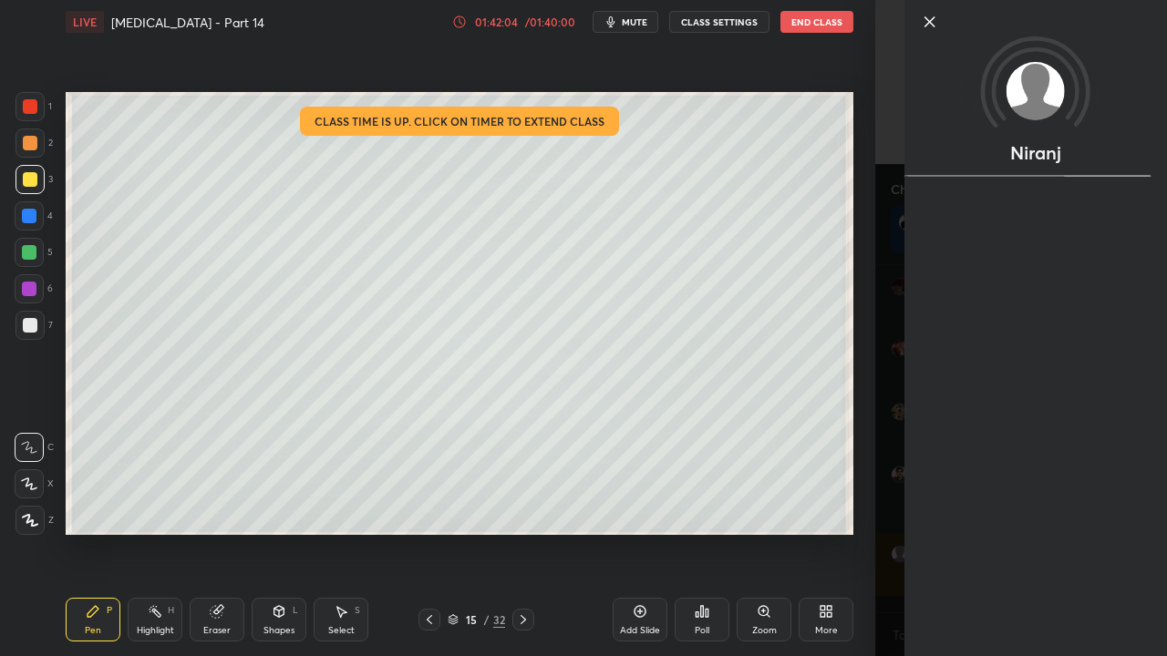
click at [876, 532] on div "Niranj" at bounding box center [1021, 328] width 292 height 656
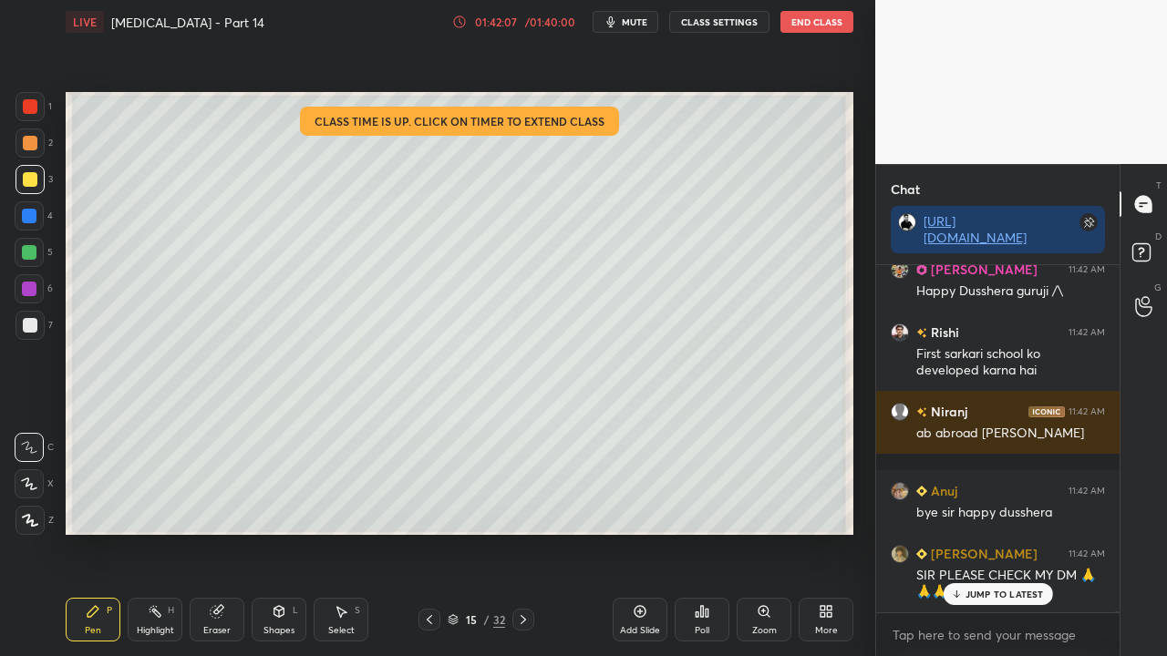
scroll to position [196215, 0]
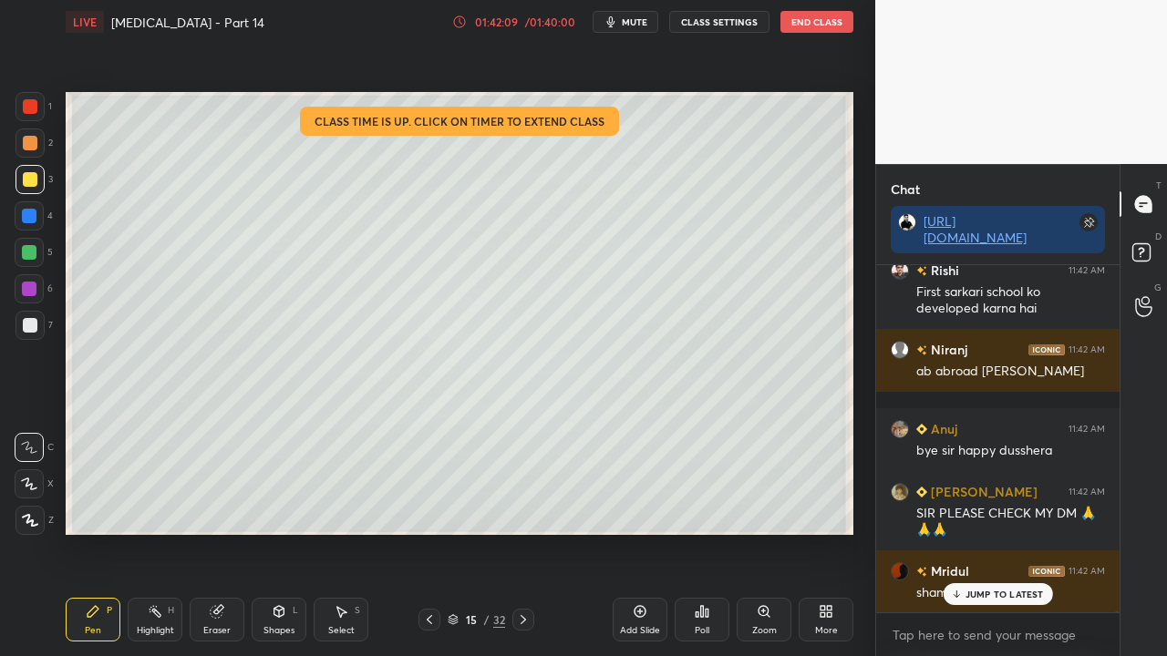
click at [999, 532] on p "JUMP TO LATEST" at bounding box center [1004, 594] width 78 height 11
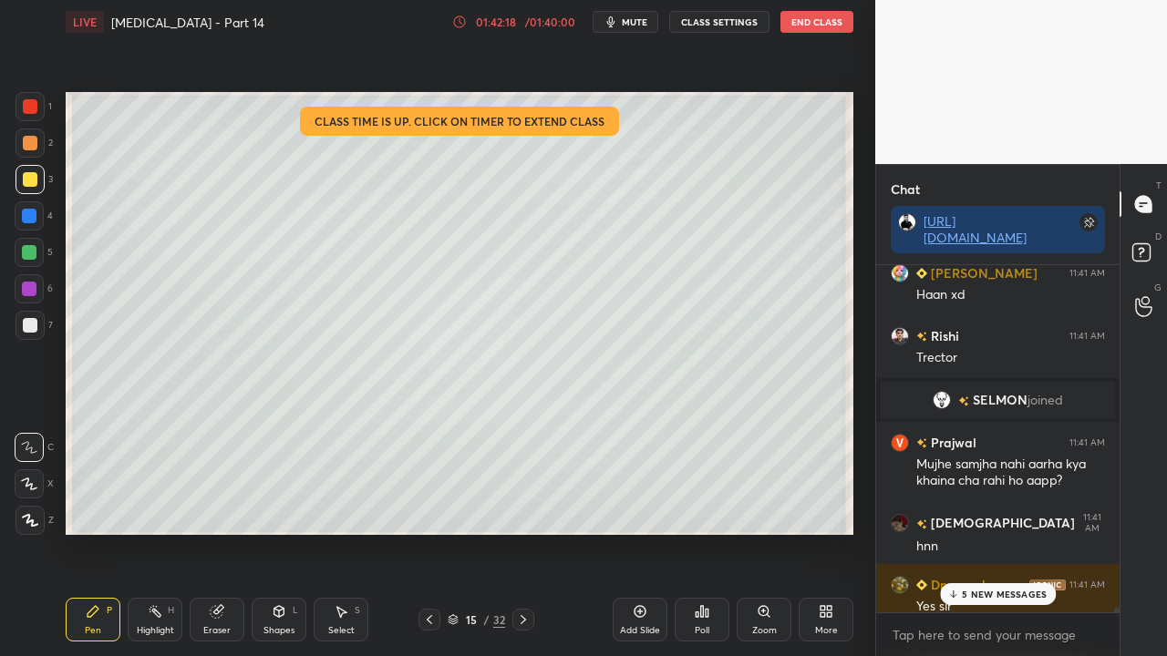
scroll to position [193858, 0]
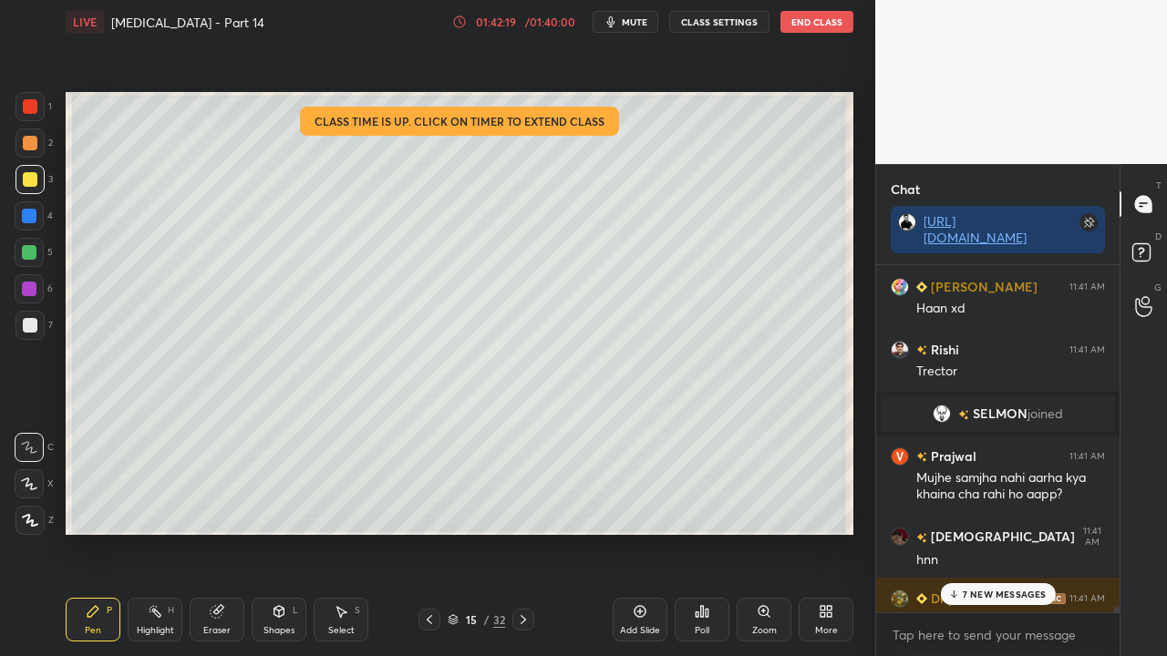
click at [978, 532] on p "7 NEW MESSAGES" at bounding box center [1005, 594] width 84 height 11
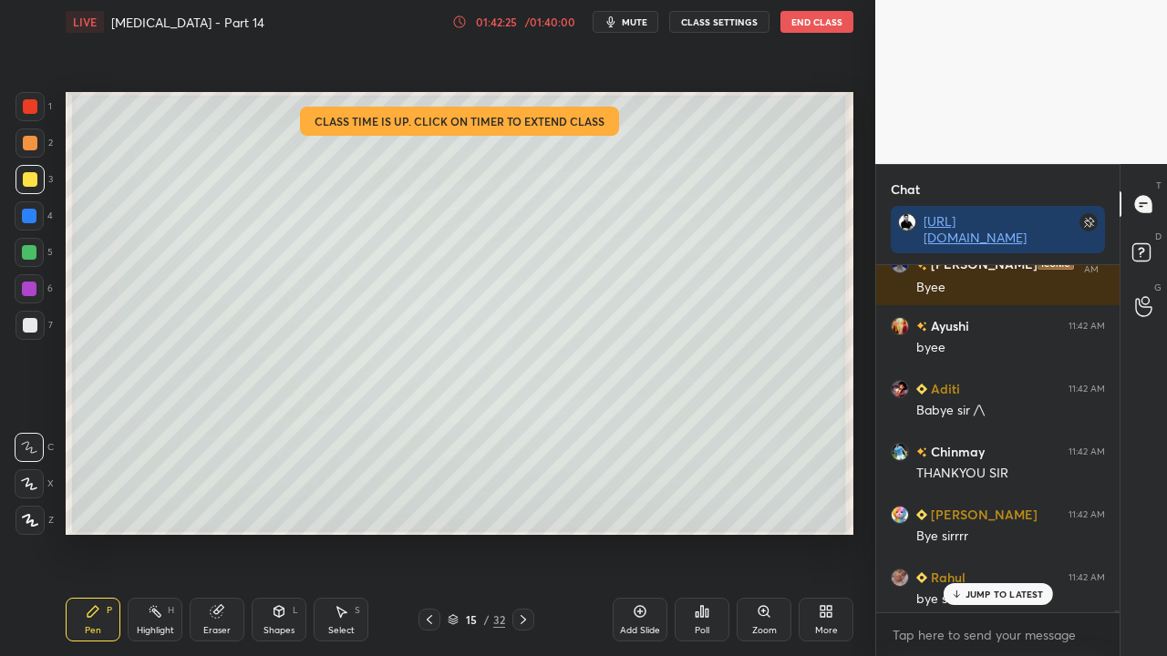
scroll to position [195936, 0]
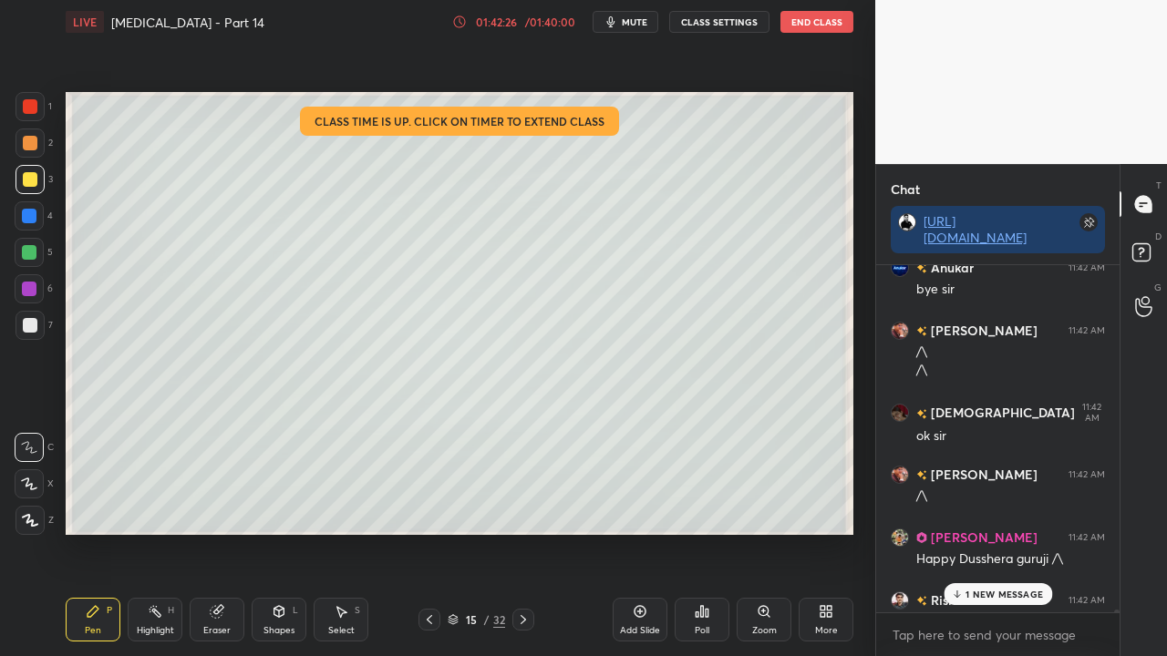
click at [993, 532] on p "1 NEW MESSAGE" at bounding box center [1003, 594] width 77 height 11
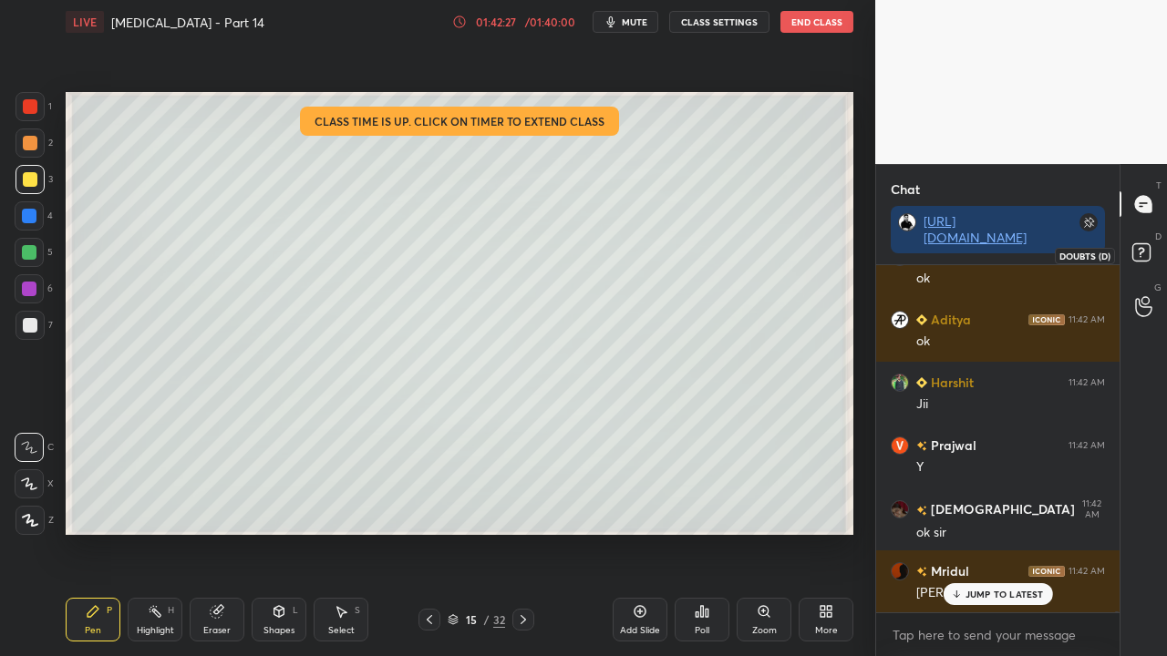
scroll to position [198091, 0]
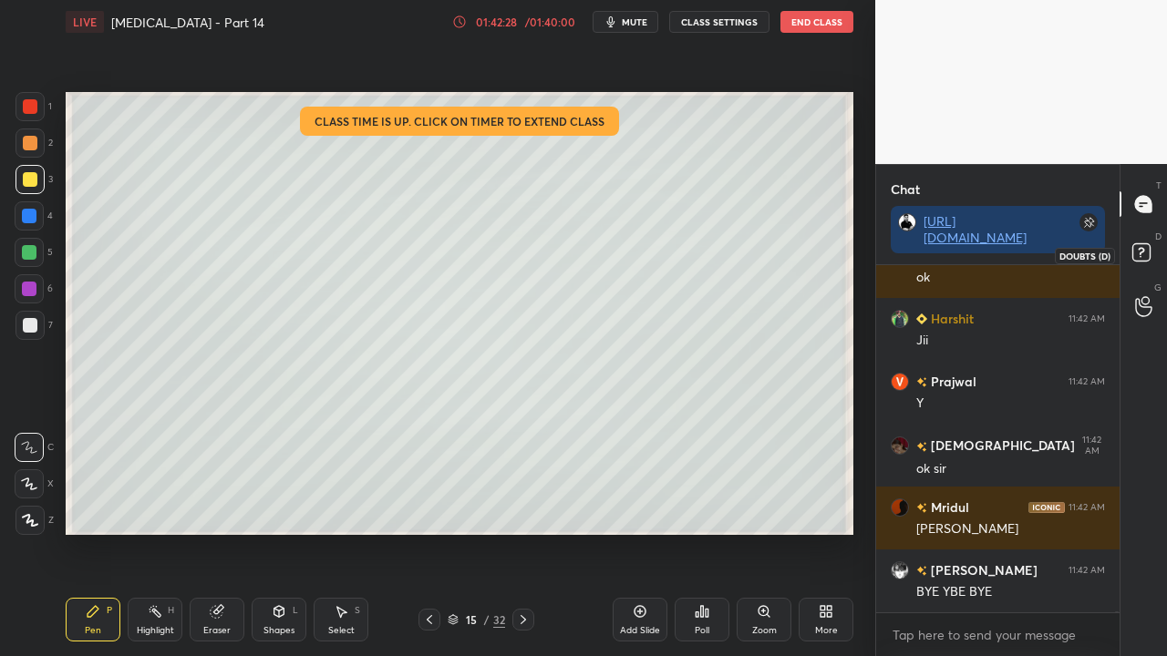
click at [1147, 244] on rect at bounding box center [1140, 252] width 17 height 17
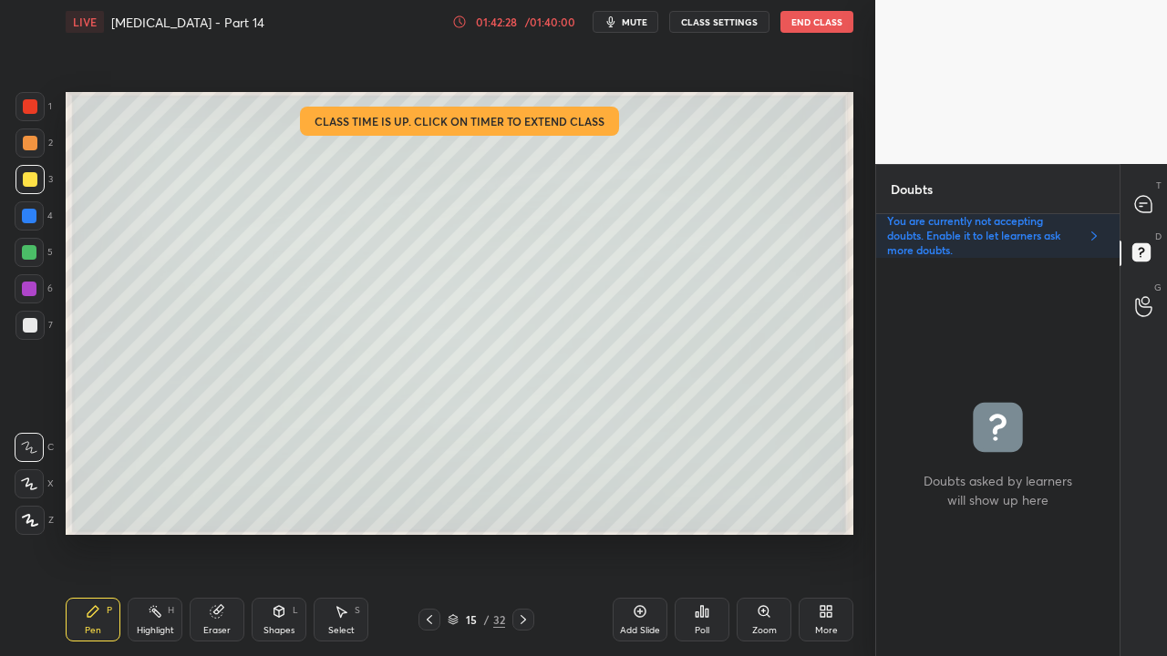
scroll to position [393, 238]
click at [828, 27] on button "End Class" at bounding box center [816, 22] width 73 height 22
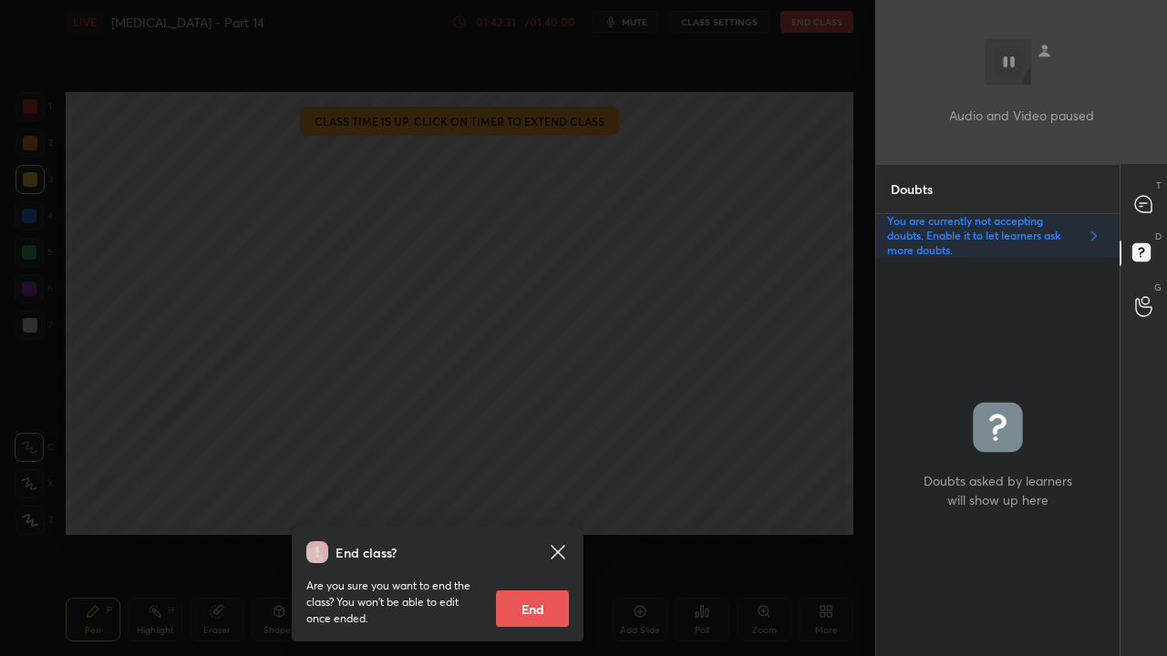
click at [541, 532] on button "End" at bounding box center [532, 609] width 73 height 36
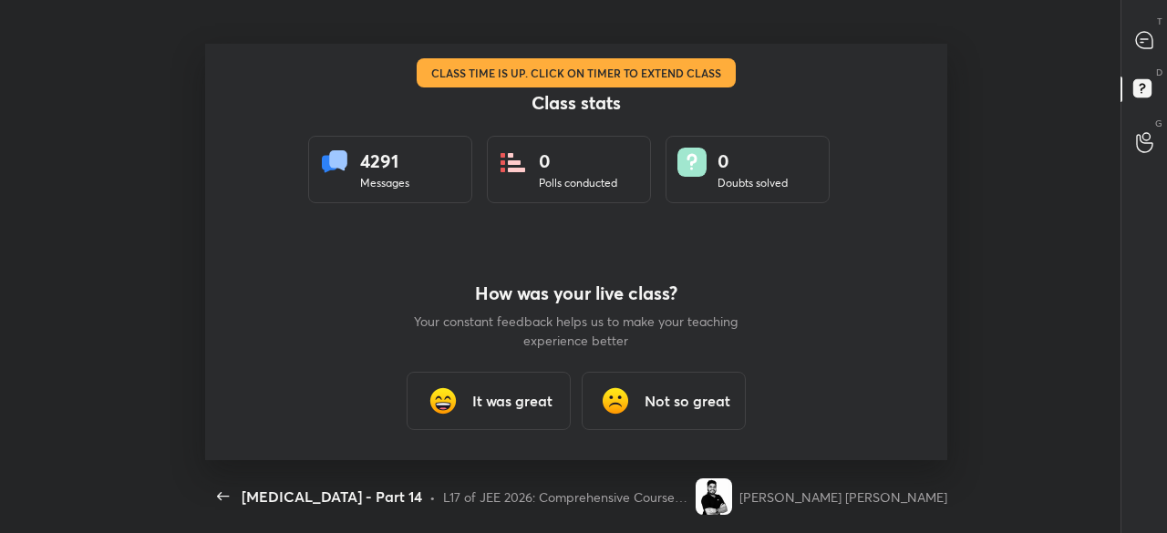
click at [524, 402] on h3 "It was great" at bounding box center [512, 401] width 80 height 22
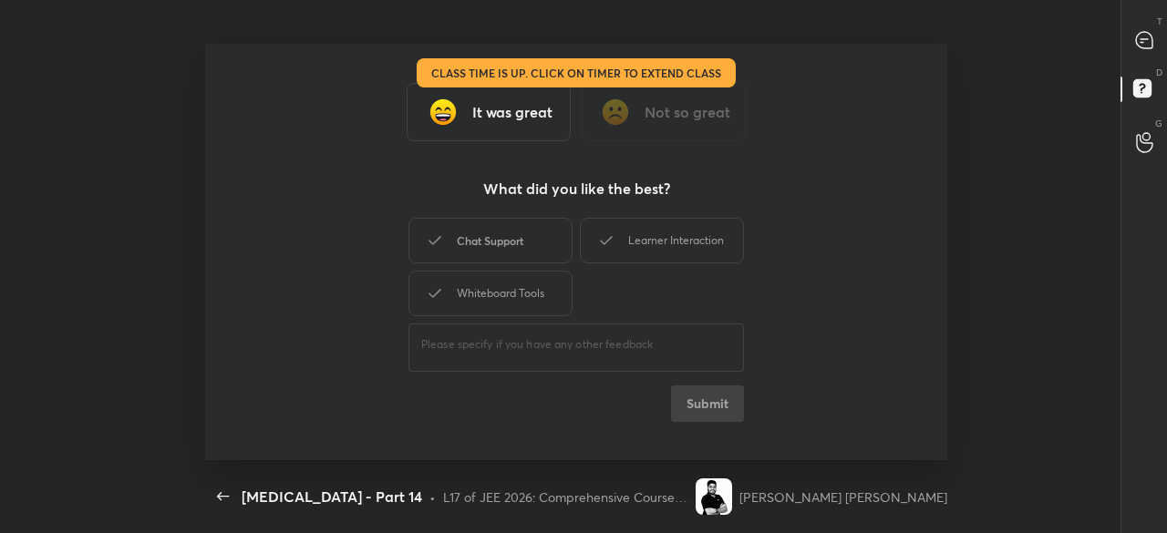
click at [489, 231] on div "Chat Support" at bounding box center [490, 241] width 164 height 46
click at [622, 229] on div "Learner Interaction" at bounding box center [662, 241] width 164 height 46
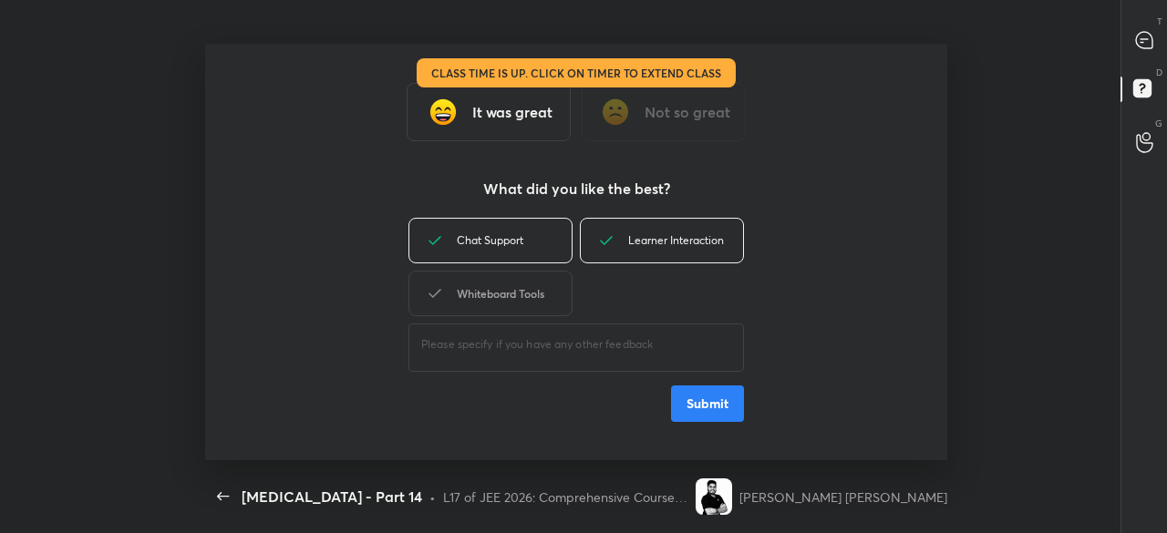
click at [524, 295] on div "Whiteboard Tools" at bounding box center [490, 294] width 164 height 46
click at [709, 397] on button "Submit" at bounding box center [707, 404] width 73 height 36
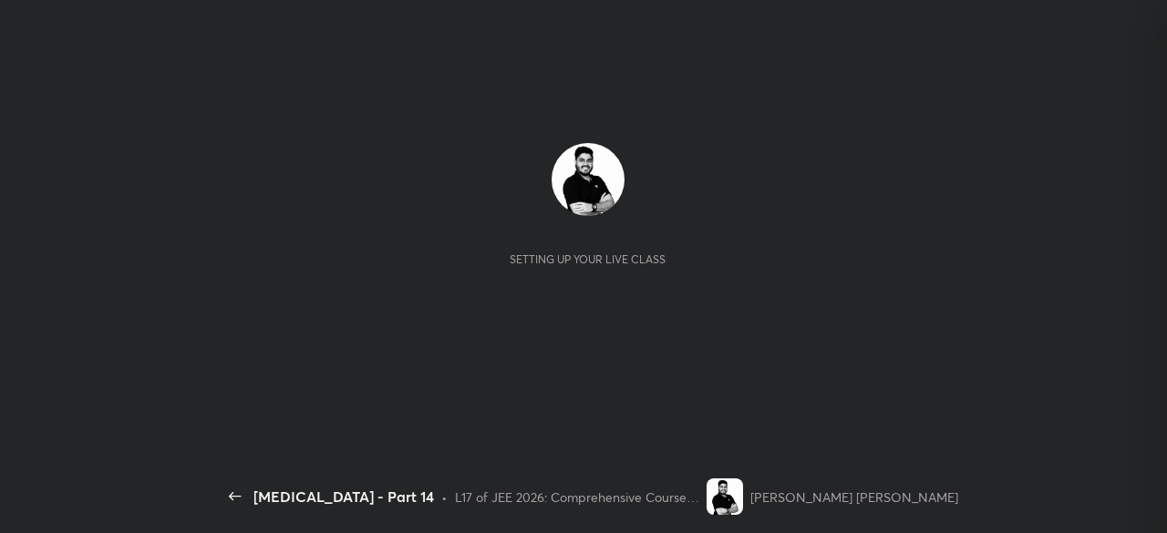
scroll to position [283, 238]
